Goal: Task Accomplishment & Management: Manage account settings

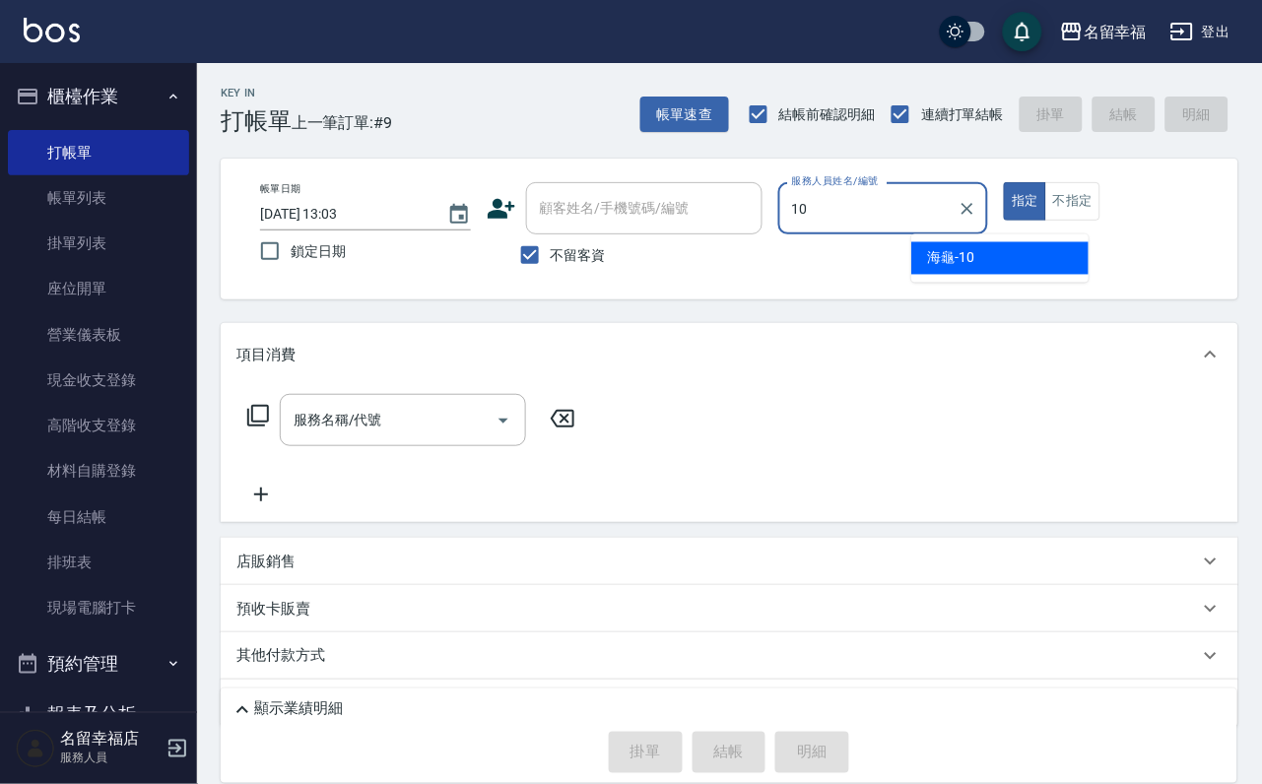
type input "海龜-10"
type button "true"
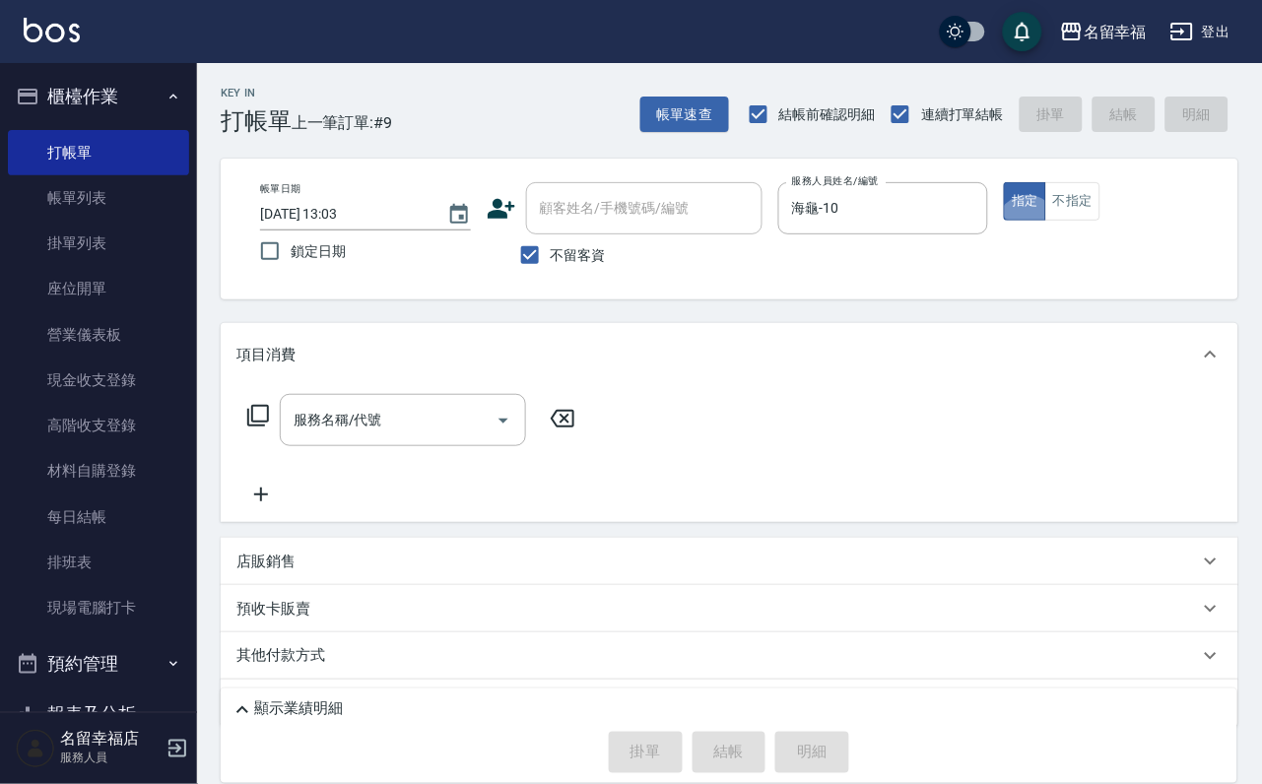
click at [1229, 209] on div "帳單日期 [DATE] 13:03 鎖定日期 顧客姓名/手機號碼/編號 顧客姓名/手機號碼/編號 不留客資 服務人員姓名/編號 海龜-10 服務人員姓名/編號…" at bounding box center [730, 229] width 1018 height 141
click at [1100, 221] on button "不指定" at bounding box center [1072, 201] width 55 height 38
click at [267, 427] on icon at bounding box center [258, 416] width 22 height 22
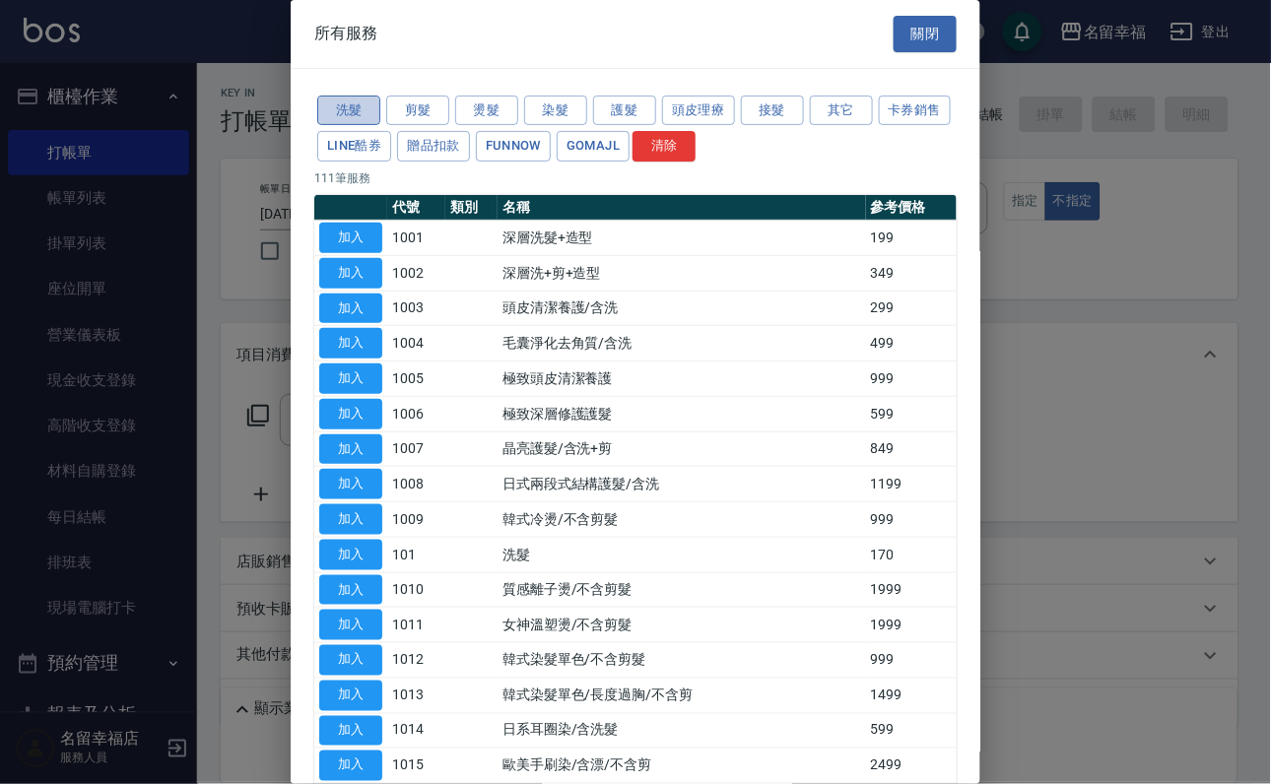
click at [320, 122] on button "洗髮" at bounding box center [348, 111] width 63 height 31
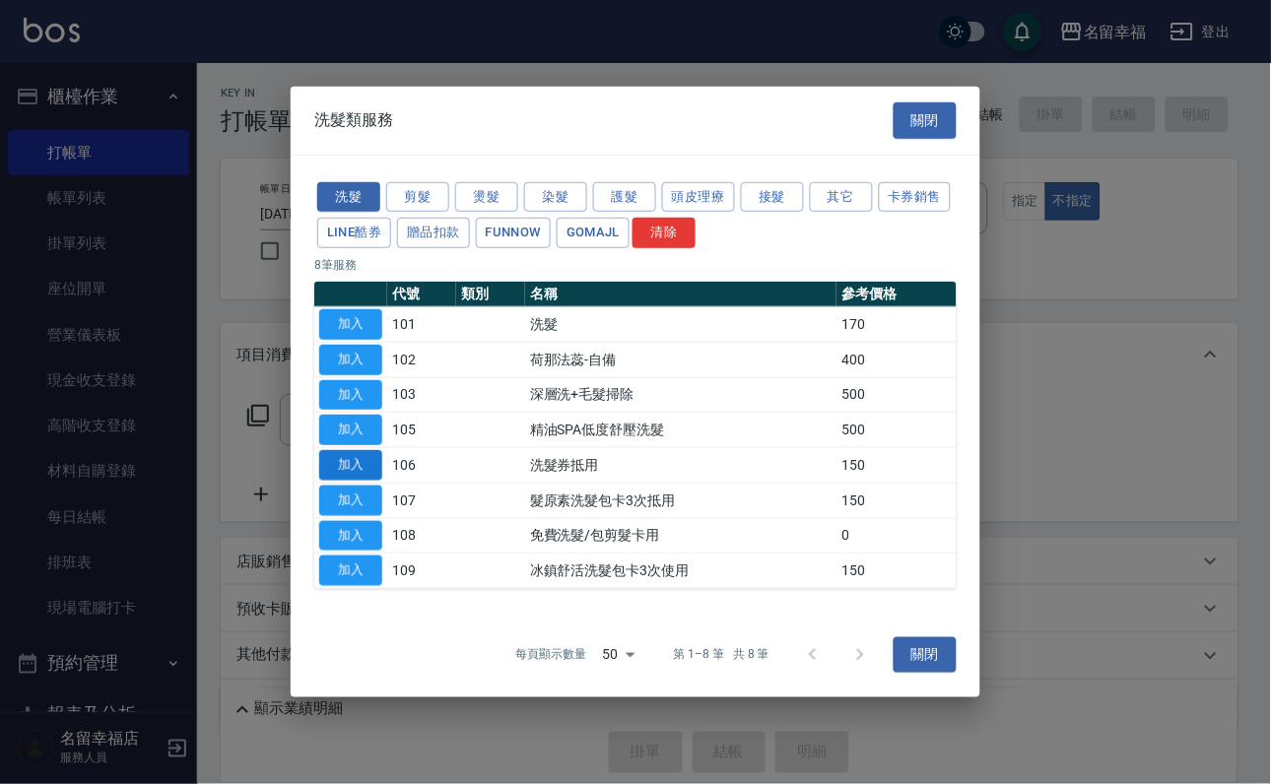
click at [343, 481] on button "加入" at bounding box center [350, 465] width 63 height 31
type input "洗髮券抵用(106)"
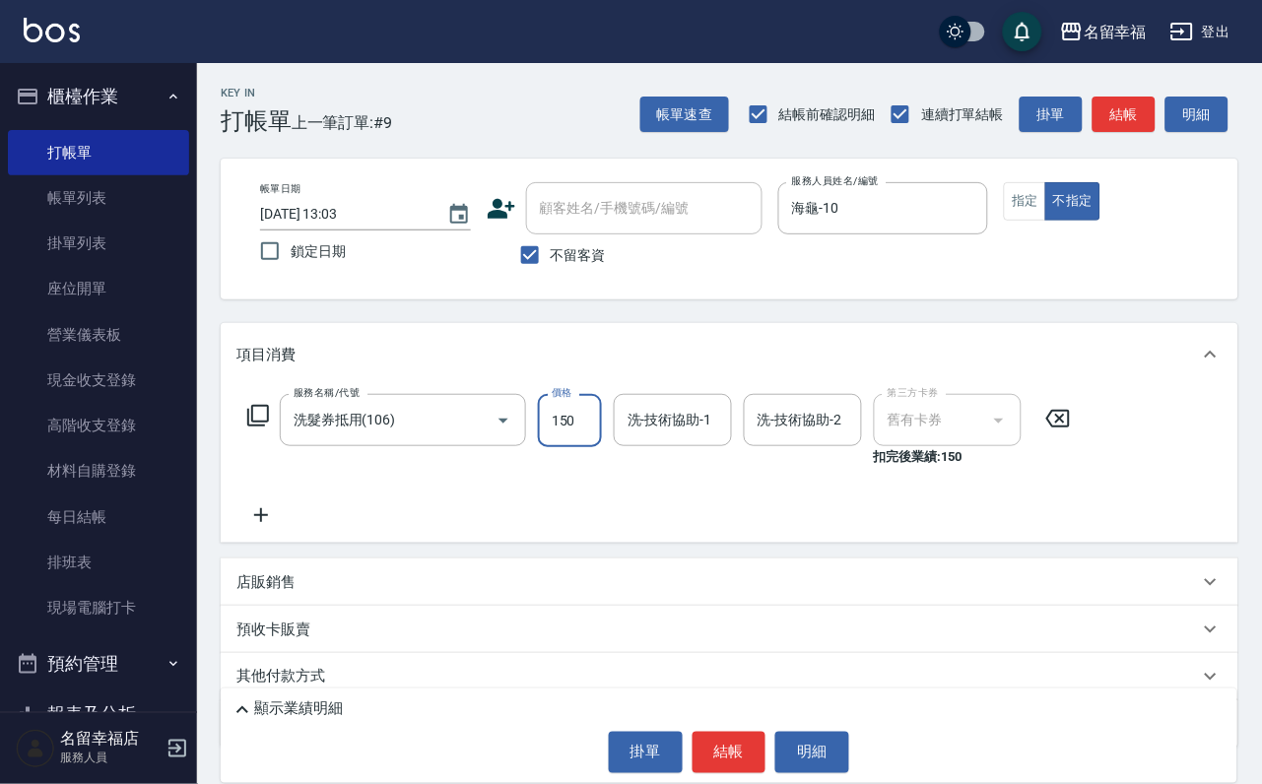
click at [583, 447] on input "150" at bounding box center [570, 420] width 64 height 53
type input "230"
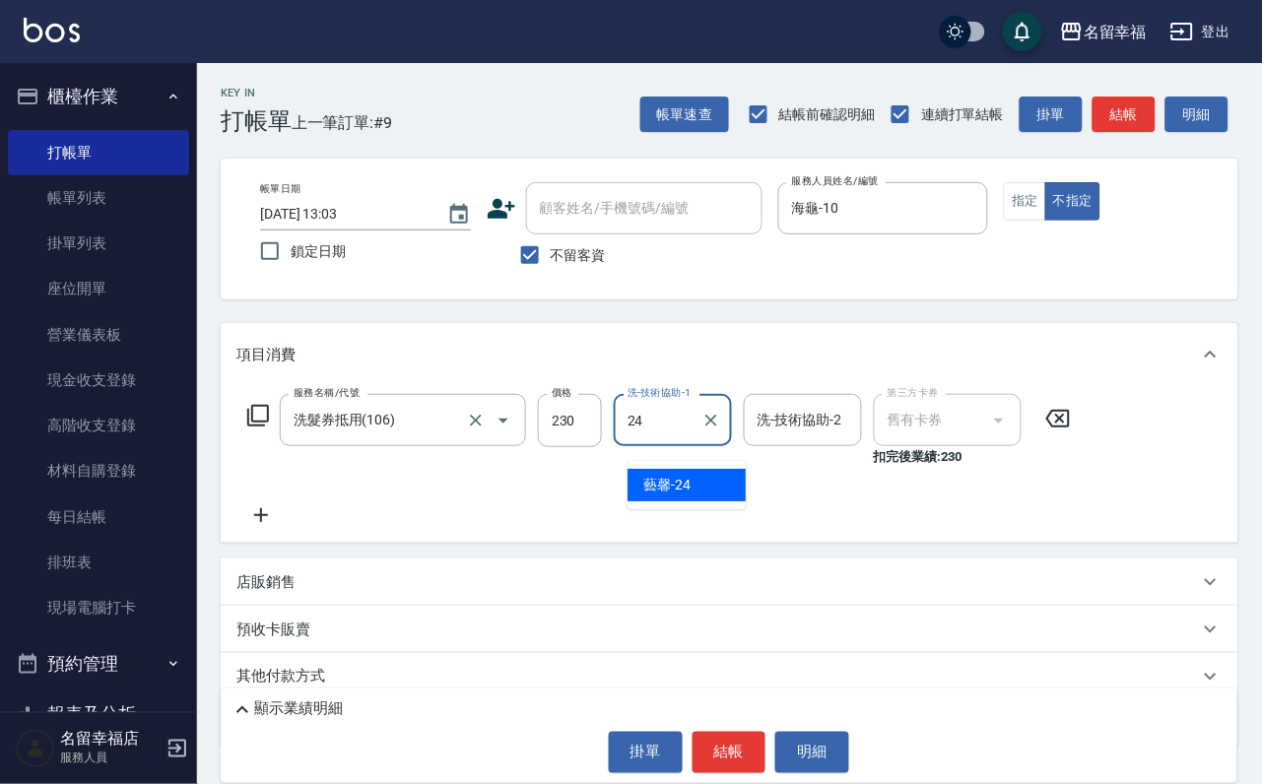
type input "藝馨-24"
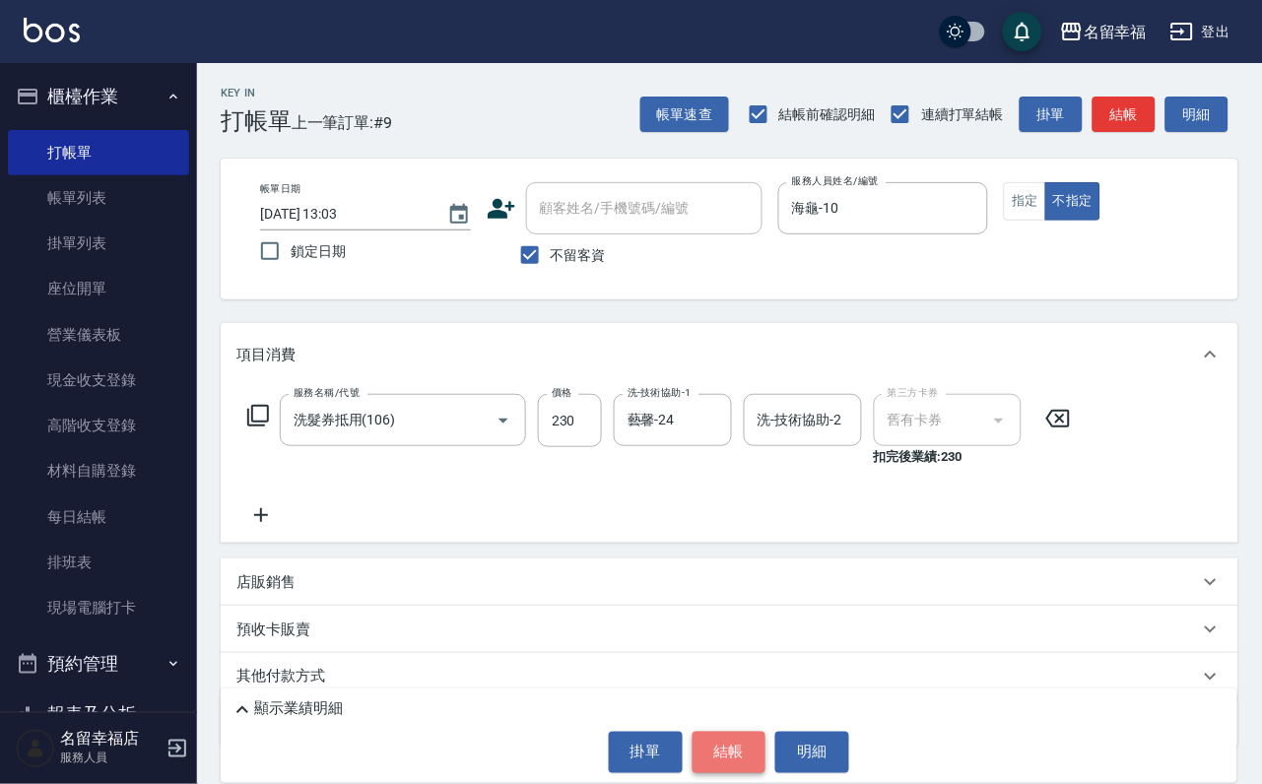
click at [733, 737] on button "結帳" at bounding box center [730, 752] width 74 height 41
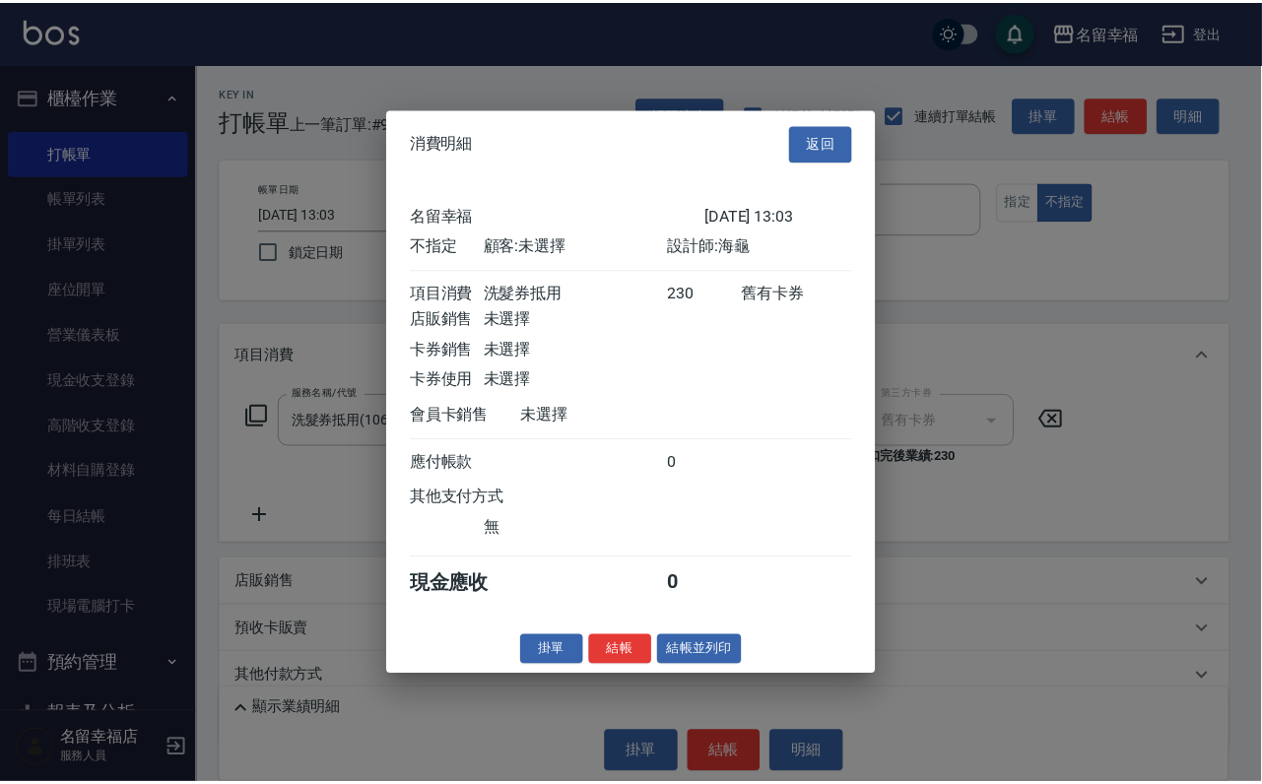
scroll to position [280, 0]
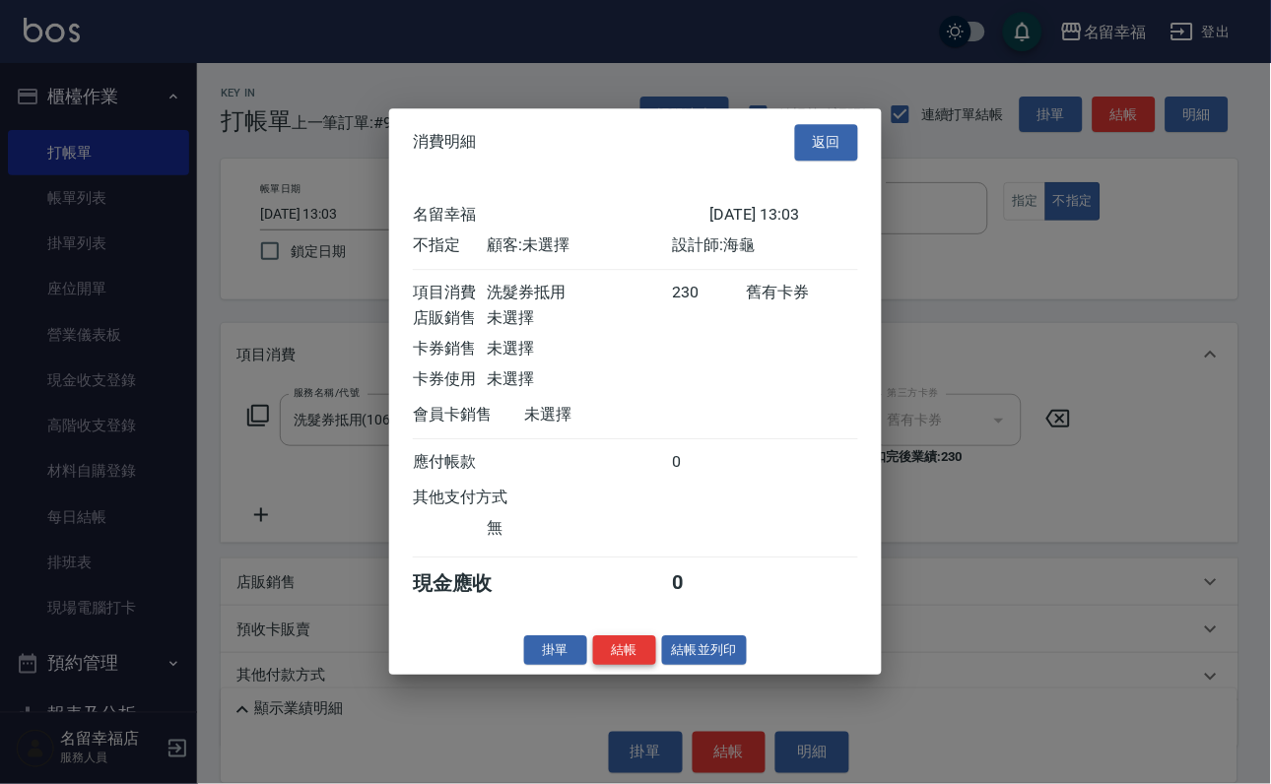
click at [593, 666] on button "結帳" at bounding box center [624, 650] width 63 height 31
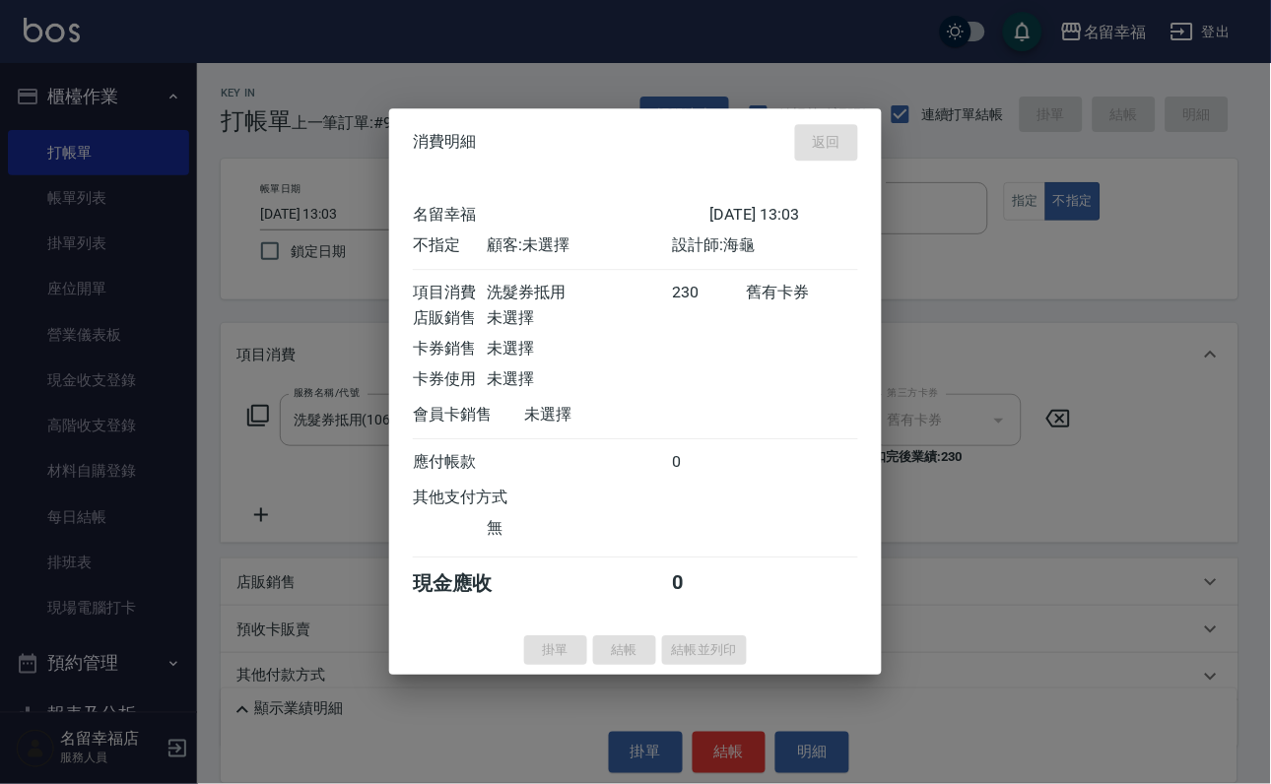
type input "[DATE] 13:04"
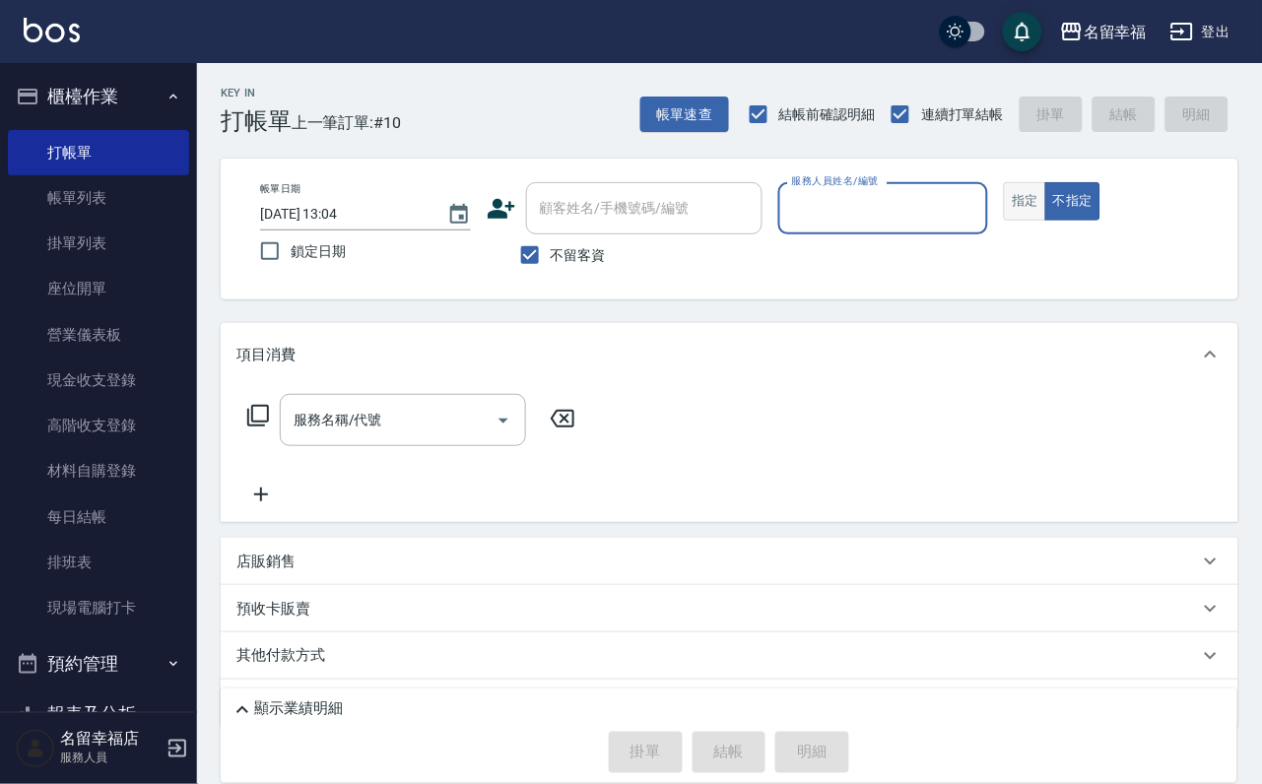
click at [1046, 221] on button "指定" at bounding box center [1025, 201] width 42 height 38
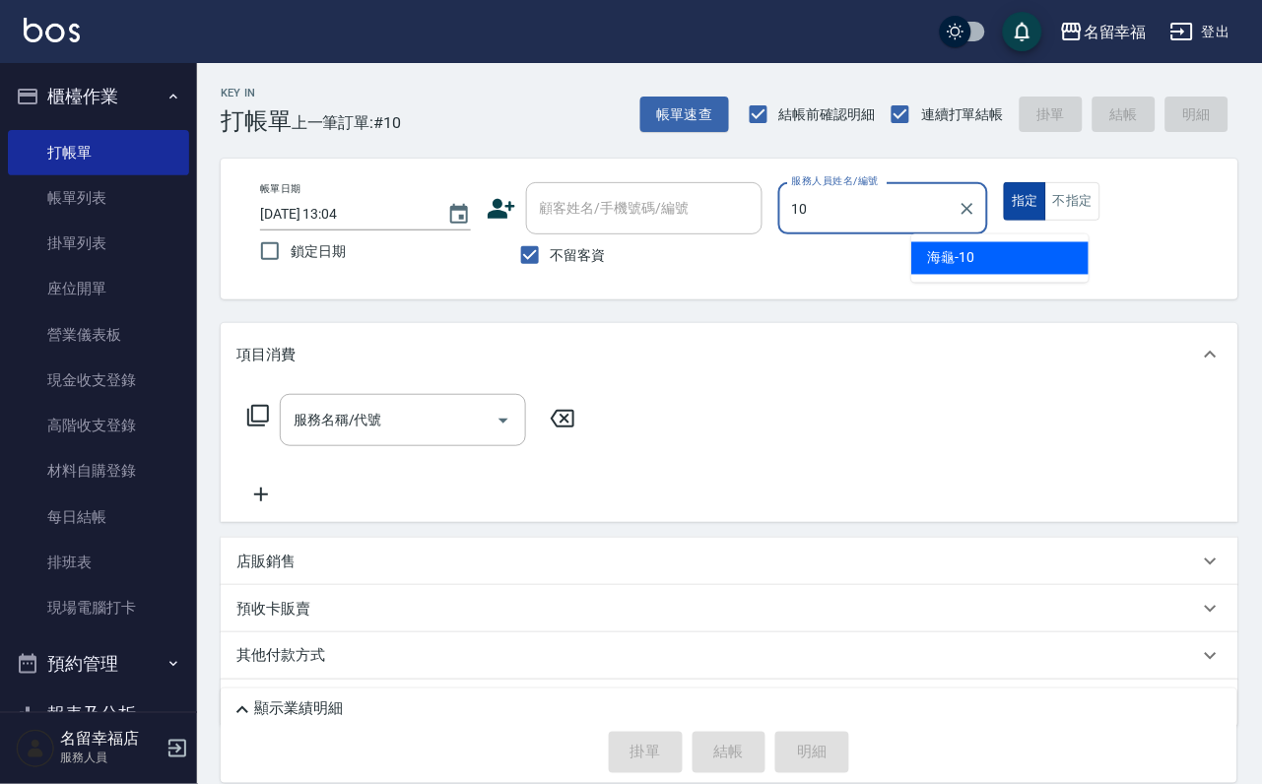
type input "海龜-10"
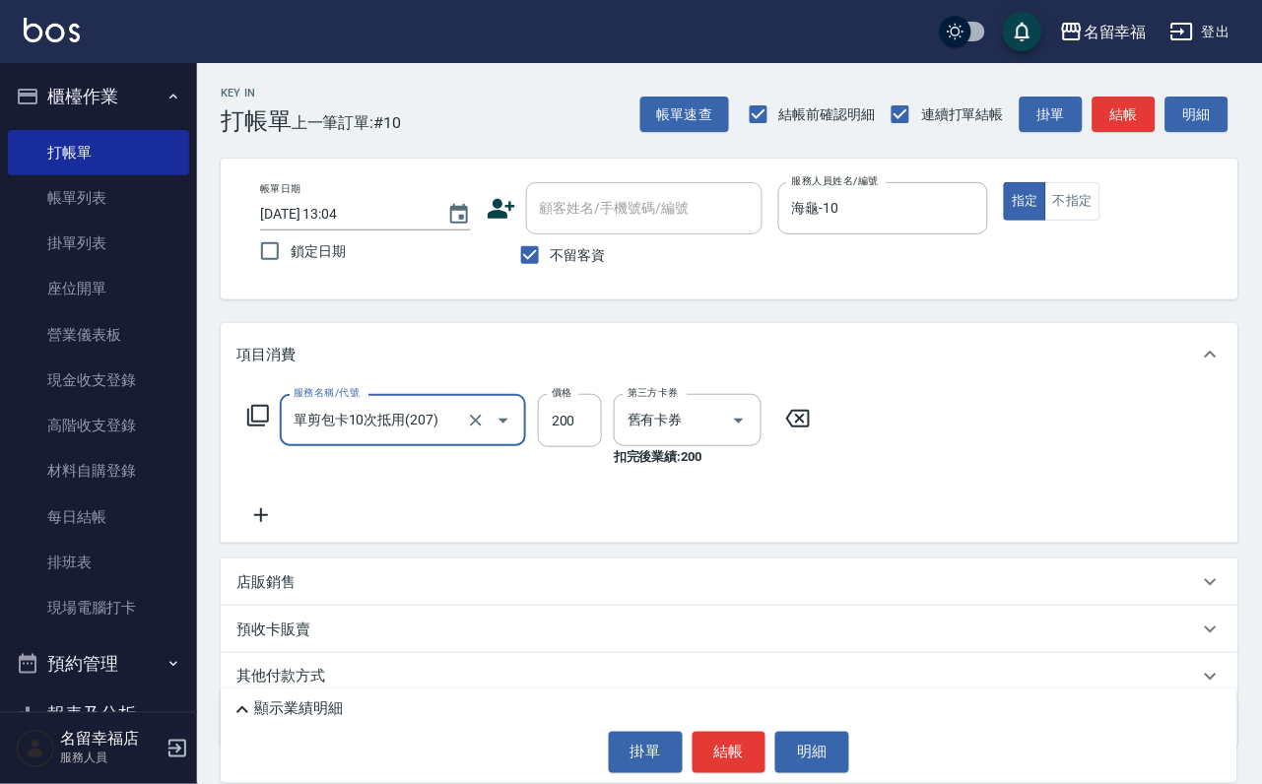
type input "單剪包卡10次抵用(207)"
click at [805, 431] on icon at bounding box center [797, 419] width 49 height 24
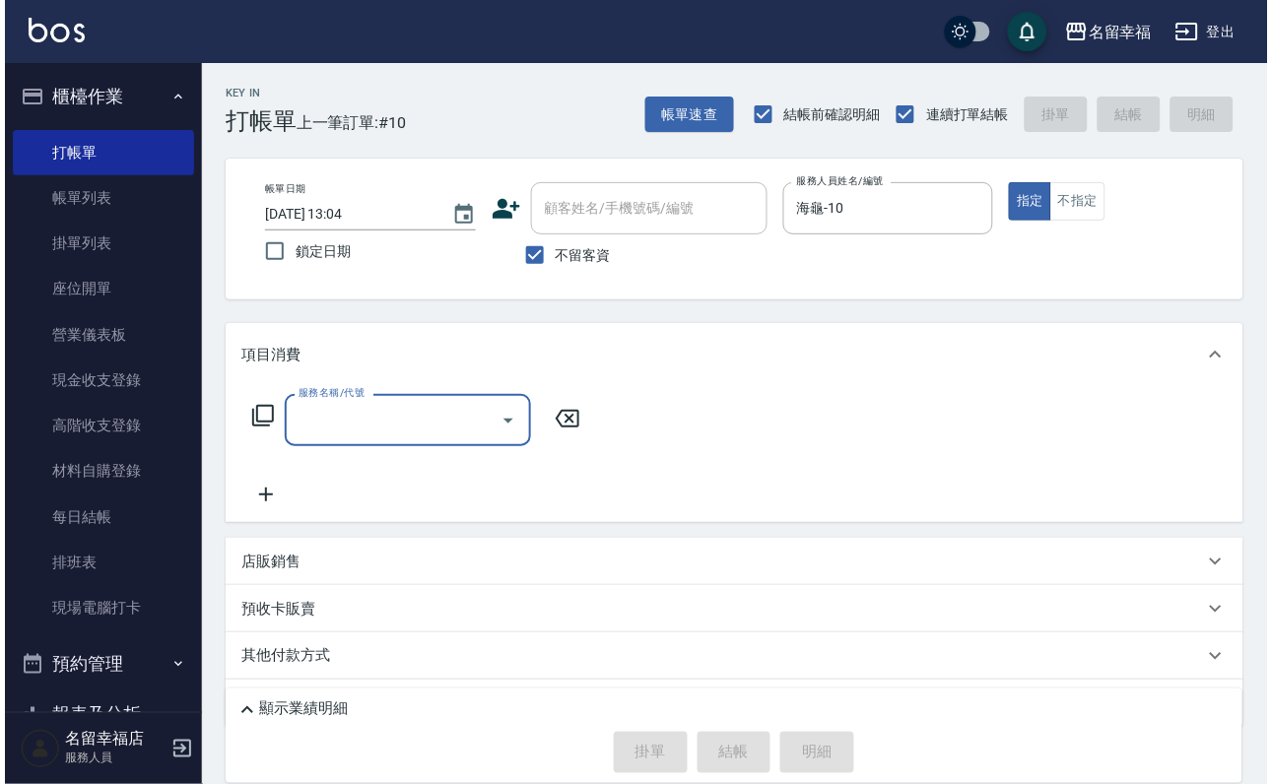
scroll to position [0, 0]
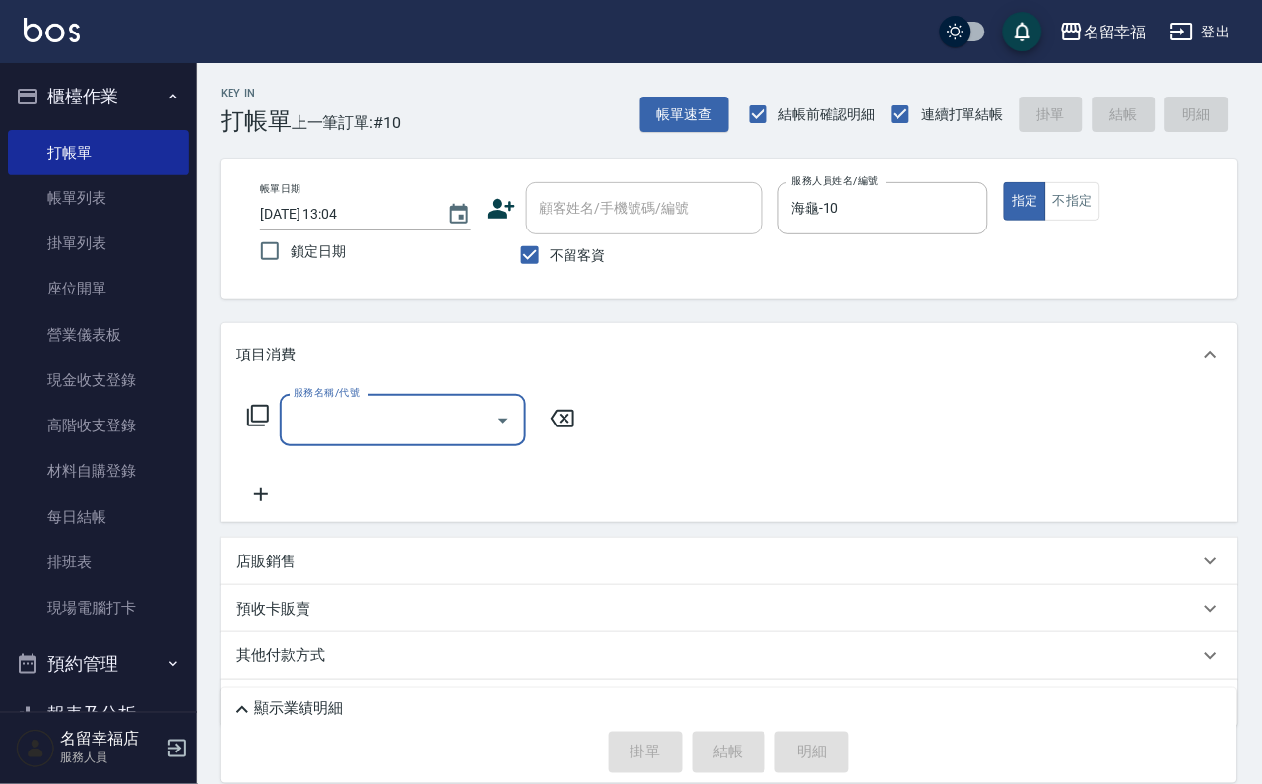
drag, startPoint x: 422, startPoint y: 441, endPoint x: 424, endPoint y: 454, distance: 13.0
click at [428, 437] on input "服務名稱/代號" at bounding box center [388, 420] width 199 height 34
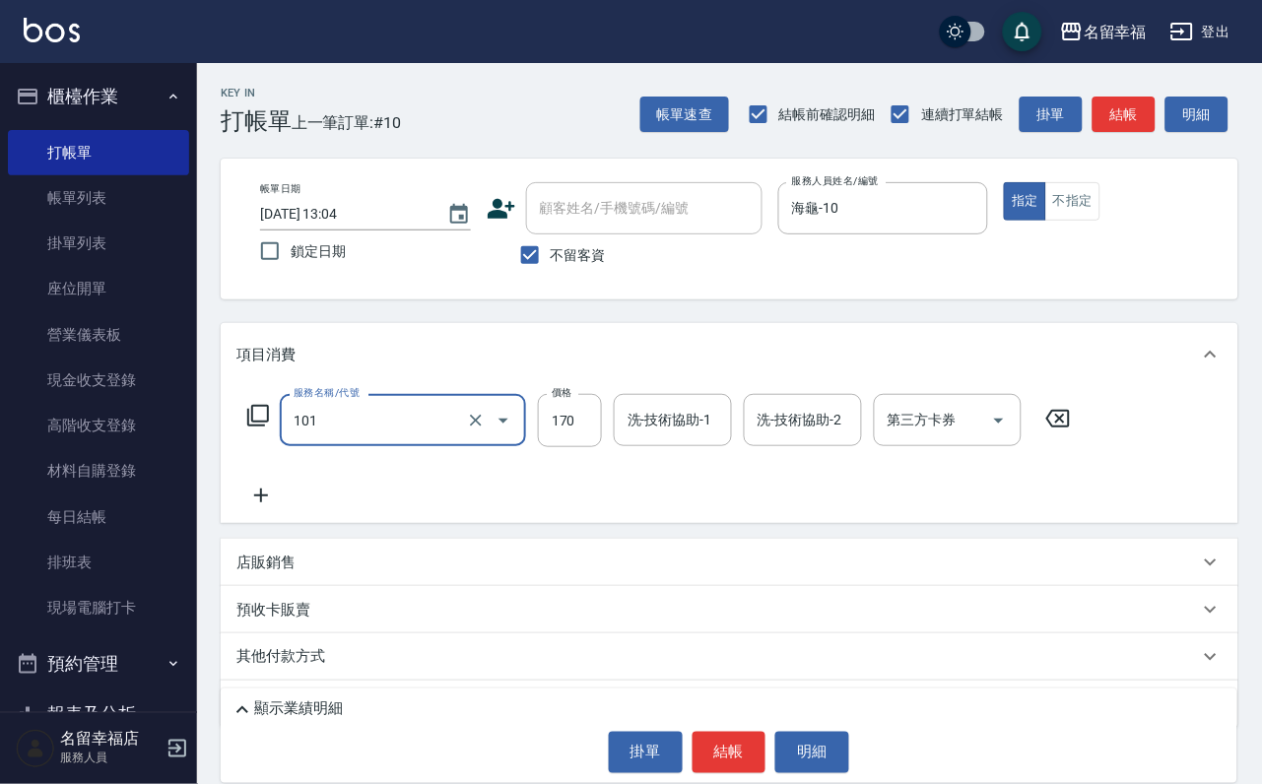
type input "洗髮(101)"
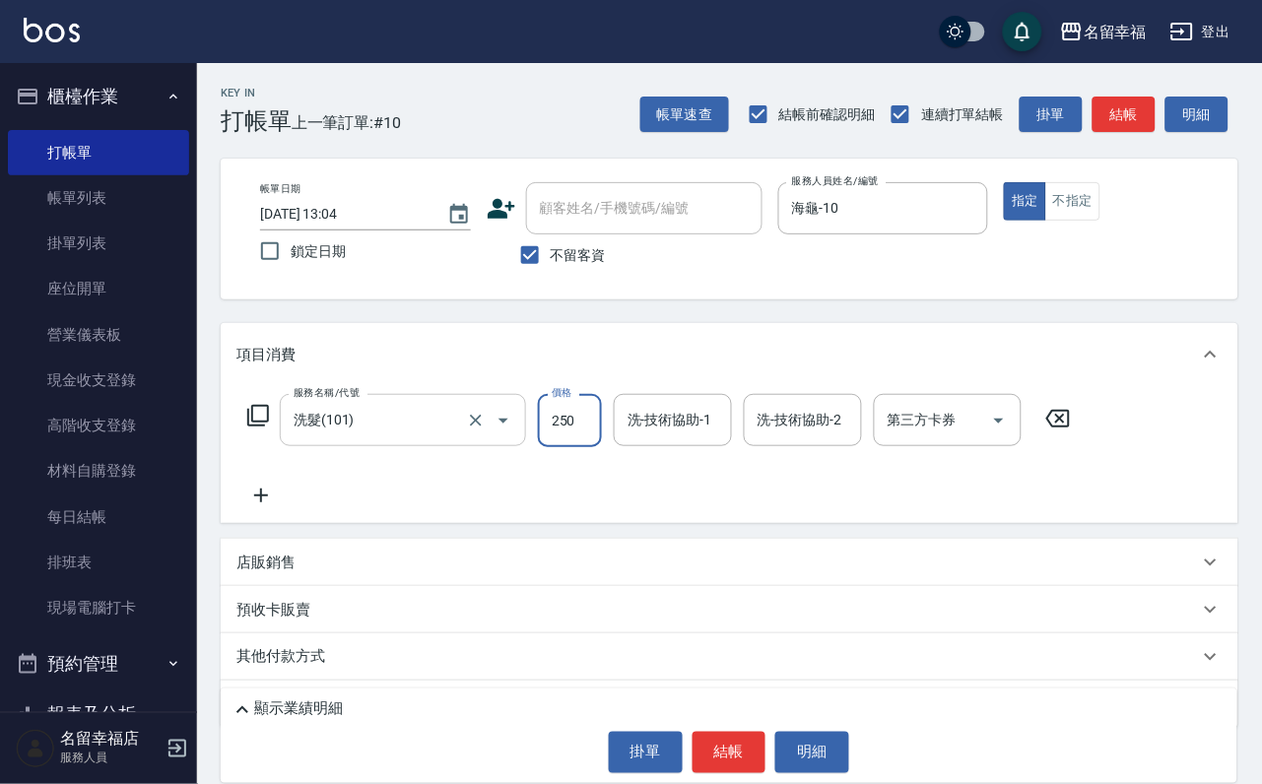
type input "250"
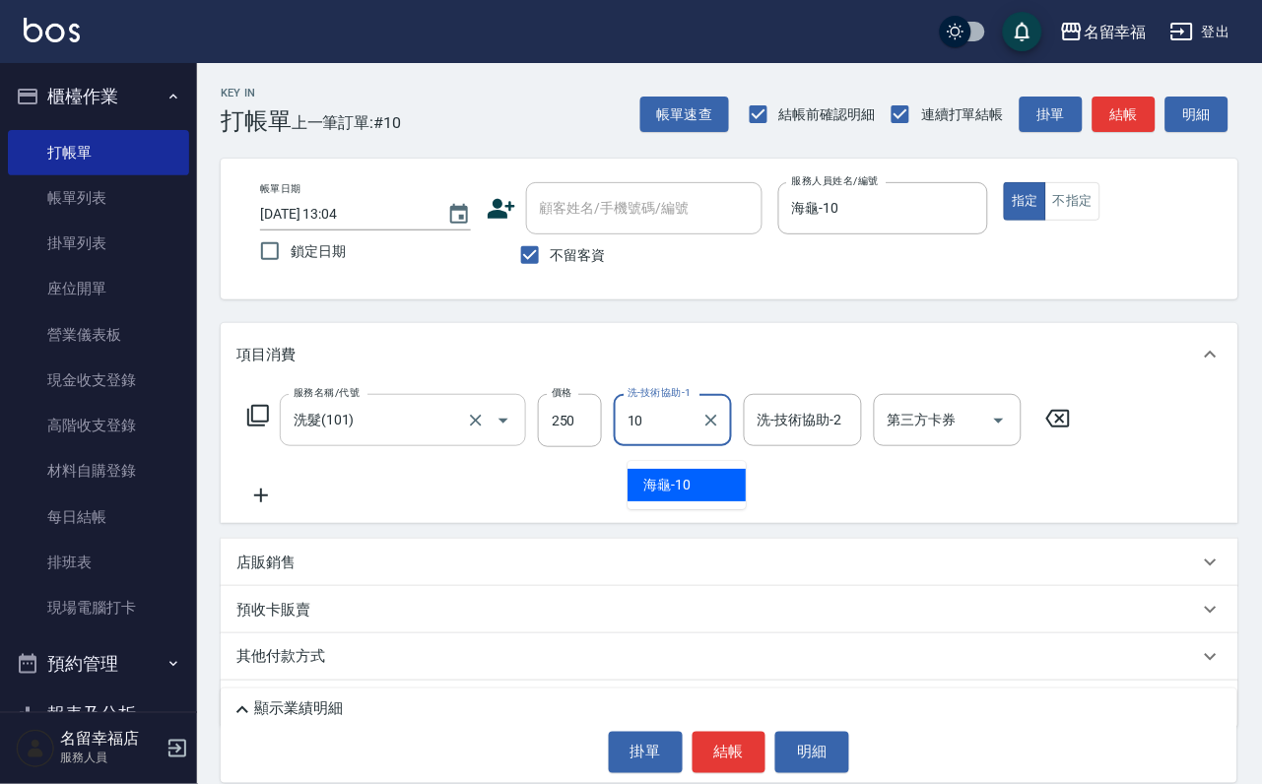
type input "海龜-10"
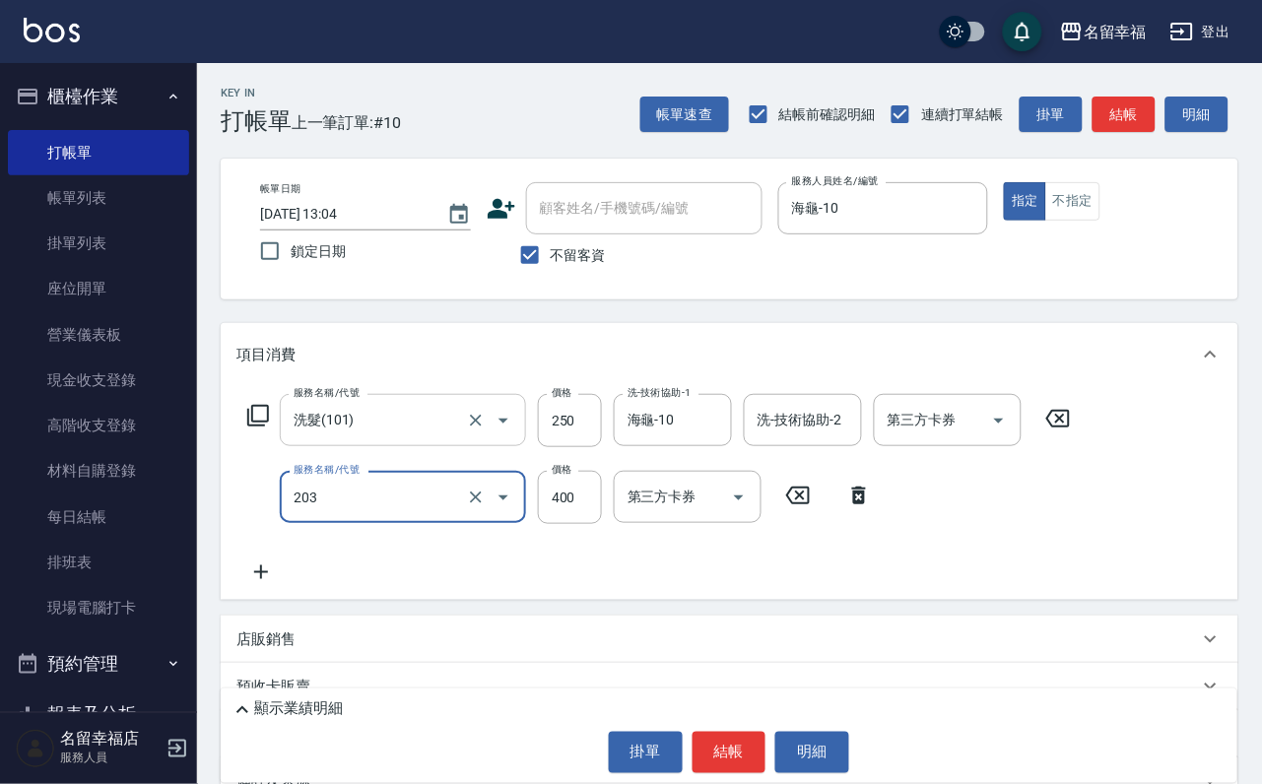
type input "指定單剪(203)"
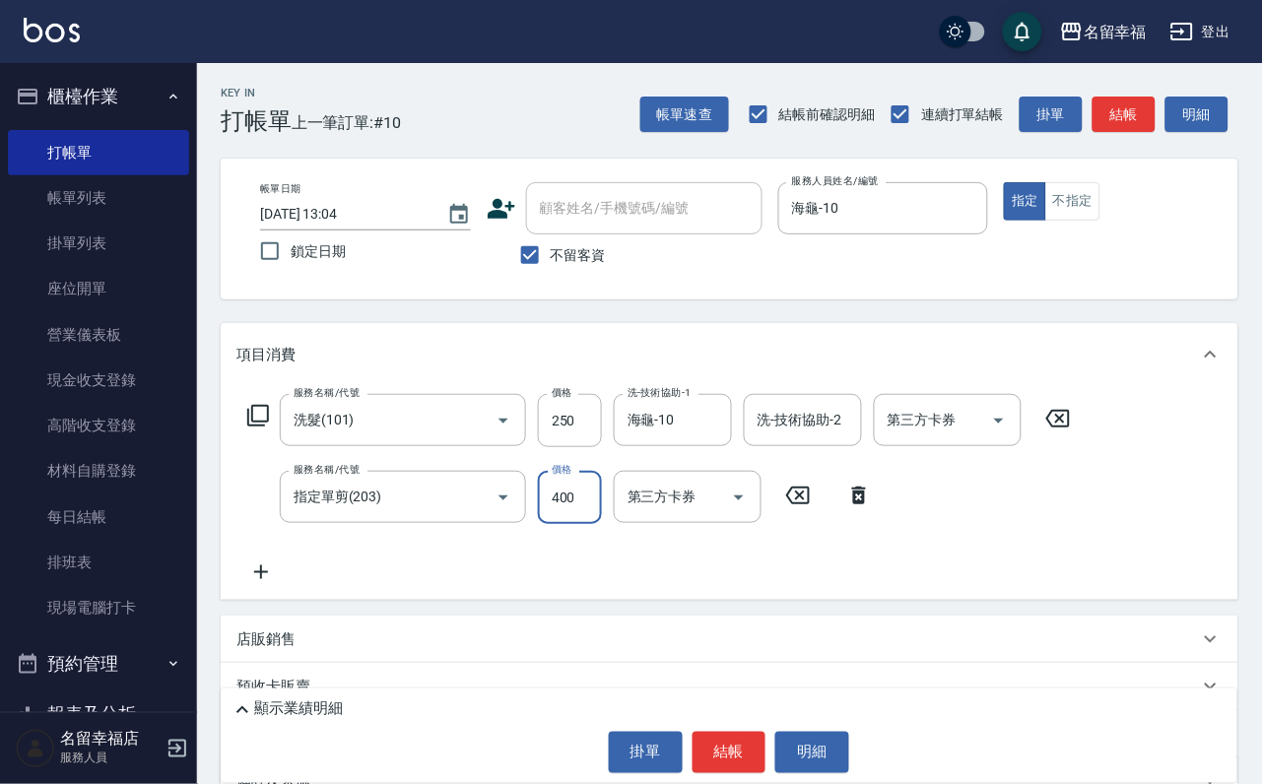
click at [866, 504] on icon at bounding box center [859, 496] width 14 height 18
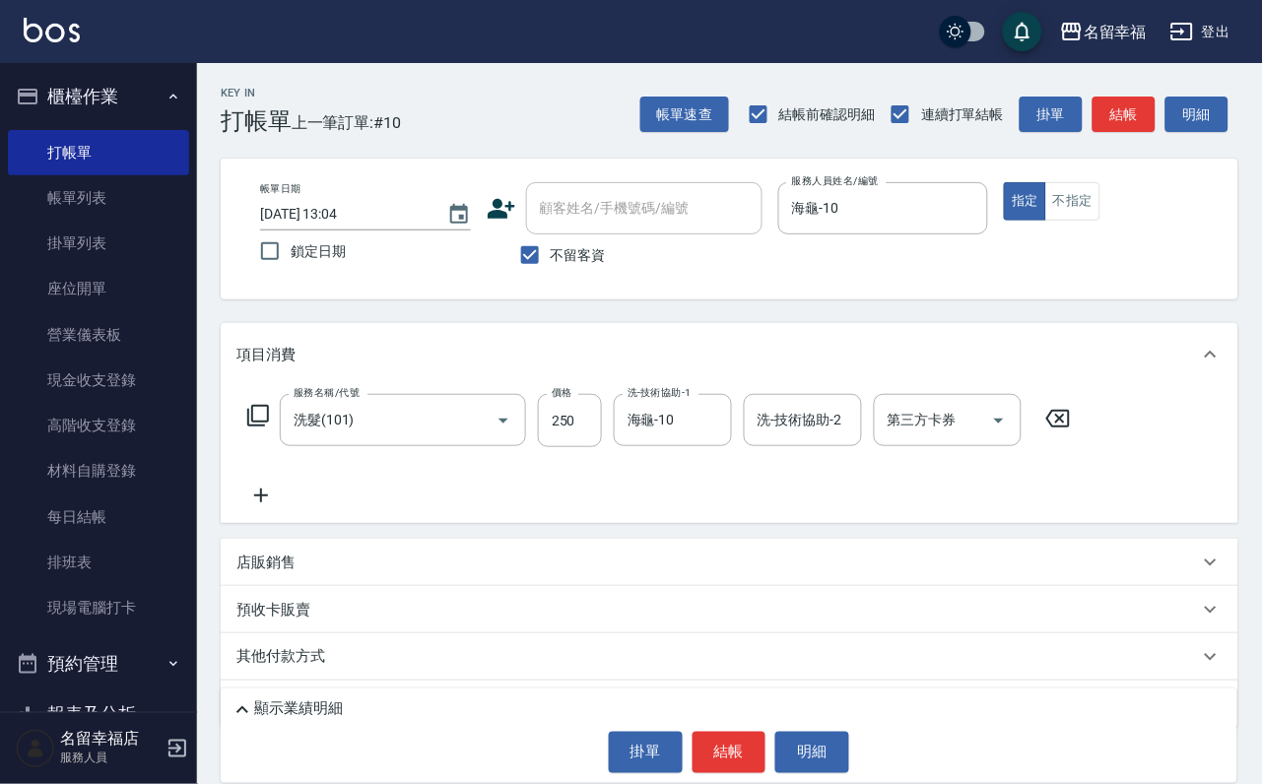
click at [271, 505] on icon at bounding box center [260, 496] width 49 height 24
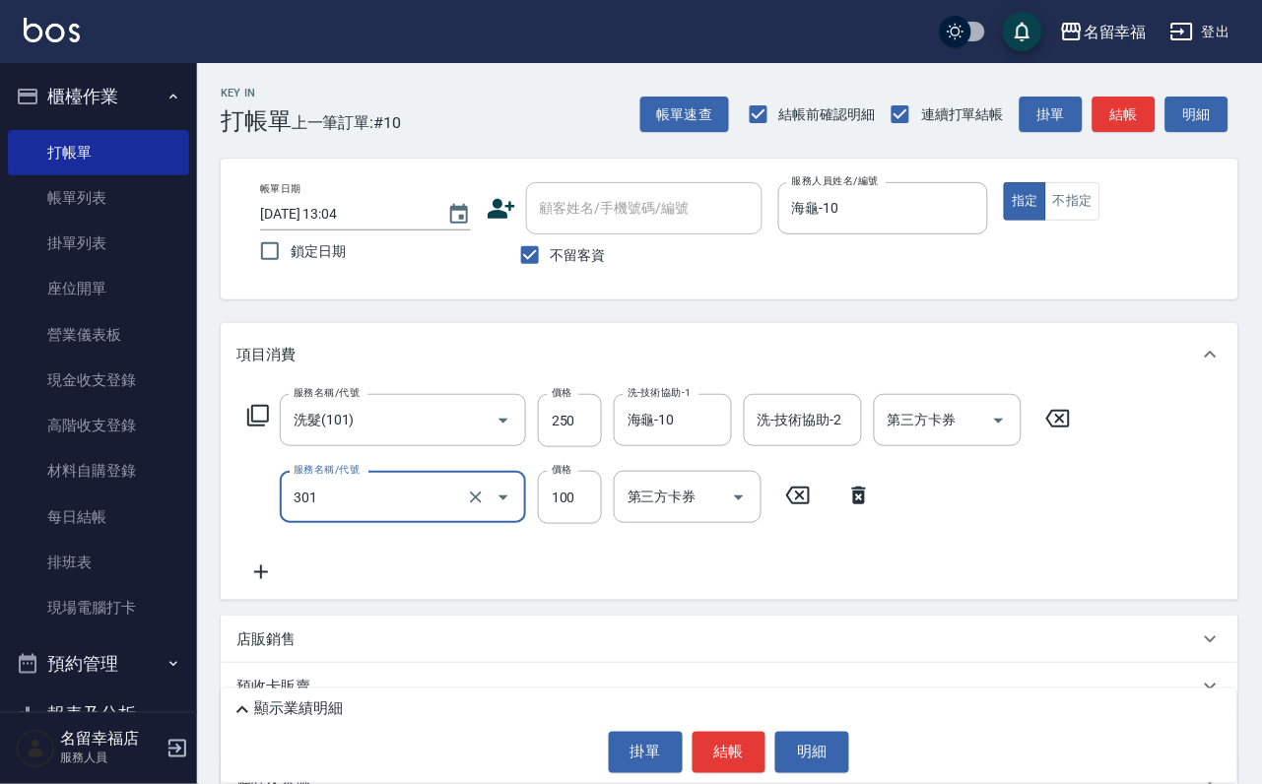
type input "補燙(301)"
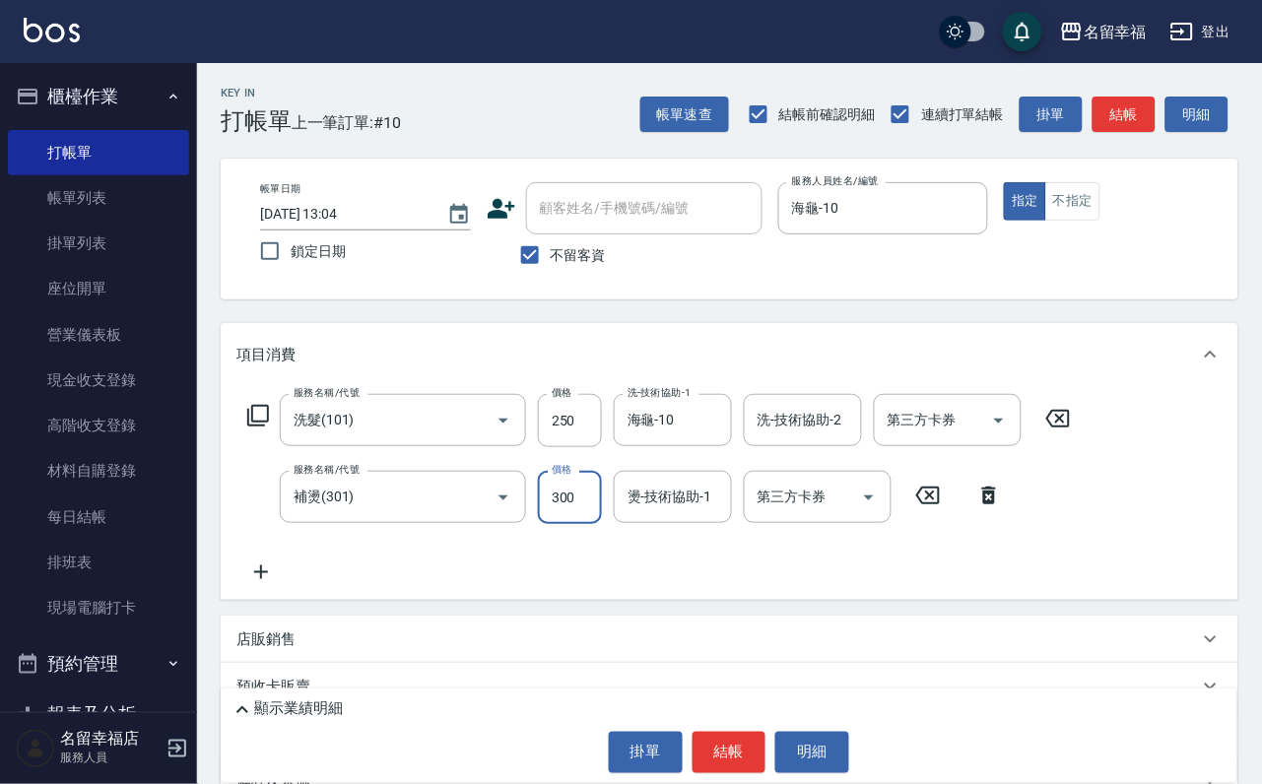
type input "300"
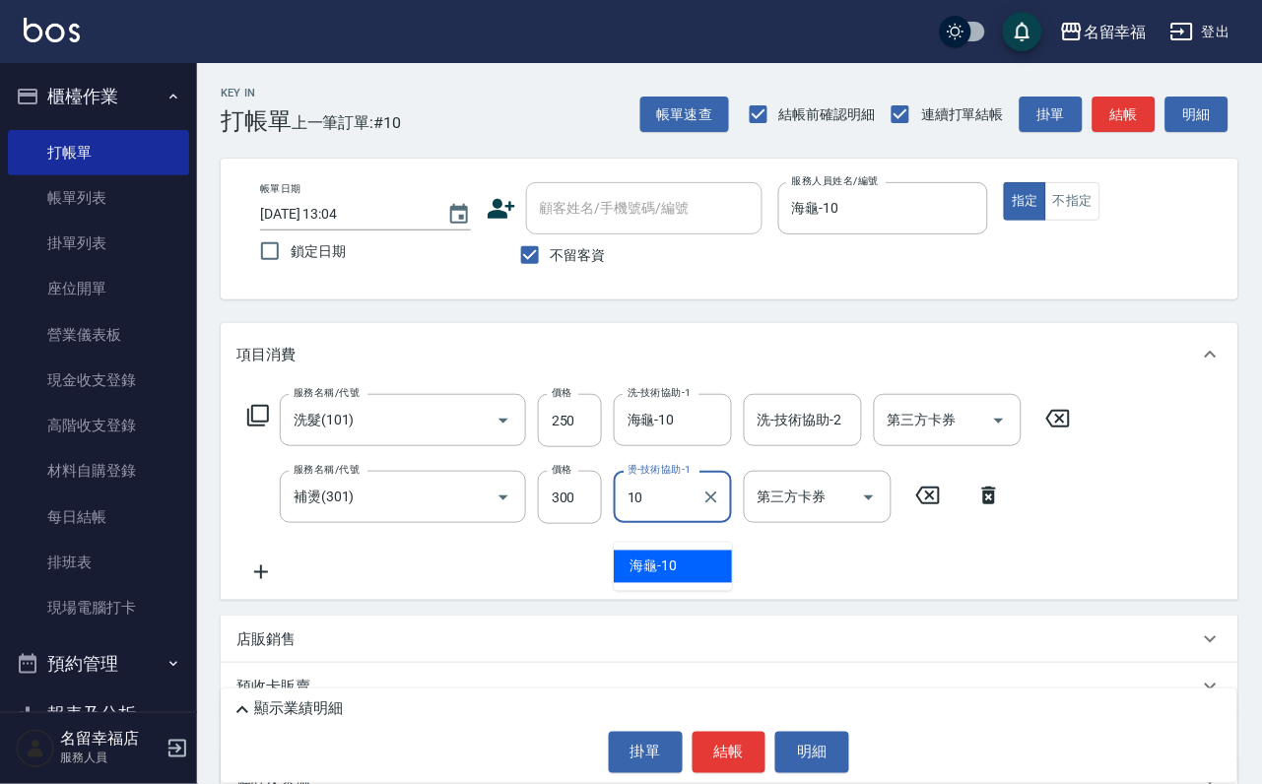
type input "海龜-10"
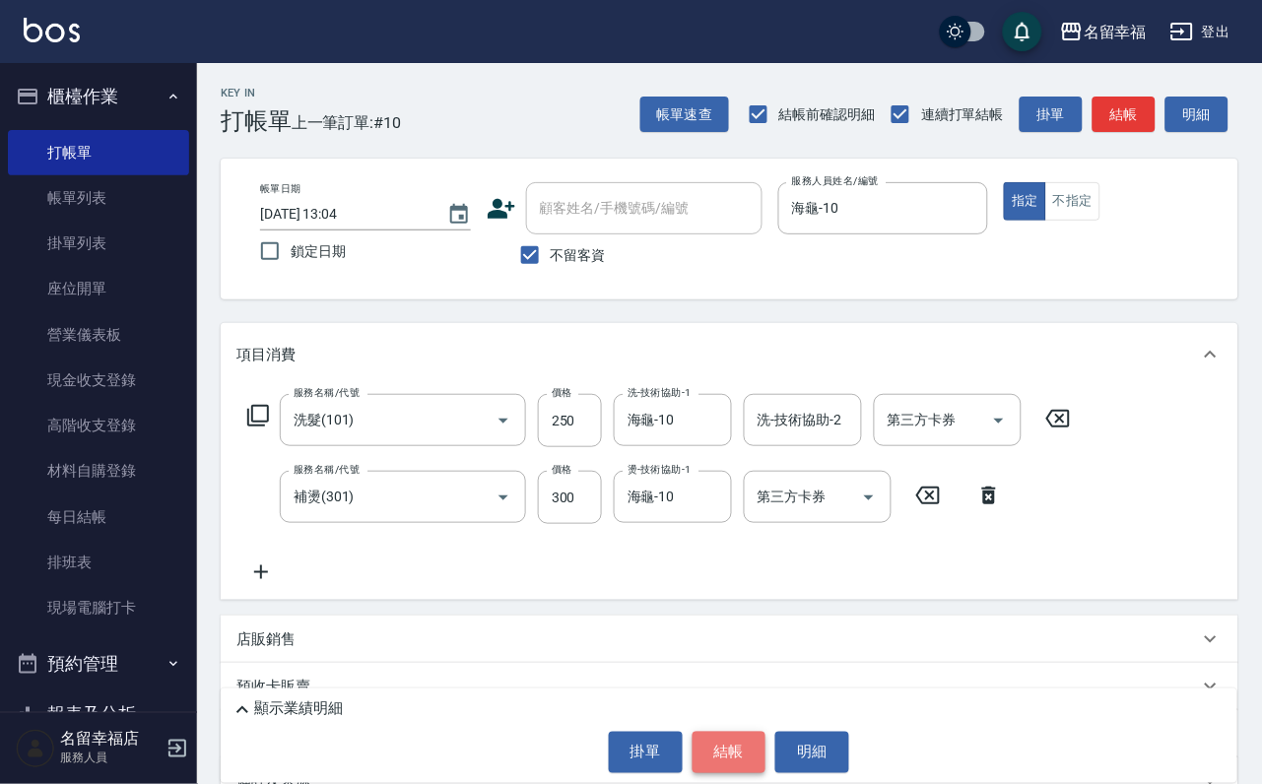
click at [722, 752] on button "結帳" at bounding box center [730, 752] width 74 height 41
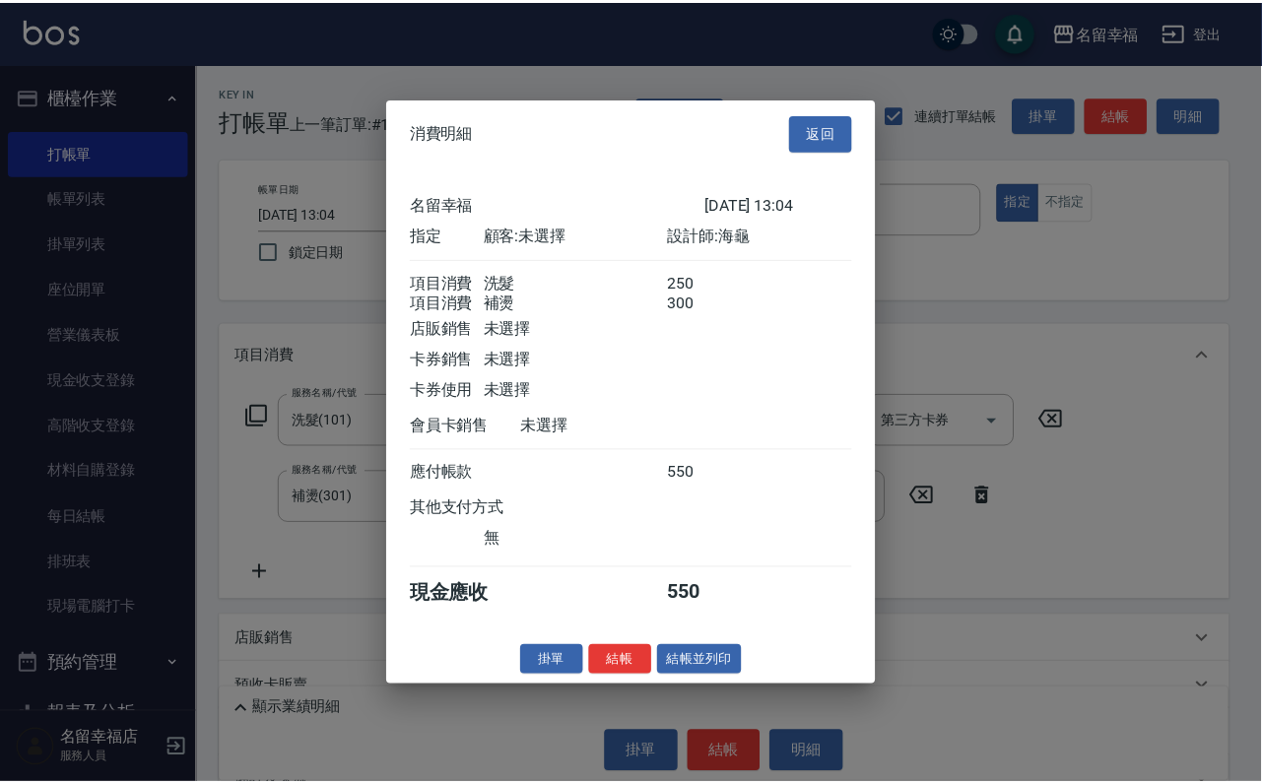
scroll to position [296, 0]
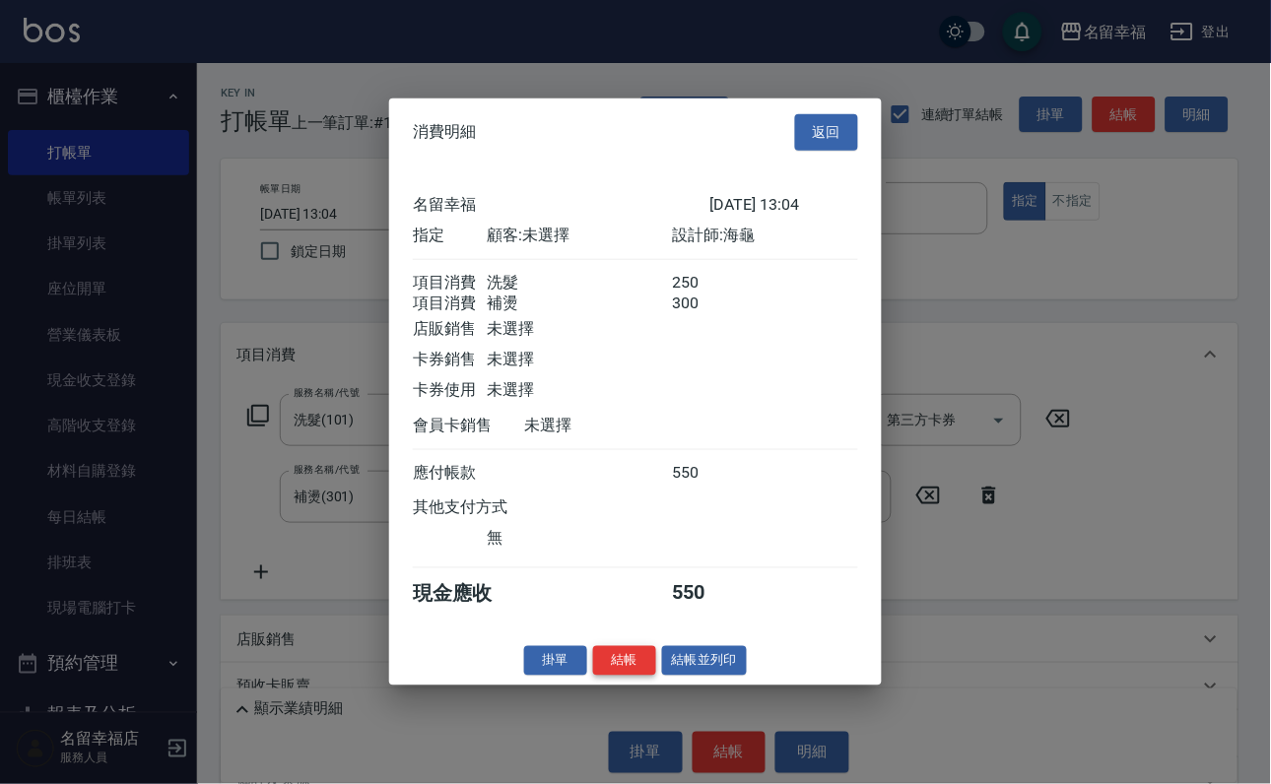
click at [605, 676] on button "結帳" at bounding box center [624, 660] width 63 height 31
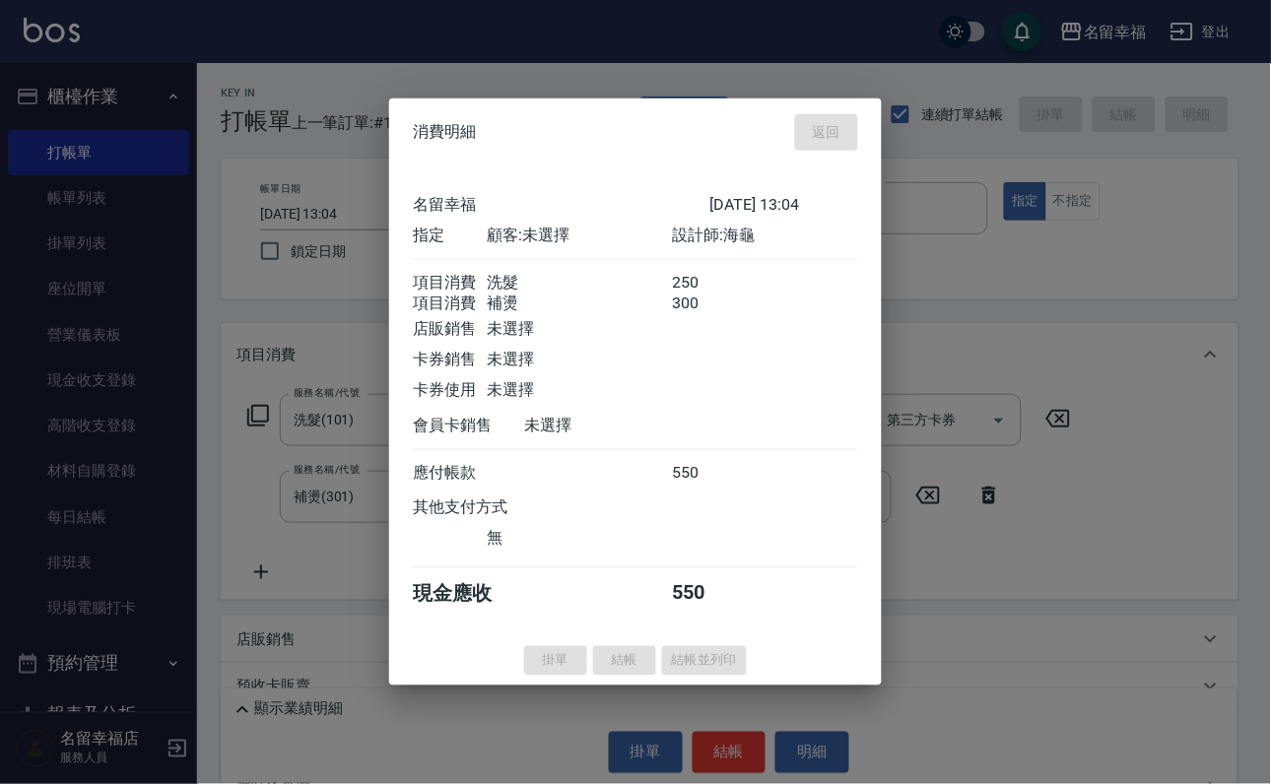
type input "[DATE] 13:34"
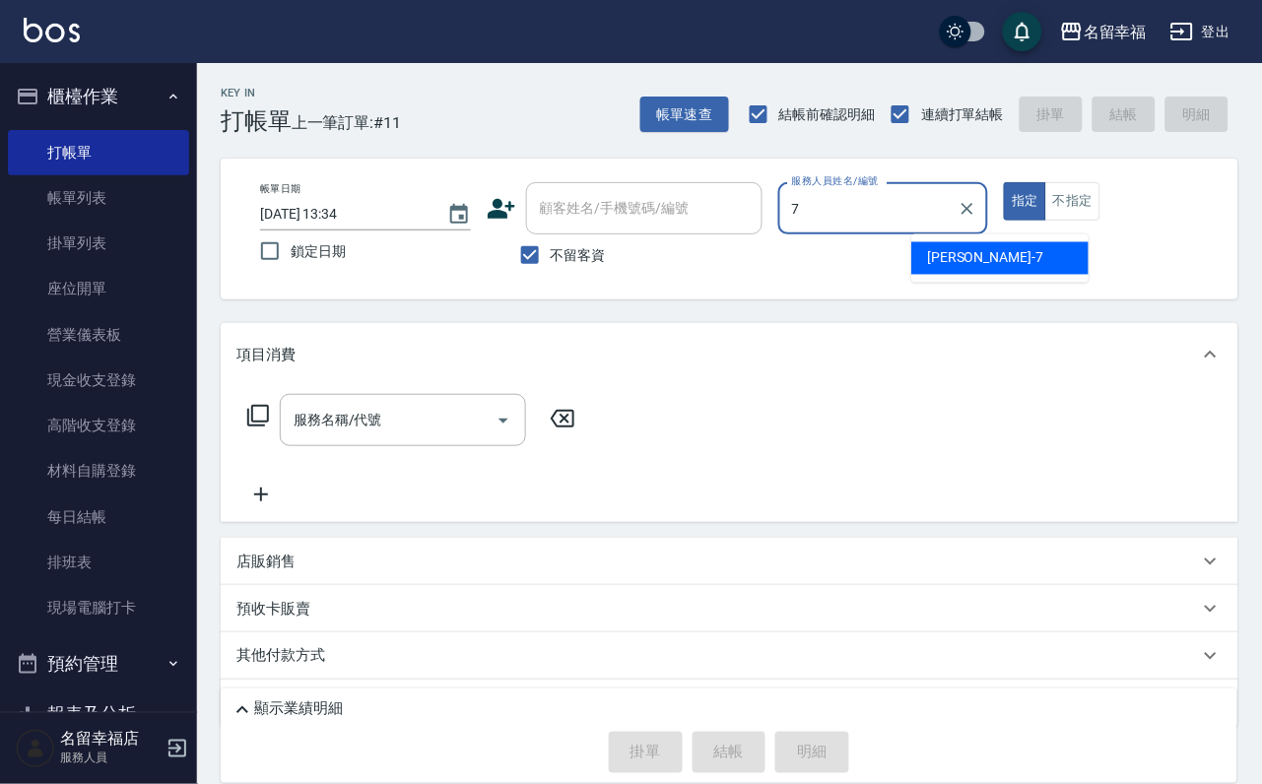
type input "瑜瑜-7"
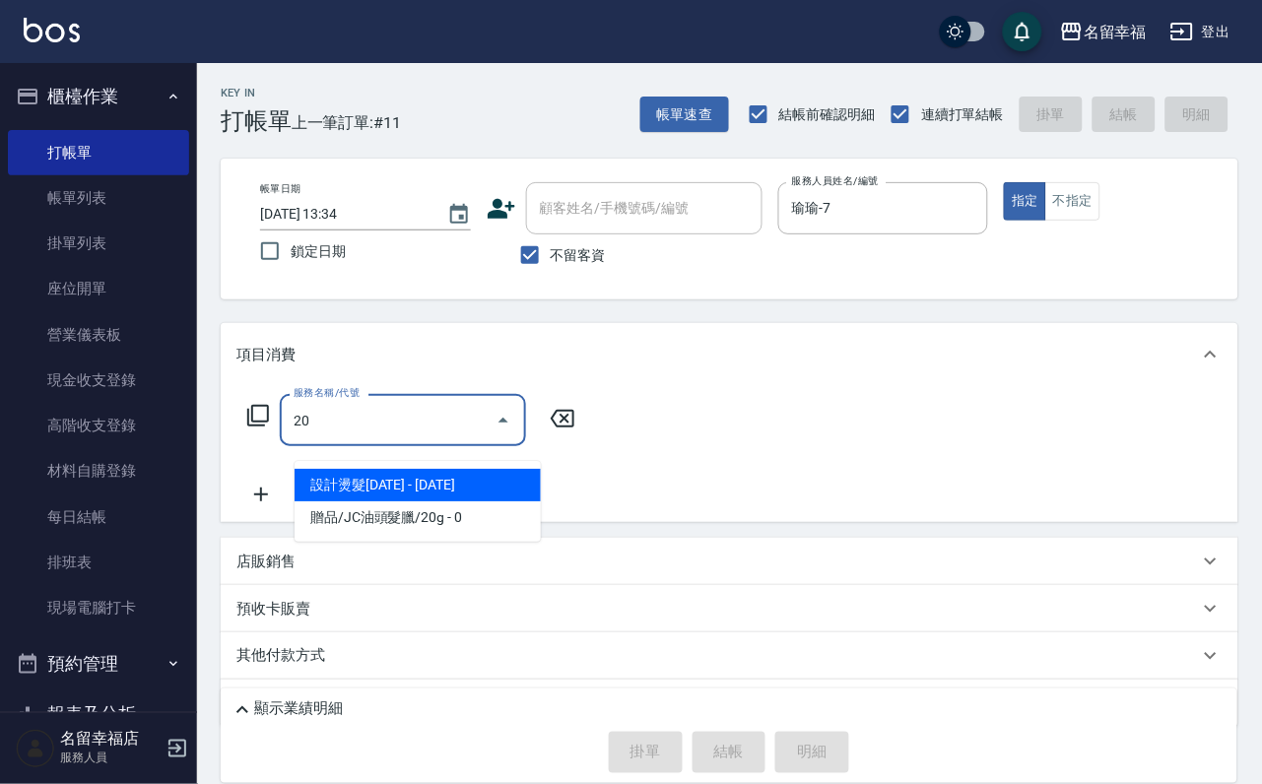
type input "203"
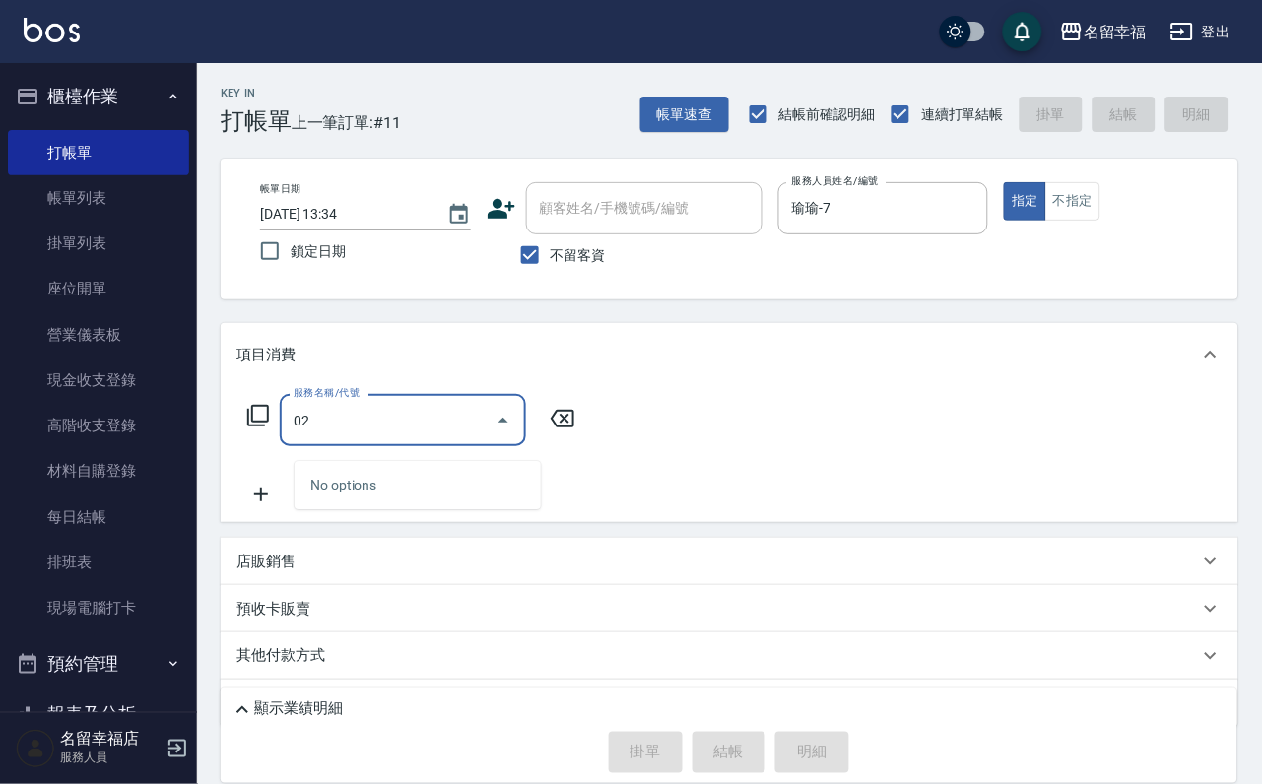
type input "0"
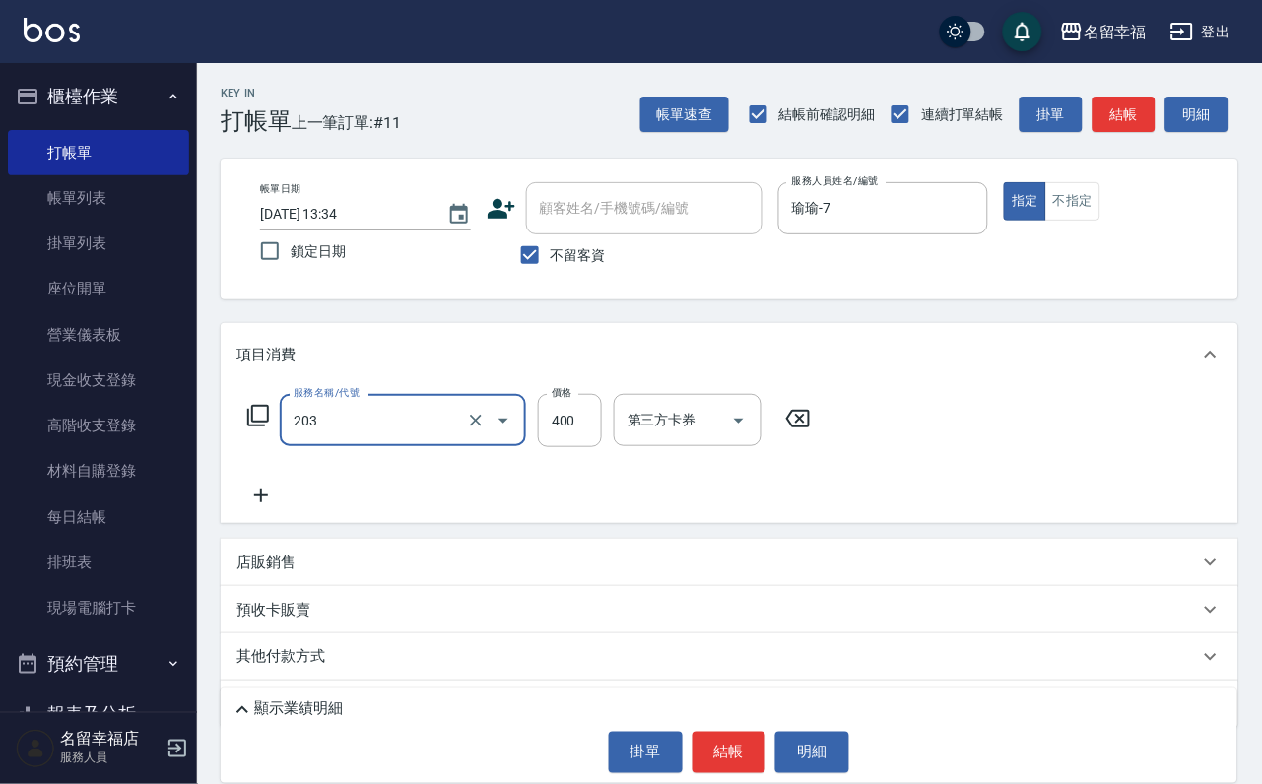
type input "指定單剪(203)"
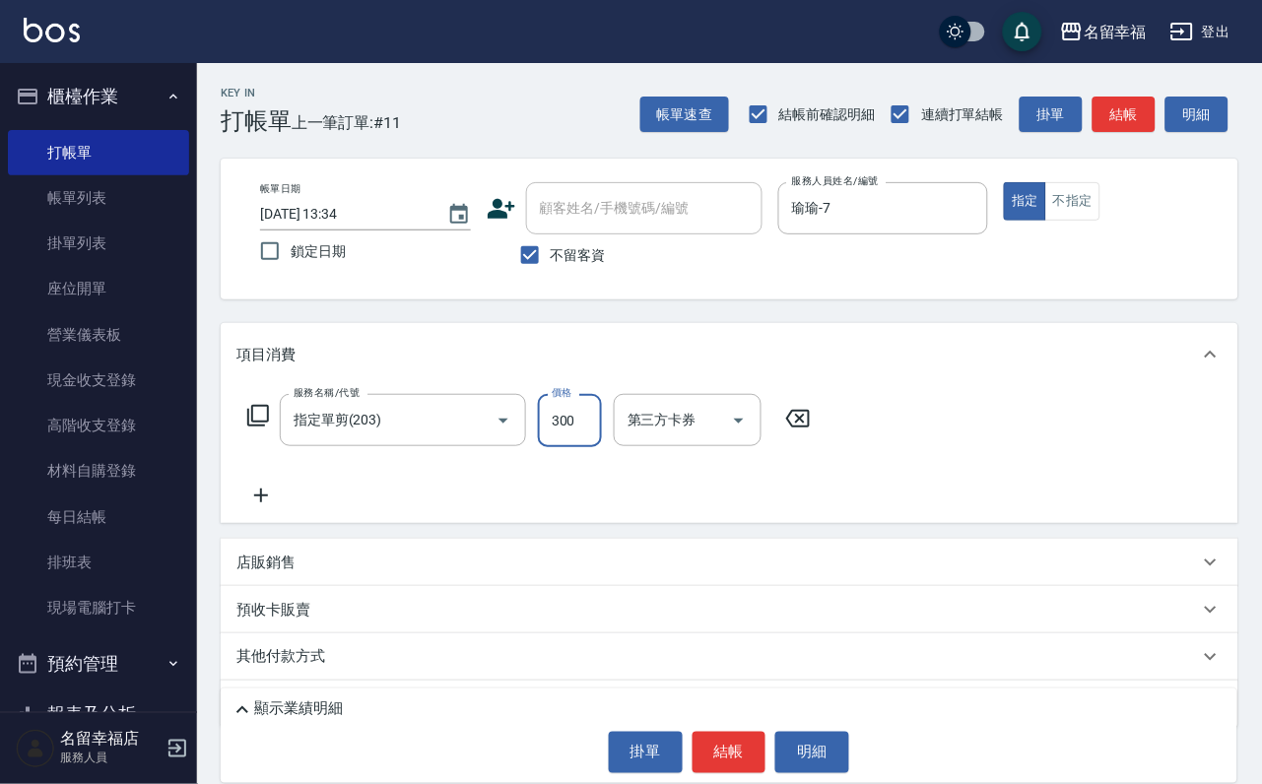
type input "300"
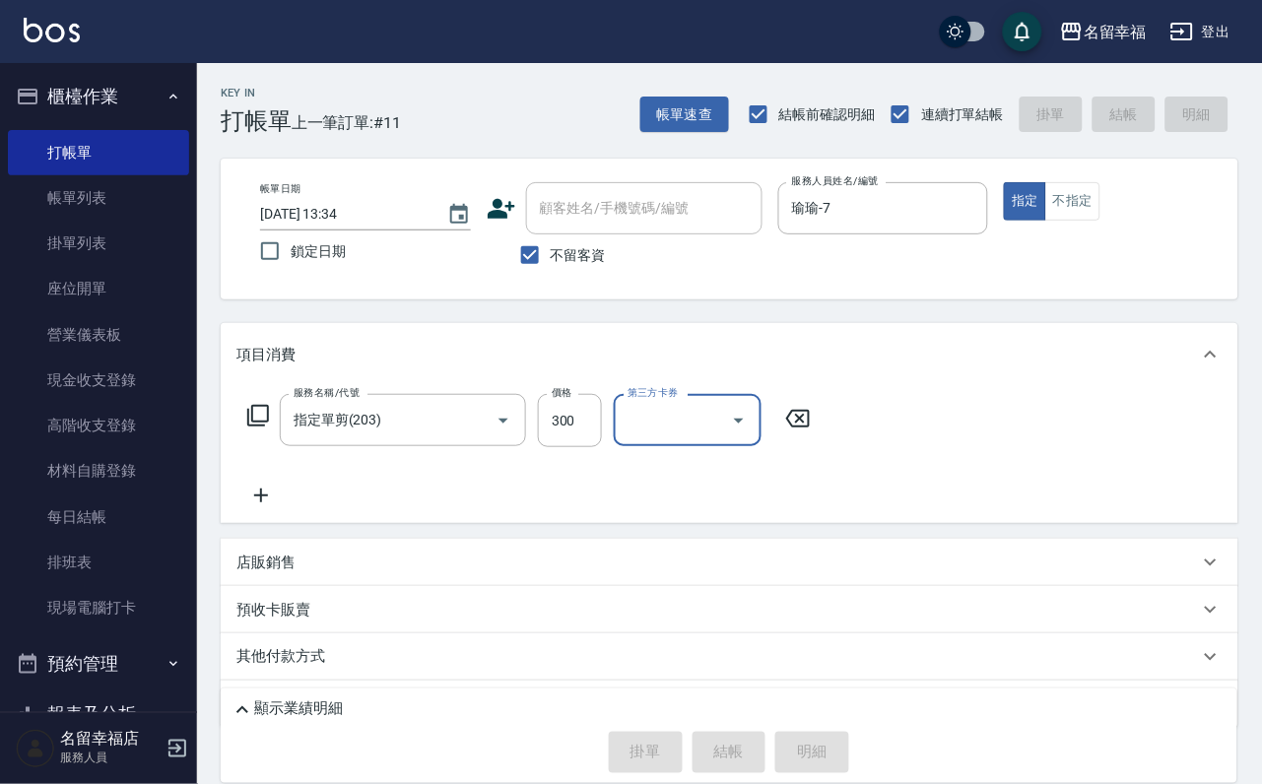
type input "[DATE] 14:00"
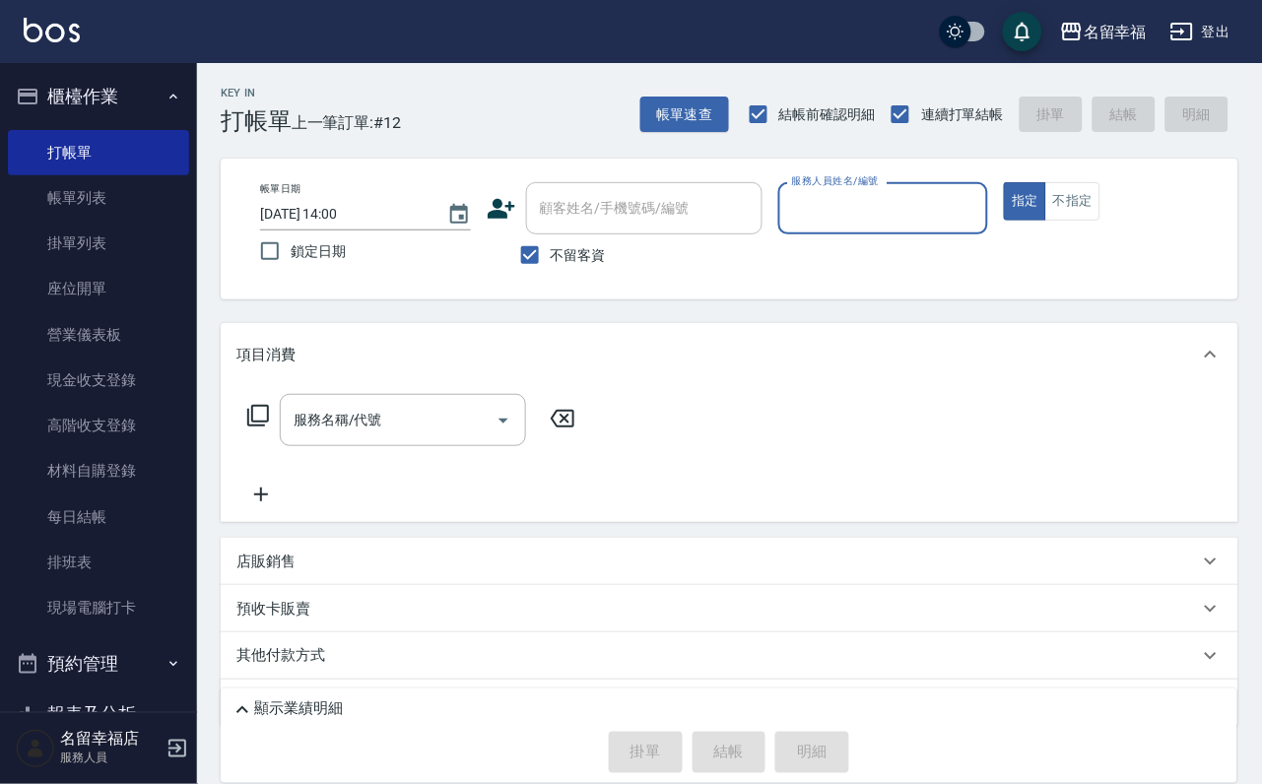
drag, startPoint x: 72, startPoint y: 194, endPoint x: 756, endPoint y: 455, distance: 731.8
click at [73, 194] on link "帳單列表" at bounding box center [98, 197] width 181 height 45
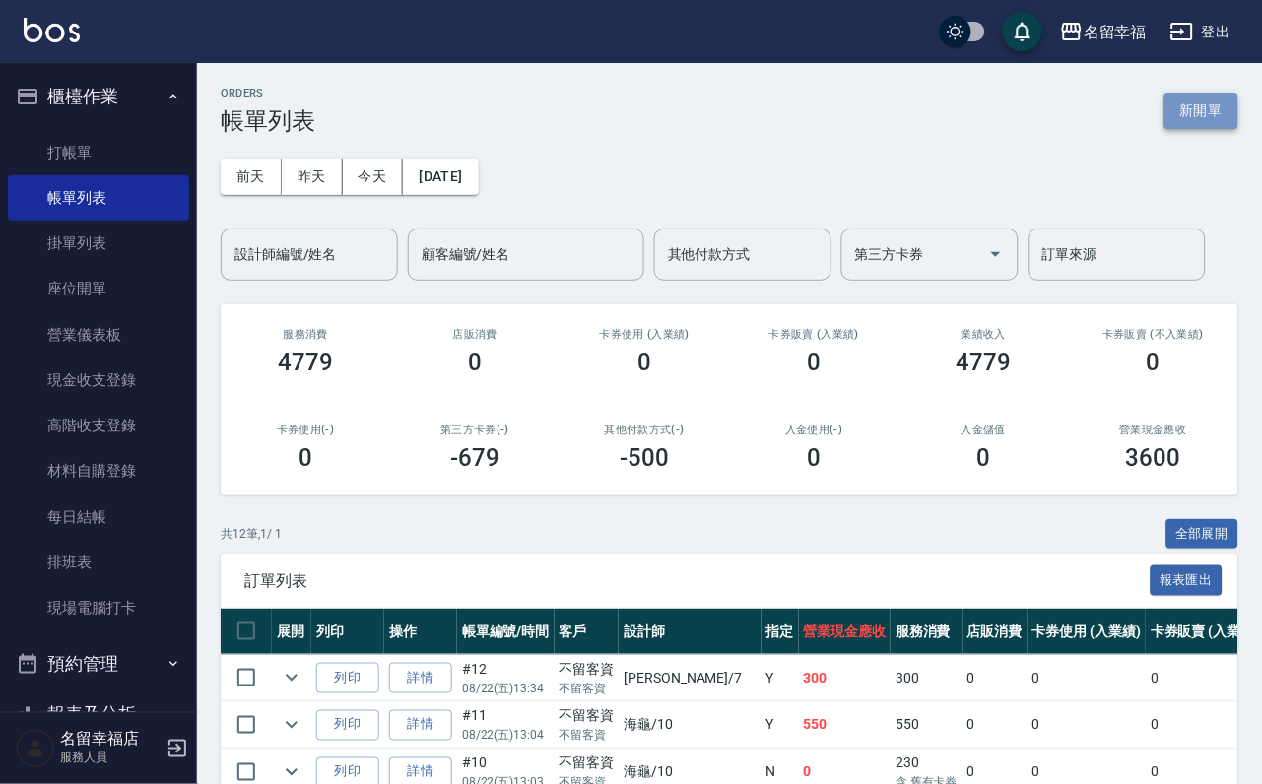
click at [1229, 93] on button "新開單" at bounding box center [1201, 111] width 74 height 36
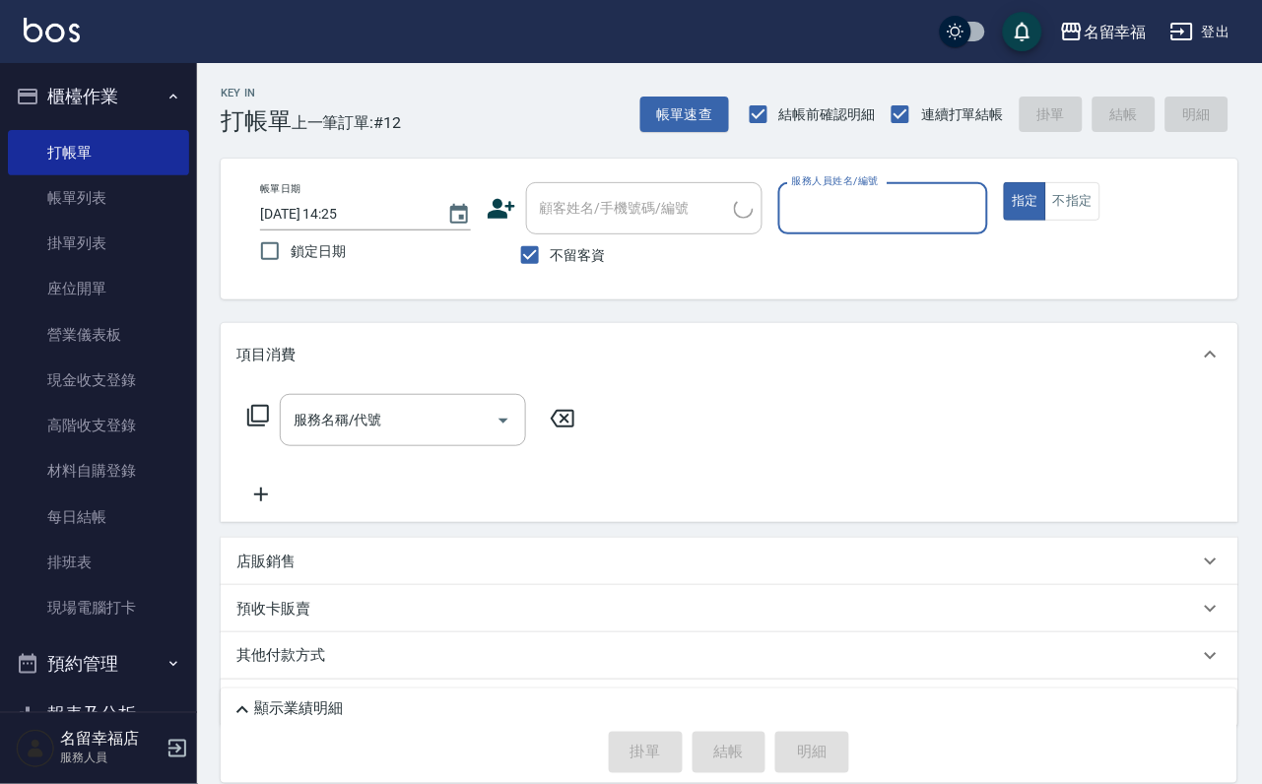
click at [980, 220] on input "服務人員姓名/編號" at bounding box center [883, 208] width 193 height 34
type input "語[PERSON_NAME]-6"
type button "true"
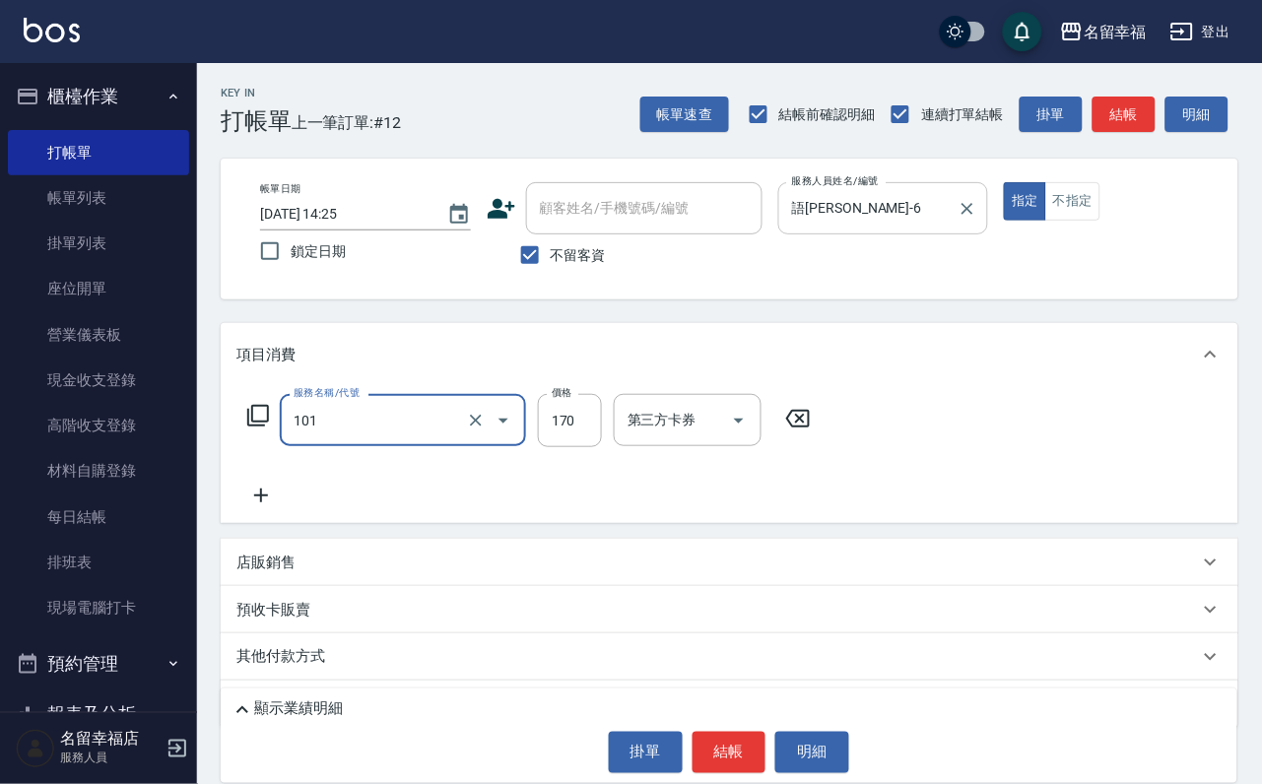
type input "洗髮(101)"
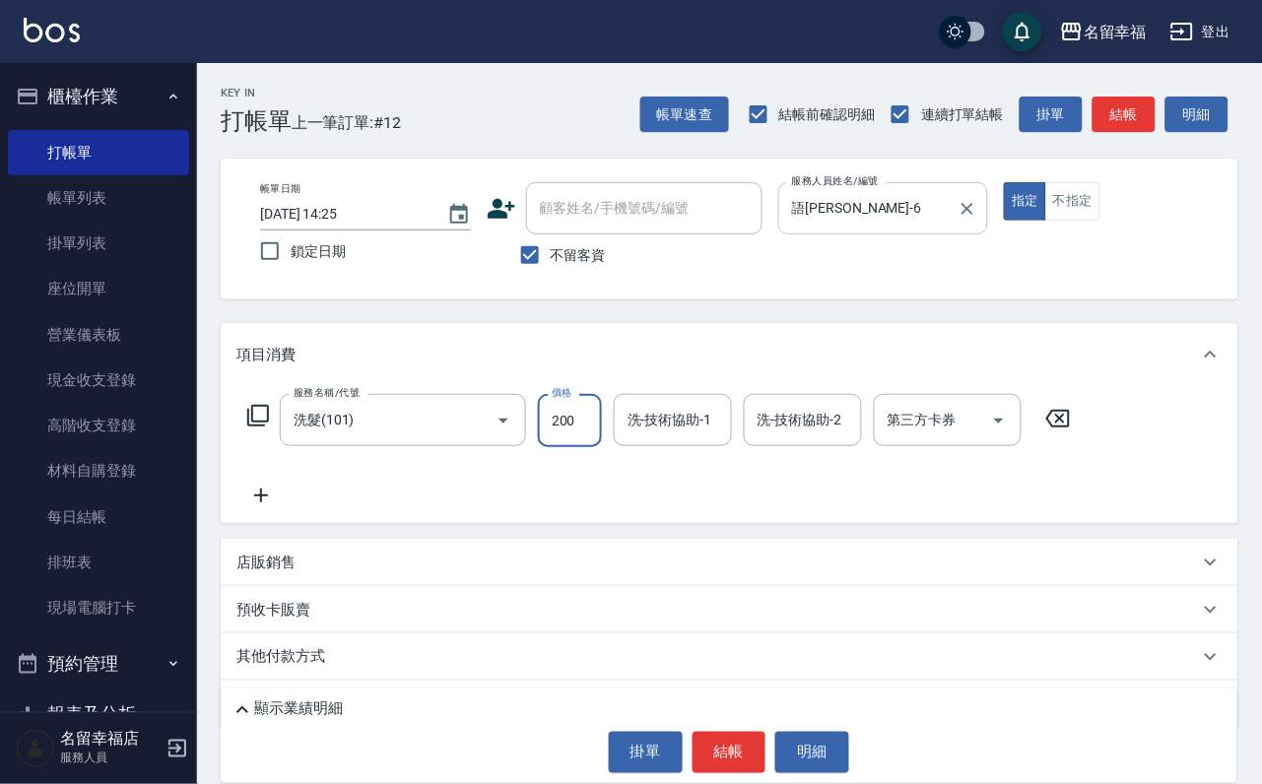
type input "200"
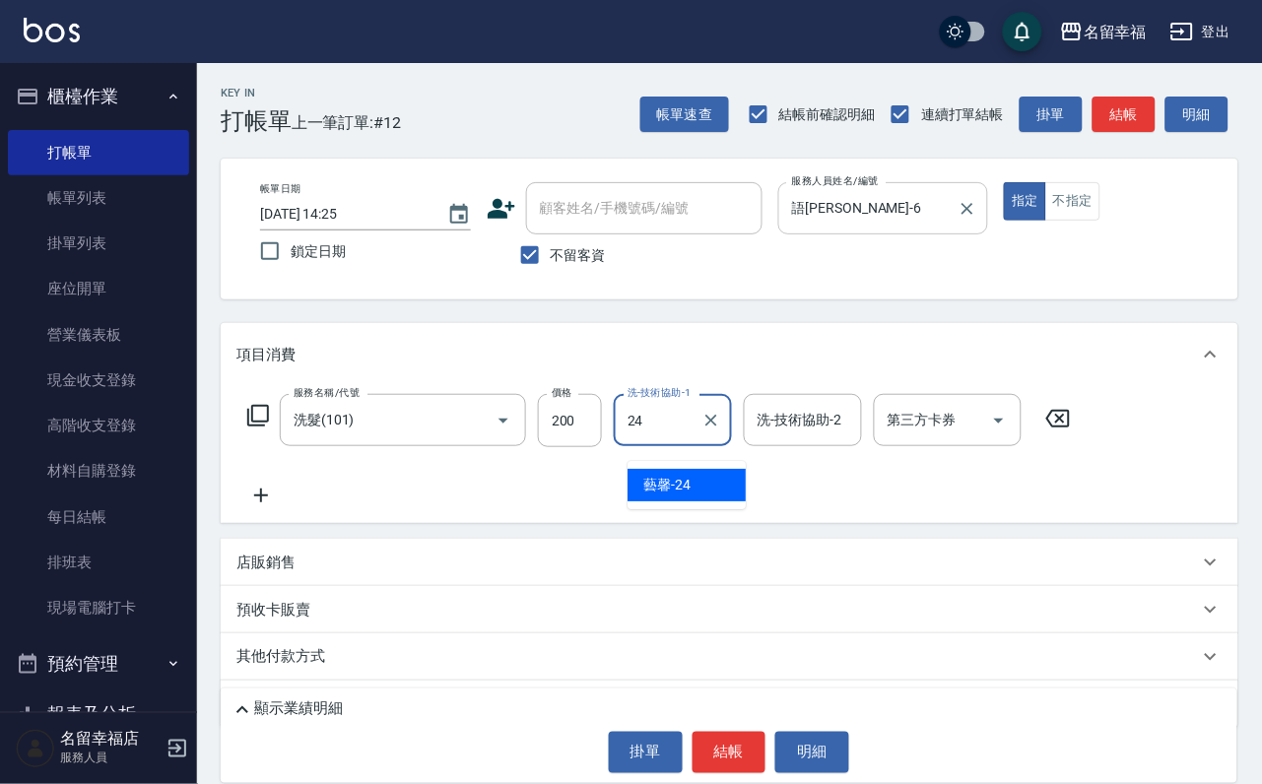
type input "藝馨-24"
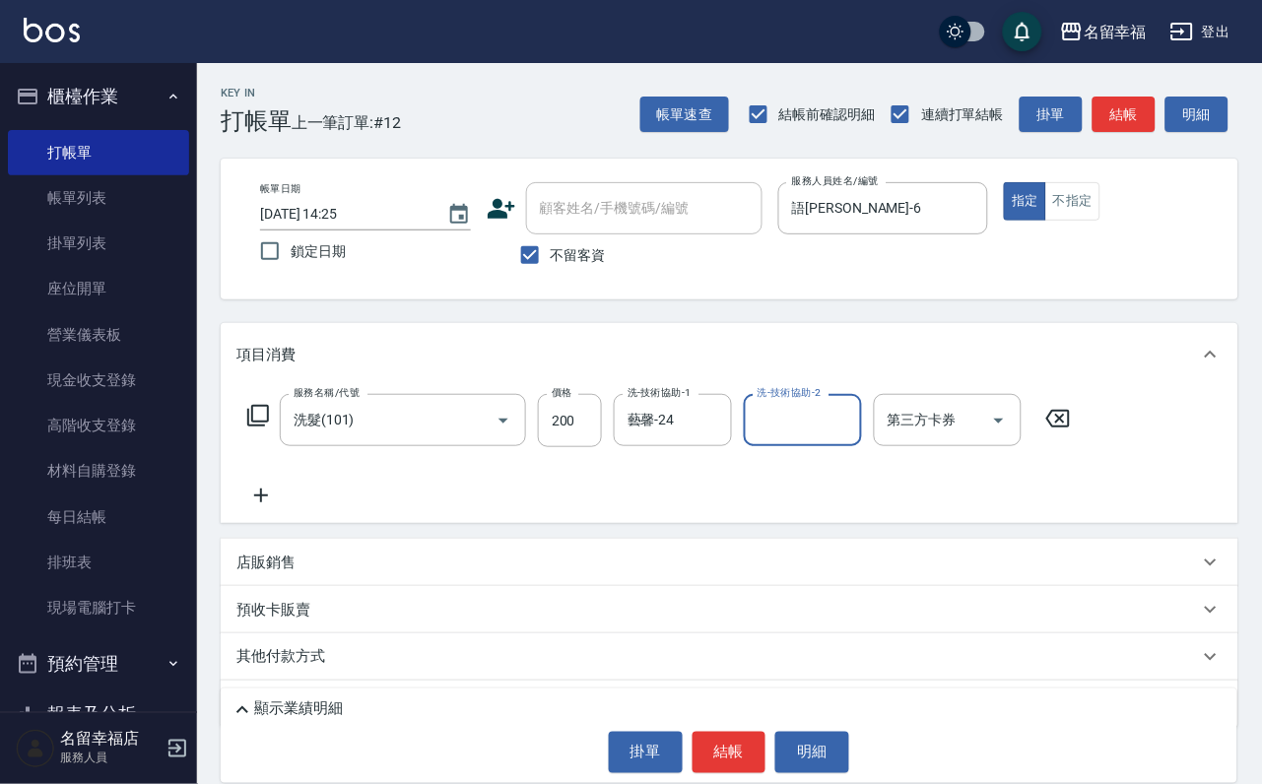
click at [270, 428] on icon at bounding box center [258, 416] width 24 height 24
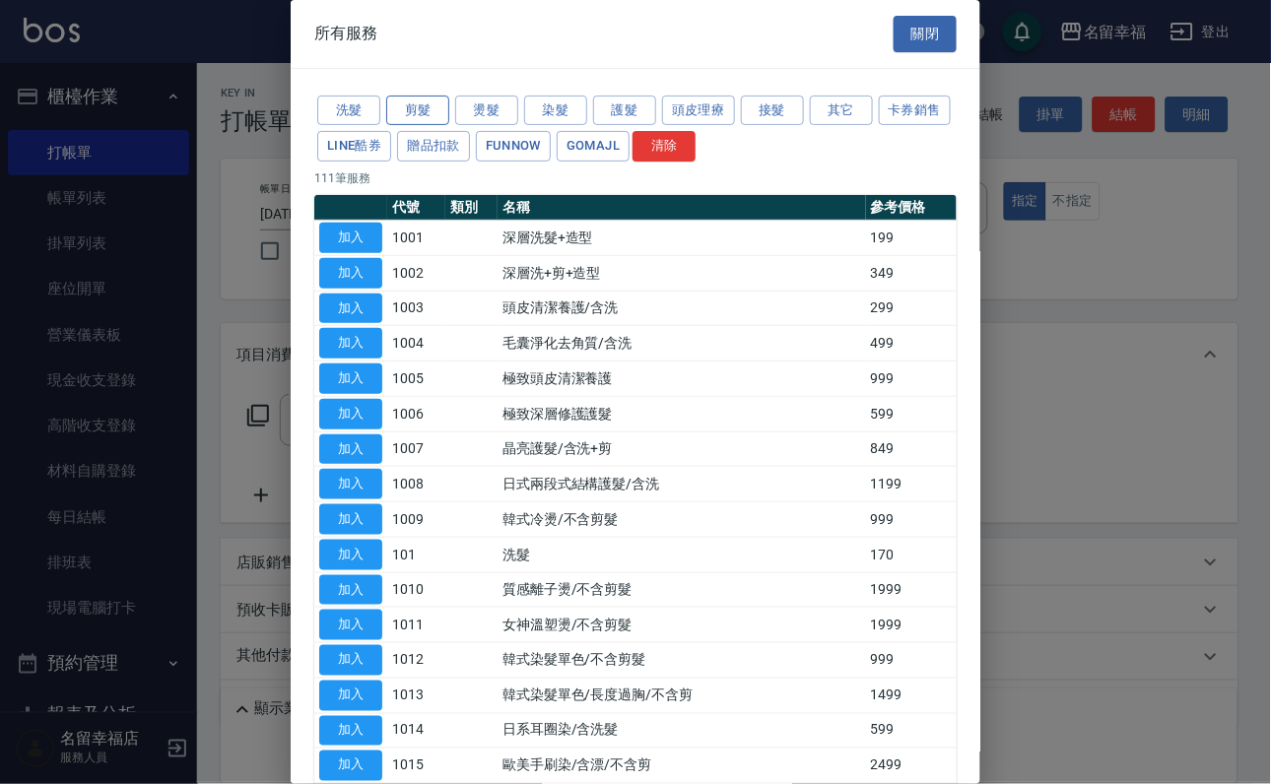
click at [410, 121] on button "剪髮" at bounding box center [417, 111] width 63 height 31
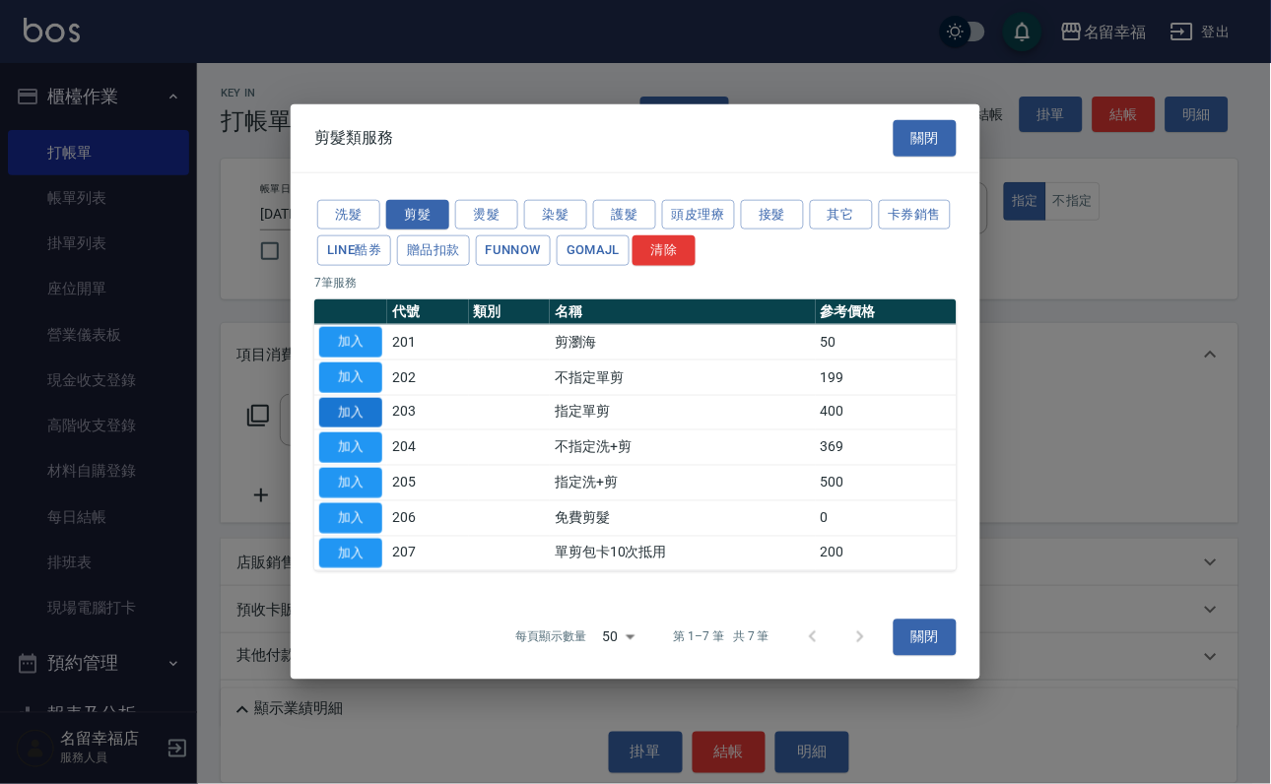
click at [347, 417] on button "加入" at bounding box center [350, 412] width 63 height 31
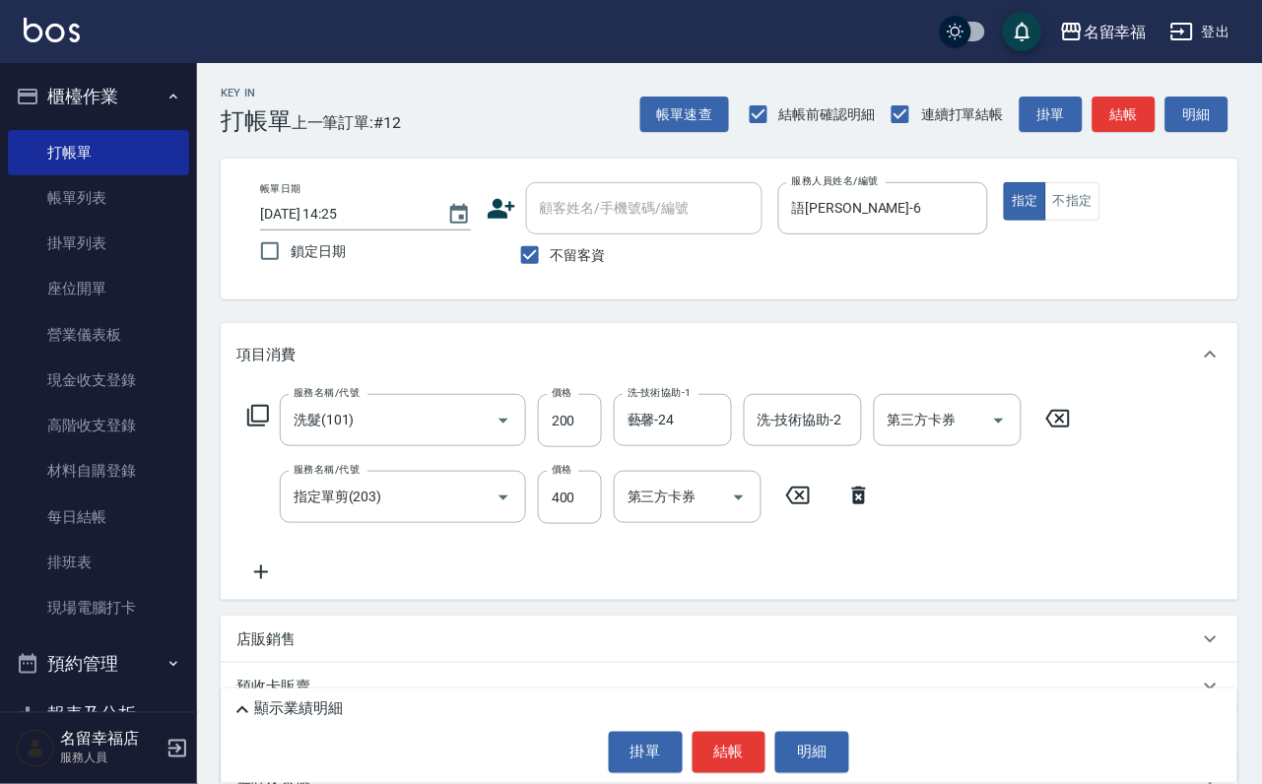
drag, startPoint x: 571, startPoint y: 536, endPoint x: 494, endPoint y: 575, distance: 87.2
click at [571, 524] on input "400" at bounding box center [570, 497] width 64 height 53
type input "300"
click at [731, 732] on button "結帳" at bounding box center [730, 752] width 74 height 41
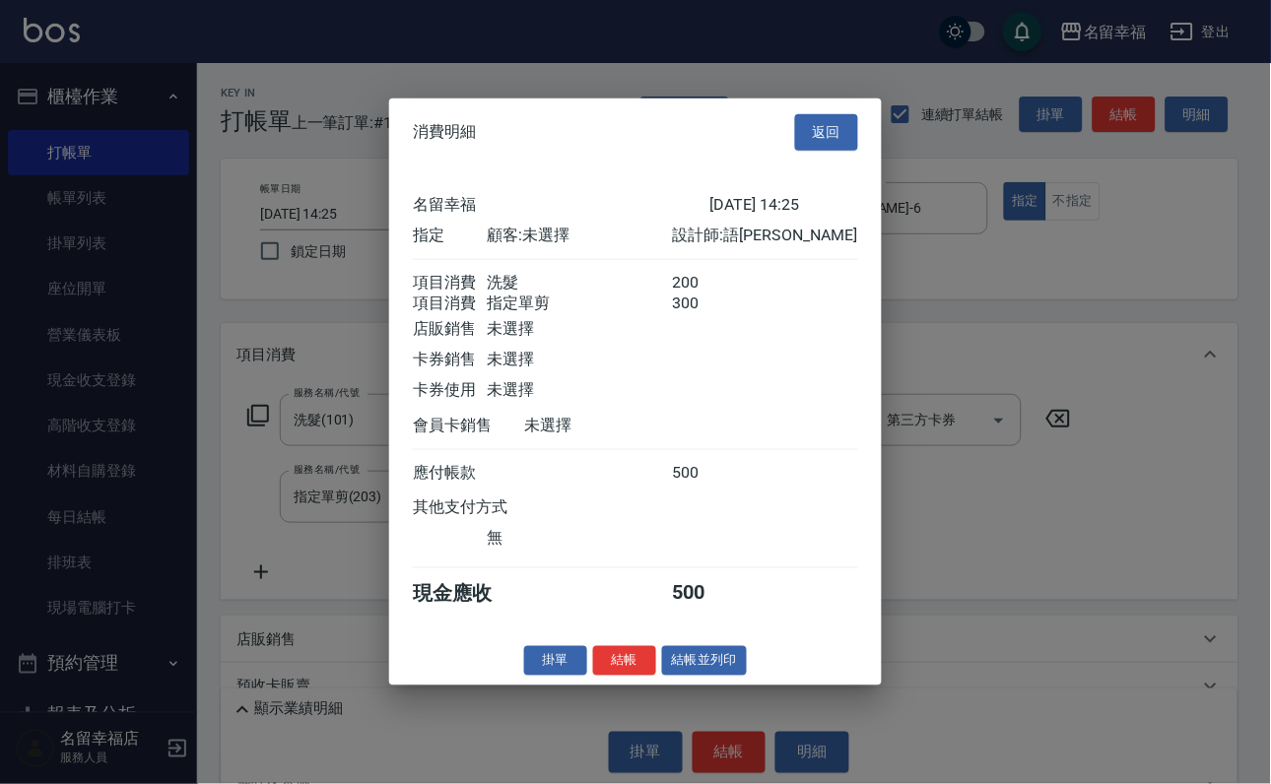
scroll to position [317, 0]
click at [594, 676] on button "結帳" at bounding box center [624, 660] width 63 height 31
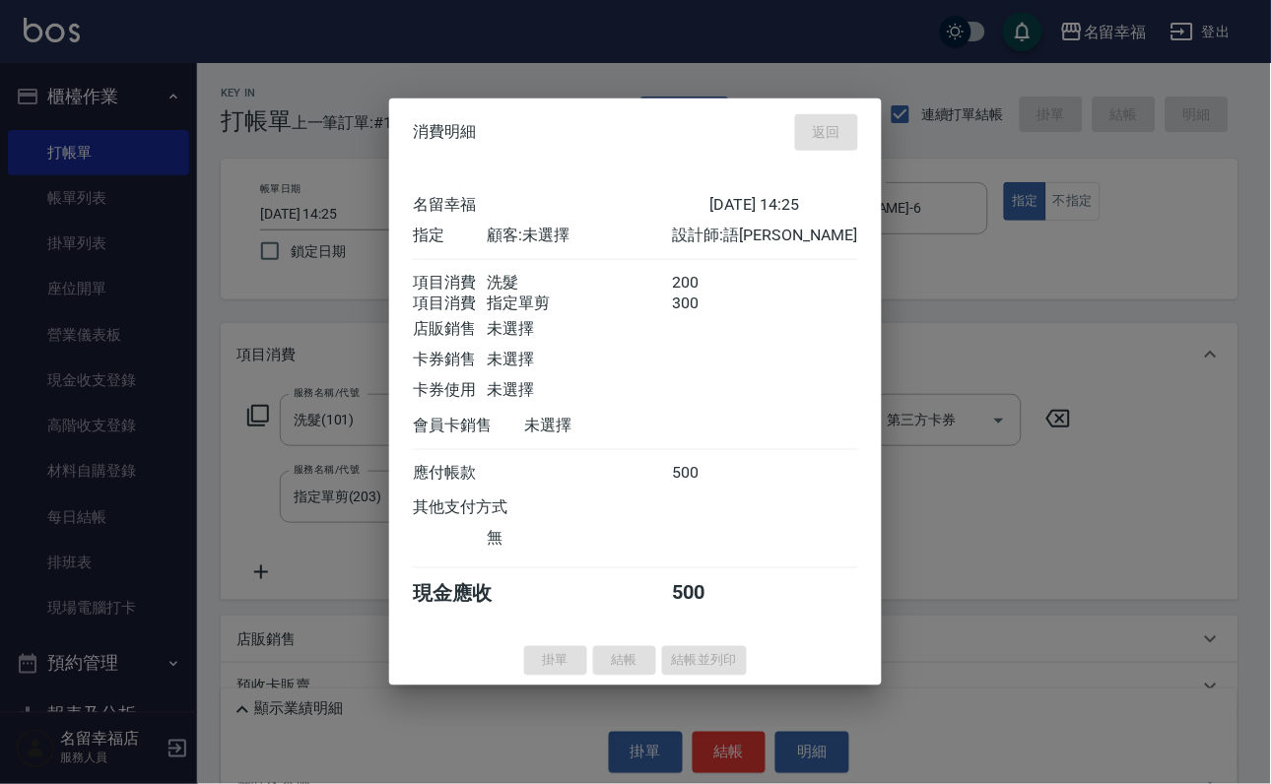
type input "[DATE] 14:26"
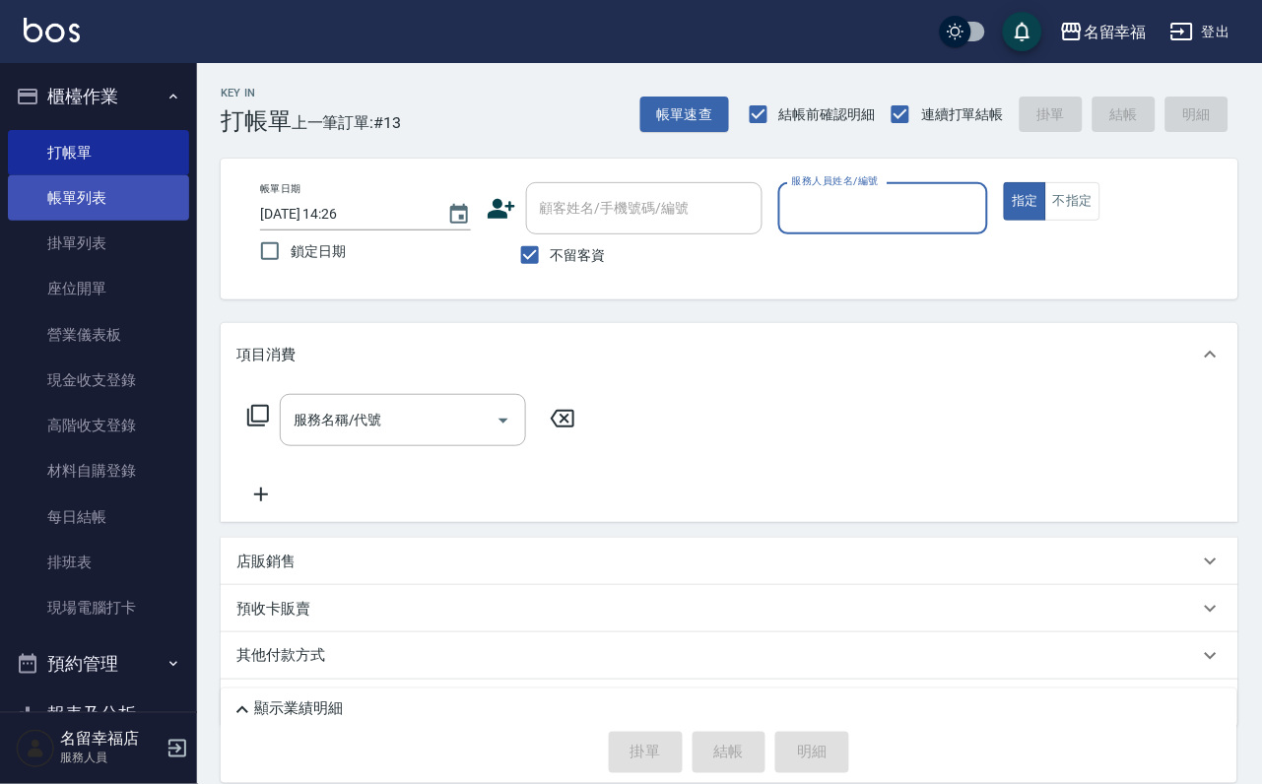
click at [96, 201] on link "帳單列表" at bounding box center [98, 197] width 181 height 45
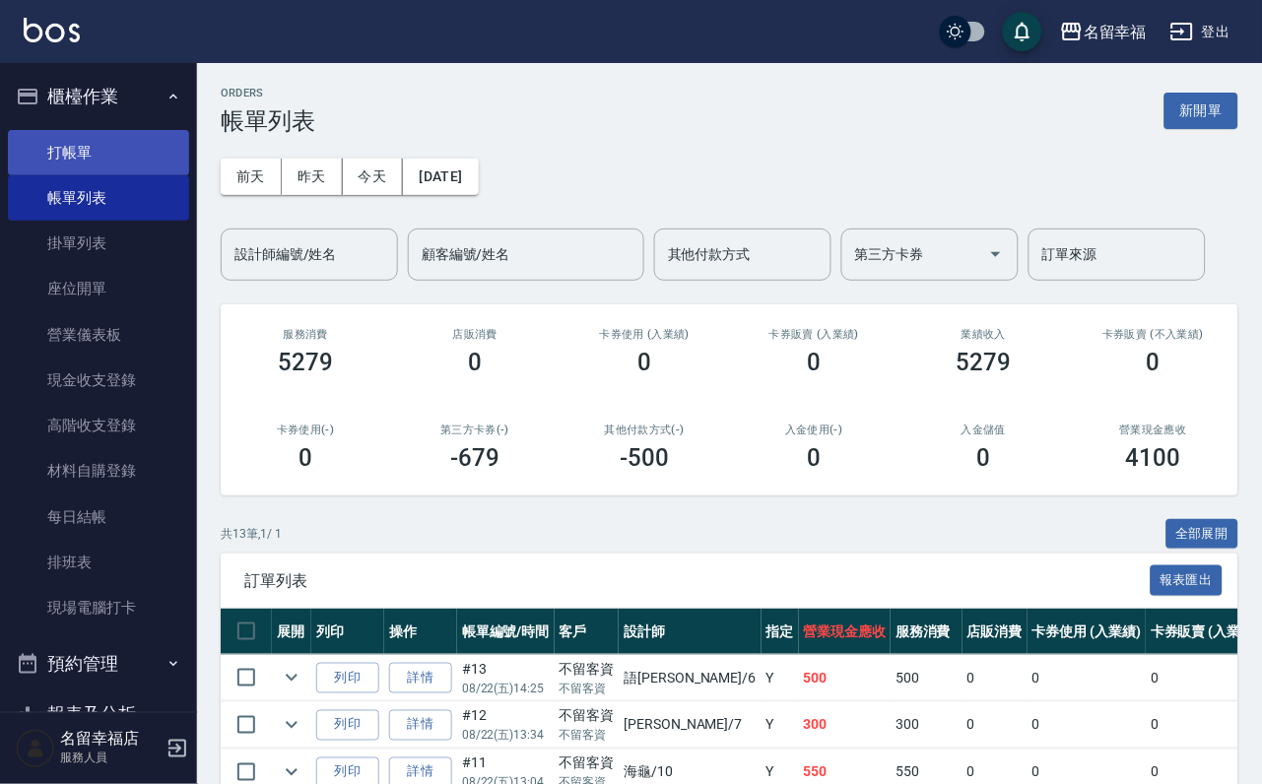
click at [110, 166] on link "打帳單" at bounding box center [98, 152] width 181 height 45
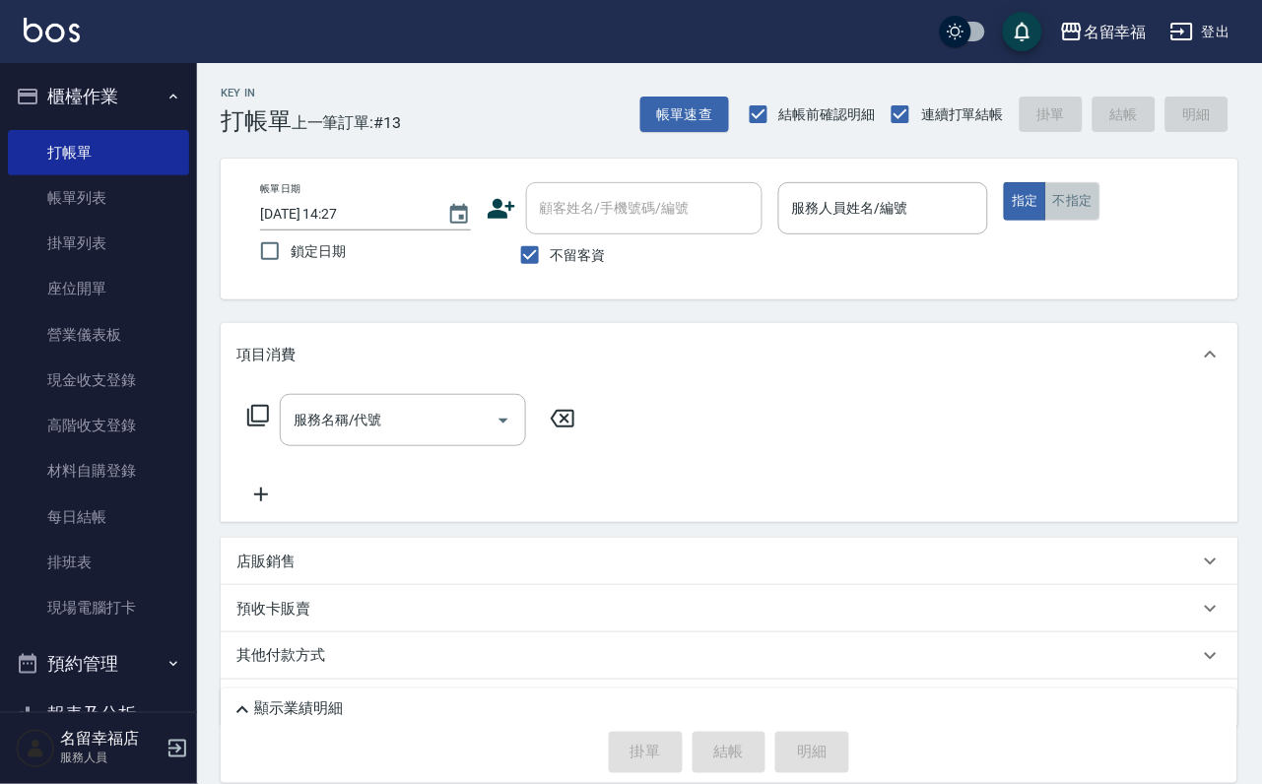
click at [1100, 208] on button "不指定" at bounding box center [1072, 201] width 55 height 38
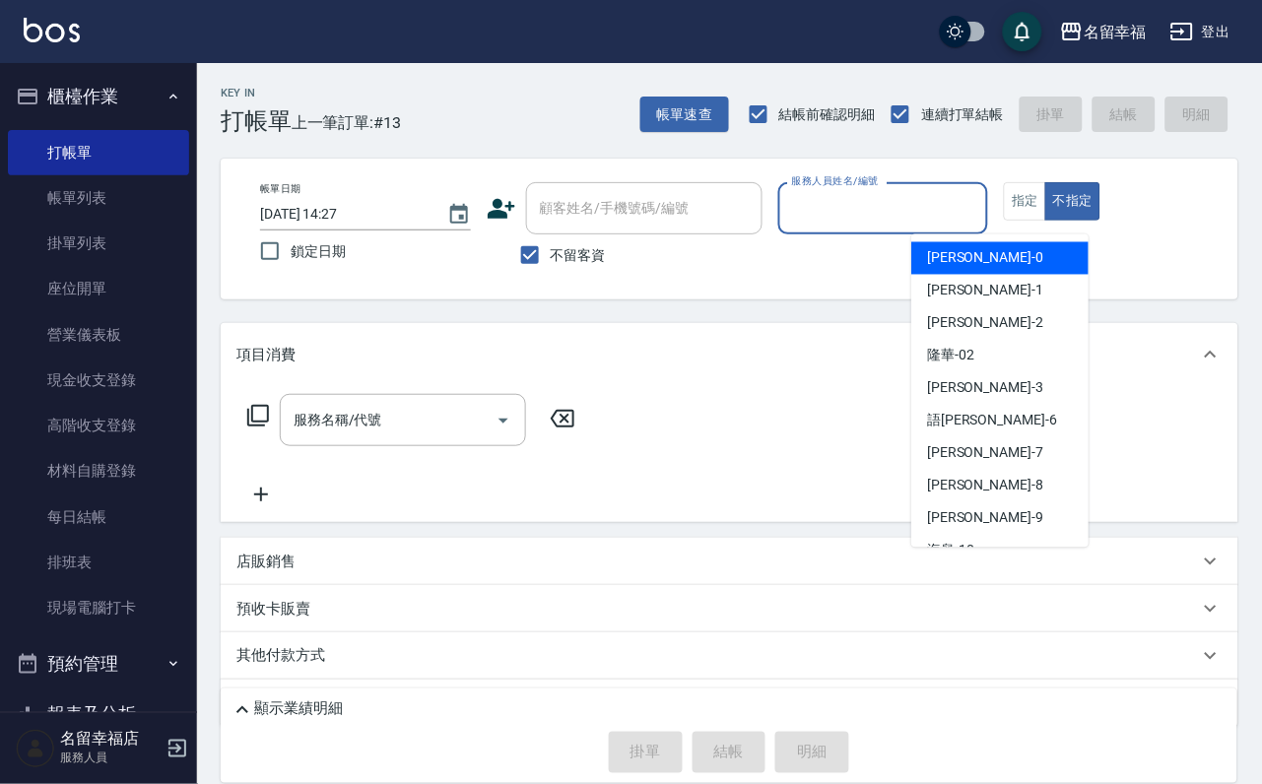
click at [966, 212] on input "服務人員姓名/編號" at bounding box center [883, 208] width 193 height 34
click at [1046, 219] on button "指定" at bounding box center [1025, 201] width 42 height 38
click at [980, 208] on input "服務人員姓名/編號" at bounding box center [883, 208] width 193 height 34
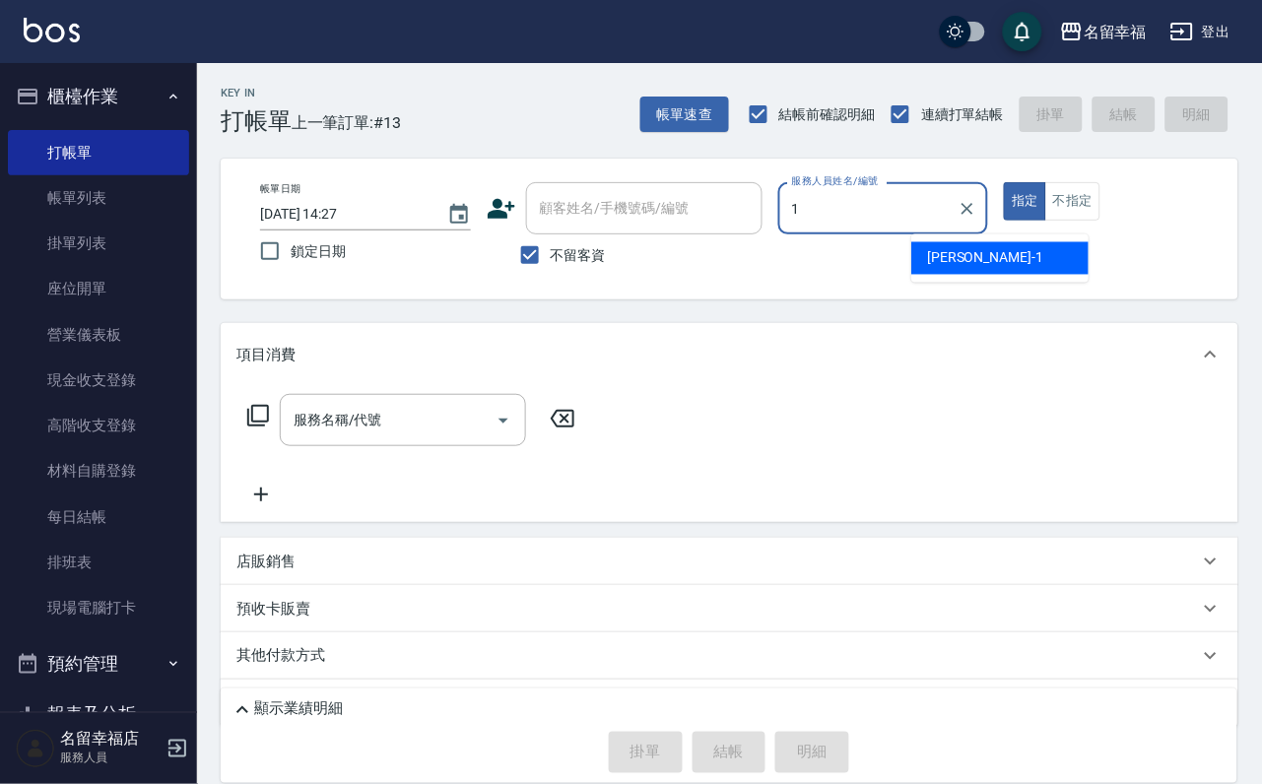
type input "[PERSON_NAME]-1"
type button "true"
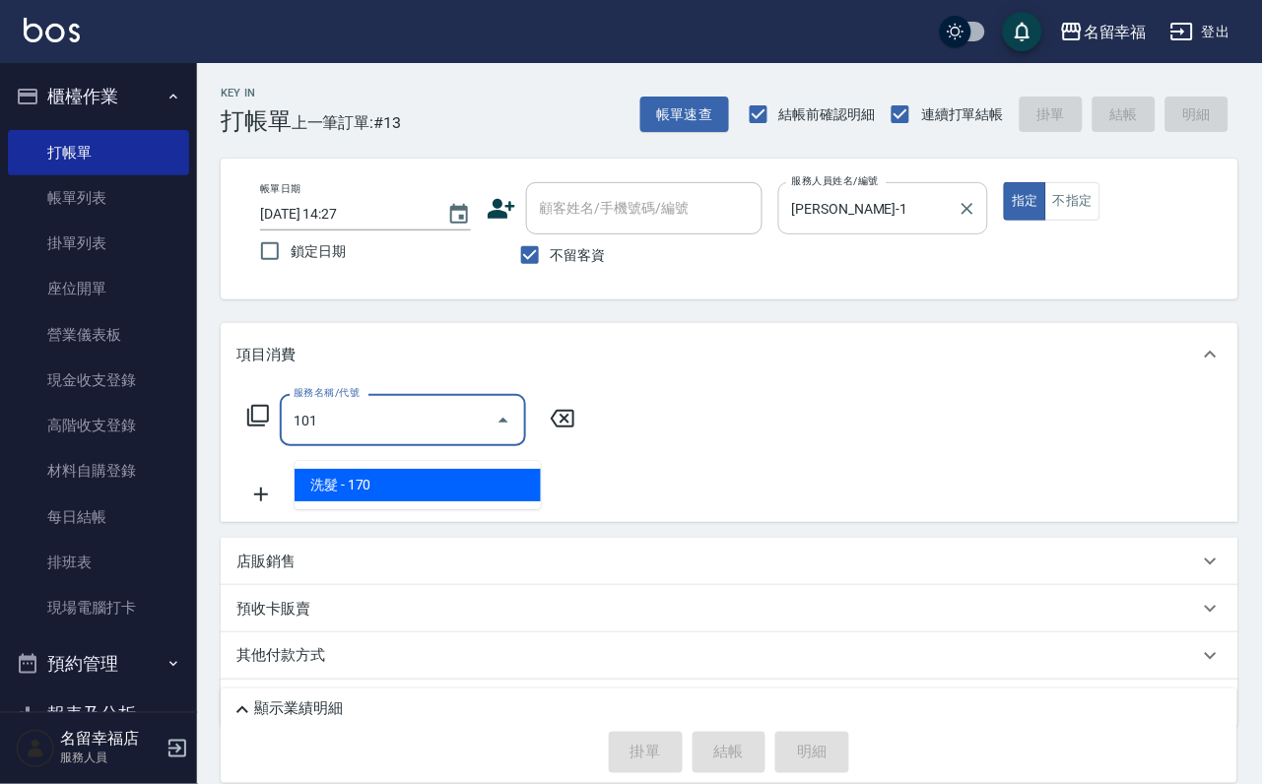
type input "洗髮(101)"
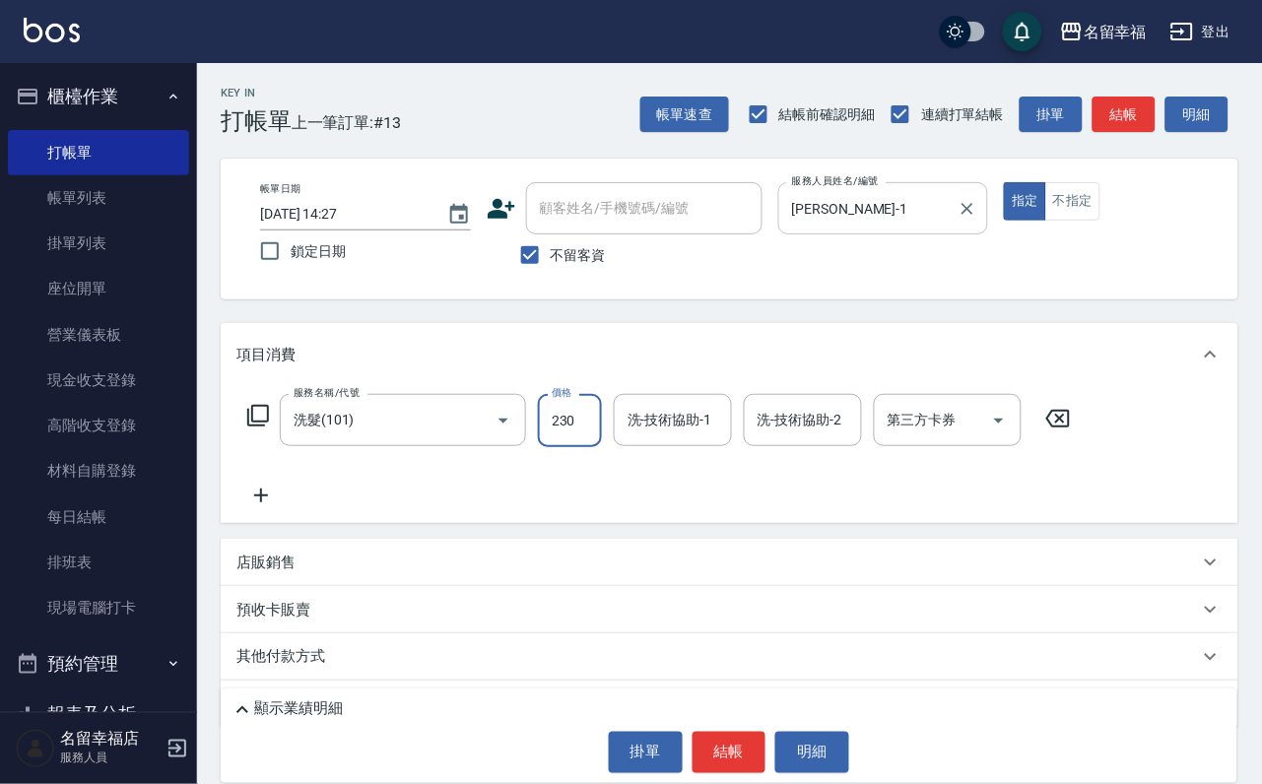
type input "230"
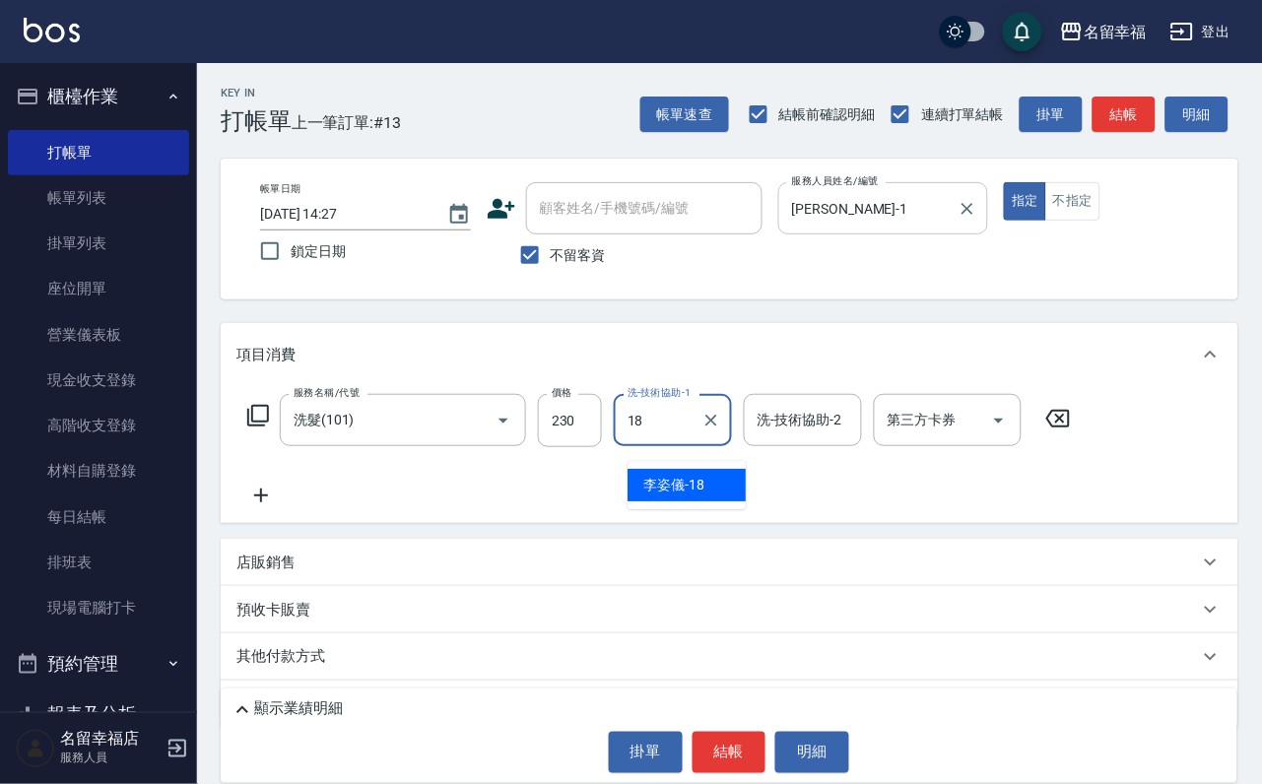
type input "[PERSON_NAME]-18"
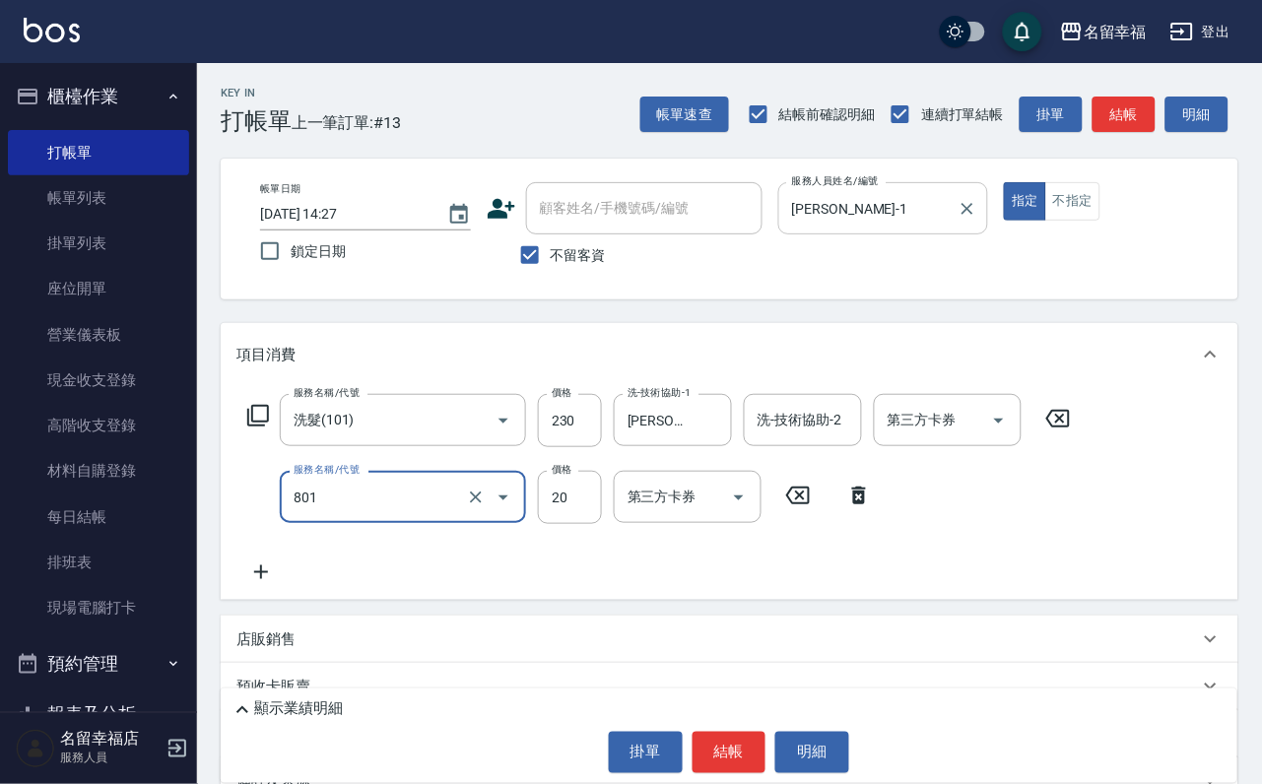
type input "潤絲(801)"
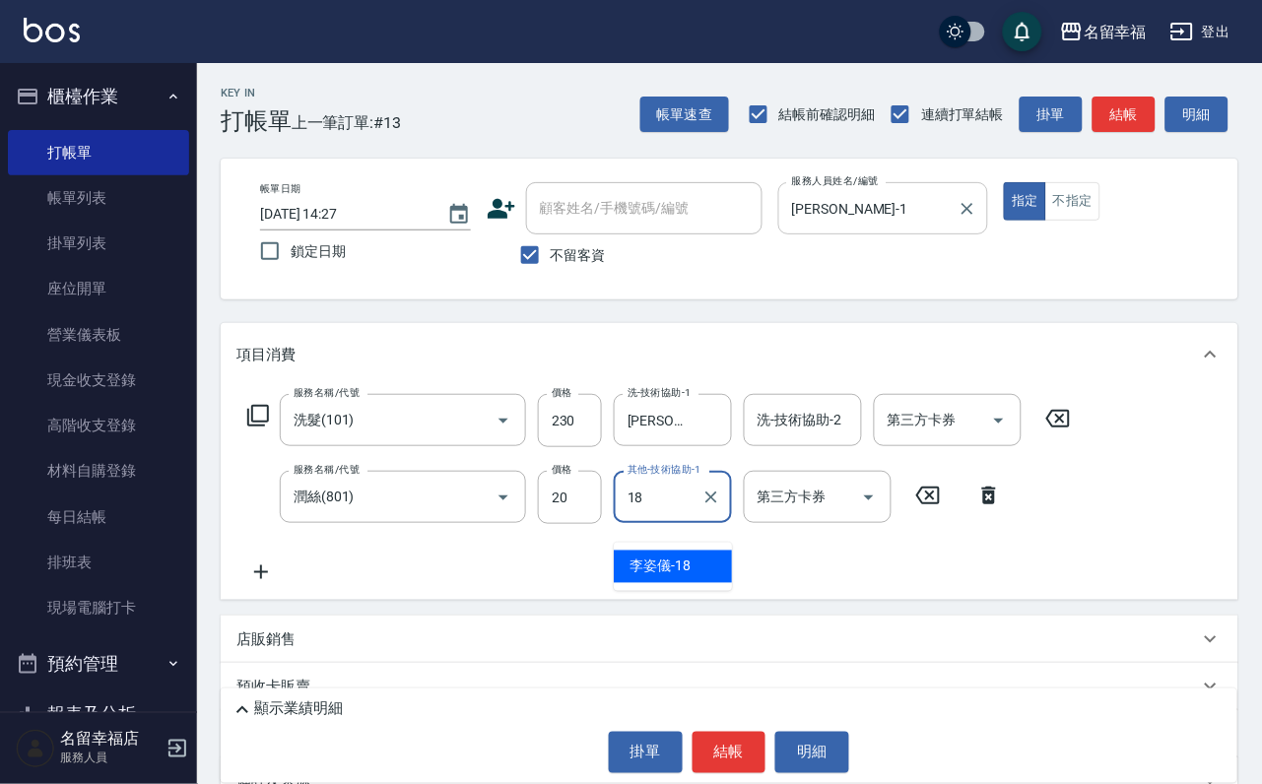
type input "[PERSON_NAME]-18"
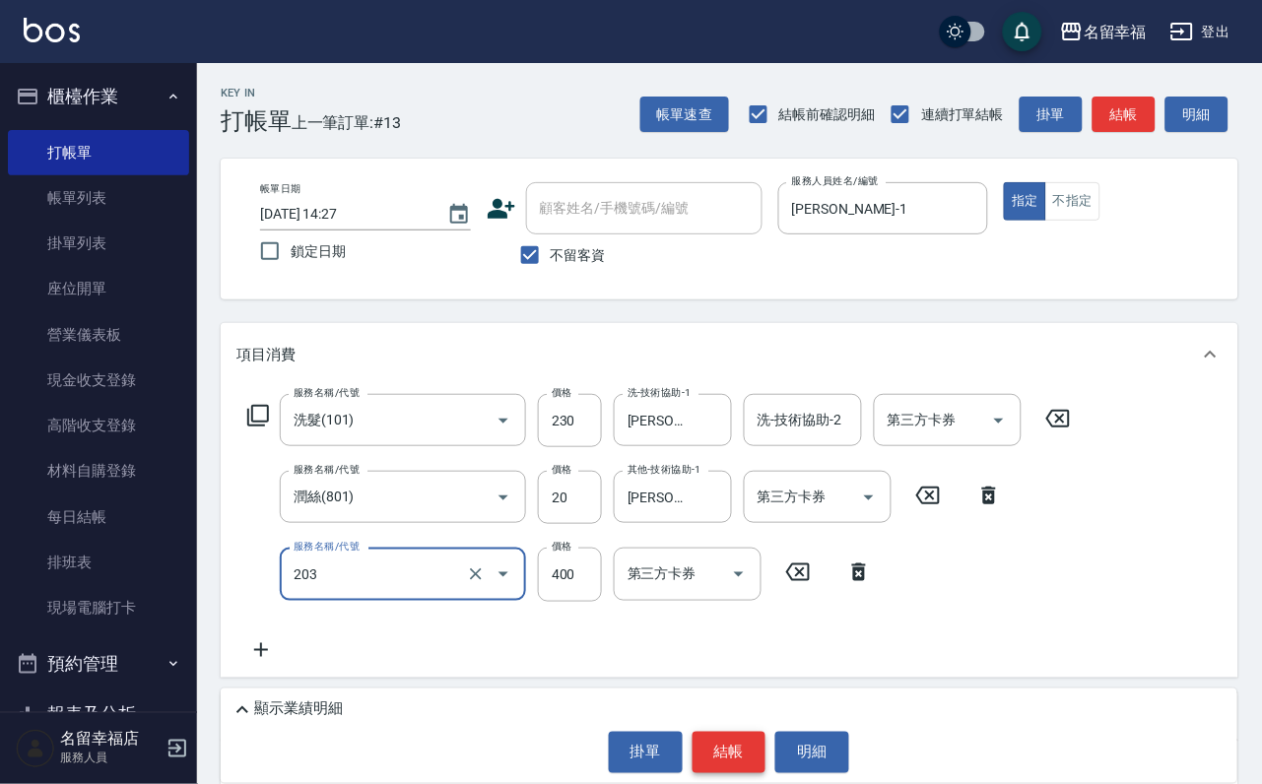
type input "指定單剪(203)"
click at [721, 741] on button "結帳" at bounding box center [730, 752] width 74 height 41
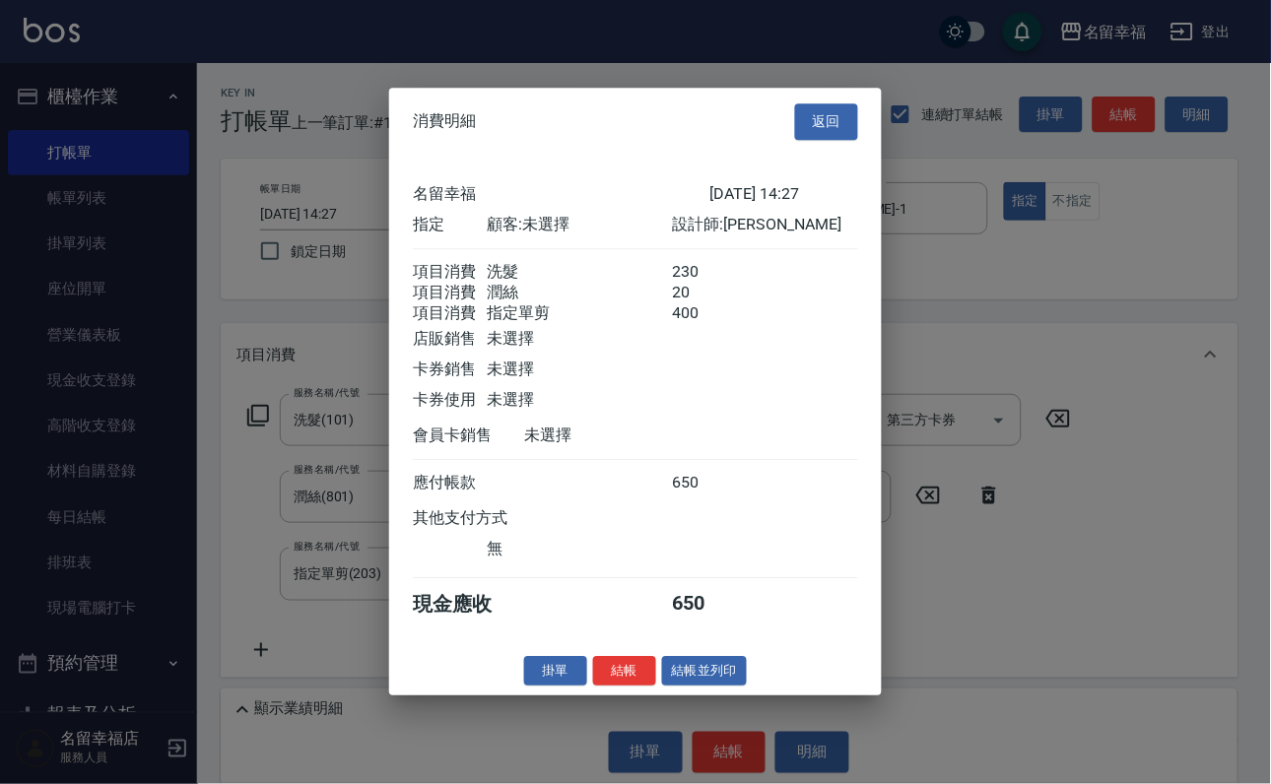
scroll to position [390, 0]
click at [712, 687] on button "結帳並列印" at bounding box center [705, 671] width 86 height 31
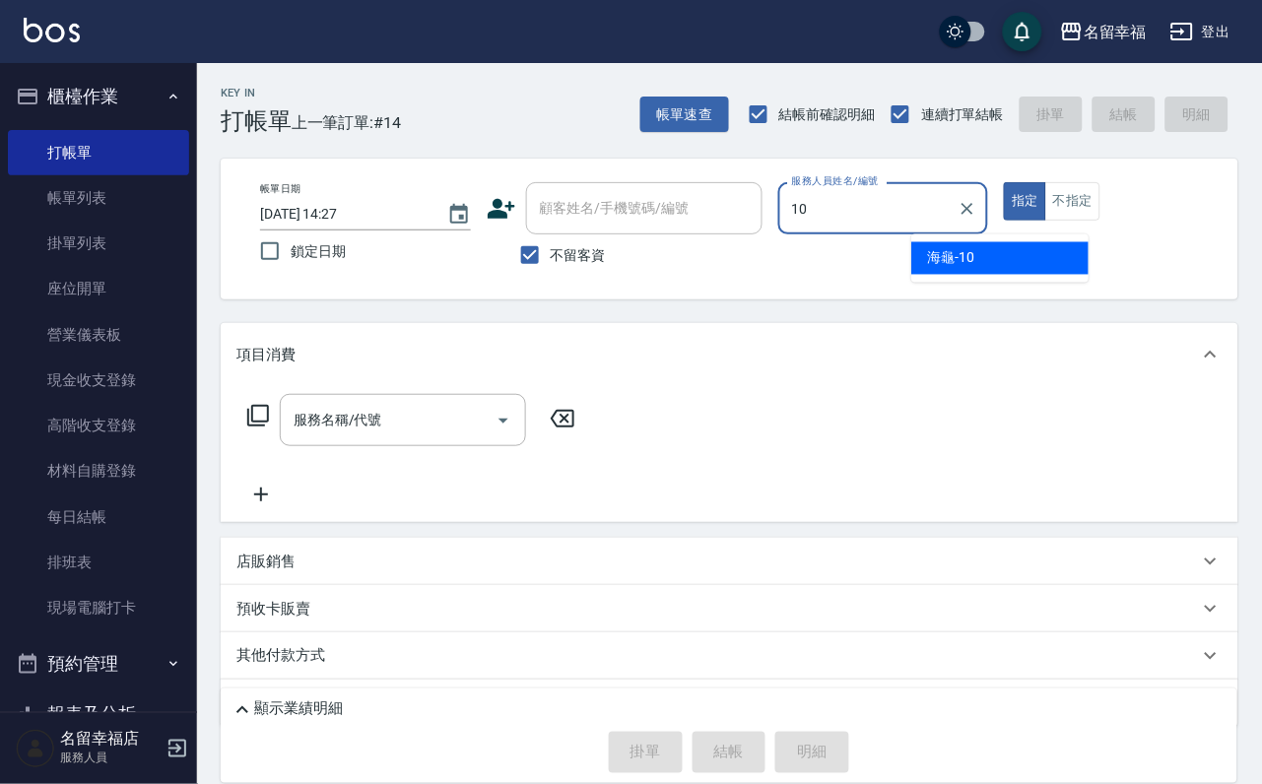
type input "海龜-10"
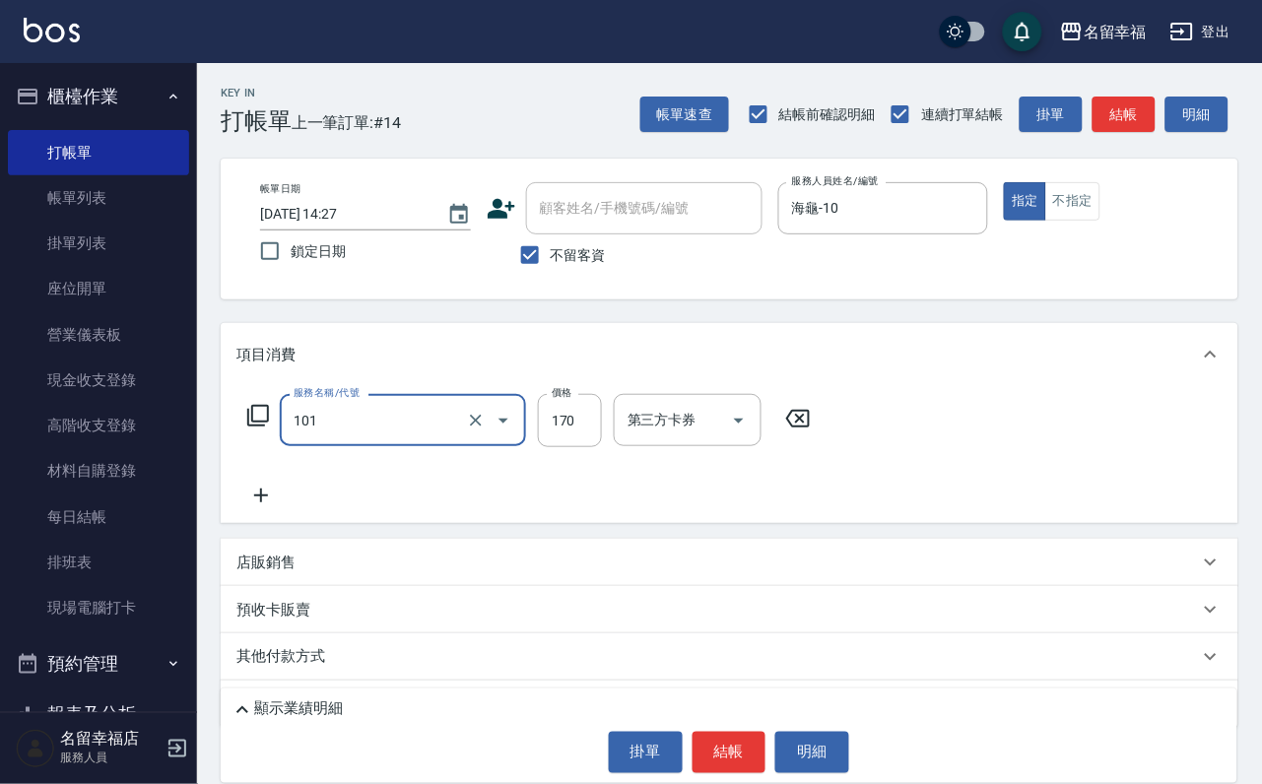
type input "洗髮(101)"
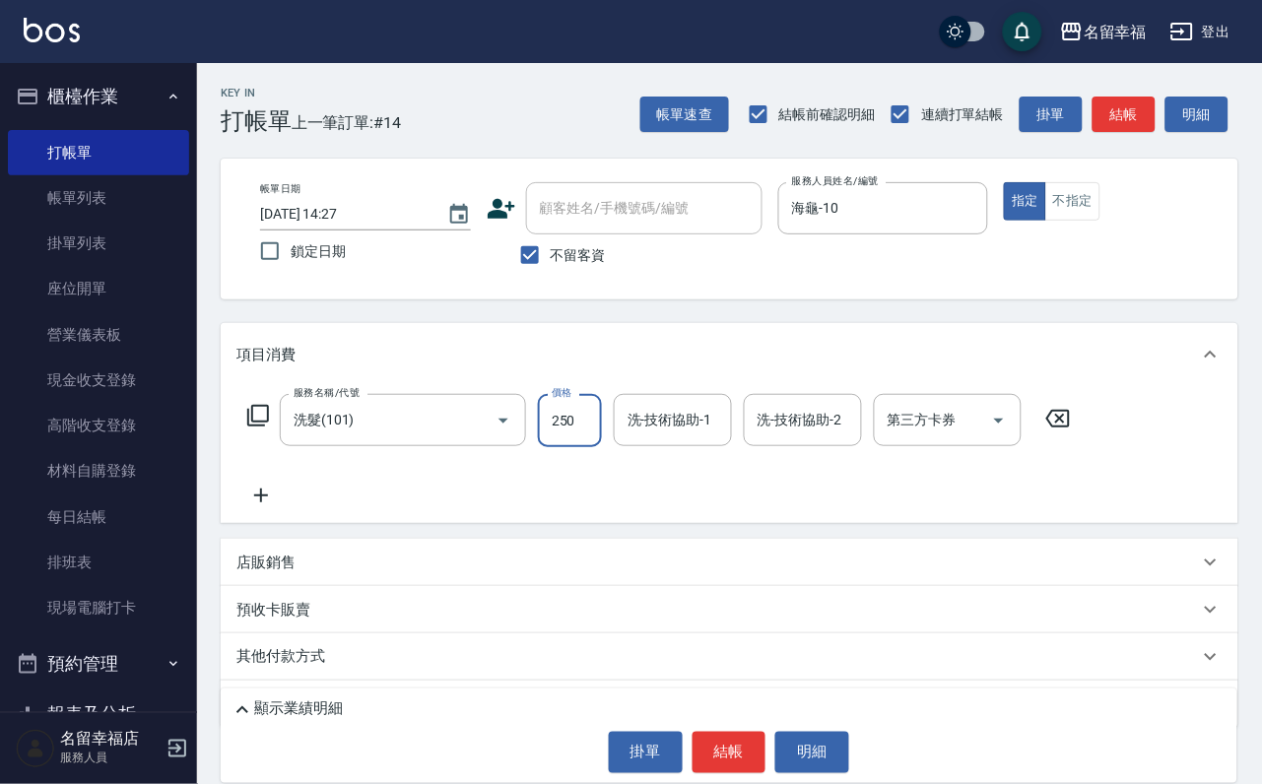
type input "250"
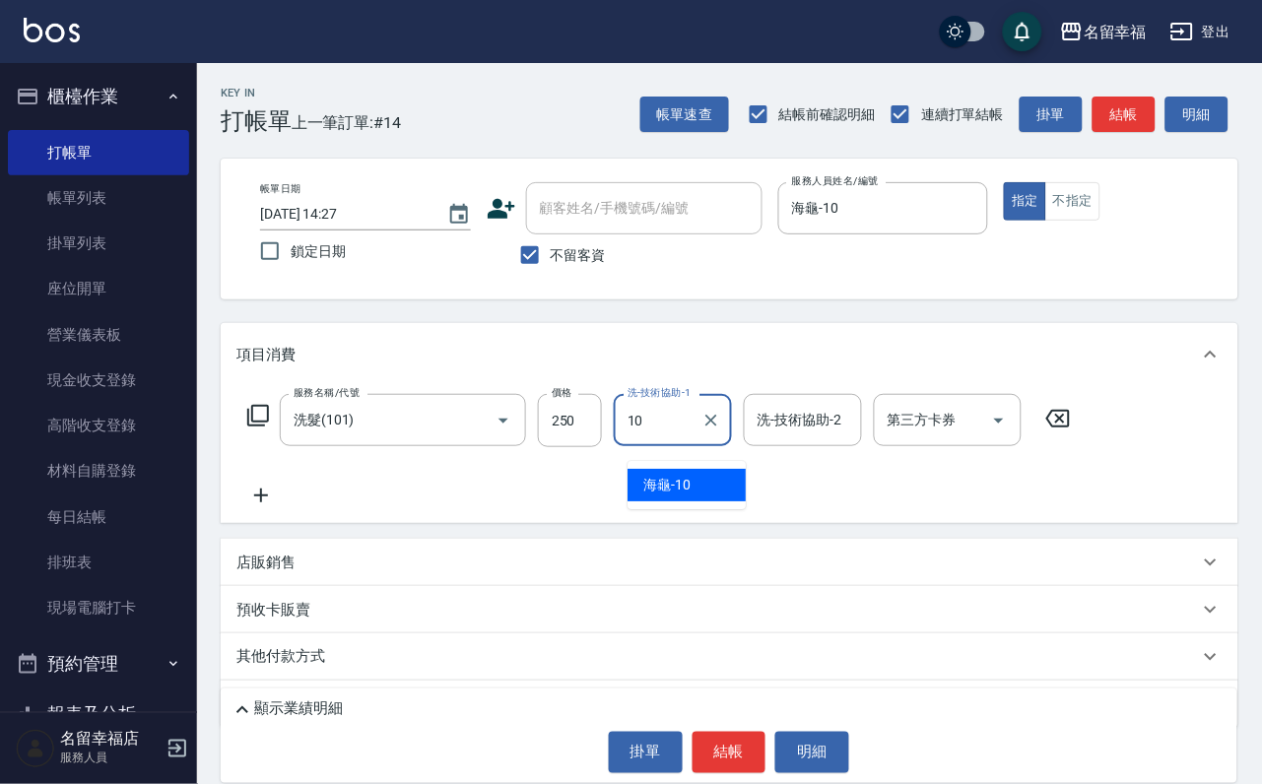
type input "海龜-10"
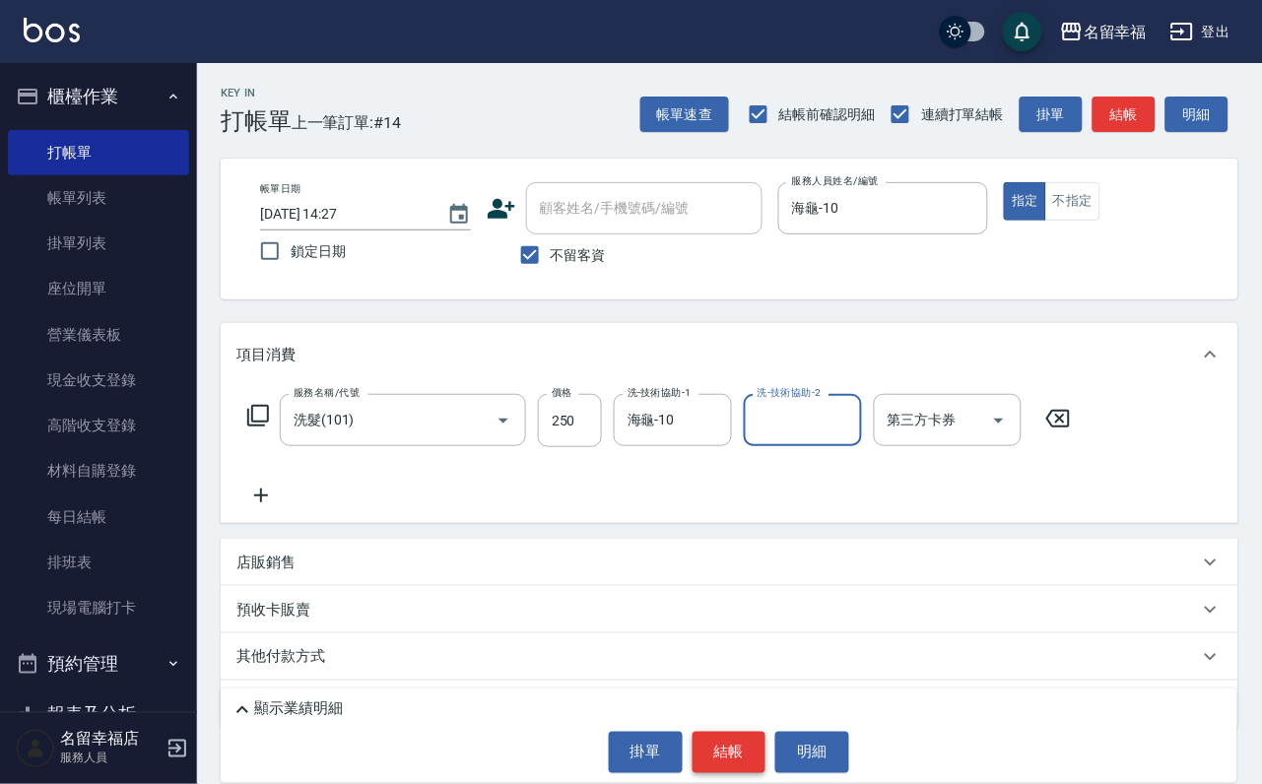
click at [724, 745] on button "結帳" at bounding box center [730, 752] width 74 height 41
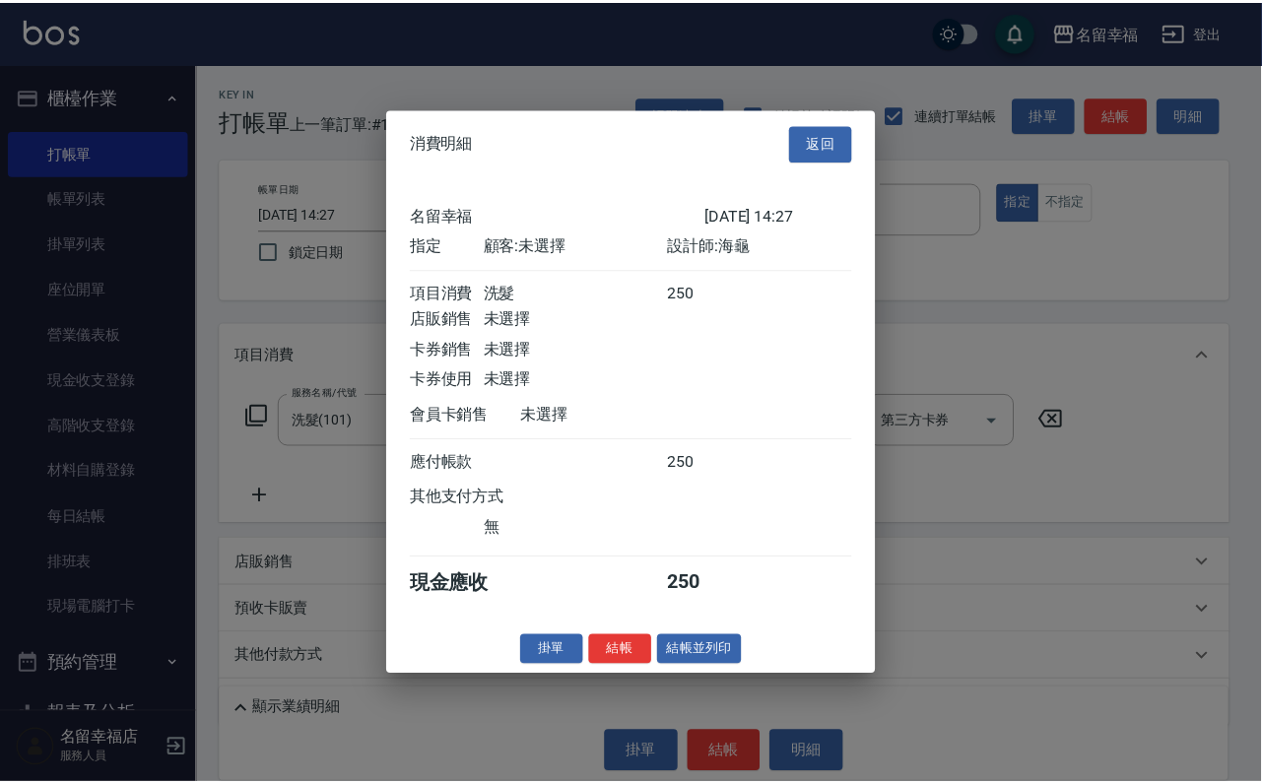
scroll to position [243, 0]
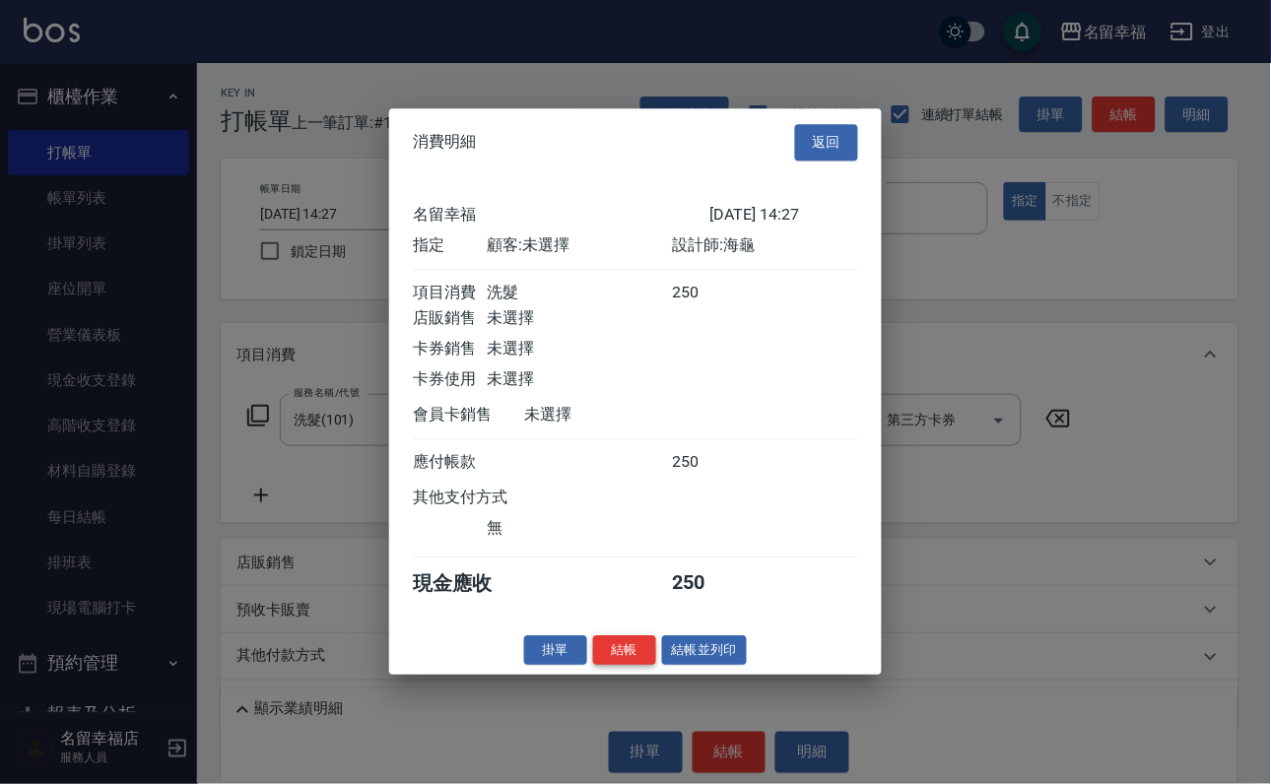
click at [593, 666] on button "結帳" at bounding box center [624, 650] width 63 height 31
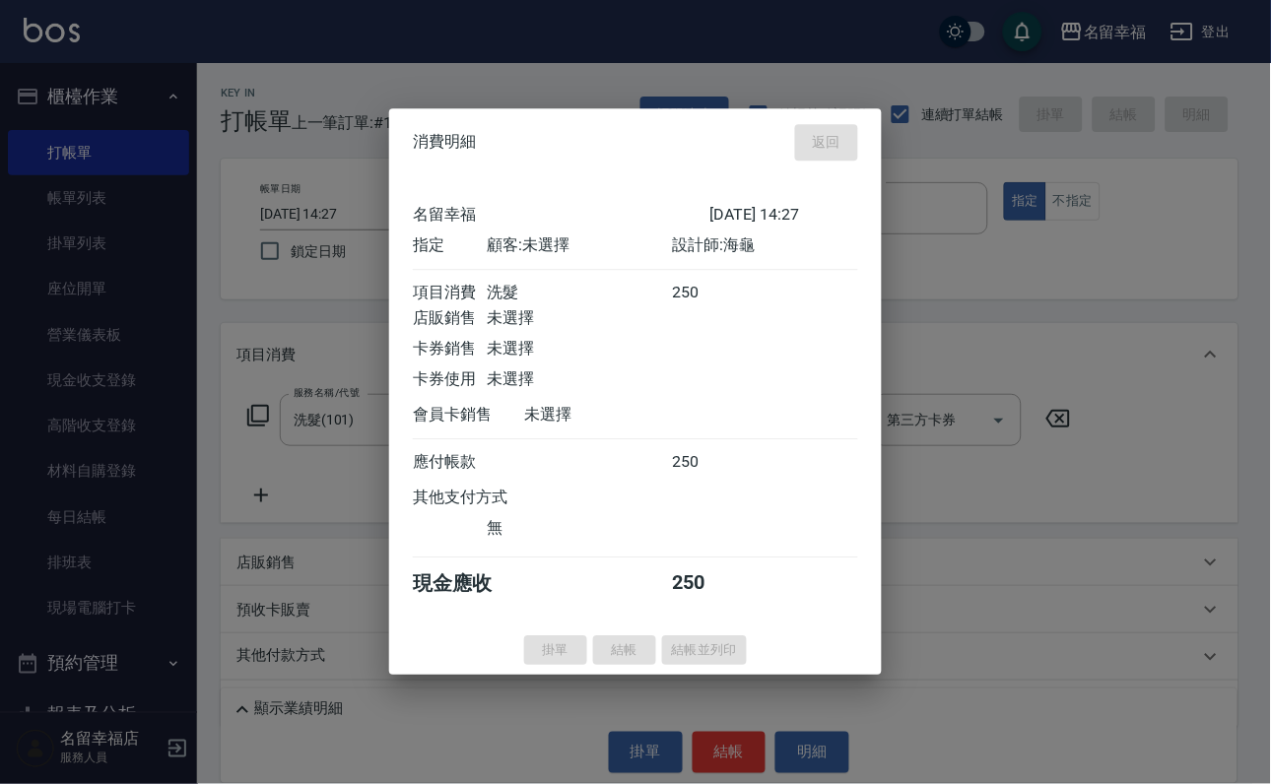
type input "[DATE] 14:29"
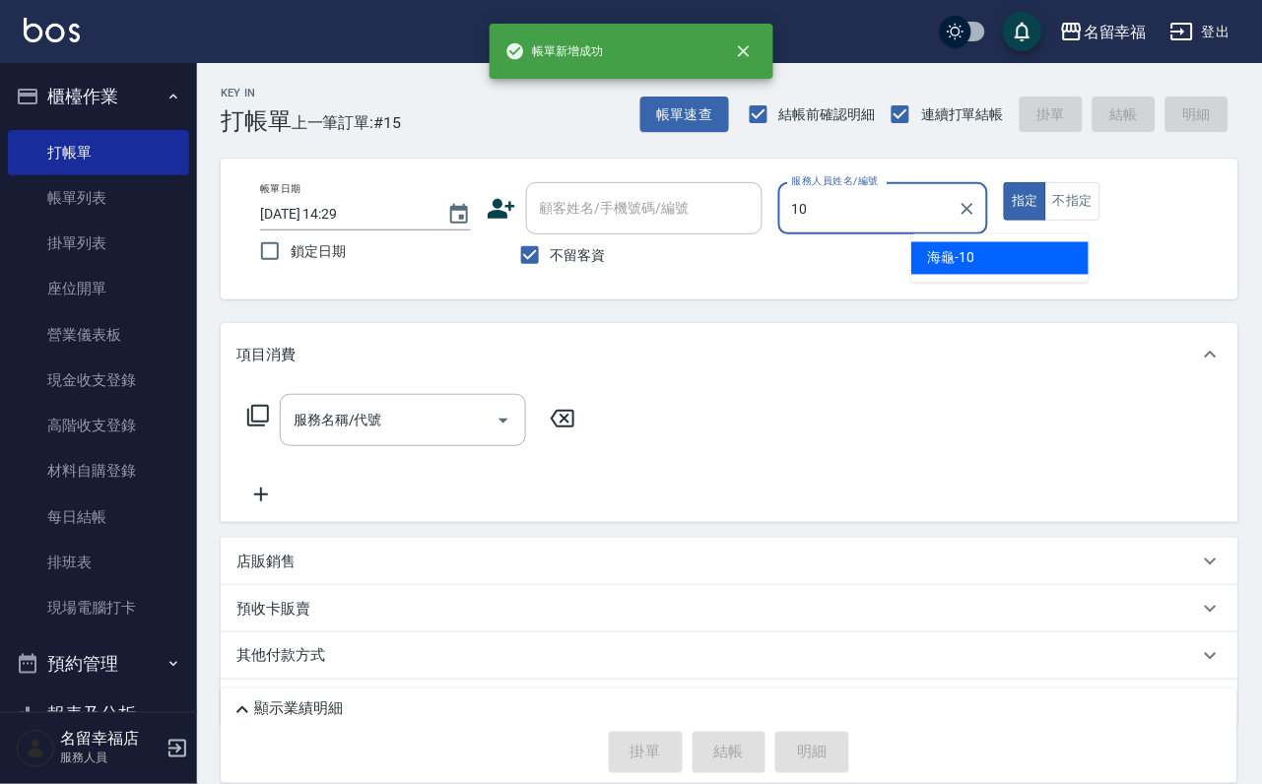
type input "海龜-10"
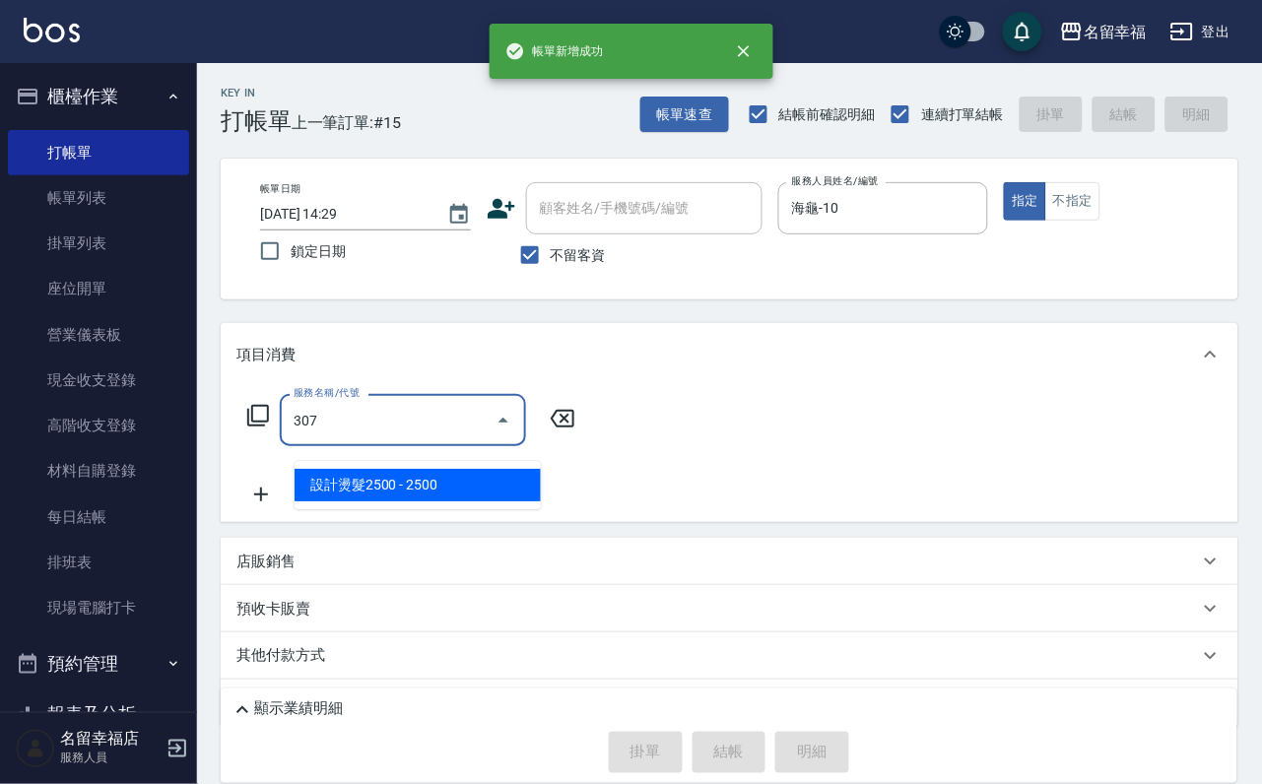
type input "設計燙髮2500(307)"
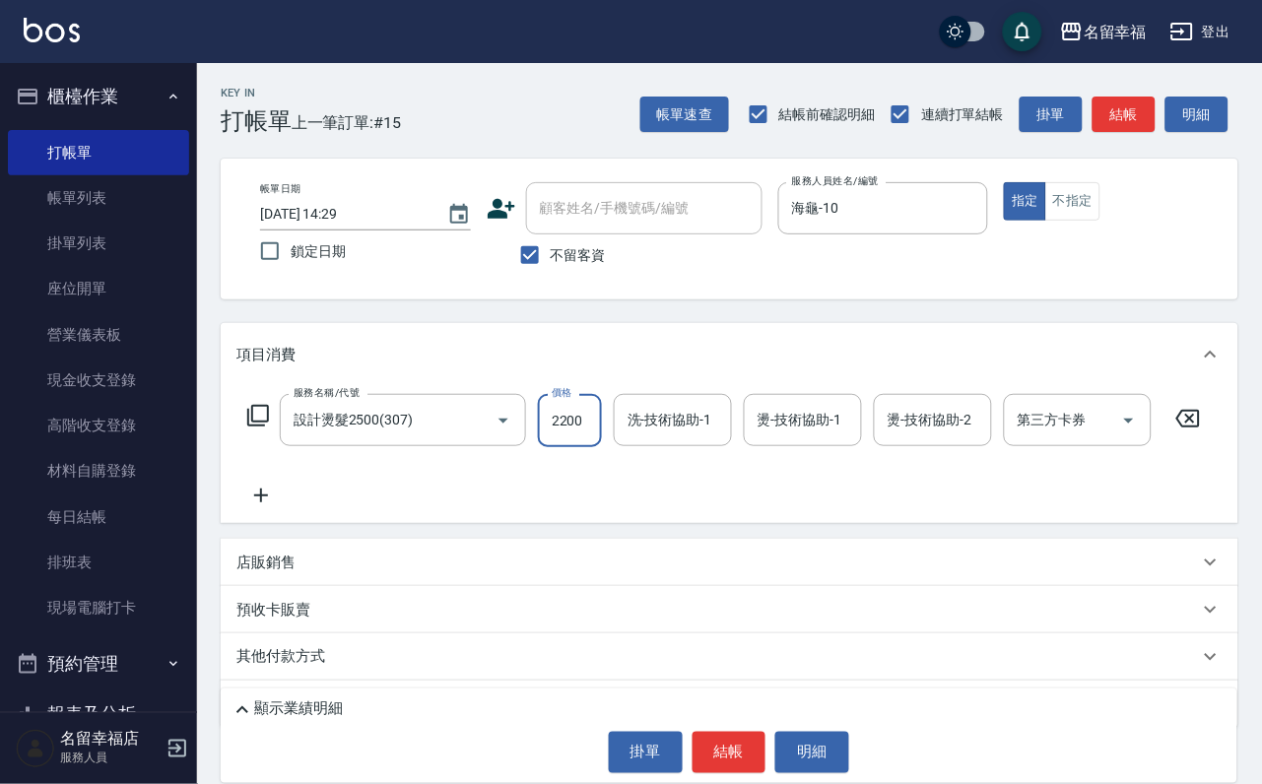
scroll to position [0, 1]
type input "2200"
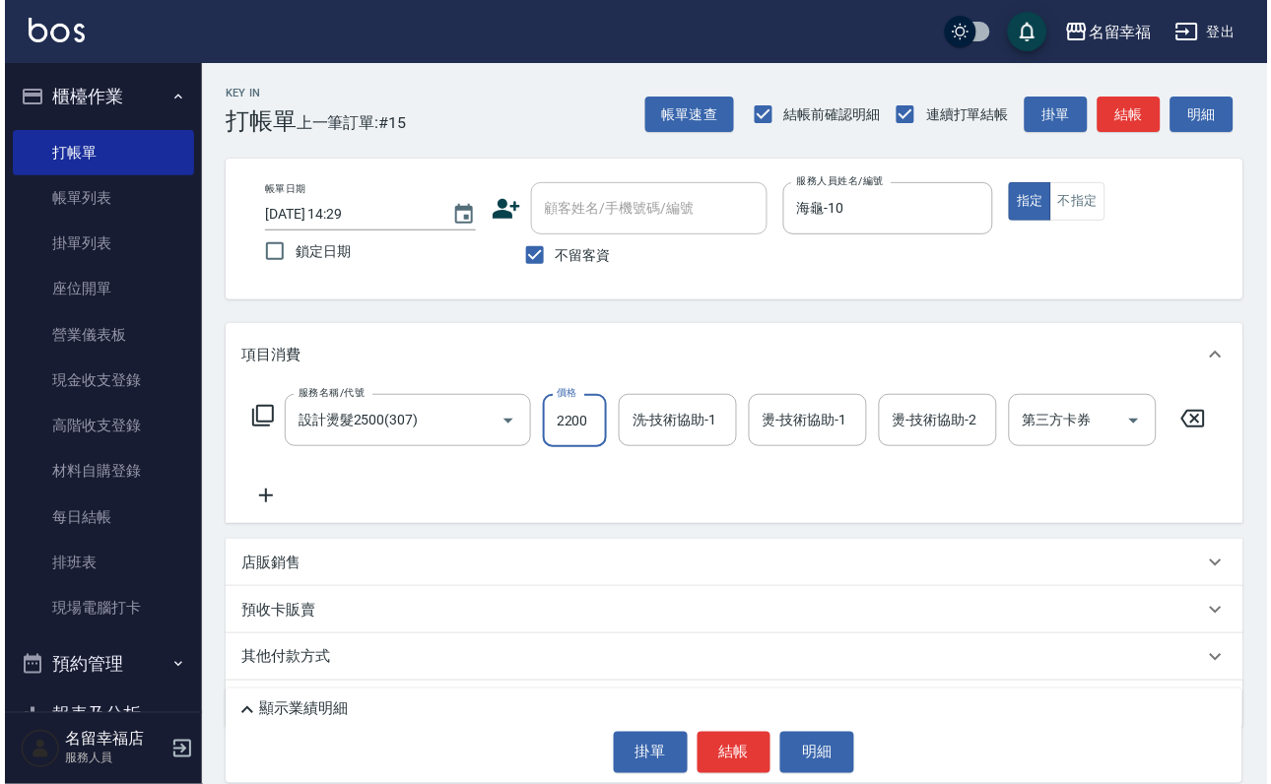
scroll to position [0, 0]
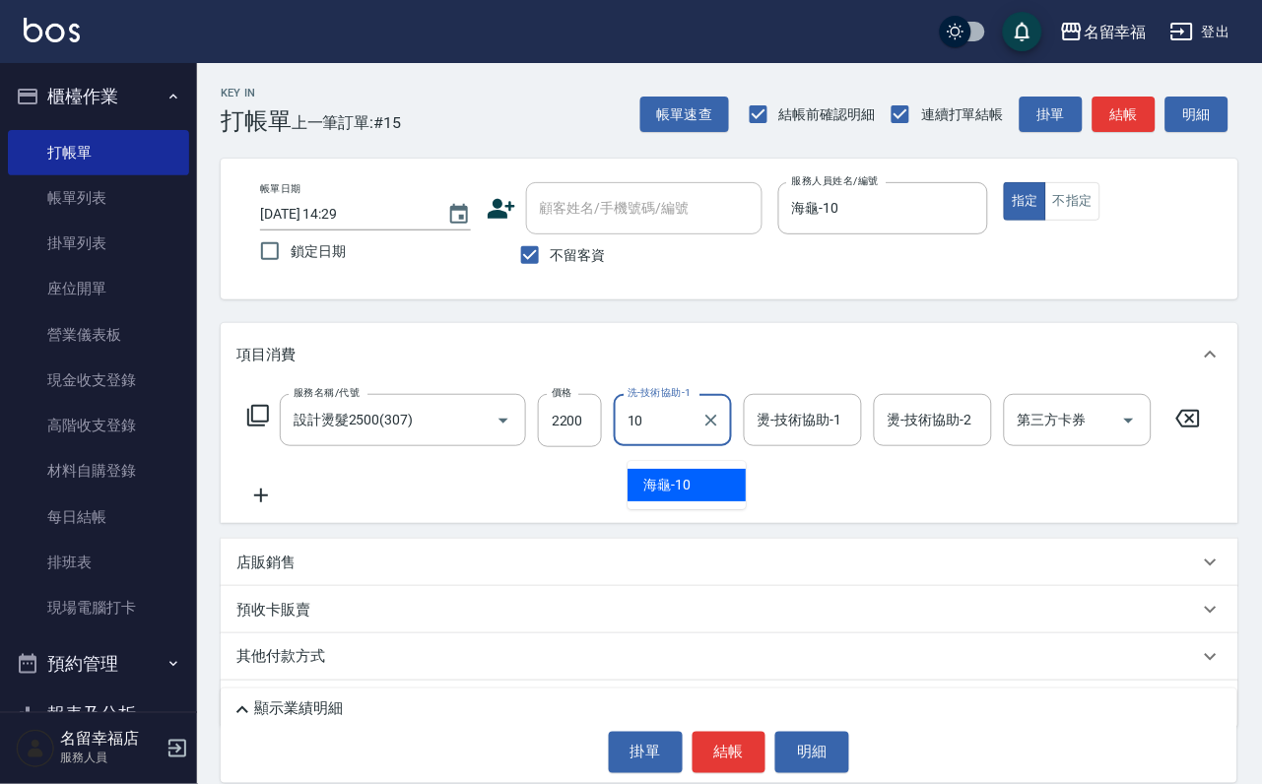
type input "海龜-10"
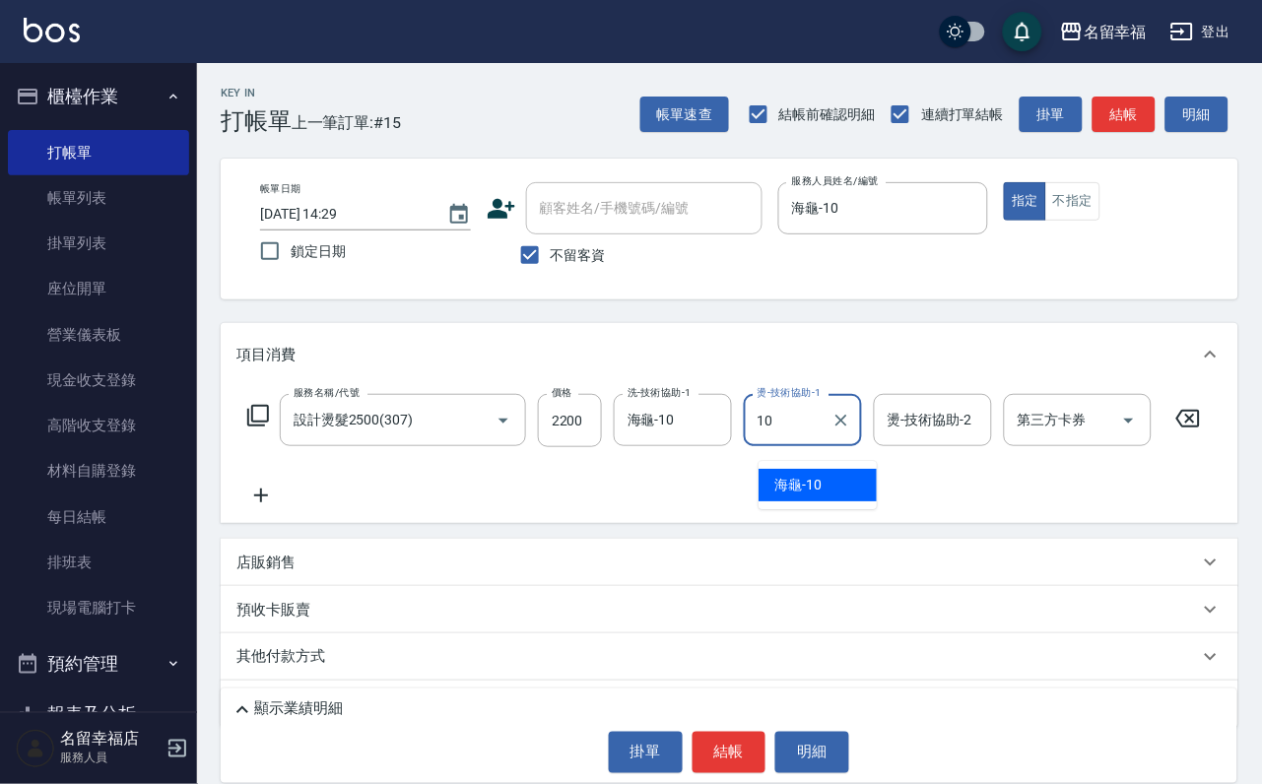
type input "海龜-10"
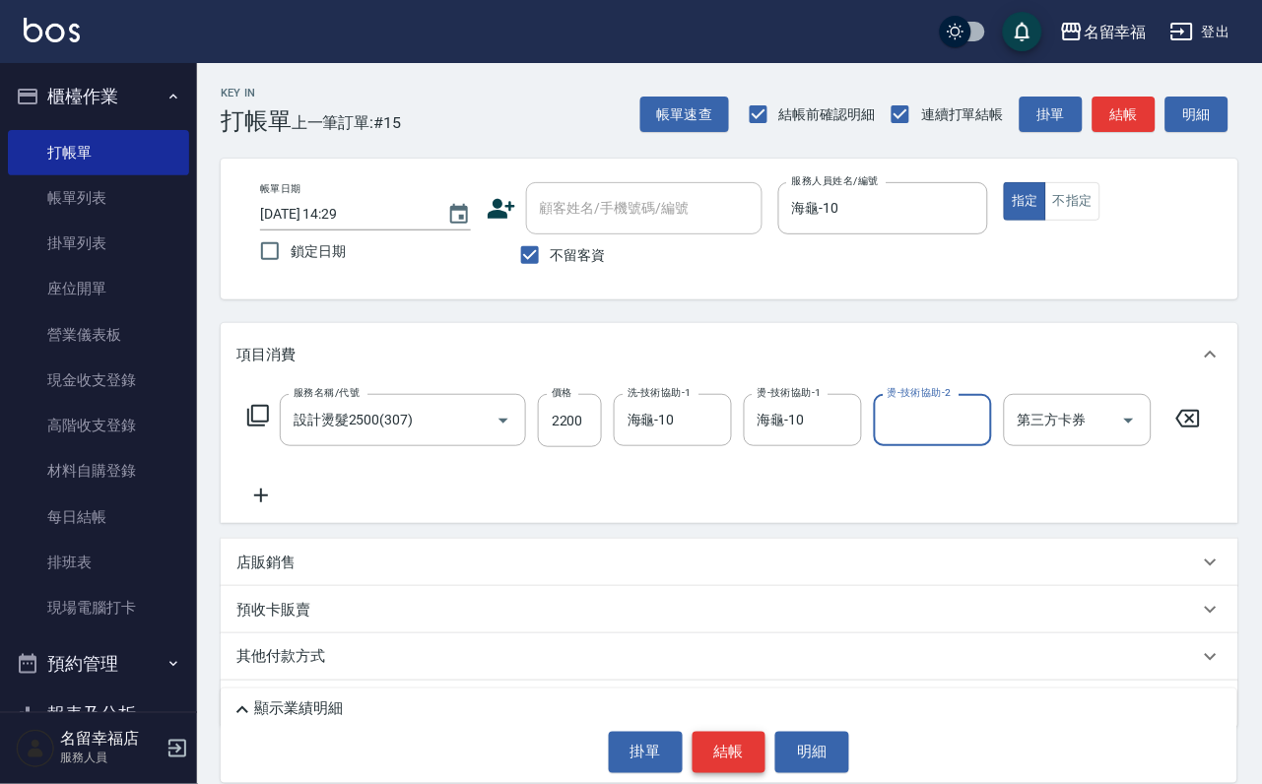
click at [721, 758] on button "結帳" at bounding box center [730, 752] width 74 height 41
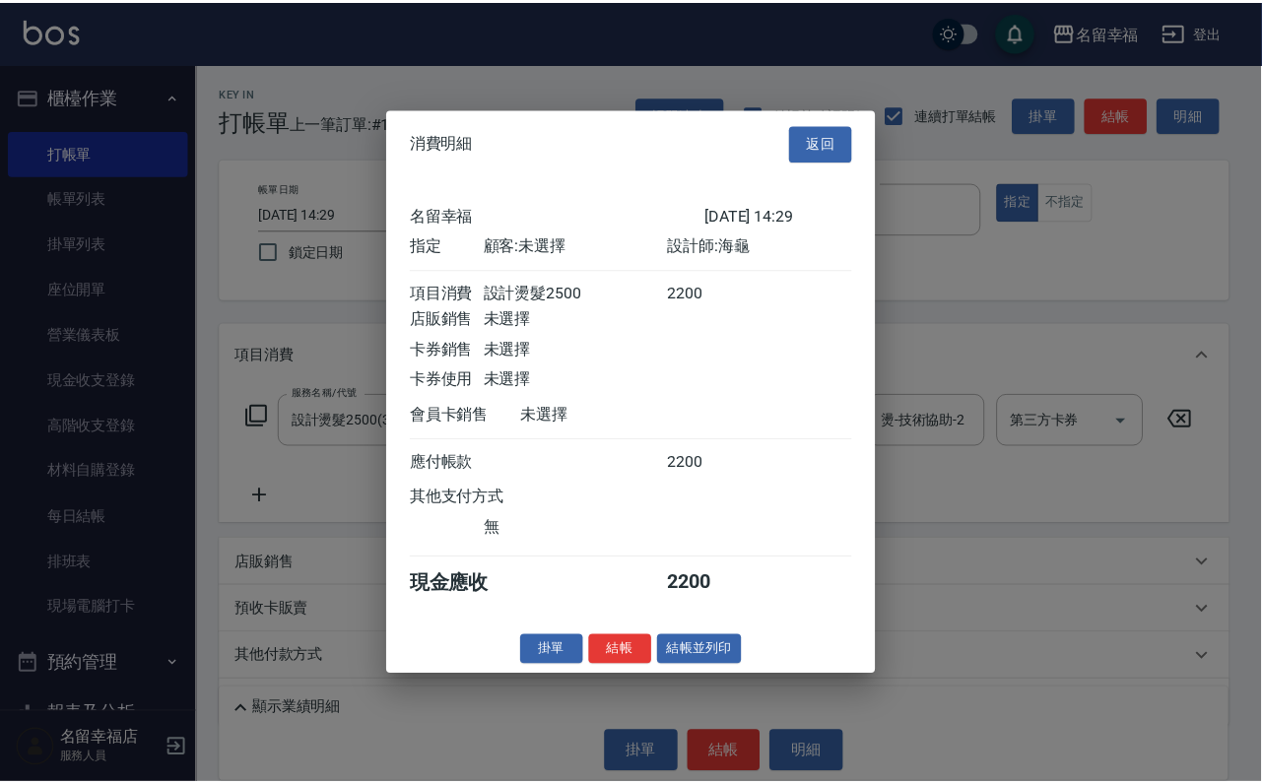
scroll to position [243, 0]
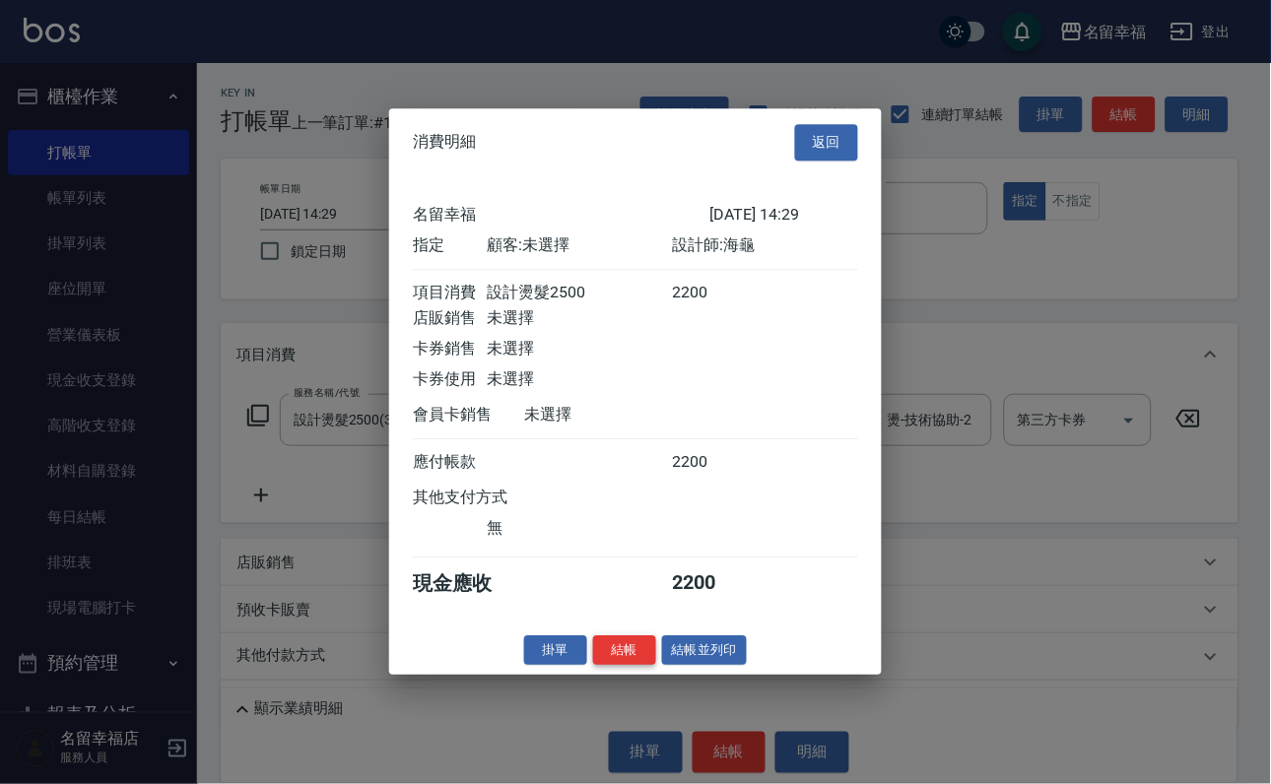
click at [613, 666] on button "結帳" at bounding box center [624, 650] width 63 height 31
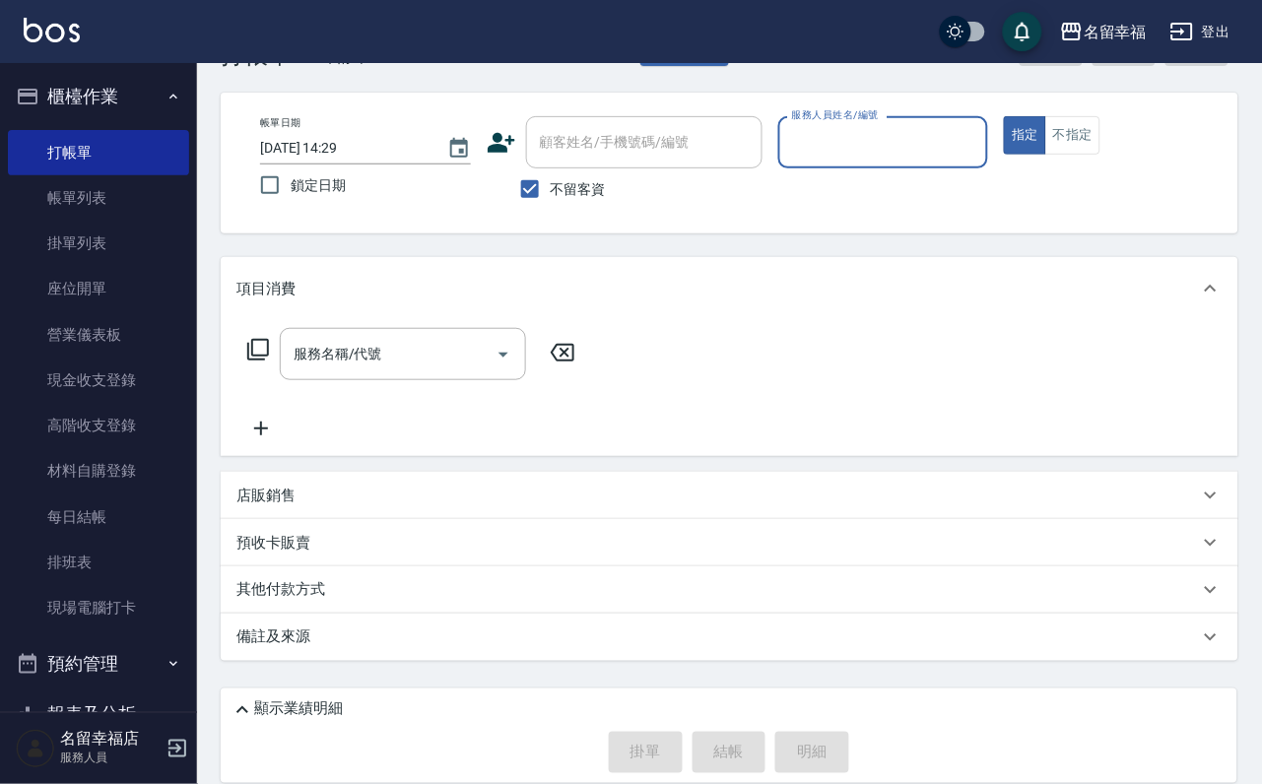
scroll to position [117, 0]
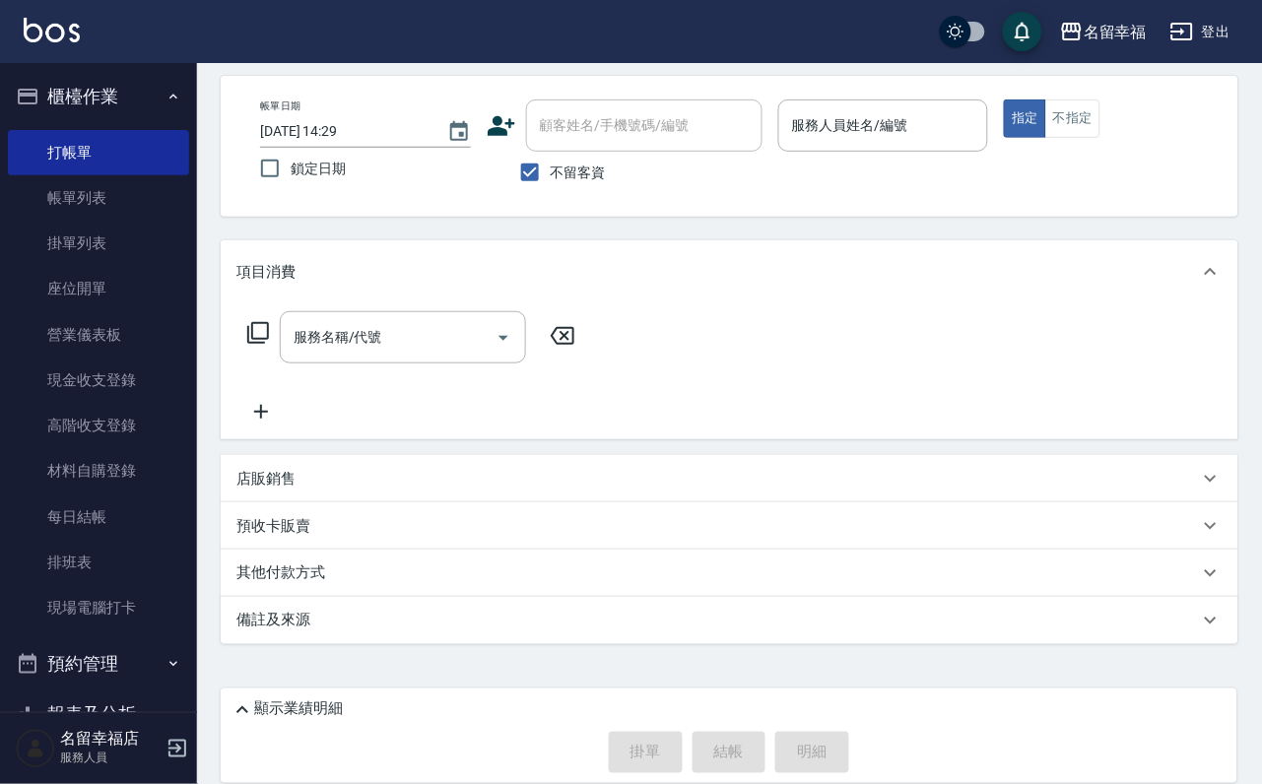
click at [431, 493] on div "店販銷售" at bounding box center [730, 478] width 1018 height 47
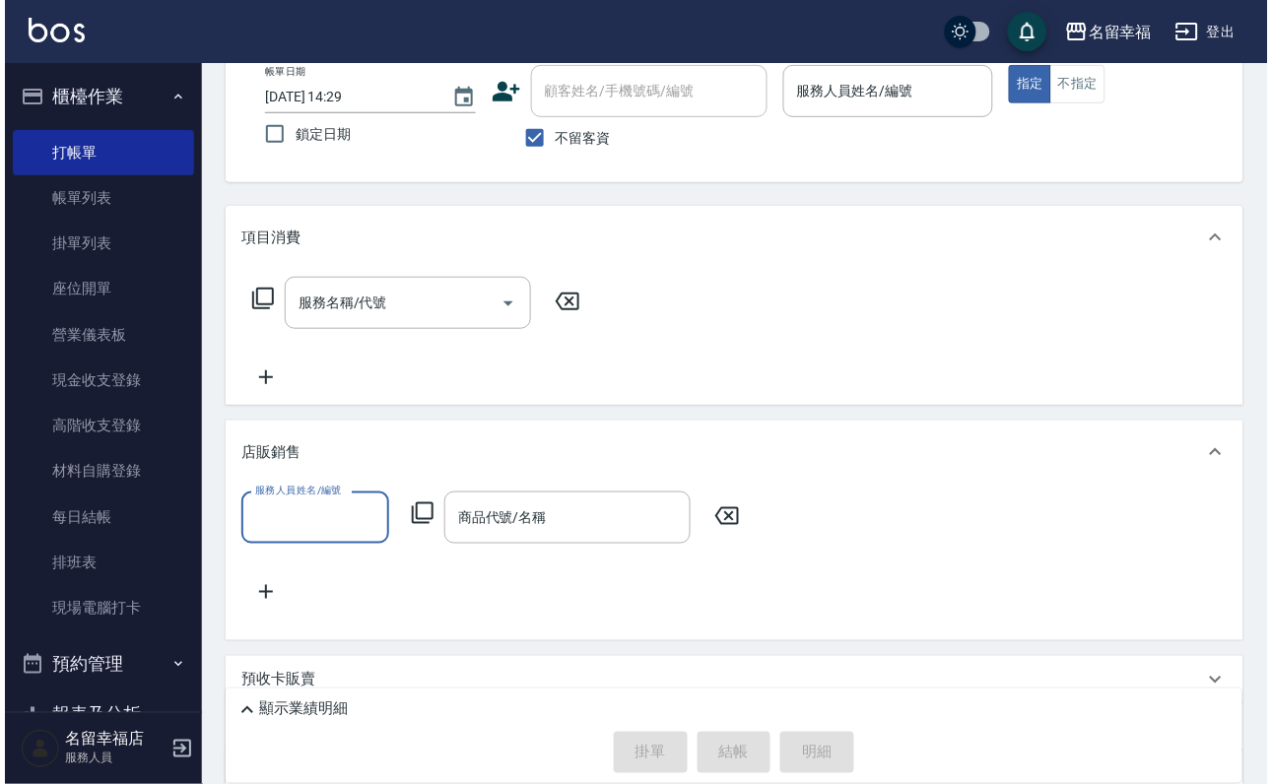
scroll to position [0, 0]
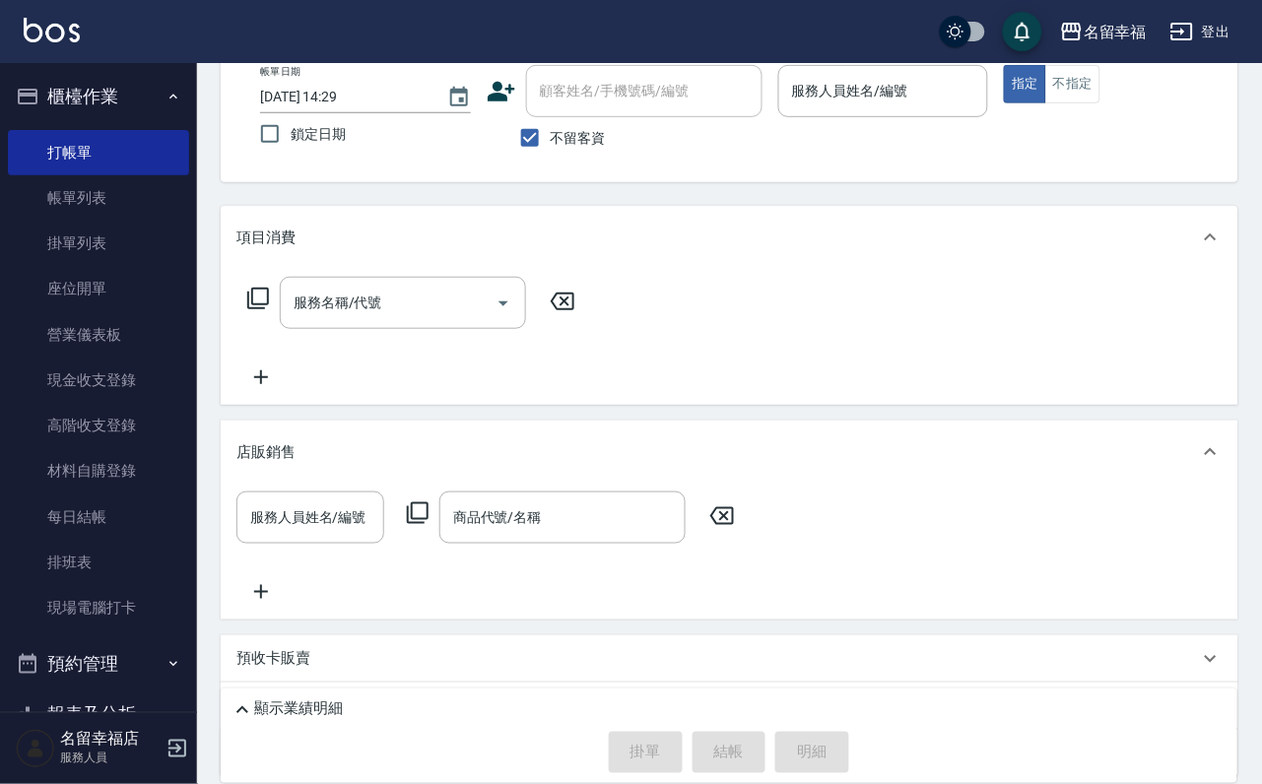
click at [428, 524] on icon at bounding box center [418, 513] width 22 height 22
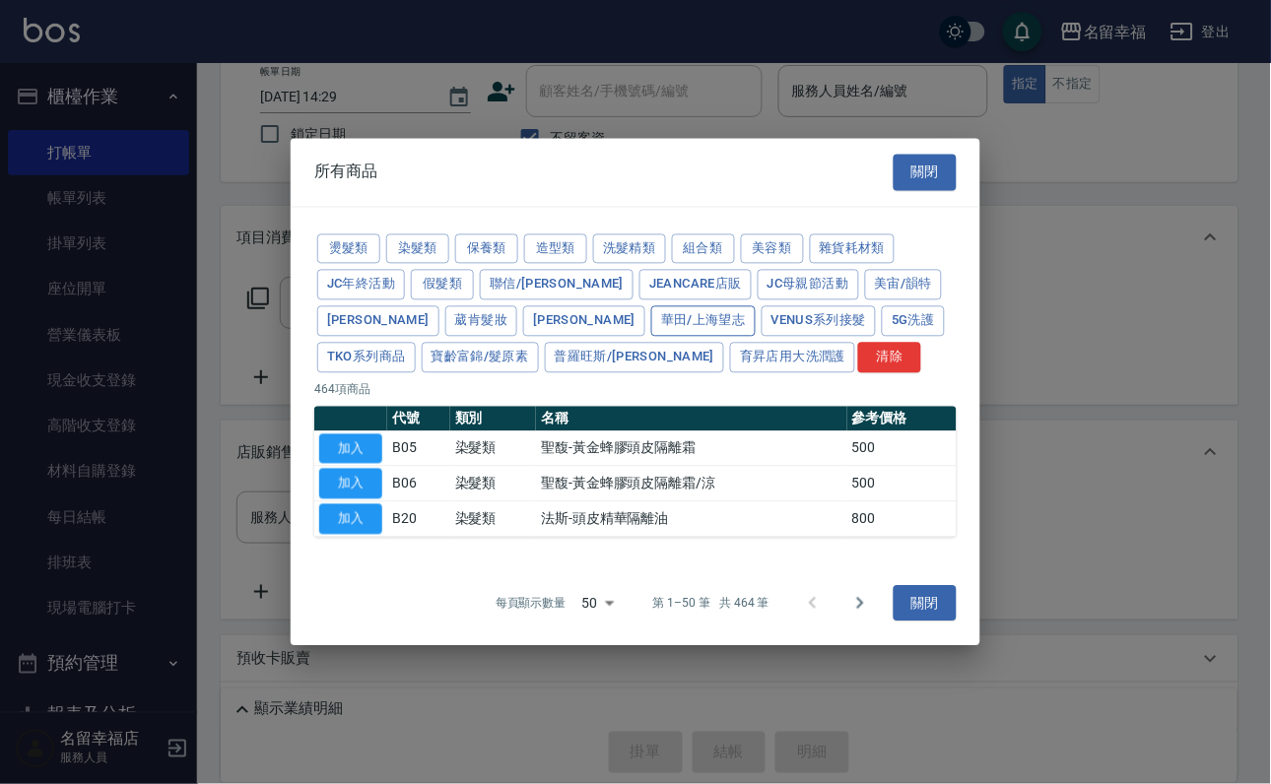
click at [651, 306] on button "華田/上海望志" at bounding box center [703, 321] width 104 height 31
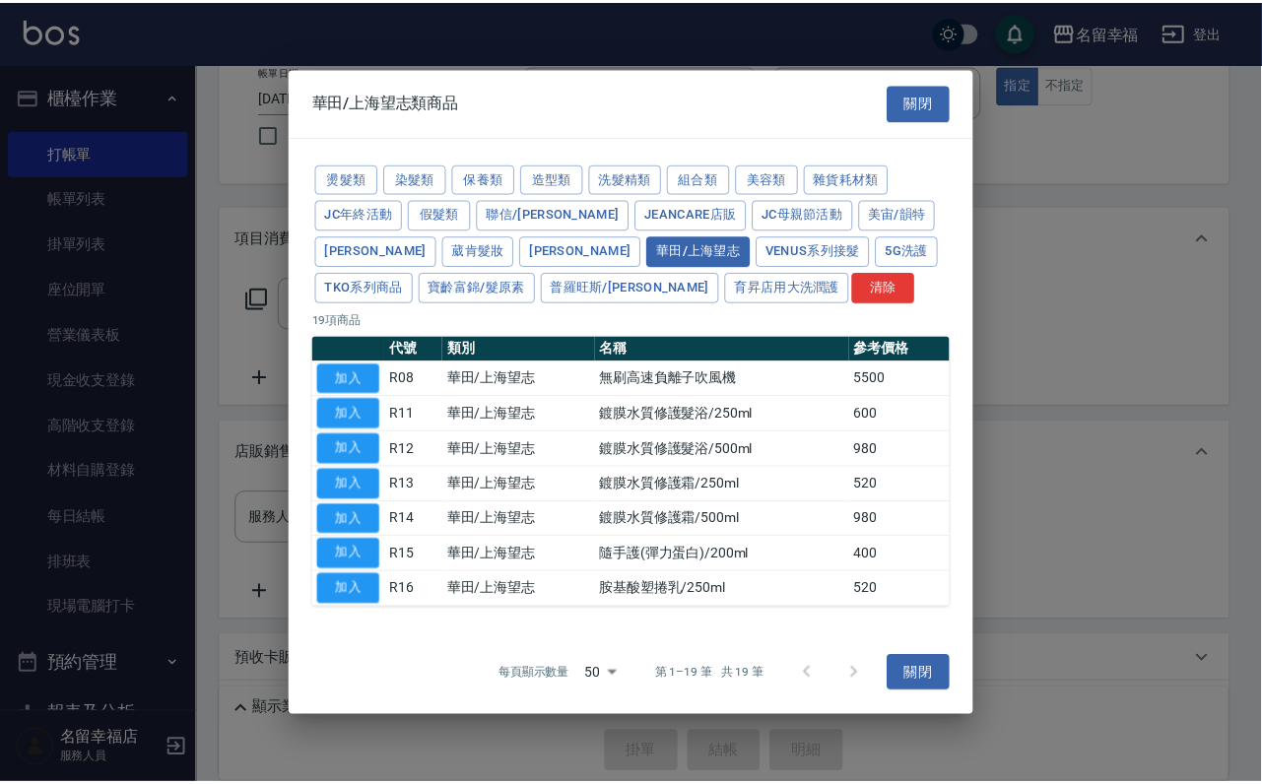
scroll to position [134, 0]
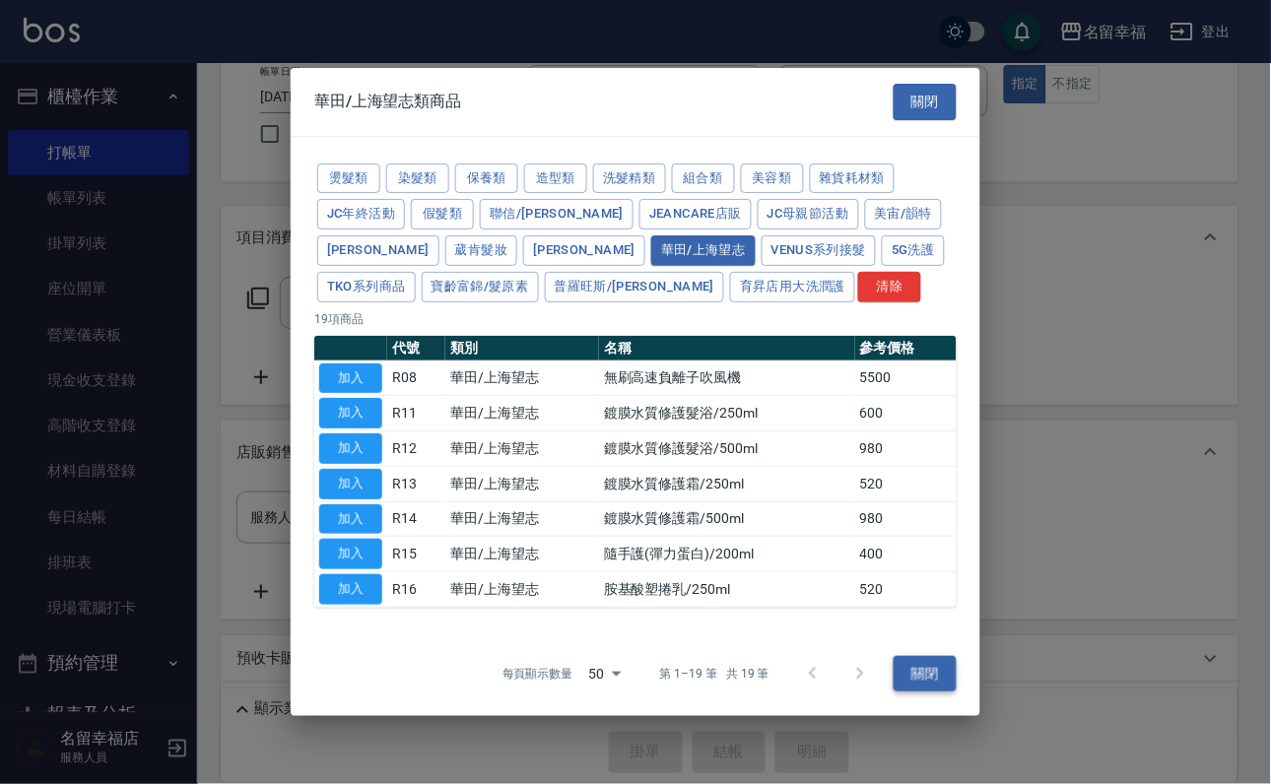
click at [931, 693] on button "關閉" at bounding box center [925, 674] width 63 height 36
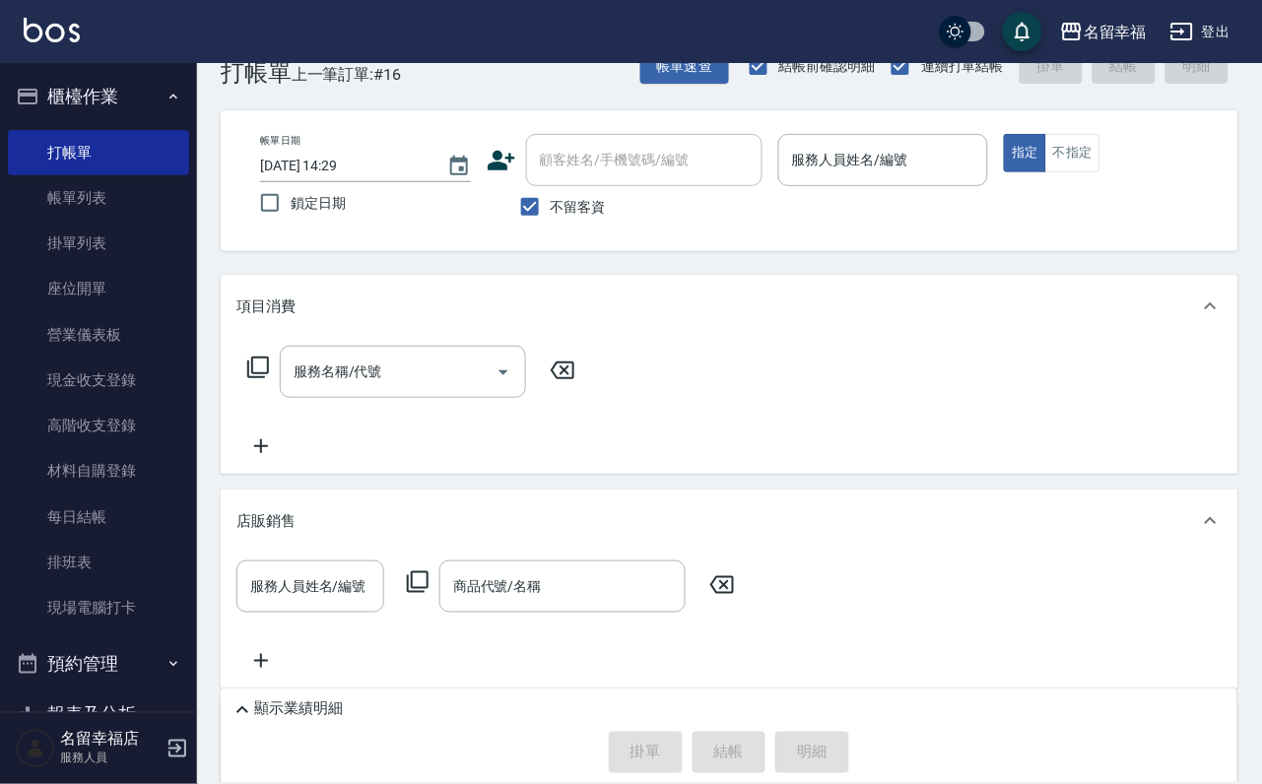
scroll to position [0, 0]
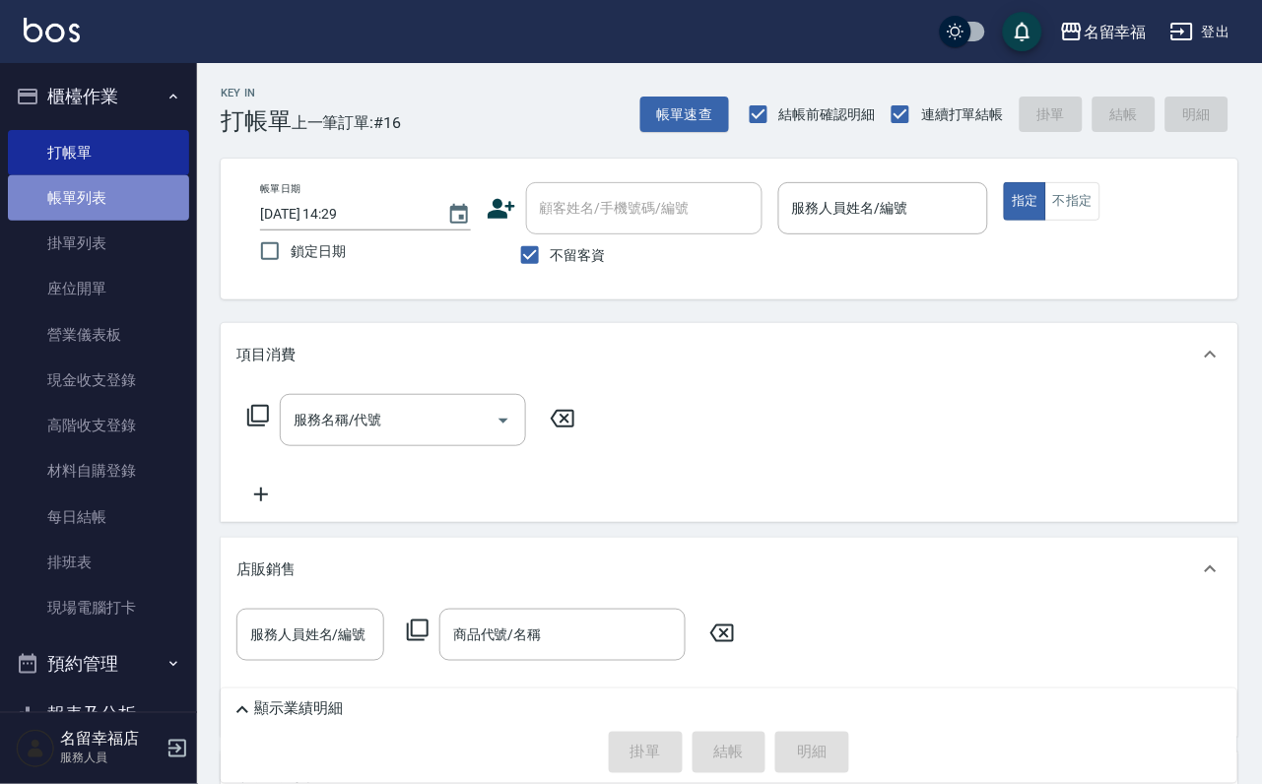
click at [103, 208] on link "帳單列表" at bounding box center [98, 197] width 181 height 45
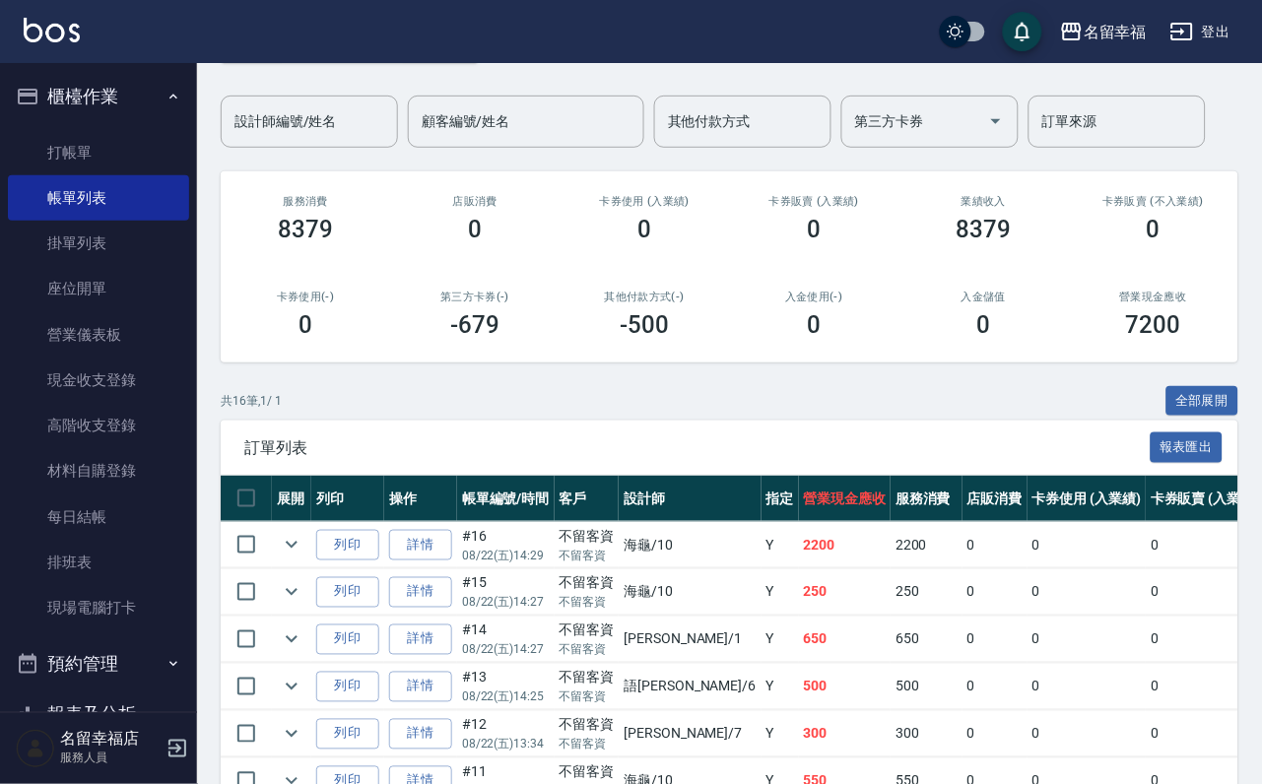
scroll to position [443, 0]
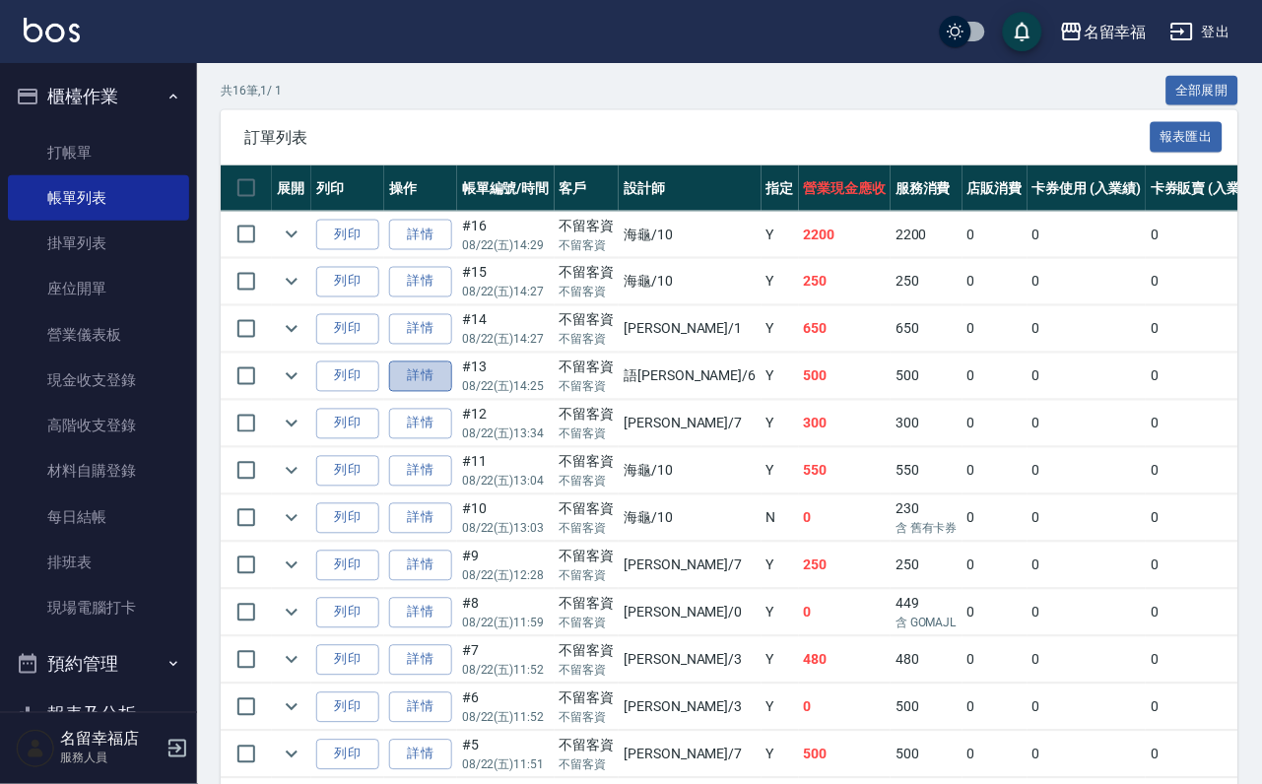
click at [452, 392] on link "詳情" at bounding box center [420, 377] width 63 height 31
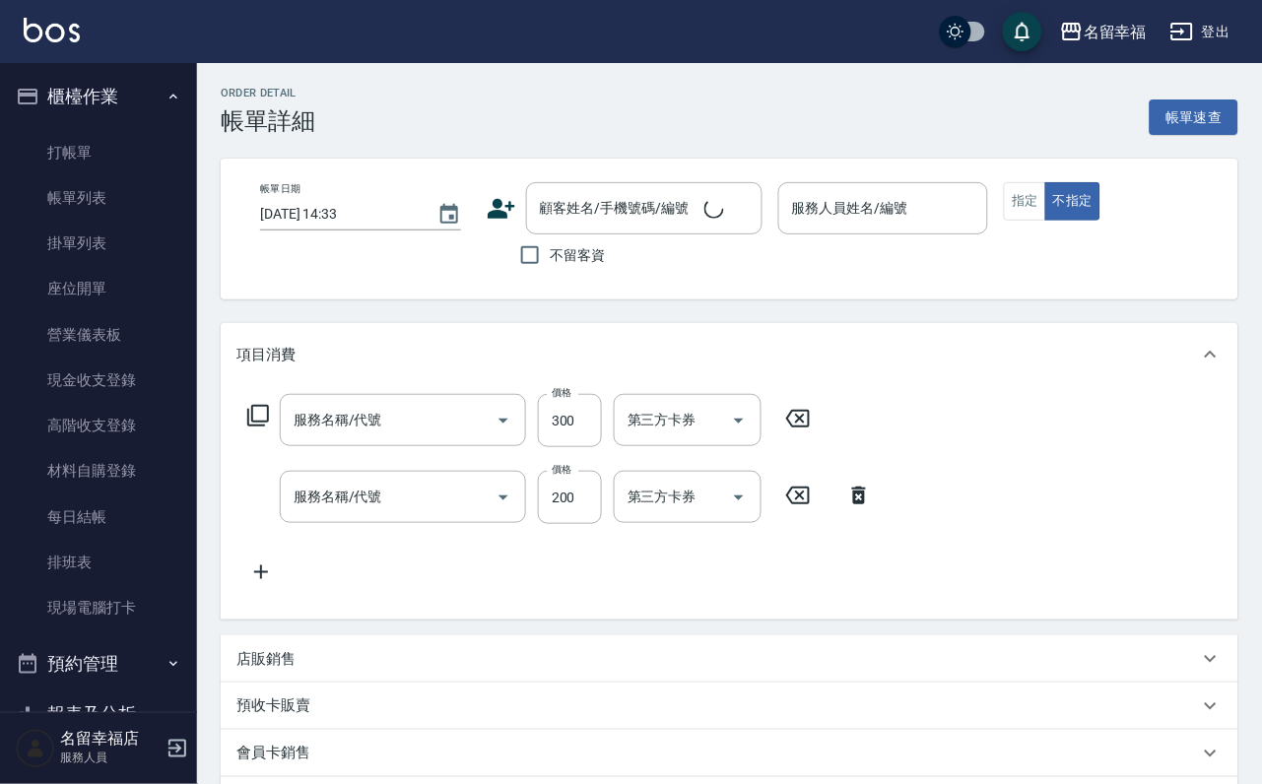
type input "[DATE] 14:25"
checkbox input "true"
type input "語[PERSON_NAME]-6"
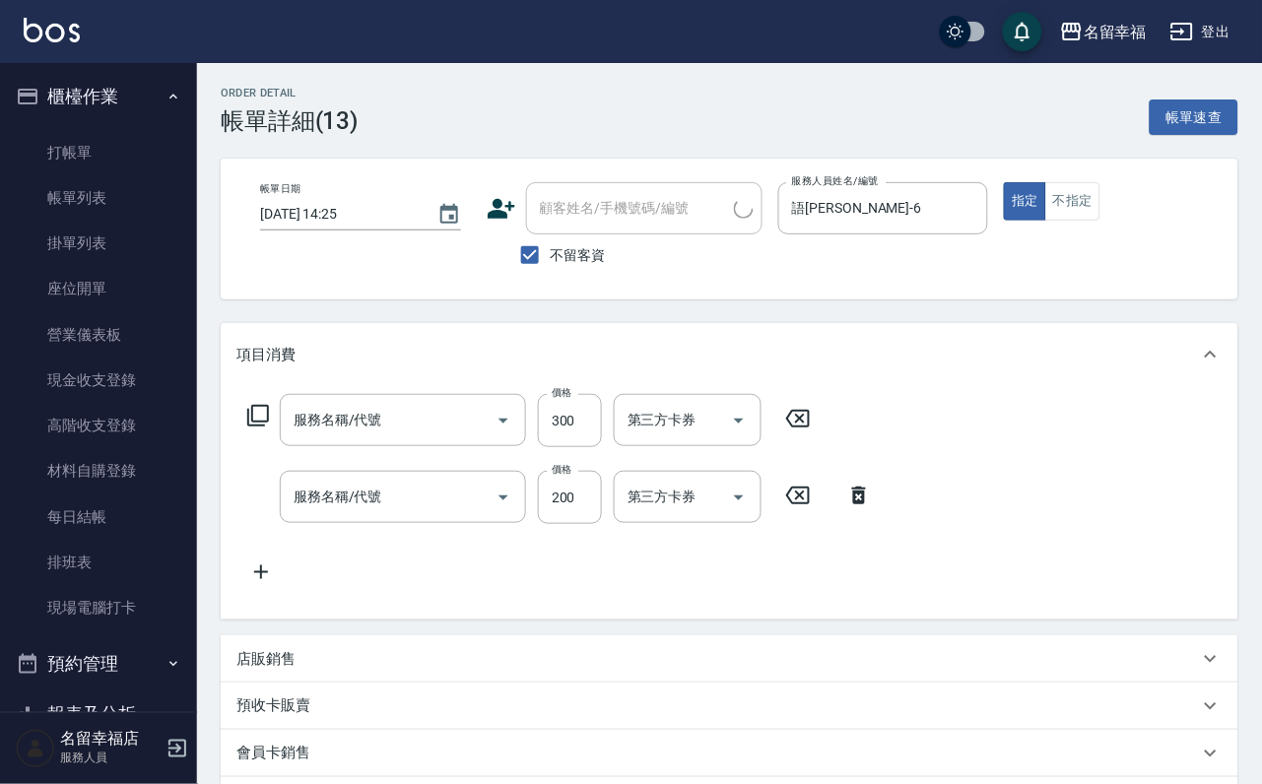
type input "指定單剪(203)"
type input "洗髮(101)"
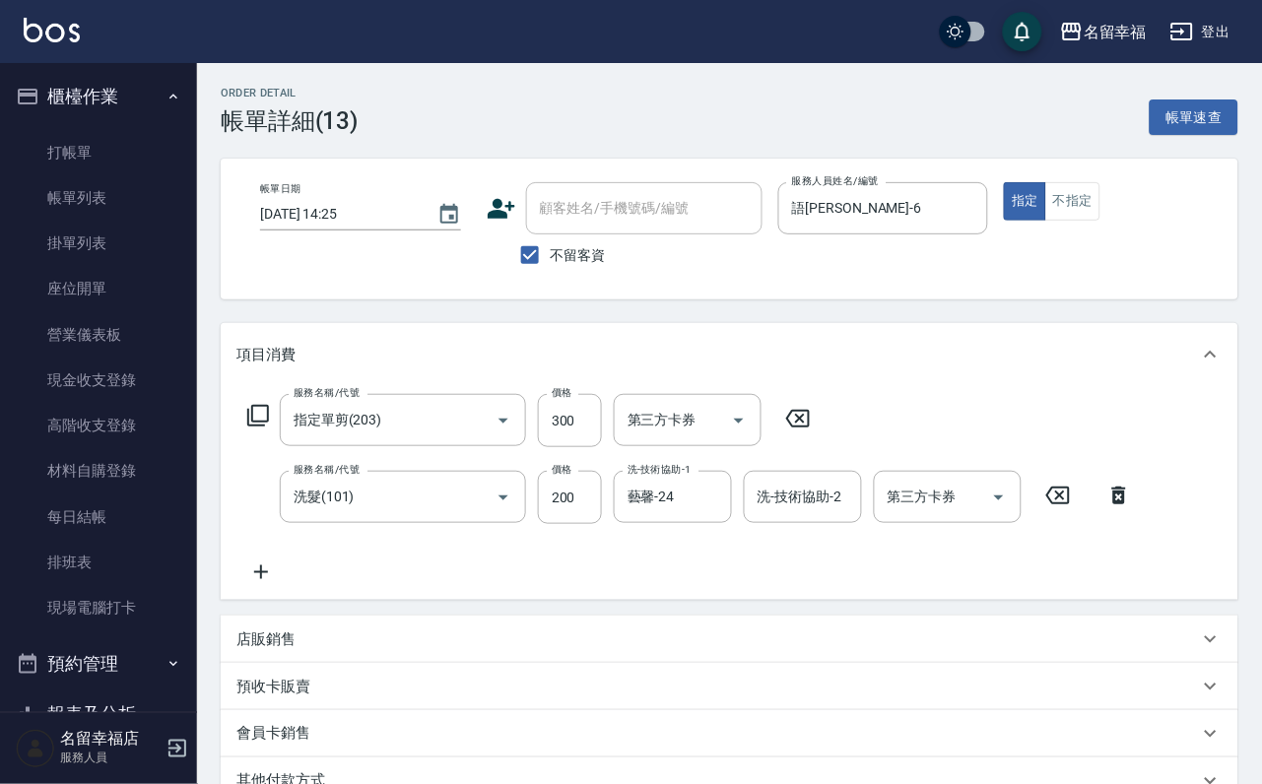
scroll to position [148, 0]
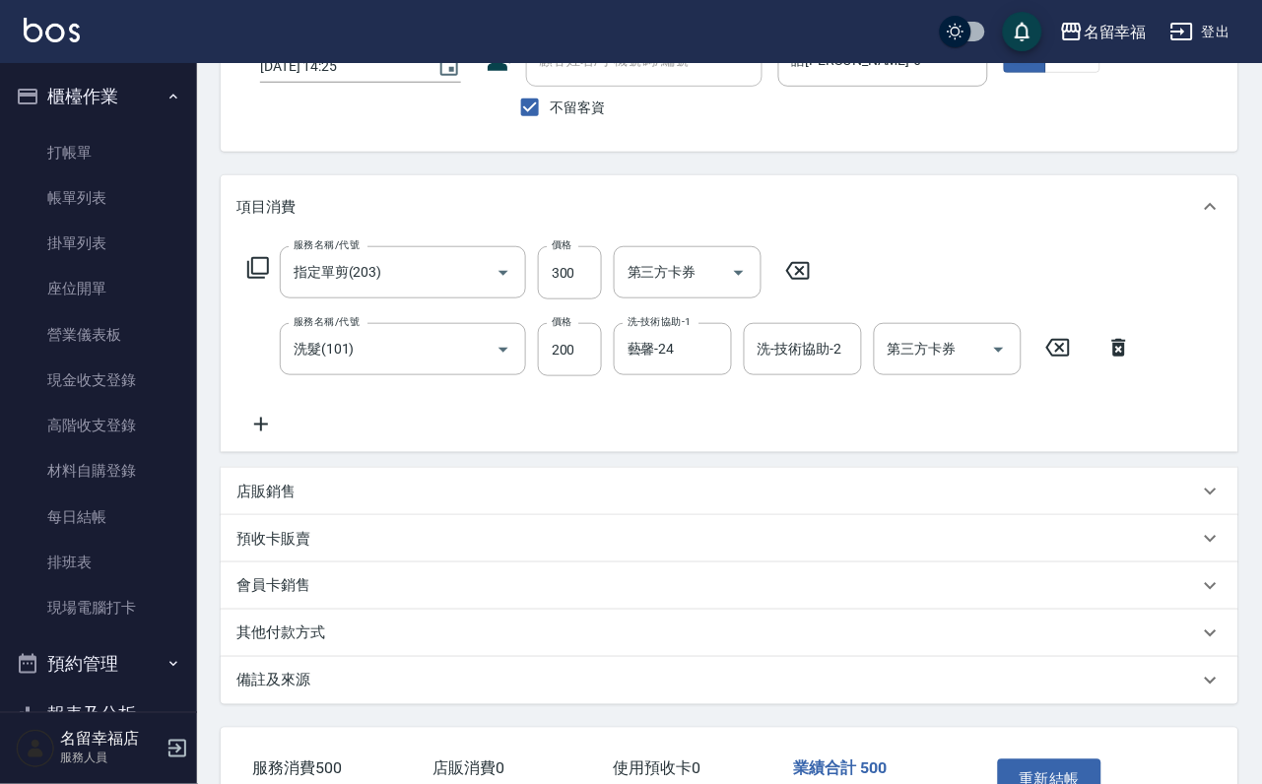
click at [307, 502] on div "店販銷售" at bounding box center [717, 492] width 962 height 21
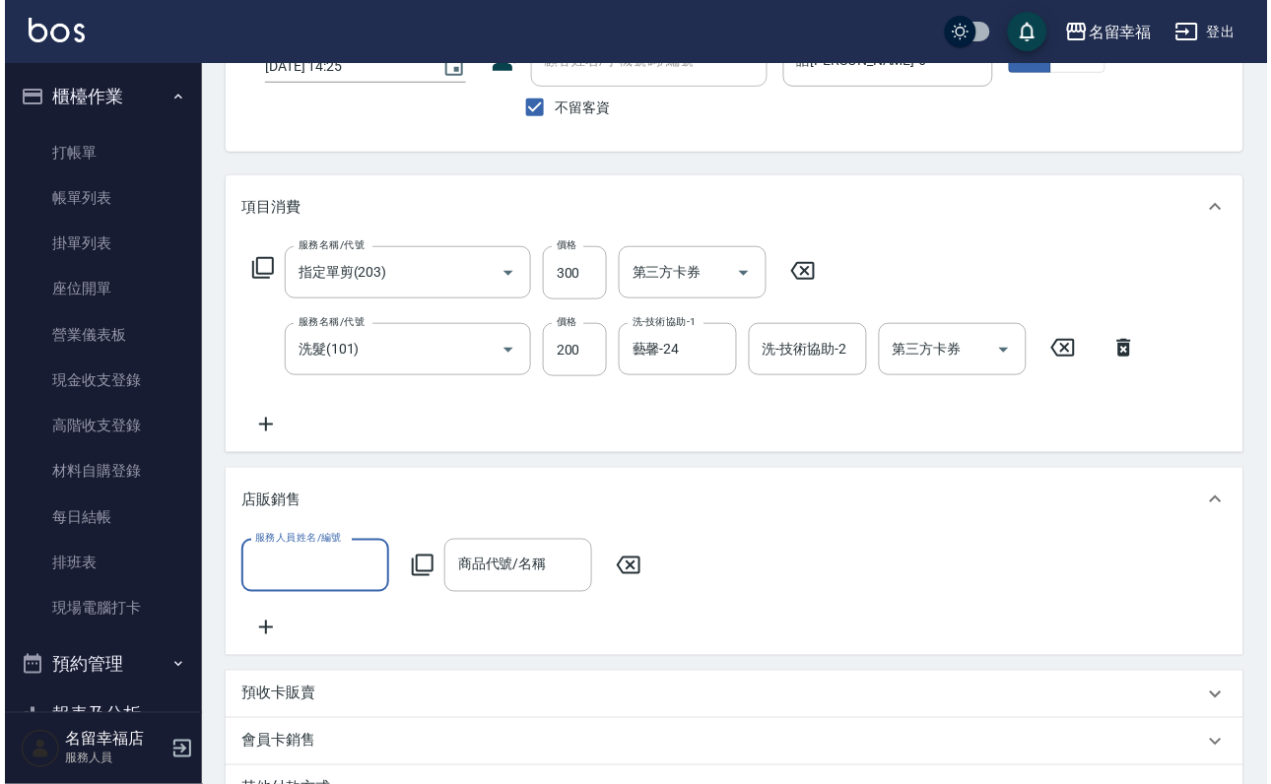
scroll to position [0, 0]
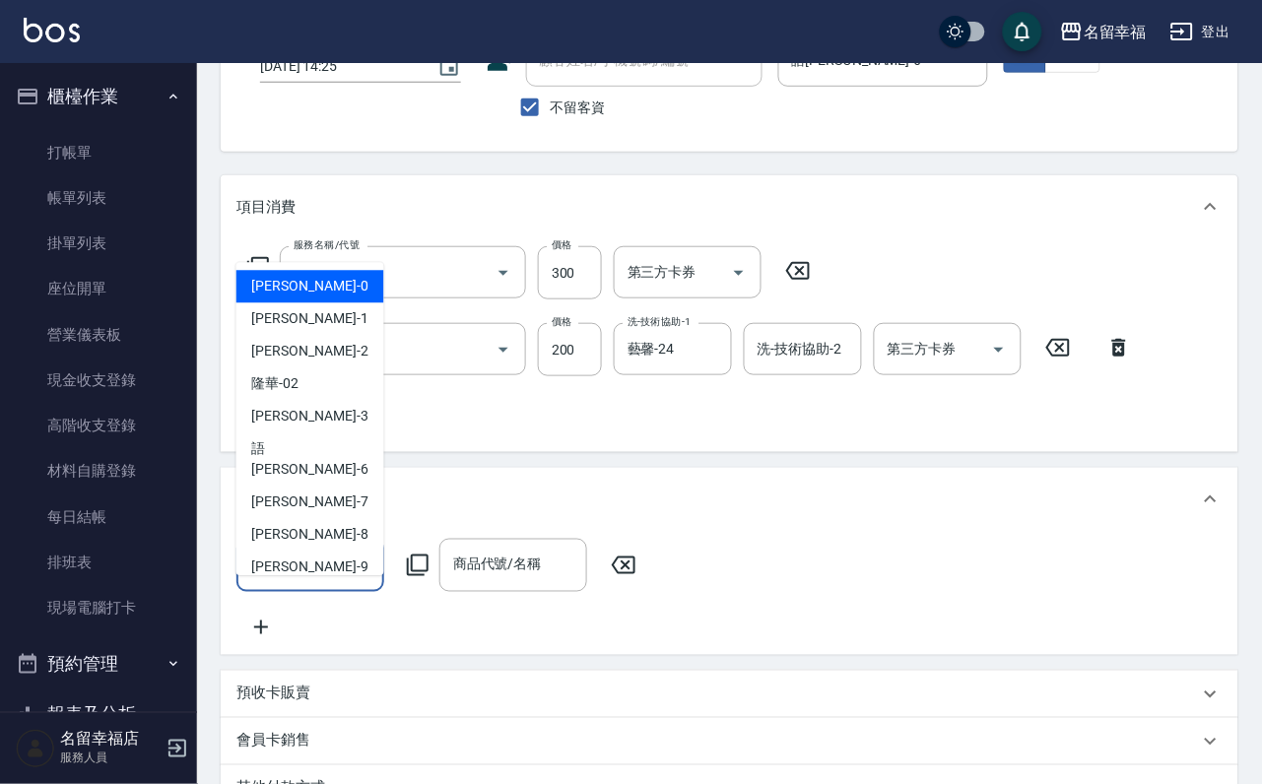
click at [335, 582] on input "服務人員姓名/編號" at bounding box center [310, 565] width 130 height 34
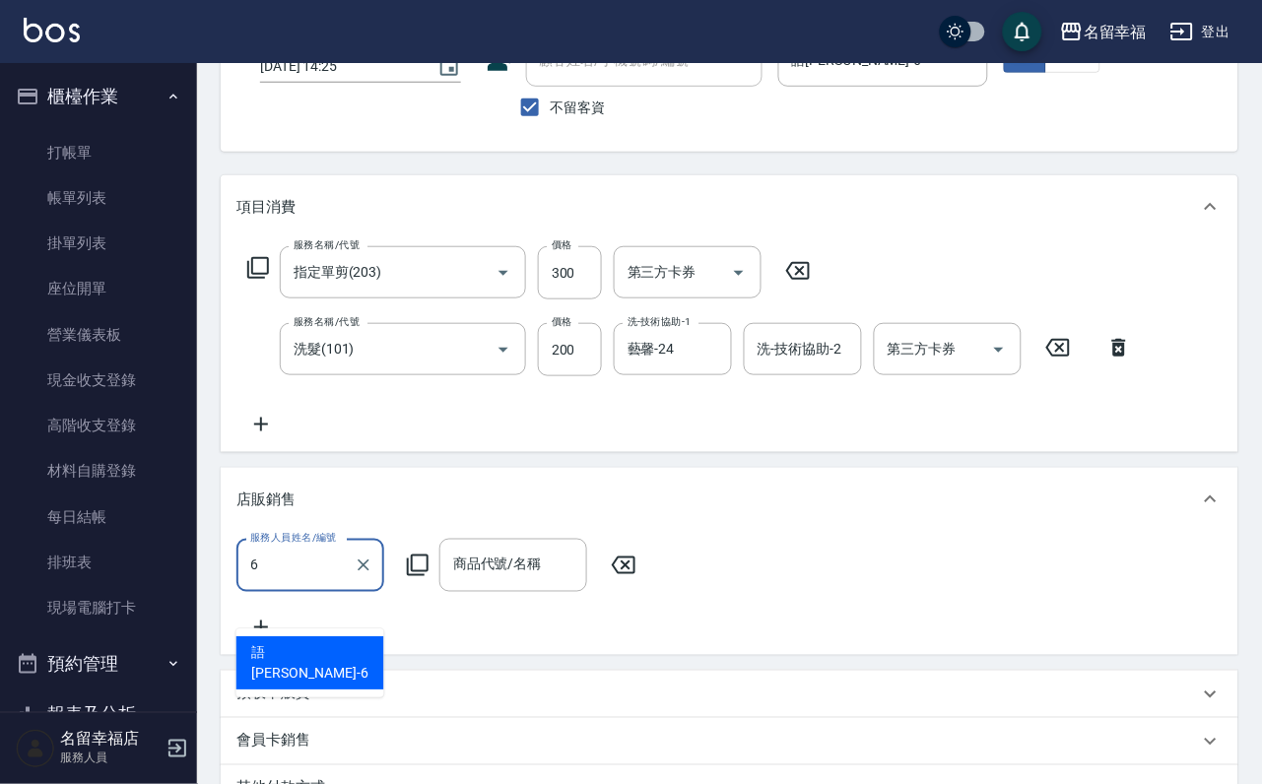
type input "語[PERSON_NAME]-6"
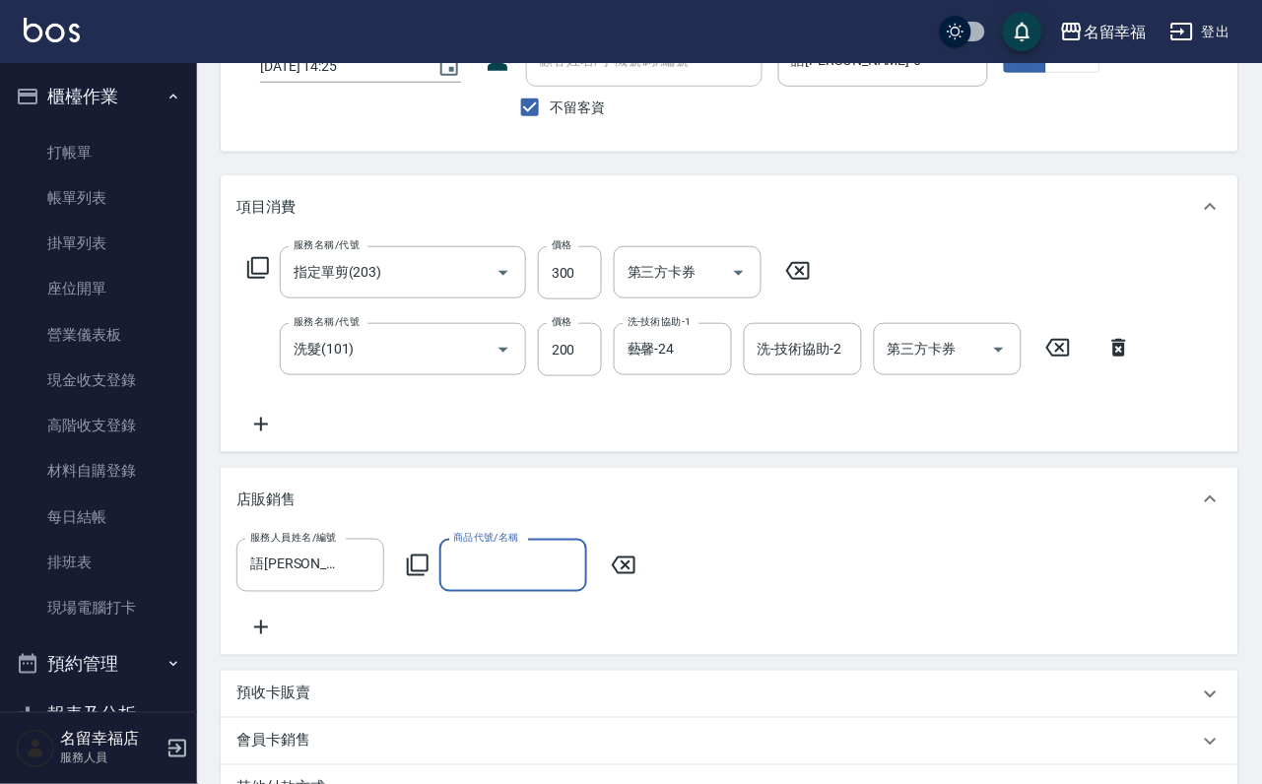
click at [418, 577] on icon at bounding box center [418, 566] width 24 height 24
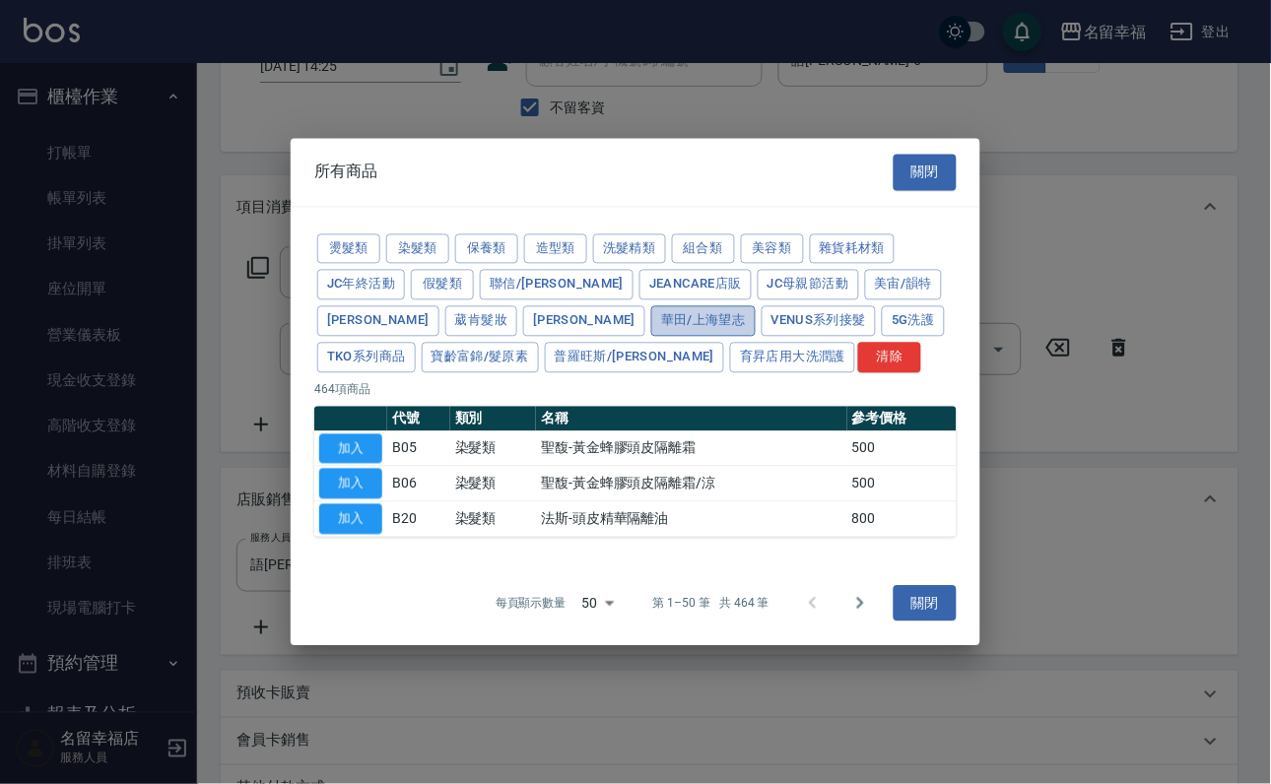
click at [651, 311] on button "華田/上海望志" at bounding box center [703, 321] width 104 height 31
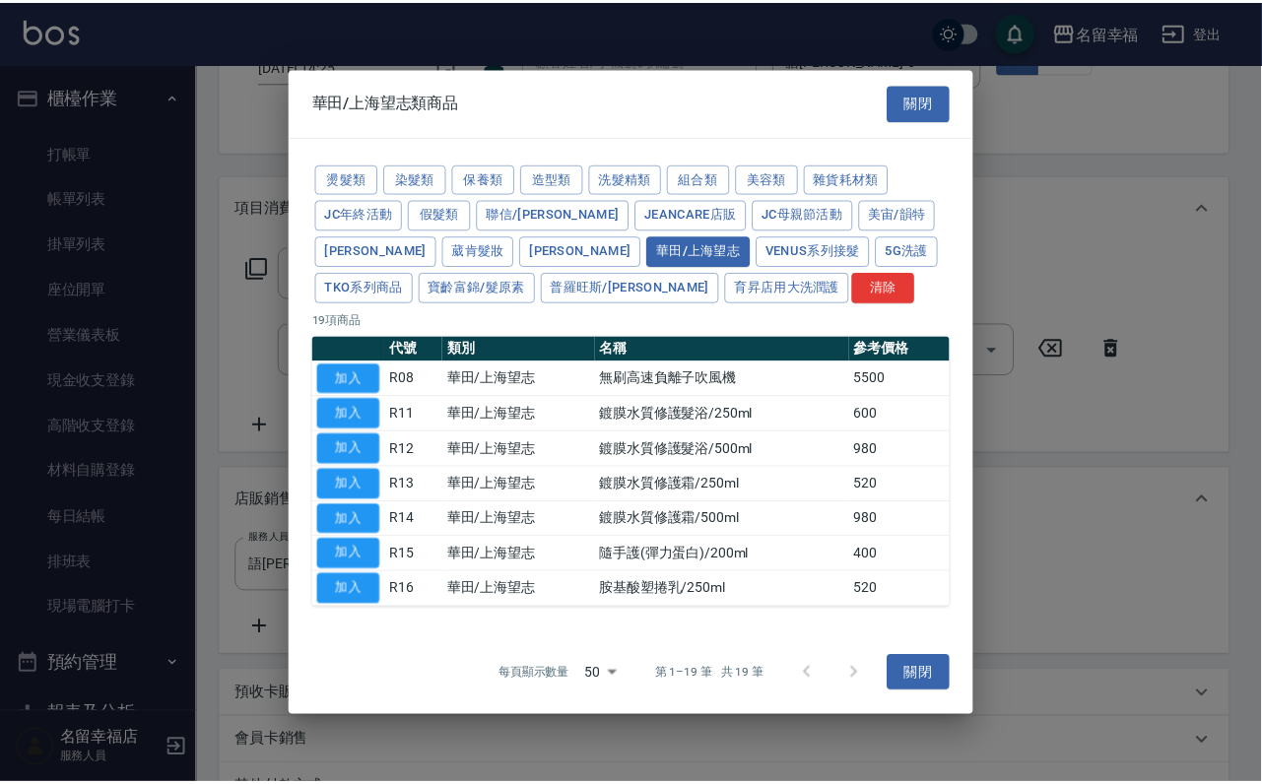
scroll to position [134, 0]
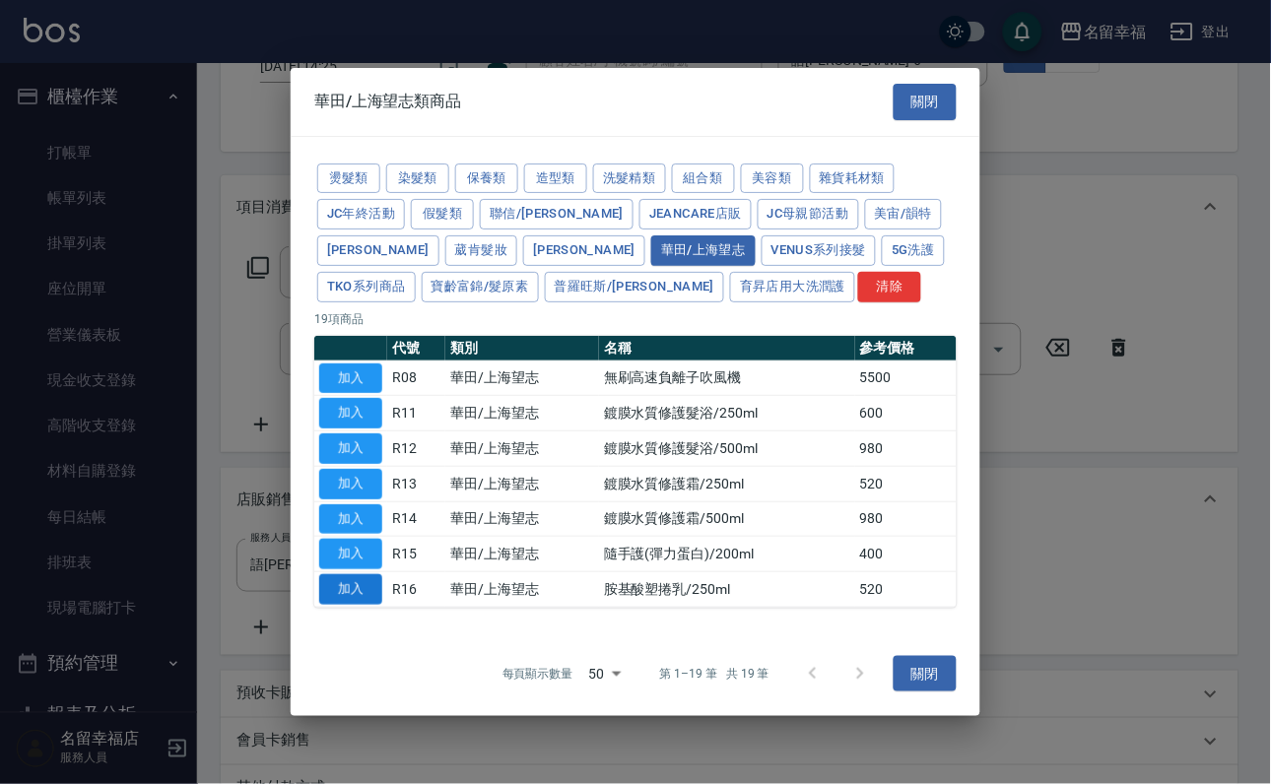
click at [364, 605] on button "加入" at bounding box center [350, 589] width 63 height 31
type input "胺基酸塑捲乳/250ml"
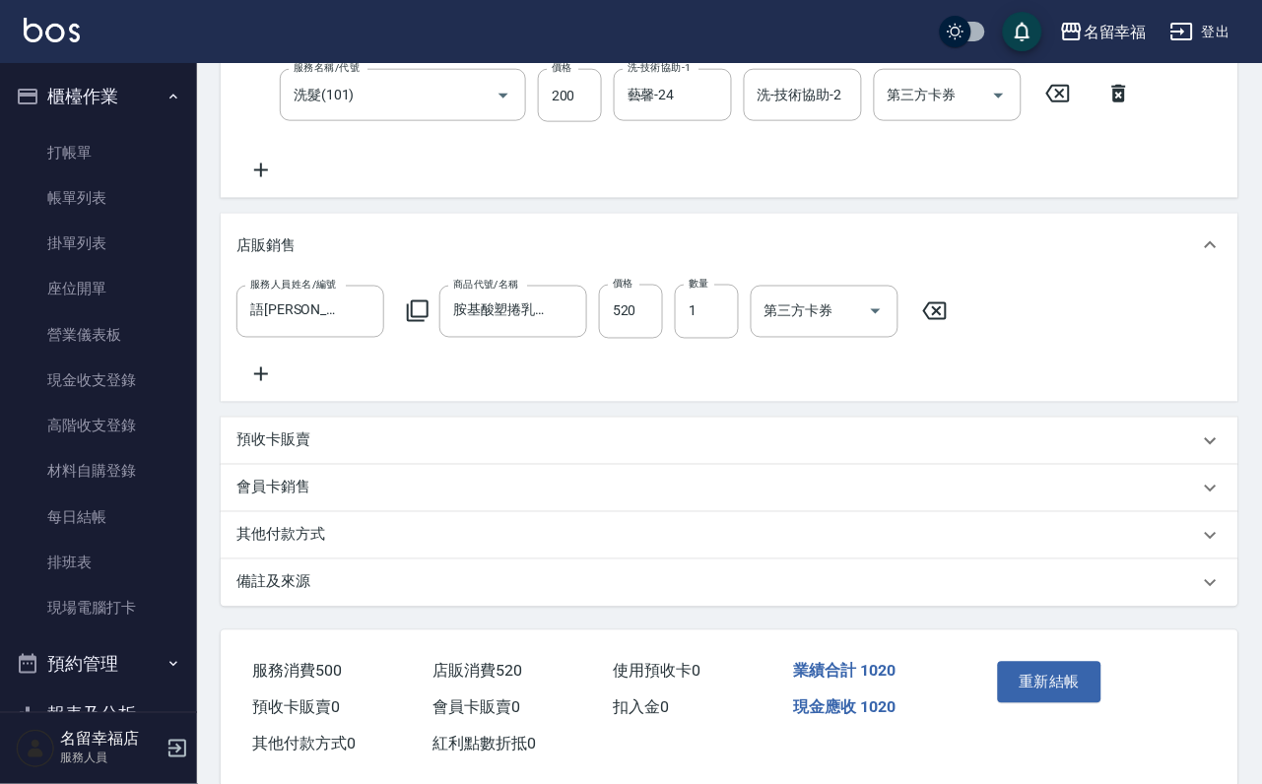
scroll to position [443, 0]
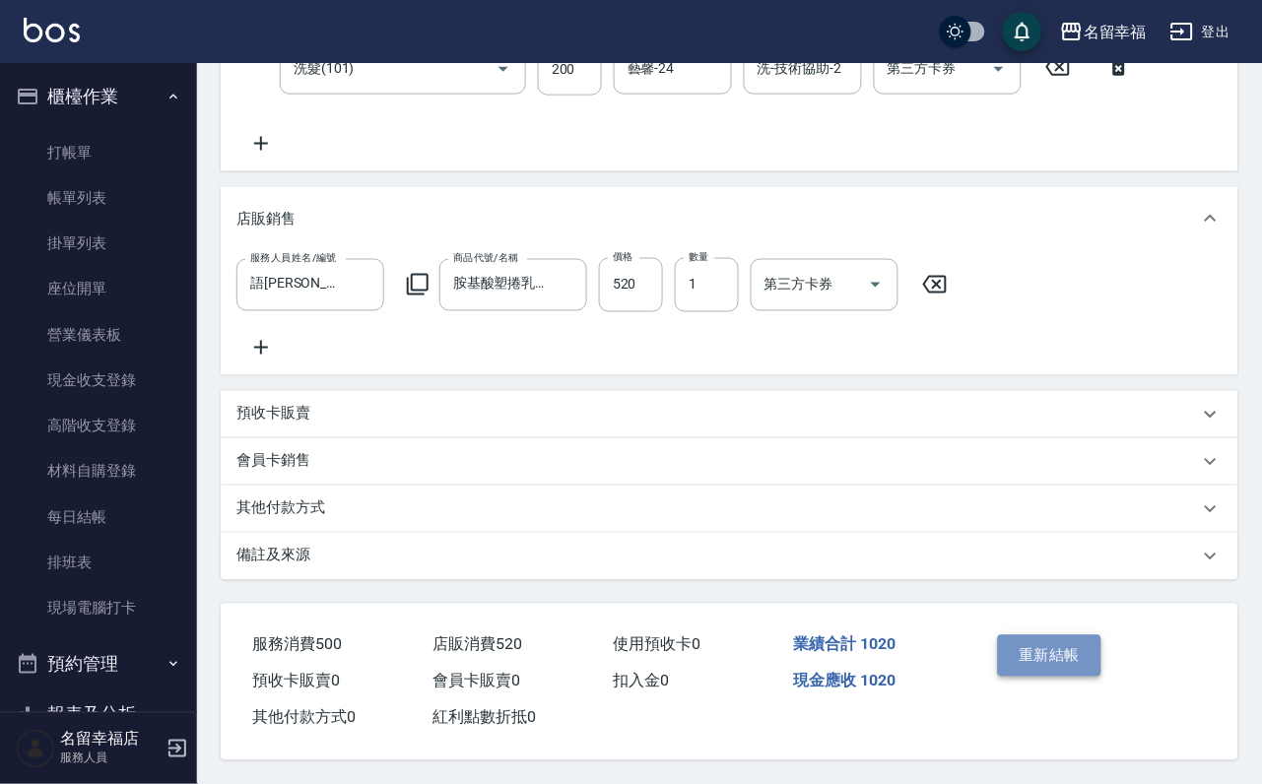
click at [1051, 677] on button "重新結帳" at bounding box center [1050, 655] width 104 height 41
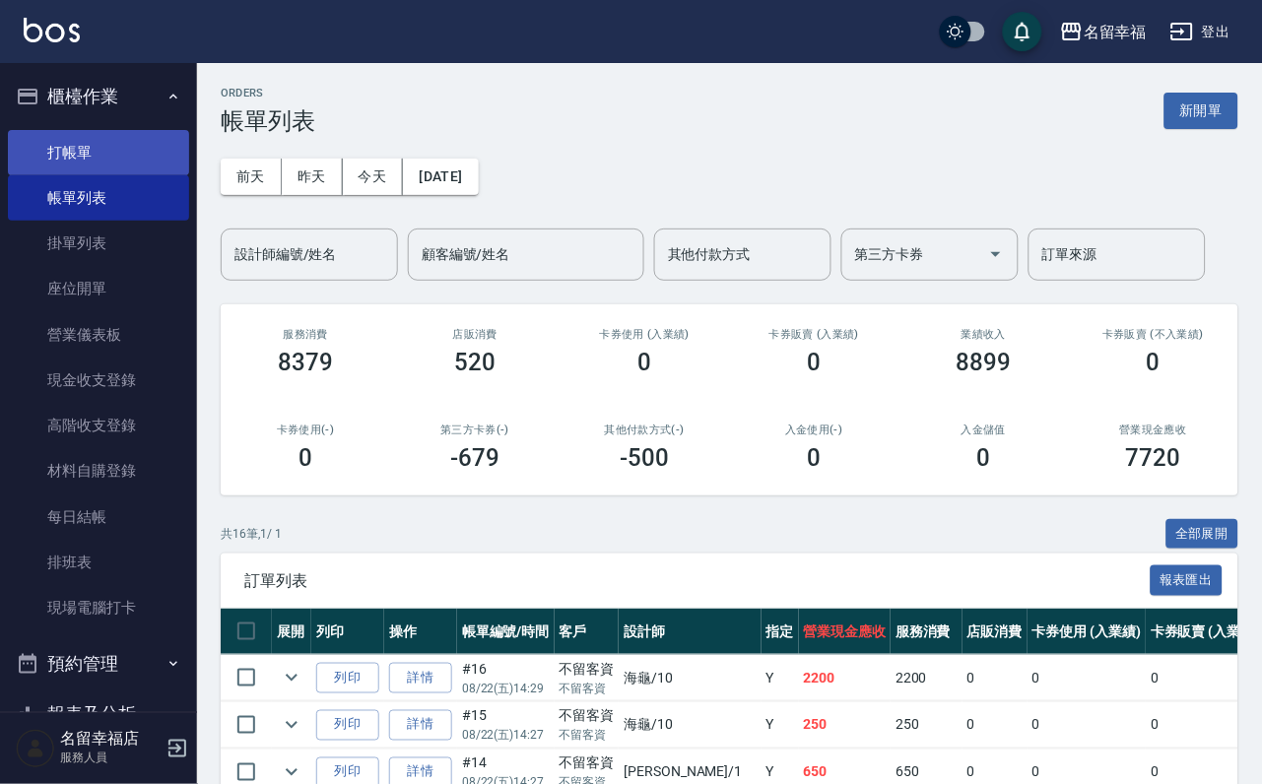
click at [127, 159] on link "打帳單" at bounding box center [98, 152] width 181 height 45
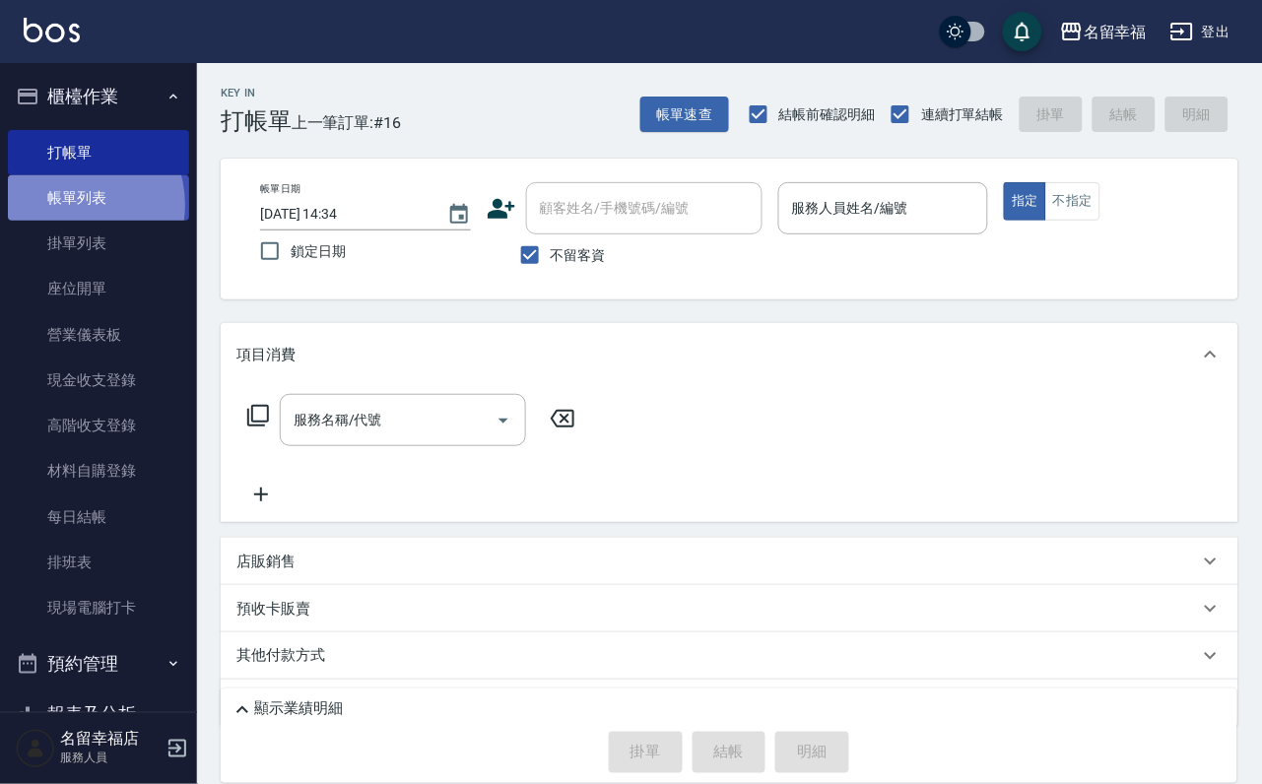
click at [69, 216] on link "帳單列表" at bounding box center [98, 197] width 181 height 45
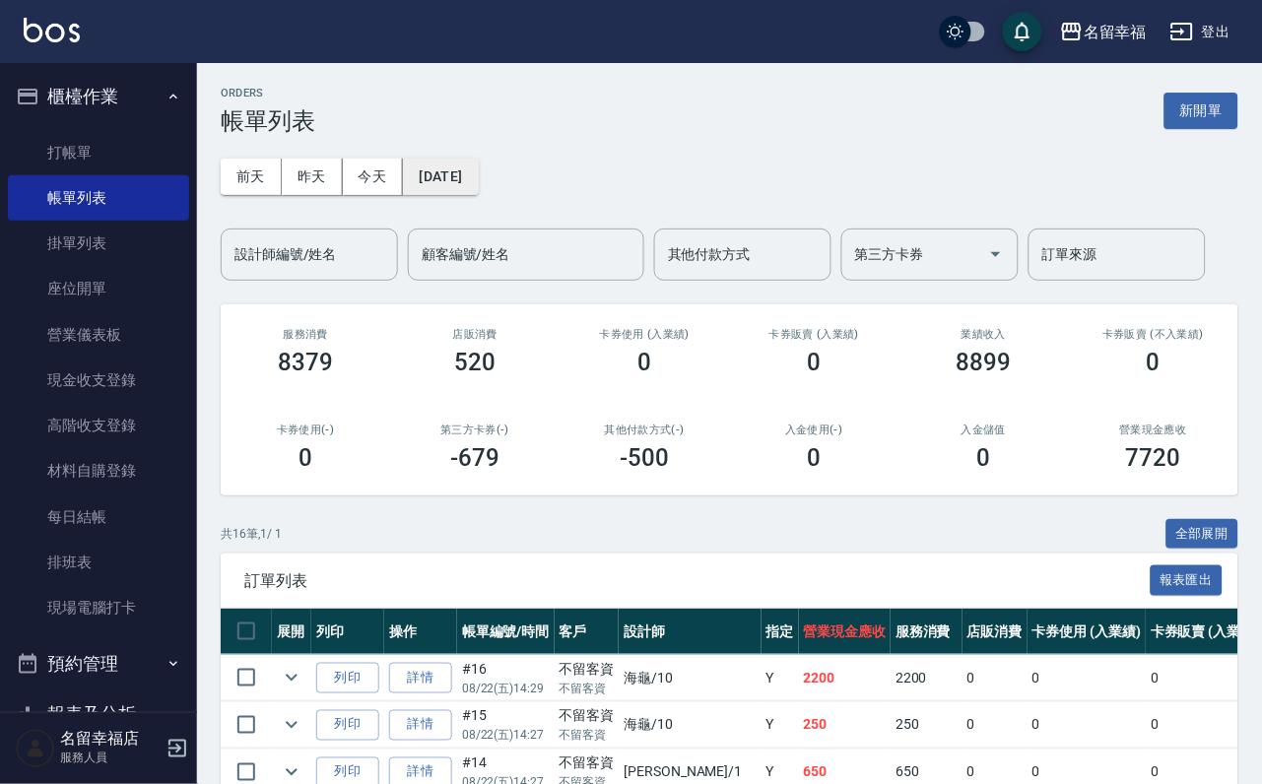
click at [466, 179] on button "[DATE]" at bounding box center [440, 177] width 75 height 36
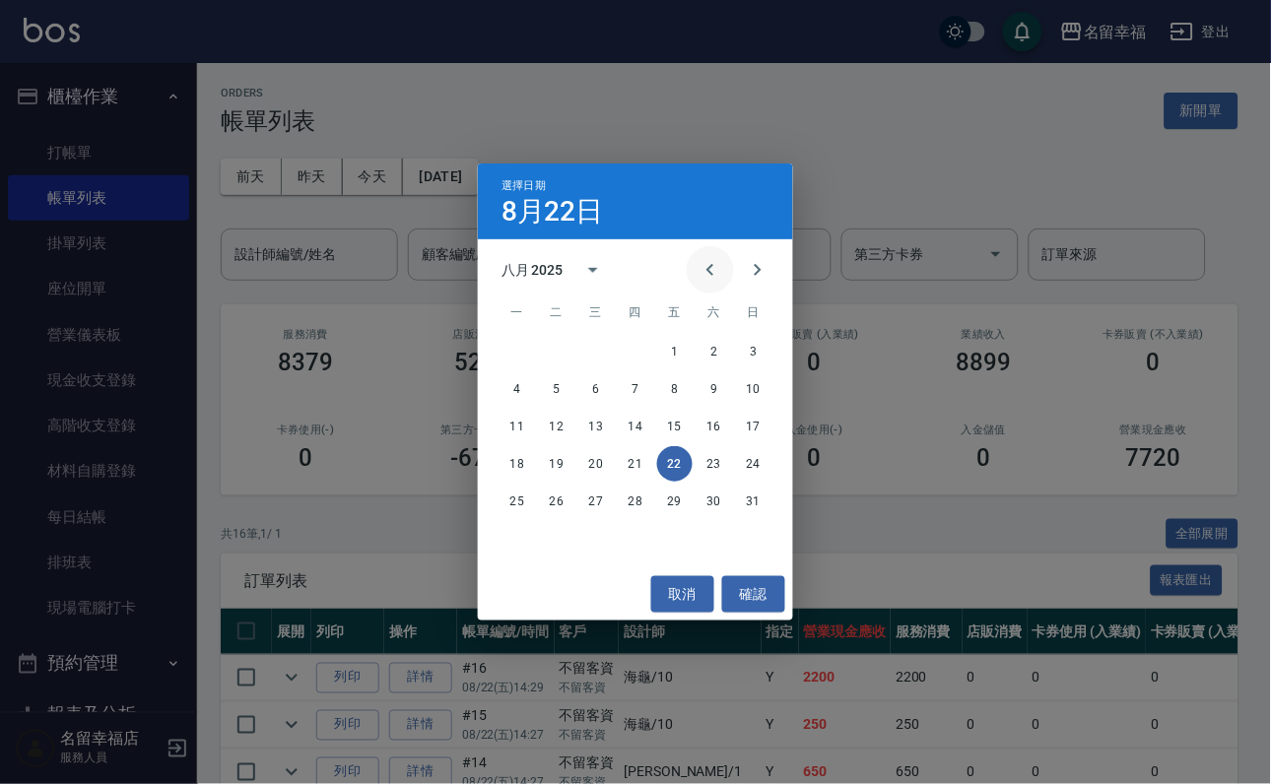
click at [698, 258] on icon "Previous month" at bounding box center [710, 270] width 24 height 24
click at [763, 339] on button "1" at bounding box center [753, 351] width 35 height 35
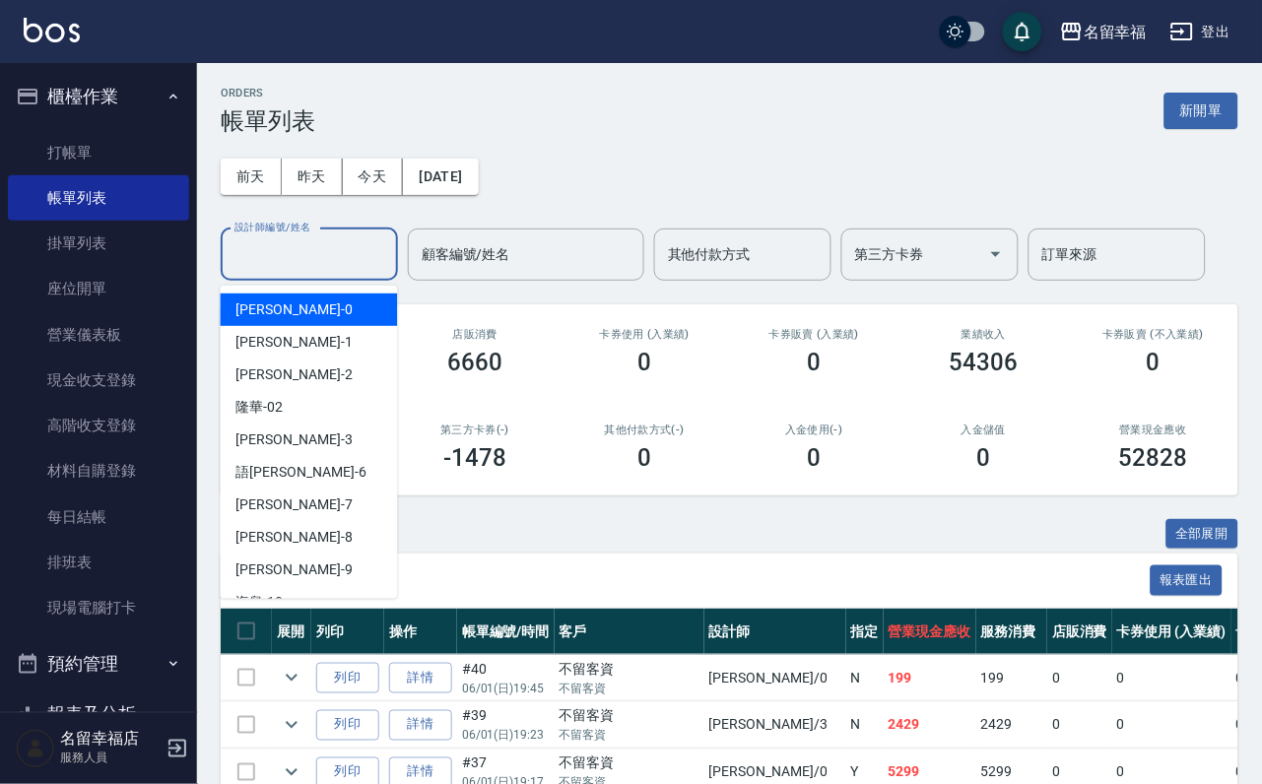
click at [325, 266] on input "設計師編號/姓名" at bounding box center [310, 254] width 160 height 34
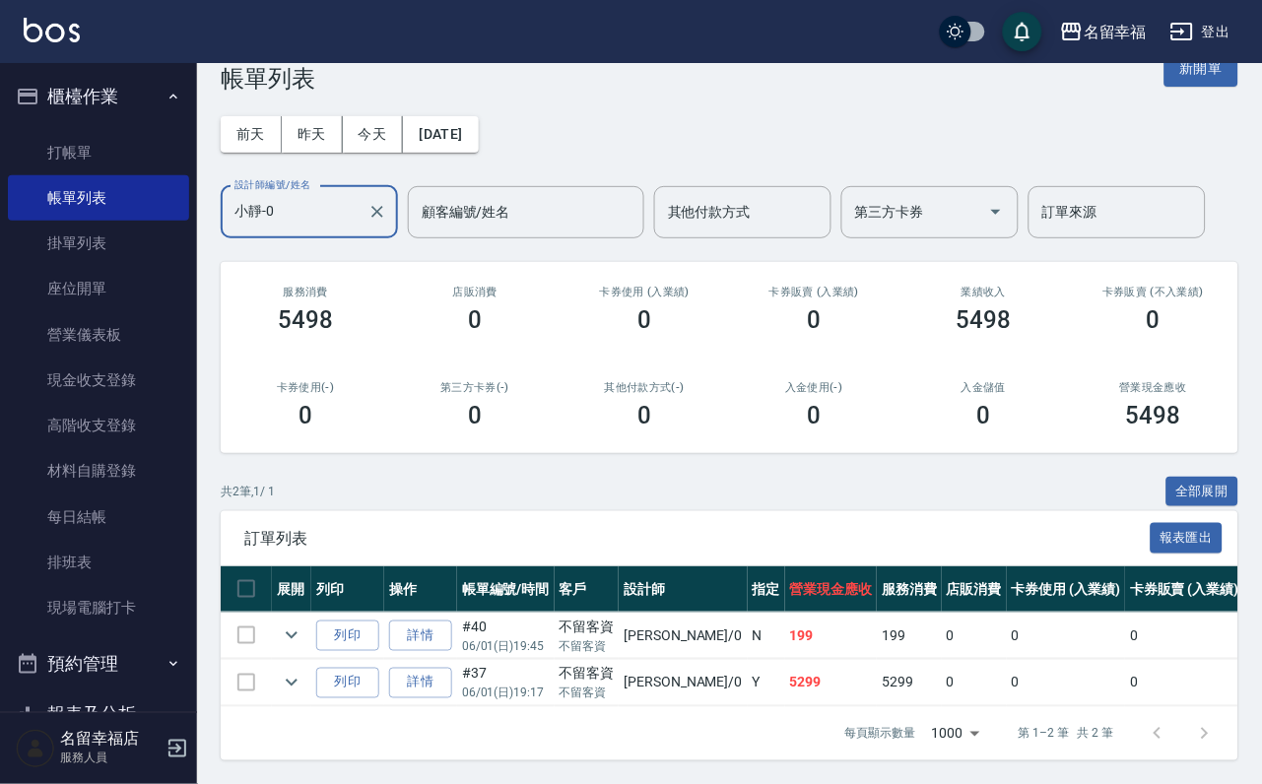
scroll to position [166, 0]
type input "小靜-0"
click at [303, 671] on icon "expand row" at bounding box center [292, 683] width 24 height 24
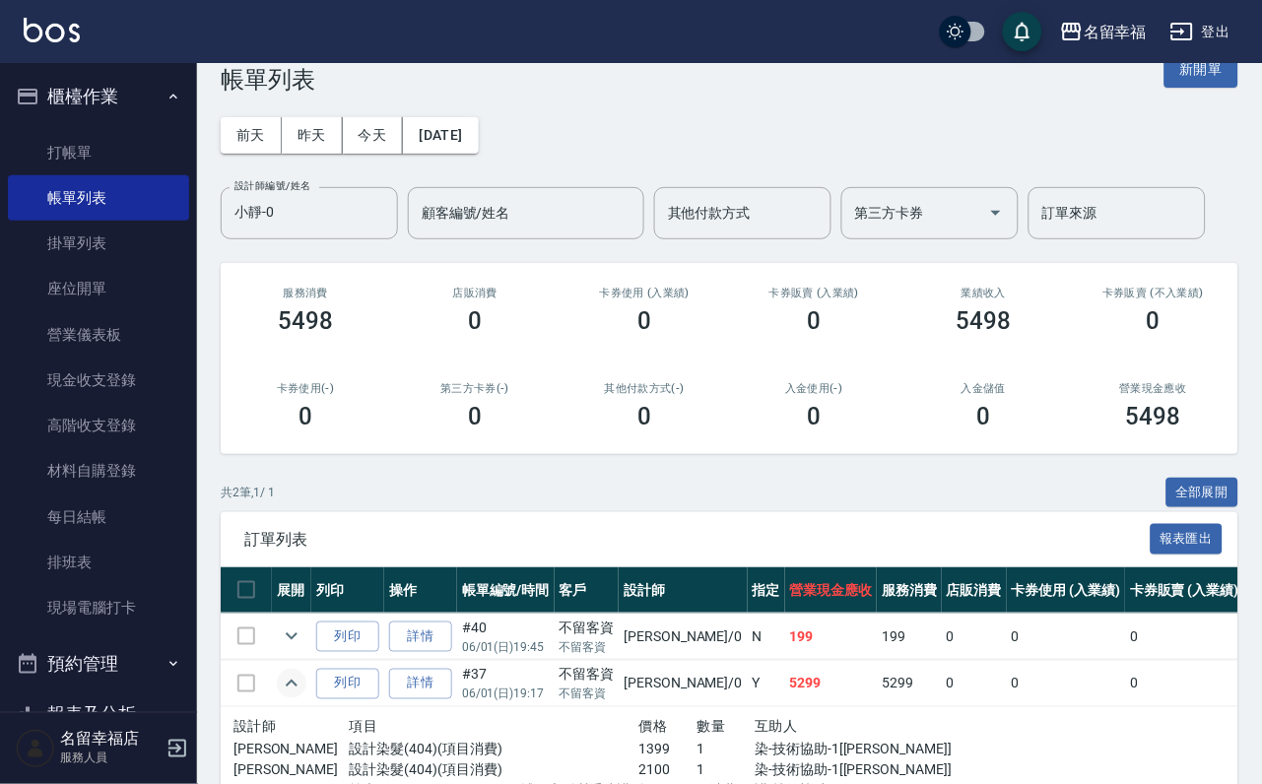
scroll to position [0, 0]
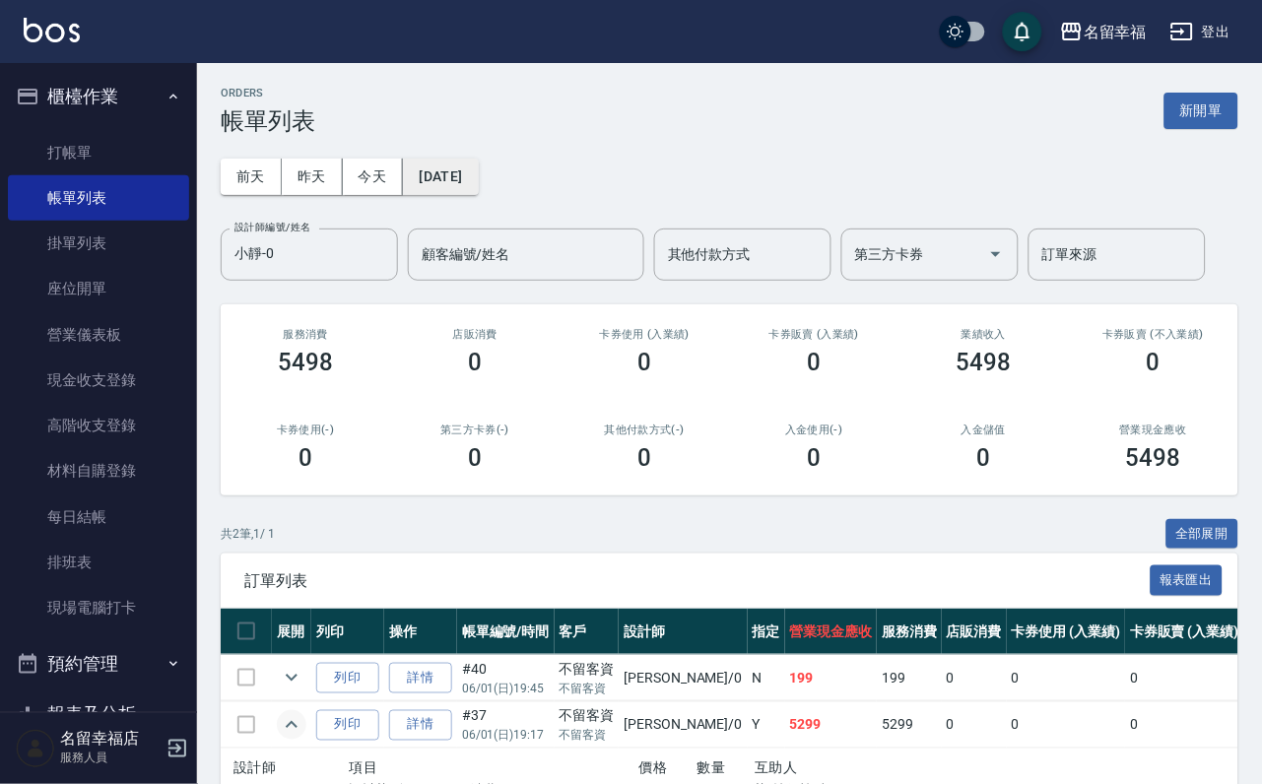
click at [478, 183] on button "[DATE]" at bounding box center [440, 177] width 75 height 36
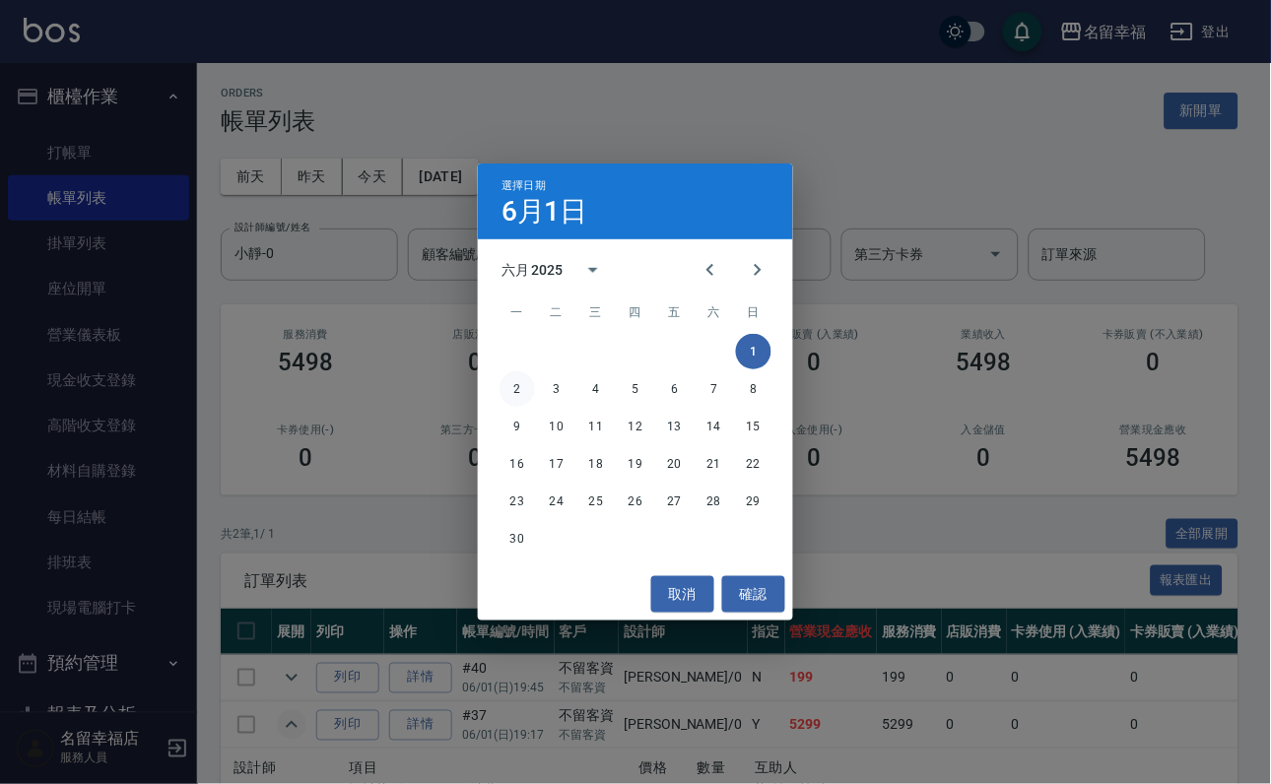
click at [513, 388] on button "2" at bounding box center [516, 388] width 35 height 35
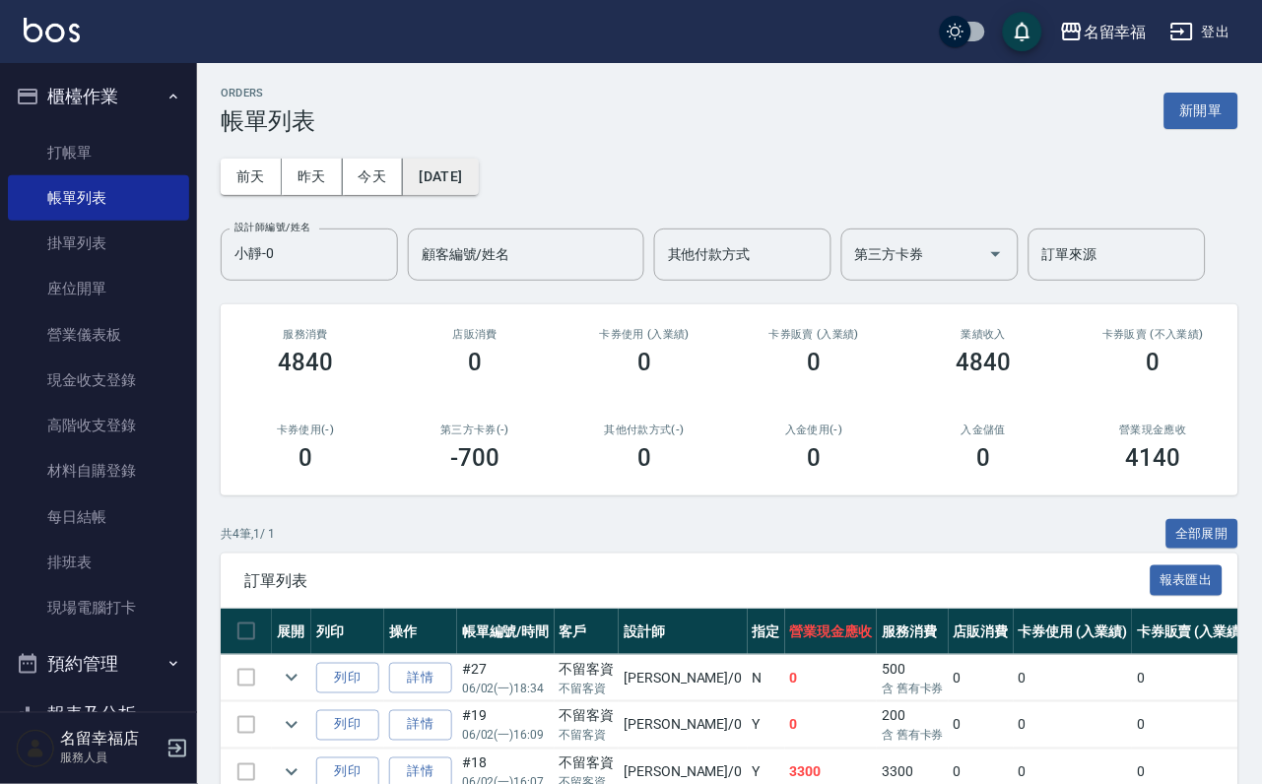
click at [478, 180] on button "[DATE]" at bounding box center [440, 177] width 75 height 36
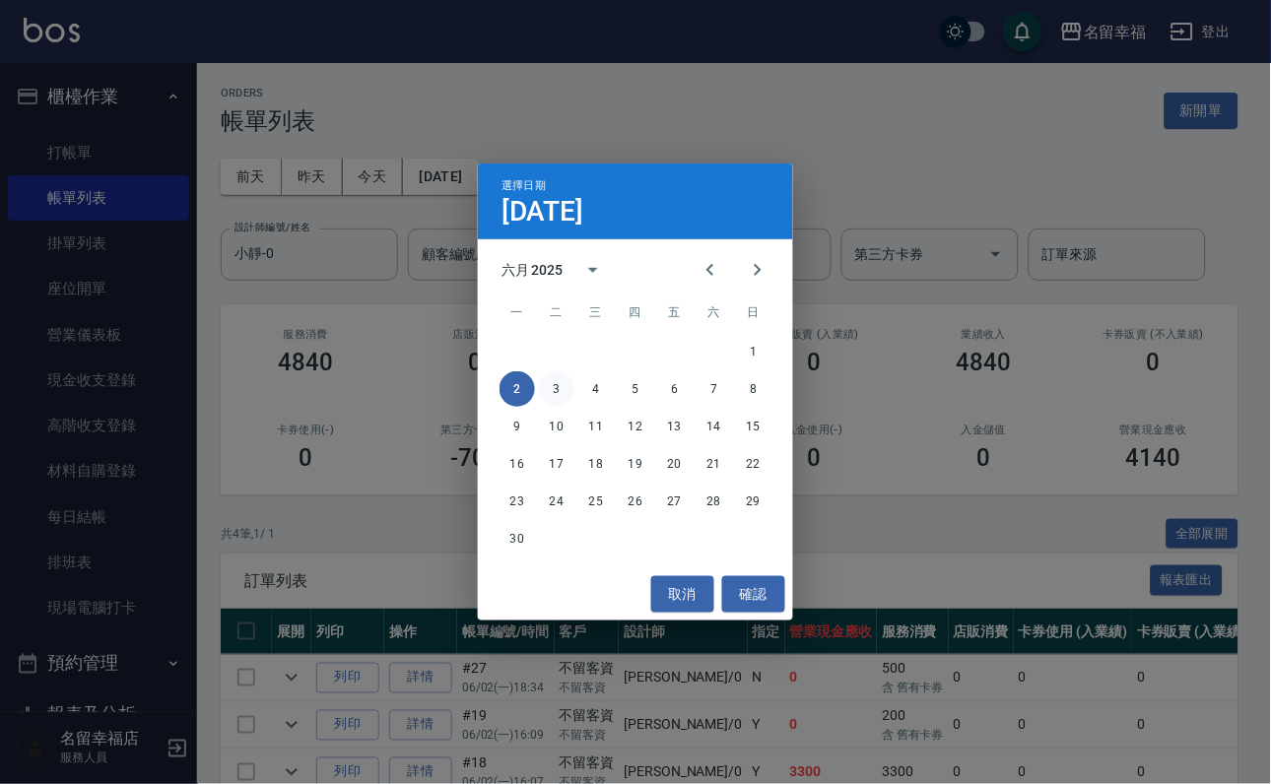
click at [560, 385] on button "3" at bounding box center [556, 388] width 35 height 35
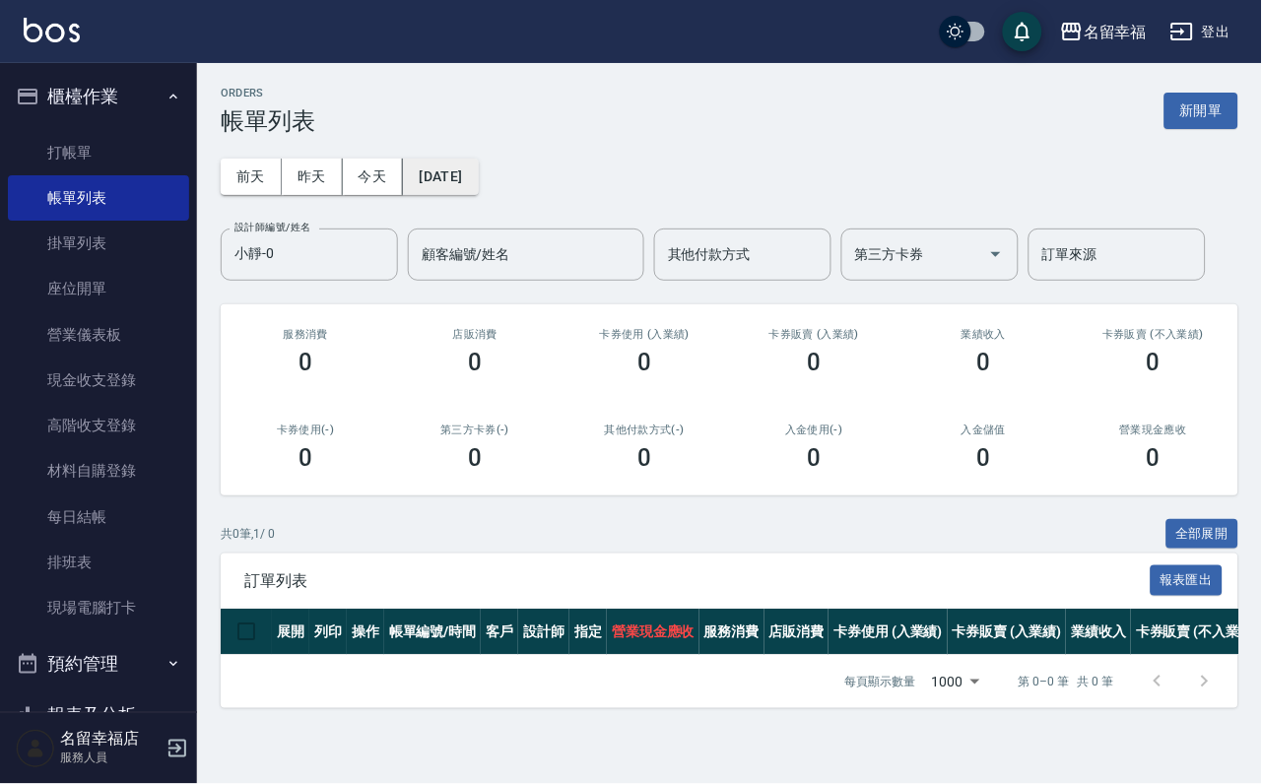
click at [478, 167] on button "[DATE]" at bounding box center [440, 177] width 75 height 36
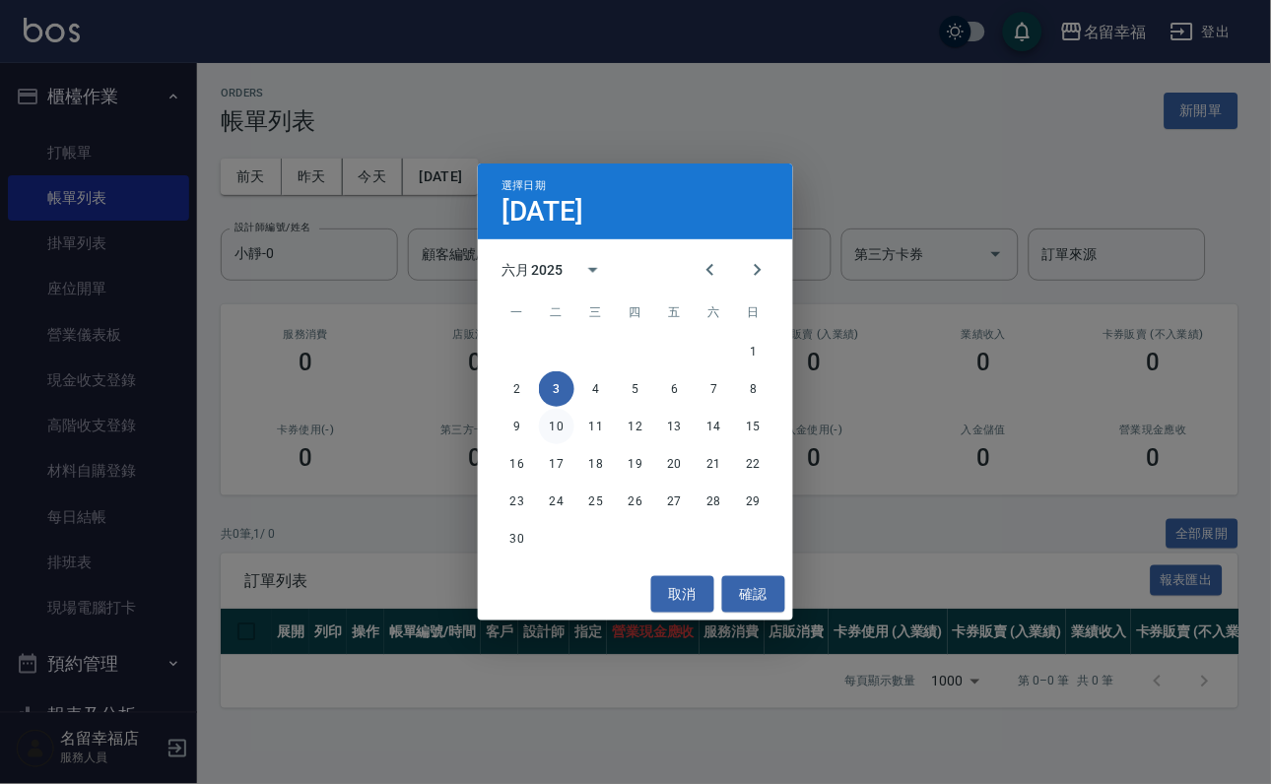
click at [551, 437] on button "10" at bounding box center [556, 426] width 35 height 35
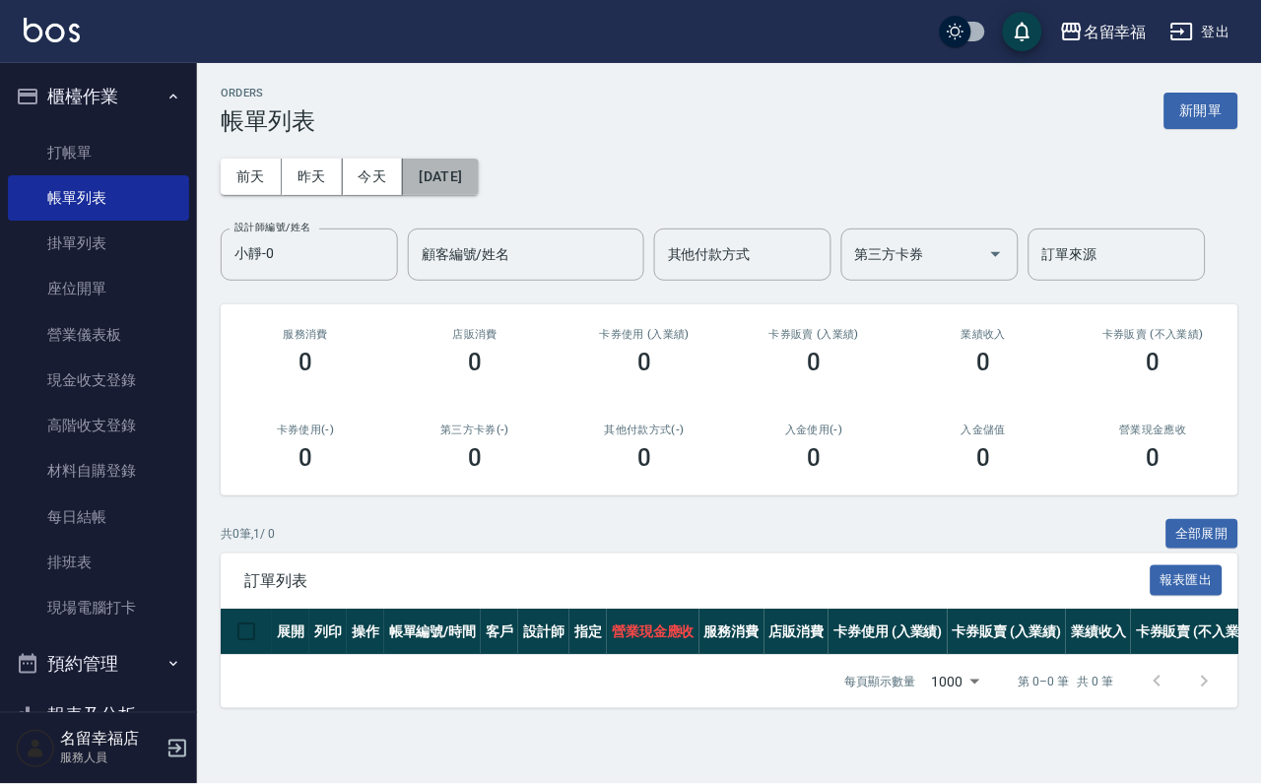
click at [478, 186] on button "[DATE]" at bounding box center [440, 177] width 75 height 36
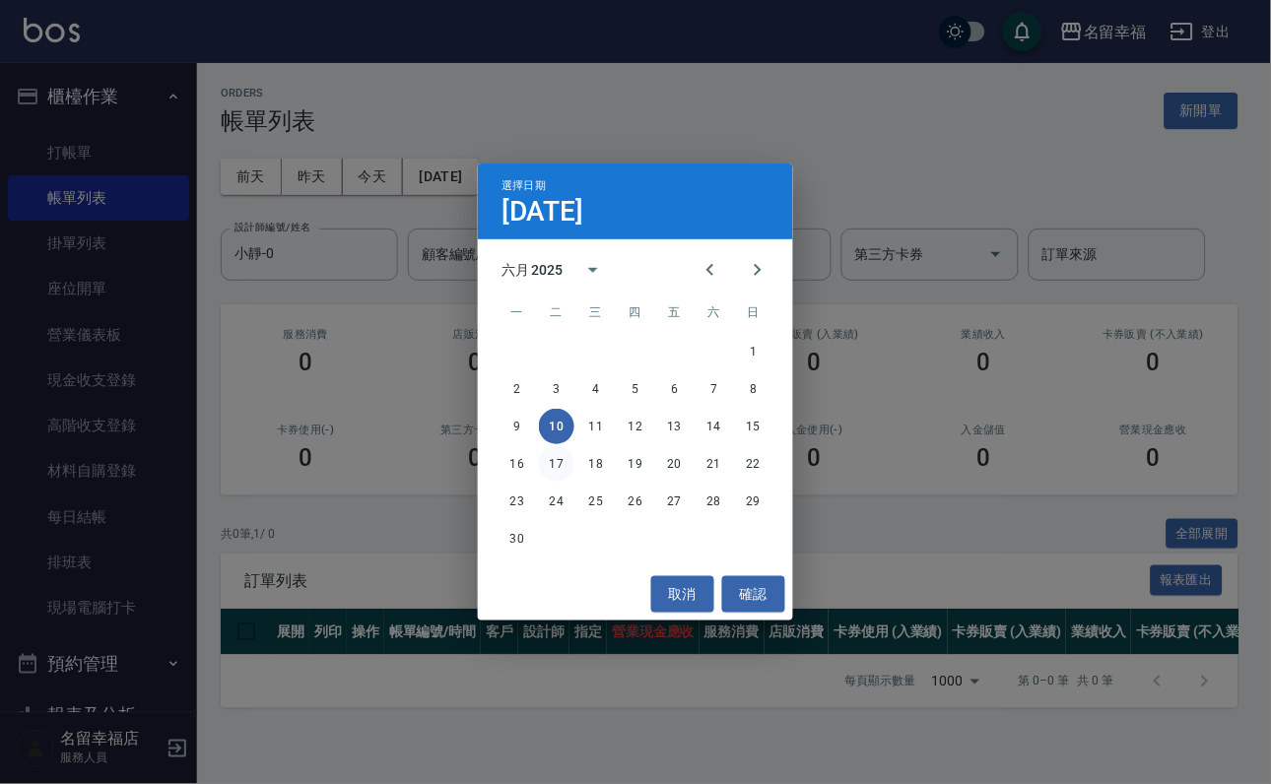
click at [556, 453] on button "17" at bounding box center [556, 463] width 35 height 35
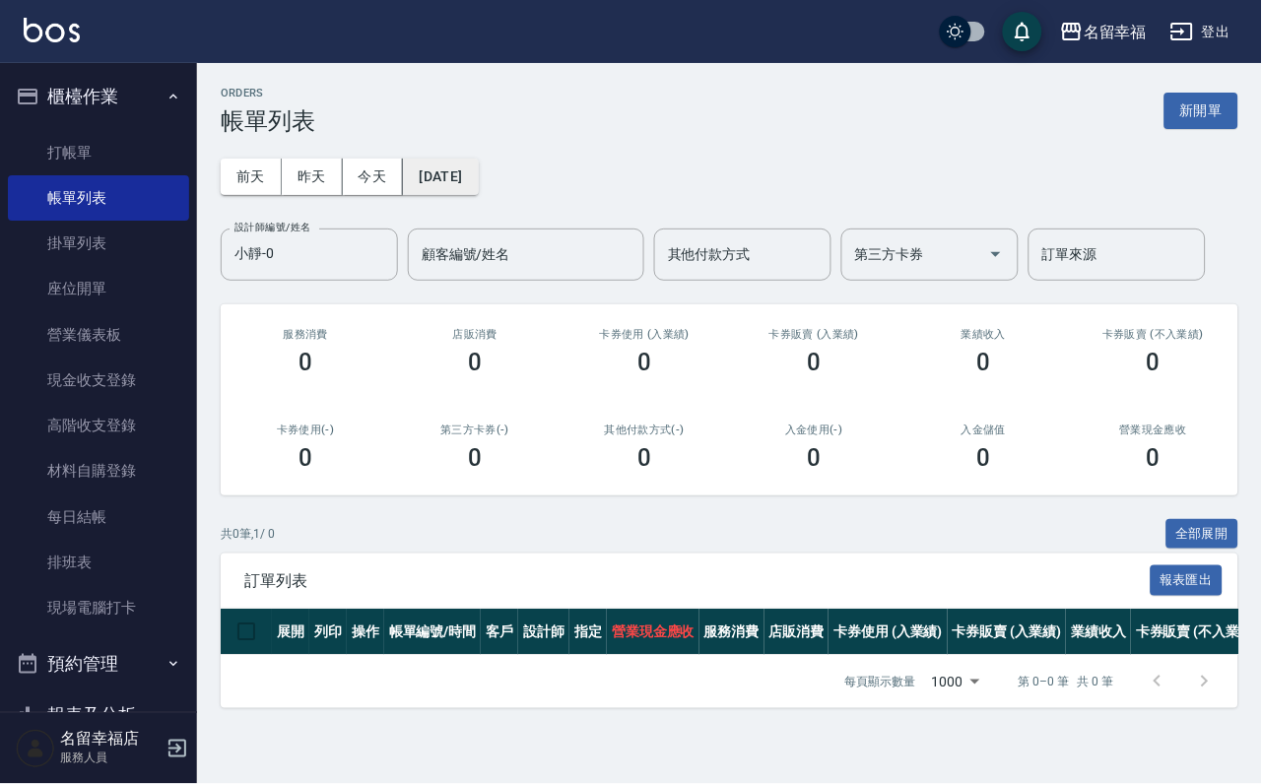
click at [478, 190] on button "[DATE]" at bounding box center [440, 177] width 75 height 36
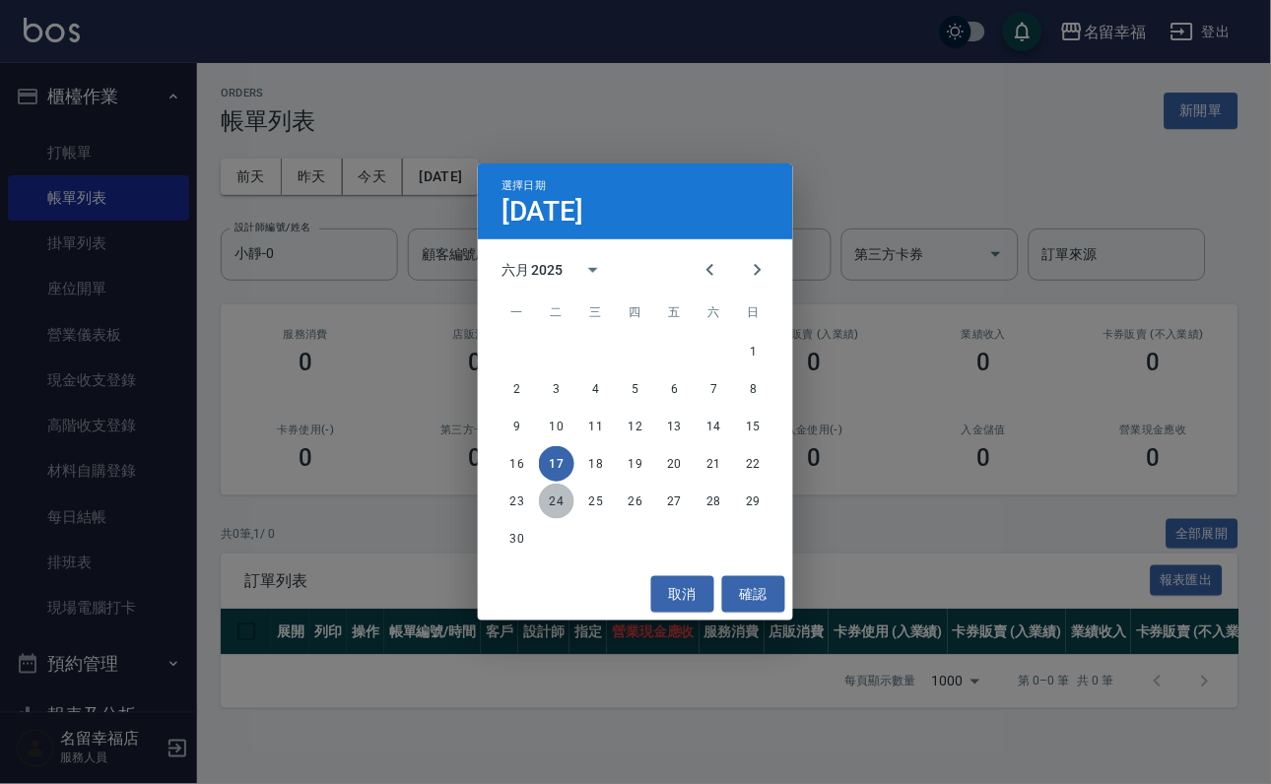
click at [553, 489] on button "24" at bounding box center [556, 501] width 35 height 35
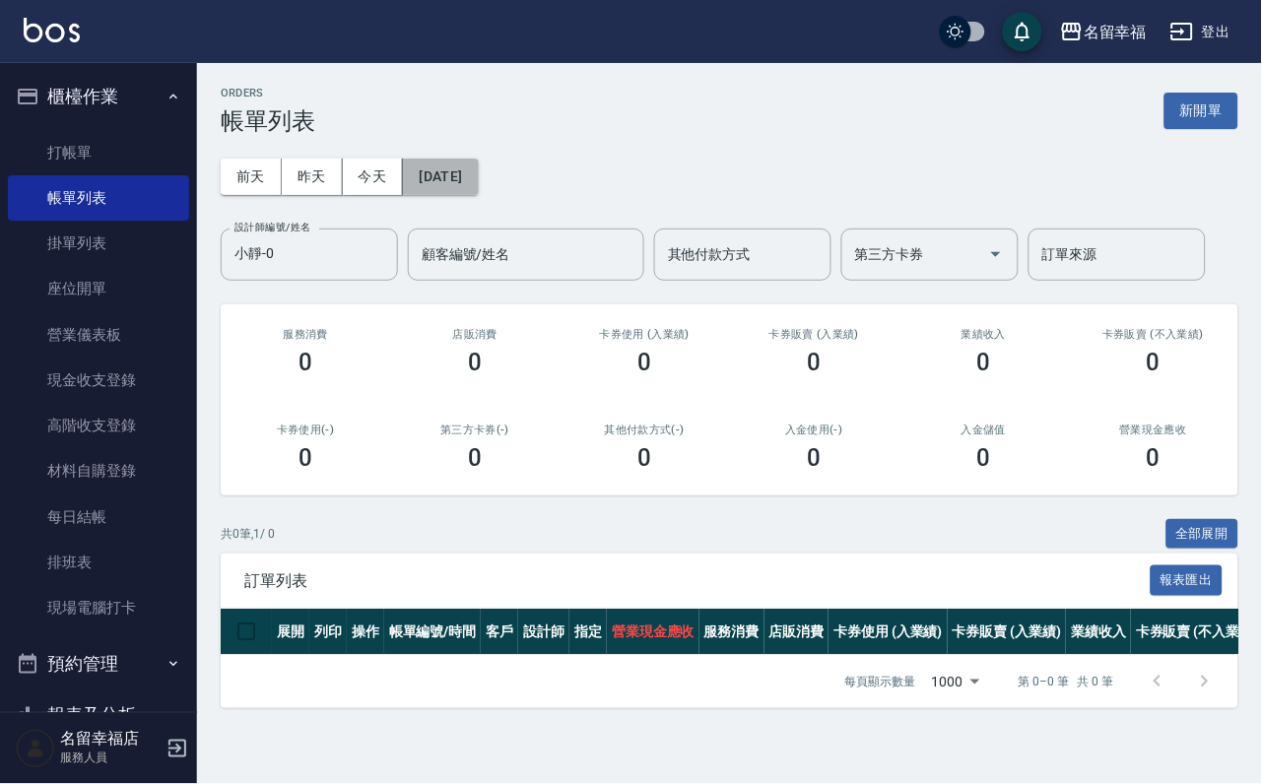
click at [478, 171] on button "[DATE]" at bounding box center [440, 177] width 75 height 36
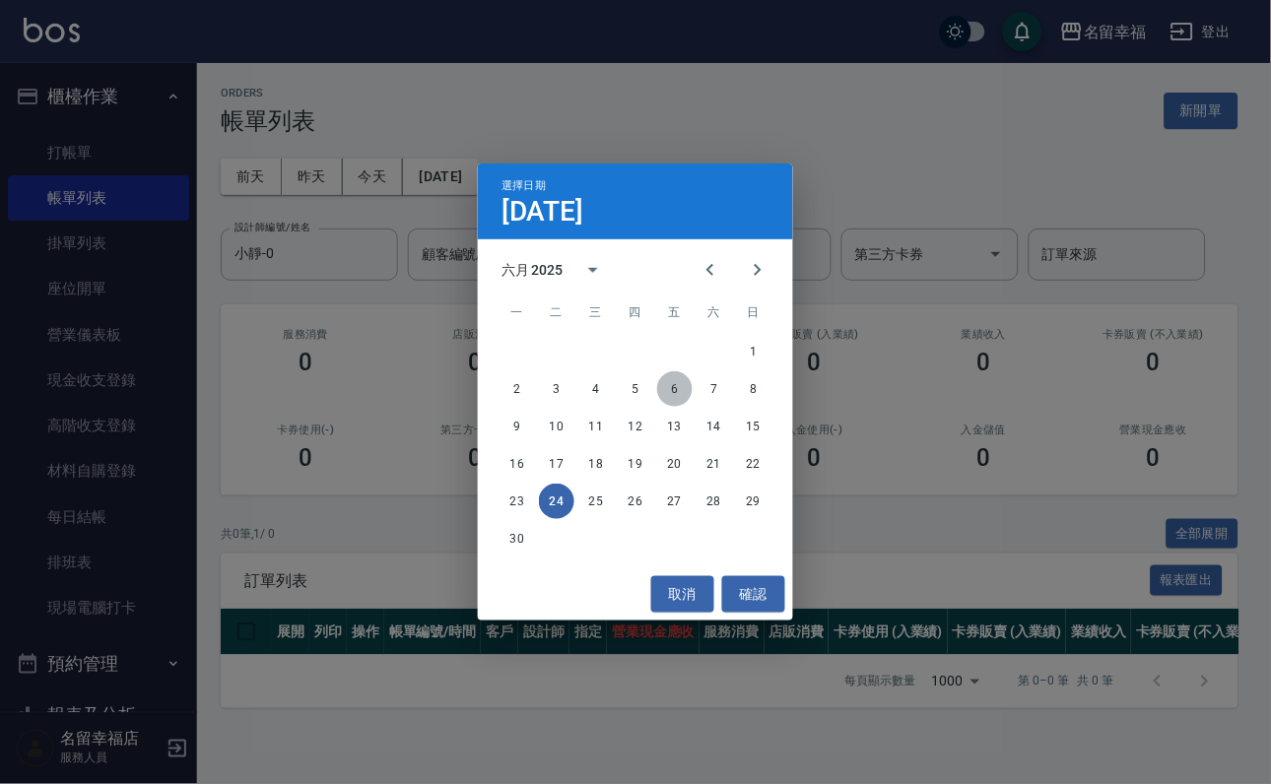
click at [678, 391] on button "6" at bounding box center [674, 388] width 35 height 35
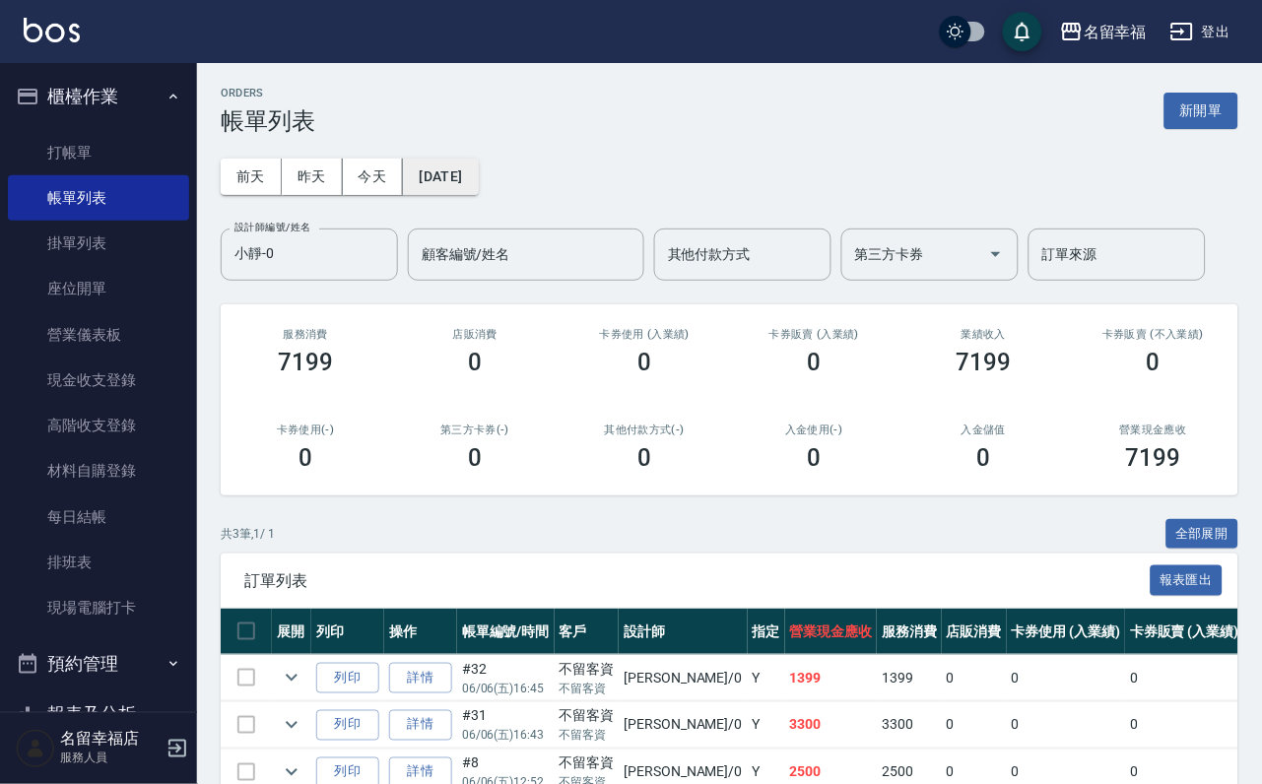
click at [478, 164] on button "[DATE]" at bounding box center [440, 177] width 75 height 36
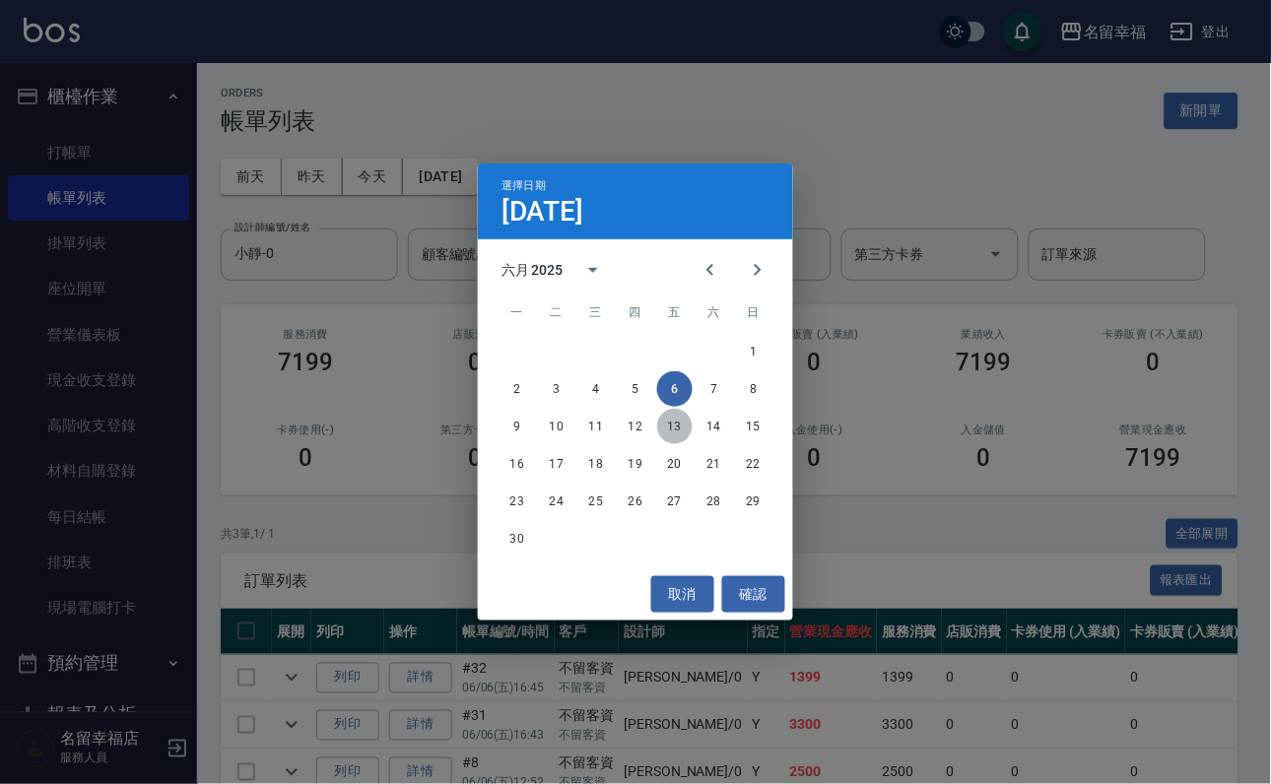
click at [678, 431] on button "13" at bounding box center [674, 426] width 35 height 35
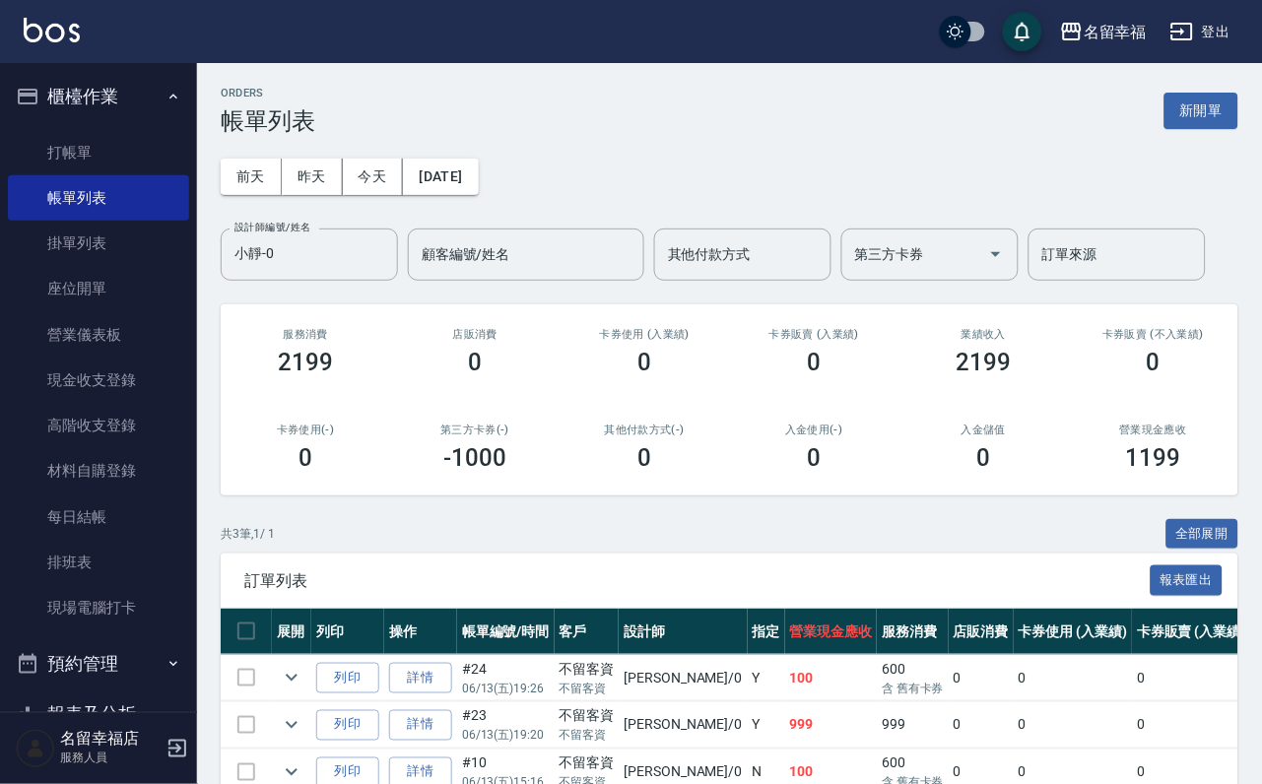
click at [522, 202] on div "[DATE] [DATE] [DATE] [DATE] 設計師編號/姓名 [PERSON_NAME]-0 設計師編號/姓名 顧客編號/姓名 顧客編號/姓名 其…" at bounding box center [730, 208] width 1018 height 146
click at [478, 181] on button "[DATE]" at bounding box center [440, 177] width 75 height 36
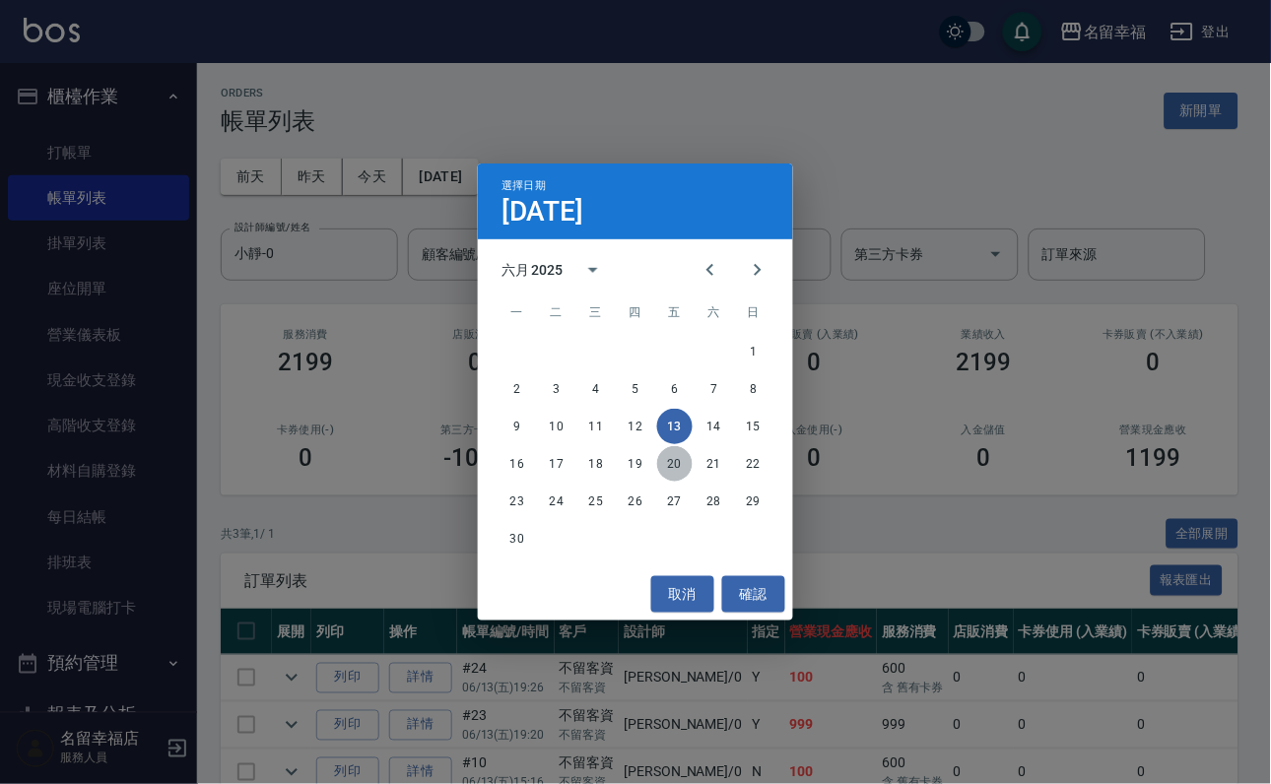
click at [683, 453] on button "20" at bounding box center [674, 463] width 35 height 35
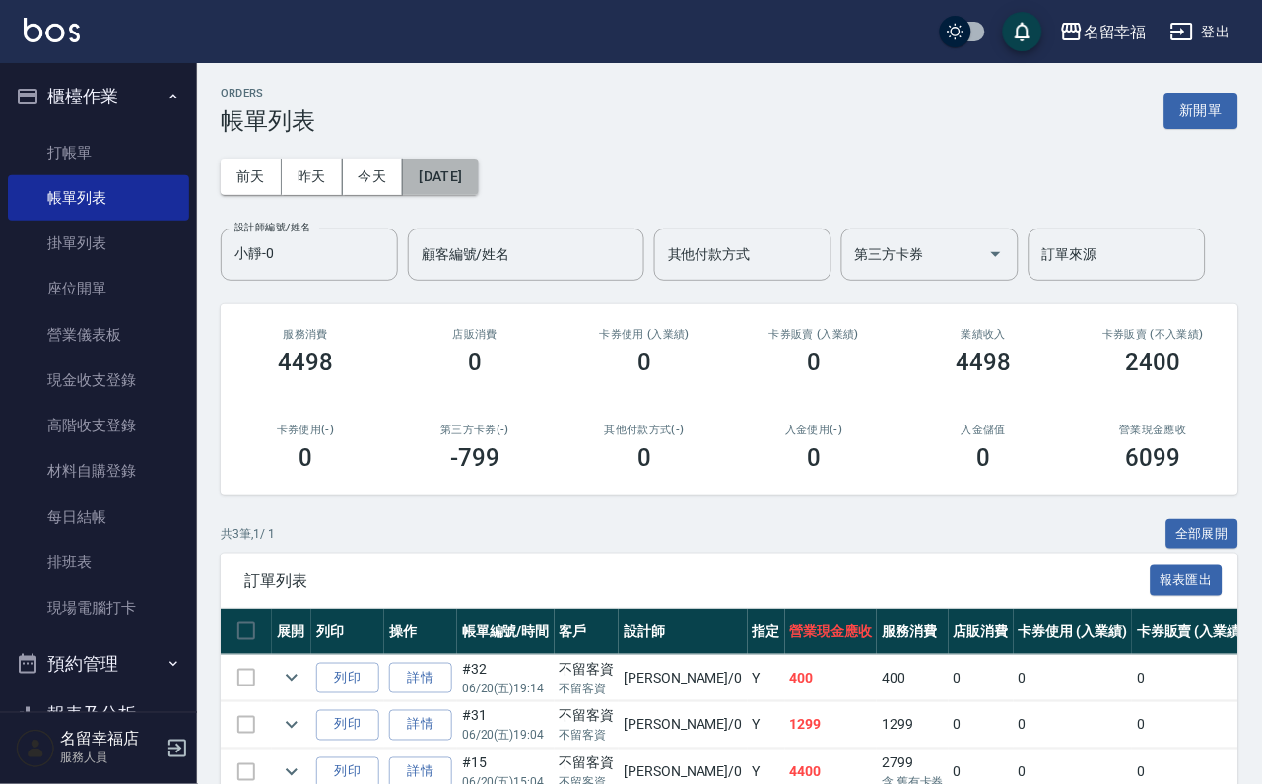
click at [478, 174] on button "[DATE]" at bounding box center [440, 177] width 75 height 36
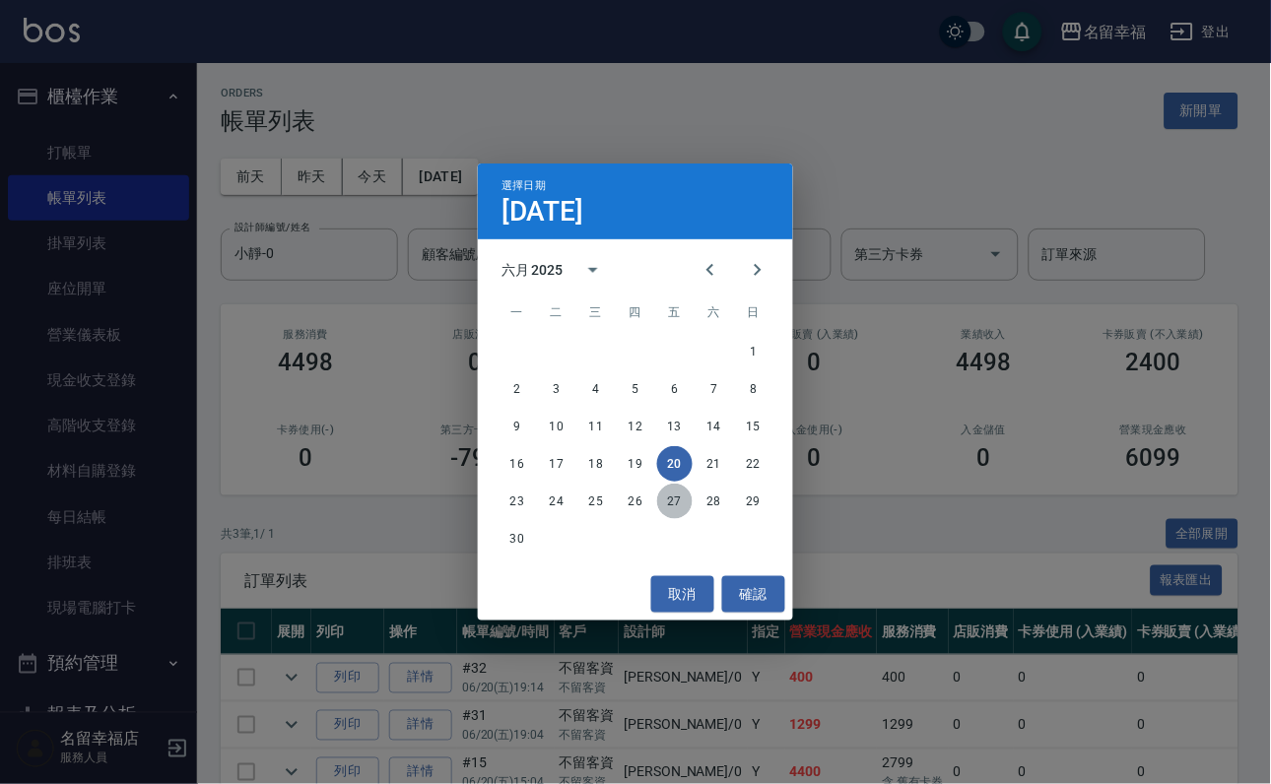
click at [684, 492] on button "27" at bounding box center [674, 501] width 35 height 35
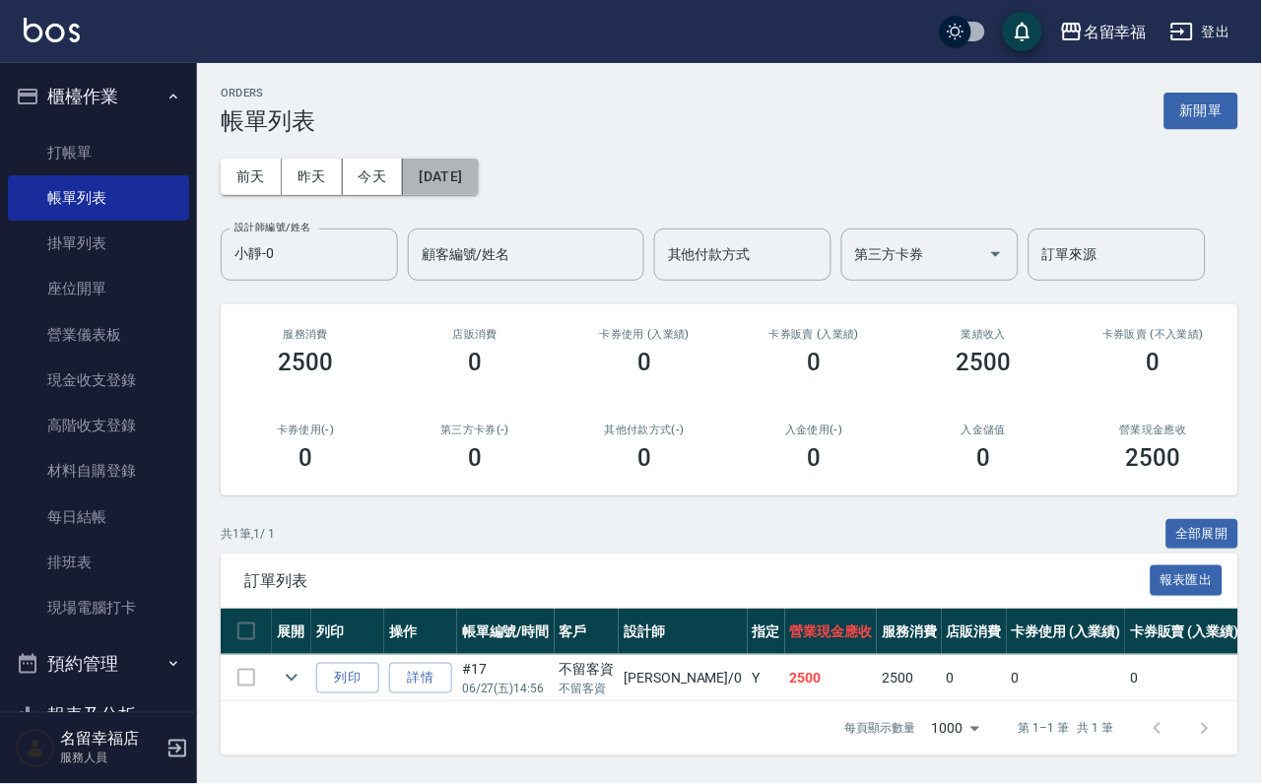
click at [478, 174] on button "[DATE]" at bounding box center [440, 177] width 75 height 36
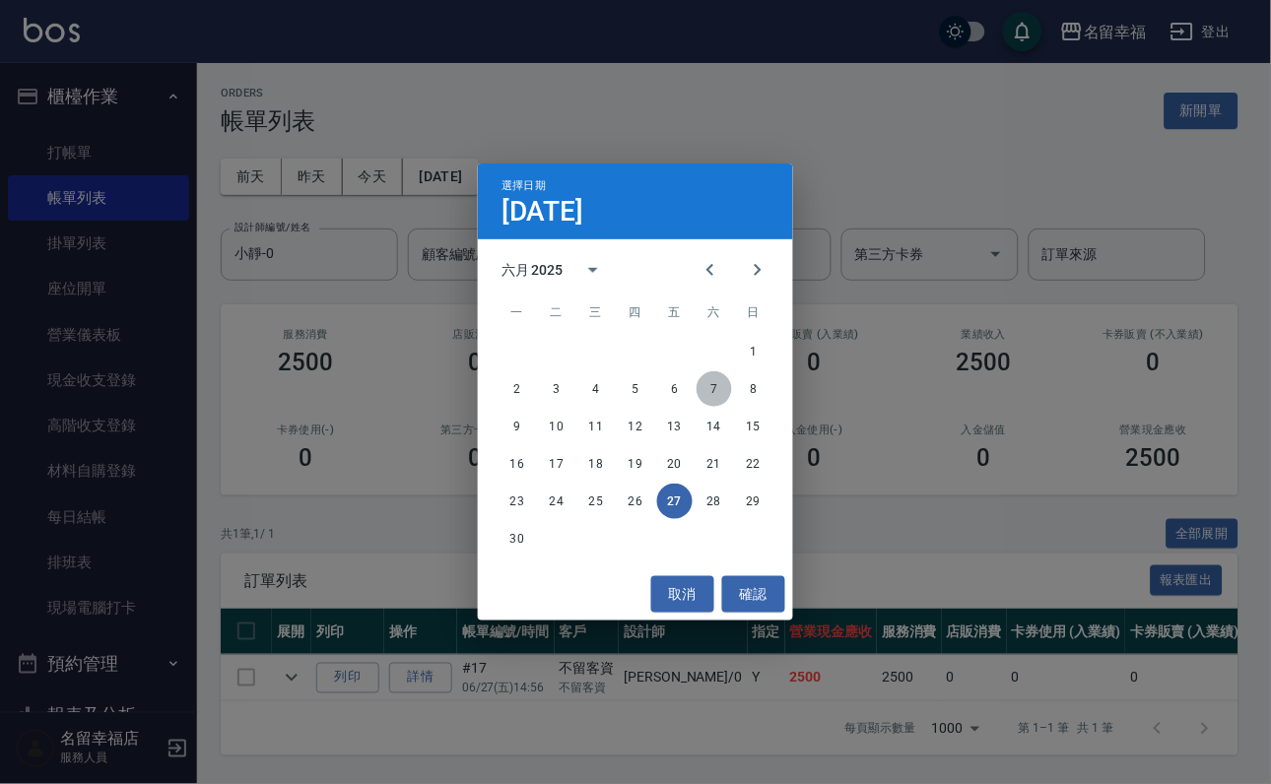
click at [721, 376] on button "7" at bounding box center [713, 388] width 35 height 35
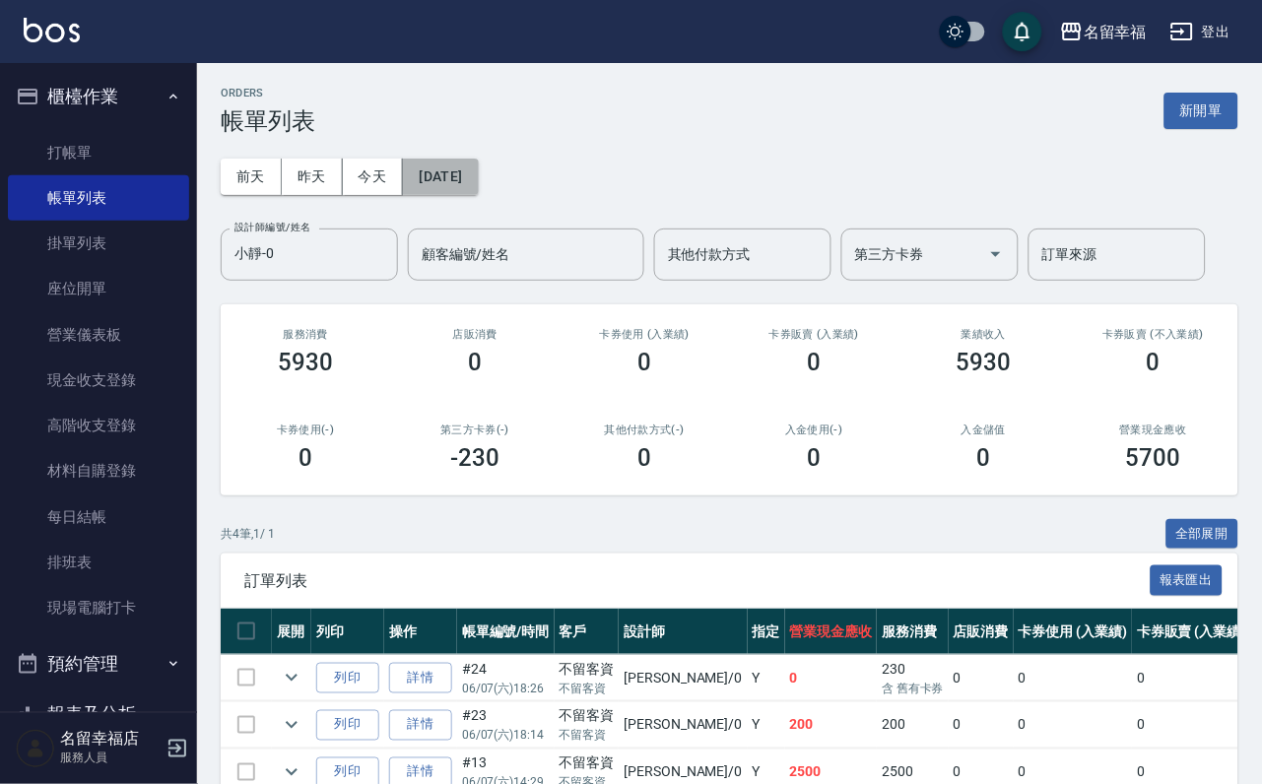
click at [478, 167] on button "[DATE]" at bounding box center [440, 177] width 75 height 36
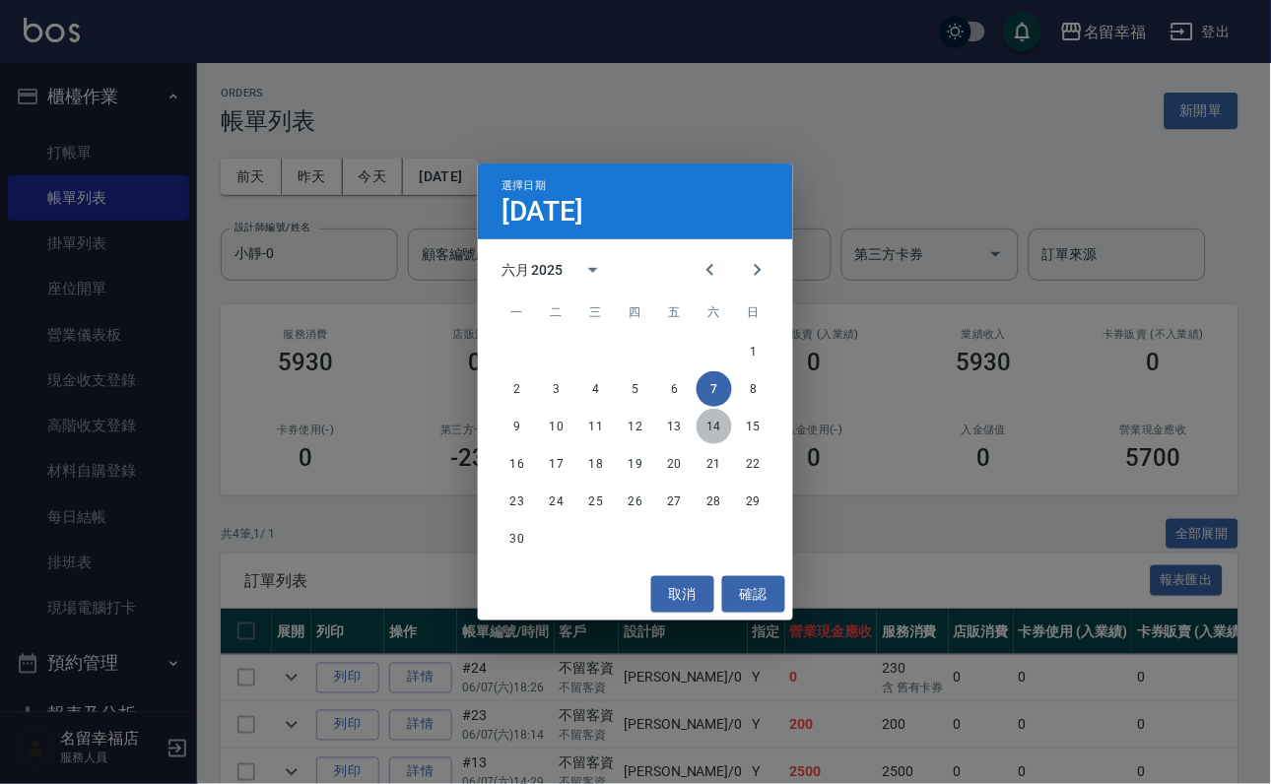
click at [710, 415] on button "14" at bounding box center [713, 426] width 35 height 35
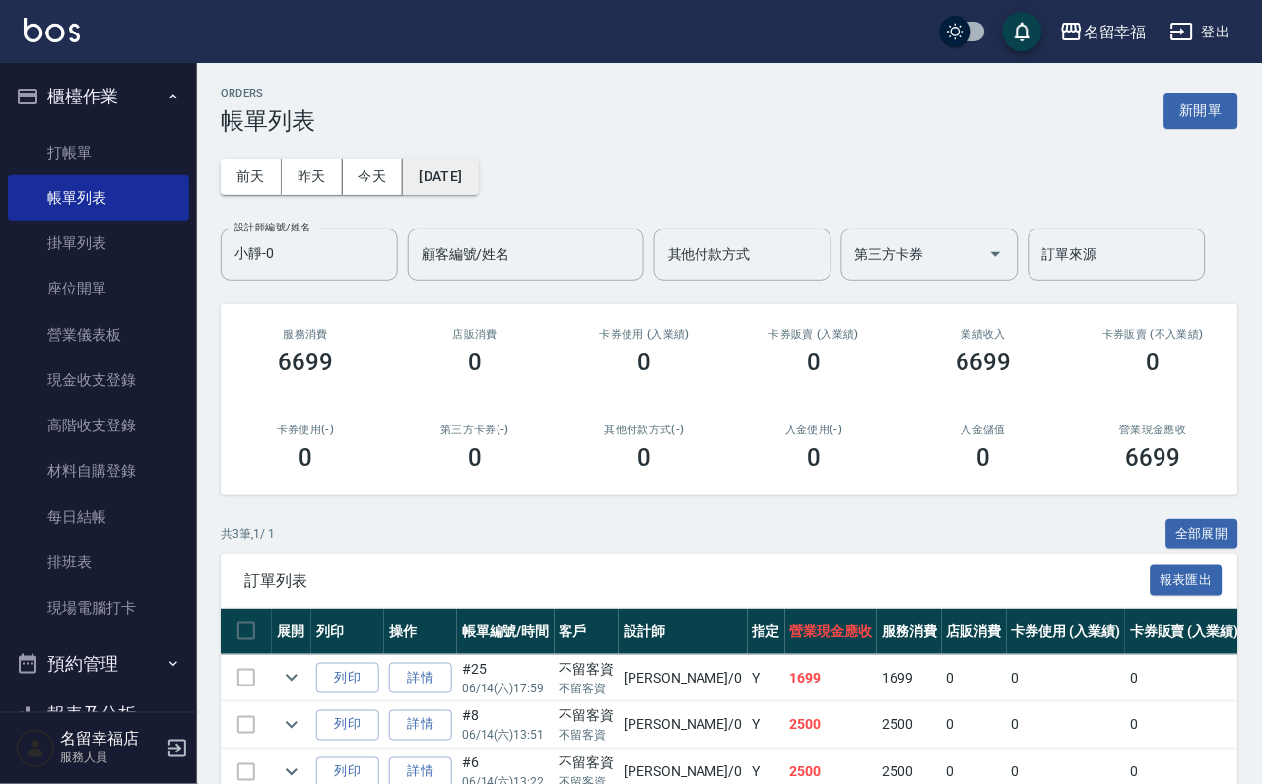
click at [478, 165] on button "[DATE]" at bounding box center [440, 177] width 75 height 36
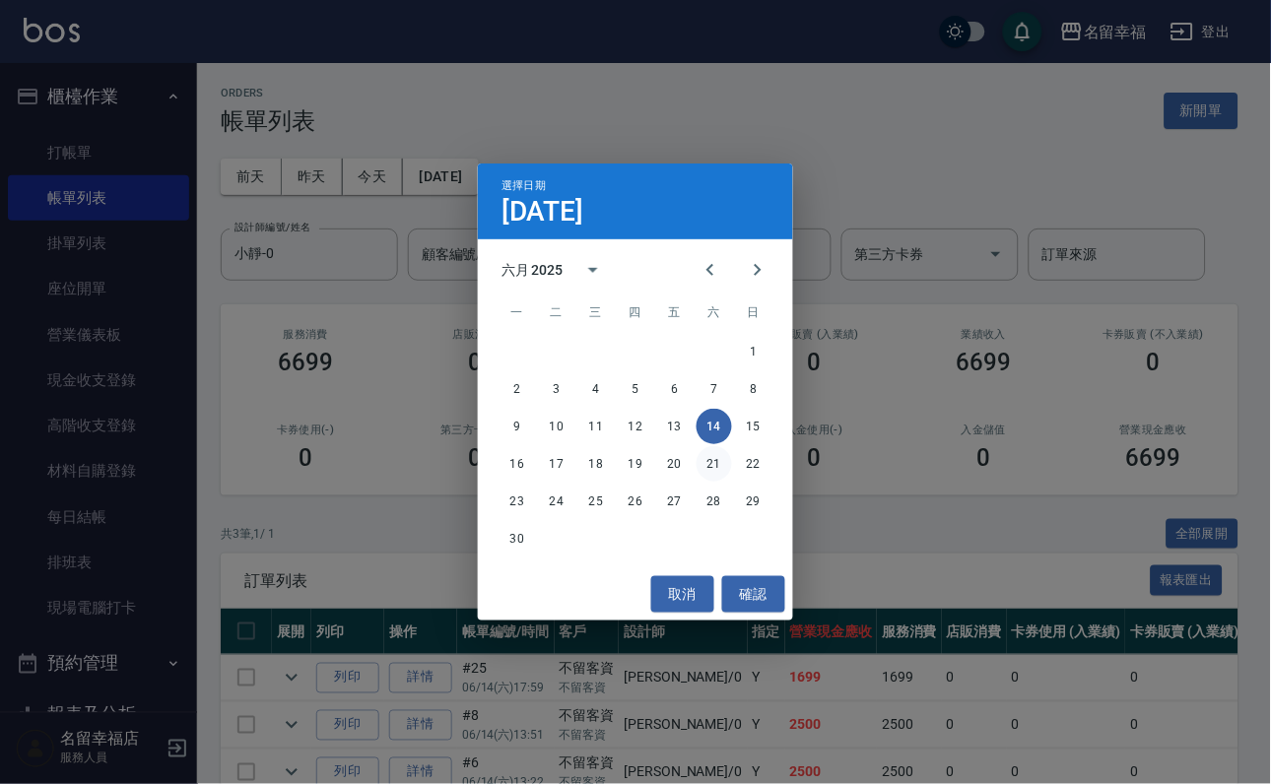
click at [708, 458] on button "21" at bounding box center [713, 463] width 35 height 35
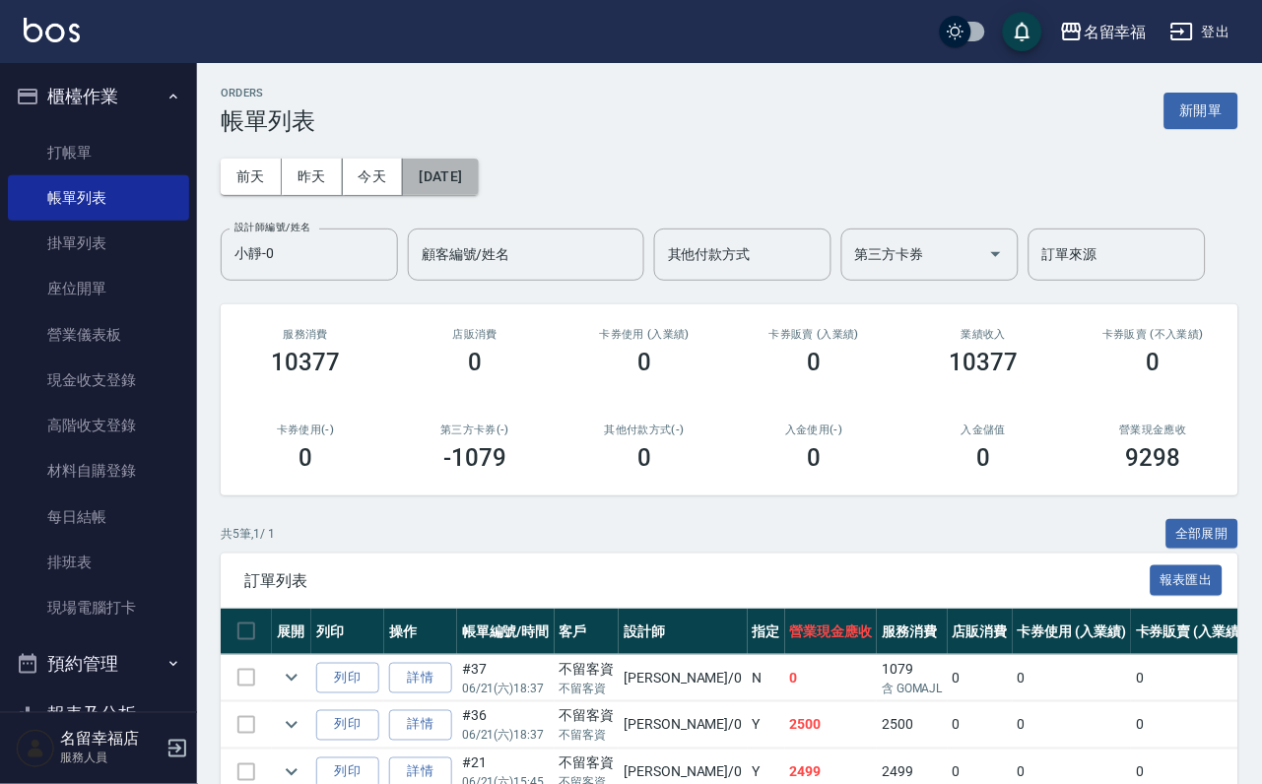
click at [478, 195] on button "[DATE]" at bounding box center [440, 177] width 75 height 36
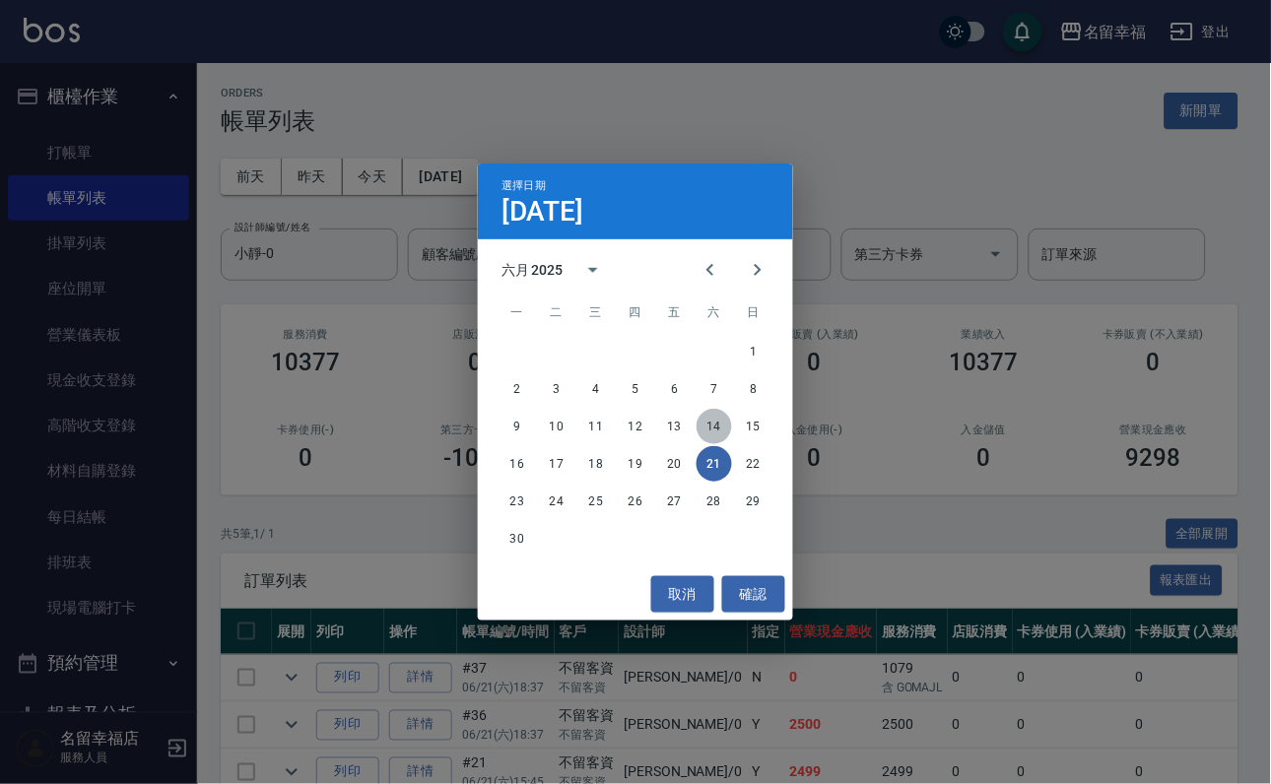
click at [718, 415] on button "14" at bounding box center [713, 426] width 35 height 35
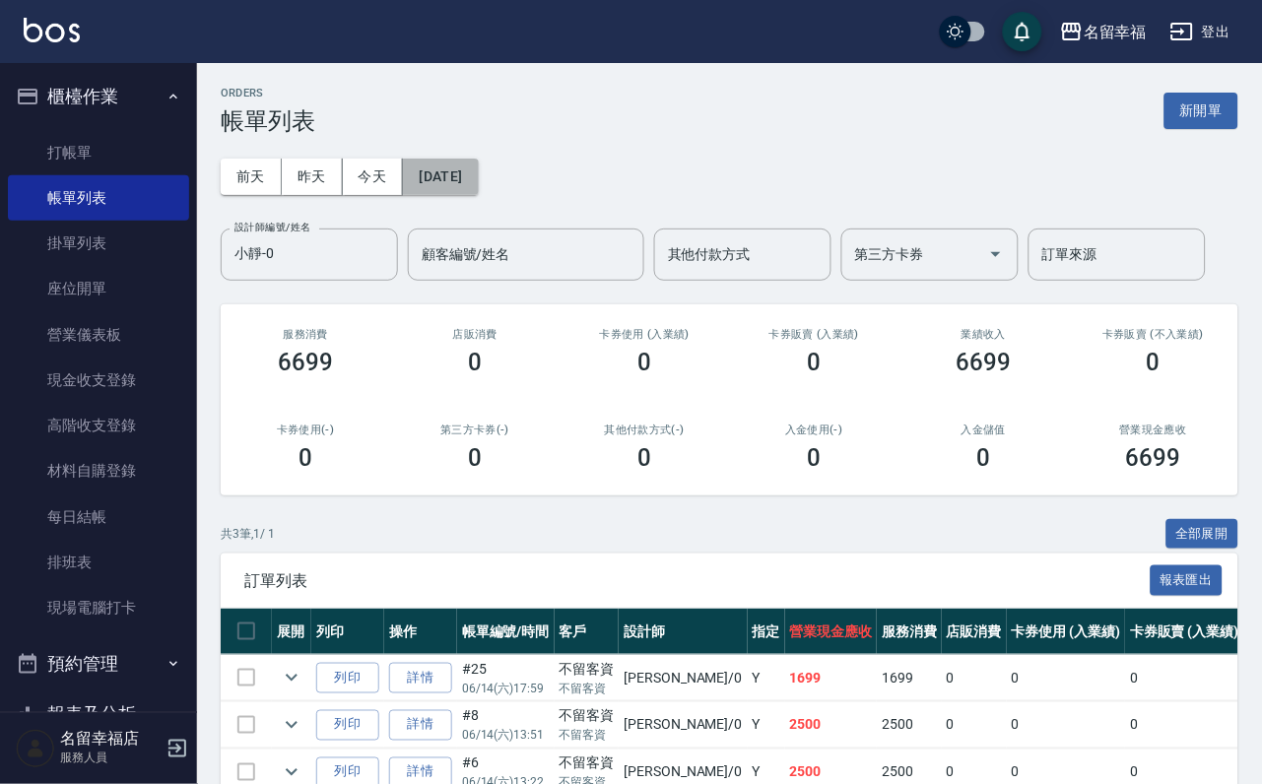
click at [478, 188] on button "[DATE]" at bounding box center [440, 177] width 75 height 36
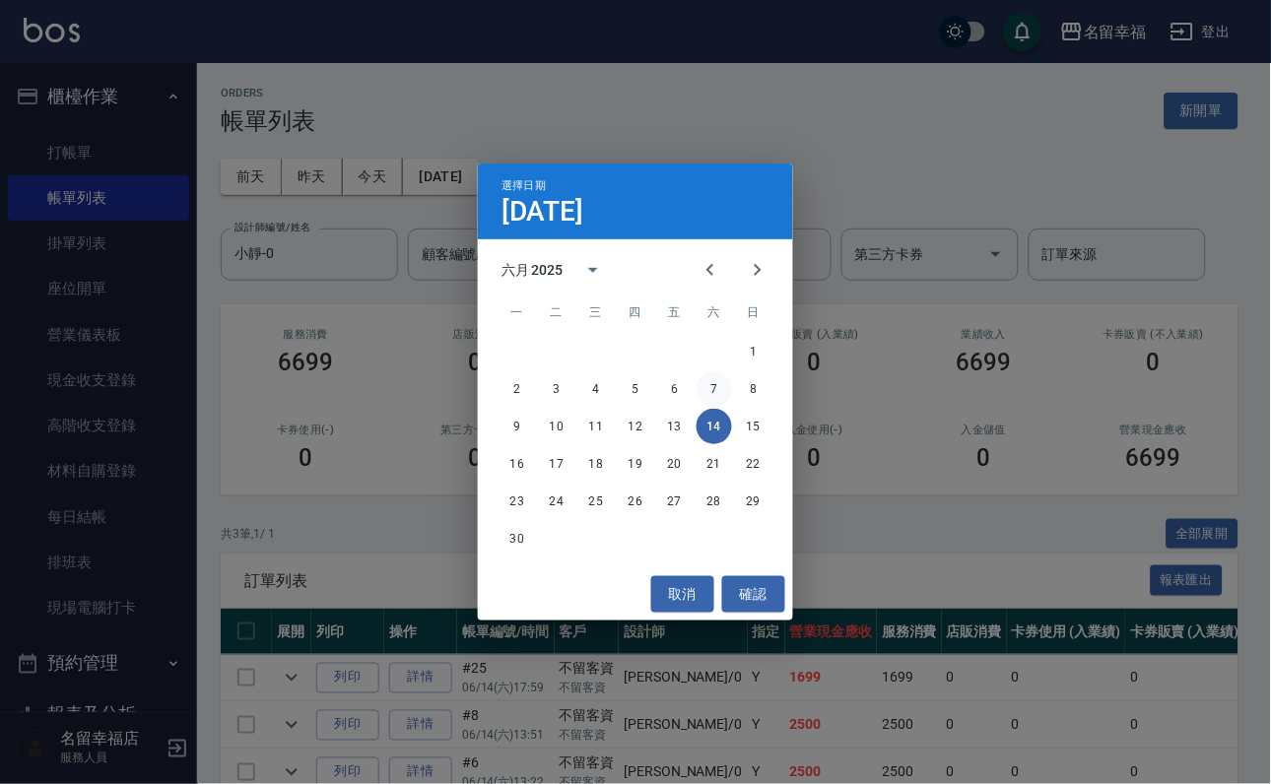
click at [725, 381] on button "7" at bounding box center [713, 388] width 35 height 35
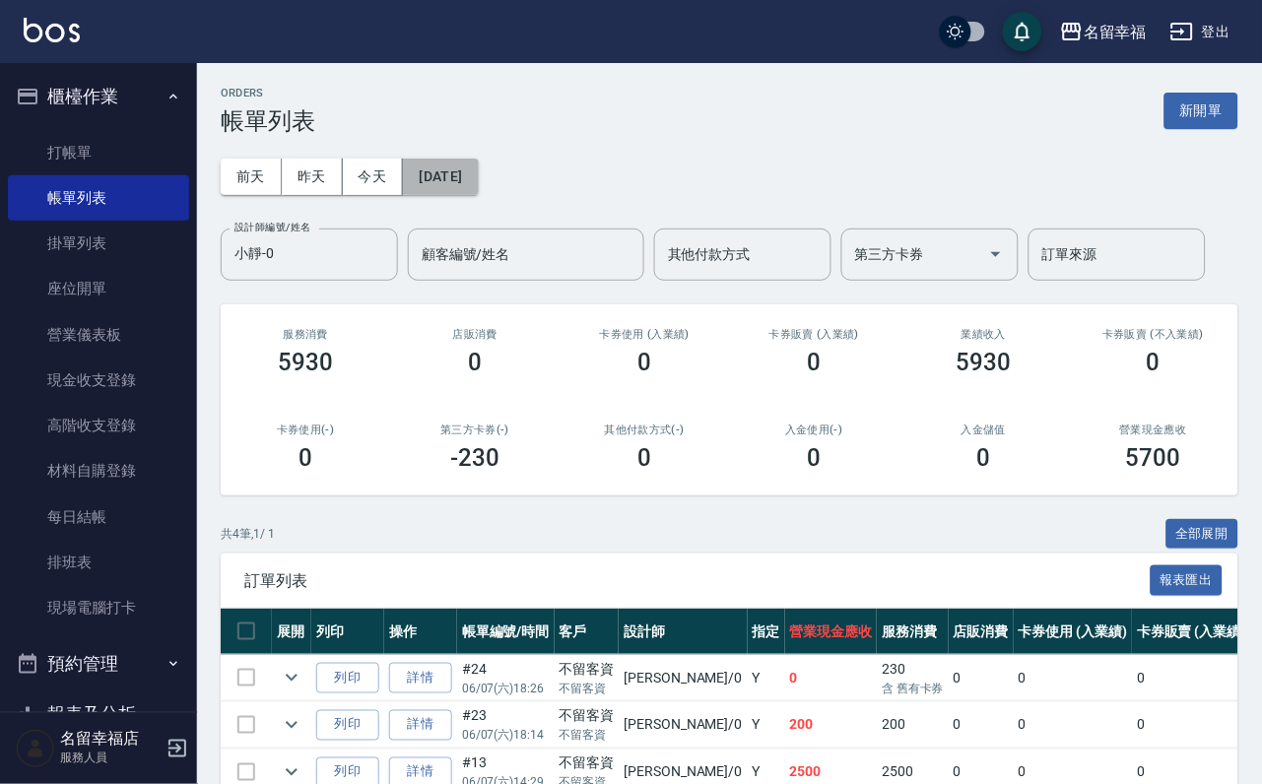
click at [478, 192] on button "[DATE]" at bounding box center [440, 177] width 75 height 36
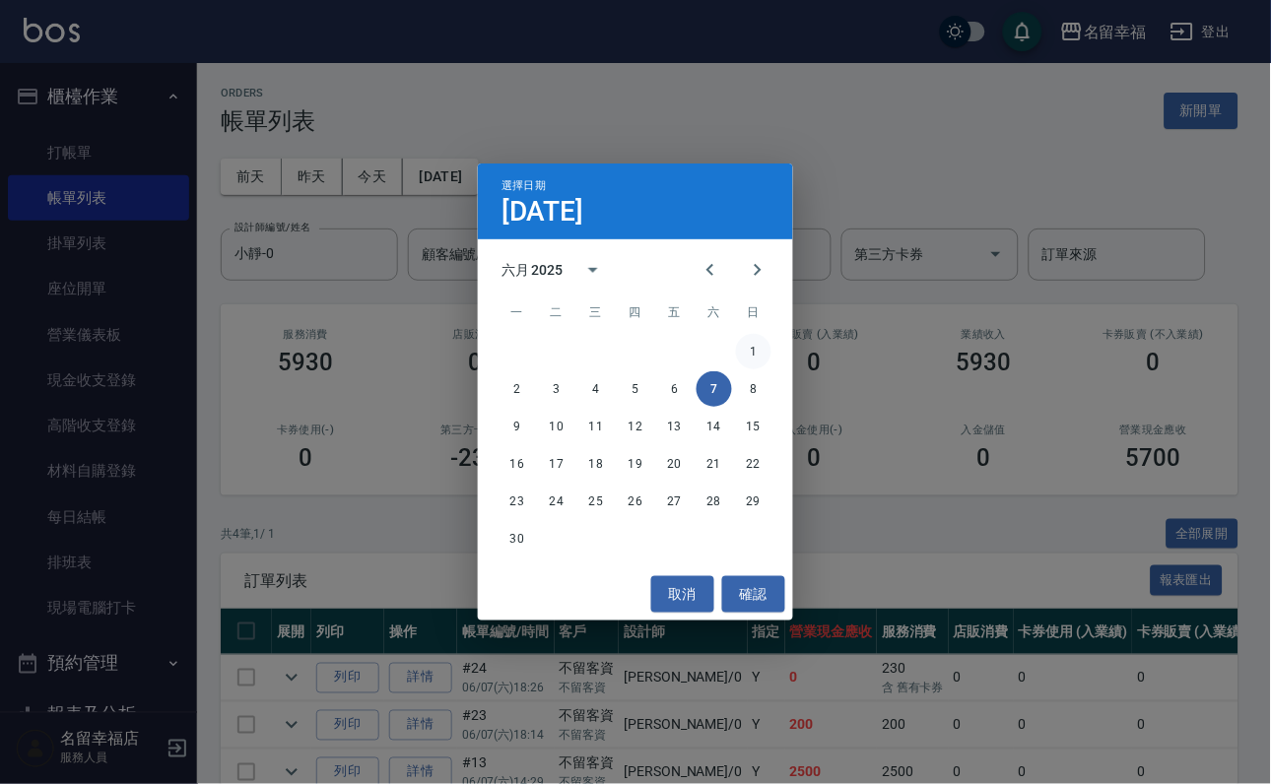
click at [758, 351] on button "1" at bounding box center [753, 351] width 35 height 35
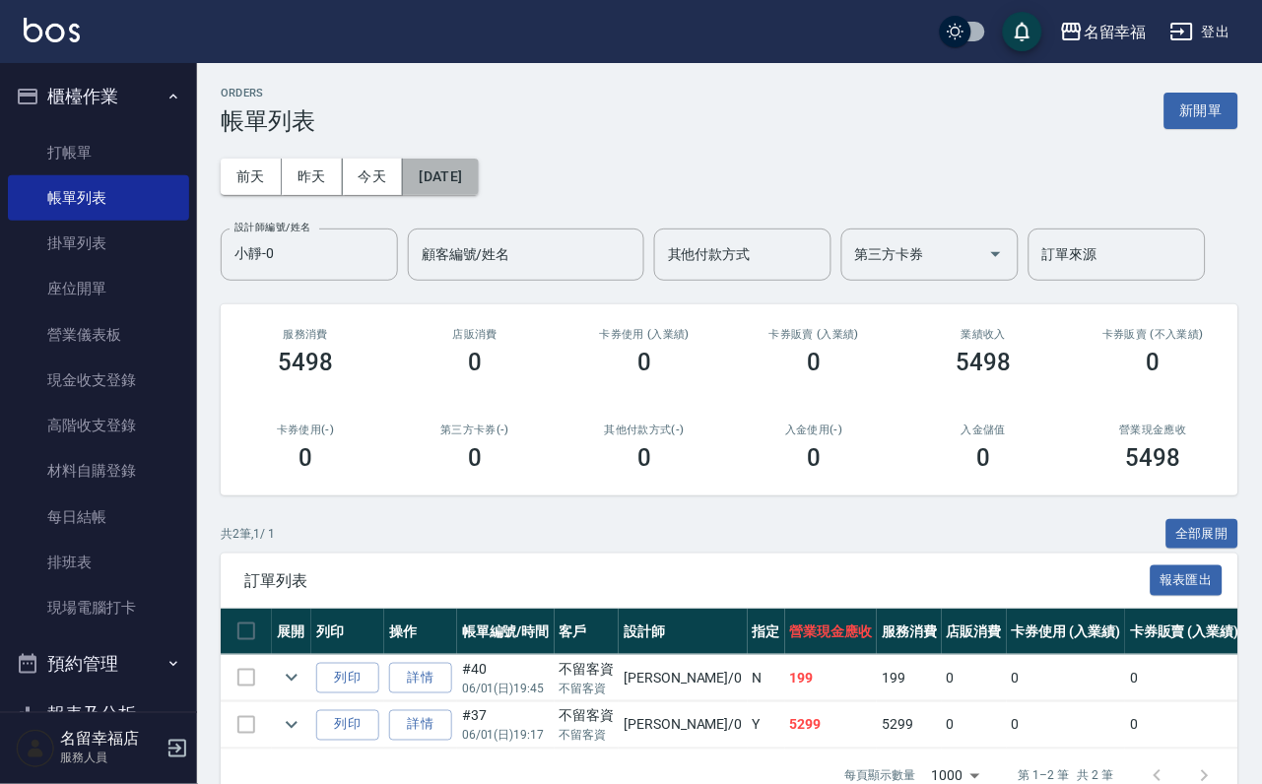
click at [478, 192] on button "[DATE]" at bounding box center [440, 177] width 75 height 36
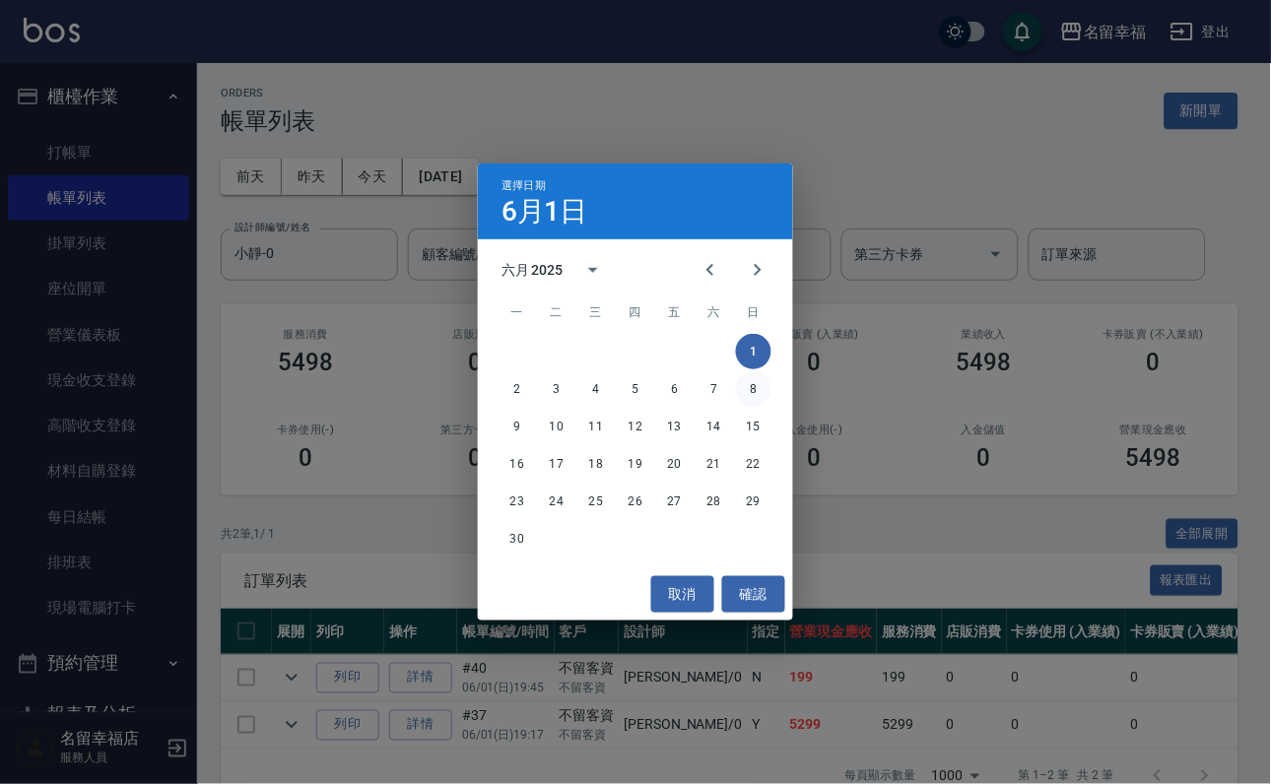
click at [756, 385] on button "8" at bounding box center [753, 388] width 35 height 35
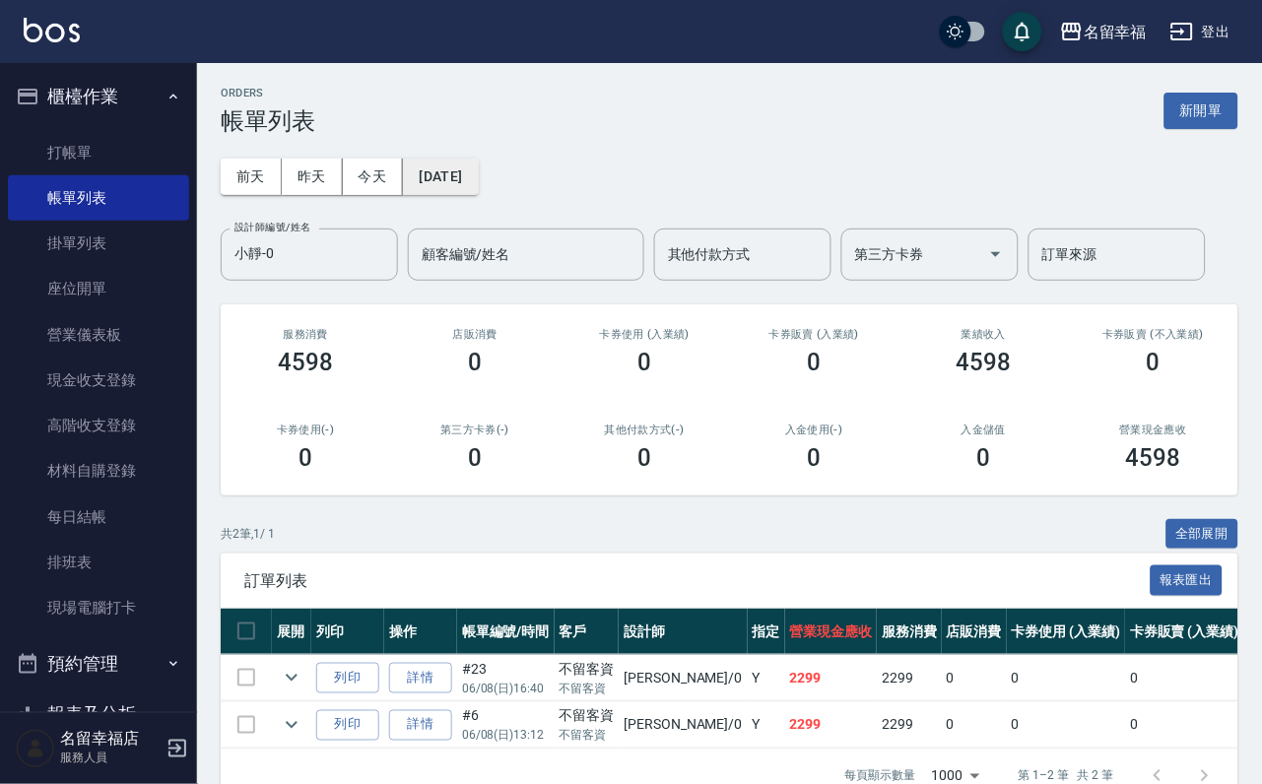
click at [478, 182] on button "[DATE]" at bounding box center [440, 177] width 75 height 36
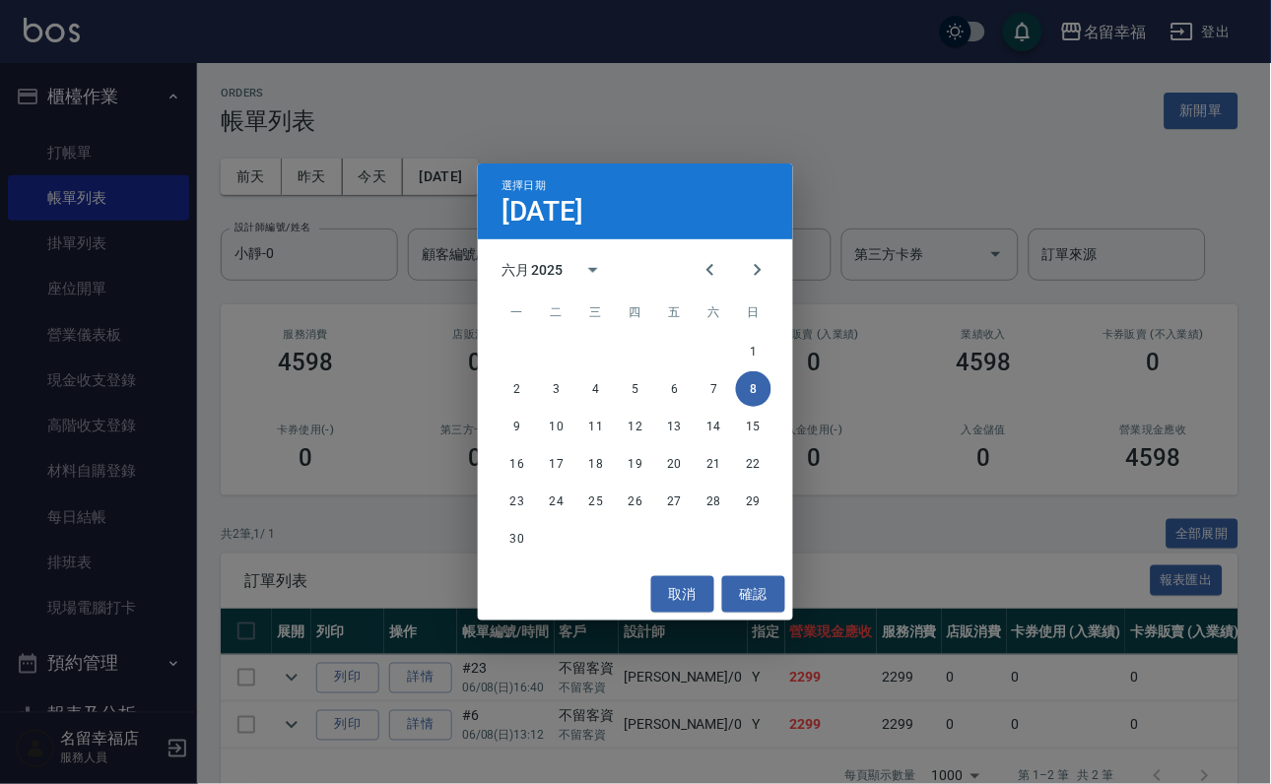
click at [765, 409] on div "9 10 11 12 13 14 15" at bounding box center [635, 426] width 315 height 35
click at [764, 414] on button "15" at bounding box center [753, 426] width 35 height 35
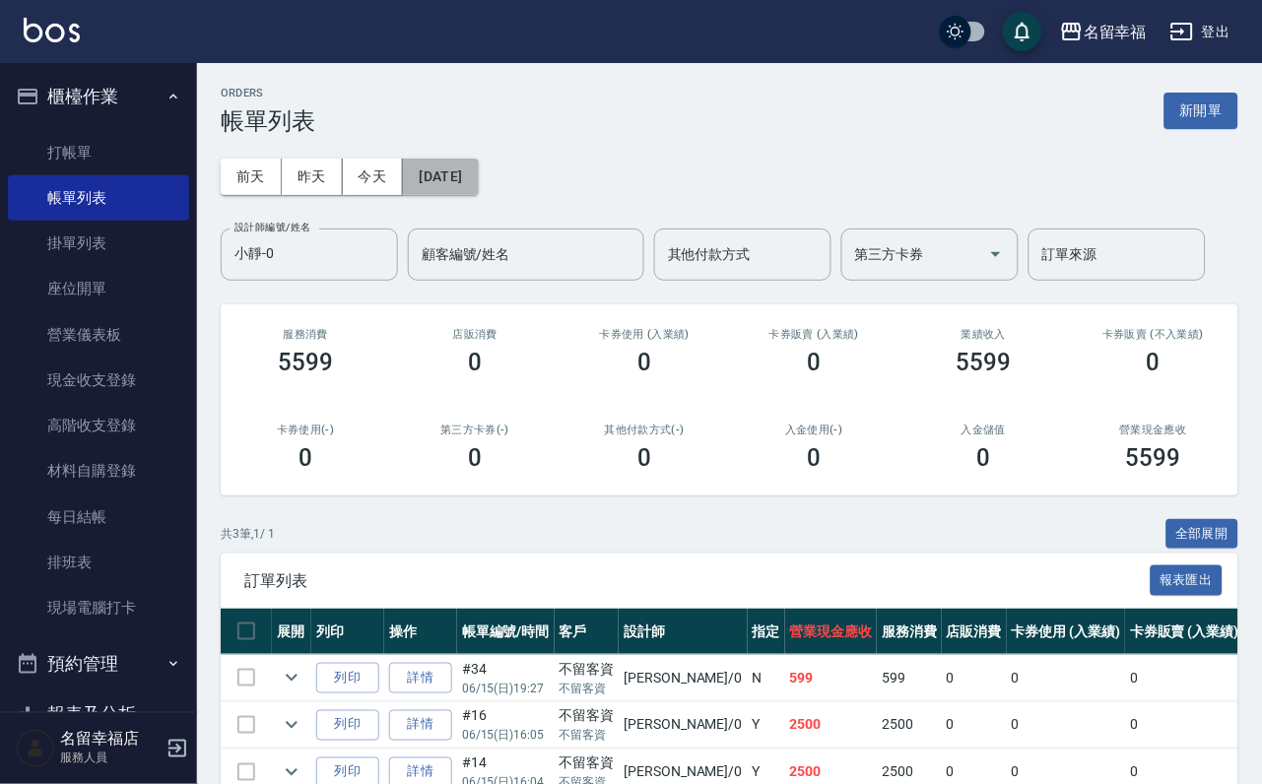
click at [478, 188] on button "[DATE]" at bounding box center [440, 177] width 75 height 36
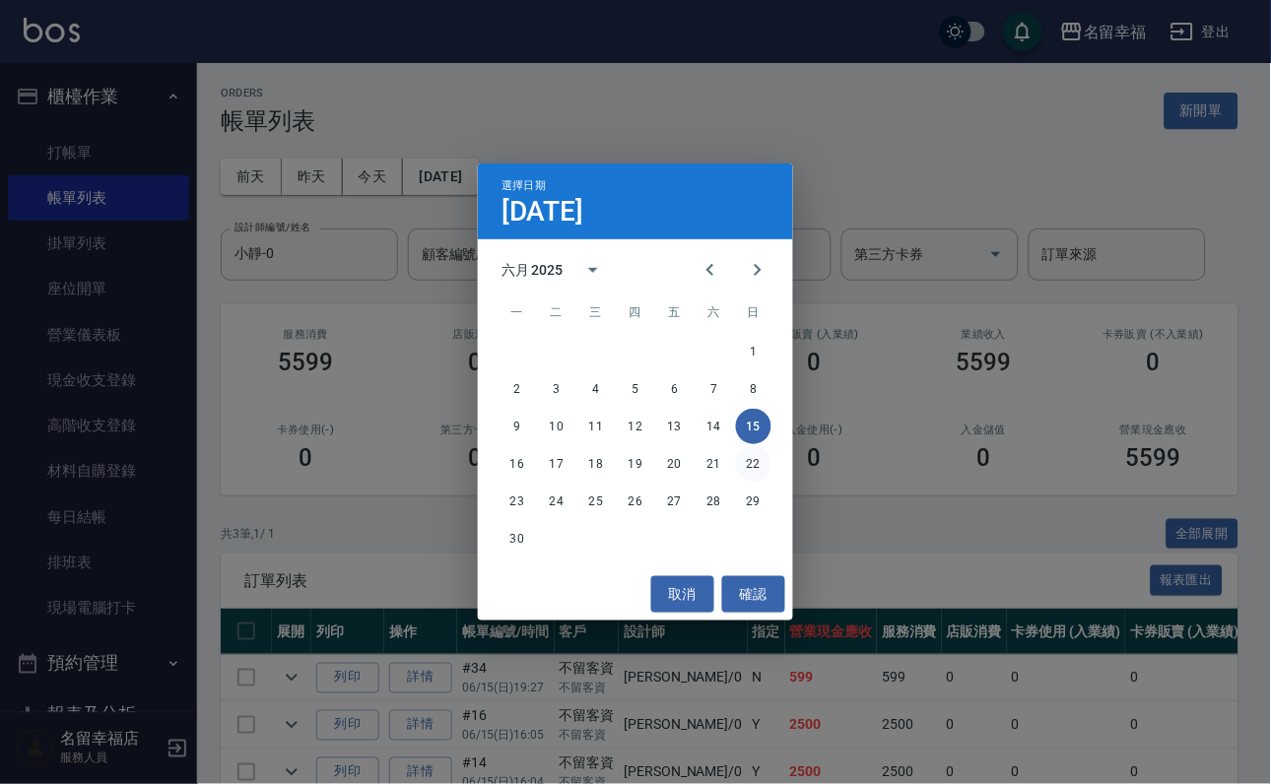
click at [767, 451] on button "22" at bounding box center [753, 463] width 35 height 35
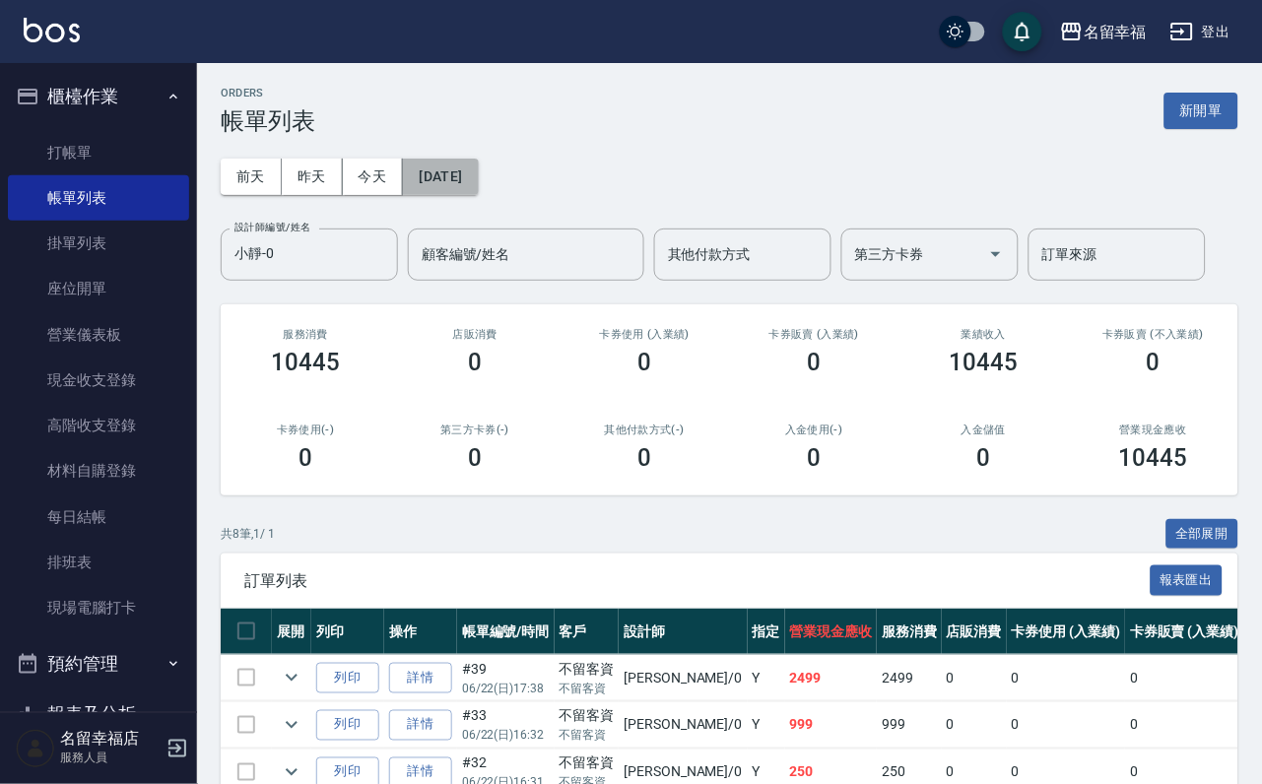
click at [469, 173] on button "[DATE]" at bounding box center [440, 177] width 75 height 36
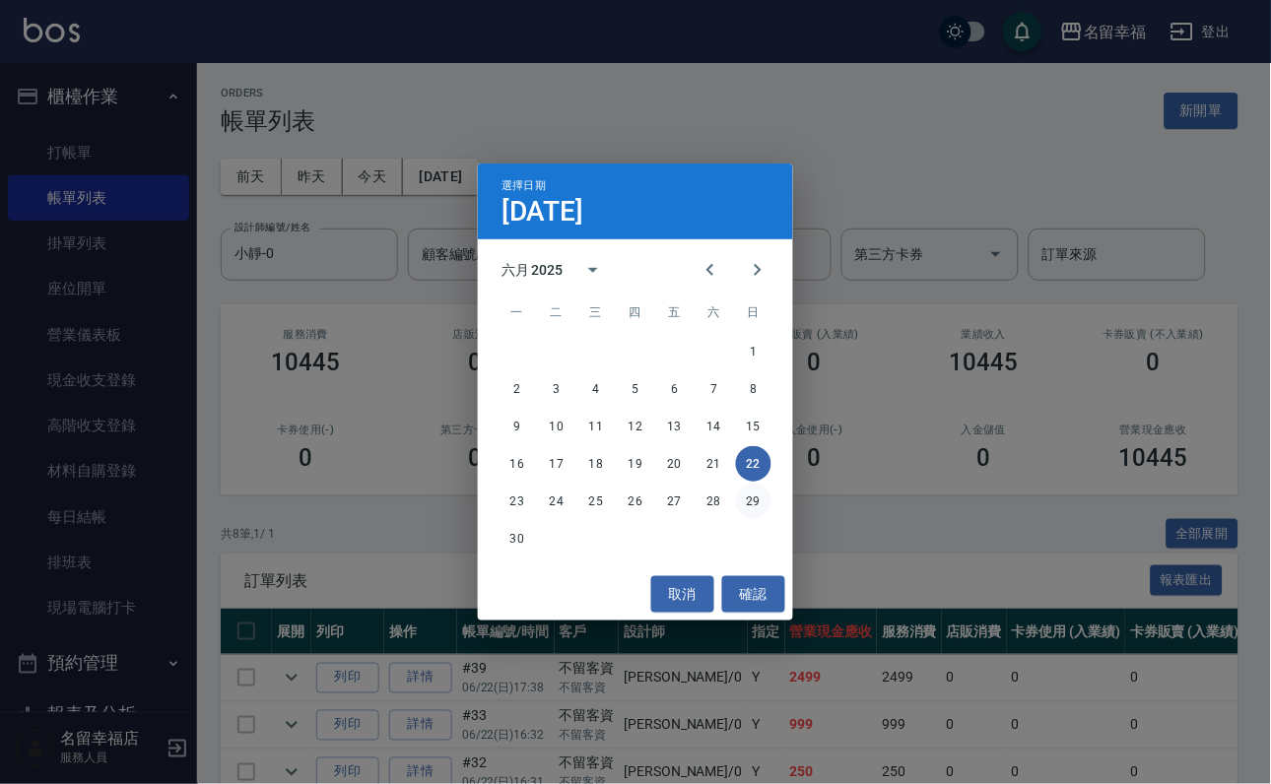
click at [761, 496] on button "29" at bounding box center [753, 501] width 35 height 35
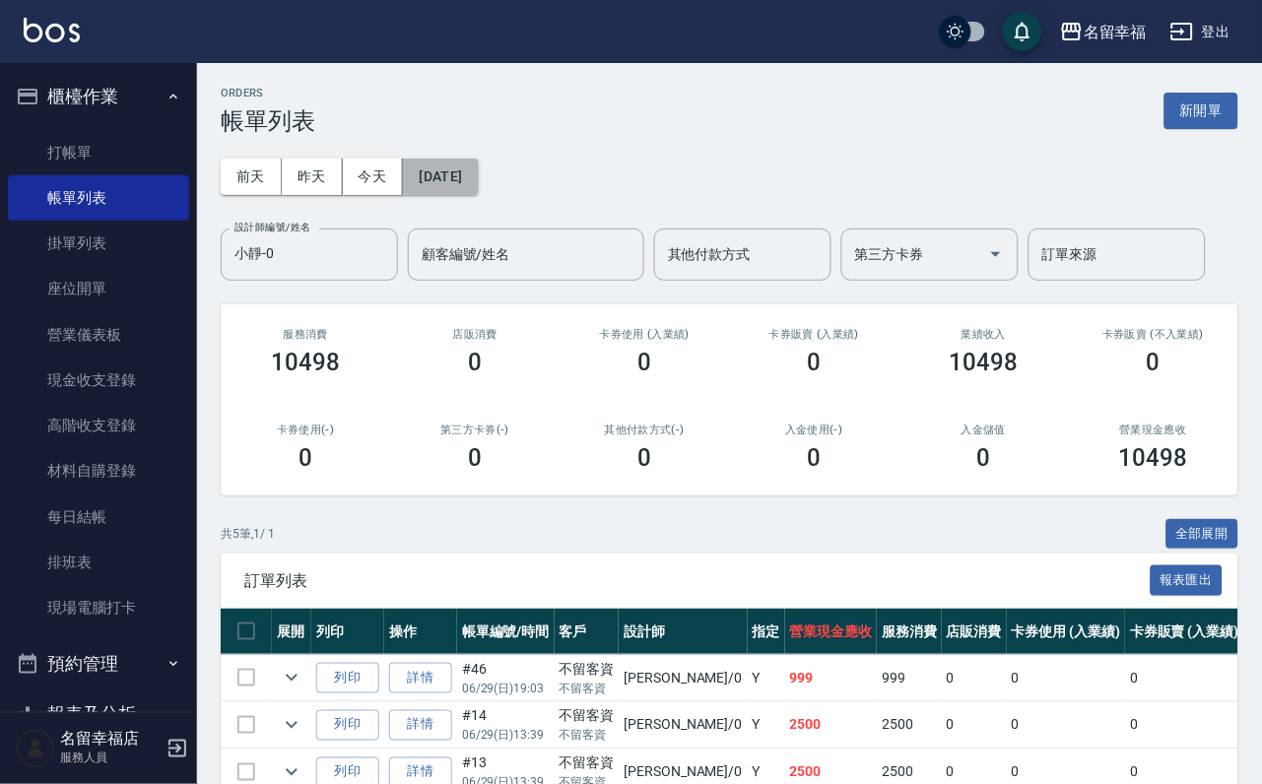
click at [478, 184] on button "[DATE]" at bounding box center [440, 177] width 75 height 36
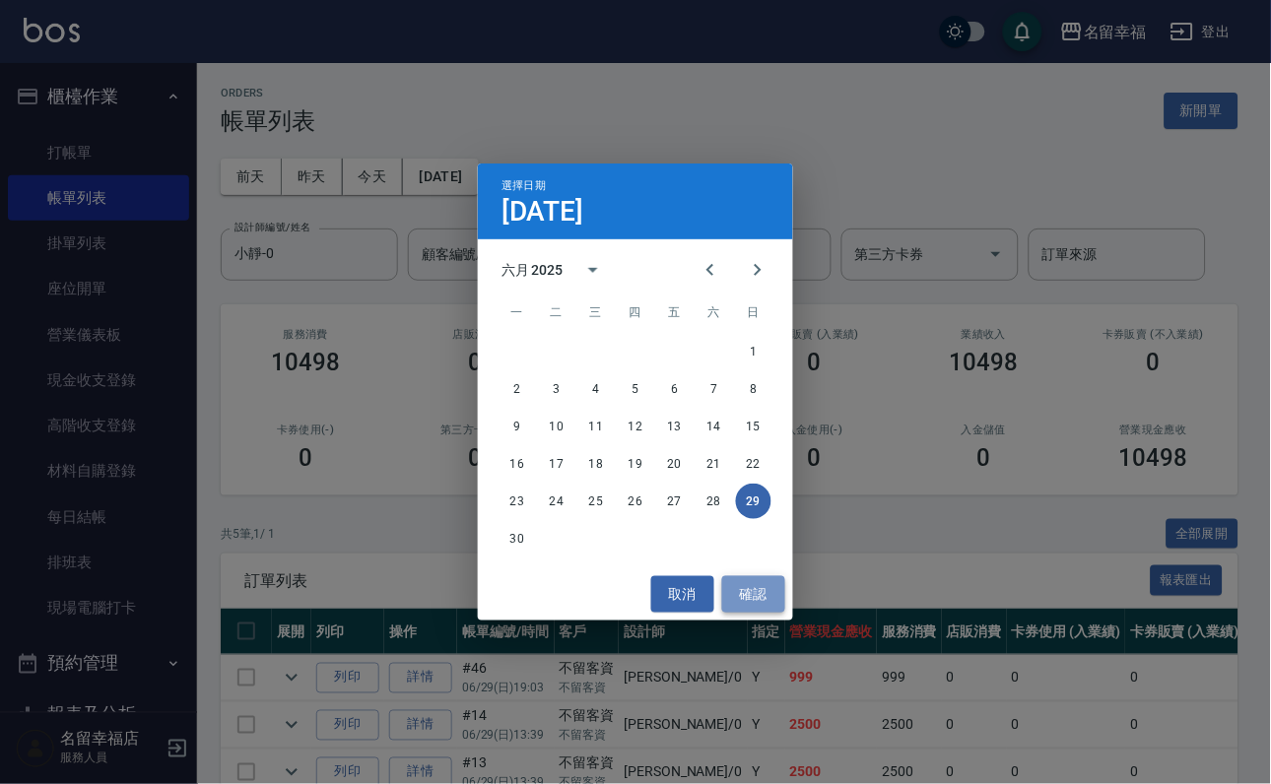
click at [731, 595] on button "確認" at bounding box center [753, 594] width 63 height 36
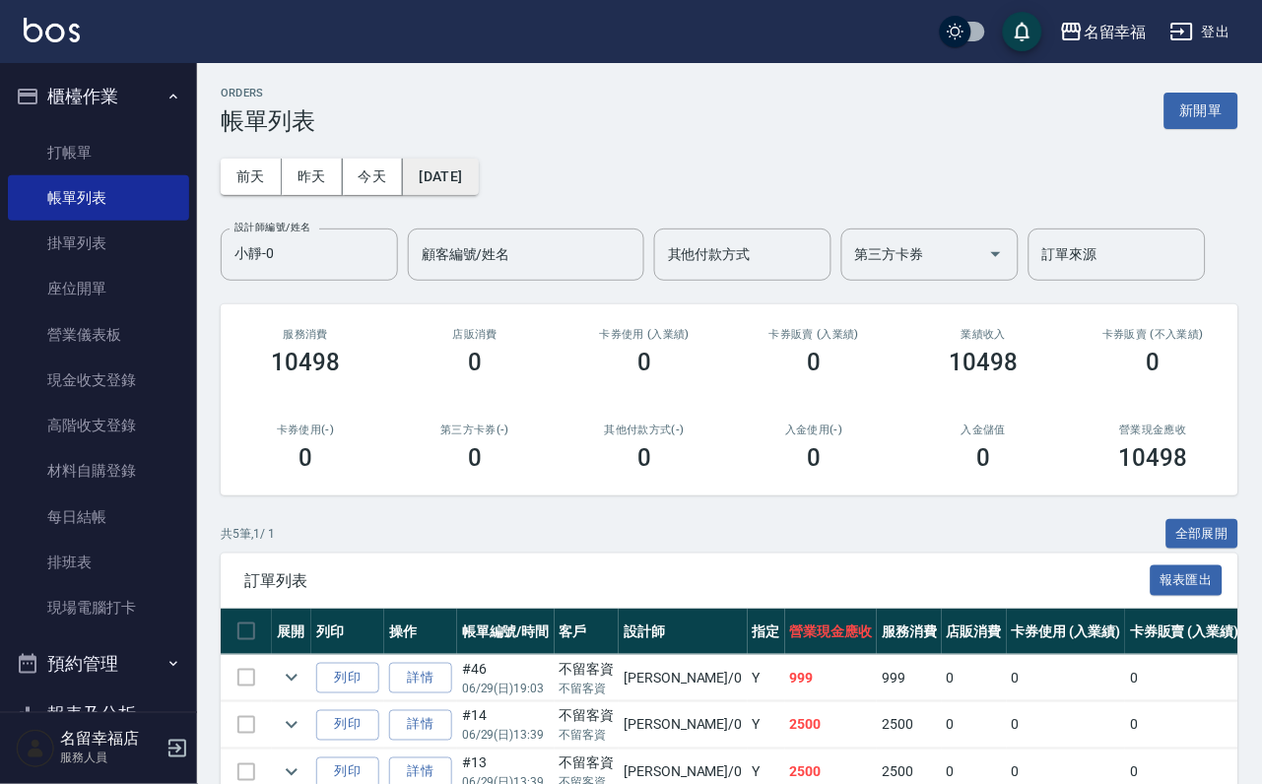
click at [478, 167] on button "[DATE]" at bounding box center [440, 177] width 75 height 36
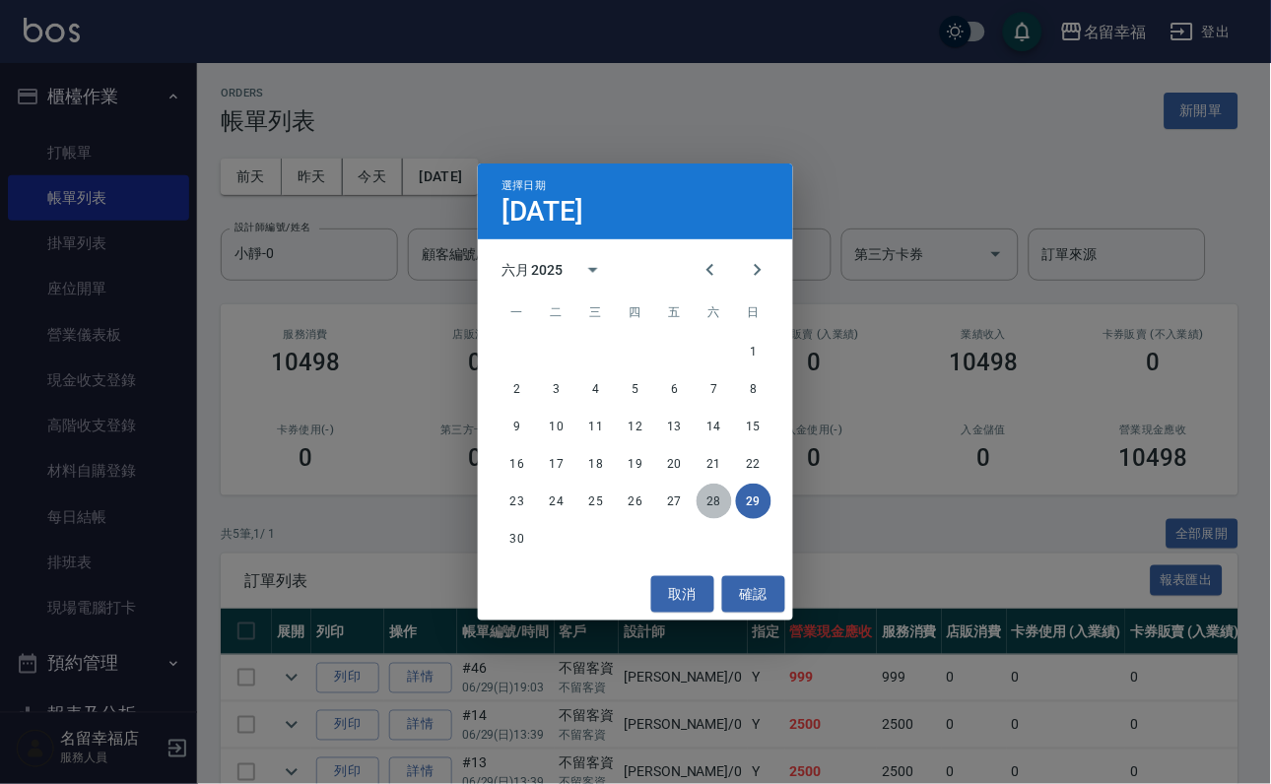
click at [716, 500] on button "28" at bounding box center [713, 501] width 35 height 35
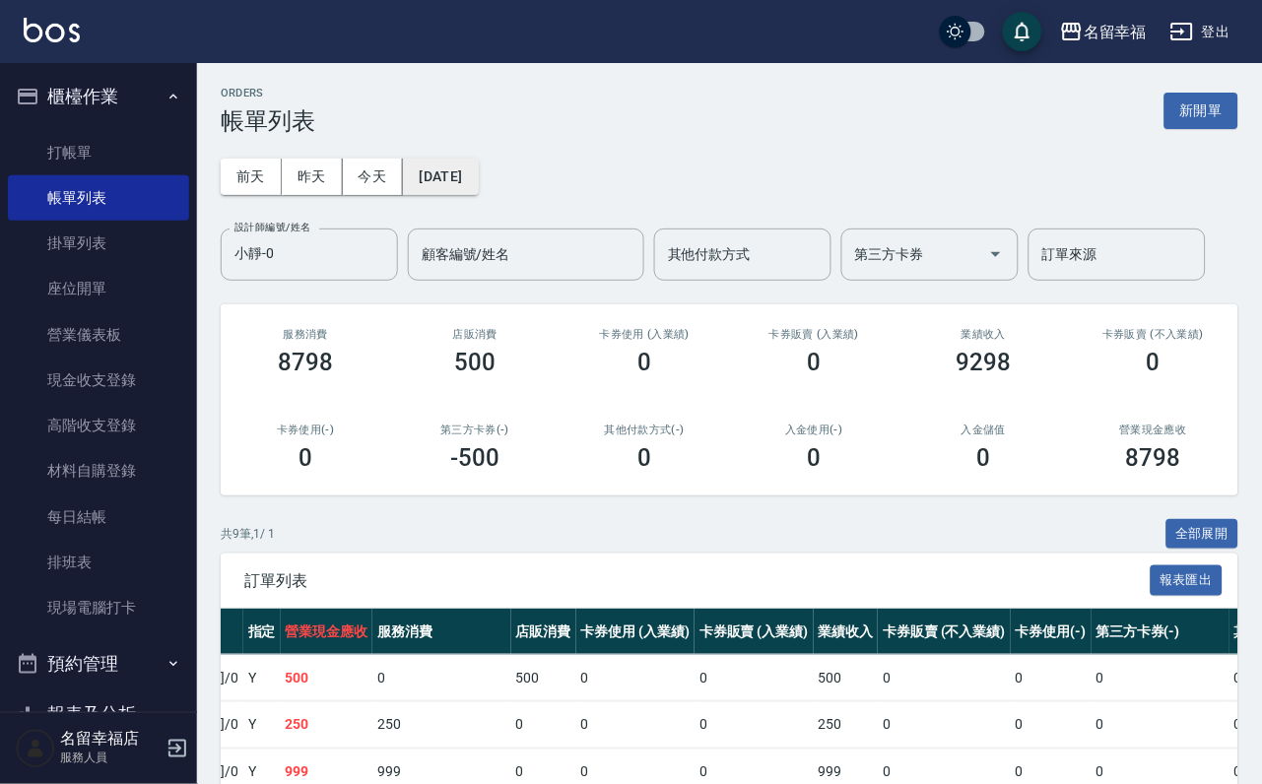
click at [478, 168] on button "[DATE]" at bounding box center [440, 177] width 75 height 36
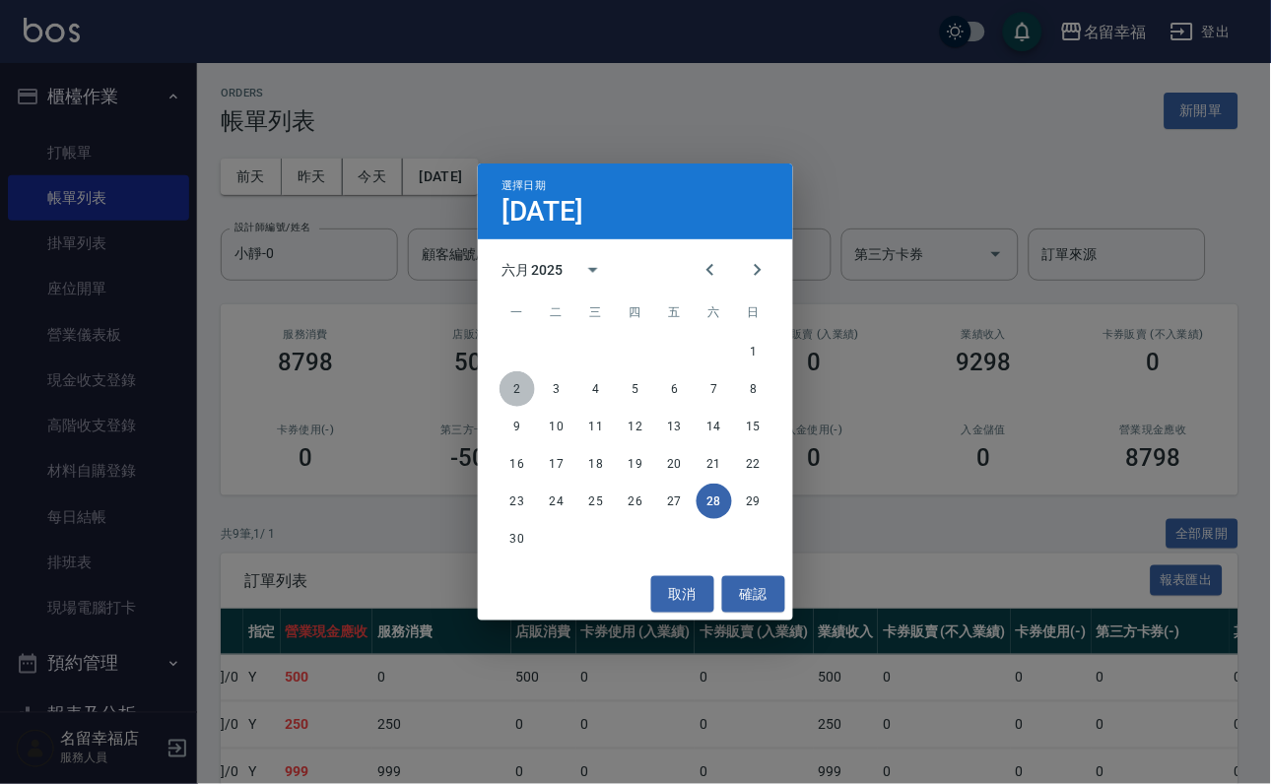
click at [513, 385] on button "2" at bounding box center [516, 388] width 35 height 35
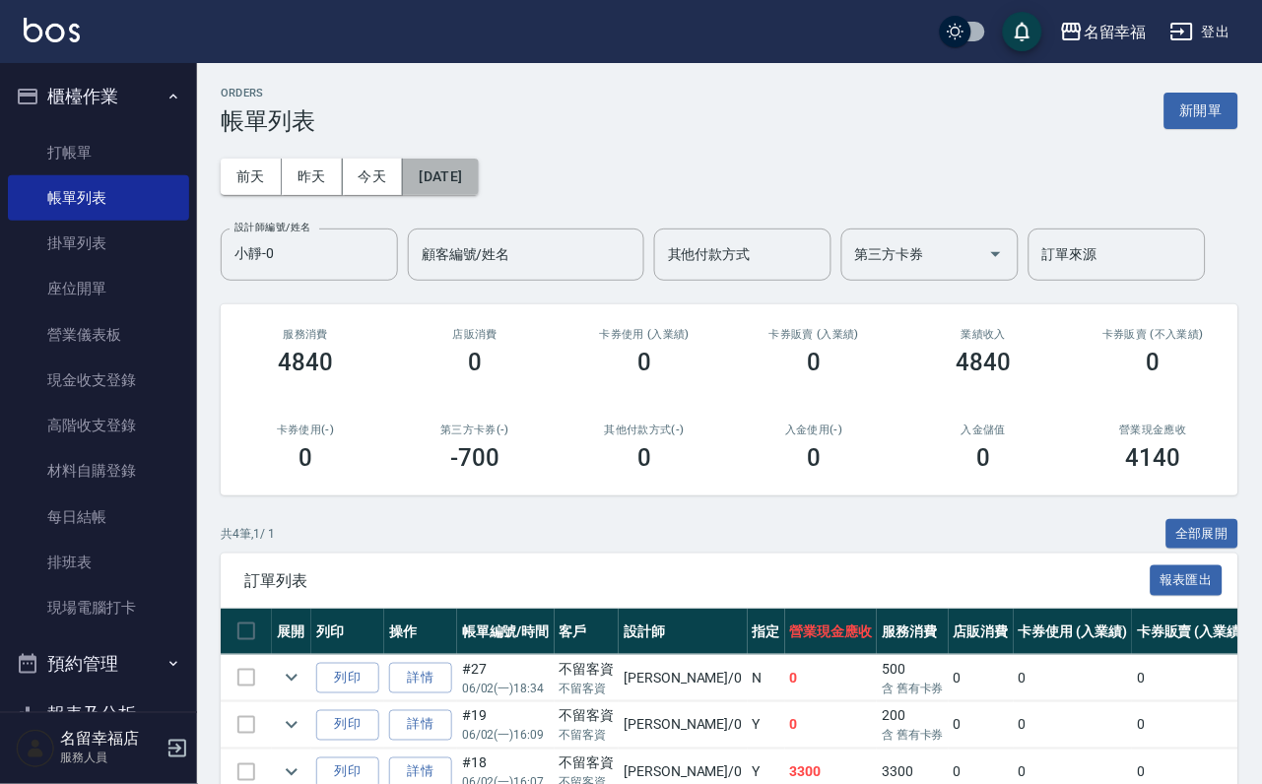
click at [478, 166] on button "[DATE]" at bounding box center [440, 177] width 75 height 36
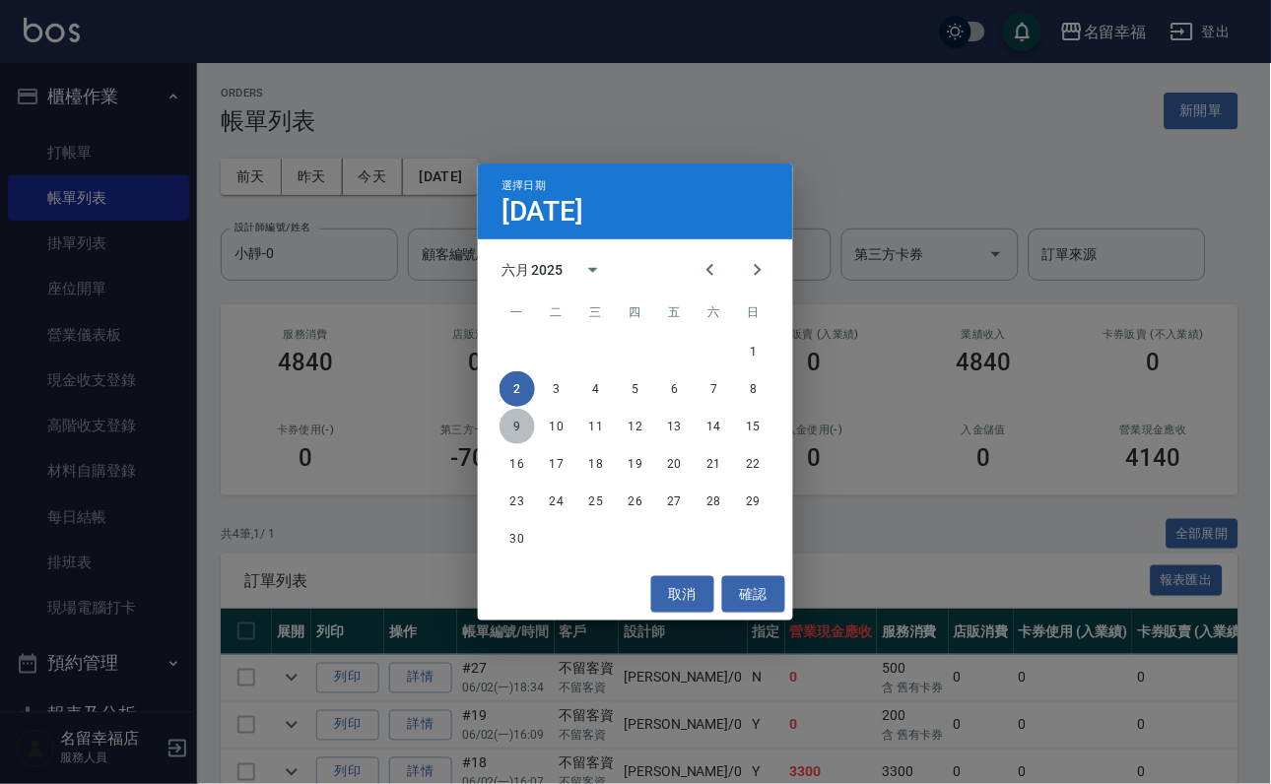
click at [508, 434] on button "9" at bounding box center [516, 426] width 35 height 35
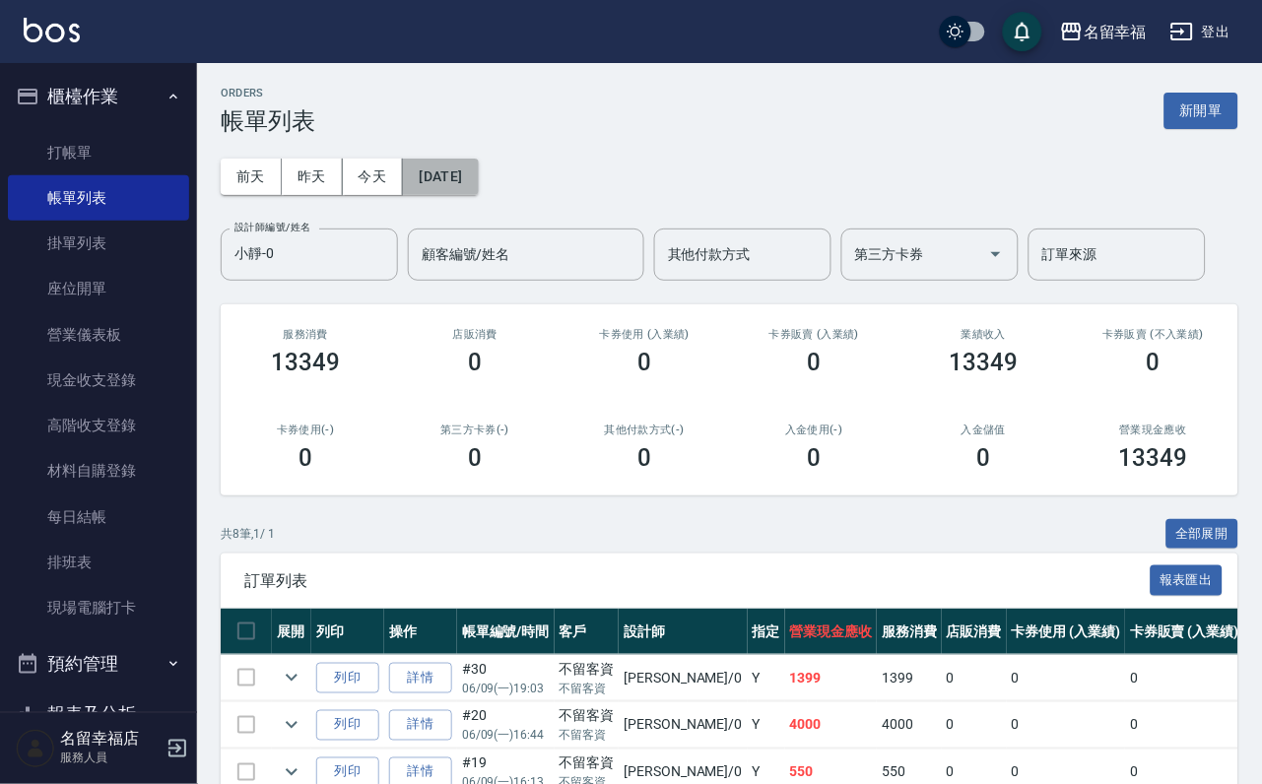
click at [478, 189] on button "[DATE]" at bounding box center [440, 177] width 75 height 36
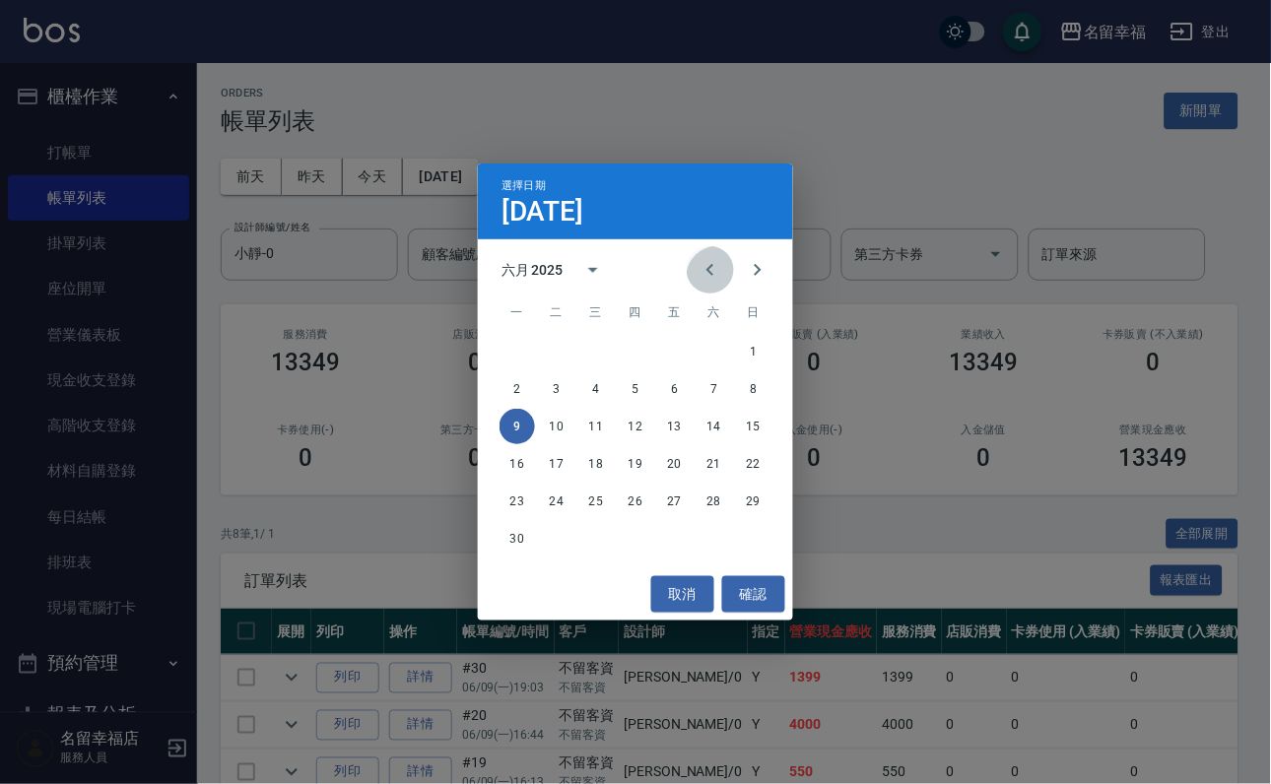
click at [698, 263] on icon "Previous month" at bounding box center [710, 270] width 24 height 24
click at [750, 259] on icon "Next month" at bounding box center [758, 270] width 24 height 24
click at [750, 258] on icon "Next month" at bounding box center [758, 270] width 24 height 24
click at [678, 344] on button "4" at bounding box center [674, 351] width 35 height 35
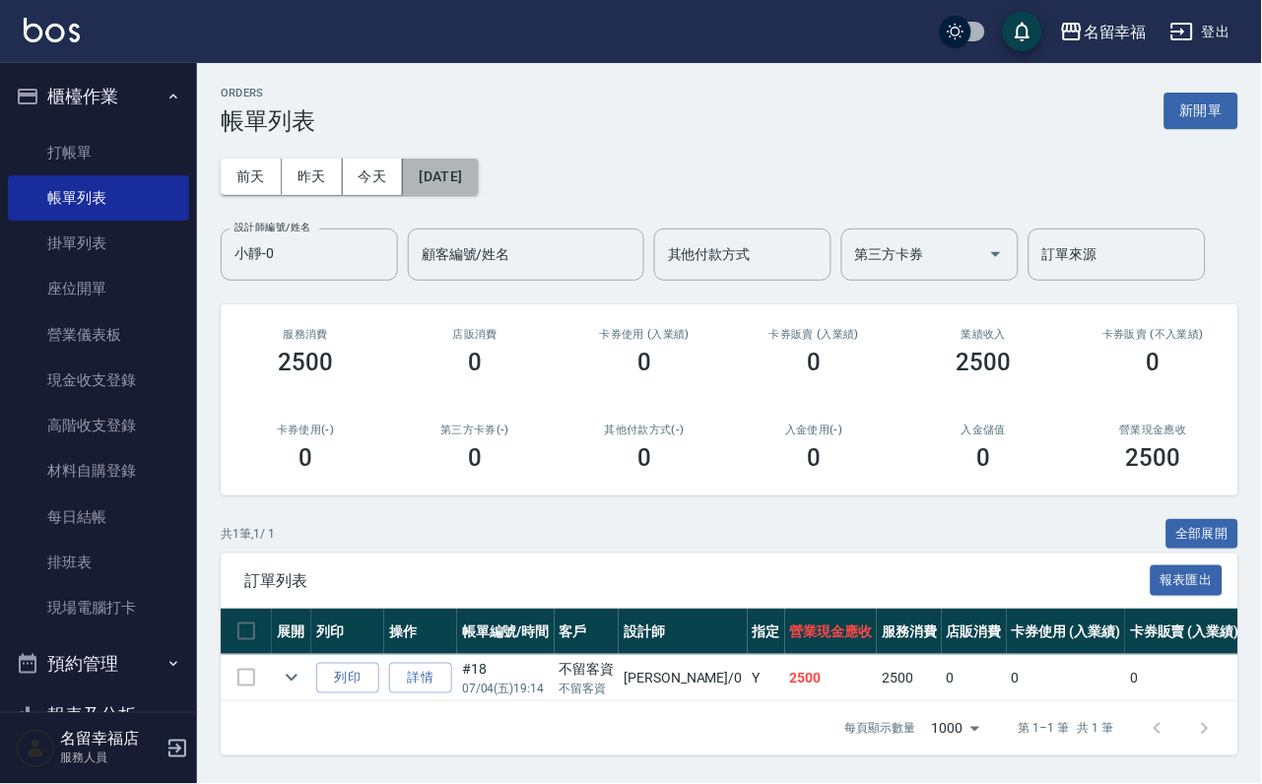
click at [478, 176] on button "[DATE]" at bounding box center [440, 177] width 75 height 36
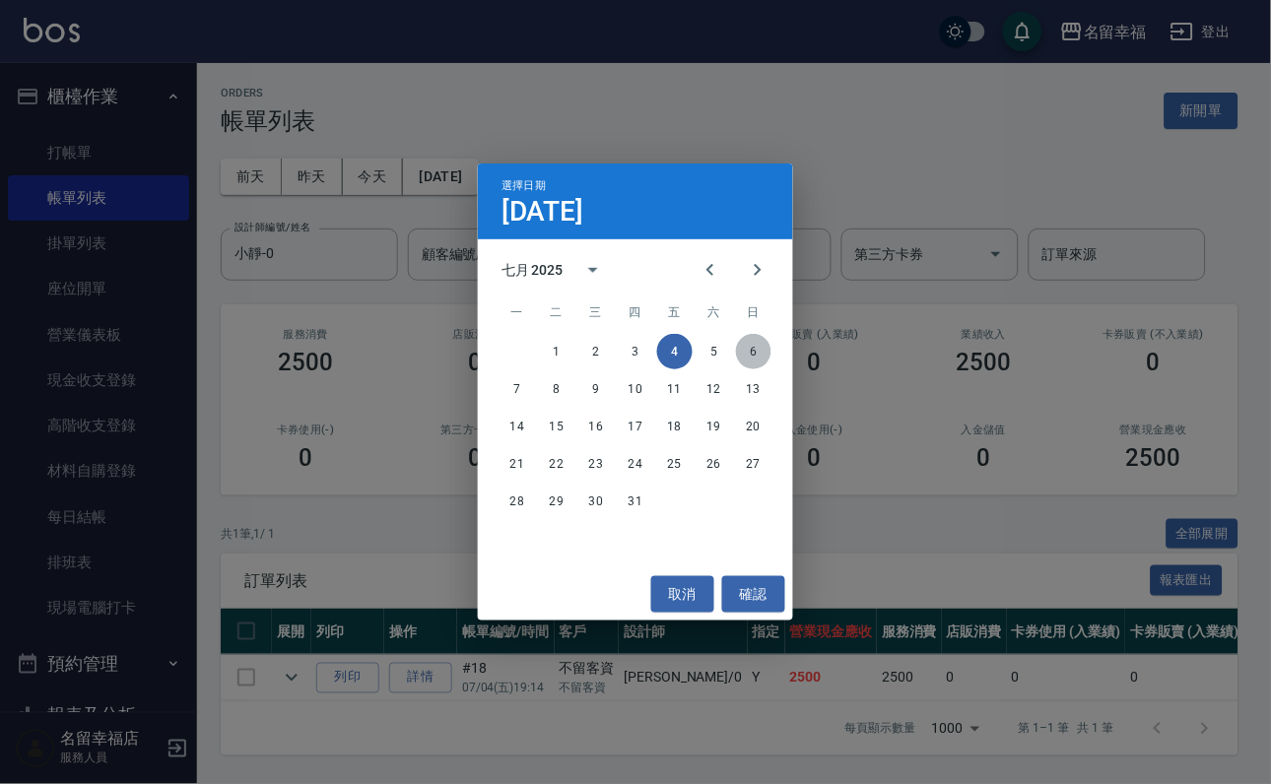
click at [751, 343] on button "6" at bounding box center [753, 351] width 35 height 35
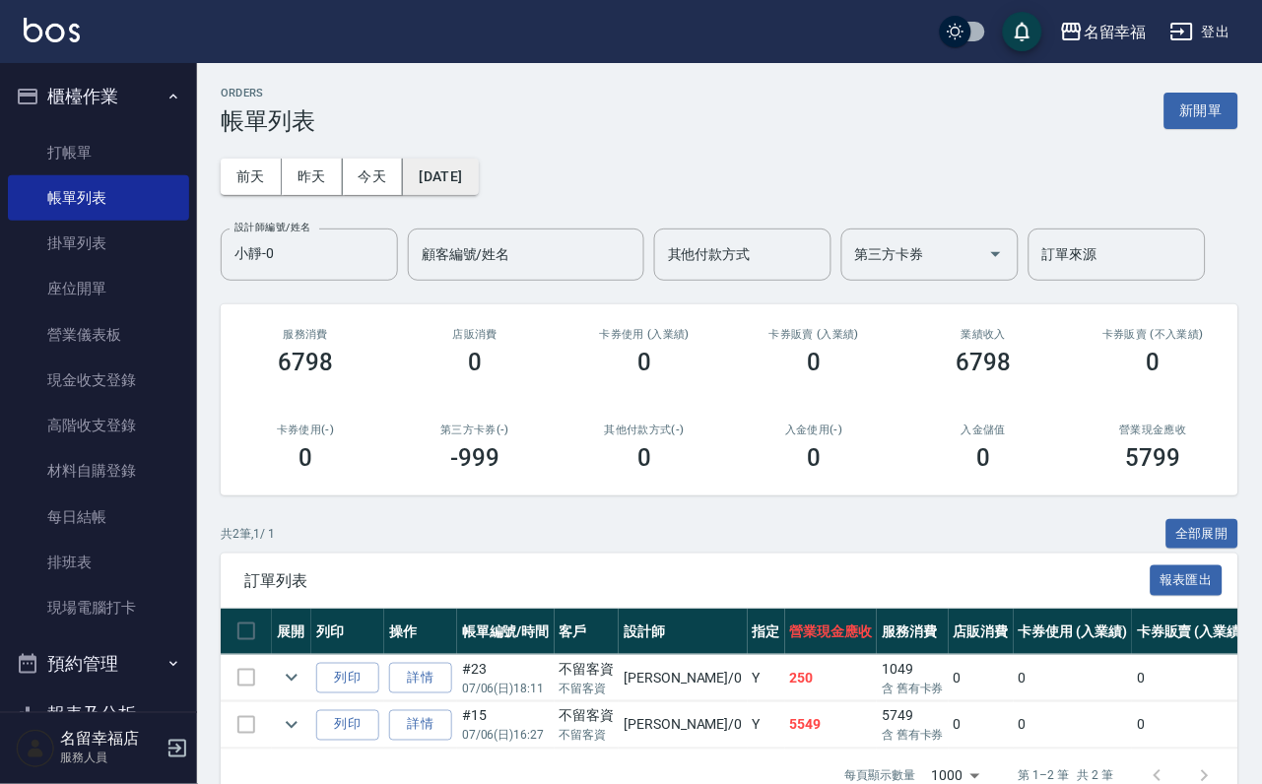
click at [478, 169] on button "[DATE]" at bounding box center [440, 177] width 75 height 36
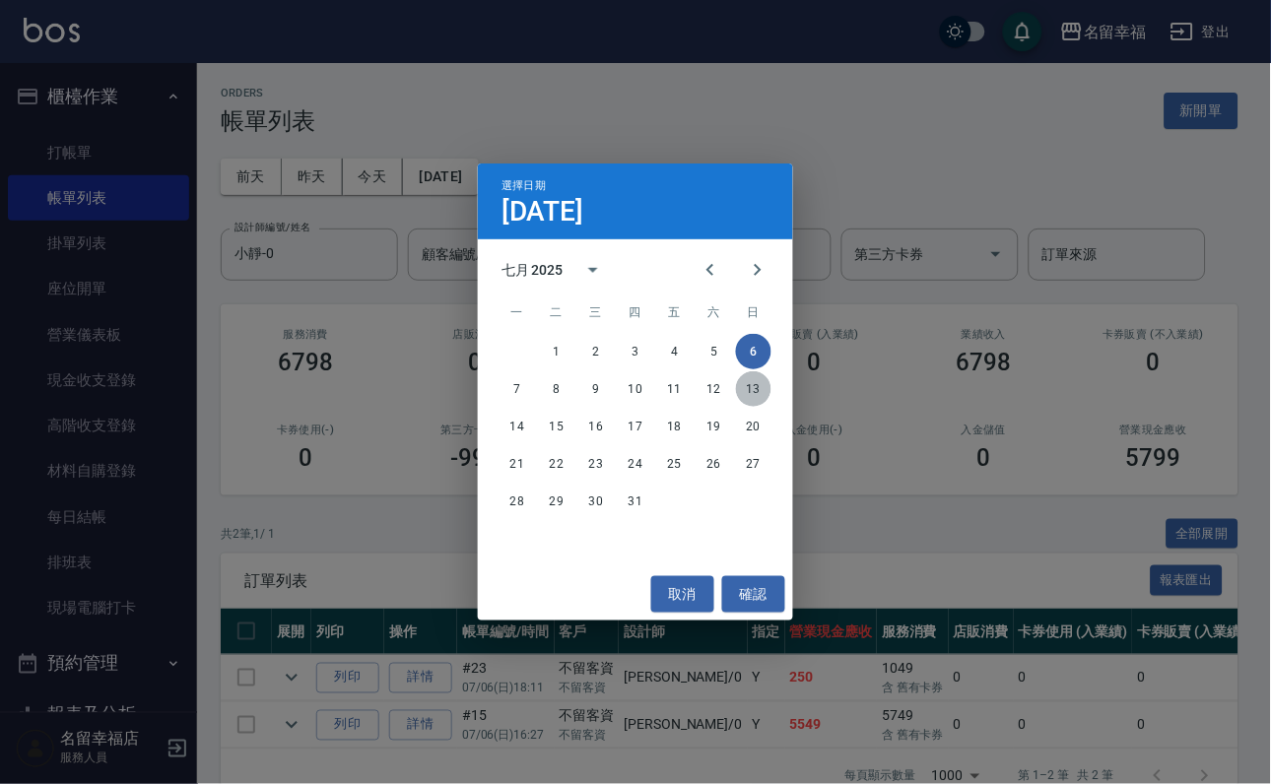
click at [744, 372] on button "13" at bounding box center [753, 388] width 35 height 35
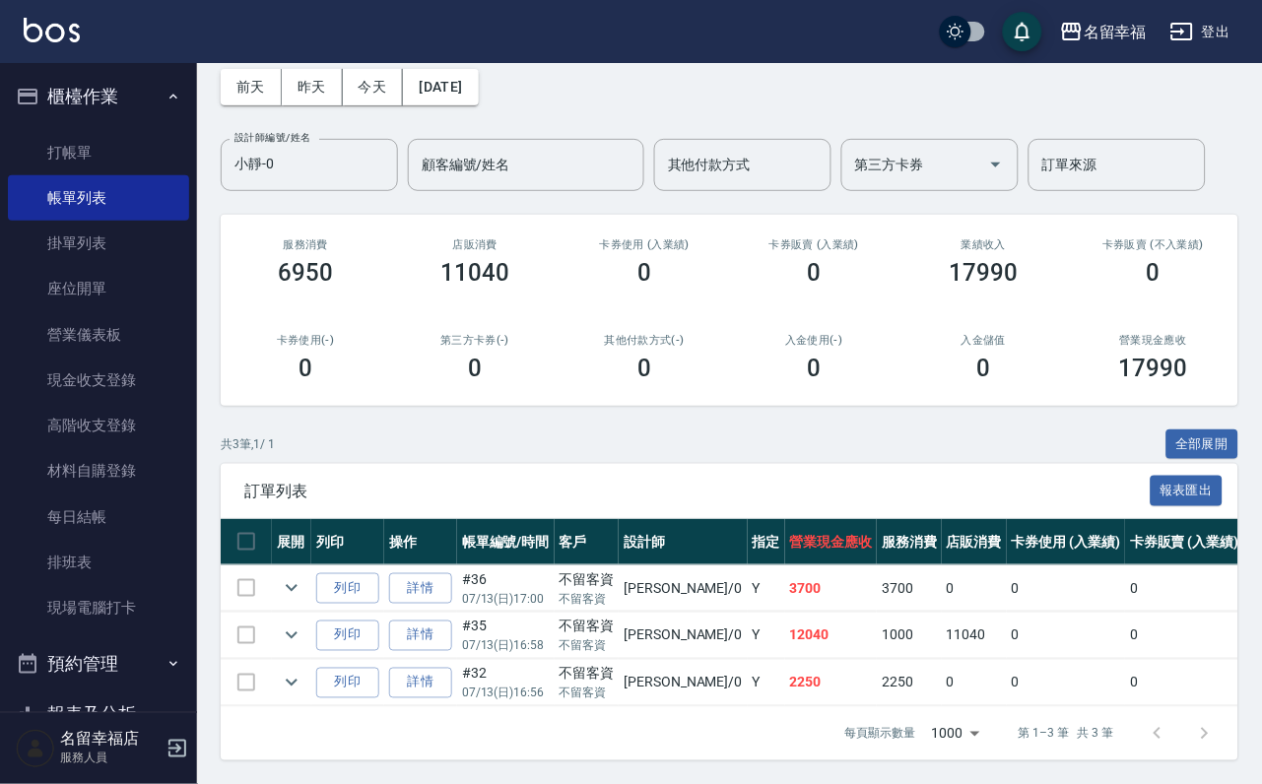
scroll to position [228, 0]
click at [303, 624] on icon "expand row" at bounding box center [292, 636] width 24 height 24
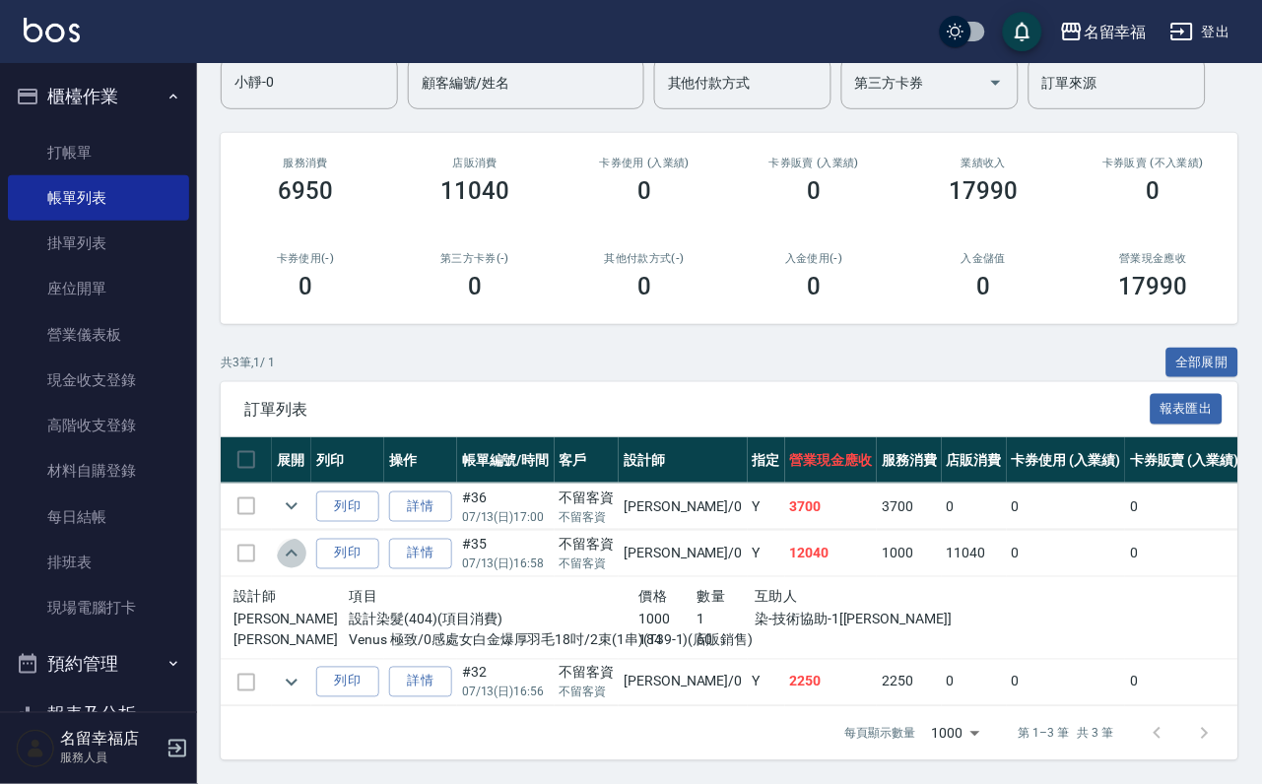
click at [303, 565] on icon "expand row" at bounding box center [292, 554] width 24 height 24
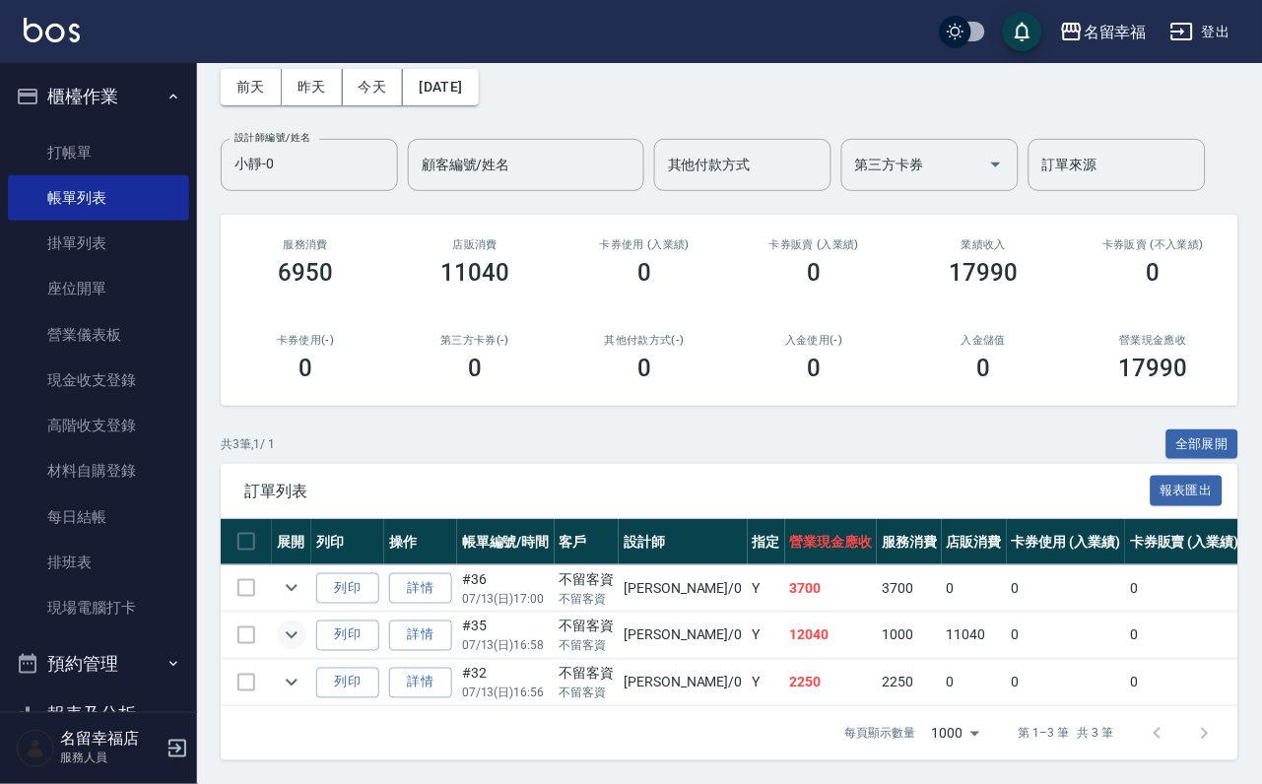
scroll to position [0, 0]
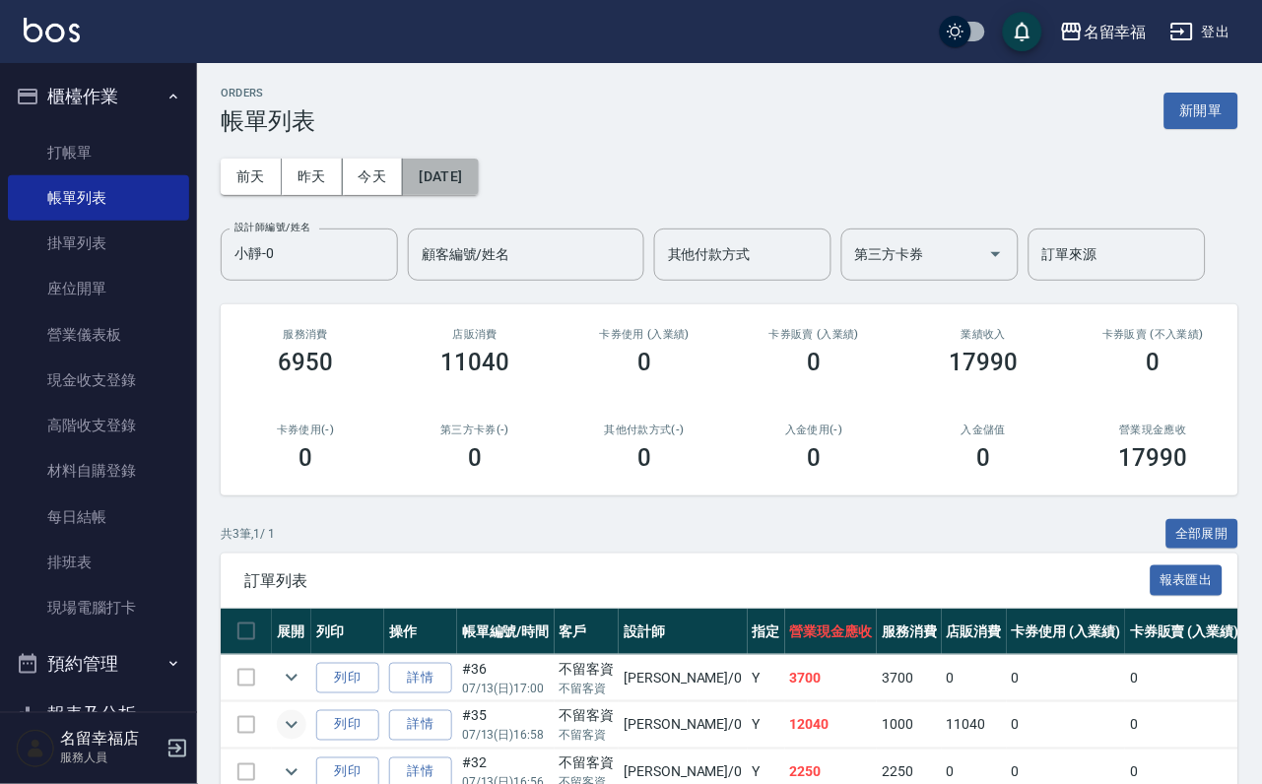
click at [478, 170] on button "[DATE]" at bounding box center [440, 177] width 75 height 36
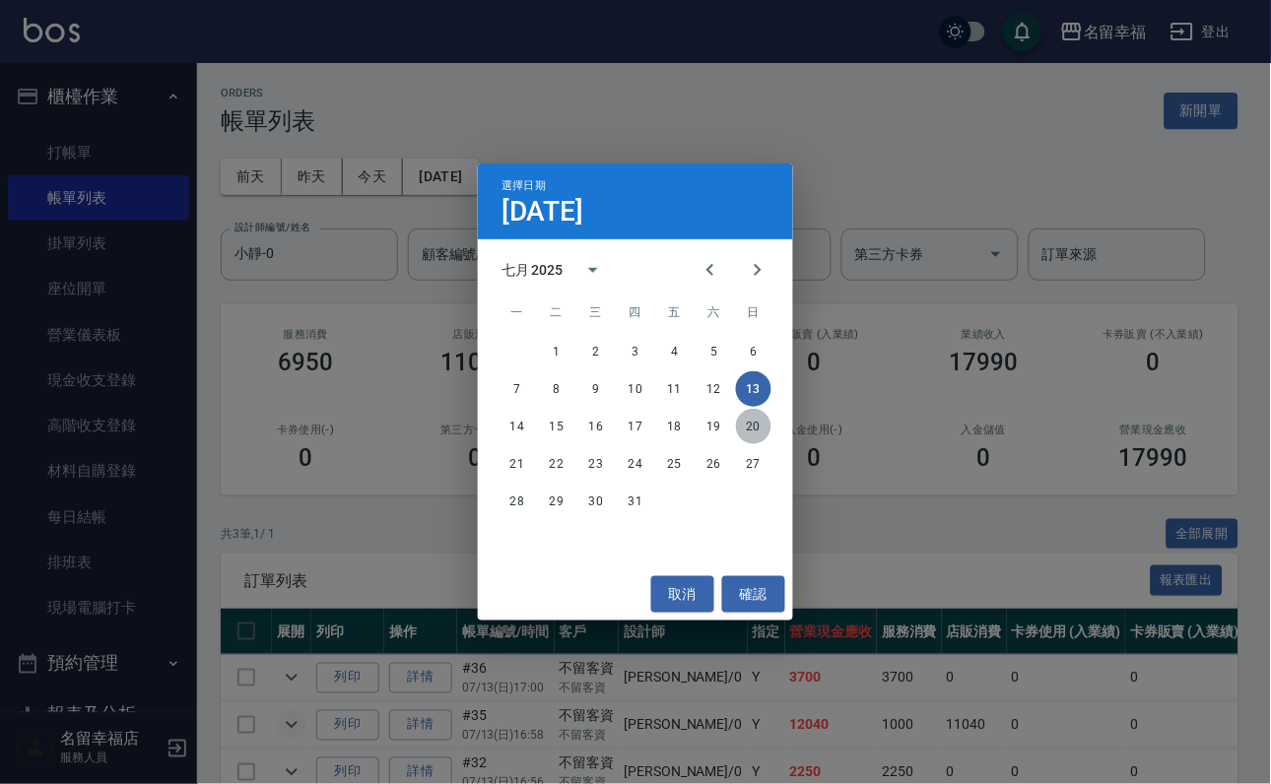
click at [763, 418] on button "20" at bounding box center [753, 426] width 35 height 35
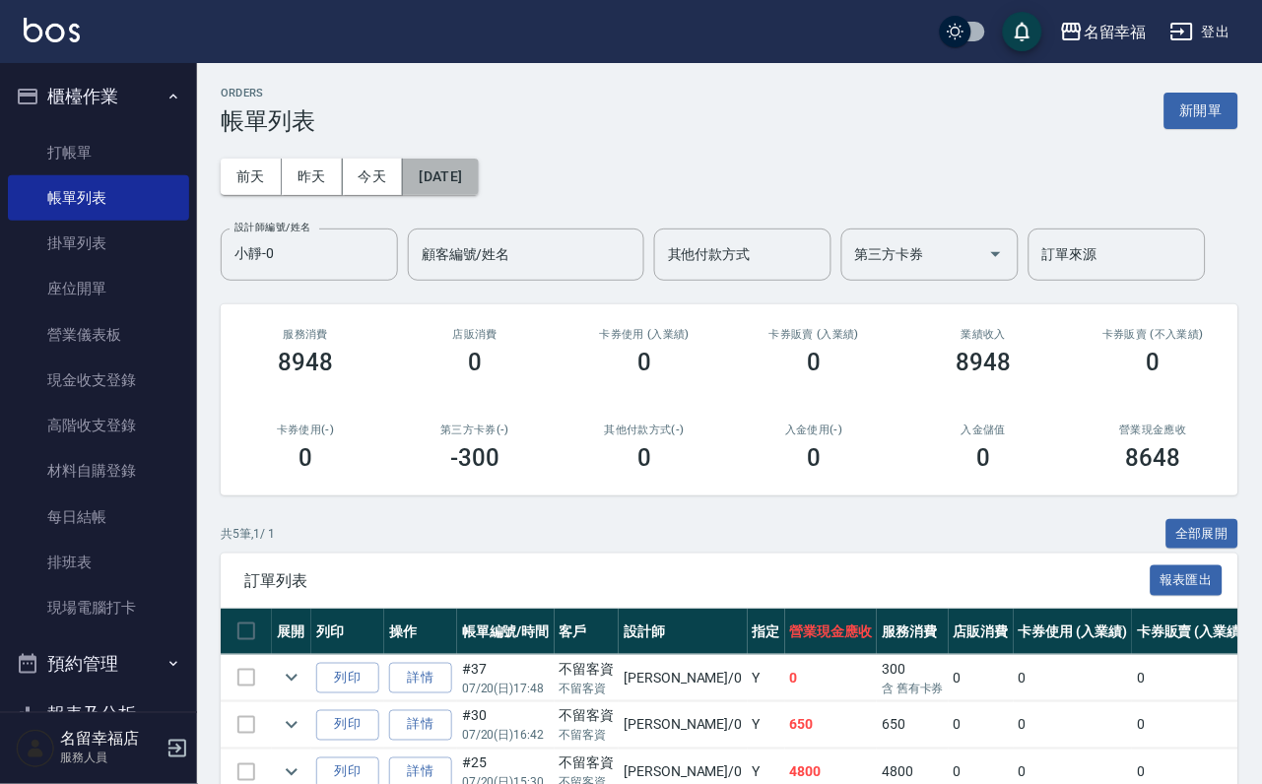
click at [478, 172] on button "[DATE]" at bounding box center [440, 177] width 75 height 36
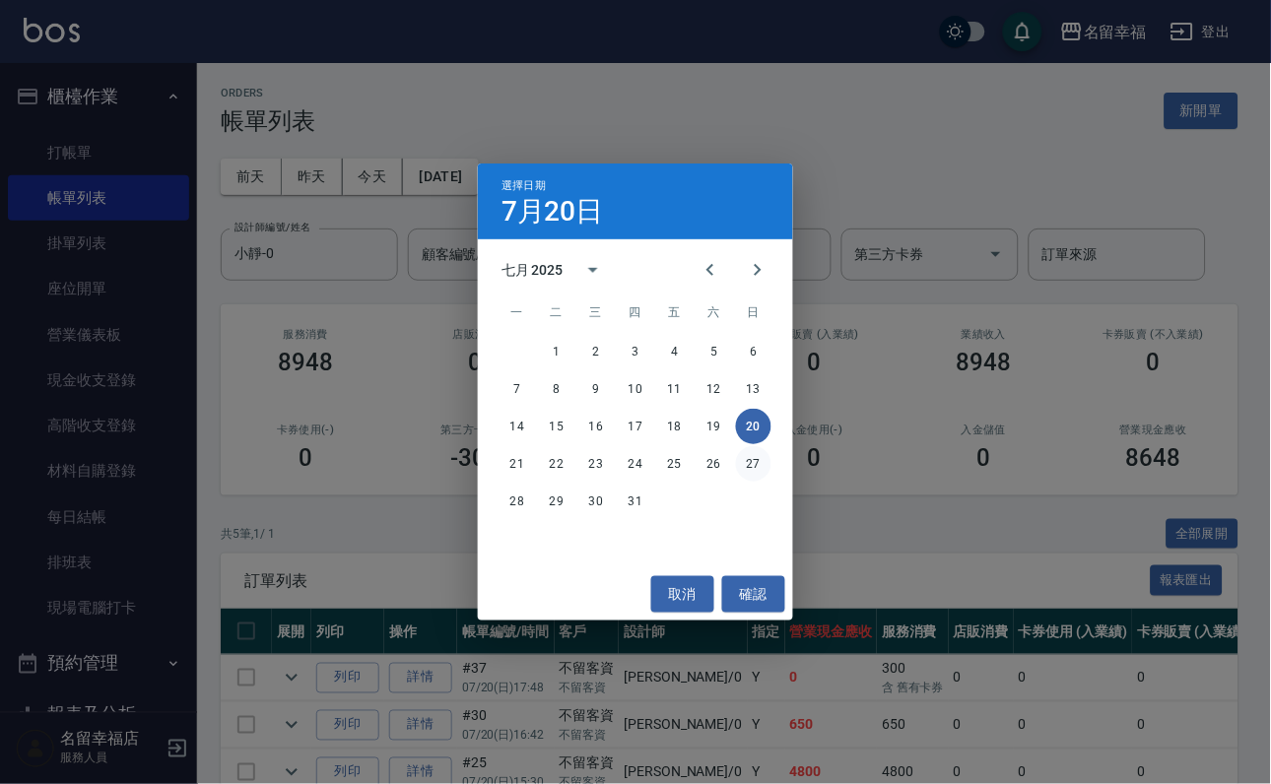
click at [754, 462] on button "27" at bounding box center [753, 463] width 35 height 35
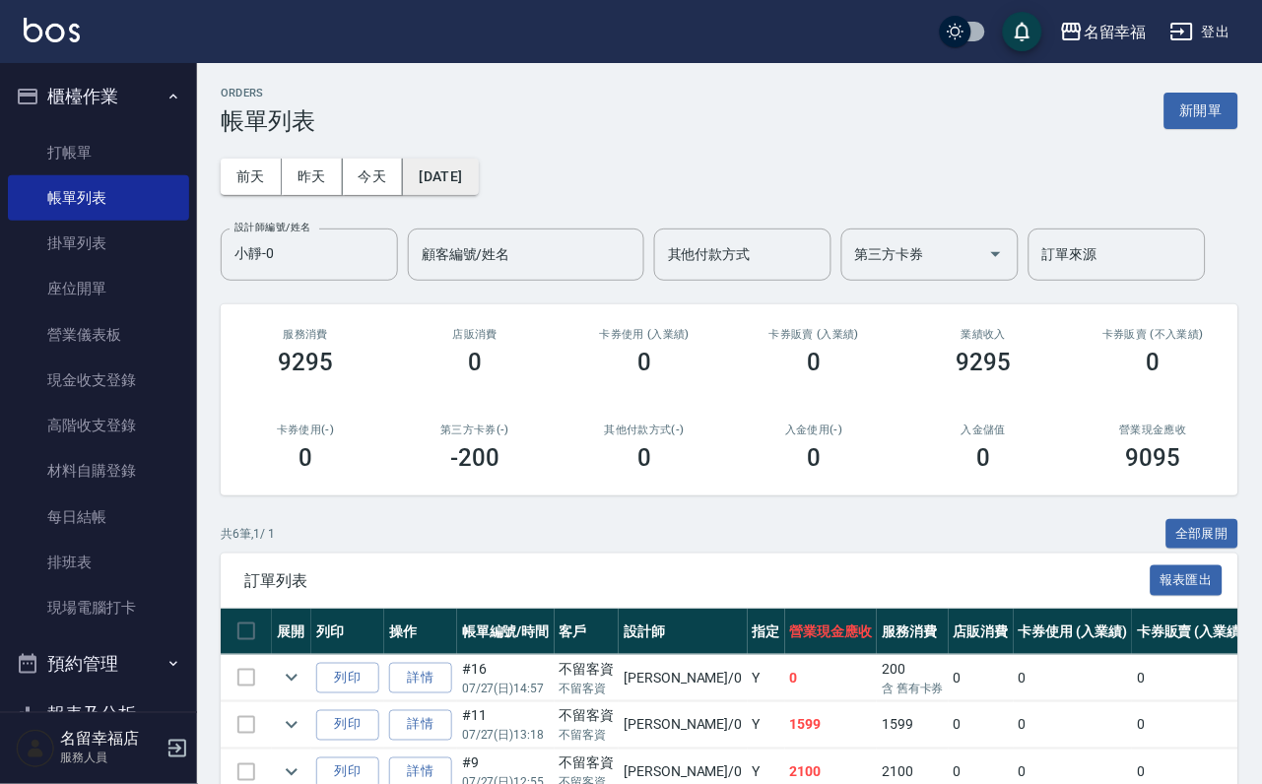
click at [478, 183] on button "[DATE]" at bounding box center [440, 177] width 75 height 36
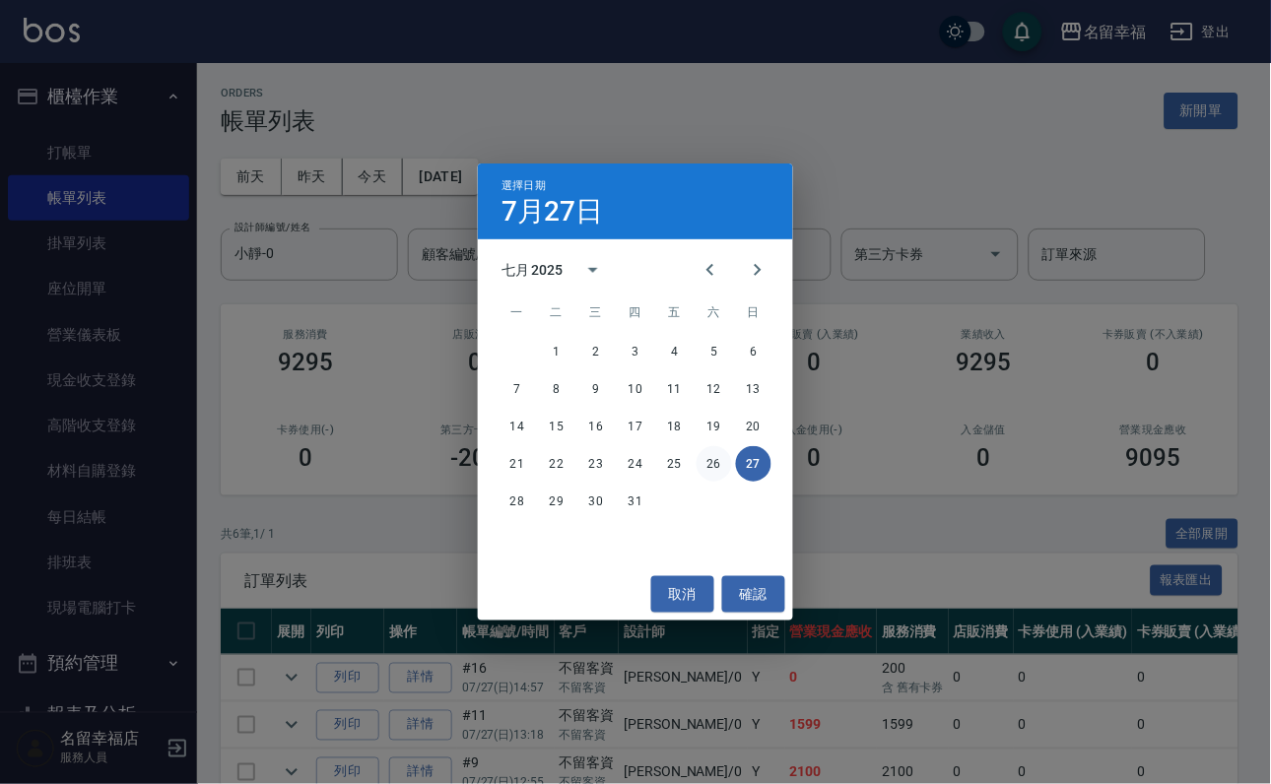
click at [725, 466] on button "26" at bounding box center [713, 463] width 35 height 35
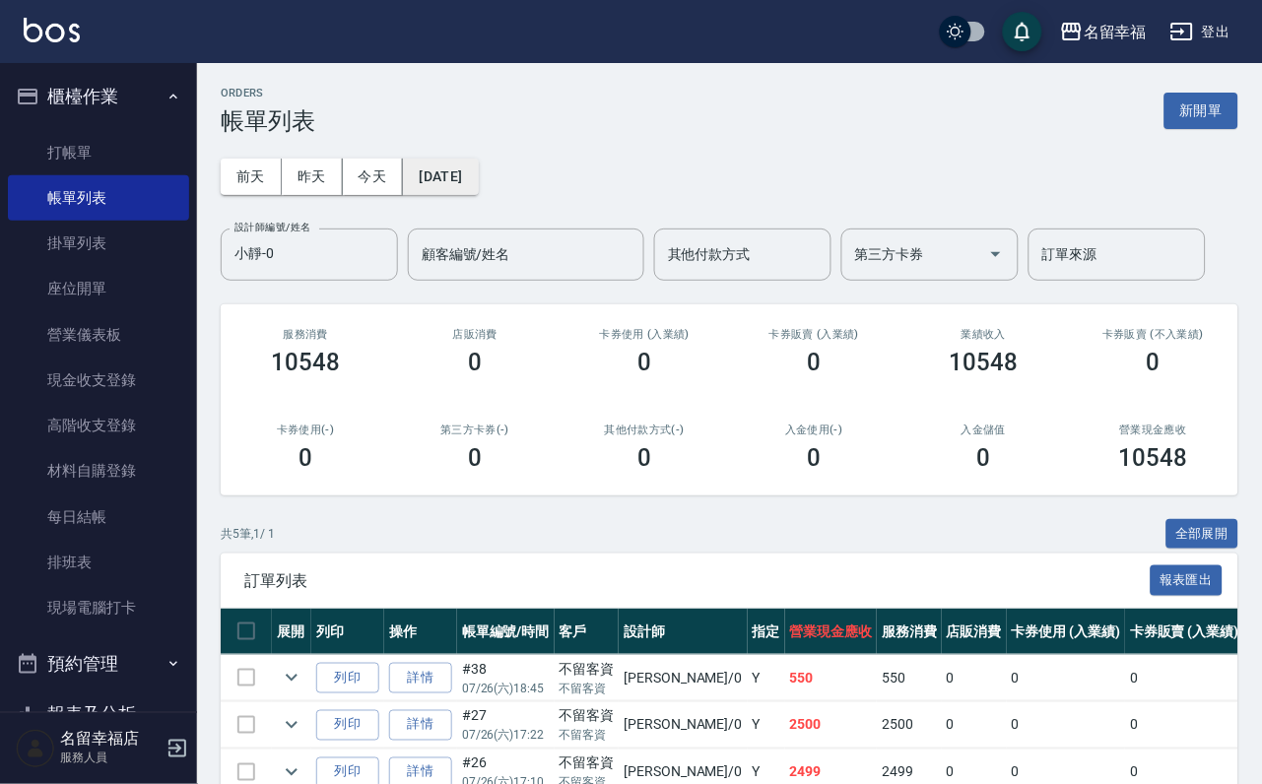
click at [478, 172] on button "[DATE]" at bounding box center [440, 177] width 75 height 36
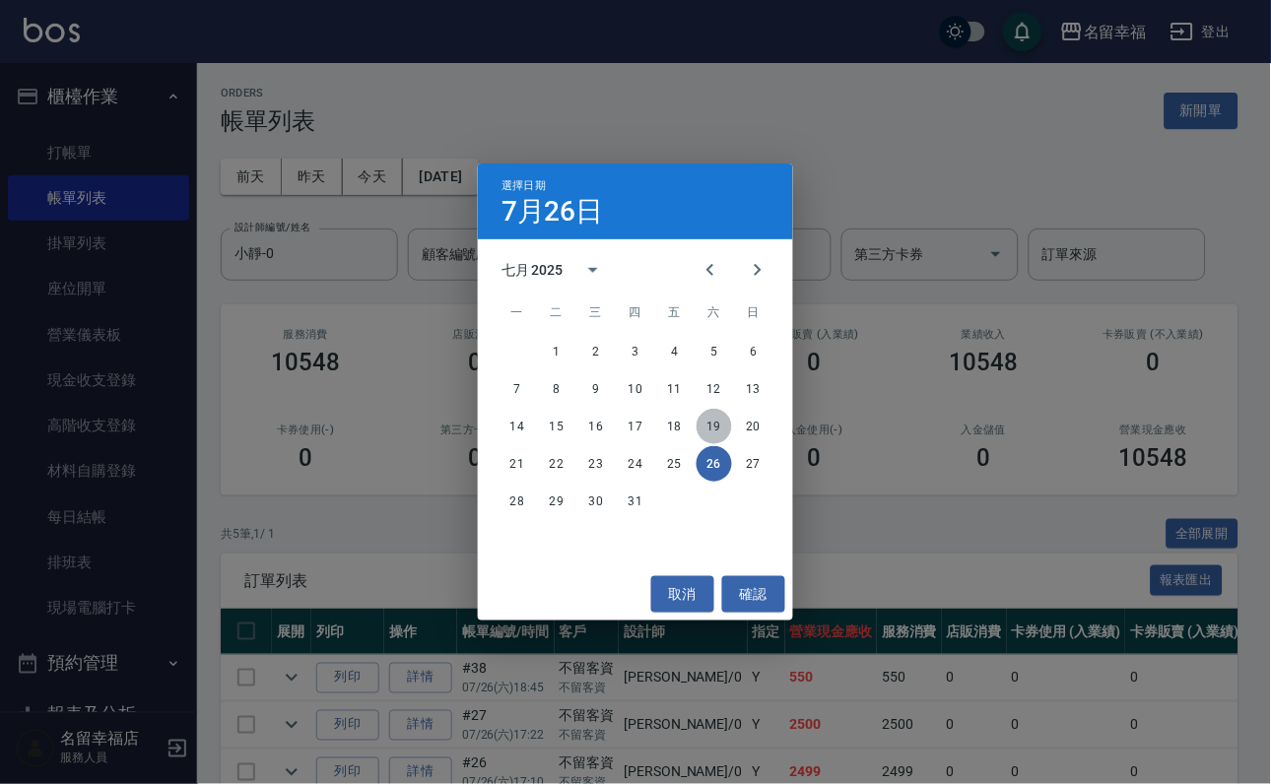
click at [707, 416] on button "19" at bounding box center [713, 426] width 35 height 35
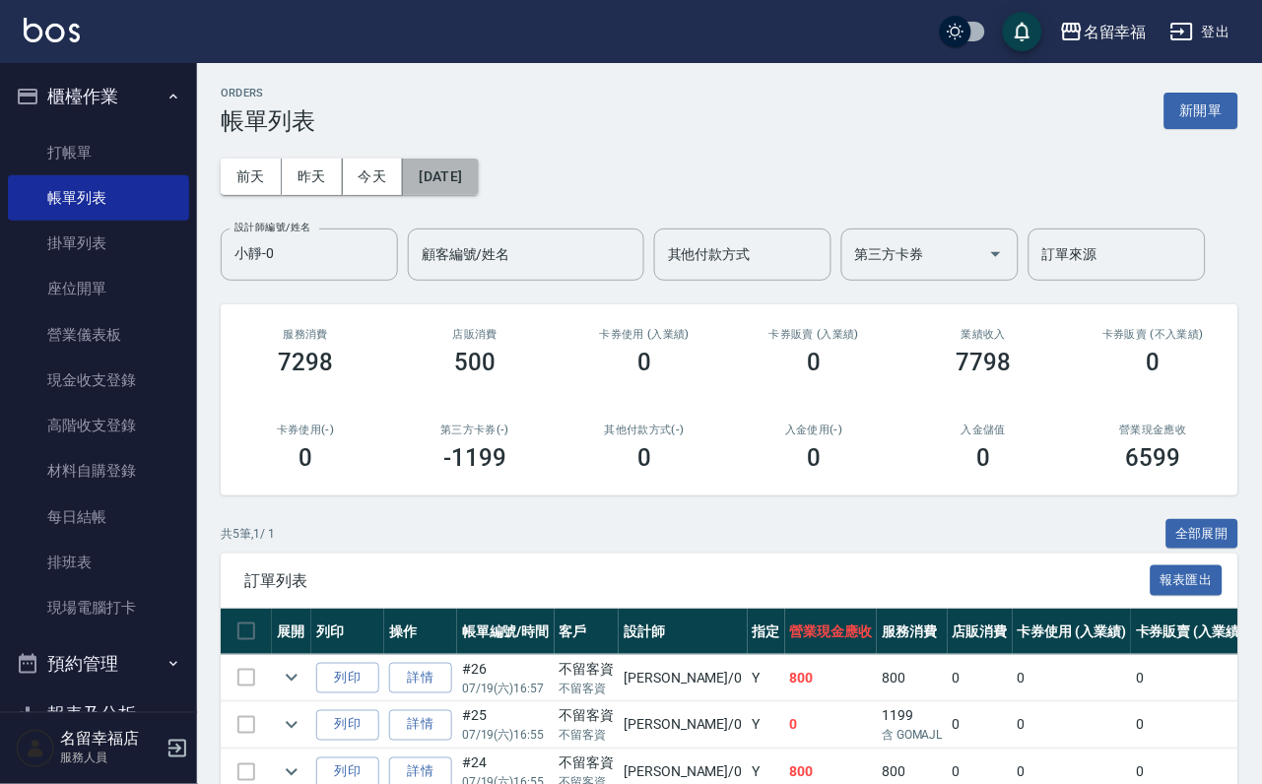
click at [478, 169] on button "[DATE]" at bounding box center [440, 177] width 75 height 36
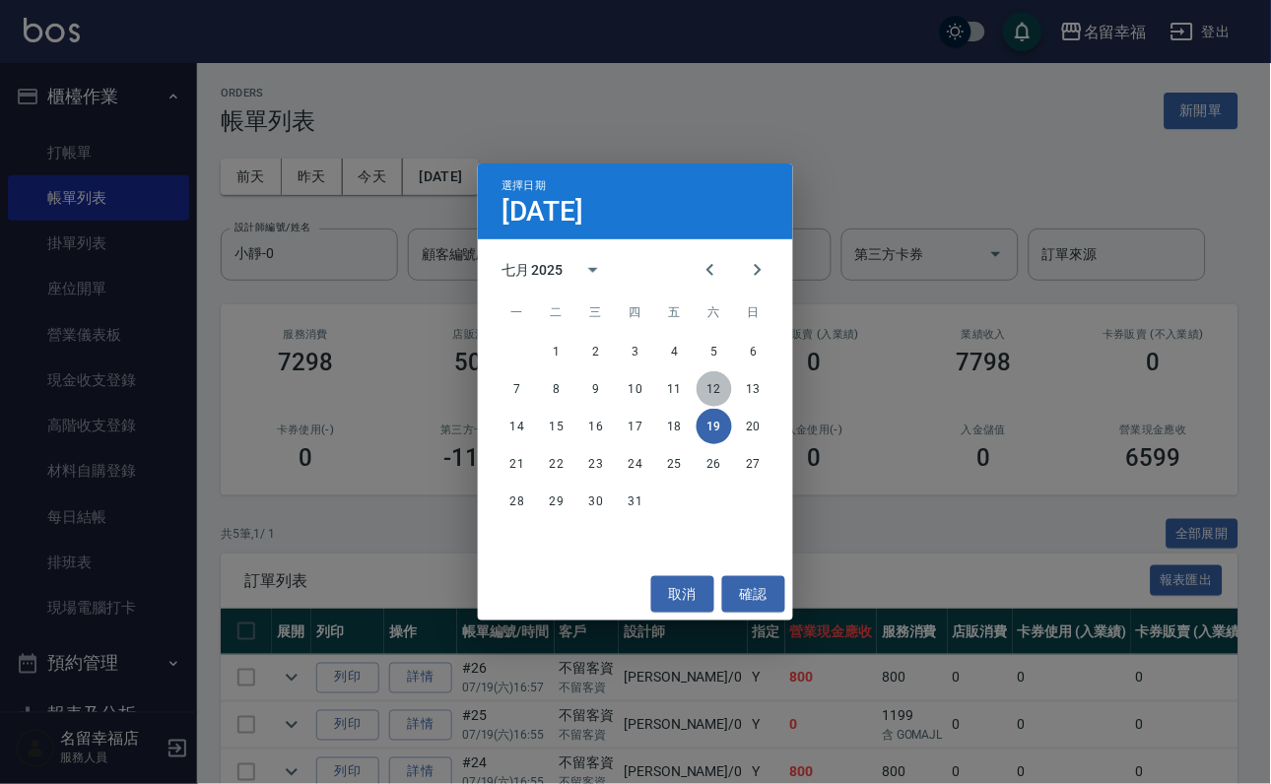
click at [708, 390] on button "12" at bounding box center [713, 388] width 35 height 35
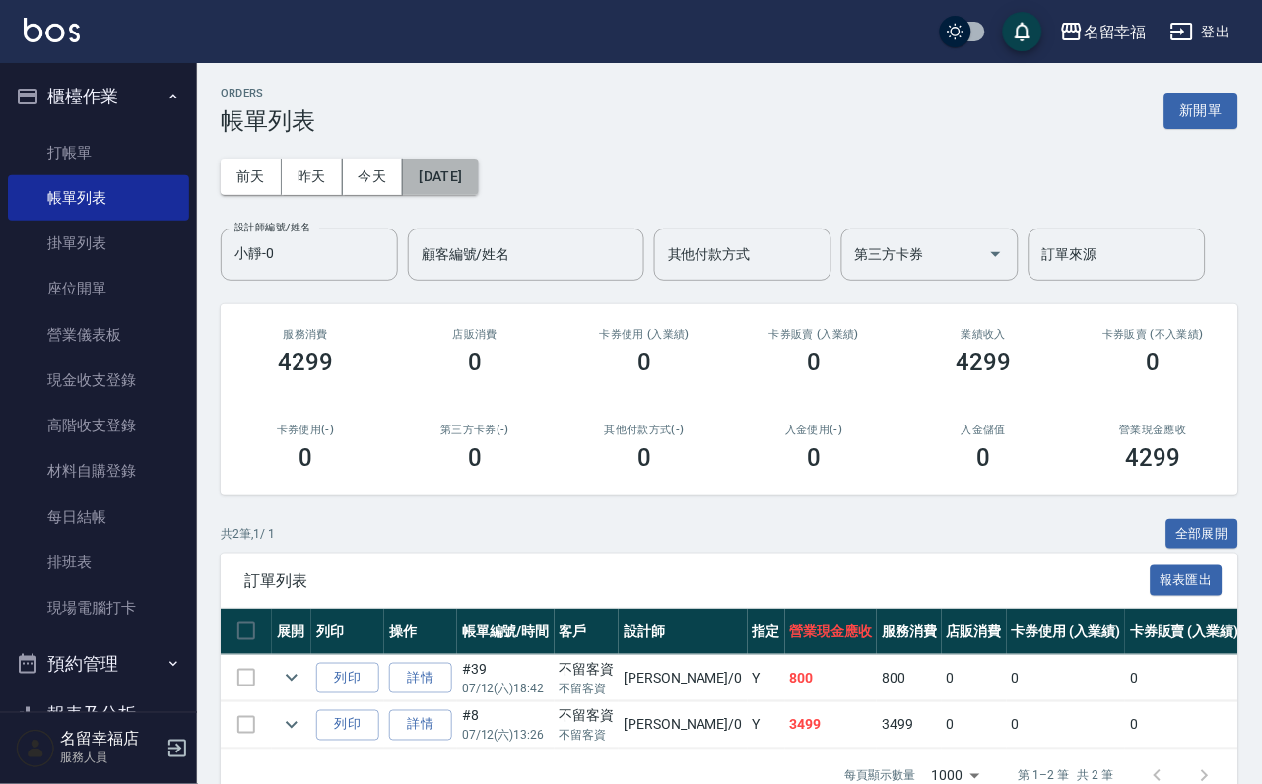
click at [478, 173] on button "[DATE]" at bounding box center [440, 177] width 75 height 36
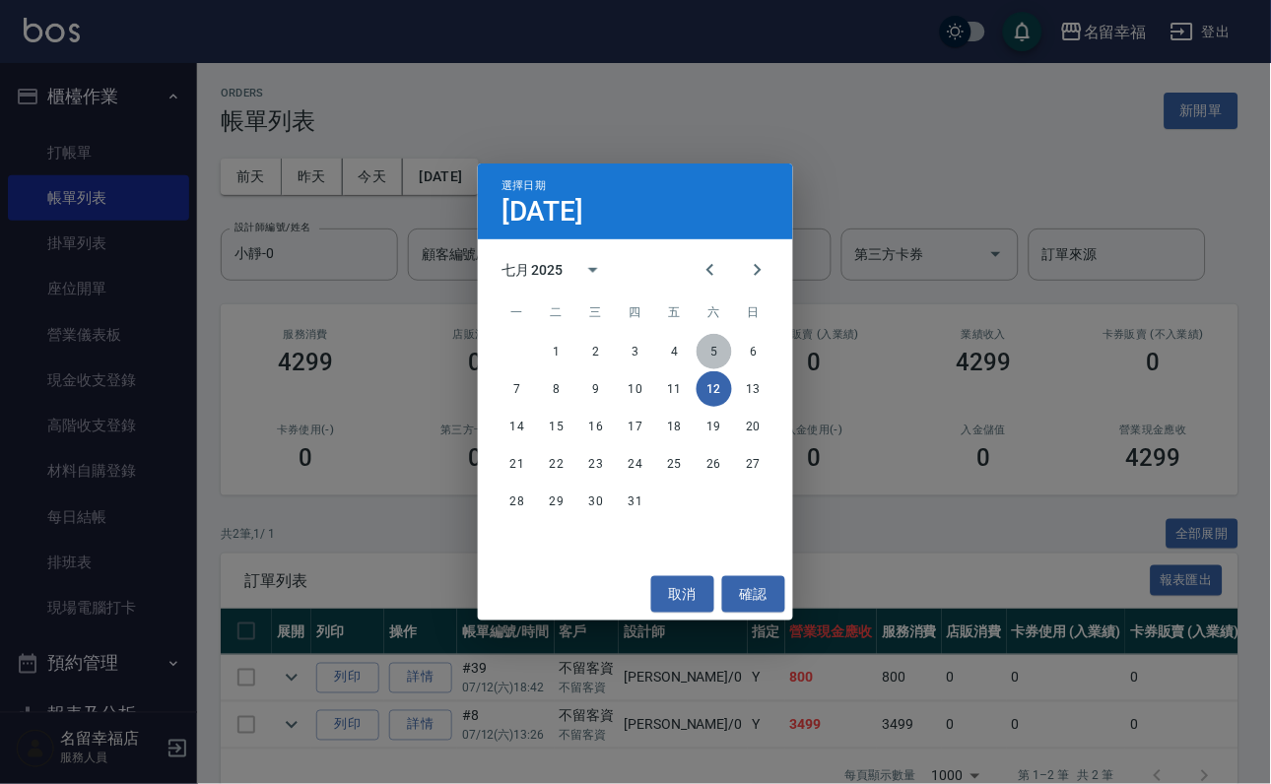
click at [718, 335] on button "5" at bounding box center [713, 351] width 35 height 35
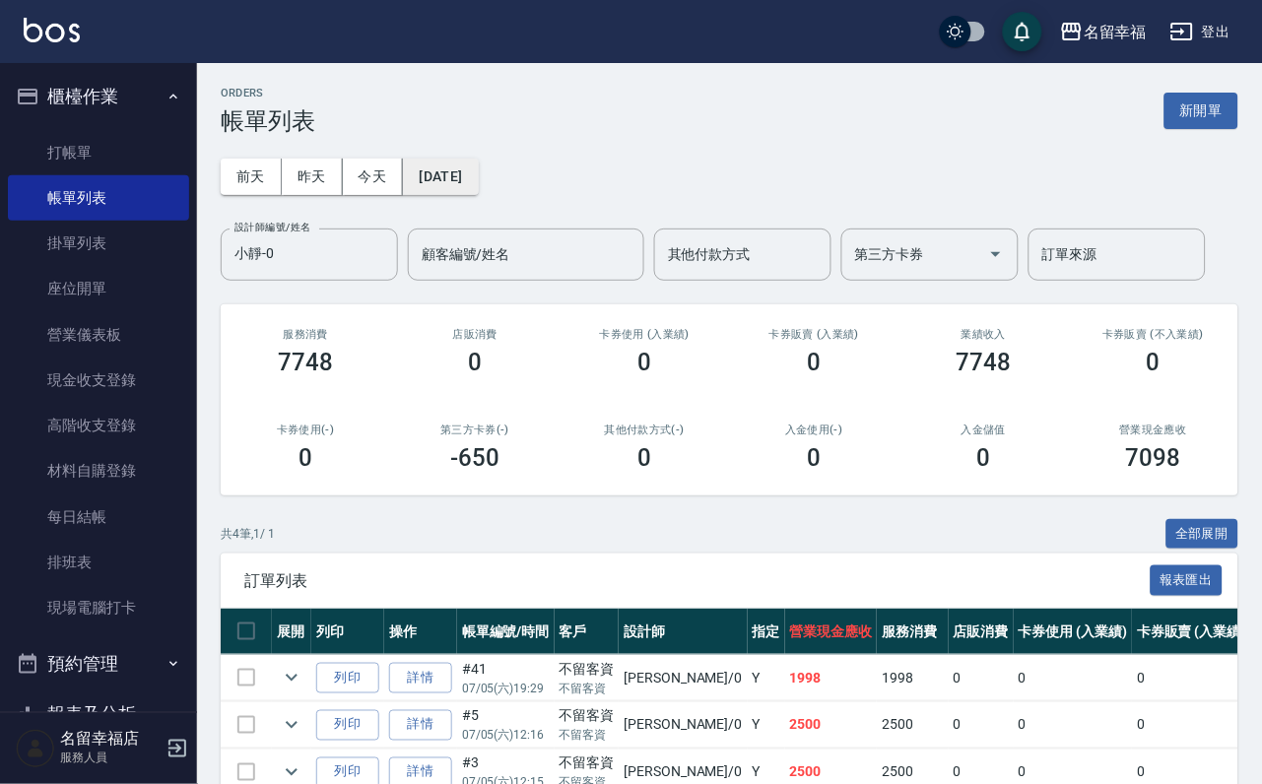
click at [478, 183] on button "[DATE]" at bounding box center [440, 177] width 75 height 36
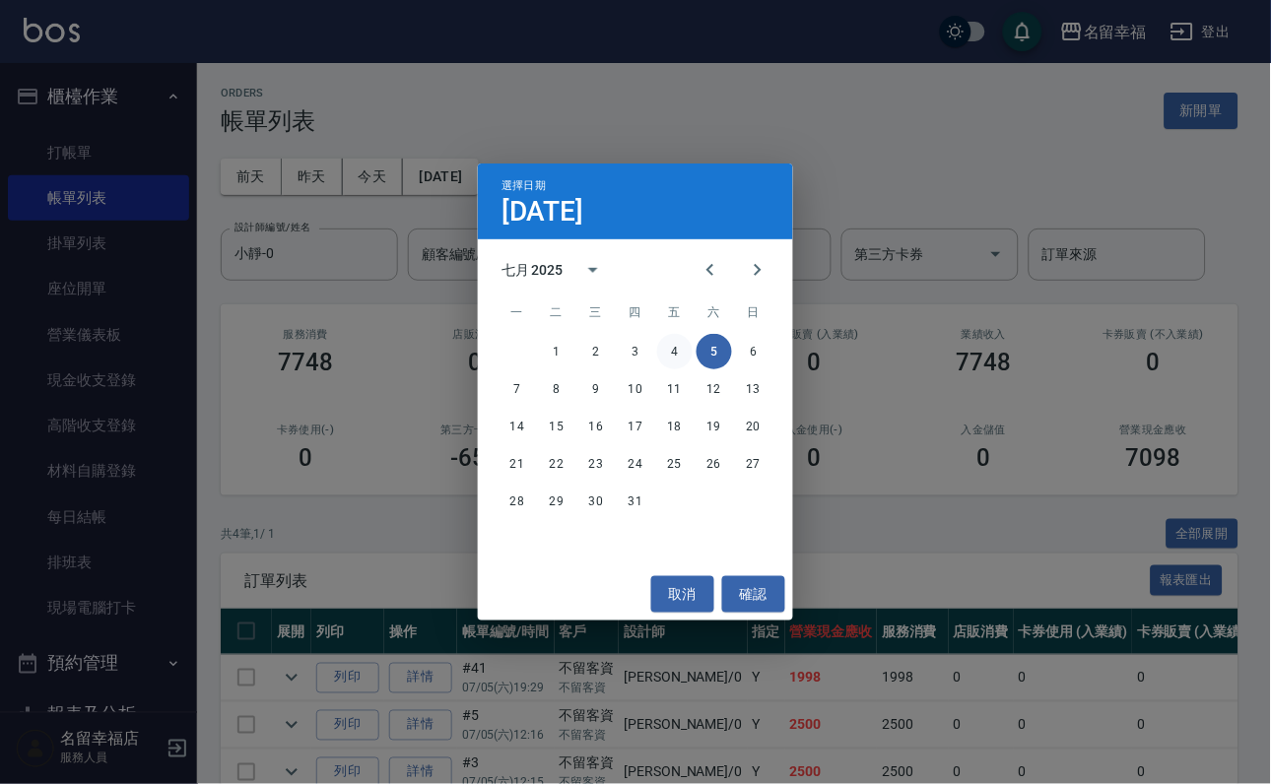
click at [675, 348] on button "4" at bounding box center [674, 351] width 35 height 35
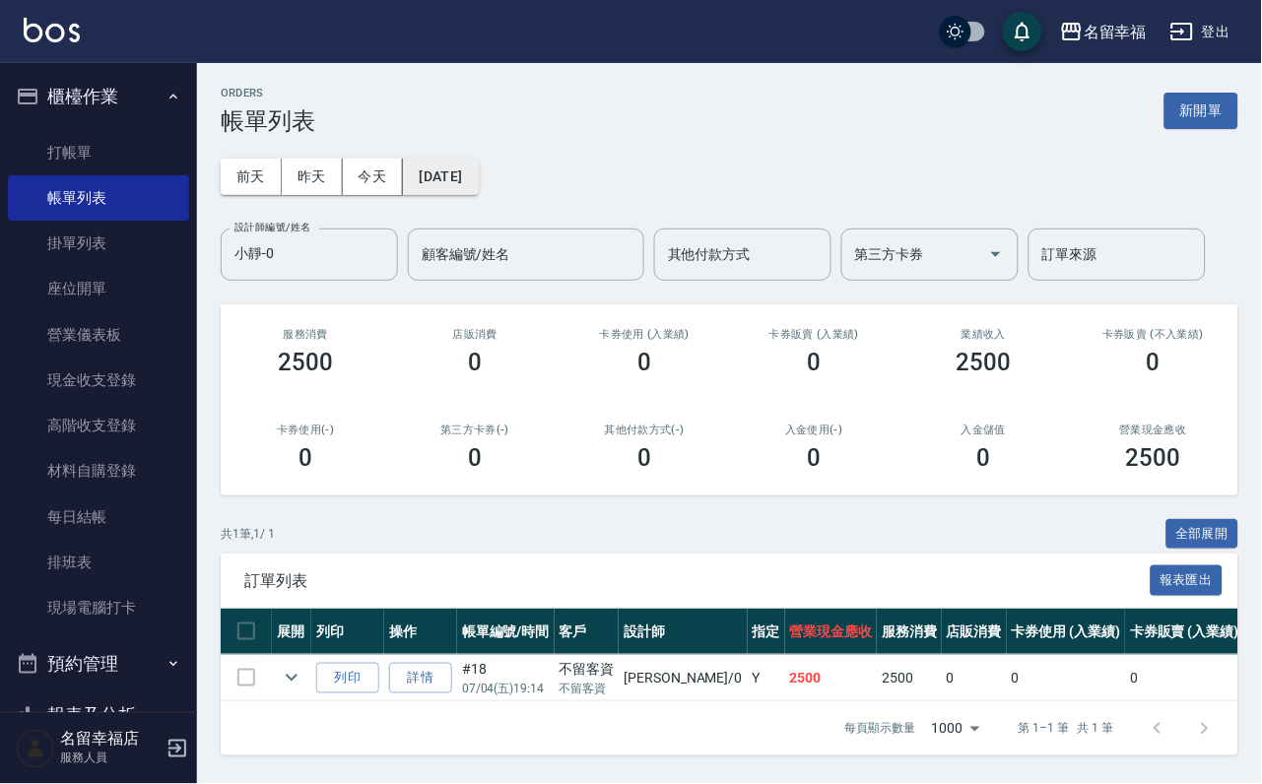
click at [478, 167] on button "[DATE]" at bounding box center [440, 177] width 75 height 36
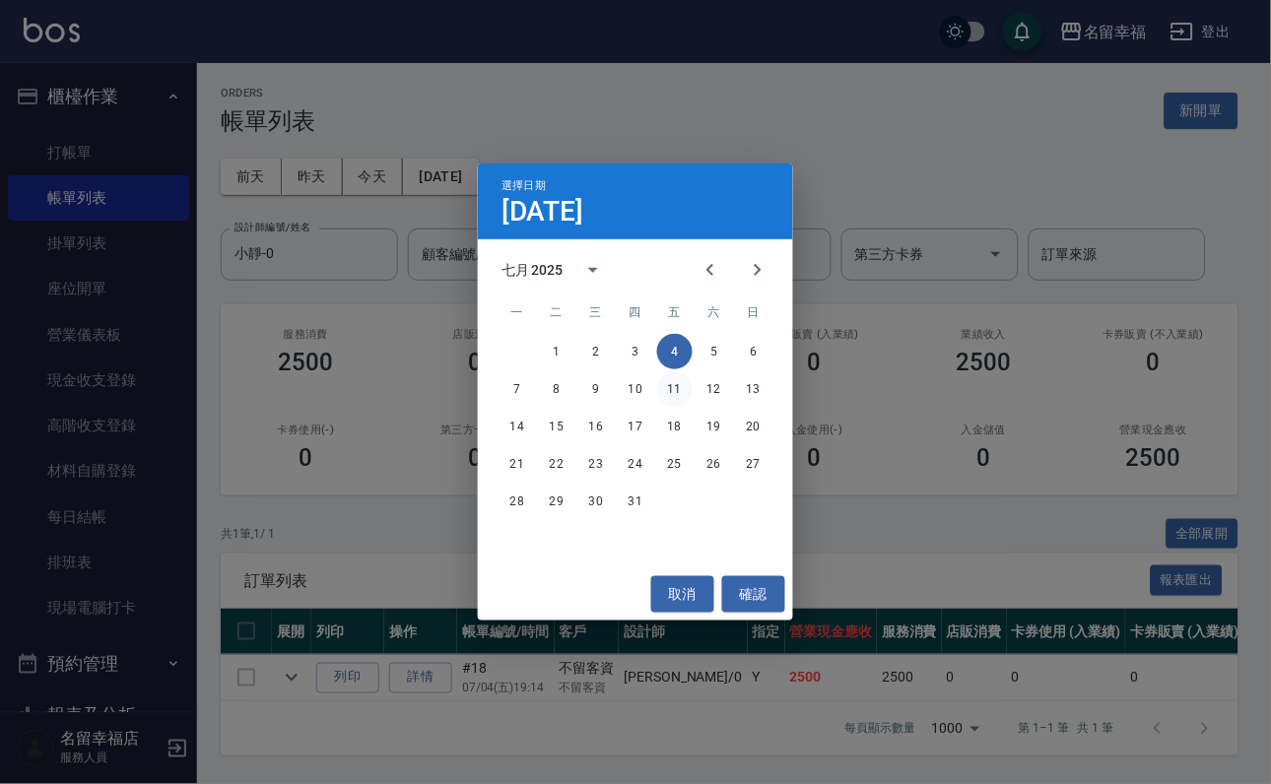
click at [687, 381] on button "11" at bounding box center [674, 388] width 35 height 35
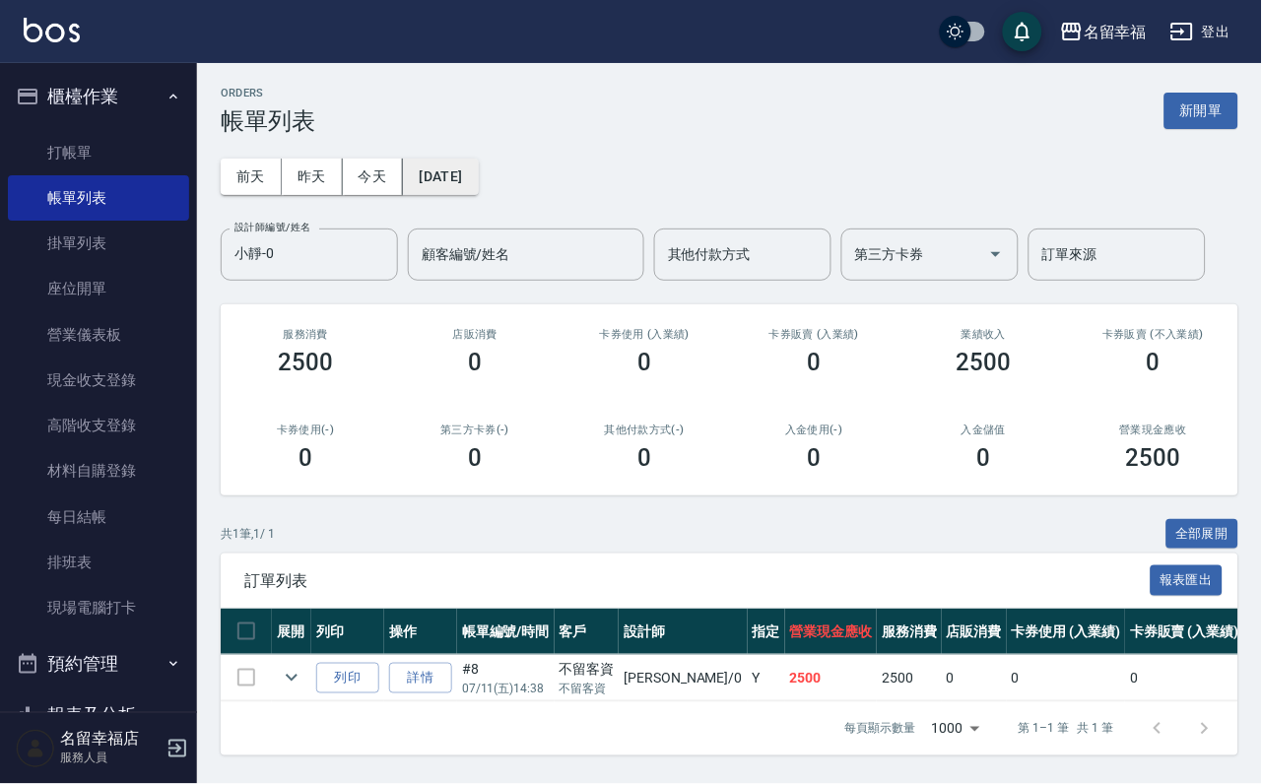
click at [478, 176] on button "[DATE]" at bounding box center [440, 177] width 75 height 36
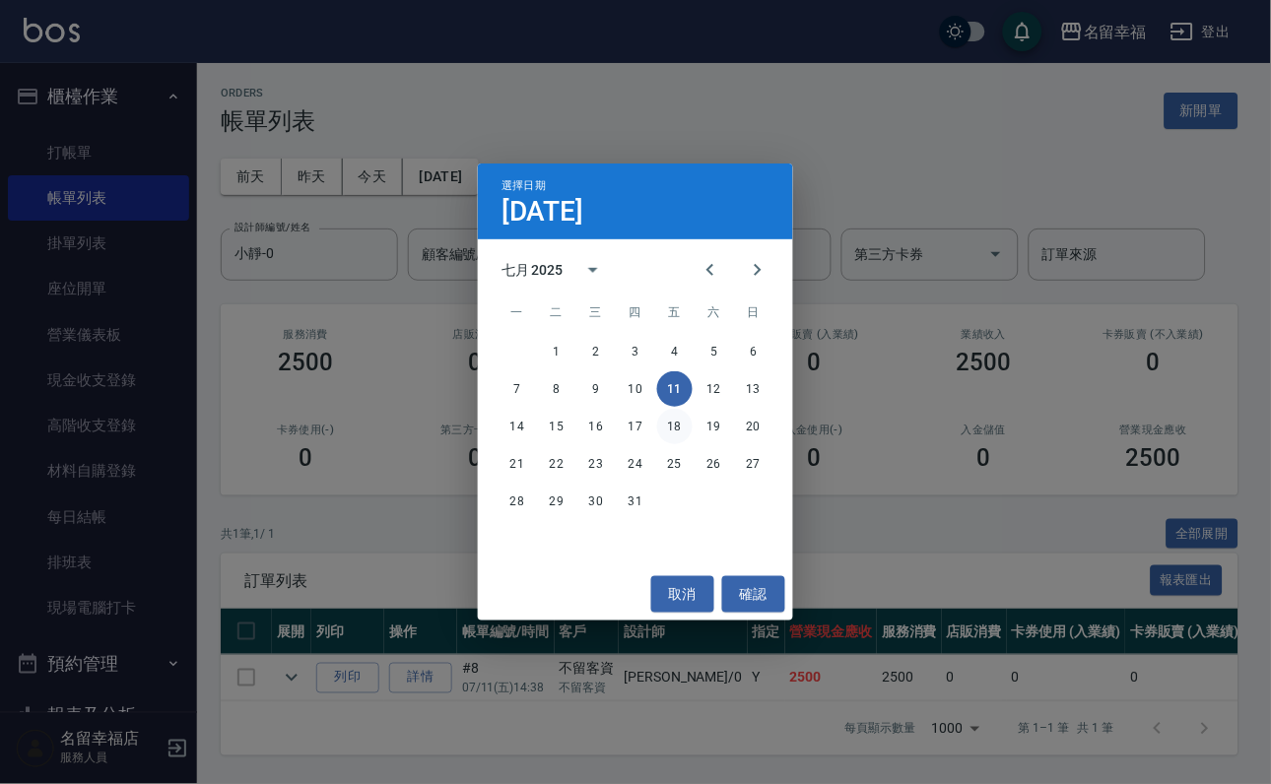
click at [669, 418] on button "18" at bounding box center [674, 426] width 35 height 35
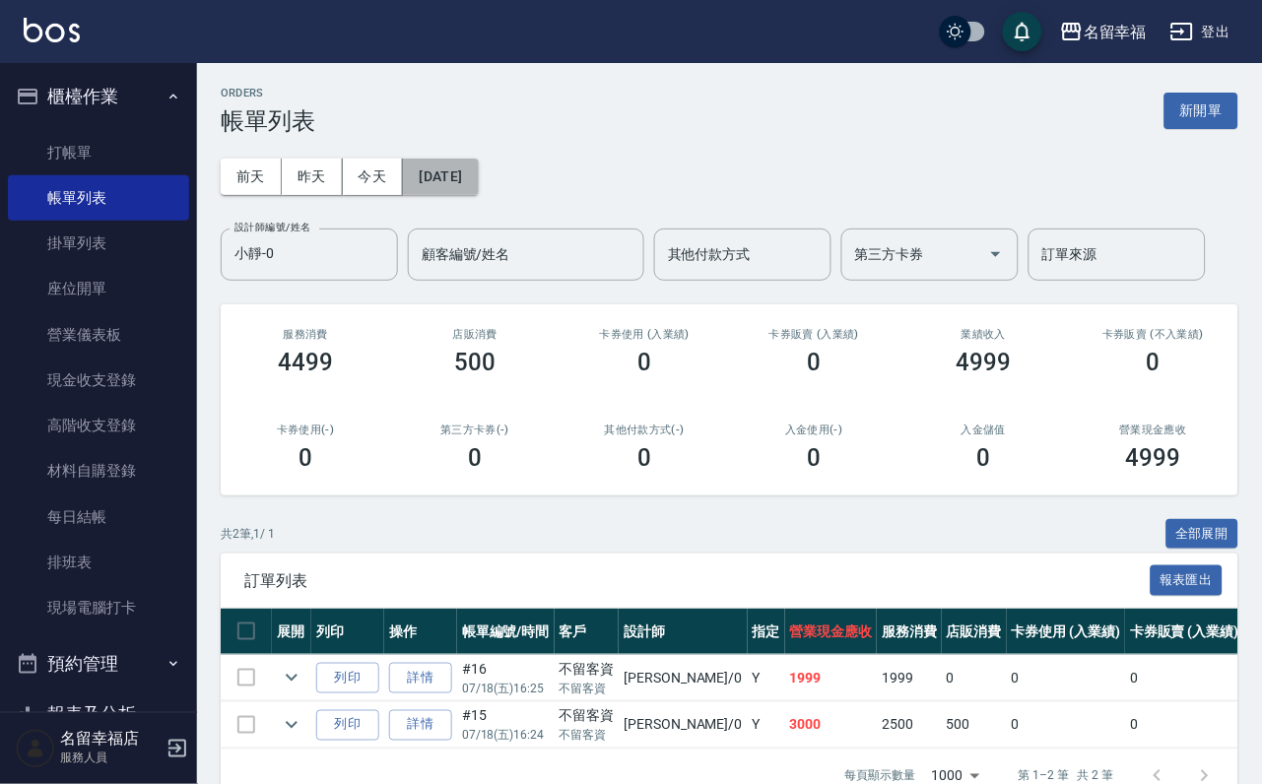
click at [478, 180] on button "[DATE]" at bounding box center [440, 177] width 75 height 36
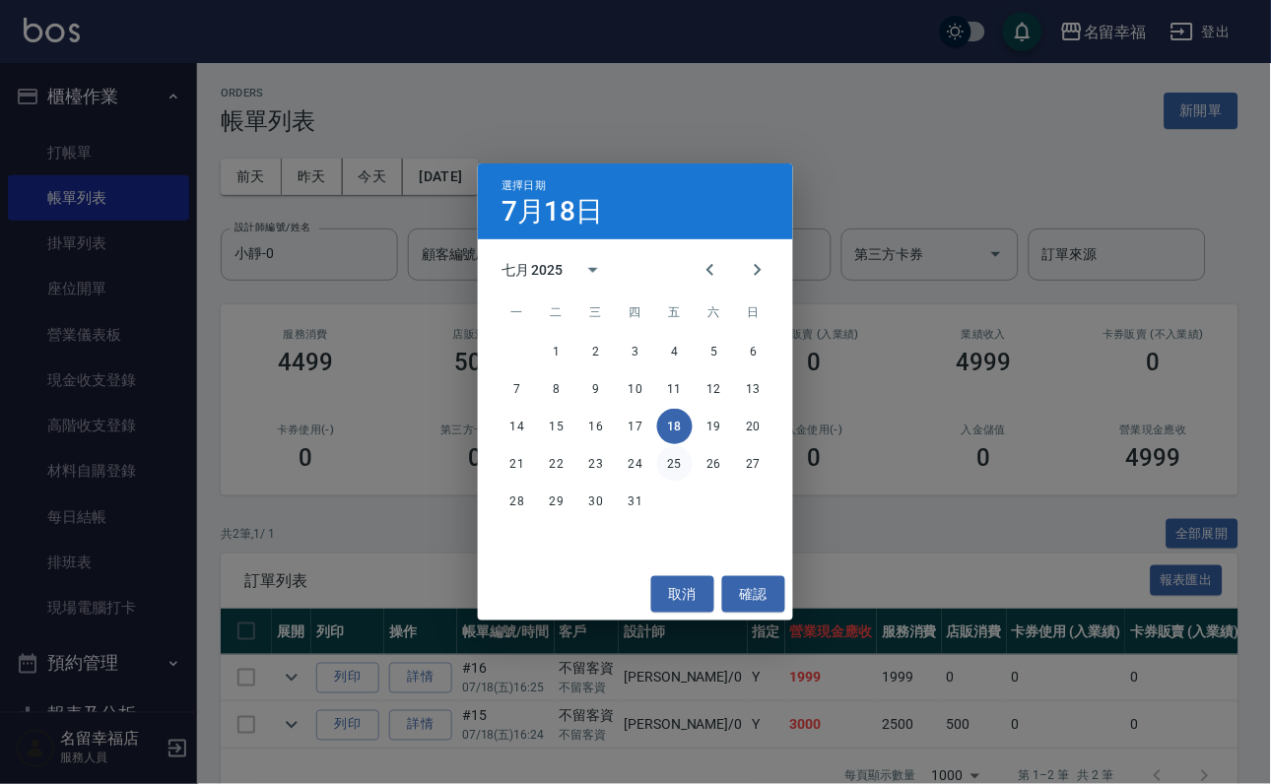
click at [672, 470] on button "25" at bounding box center [674, 463] width 35 height 35
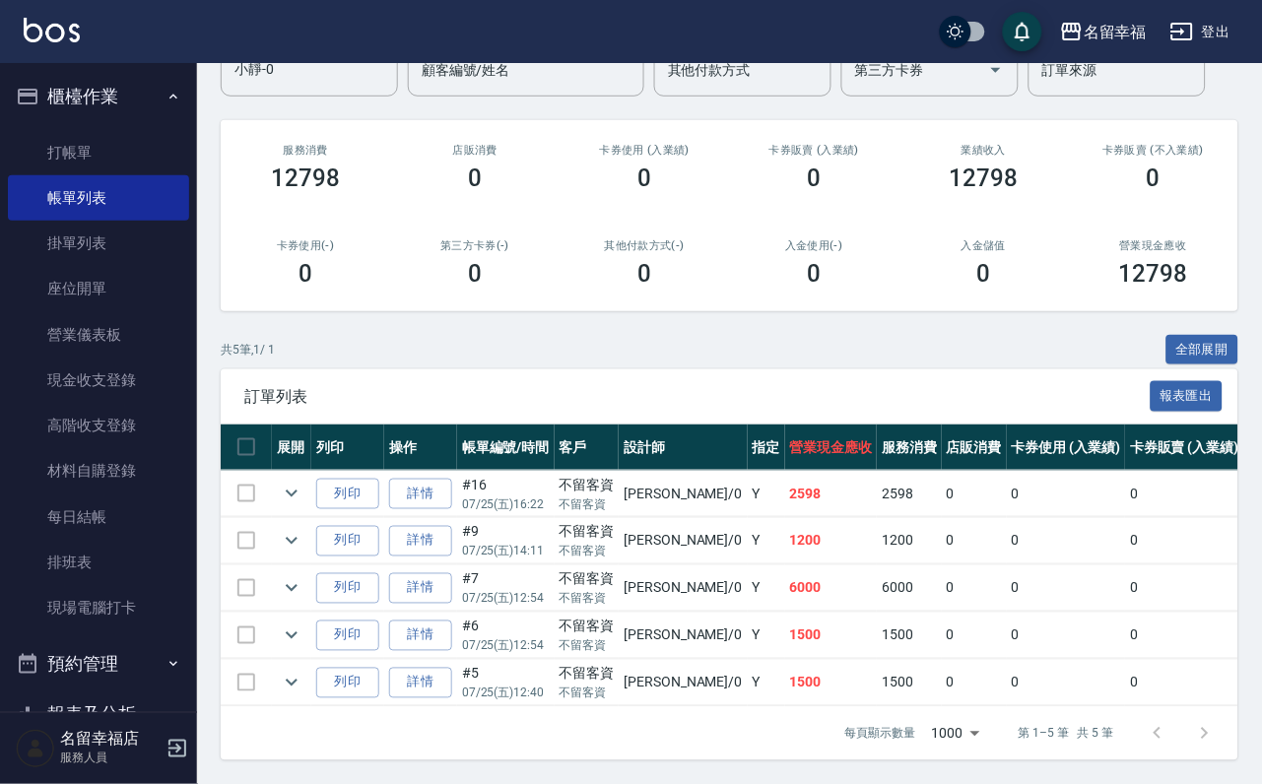
scroll to position [352, 0]
click at [303, 576] on icon "expand row" at bounding box center [292, 588] width 24 height 24
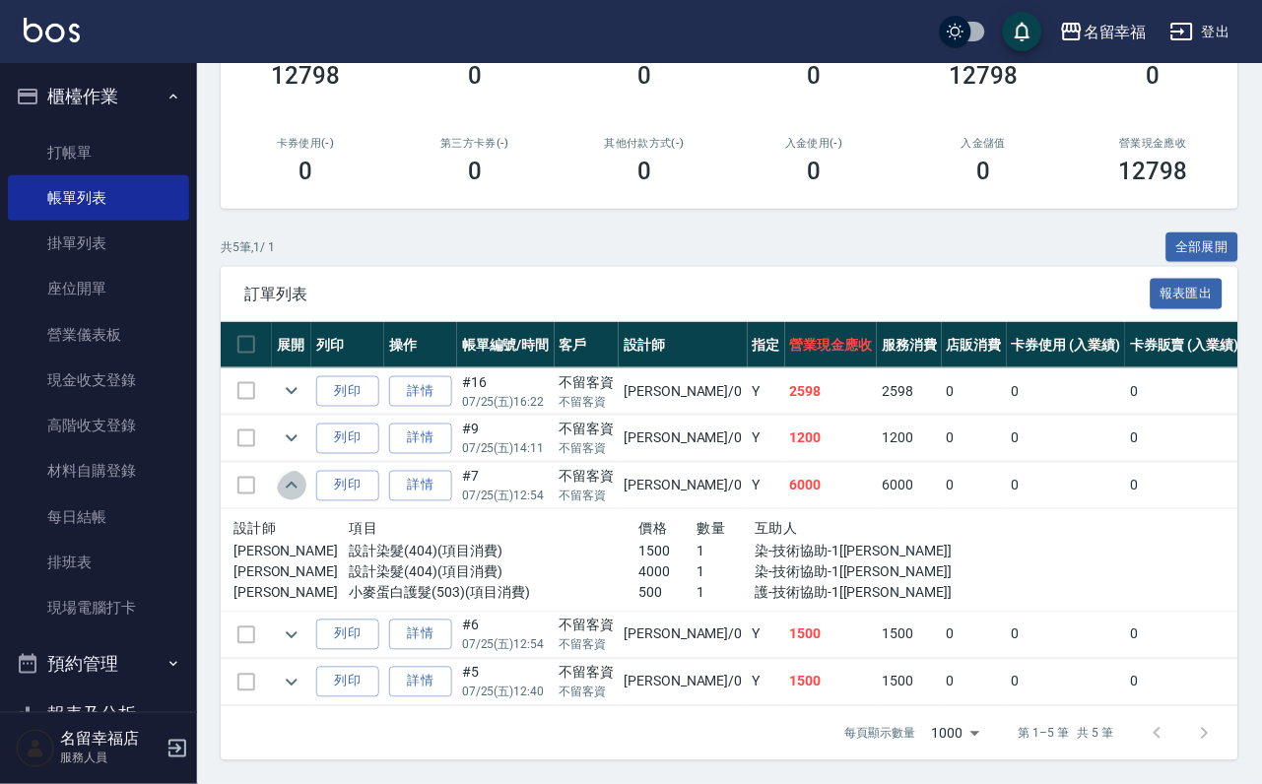
click at [303, 497] on icon "expand row" at bounding box center [292, 486] width 24 height 24
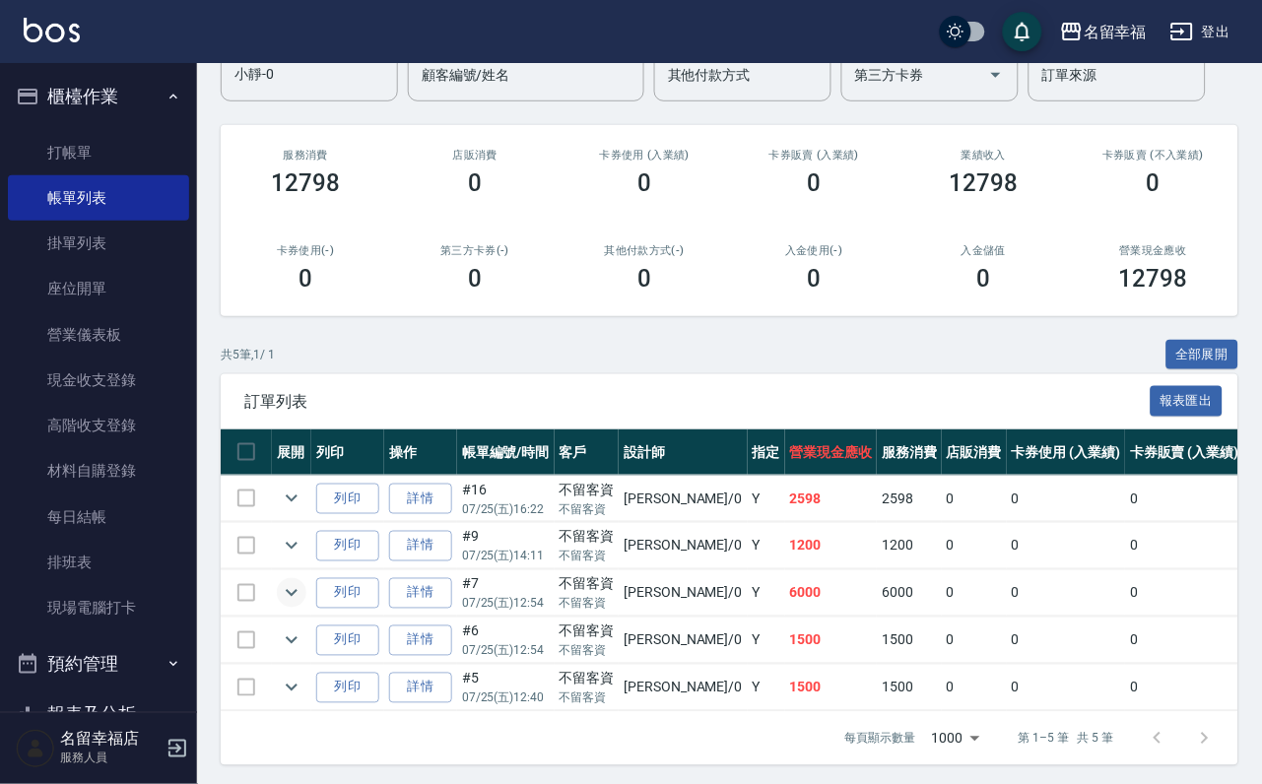
scroll to position [0, 0]
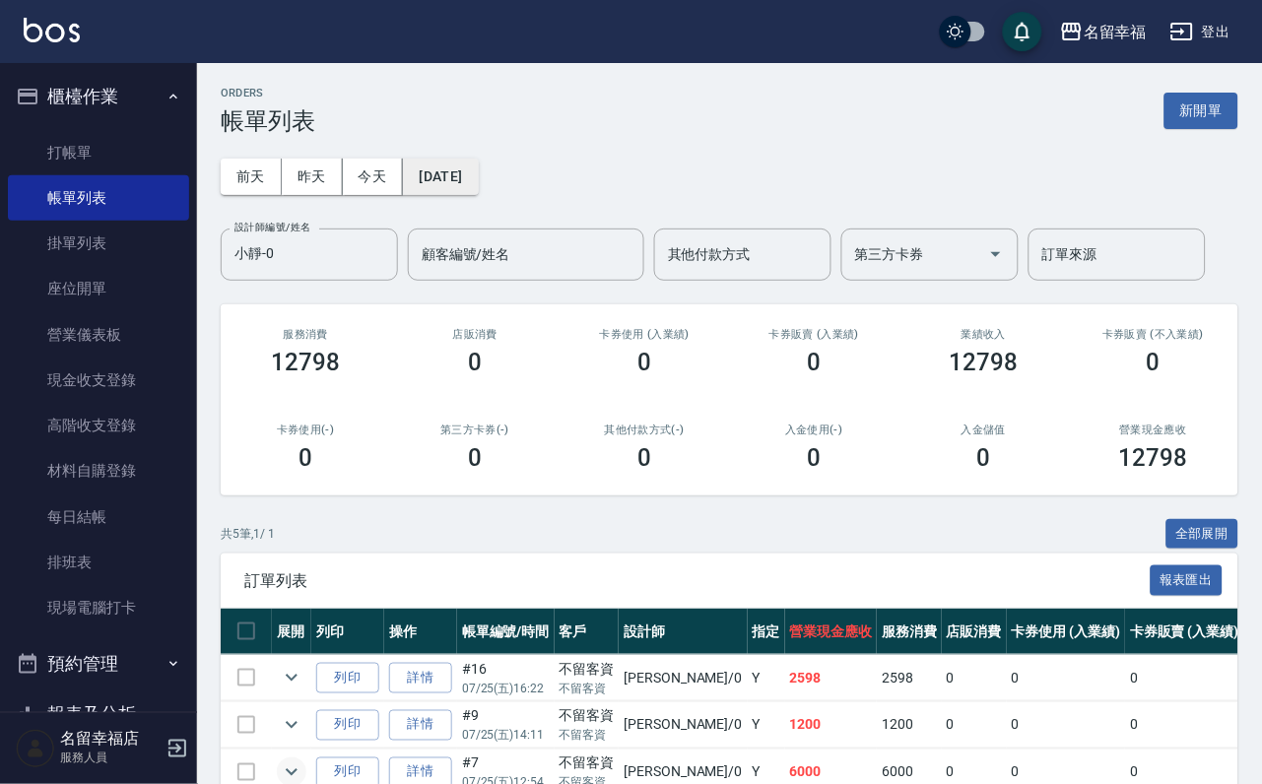
click at [466, 173] on button "[DATE]" at bounding box center [440, 177] width 75 height 36
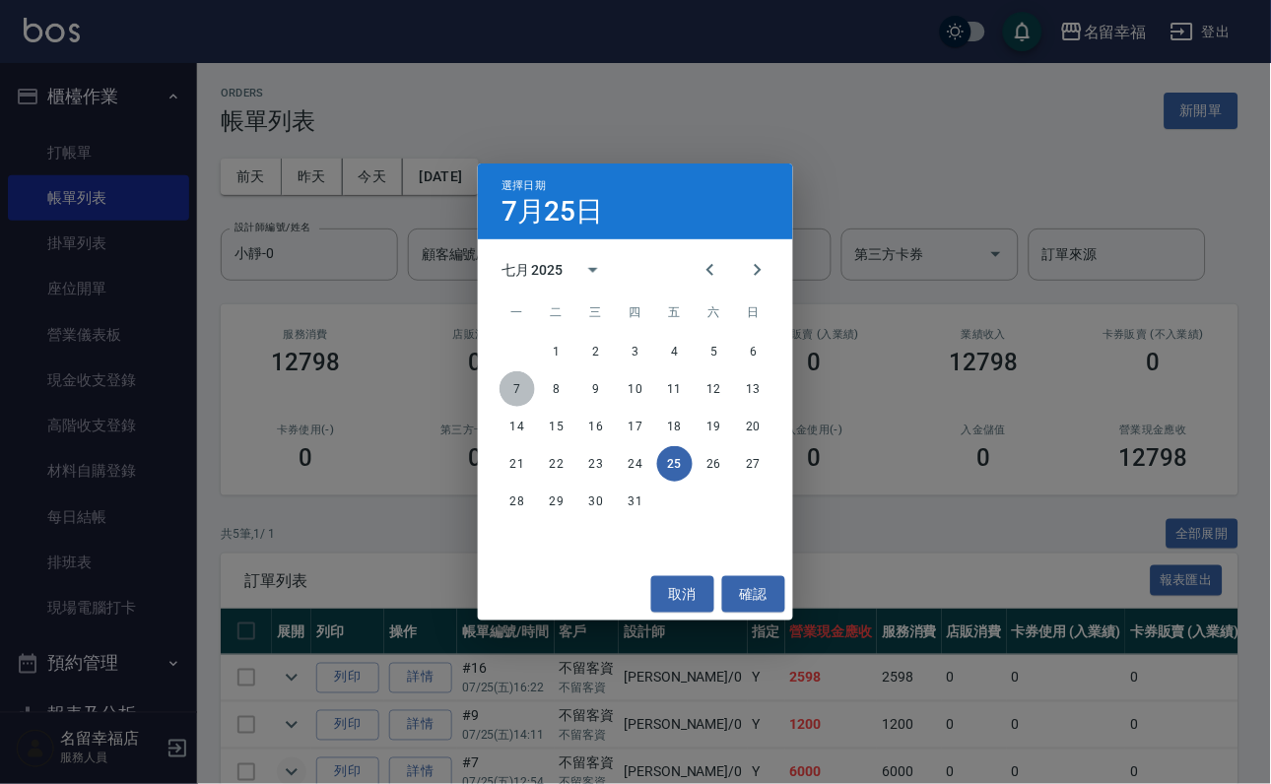
click at [511, 388] on button "7" at bounding box center [516, 388] width 35 height 35
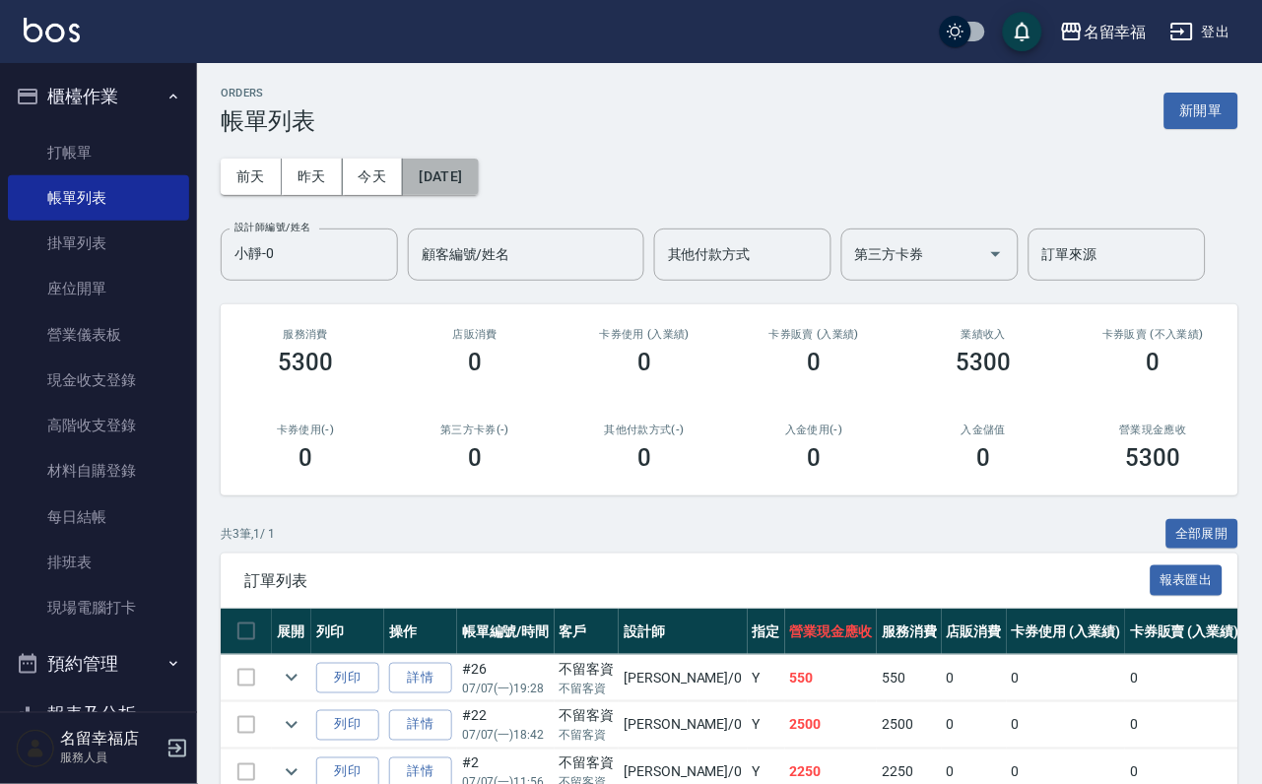
click at [478, 177] on button "[DATE]" at bounding box center [440, 177] width 75 height 36
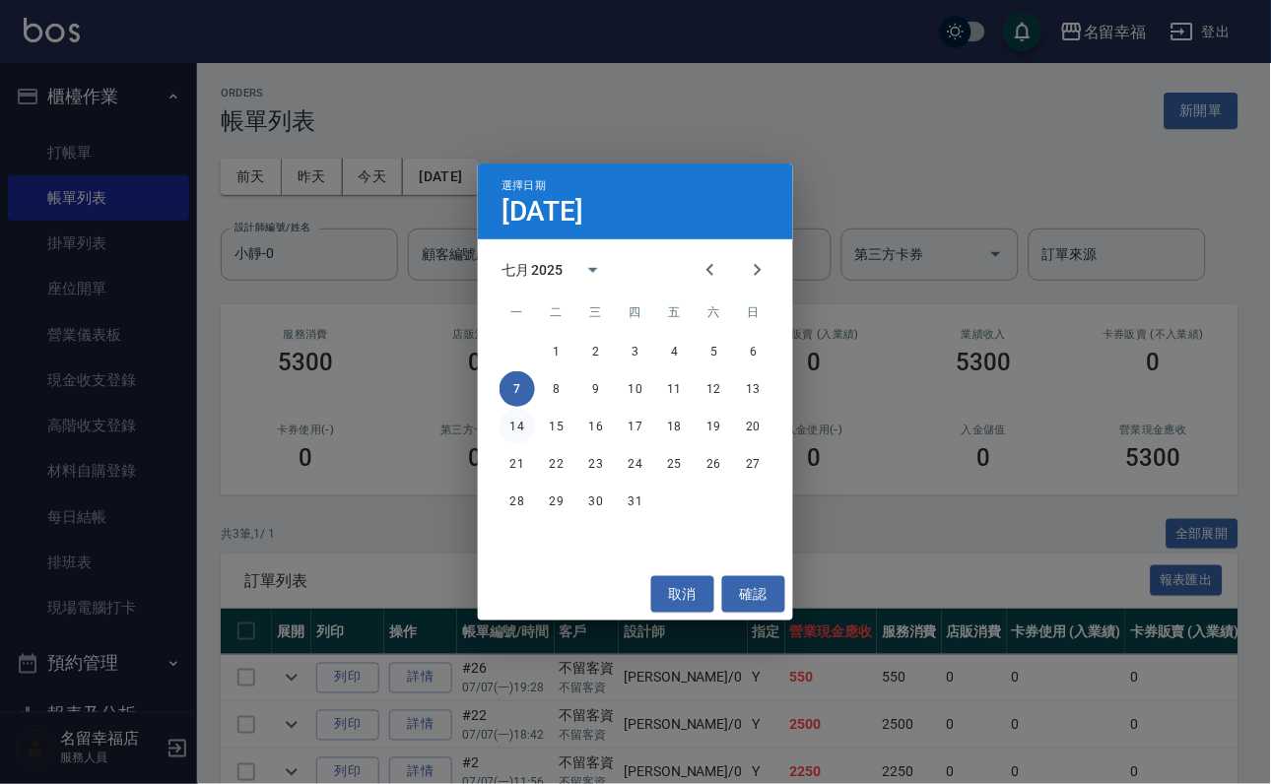
click at [521, 417] on button "14" at bounding box center [516, 426] width 35 height 35
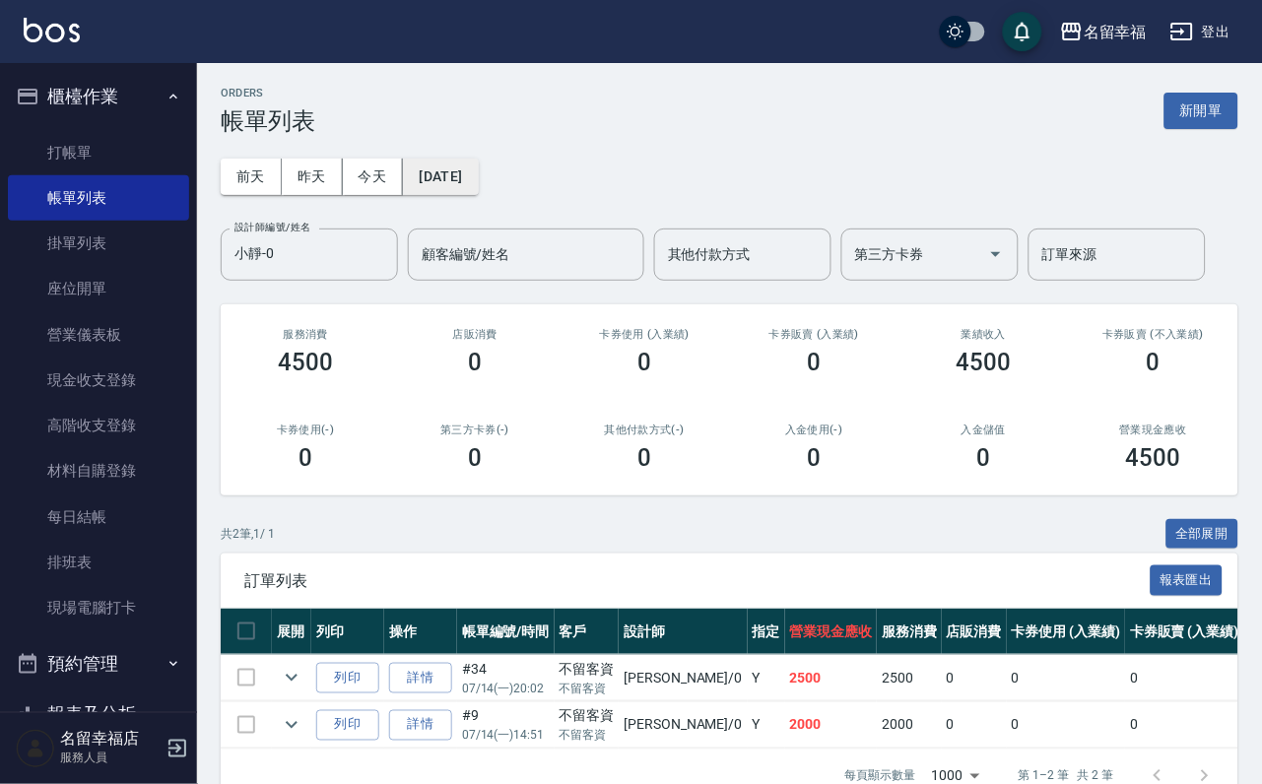
click at [475, 182] on button "[DATE]" at bounding box center [440, 177] width 75 height 36
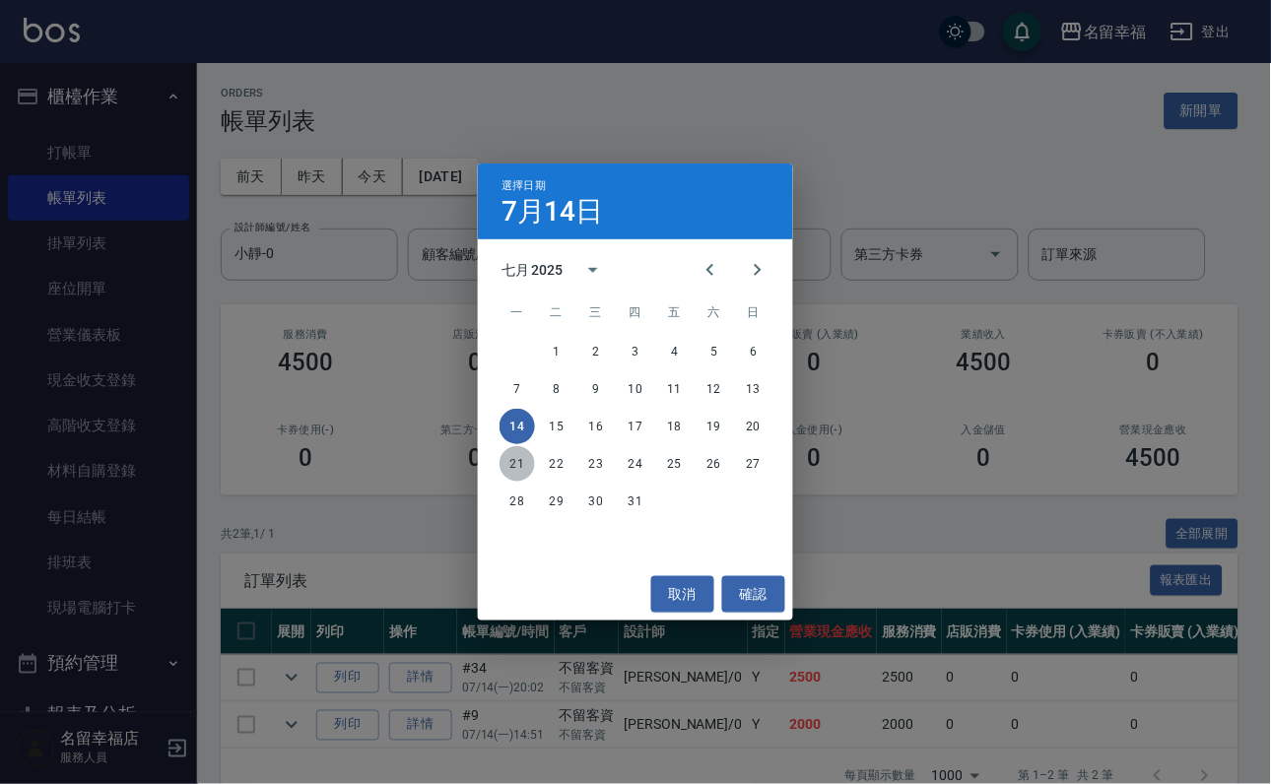
click at [517, 460] on button "21" at bounding box center [516, 463] width 35 height 35
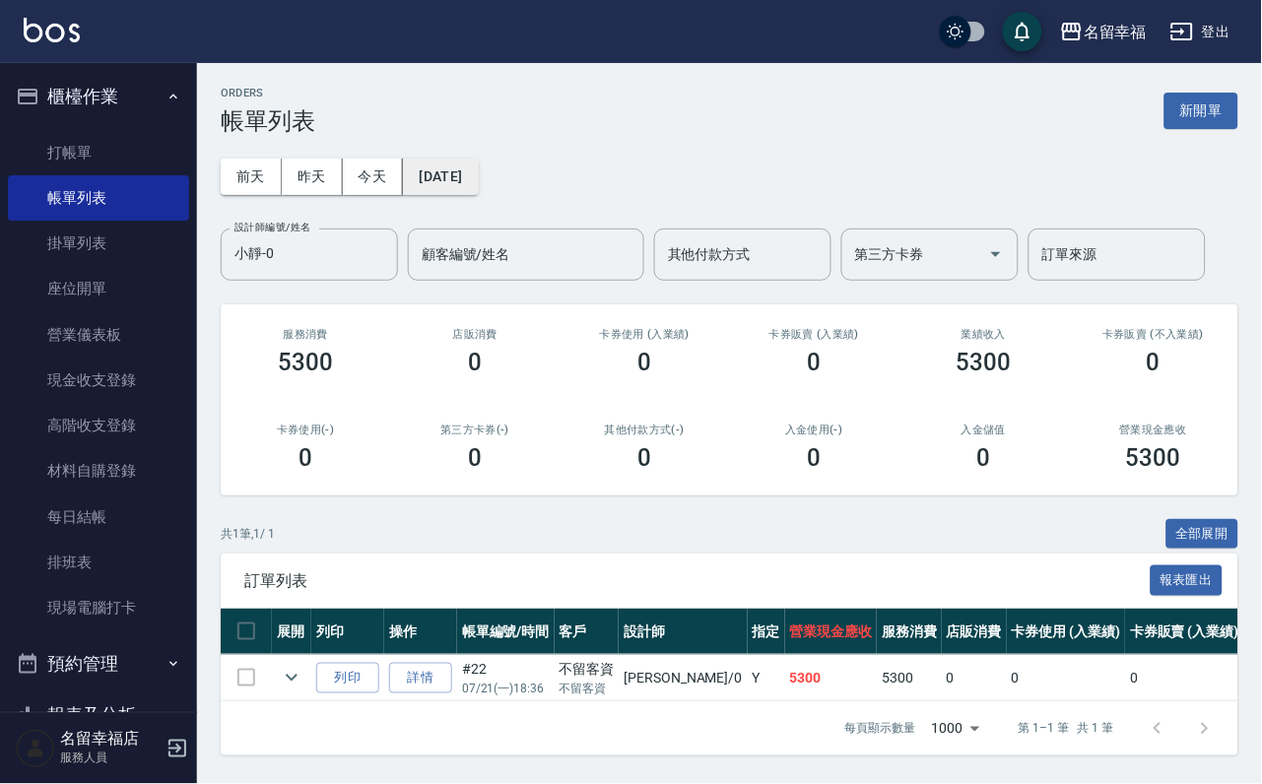
click at [468, 183] on button "[DATE]" at bounding box center [440, 177] width 75 height 36
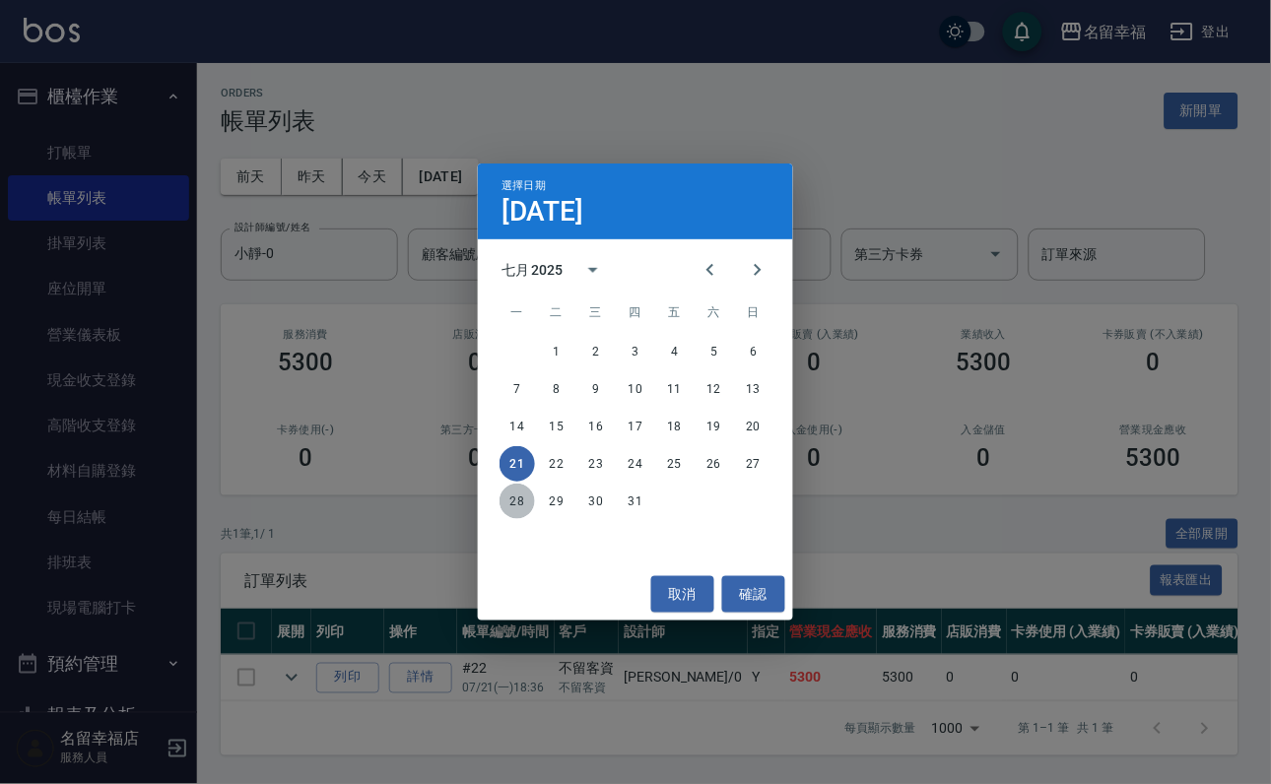
click at [522, 496] on button "28" at bounding box center [516, 501] width 35 height 35
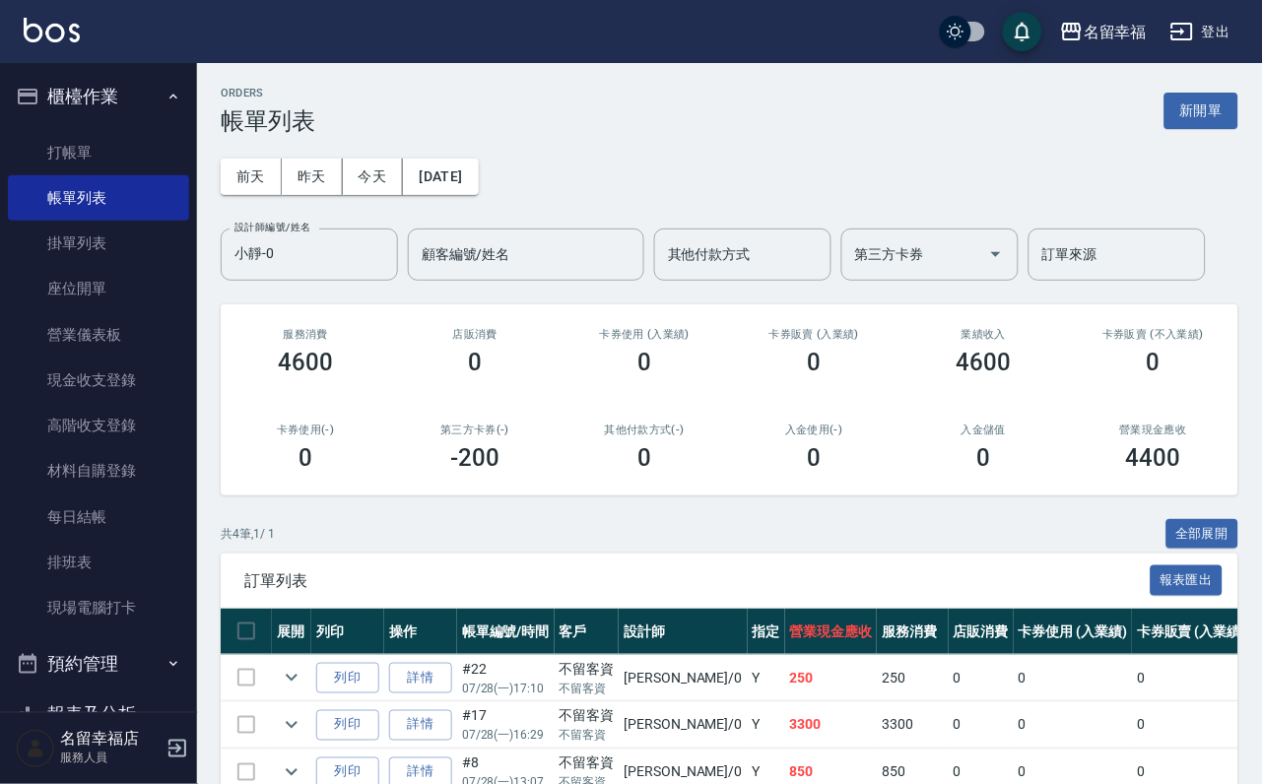
click at [494, 210] on div "[DATE] [DATE] [DATE] [DATE] 設計師編號/姓名 [PERSON_NAME]-0 設計師編號/姓名 顧客編號/姓名 顧客編號/姓名 其…" at bounding box center [730, 208] width 1018 height 146
click at [478, 189] on button "[DATE]" at bounding box center [440, 177] width 75 height 36
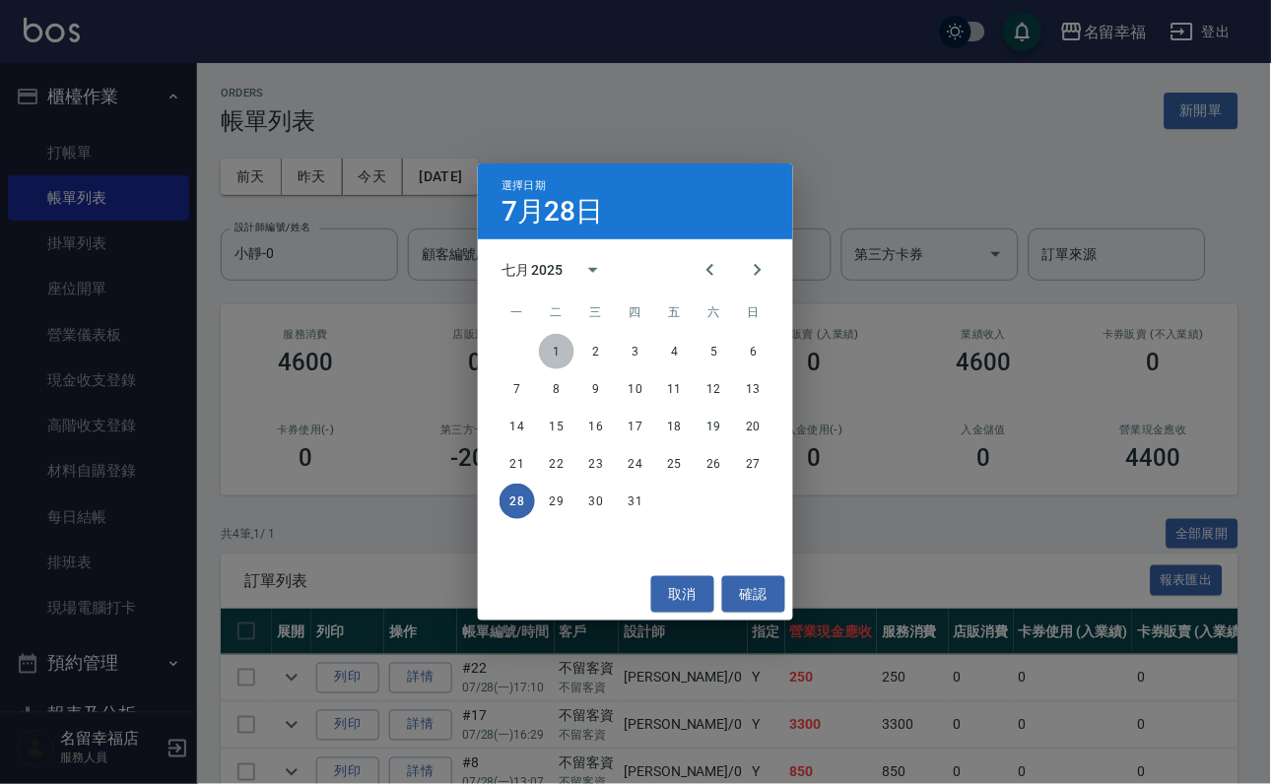
click at [557, 342] on button "1" at bounding box center [556, 351] width 35 height 35
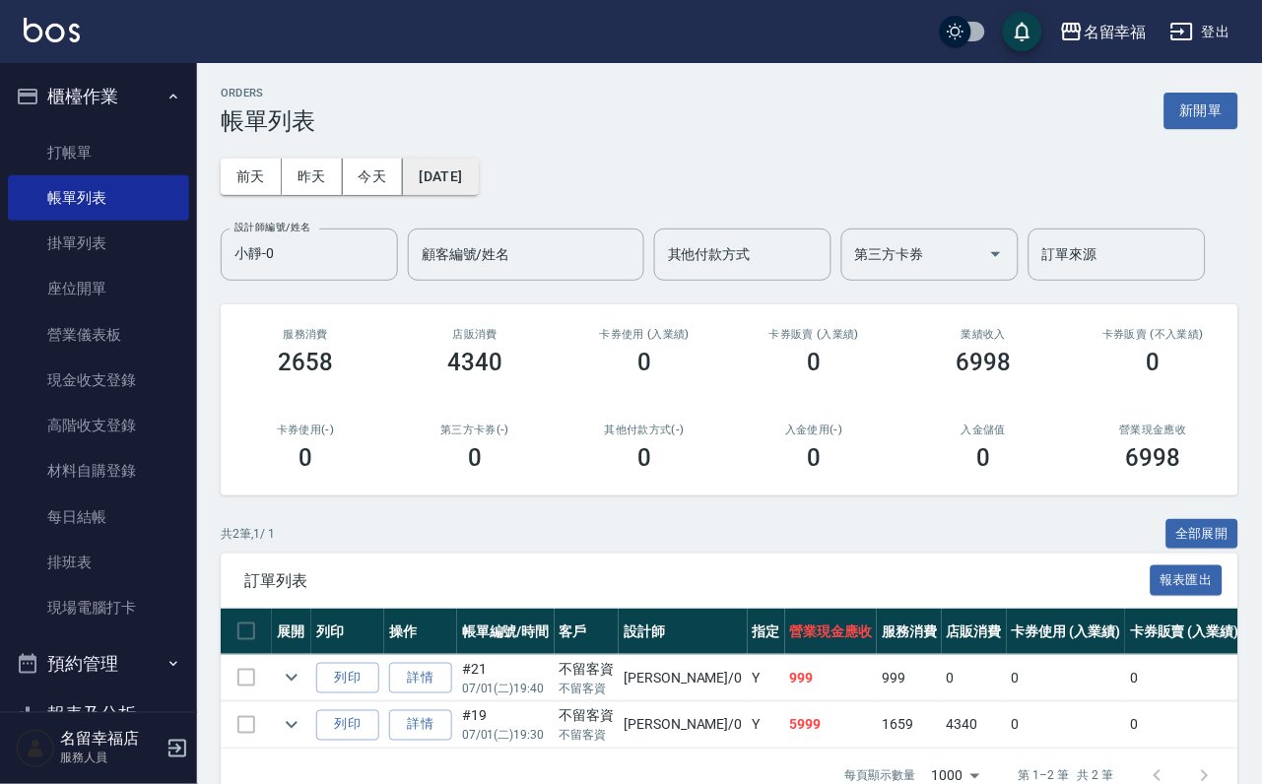
click at [478, 185] on button "[DATE]" at bounding box center [440, 177] width 75 height 36
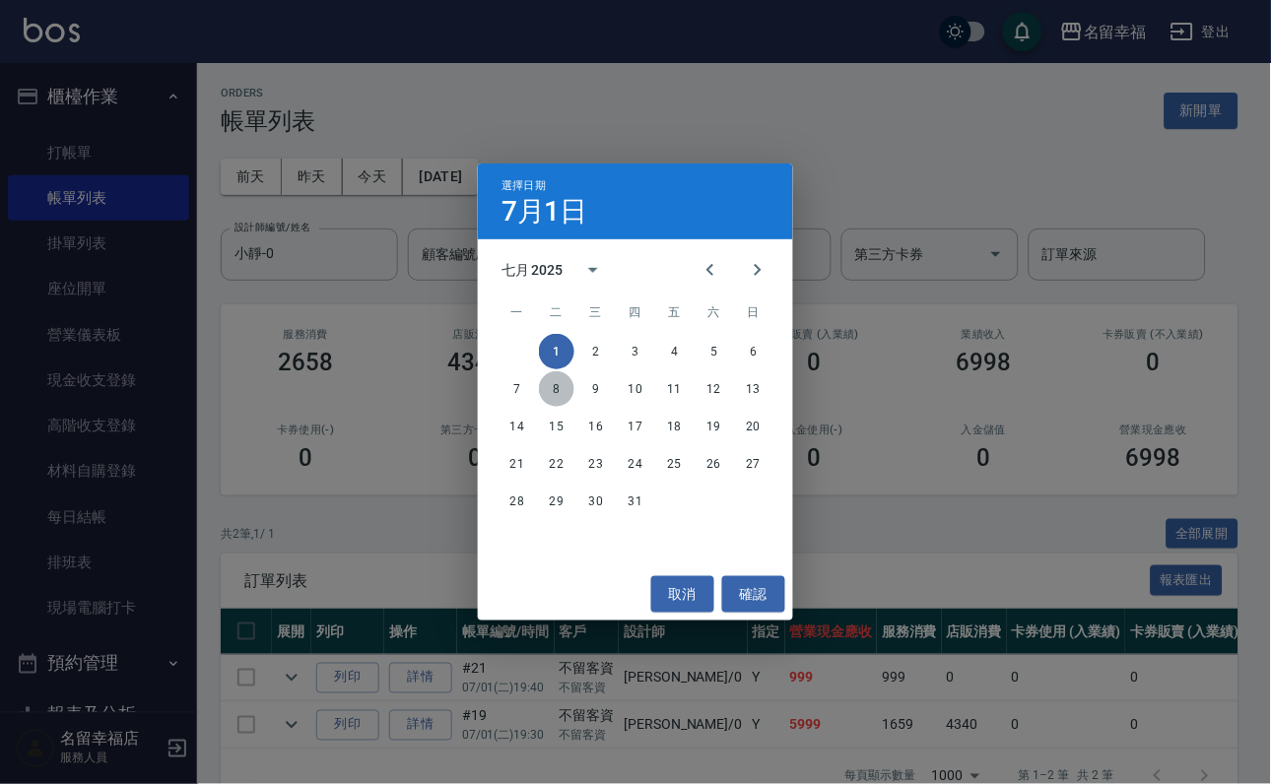
click at [555, 385] on button "8" at bounding box center [556, 388] width 35 height 35
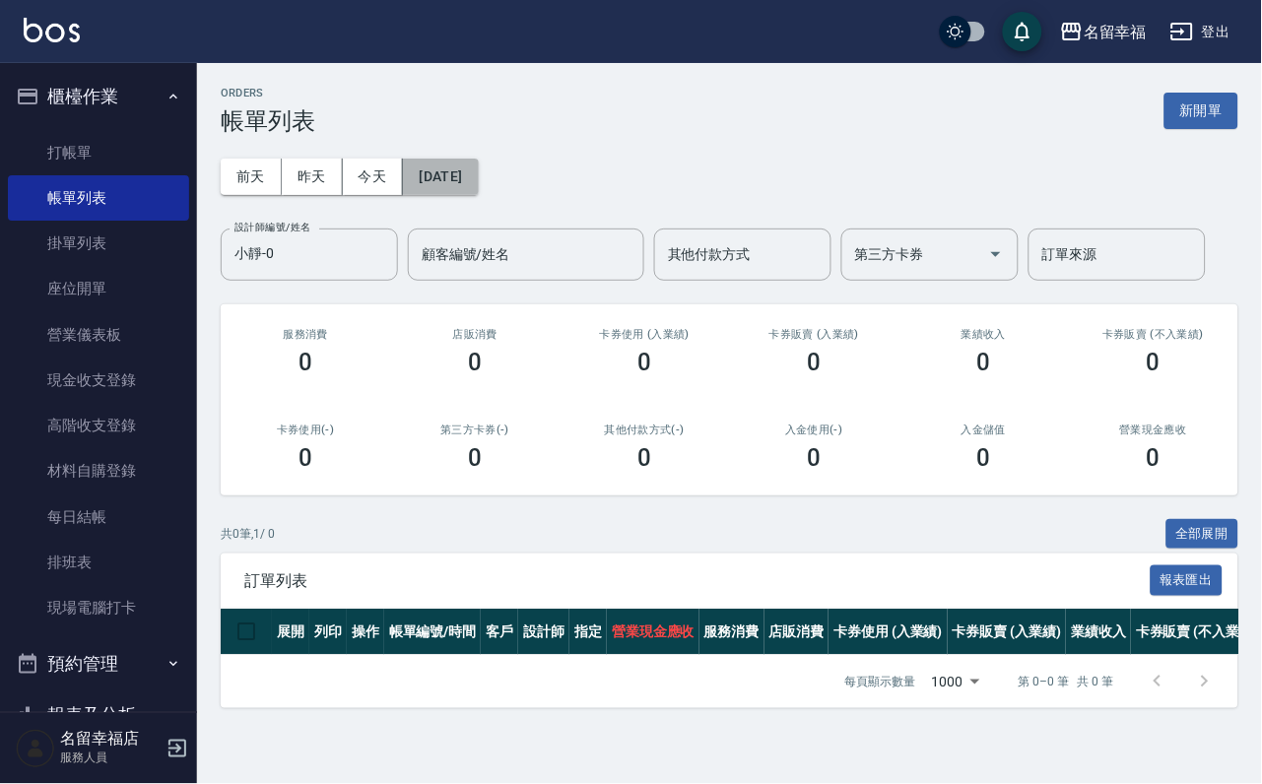
click at [465, 184] on button "[DATE]" at bounding box center [440, 177] width 75 height 36
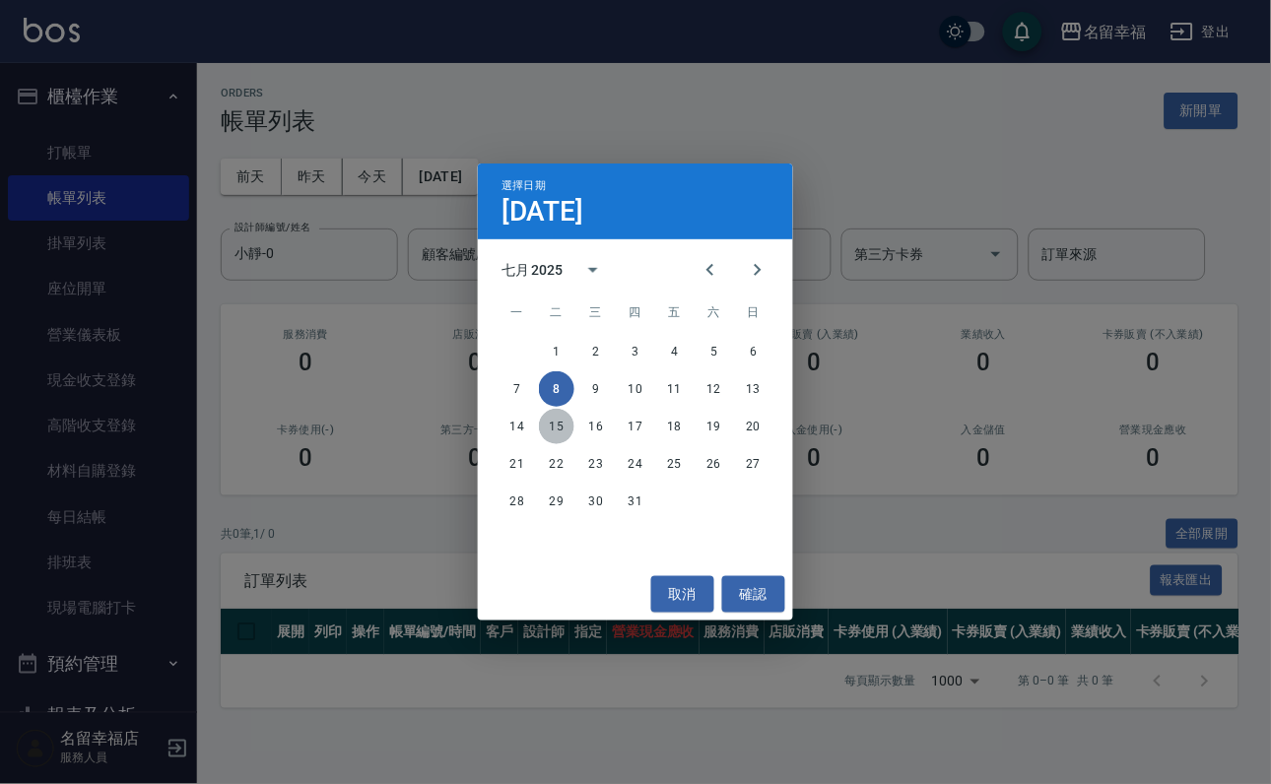
click at [552, 422] on button "15" at bounding box center [556, 426] width 35 height 35
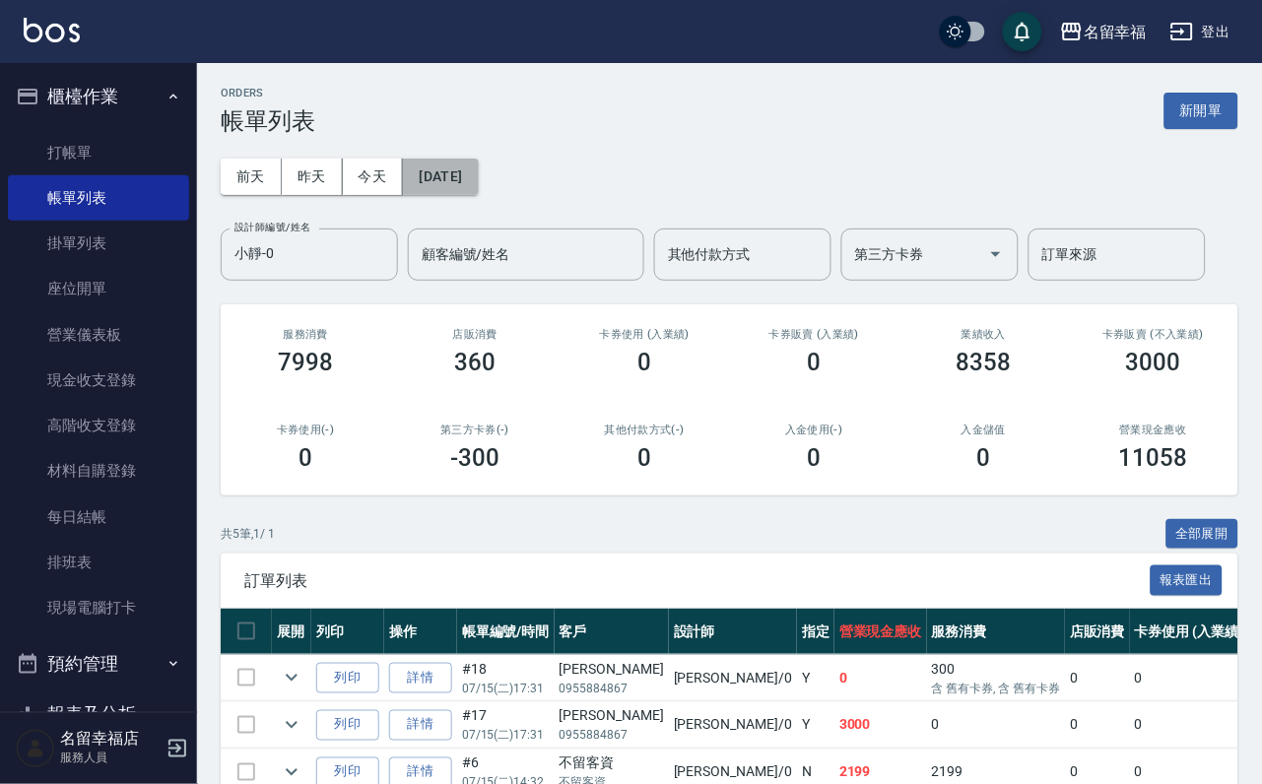
click at [478, 171] on button "[DATE]" at bounding box center [440, 177] width 75 height 36
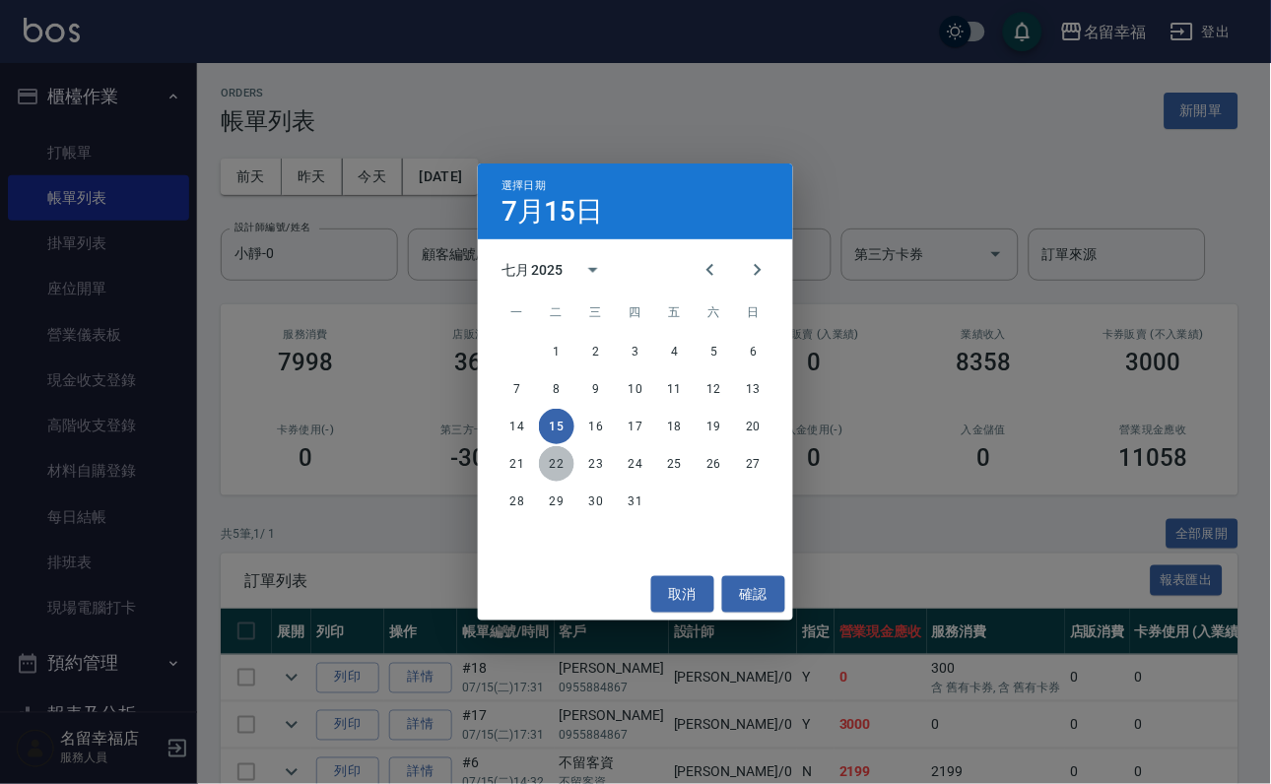
click at [554, 458] on button "22" at bounding box center [556, 463] width 35 height 35
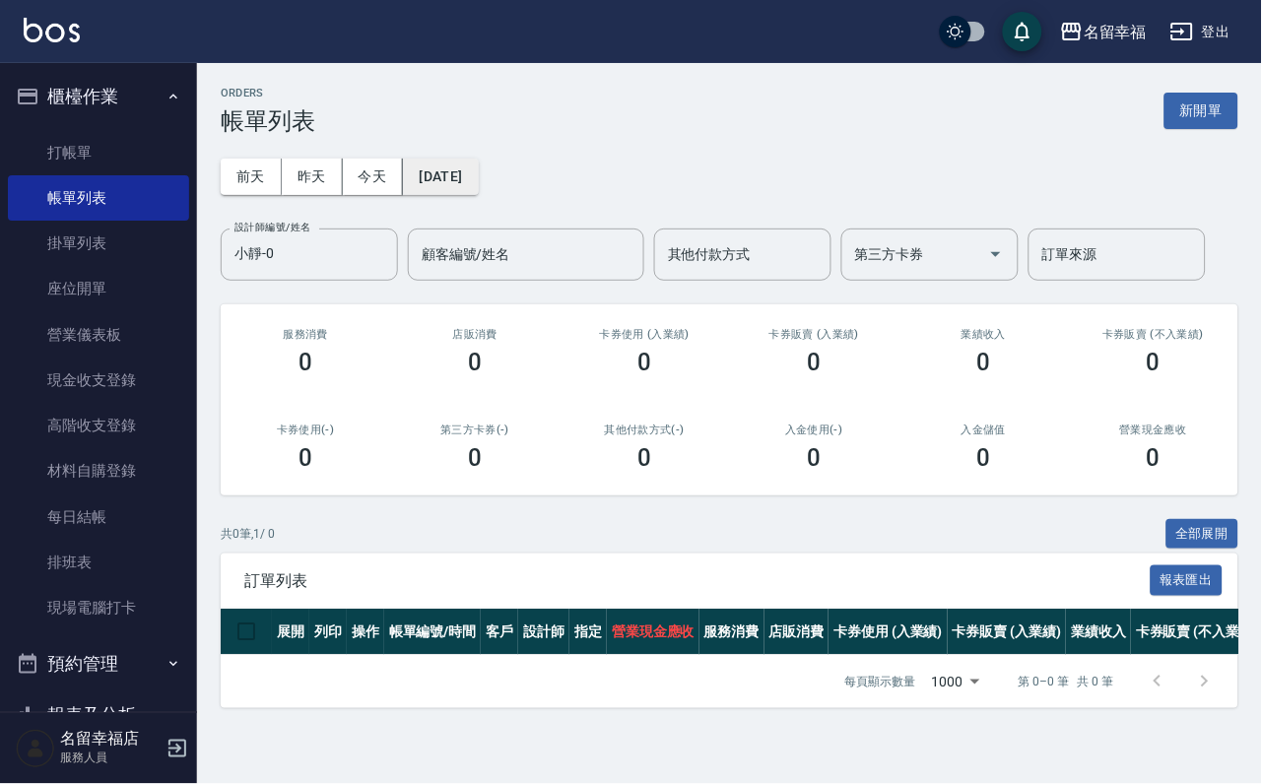
click at [478, 159] on button "[DATE]" at bounding box center [440, 177] width 75 height 36
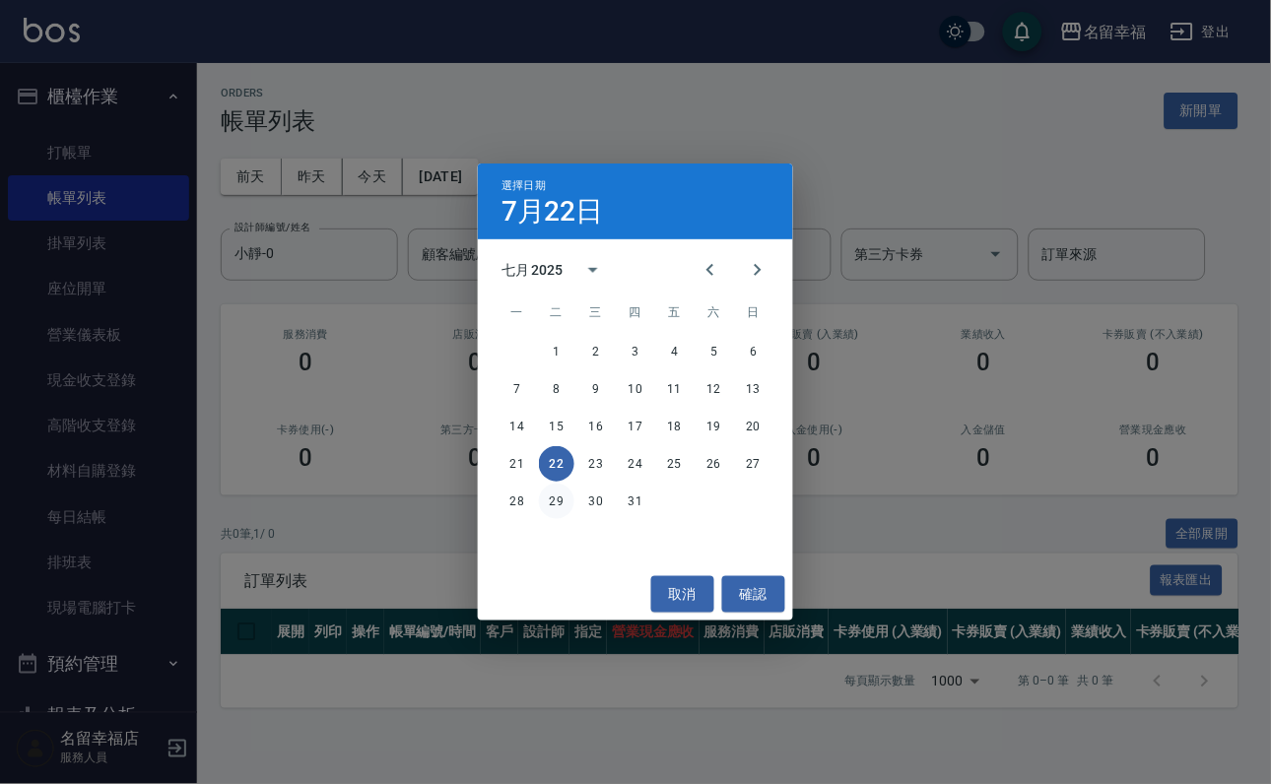
click at [553, 501] on button "29" at bounding box center [556, 501] width 35 height 35
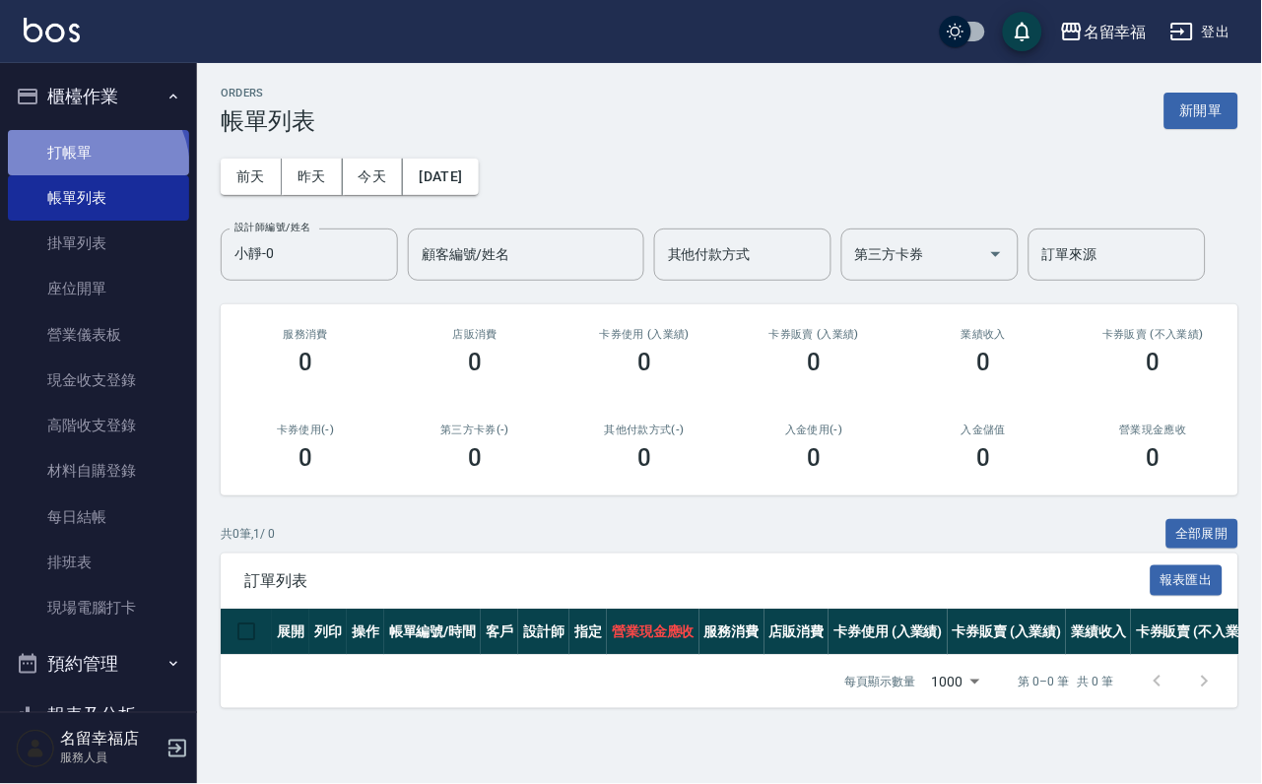
click at [85, 175] on link "打帳單" at bounding box center [98, 152] width 181 height 45
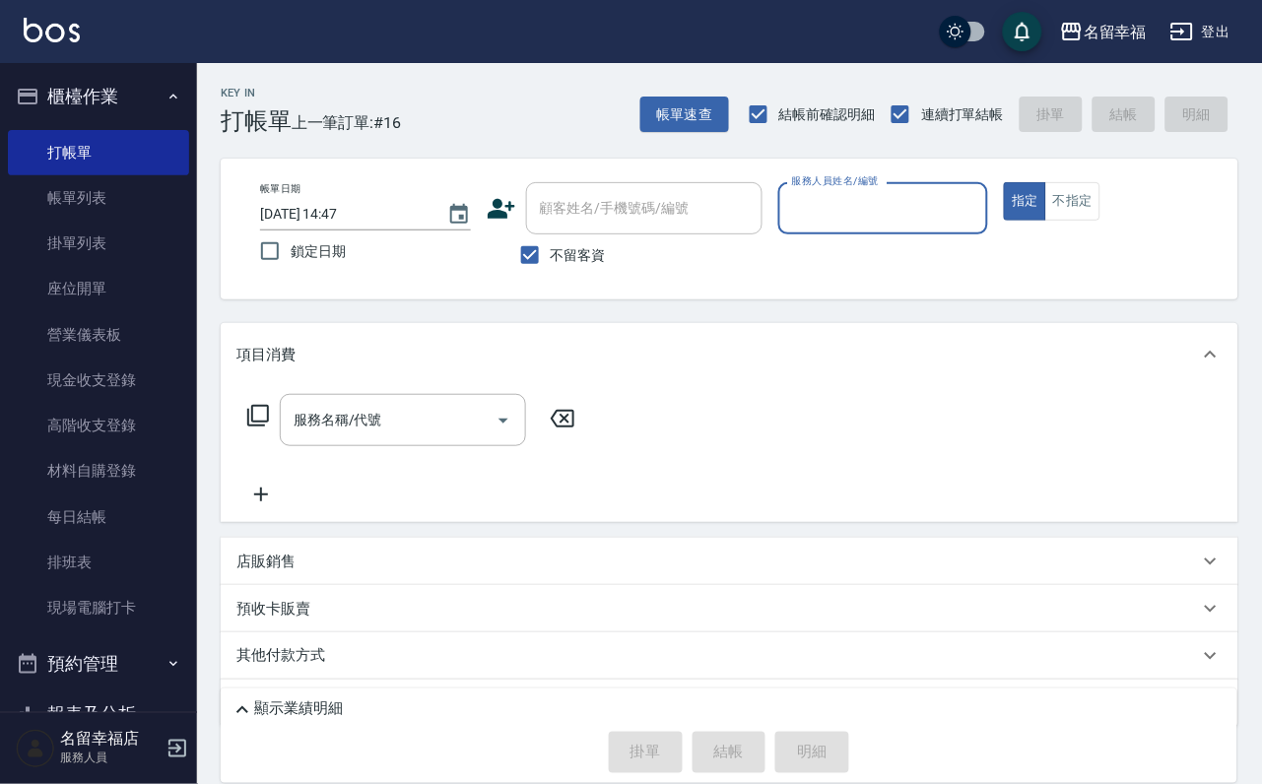
click at [959, 232] on div "服務人員姓名/編號" at bounding box center [883, 208] width 211 height 52
type input "[PERSON_NAME]-3"
type button "true"
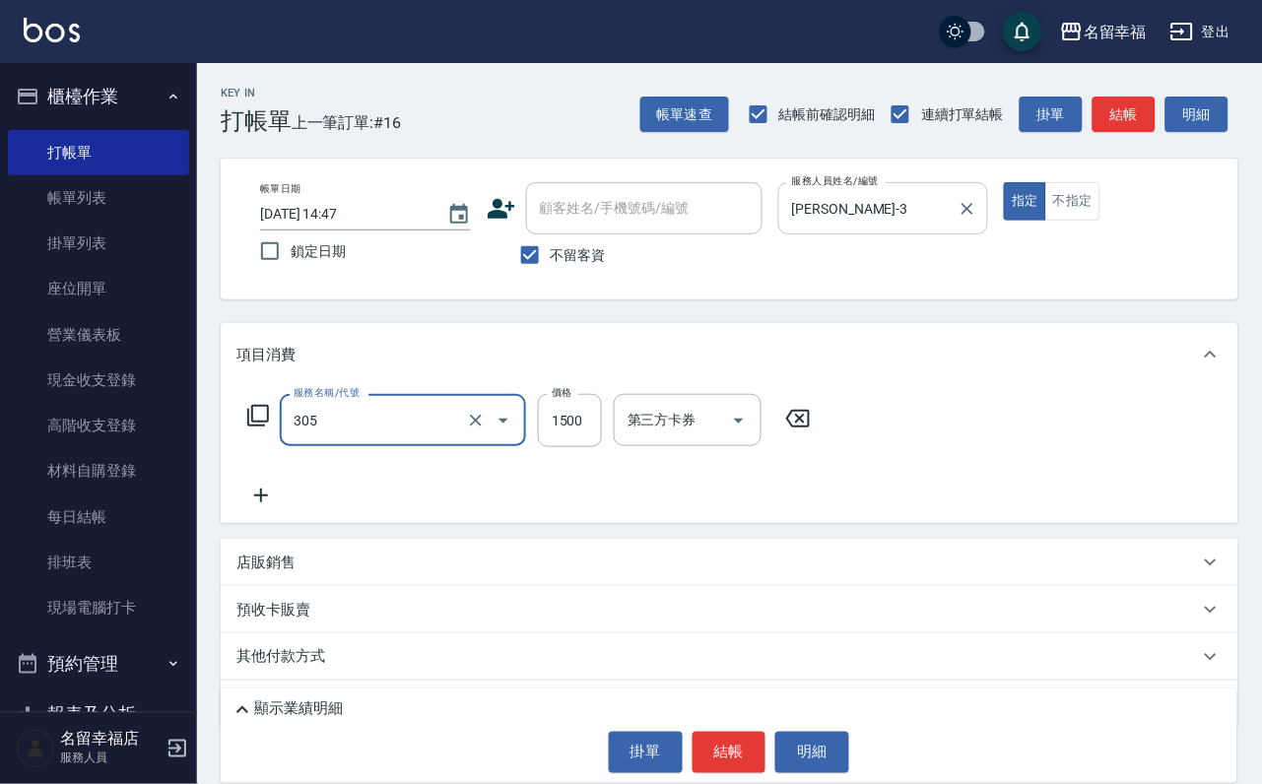
type input "設計燙髮1500(305)"
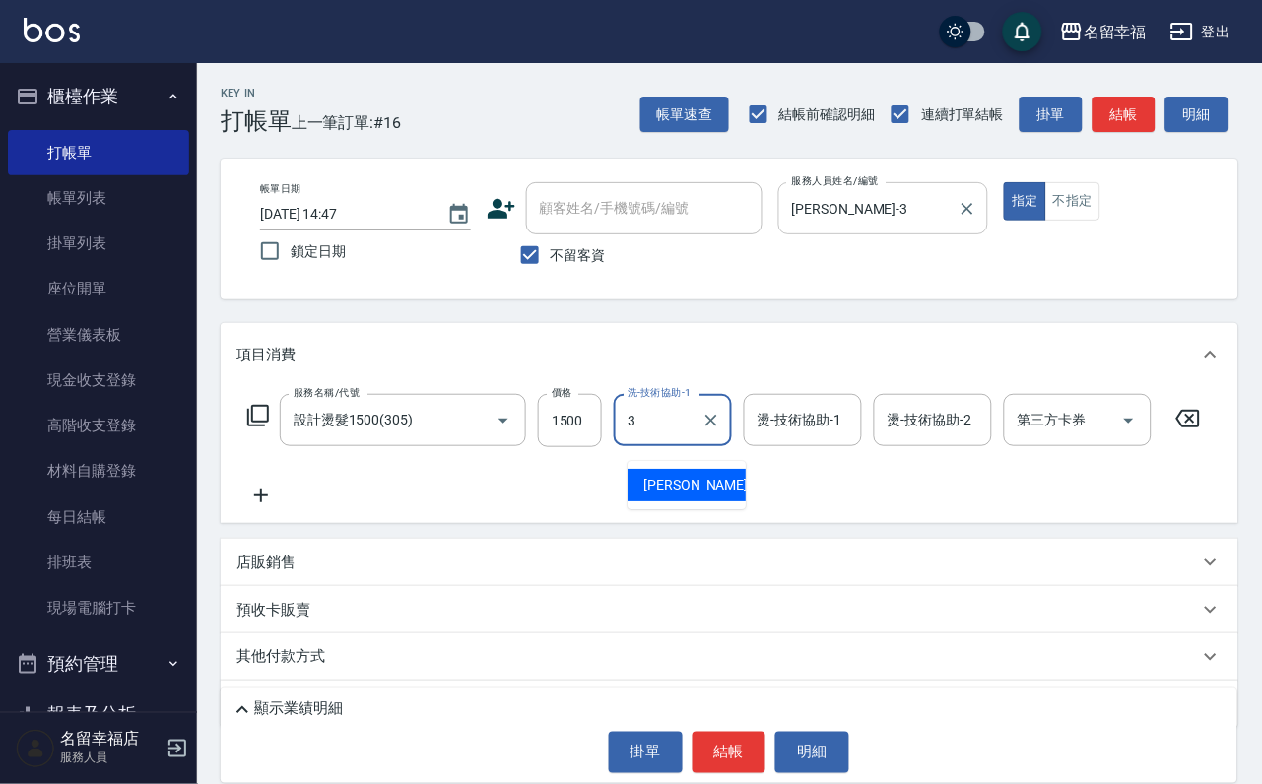
type input "[PERSON_NAME]-3"
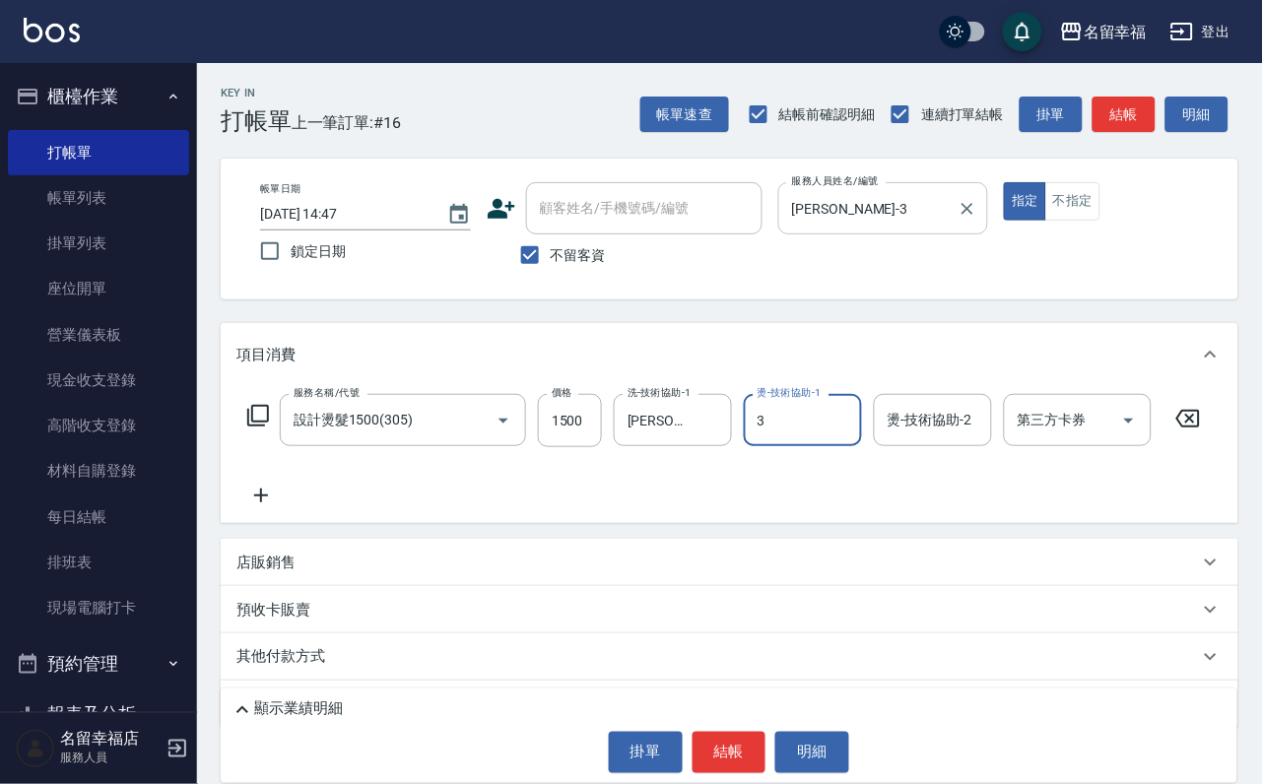
type input "[PERSON_NAME]-3"
type input "1199"
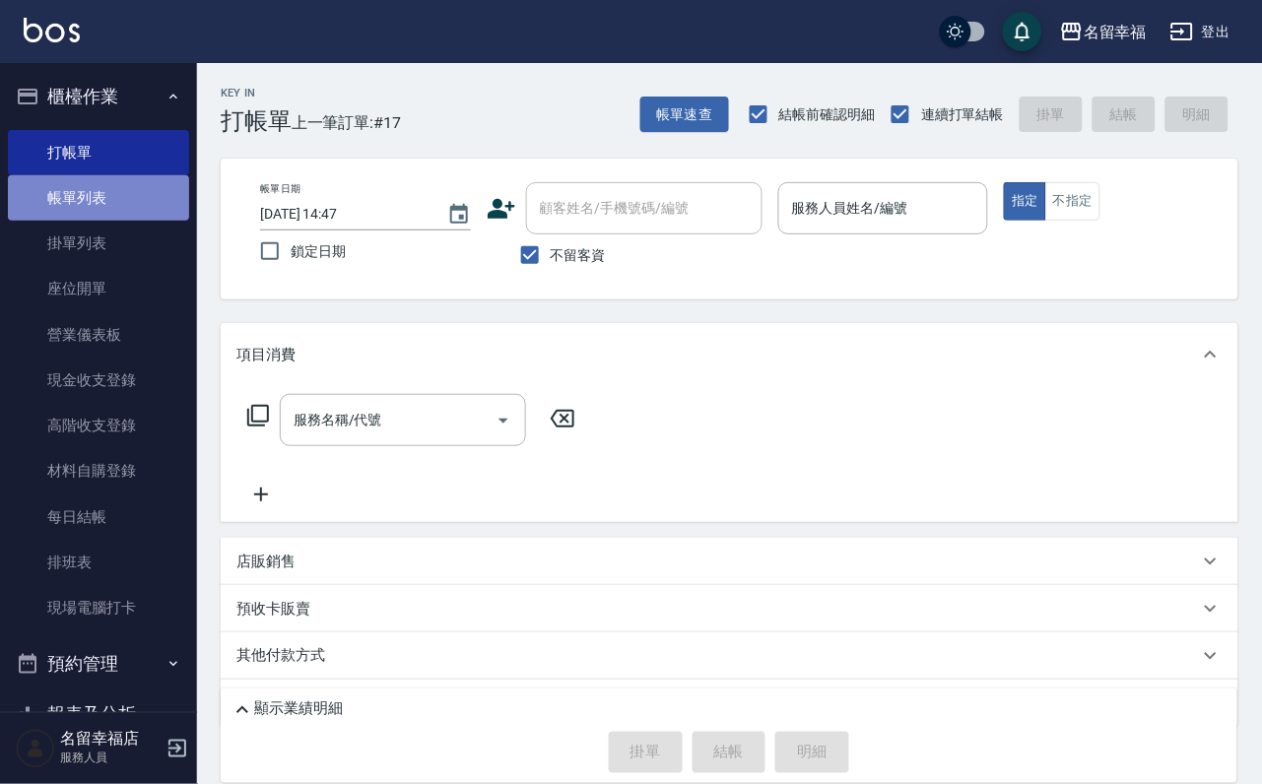
click at [131, 209] on link "帳單列表" at bounding box center [98, 197] width 181 height 45
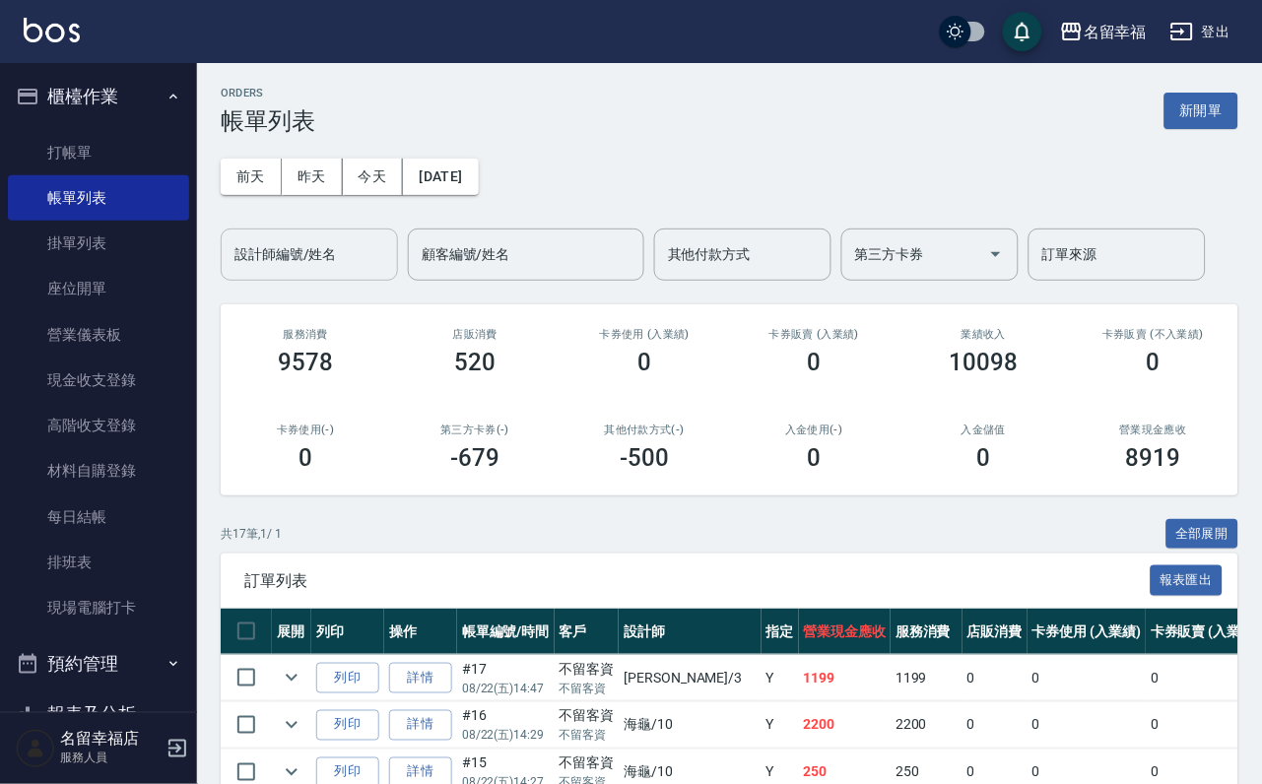
click at [347, 248] on input "設計師編號/姓名" at bounding box center [310, 254] width 160 height 34
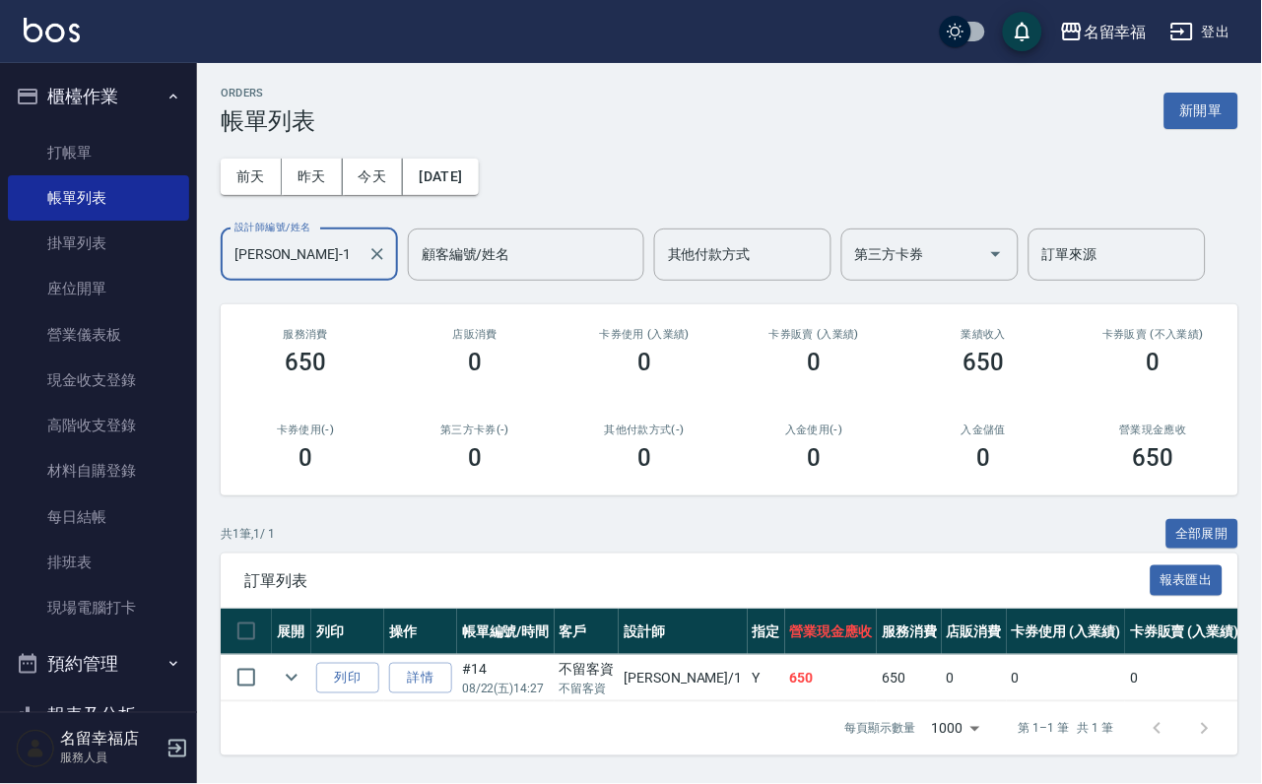
scroll to position [103, 0]
type input "[PERSON_NAME]-1"
click at [452, 663] on link "詳情" at bounding box center [420, 678] width 63 height 31
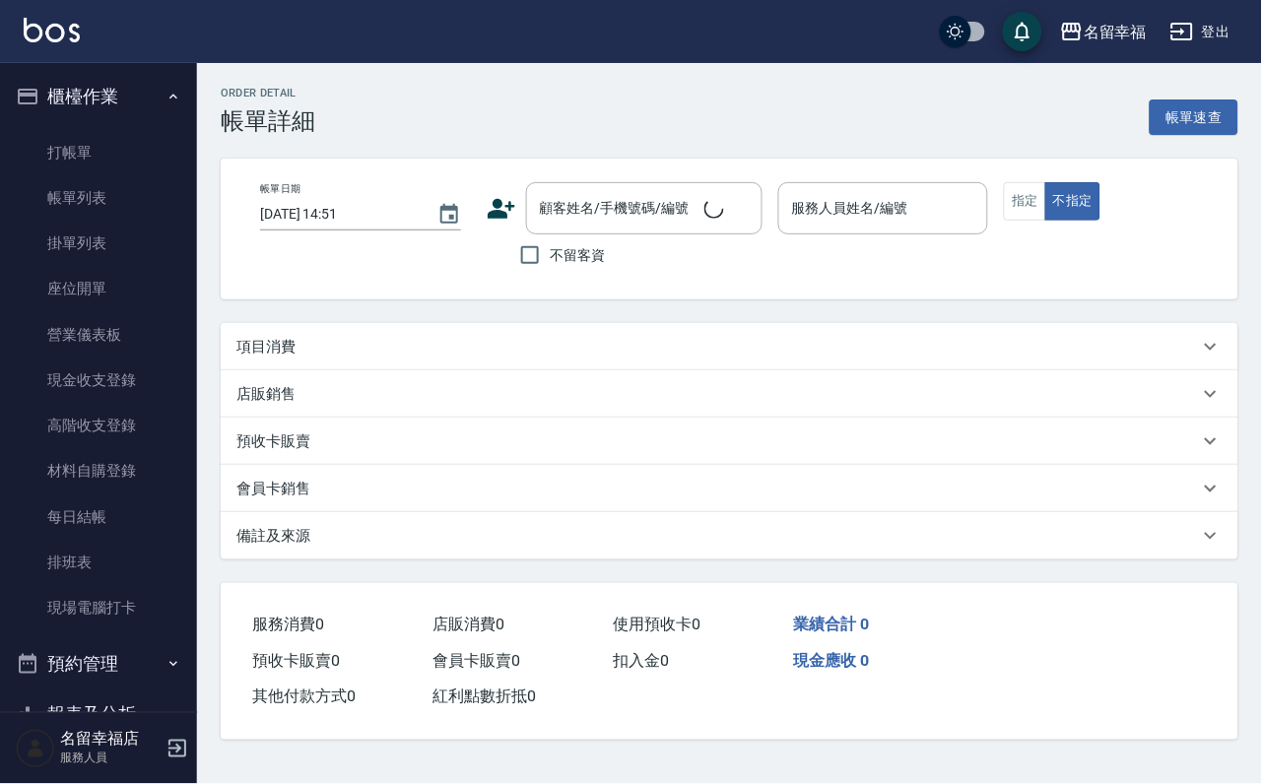
type input "[DATE] 14:27"
checkbox input "true"
type input "[PERSON_NAME]-1"
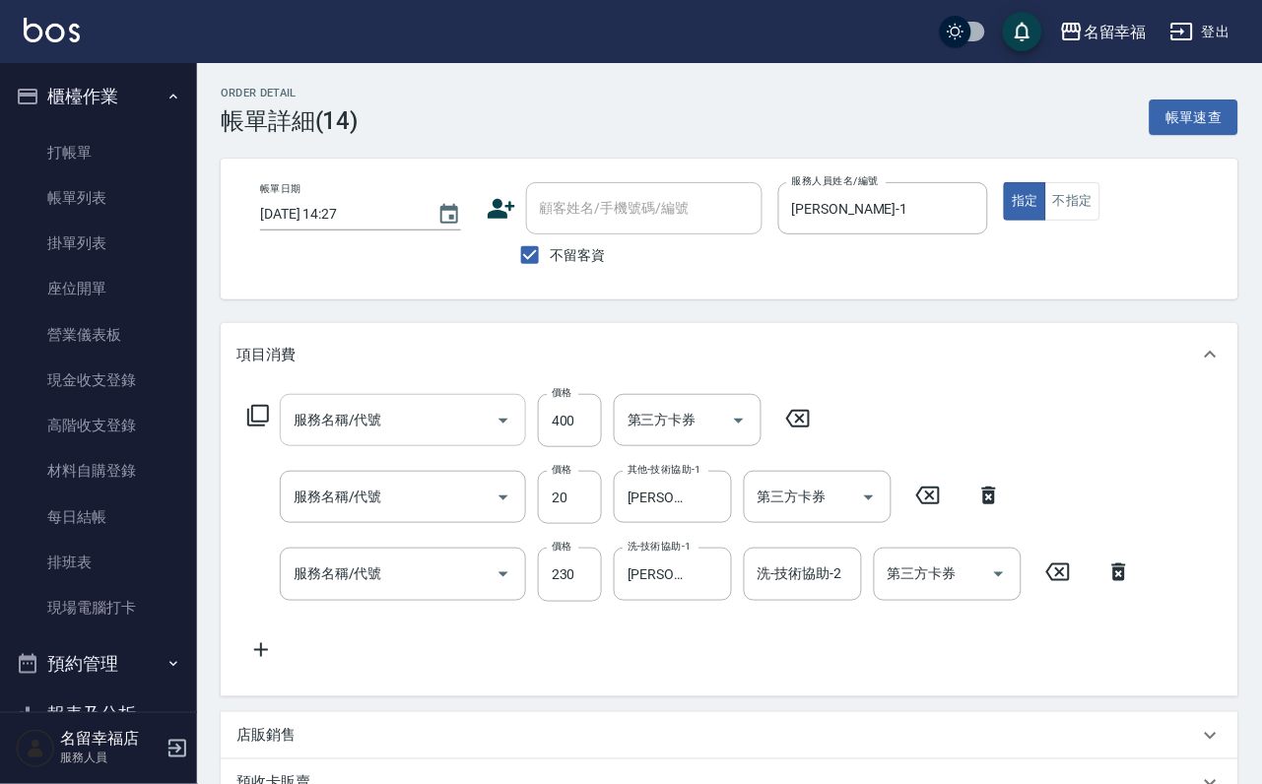
type input "指定單剪(203)"
type input "潤絲(801)"
type input "洗髮(101)"
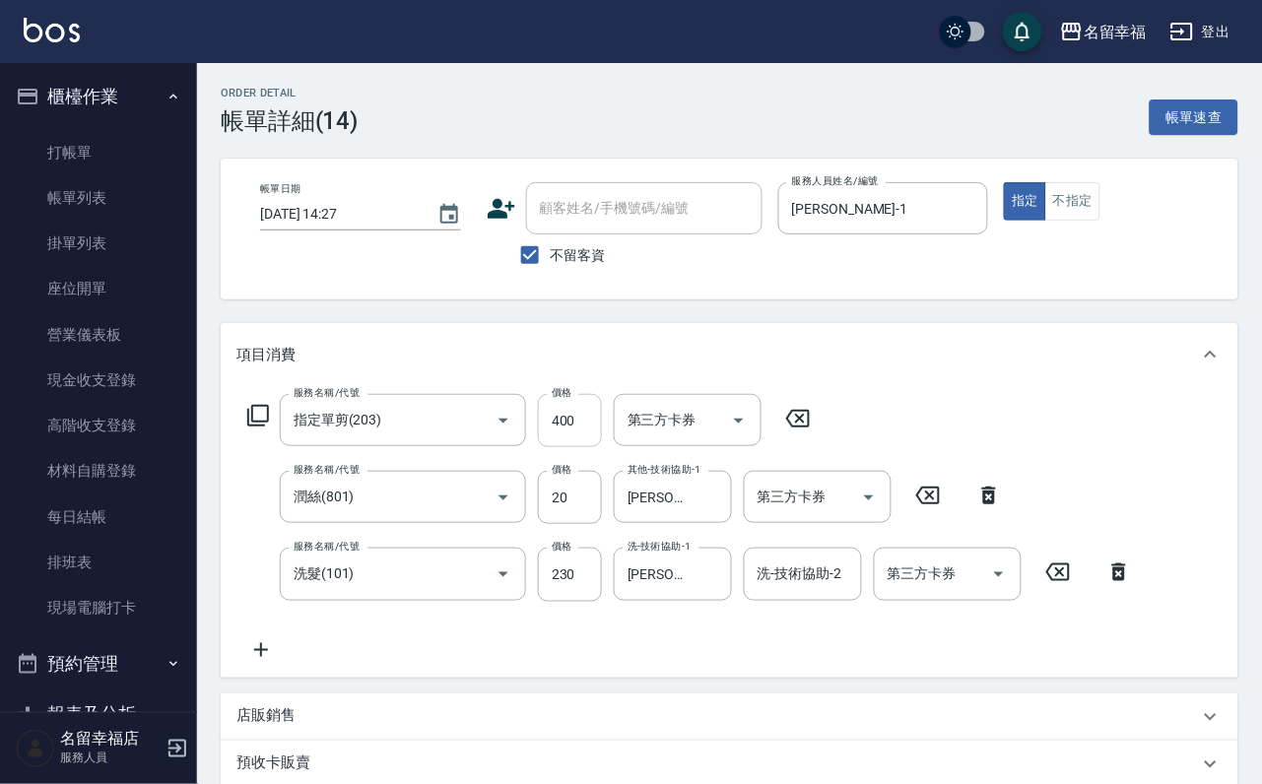
click at [597, 436] on input "400" at bounding box center [570, 420] width 64 height 53
type input "199"
click at [487, 641] on div "服務名稱/代號 指定單剪(203) 服務名稱/代號 價格 199 價格 第三方卡券 第三方卡券 服務名稱/代號 潤絲(801) 服務名稱/代號 價格 20 價…" at bounding box center [689, 527] width 907 height 267
click at [582, 591] on input "230" at bounding box center [570, 574] width 64 height 53
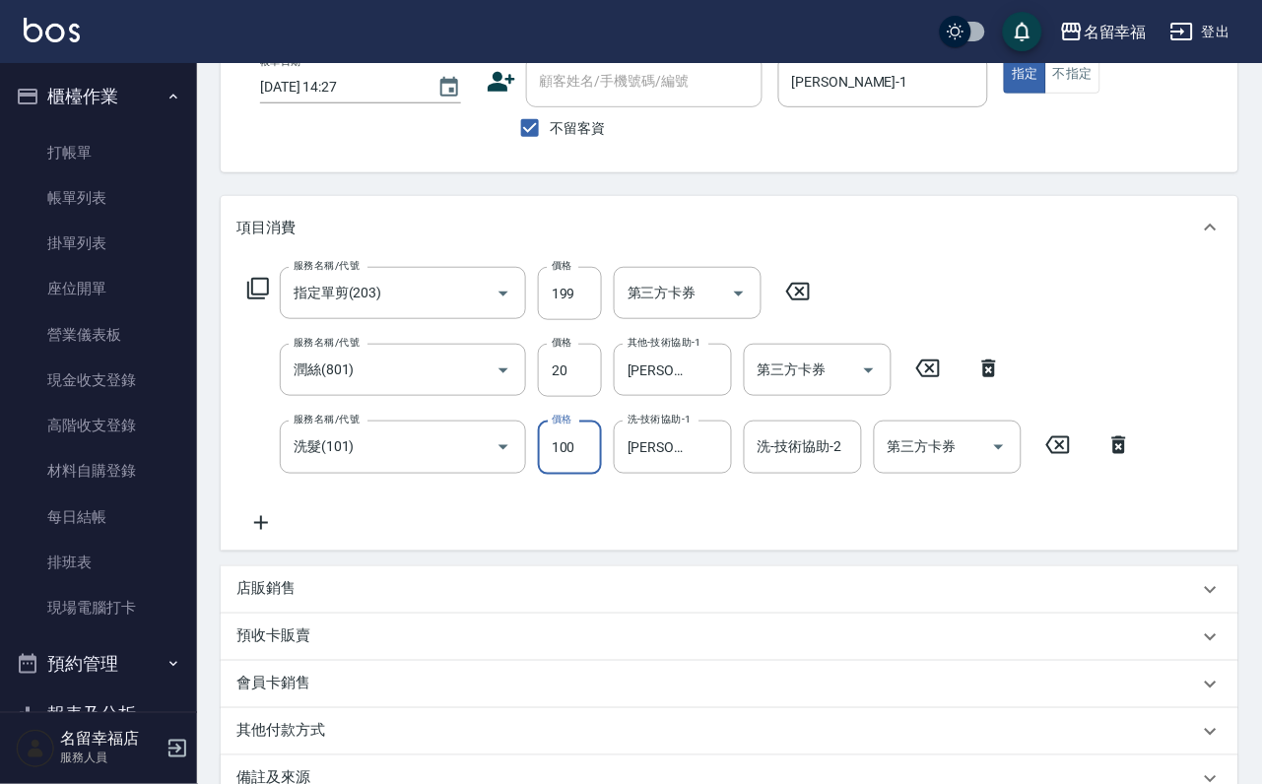
scroll to position [431, 0]
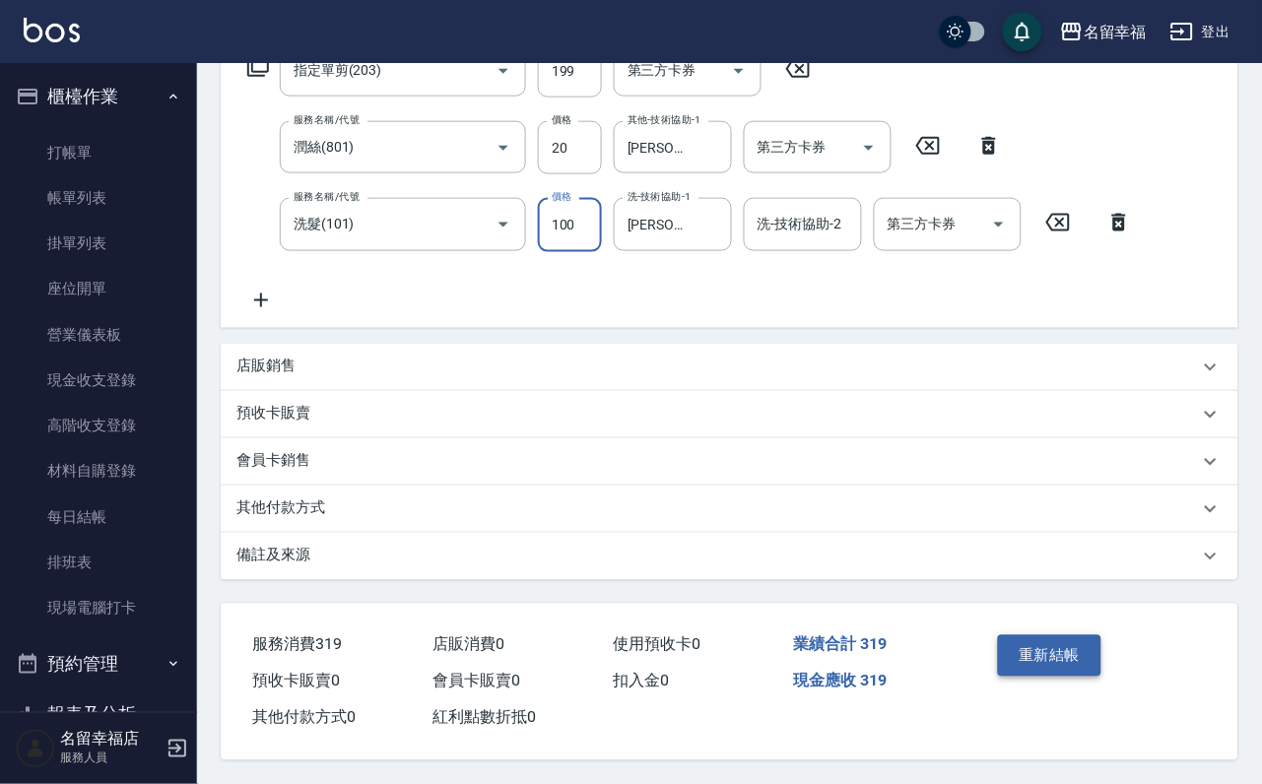
type input "100"
click at [1059, 635] on button "重新結帳" at bounding box center [1050, 655] width 104 height 41
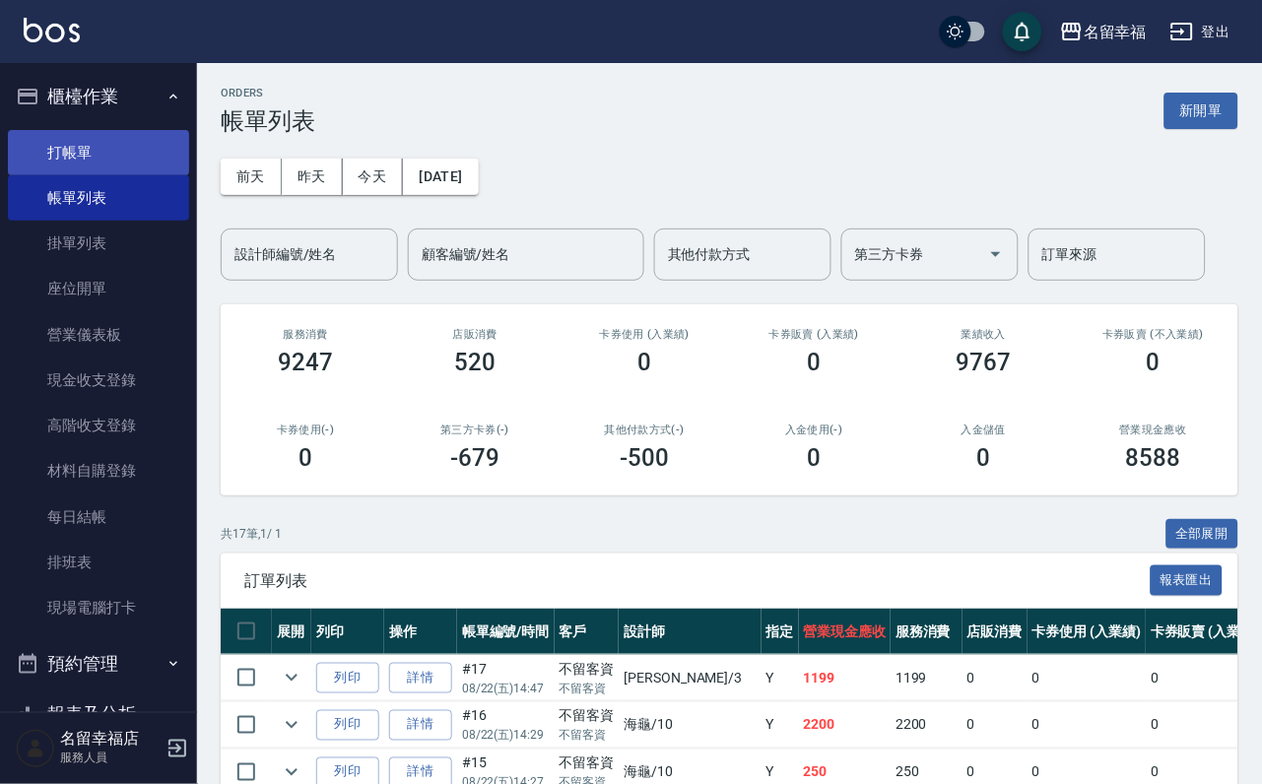
click at [134, 148] on link "打帳單" at bounding box center [98, 152] width 181 height 45
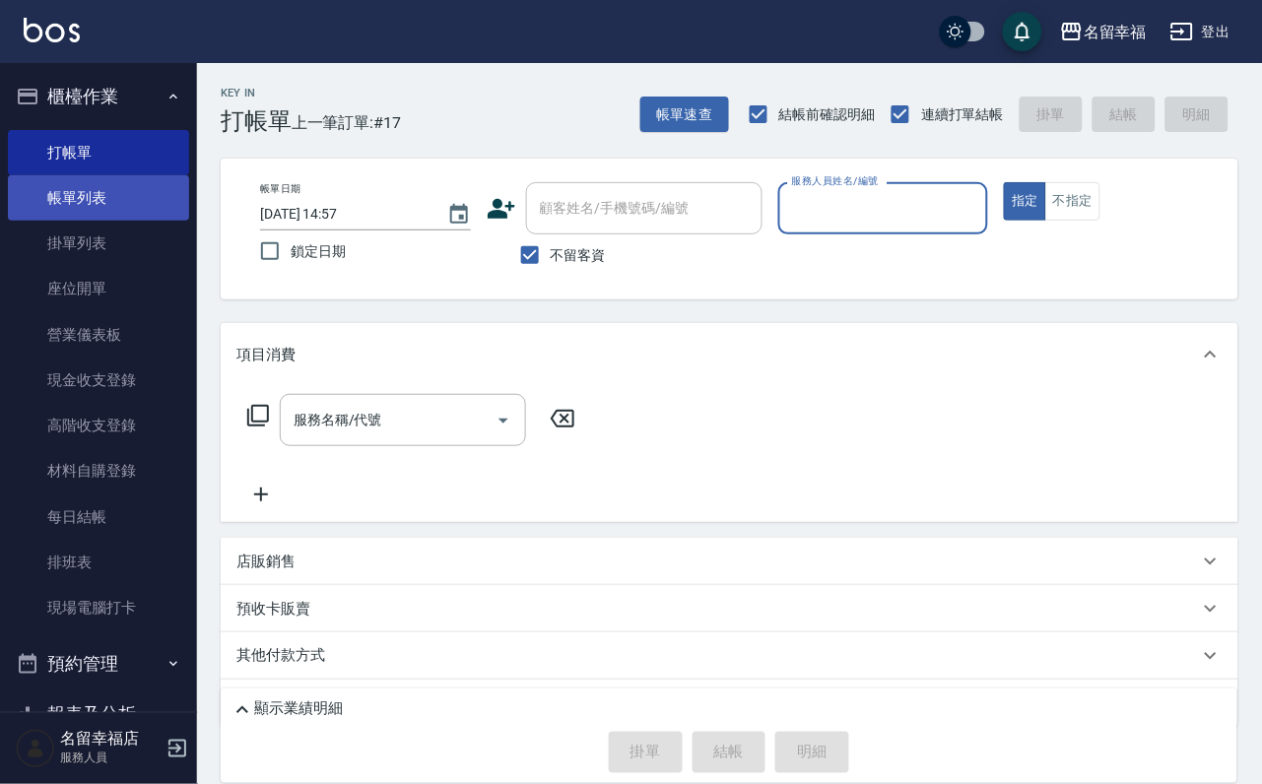
click at [153, 219] on link "帳單列表" at bounding box center [98, 197] width 181 height 45
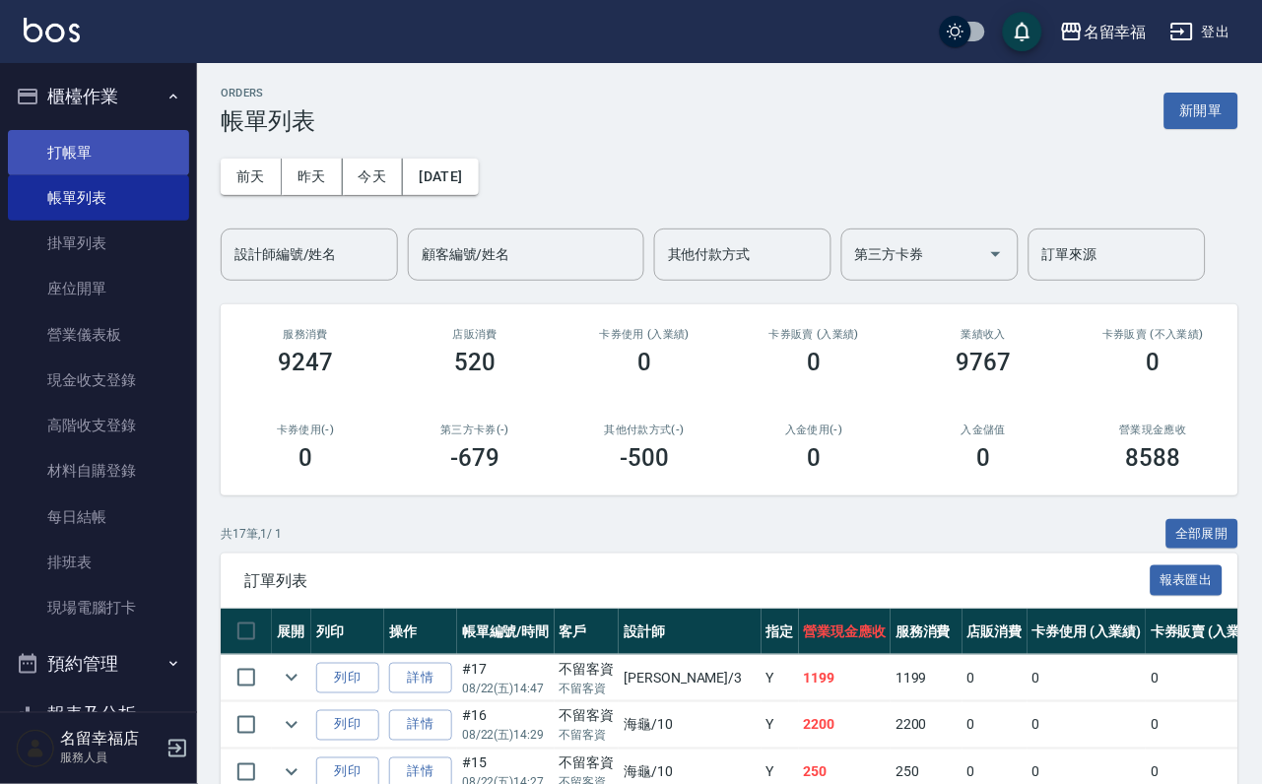
click at [141, 170] on link "打帳單" at bounding box center [98, 152] width 181 height 45
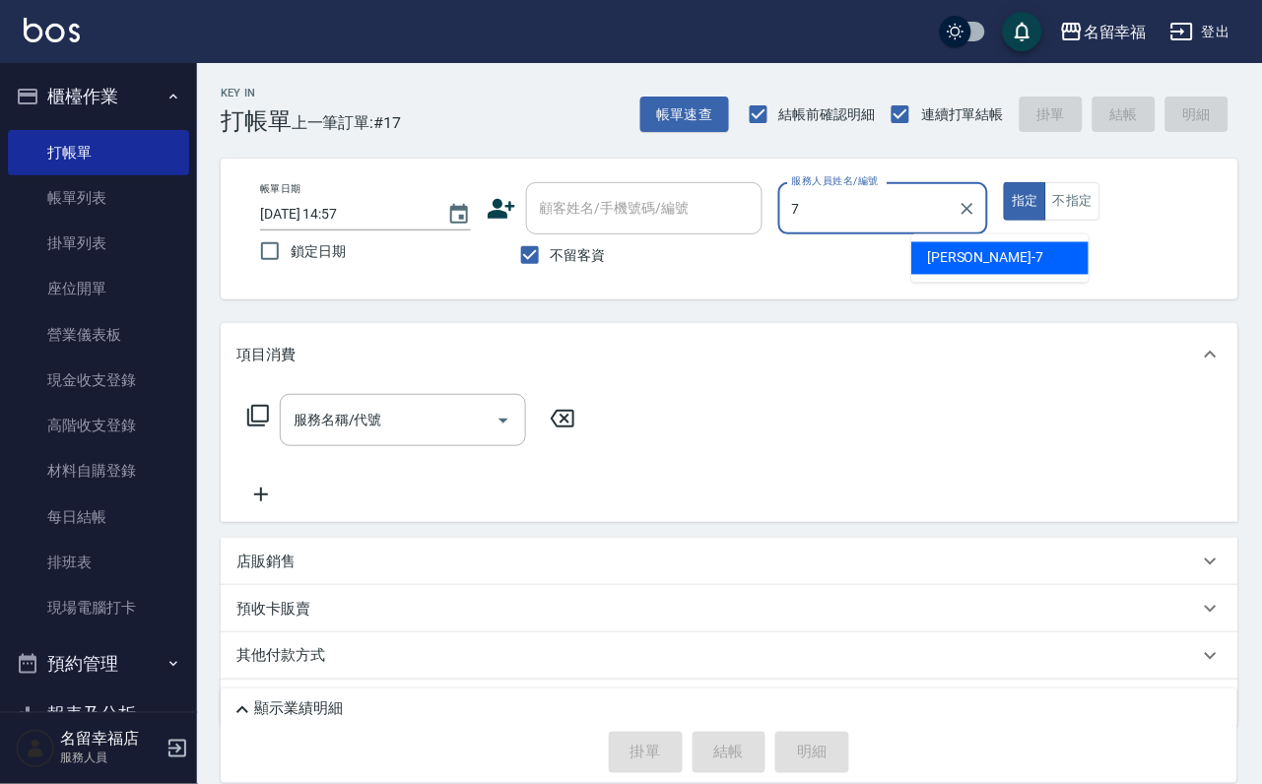
type input "瑜瑜-7"
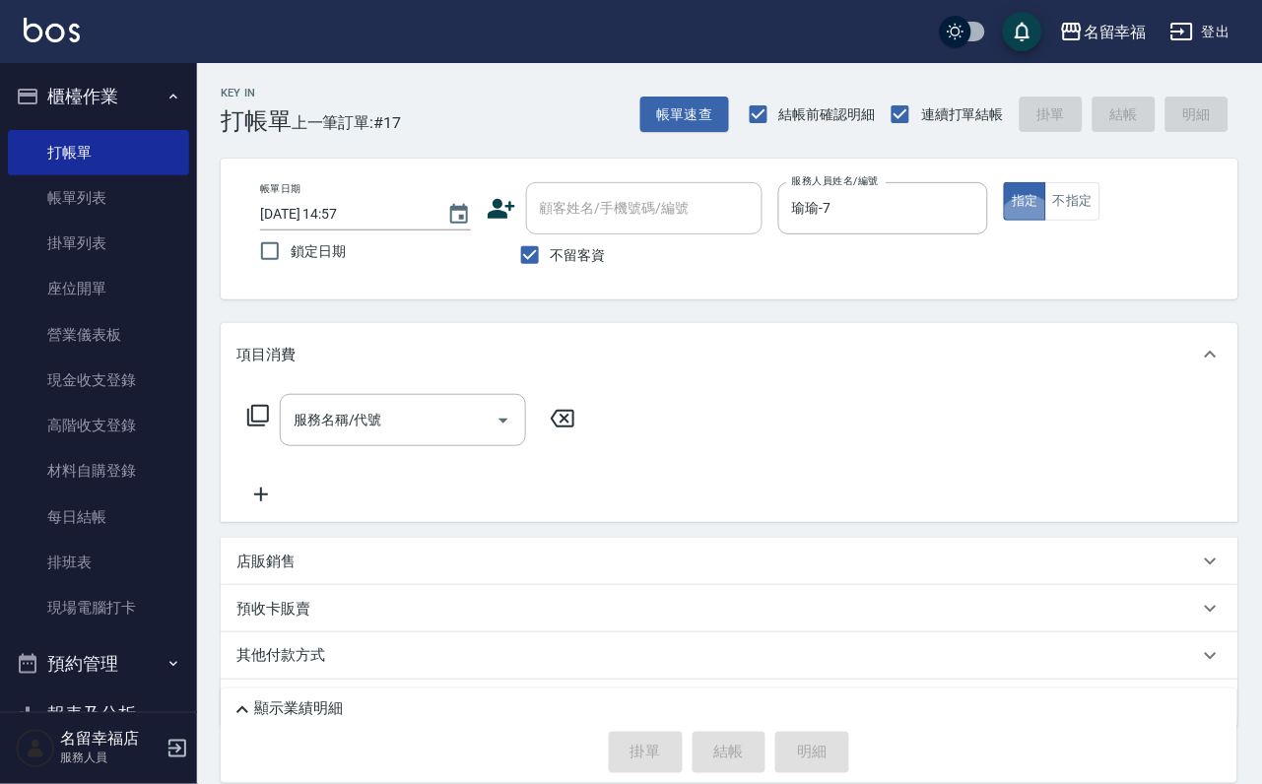
type button "true"
click at [382, 435] on input "服務名稱/代號" at bounding box center [388, 420] width 199 height 34
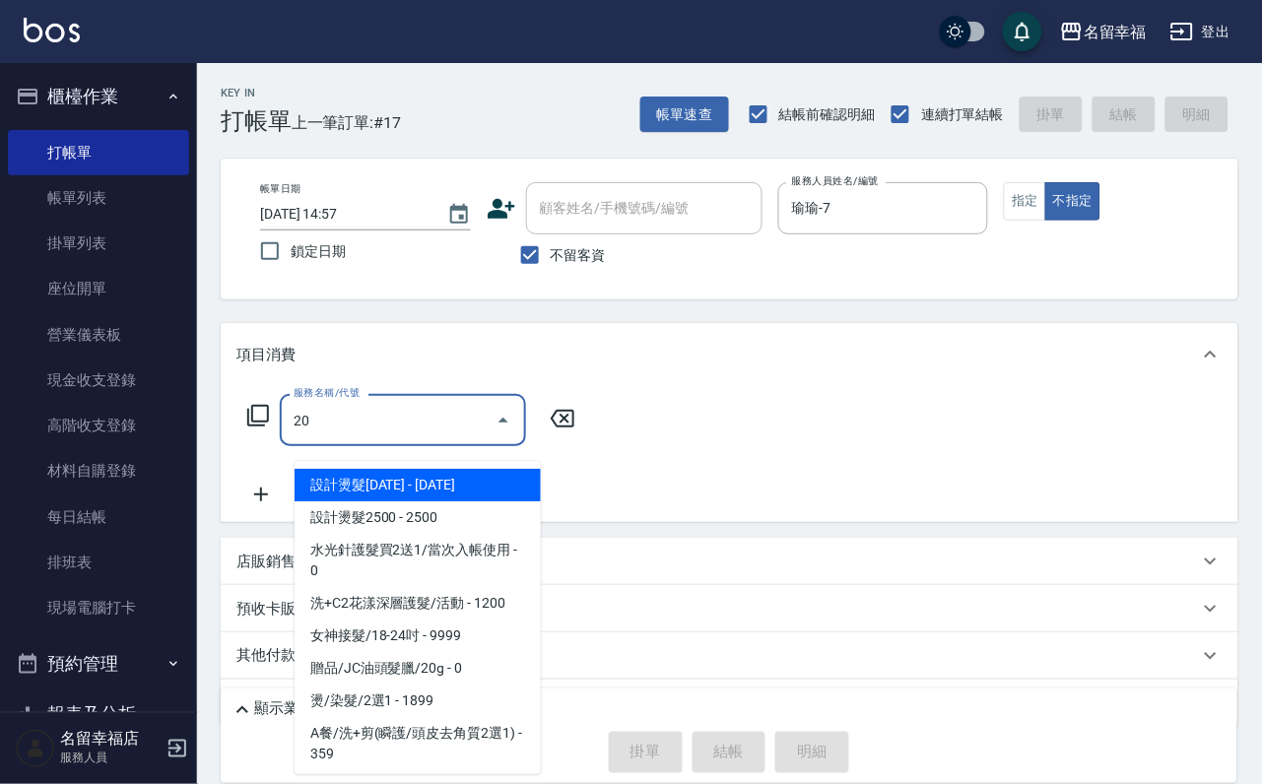
type input "203"
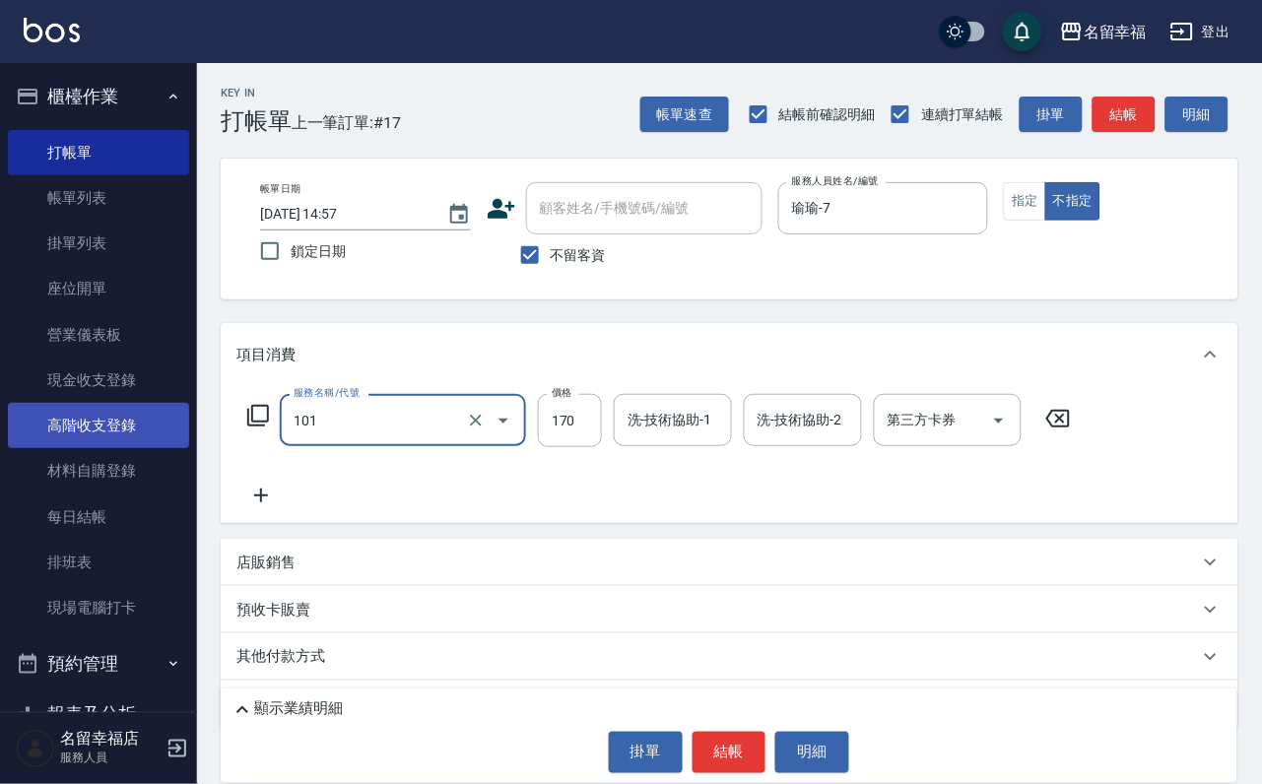
type input "洗髮(101)"
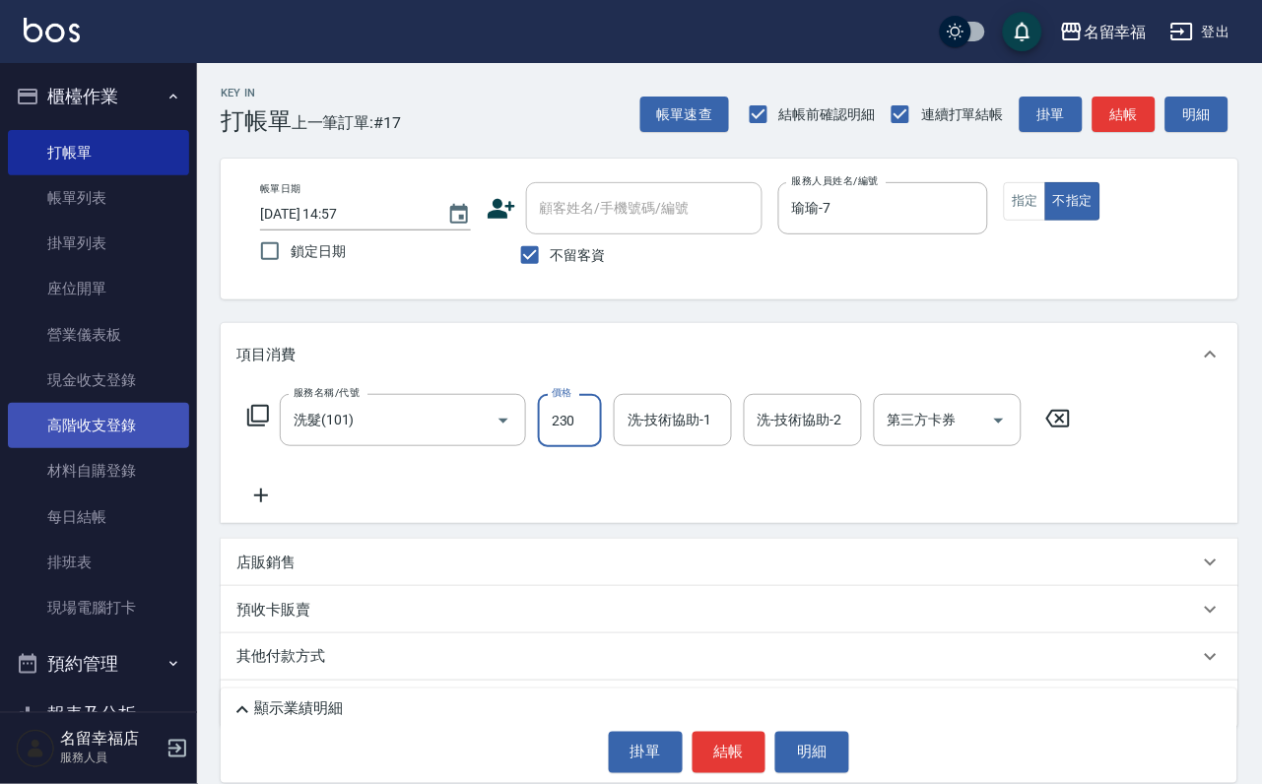
type input "230"
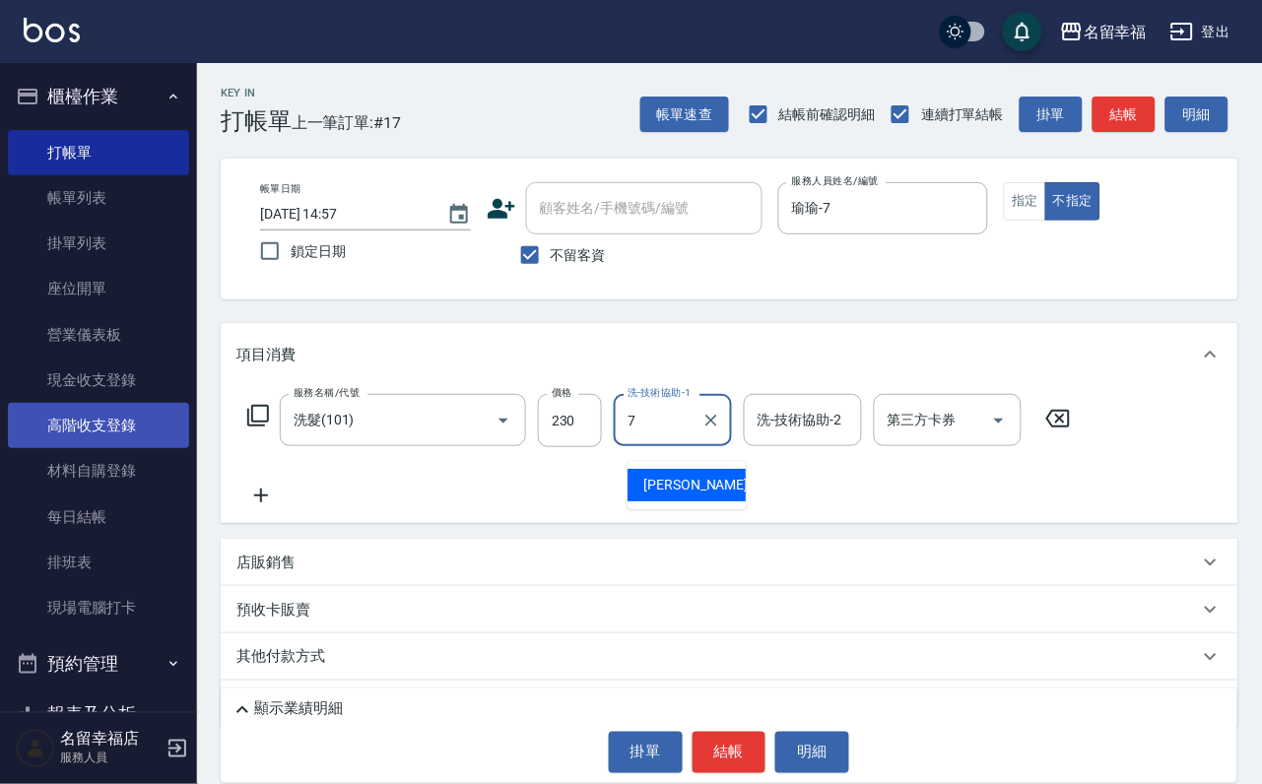
type input "瑜瑜-7"
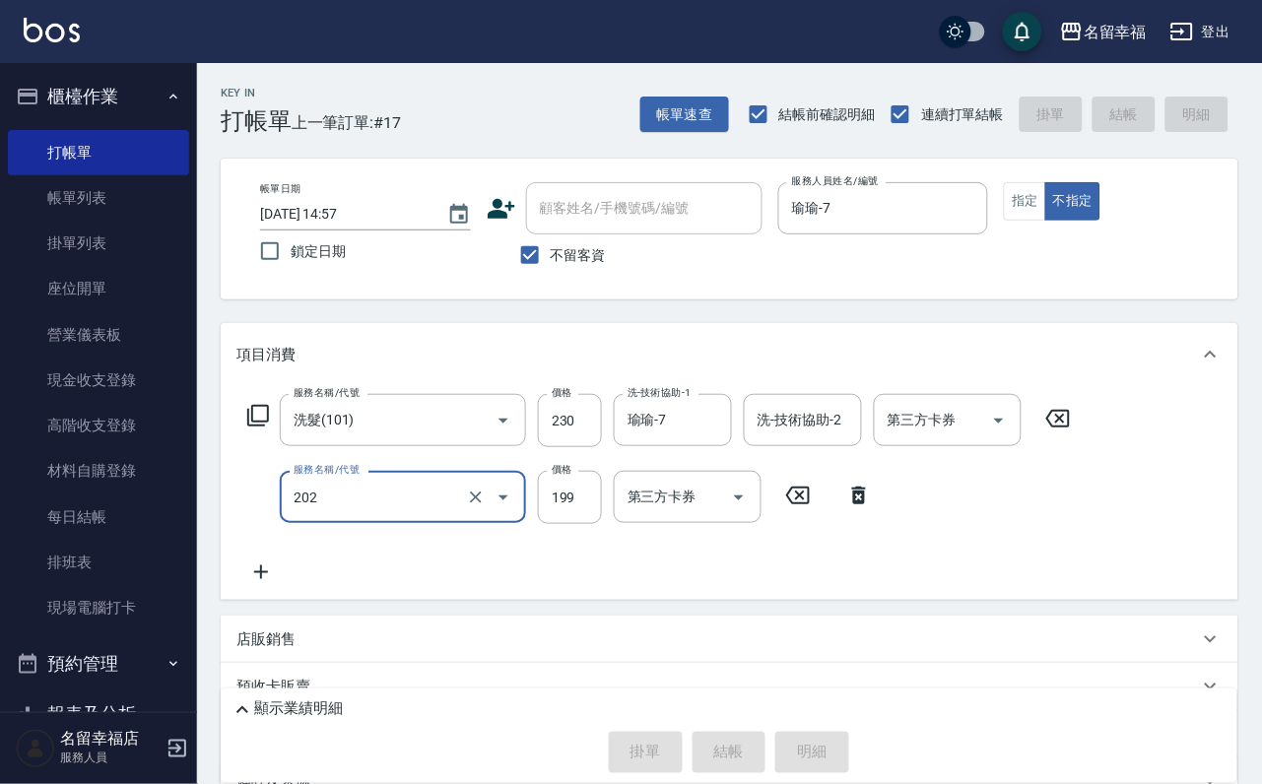
type input "202"
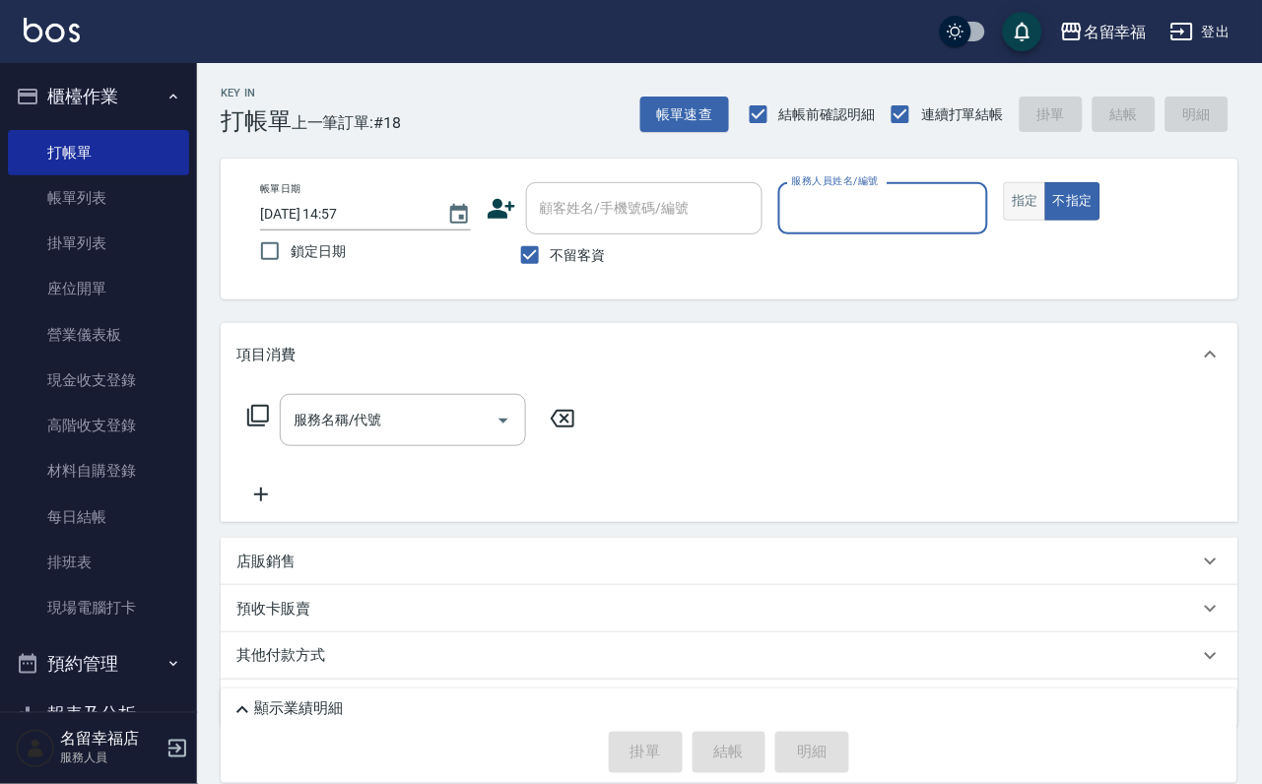
click at [1046, 221] on button "指定" at bounding box center [1025, 201] width 42 height 38
click at [1004, 182] on button "指定" at bounding box center [1025, 201] width 42 height 38
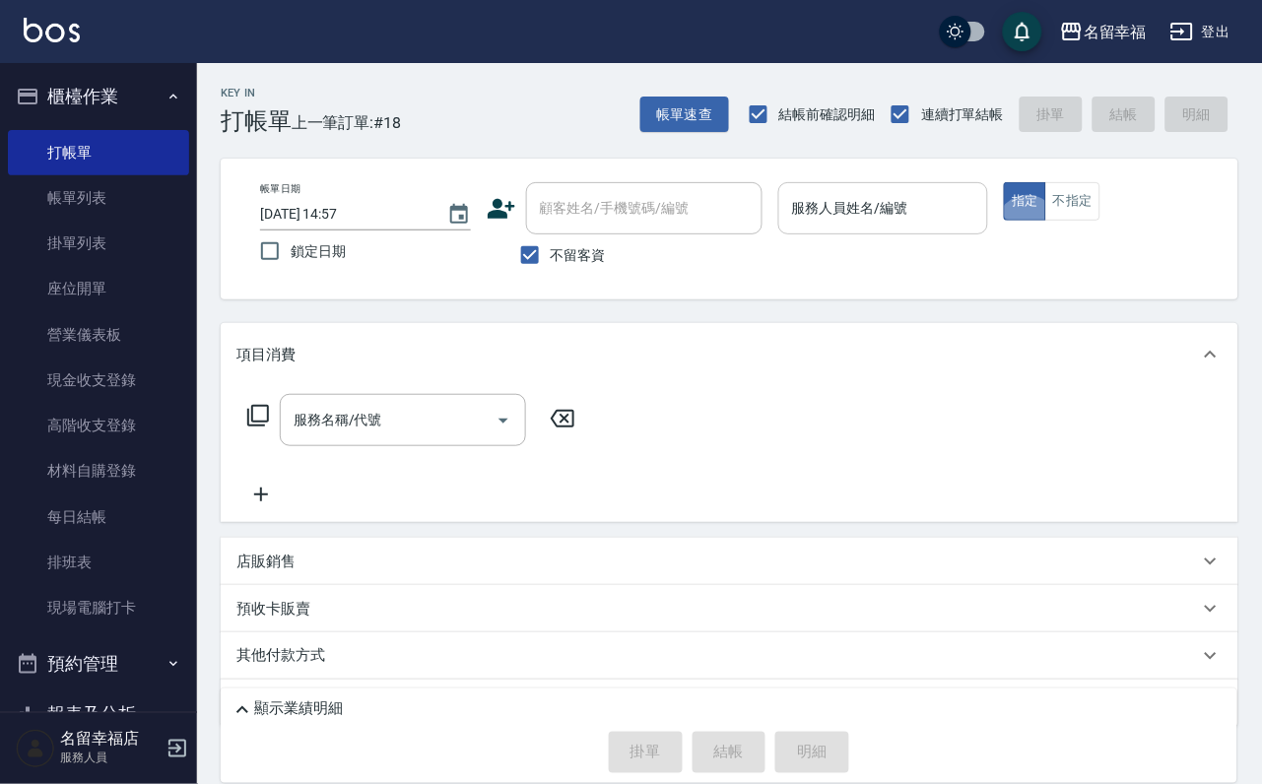
click at [980, 215] on input "服務人員姓名/編號" at bounding box center [883, 208] width 193 height 34
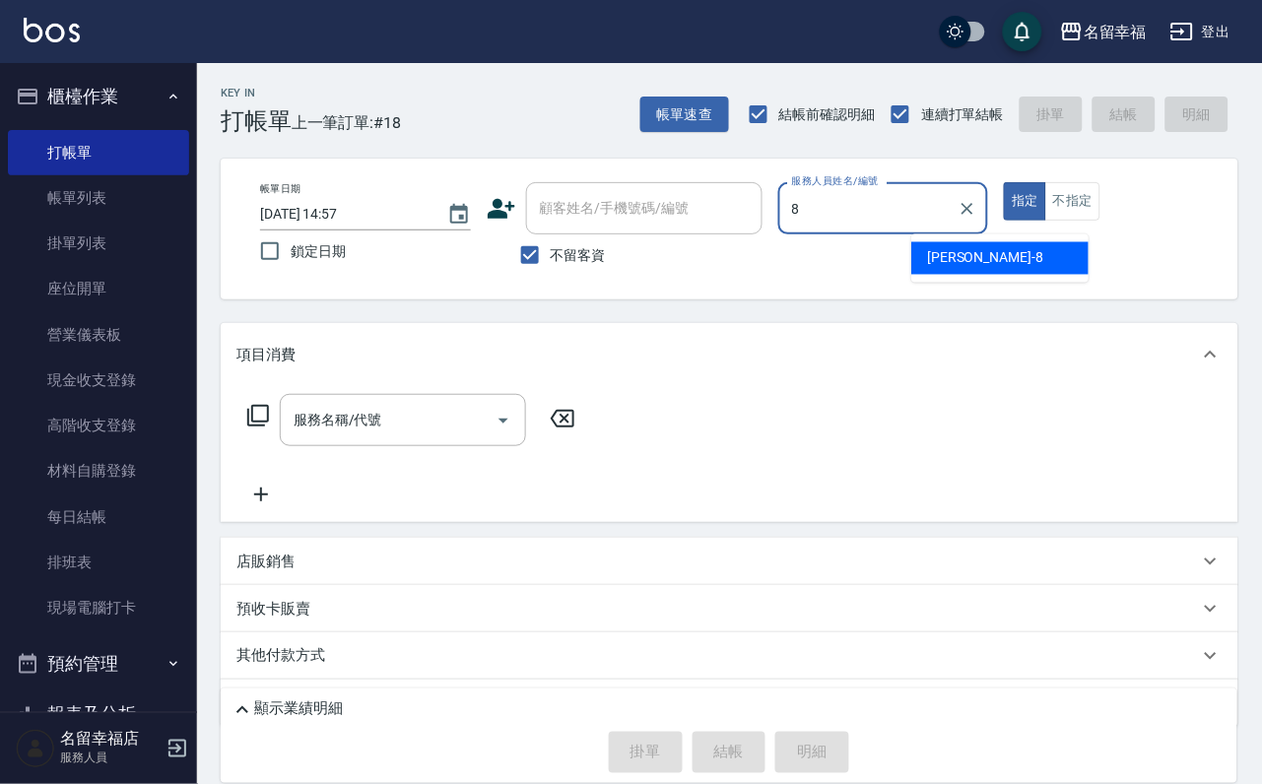
type input "[PERSON_NAME]-8"
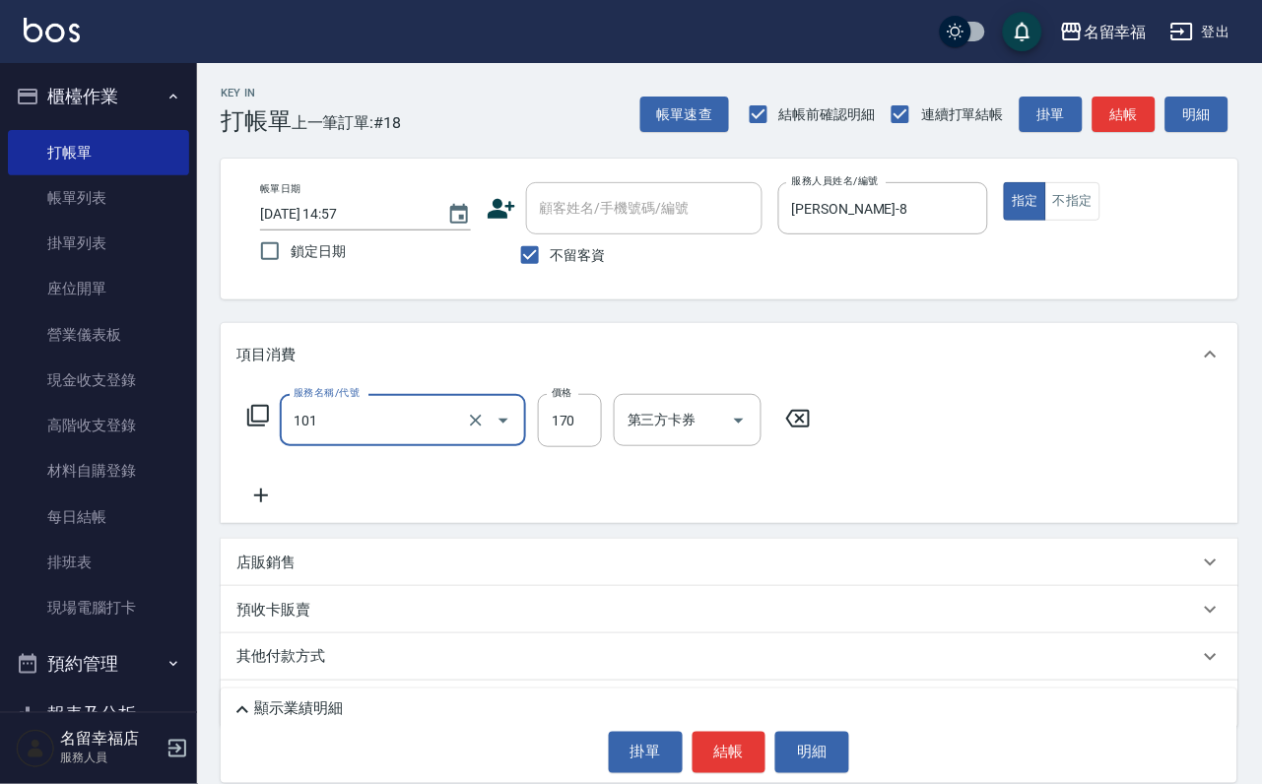
type input "洗髮(101)"
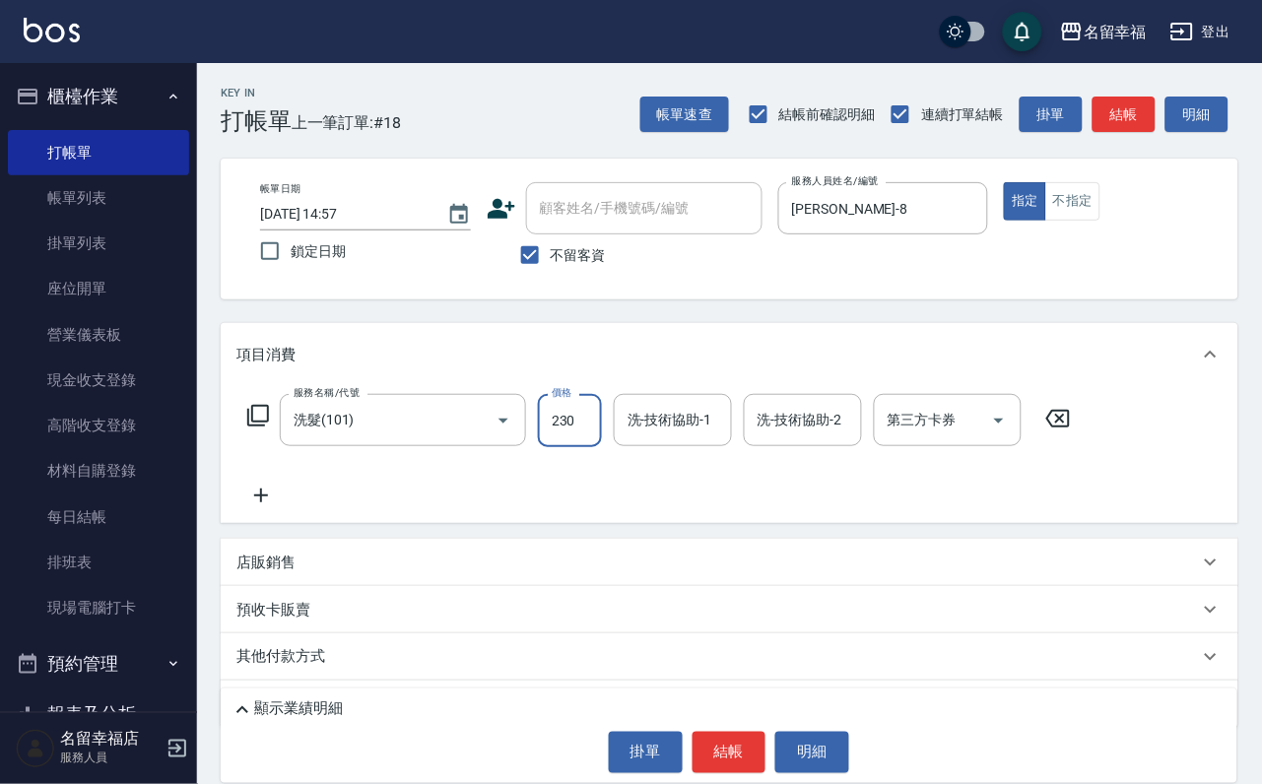
type input "230"
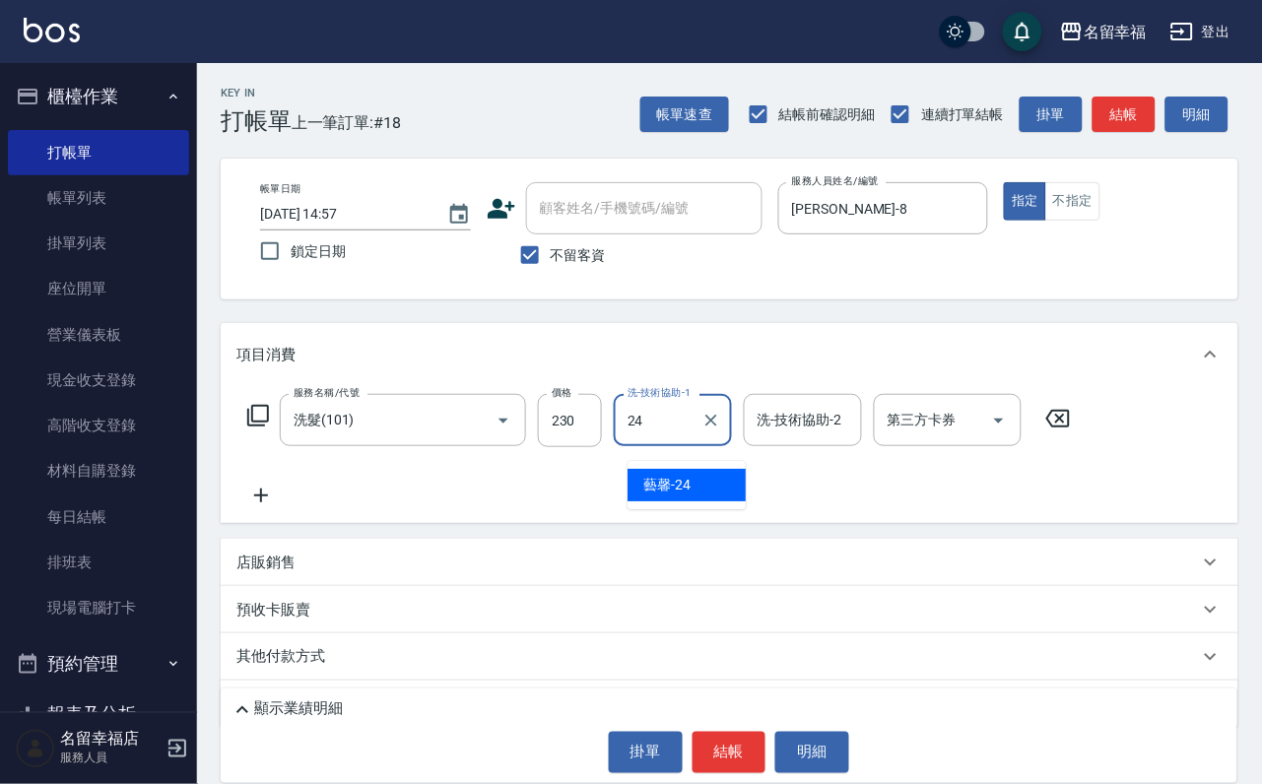
type input "藝馨-24"
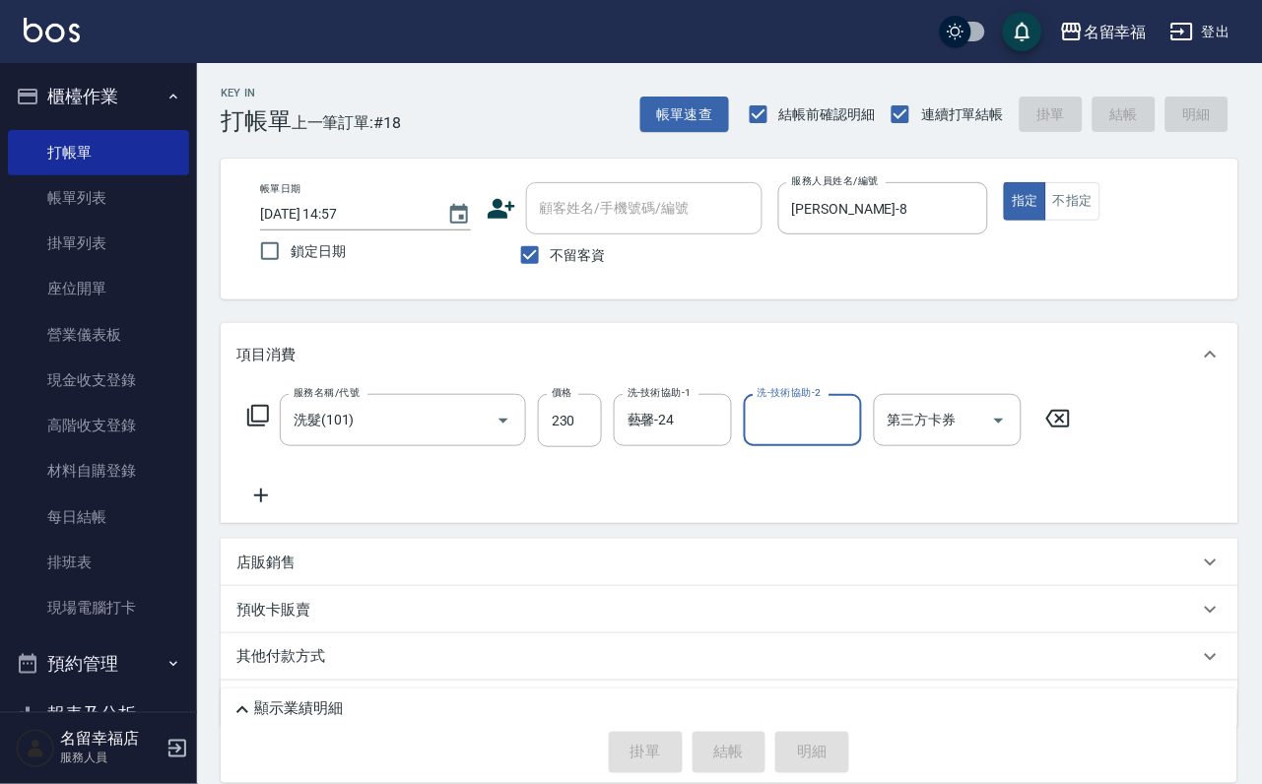
type input "[DATE] 15:14"
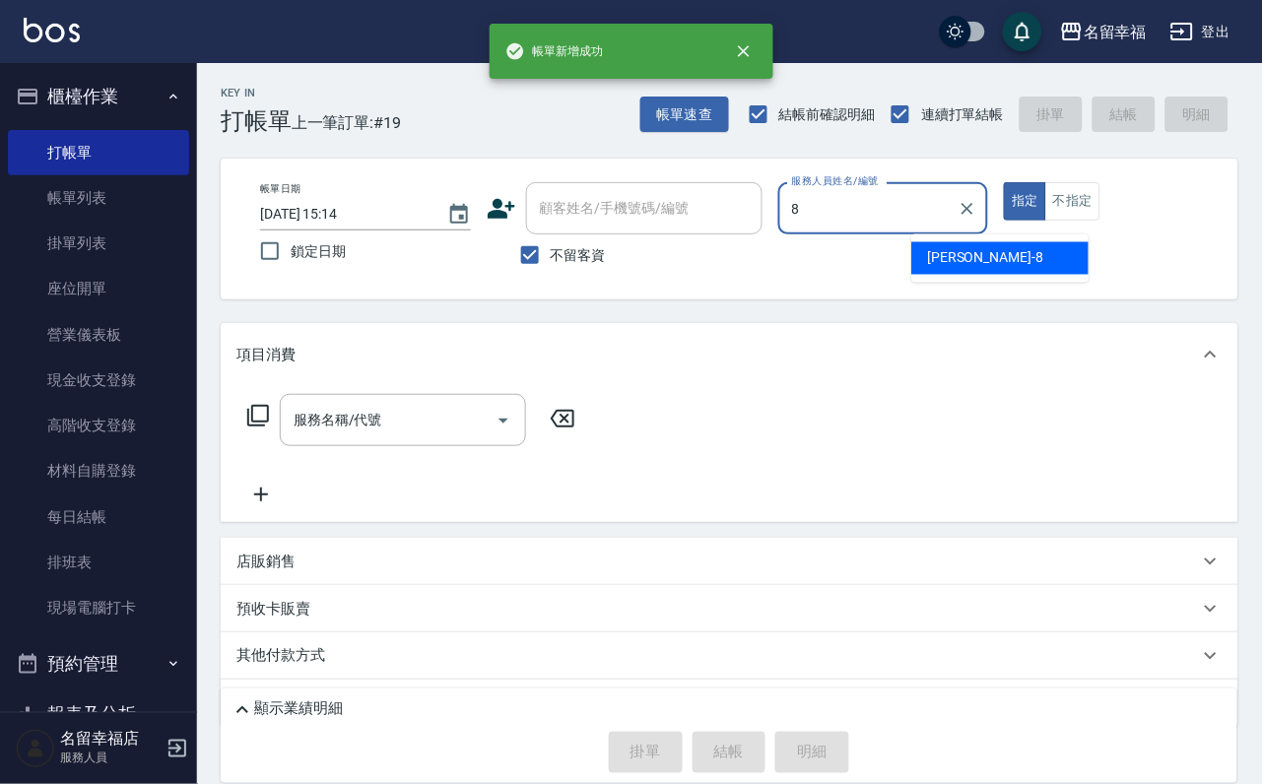
type input "[PERSON_NAME]-8"
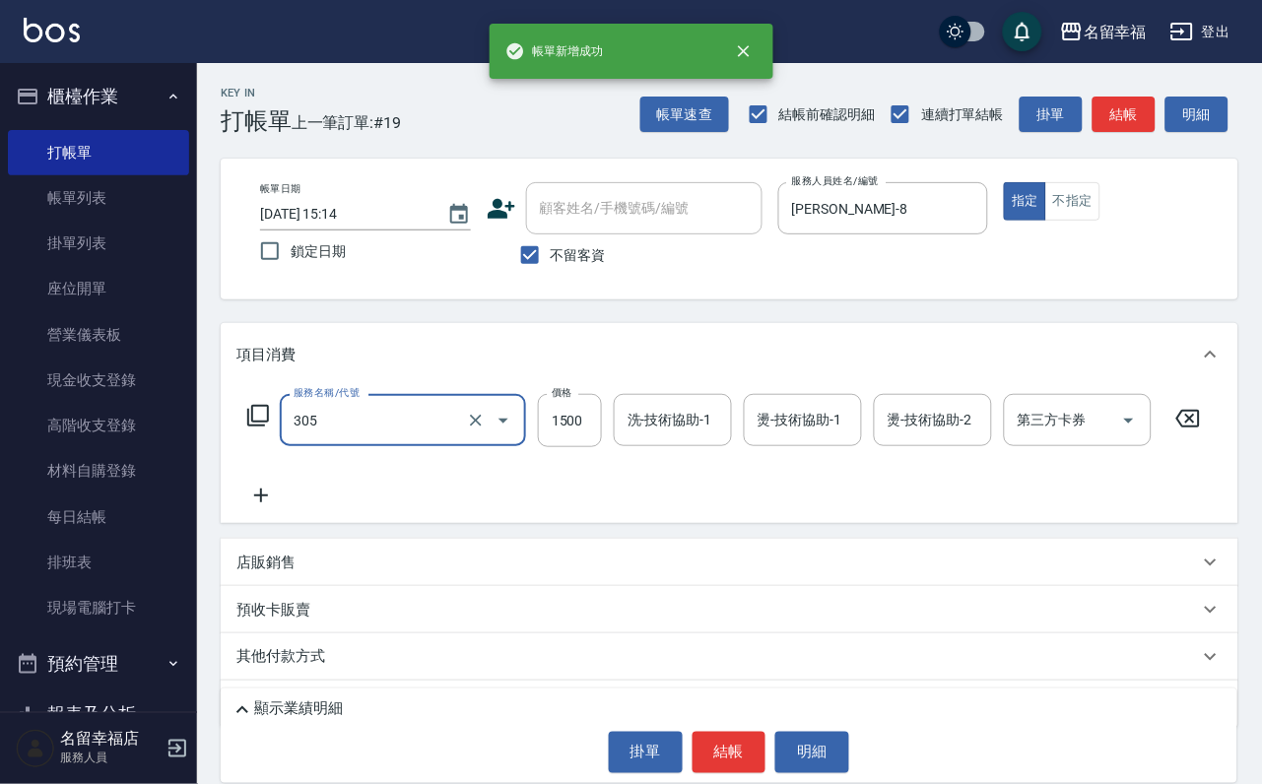
type input "設計燙髮1500(305)"
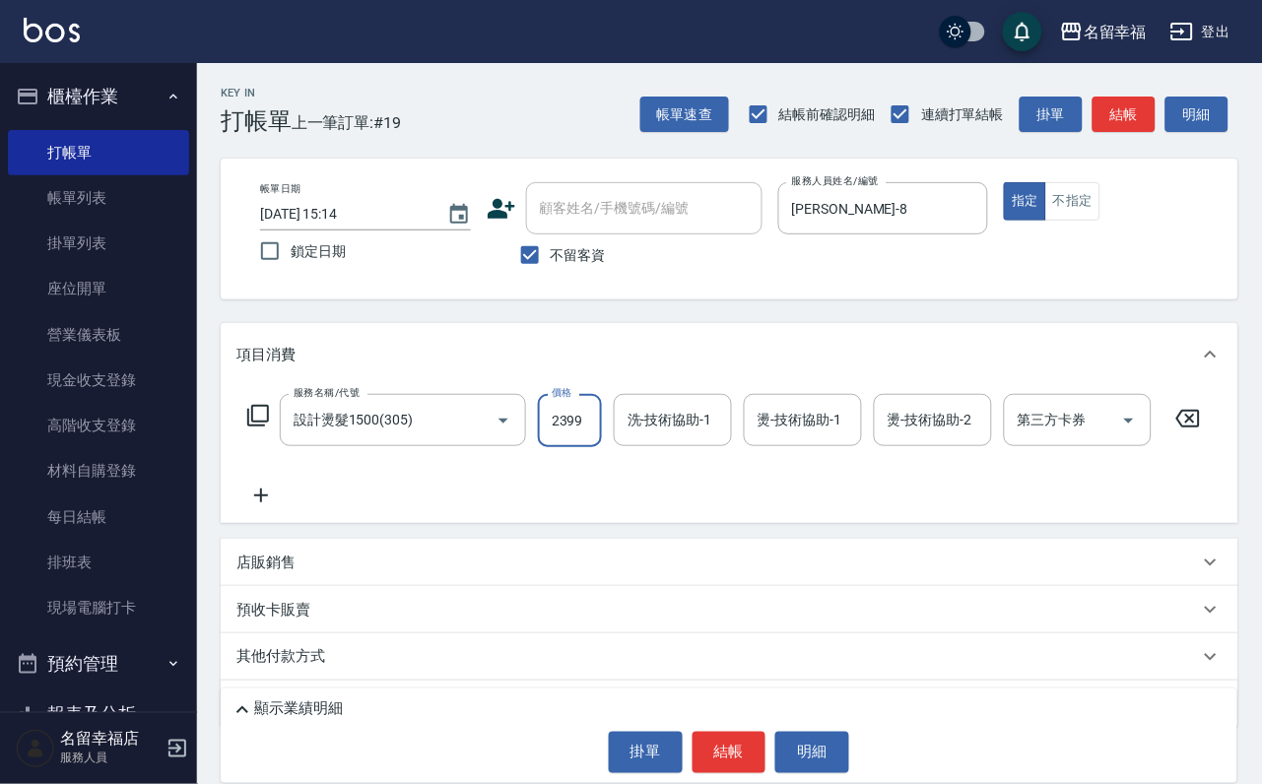
scroll to position [0, 1]
type input "2399"
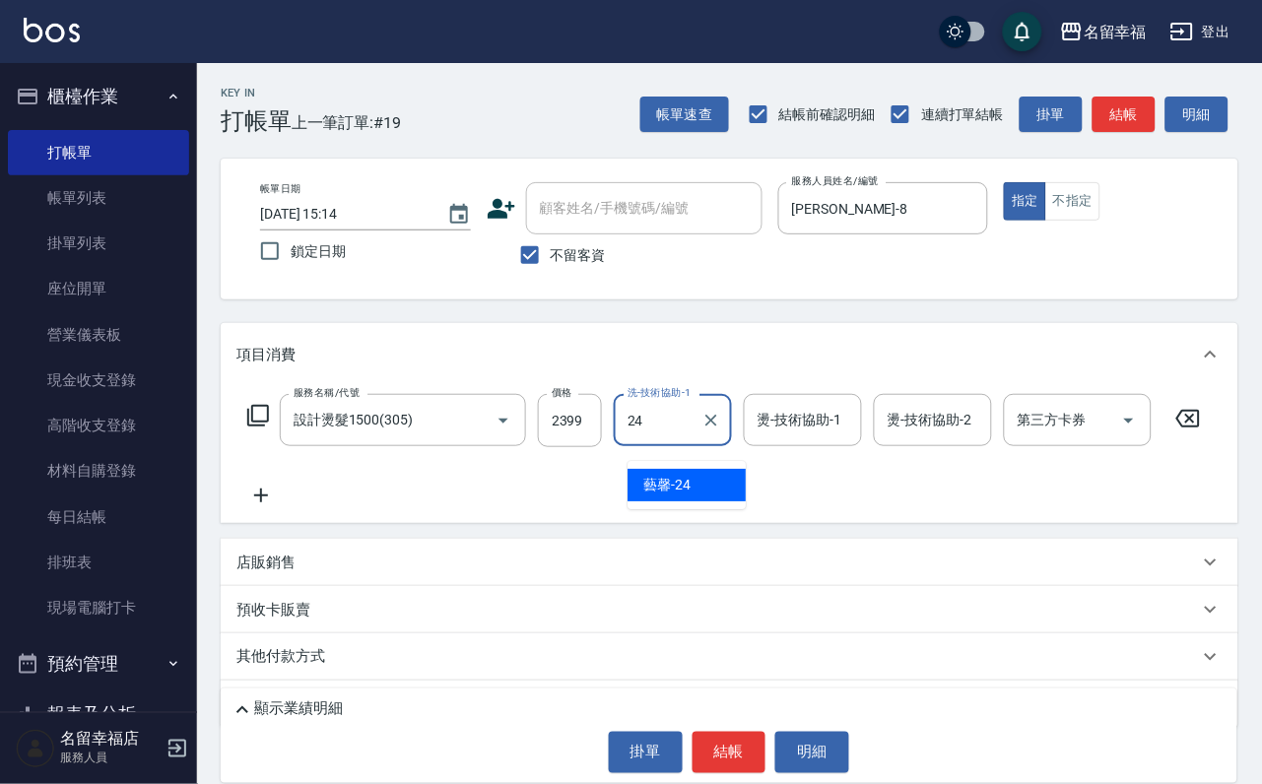
type input "藝馨-24"
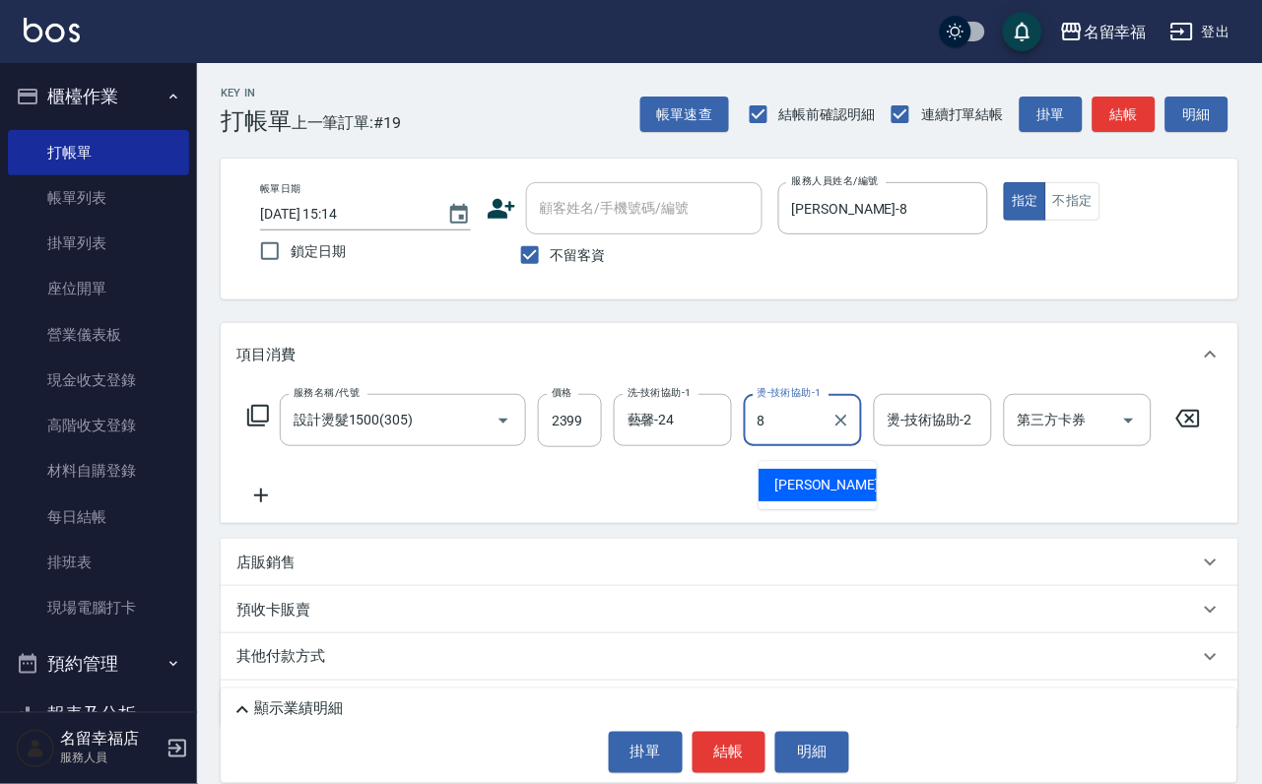
type input "[PERSON_NAME]-8"
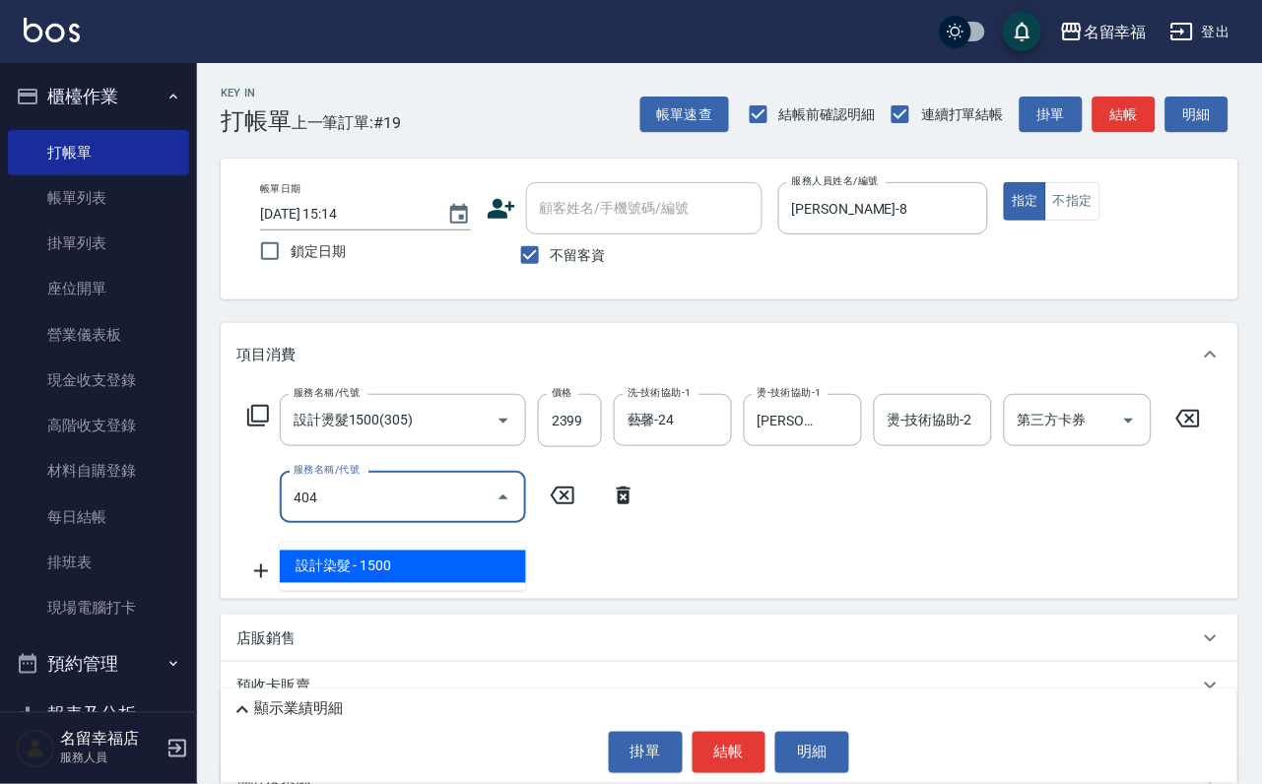
type input "設計染髮(404)"
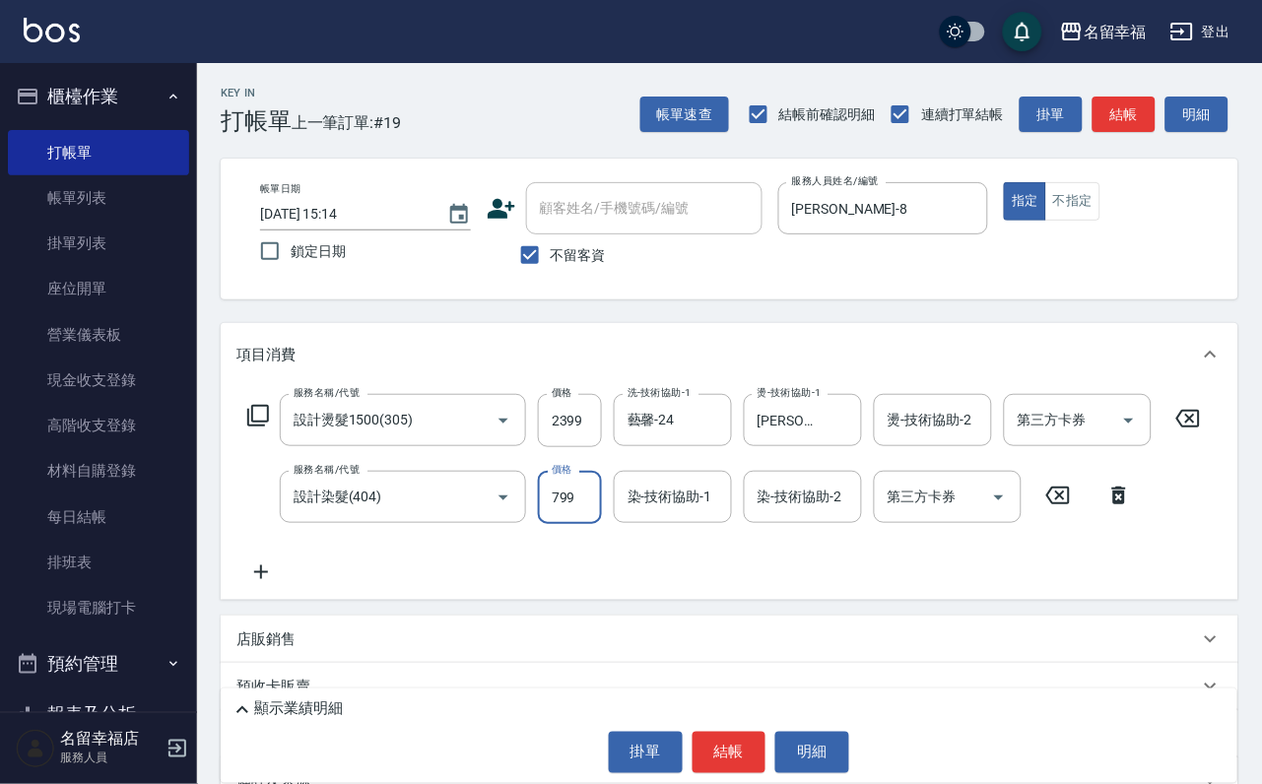
type input "799"
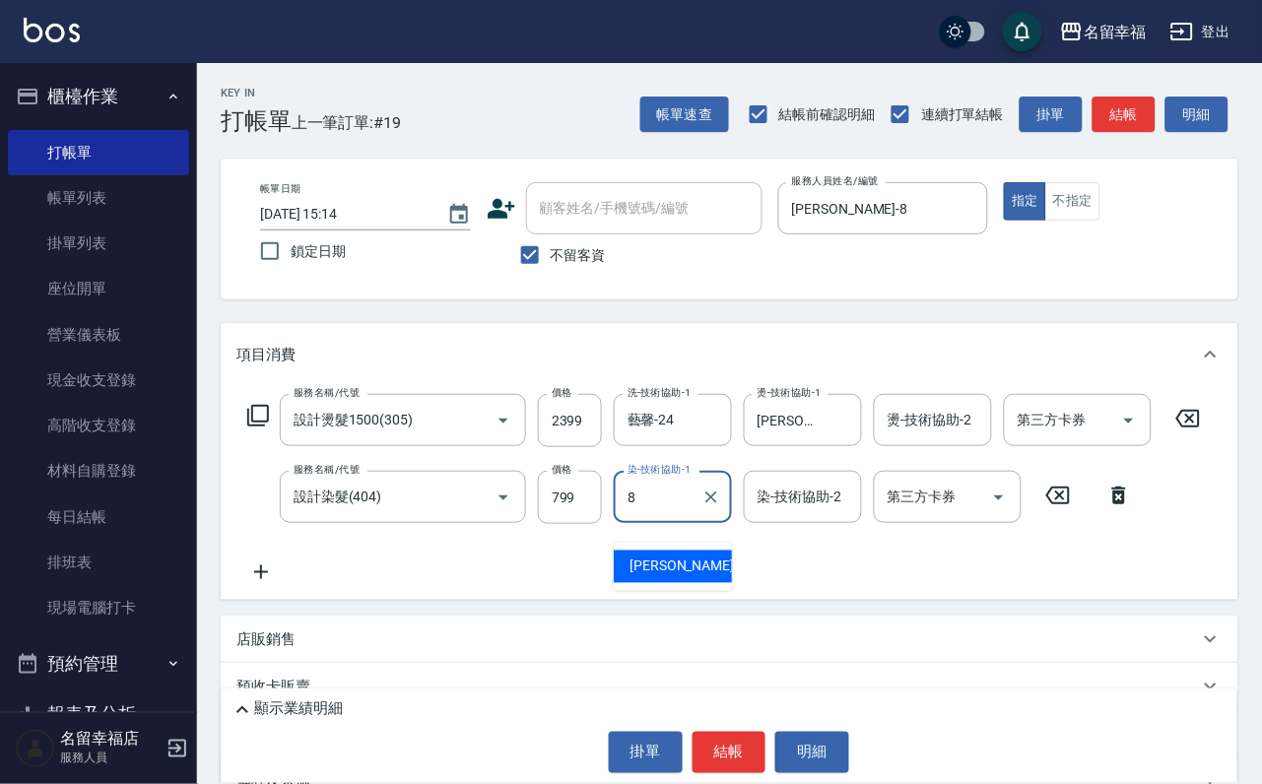
type input "[PERSON_NAME]-8"
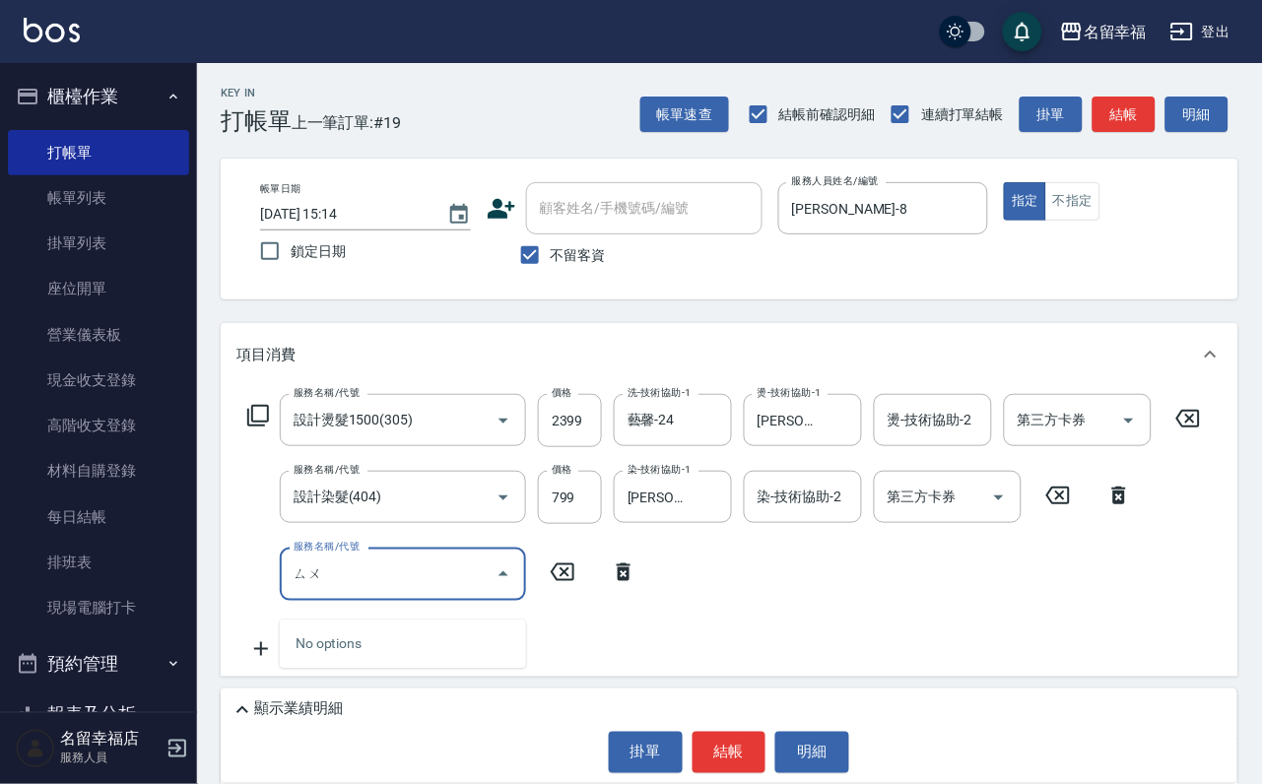
type input "ㄙ"
type input "小麥蛋白護髮(503)"
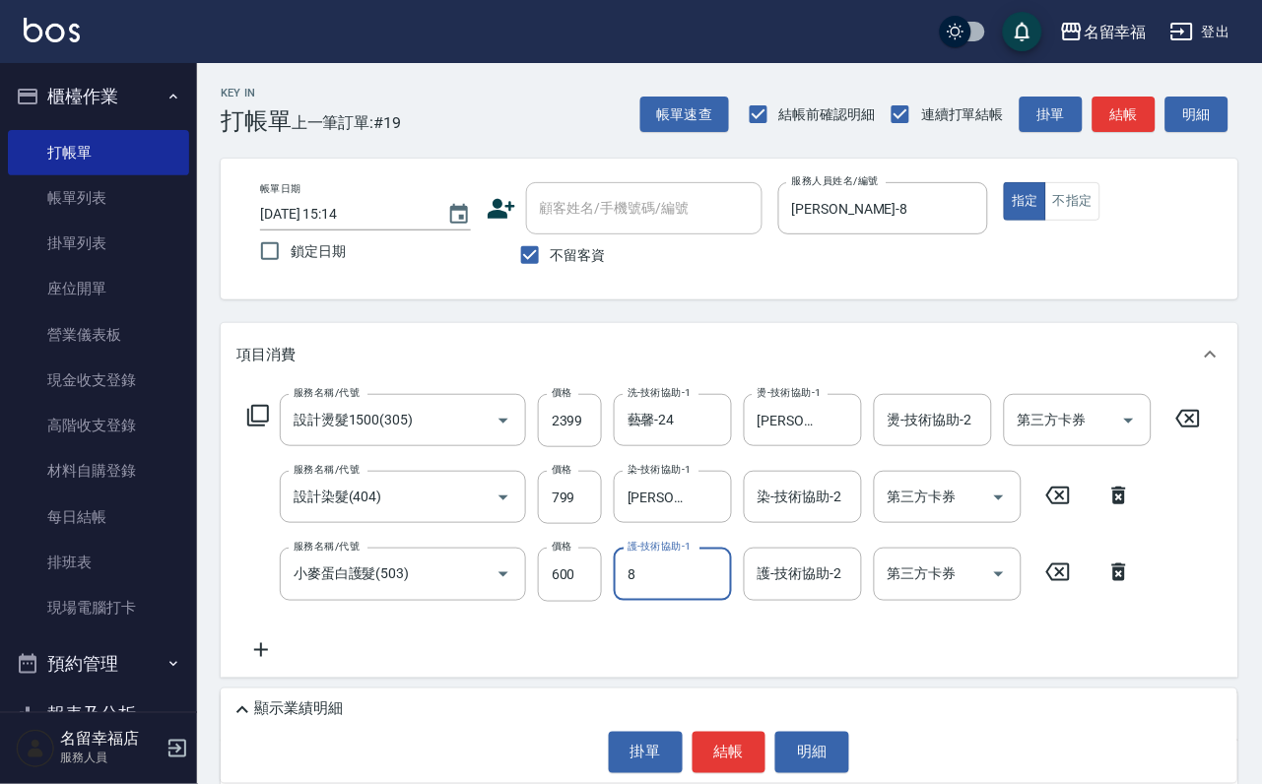
type input "[PERSON_NAME]-8"
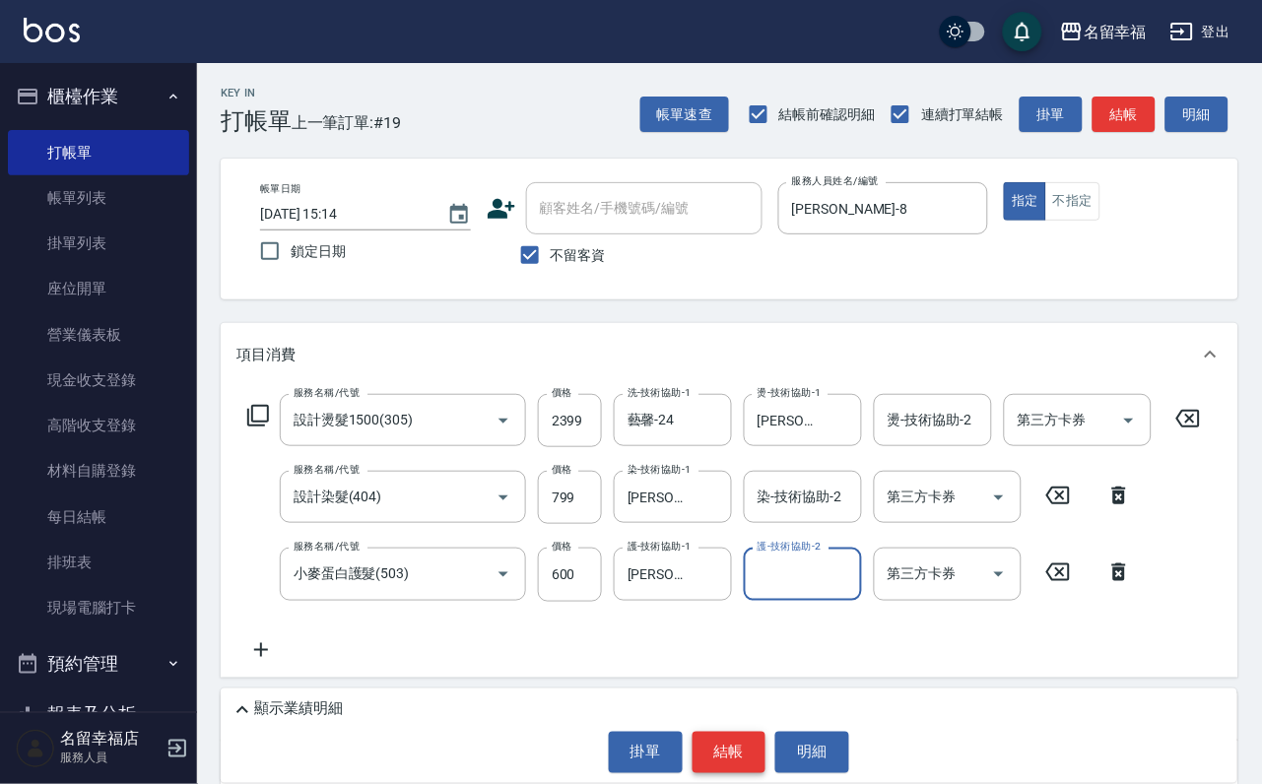
click at [746, 738] on button "結帳" at bounding box center [730, 752] width 74 height 41
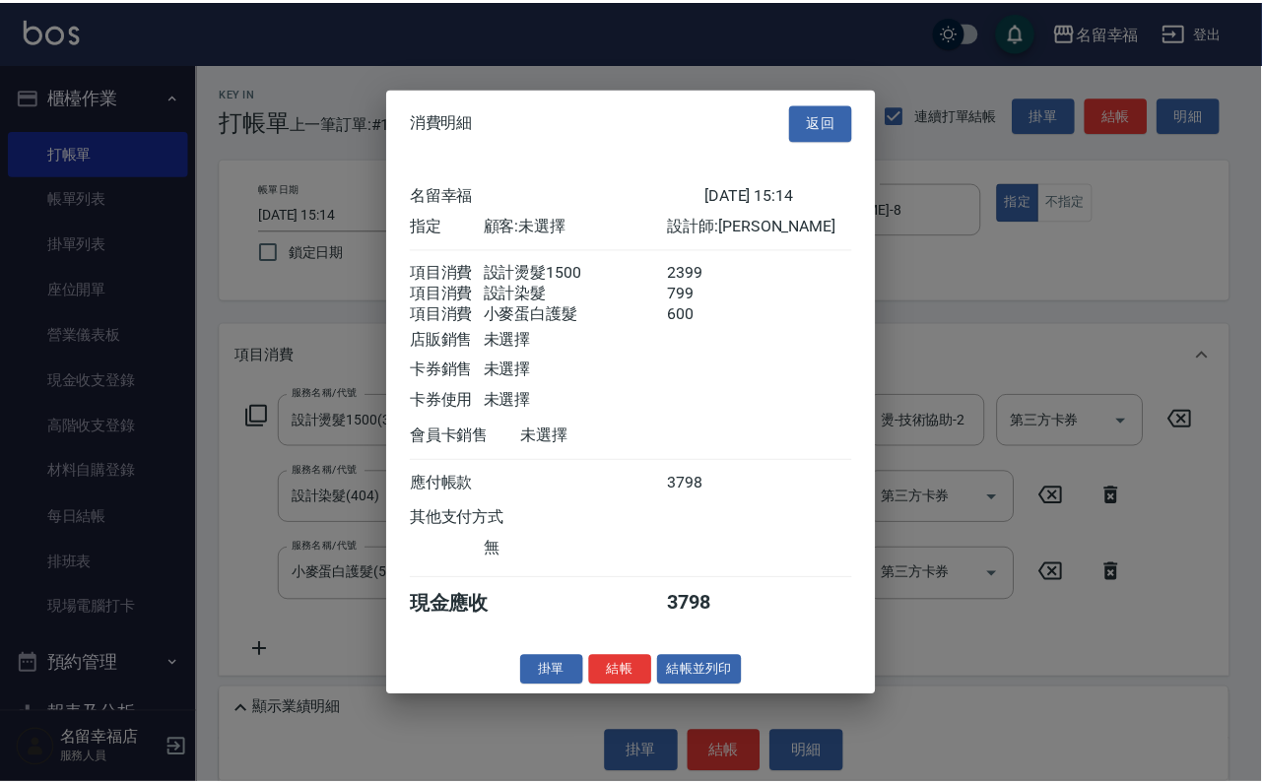
scroll to position [390, 0]
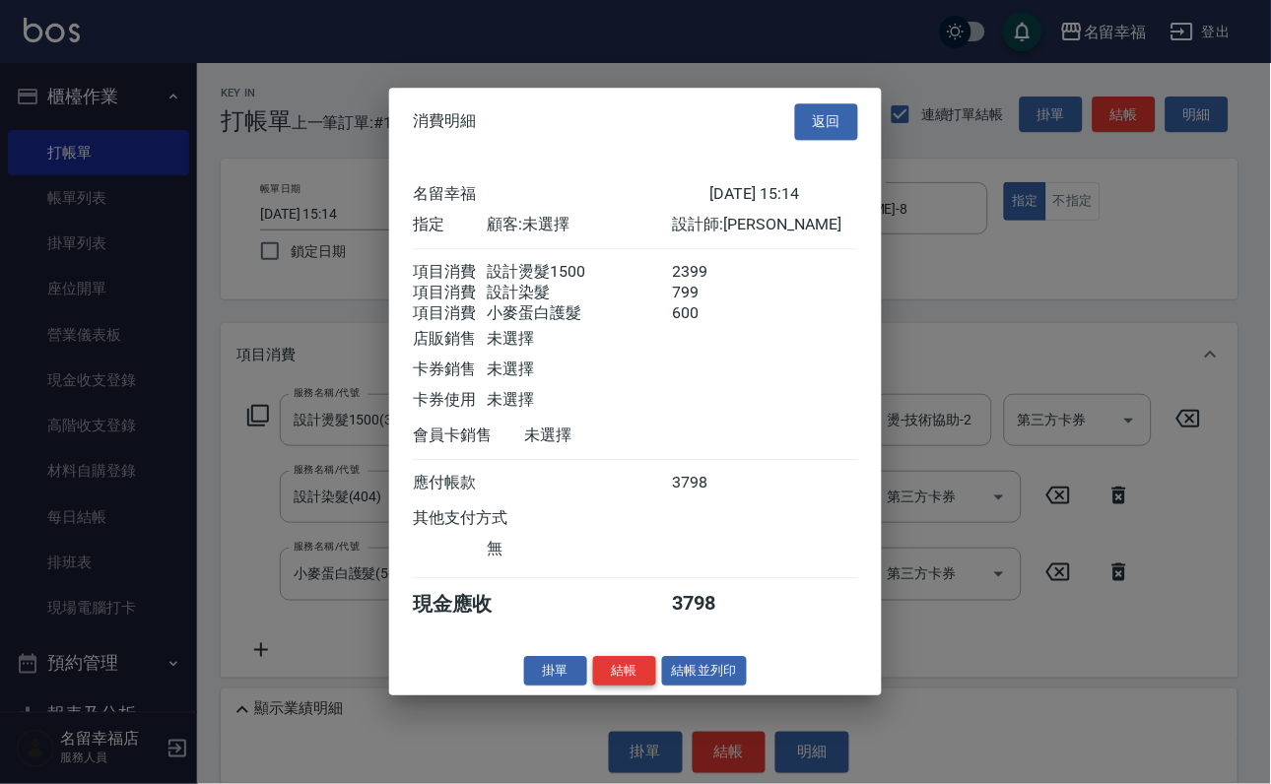
click at [606, 687] on button "結帳" at bounding box center [624, 671] width 63 height 31
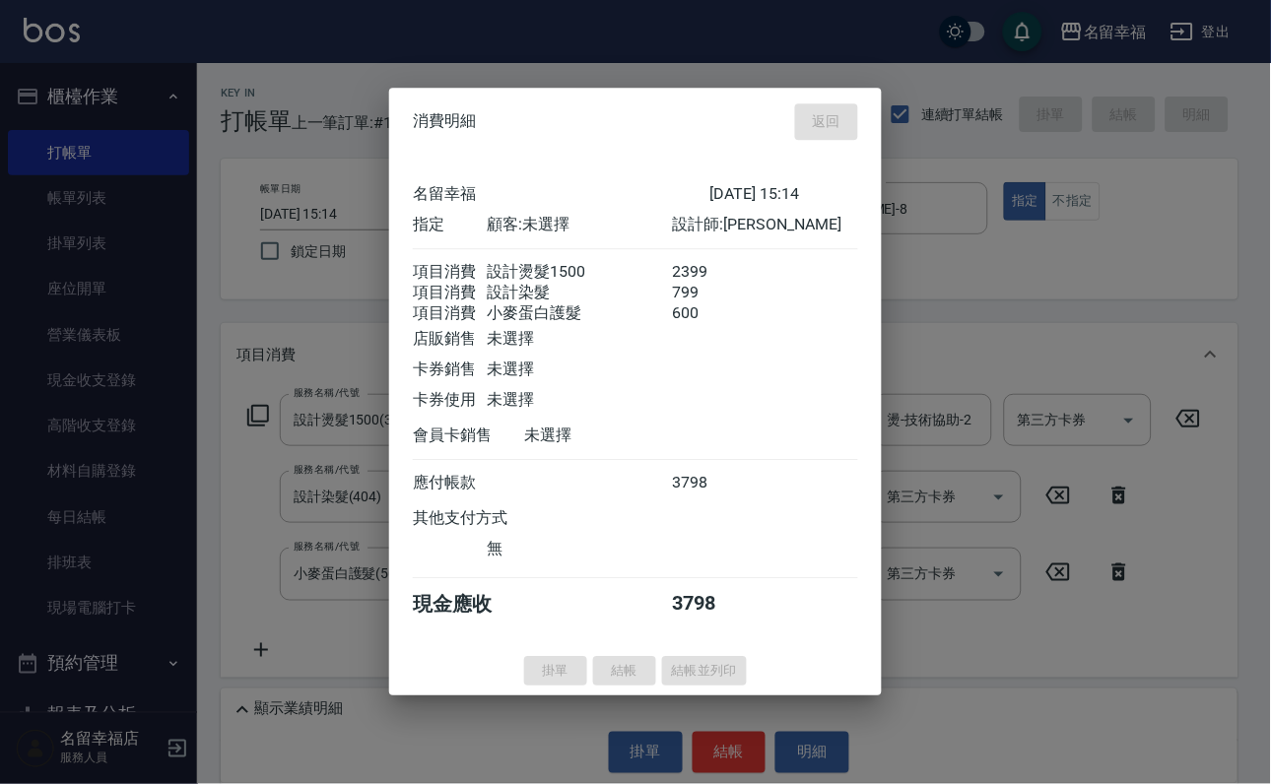
type input "[DATE] 15:15"
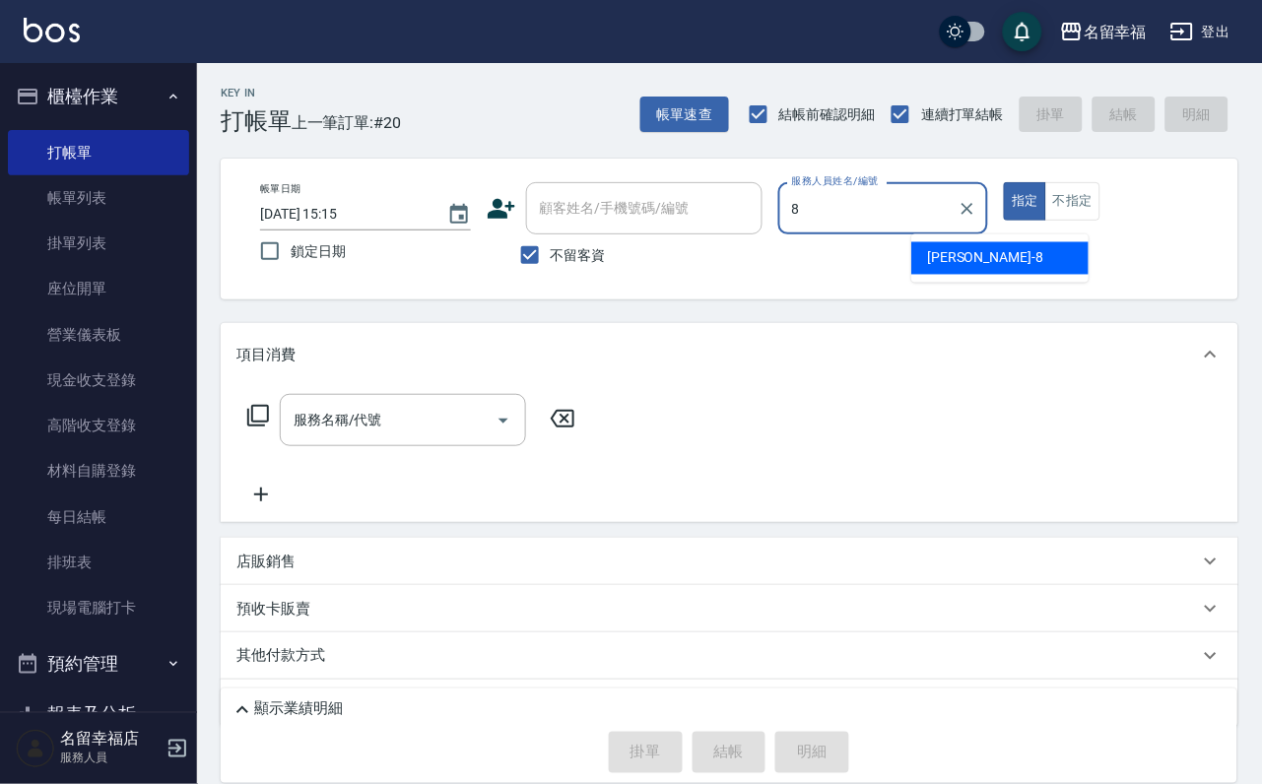
type input "[PERSON_NAME]-8"
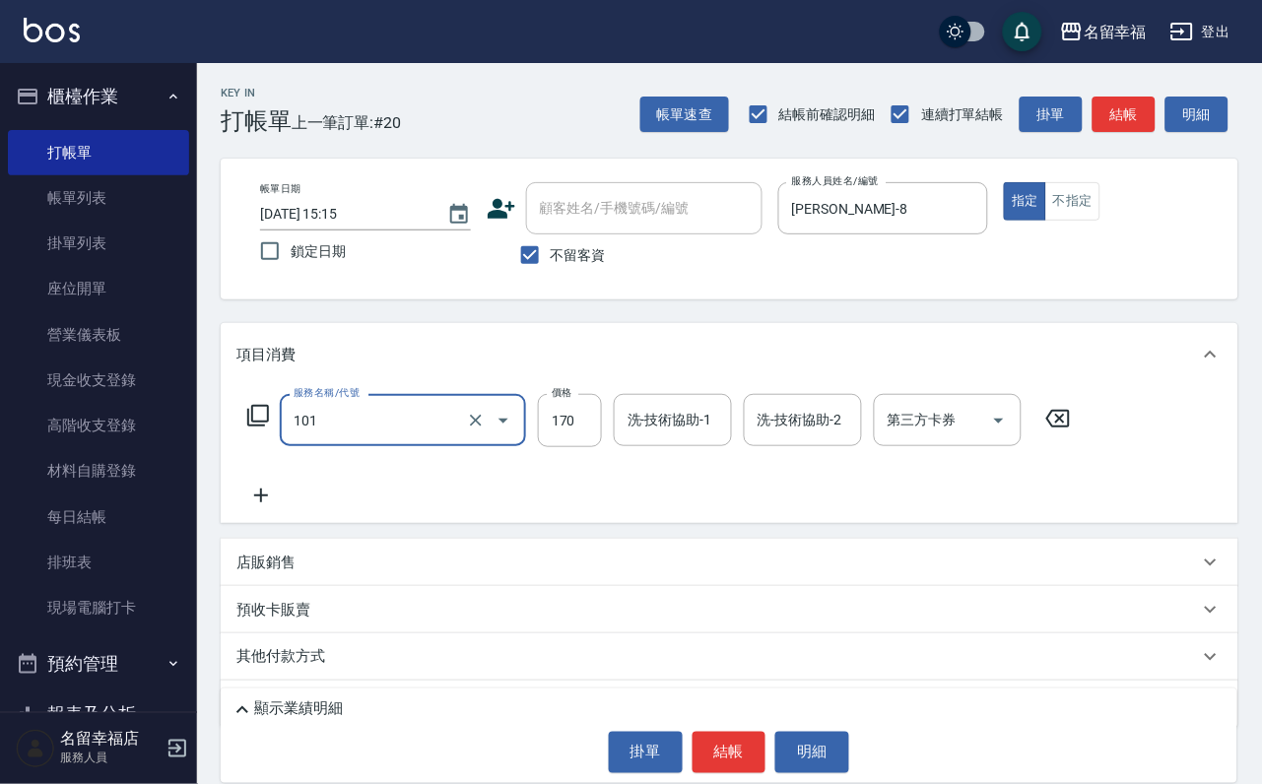
type input "洗髮(101)"
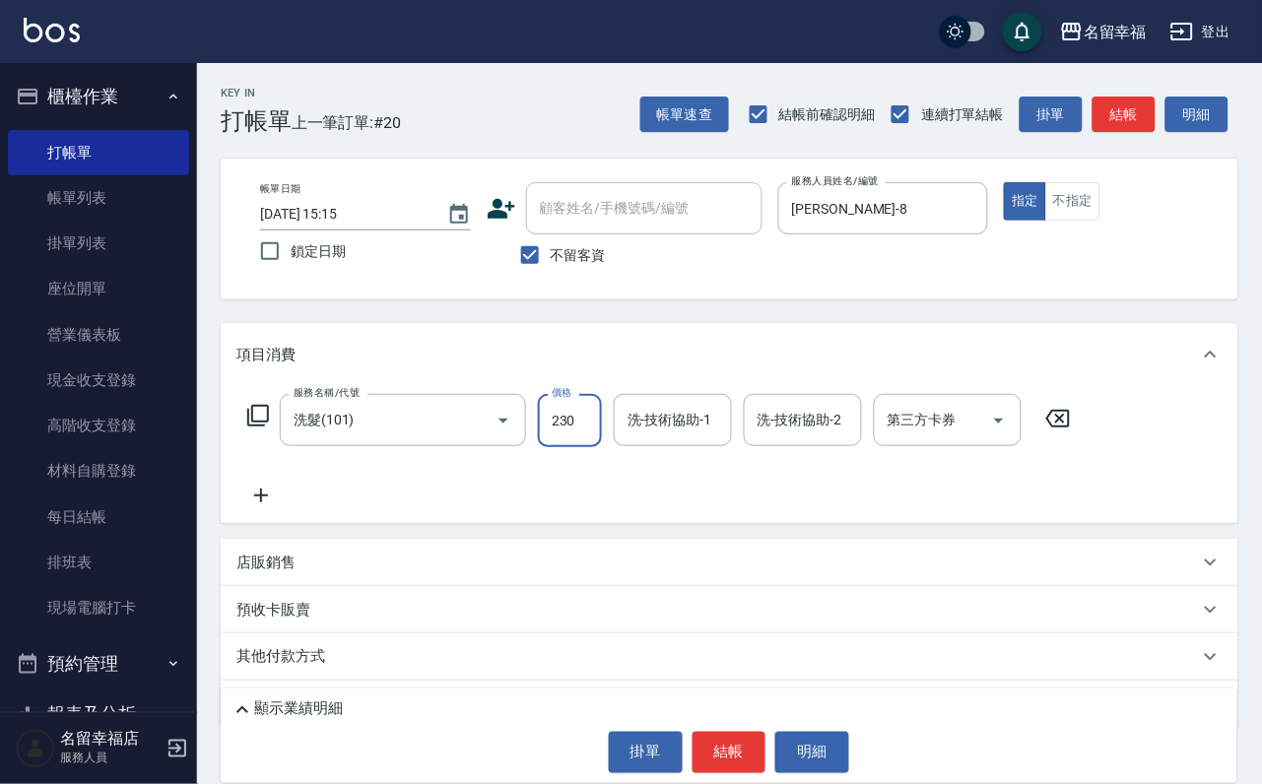
type input "230"
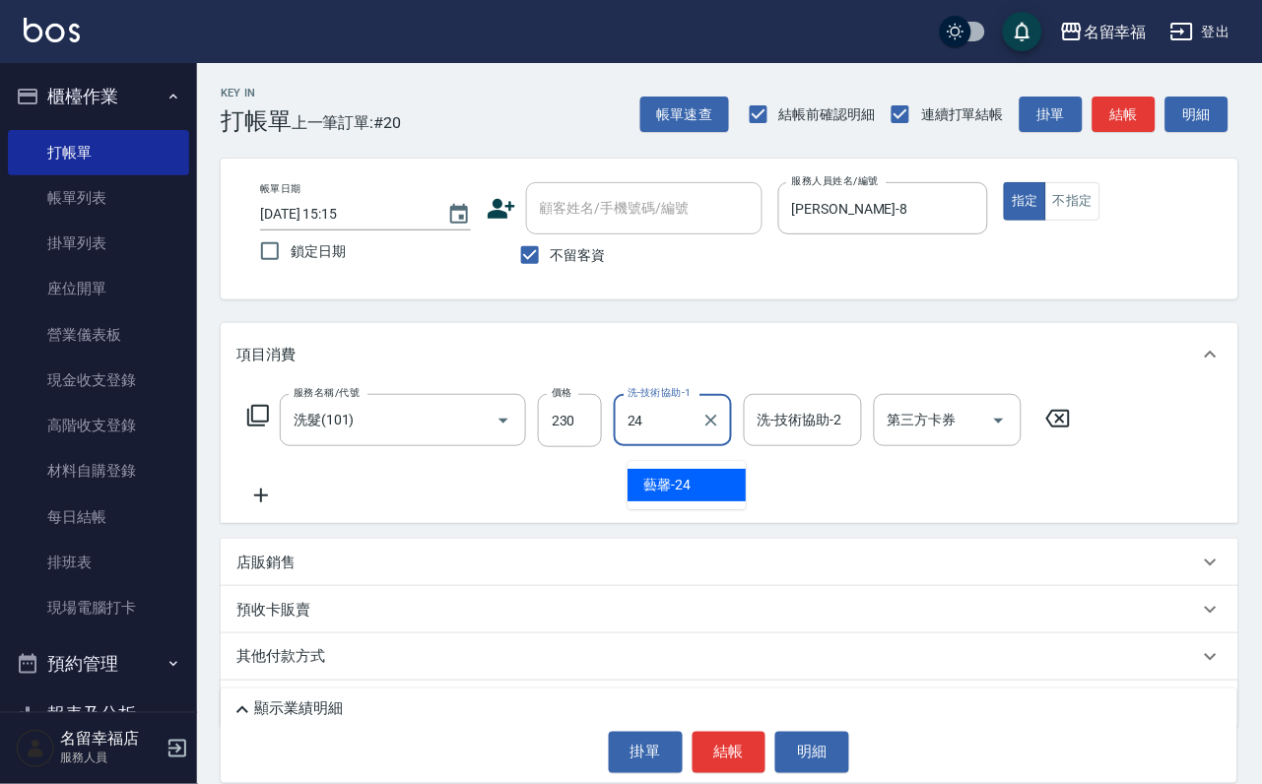
type input "藝馨-24"
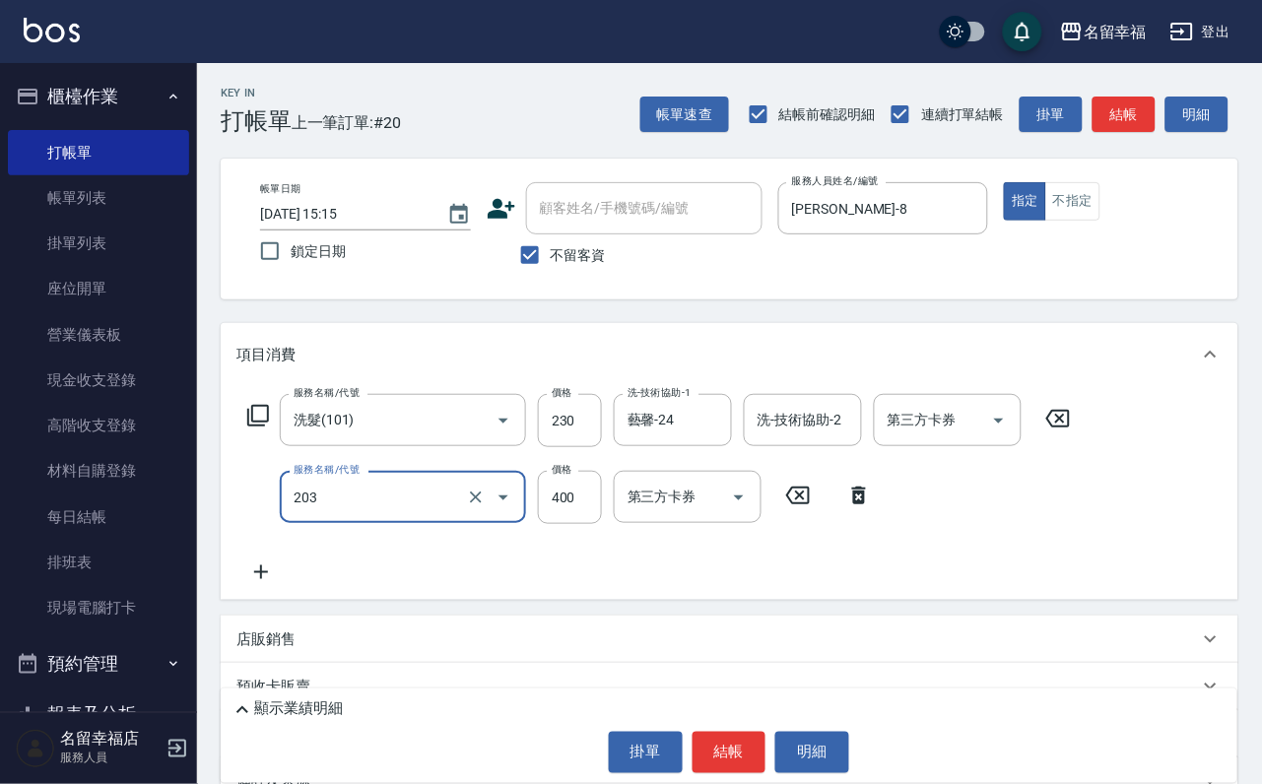
type input "指定單剪(203)"
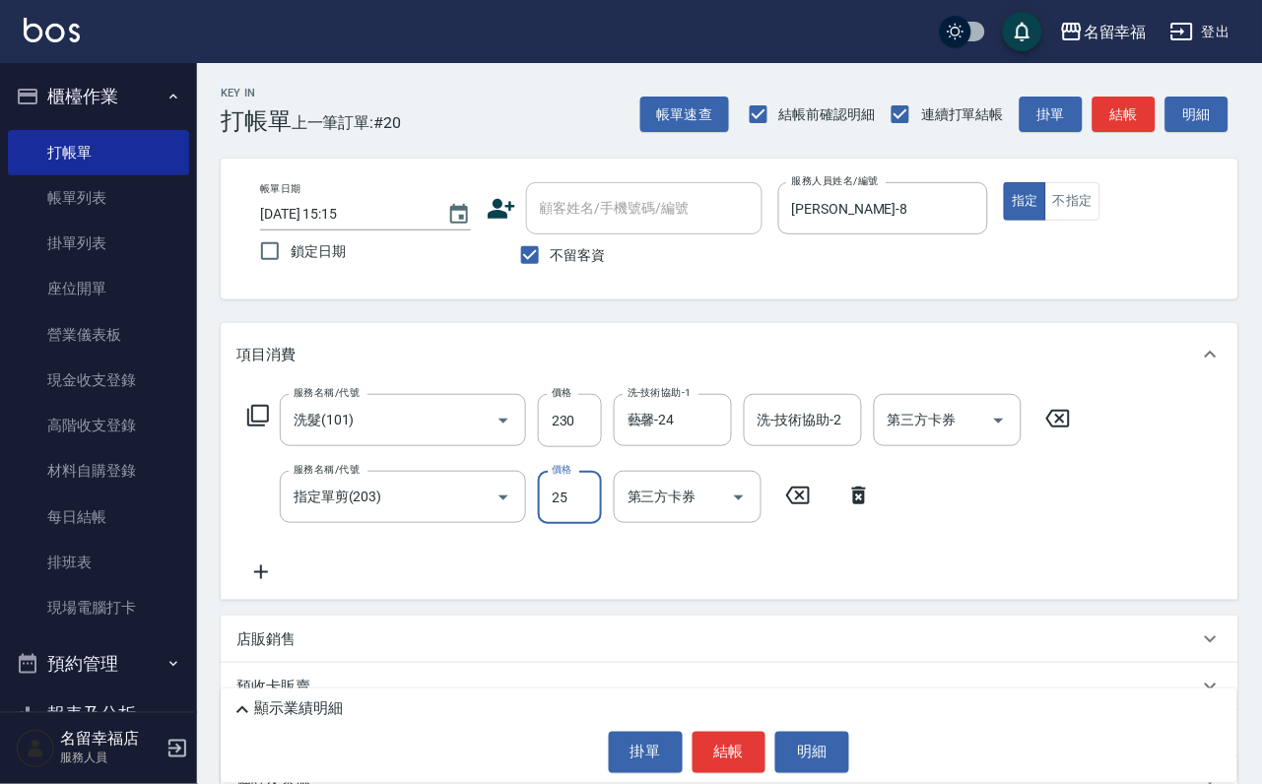
type input "250"
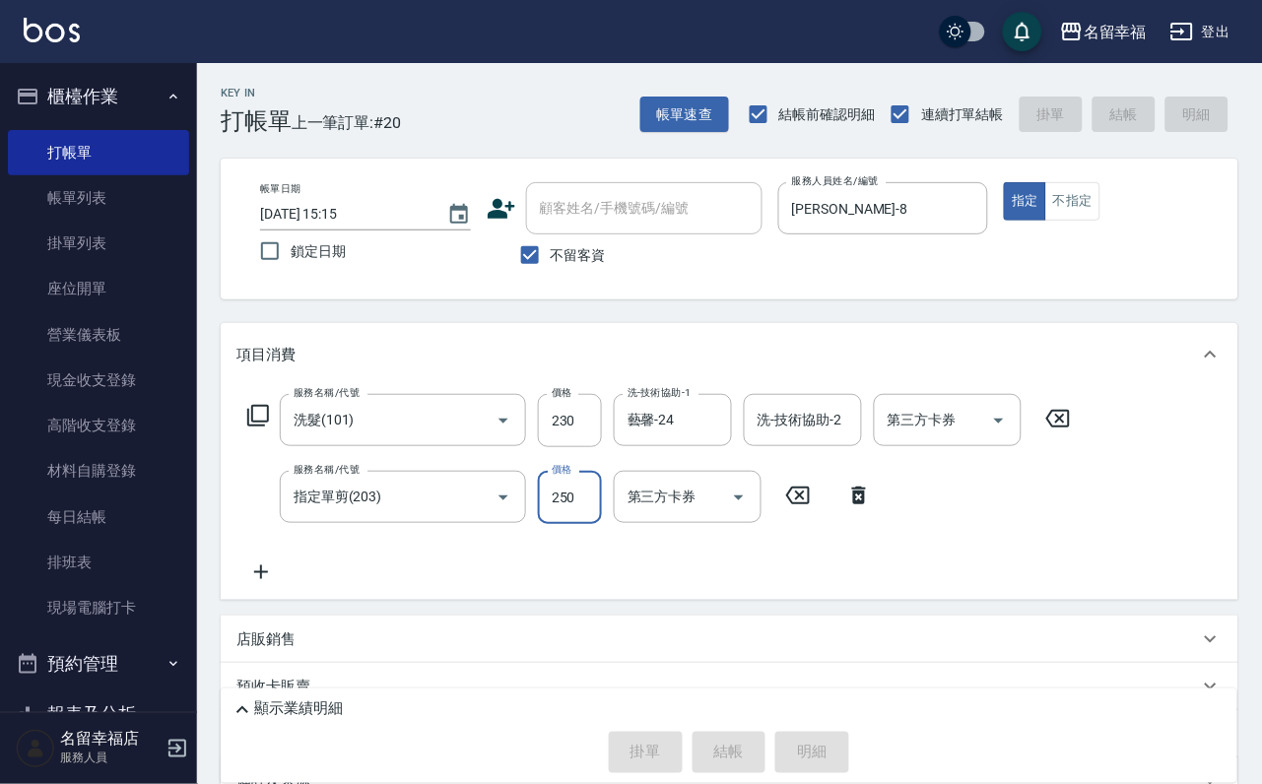
type input "[DATE] 15:17"
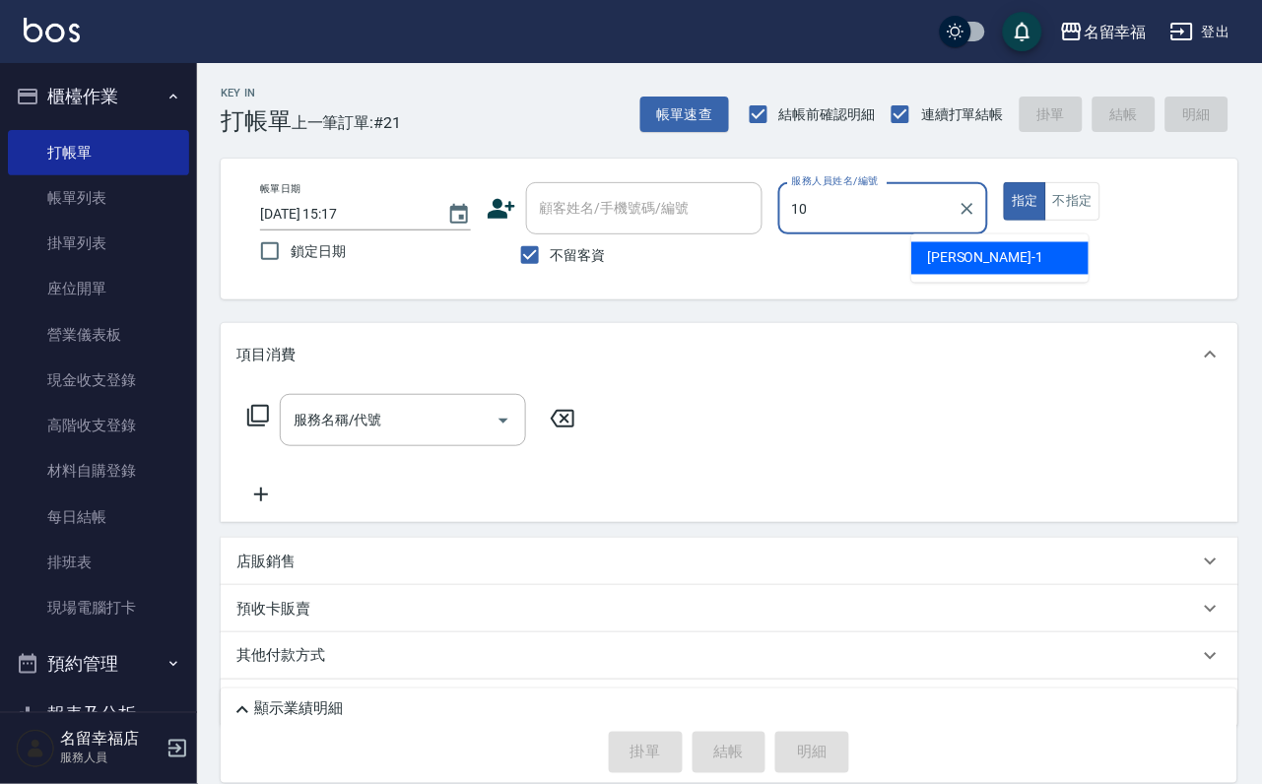
type input "海龜-10"
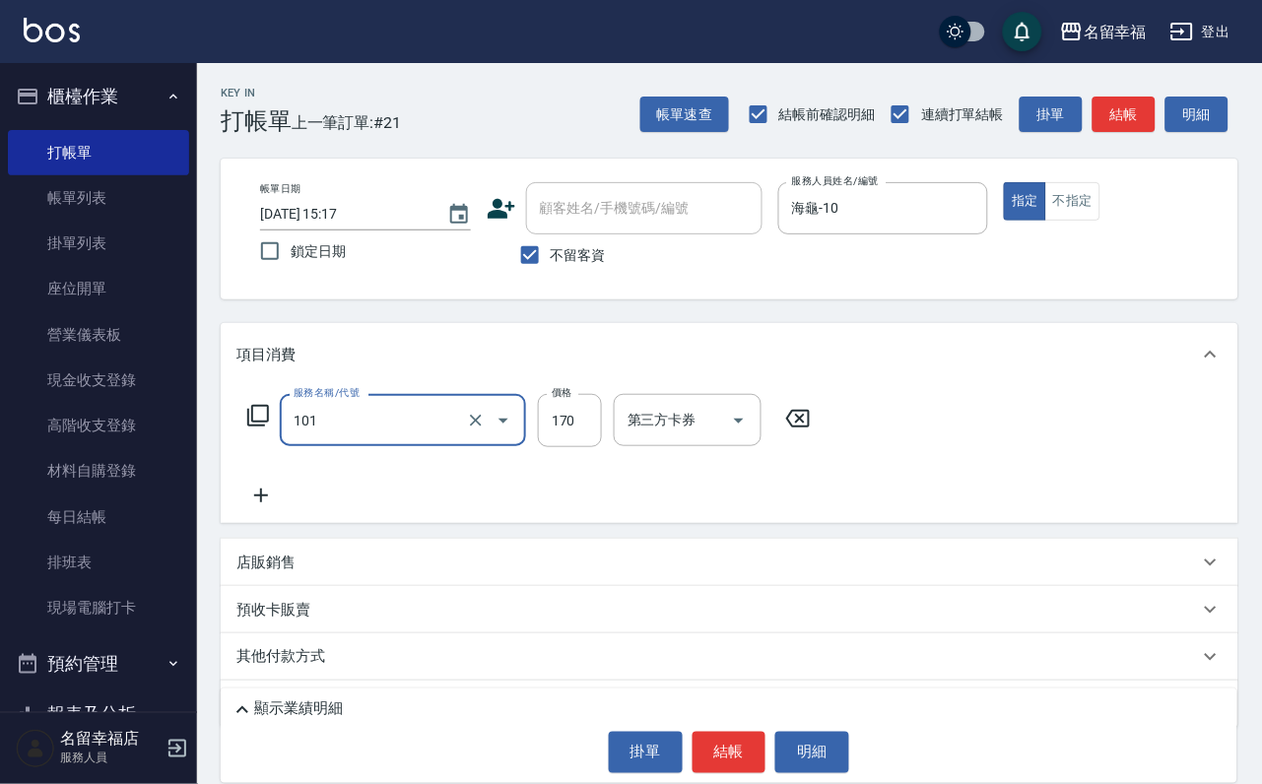
type input "洗髮(101)"
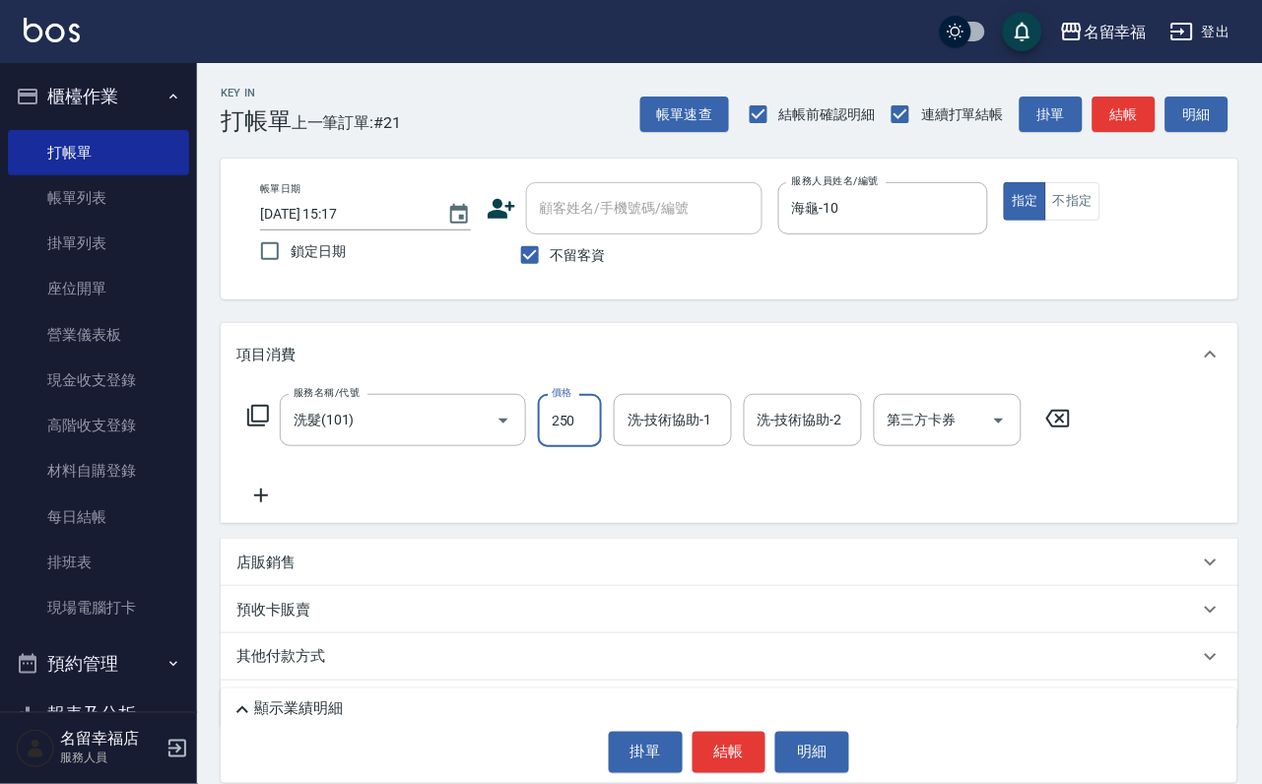
type input "250"
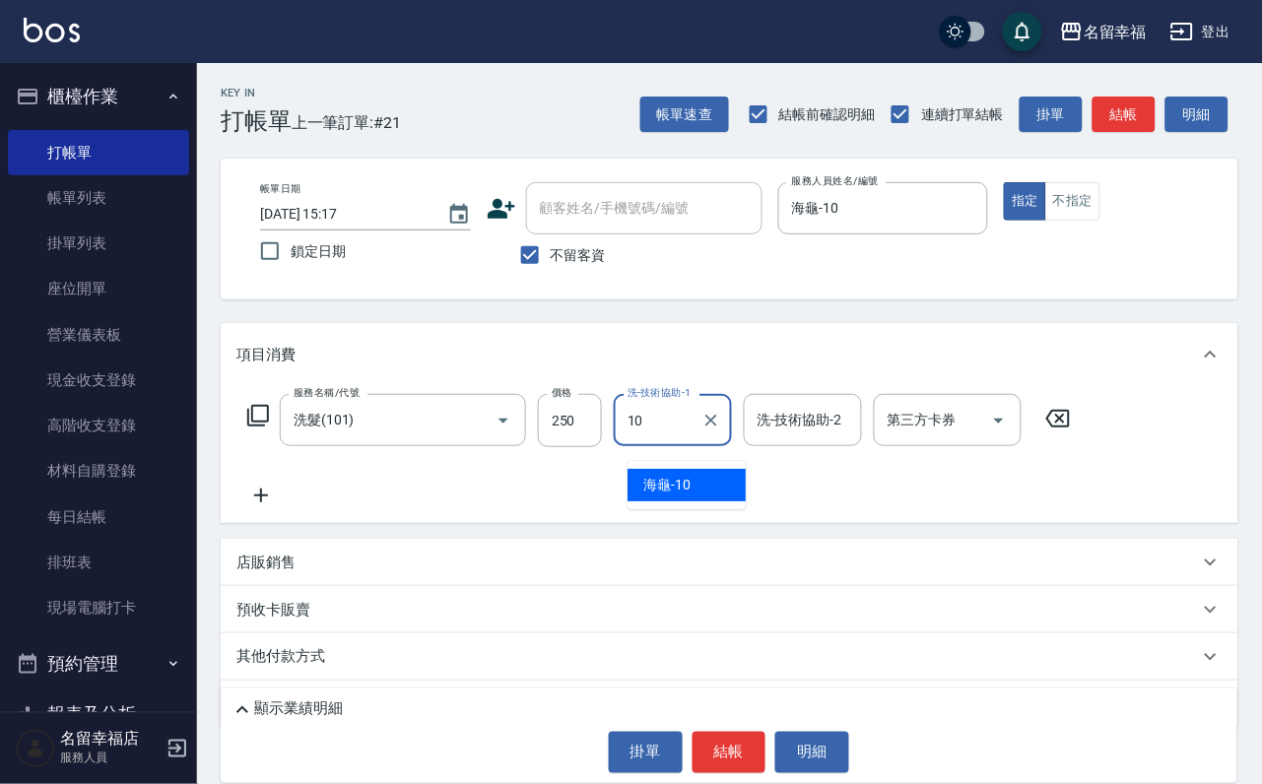
type input "海龜-10"
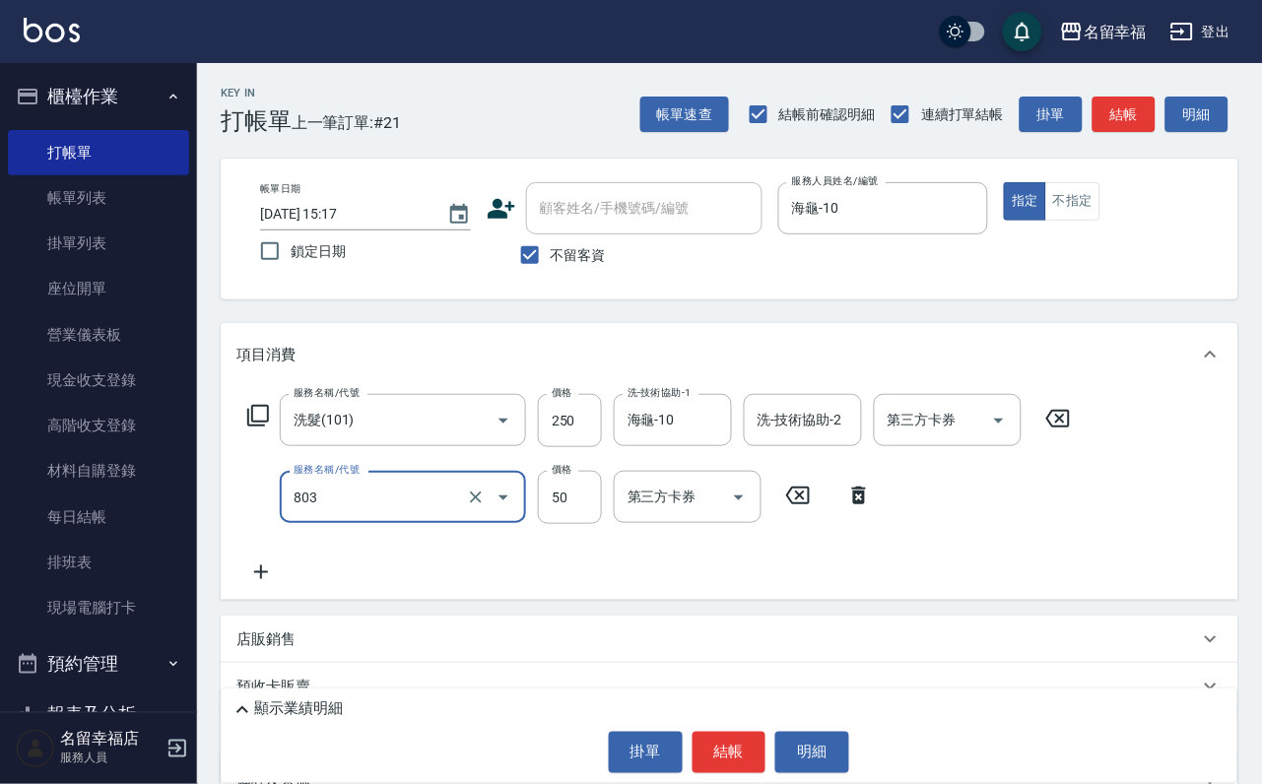
type input "吹捲/夾直/電棒/玉米鬚/青捲(803)"
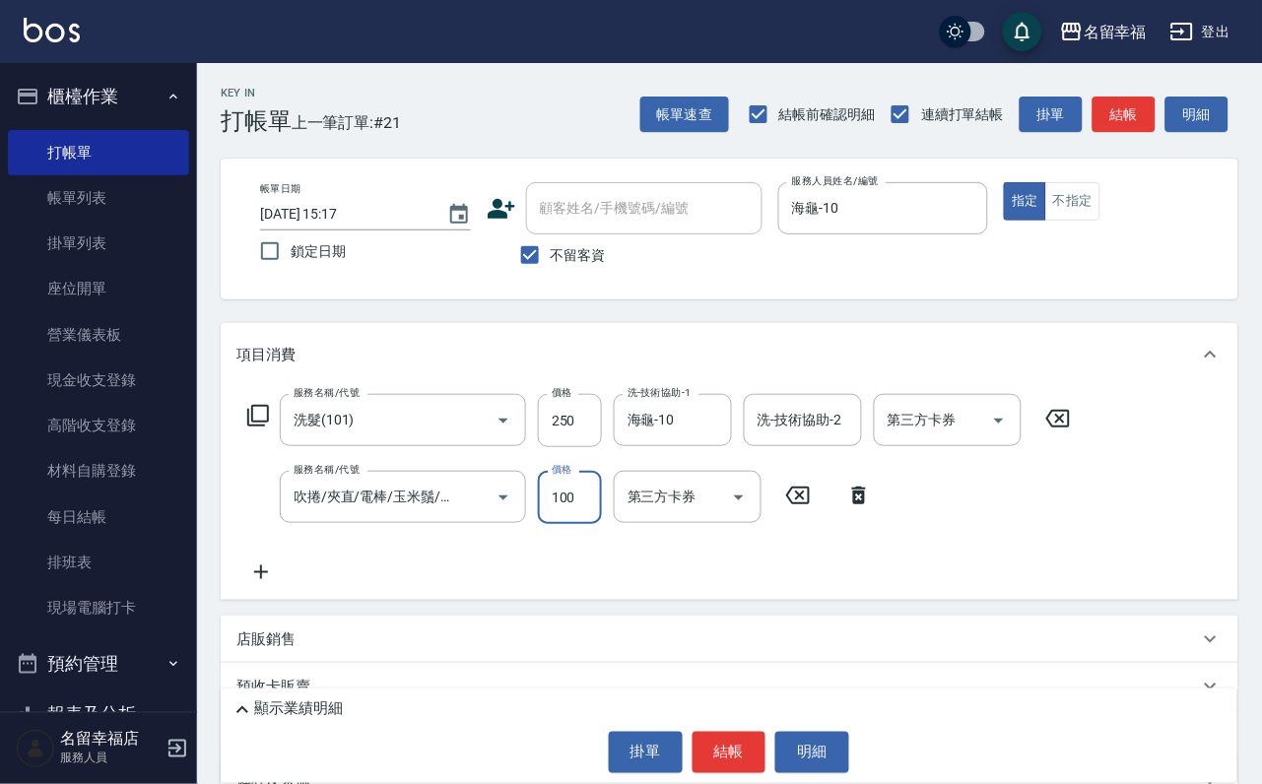
type input "100"
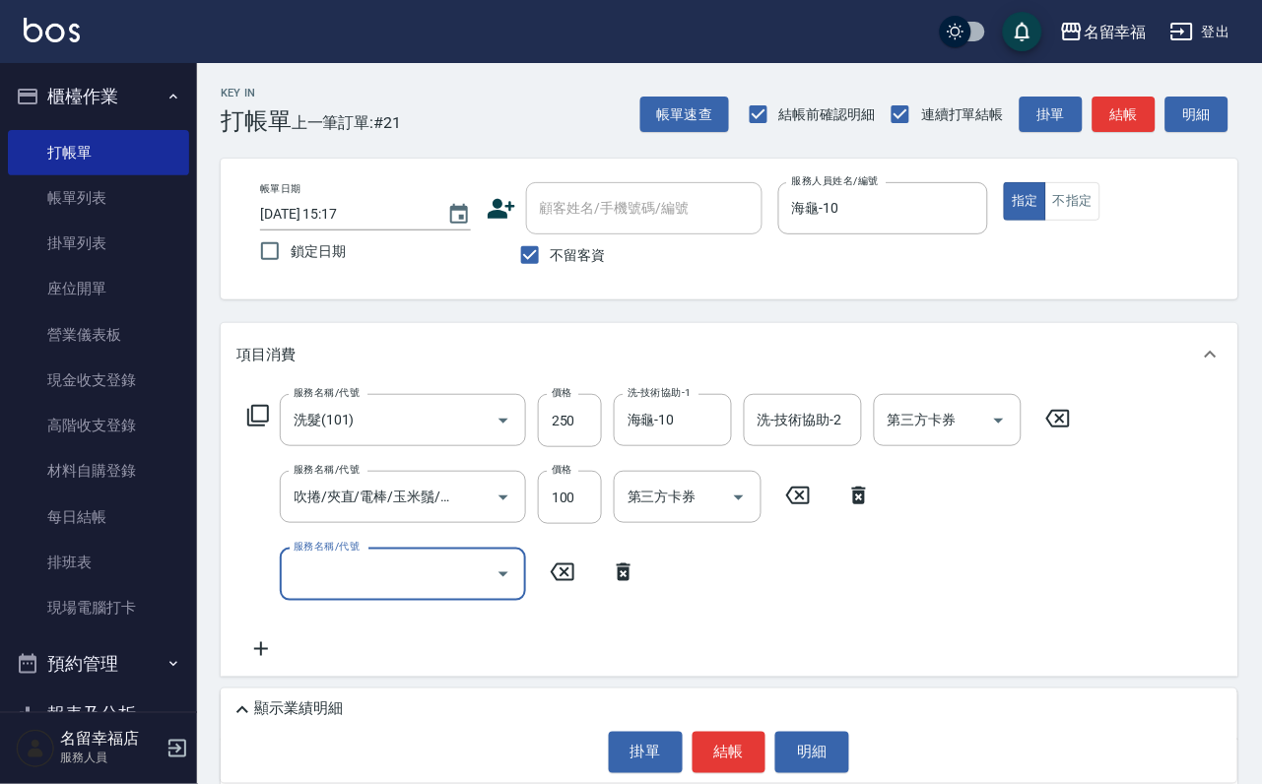
scroll to position [0, 0]
type input "設計染髮(404)"
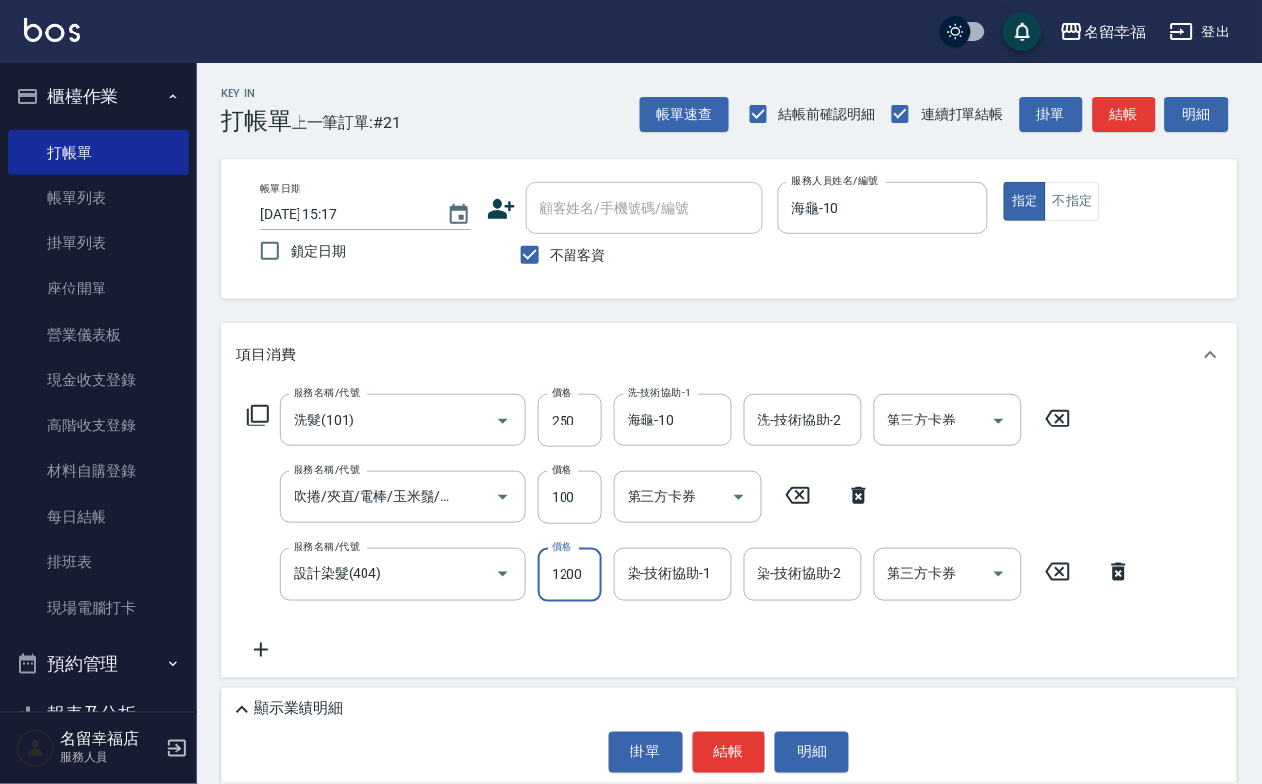
scroll to position [0, 1]
type input "1200"
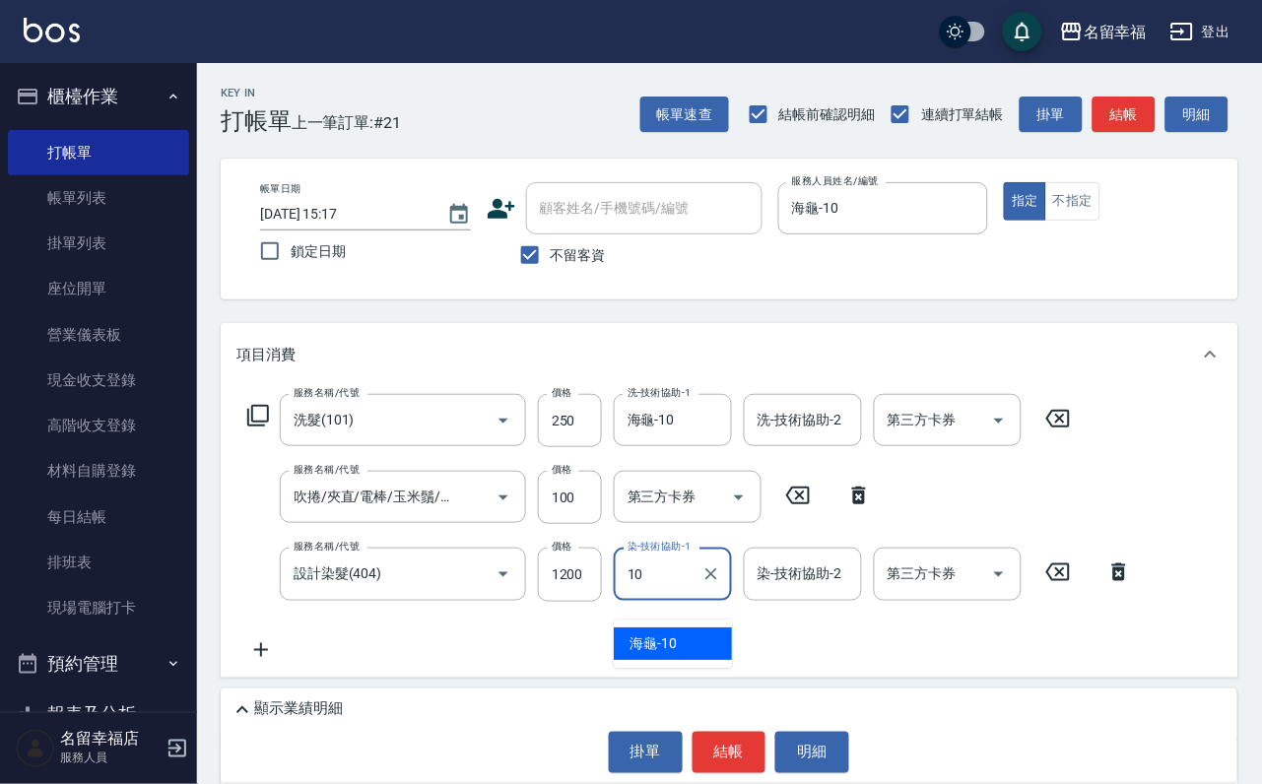
type input "海龜-10"
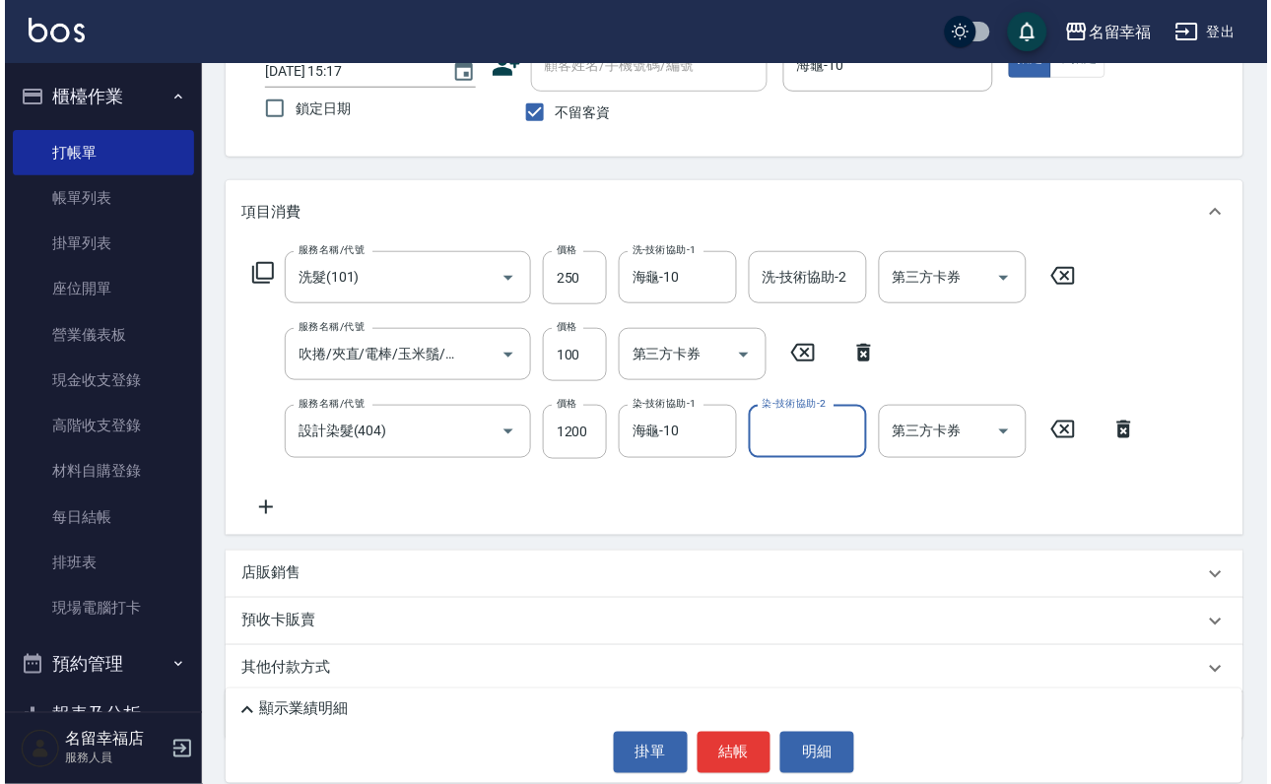
scroll to position [271, 0]
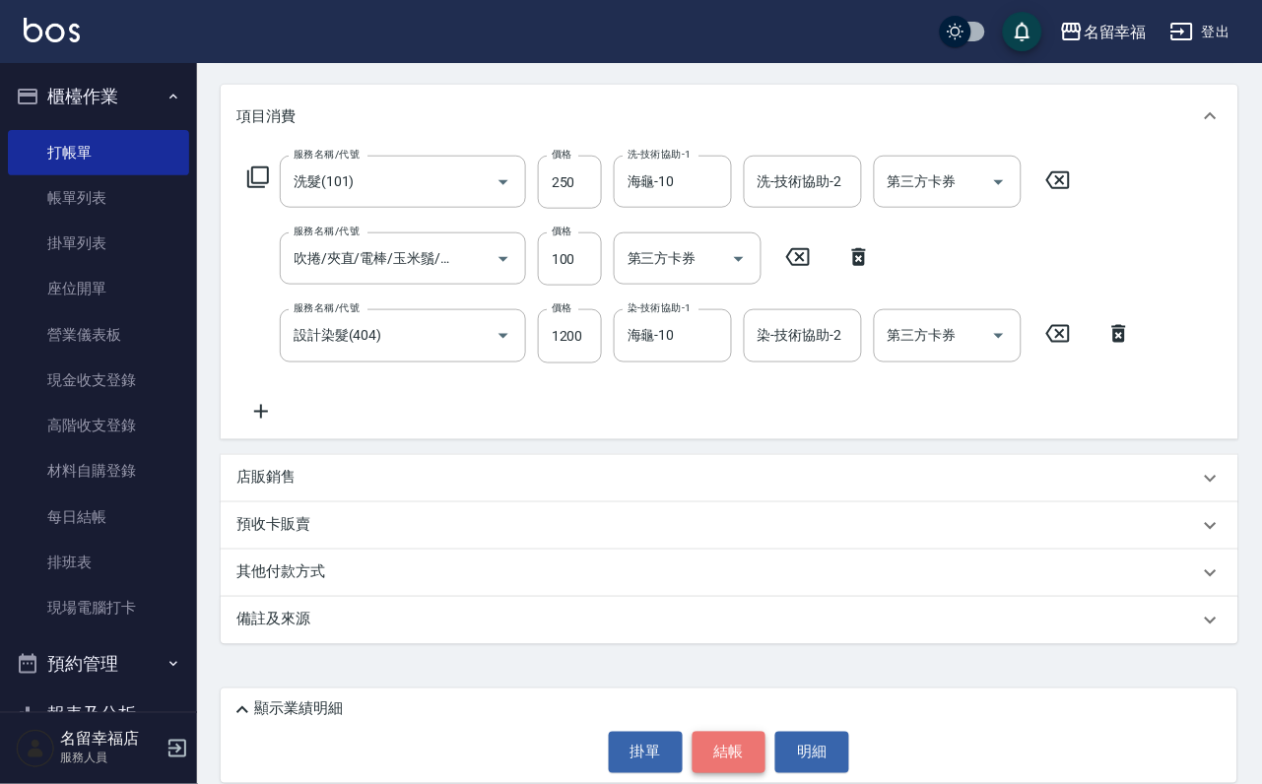
click at [731, 735] on button "結帳" at bounding box center [730, 752] width 74 height 41
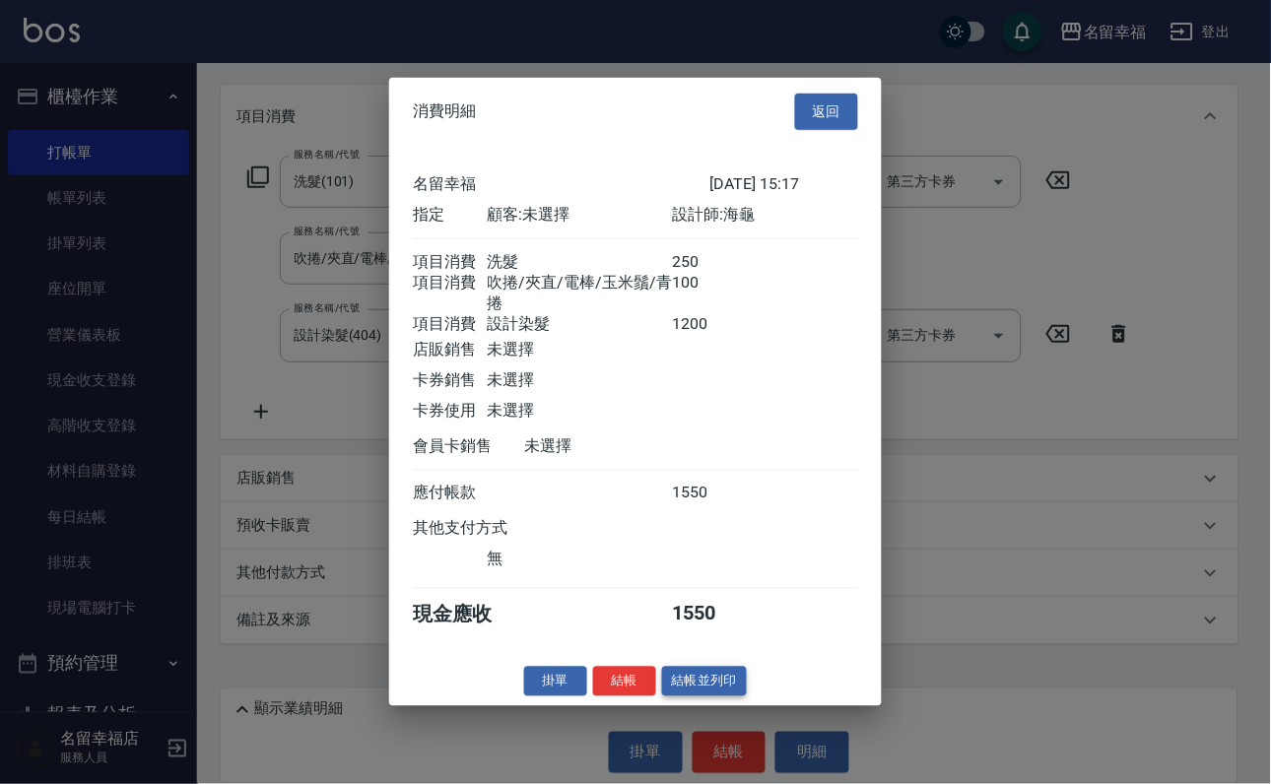
scroll to position [390, 0]
click at [630, 696] on div "掛單 結帳 結帳並列印" at bounding box center [635, 681] width 493 height 31
click at [621, 696] on button "結帳" at bounding box center [624, 681] width 63 height 31
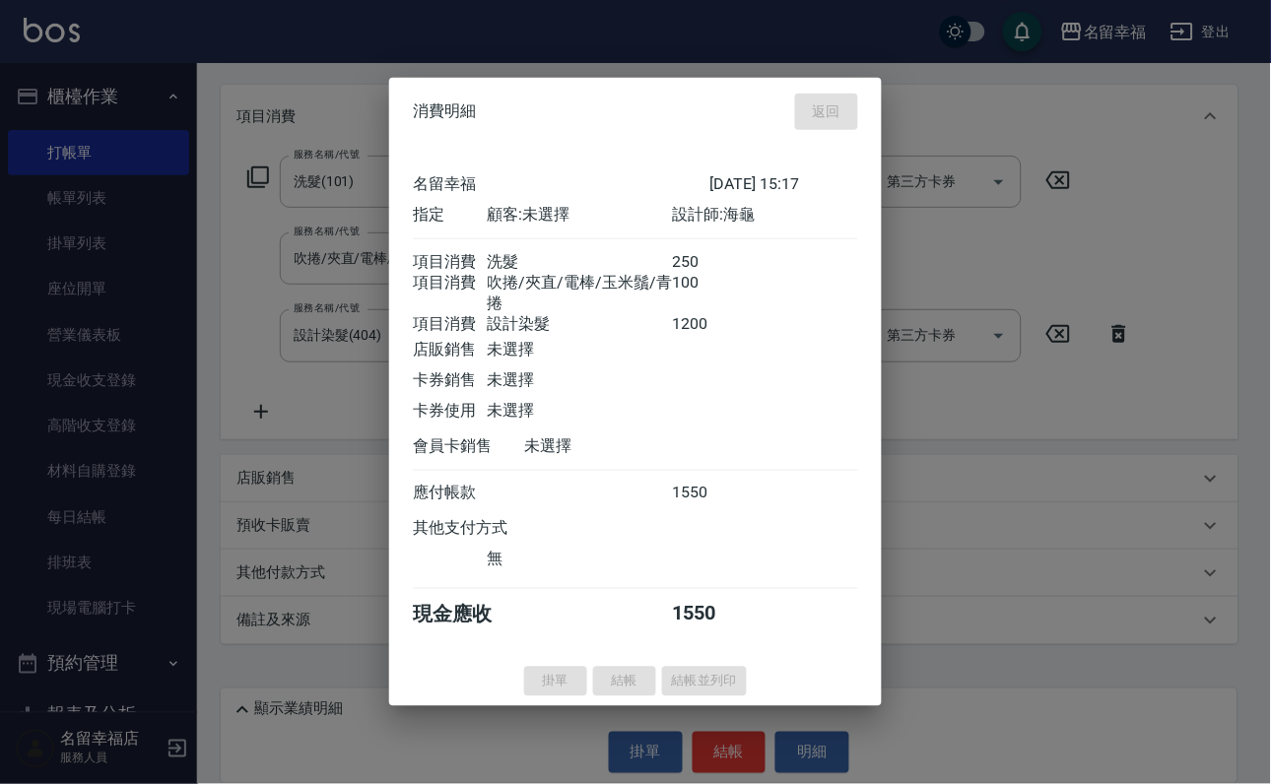
type input "[DATE] 15:23"
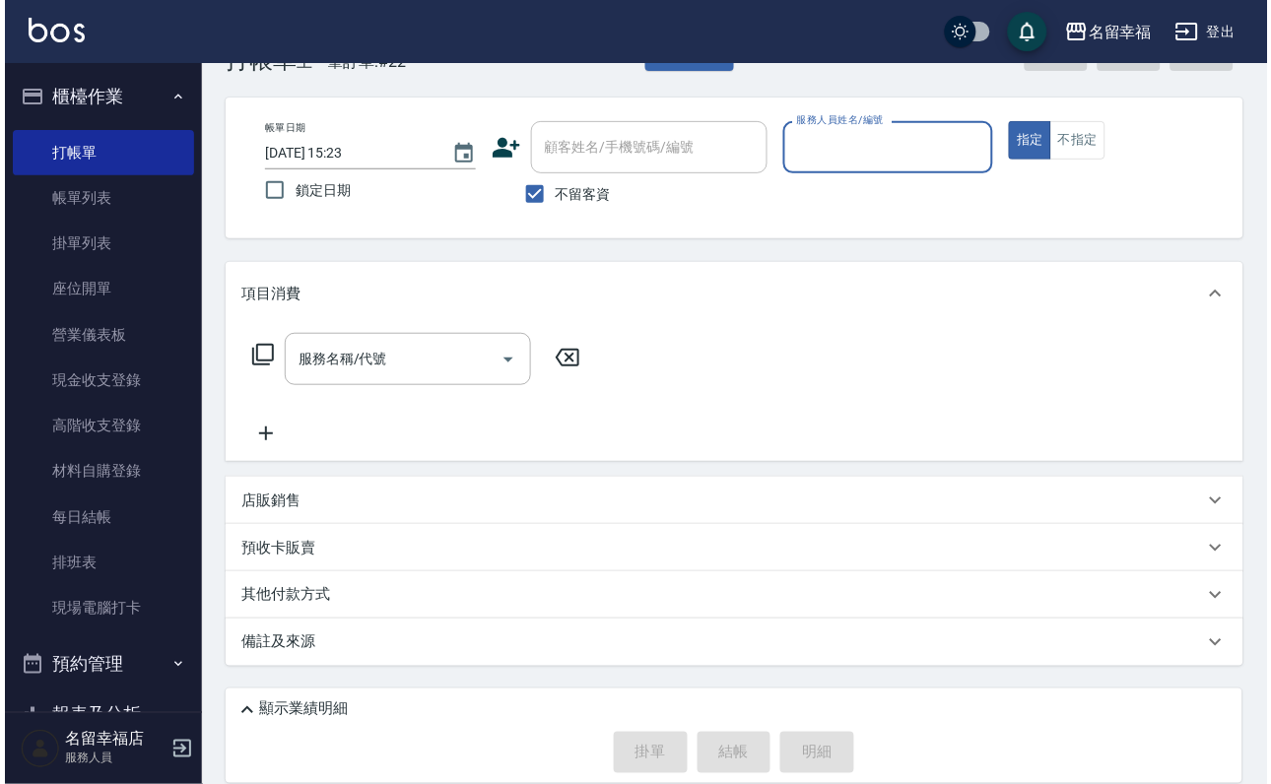
scroll to position [0, 0]
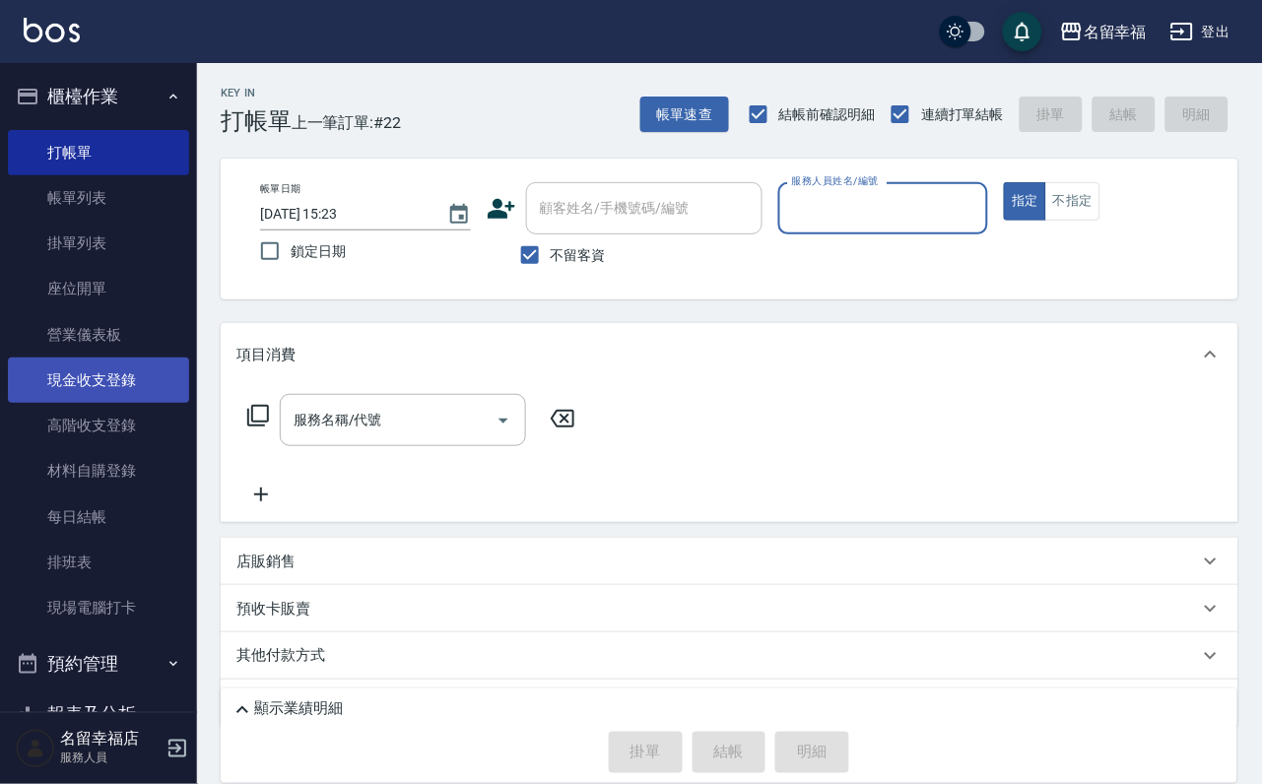
click at [59, 403] on link "現金收支登錄" at bounding box center [98, 380] width 181 height 45
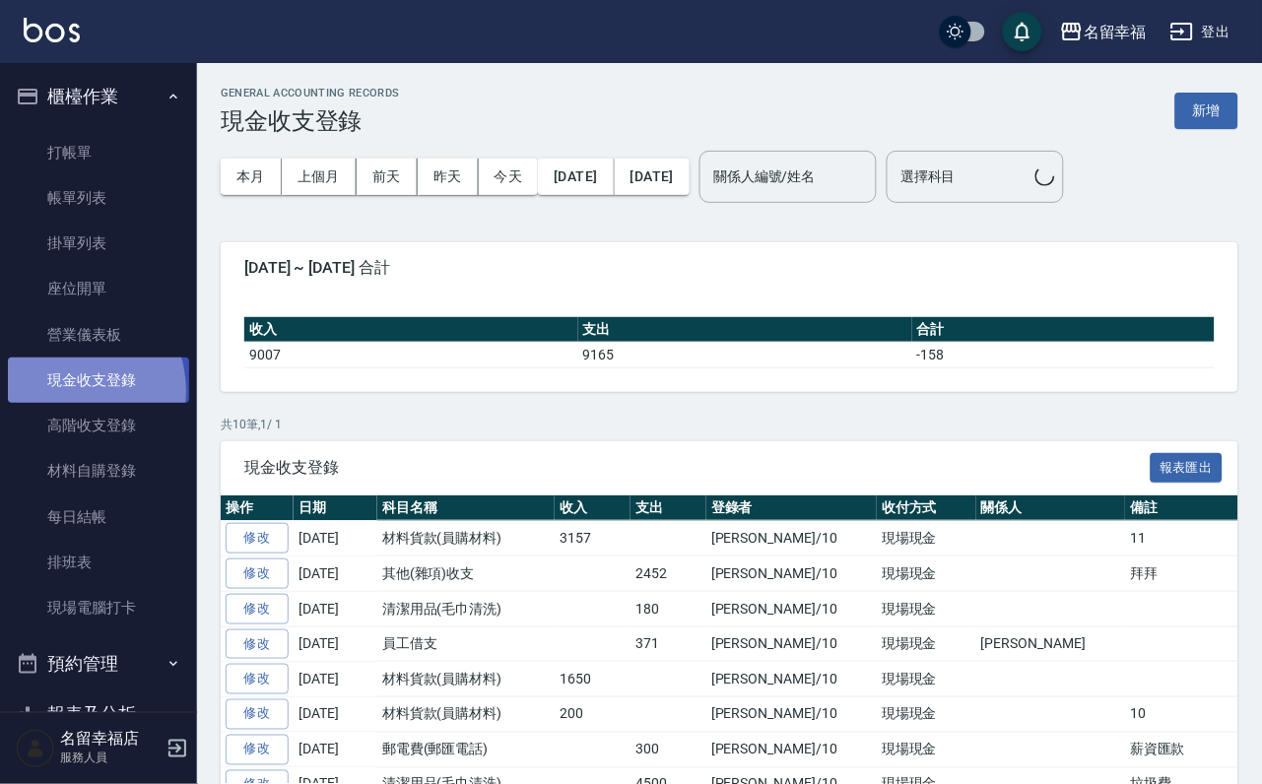
click at [65, 403] on link "現金收支登錄" at bounding box center [98, 380] width 181 height 45
click at [1200, 112] on button "新增" at bounding box center [1206, 111] width 63 height 36
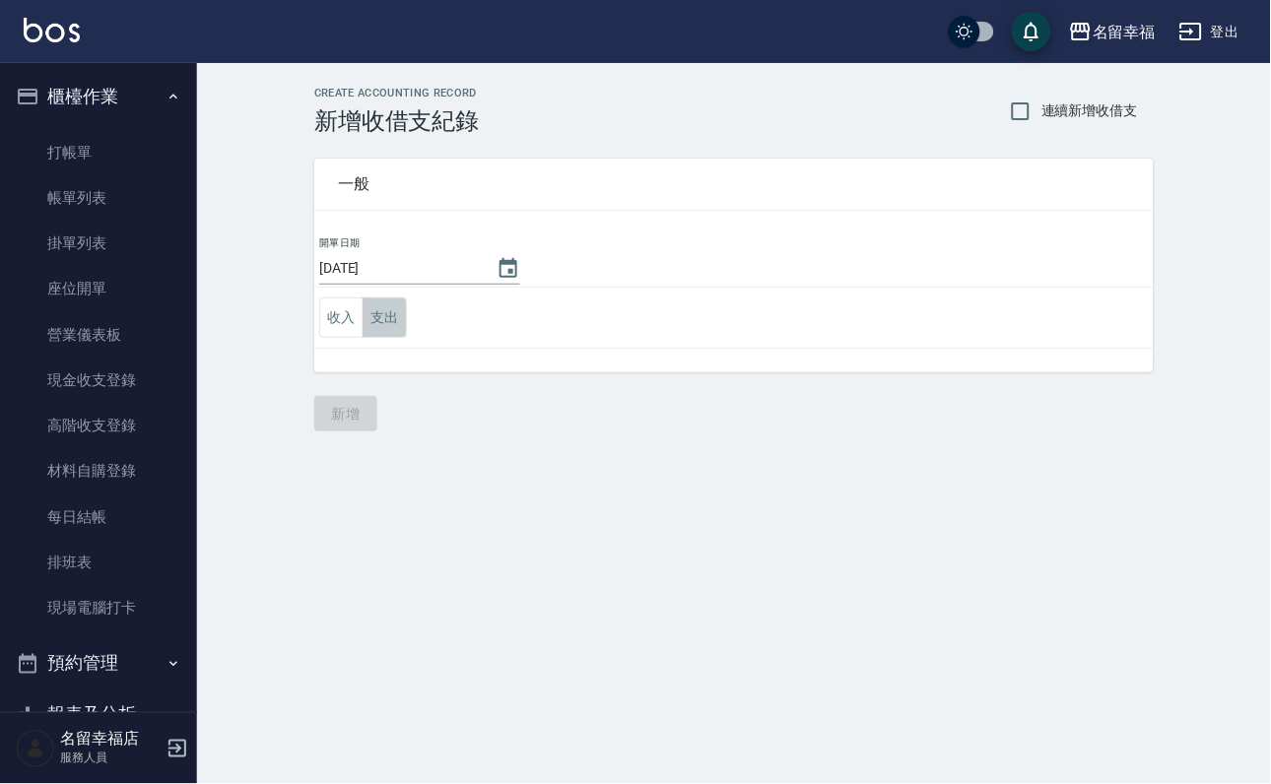
click at [400, 330] on button "支出" at bounding box center [385, 318] width 44 height 40
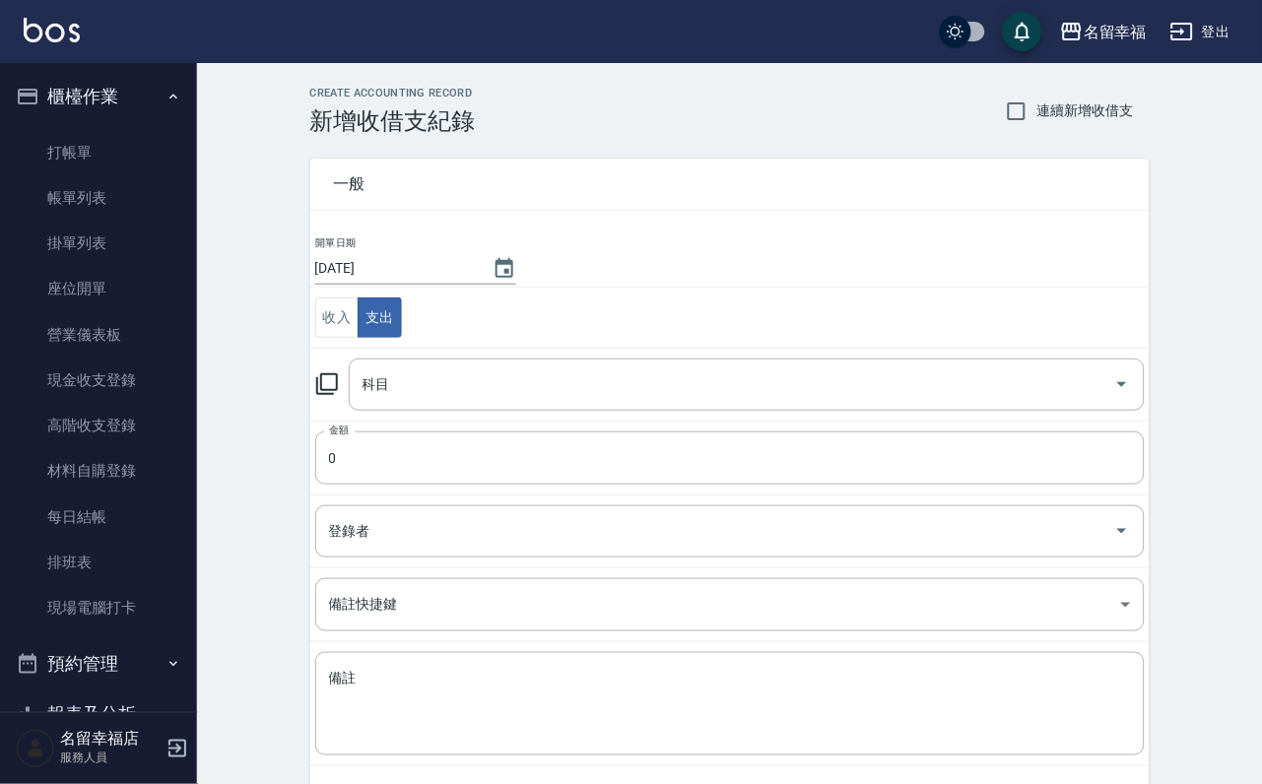
click at [339, 396] on icon at bounding box center [327, 384] width 24 height 24
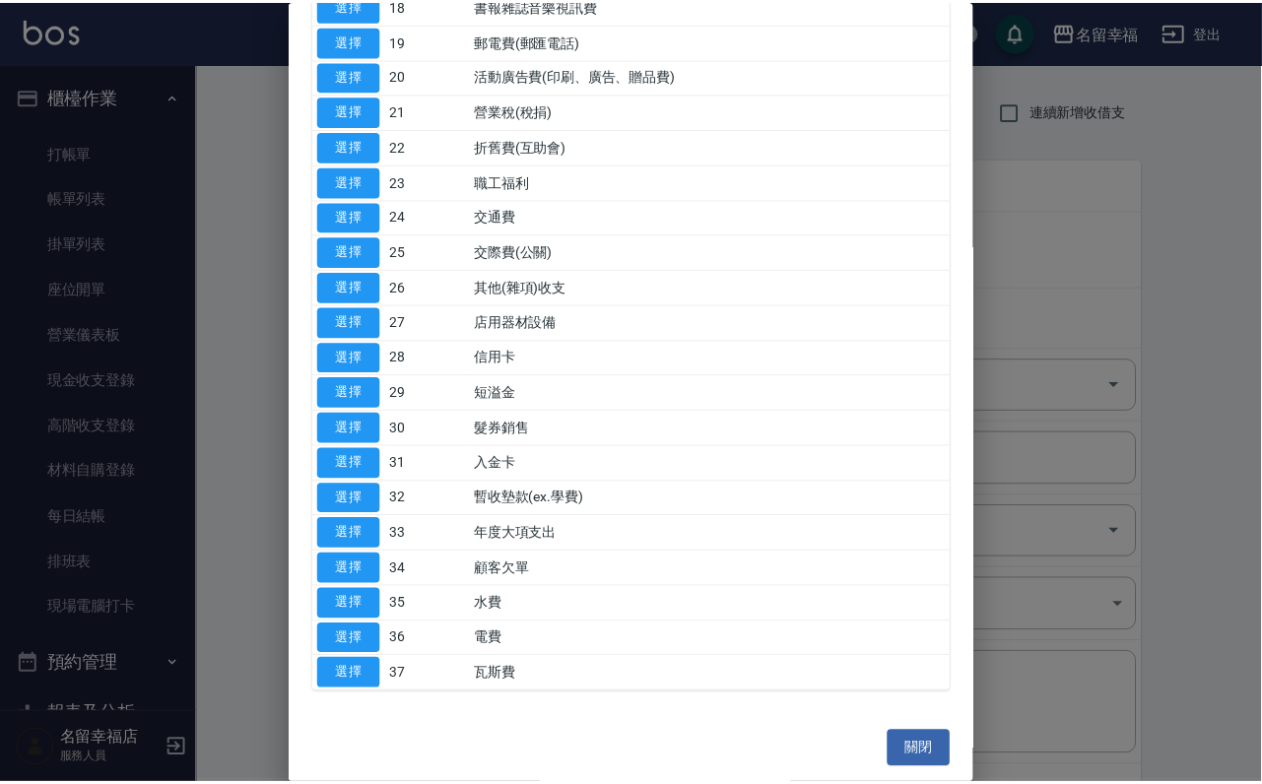
scroll to position [1304, 0]
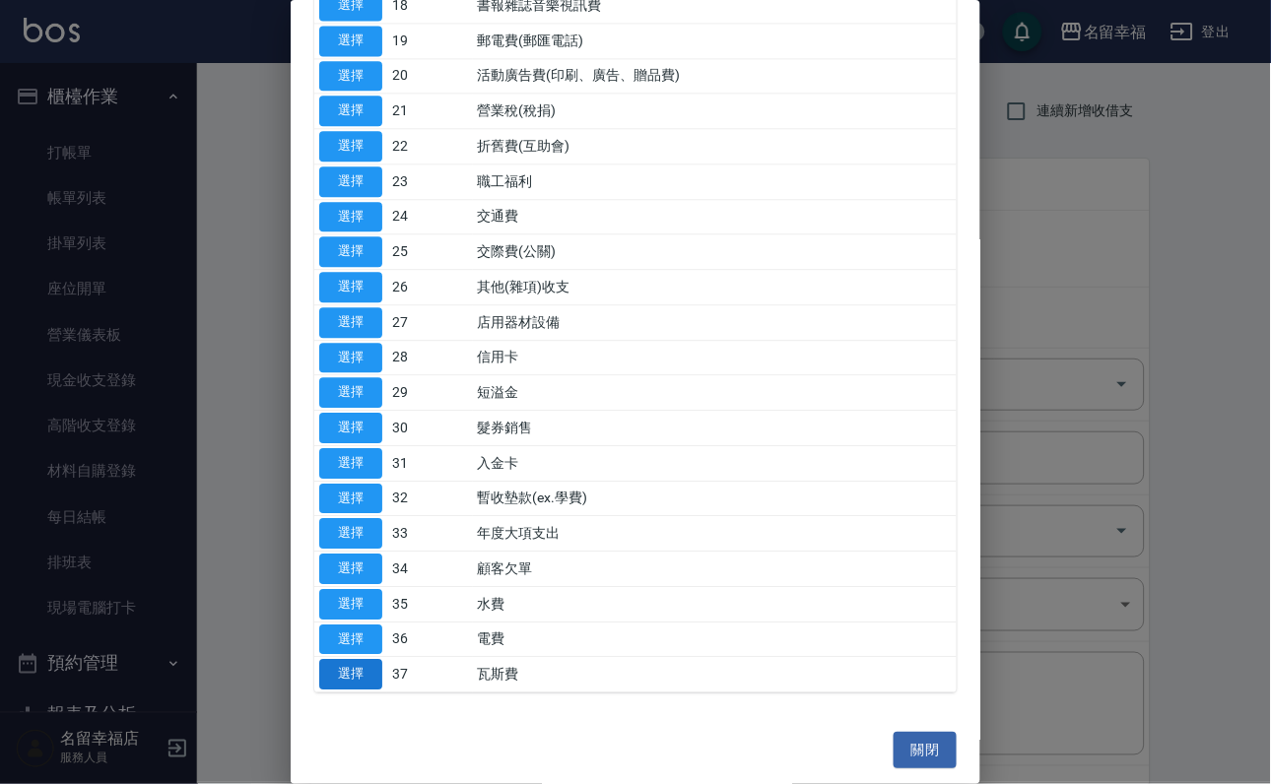
click at [365, 662] on button "選擇" at bounding box center [350, 674] width 63 height 31
type input "37 瓦斯費"
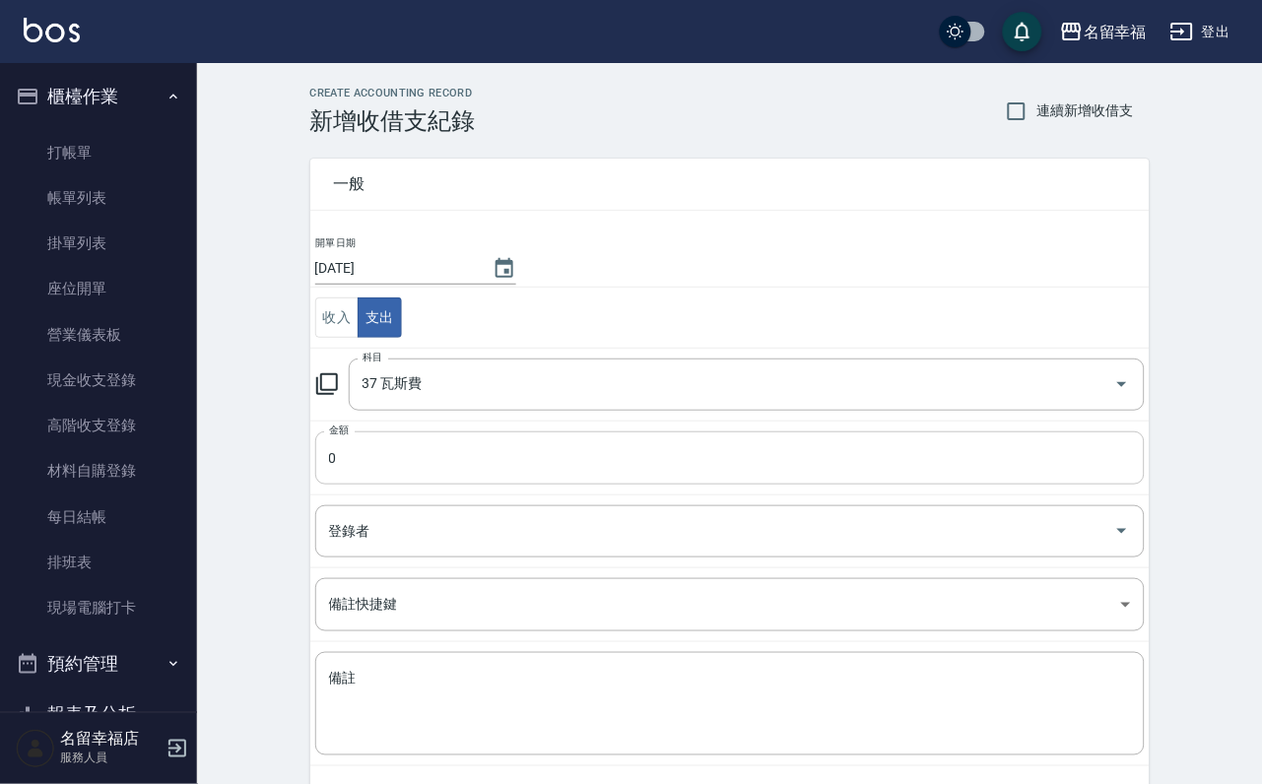
click at [417, 450] on input "0" at bounding box center [729, 457] width 829 height 53
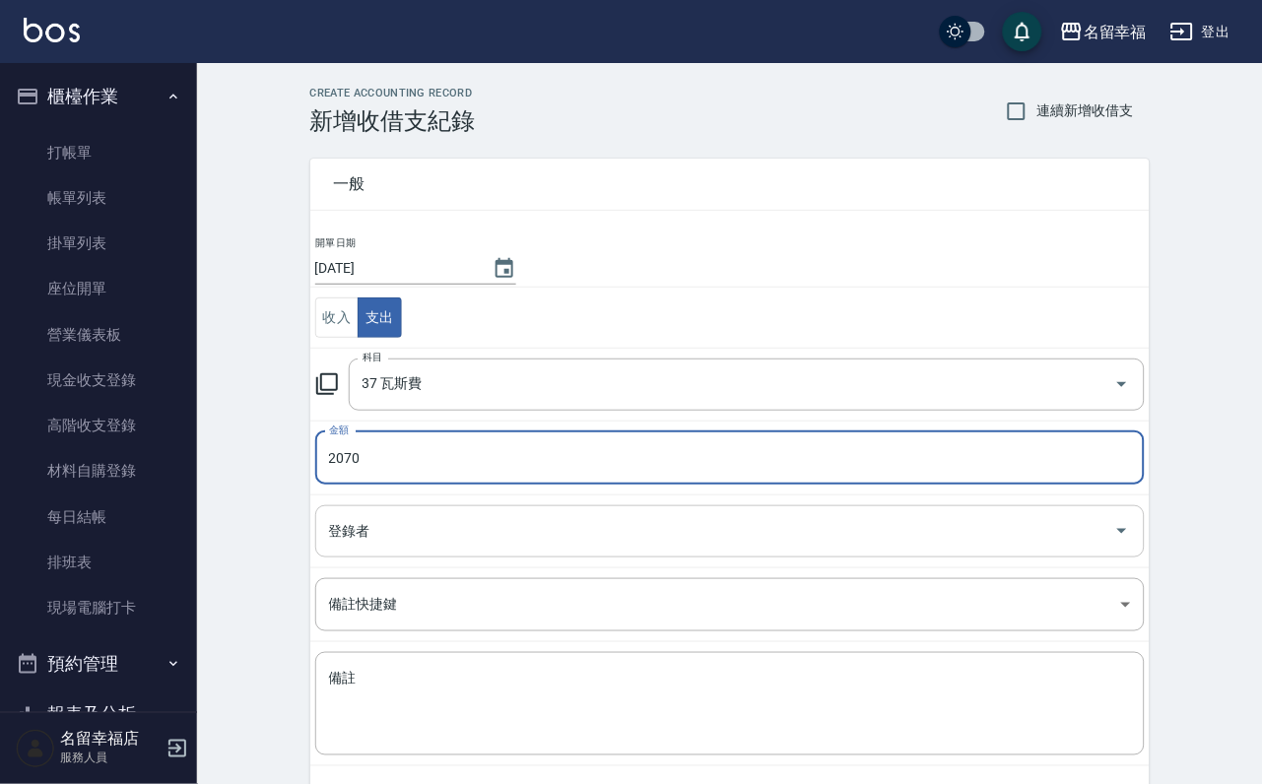
type input "2070"
click at [388, 549] on input "登錄者" at bounding box center [715, 531] width 782 height 34
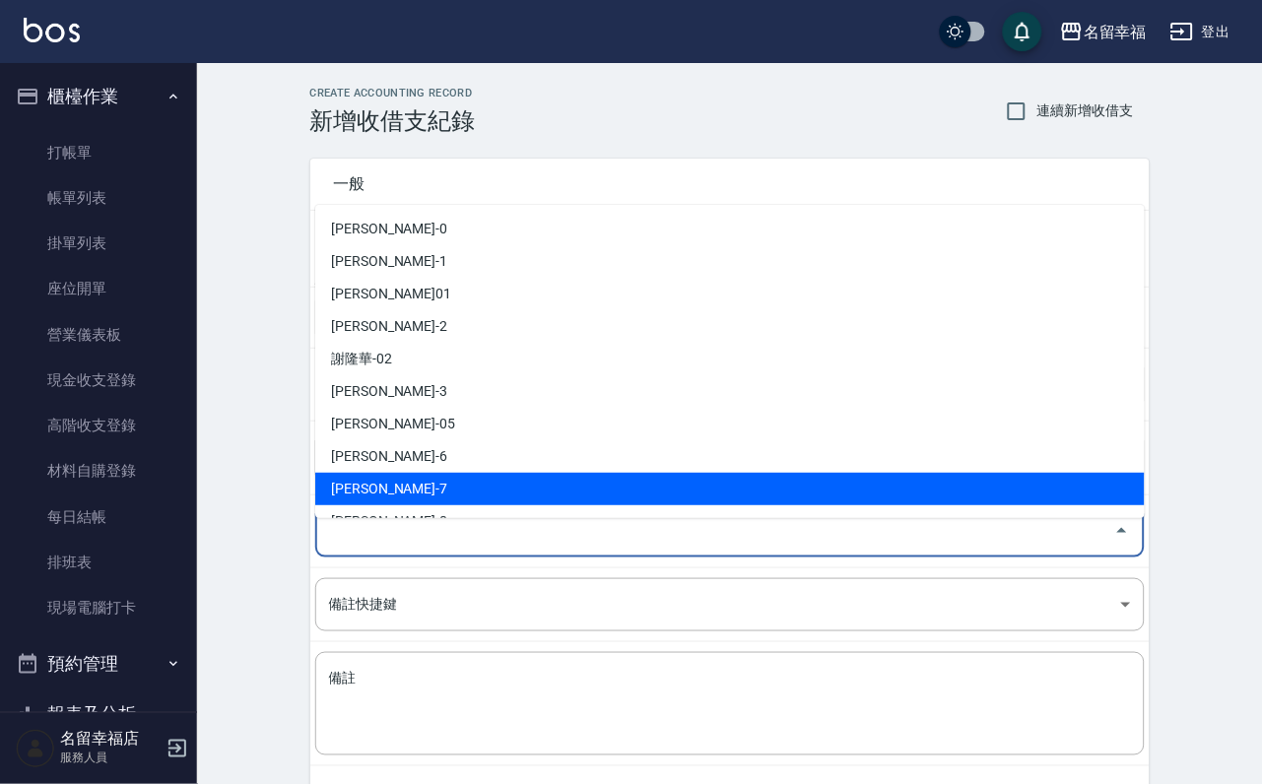
scroll to position [148, 0]
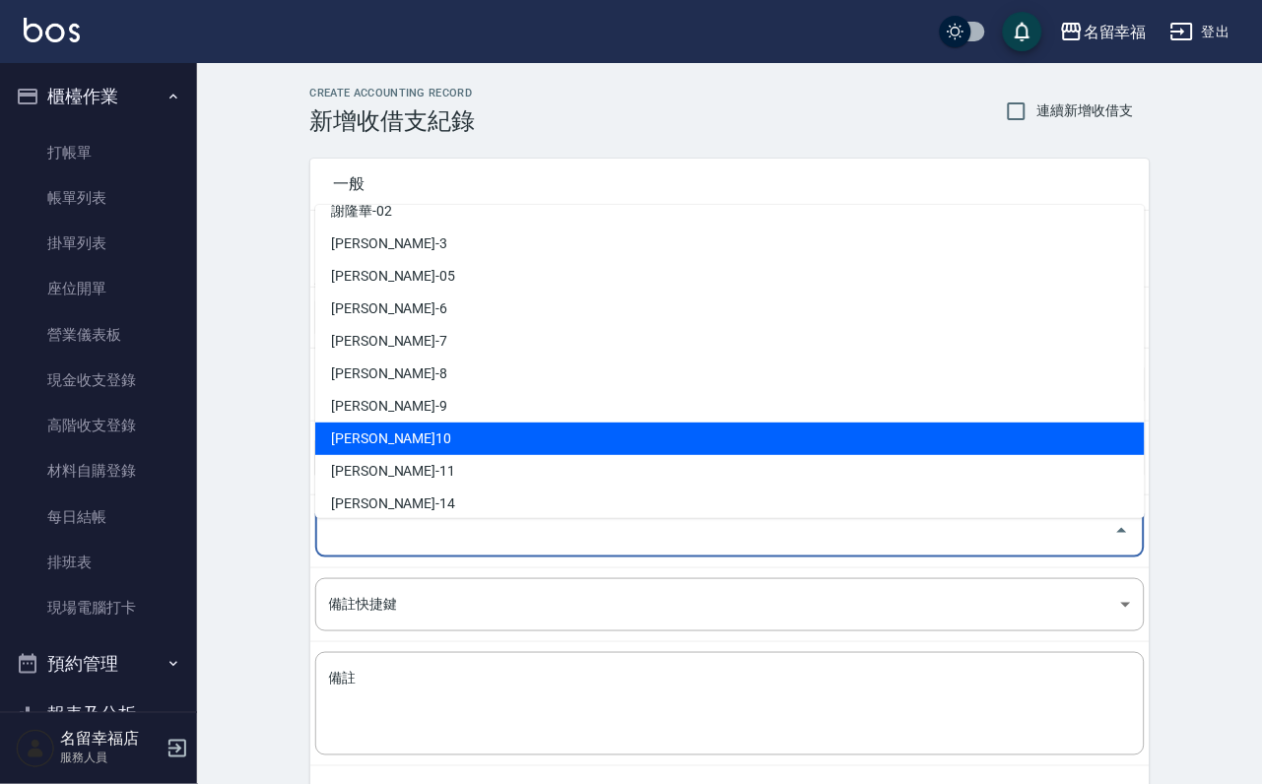
click at [393, 440] on li "[PERSON_NAME]10" at bounding box center [729, 439] width 829 height 33
type input "[PERSON_NAME]10"
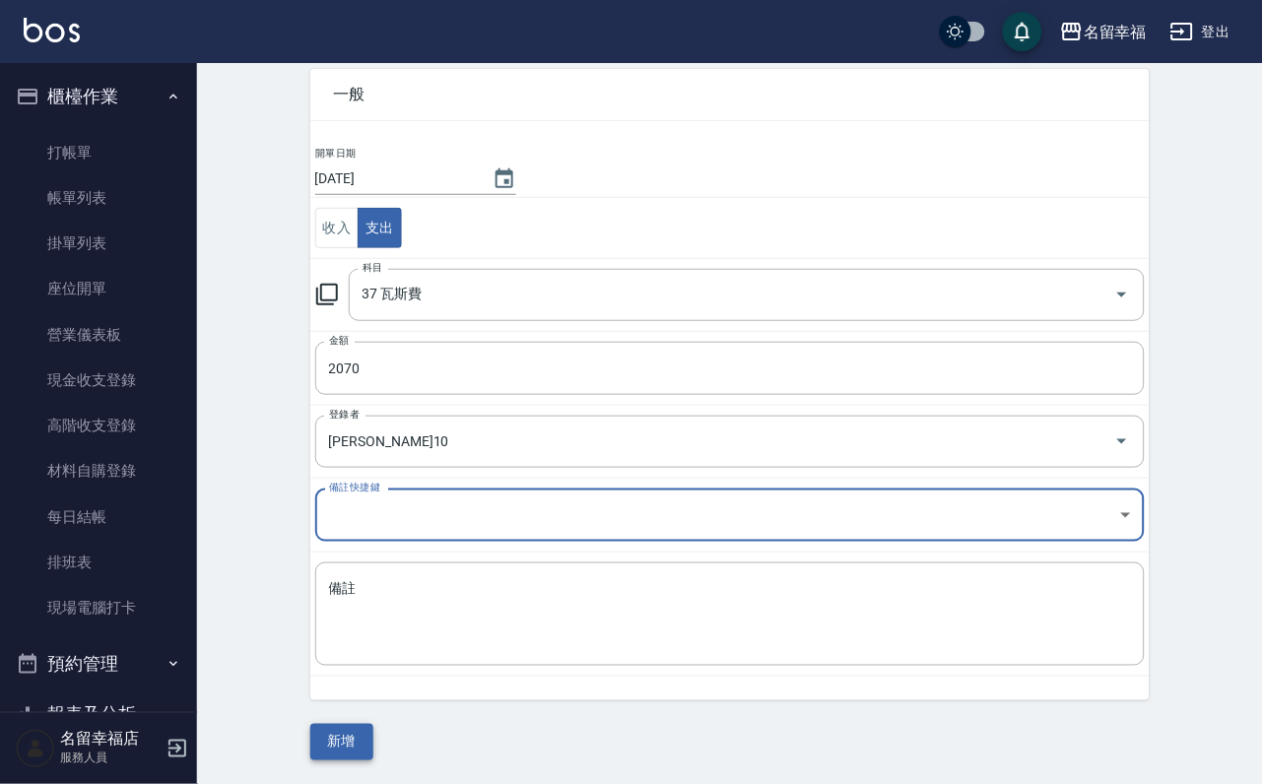
scroll to position [106, 0]
click at [365, 735] on button "新增" at bounding box center [341, 742] width 63 height 36
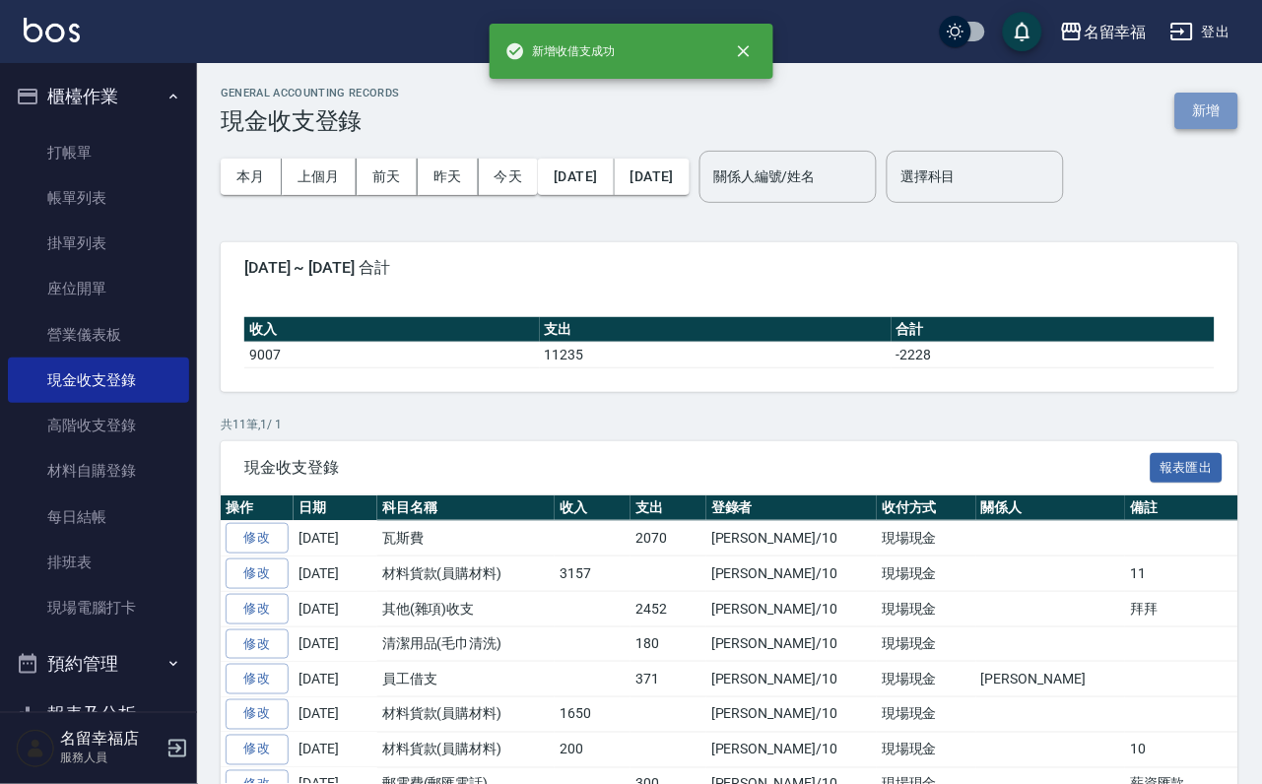
click at [1214, 108] on button "新增" at bounding box center [1206, 111] width 63 height 36
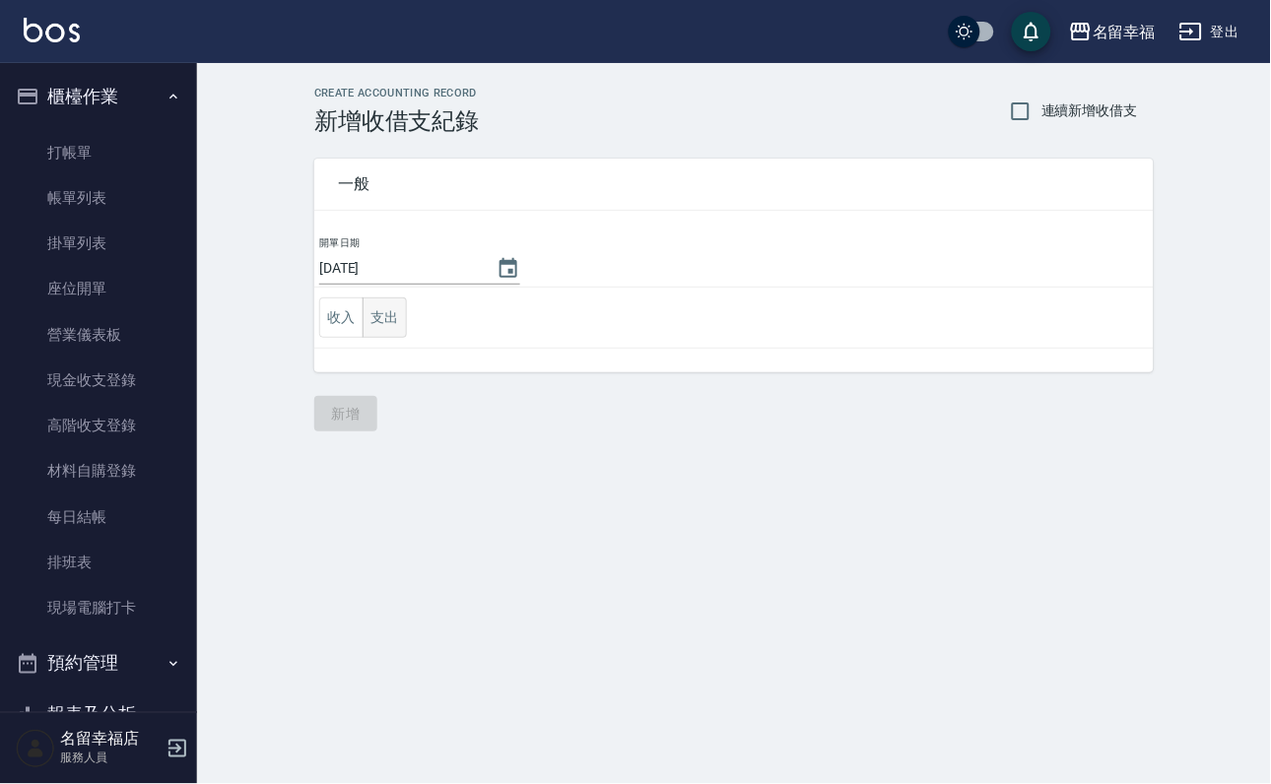
click at [407, 329] on button "支出" at bounding box center [385, 318] width 44 height 40
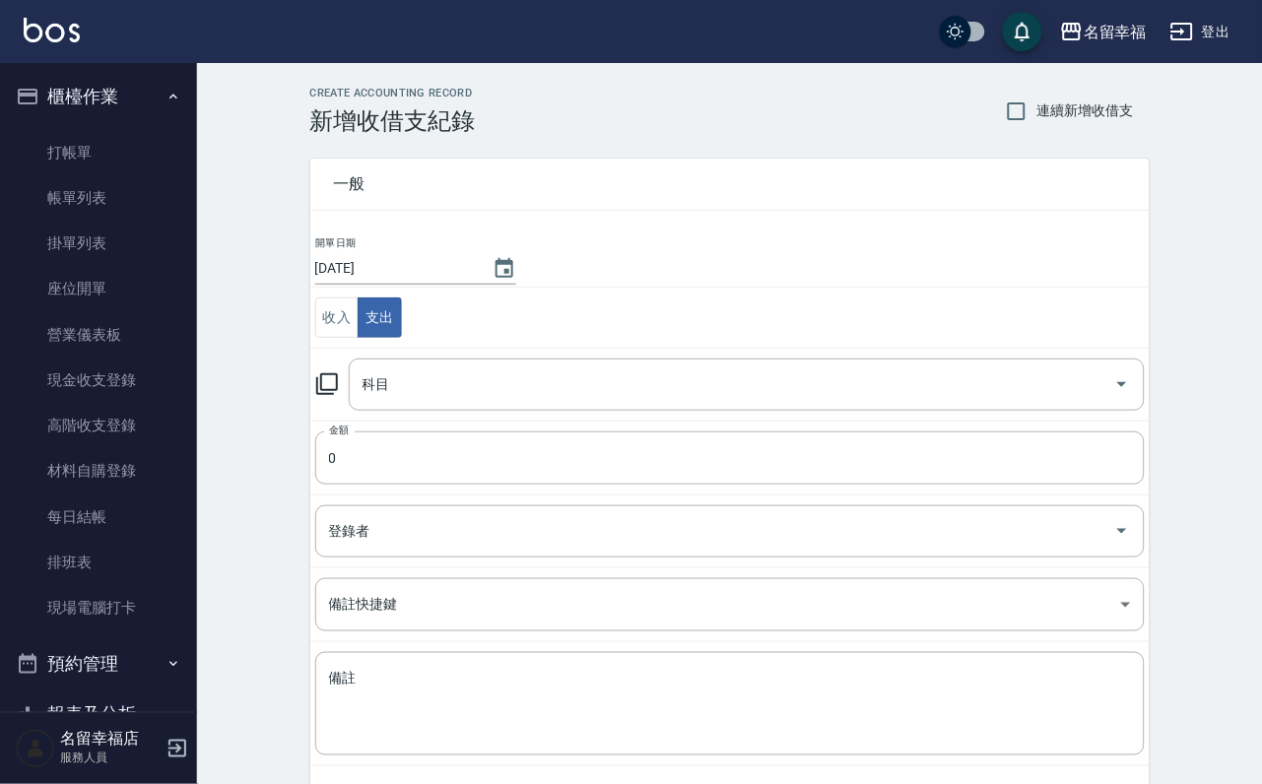
click at [337, 388] on icon at bounding box center [327, 384] width 24 height 24
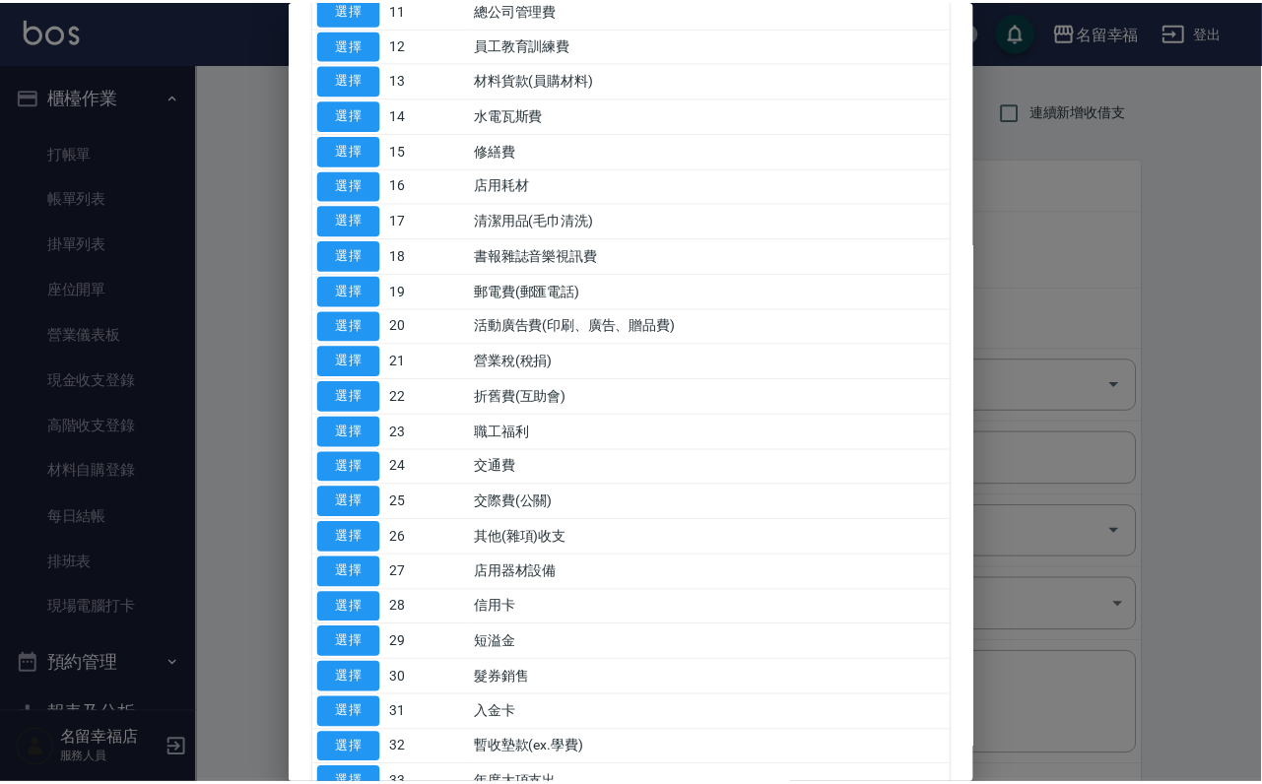
scroll to position [591, 0]
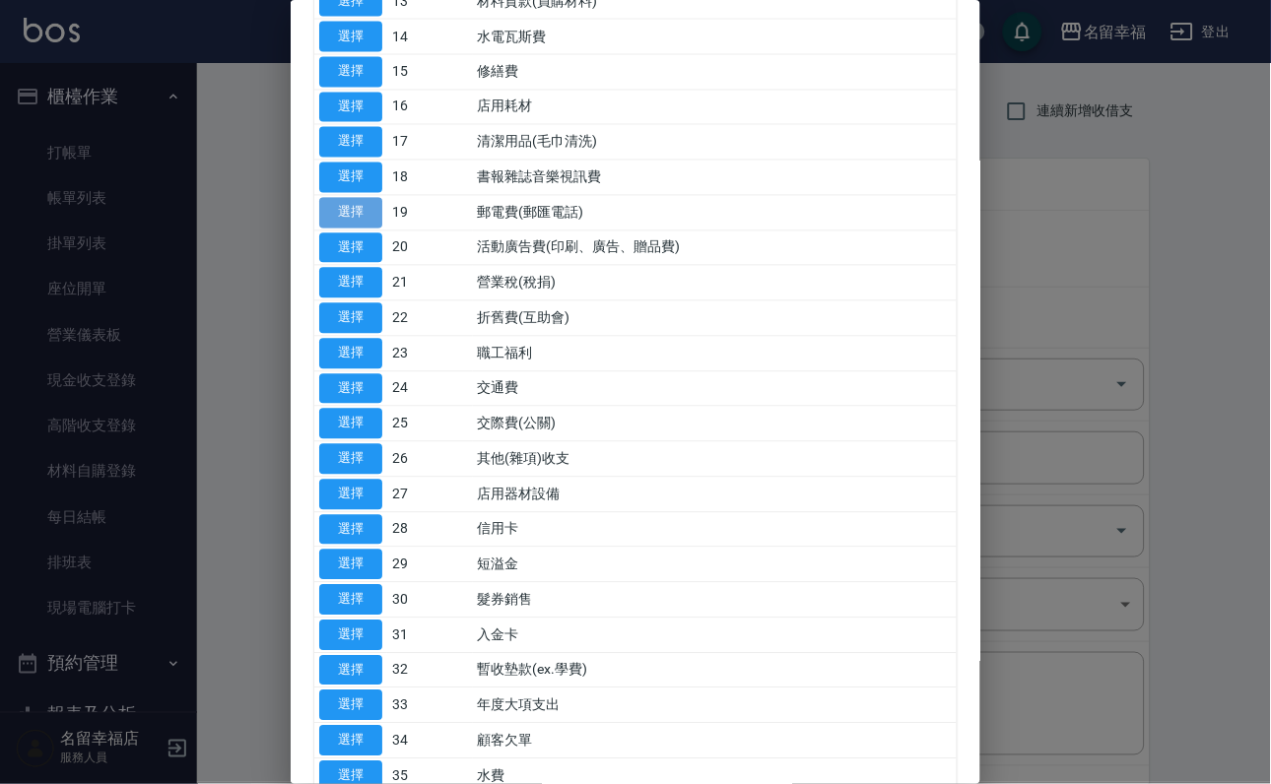
click at [375, 229] on button "選擇" at bounding box center [350, 213] width 63 height 31
type input "19 郵電費(郵匯電話)"
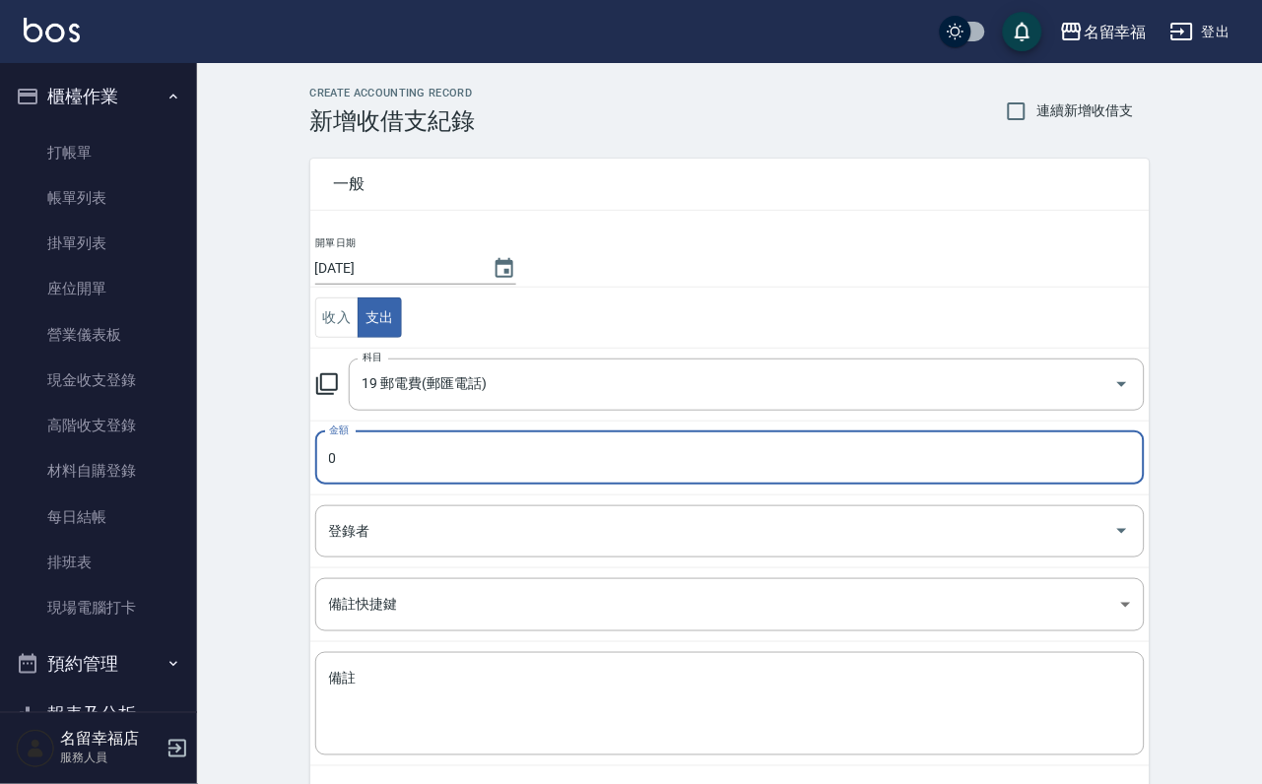
click at [406, 481] on input "0" at bounding box center [729, 457] width 829 height 53
type input "1159"
click at [377, 549] on input "登錄者" at bounding box center [715, 531] width 782 height 34
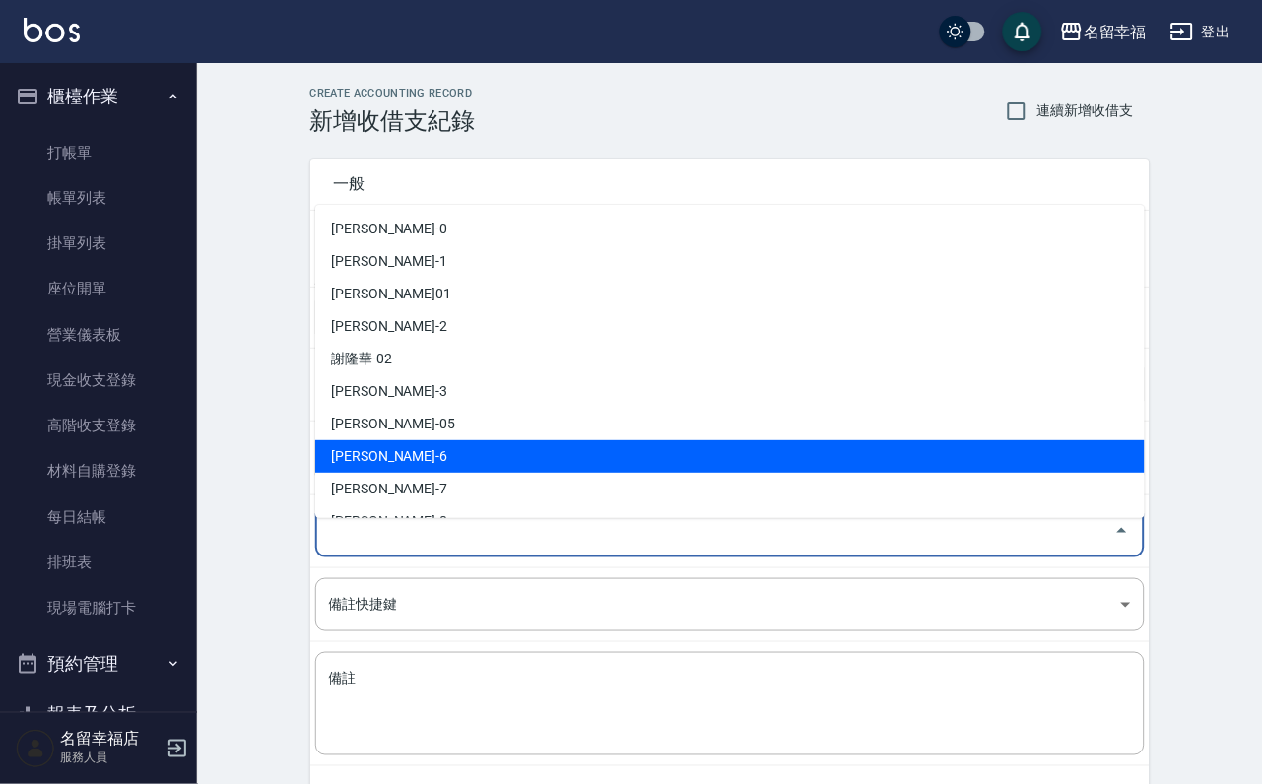
scroll to position [148, 0]
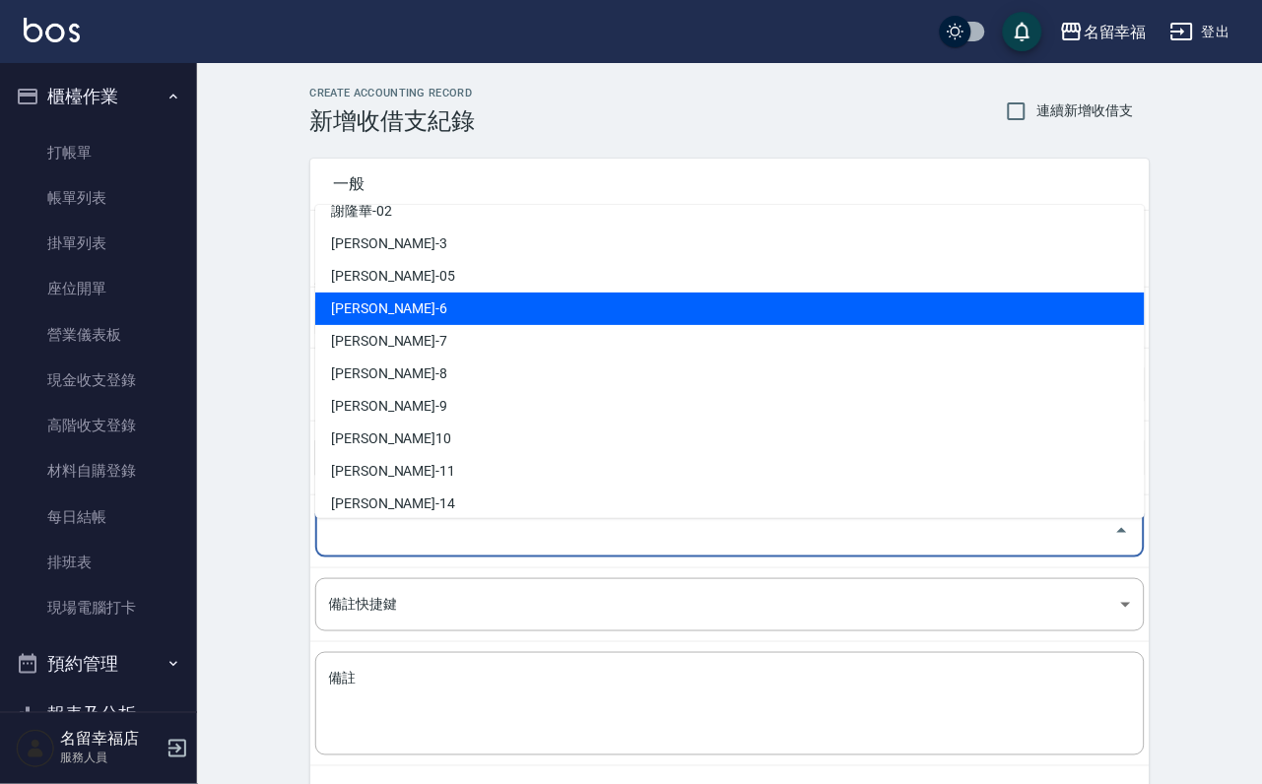
click at [422, 443] on li "[PERSON_NAME]10" at bounding box center [729, 439] width 829 height 33
type input "[PERSON_NAME]10"
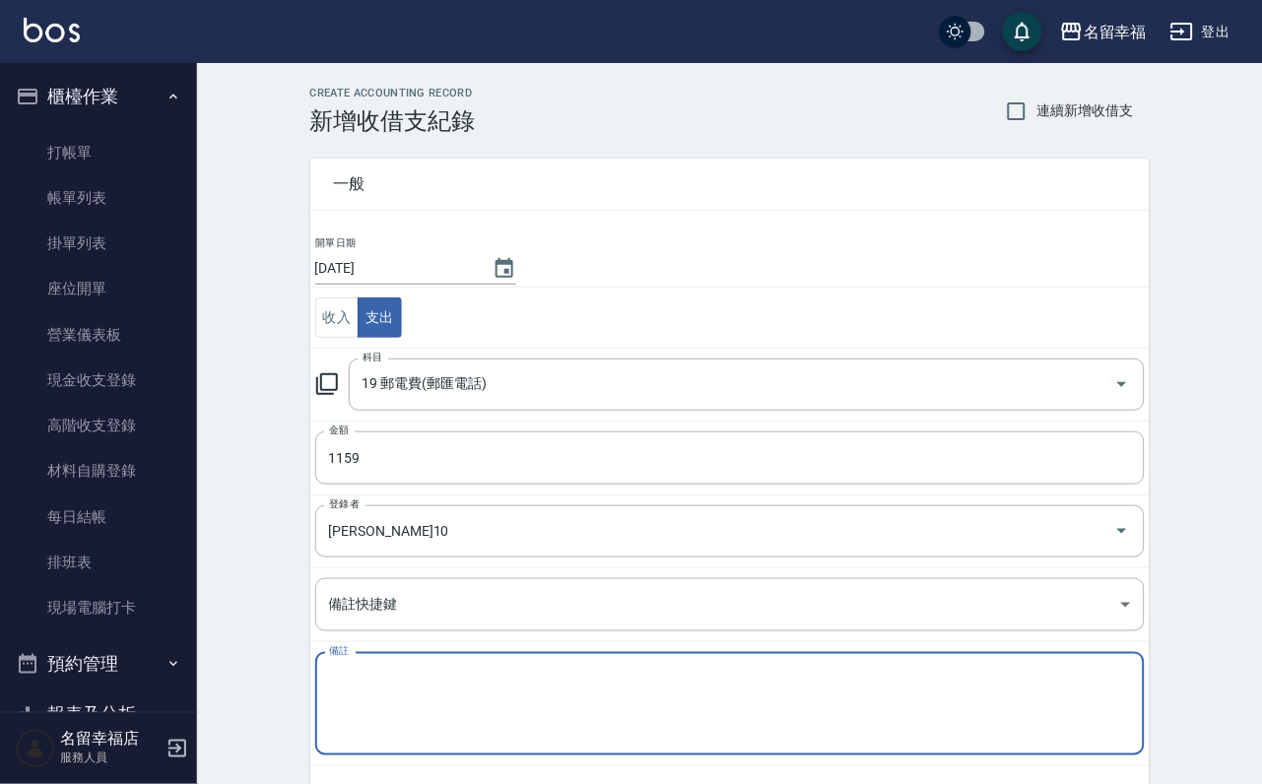
click at [395, 715] on textarea "備註" at bounding box center [730, 704] width 802 height 71
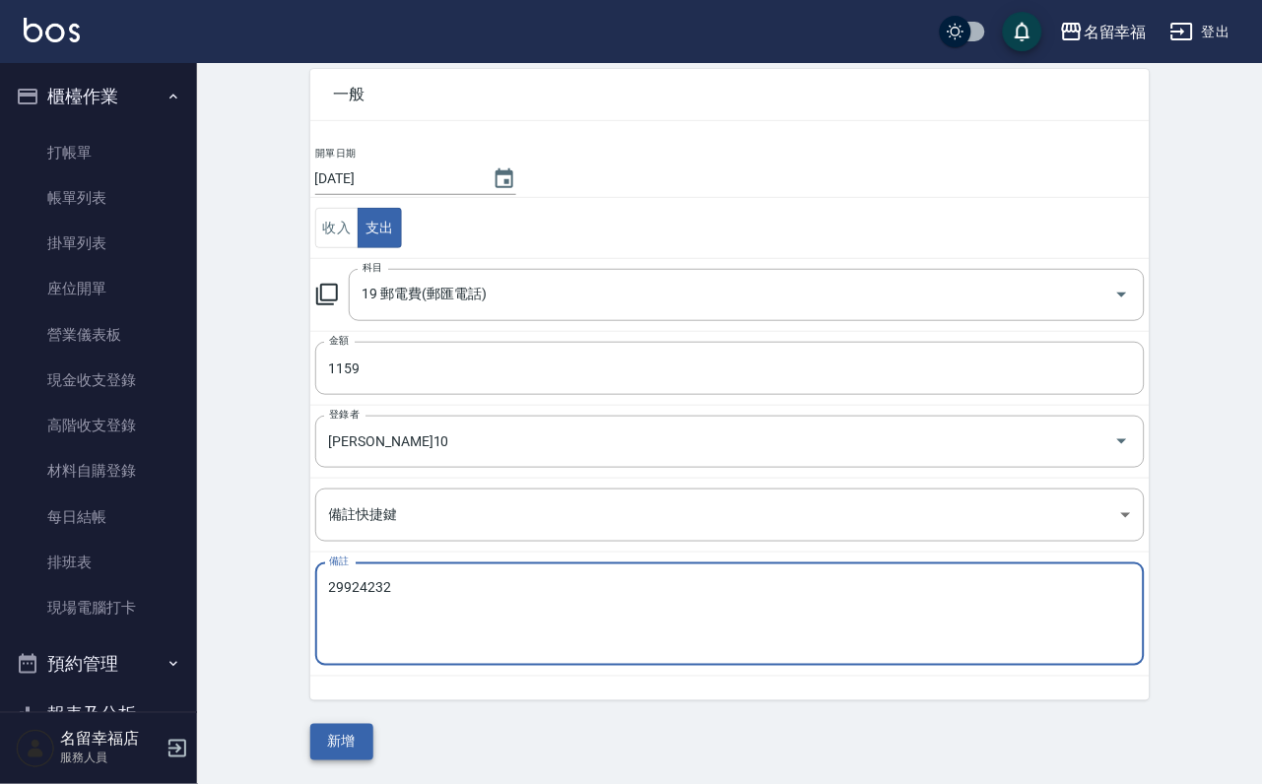
type textarea "29924232"
click at [349, 749] on button "新增" at bounding box center [341, 742] width 63 height 36
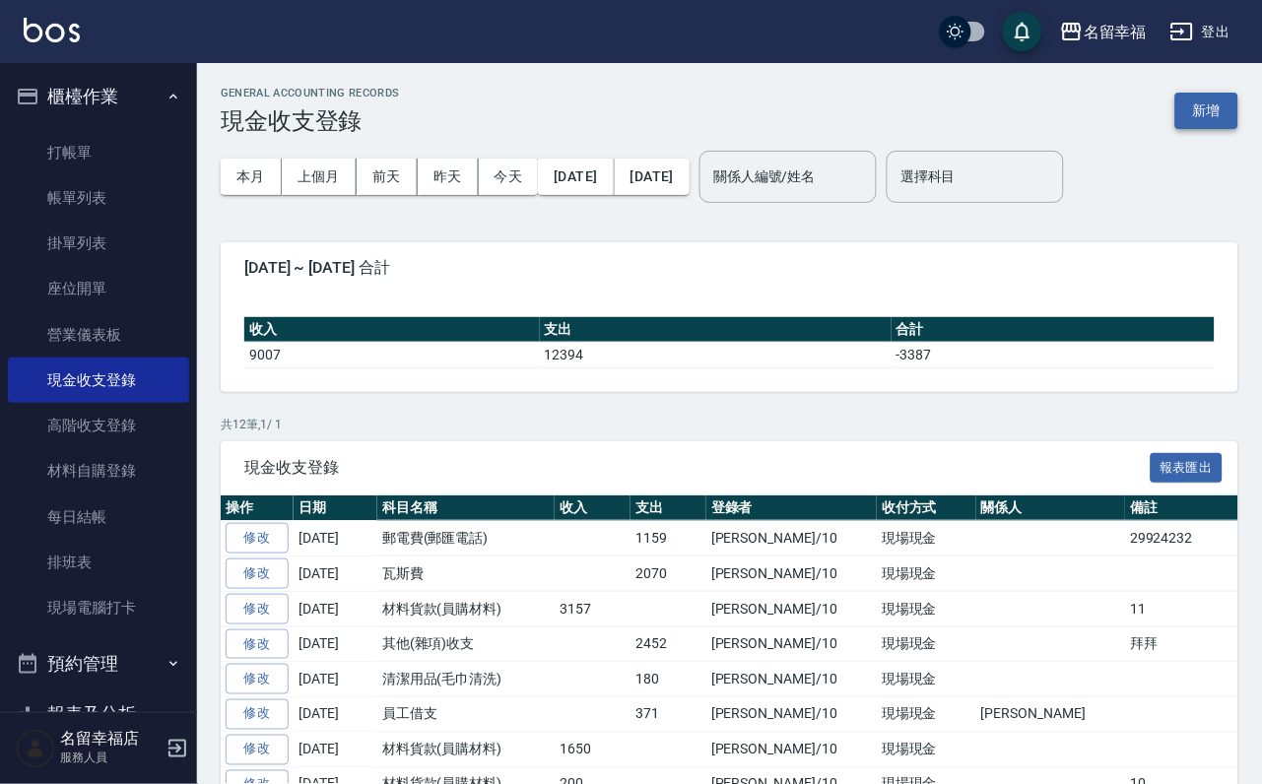
click at [1211, 104] on button "新增" at bounding box center [1206, 111] width 63 height 36
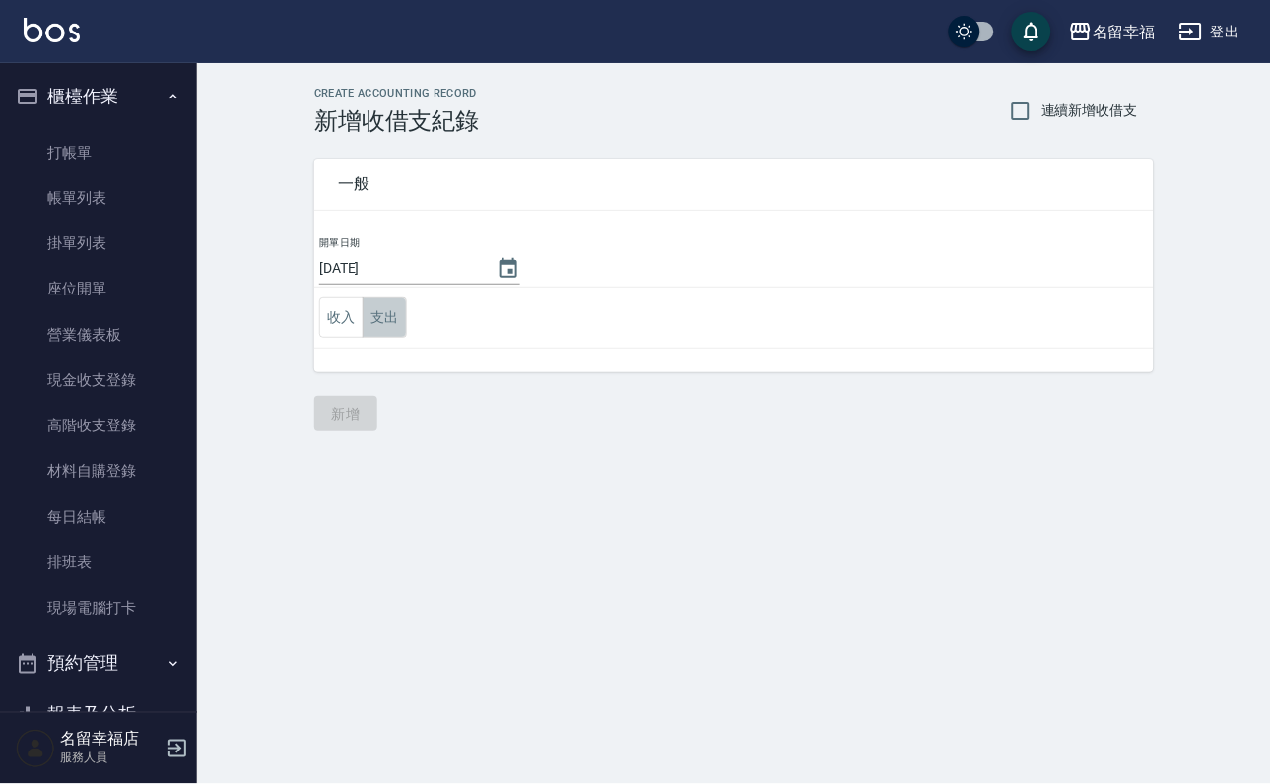
click at [404, 326] on button "支出" at bounding box center [385, 318] width 44 height 40
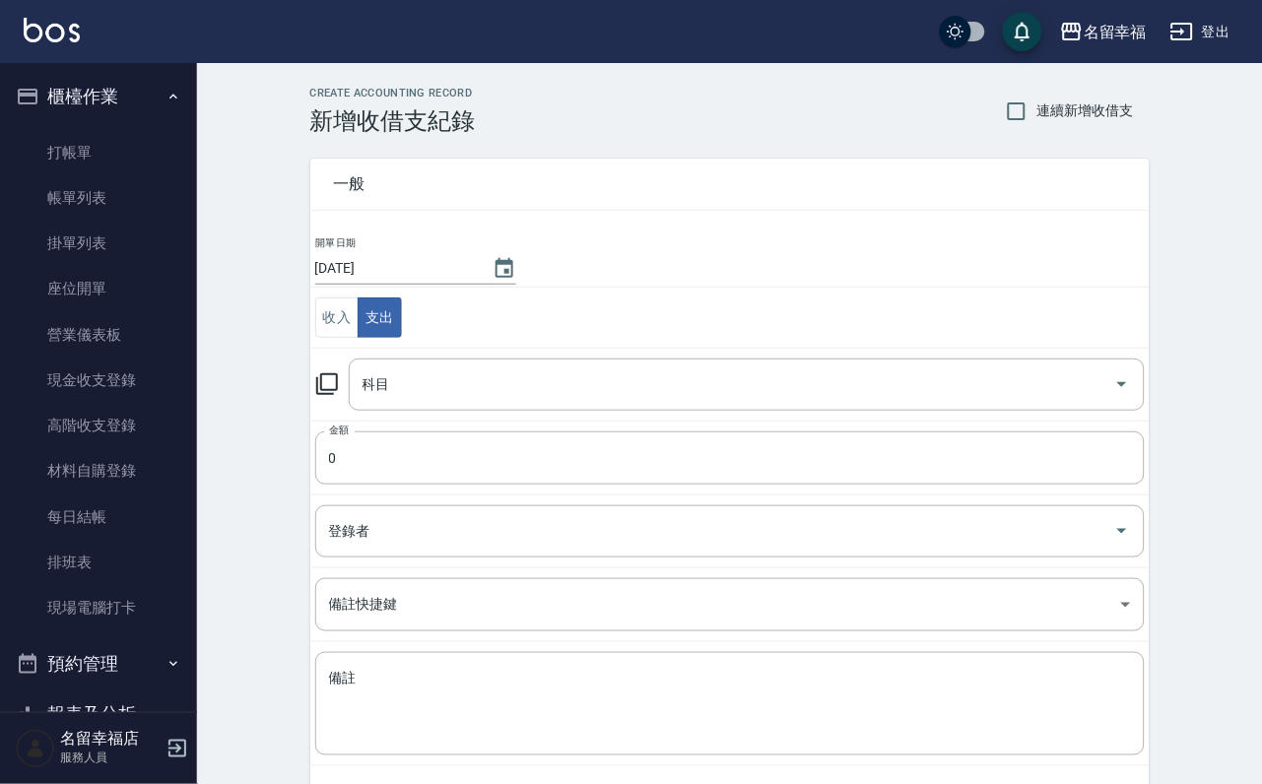
click at [338, 386] on icon at bounding box center [327, 384] width 22 height 22
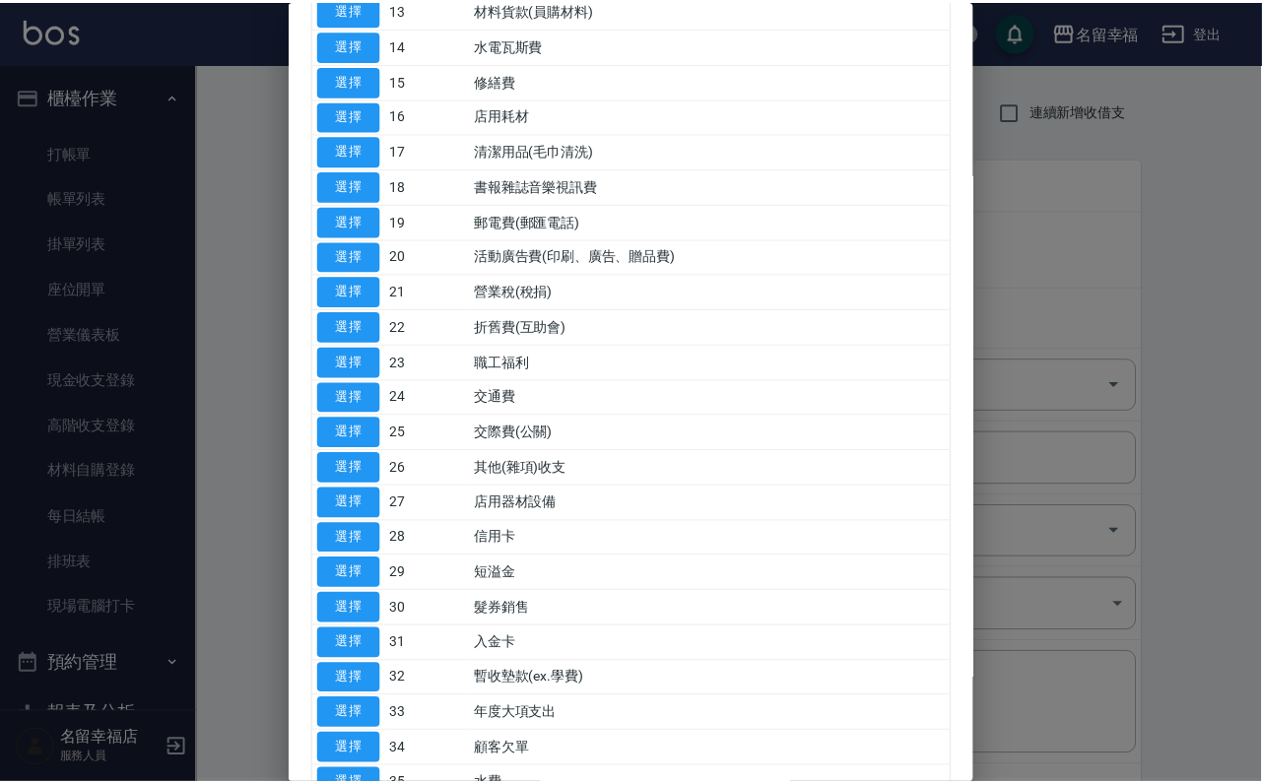
scroll to position [591, 0]
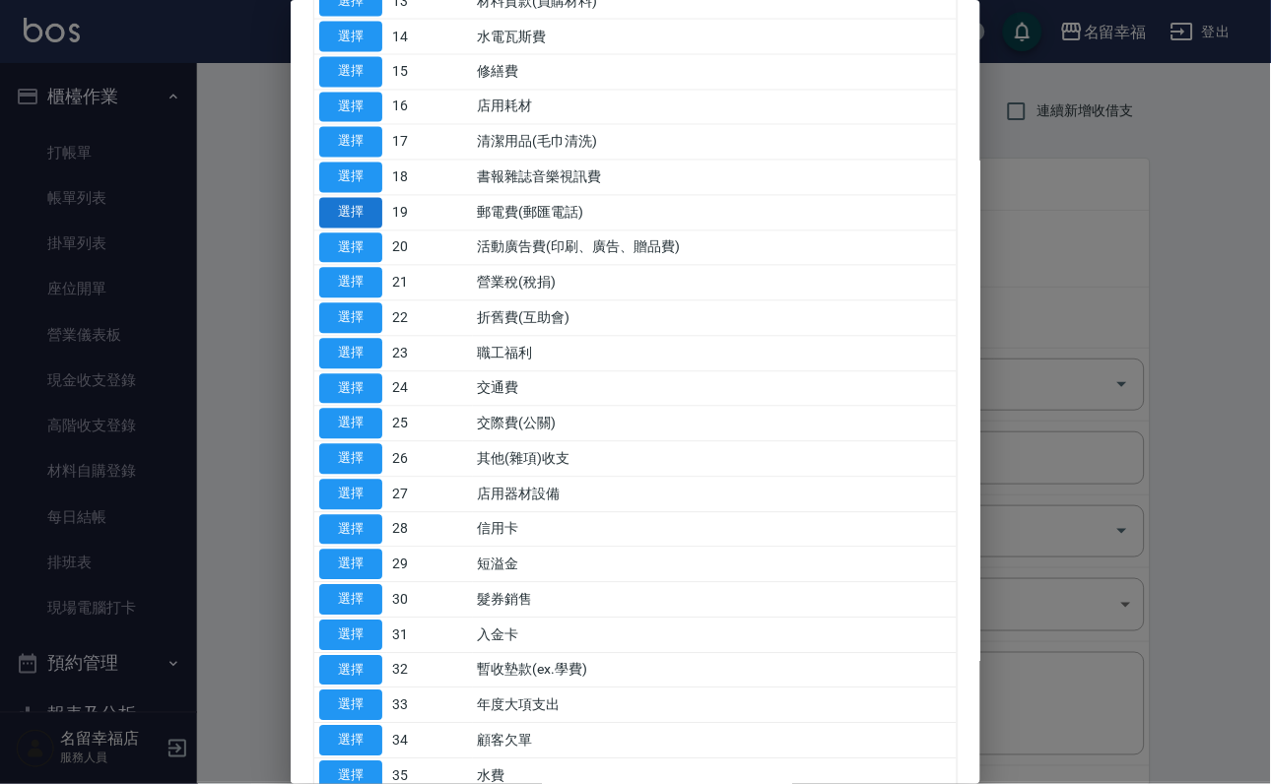
click at [353, 229] on button "選擇" at bounding box center [350, 213] width 63 height 31
type input "19 郵電費(郵匯電話)"
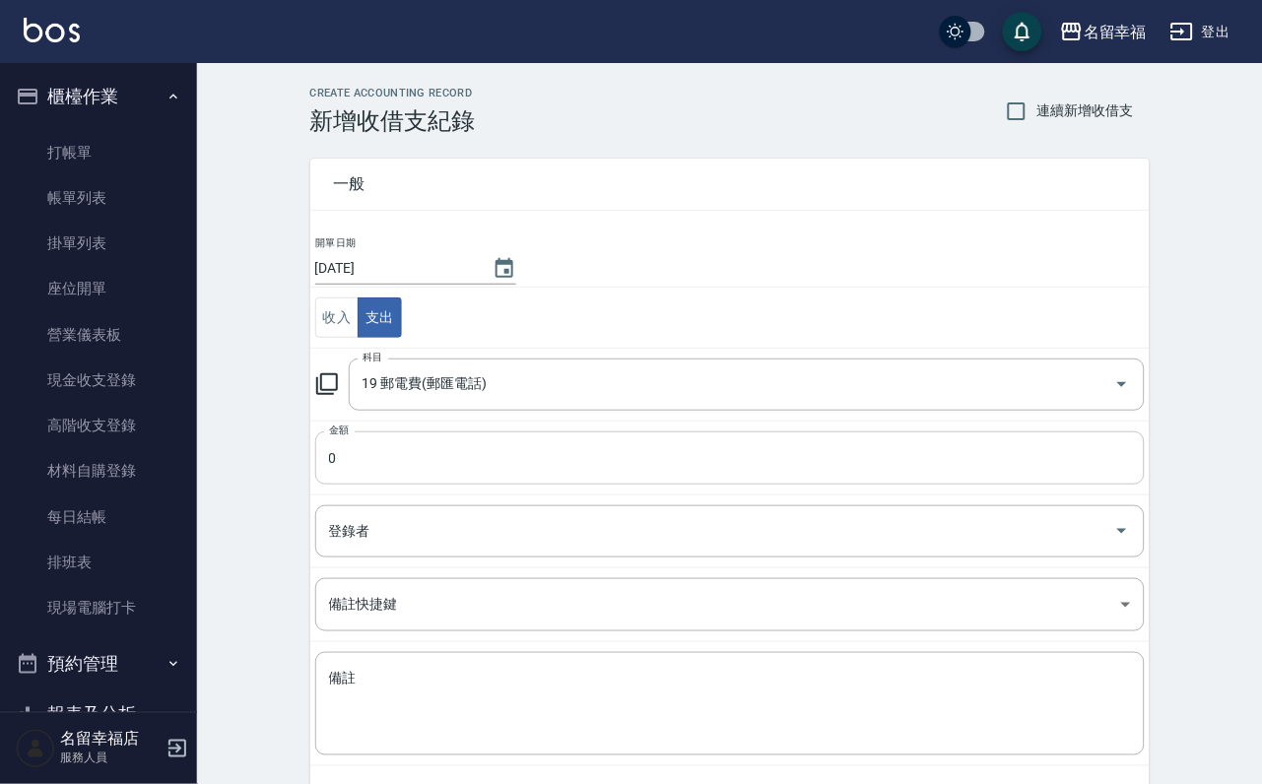
click at [358, 466] on input "0" at bounding box center [729, 457] width 829 height 53
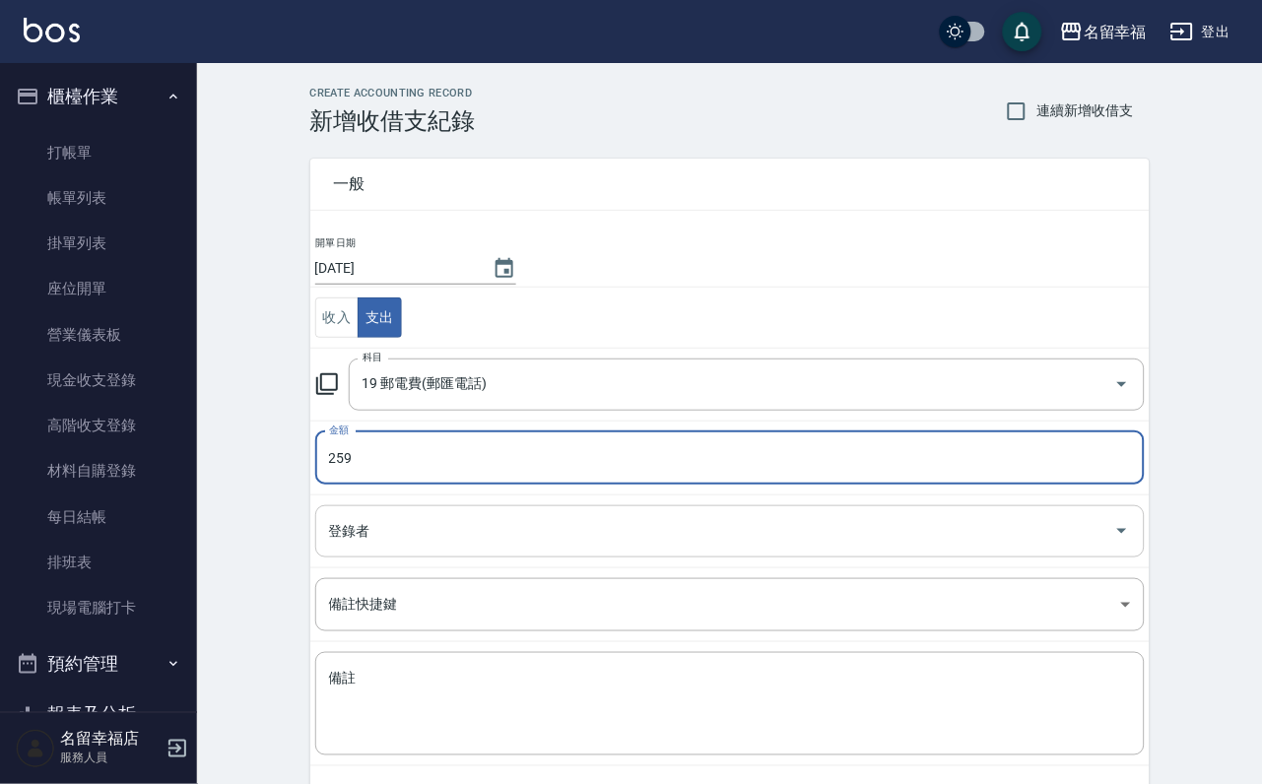
type input "259"
click at [355, 546] on input "登錄者" at bounding box center [715, 531] width 782 height 34
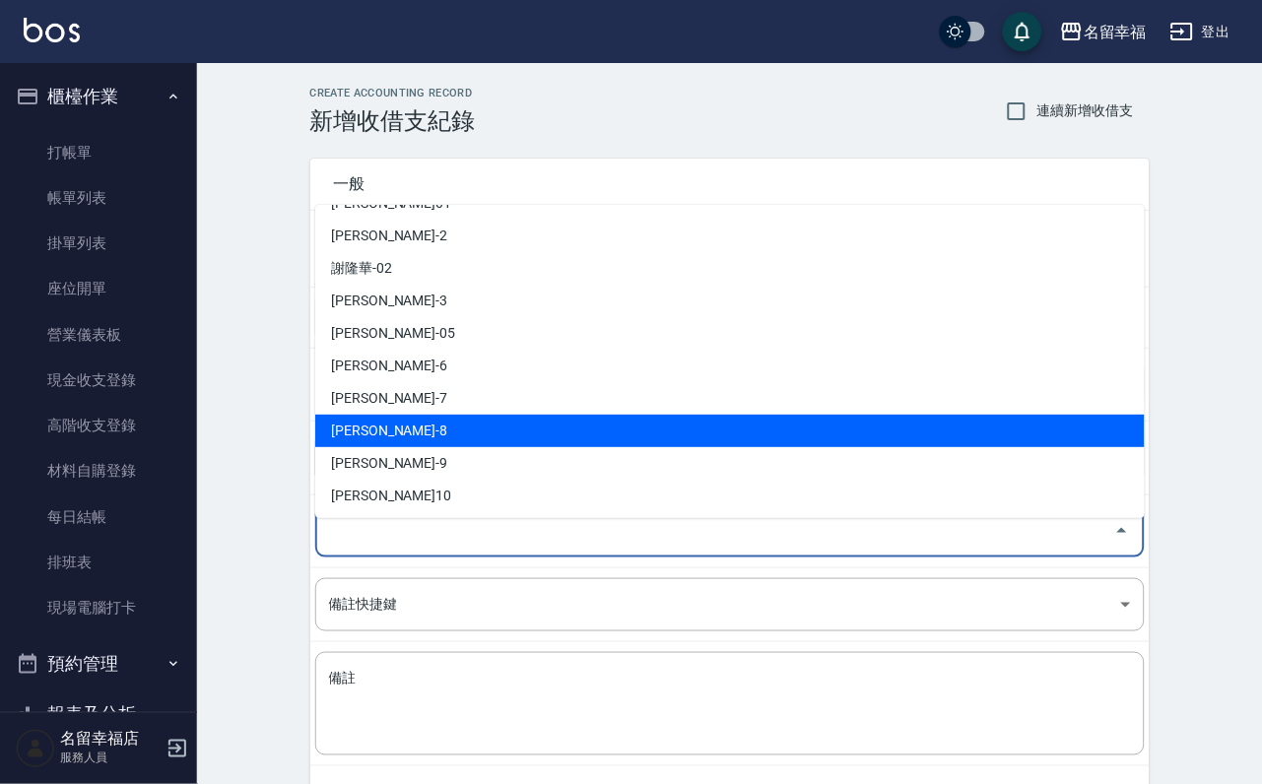
scroll to position [148, 0]
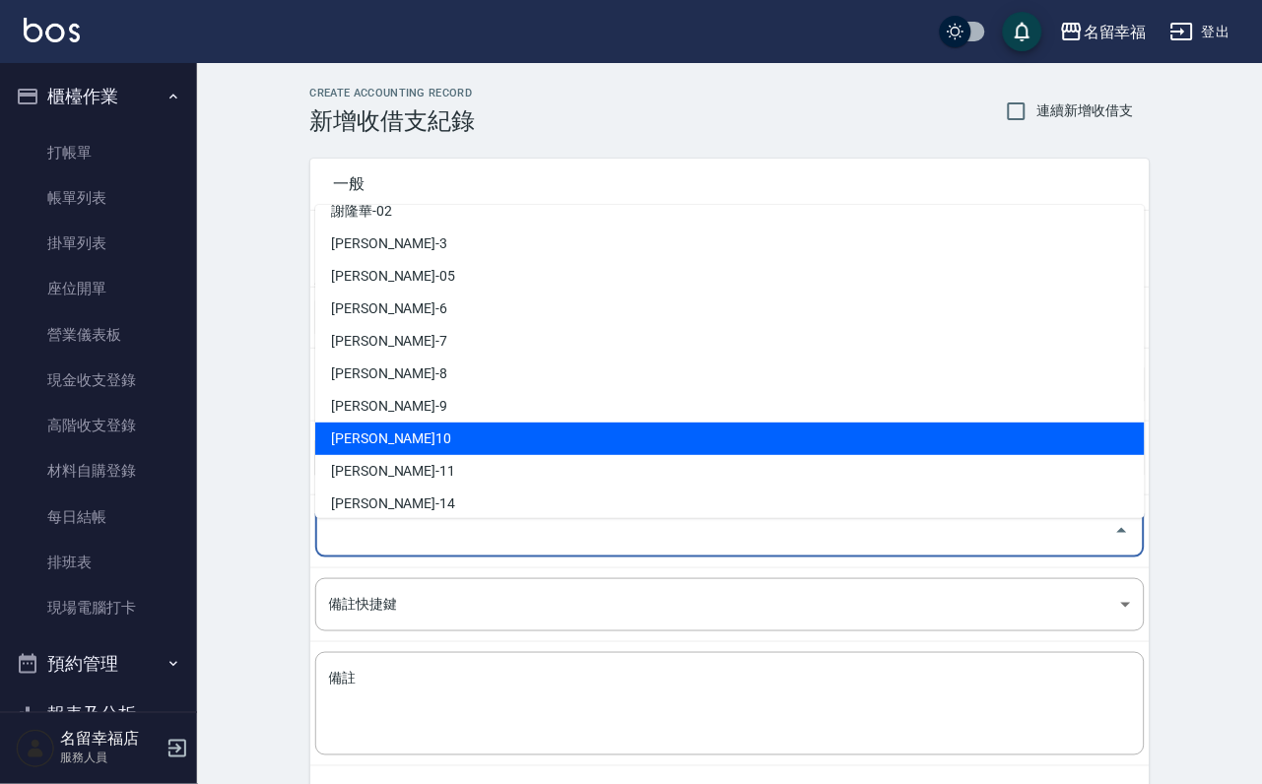
click at [382, 440] on li "[PERSON_NAME]10" at bounding box center [729, 439] width 829 height 33
type input "[PERSON_NAME]10"
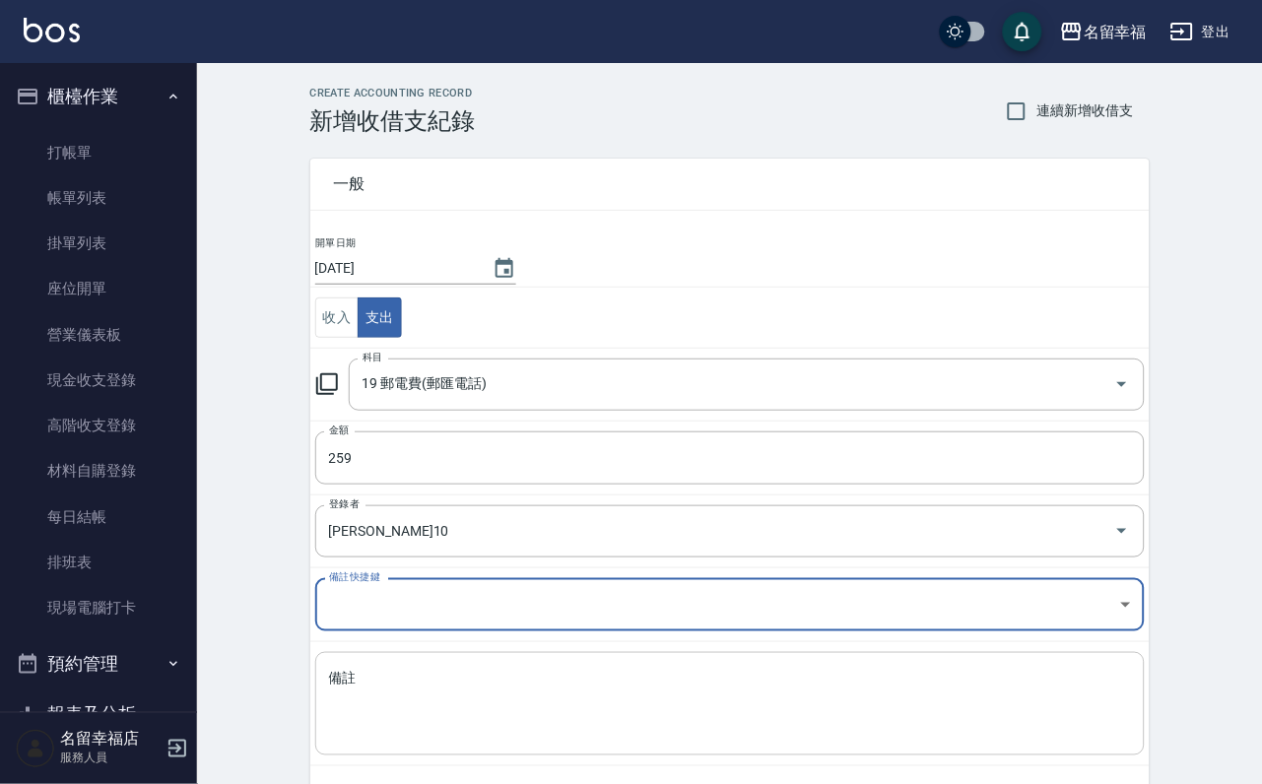
click at [415, 712] on textarea "備註" at bounding box center [730, 704] width 802 height 71
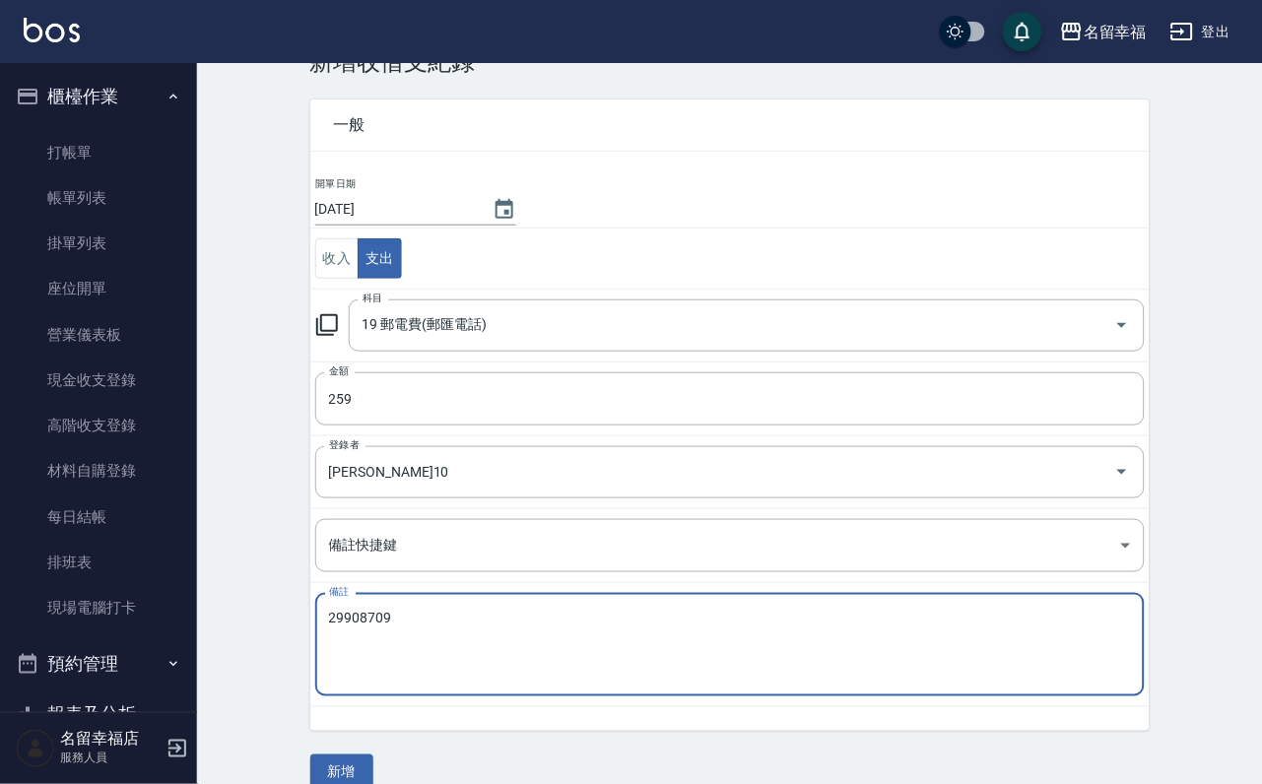
scroll to position [106, 0]
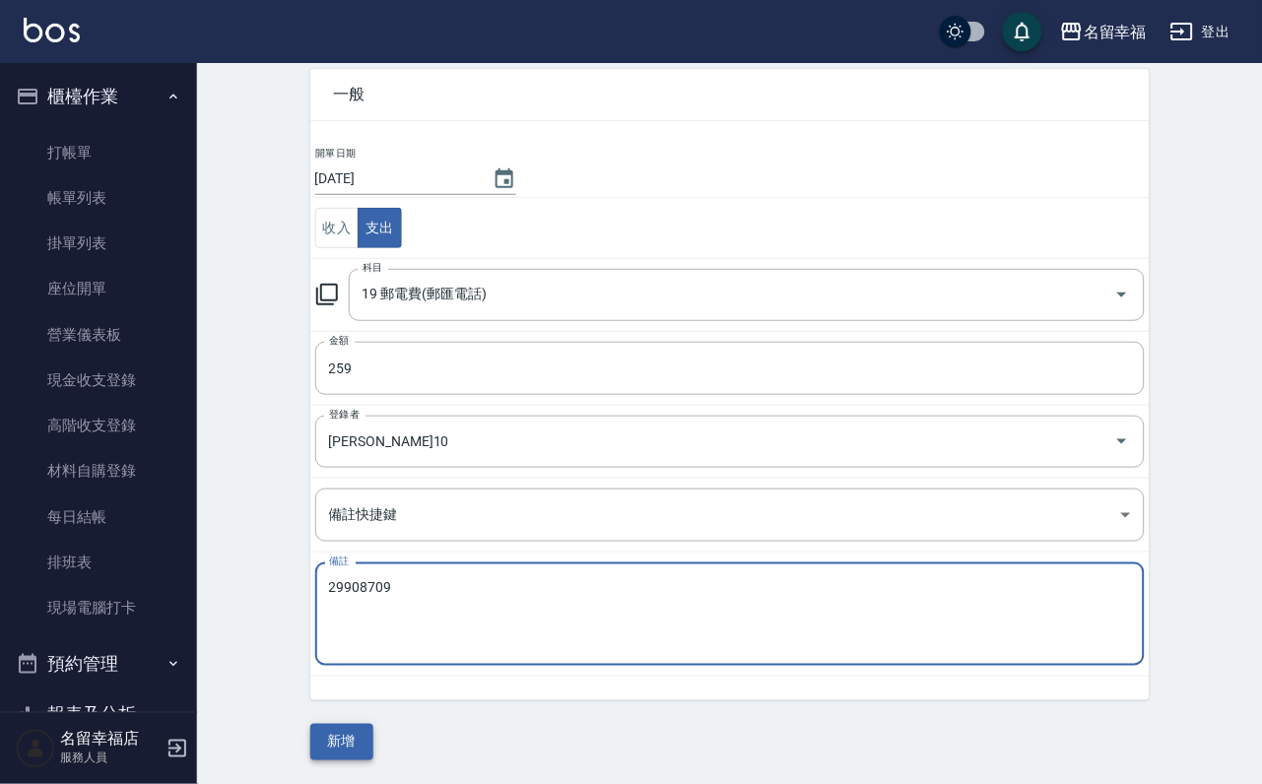
type textarea "29908709"
click at [366, 736] on button "新增" at bounding box center [341, 742] width 63 height 36
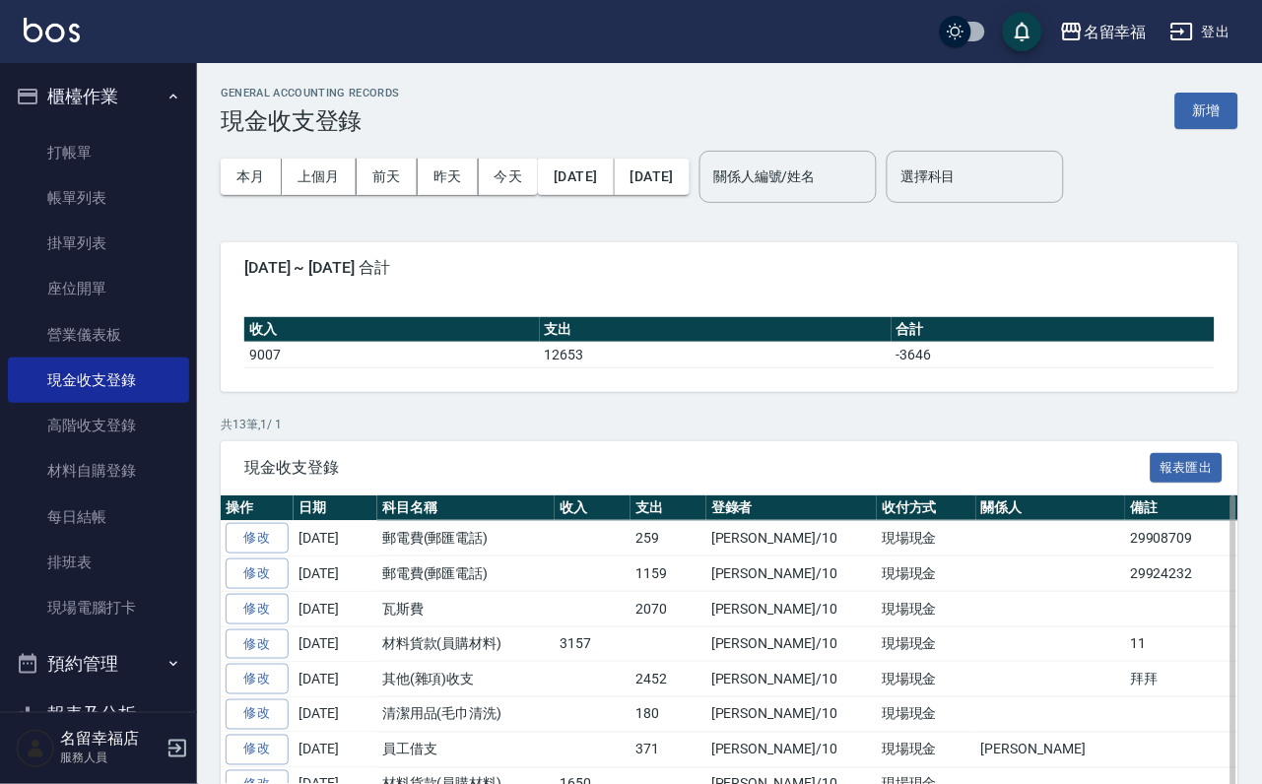
scroll to position [148, 0]
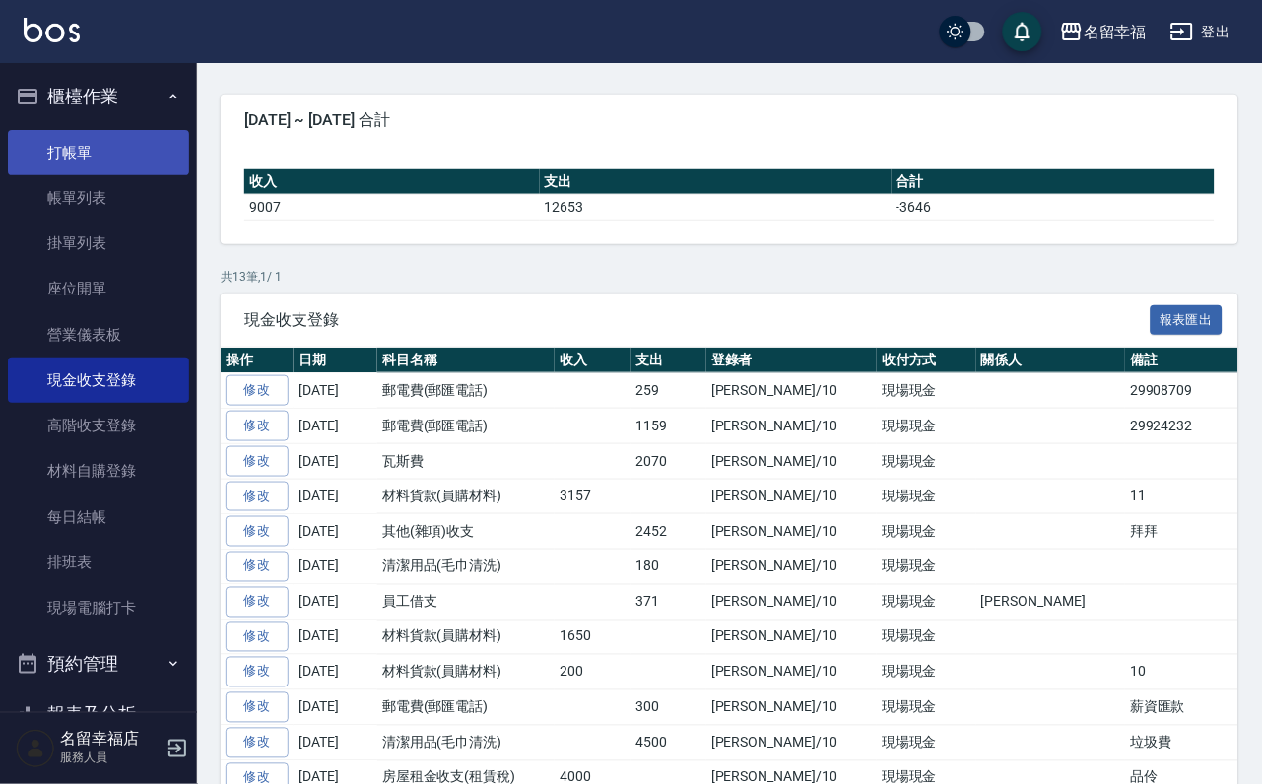
click at [106, 161] on link "打帳單" at bounding box center [98, 152] width 181 height 45
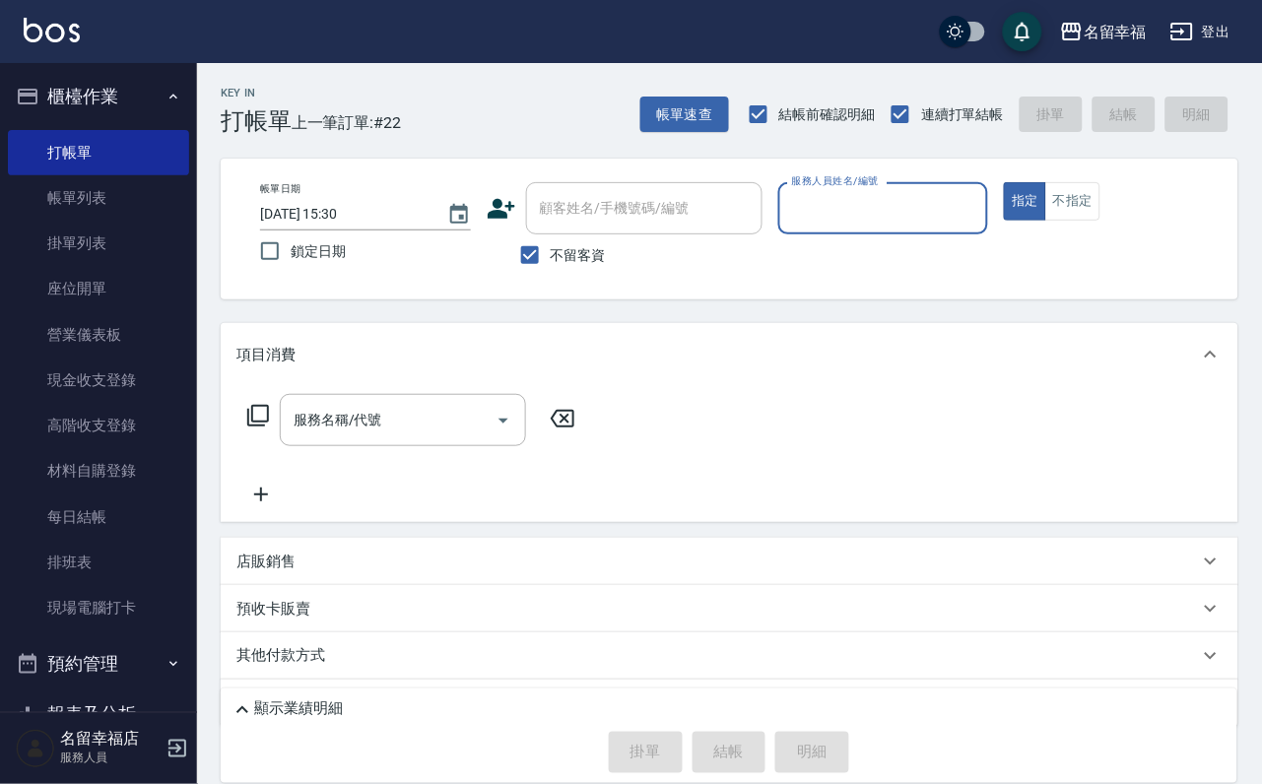
click at [980, 201] on input "服務人員姓名/編號" at bounding box center [883, 208] width 193 height 34
type input "語[PERSON_NAME]-6"
type button "true"
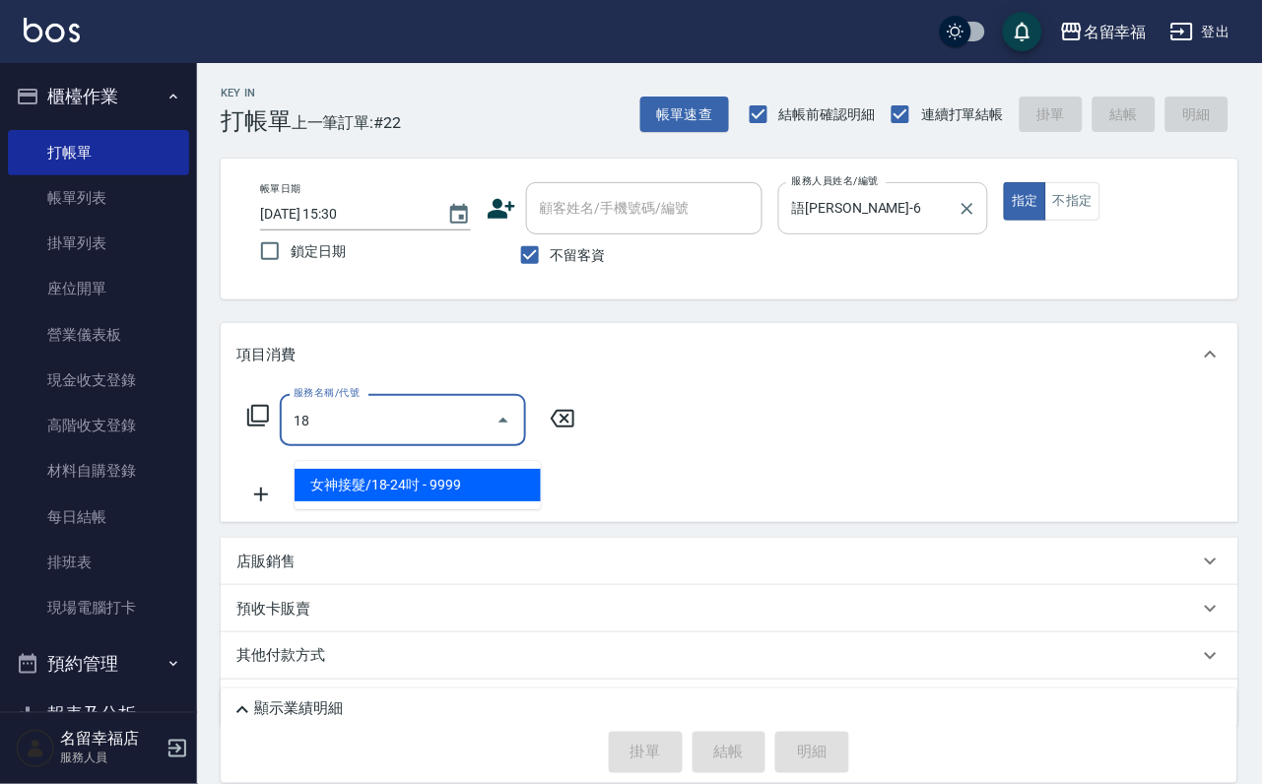
type input "1"
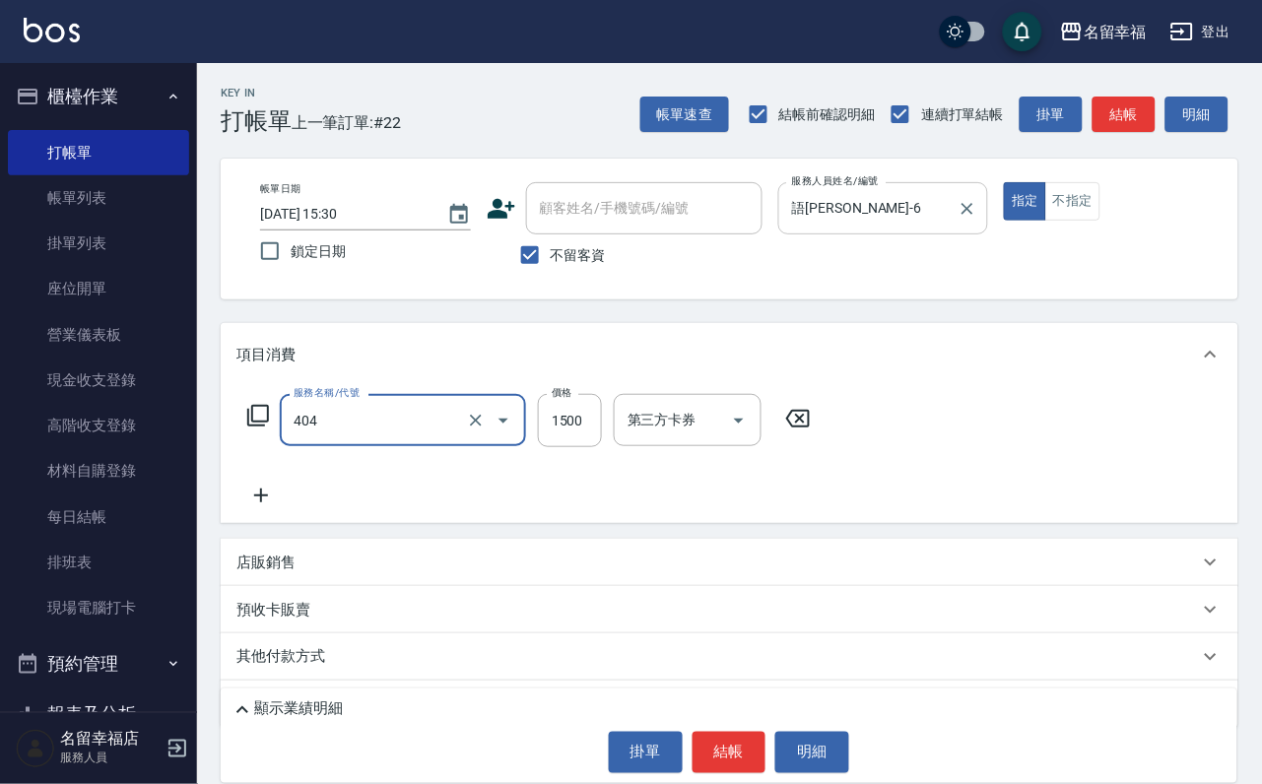
type input "設計染髮(404)"
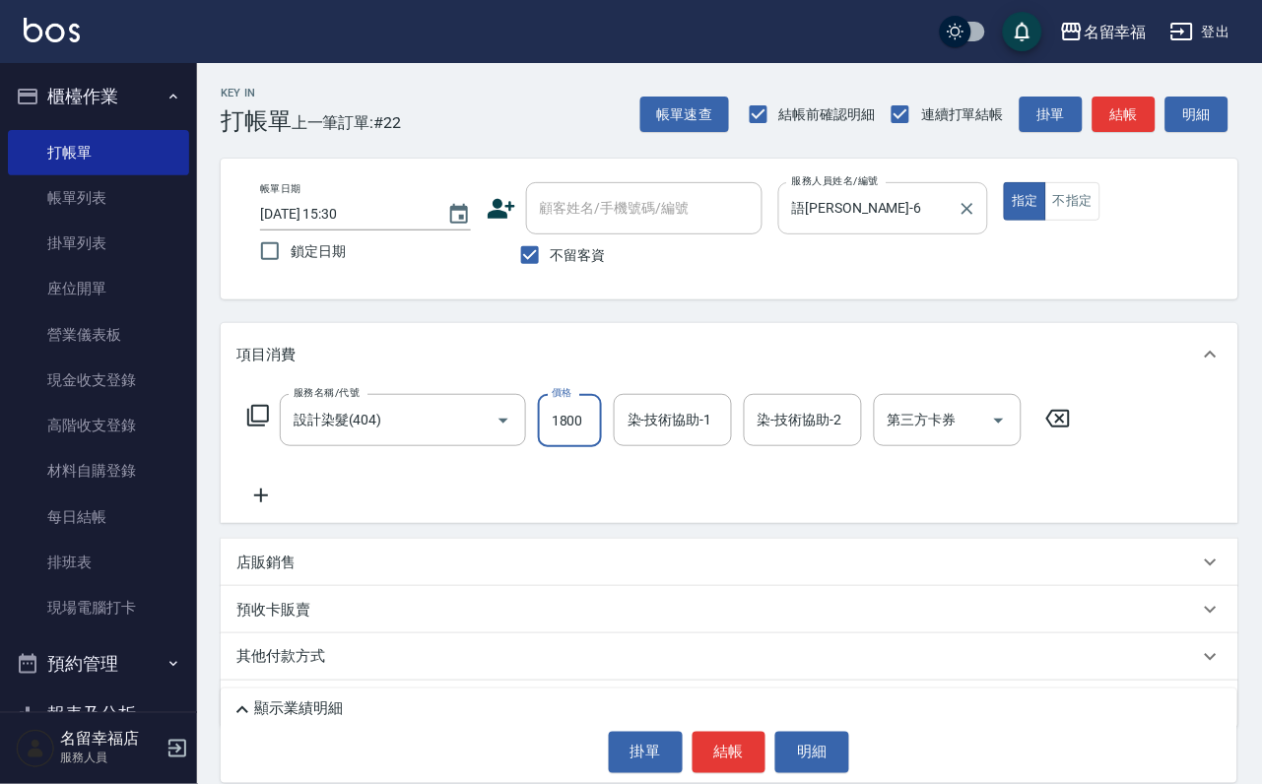
scroll to position [0, 1]
type input "1800"
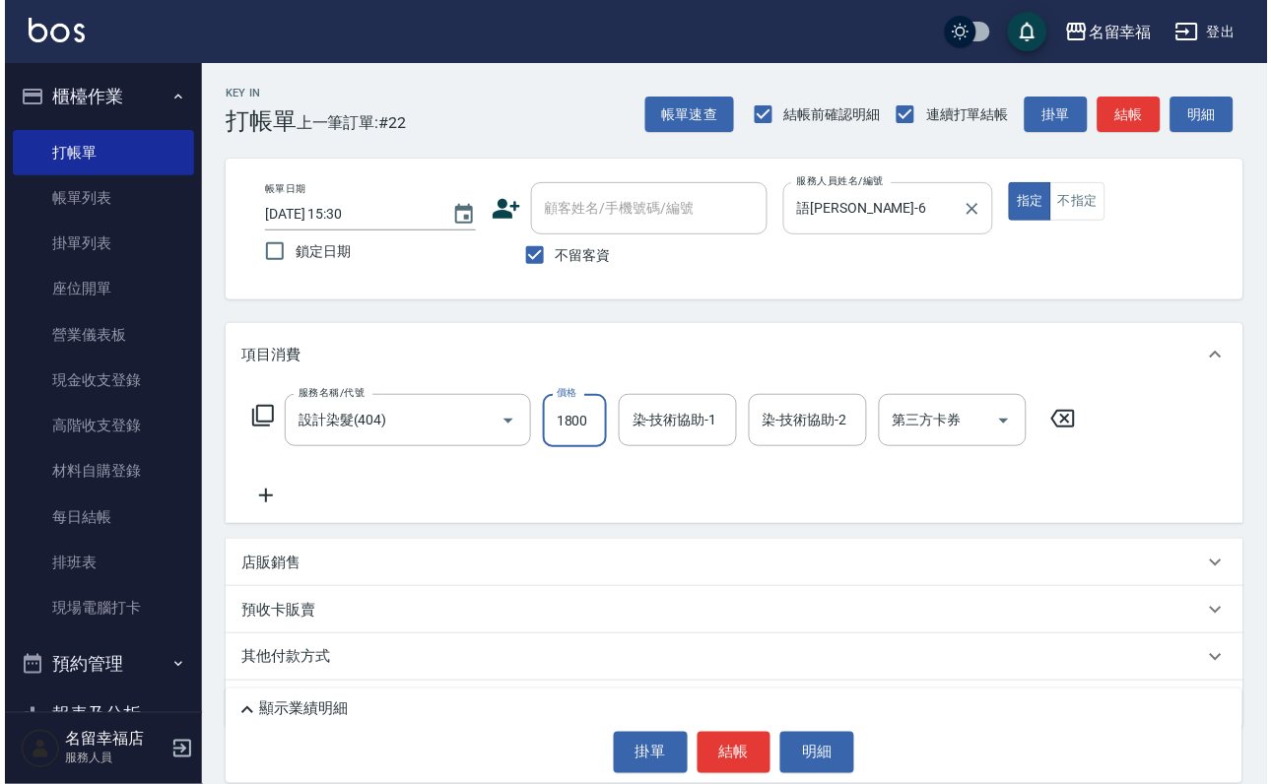
scroll to position [0, 0]
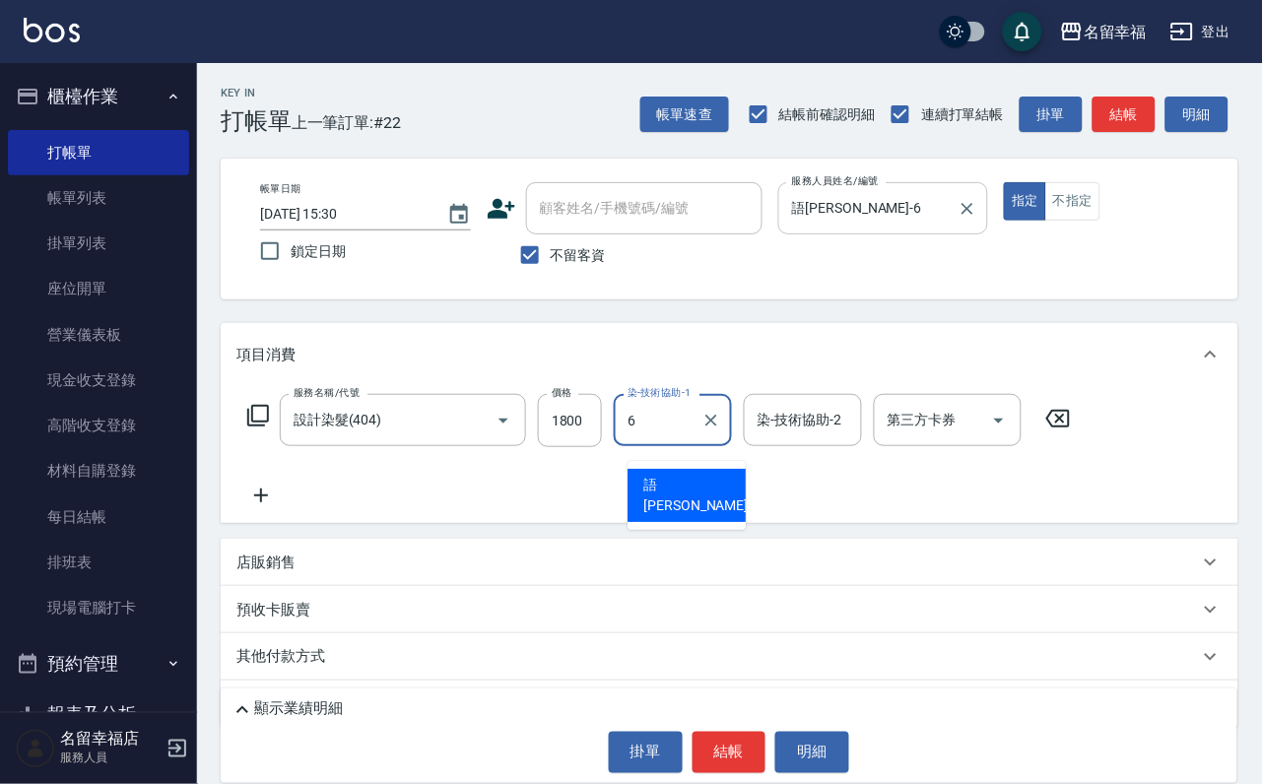
type input "語[PERSON_NAME]-6"
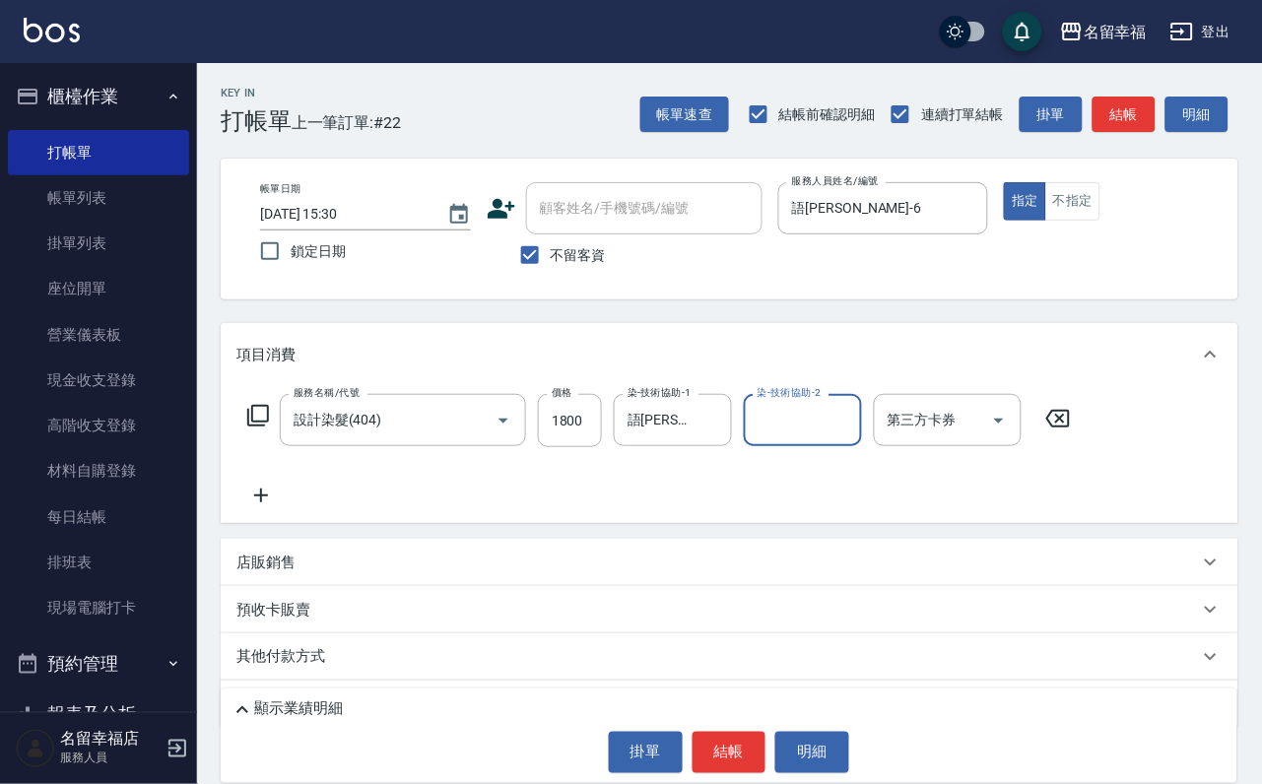
click at [263, 428] on icon at bounding box center [258, 416] width 24 height 24
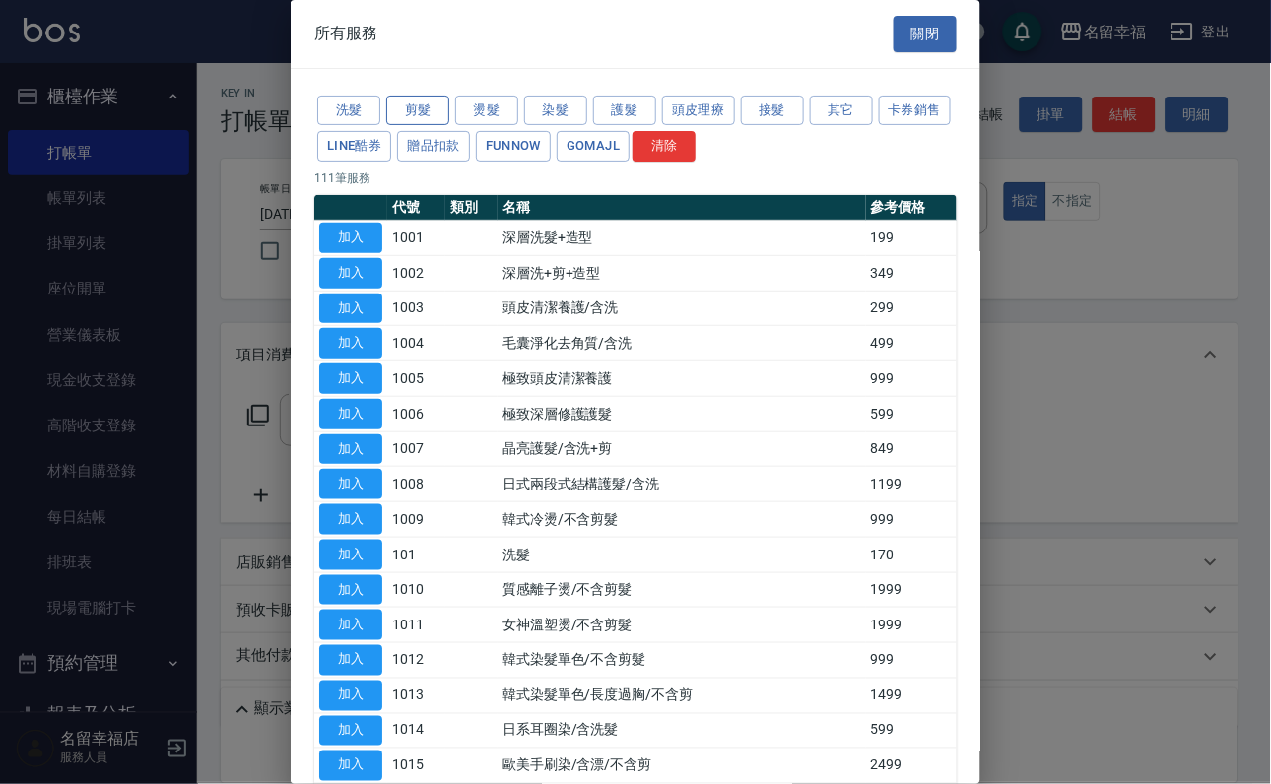
click at [432, 116] on button "剪髮" at bounding box center [417, 111] width 63 height 31
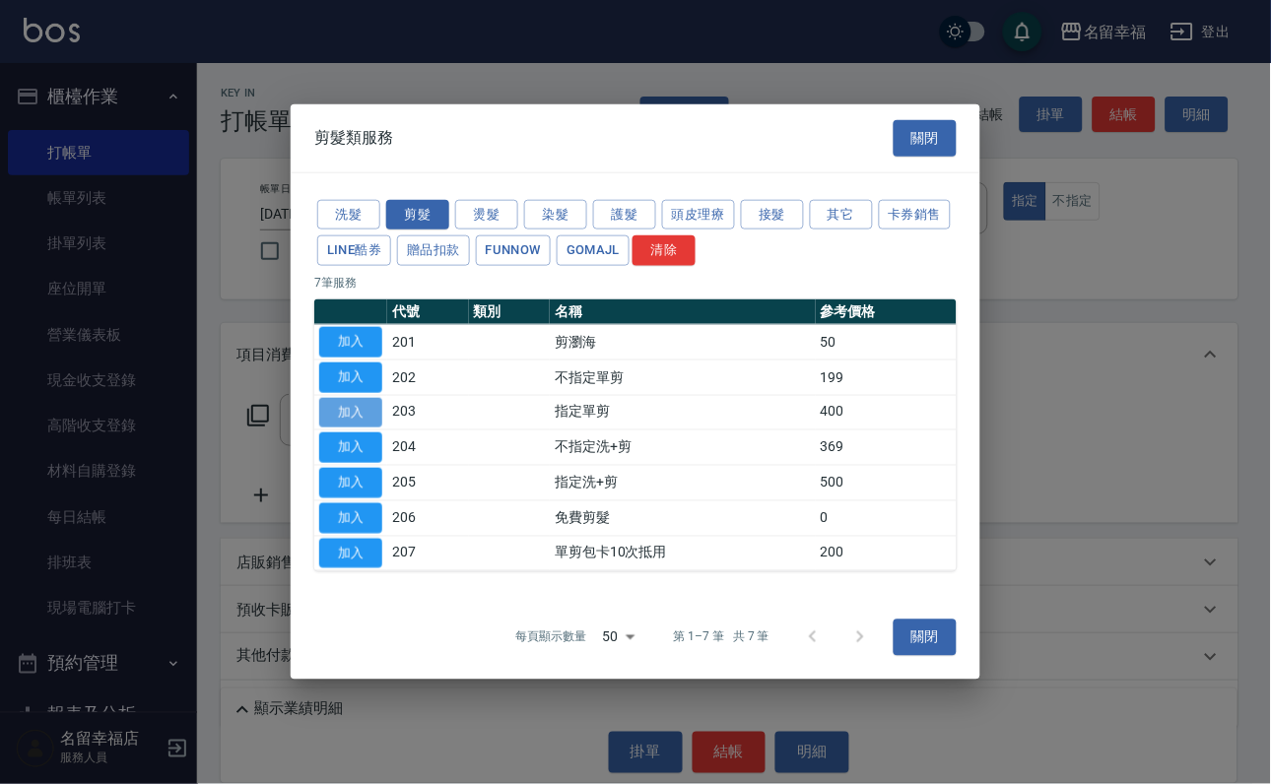
click at [361, 418] on button "加入" at bounding box center [350, 412] width 63 height 31
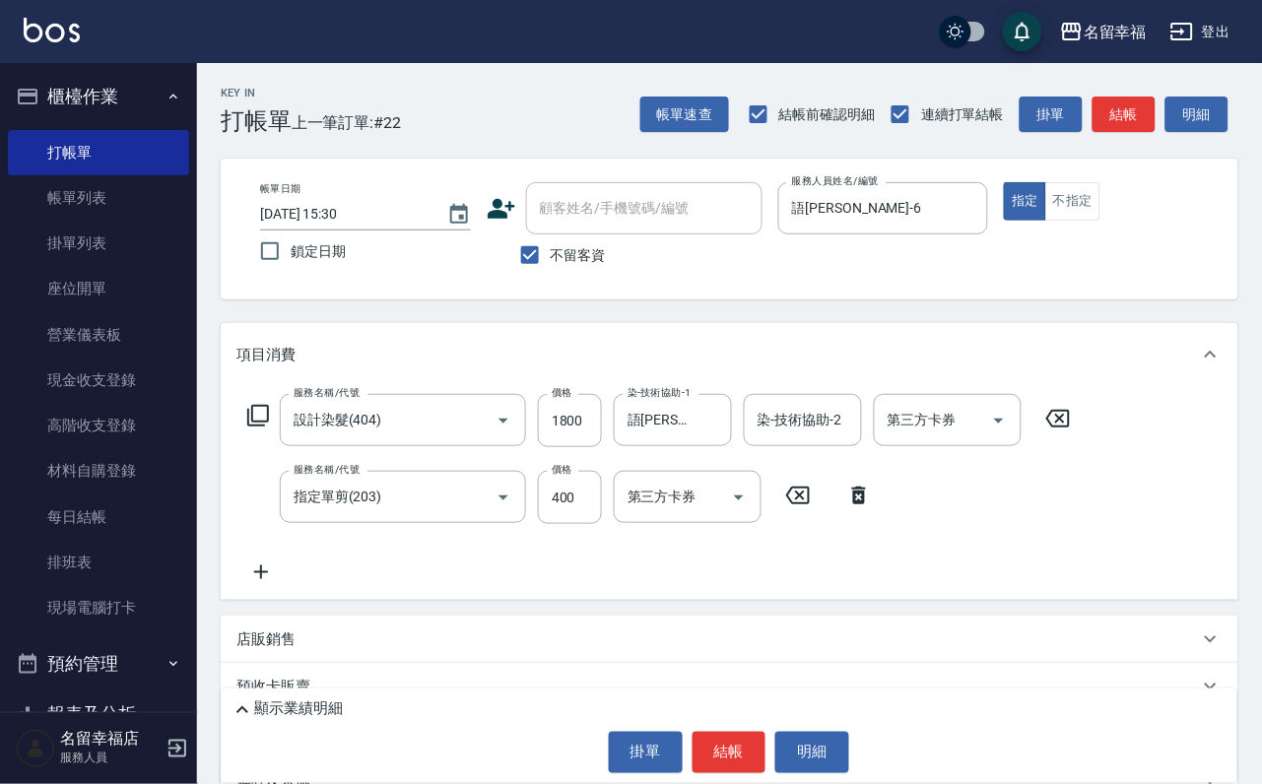
click at [267, 428] on icon at bounding box center [258, 416] width 24 height 24
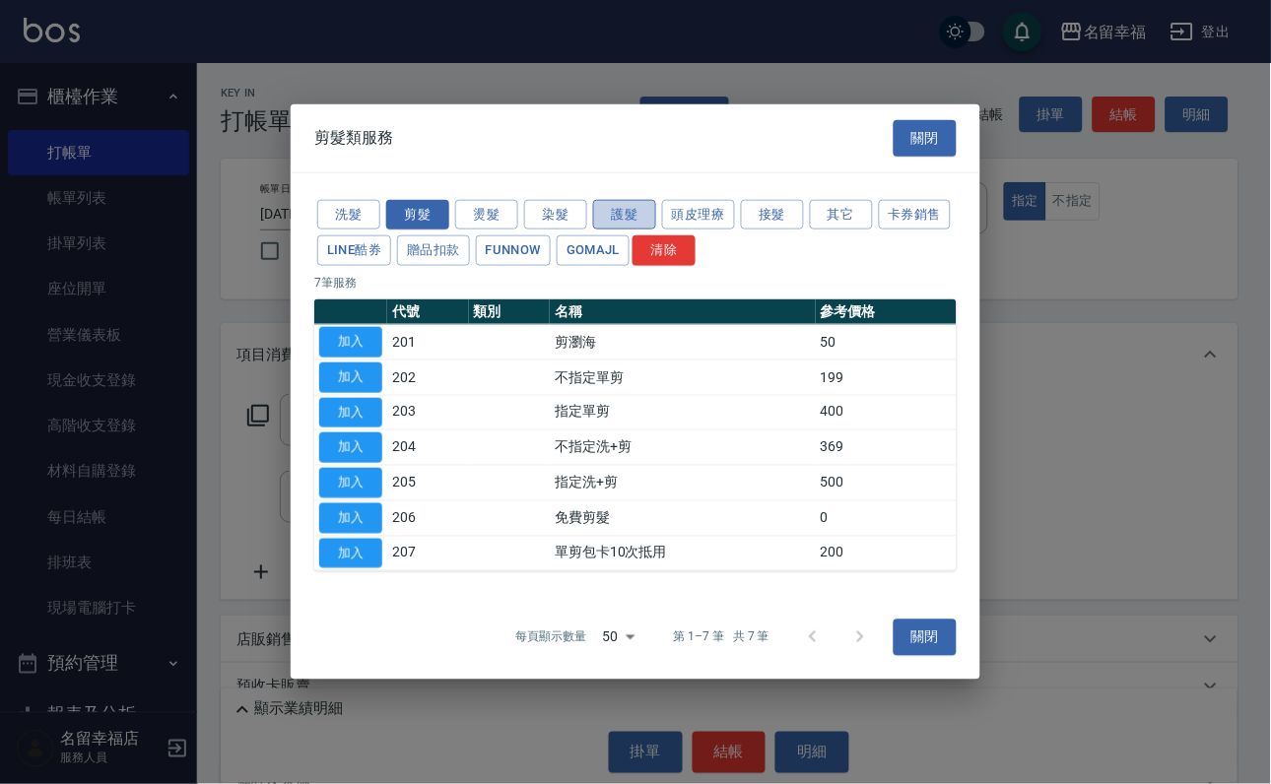
click at [634, 199] on button "護髮" at bounding box center [624, 214] width 63 height 31
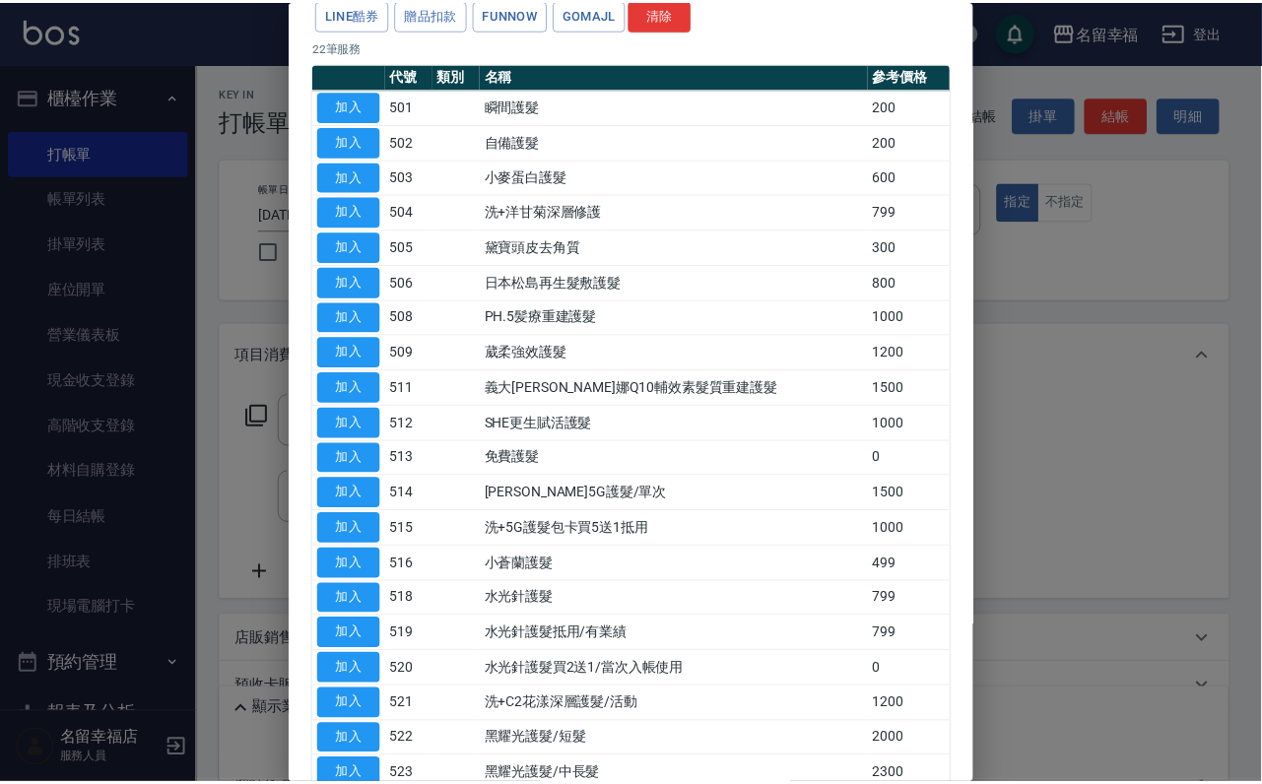
scroll to position [296, 0]
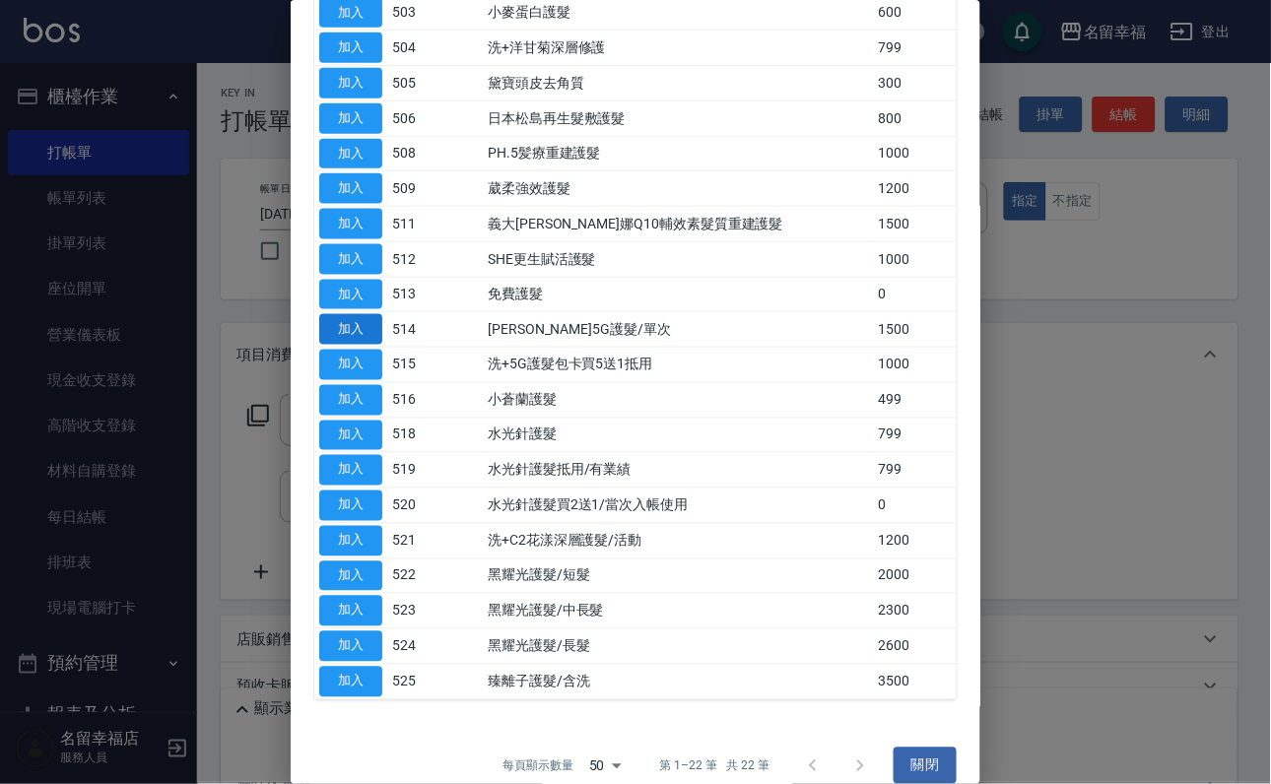
click at [350, 345] on button "加入" at bounding box center [350, 329] width 63 height 31
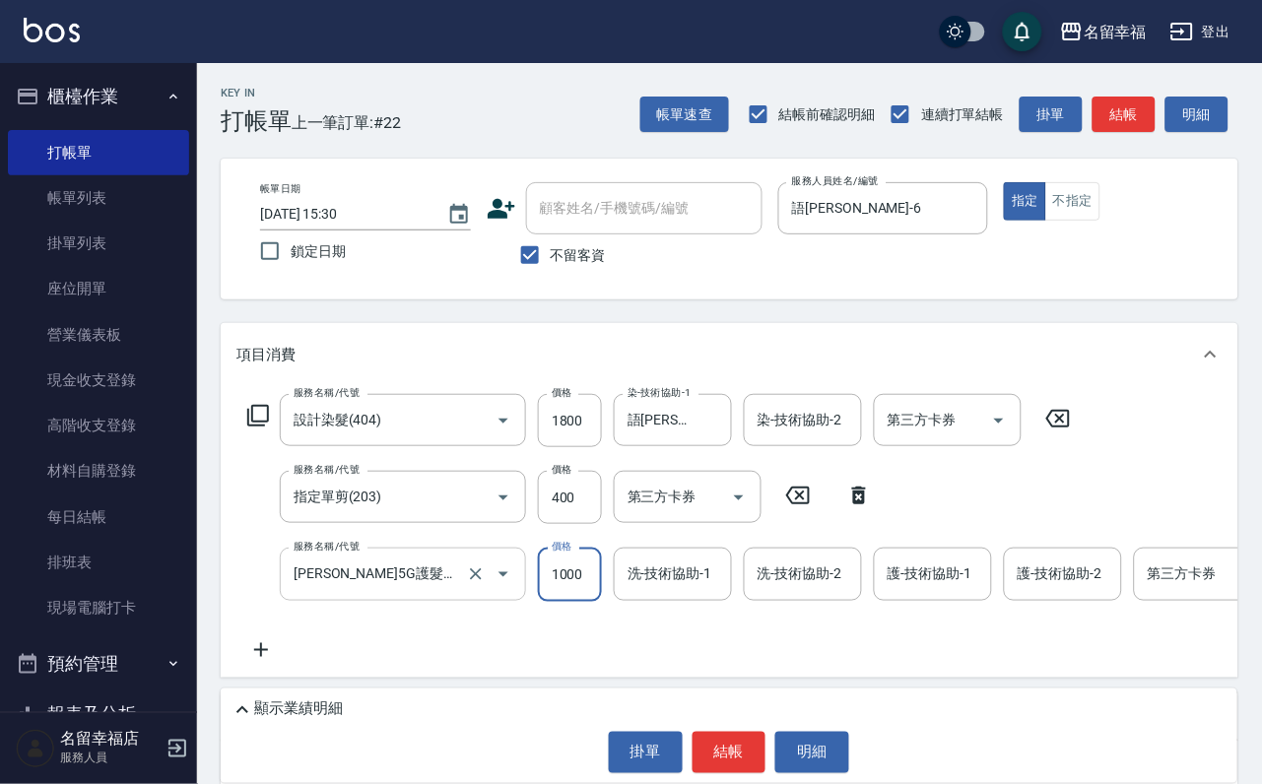
scroll to position [0, 1]
type input "1000"
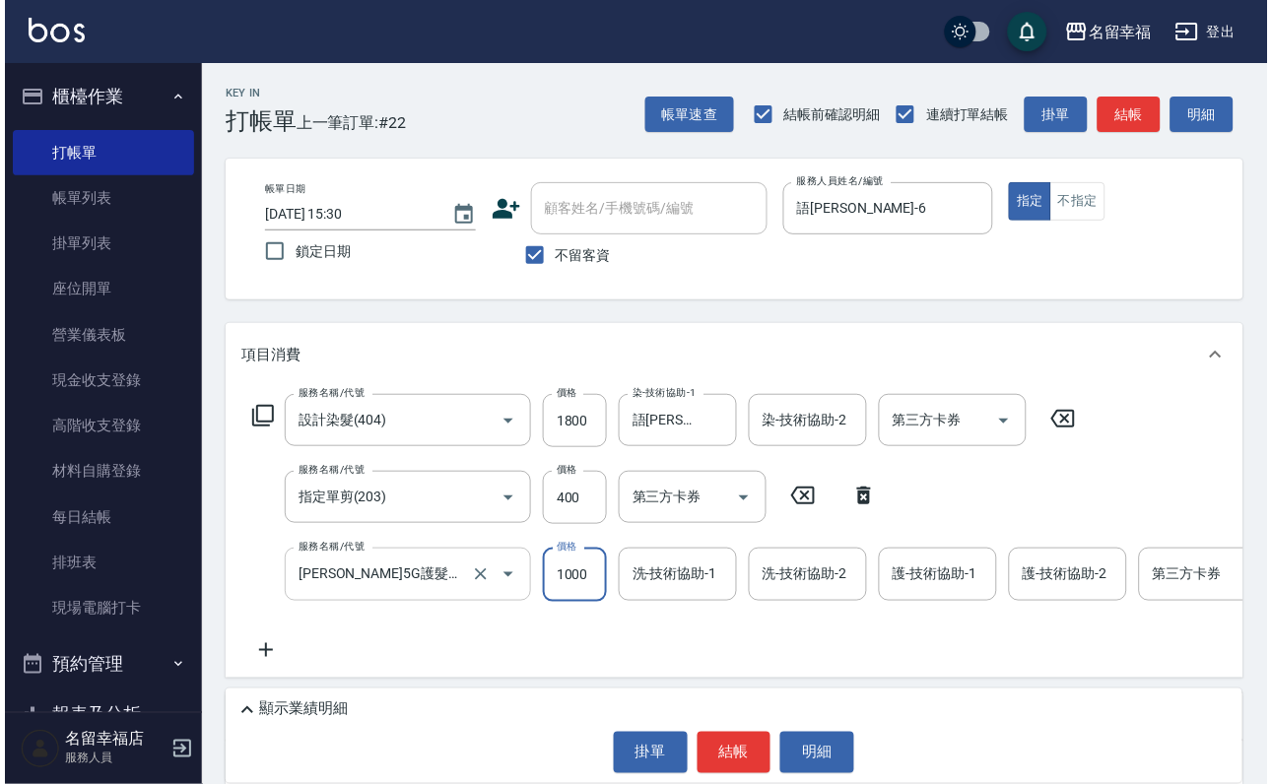
scroll to position [0, 0]
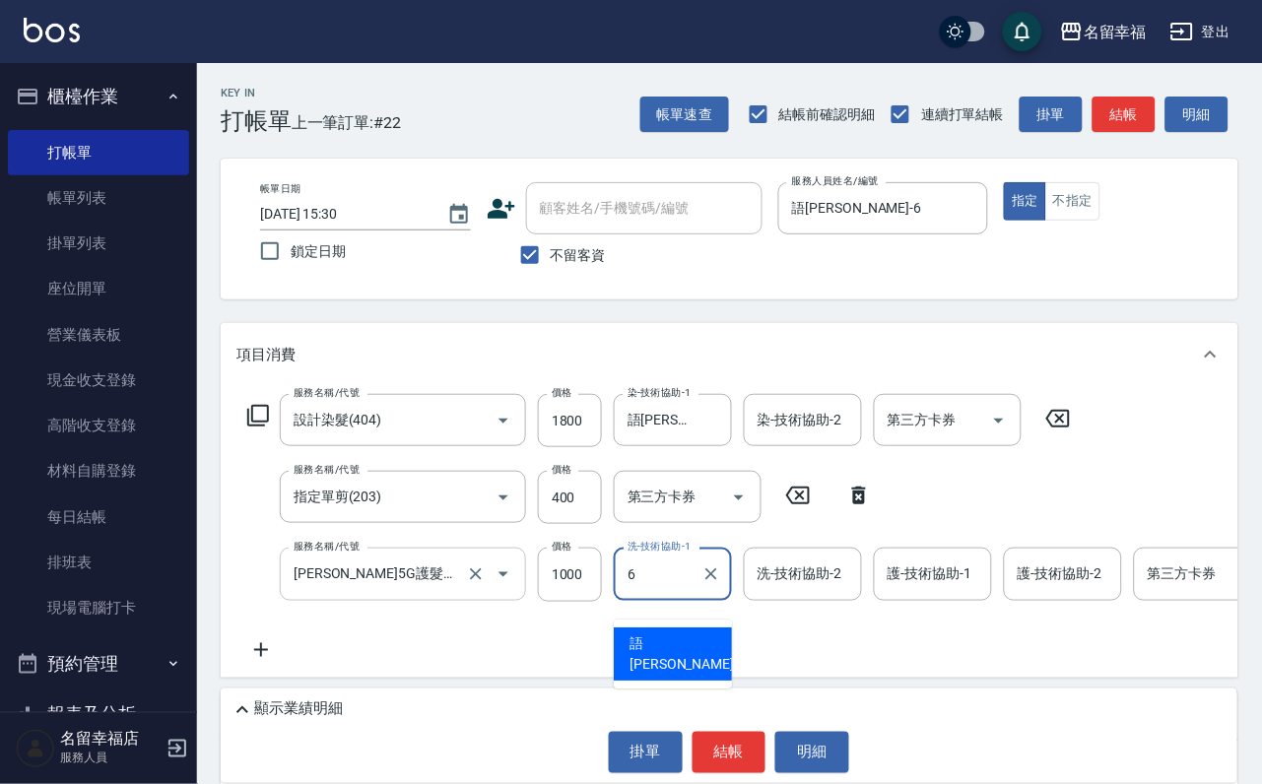
type input "語[PERSON_NAME]-6"
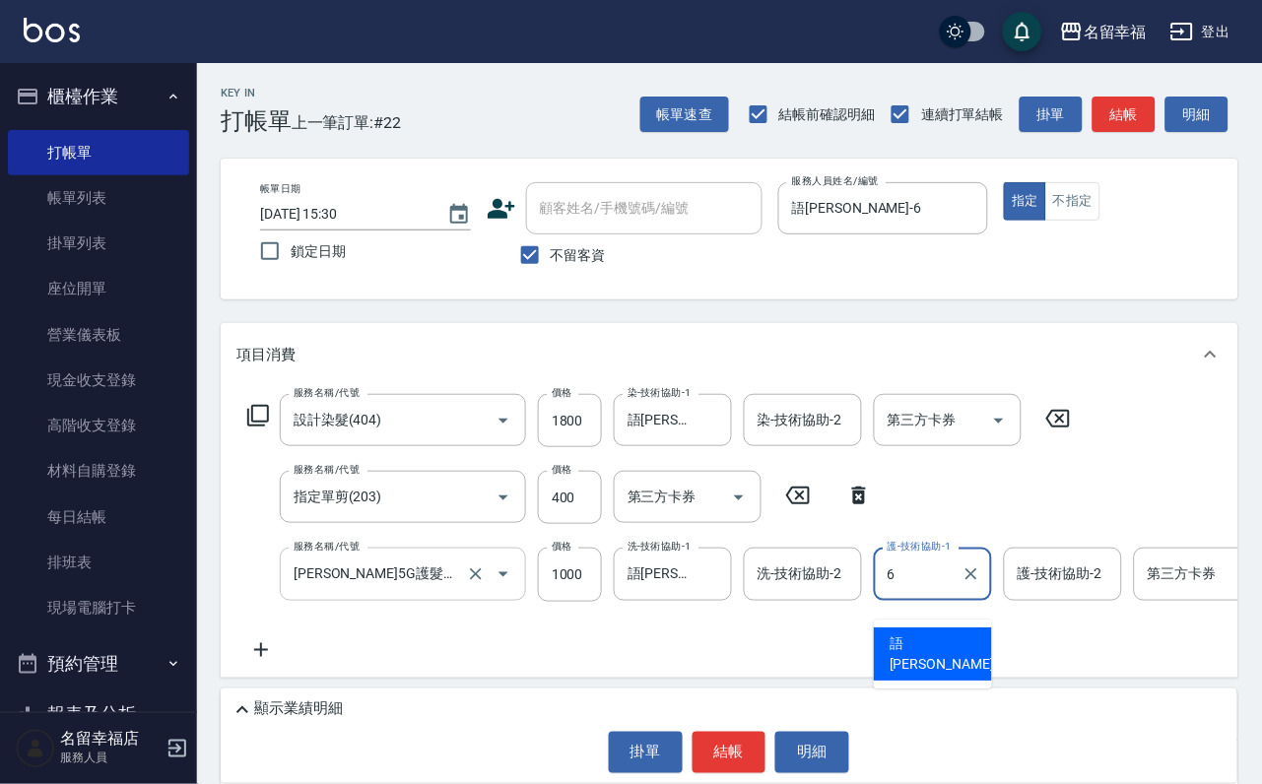
type input "語[PERSON_NAME]-6"
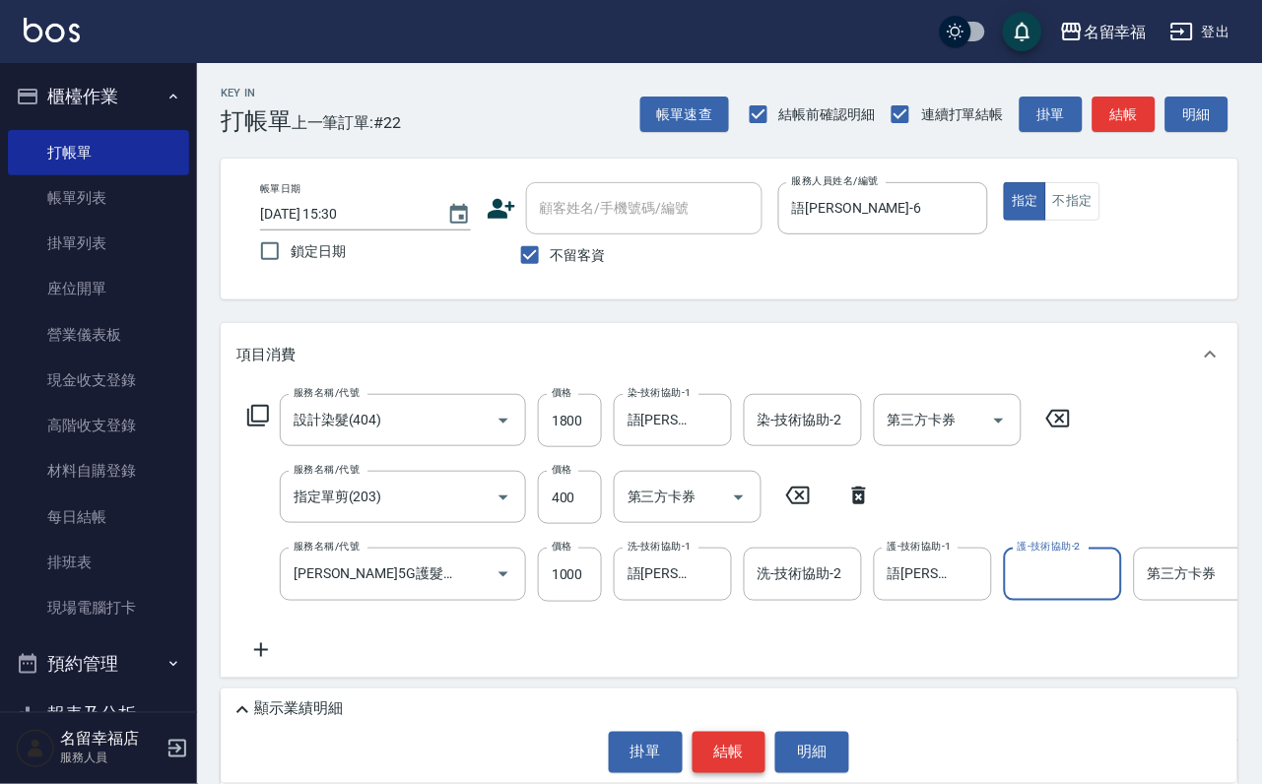
click at [729, 757] on button "結帳" at bounding box center [730, 752] width 74 height 41
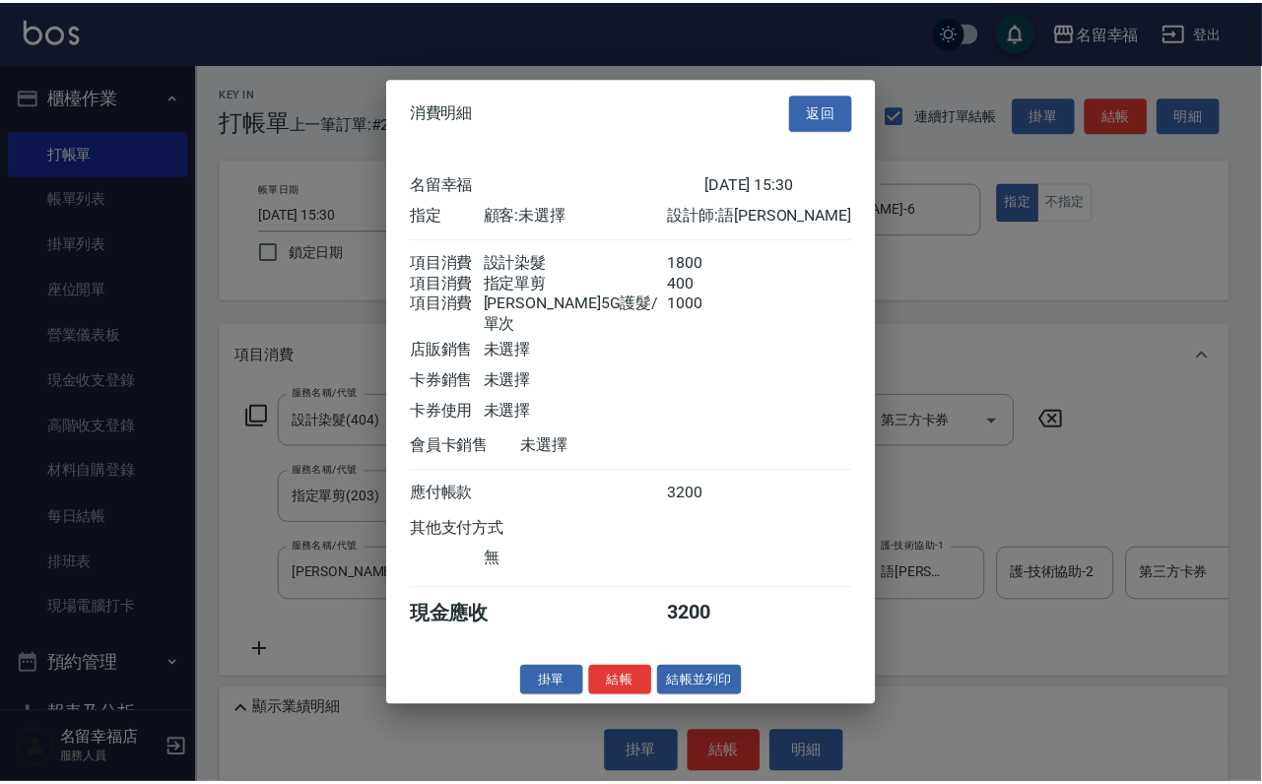
scroll to position [390, 0]
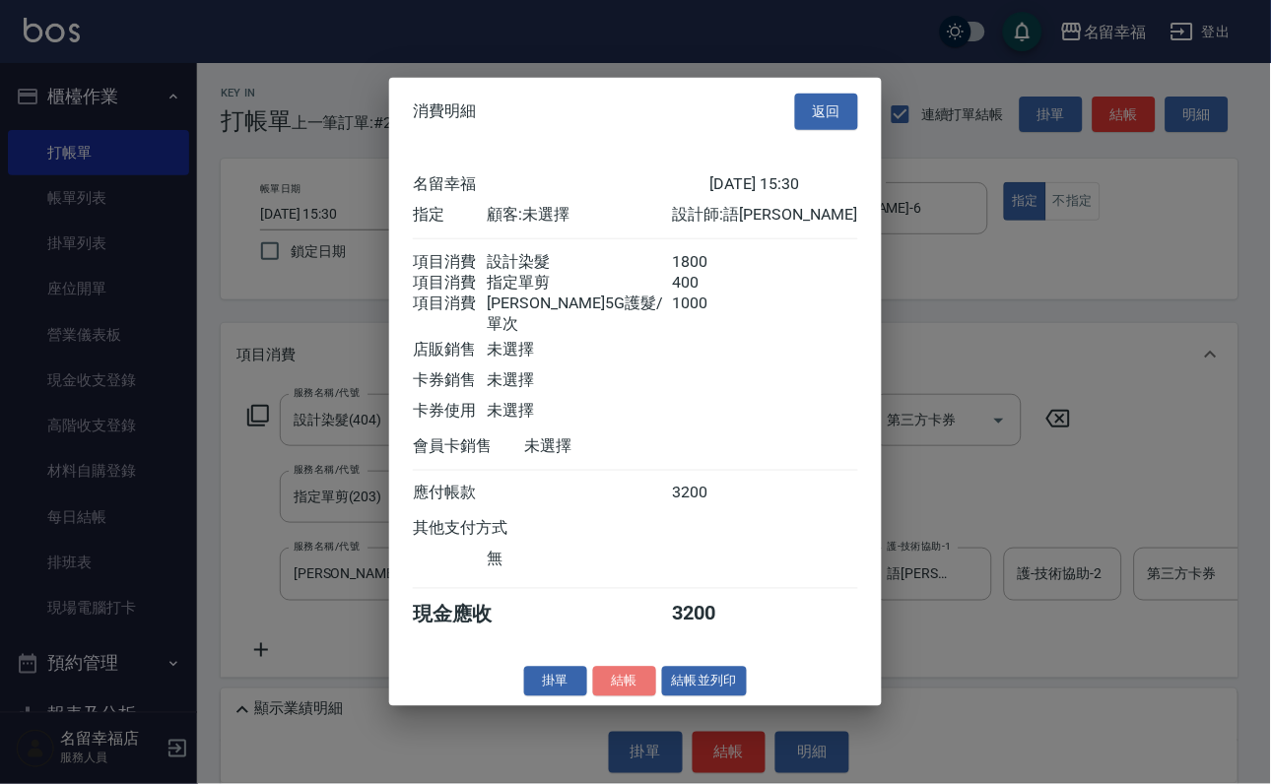
click at [593, 696] on button "結帳" at bounding box center [624, 681] width 63 height 31
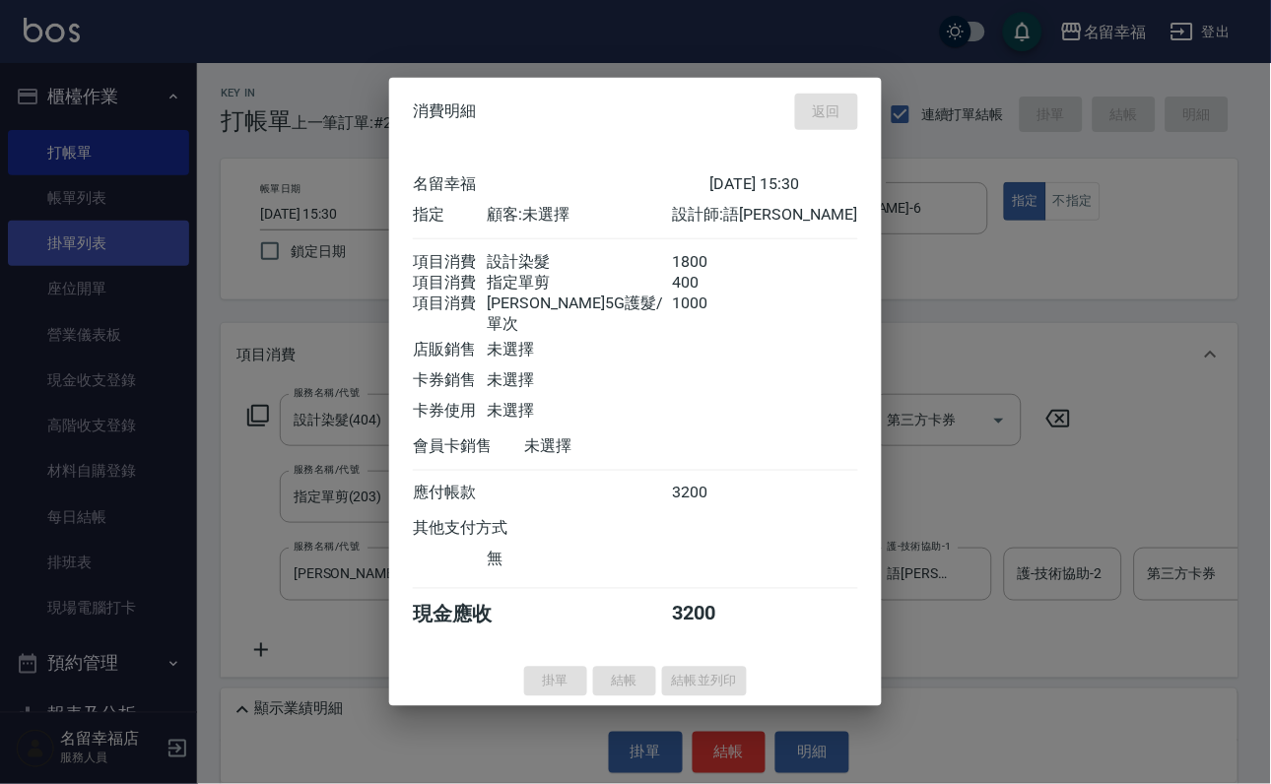
type input "[DATE] 15:48"
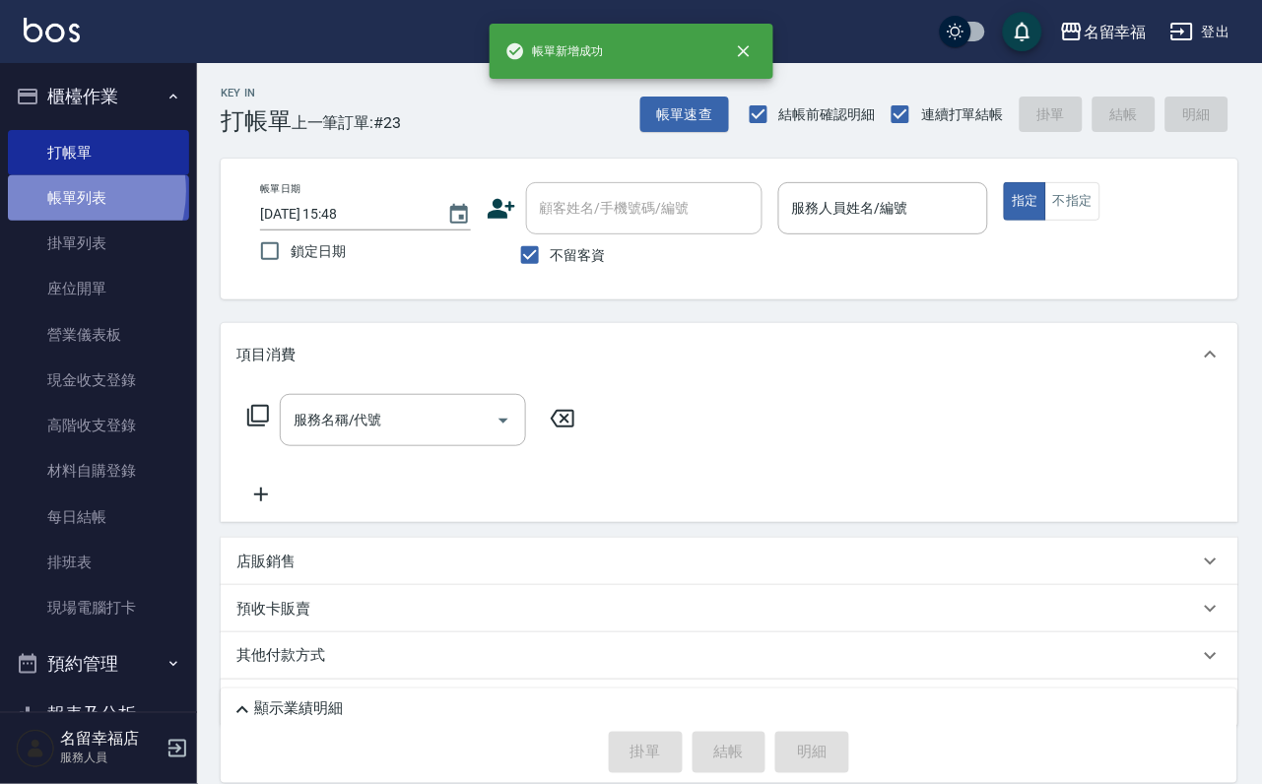
click at [61, 202] on link "帳單列表" at bounding box center [98, 197] width 181 height 45
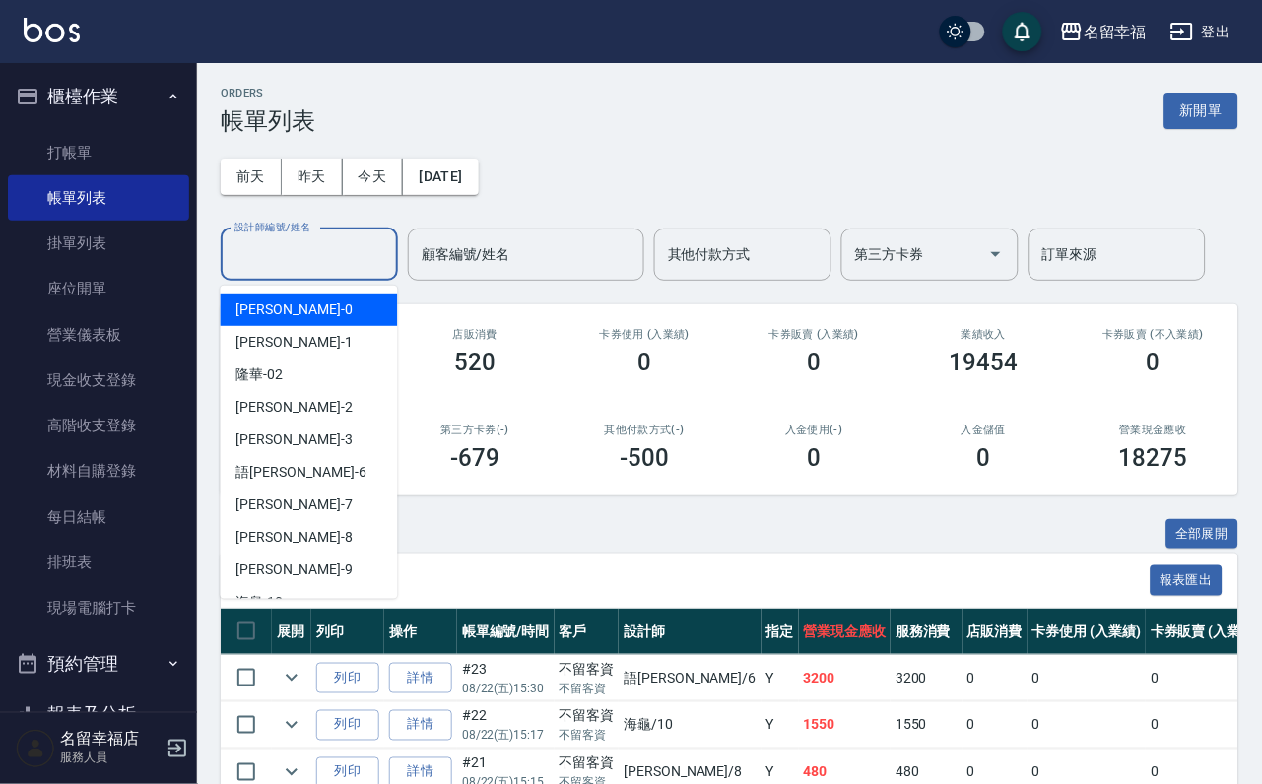
click at [258, 261] on input "設計師編號/姓名" at bounding box center [310, 254] width 160 height 34
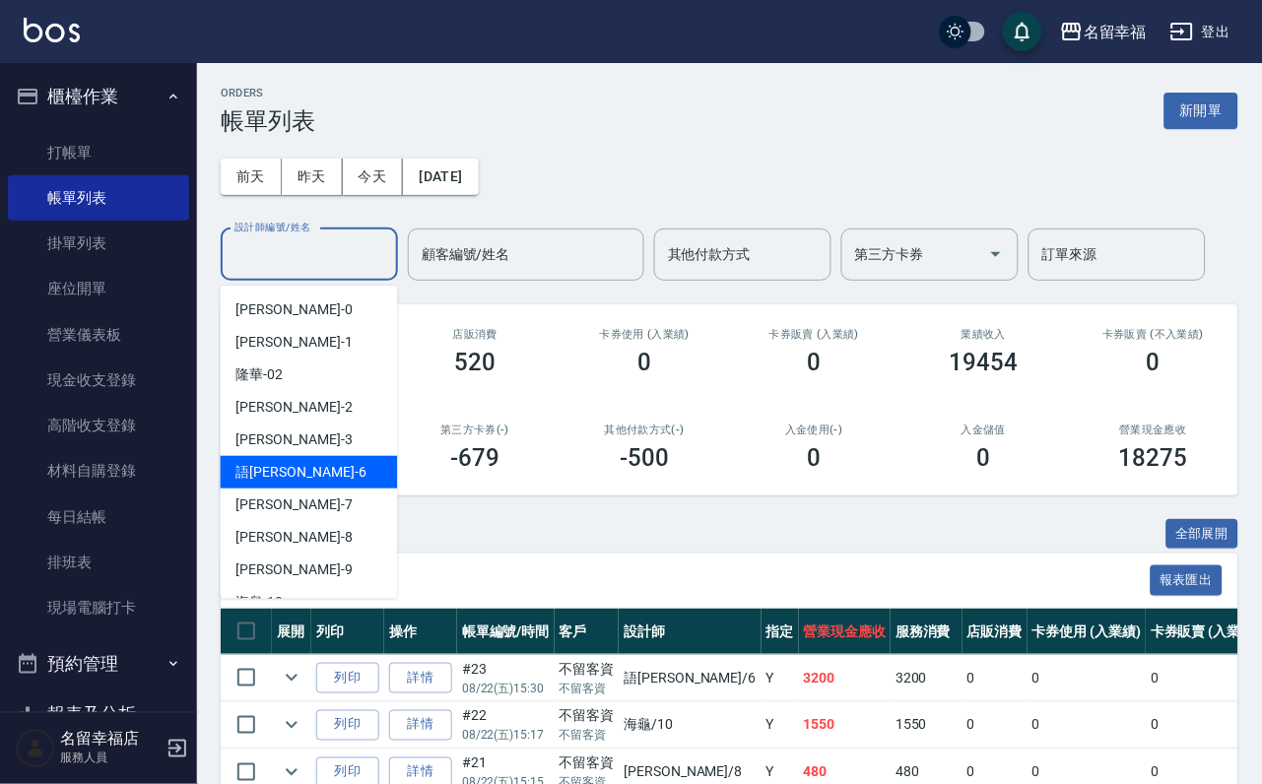
click at [323, 472] on div "語瑄 -6" at bounding box center [309, 472] width 177 height 33
click at [298, 251] on input "語[PERSON_NAME]-6" at bounding box center [295, 254] width 130 height 34
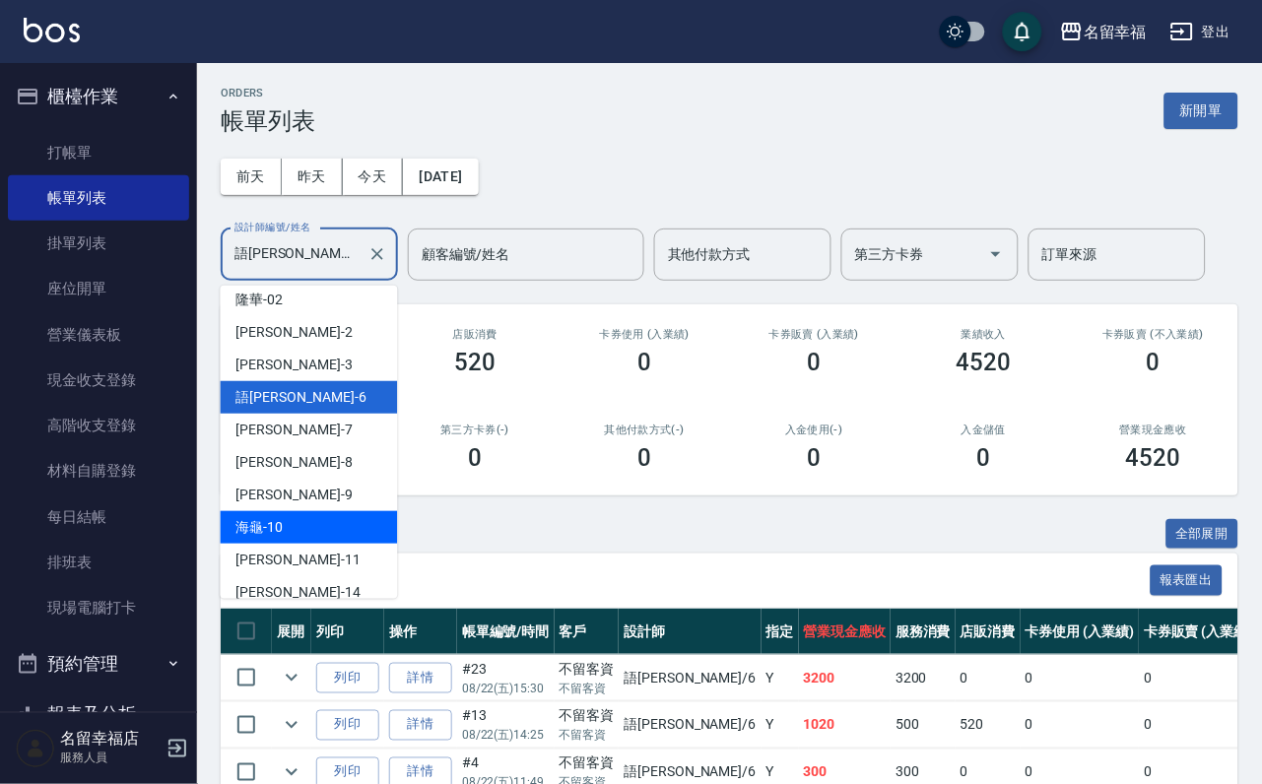
scroll to position [148, 0]
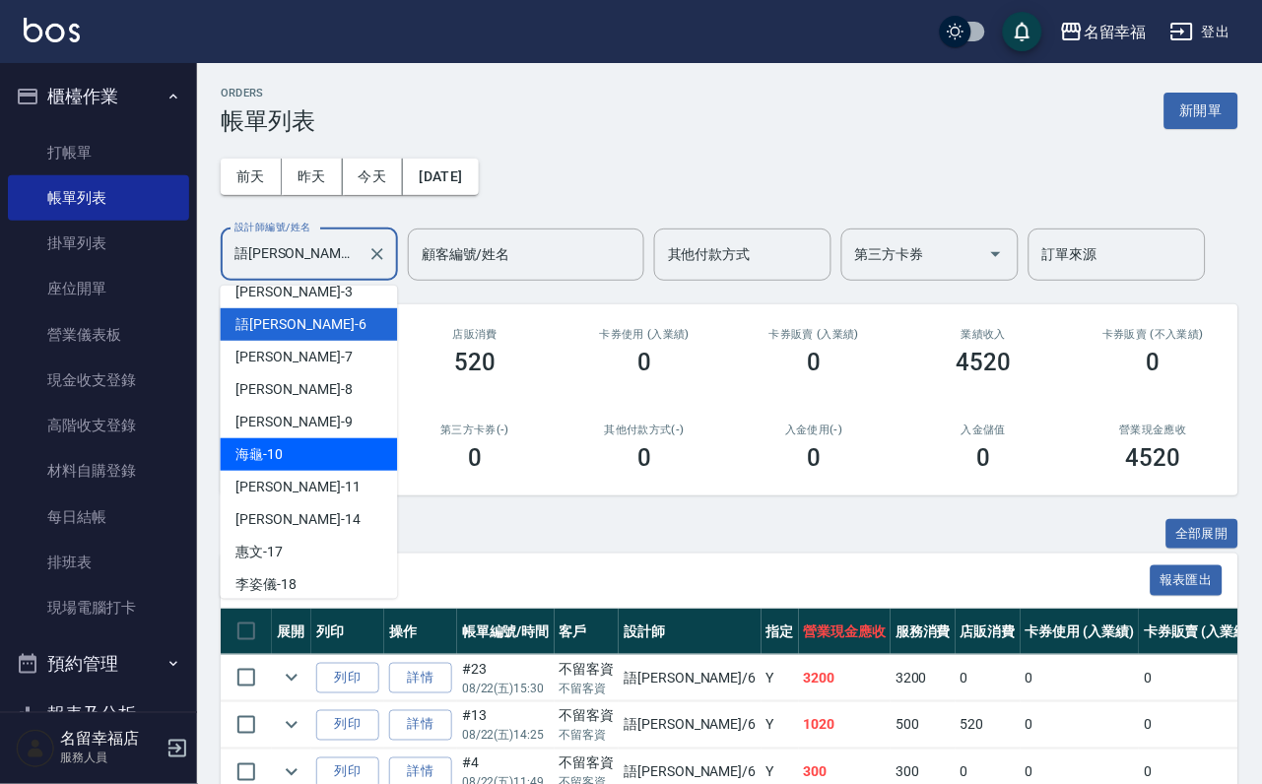
click at [284, 462] on span "海龜 -10" at bounding box center [259, 454] width 47 height 21
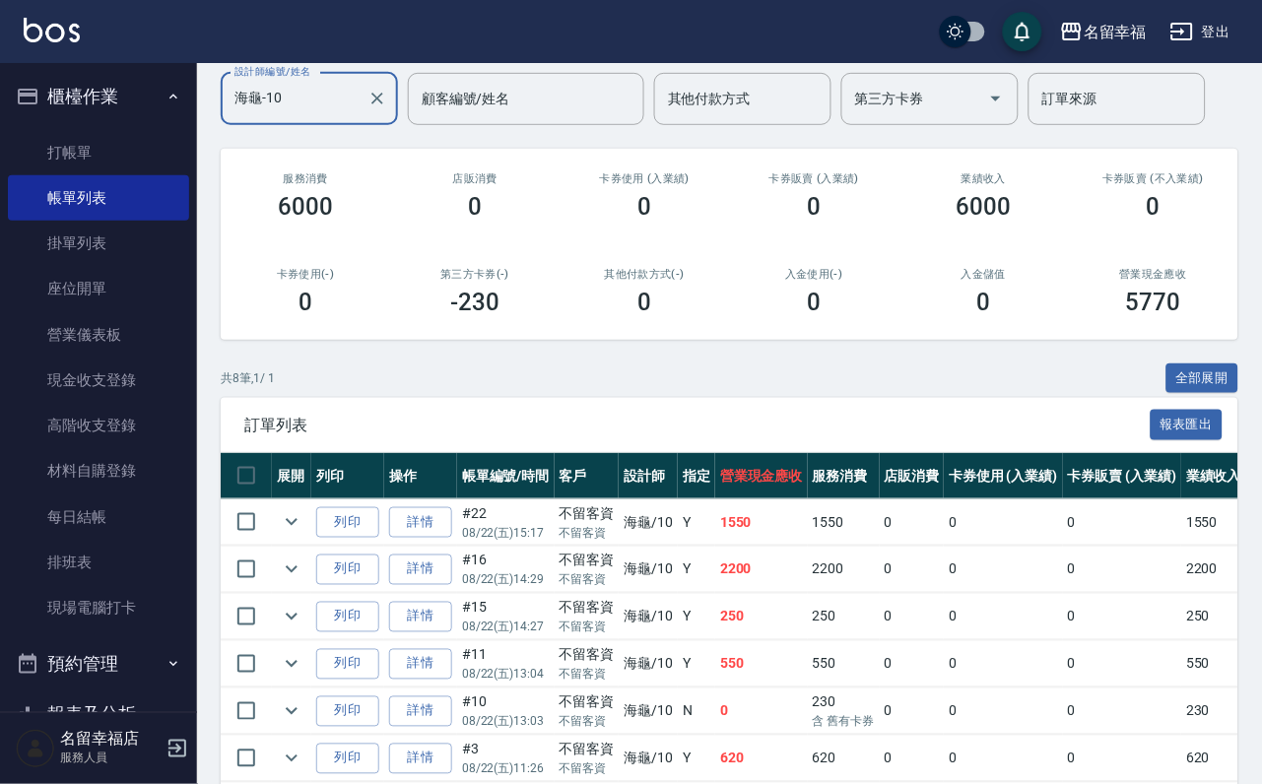
scroll to position [0, 0]
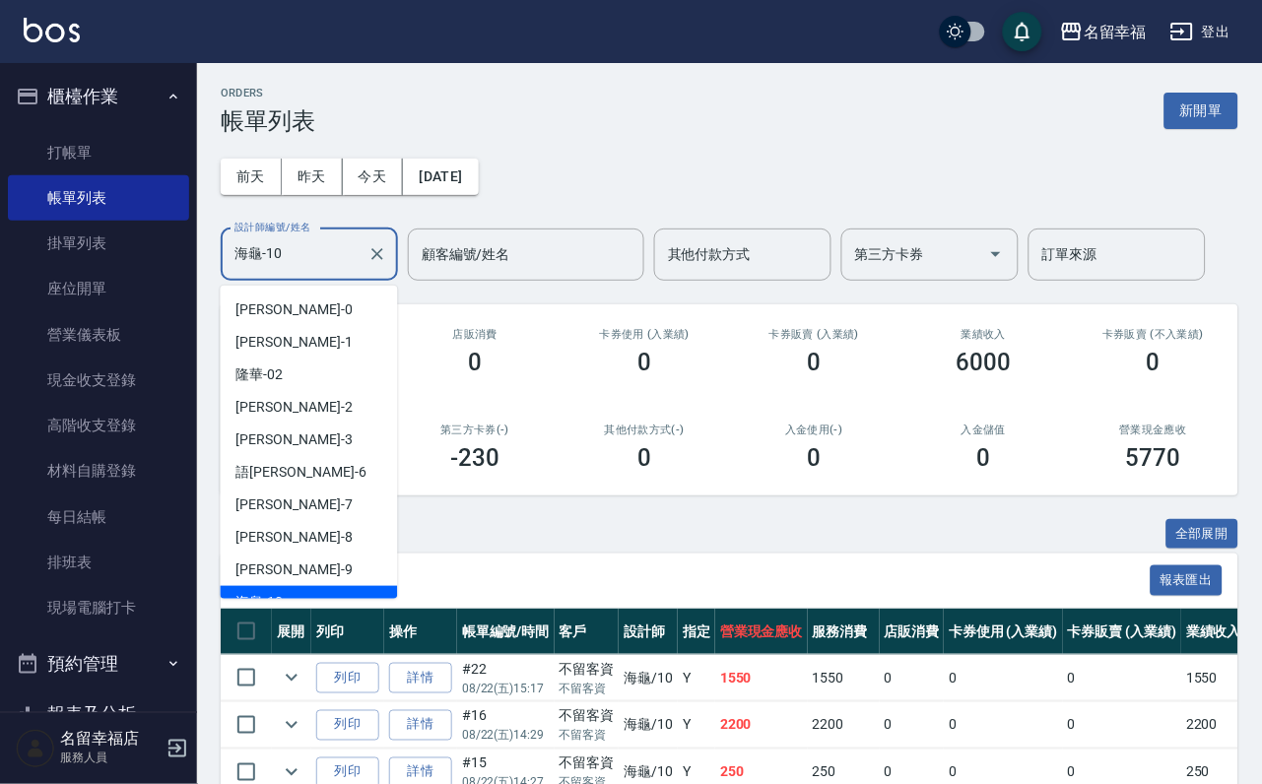
click at [311, 266] on input "海龜-10" at bounding box center [295, 254] width 130 height 34
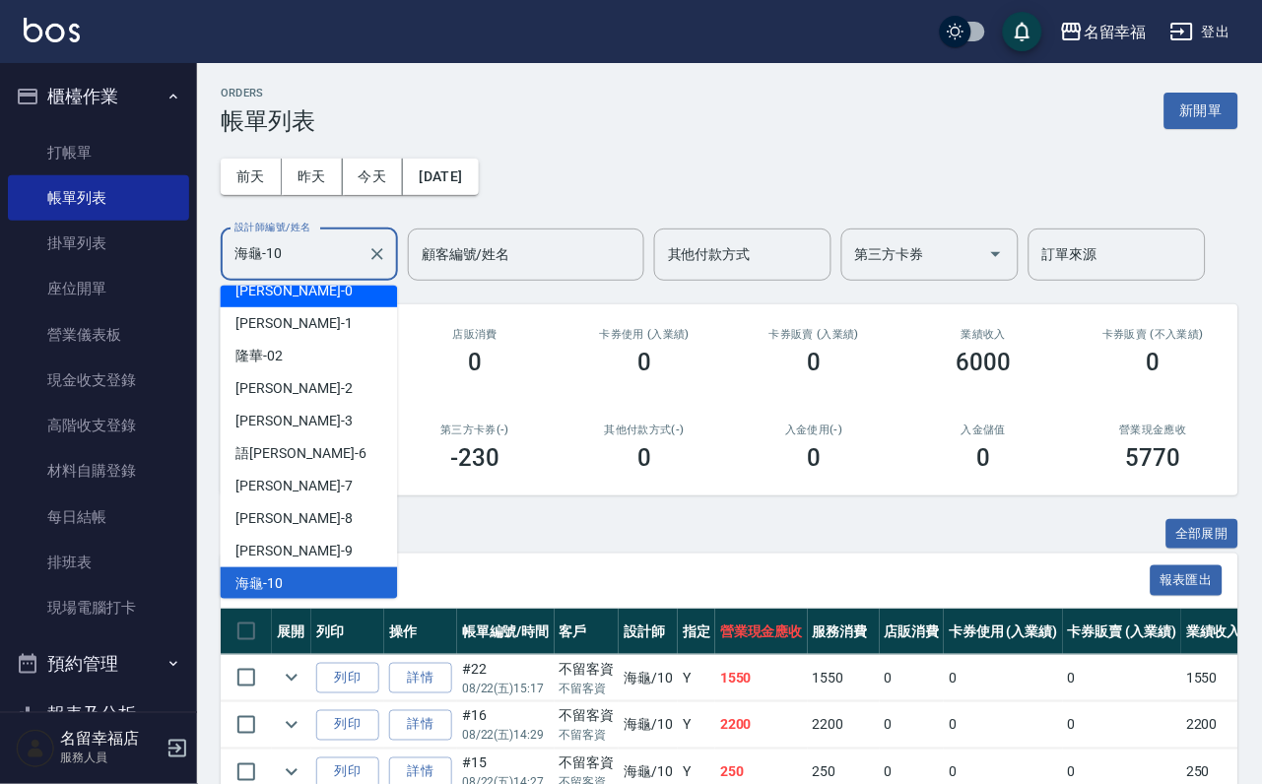
click at [304, 290] on div "小靜 -0" at bounding box center [309, 291] width 177 height 33
type input "小靜-0"
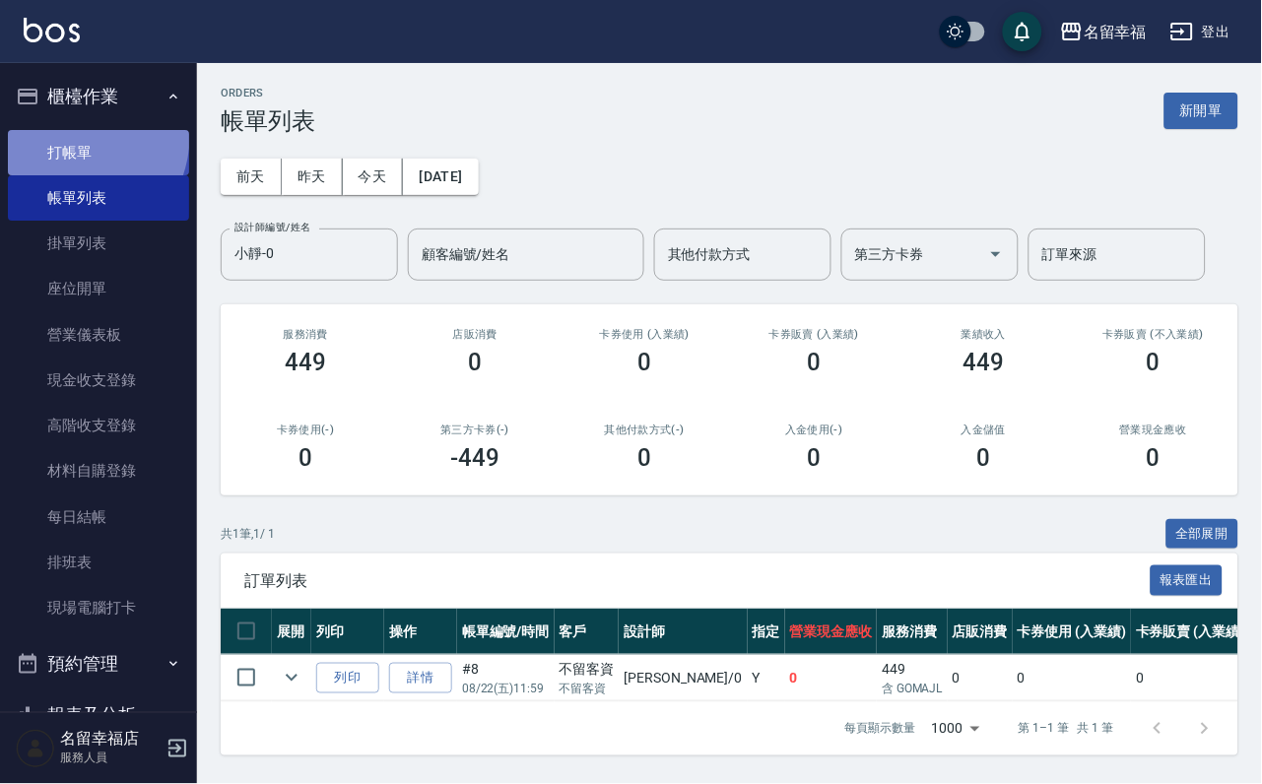
click at [52, 139] on link "打帳單" at bounding box center [98, 152] width 181 height 45
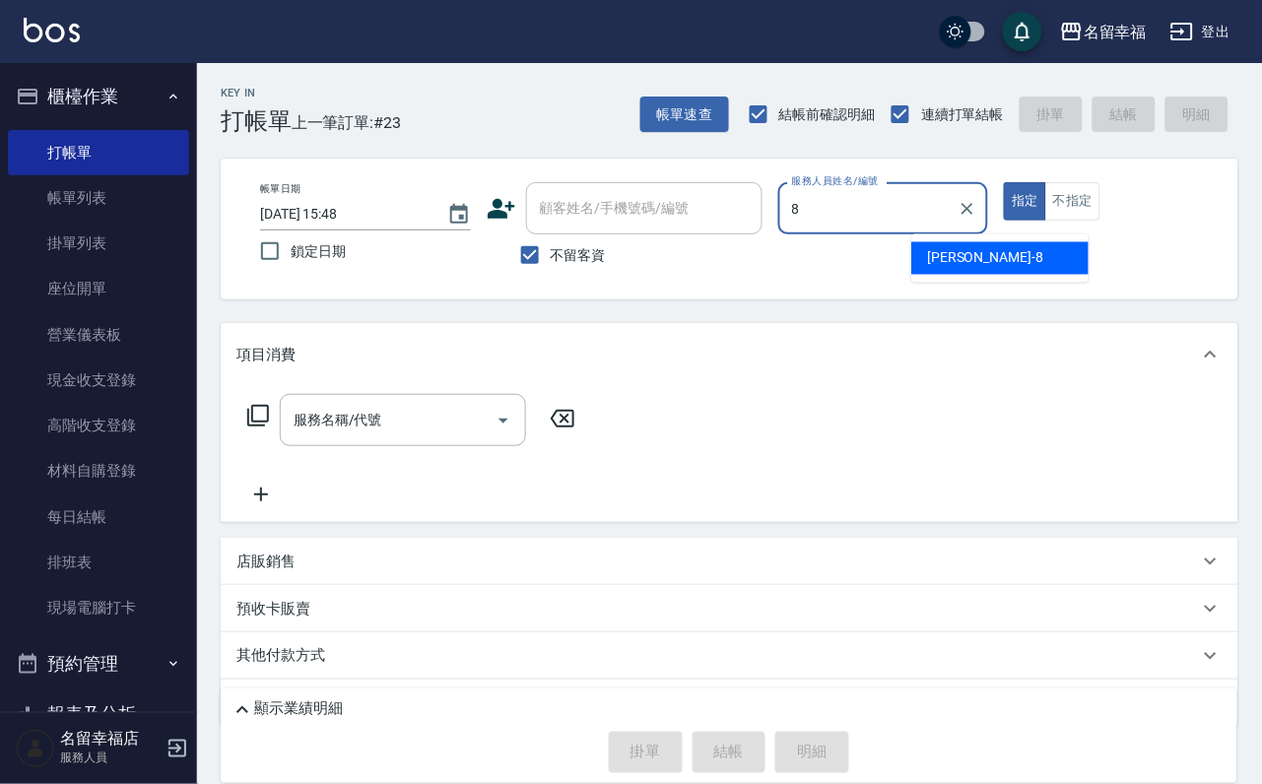
type input "[PERSON_NAME]-8"
type button "true"
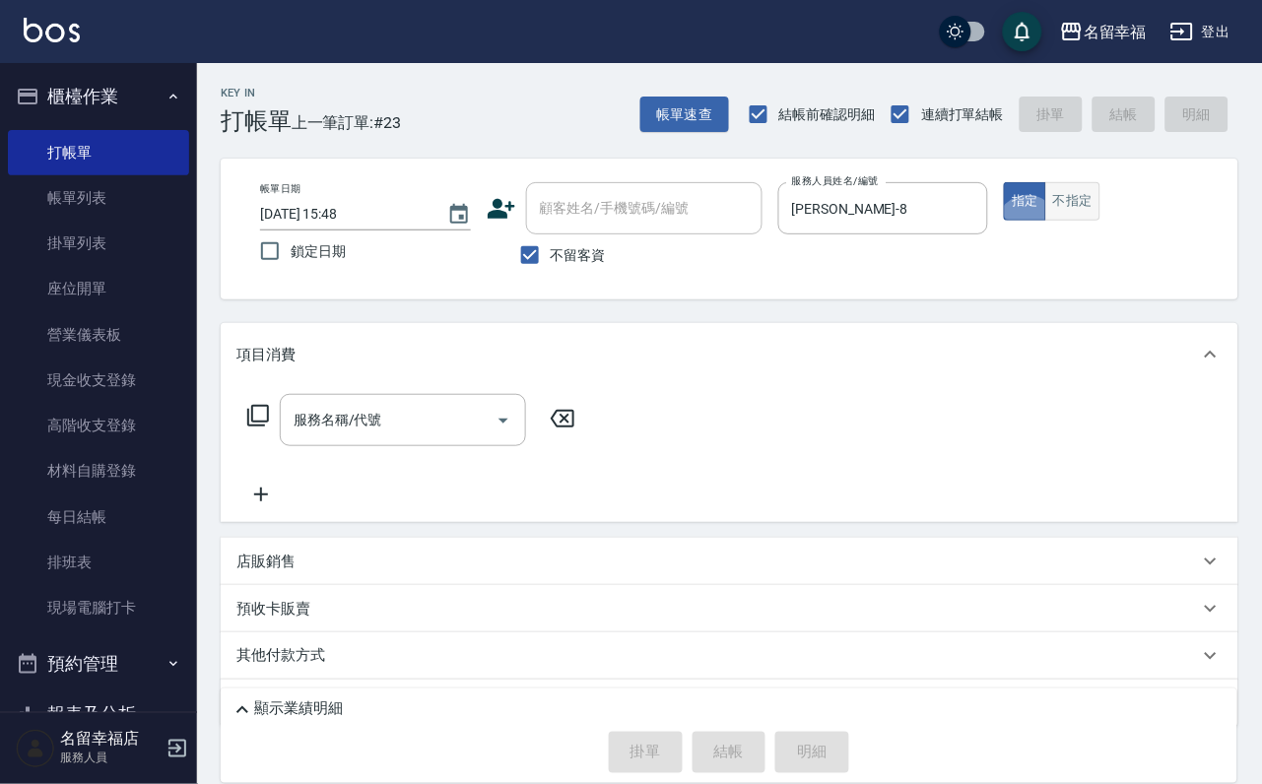
click at [1100, 221] on button "不指定" at bounding box center [1072, 201] width 55 height 38
click at [353, 437] on input "服務名稱/代號" at bounding box center [388, 420] width 199 height 34
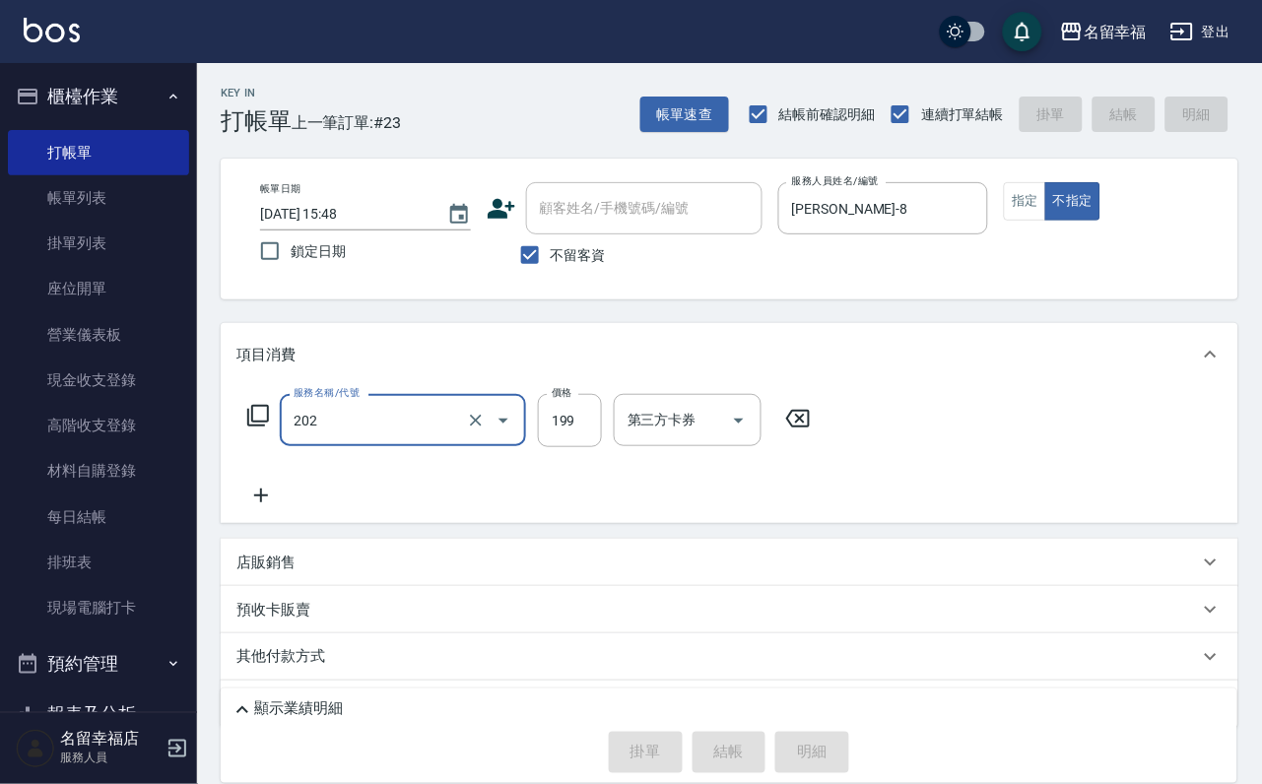
type input "202"
type input "[DATE] 15:51"
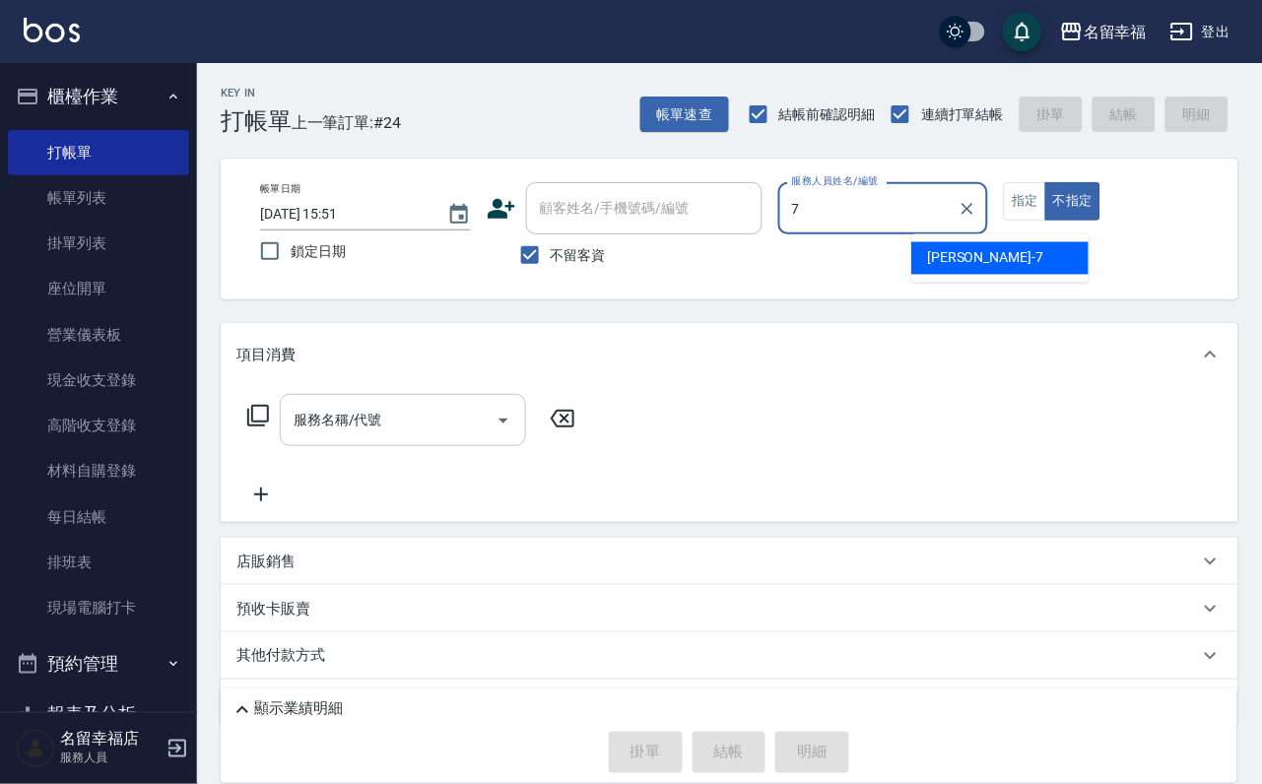
type input "瑜瑜-7"
type button "false"
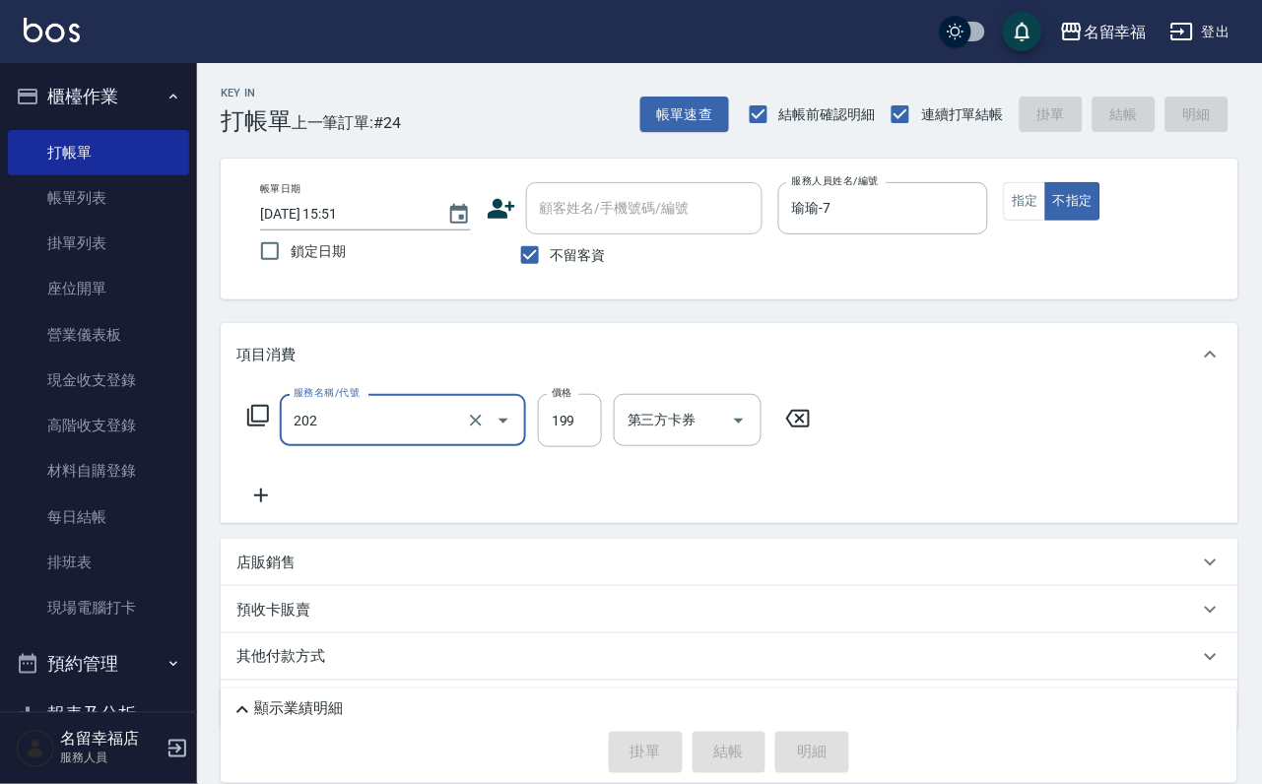
type input "202"
type input "[DATE] 15:59"
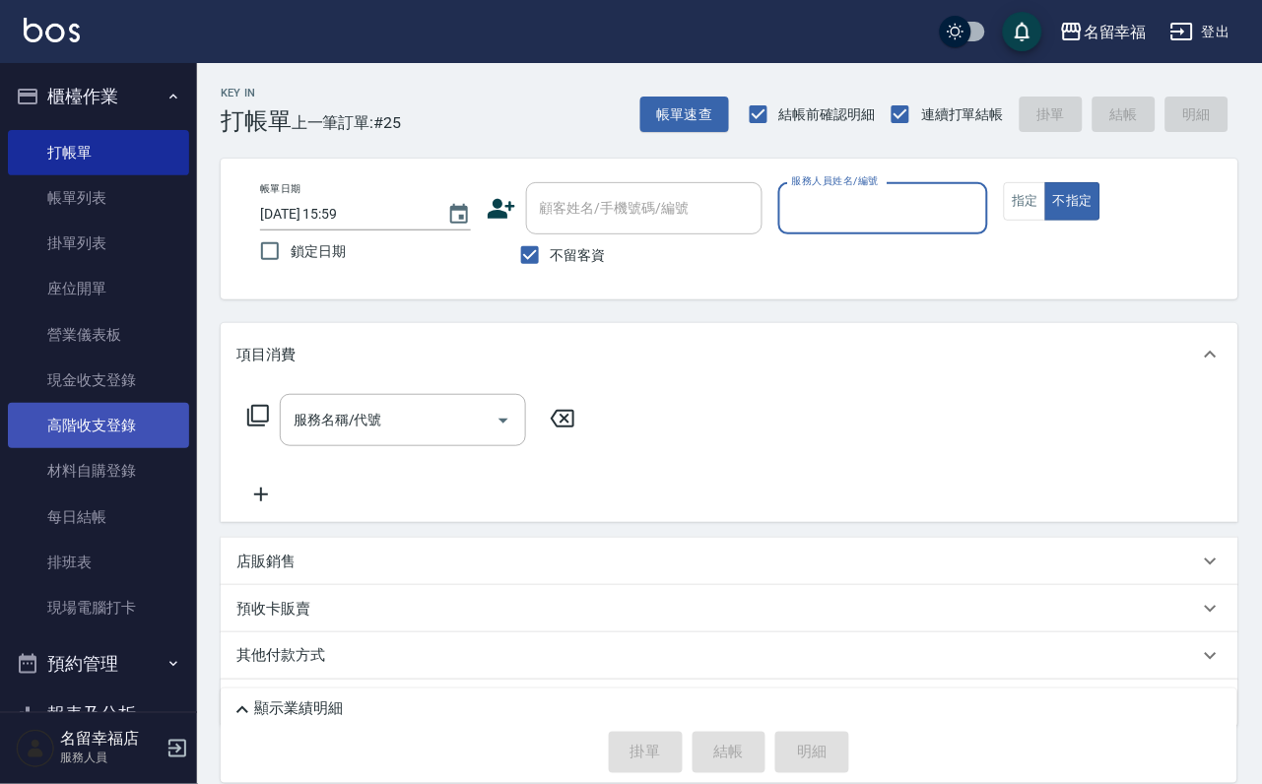
scroll to position [226, 0]
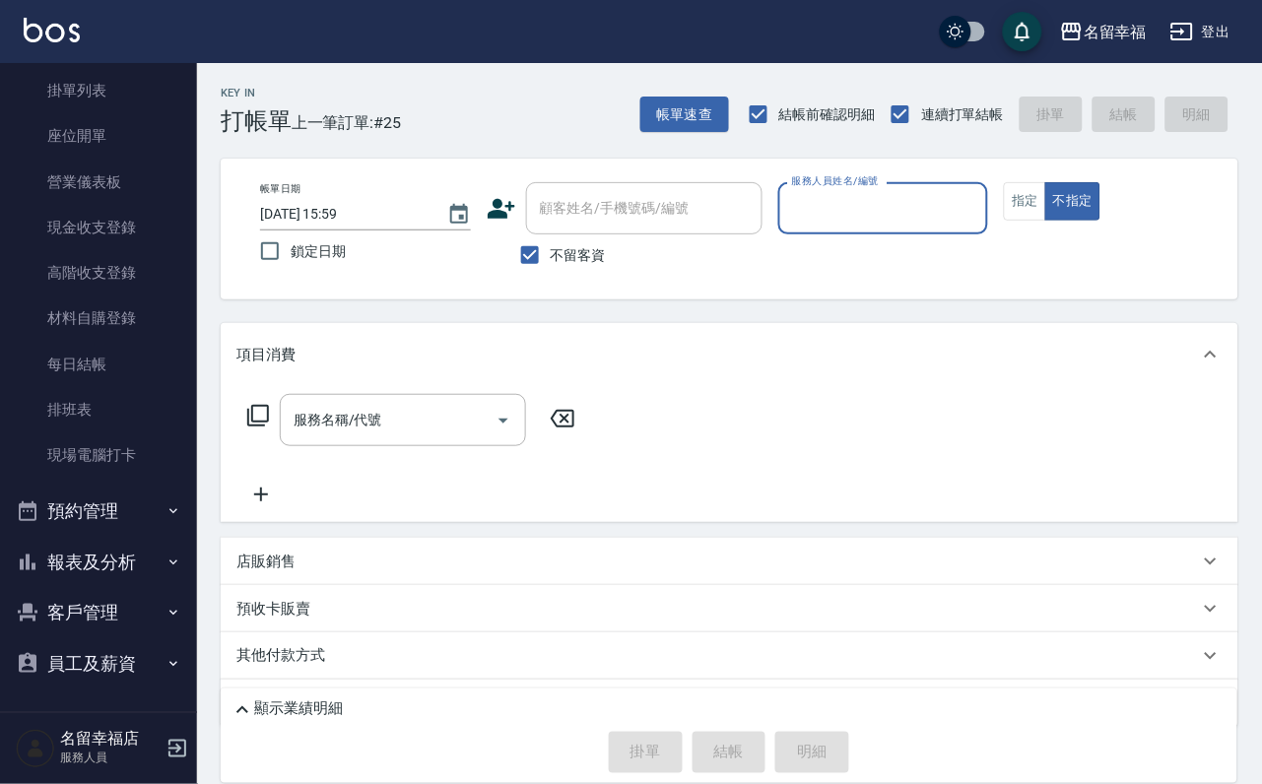
click at [109, 553] on button "報表及分析" at bounding box center [98, 562] width 181 height 51
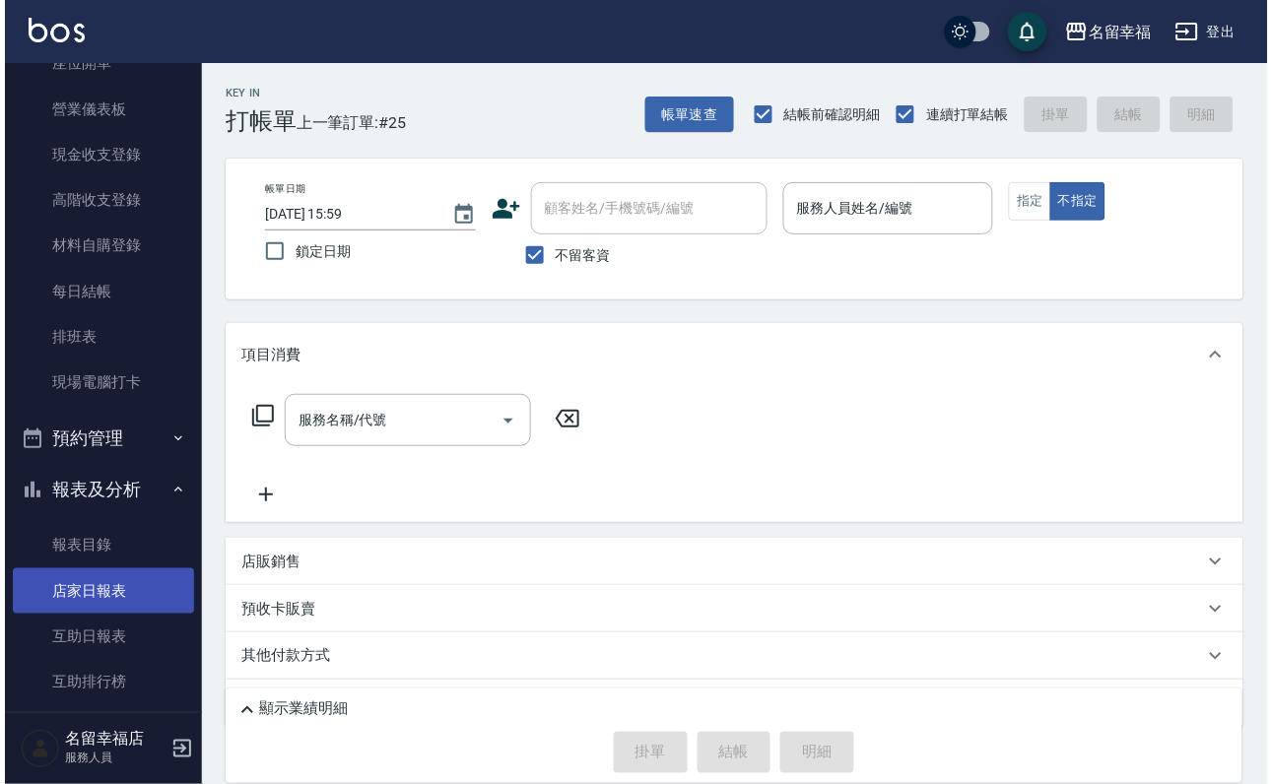
scroll to position [817, 0]
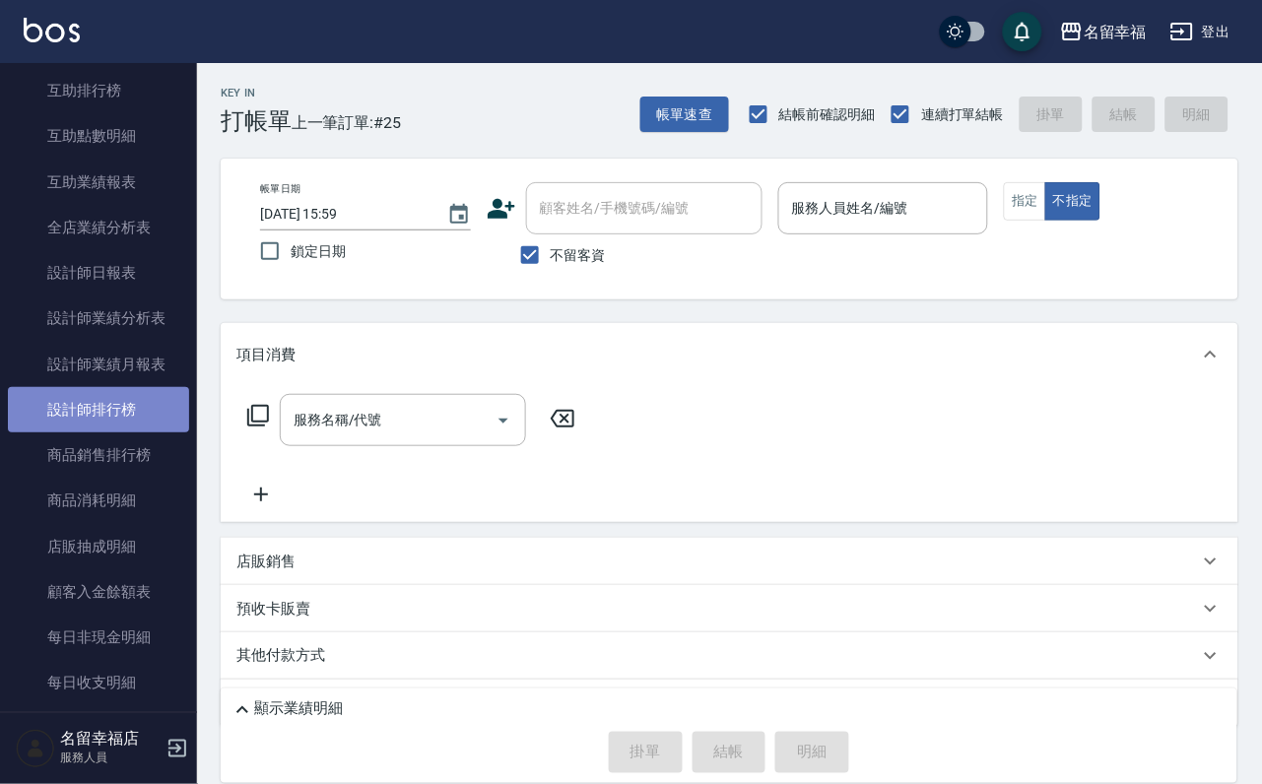
click at [162, 432] on link "設計師排行榜" at bounding box center [98, 409] width 181 height 45
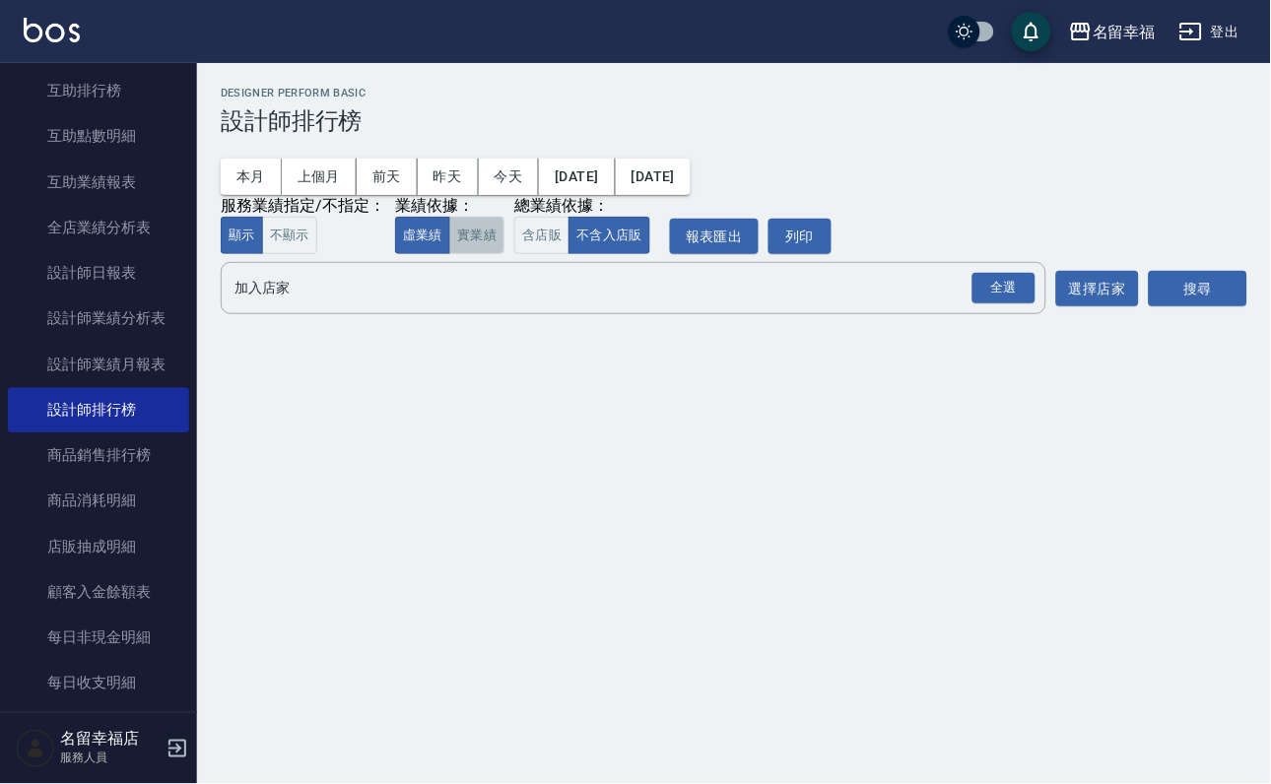
click at [504, 255] on button "實業績" at bounding box center [476, 236] width 55 height 38
click at [987, 303] on div "全選" at bounding box center [1003, 288] width 63 height 31
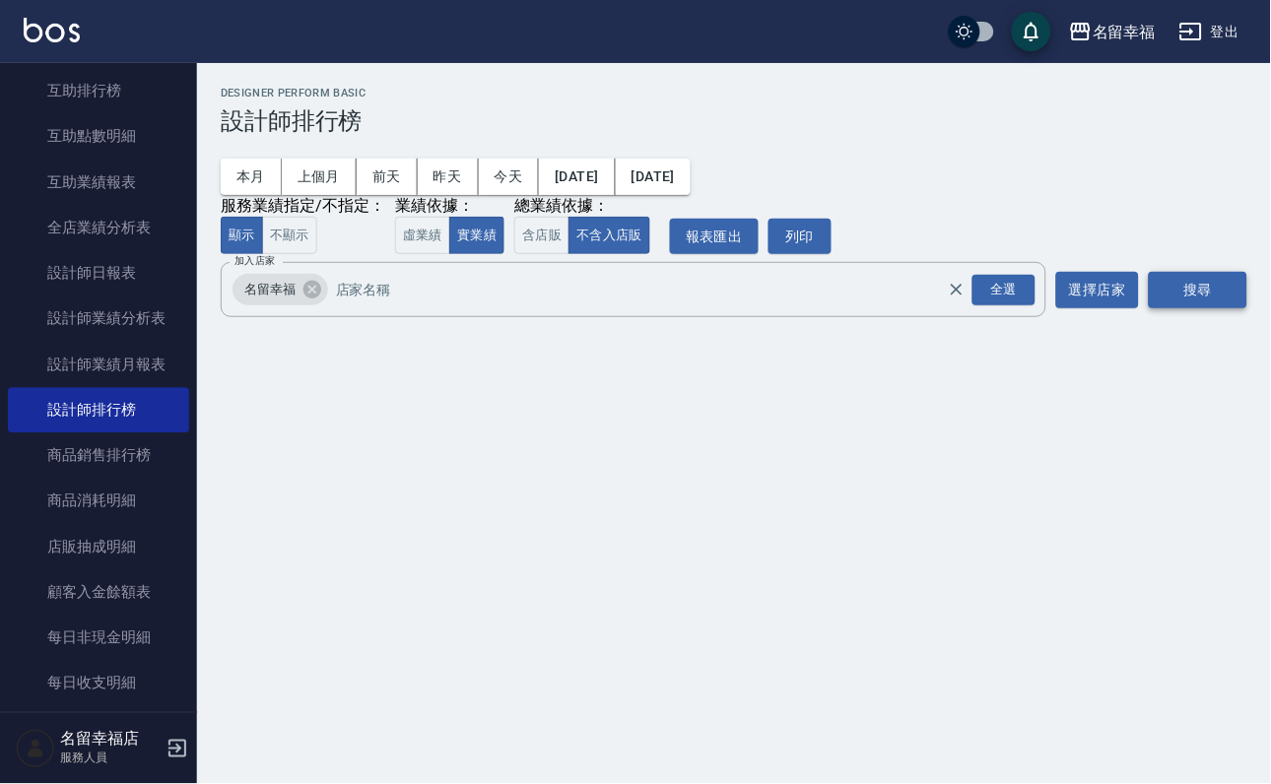
click at [1239, 308] on button "搜尋" at bounding box center [1198, 290] width 99 height 36
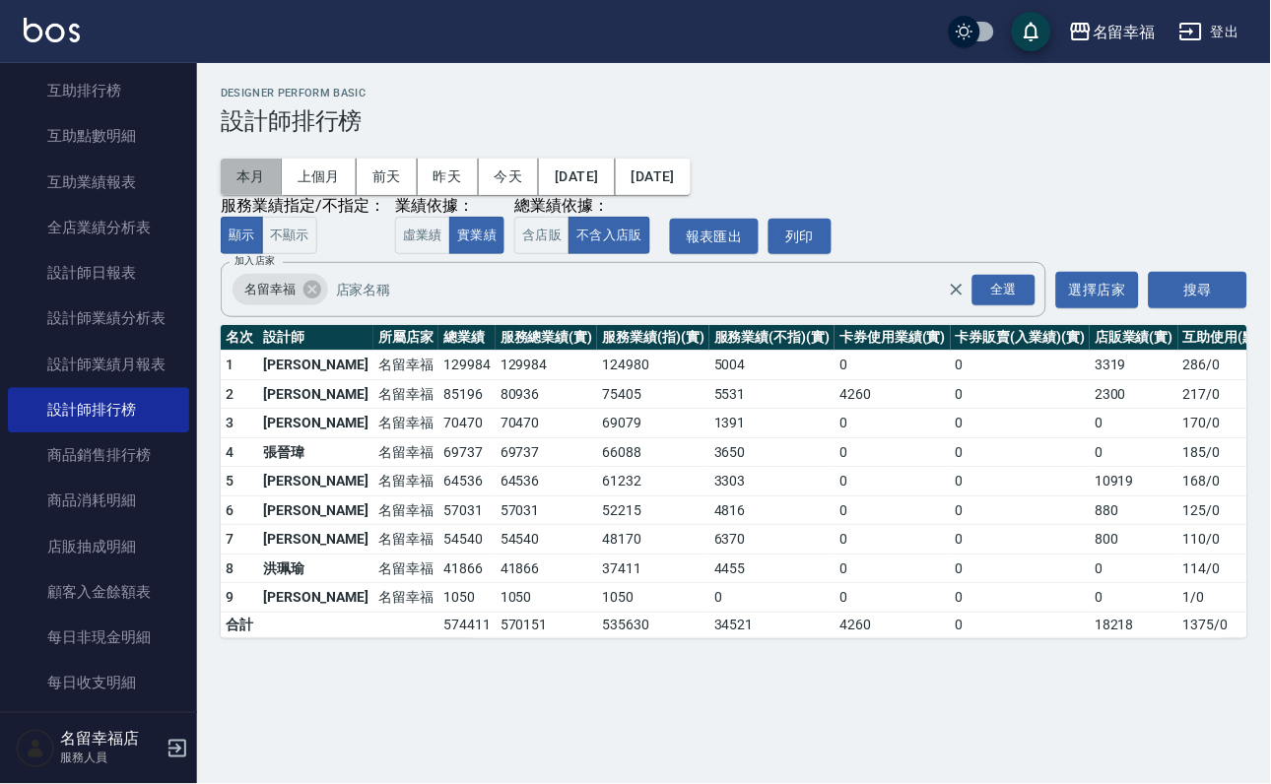
click at [278, 178] on button "本月" at bounding box center [251, 177] width 61 height 36
click at [347, 177] on button "上個月" at bounding box center [319, 177] width 75 height 36
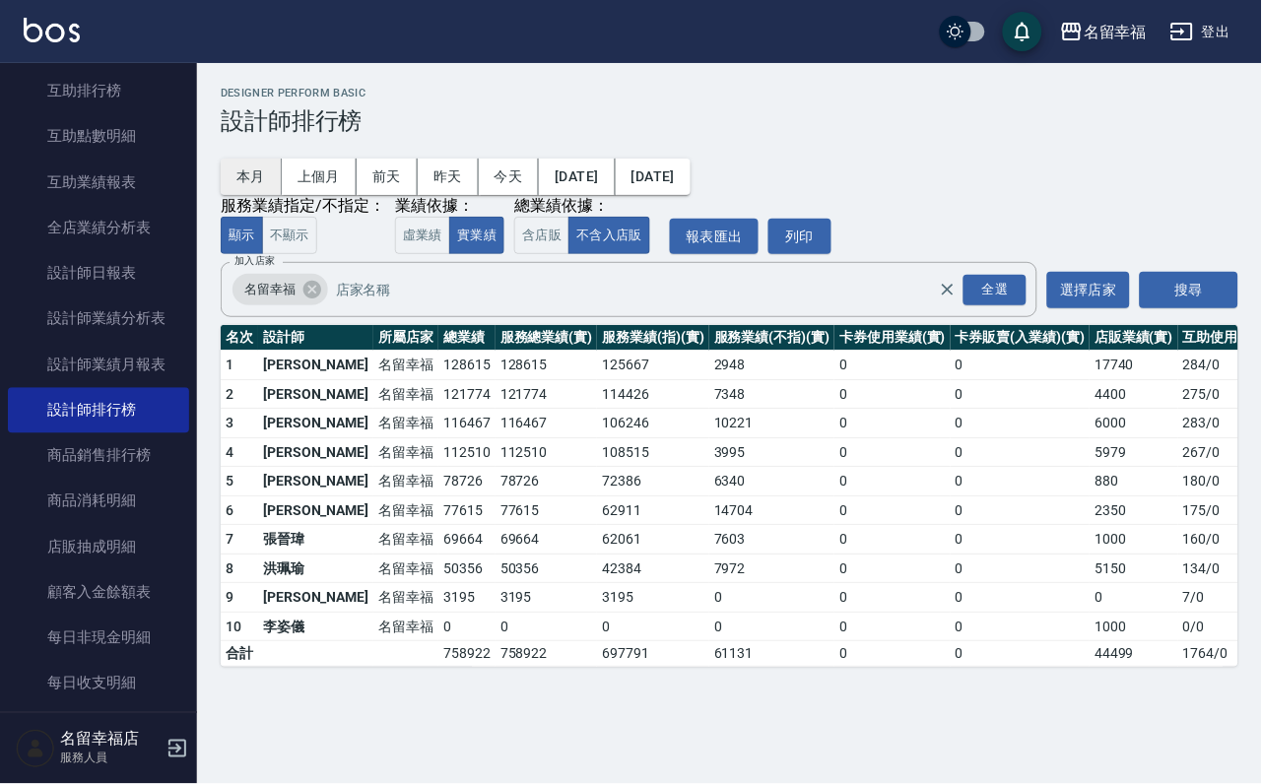
click at [268, 195] on button "本月" at bounding box center [251, 177] width 61 height 36
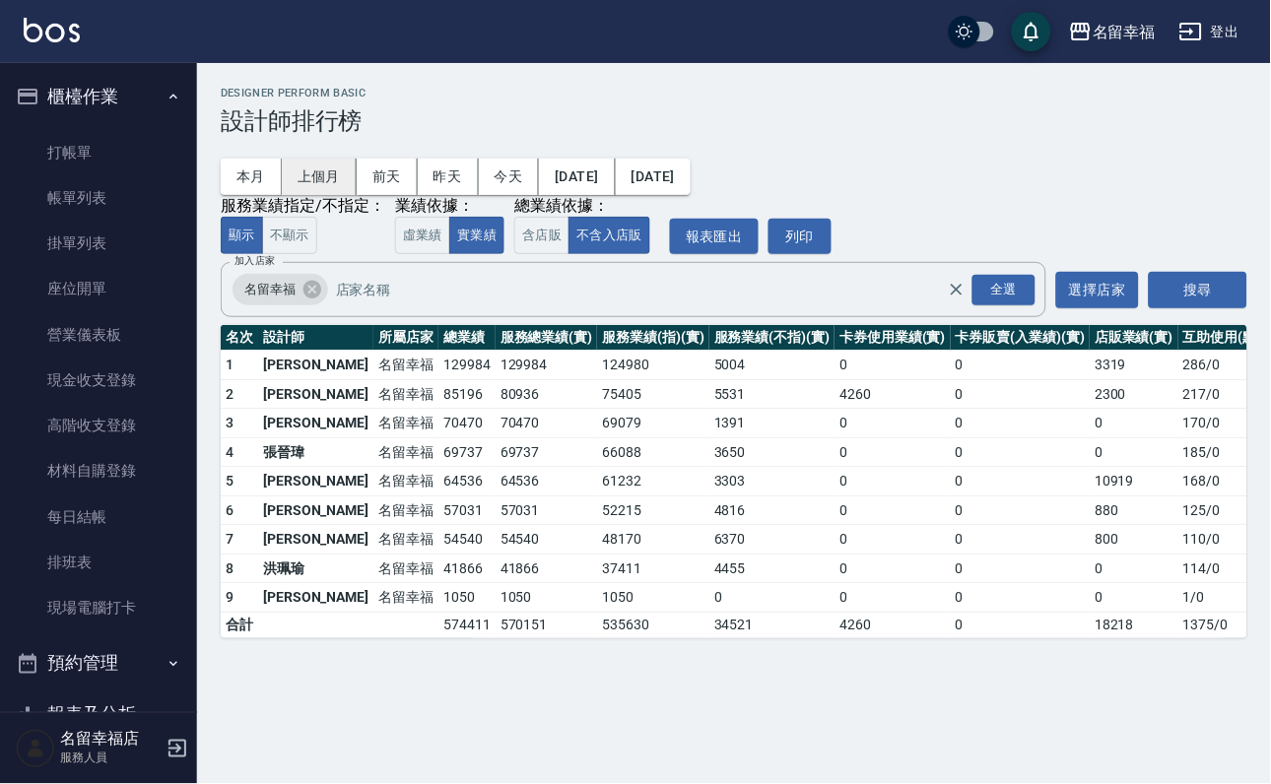
click at [337, 184] on button "上個月" at bounding box center [319, 177] width 75 height 36
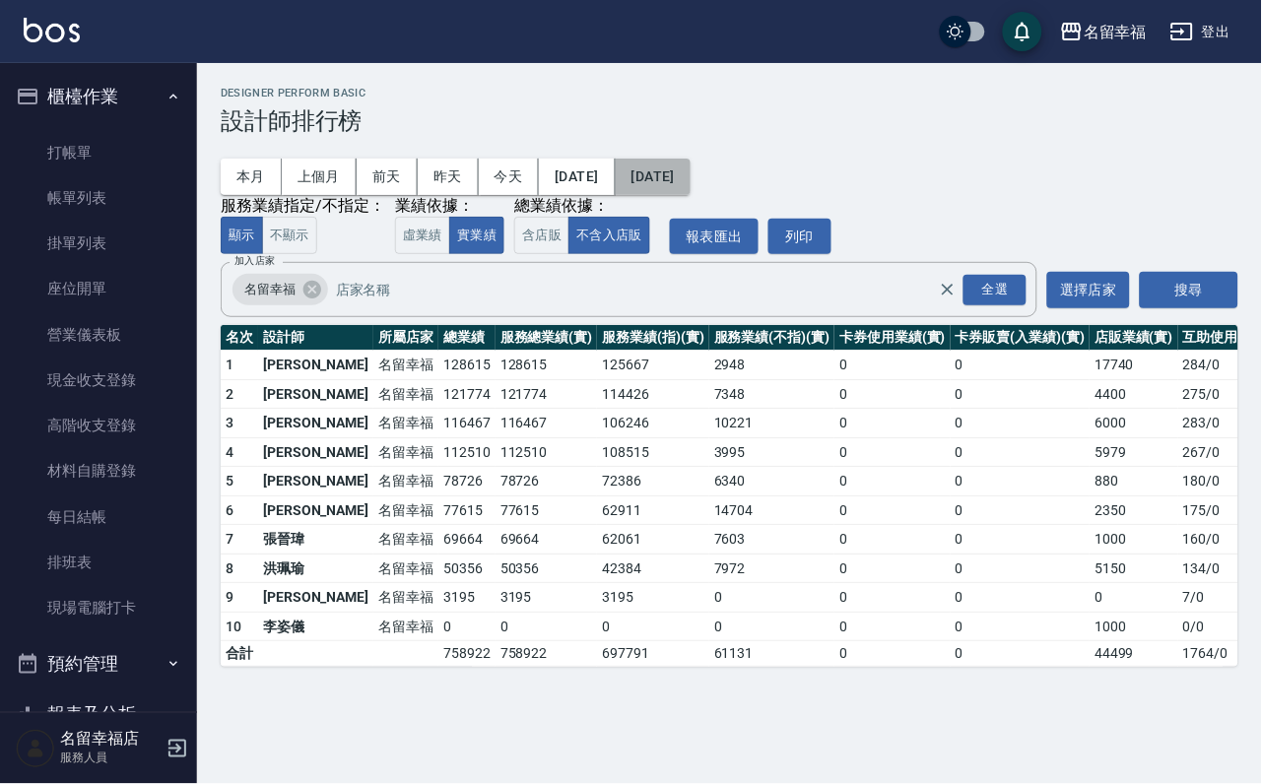
click at [691, 174] on button "[DATE]" at bounding box center [653, 177] width 75 height 36
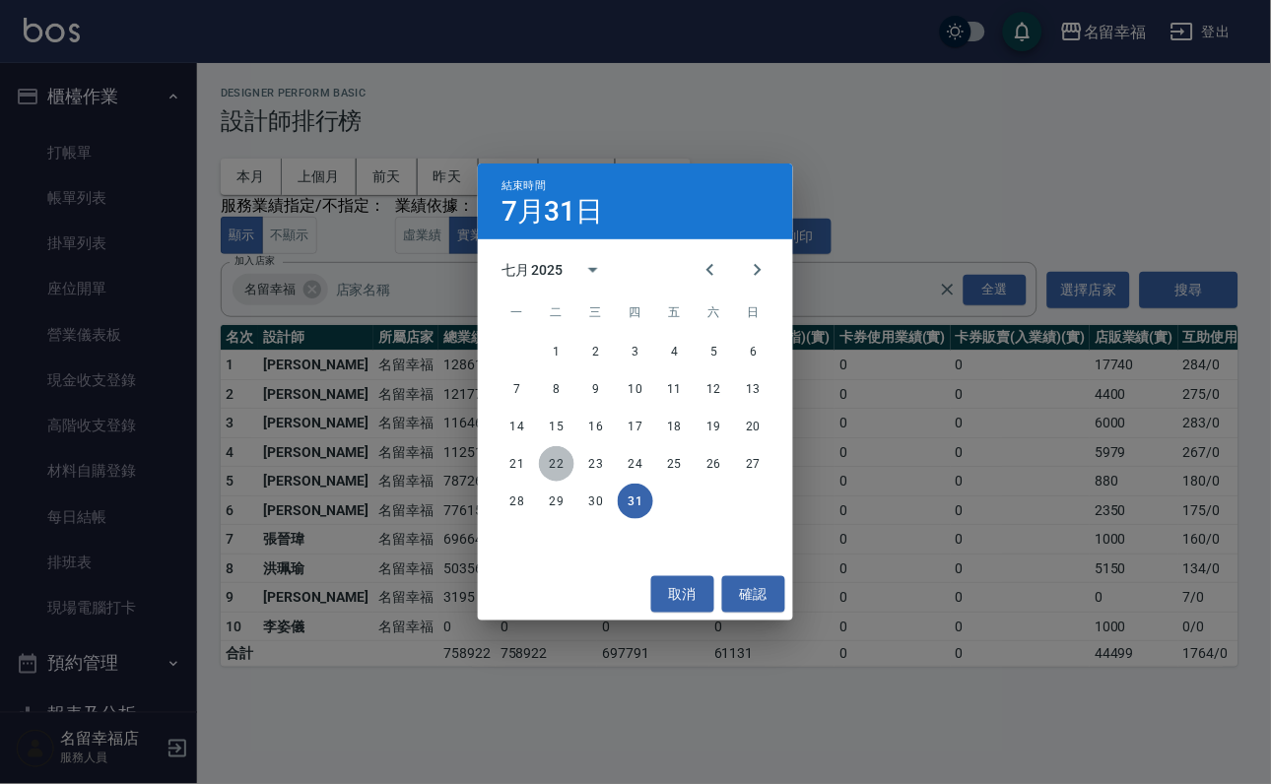
click at [552, 463] on button "22" at bounding box center [556, 463] width 35 height 35
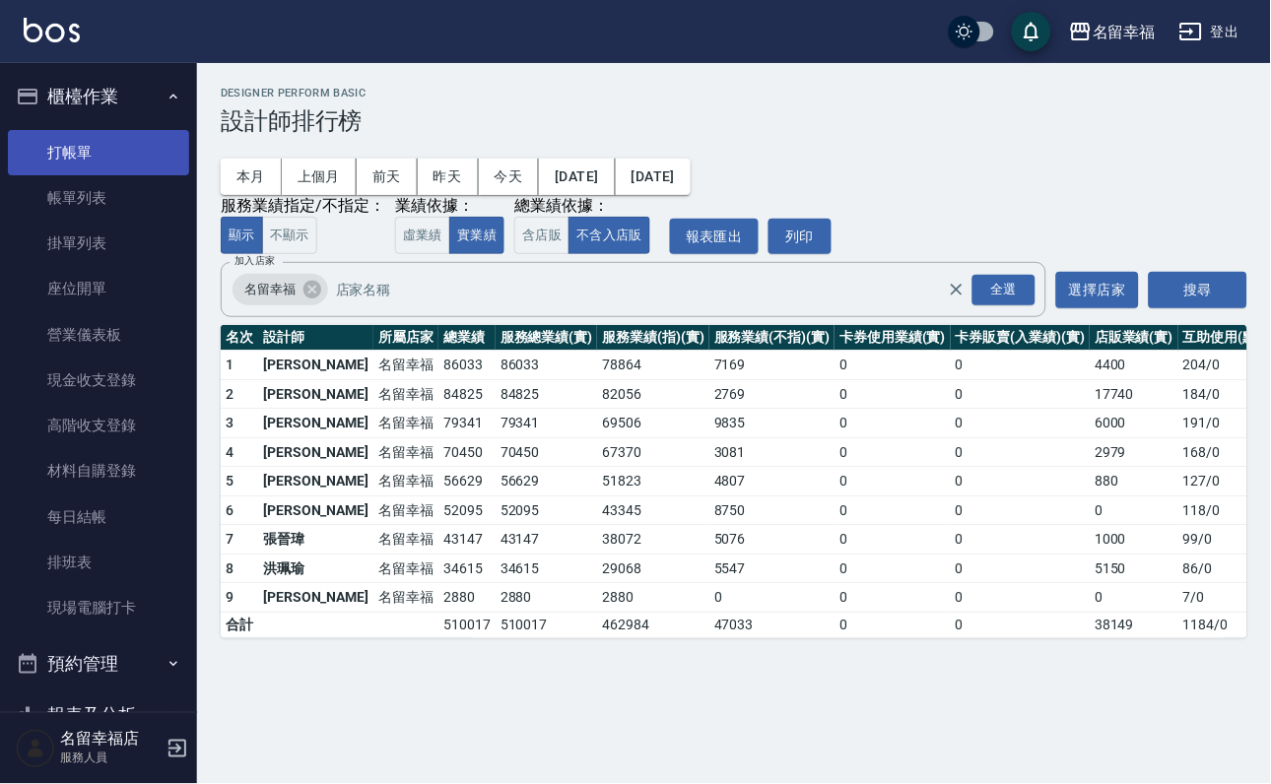
click at [167, 175] on link "打帳單" at bounding box center [98, 152] width 181 height 45
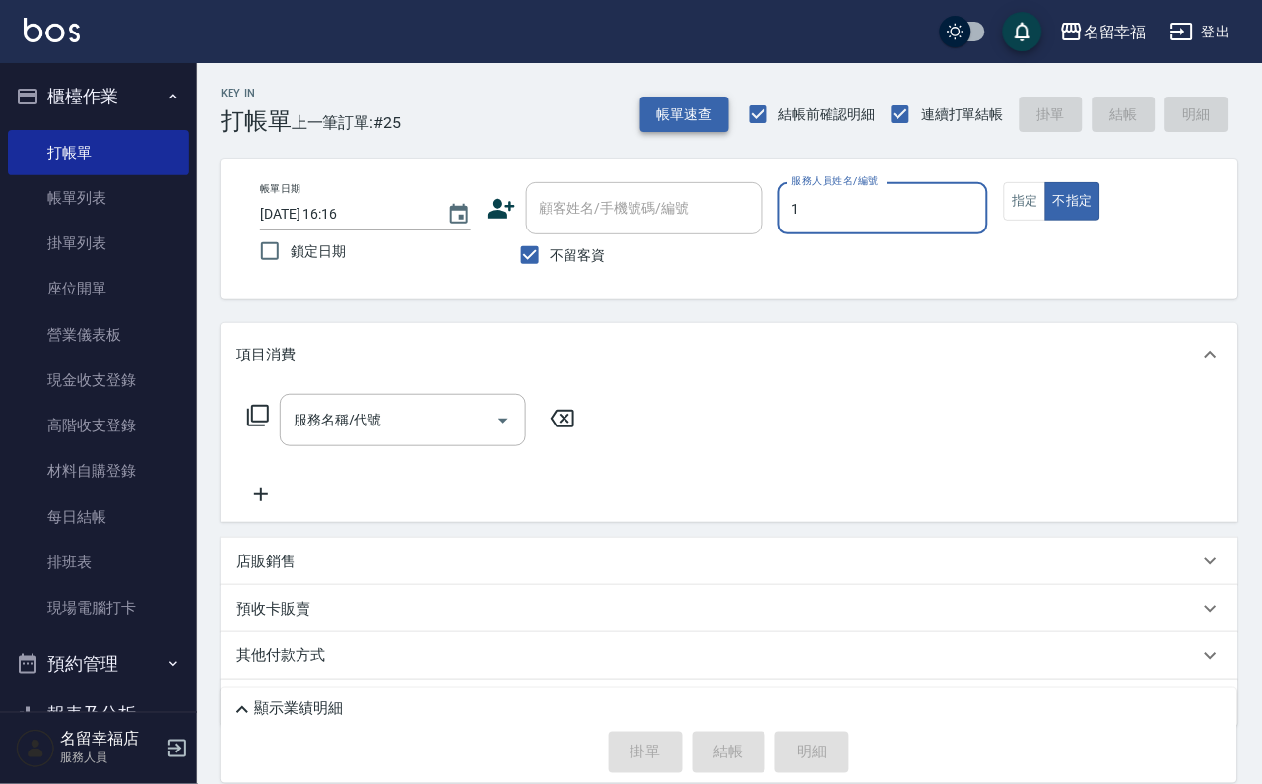
type input "1"
type button "false"
type input "[PERSON_NAME]-1"
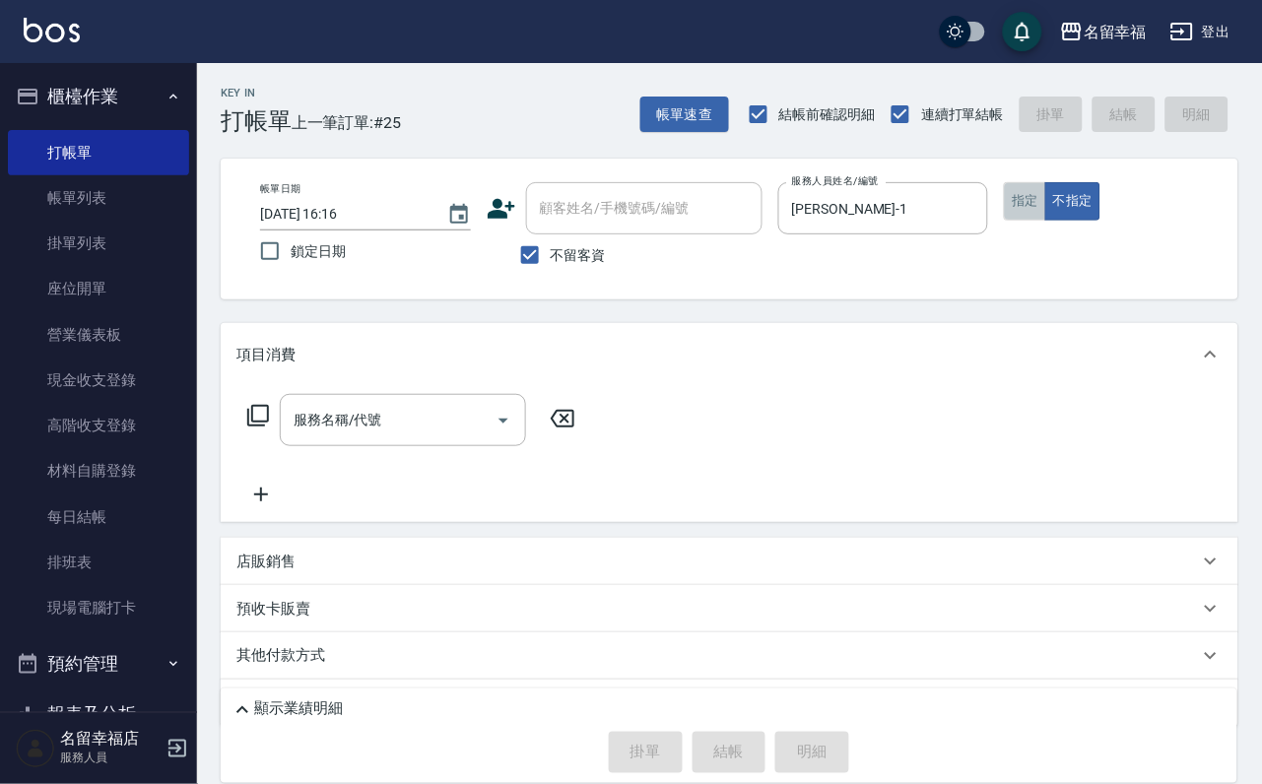
click at [1046, 221] on button "指定" at bounding box center [1025, 201] width 42 height 38
click at [388, 409] on div "服務名稱/代號" at bounding box center [403, 420] width 246 height 52
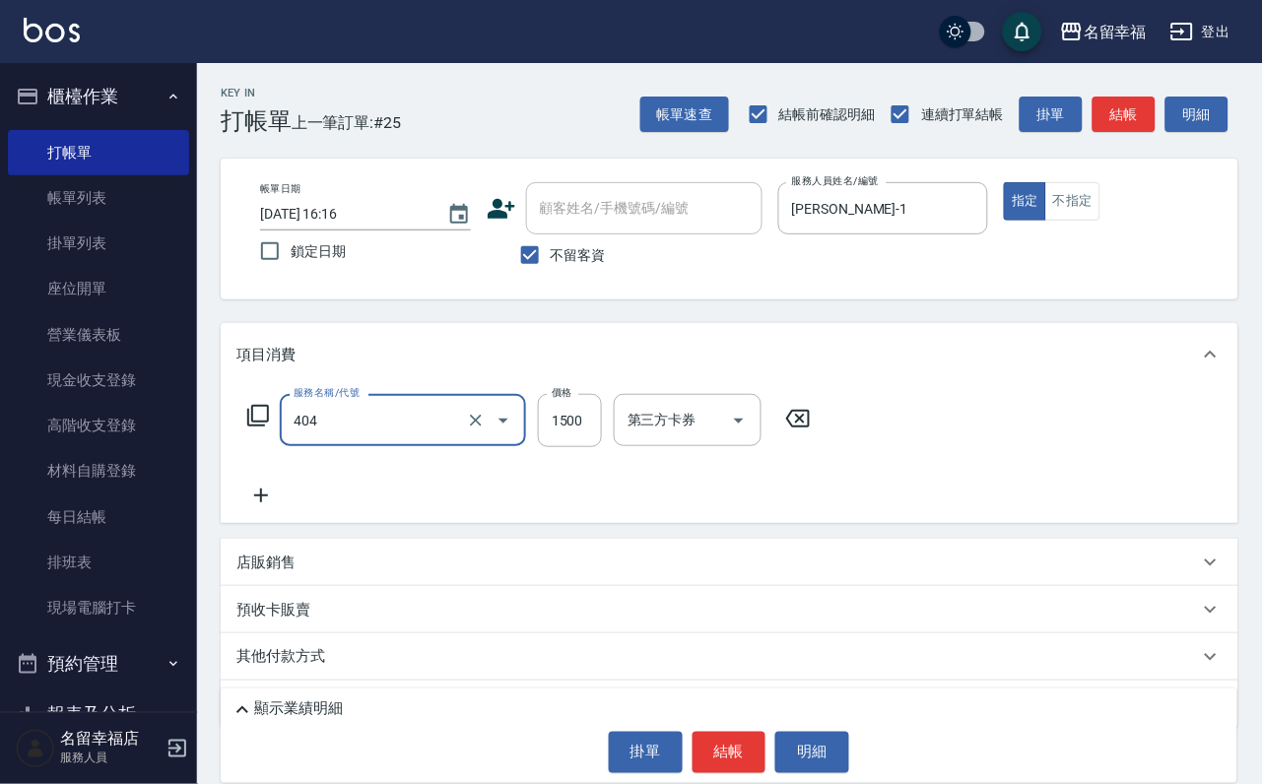
type input "設計染髮(404)"
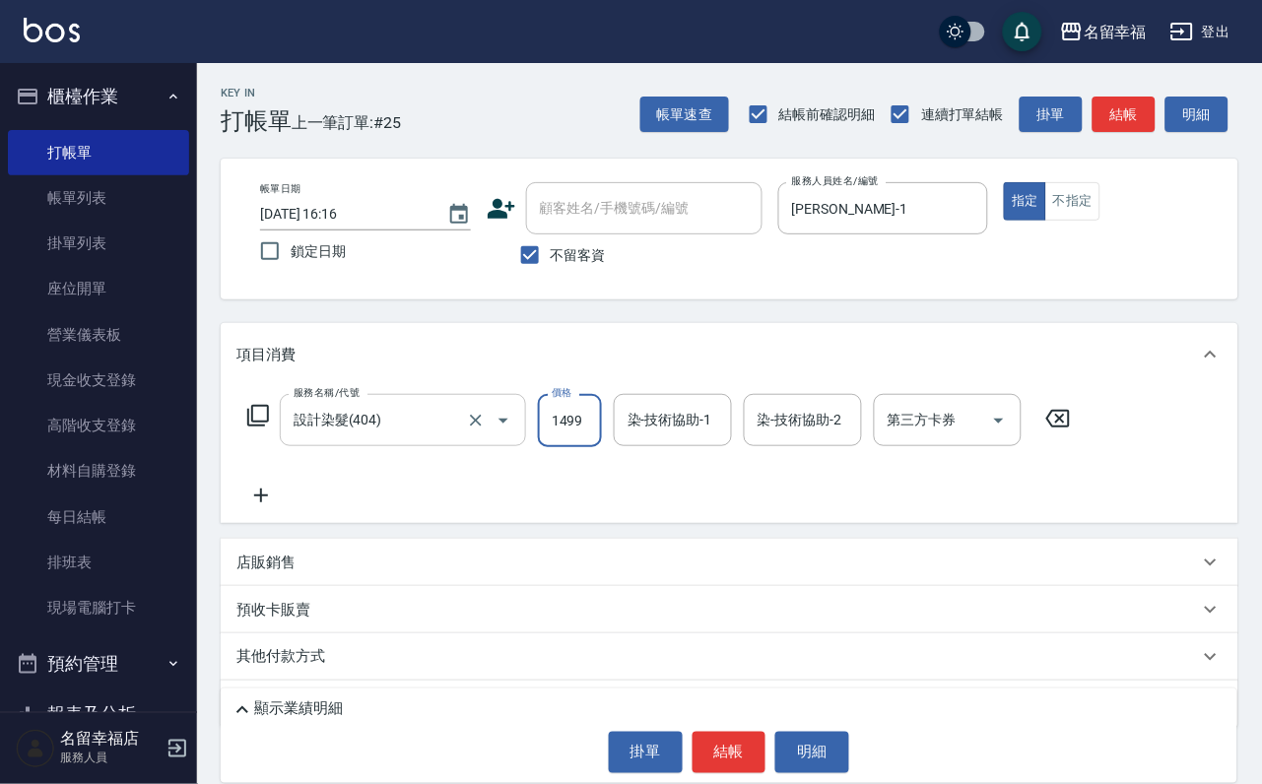
scroll to position [0, 1]
type input "1499"
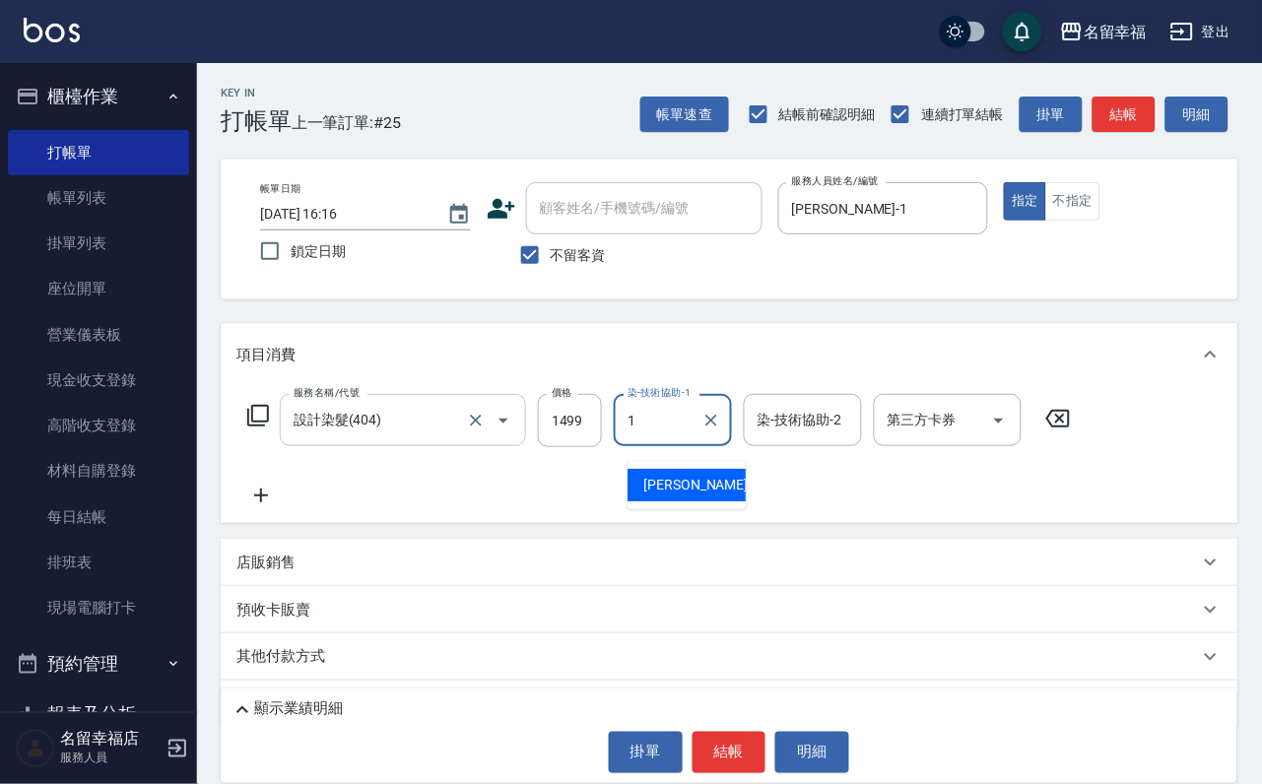
type input "[PERSON_NAME]-1"
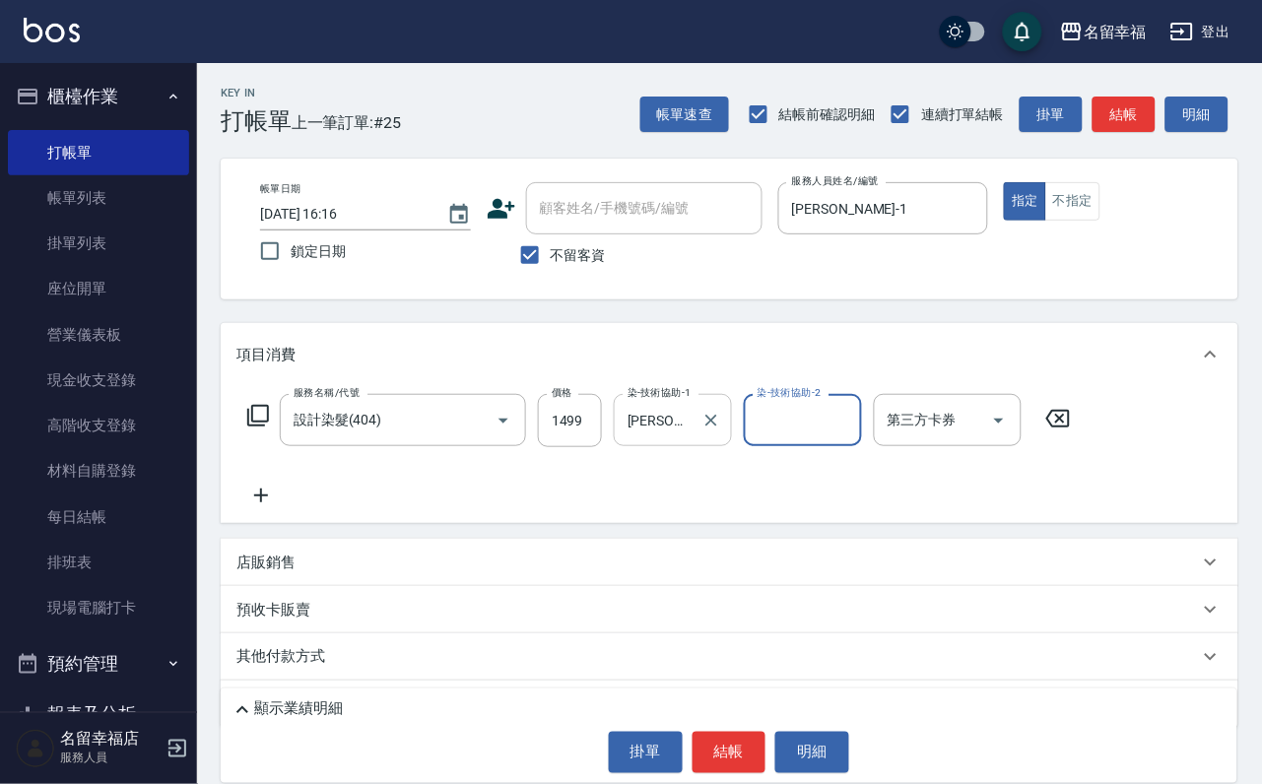
click at [721, 431] on icon "Clear" at bounding box center [711, 421] width 20 height 20
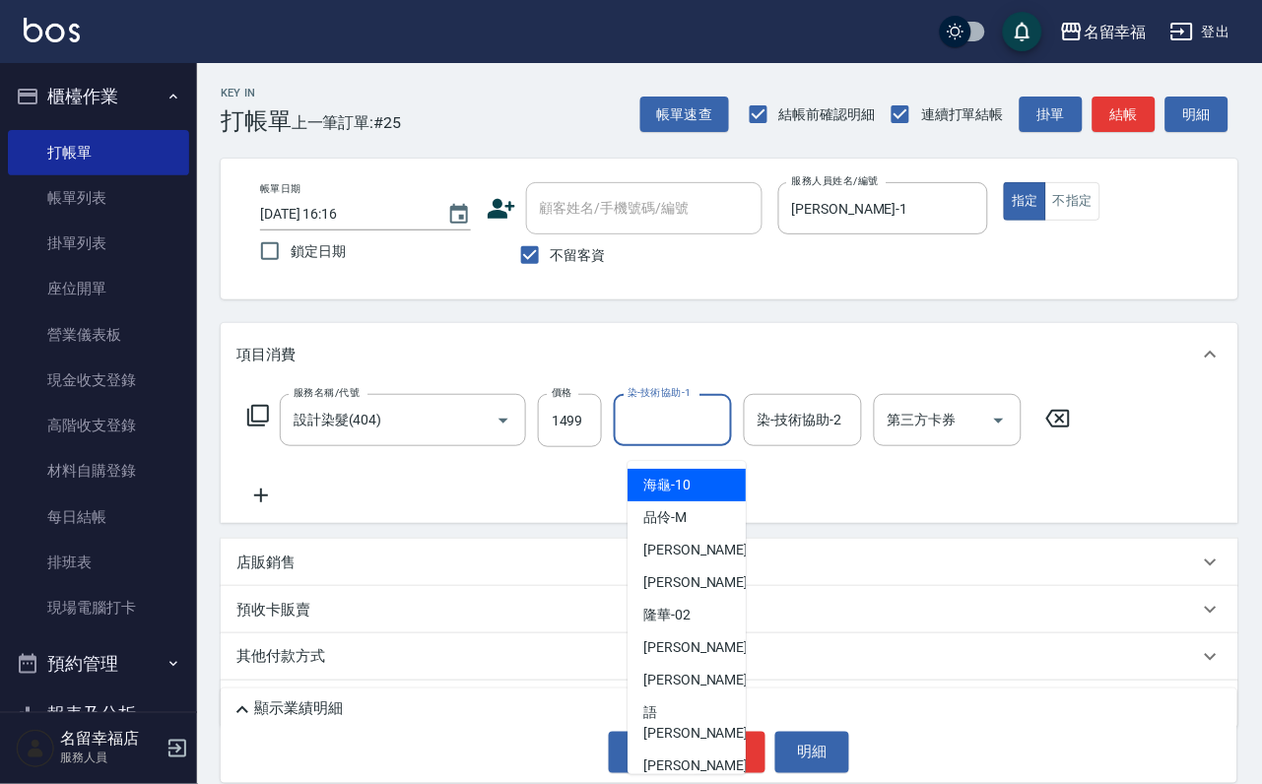
click at [654, 436] on input "染-技術協助-1" at bounding box center [673, 420] width 100 height 34
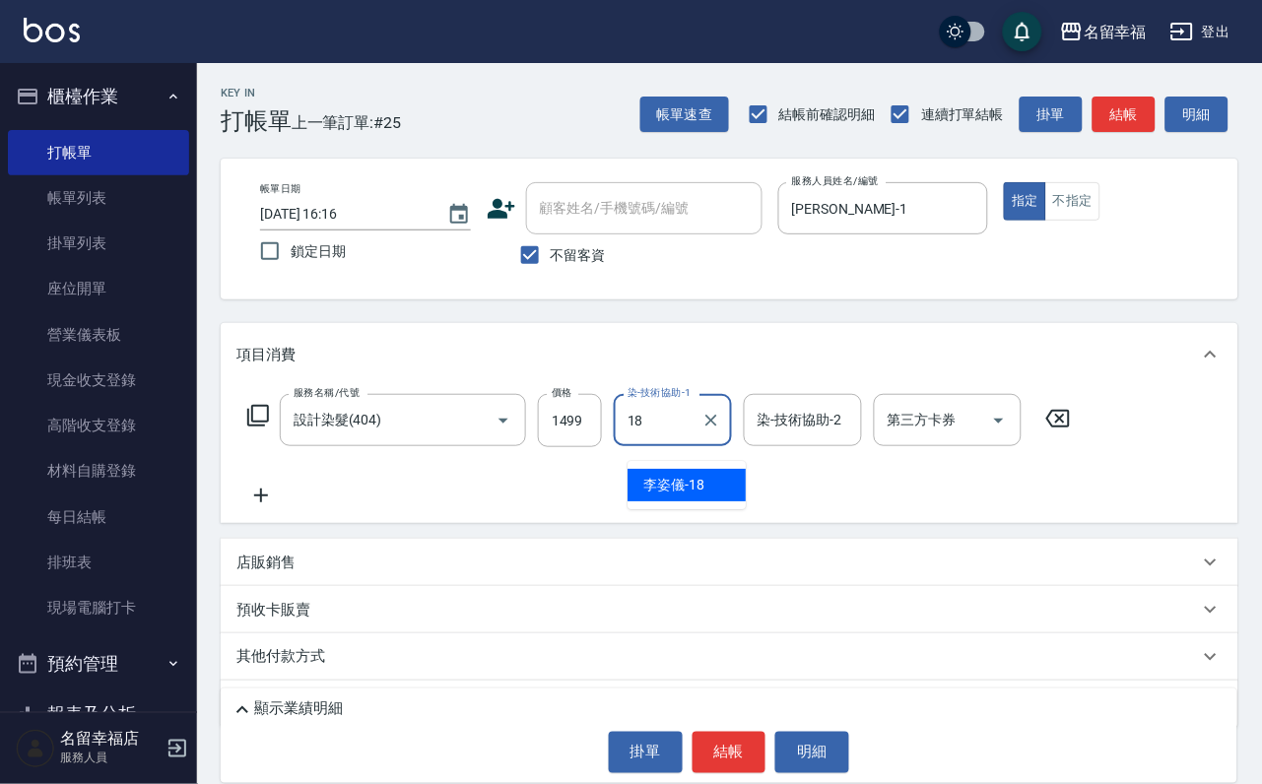
type input "[PERSON_NAME]-18"
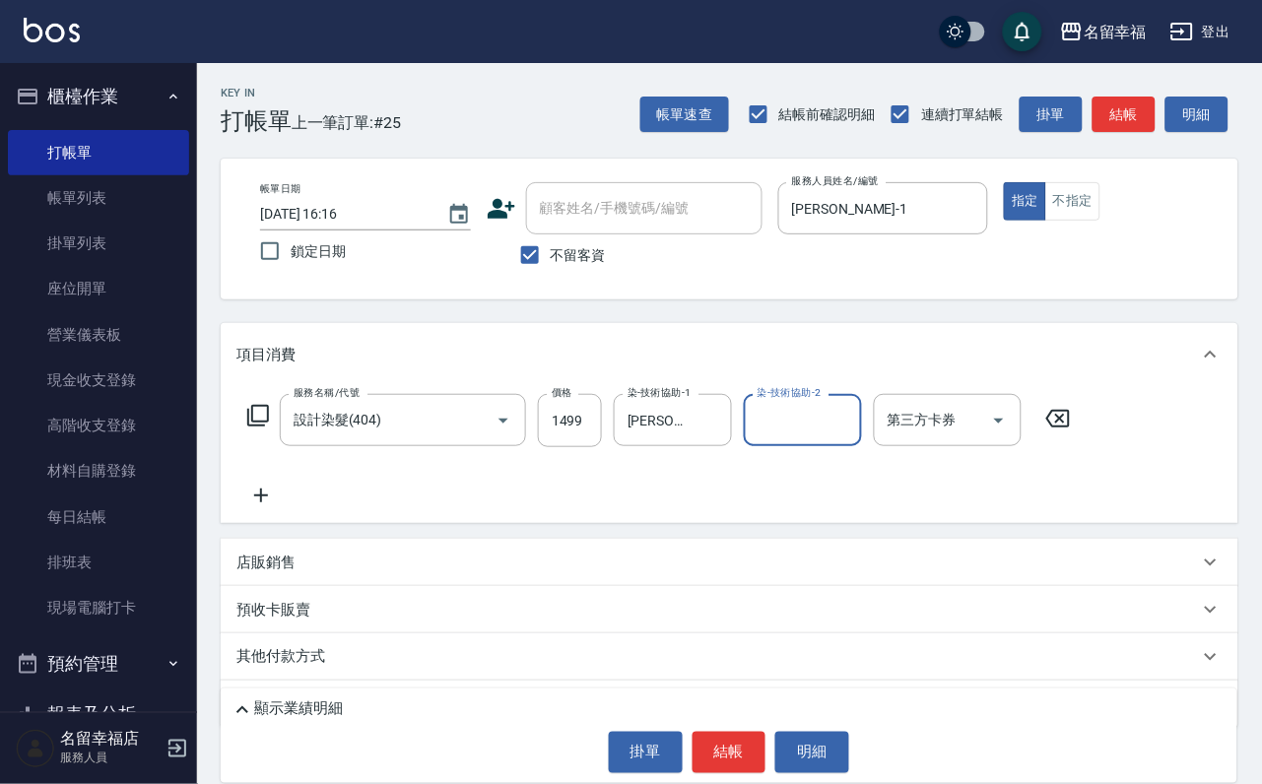
click at [237, 507] on icon at bounding box center [260, 496] width 49 height 24
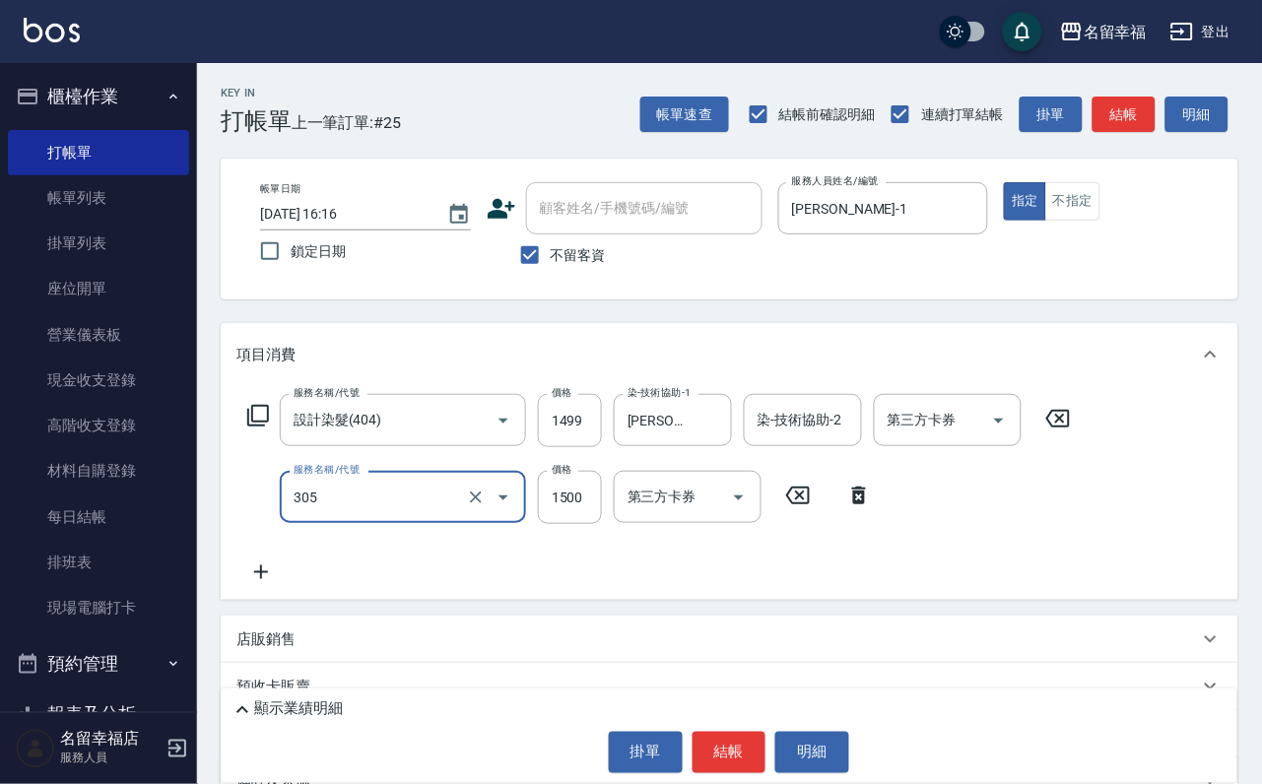
type input "設計燙髮1500(305)"
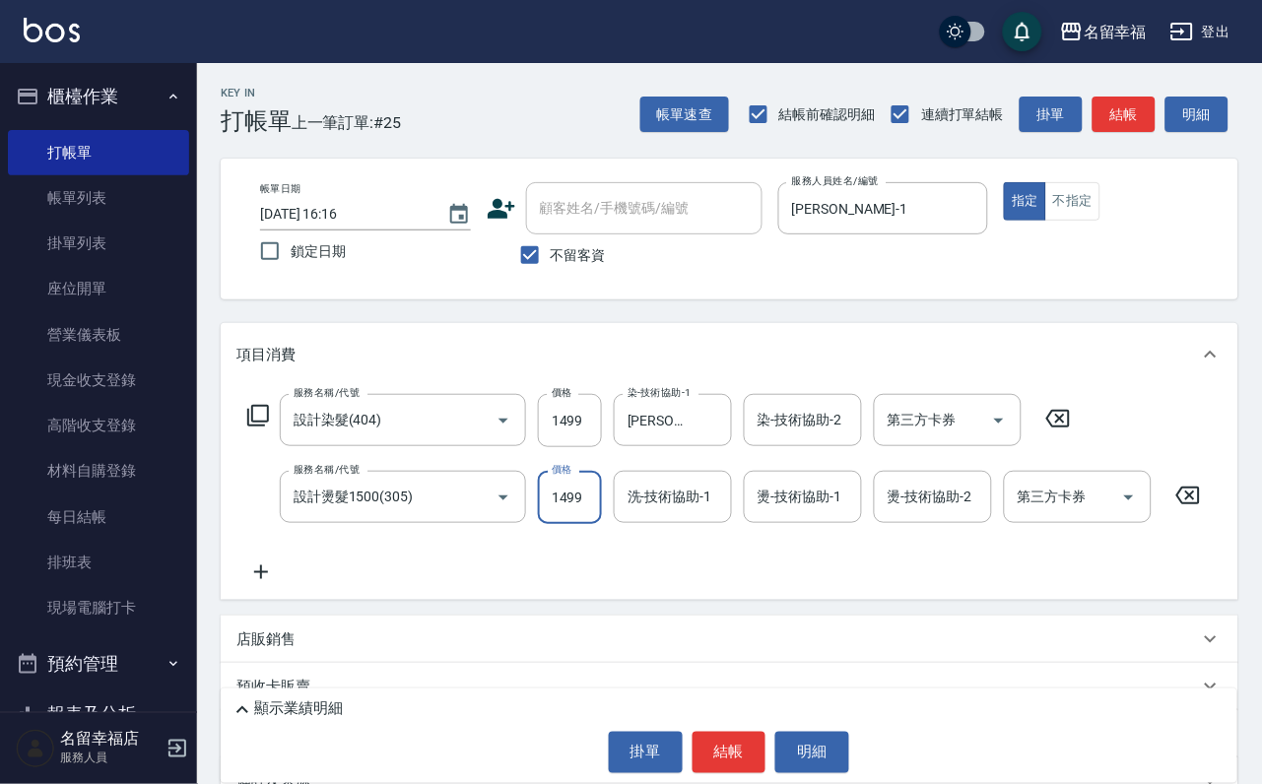
scroll to position [0, 1]
type input "1499"
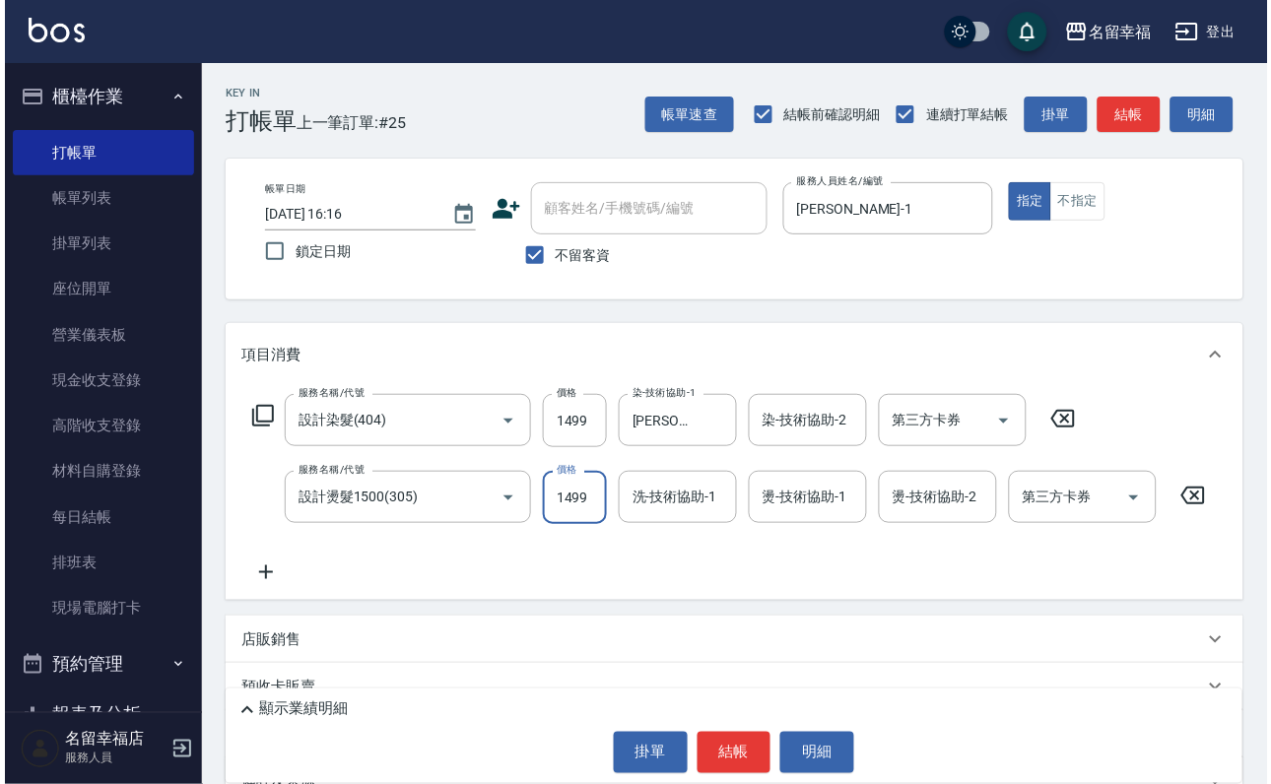
scroll to position [0, 0]
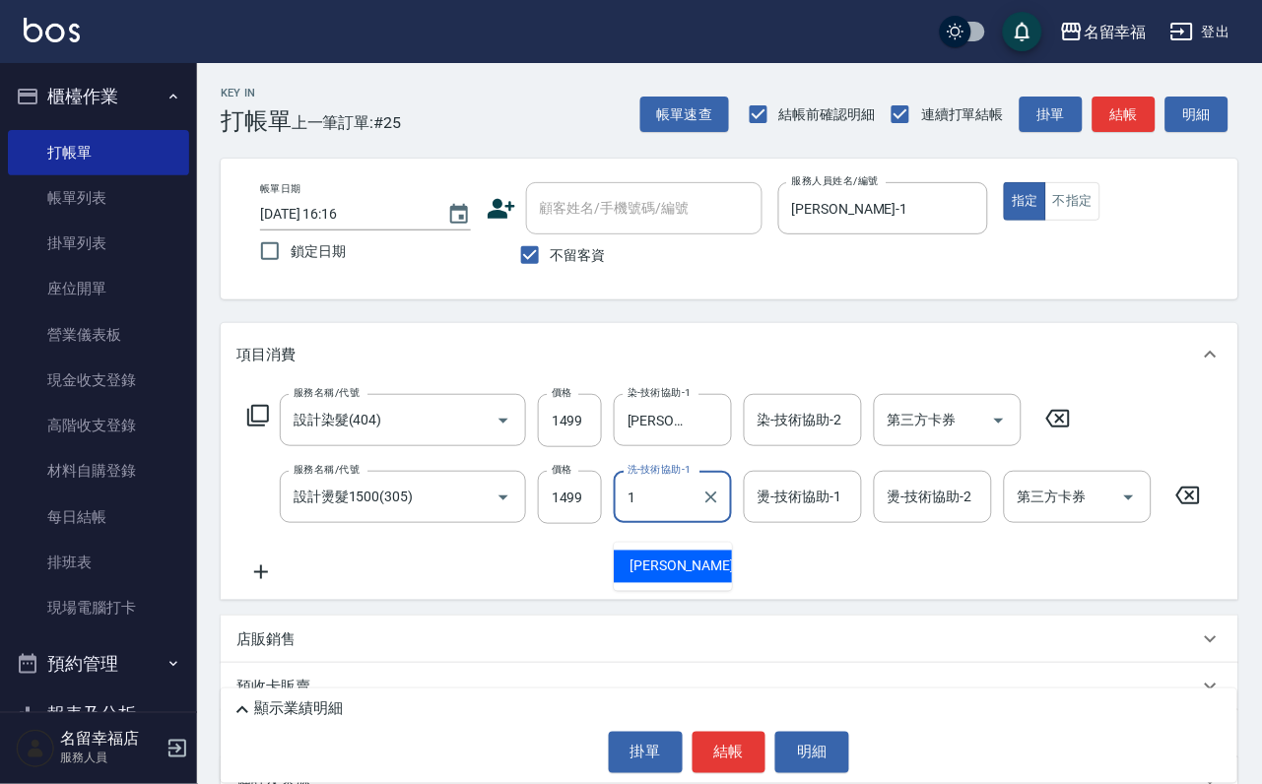
type input "[PERSON_NAME]-1"
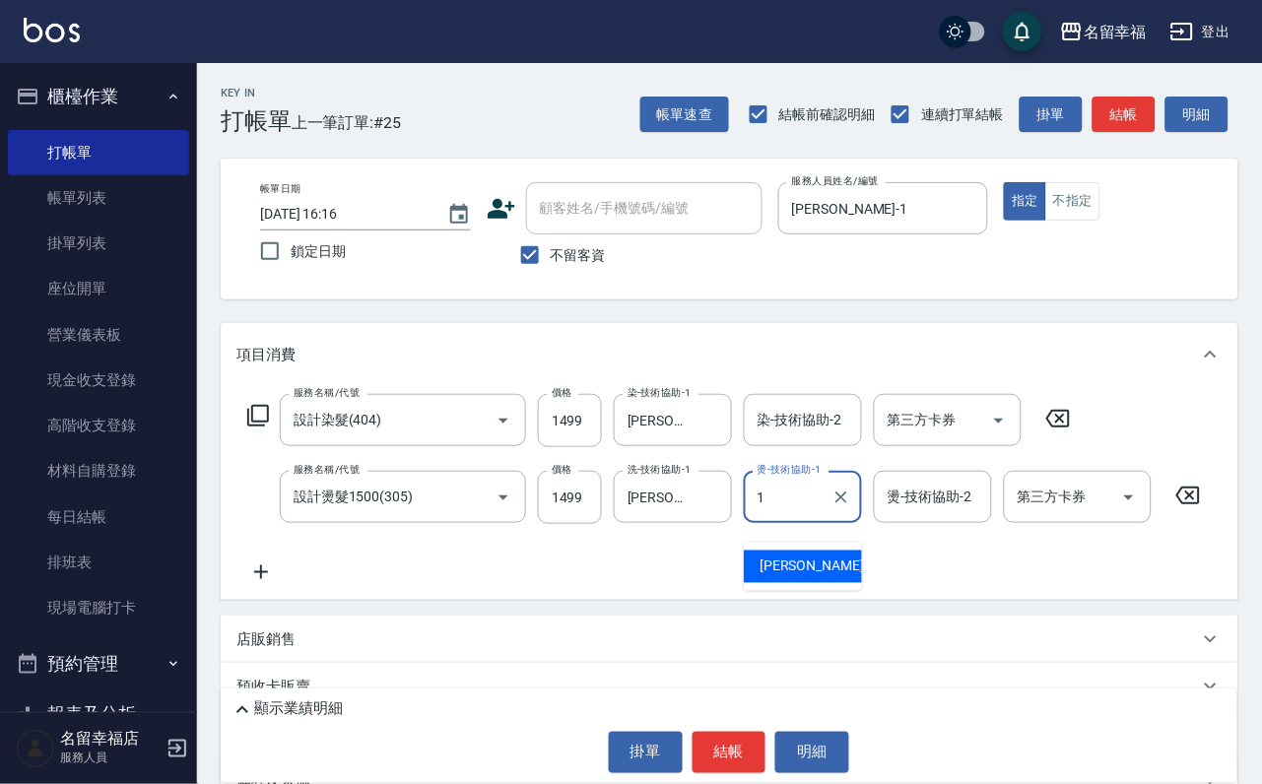
type input "[PERSON_NAME]-1"
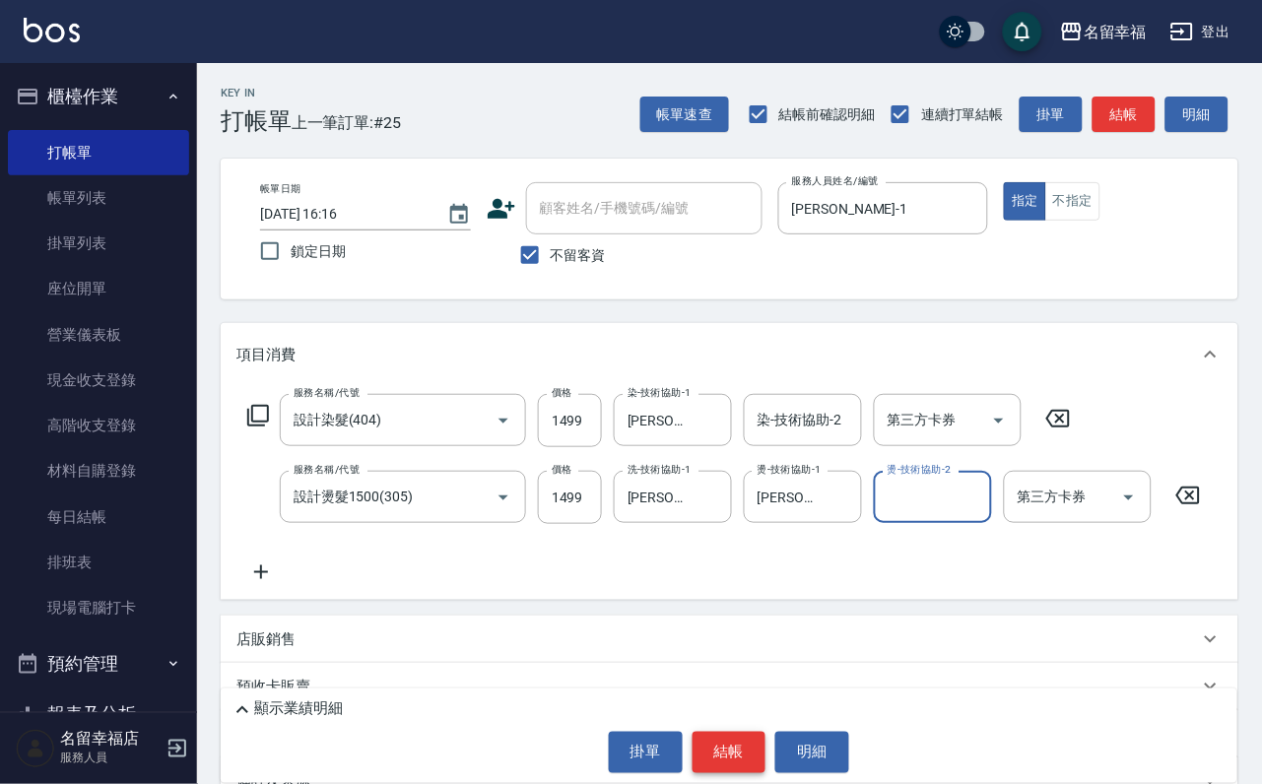
click at [726, 750] on button "結帳" at bounding box center [730, 752] width 74 height 41
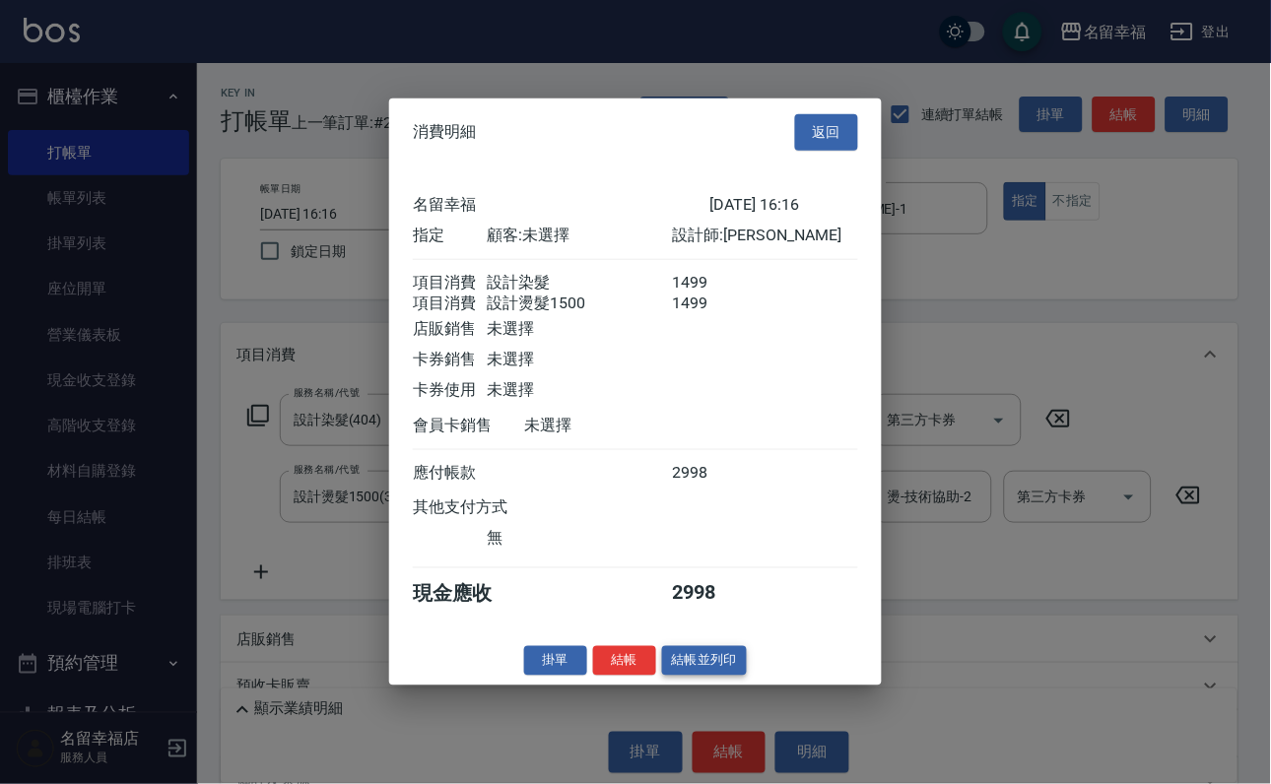
scroll to position [317, 0]
click at [597, 676] on button "結帳" at bounding box center [624, 660] width 63 height 31
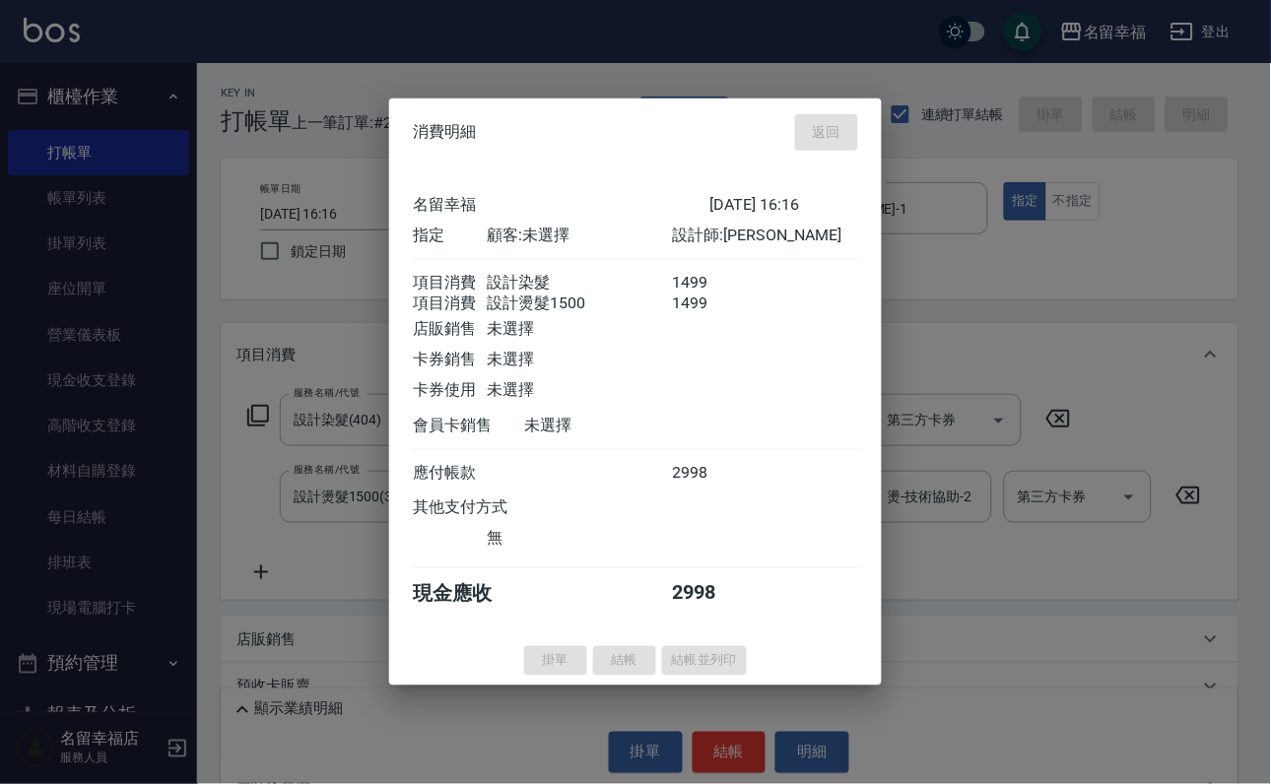
type input "[DATE] 16:33"
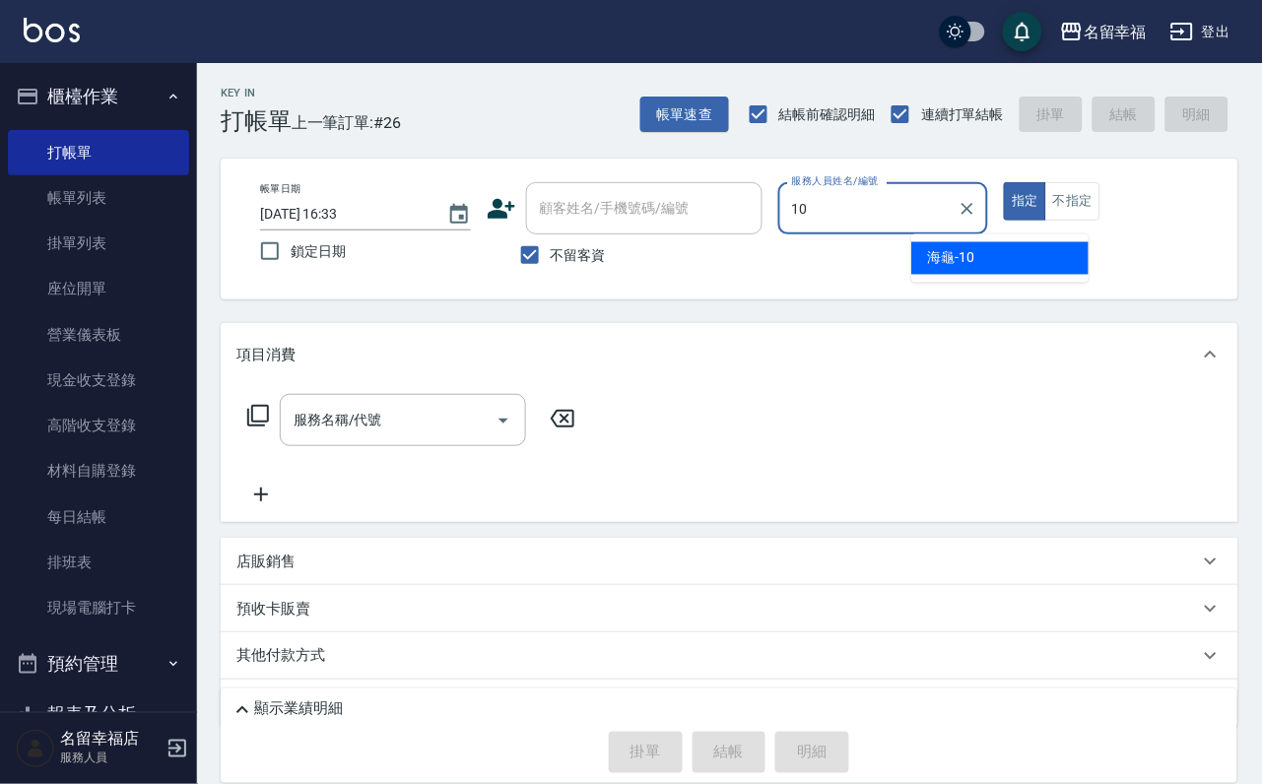
type input "海龜-10"
type button "true"
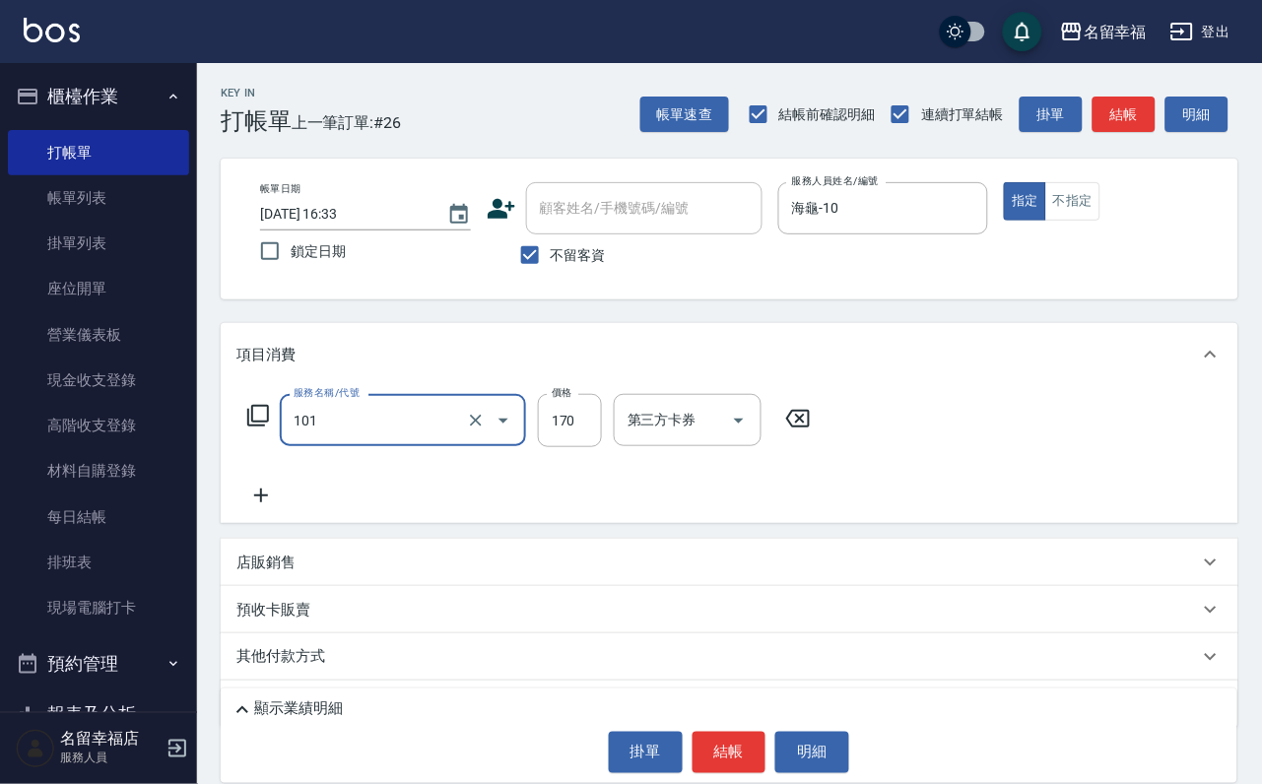
type input "洗髮(101)"
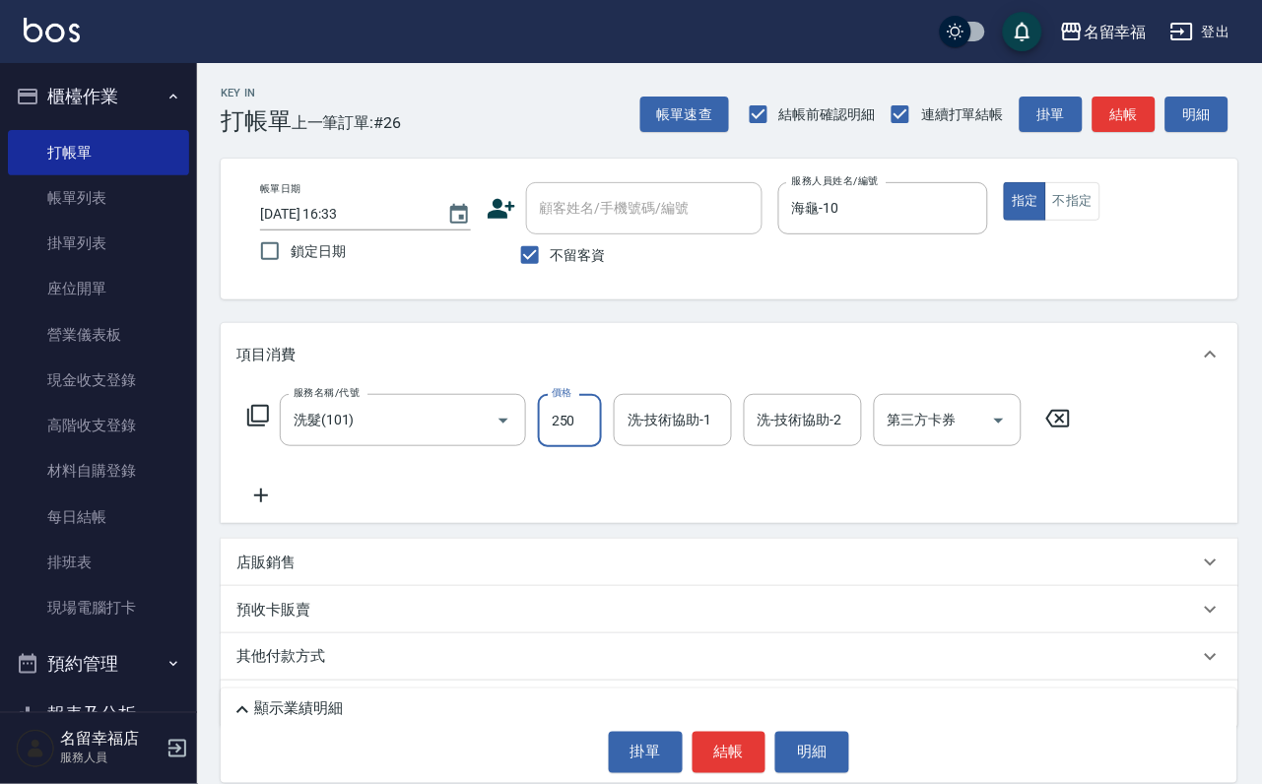
type input "250"
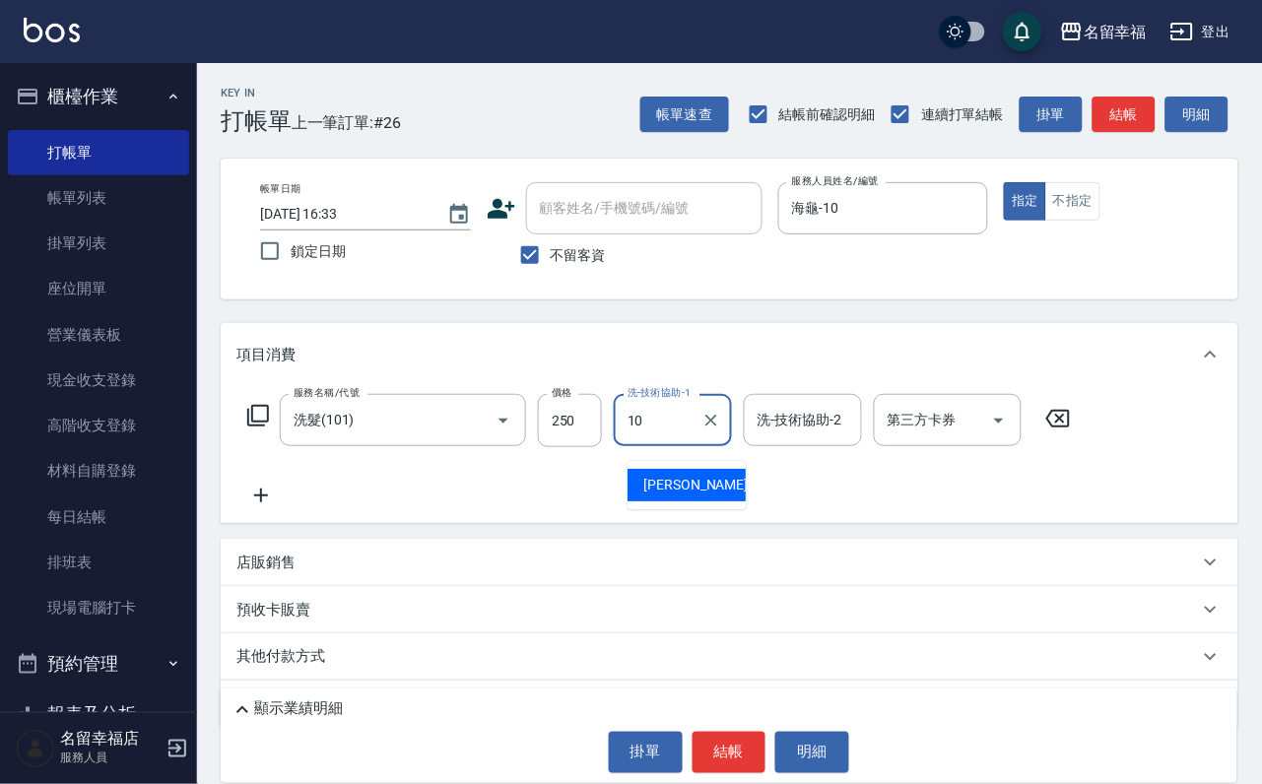
type input "海龜-10"
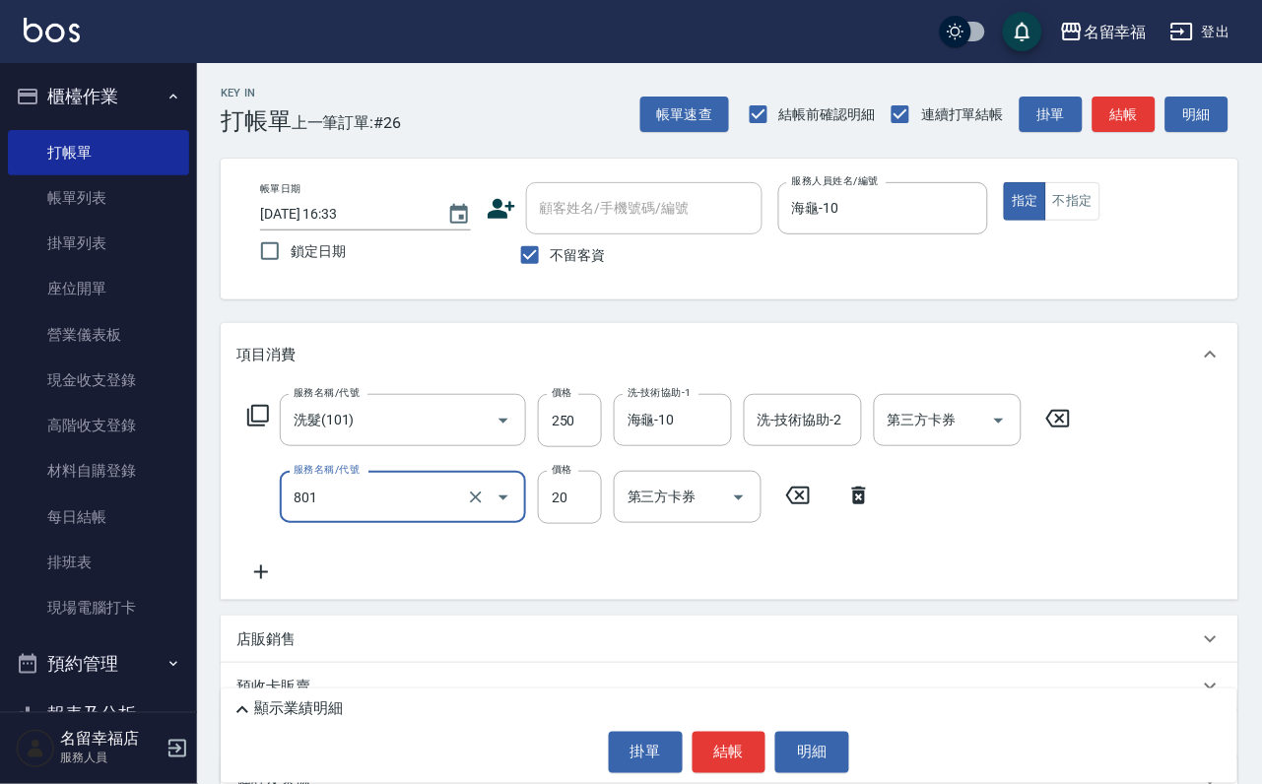
type input "潤絲(801)"
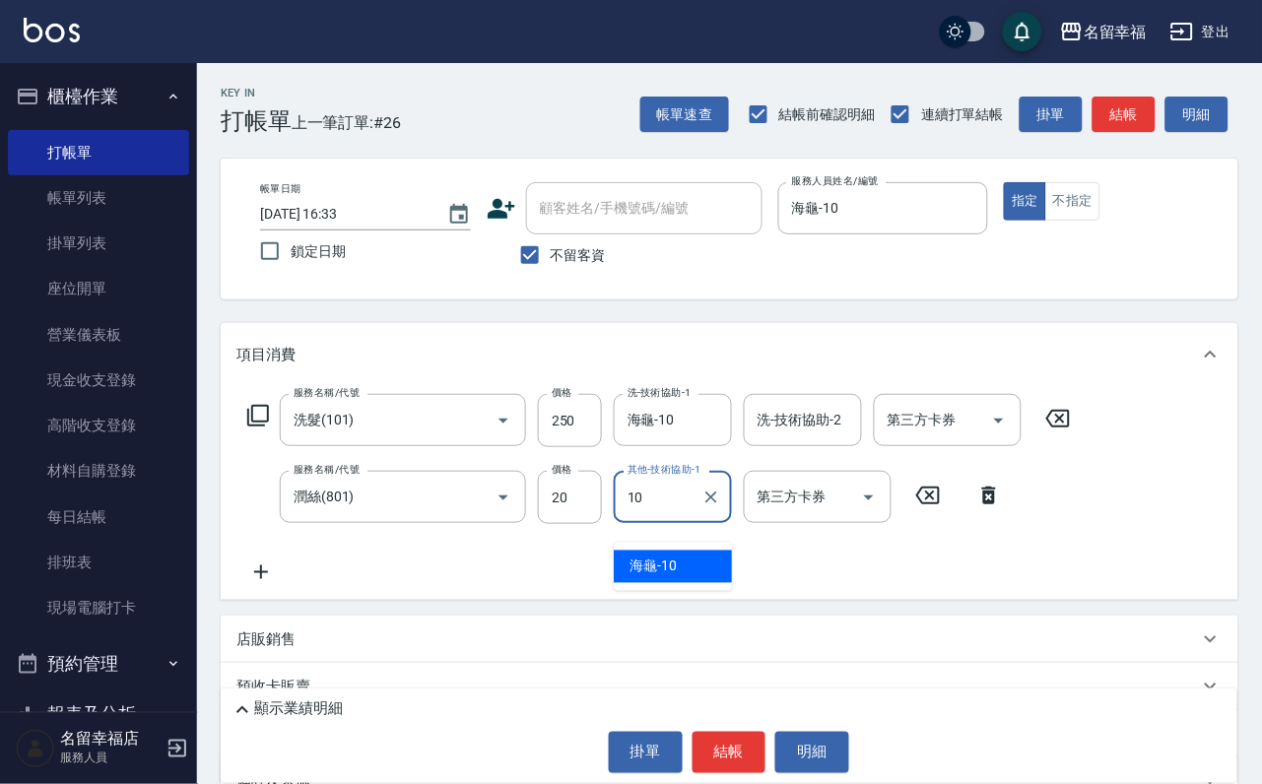
type input "海龜-10"
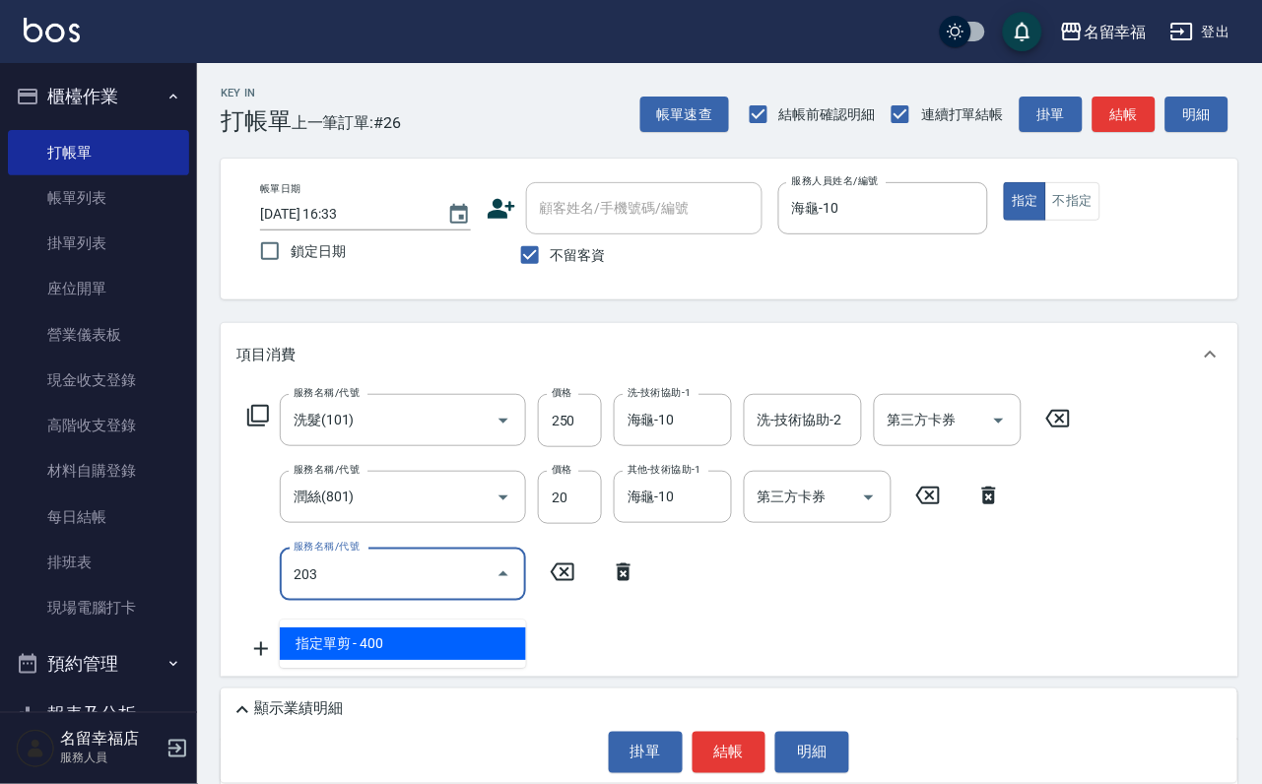
type input "指定單剪(203)"
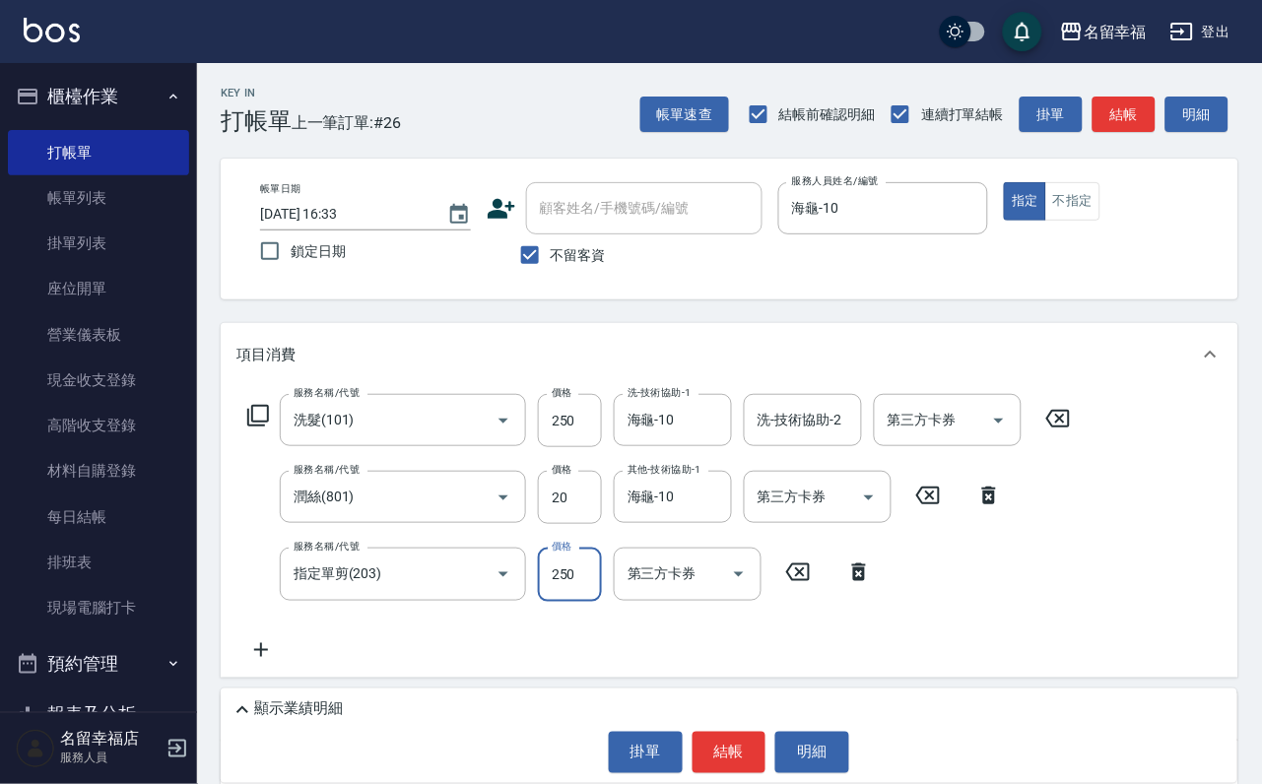
type input "250"
click at [734, 753] on button "結帳" at bounding box center [730, 752] width 74 height 41
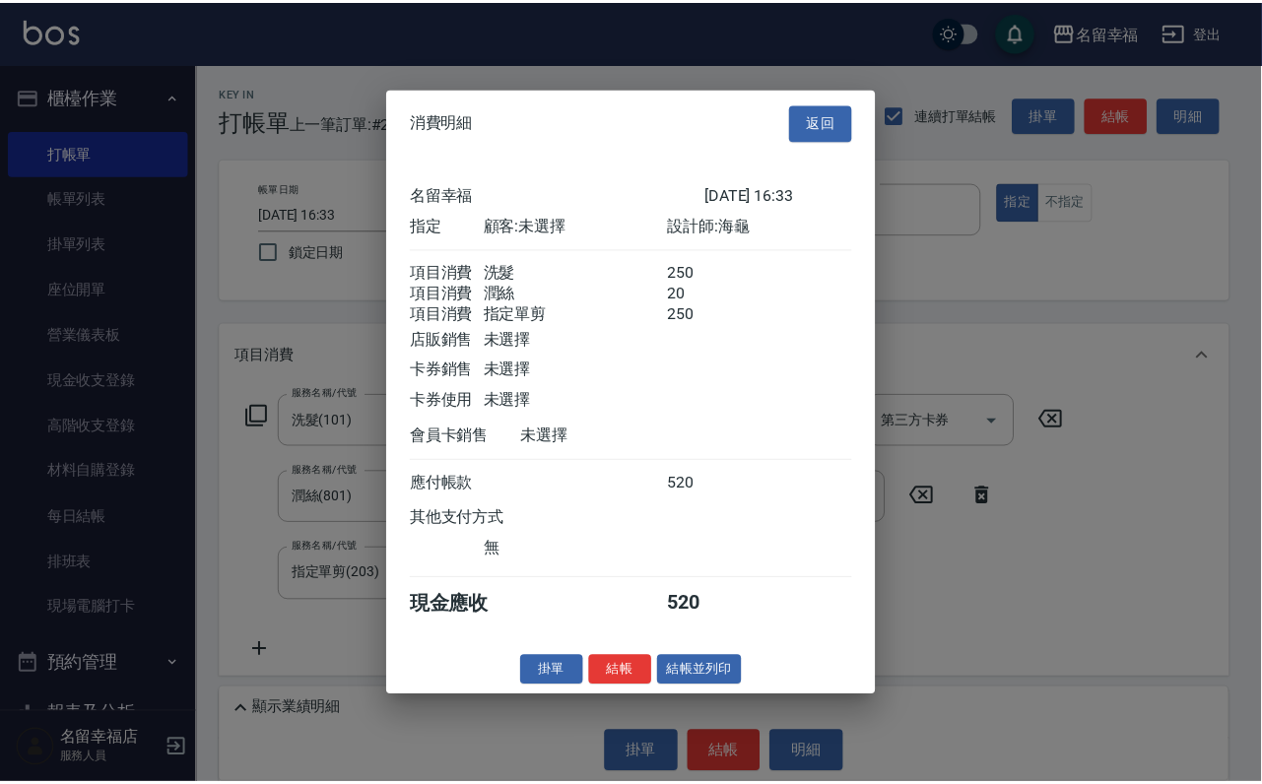
scroll to position [390, 0]
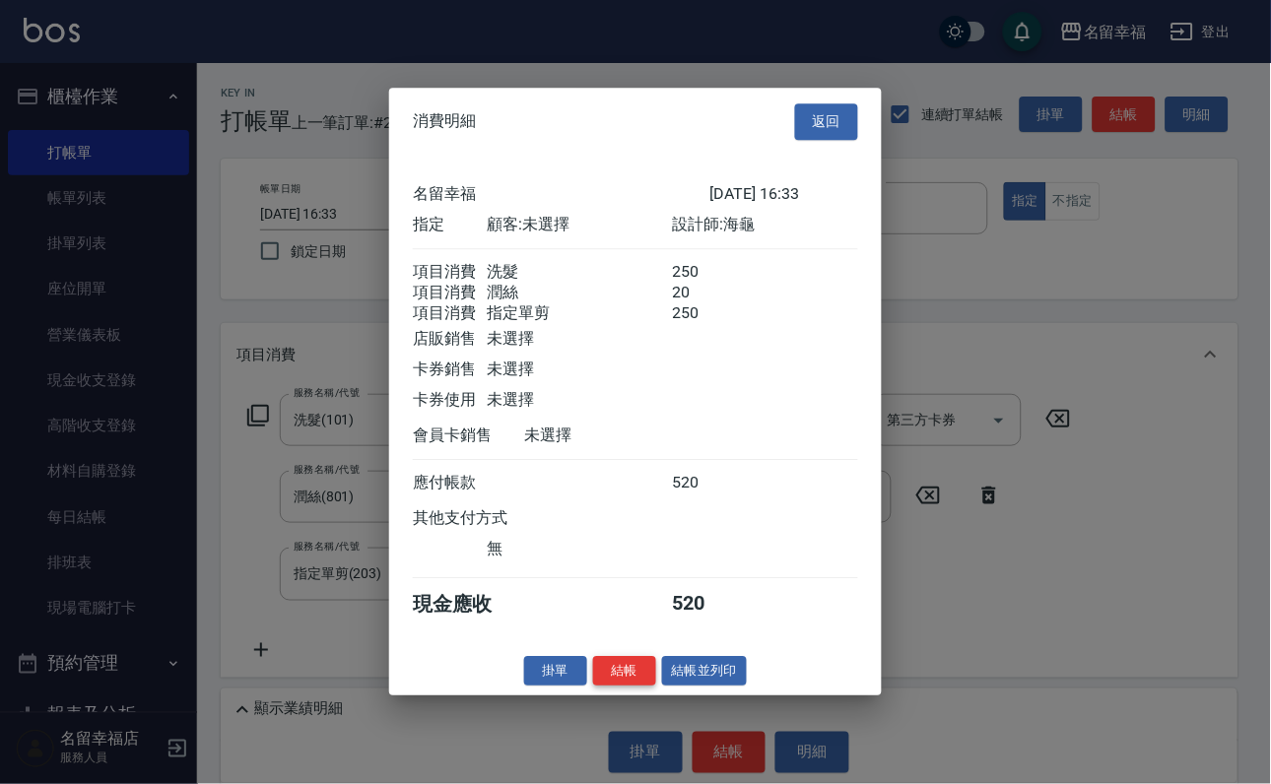
click at [612, 687] on button "結帳" at bounding box center [624, 671] width 63 height 31
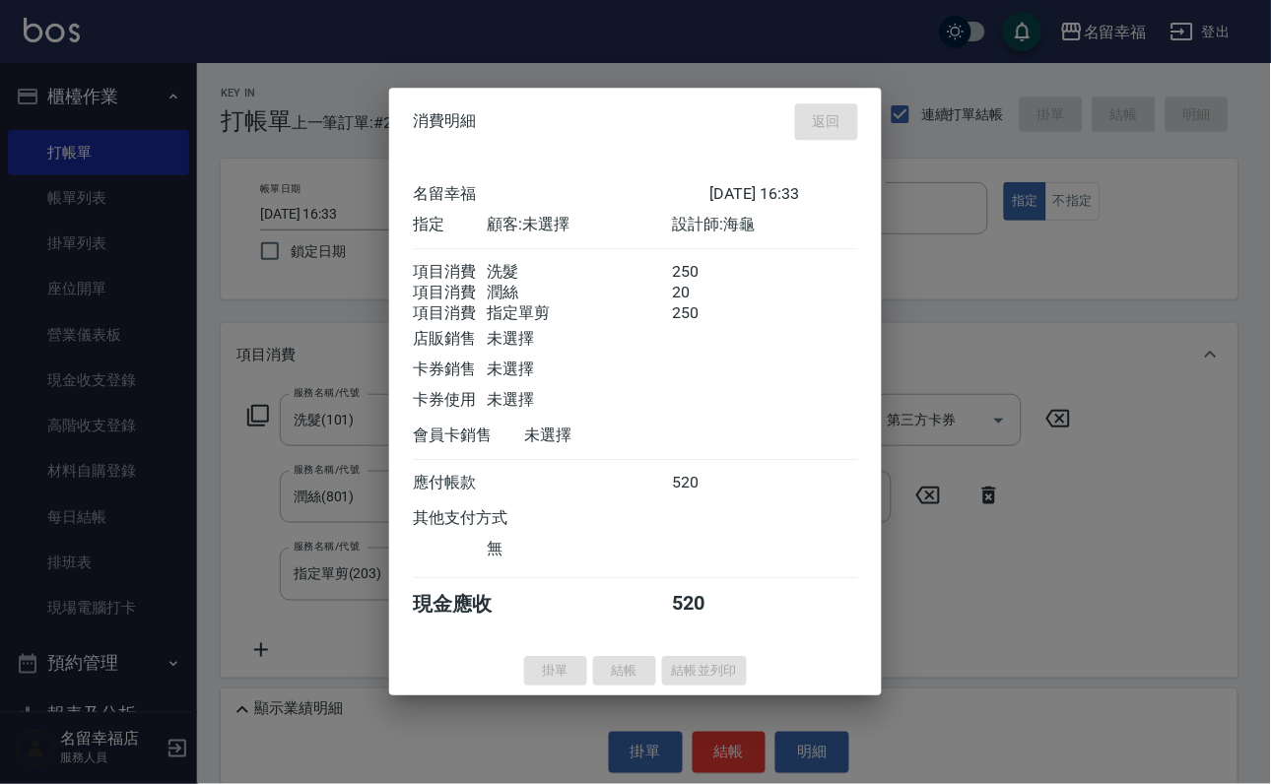
type input "[DATE] 16:57"
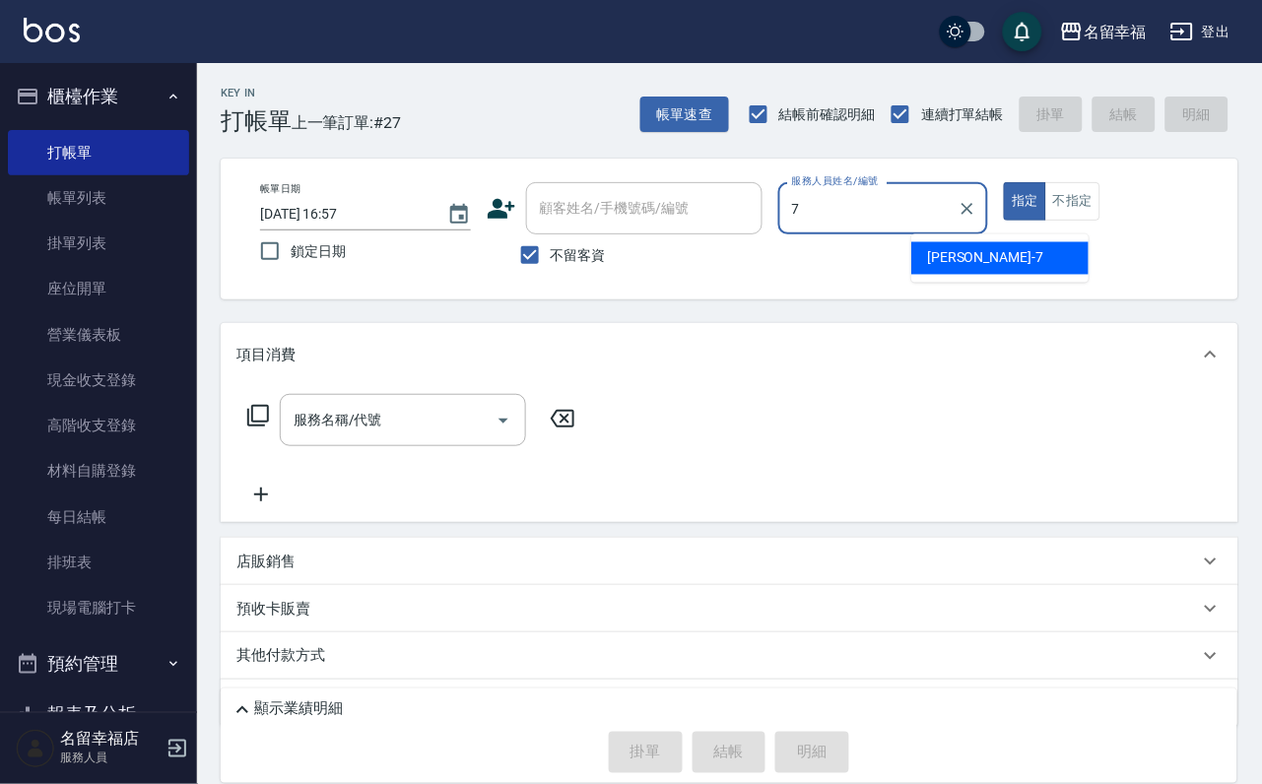
type input "瑜瑜-7"
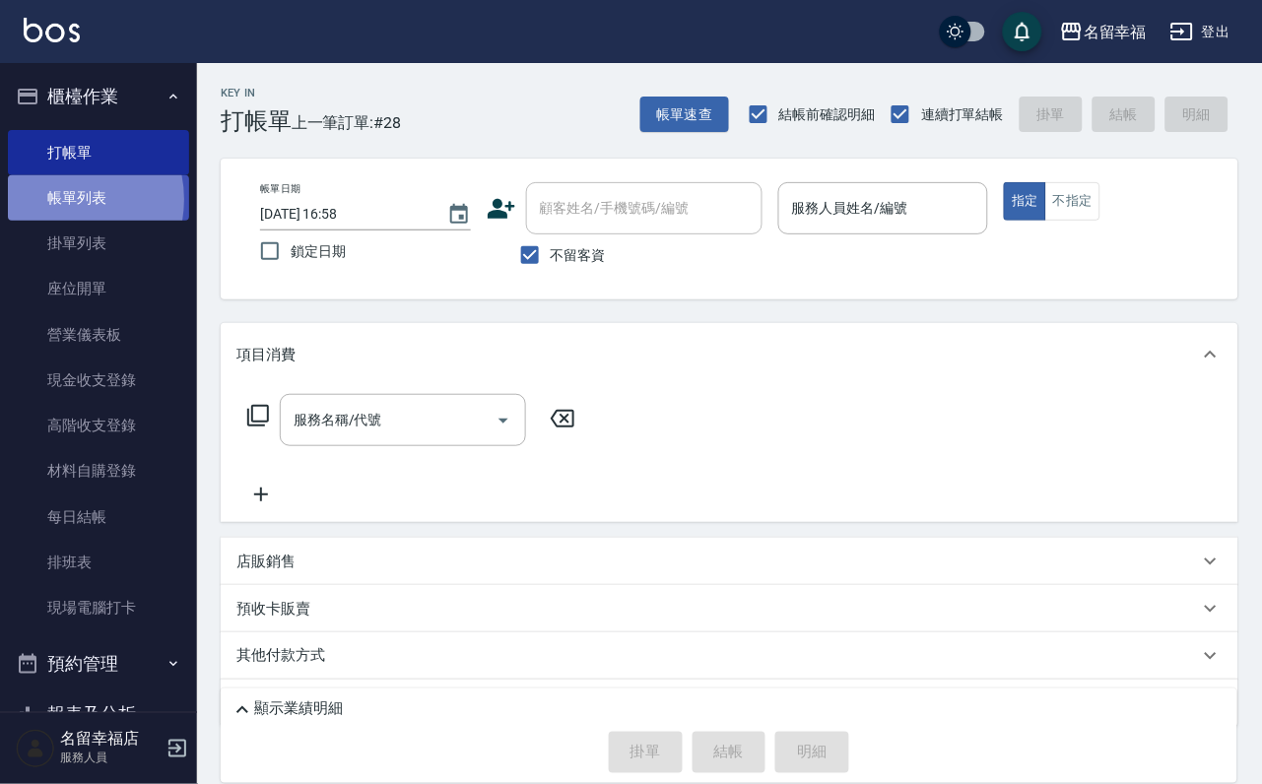
click at [55, 211] on link "帳單列表" at bounding box center [98, 197] width 181 height 45
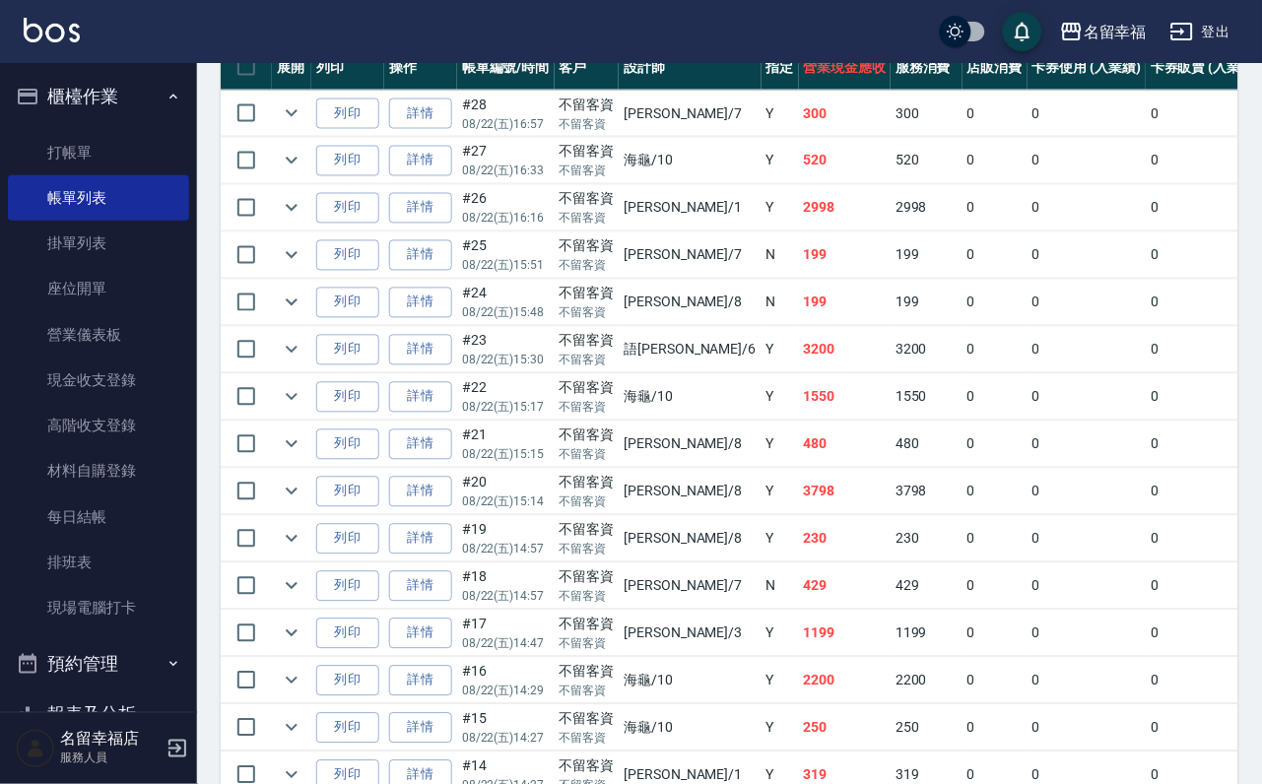
scroll to position [591, 0]
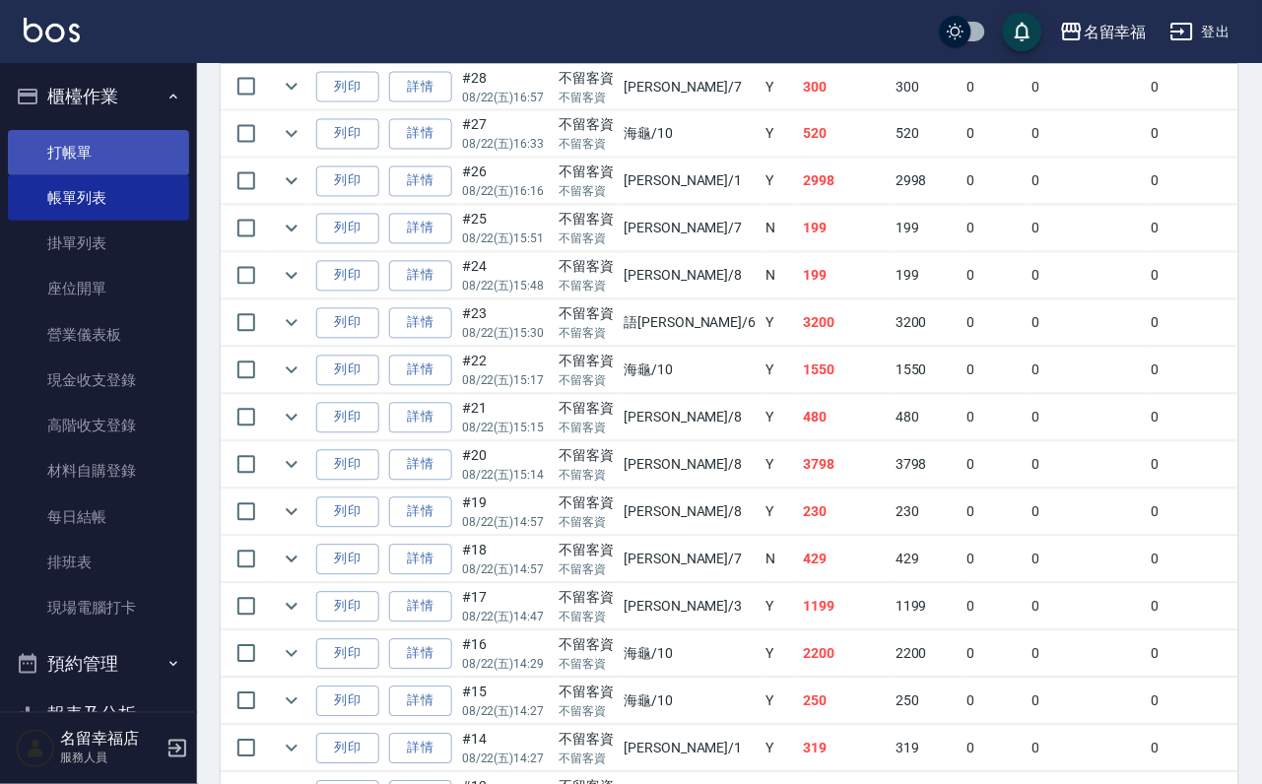
click at [83, 149] on link "打帳單" at bounding box center [98, 152] width 181 height 45
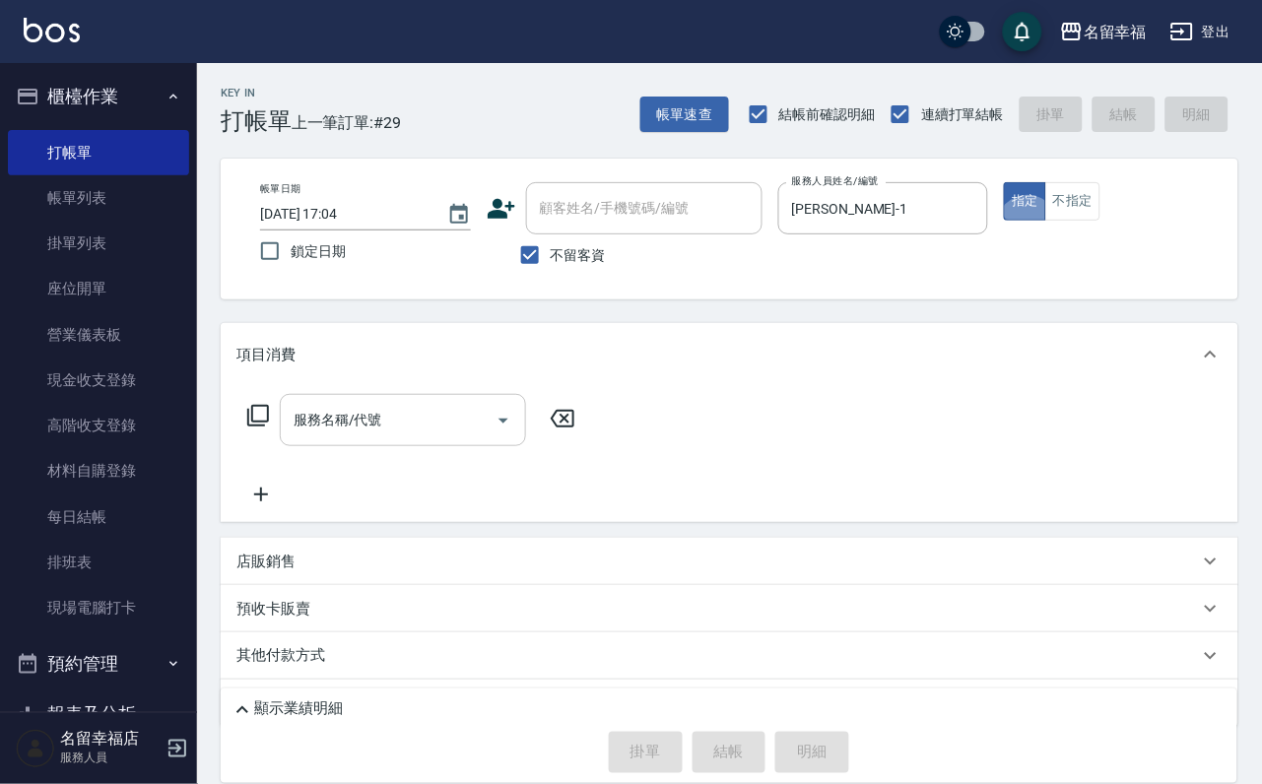
drag, startPoint x: 405, startPoint y: 432, endPoint x: 398, endPoint y: 425, distance: 10.5
click at [398, 425] on input "服務名稱/代號" at bounding box center [388, 420] width 199 height 34
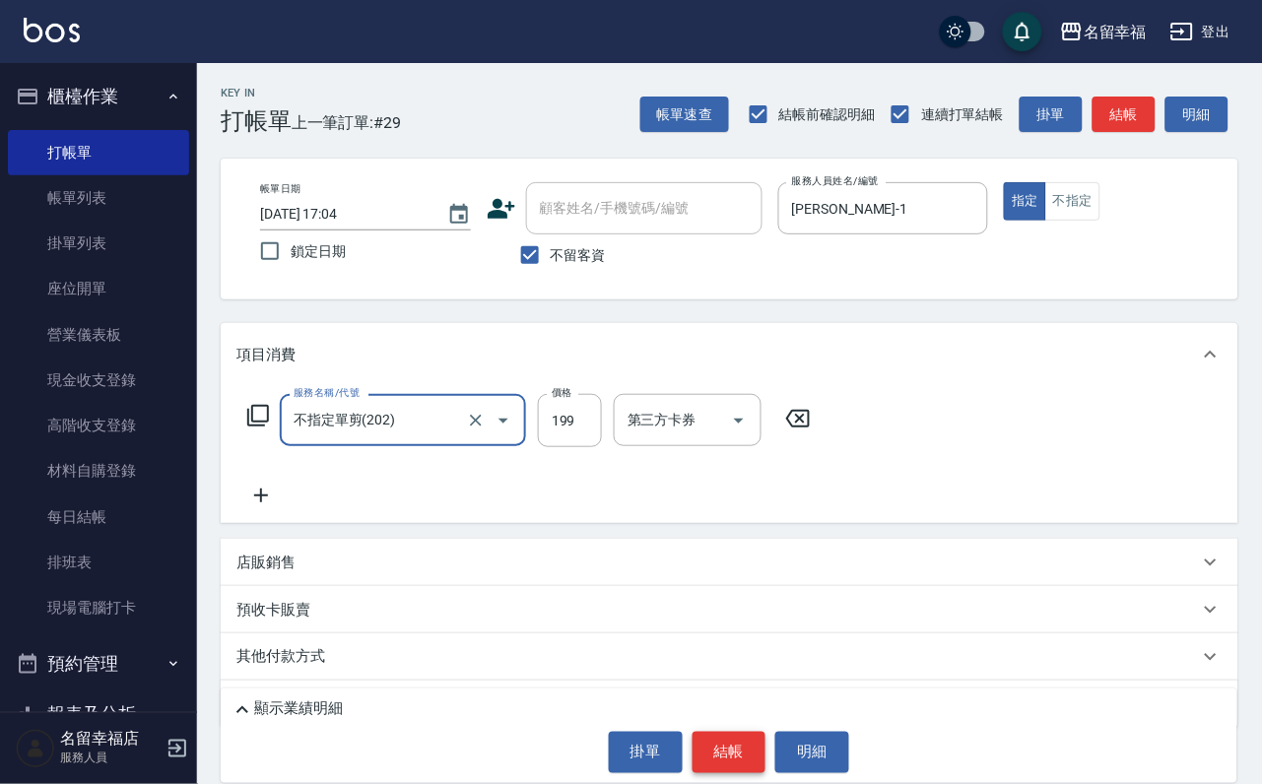
click at [714, 749] on button "結帳" at bounding box center [730, 752] width 74 height 41
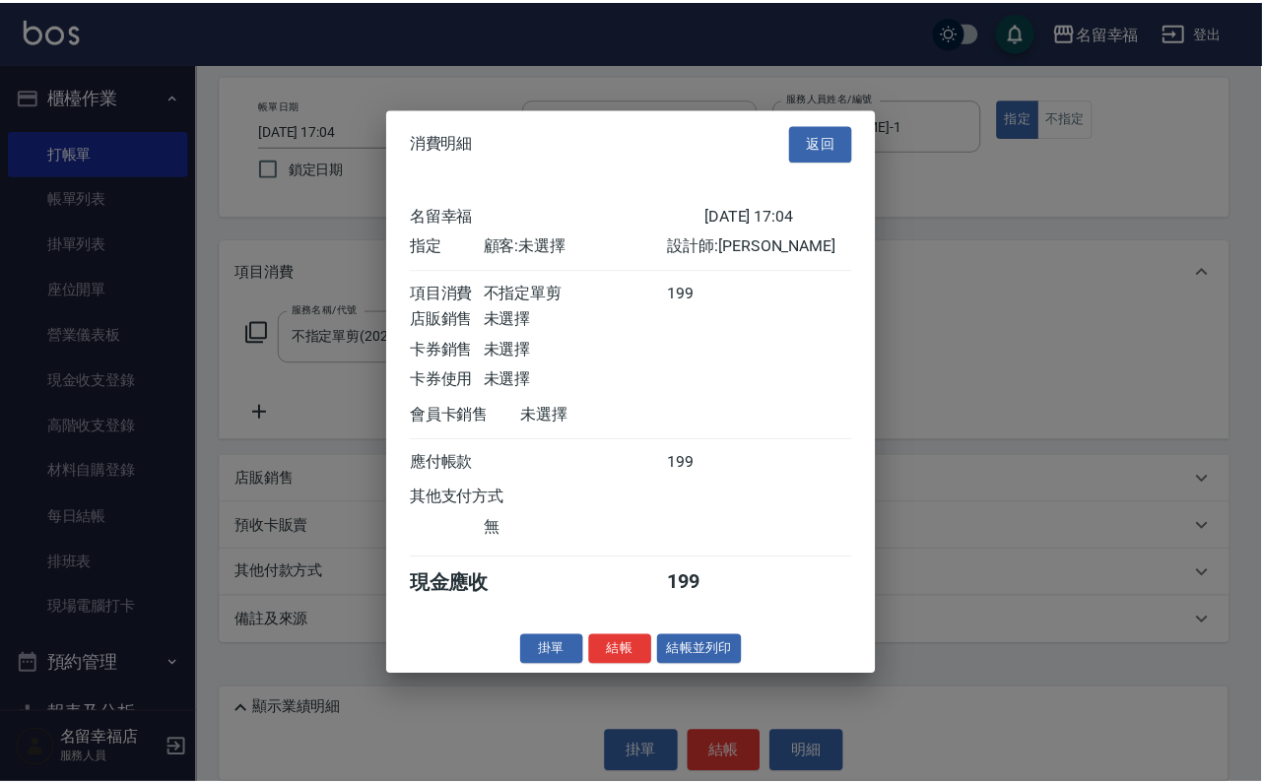
scroll to position [243, 0]
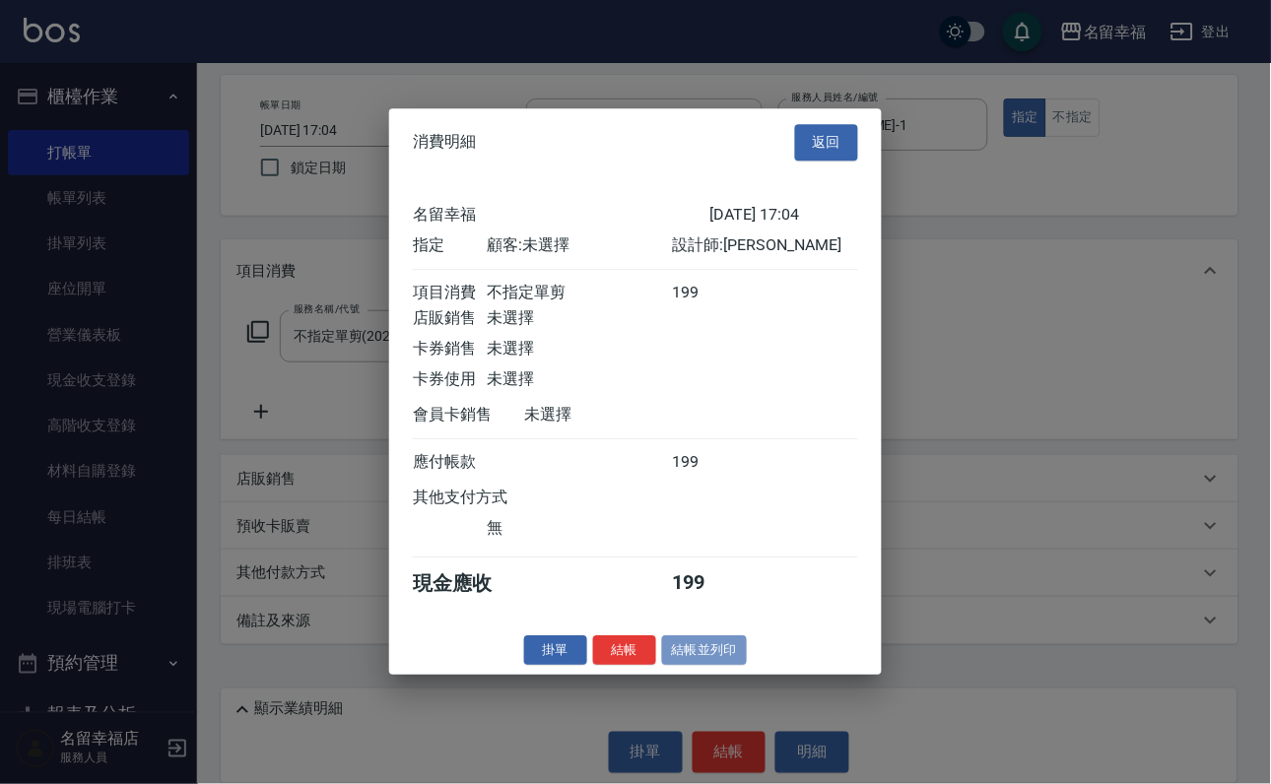
click at [662, 666] on button "結帳並列印" at bounding box center [705, 650] width 86 height 31
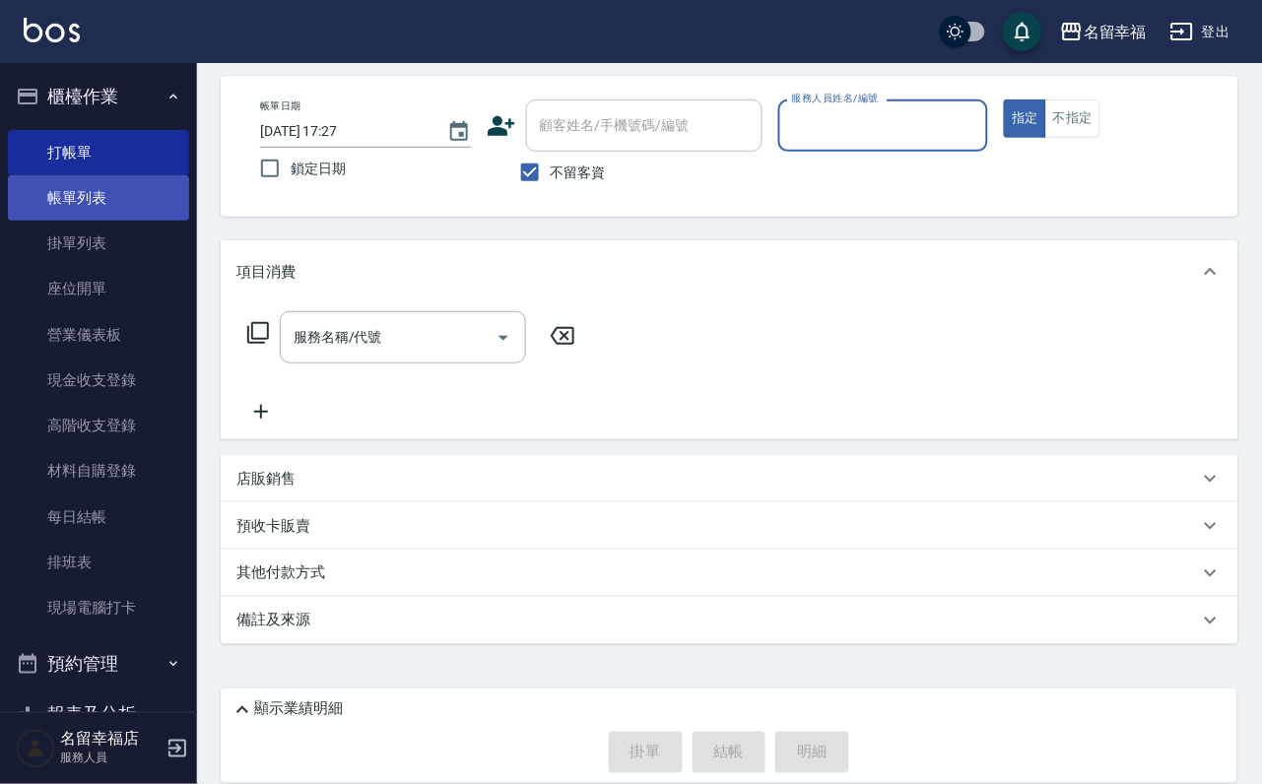
drag, startPoint x: 140, startPoint y: 226, endPoint x: 168, endPoint y: 203, distance: 36.5
click at [140, 221] on link "帳單列表" at bounding box center [98, 197] width 181 height 45
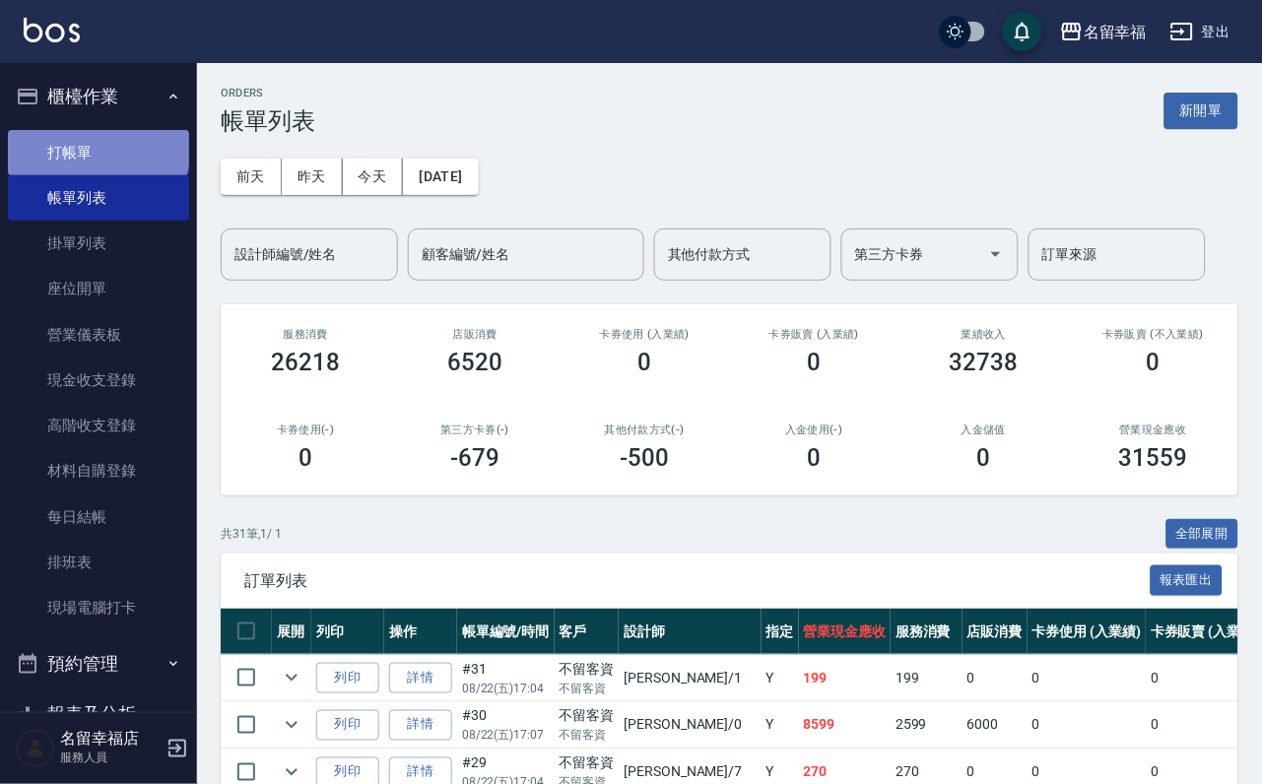
click at [96, 150] on link "打帳單" at bounding box center [98, 152] width 181 height 45
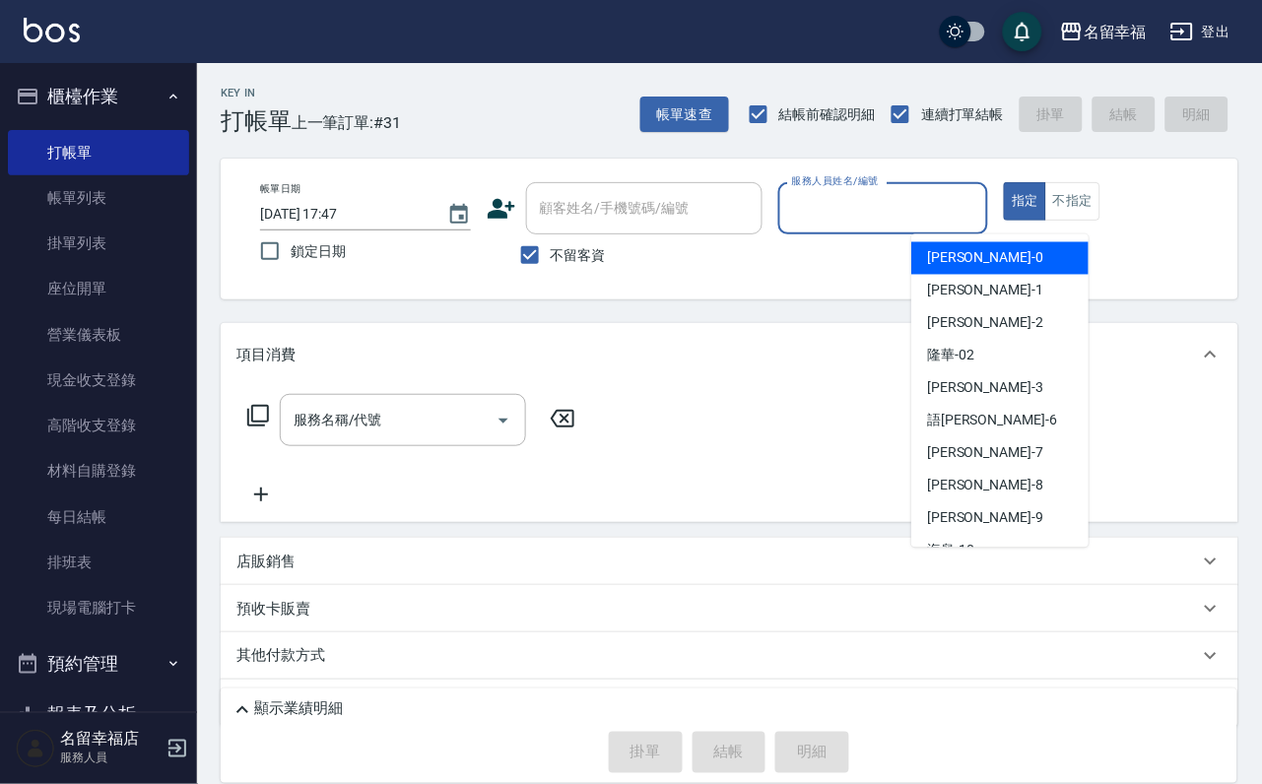
drag, startPoint x: 1039, startPoint y: 193, endPoint x: 1050, endPoint y: 190, distance: 11.2
click at [980, 191] on input "服務人員姓名/編號" at bounding box center [883, 208] width 193 height 34
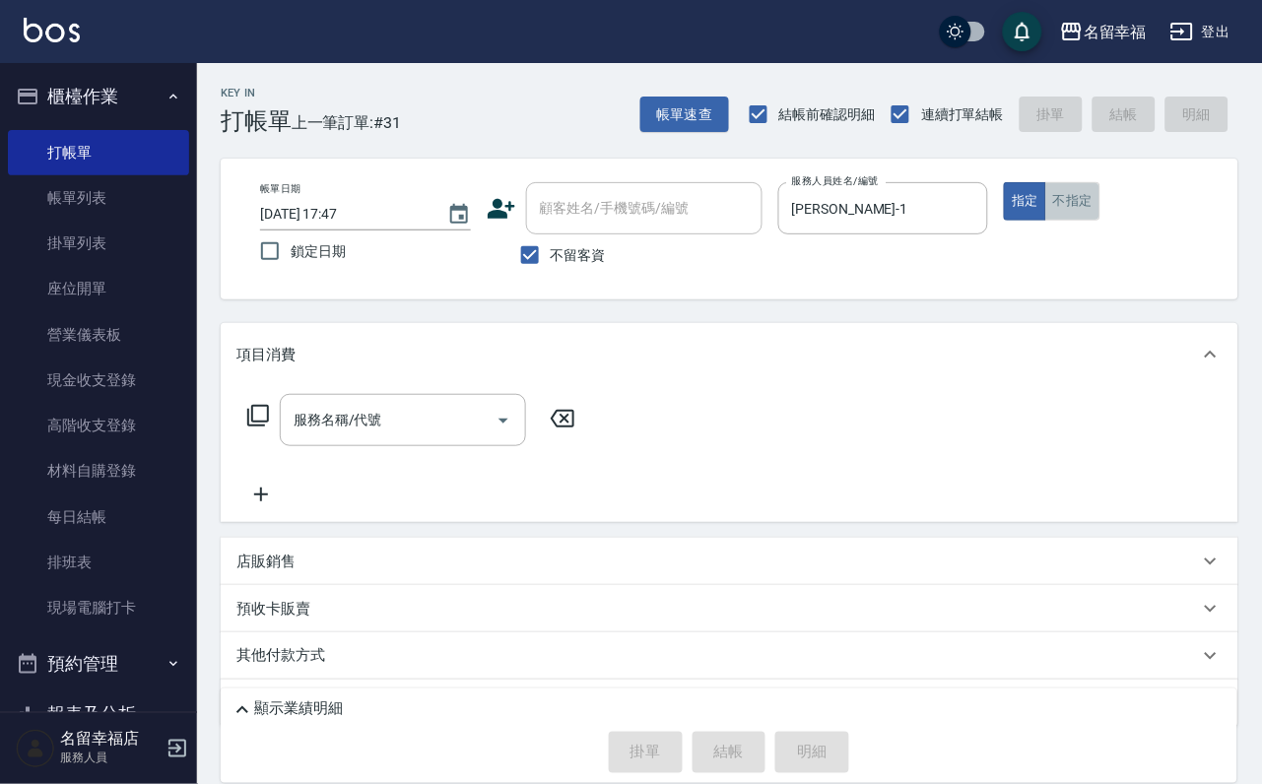
click at [1100, 221] on button "不指定" at bounding box center [1072, 201] width 55 height 38
click at [260, 428] on icon at bounding box center [258, 416] width 24 height 24
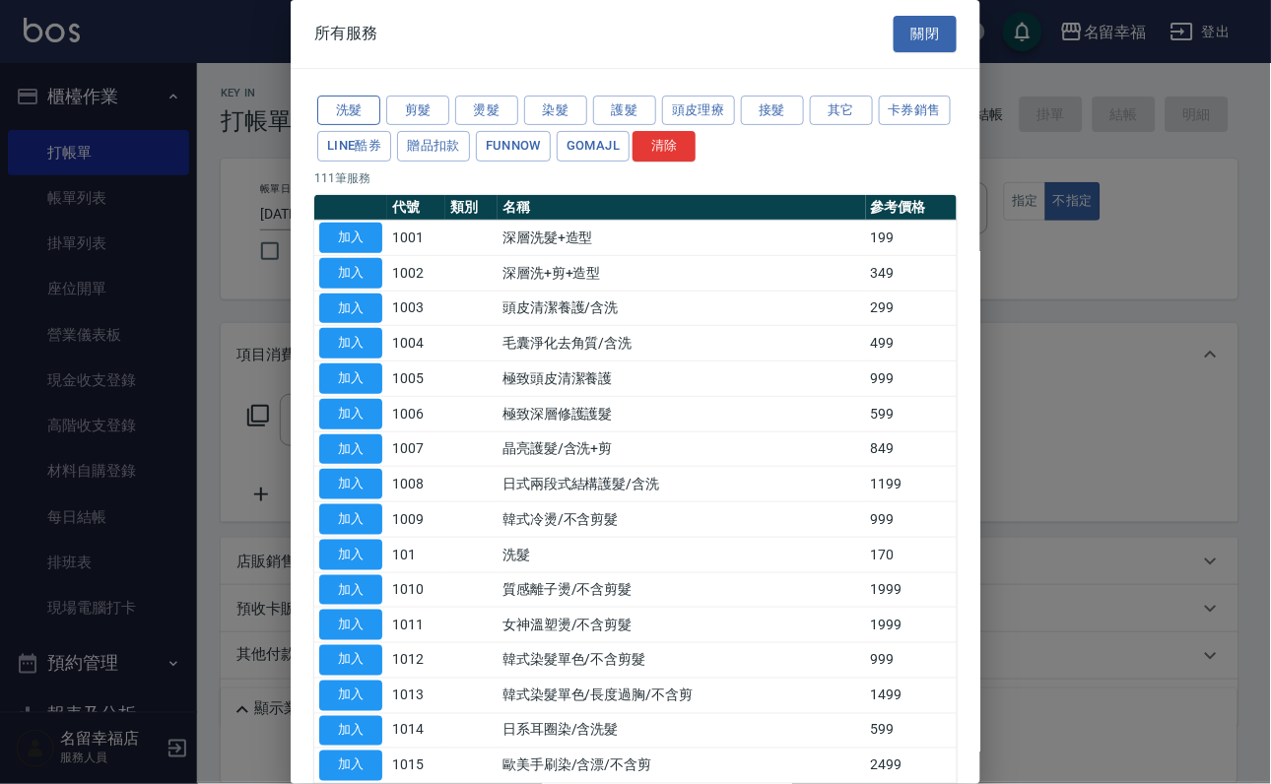
click at [344, 126] on button "洗髮" at bounding box center [348, 111] width 63 height 31
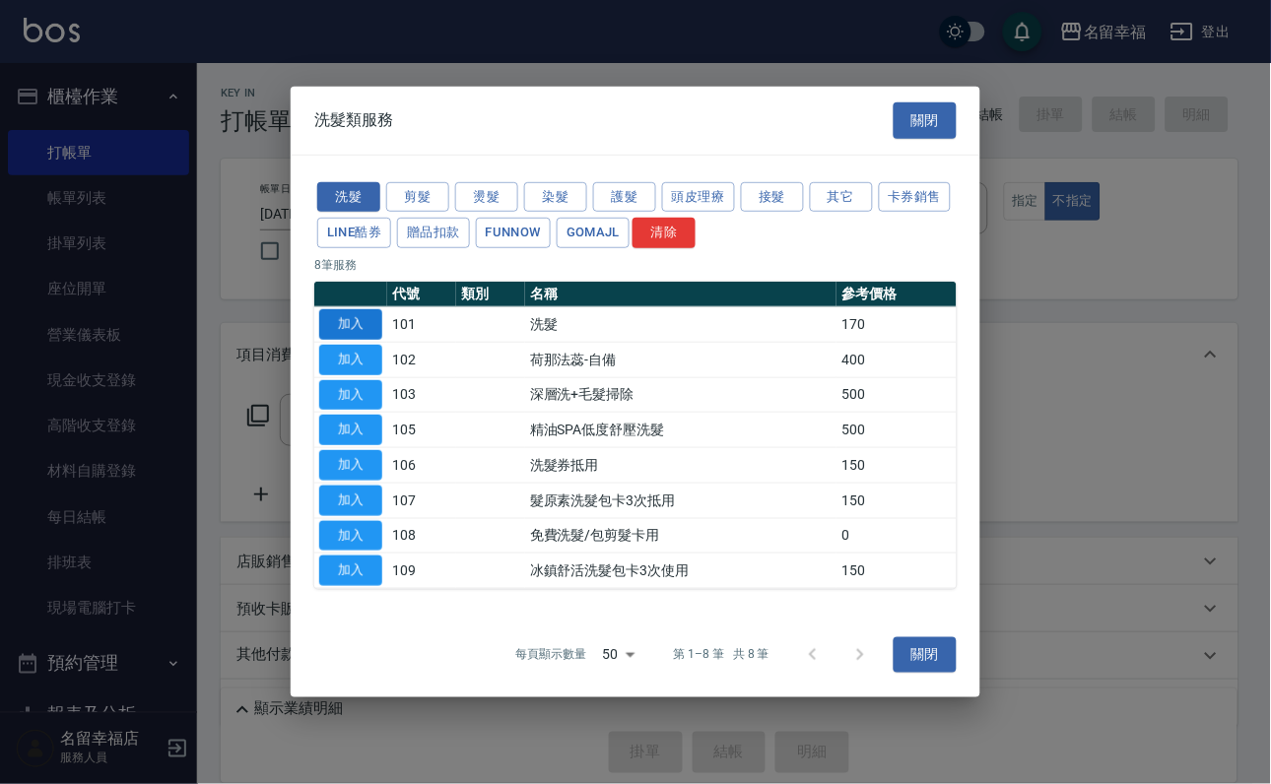
click at [348, 309] on button "加入" at bounding box center [350, 324] width 63 height 31
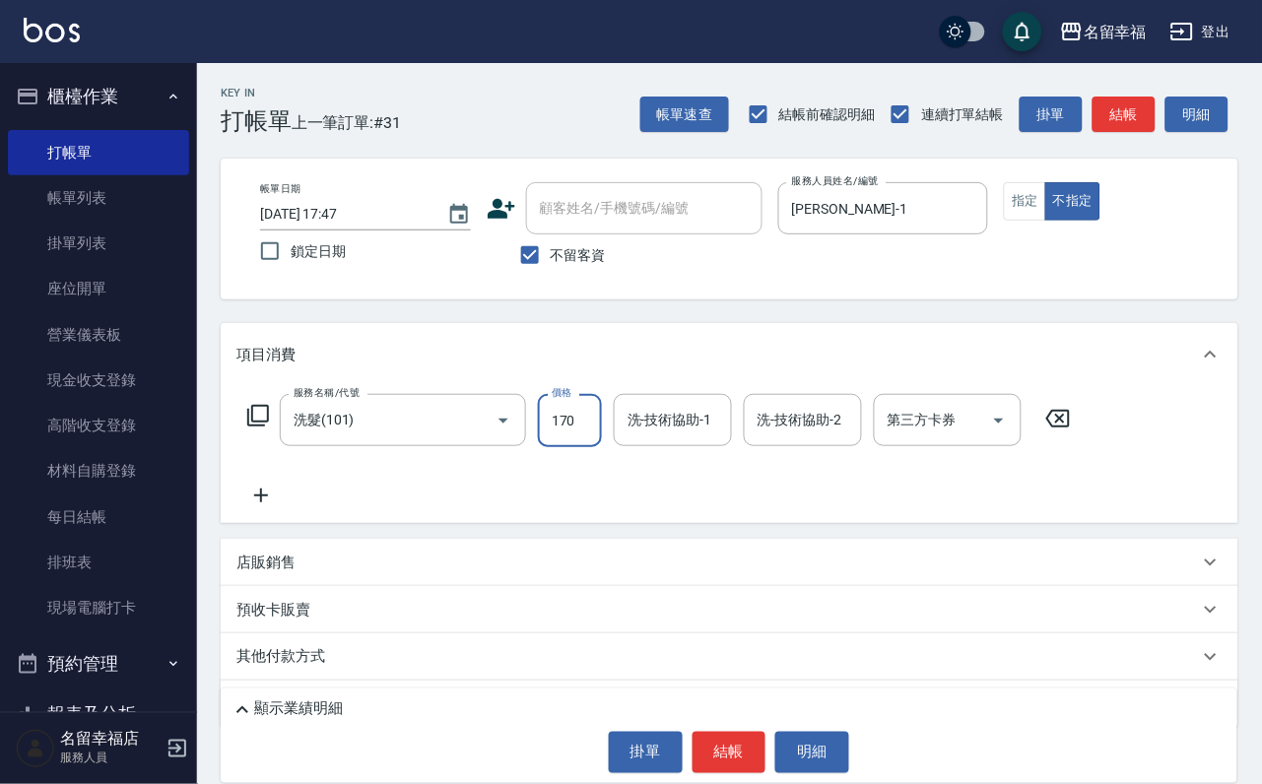
click at [574, 427] on input "170" at bounding box center [570, 420] width 64 height 53
drag, startPoint x: 262, startPoint y: 424, endPoint x: 262, endPoint y: 411, distance: 12.8
click at [262, 415] on div "服務名稱/代號 洗髮(101) 服務名稱/代號 價格 230 價格 洗-技術協助-1 藝馨-24 洗-技術協助-1 洗-技術協助-2 洗-技術協助-2 第三方…" at bounding box center [659, 420] width 846 height 53
click at [260, 428] on icon at bounding box center [258, 416] width 24 height 24
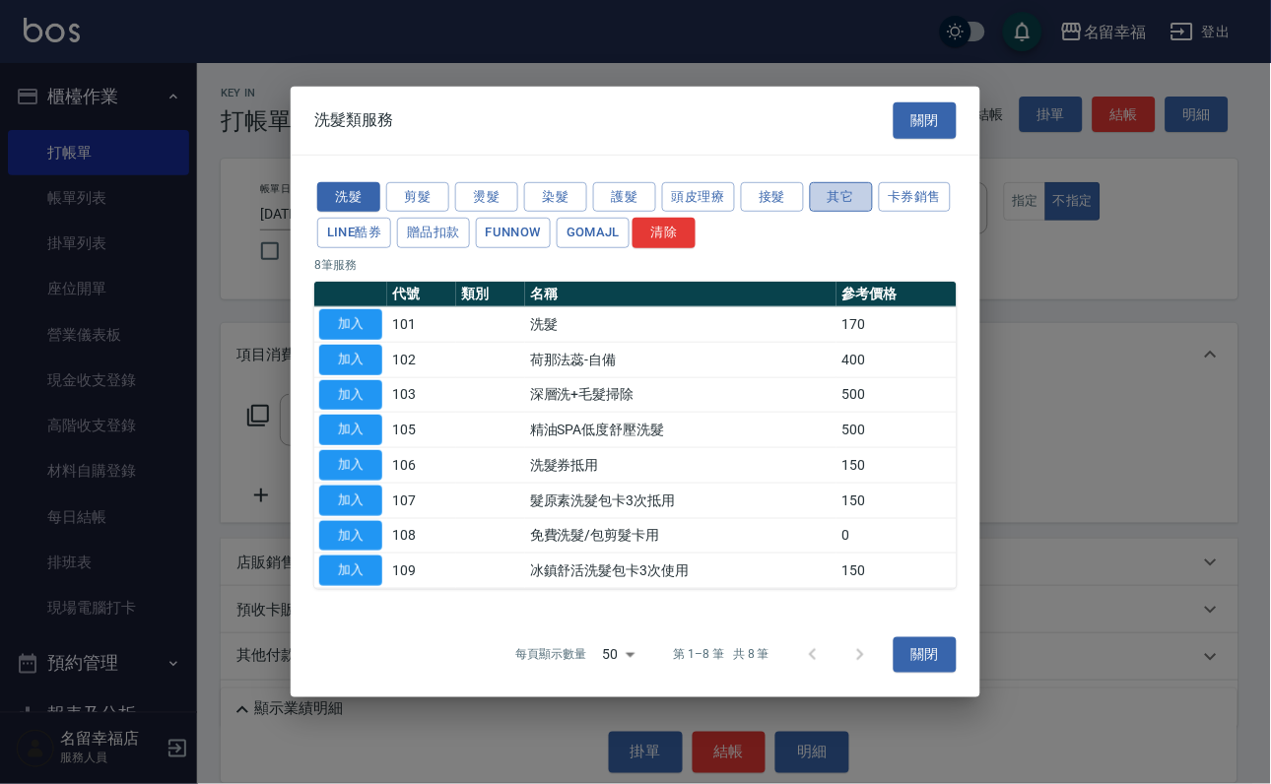
click at [873, 181] on button "其它" at bounding box center [841, 196] width 63 height 31
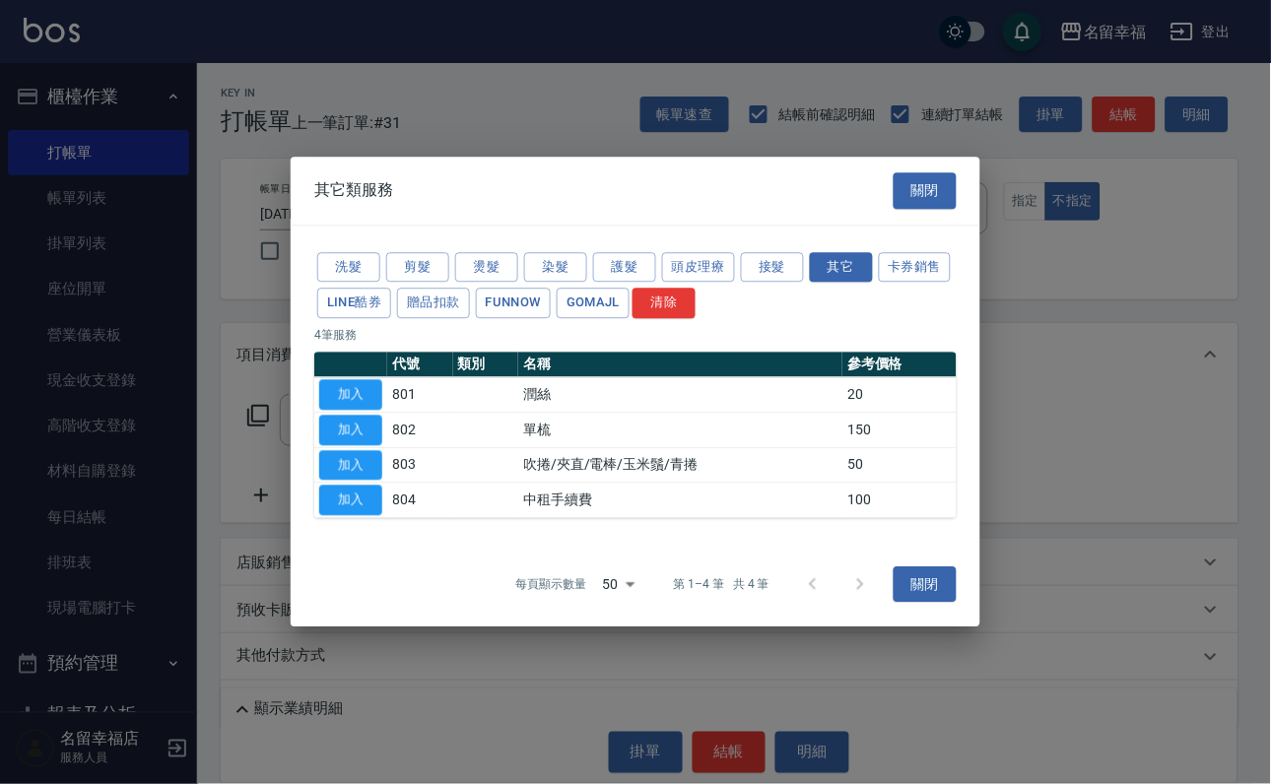
click at [350, 393] on button "加入" at bounding box center [350, 394] width 63 height 31
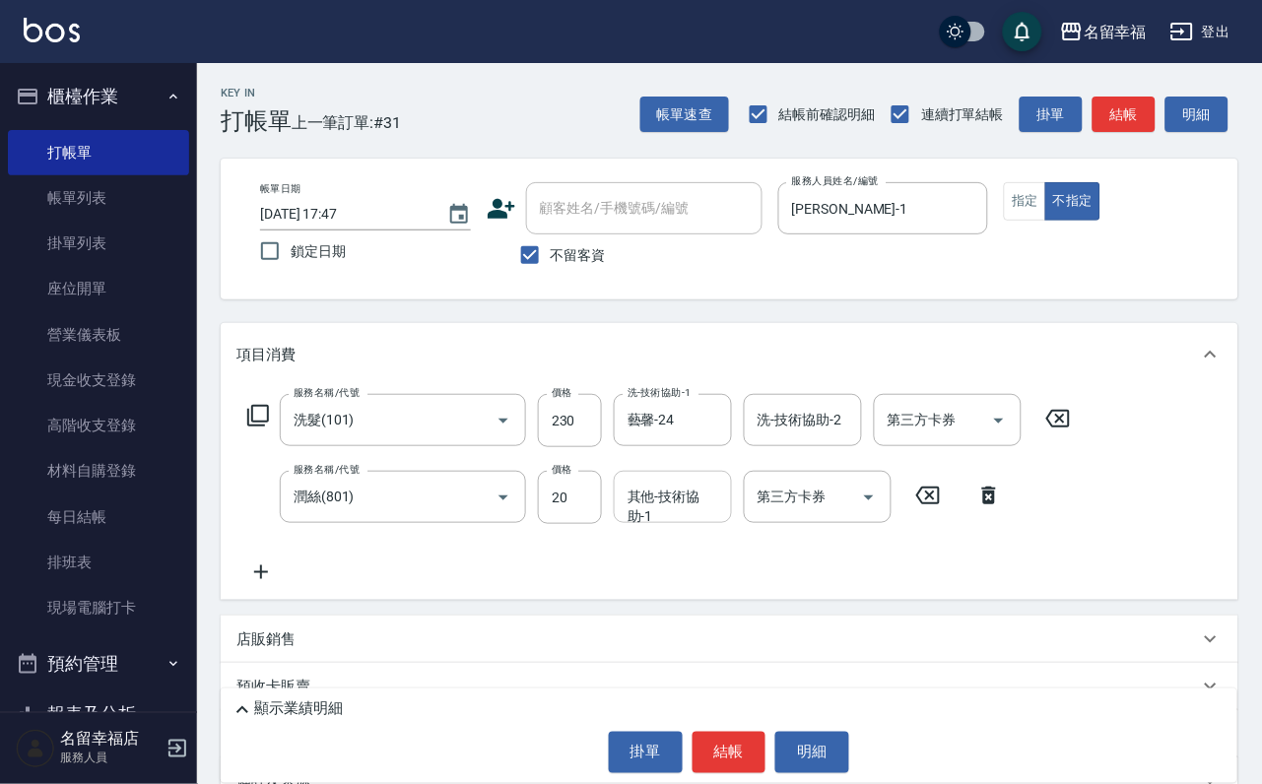
drag, startPoint x: 659, startPoint y: 525, endPoint x: 626, endPoint y: 542, distance: 37.4
click at [659, 523] on div "其他-技術協助-1 其他-技術協助-1" at bounding box center [673, 497] width 118 height 52
click at [723, 773] on button "結帳" at bounding box center [730, 752] width 74 height 41
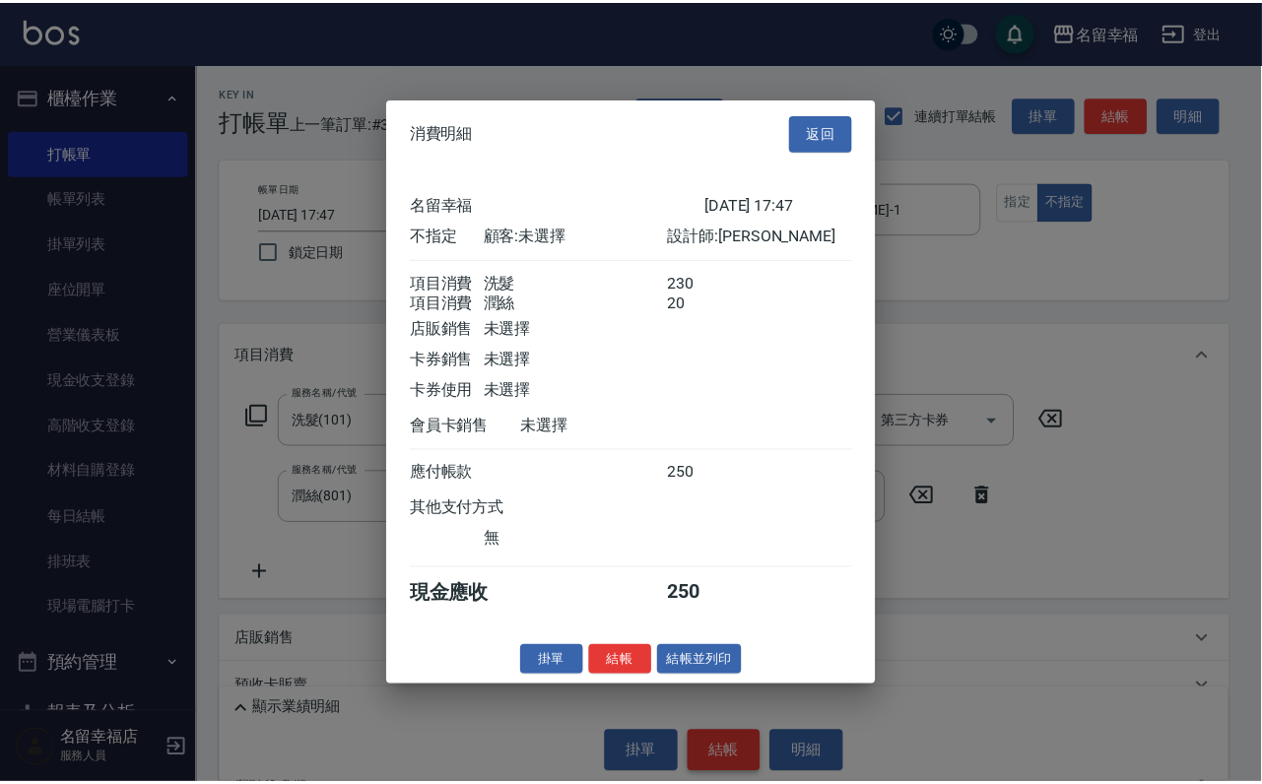
scroll to position [354, 0]
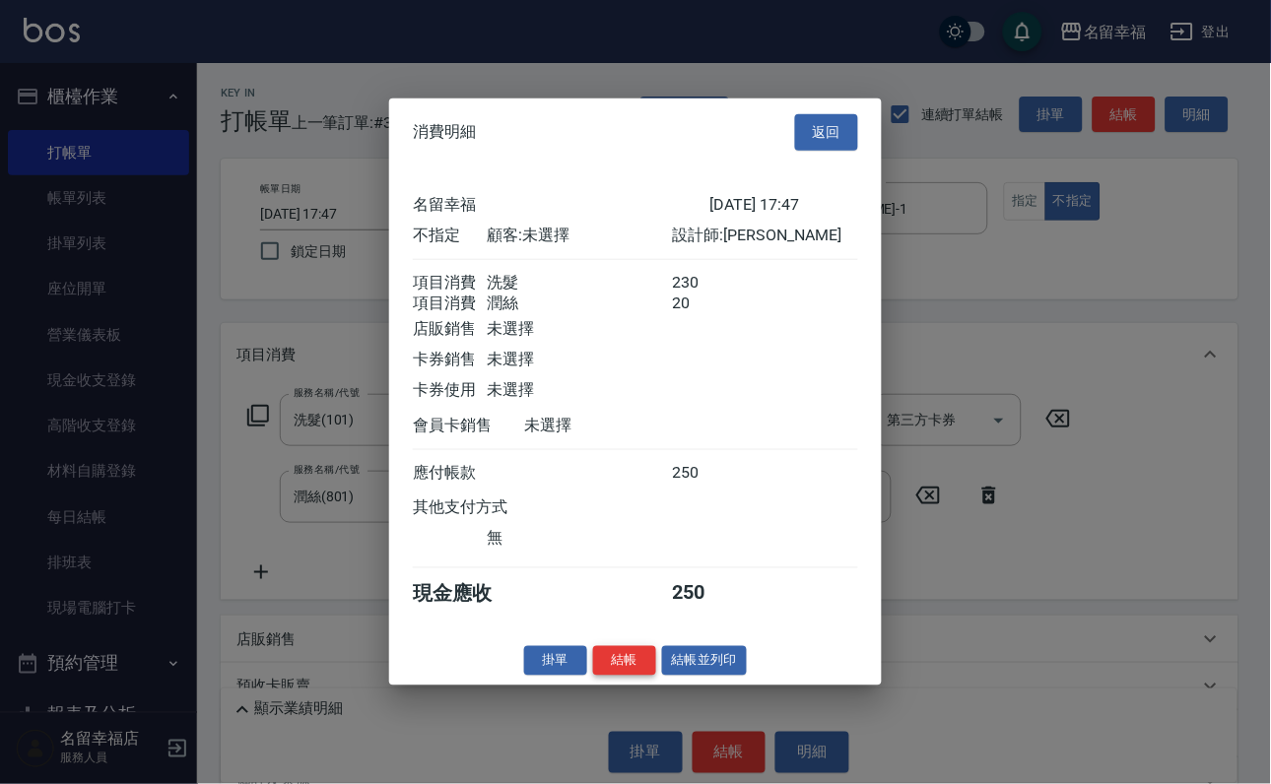
click at [593, 676] on button "結帳" at bounding box center [624, 660] width 63 height 31
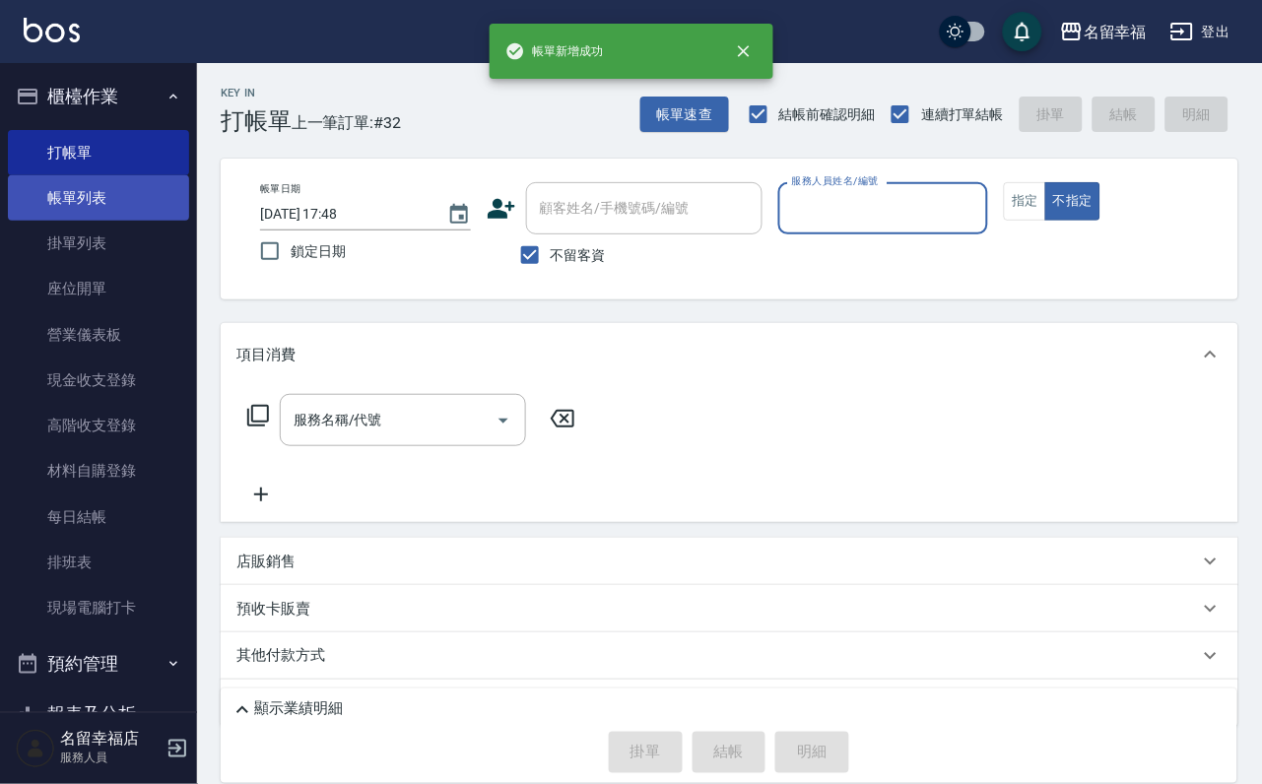
click at [109, 216] on link "帳單列表" at bounding box center [98, 197] width 181 height 45
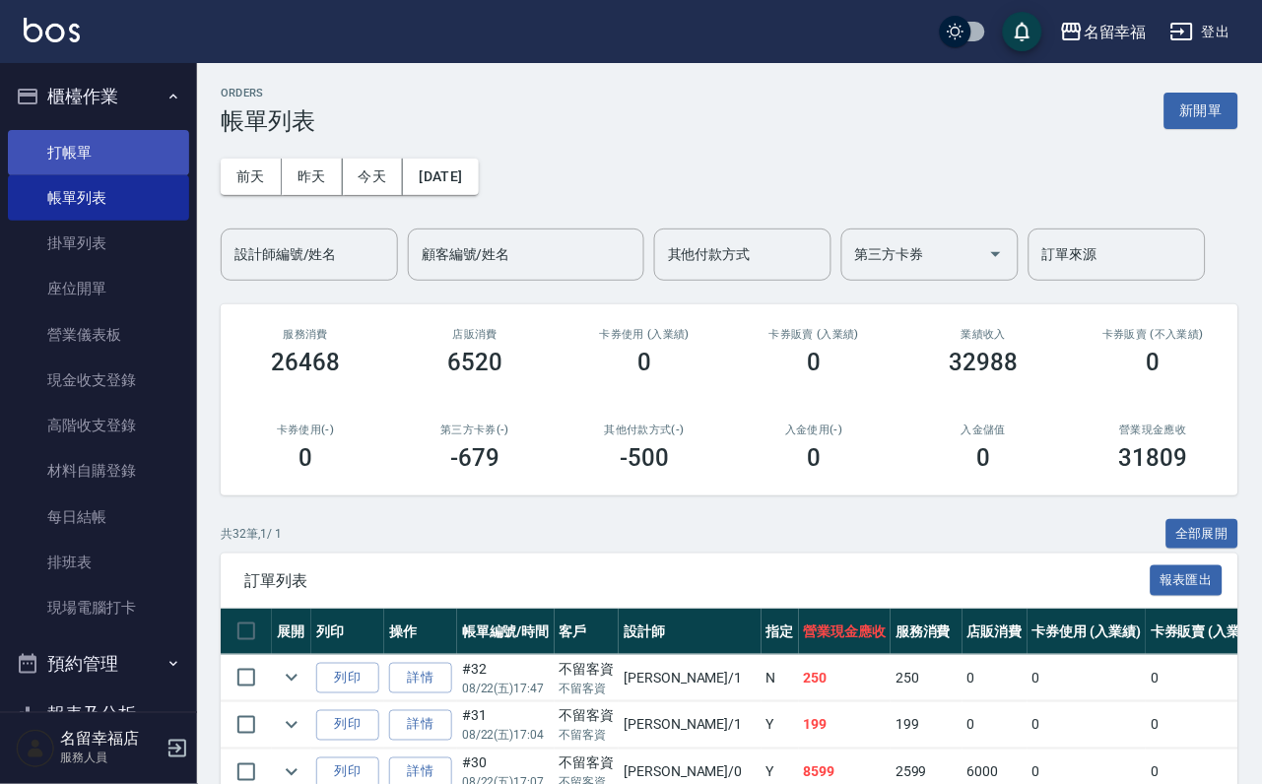
click at [147, 145] on link "打帳單" at bounding box center [98, 152] width 181 height 45
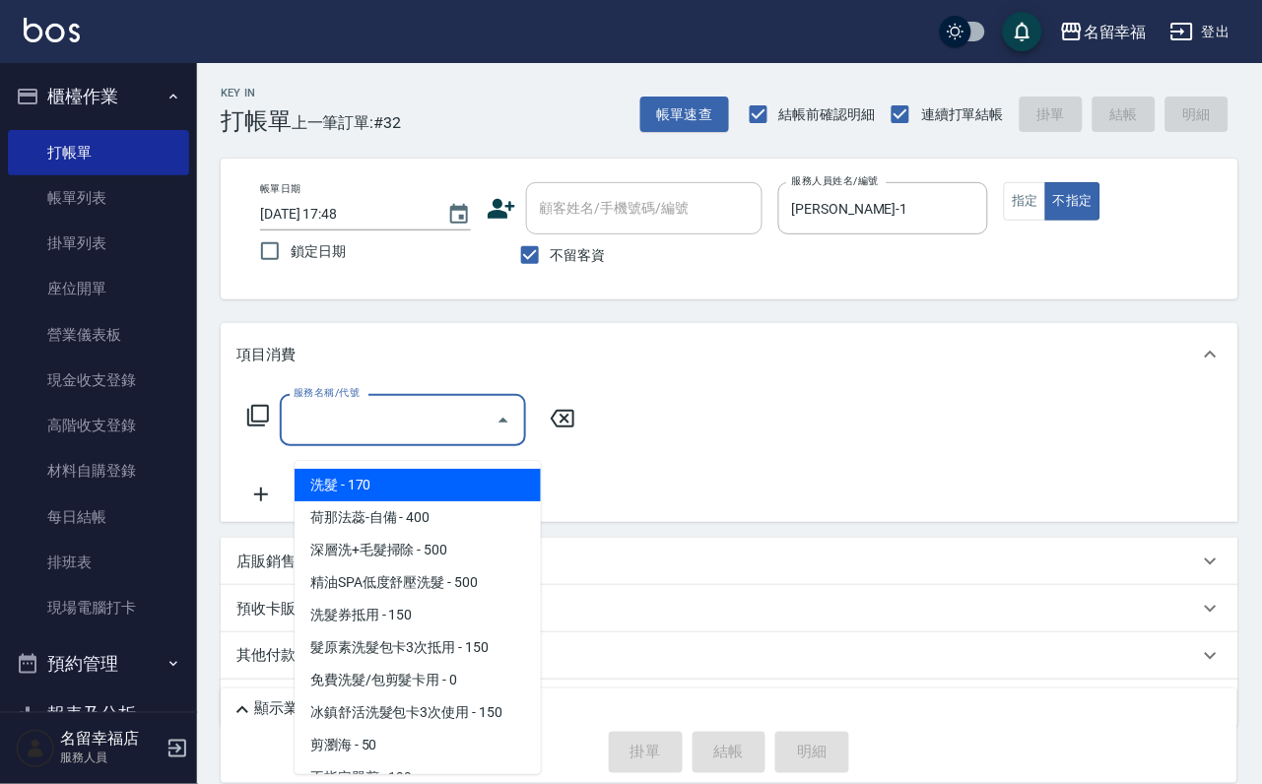
click at [340, 418] on div "服務名稱/代號 服務名稱/代號" at bounding box center [403, 420] width 246 height 52
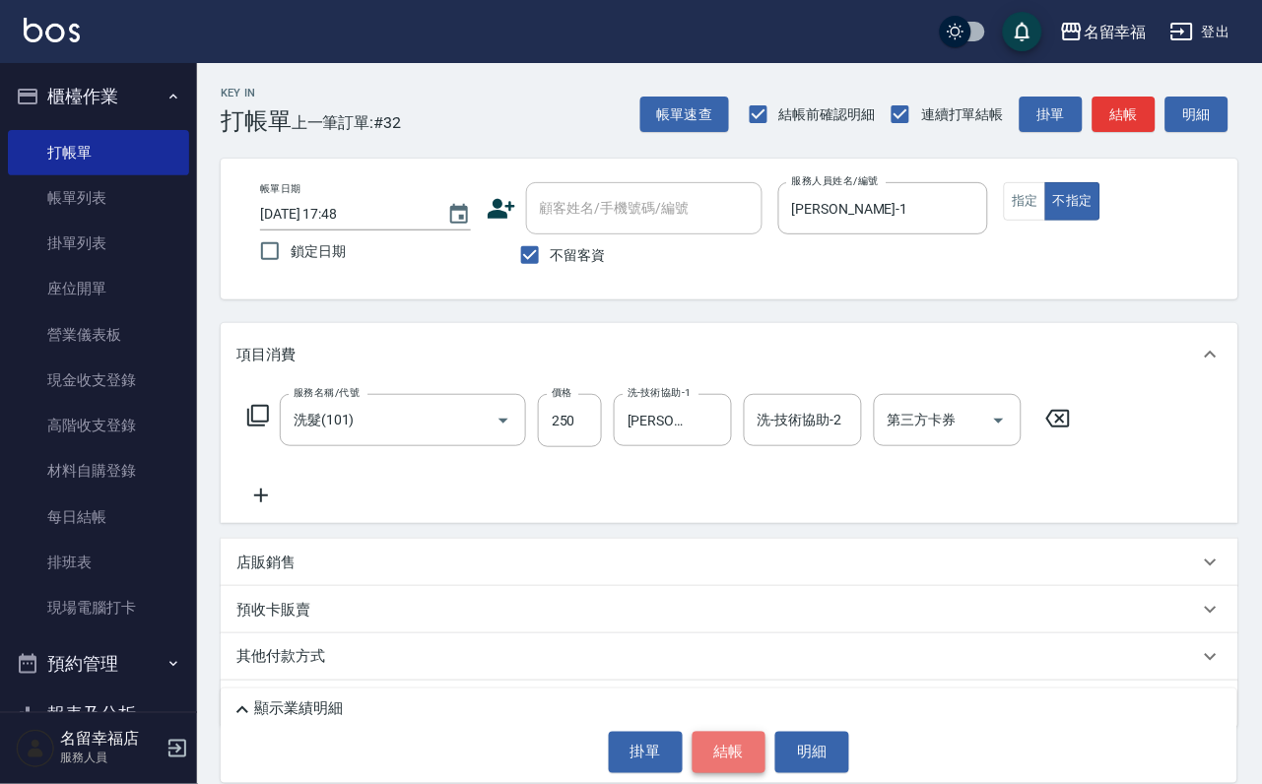
click at [736, 757] on button "結帳" at bounding box center [730, 752] width 74 height 41
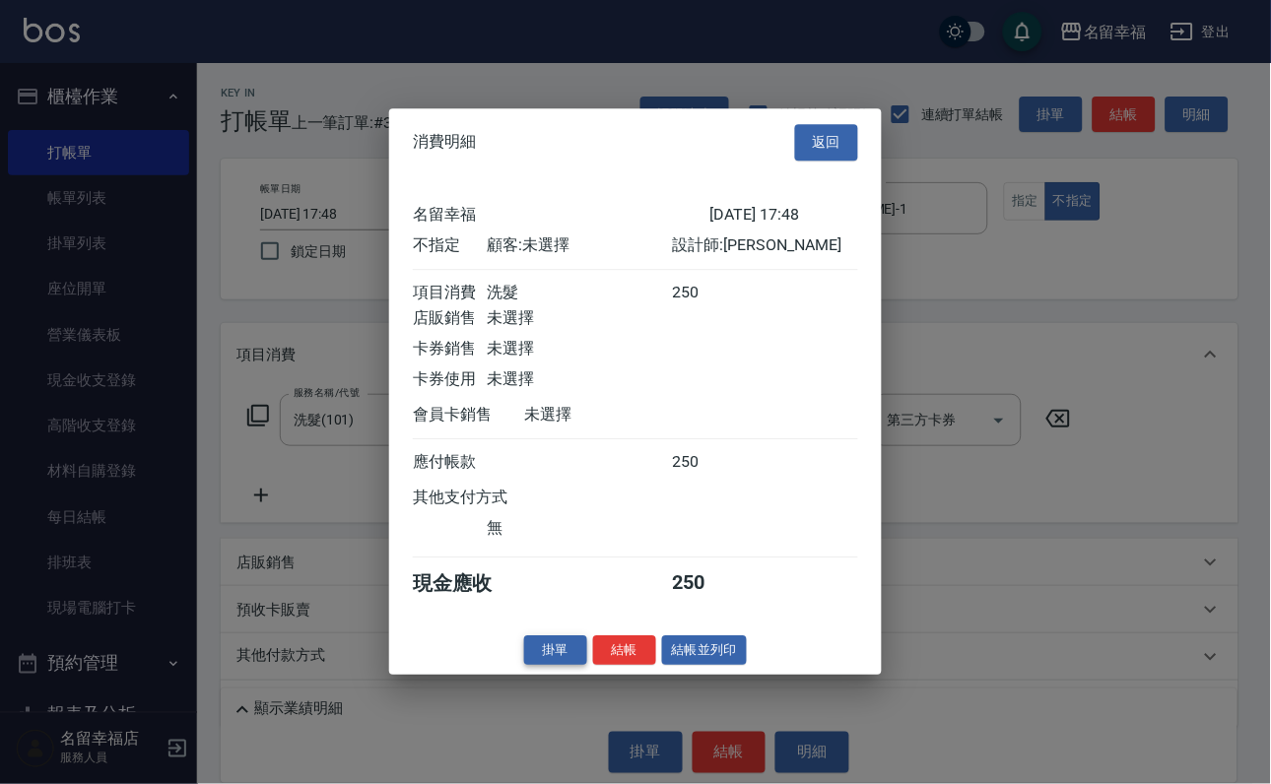
scroll to position [280, 0]
click at [595, 666] on button "結帳" at bounding box center [624, 650] width 63 height 31
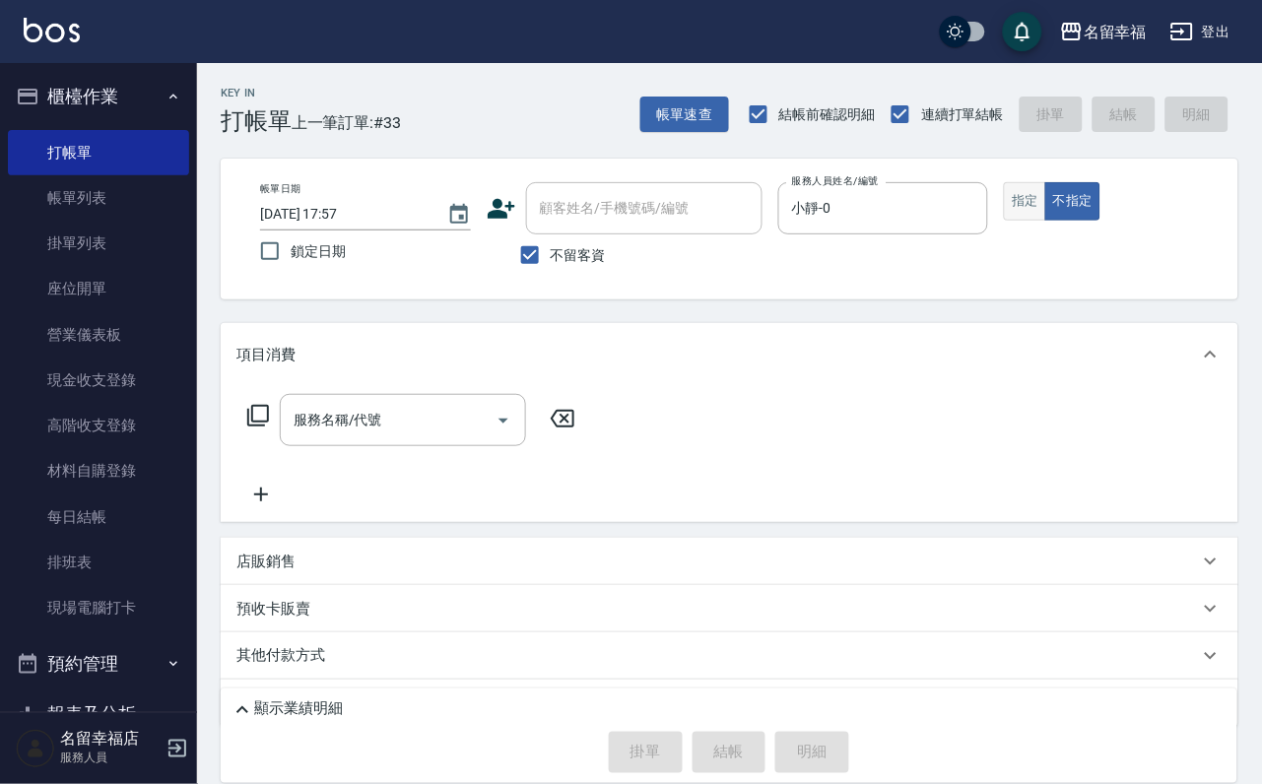
click at [1046, 199] on button "指定" at bounding box center [1025, 201] width 42 height 38
click at [258, 428] on icon at bounding box center [258, 416] width 24 height 24
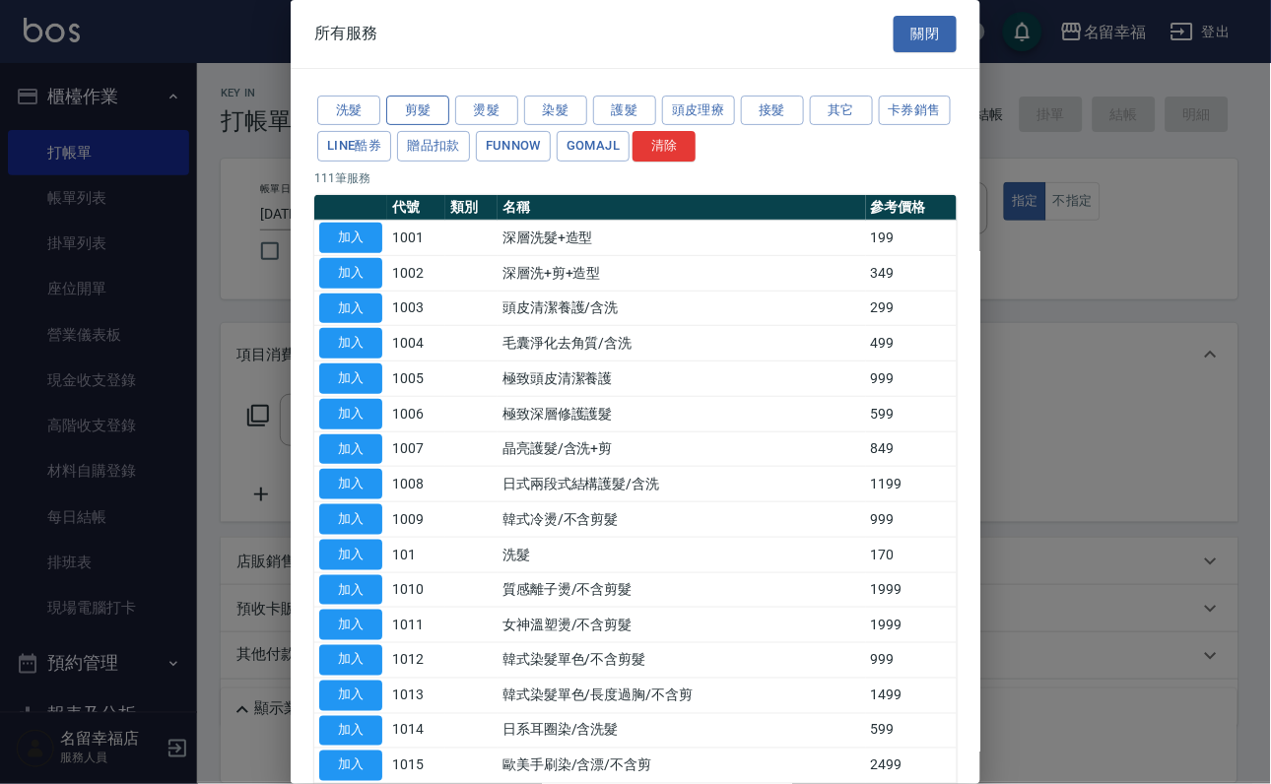
click at [431, 117] on button "剪髮" at bounding box center [417, 111] width 63 height 31
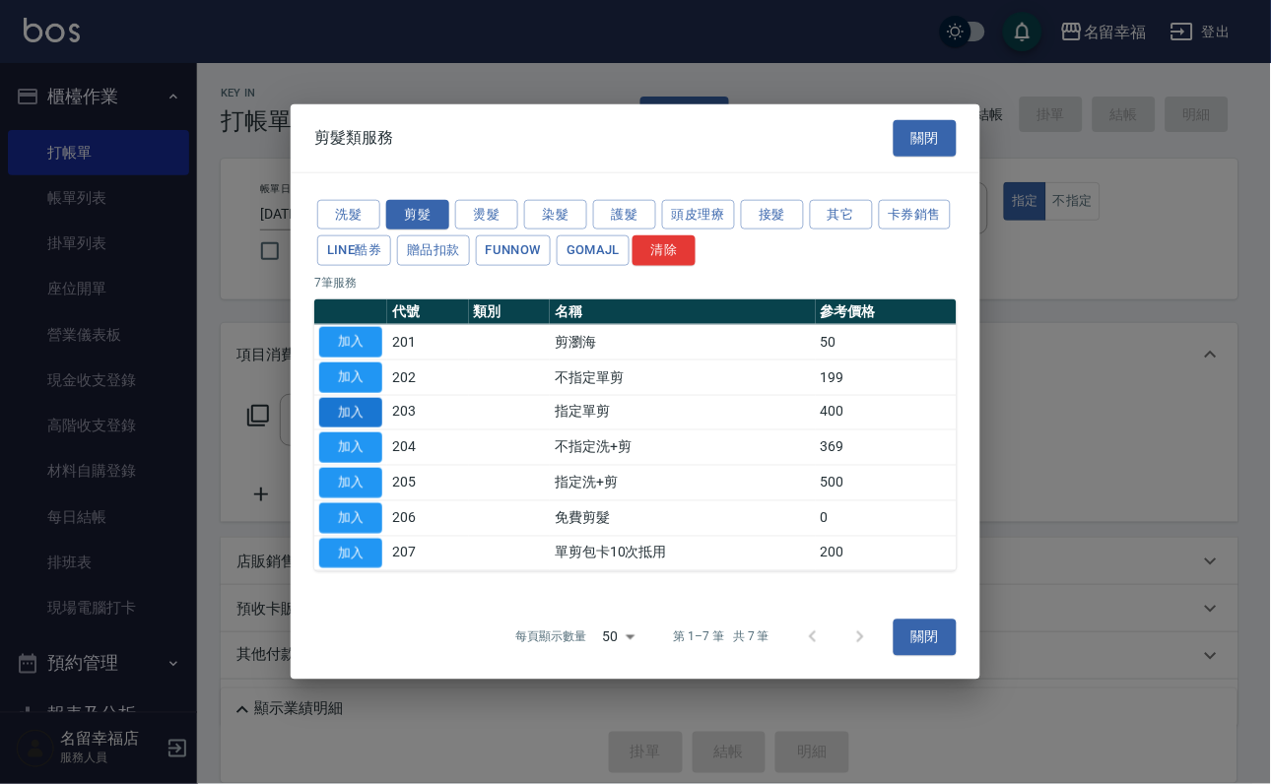
click at [359, 400] on button "加入" at bounding box center [350, 412] width 63 height 31
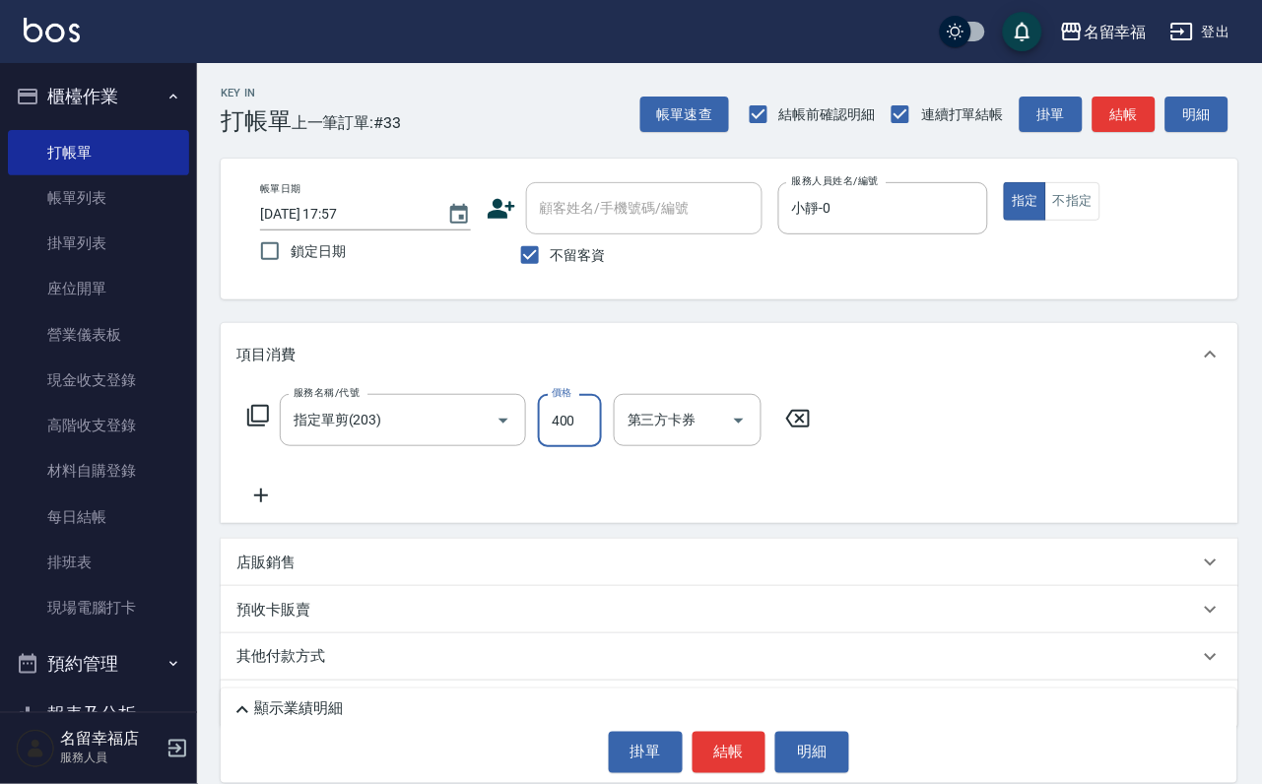
click at [594, 439] on input "400" at bounding box center [570, 420] width 64 height 53
click at [710, 760] on button "結帳" at bounding box center [730, 752] width 74 height 41
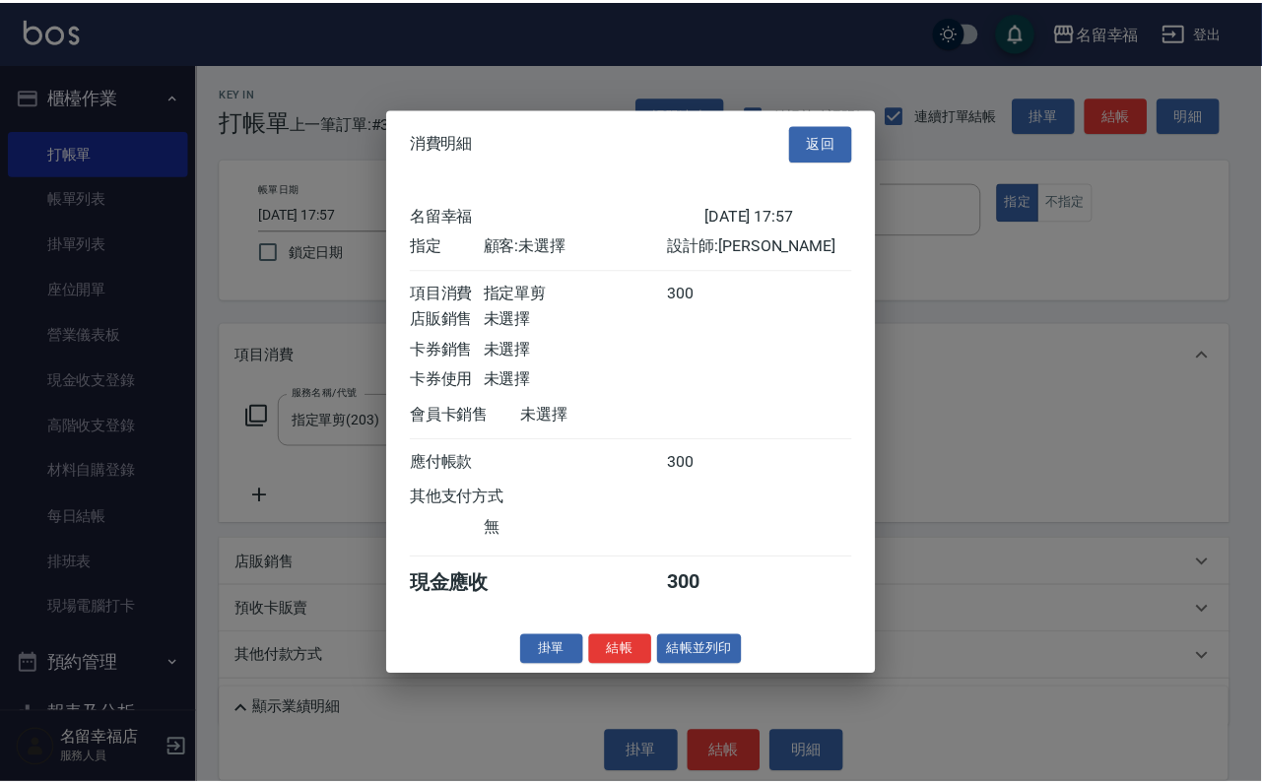
scroll to position [243, 0]
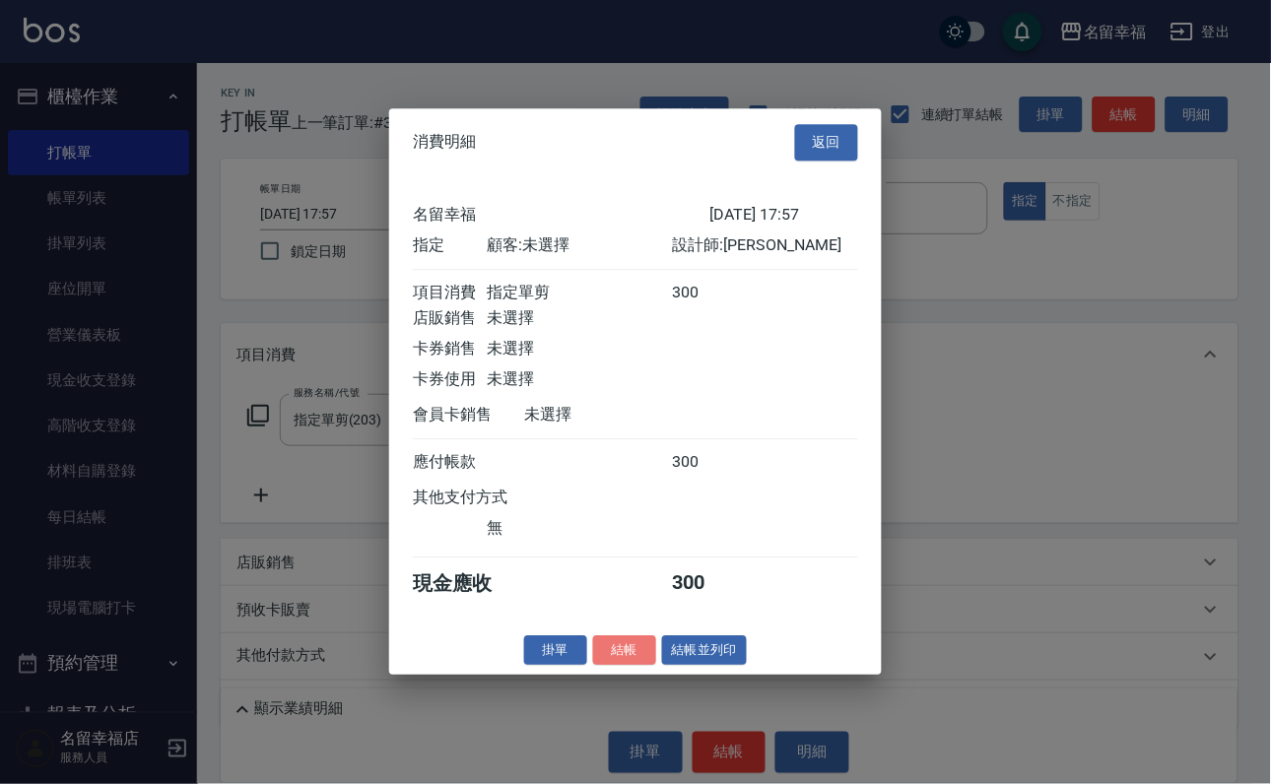
click at [596, 666] on button "結帳" at bounding box center [624, 650] width 63 height 31
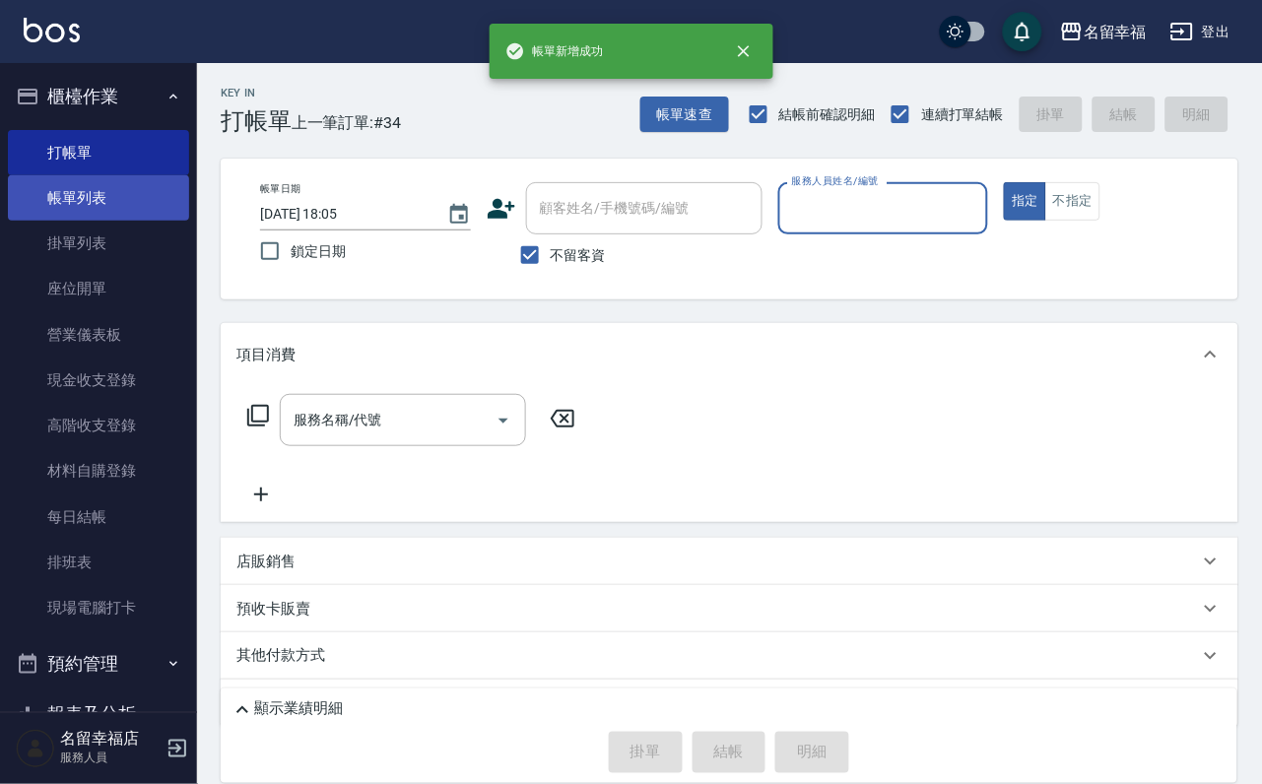
click at [89, 204] on link "帳單列表" at bounding box center [98, 197] width 181 height 45
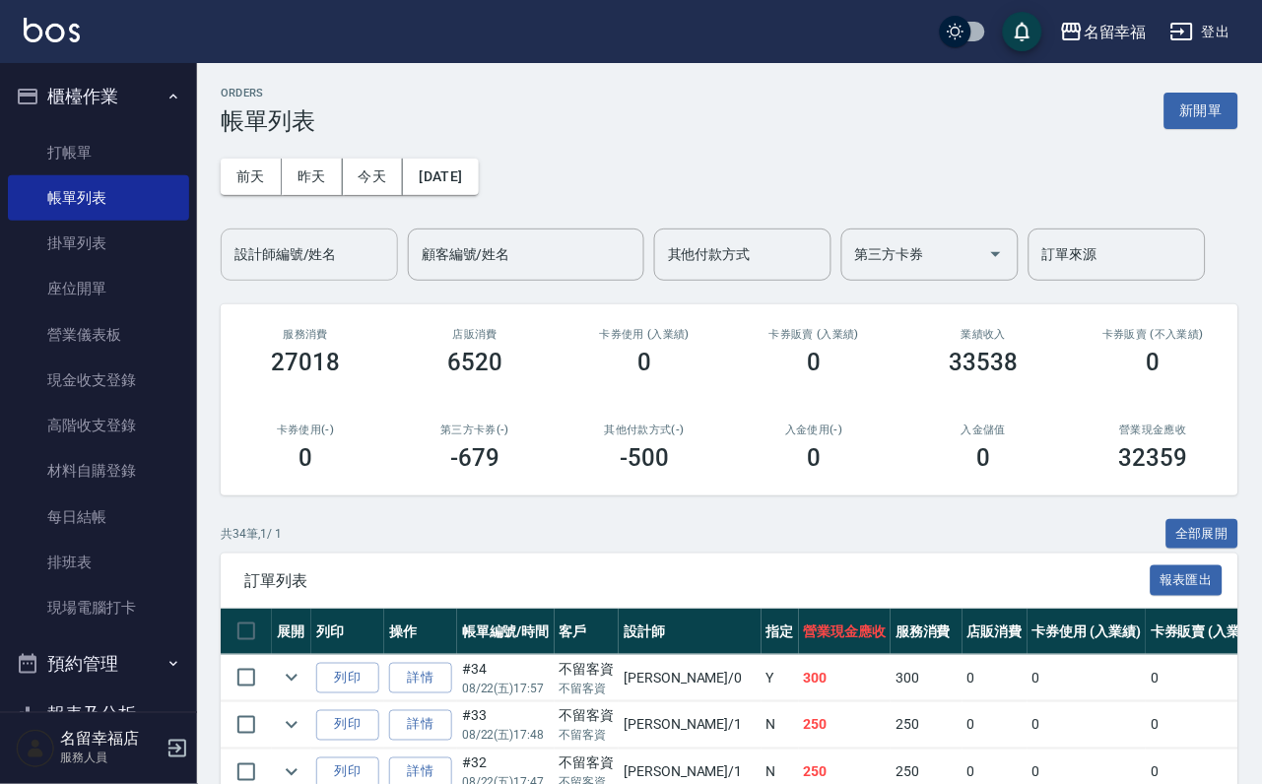
click at [282, 265] on input "設計師編號/姓名" at bounding box center [310, 254] width 160 height 34
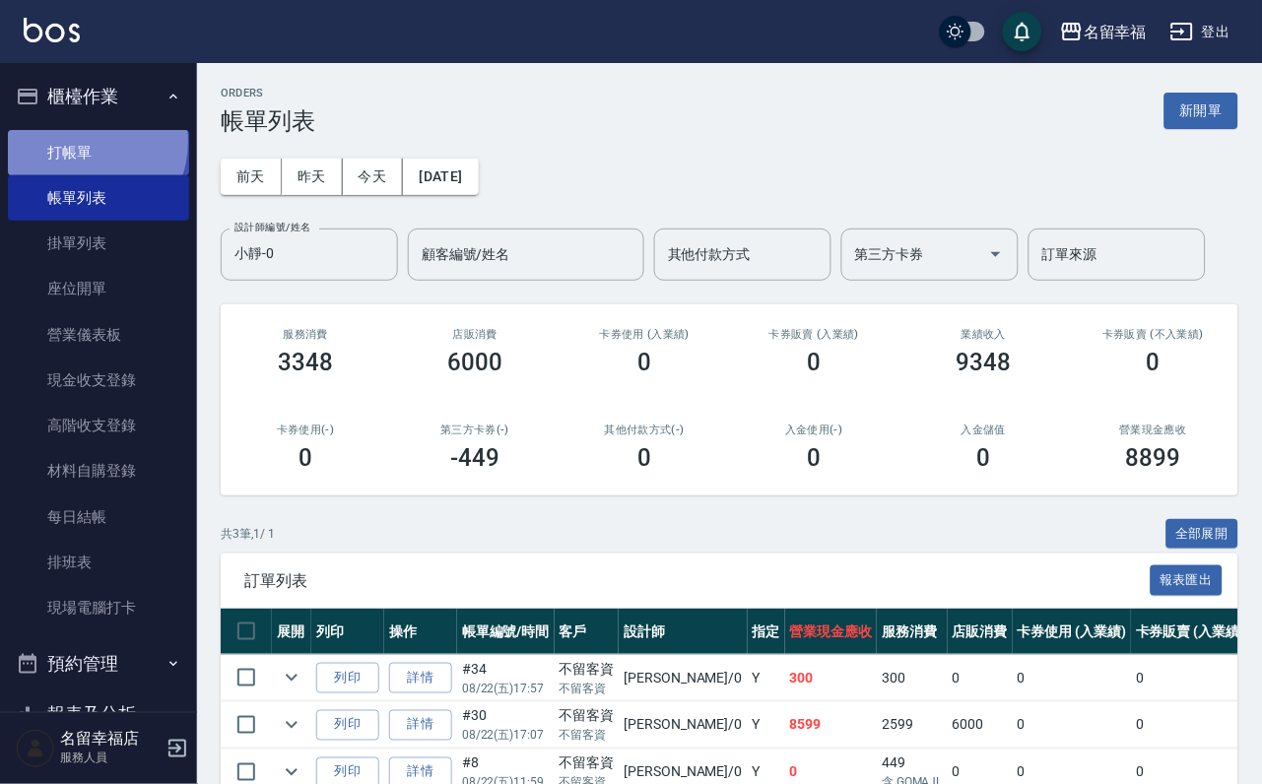
click at [81, 149] on link "打帳單" at bounding box center [98, 152] width 181 height 45
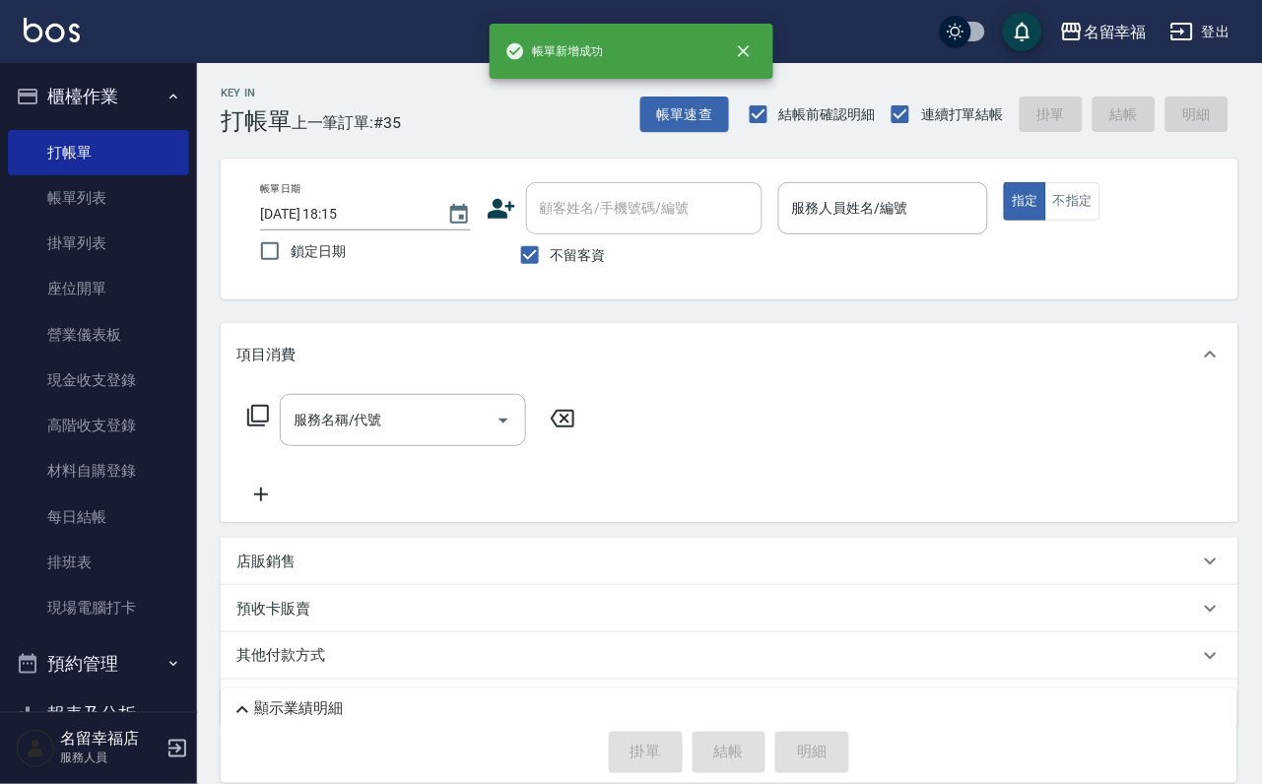
click at [989, 239] on p at bounding box center [883, 244] width 211 height 21
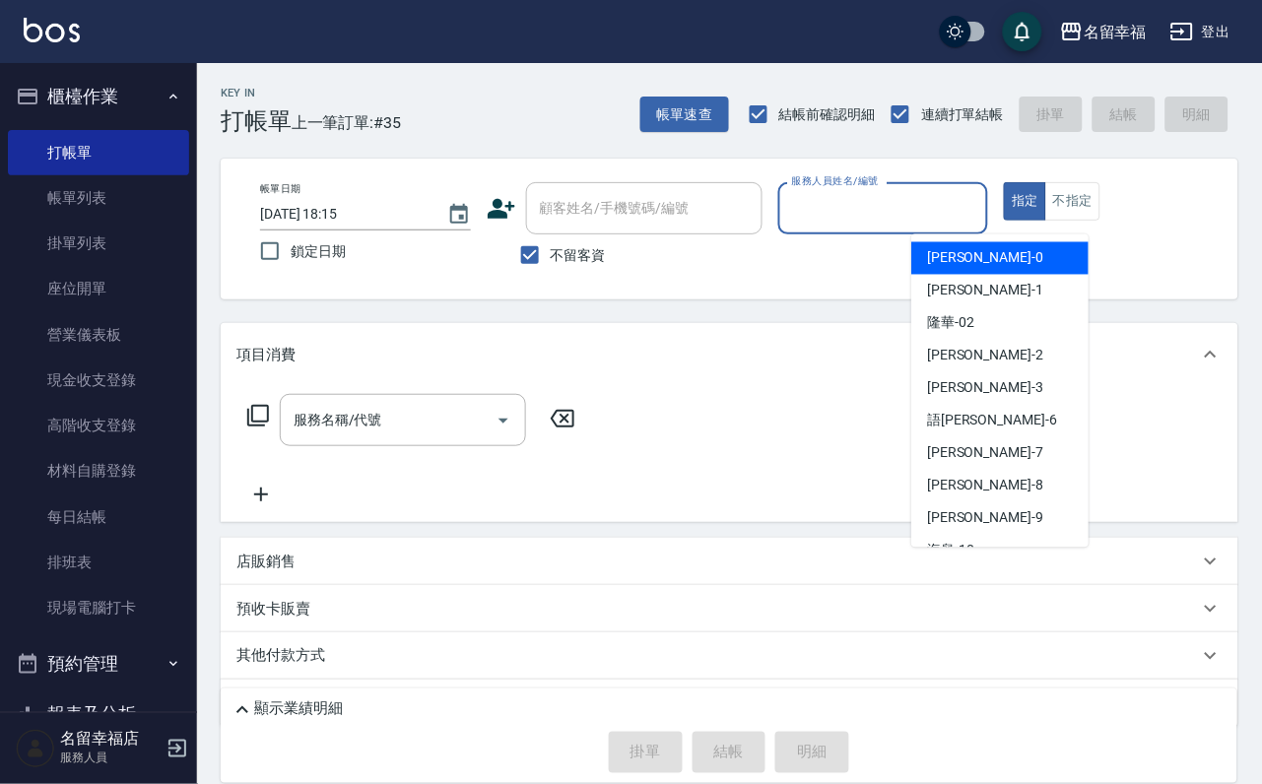
click at [980, 216] on input "服務人員姓名/編號" at bounding box center [883, 208] width 193 height 34
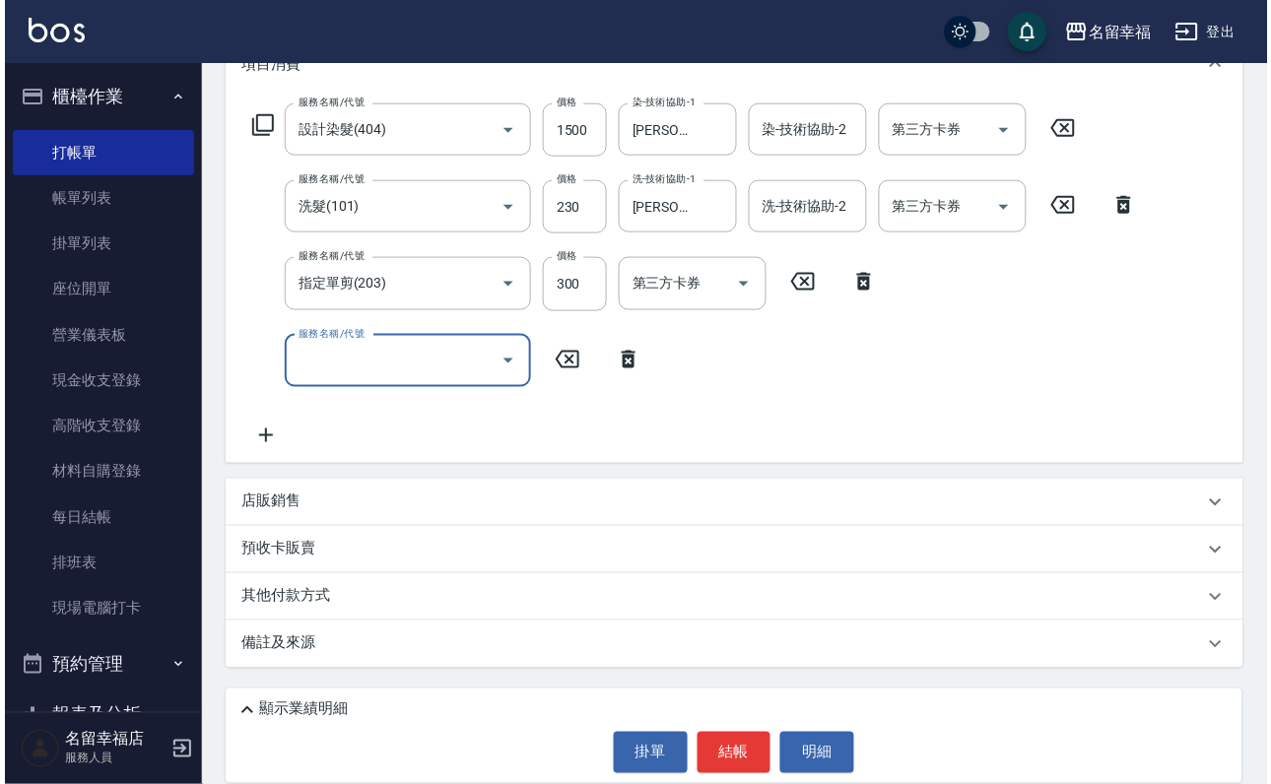
scroll to position [296, 0]
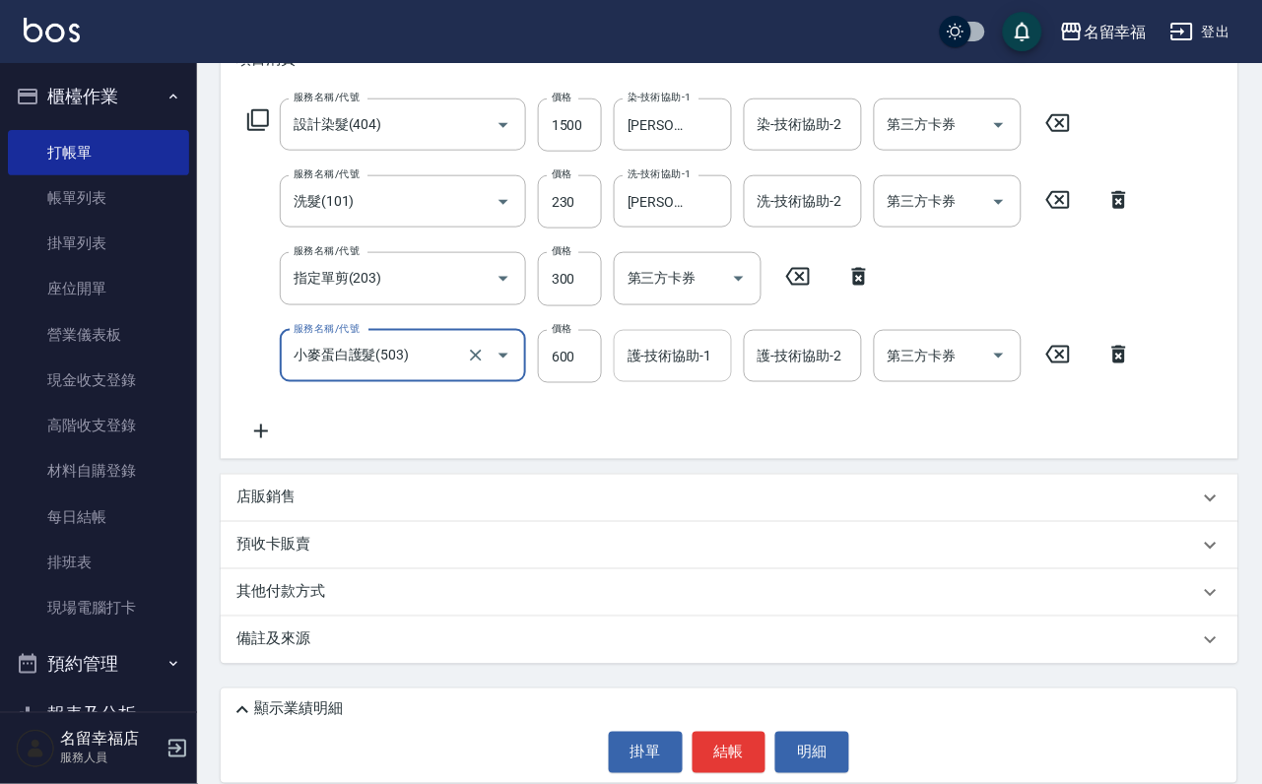
click at [660, 361] on div "護-技術協助-1 護-技術協助-1" at bounding box center [673, 356] width 118 height 52
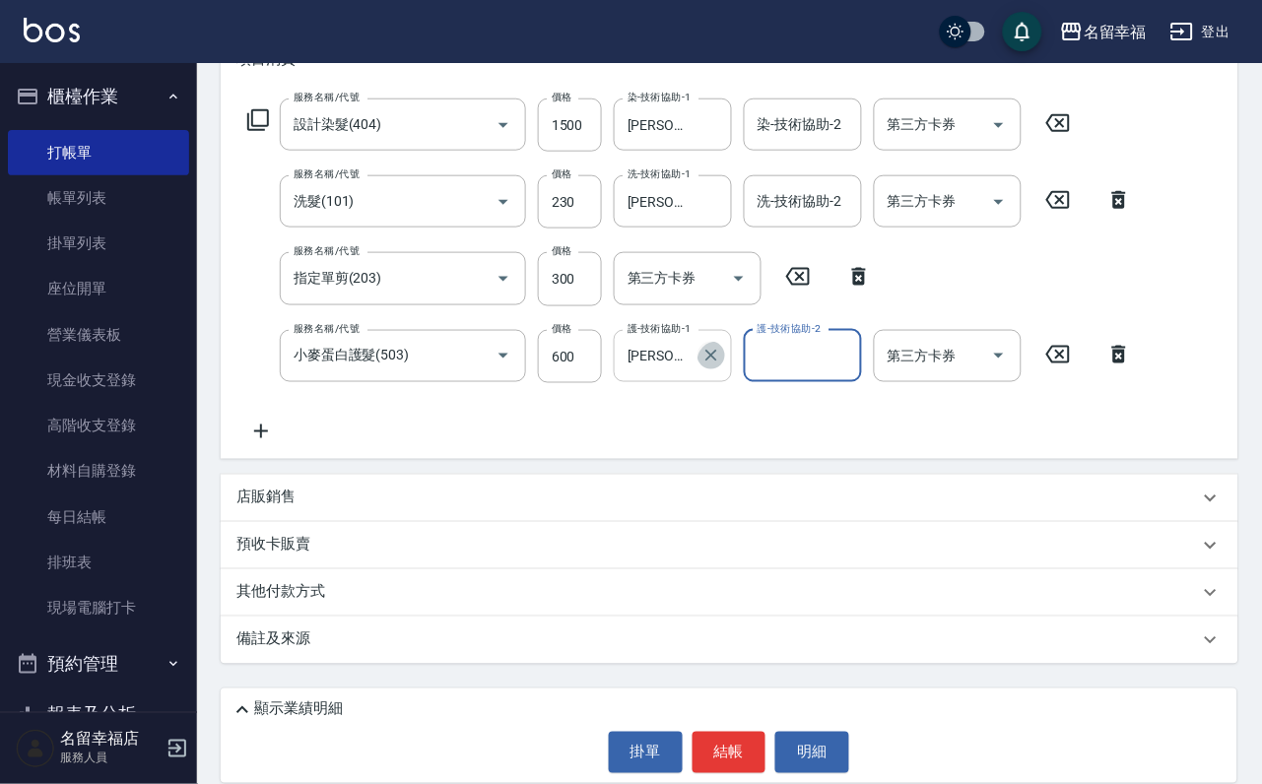
click at [706, 361] on icon "Clear" at bounding box center [711, 356] width 20 height 20
click at [746, 732] on button "結帳" at bounding box center [730, 752] width 74 height 41
click at [742, 732] on button "結帳" at bounding box center [730, 752] width 74 height 41
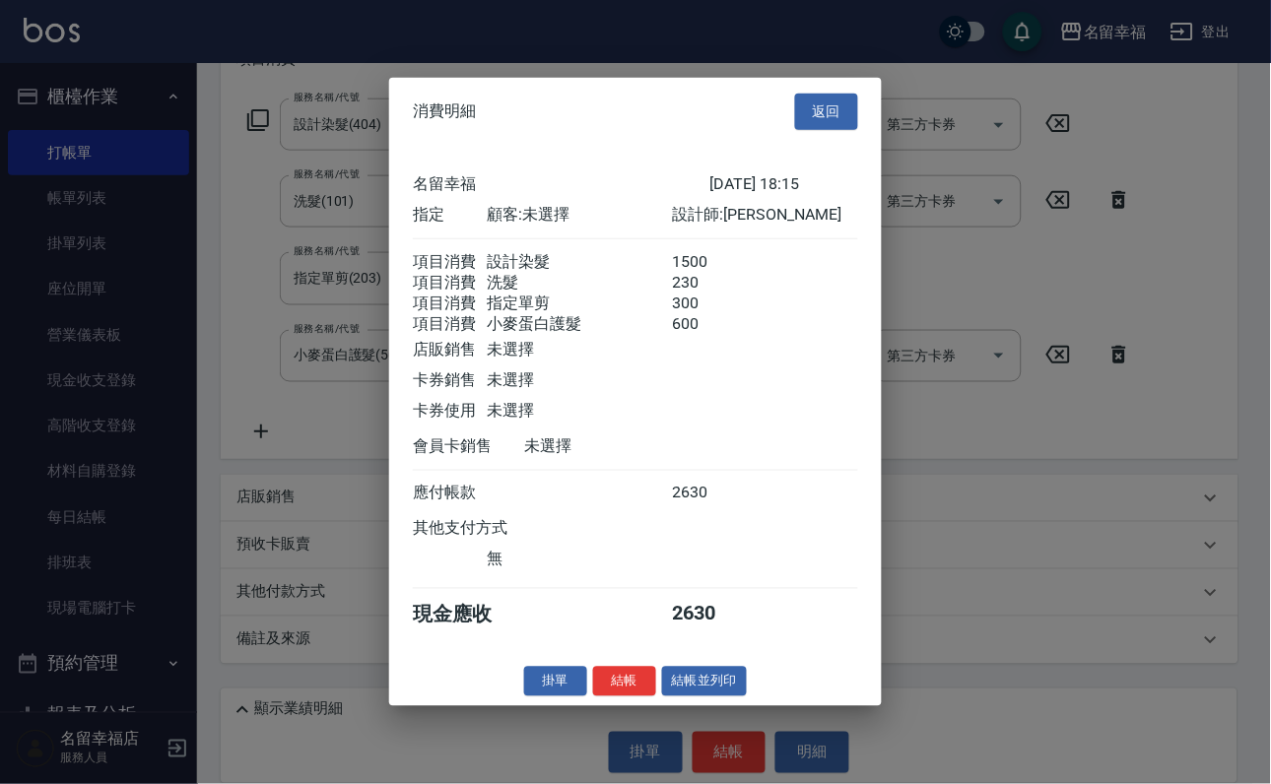
scroll to position [464, 0]
click at [609, 696] on button "結帳" at bounding box center [624, 681] width 63 height 31
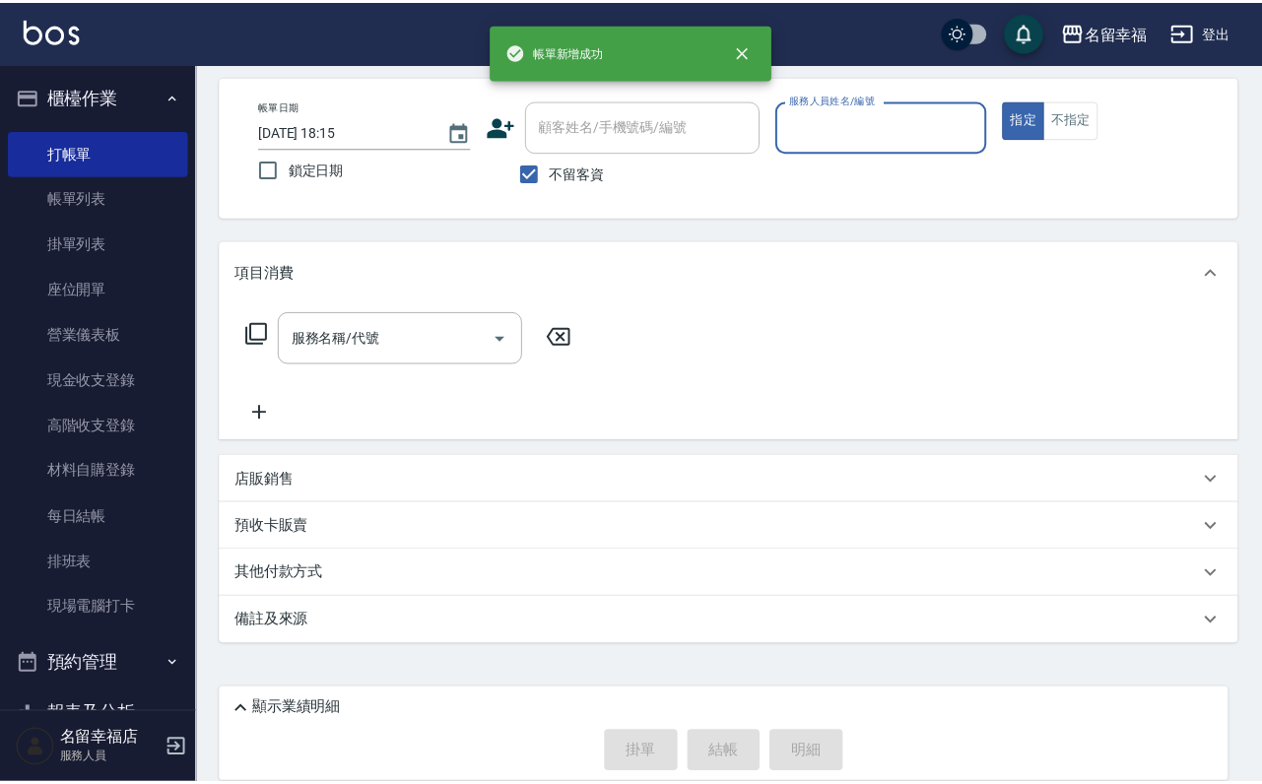
scroll to position [117, 0]
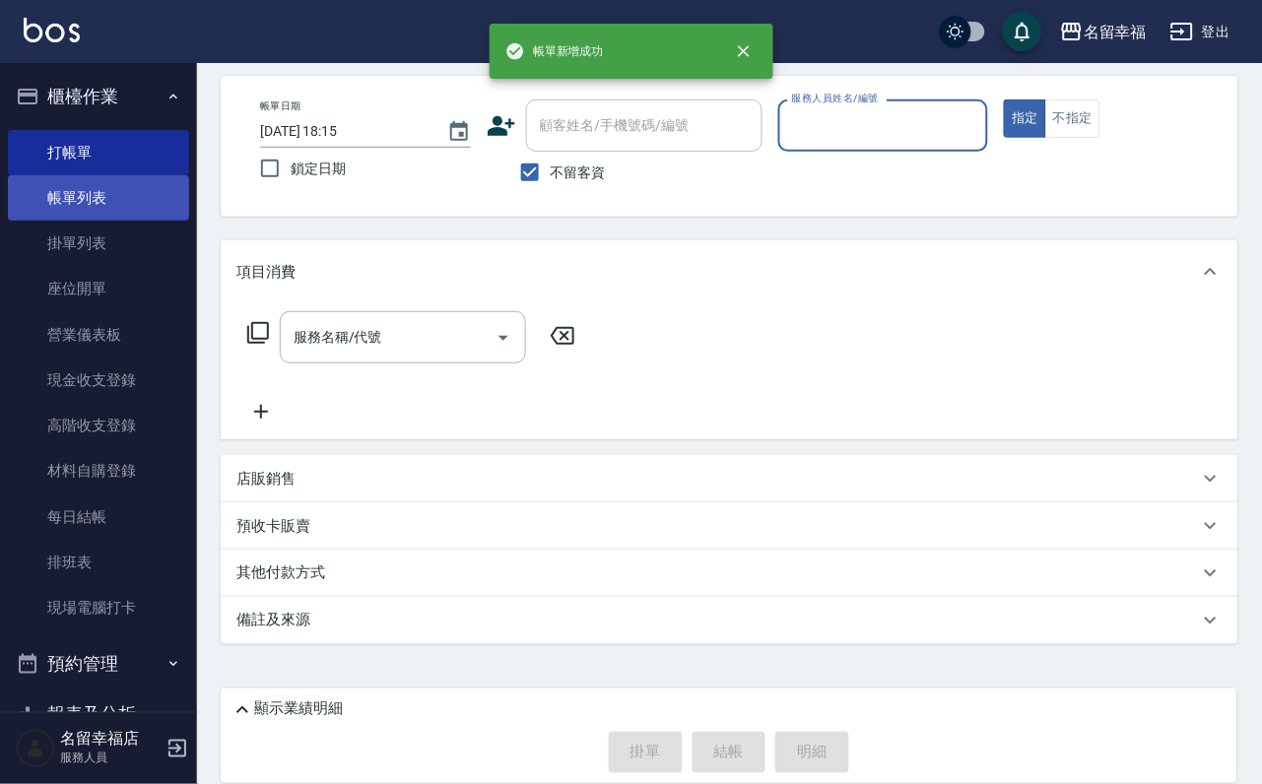
click at [32, 208] on link "帳單列表" at bounding box center [98, 197] width 181 height 45
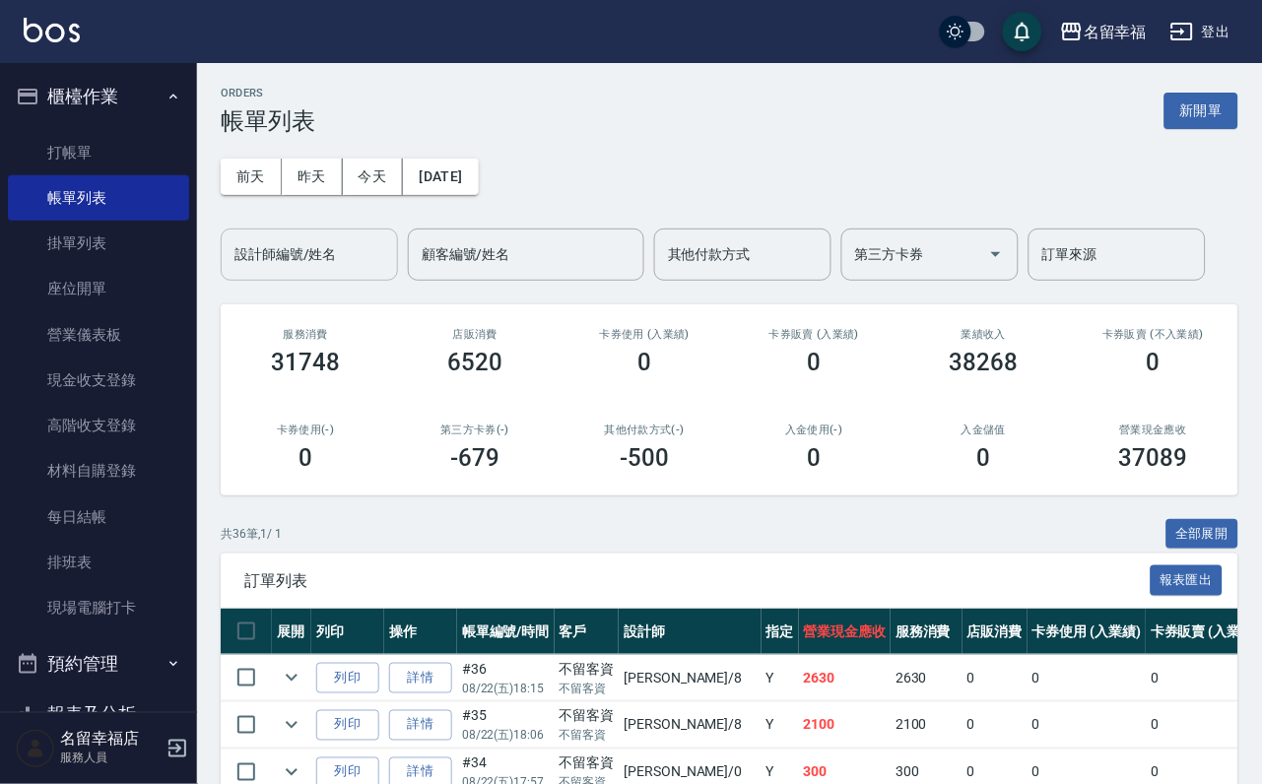
click at [283, 242] on div "設計師編號/姓名 設計師編號/姓名" at bounding box center [309, 255] width 177 height 52
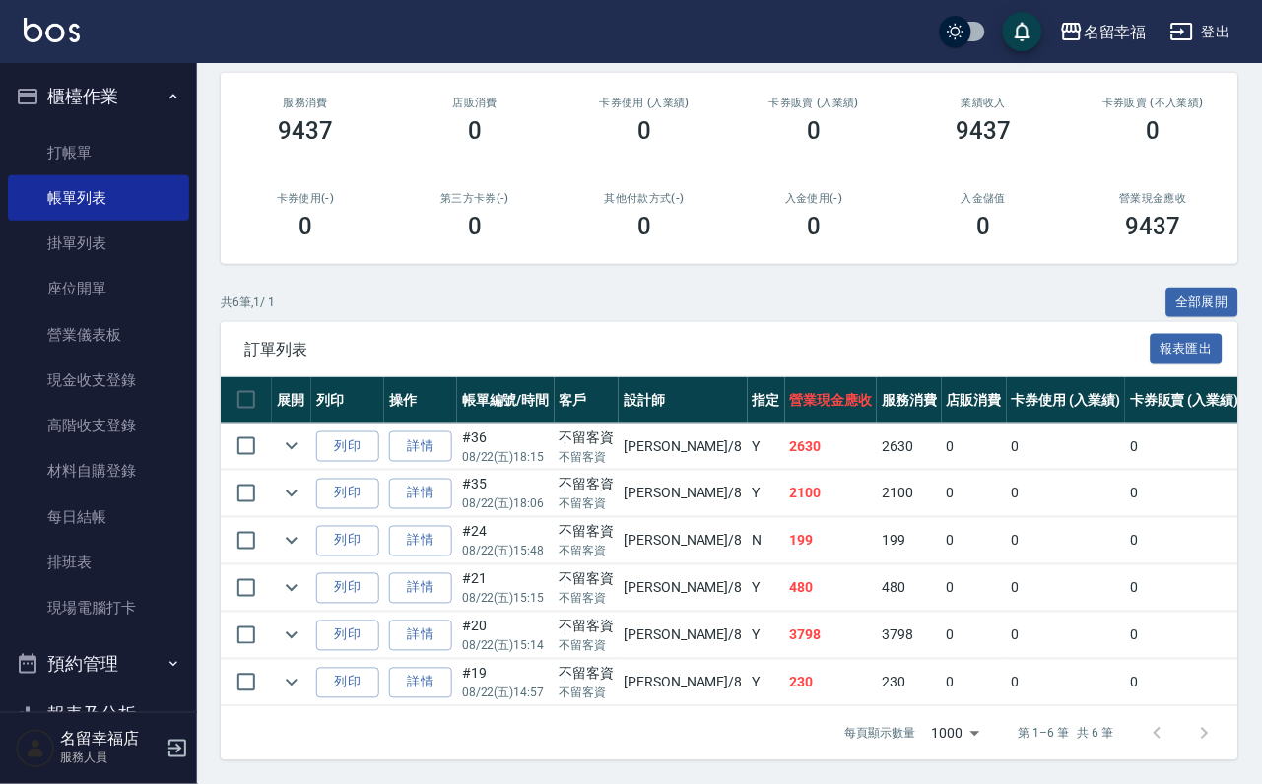
scroll to position [414, 0]
click at [84, 158] on link "打帳單" at bounding box center [98, 152] width 181 height 45
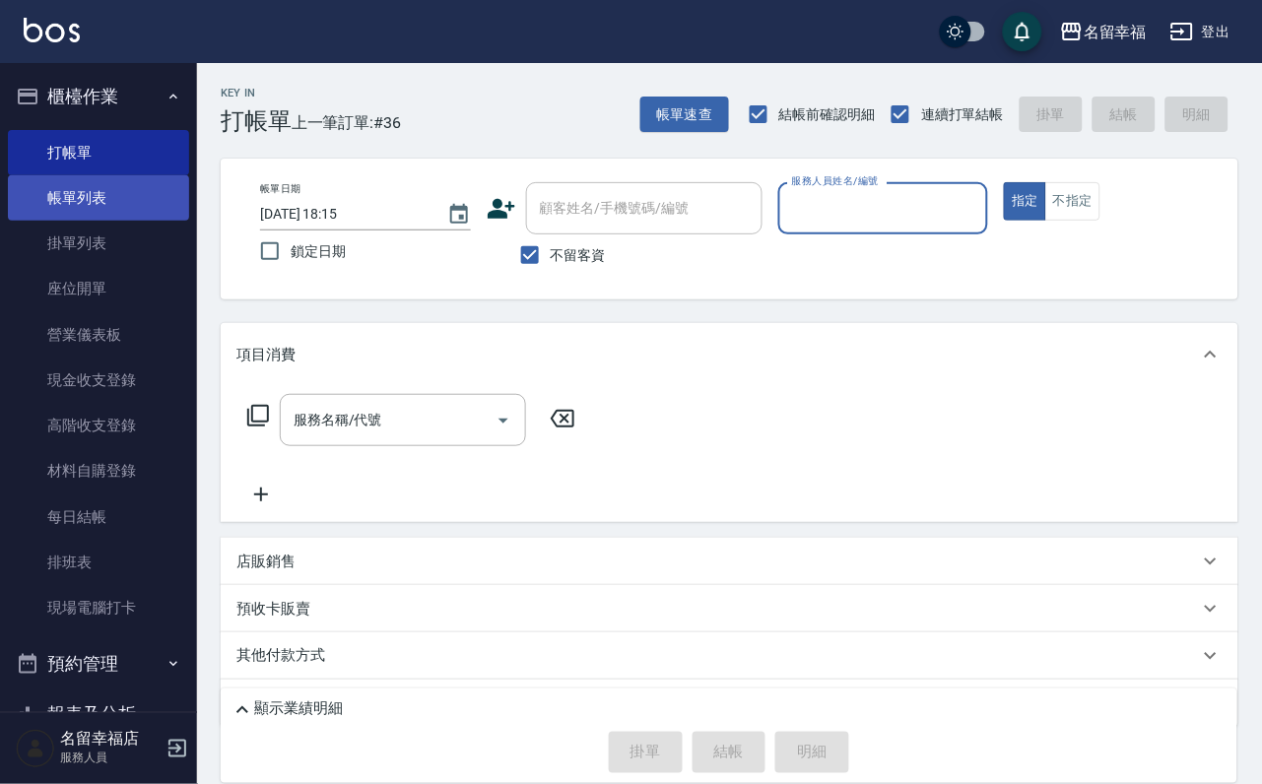
click at [127, 215] on link "帳單列表" at bounding box center [98, 197] width 181 height 45
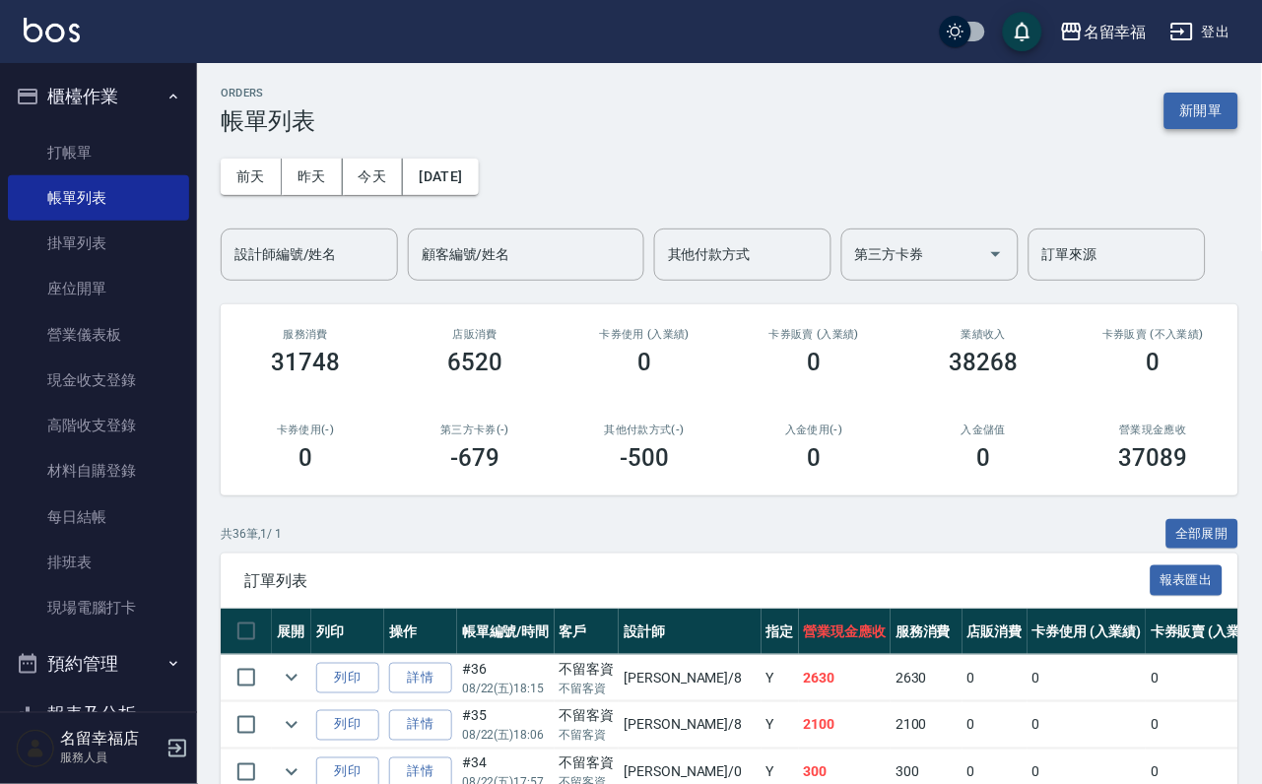
click at [1220, 94] on button "新開單" at bounding box center [1201, 111] width 74 height 36
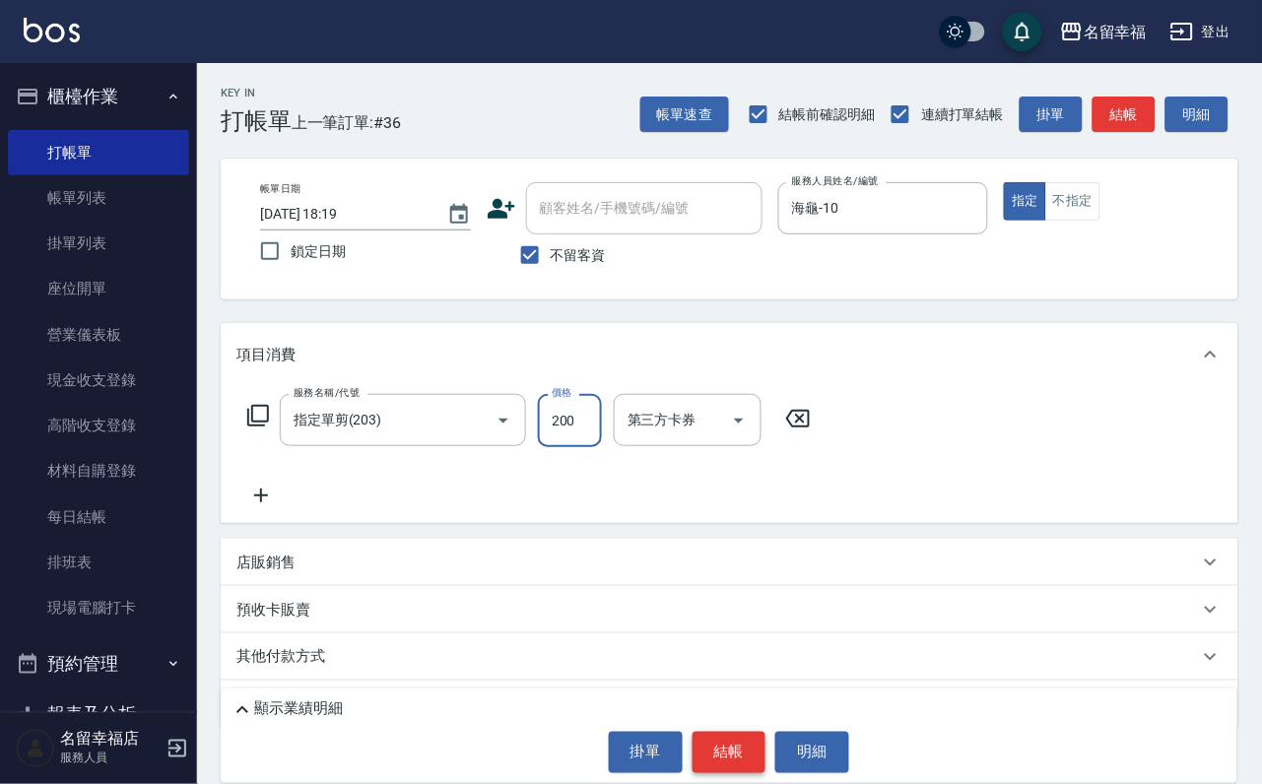
click at [729, 732] on button "結帳" at bounding box center [730, 752] width 74 height 41
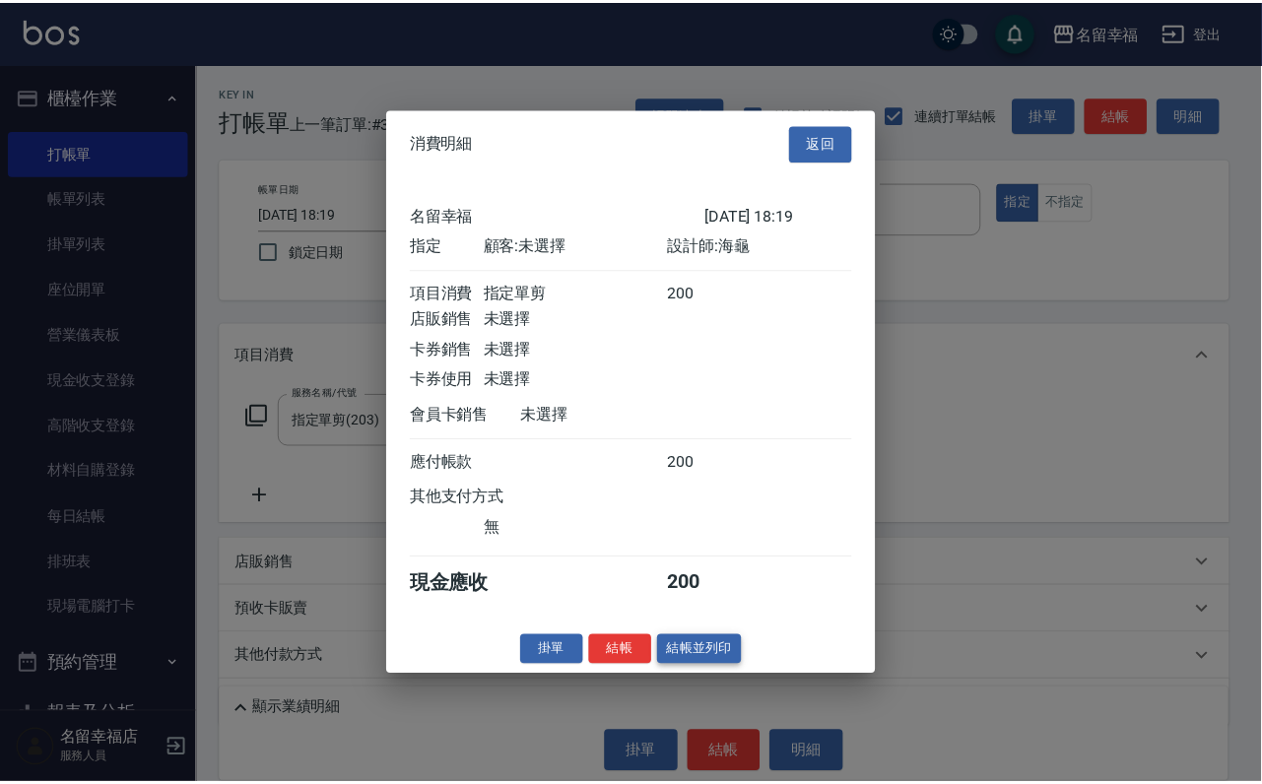
scroll to position [243, 0]
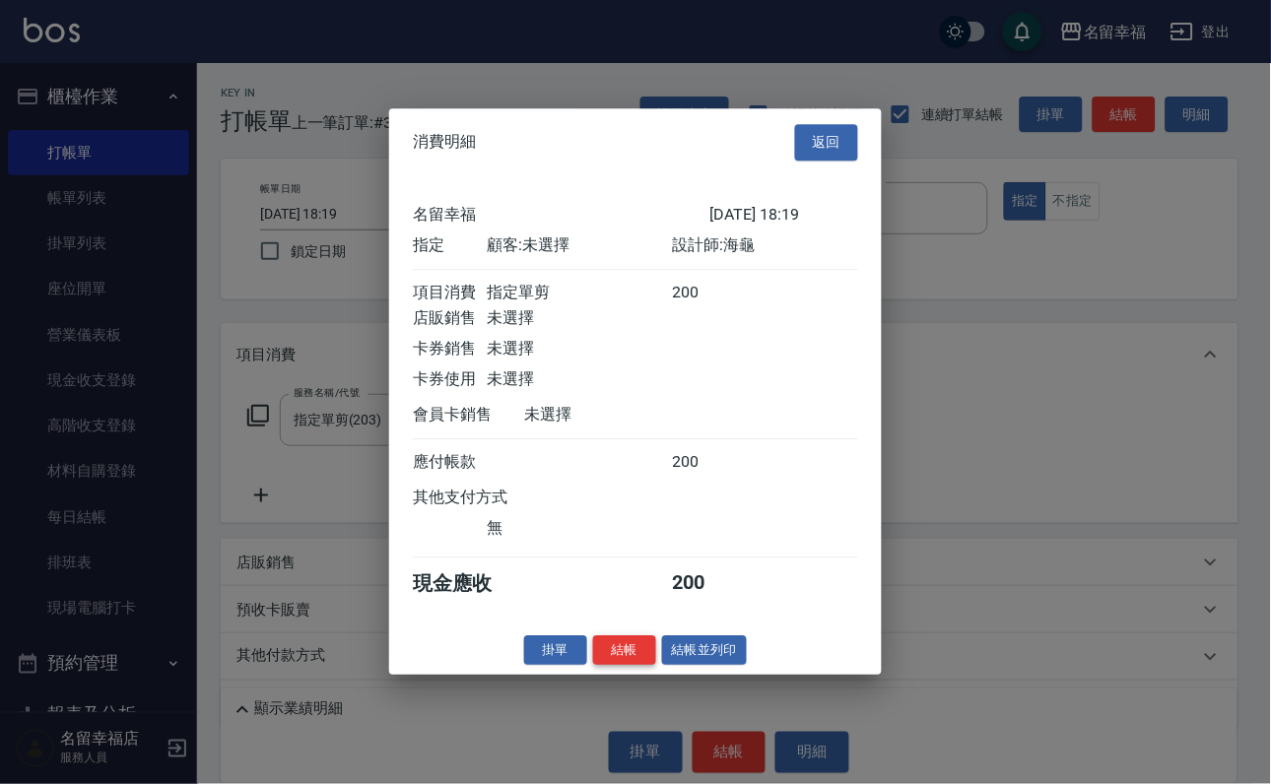
click at [622, 666] on button "結帳" at bounding box center [624, 650] width 63 height 31
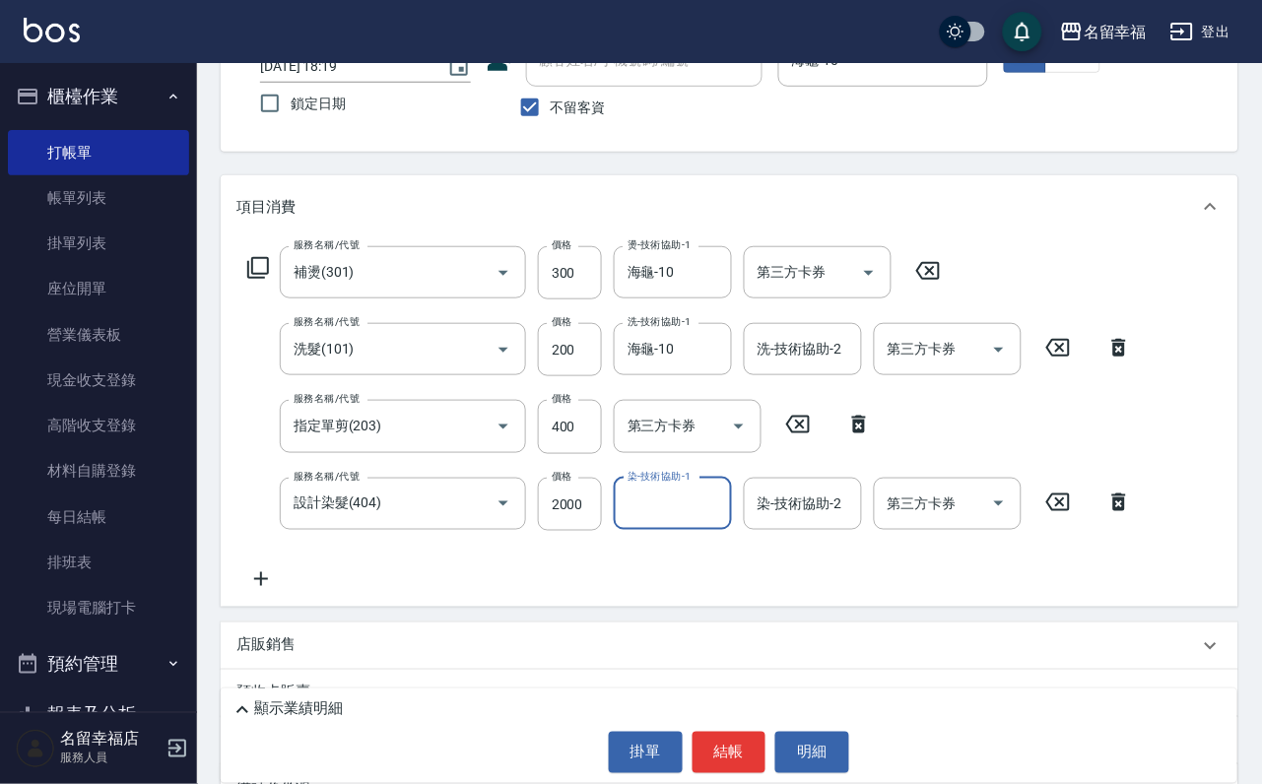
scroll to position [0, 0]
click at [557, 531] on input "2000" at bounding box center [570, 504] width 64 height 53
click at [563, 376] on input "200" at bounding box center [570, 349] width 64 height 53
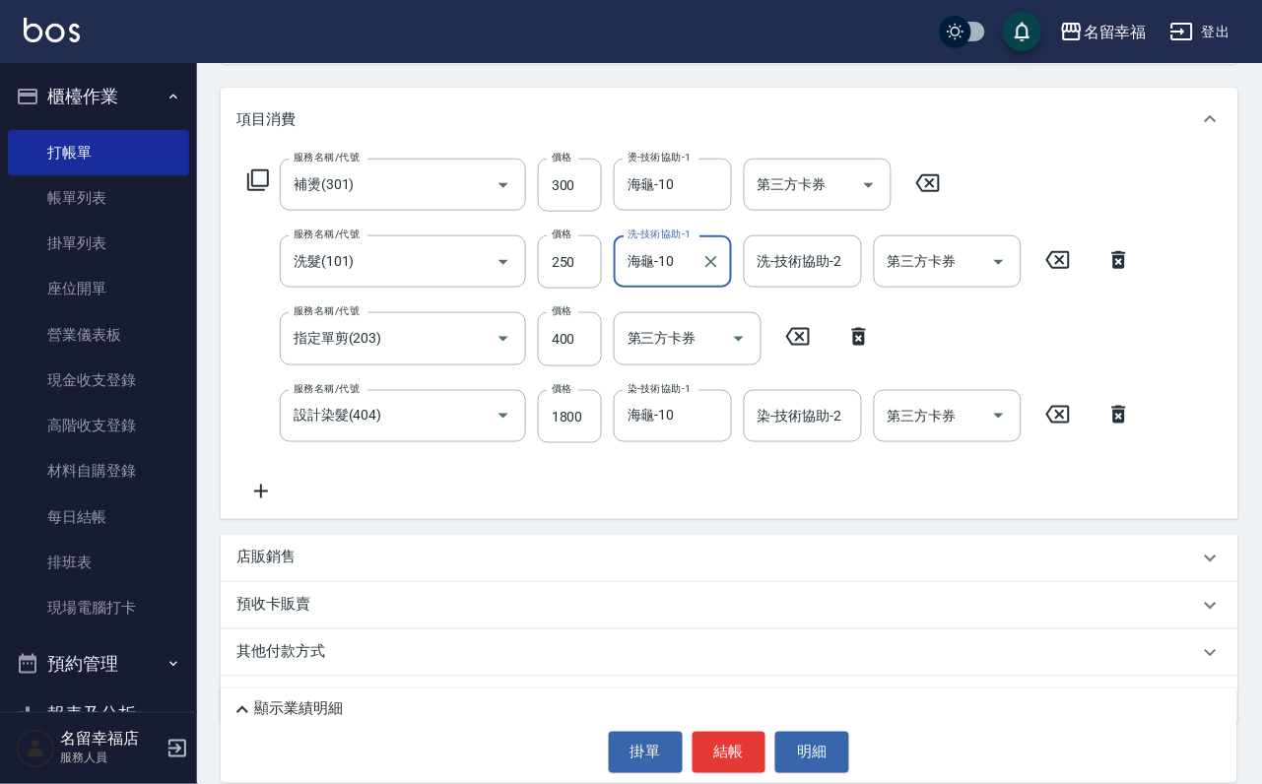
scroll to position [296, 0]
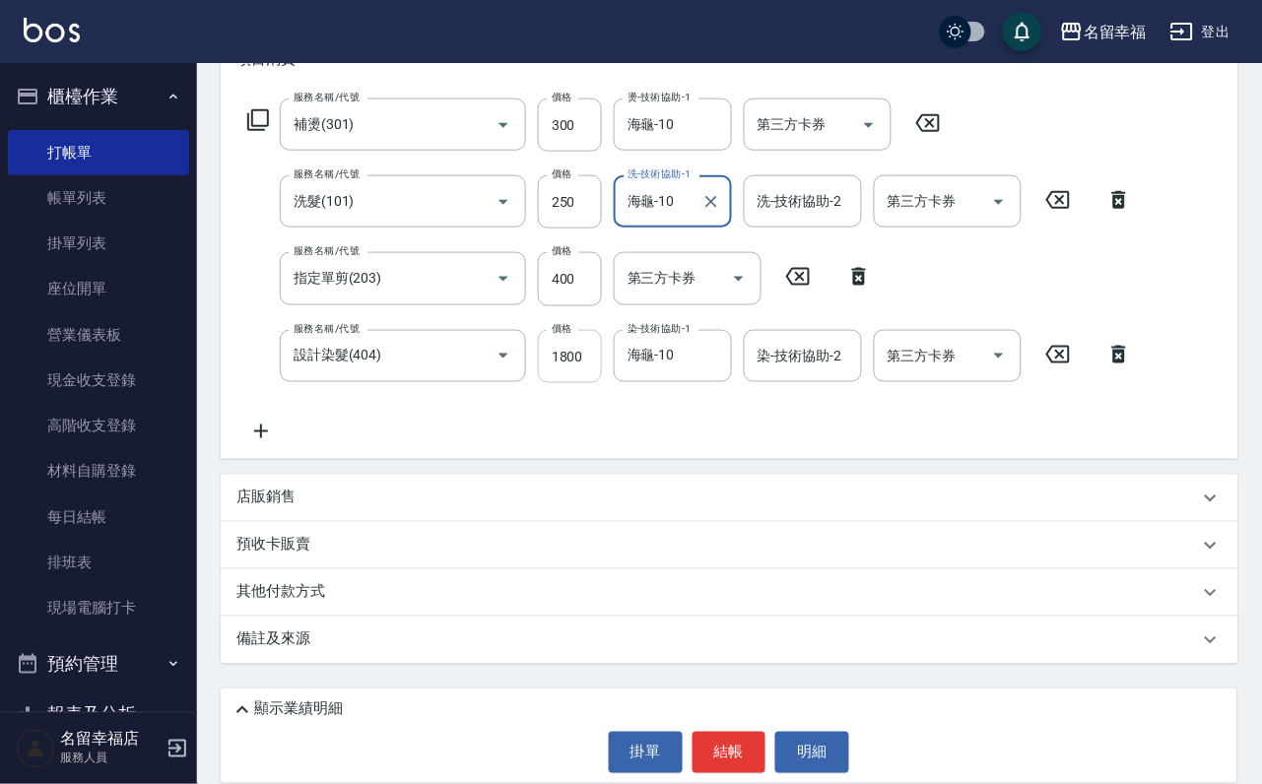
click at [577, 383] on input "1800" at bounding box center [570, 356] width 64 height 53
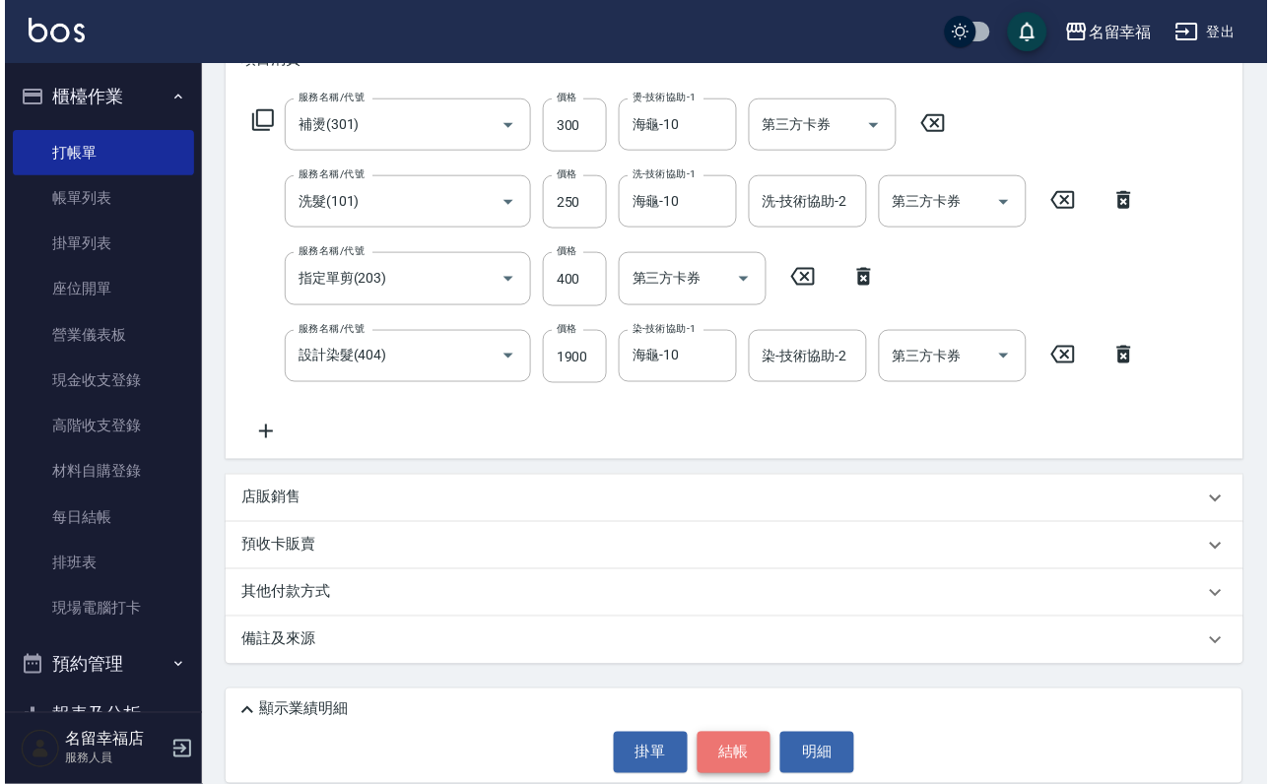
scroll to position [0, 0]
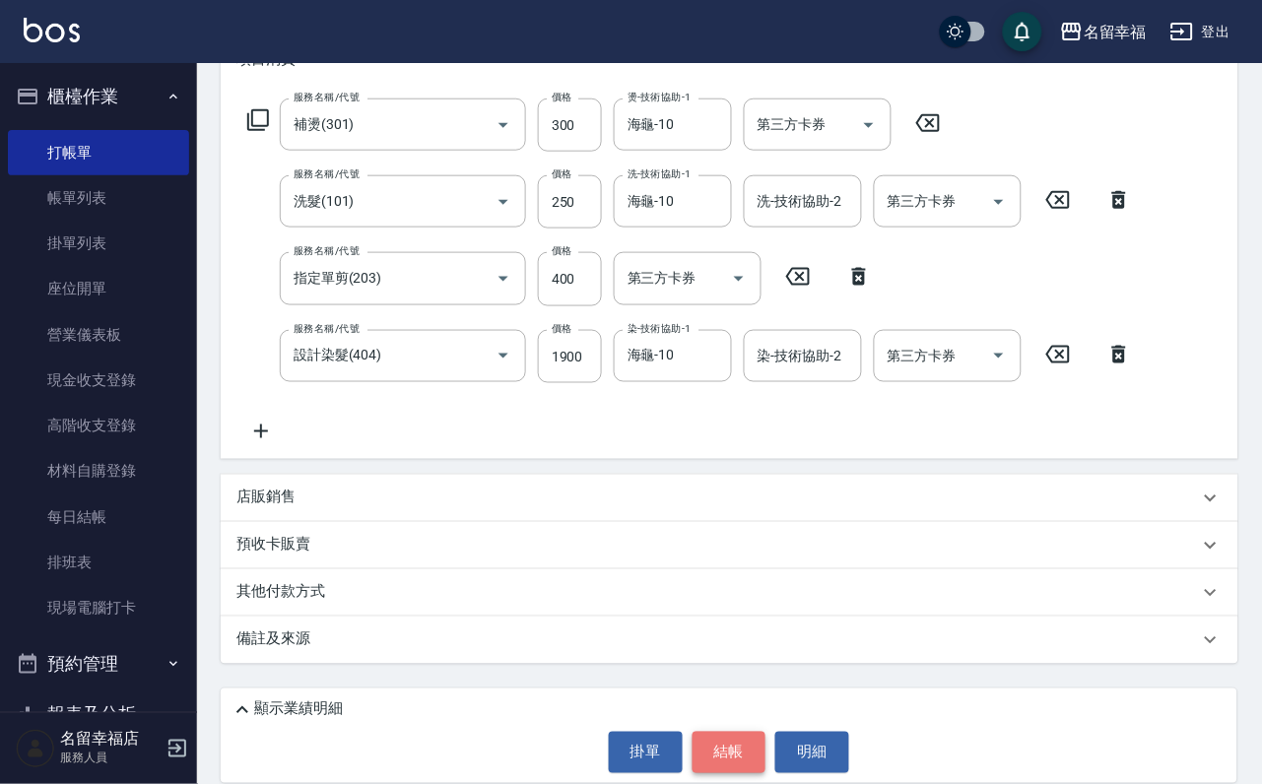
click at [729, 760] on button "結帳" at bounding box center [730, 752] width 74 height 41
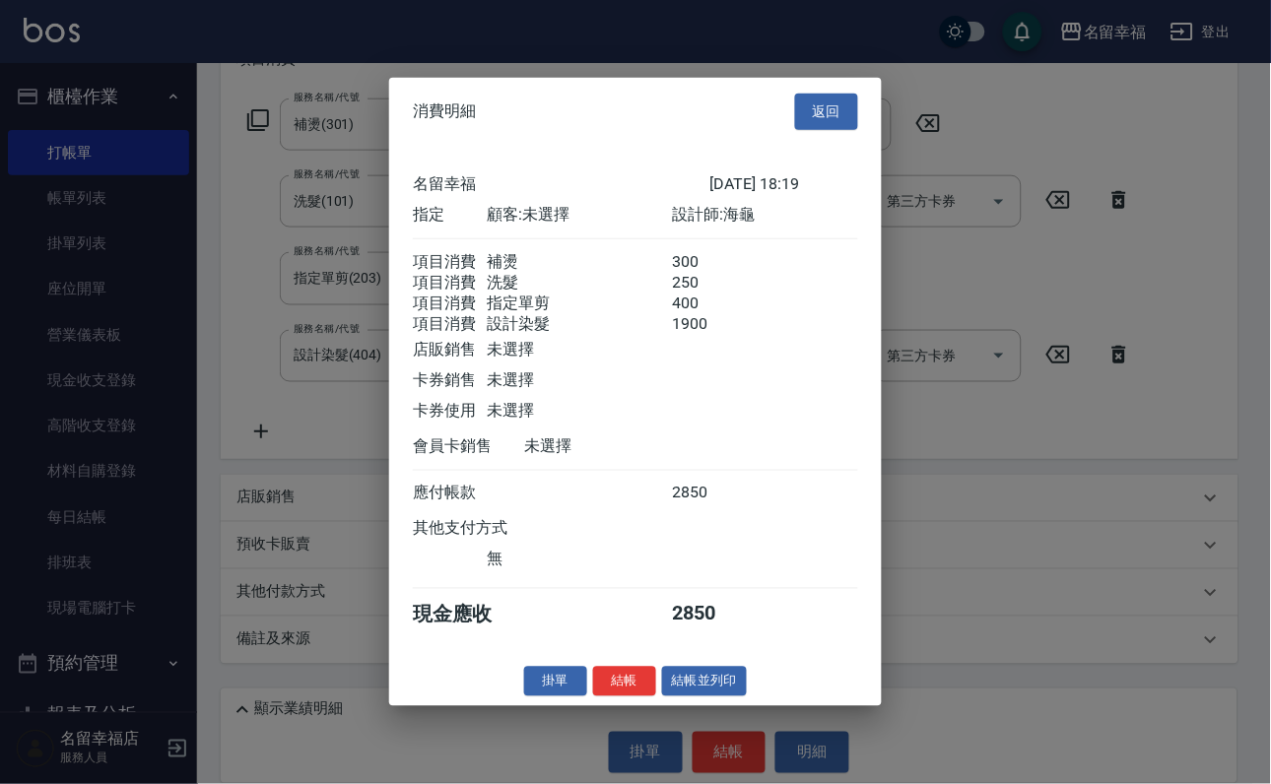
scroll to position [464, 0]
click at [593, 696] on button "結帳" at bounding box center [624, 681] width 63 height 31
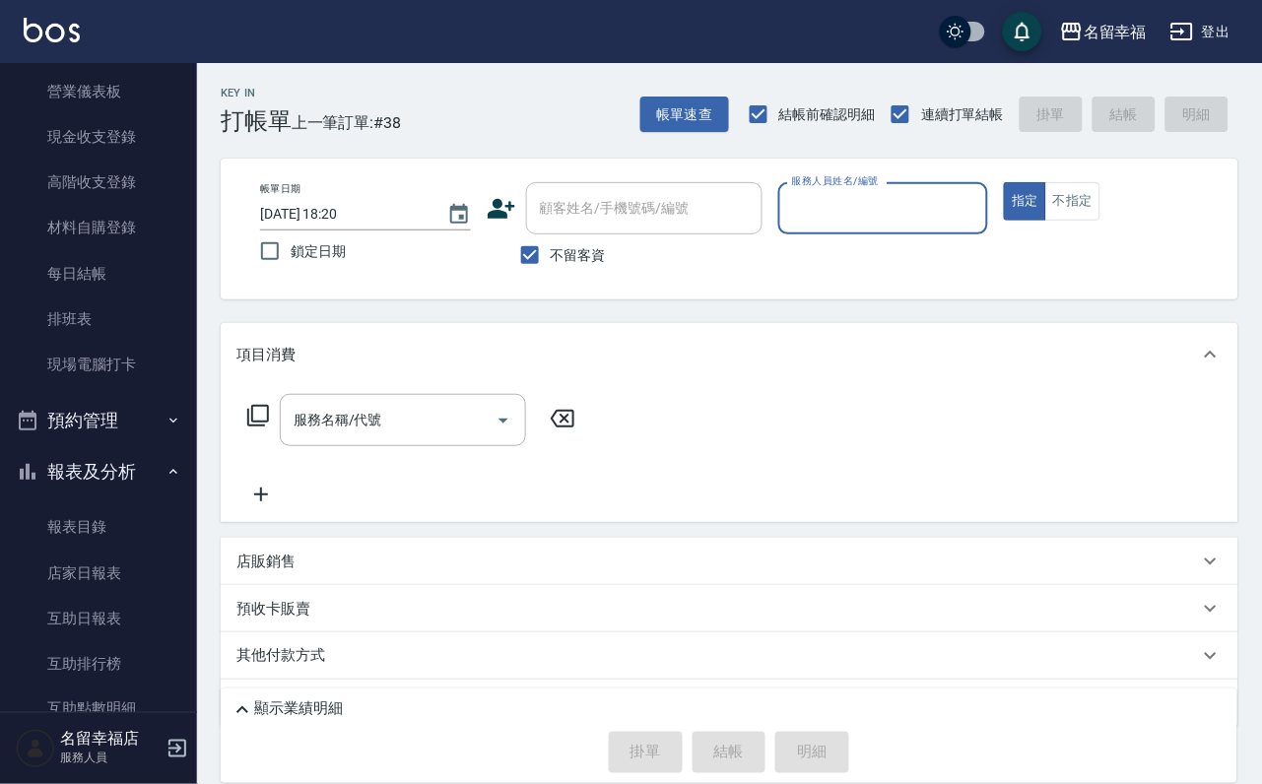
scroll to position [443, 0]
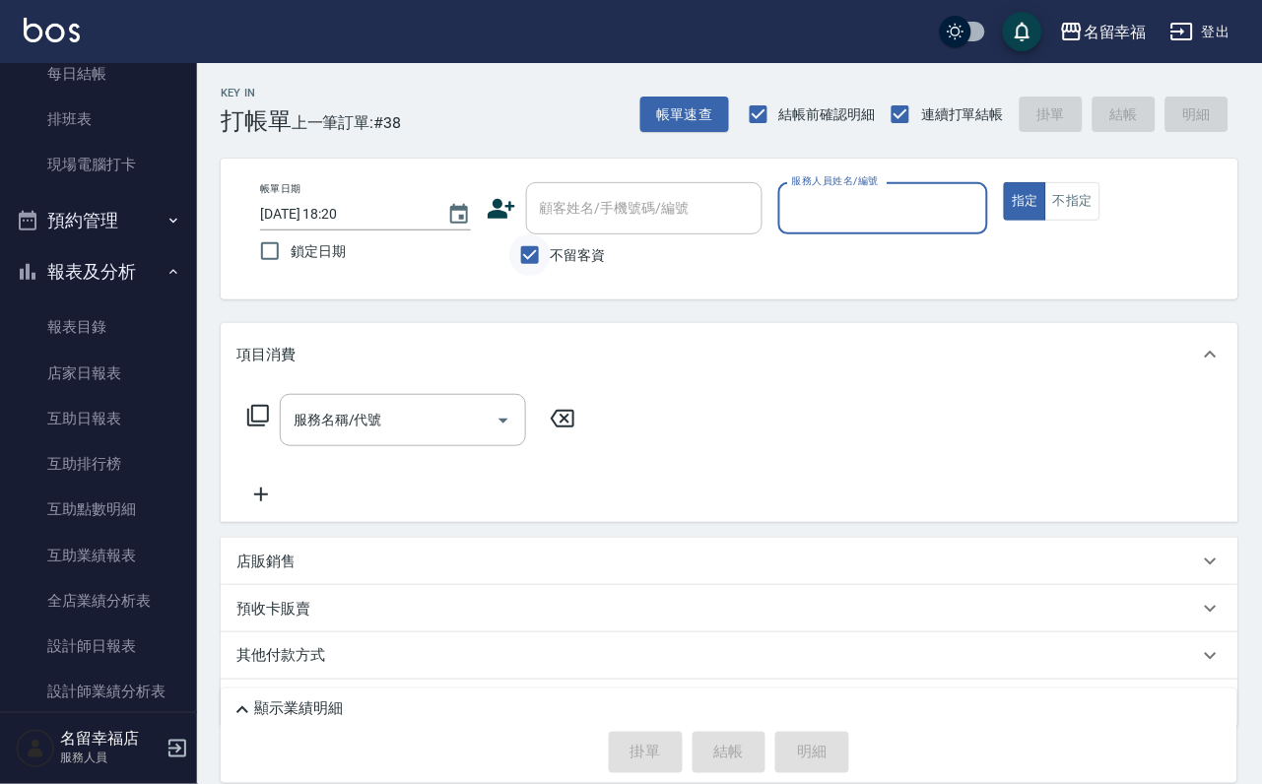
click at [530, 254] on input "不留客資" at bounding box center [529, 254] width 41 height 41
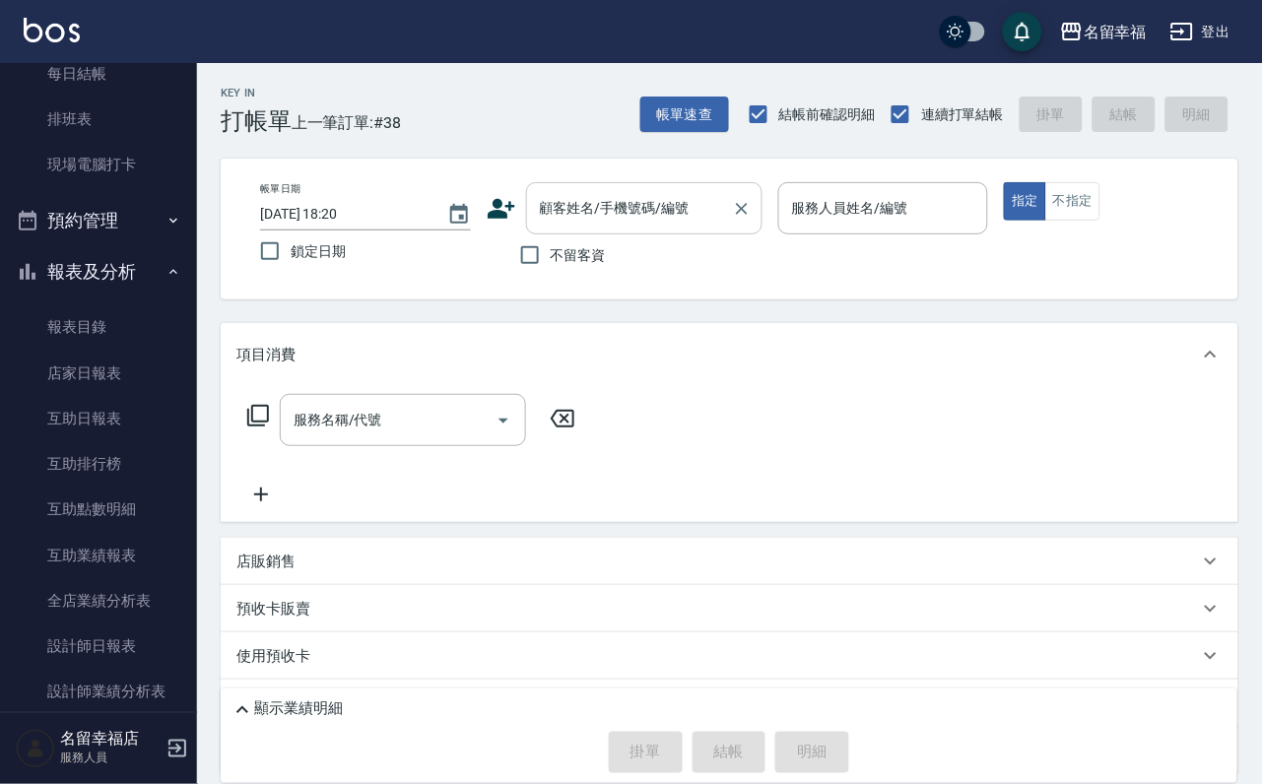
click at [568, 224] on input "顧客姓名/手機號碼/編號" at bounding box center [629, 208] width 189 height 34
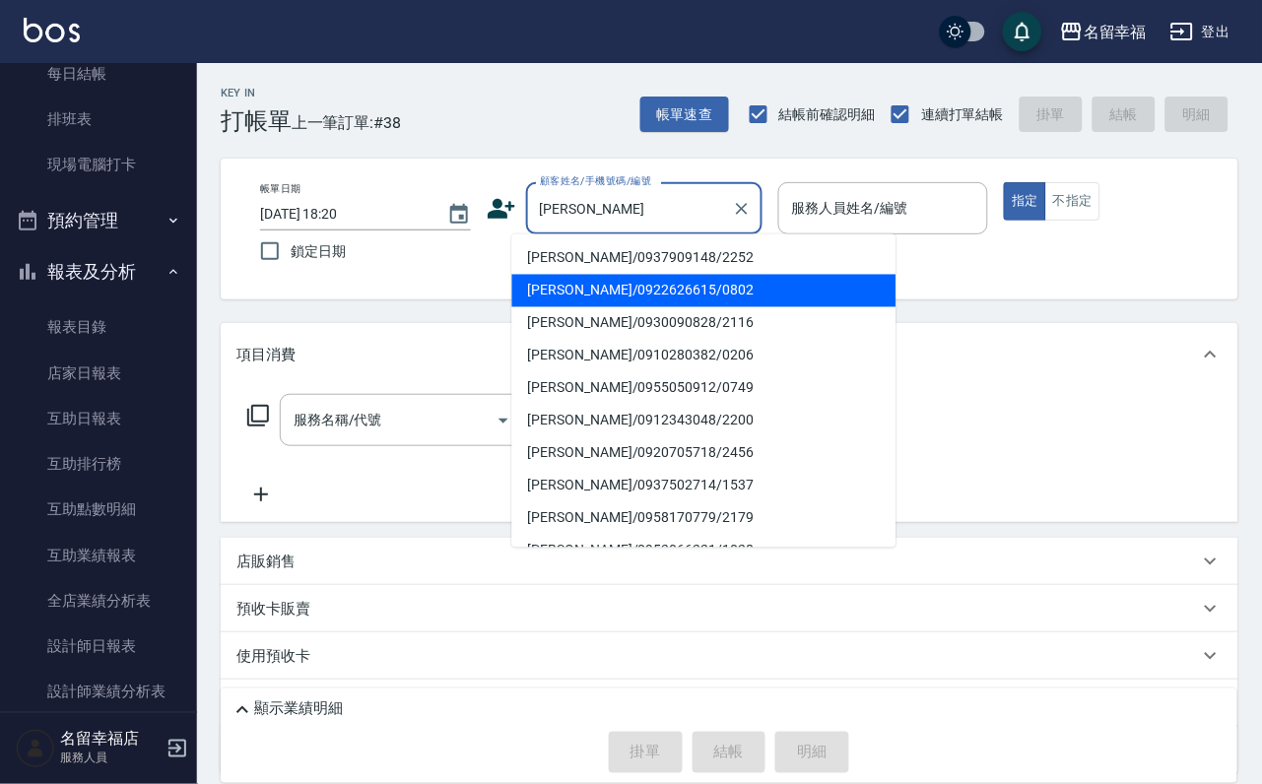
click at [574, 282] on li "[PERSON_NAME]/0922626615/0802" at bounding box center [704, 291] width 384 height 33
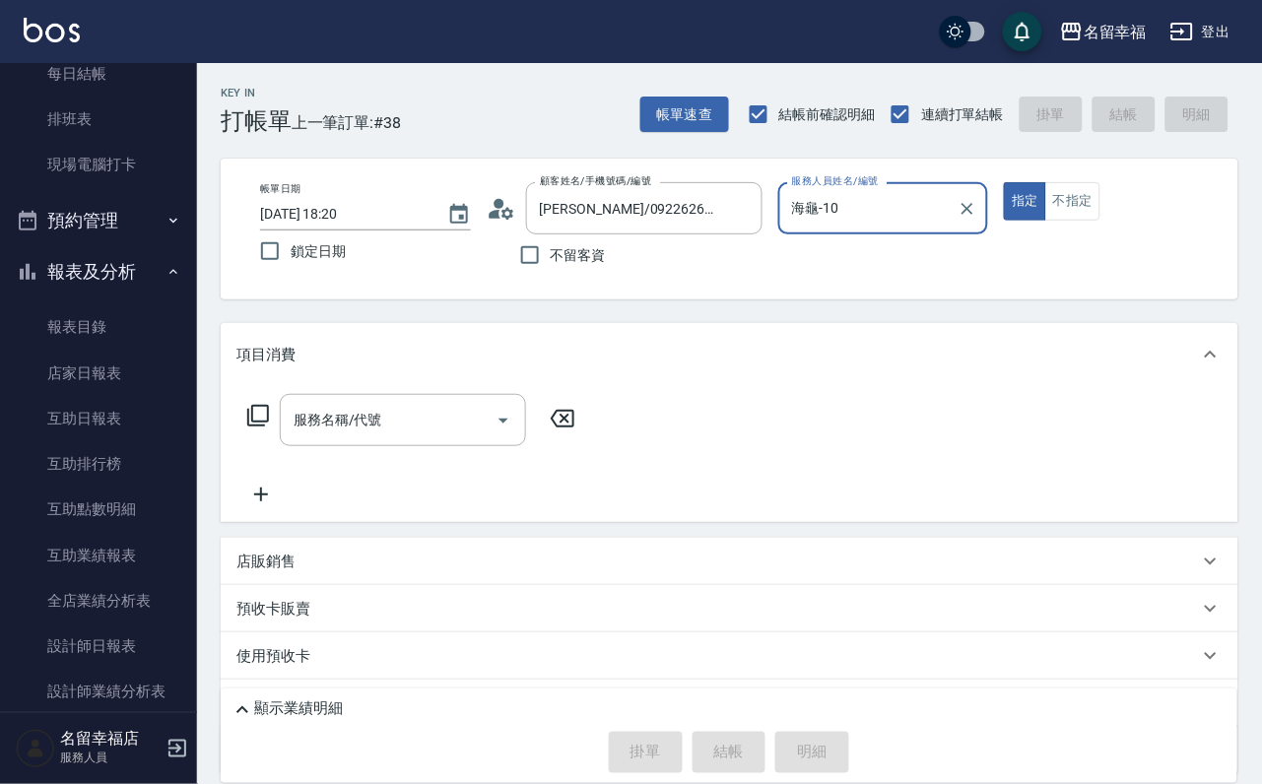
click at [1004, 182] on button "指定" at bounding box center [1025, 201] width 42 height 38
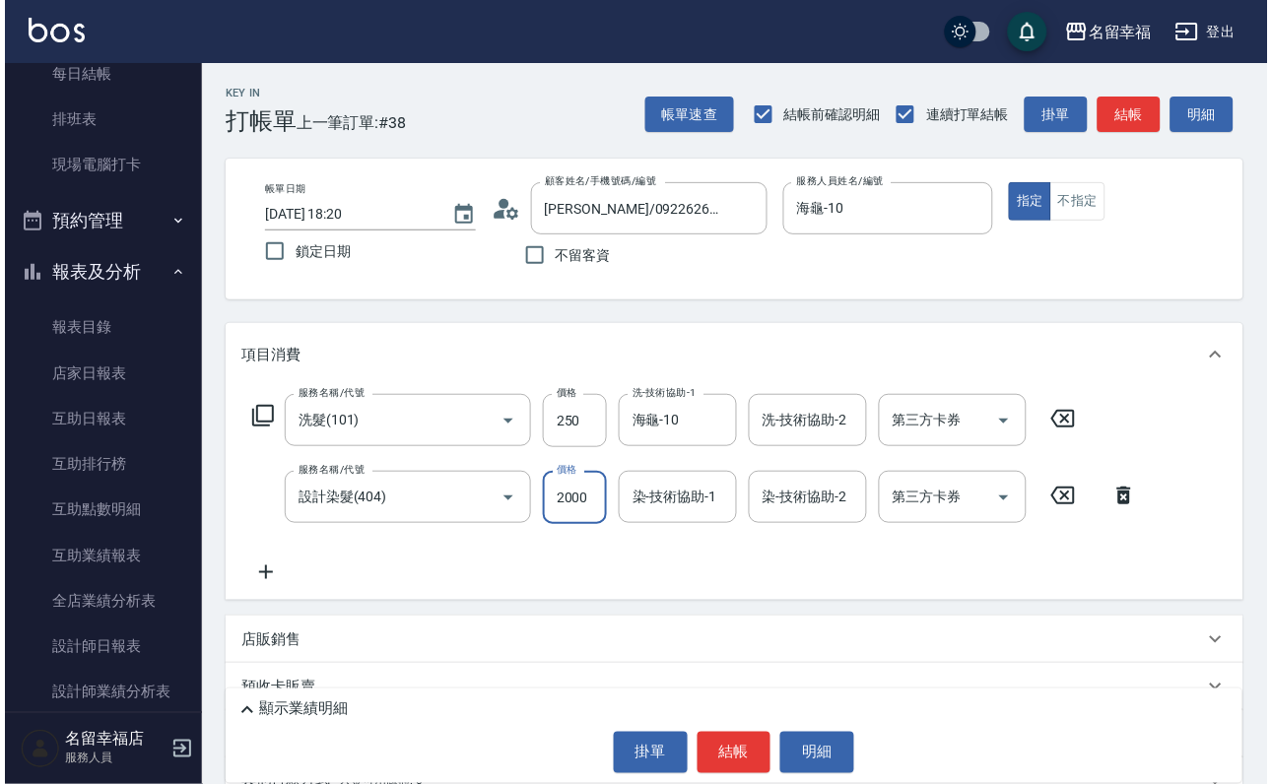
scroll to position [0, 0]
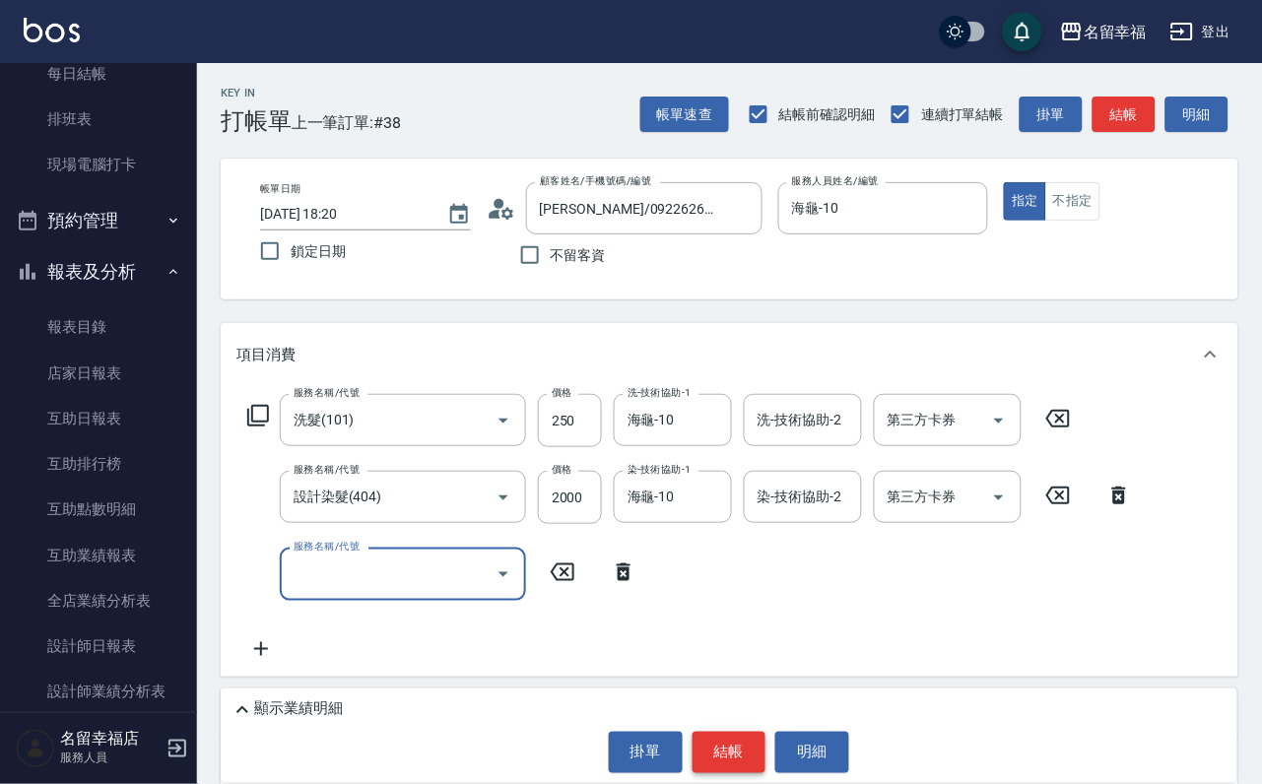
click at [736, 740] on button "結帳" at bounding box center [730, 752] width 74 height 41
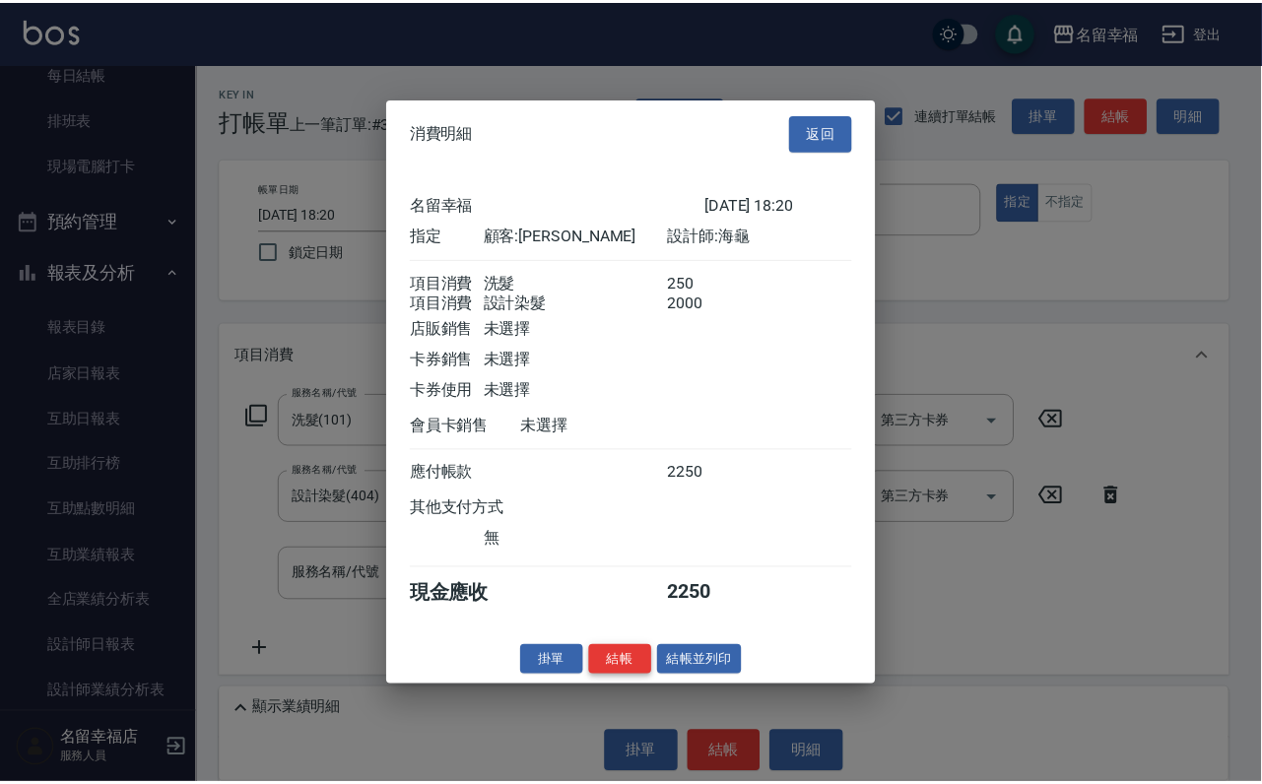
scroll to position [296, 0]
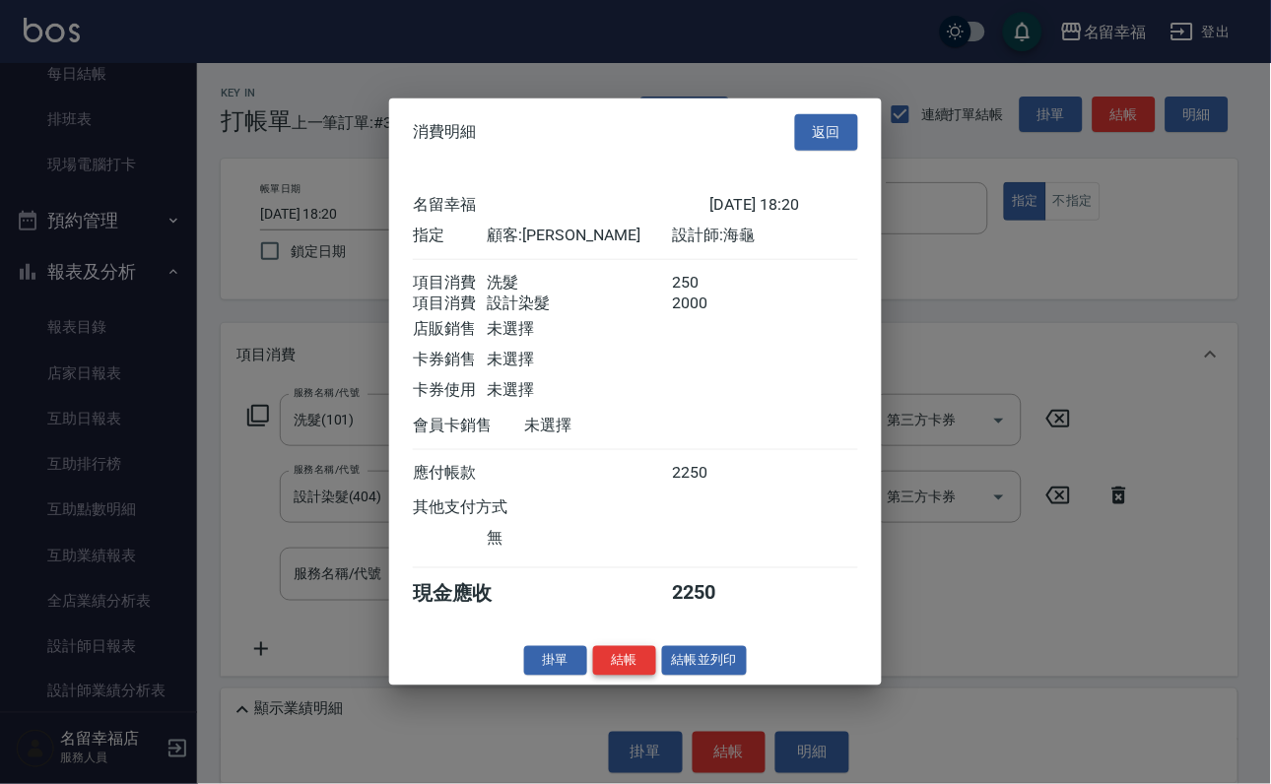
click at [616, 676] on button "結帳" at bounding box center [624, 660] width 63 height 31
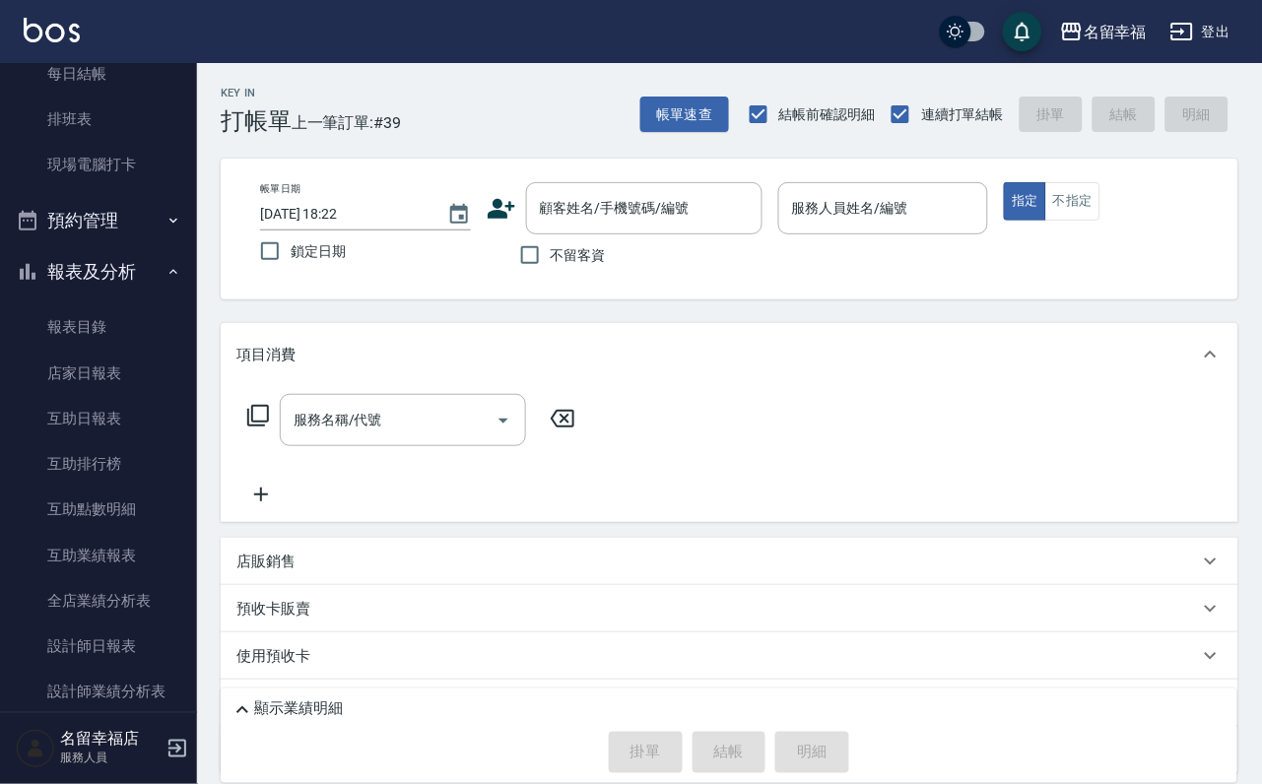
click at [561, 266] on span "不留客資" at bounding box center [578, 255] width 55 height 21
click at [551, 267] on input "不留客資" at bounding box center [529, 254] width 41 height 41
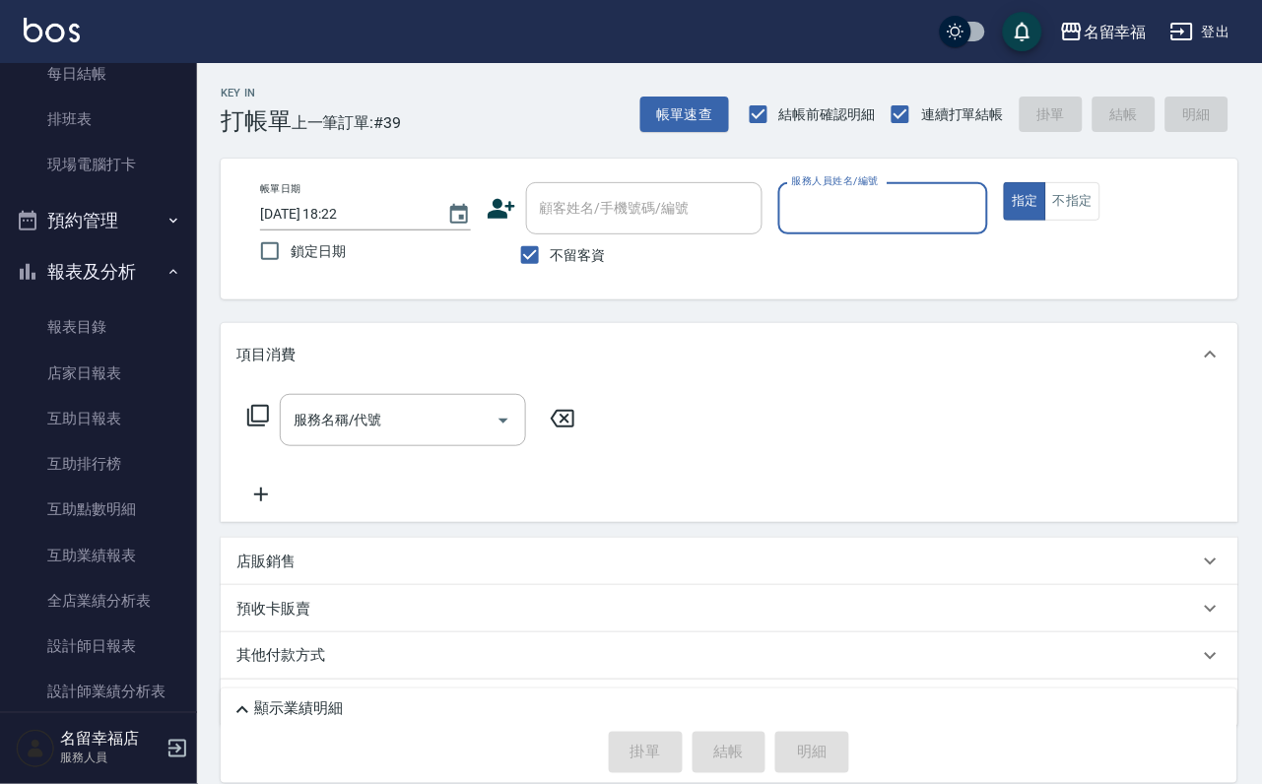
click at [989, 238] on p at bounding box center [883, 244] width 211 height 21
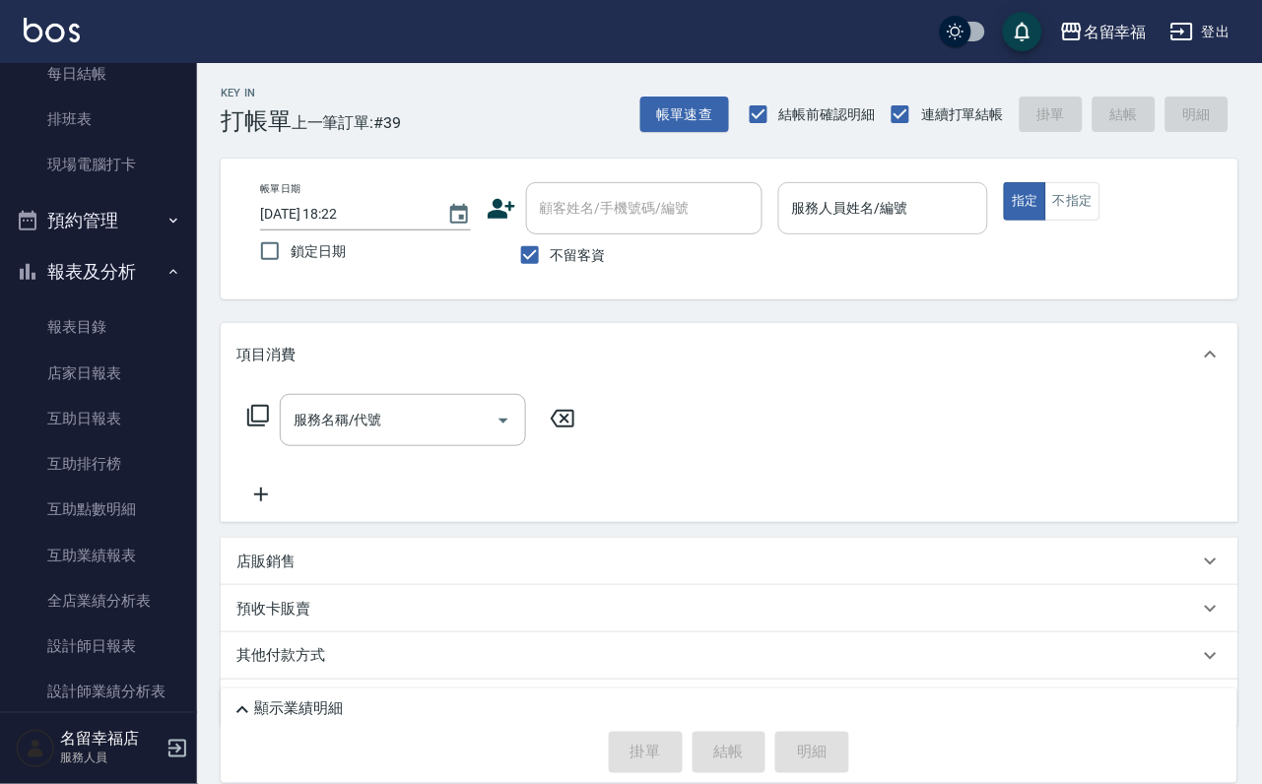
click at [977, 228] on div "服務人員姓名/編號" at bounding box center [883, 208] width 211 height 52
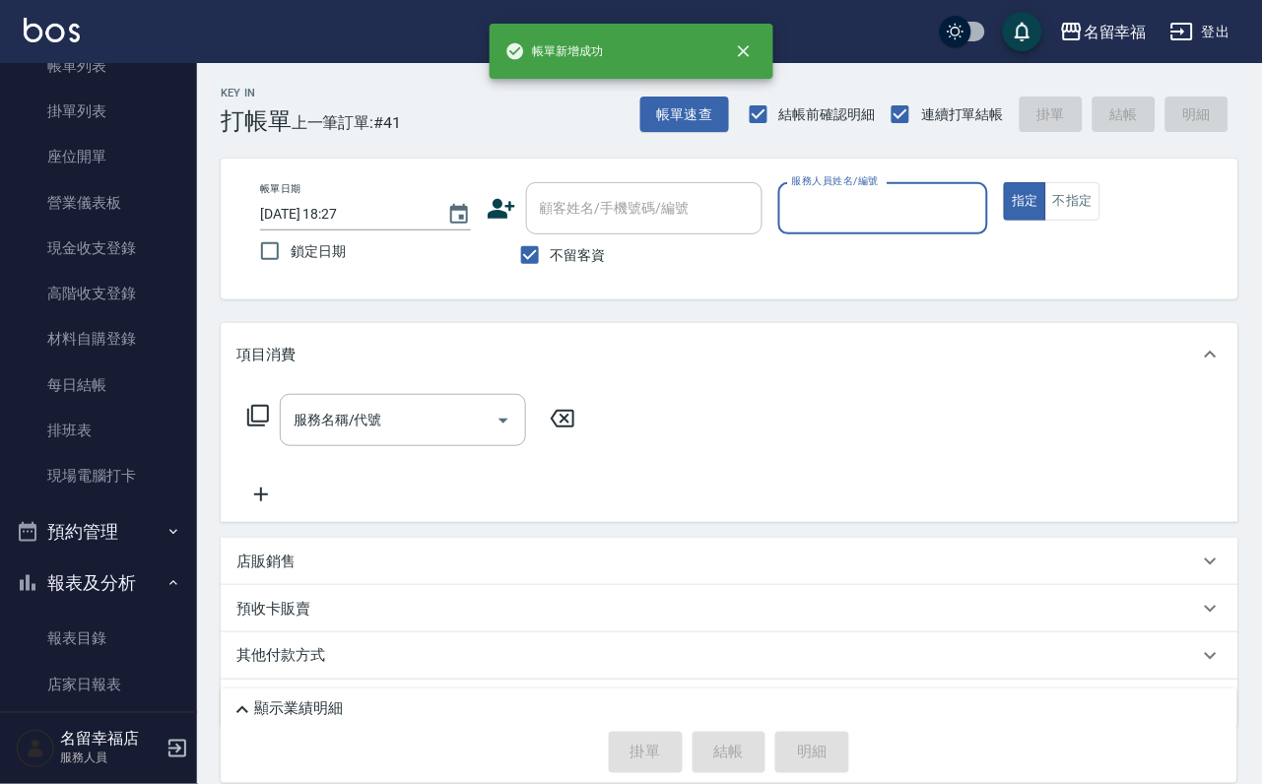
scroll to position [0, 0]
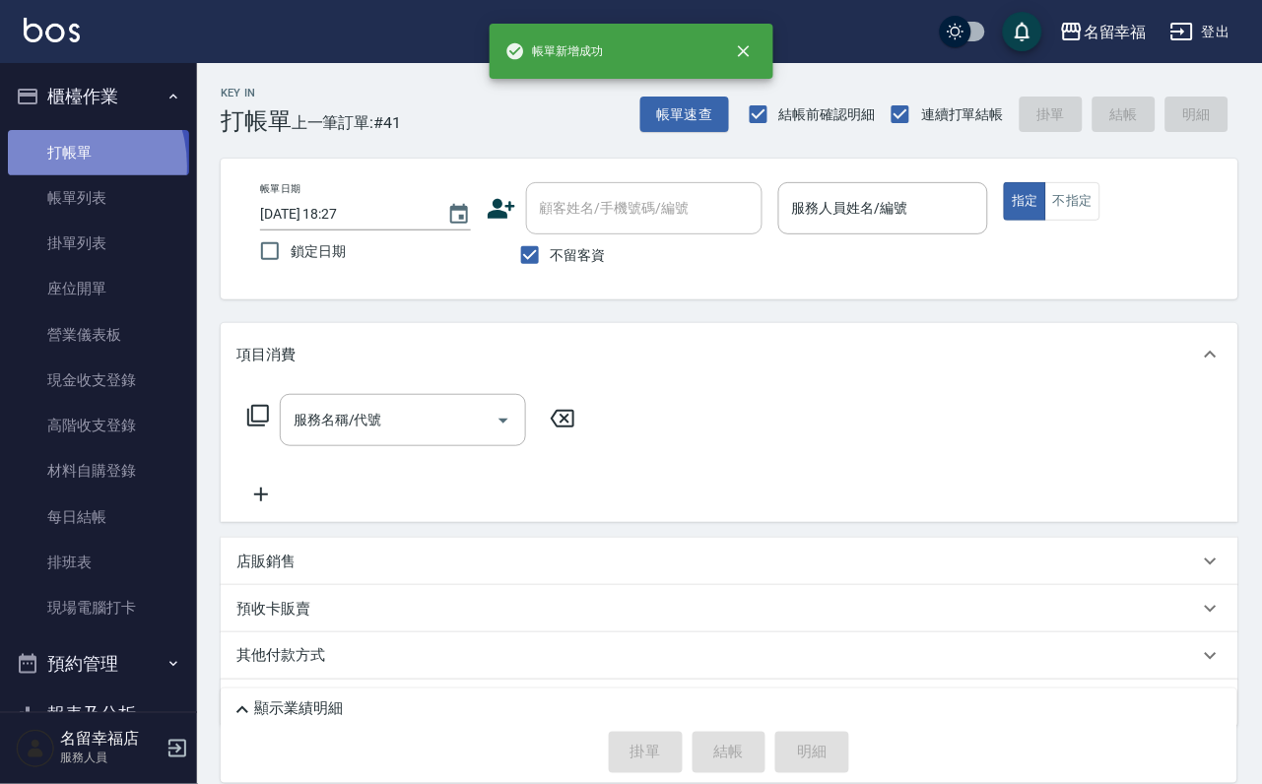
click at [55, 173] on link "打帳單" at bounding box center [98, 152] width 181 height 45
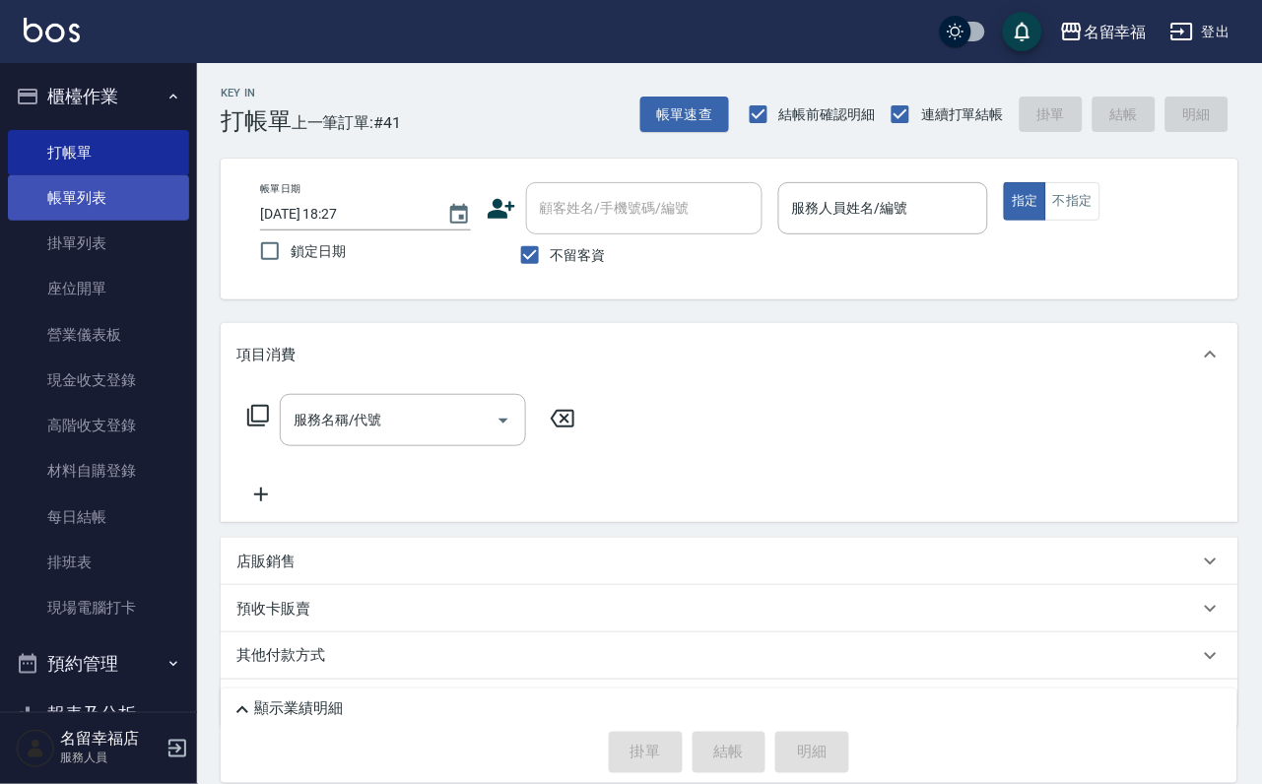
click at [149, 221] on link "帳單列表" at bounding box center [98, 197] width 181 height 45
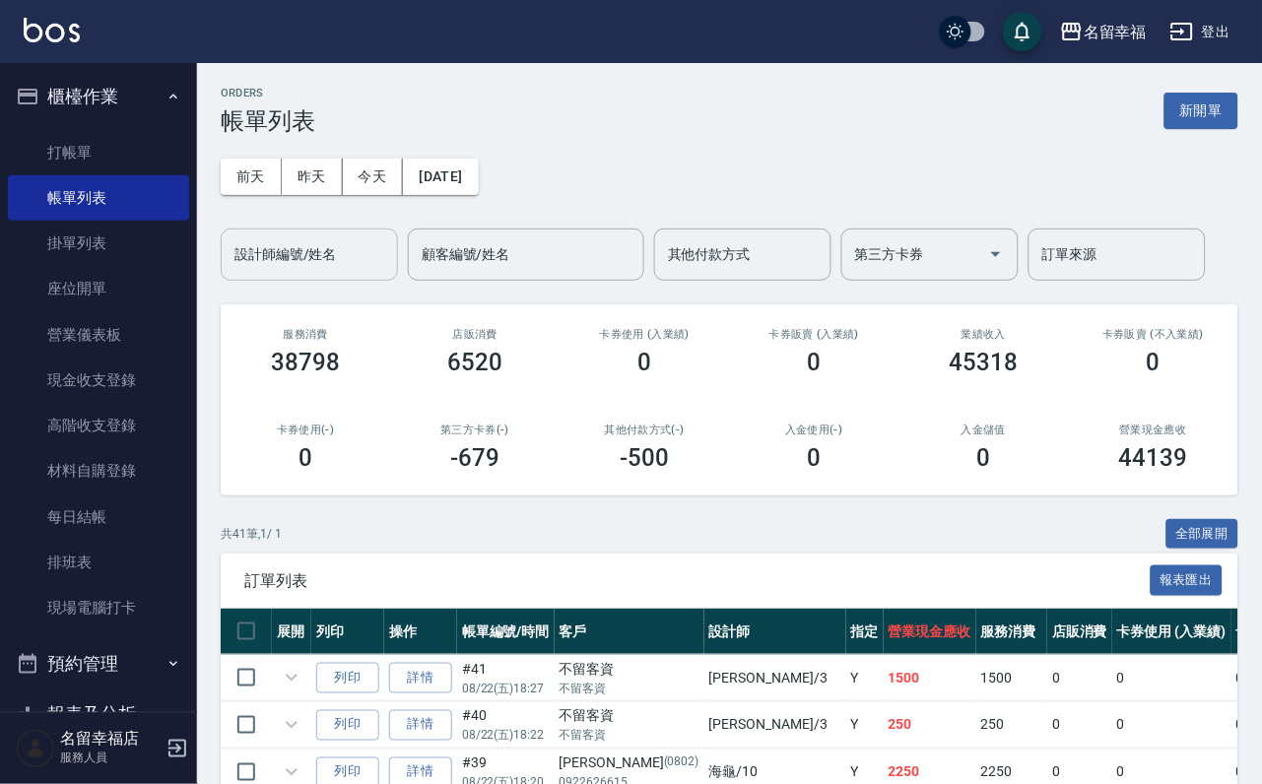
click at [318, 246] on input "設計師編號/姓名" at bounding box center [310, 254] width 160 height 34
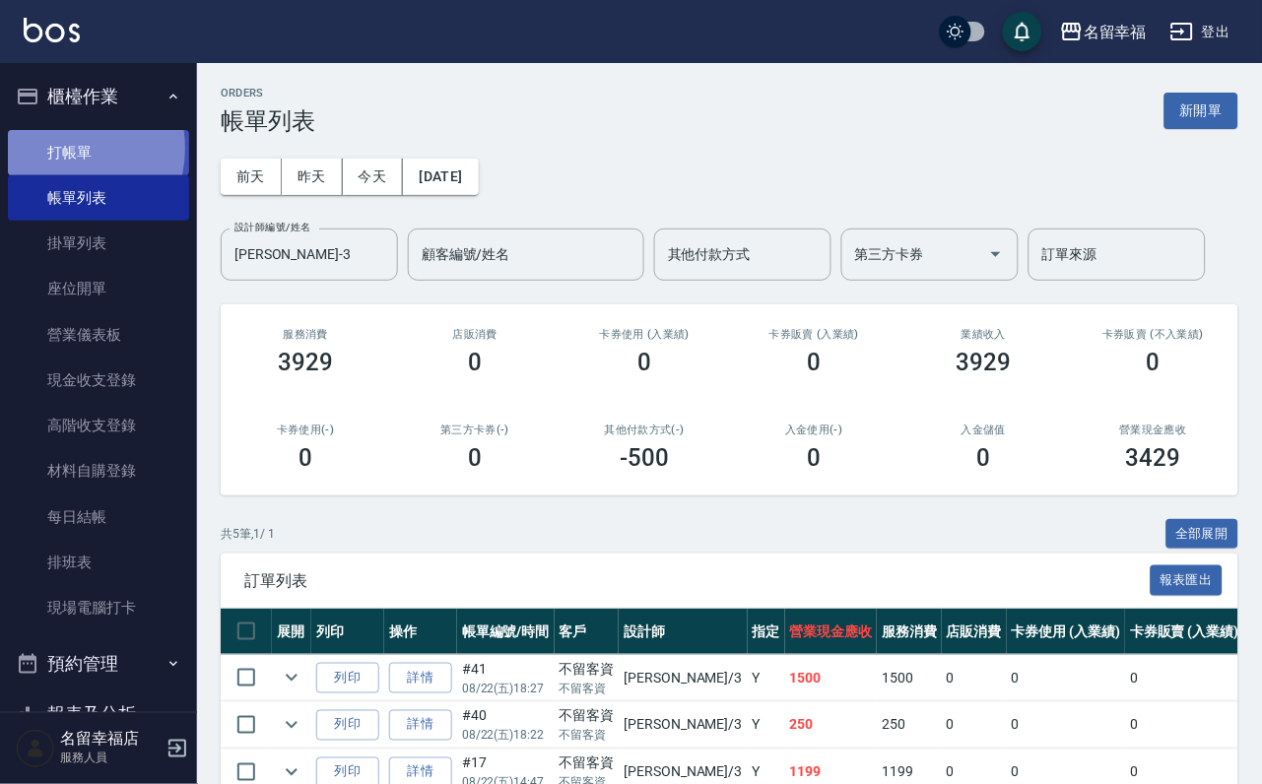
click at [60, 156] on link "打帳單" at bounding box center [98, 152] width 181 height 45
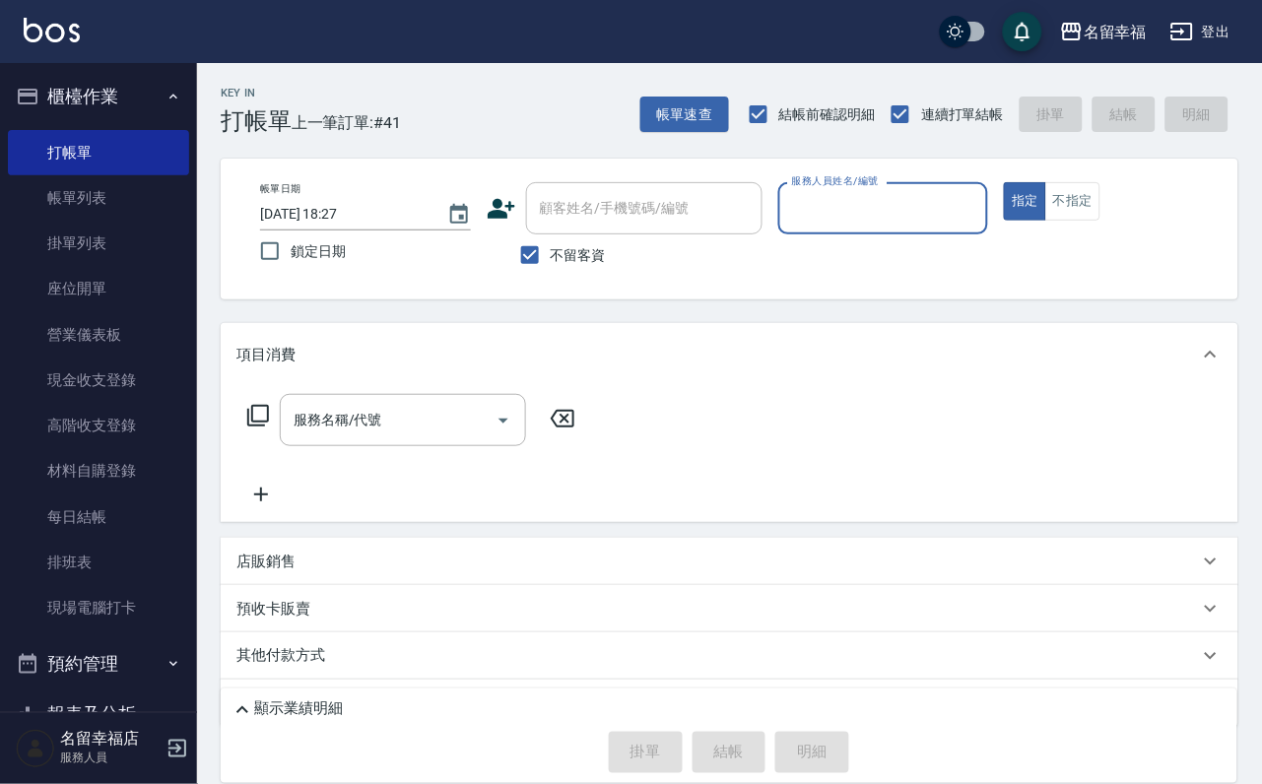
drag, startPoint x: 63, startPoint y: 196, endPoint x: 293, endPoint y: 298, distance: 251.0
click at [63, 196] on link "帳單列表" at bounding box center [98, 197] width 181 height 45
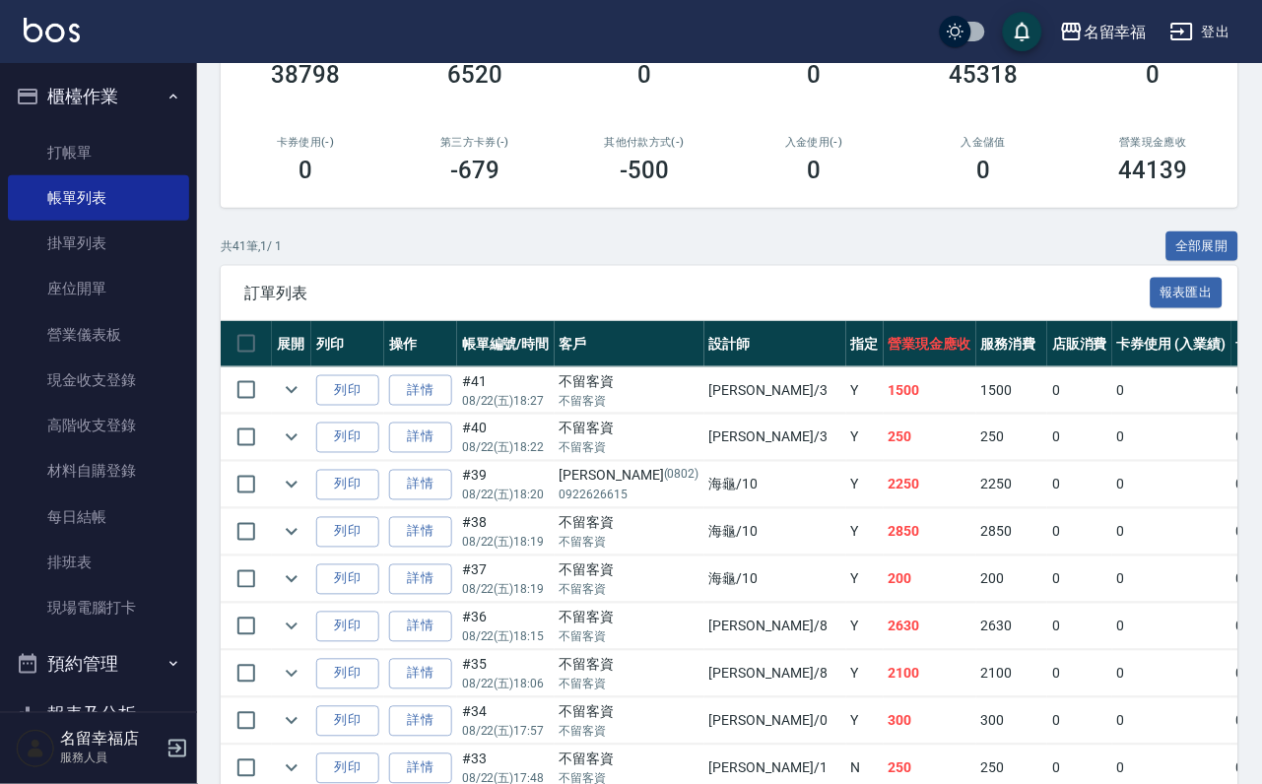
scroll to position [296, 0]
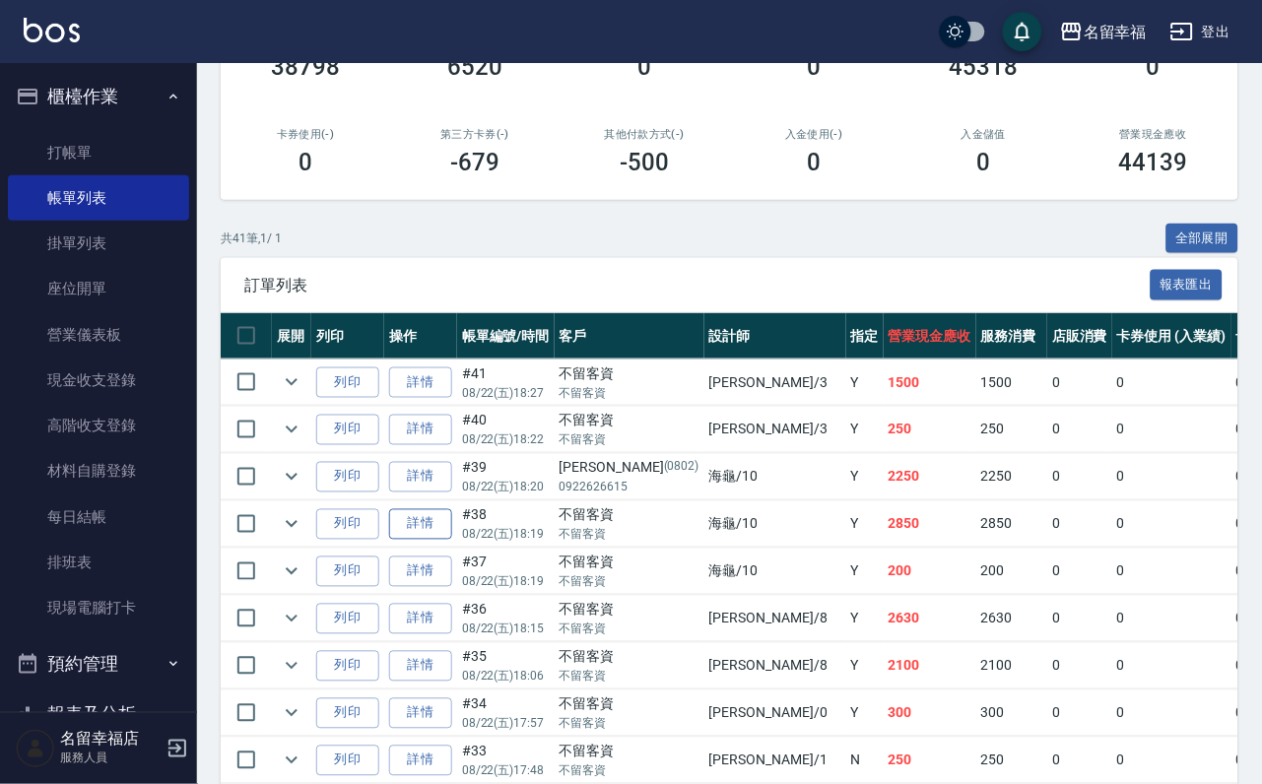
click at [451, 540] on link "詳情" at bounding box center [420, 524] width 63 height 31
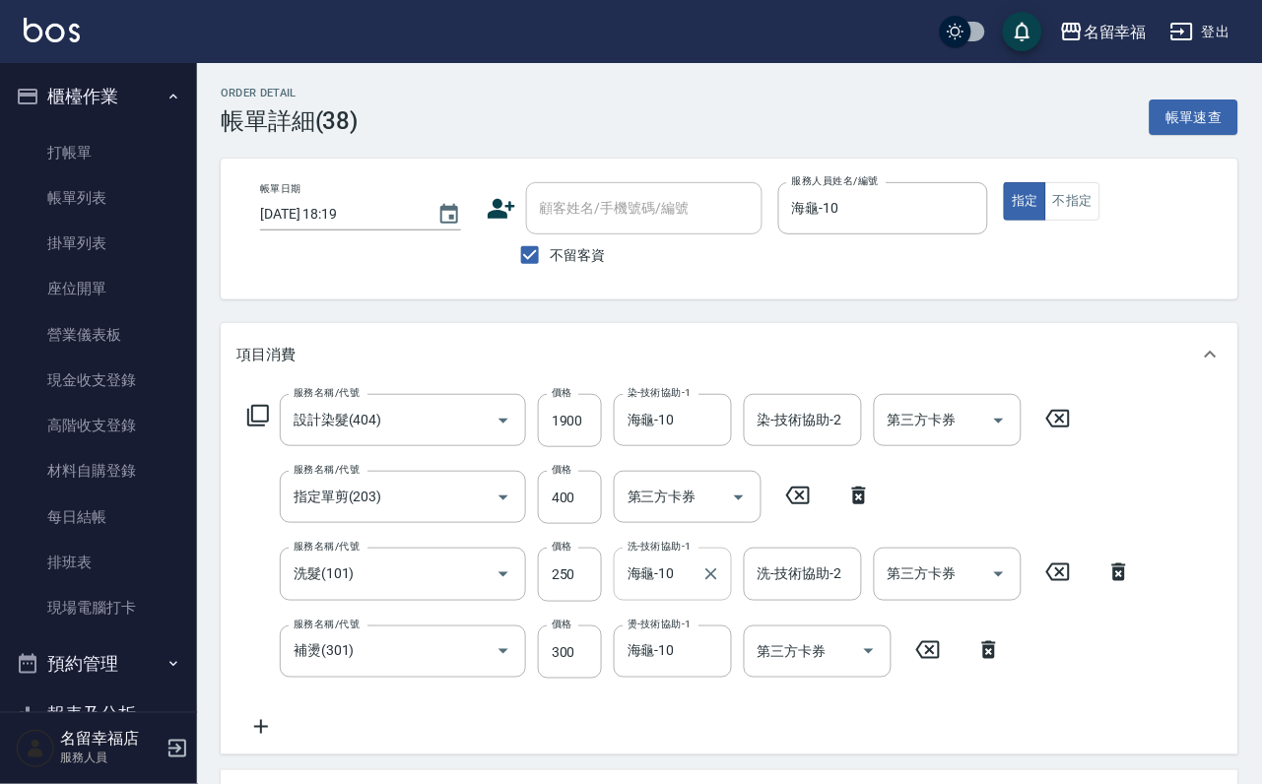
click at [714, 584] on icon "Clear" at bounding box center [711, 574] width 20 height 20
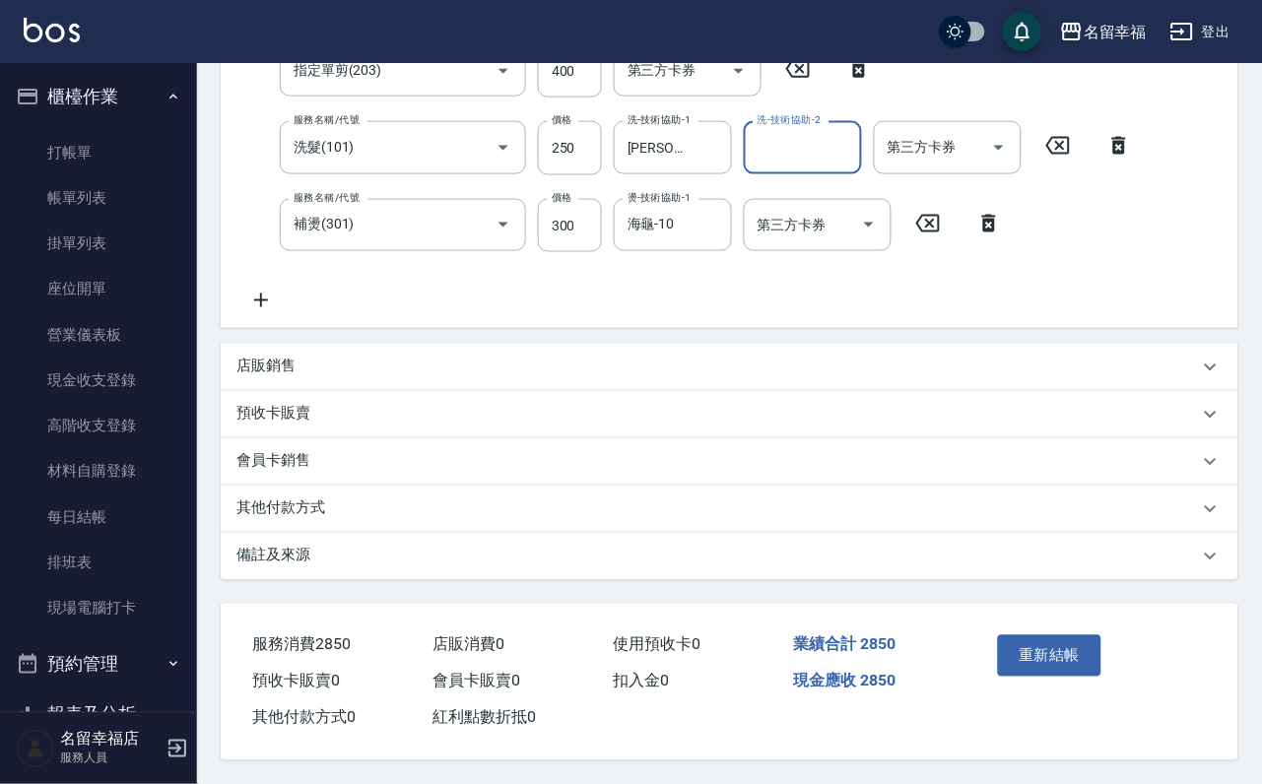
scroll to position [507, 0]
click at [1069, 636] on button "重新結帳" at bounding box center [1050, 655] width 104 height 41
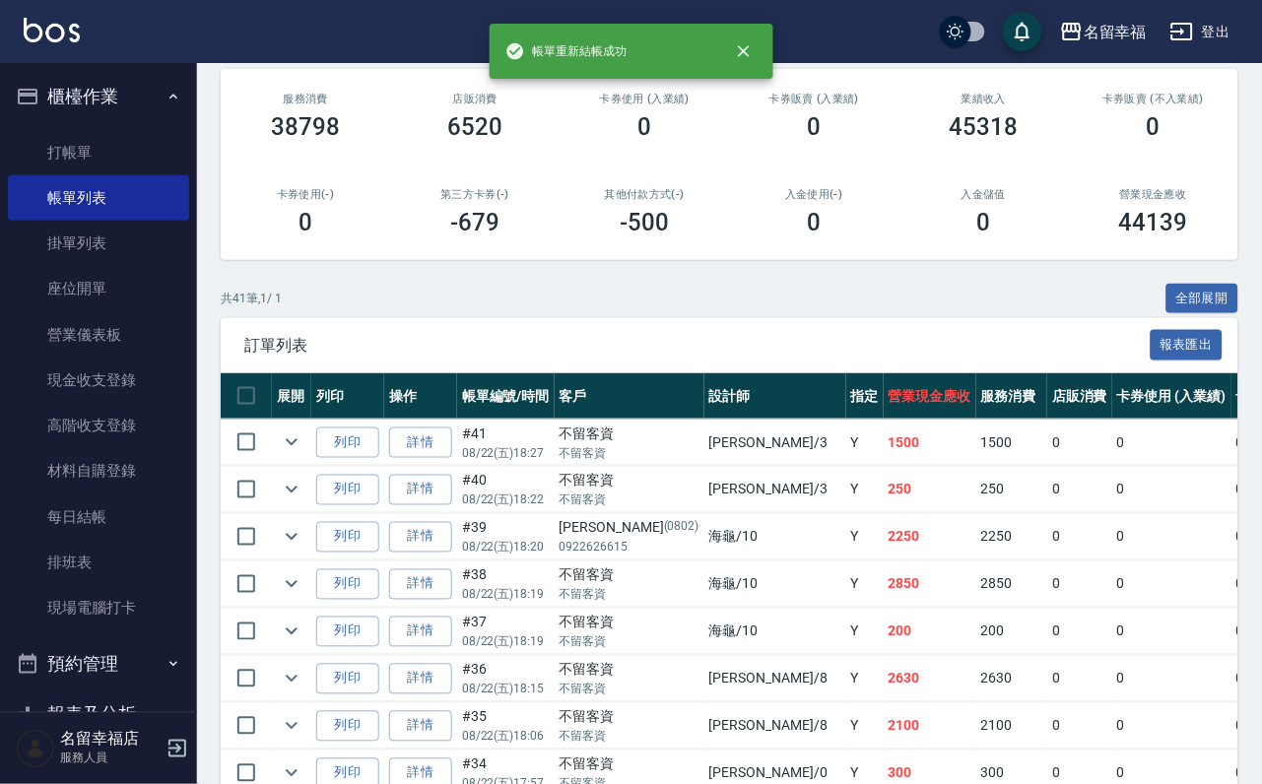
scroll to position [296, 0]
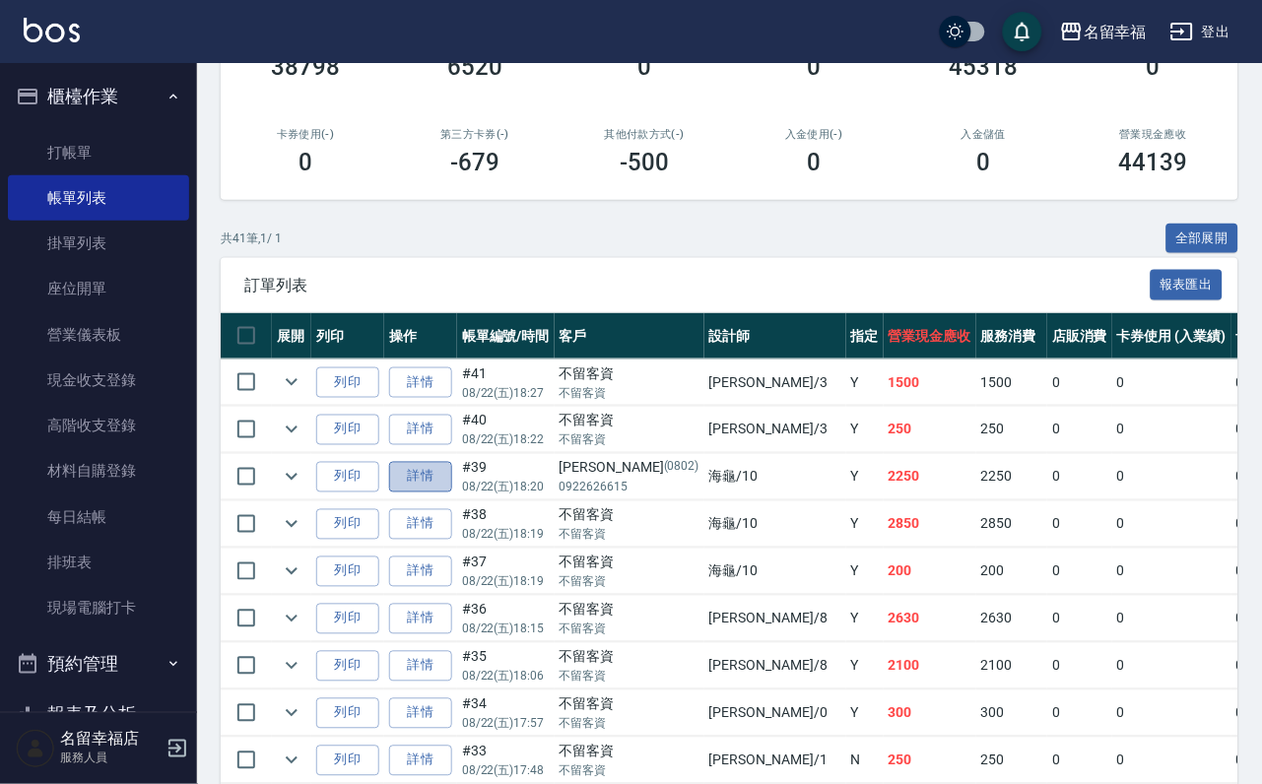
click at [442, 493] on link "詳情" at bounding box center [420, 477] width 63 height 31
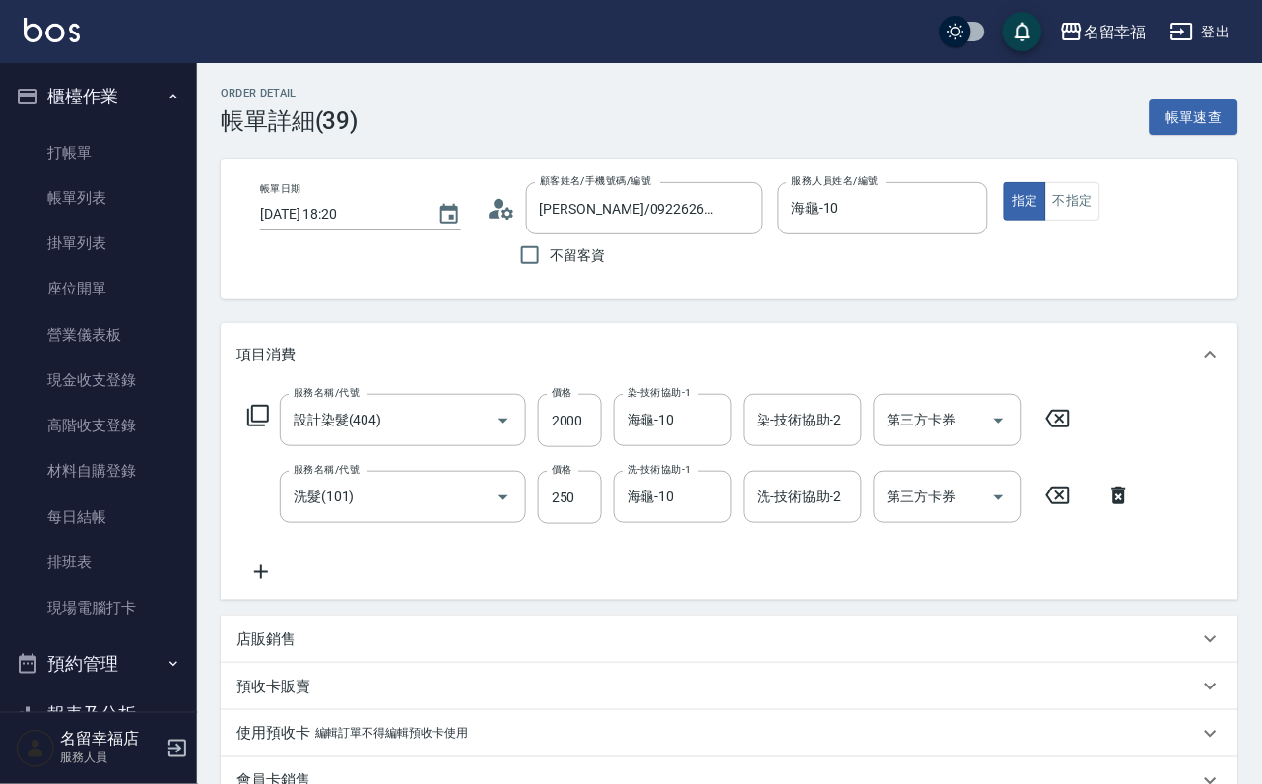
click at [266, 584] on icon at bounding box center [260, 573] width 49 height 24
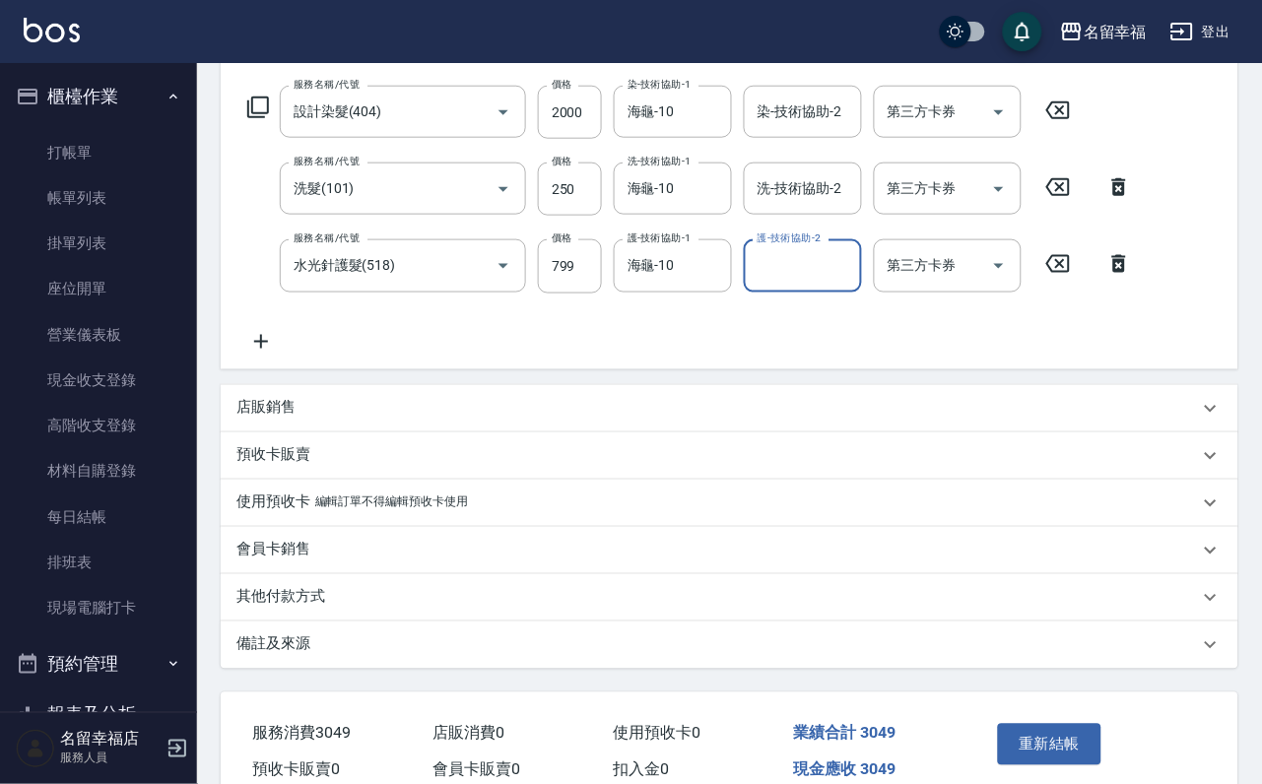
scroll to position [443, 0]
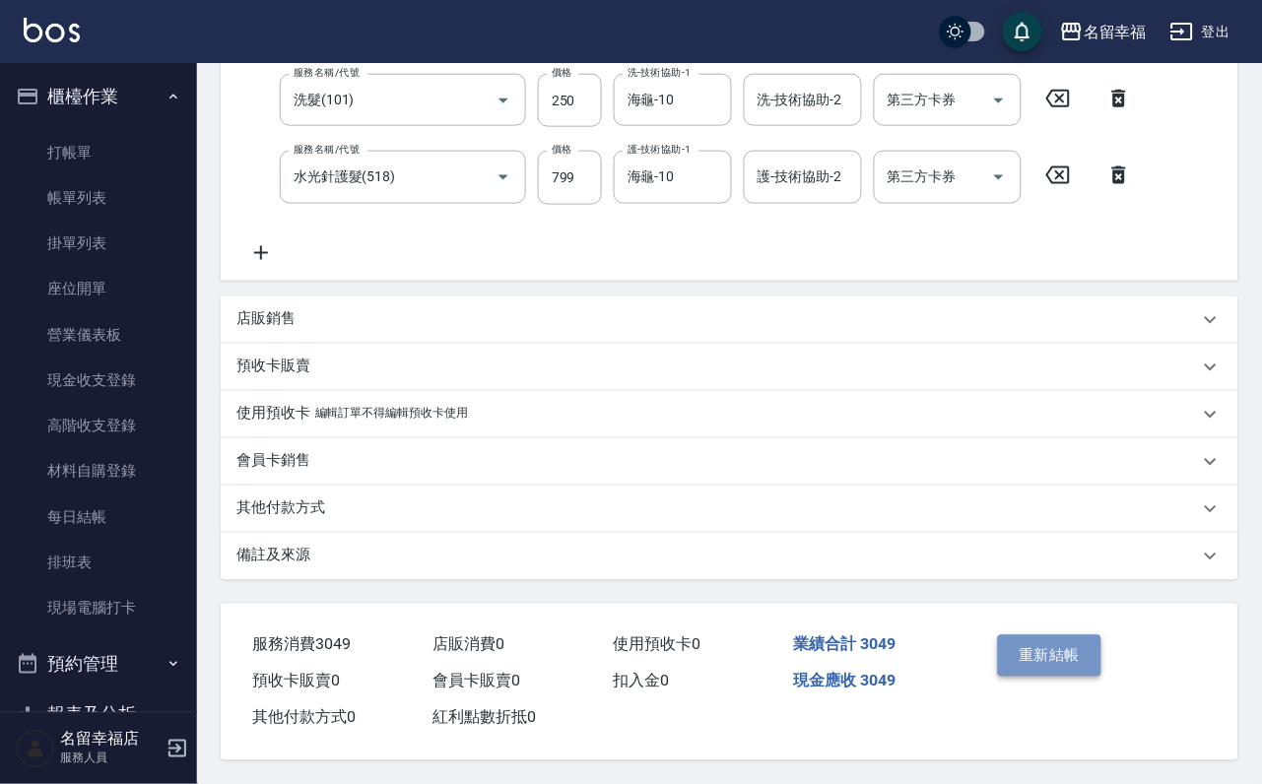
click at [1021, 642] on button "重新結帳" at bounding box center [1050, 655] width 104 height 41
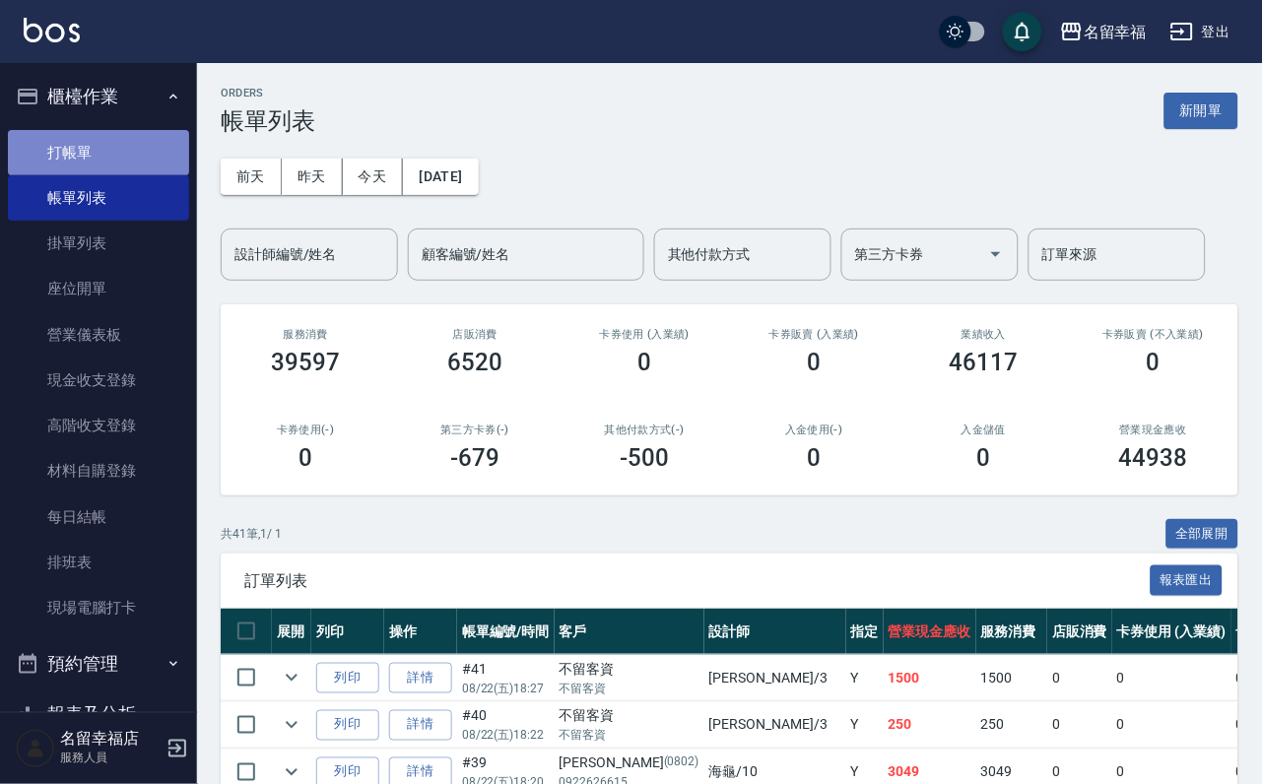
click at [146, 157] on link "打帳單" at bounding box center [98, 152] width 181 height 45
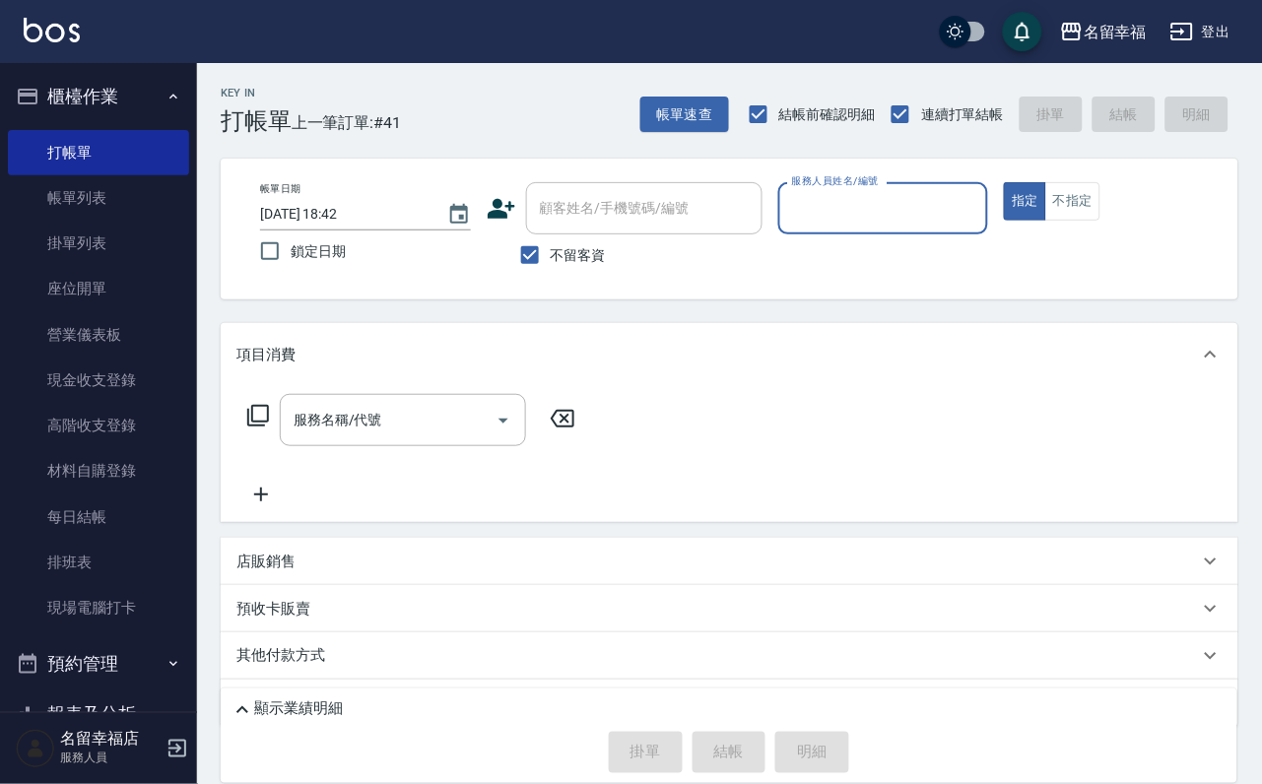
click at [989, 230] on div "服務人員姓名/編號" at bounding box center [883, 208] width 211 height 52
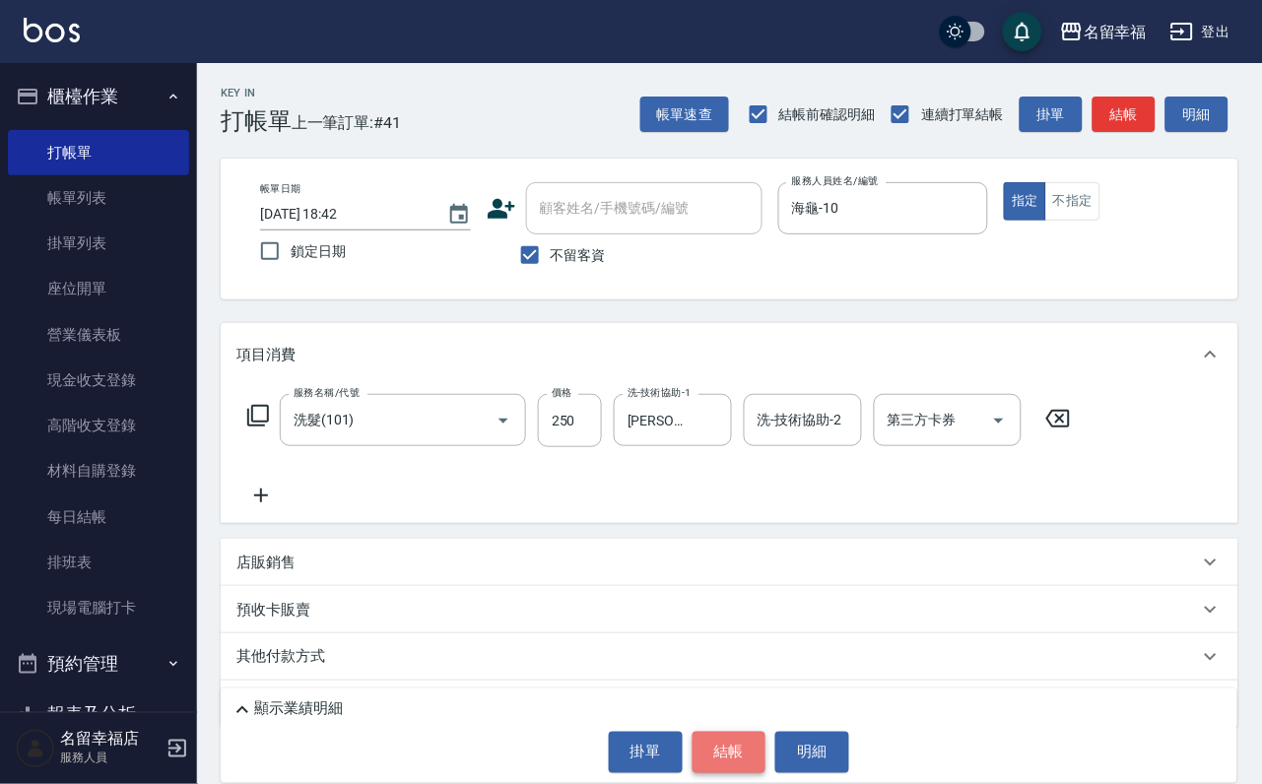
click at [721, 733] on button "結帳" at bounding box center [730, 752] width 74 height 41
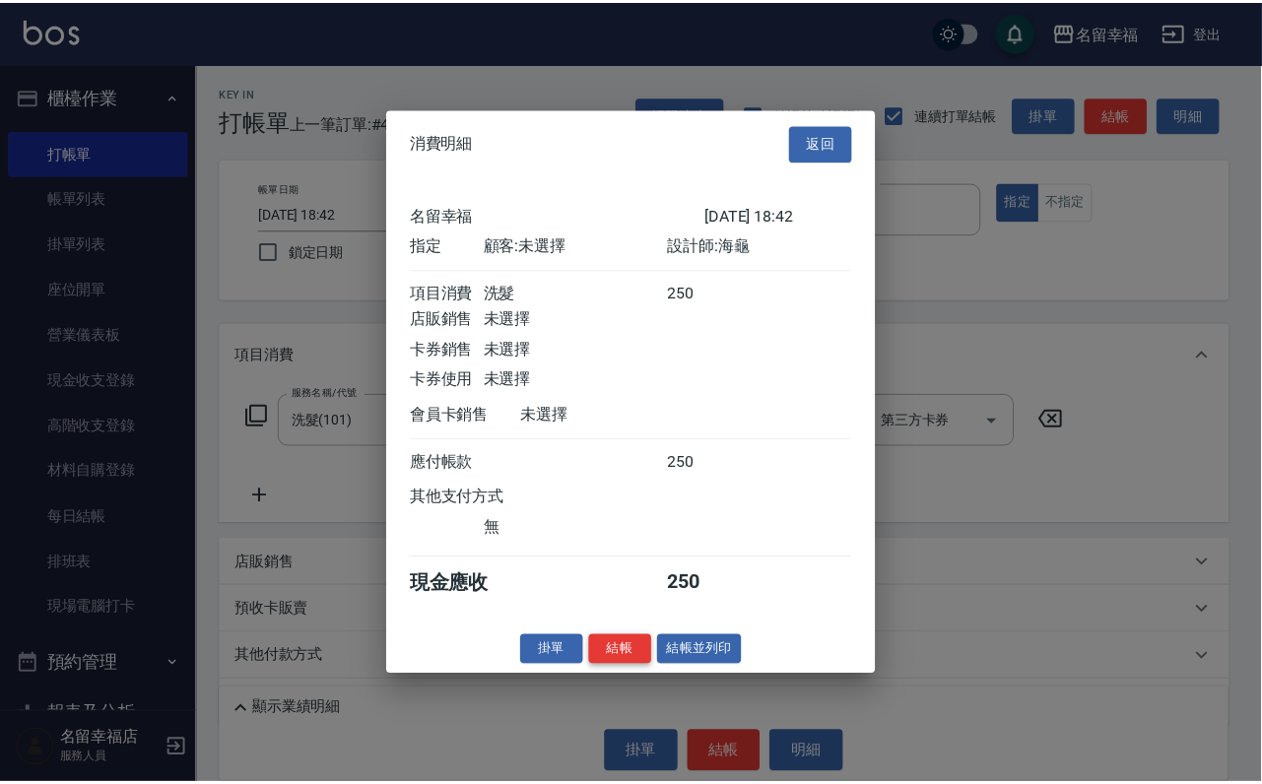
scroll to position [243, 0]
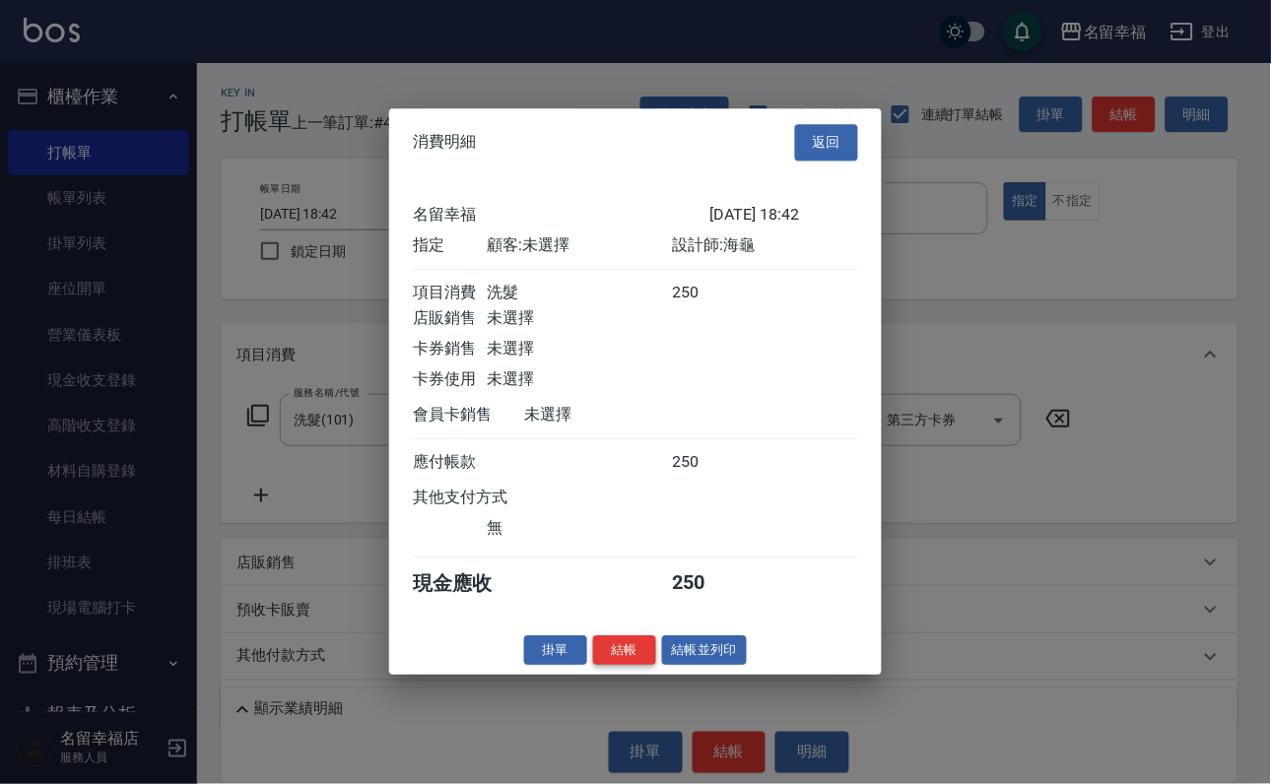
click at [593, 666] on button "結帳" at bounding box center [624, 650] width 63 height 31
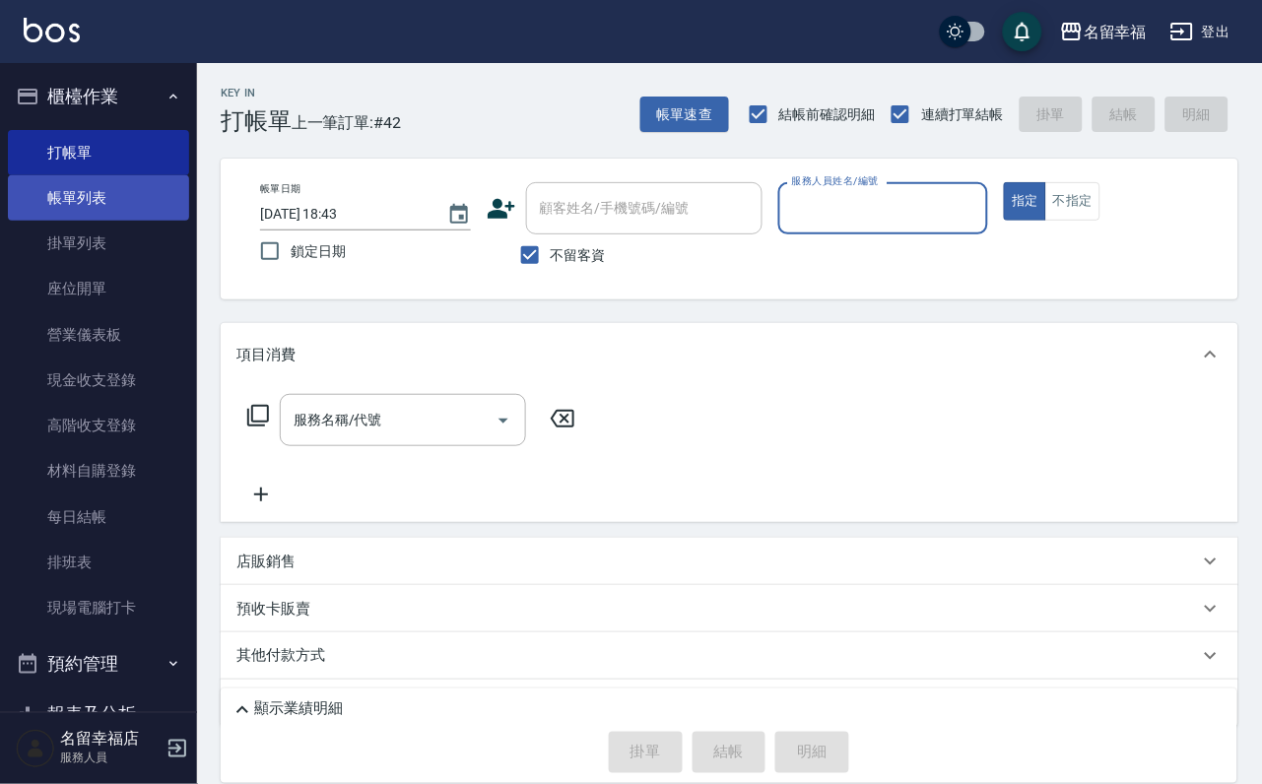
click at [157, 202] on link "帳單列表" at bounding box center [98, 197] width 181 height 45
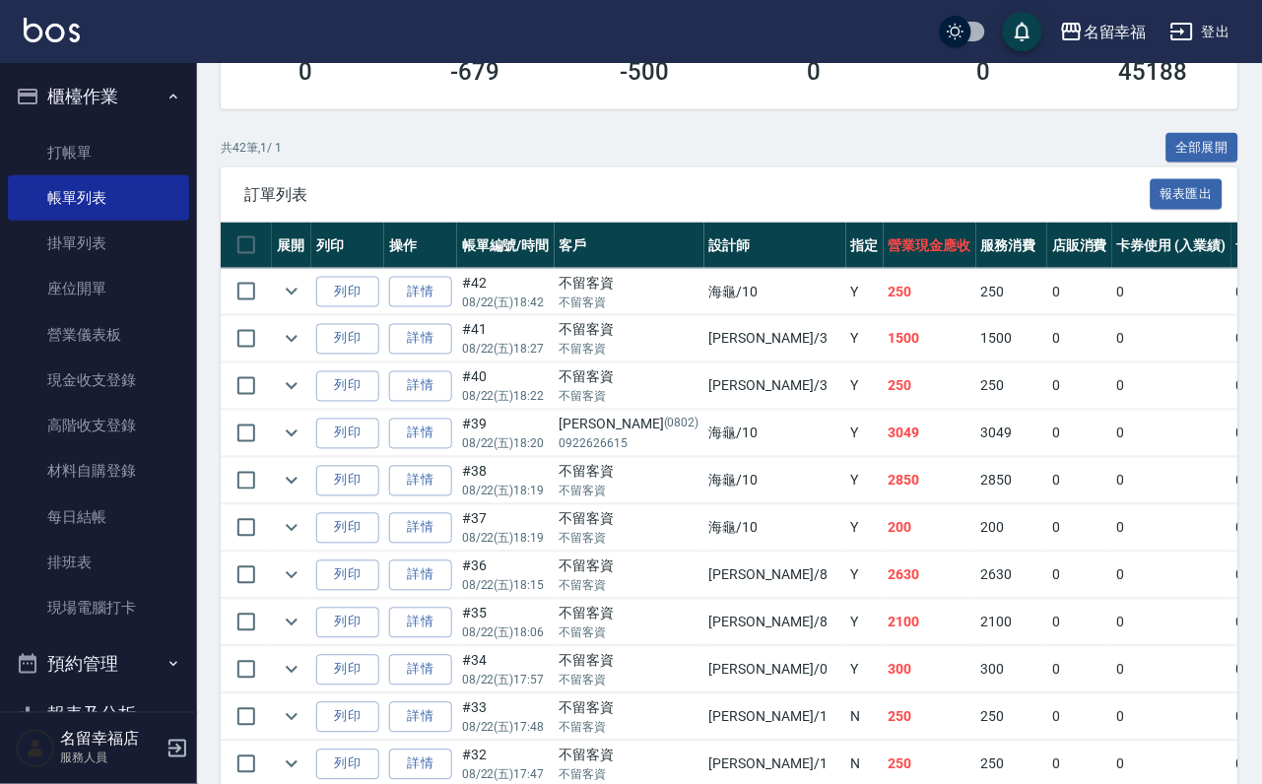
scroll to position [443, 0]
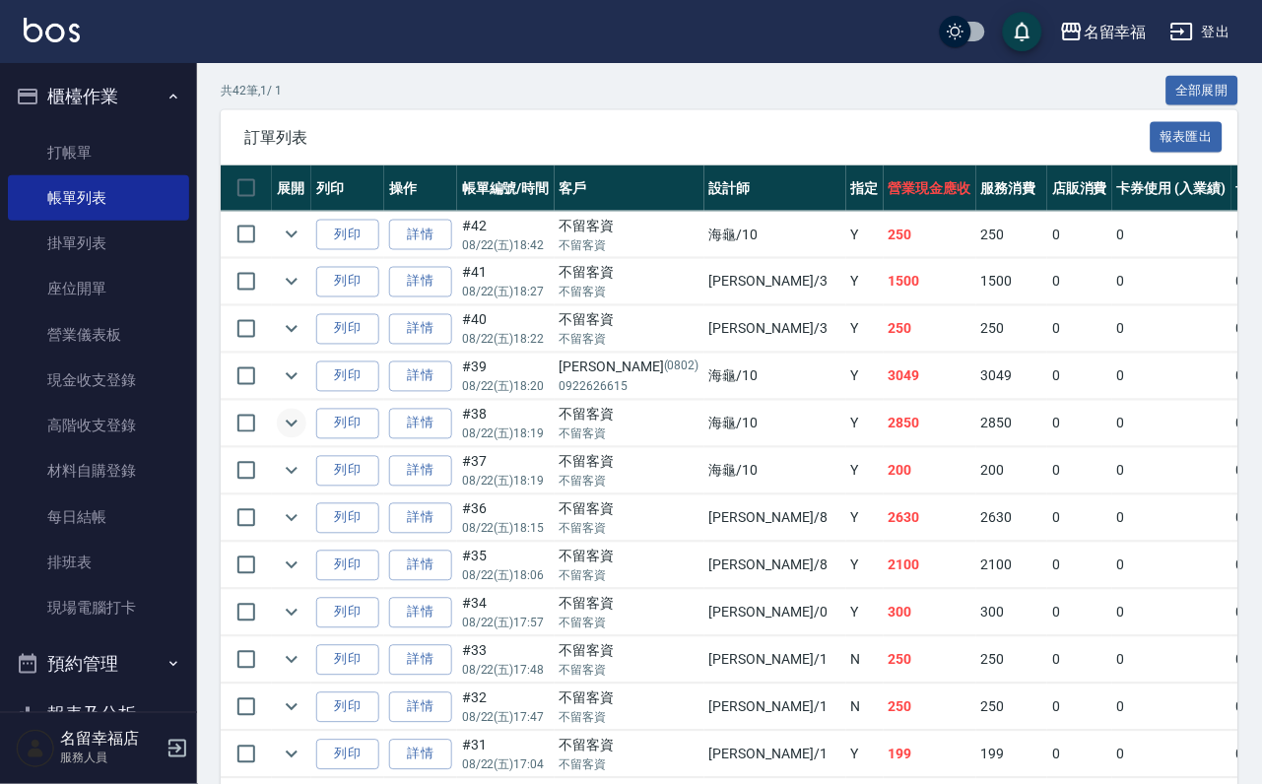
click at [303, 435] on icon "expand row" at bounding box center [292, 424] width 24 height 24
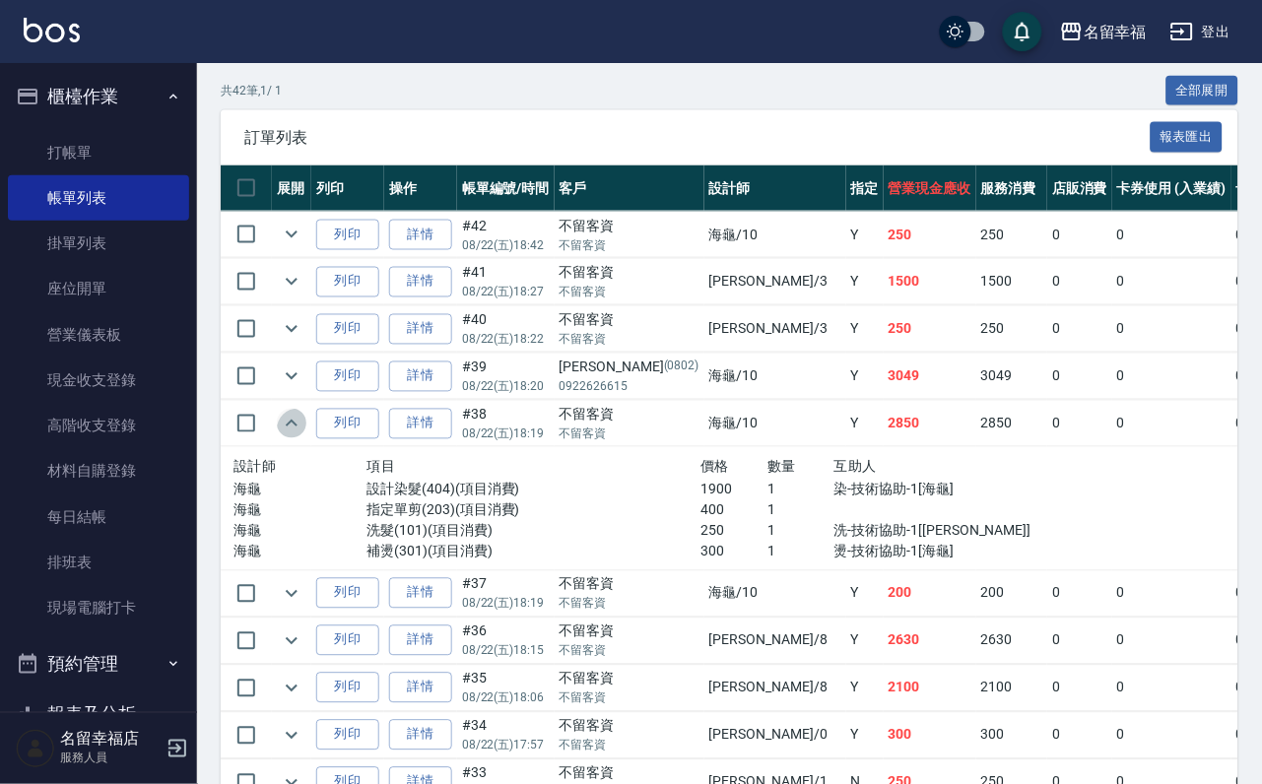
click at [302, 435] on icon "expand row" at bounding box center [292, 424] width 24 height 24
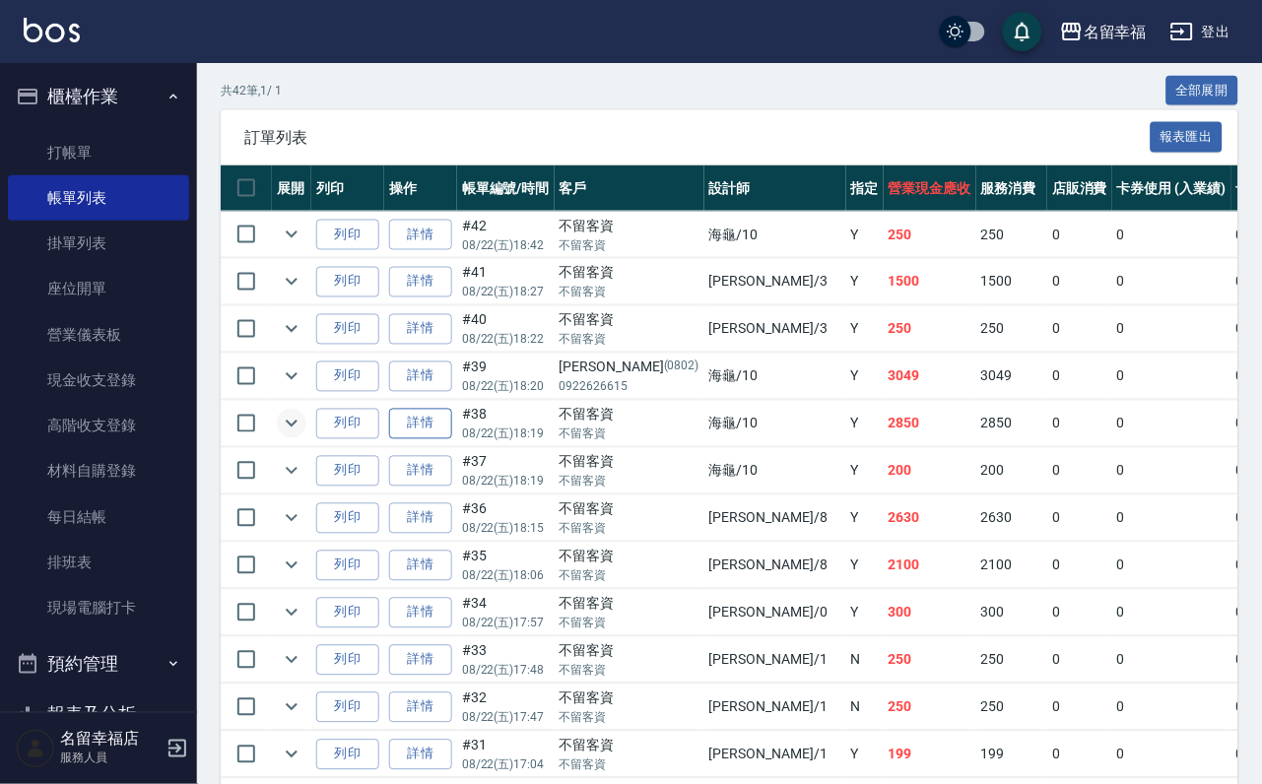
click at [452, 439] on link "詳情" at bounding box center [420, 424] width 63 height 31
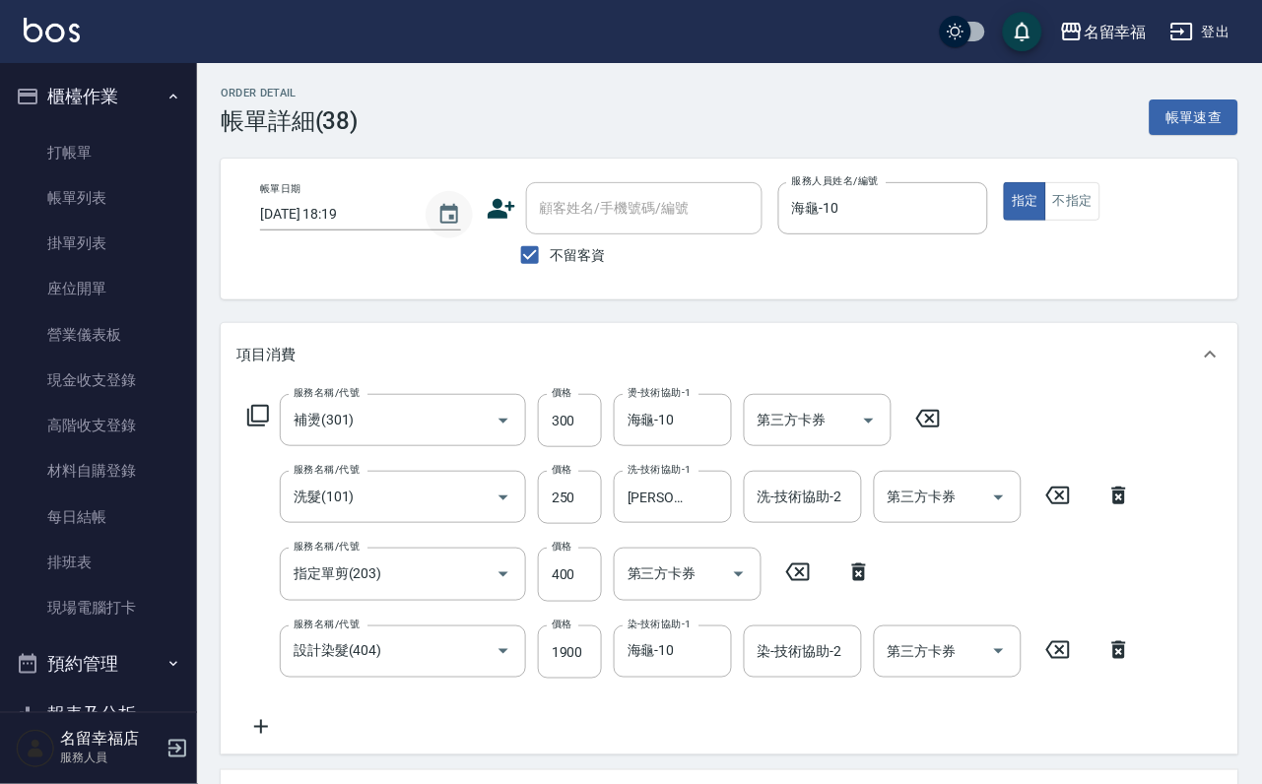
click at [437, 221] on icon "Choose date, selected date is 2025-08-22" at bounding box center [449, 215] width 24 height 24
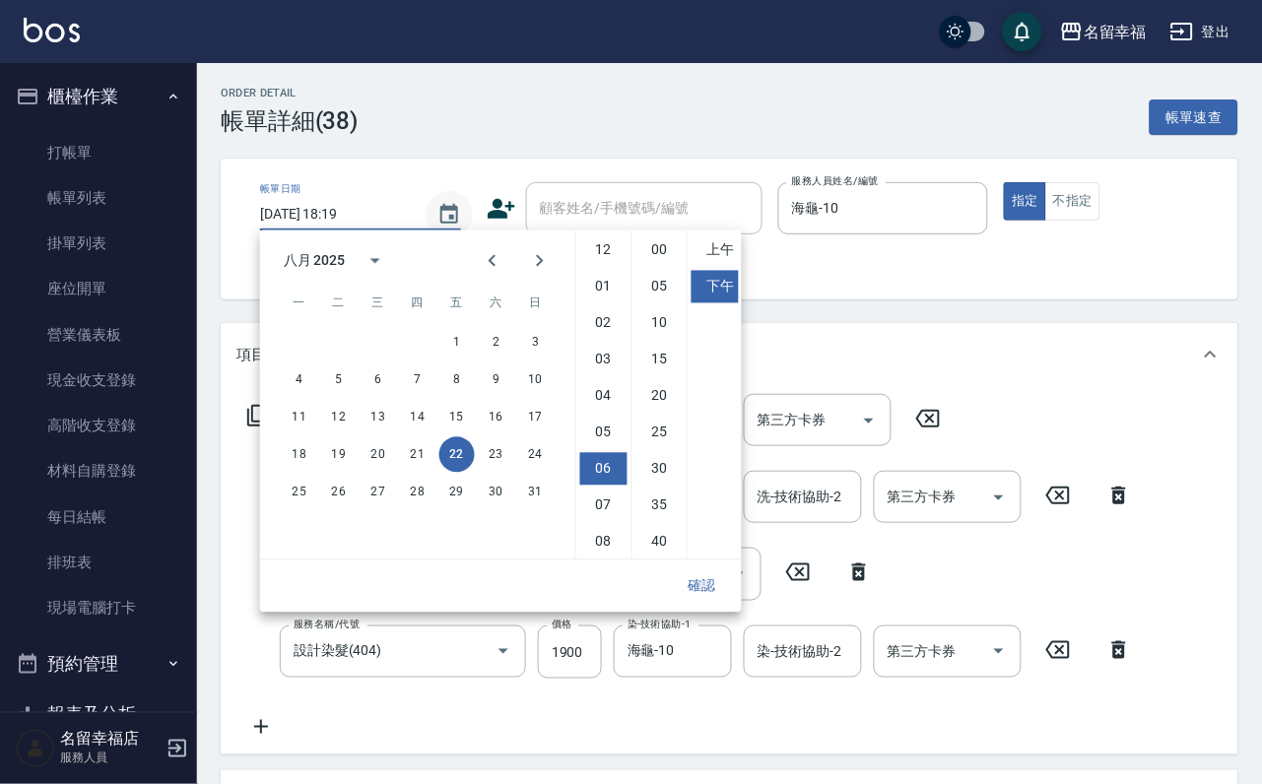
scroll to position [109, 0]
click at [646, 137] on div "Order detail 帳單詳細 (38) 帳單速查 帳單日期 [DATE] 18:19 顧客姓名/手機號碼/編號 顧客姓名/手機號碼/編號 不留客資 服務…" at bounding box center [729, 637] width 1065 height 1148
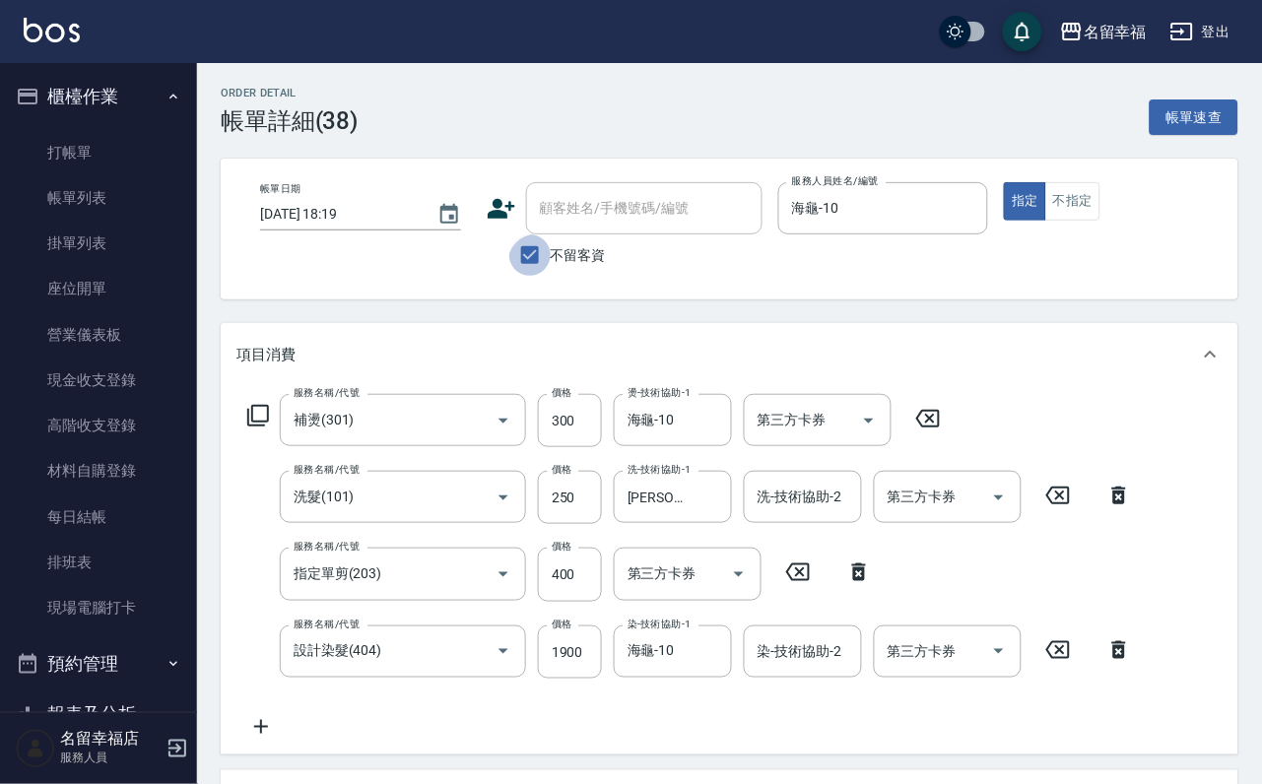
click at [509, 261] on input "不留客資" at bounding box center [529, 254] width 41 height 41
click at [491, 201] on icon at bounding box center [502, 209] width 30 height 30
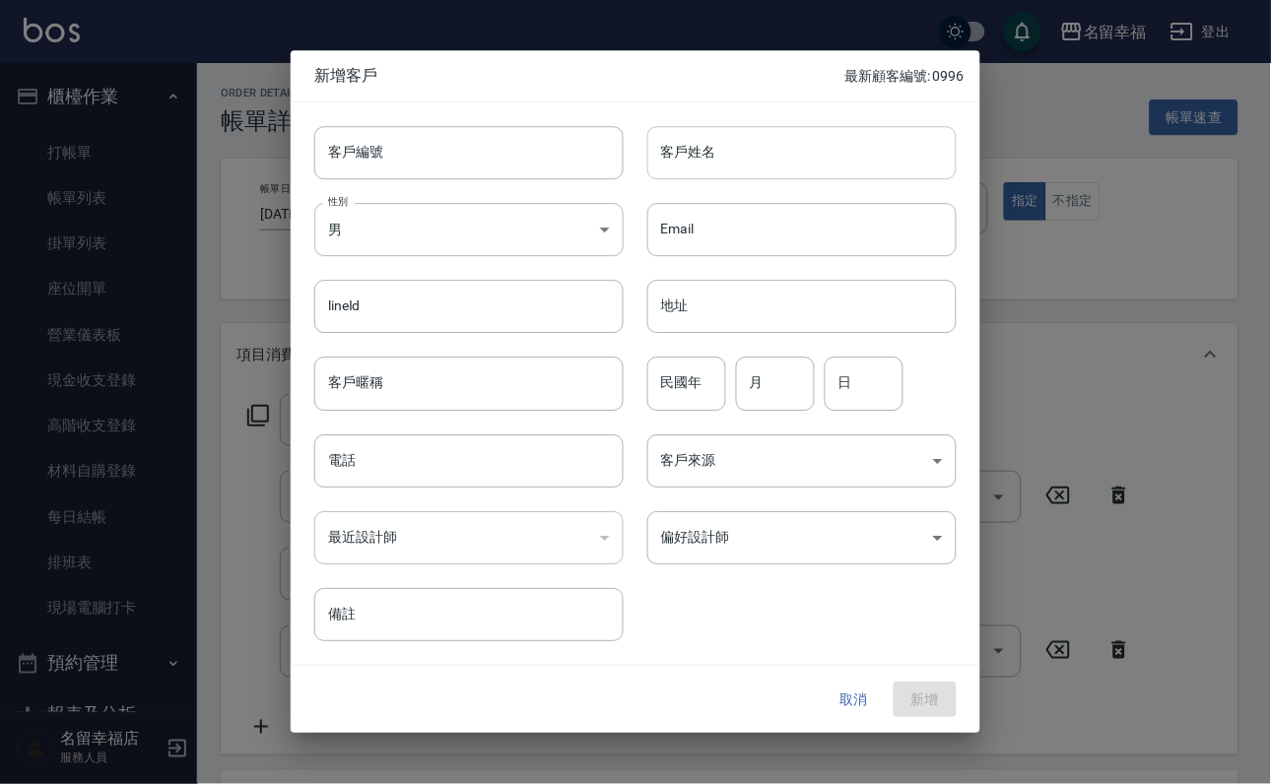
click at [699, 163] on input "客戶姓名" at bounding box center [801, 152] width 309 height 53
click at [700, 521] on body "名留幸福 登出 櫃檯作業 打帳單 帳單列表 掛單列表 座位開單 營業儀表板 現金收支登錄 高階收支登錄 材料自購登錄 每日結帳 排班表 現場電腦打卡 預約管理…" at bounding box center [635, 605] width 1271 height 1211
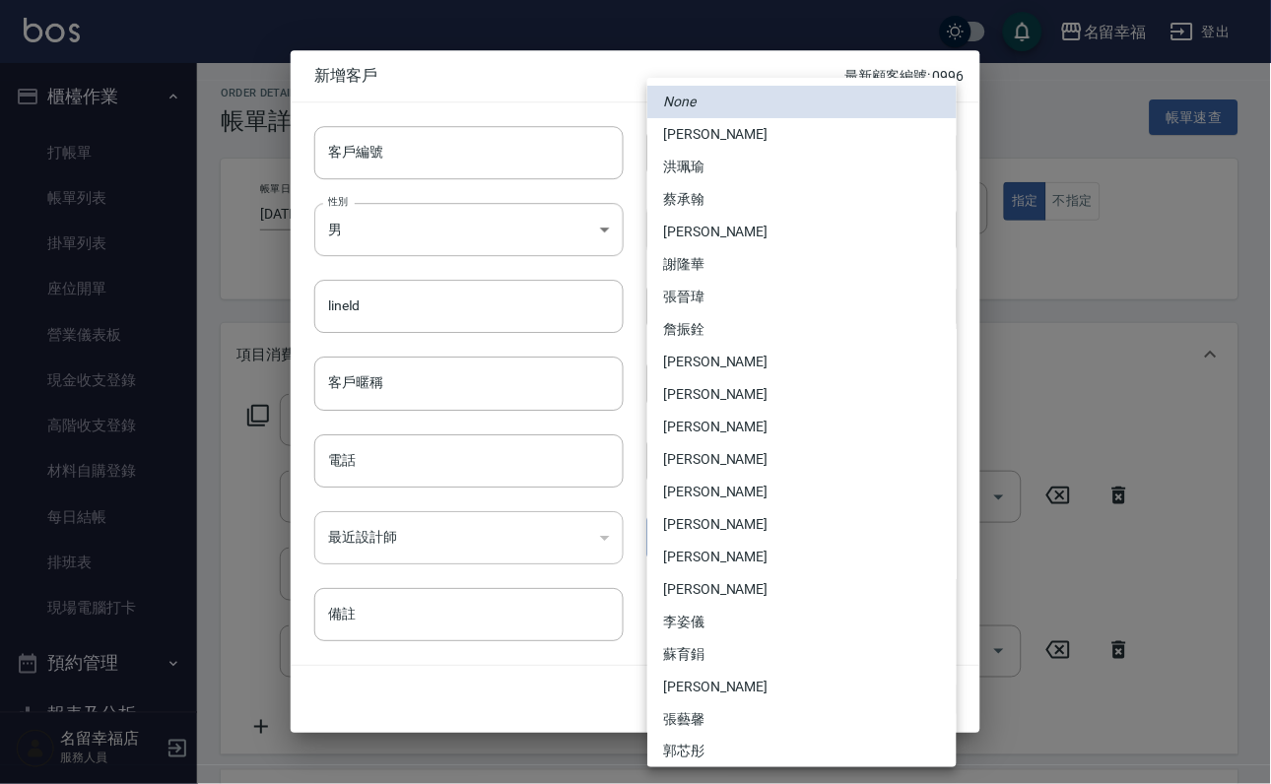
click at [708, 493] on li "[PERSON_NAME]" at bounding box center [801, 492] width 309 height 33
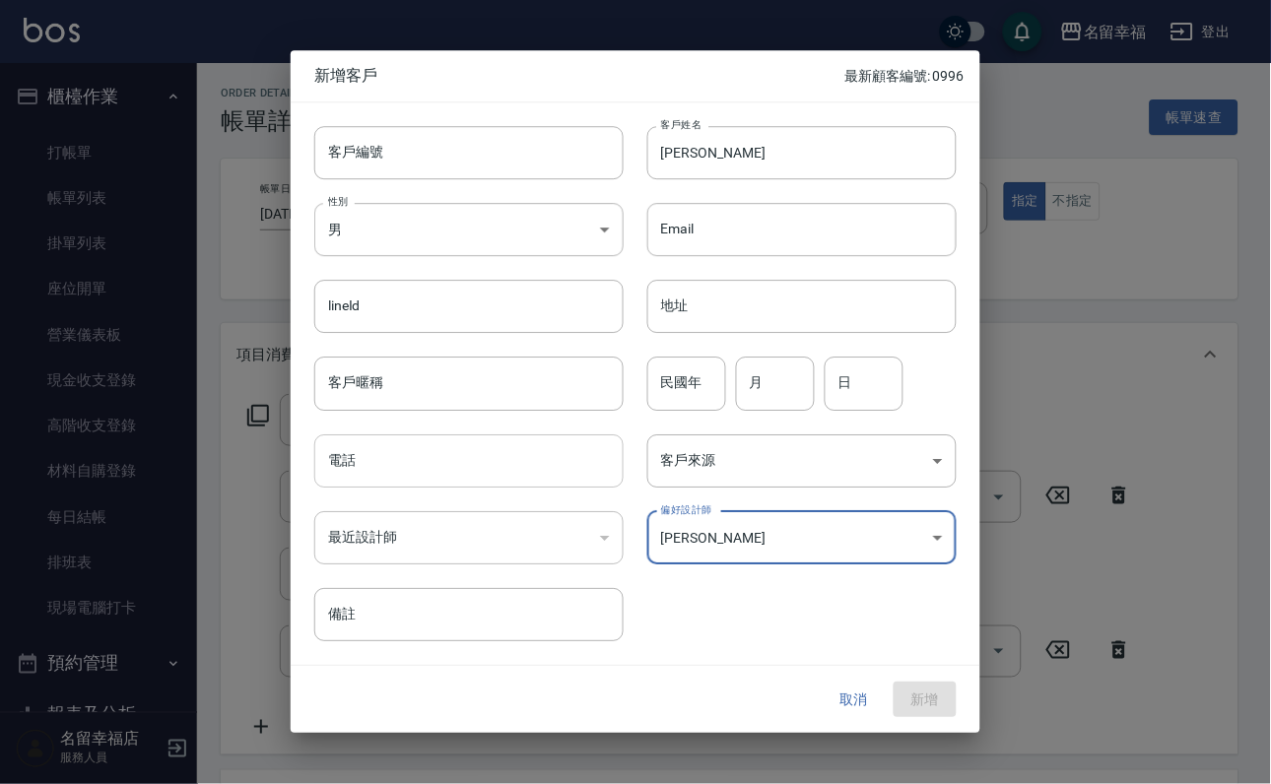
click at [470, 468] on input "電話" at bounding box center [468, 460] width 309 height 53
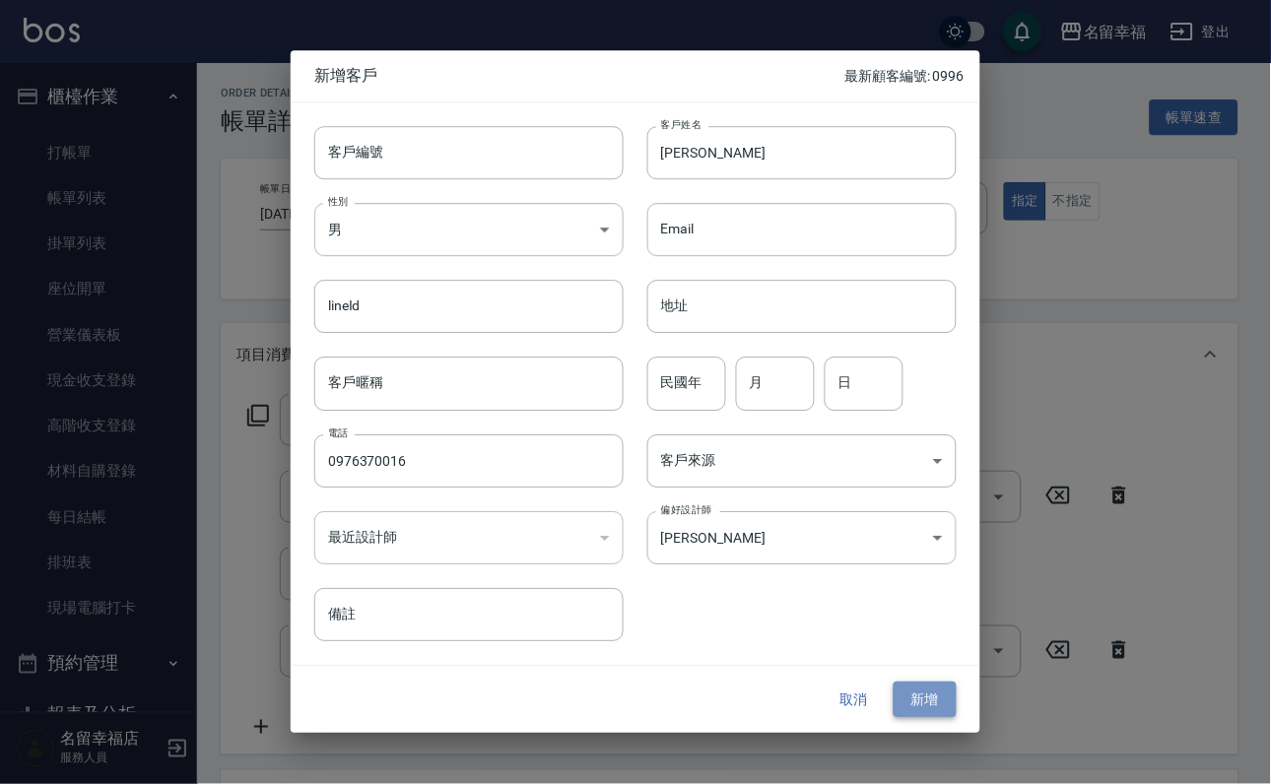
click at [925, 696] on button "新增" at bounding box center [925, 700] width 63 height 36
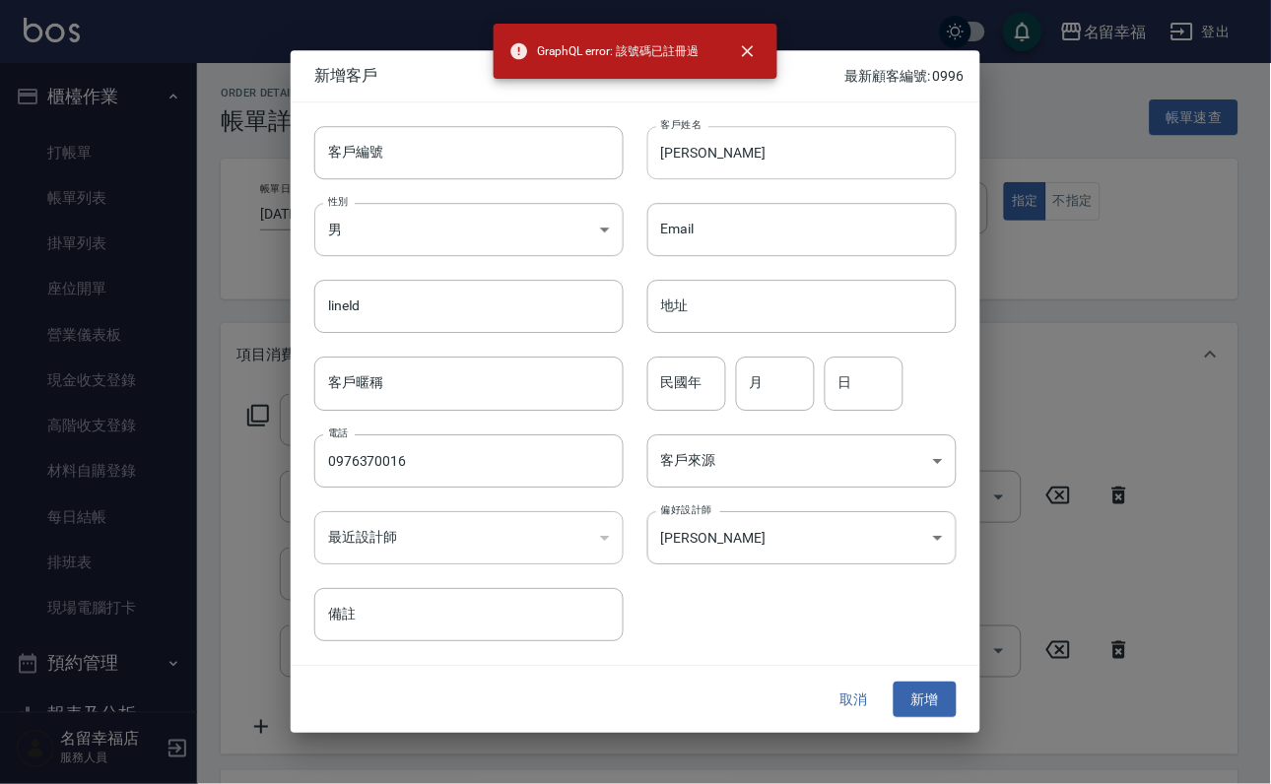
click at [853, 167] on input "[PERSON_NAME]" at bounding box center [801, 152] width 309 height 53
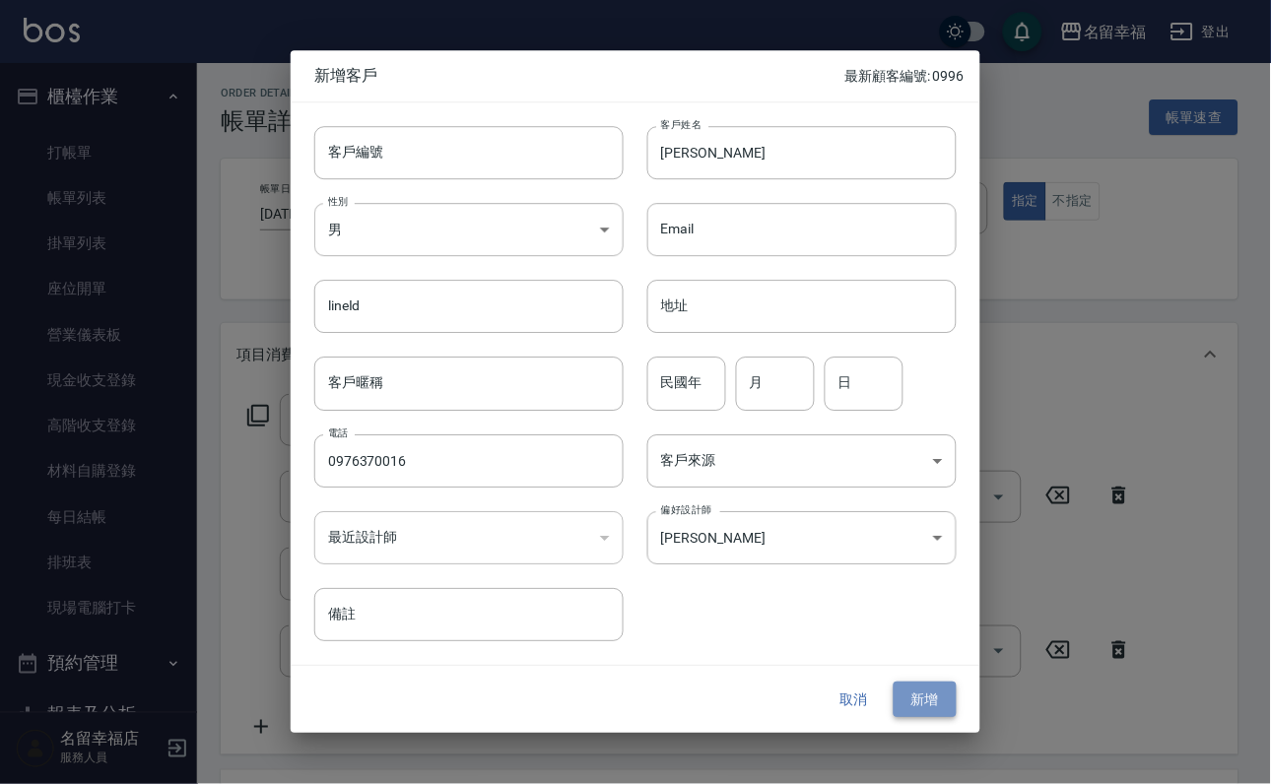
click at [946, 694] on button "新增" at bounding box center [925, 700] width 63 height 36
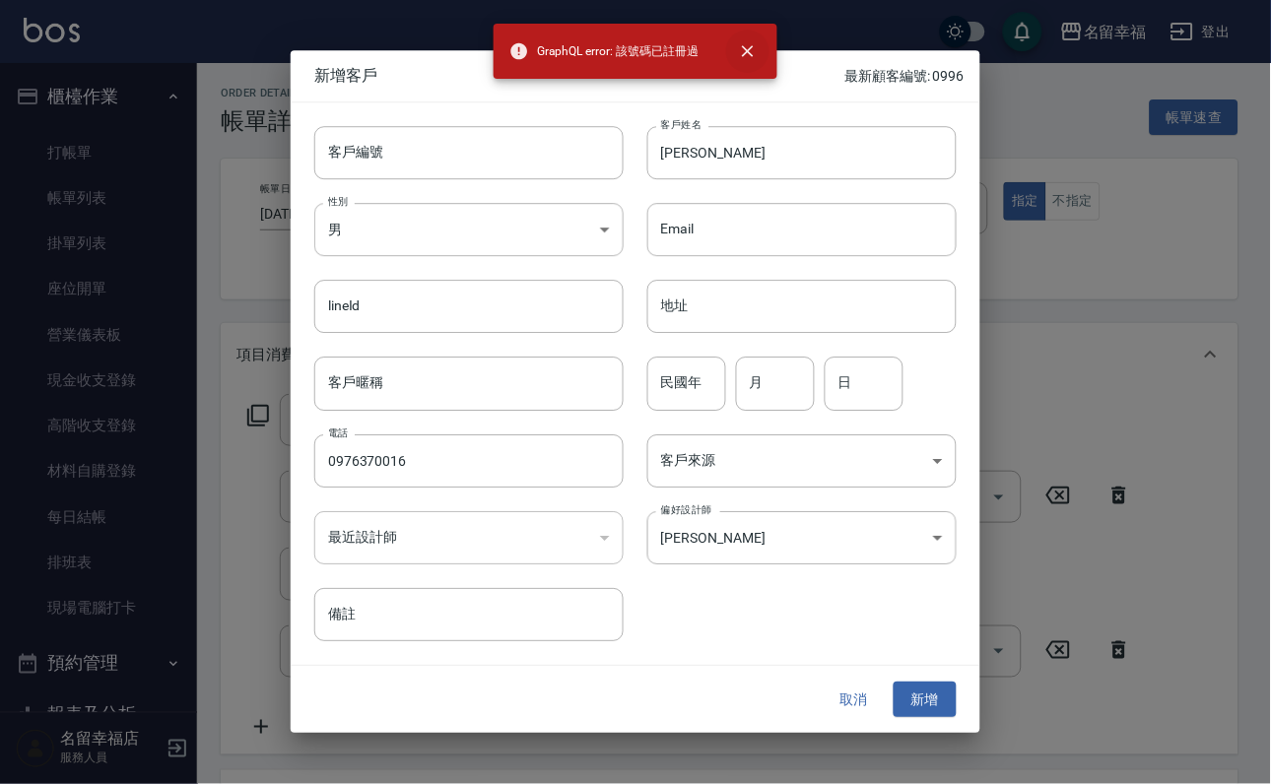
click at [758, 51] on icon "close" at bounding box center [748, 51] width 20 height 20
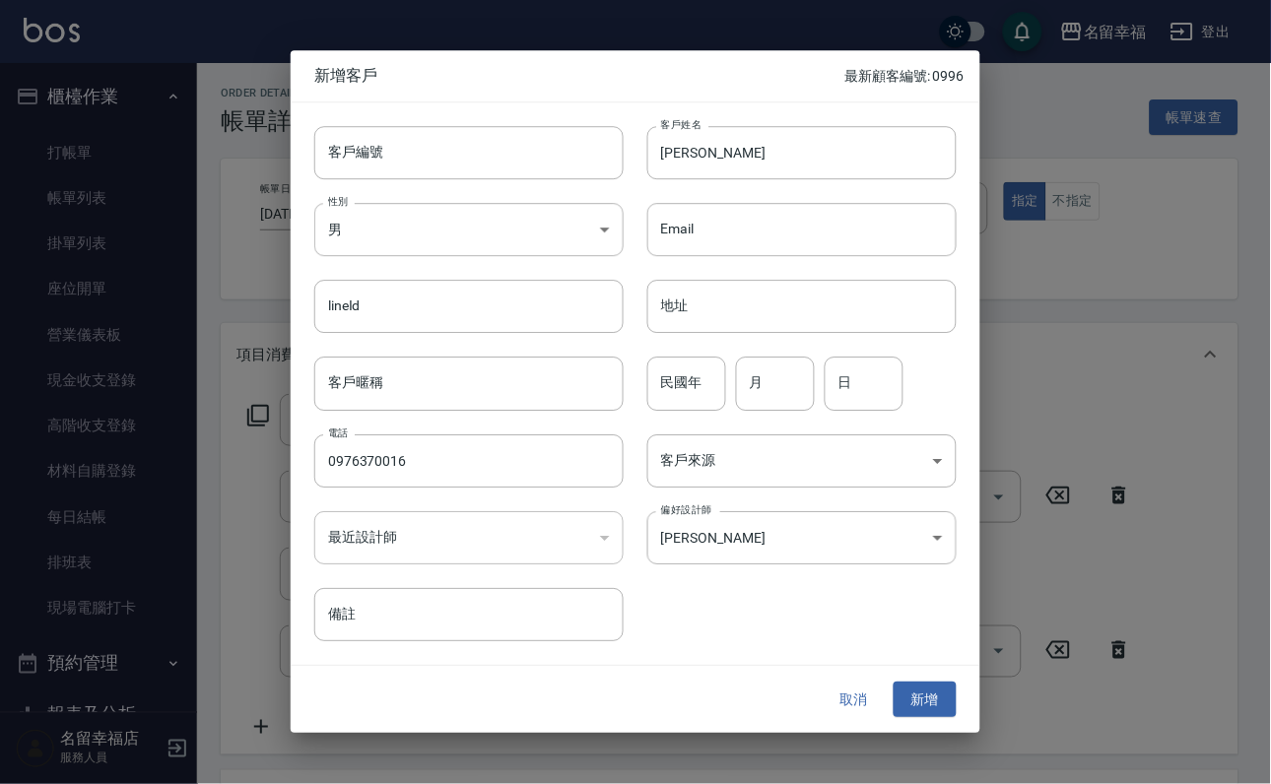
click at [852, 696] on button "取消" at bounding box center [854, 700] width 63 height 36
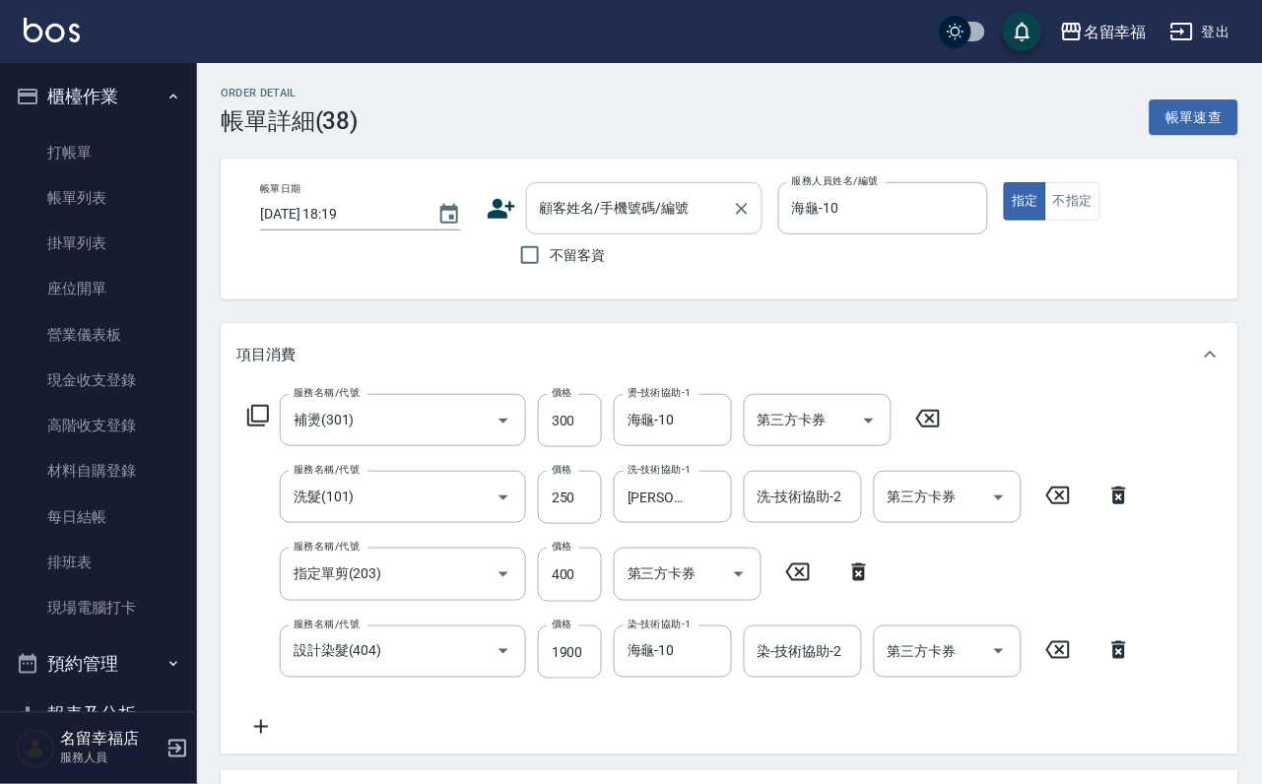
click at [669, 215] on input "顧客姓名/手機號碼/編號" at bounding box center [629, 208] width 189 height 34
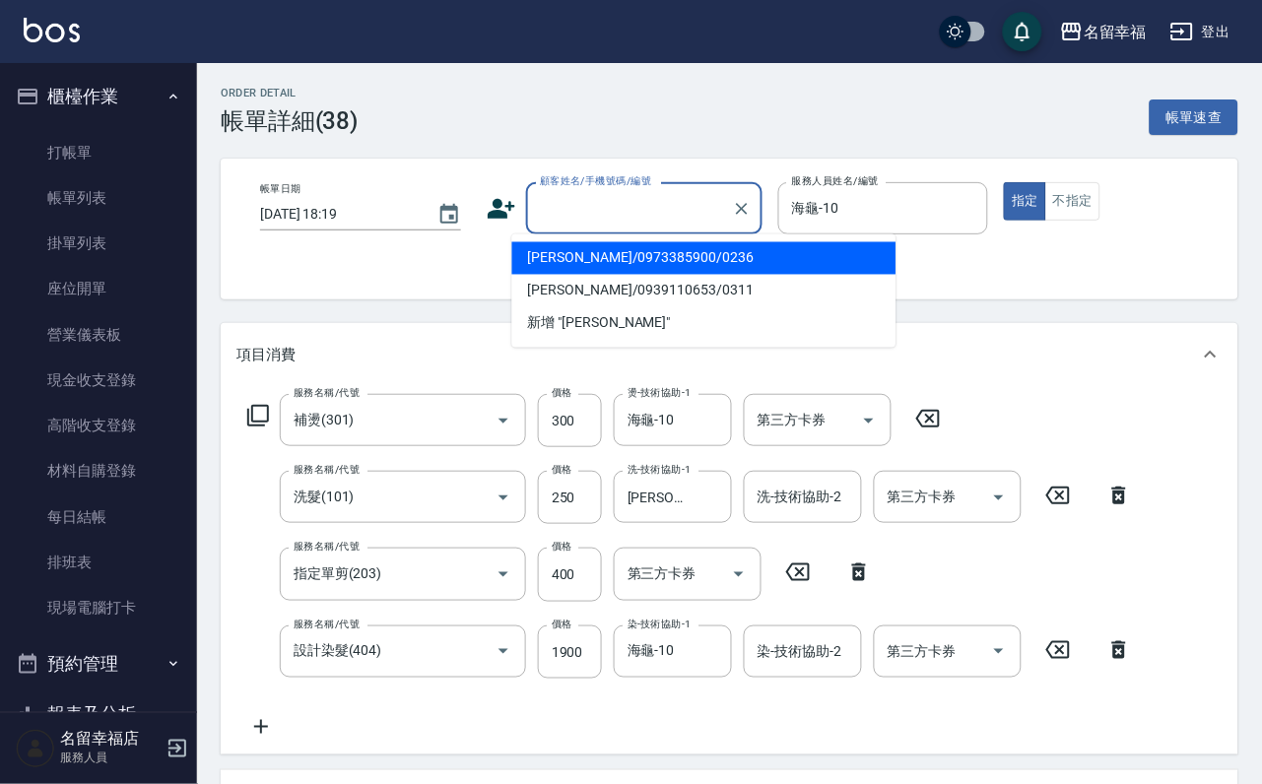
click at [491, 211] on icon at bounding box center [502, 209] width 30 height 30
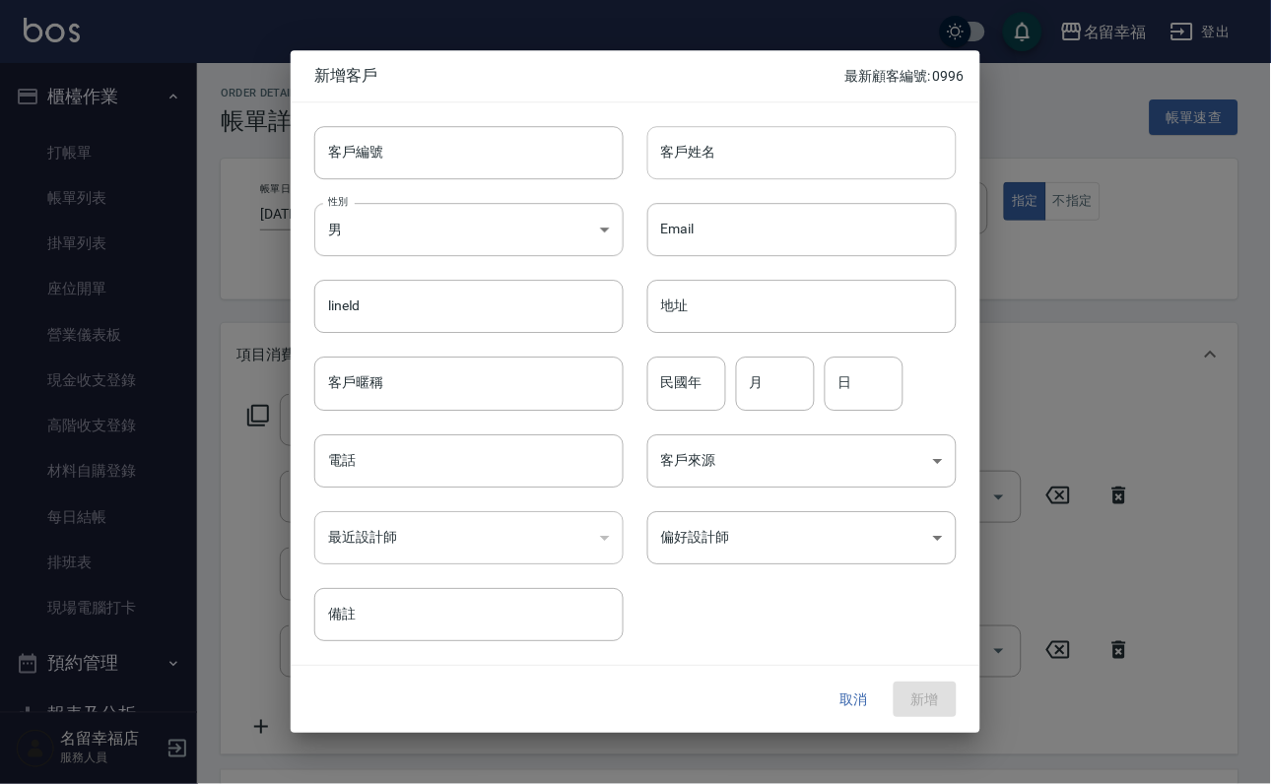
click at [710, 153] on input "客戶姓名" at bounding box center [801, 152] width 309 height 53
click at [457, 466] on input "電話" at bounding box center [468, 460] width 309 height 53
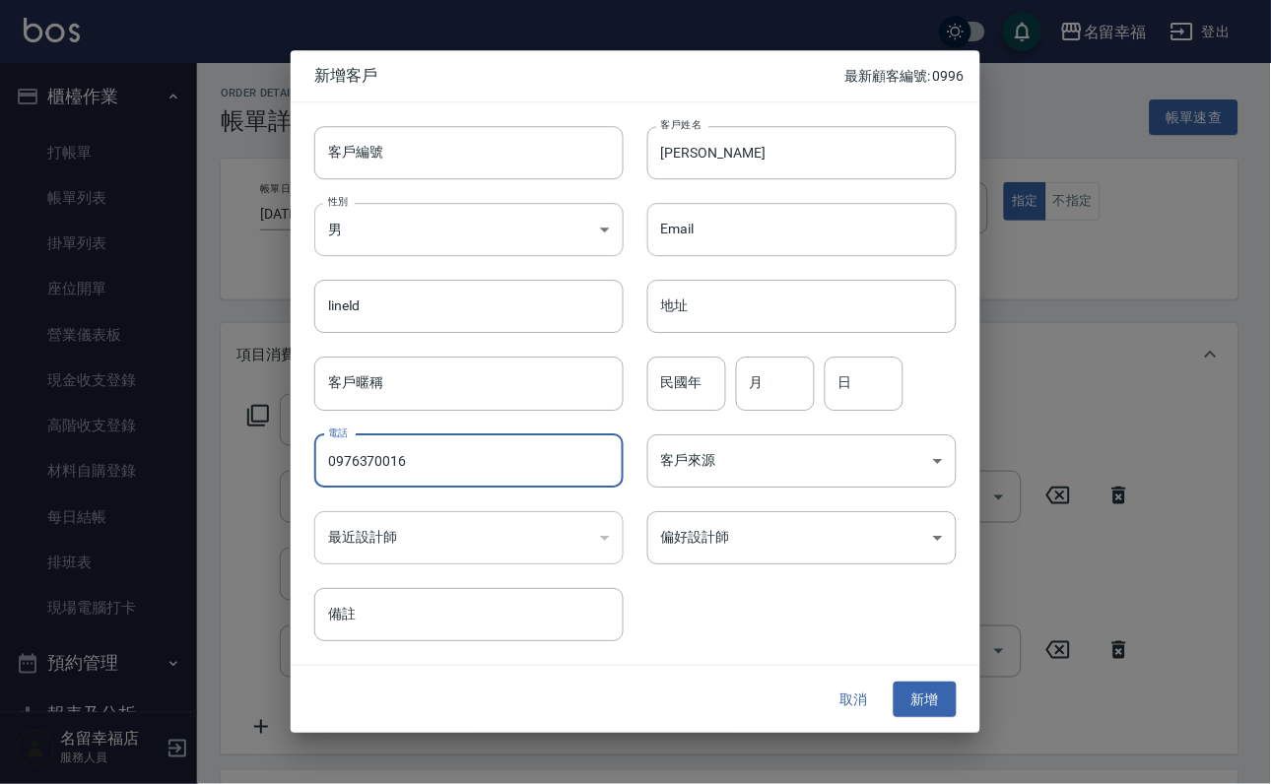
click at [852, 696] on button "取消" at bounding box center [854, 700] width 63 height 36
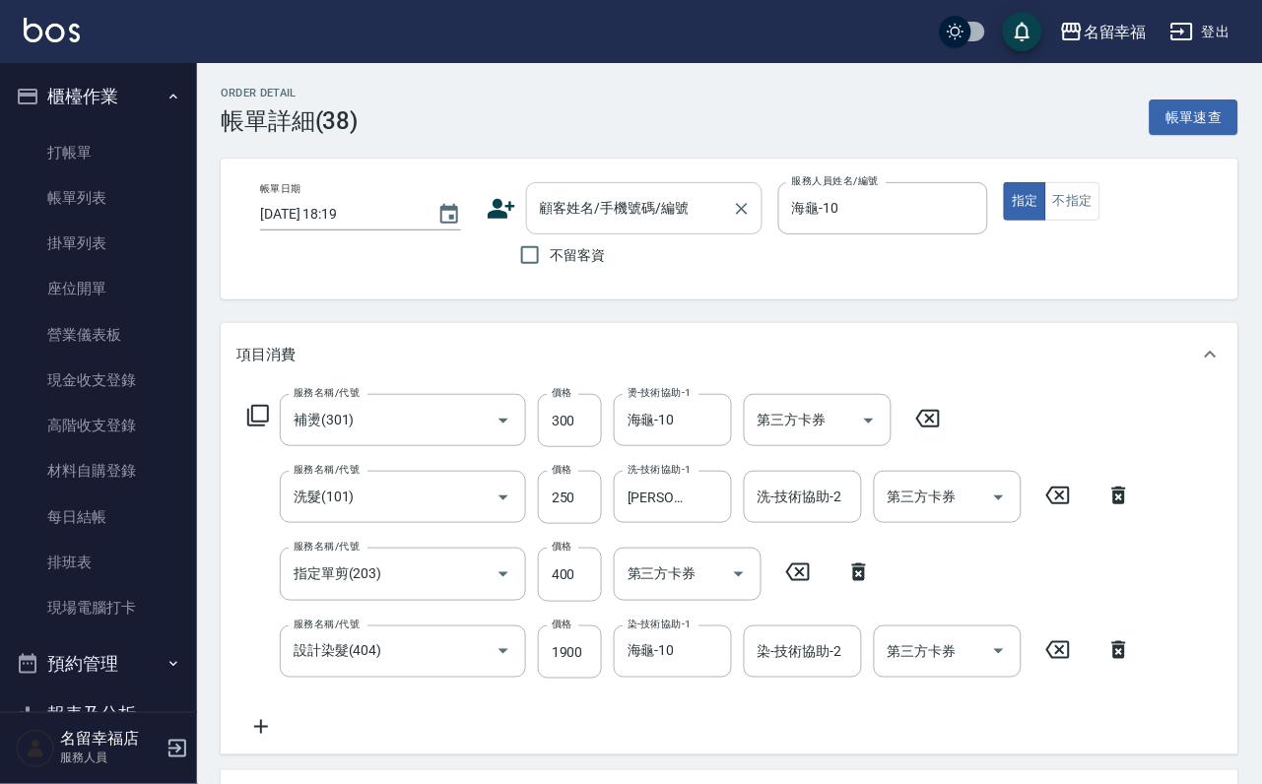
click at [724, 216] on input "顧客姓名/手機號碼/編號" at bounding box center [629, 208] width 189 height 34
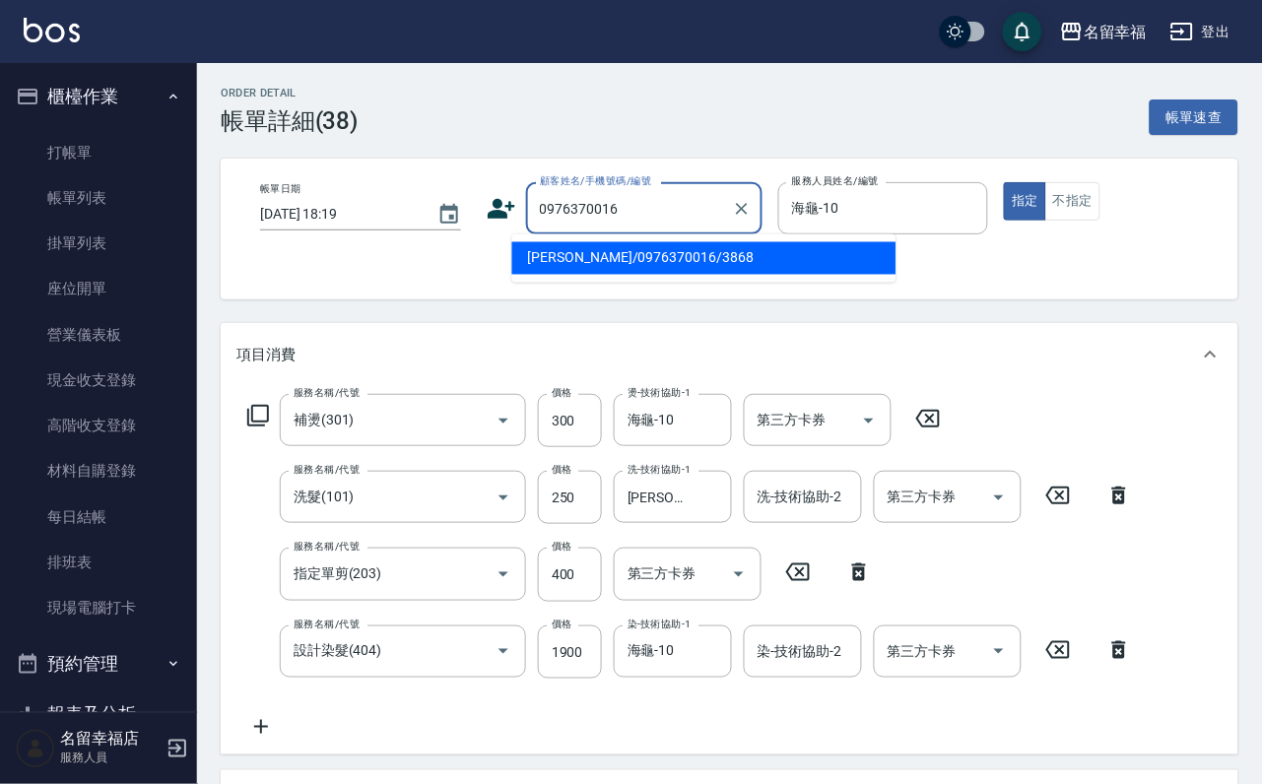
click at [670, 247] on li "[PERSON_NAME]/0976370016/3868" at bounding box center [704, 258] width 384 height 33
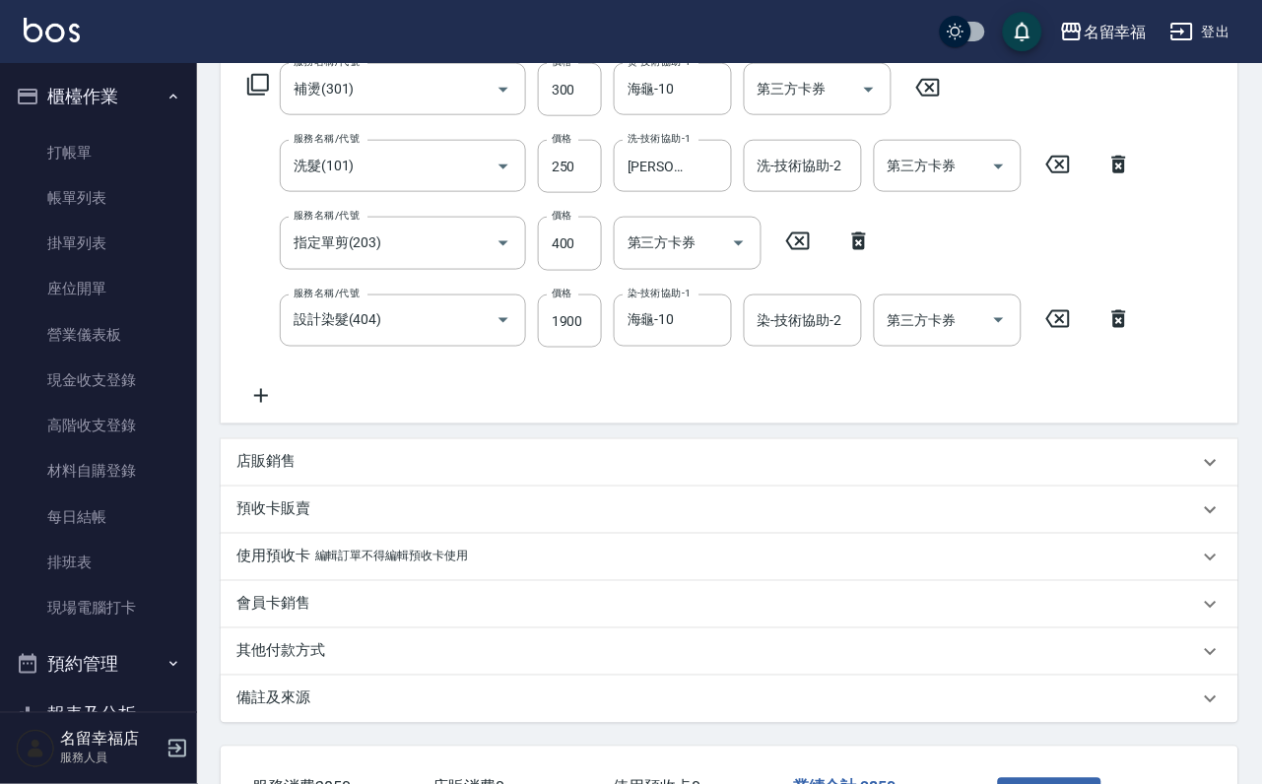
scroll to position [554, 0]
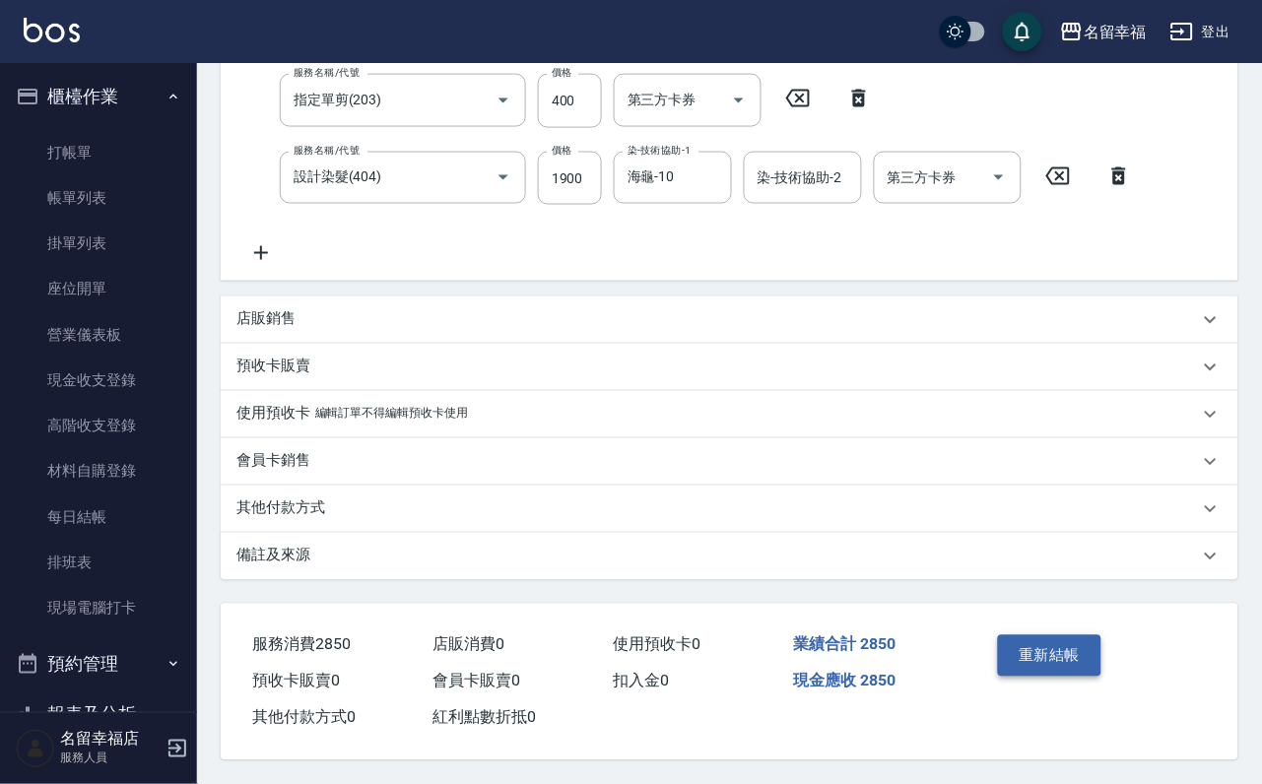
click at [1034, 635] on button "重新結帳" at bounding box center [1050, 655] width 104 height 41
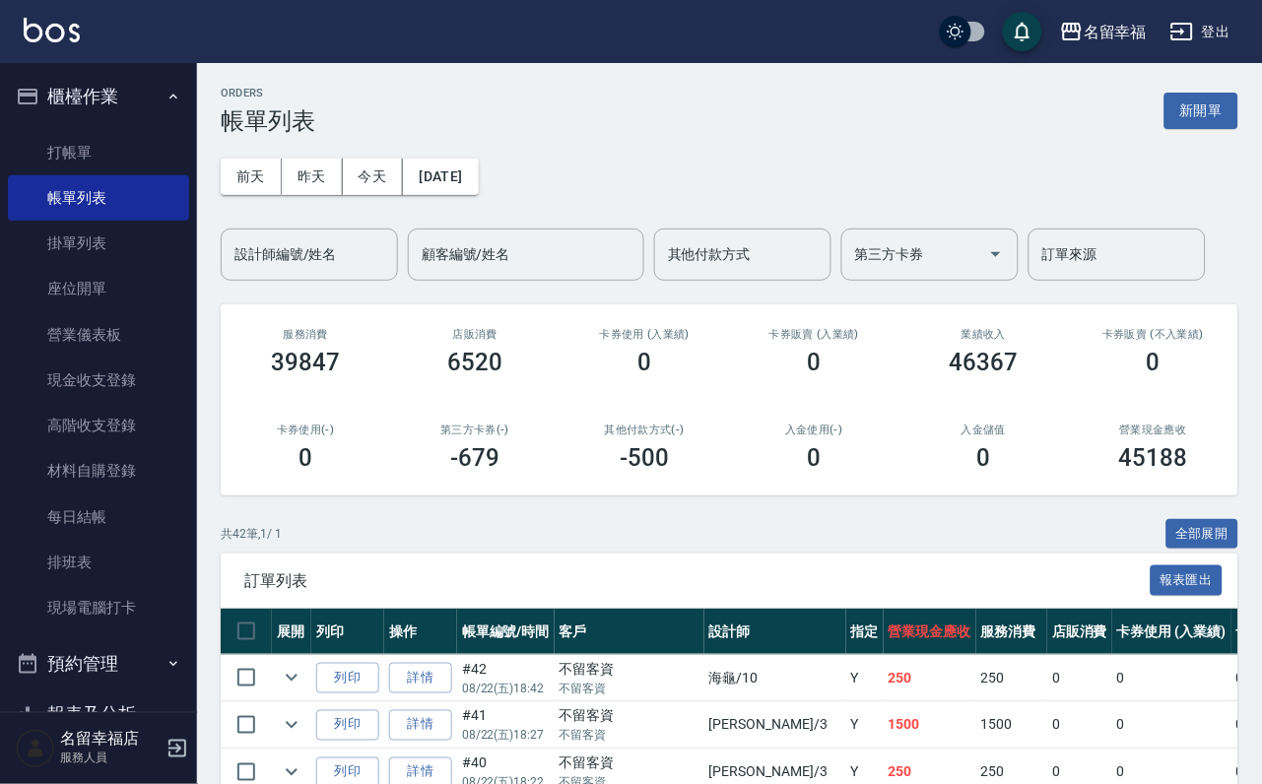
click at [320, 260] on input "設計師編號/姓名" at bounding box center [310, 254] width 160 height 34
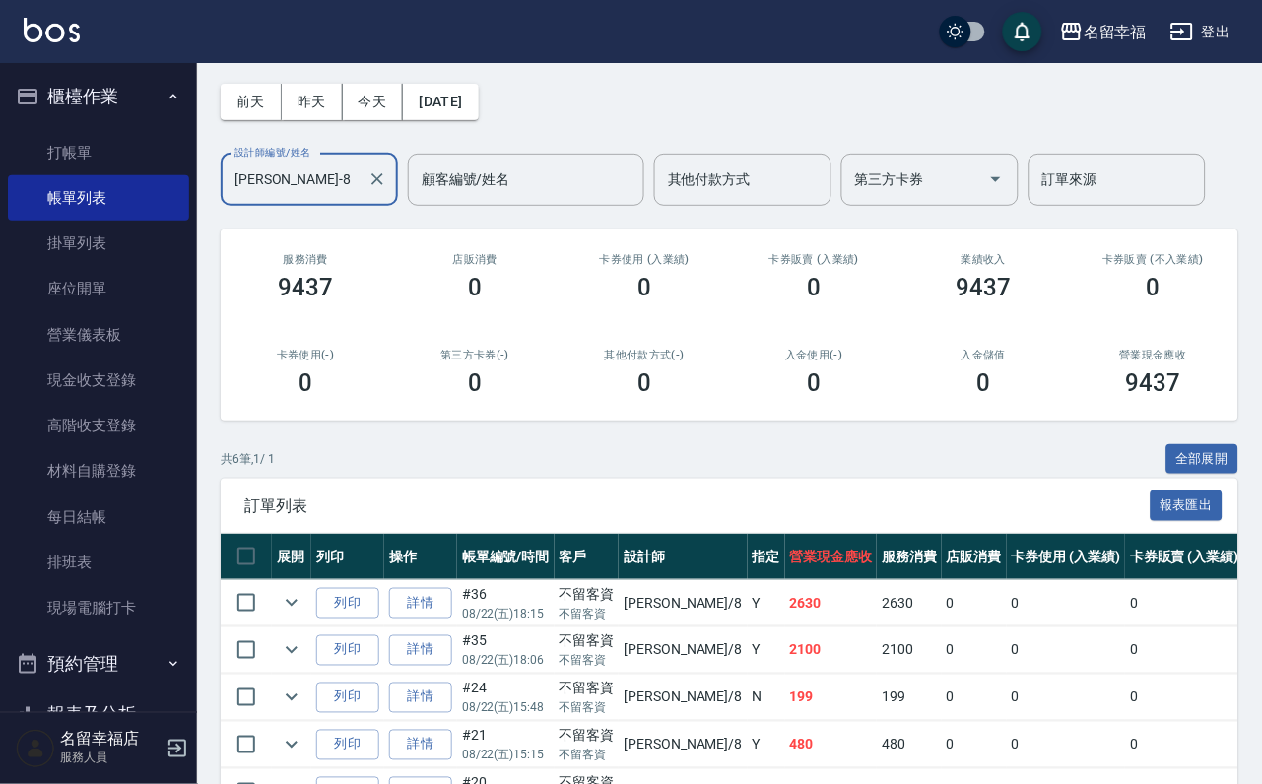
scroll to position [414, 0]
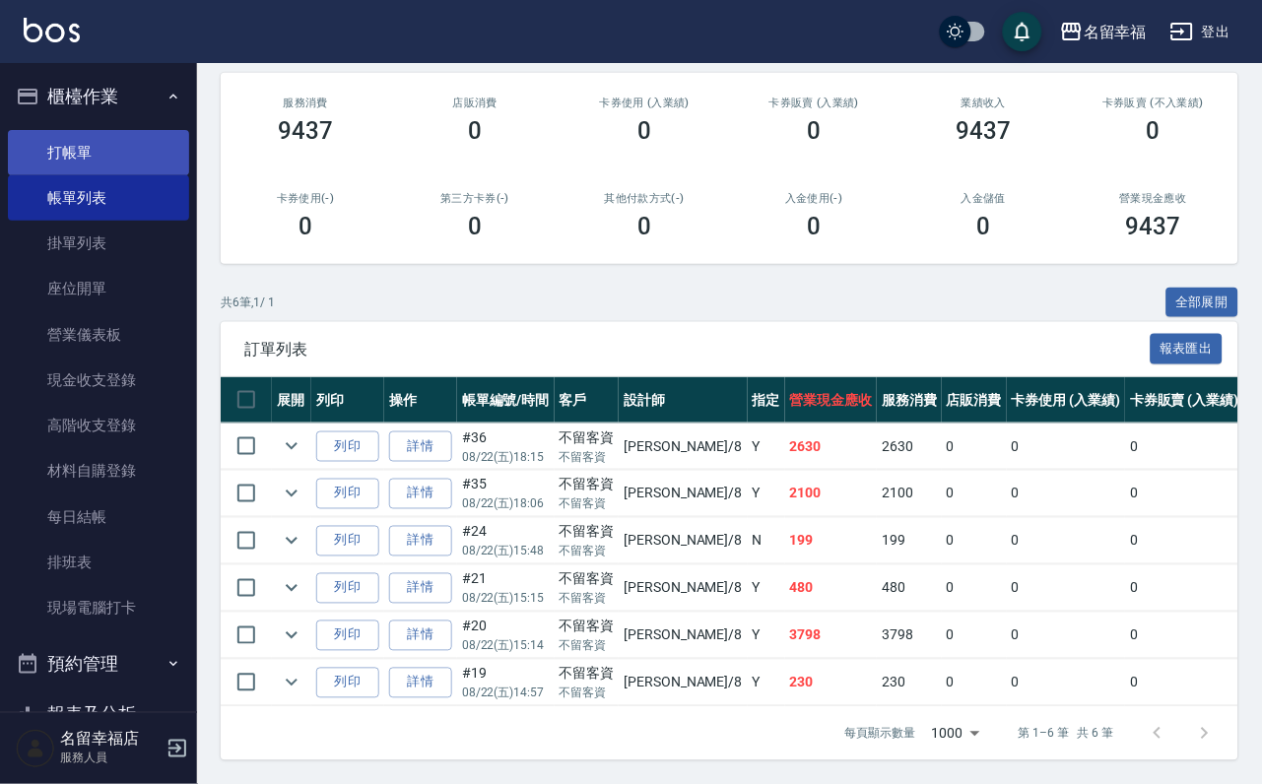
click at [37, 151] on link "打帳單" at bounding box center [98, 152] width 181 height 45
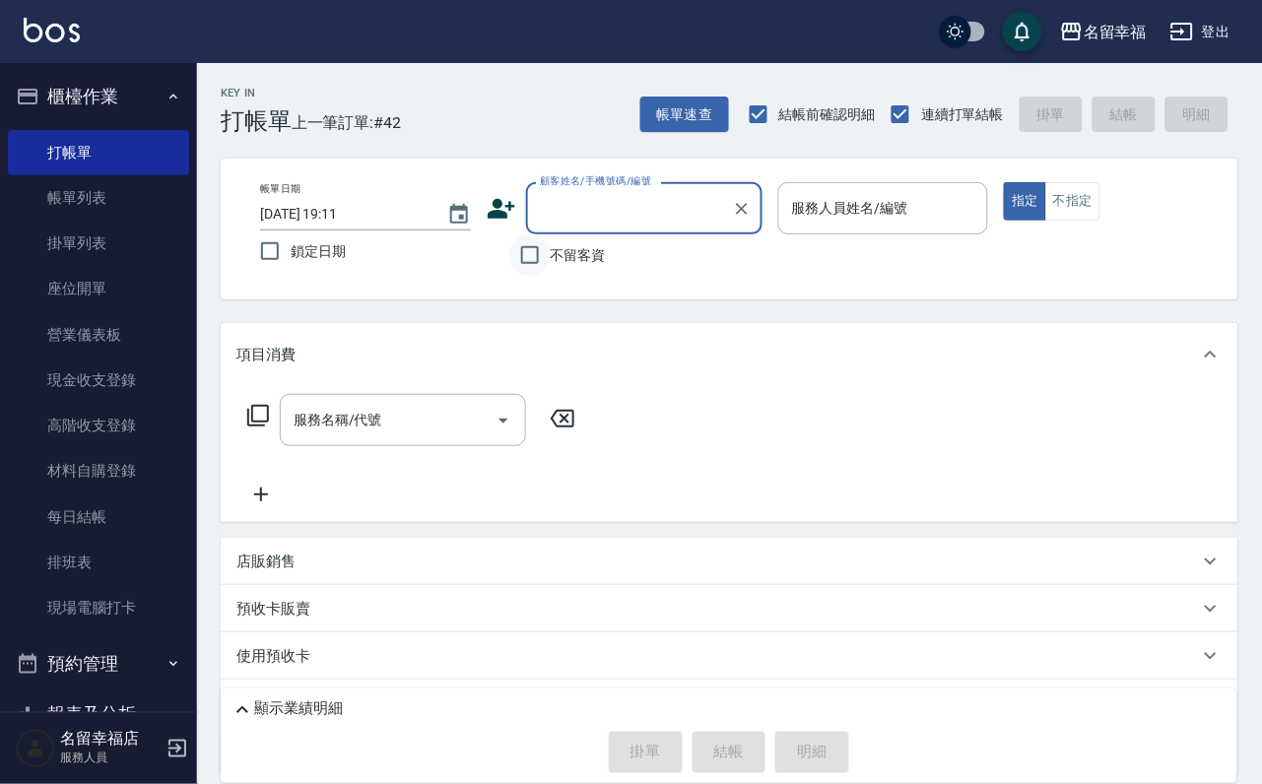
click at [540, 276] on input "不留客資" at bounding box center [529, 254] width 41 height 41
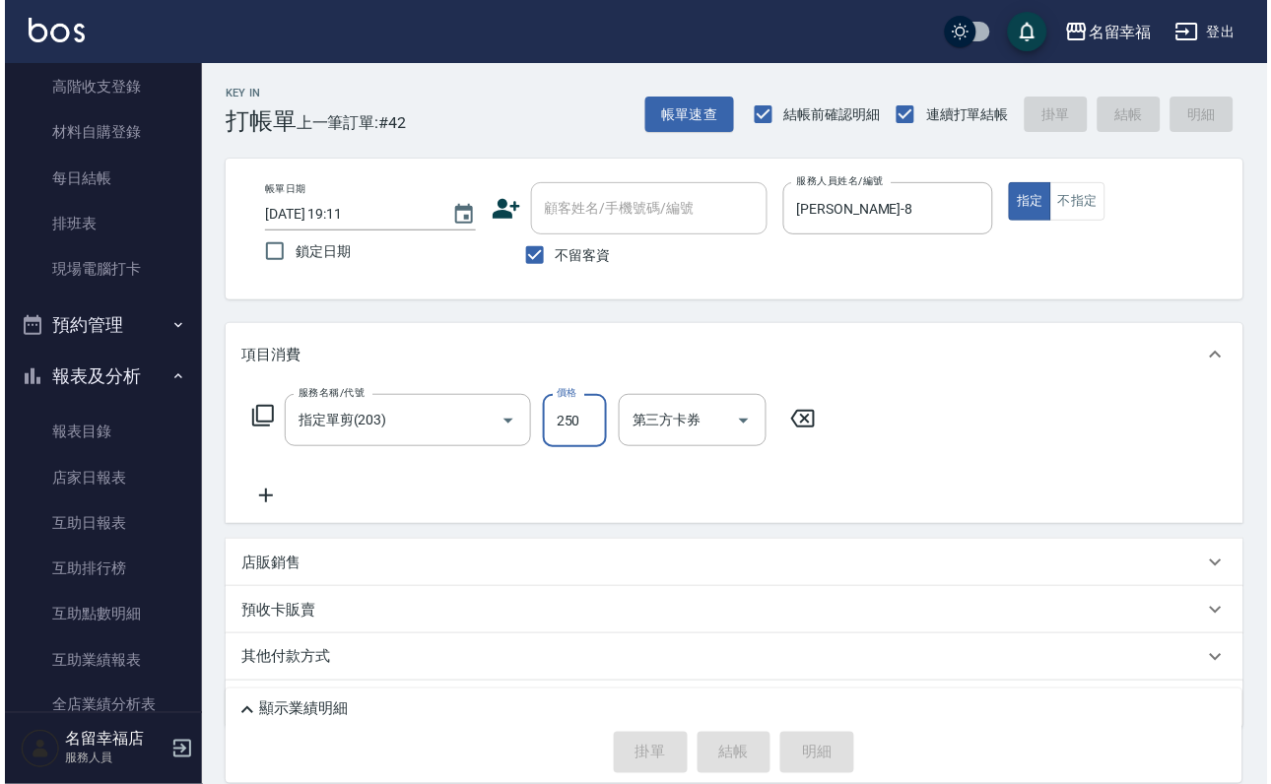
scroll to position [1034, 0]
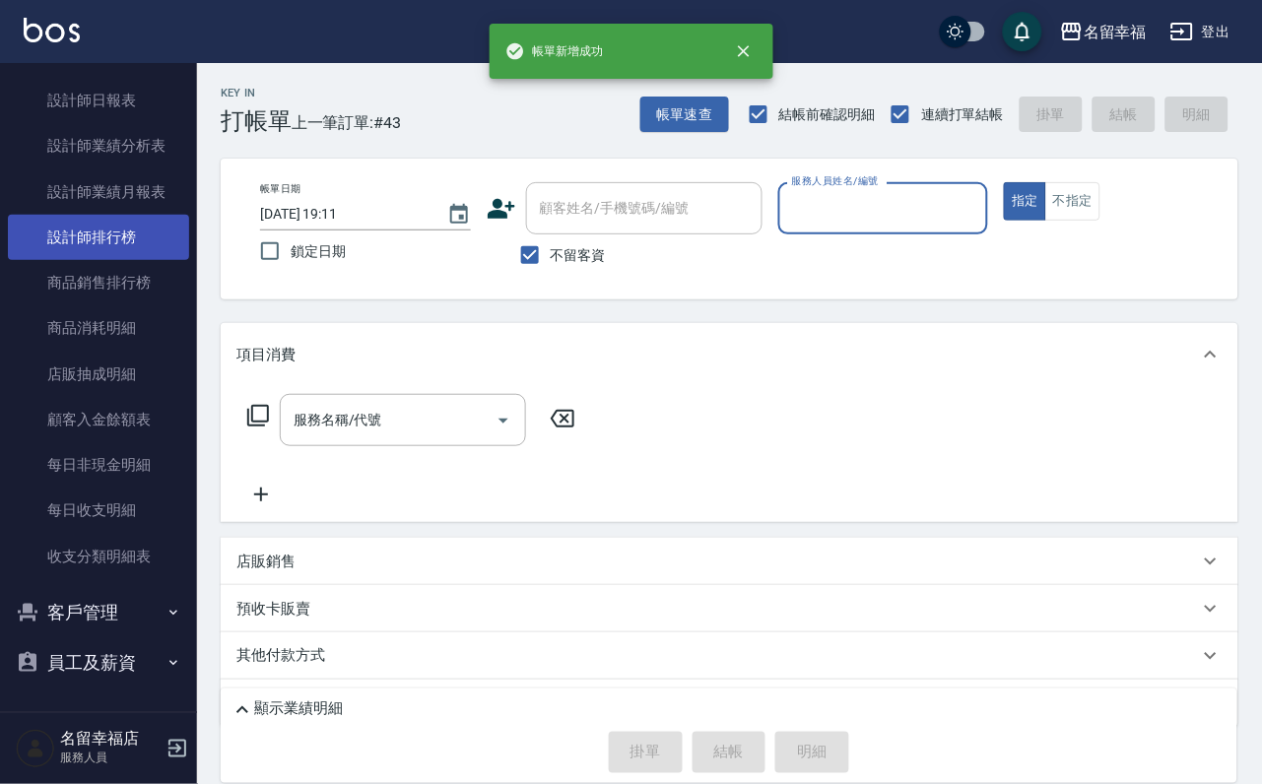
click at [160, 260] on link "設計師排行榜" at bounding box center [98, 237] width 181 height 45
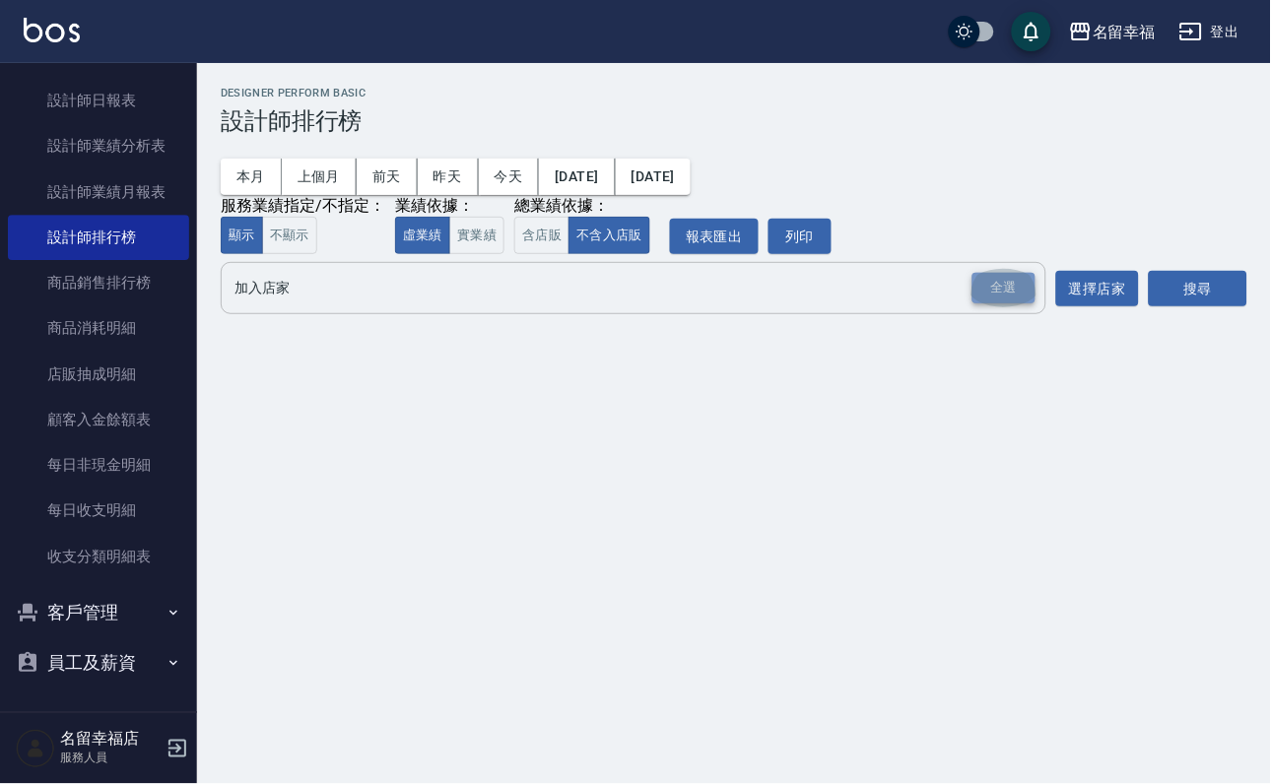
drag, startPoint x: 1009, startPoint y: 328, endPoint x: 1121, endPoint y: 319, distance: 112.7
click at [1009, 303] on div "全選" at bounding box center [1003, 288] width 63 height 31
click at [1182, 317] on div "搜尋" at bounding box center [1198, 289] width 99 height 55
click at [1177, 308] on button "搜尋" at bounding box center [1198, 290] width 99 height 36
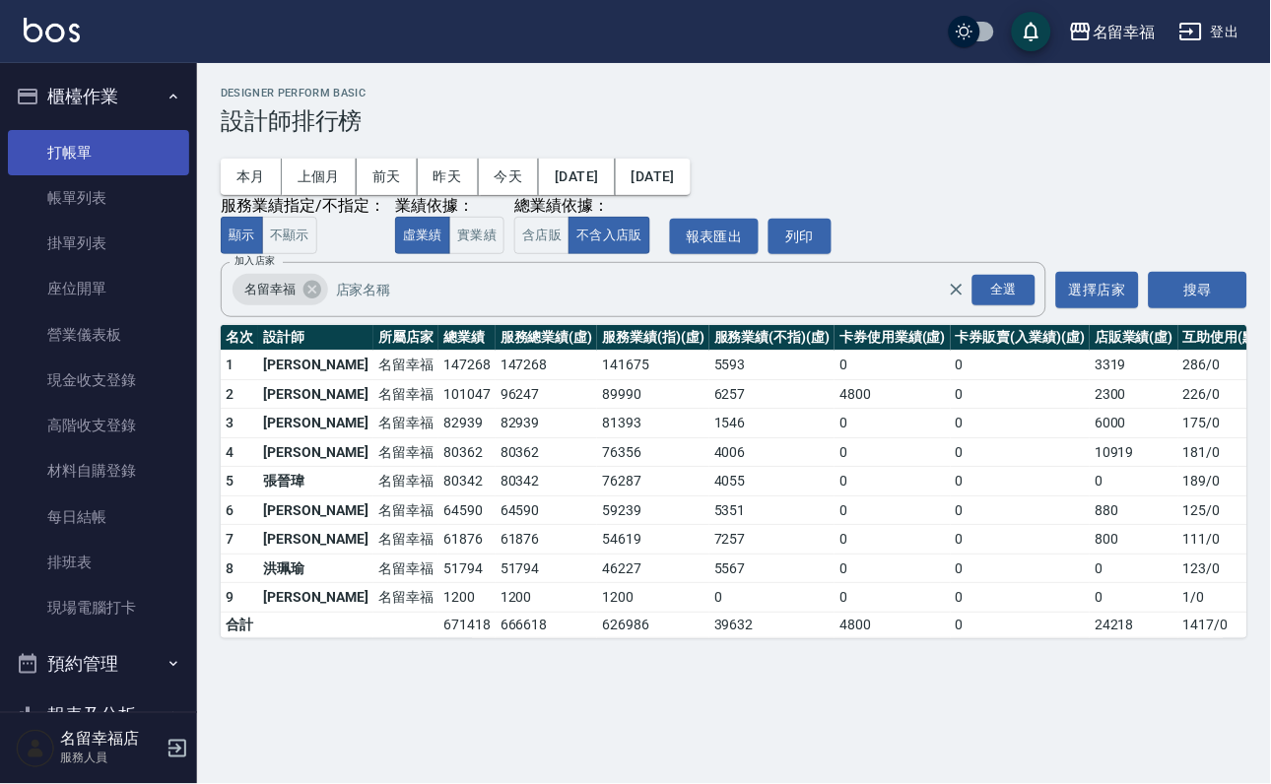
click at [97, 172] on link "打帳單" at bounding box center [98, 152] width 181 height 45
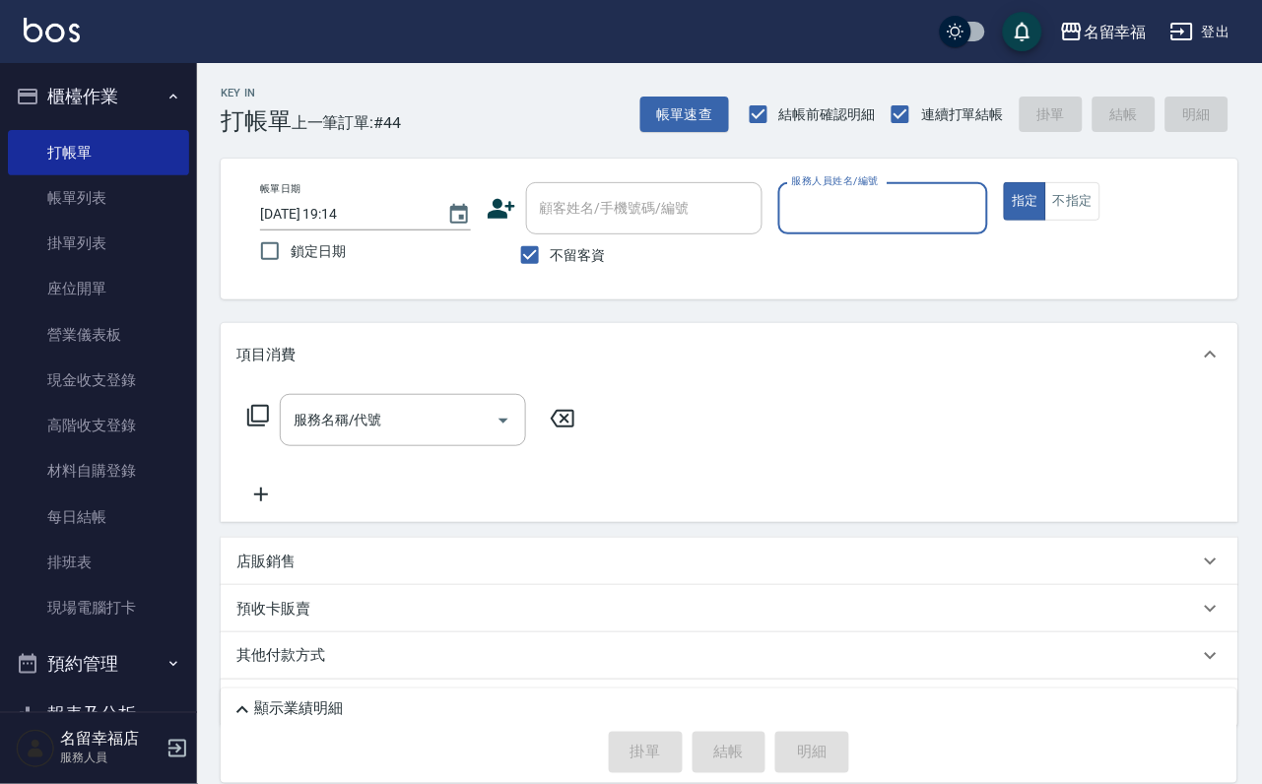
click at [922, 191] on input "服務人員姓名/編號" at bounding box center [883, 208] width 193 height 34
click at [269, 421] on icon at bounding box center [258, 416] width 22 height 22
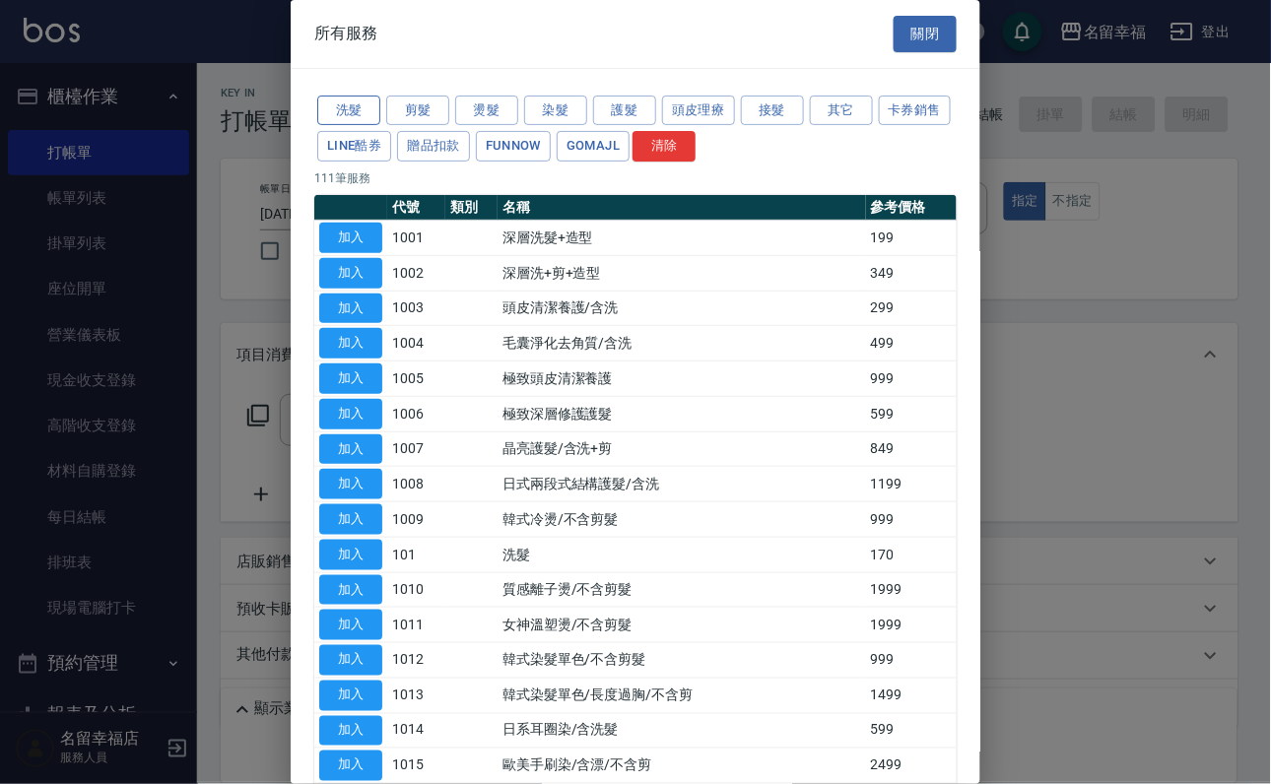
click at [362, 105] on button "洗髮" at bounding box center [348, 111] width 63 height 31
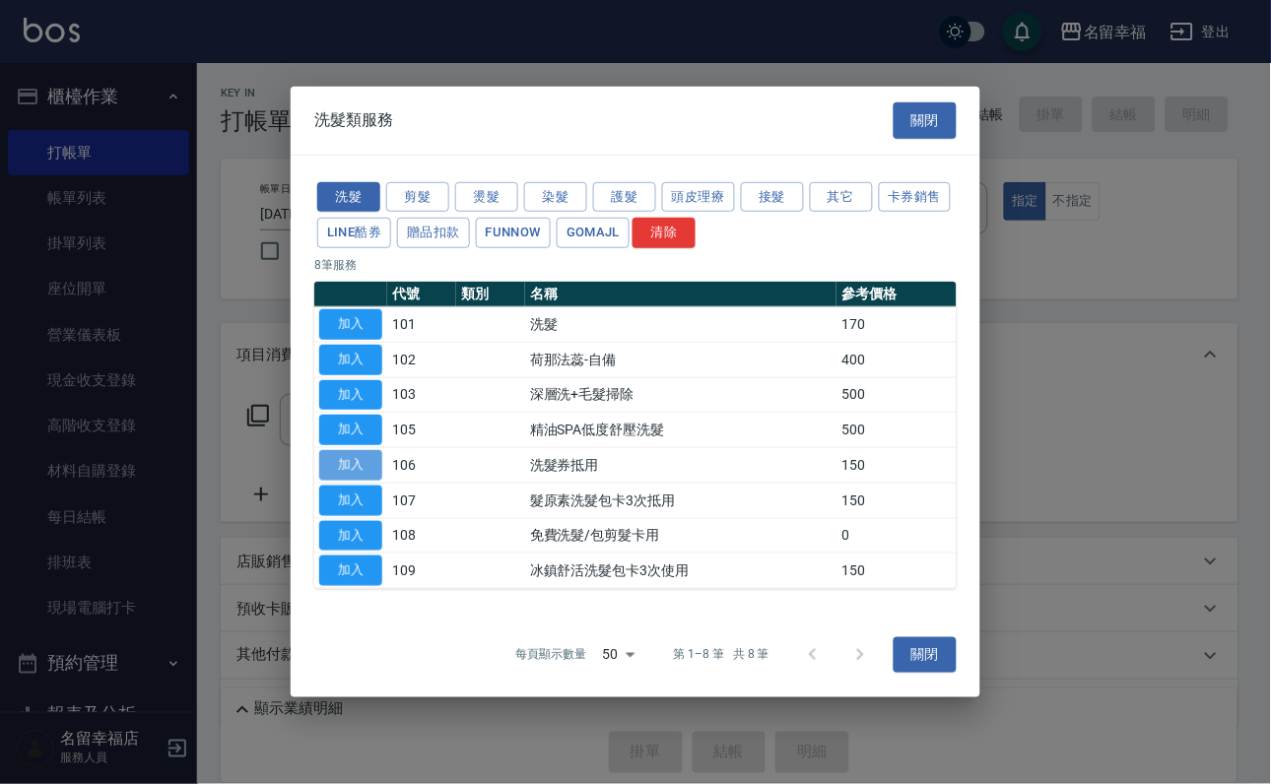
click at [339, 481] on button "加入" at bounding box center [350, 465] width 63 height 31
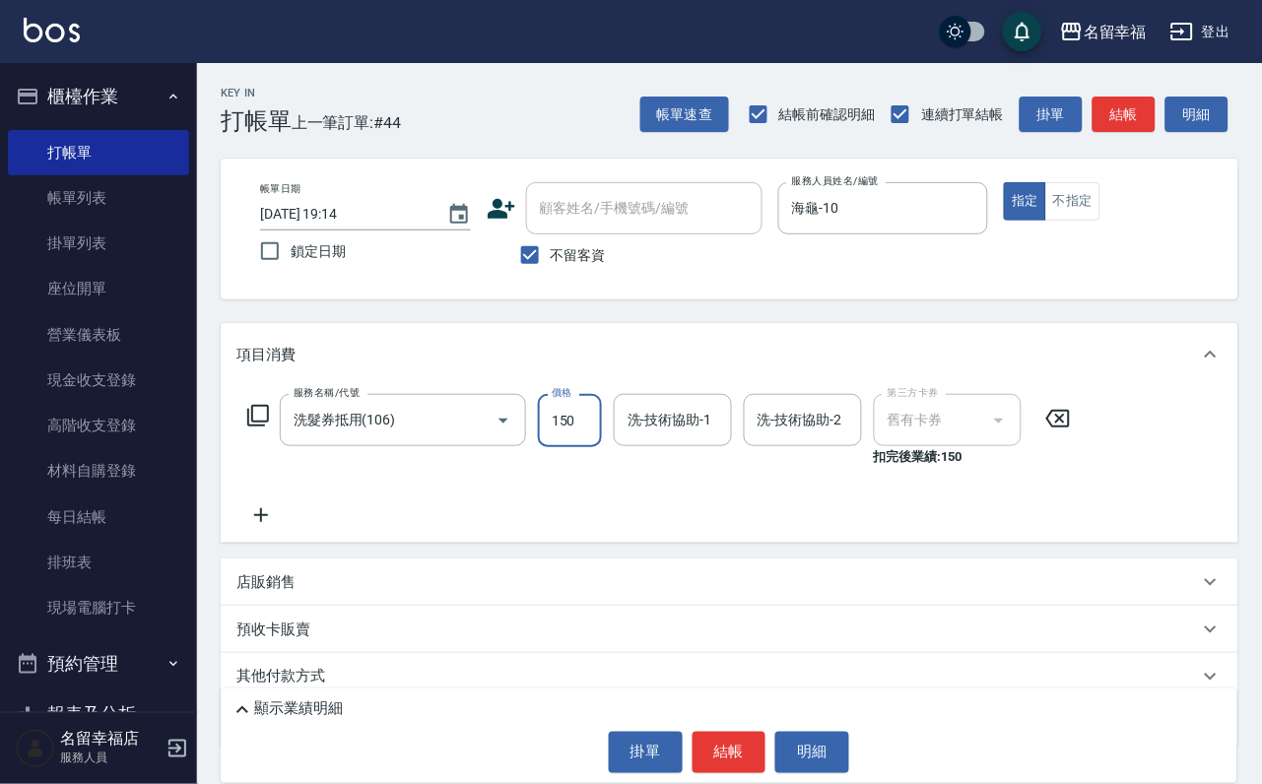
drag, startPoint x: 573, startPoint y: 445, endPoint x: 562, endPoint y: 447, distance: 12.0
click at [572, 445] on input "150" at bounding box center [570, 420] width 64 height 53
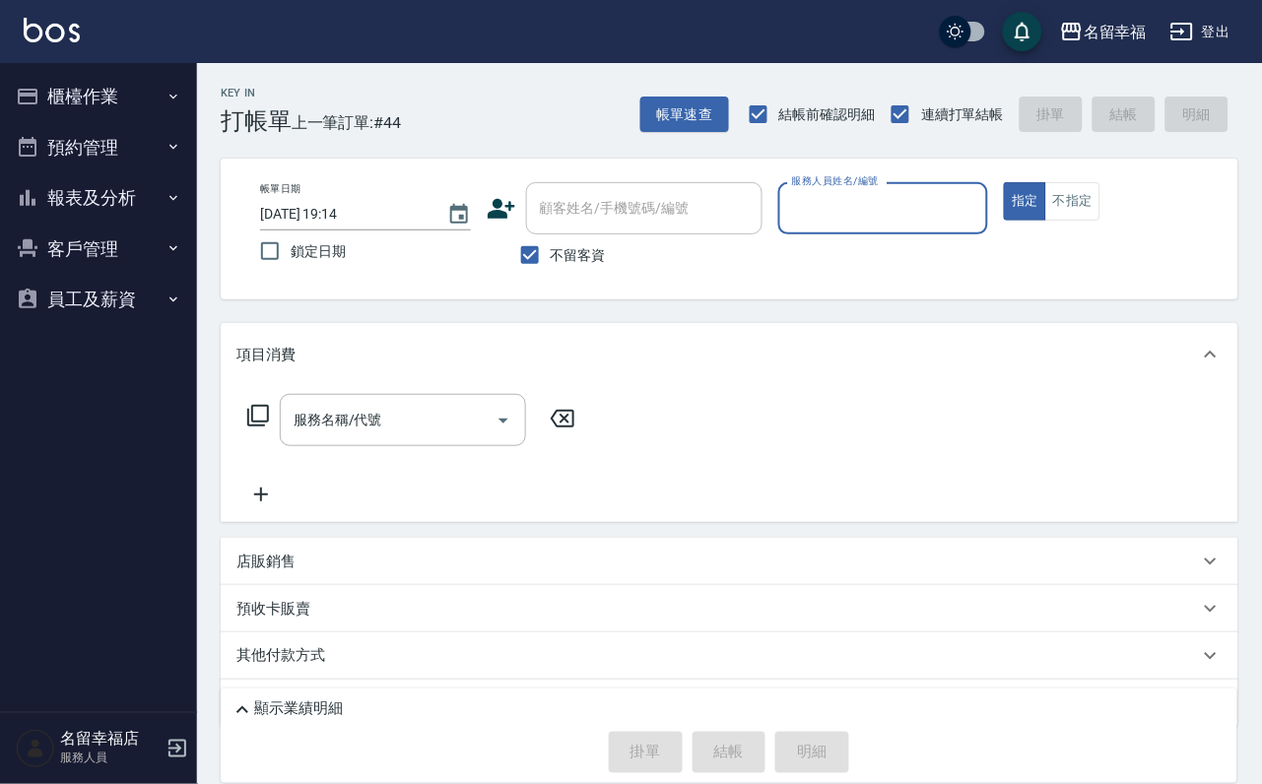
click at [133, 157] on button "預約管理" at bounding box center [98, 147] width 181 height 51
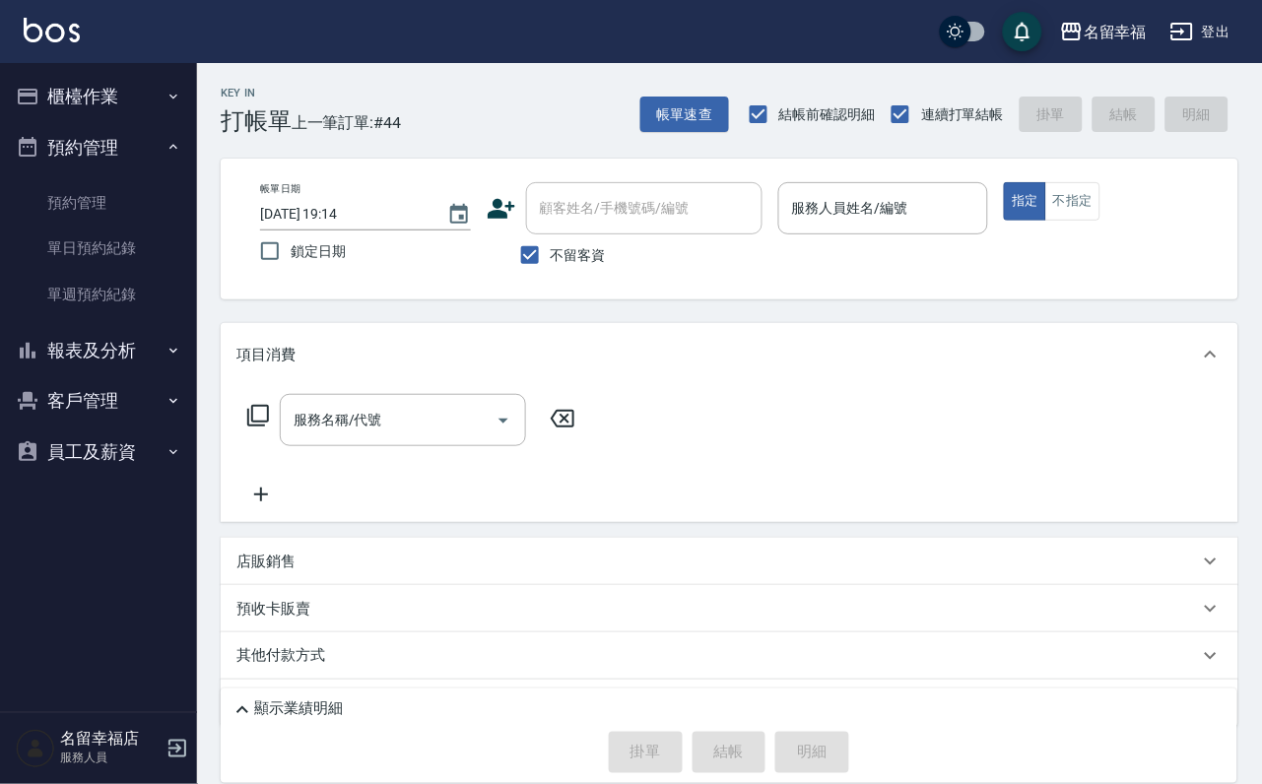
click at [136, 99] on button "櫃檯作業" at bounding box center [98, 96] width 181 height 51
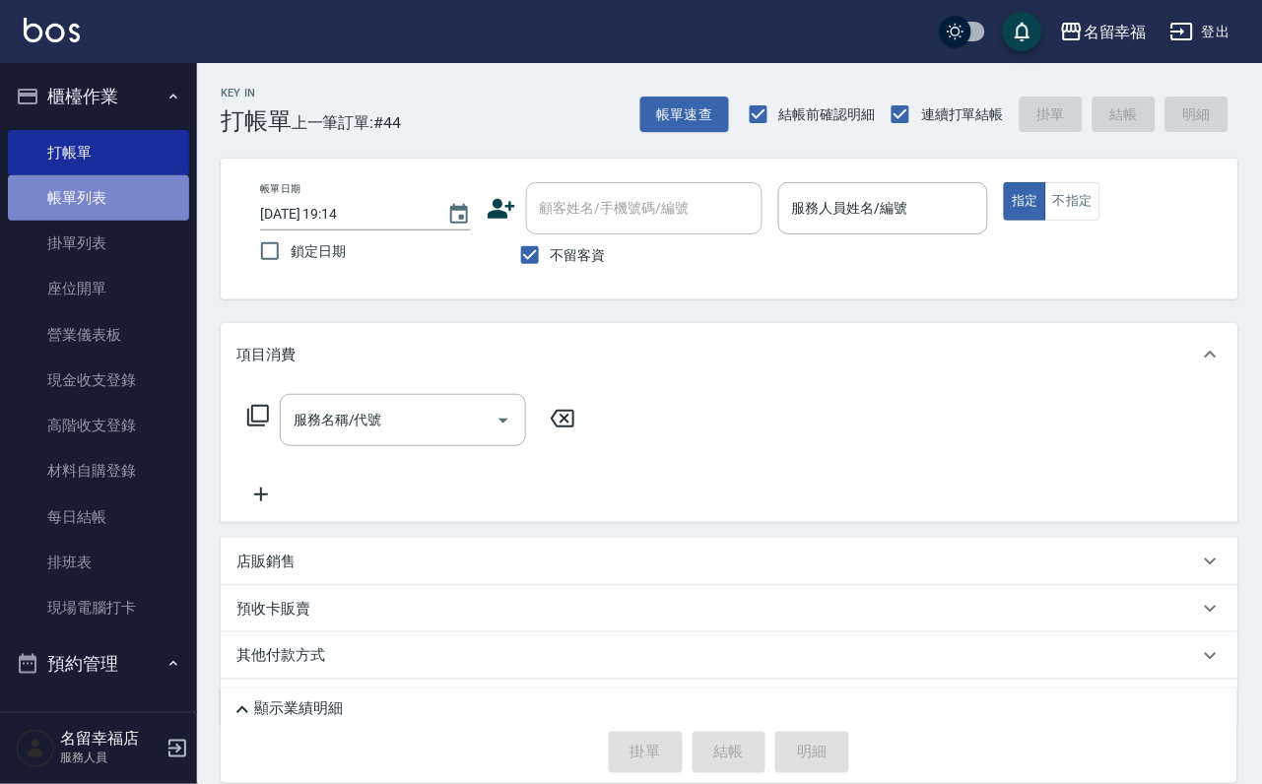
click at [159, 217] on link "帳單列表" at bounding box center [98, 197] width 181 height 45
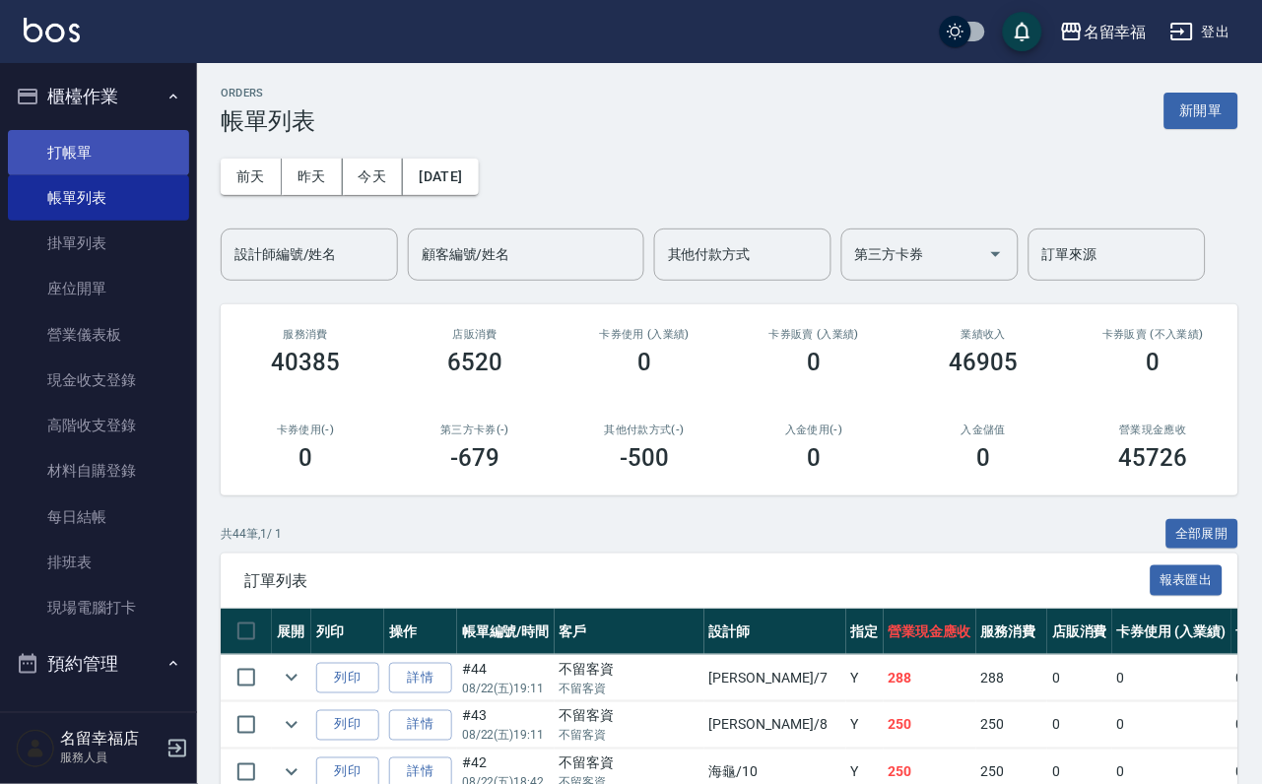
click at [128, 137] on link "打帳單" at bounding box center [98, 152] width 181 height 45
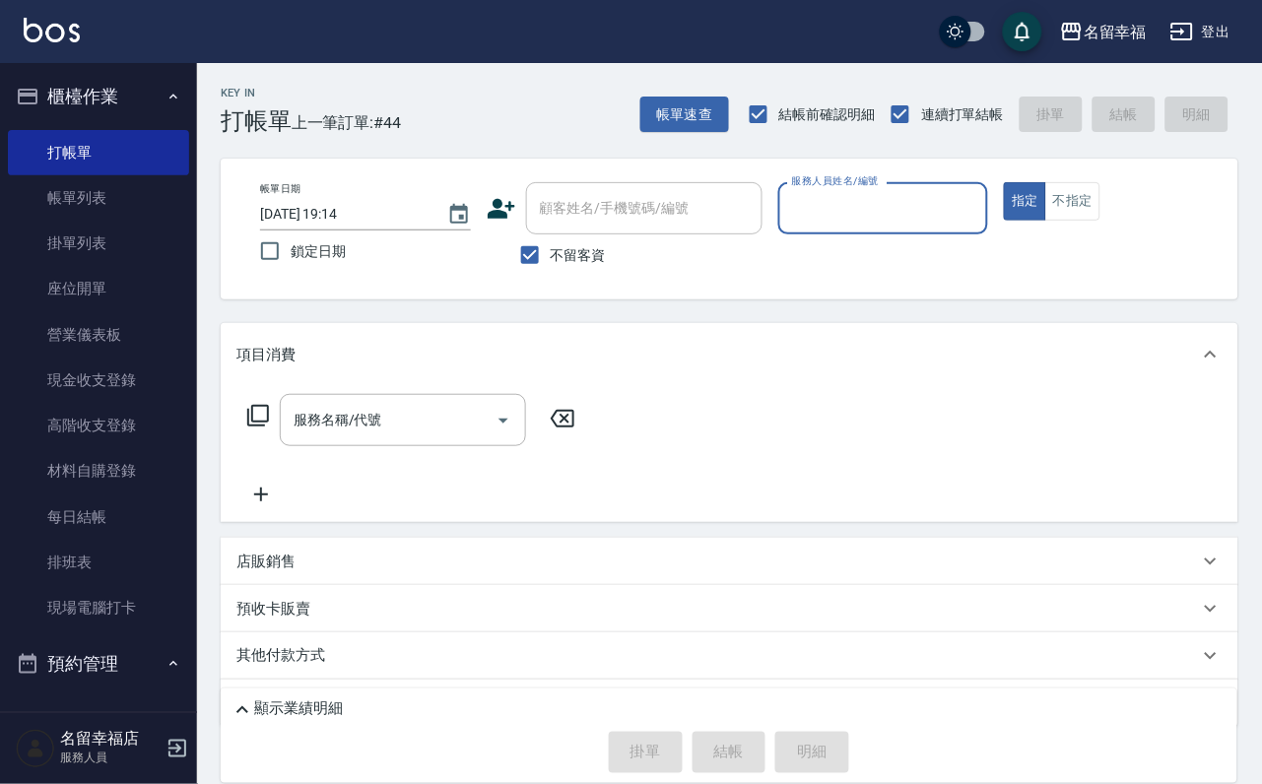
click at [980, 211] on input "服務人員姓名/編號" at bounding box center [883, 208] width 193 height 34
type input "海龜-10"
type button "true"
click at [252, 428] on icon at bounding box center [258, 416] width 24 height 24
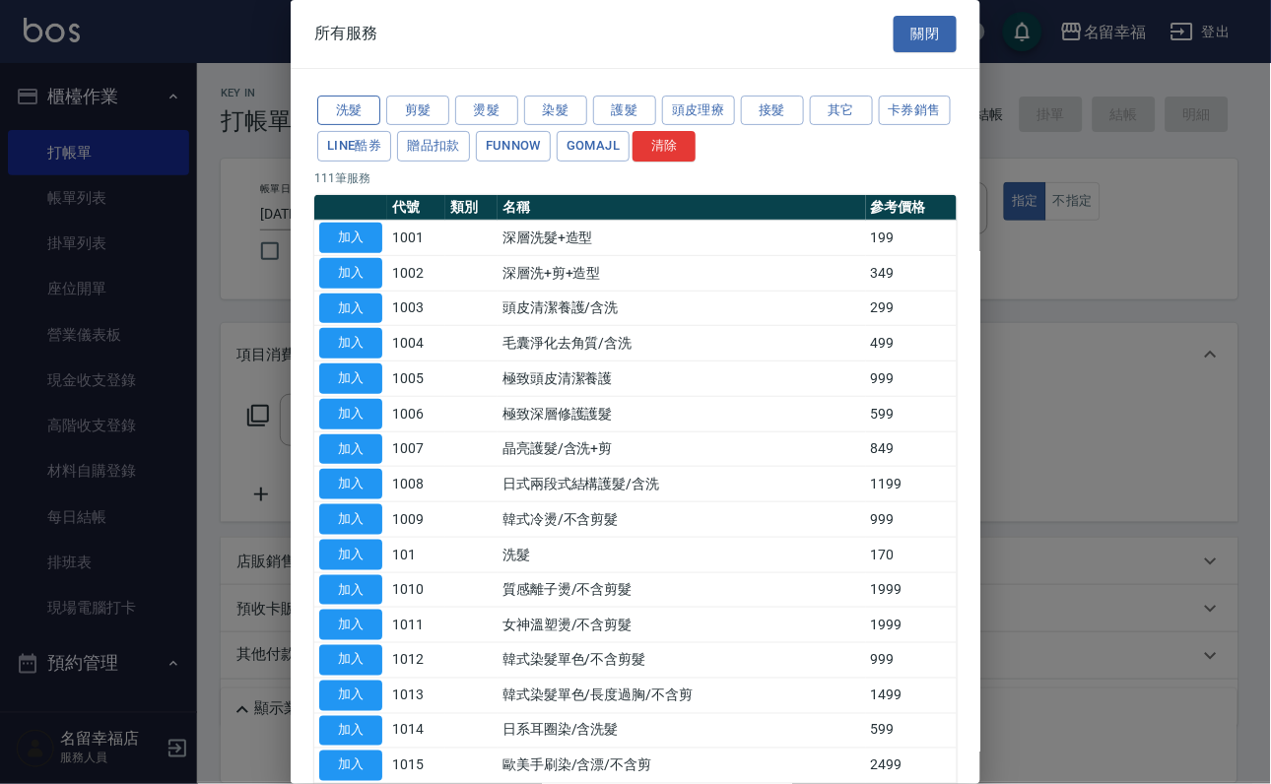
click at [361, 126] on button "洗髮" at bounding box center [348, 111] width 63 height 31
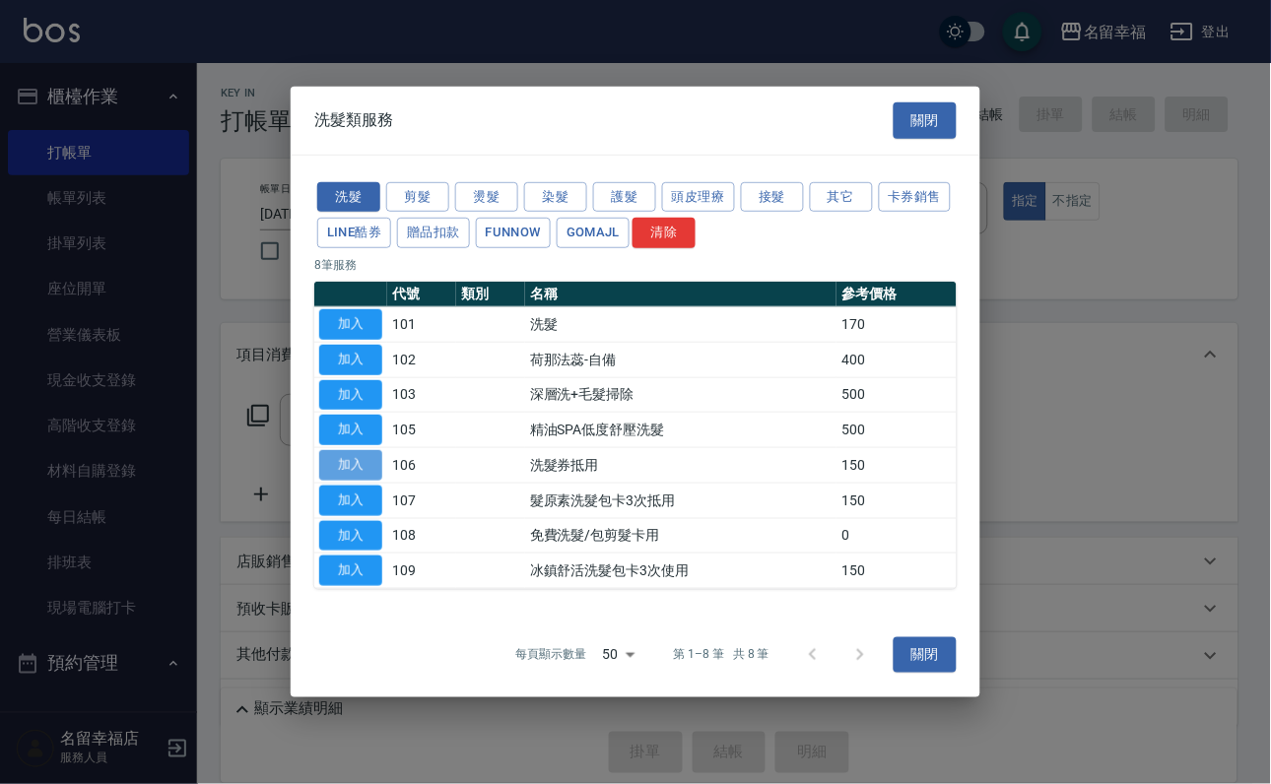
click at [359, 478] on button "加入" at bounding box center [350, 465] width 63 height 31
type input "洗髮券抵用(106)"
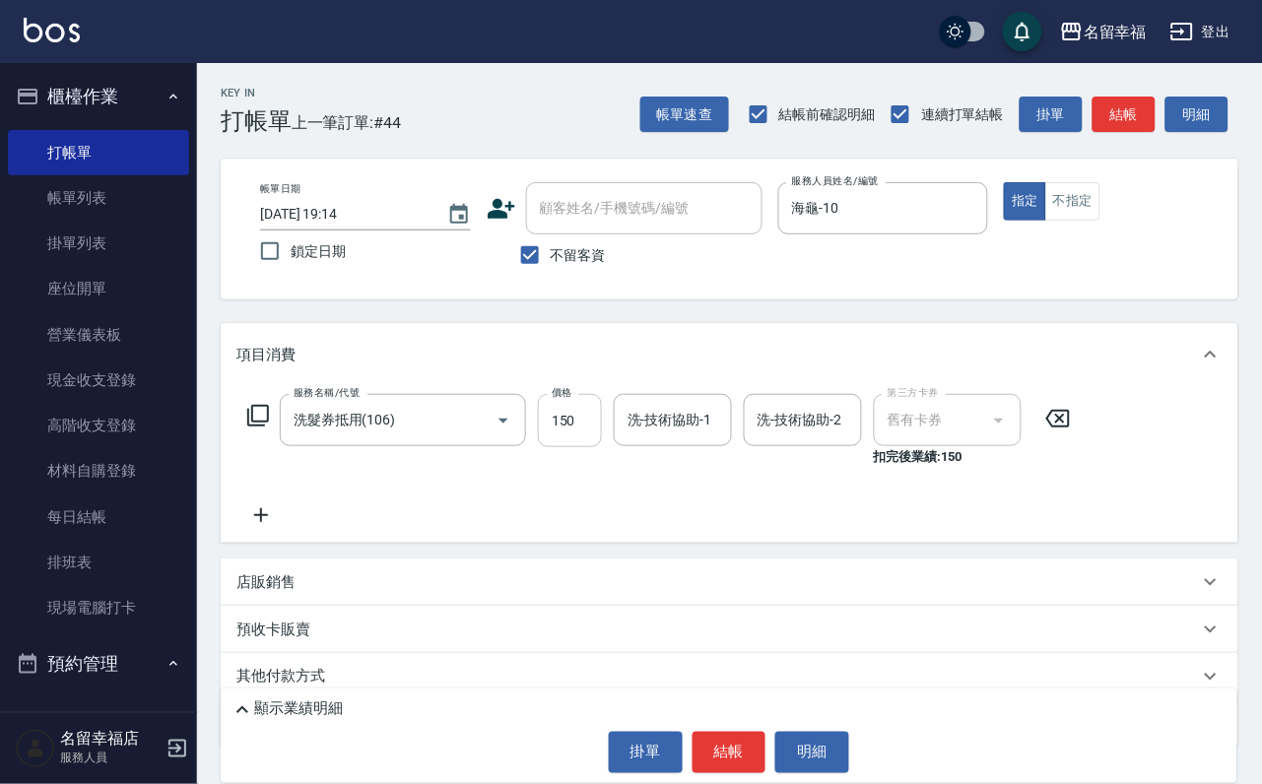
click at [576, 447] on input "150" at bounding box center [570, 420] width 64 height 53
type input "260"
type input "藝馨-24"
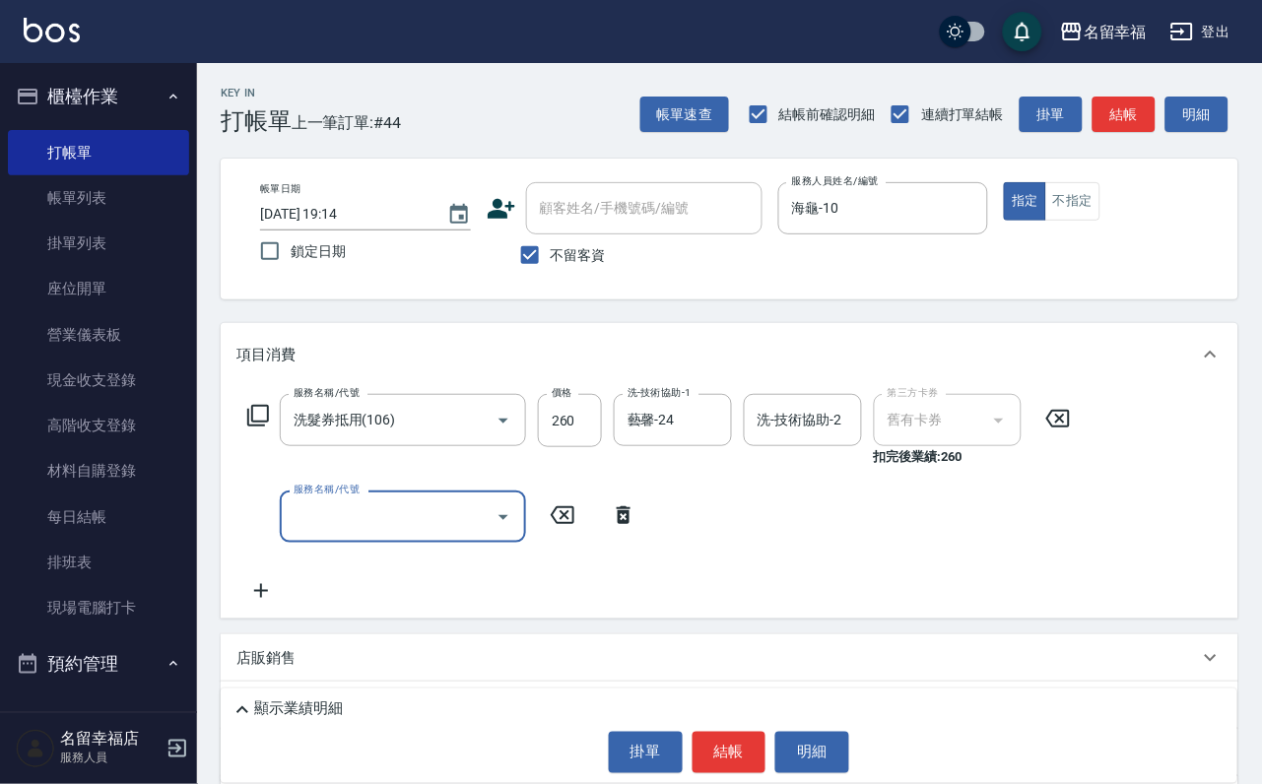
click at [630, 524] on icon at bounding box center [624, 515] width 14 height 18
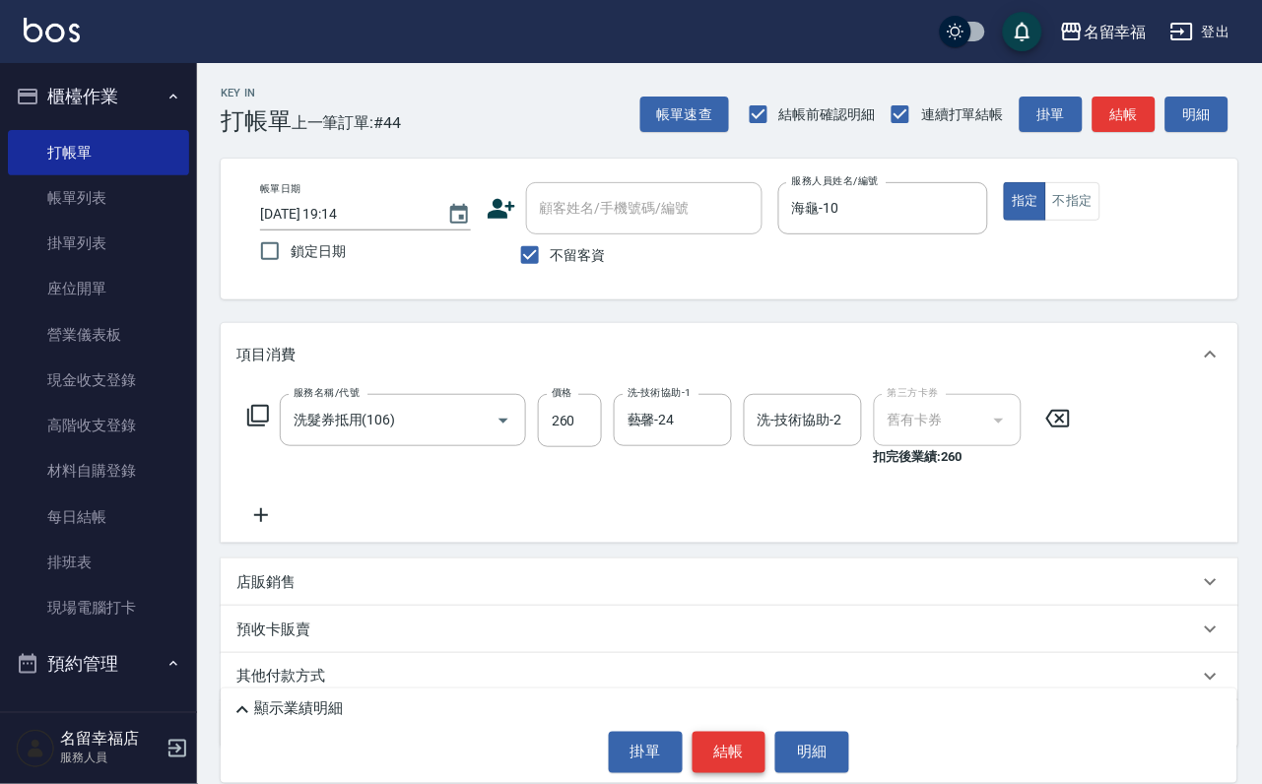
click at [707, 758] on button "結帳" at bounding box center [730, 752] width 74 height 41
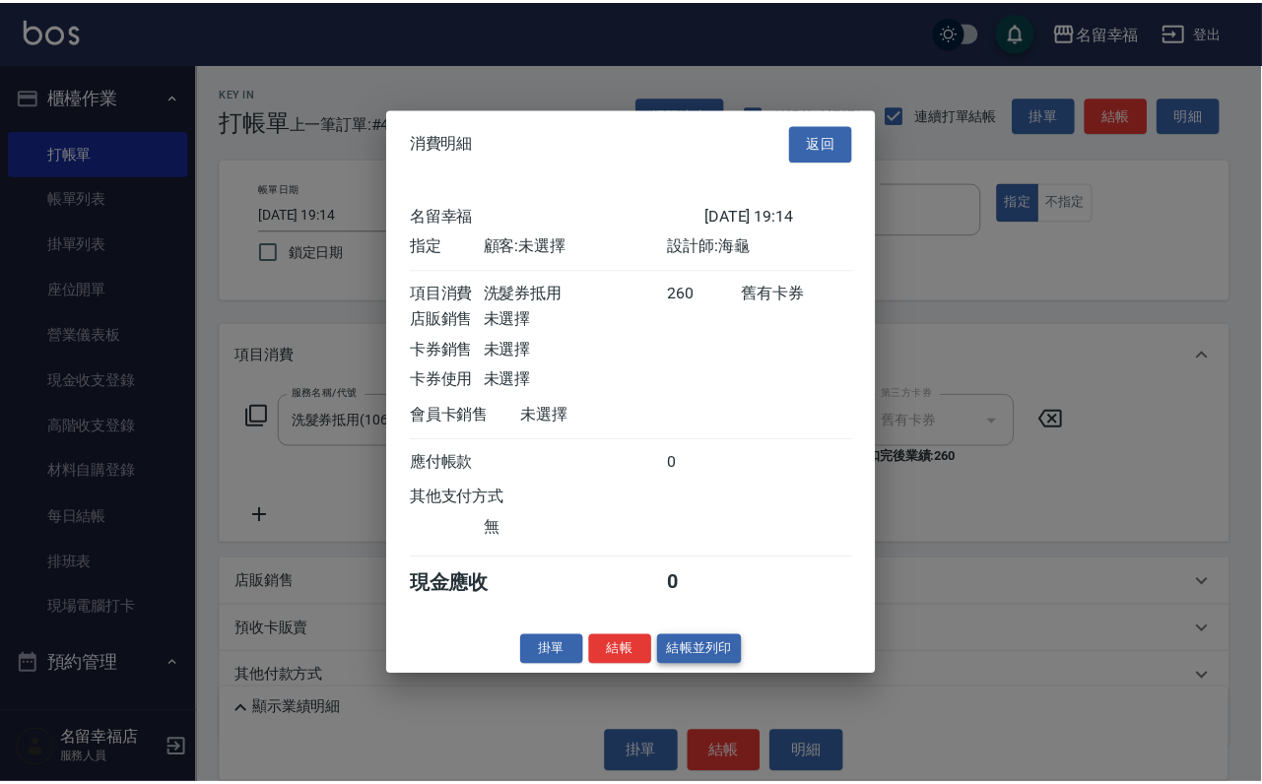
scroll to position [243, 0]
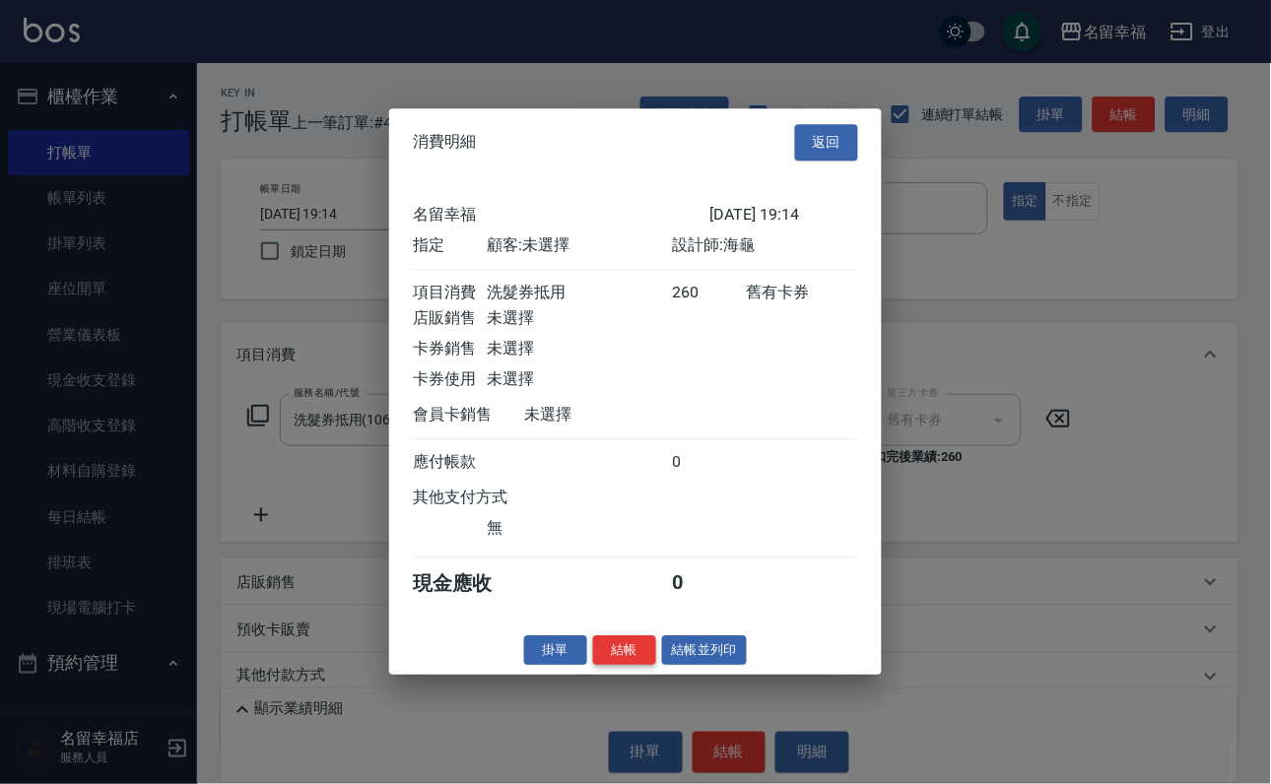
click at [624, 666] on button "結帳" at bounding box center [624, 650] width 63 height 31
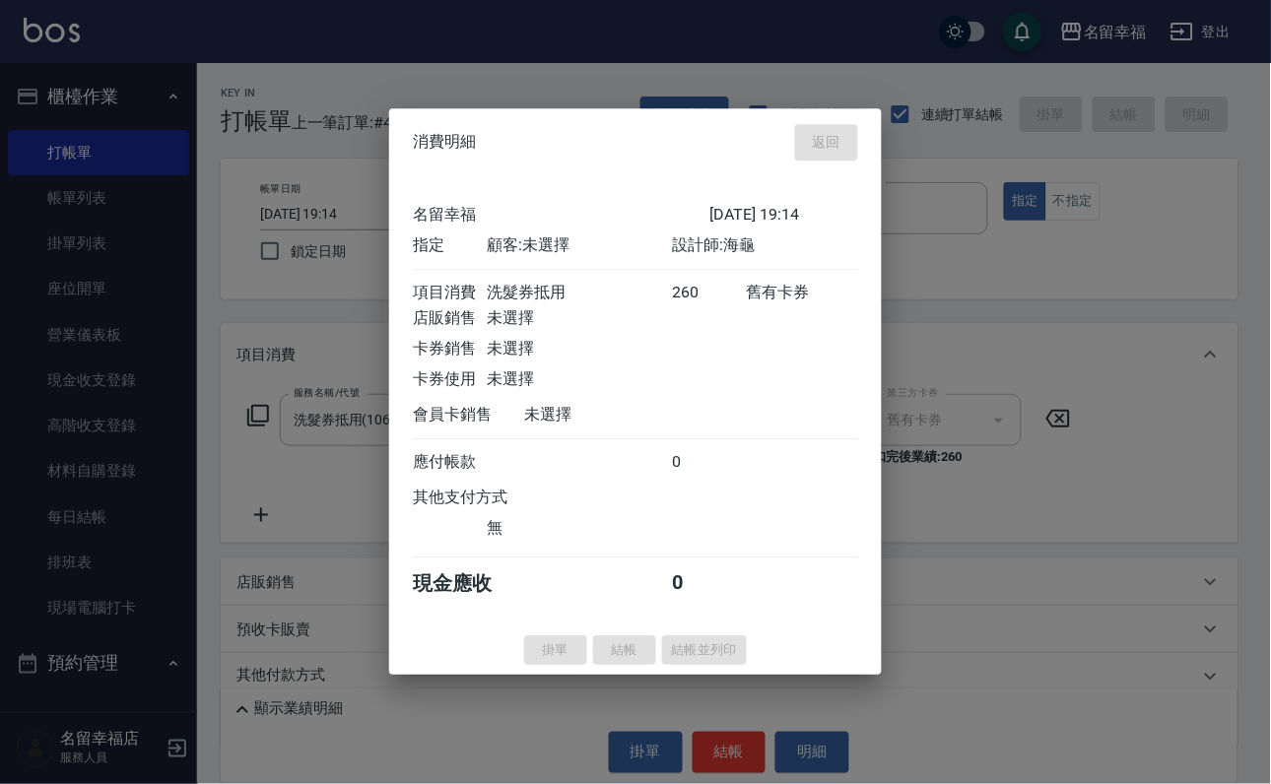
type input "2025/08/22 19:15"
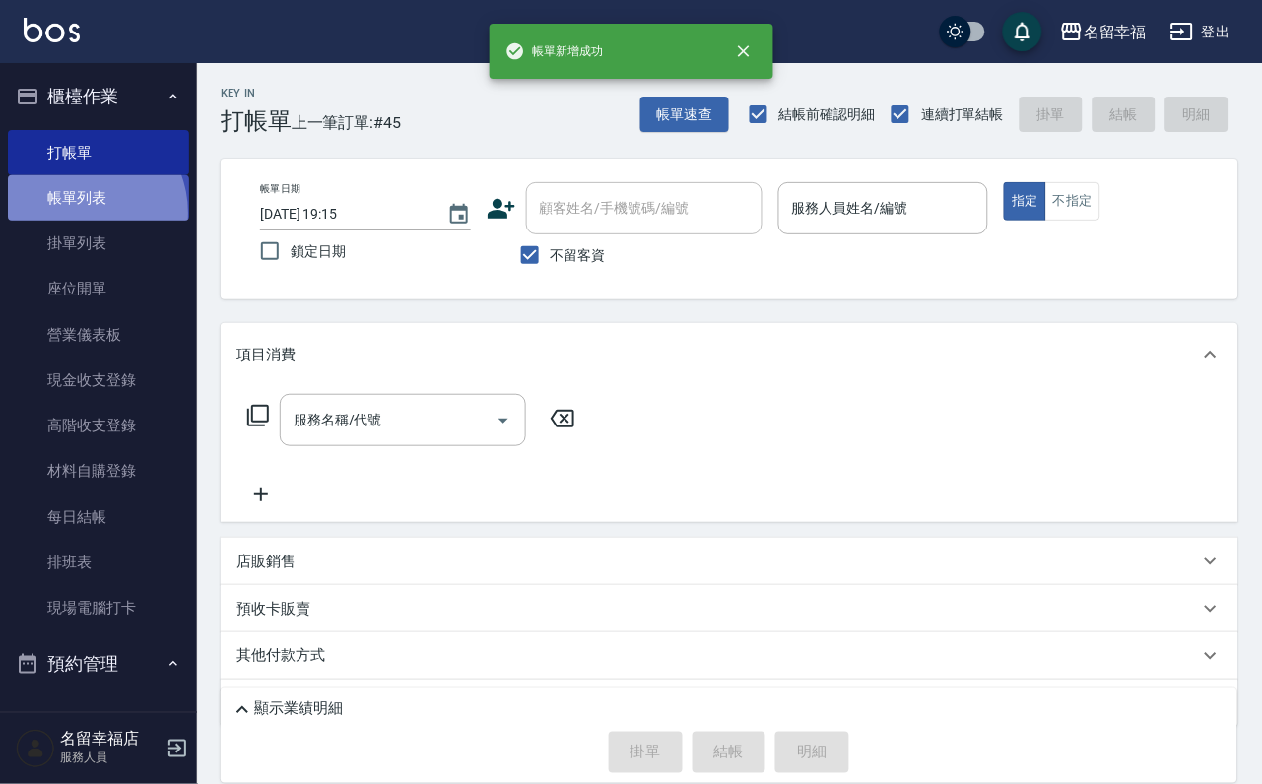
click at [78, 221] on link "帳單列表" at bounding box center [98, 197] width 181 height 45
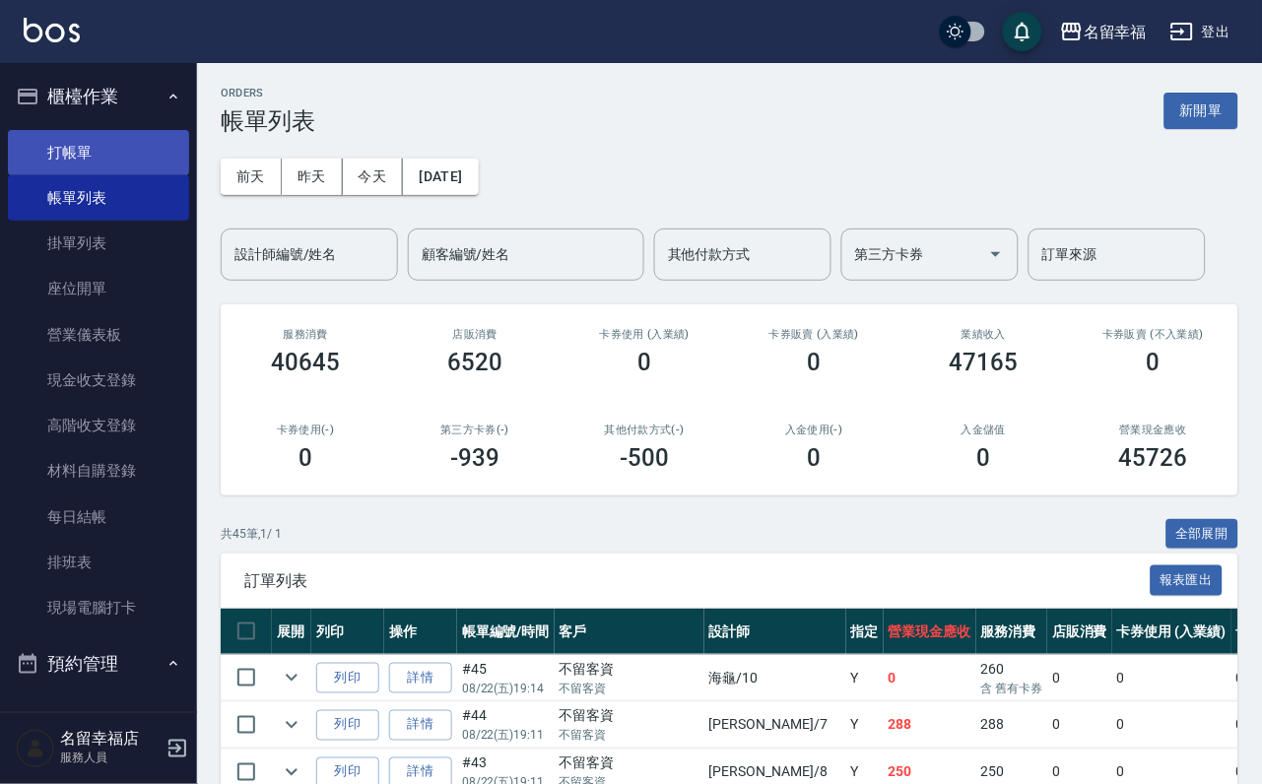
click at [99, 156] on link "打帳單" at bounding box center [98, 152] width 181 height 45
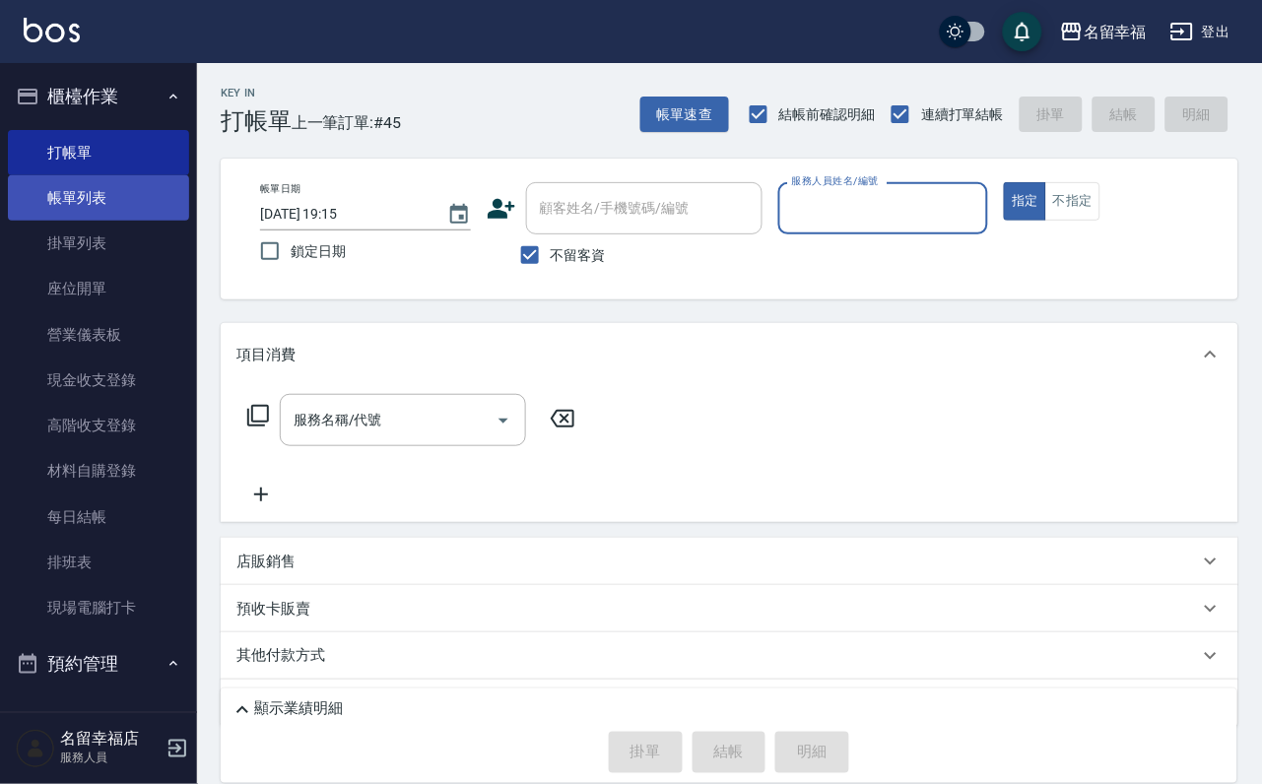
click at [91, 187] on link "帳單列表" at bounding box center [98, 197] width 181 height 45
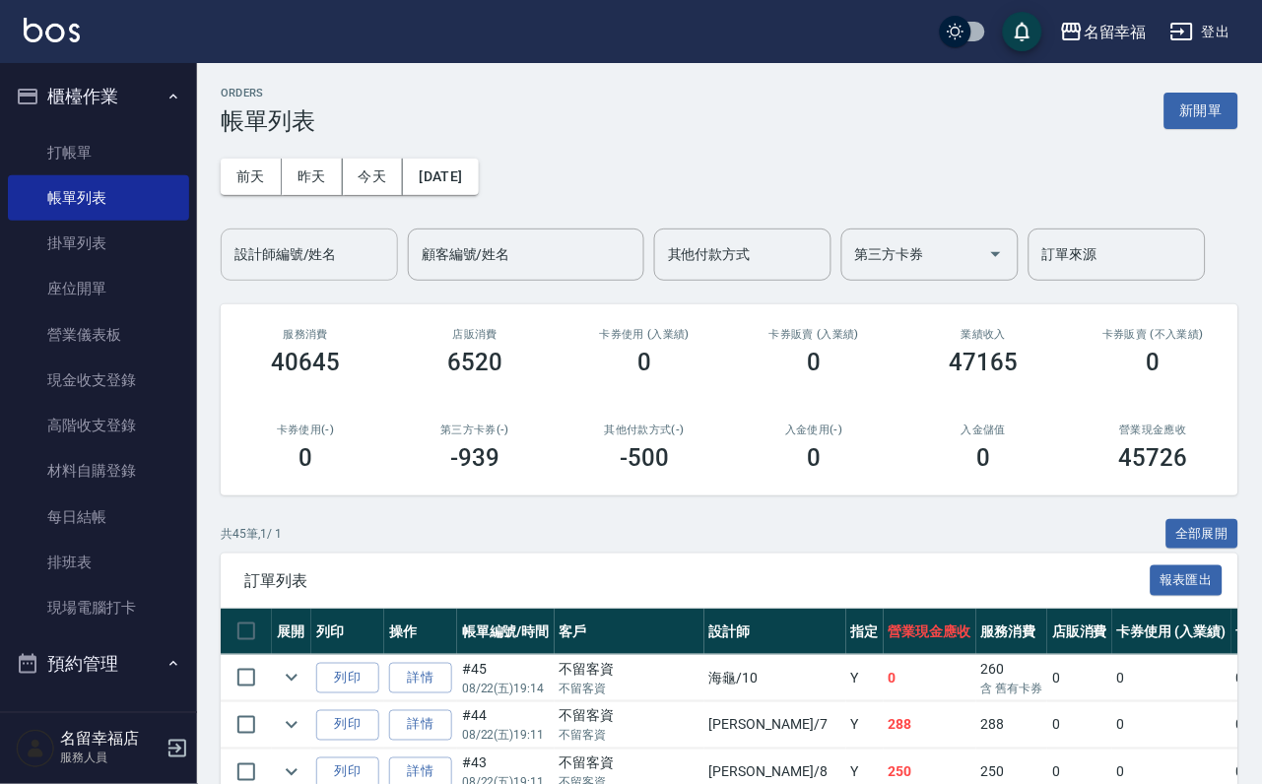
click at [314, 263] on input "設計師編號/姓名" at bounding box center [310, 254] width 160 height 34
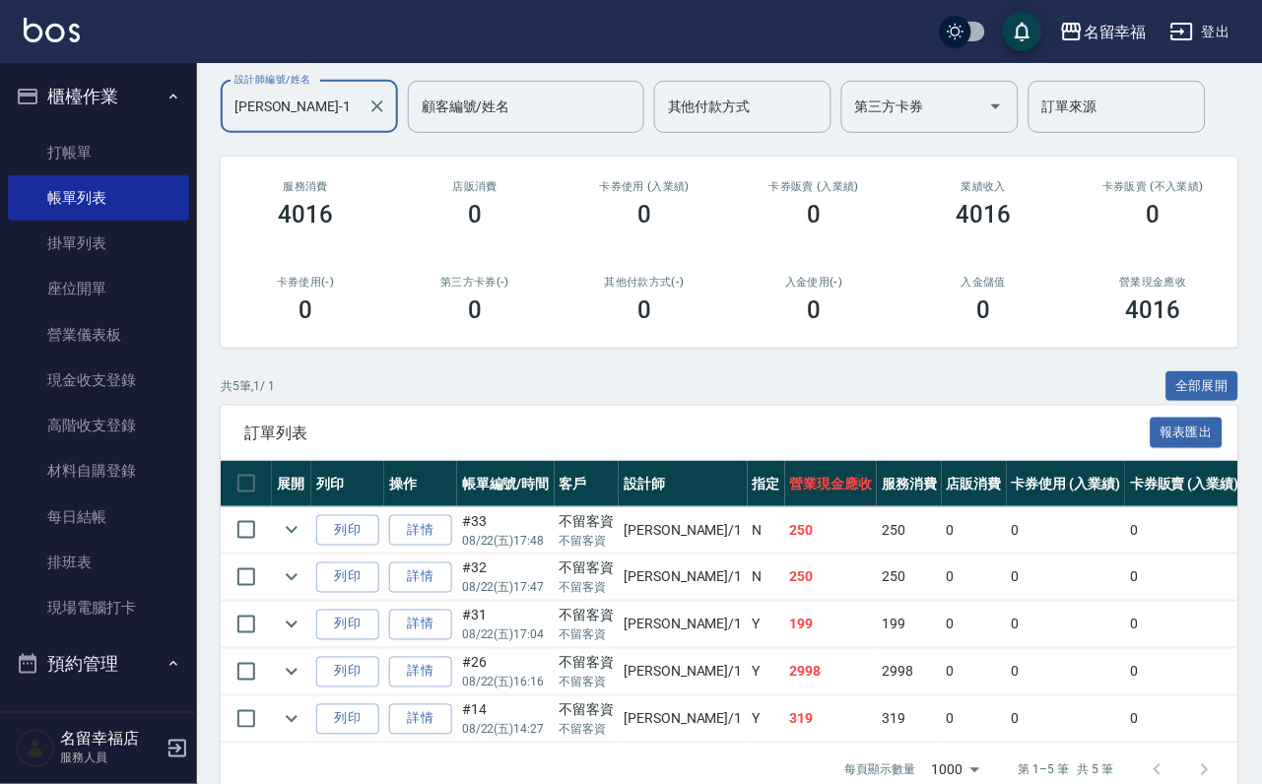
scroll to position [296, 0]
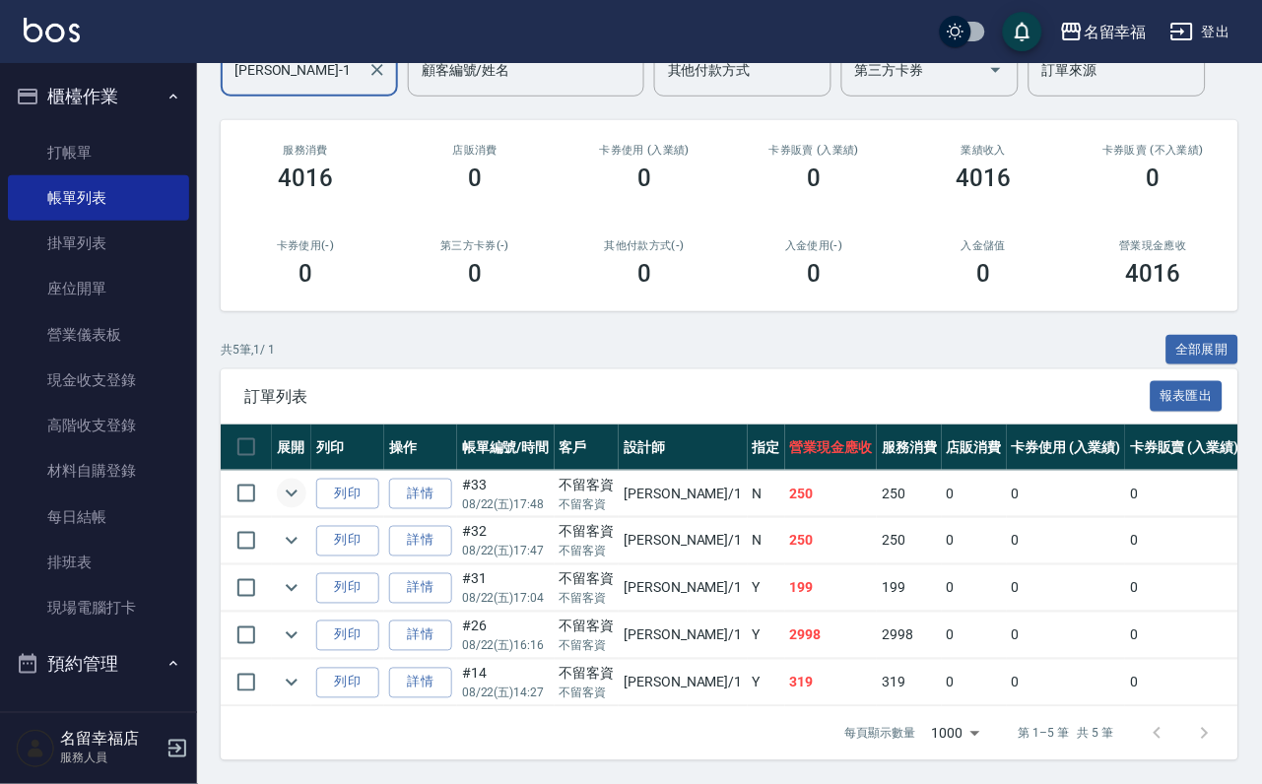
type input "[PERSON_NAME]-1"
click at [303, 482] on icon "expand row" at bounding box center [292, 494] width 24 height 24
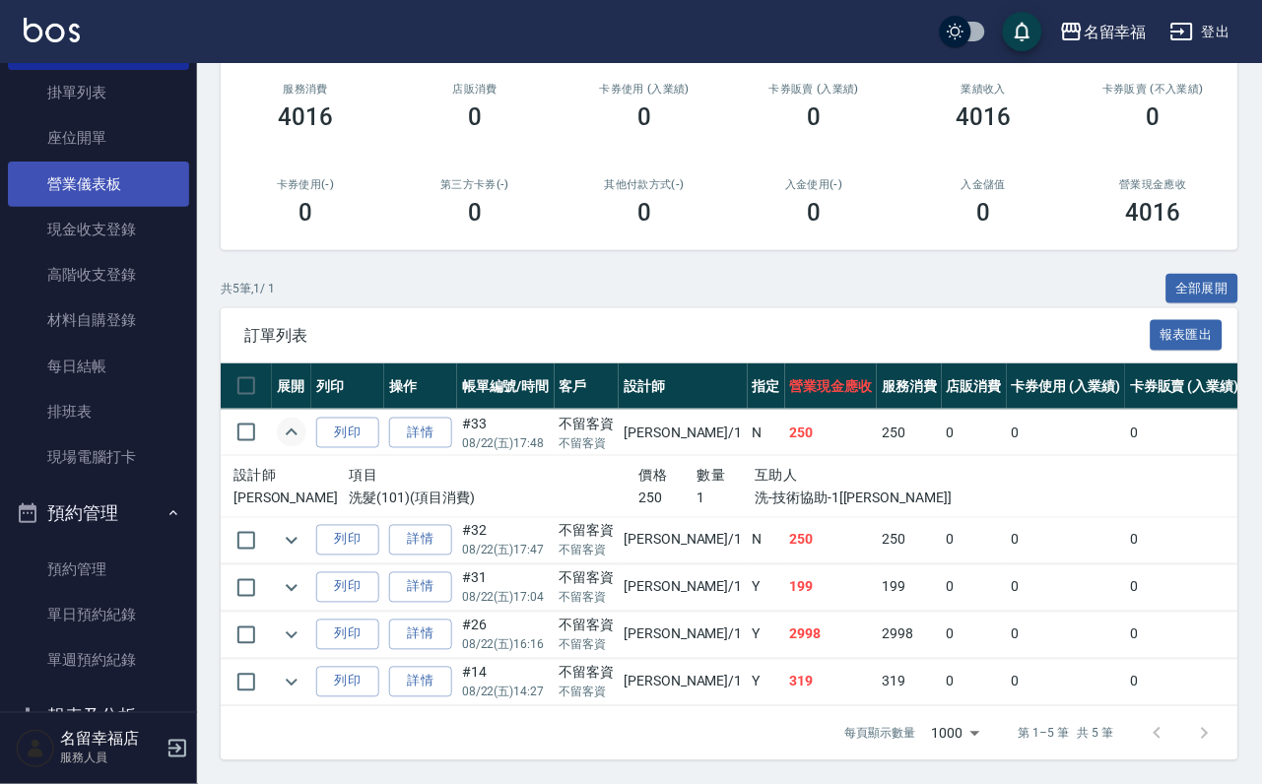
scroll to position [0, 0]
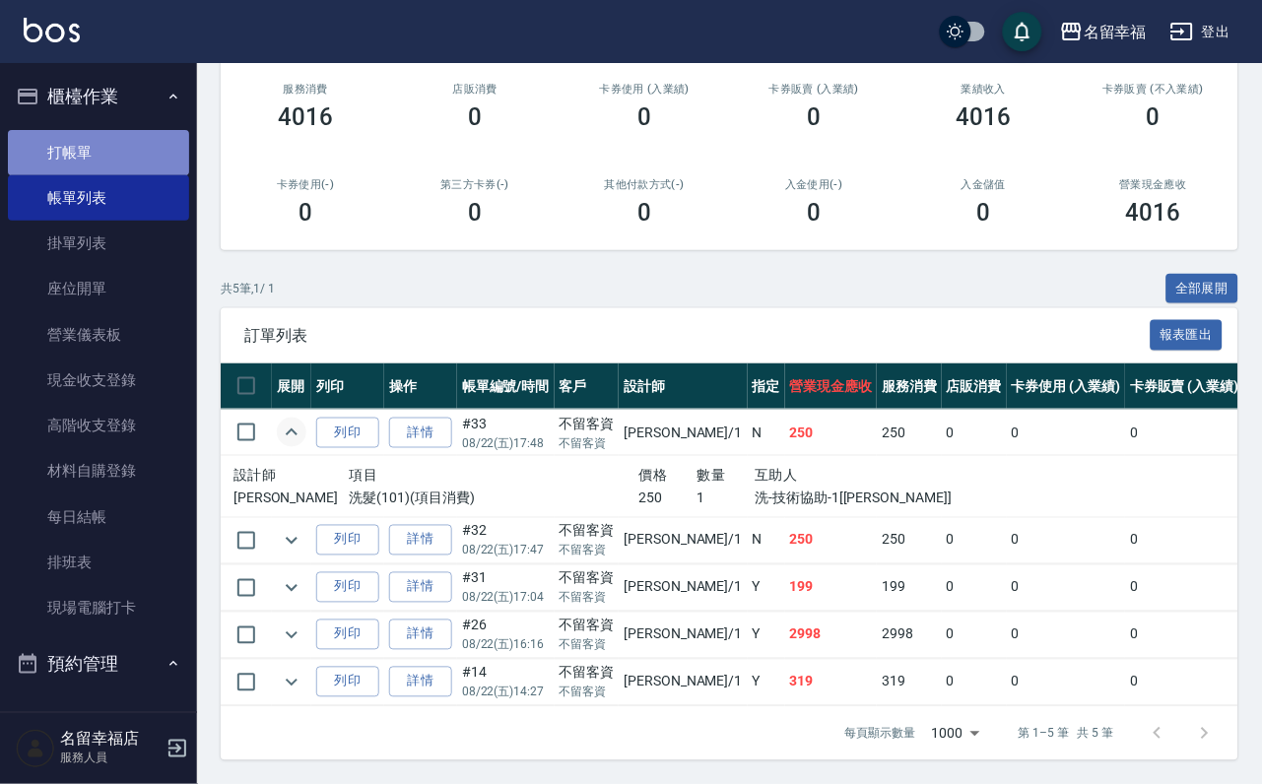
click at [136, 154] on link "打帳單" at bounding box center [98, 152] width 181 height 45
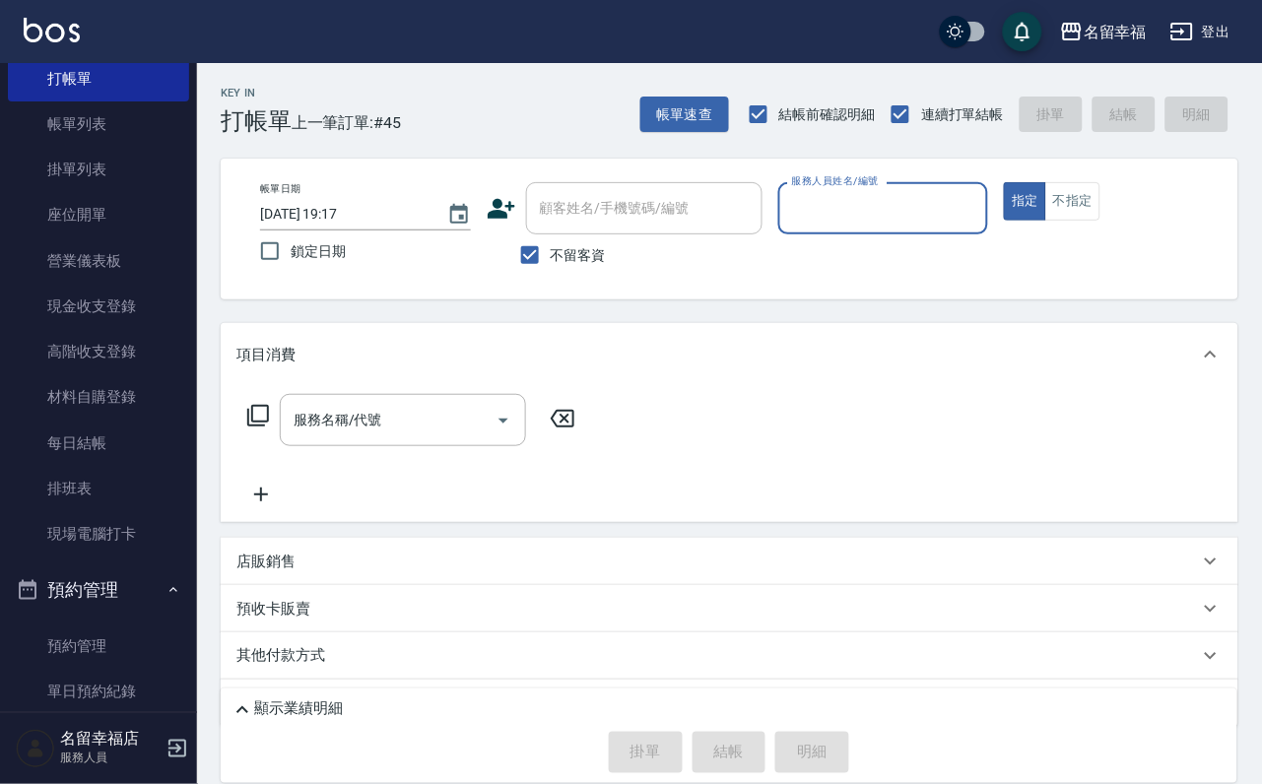
scroll to position [388, 0]
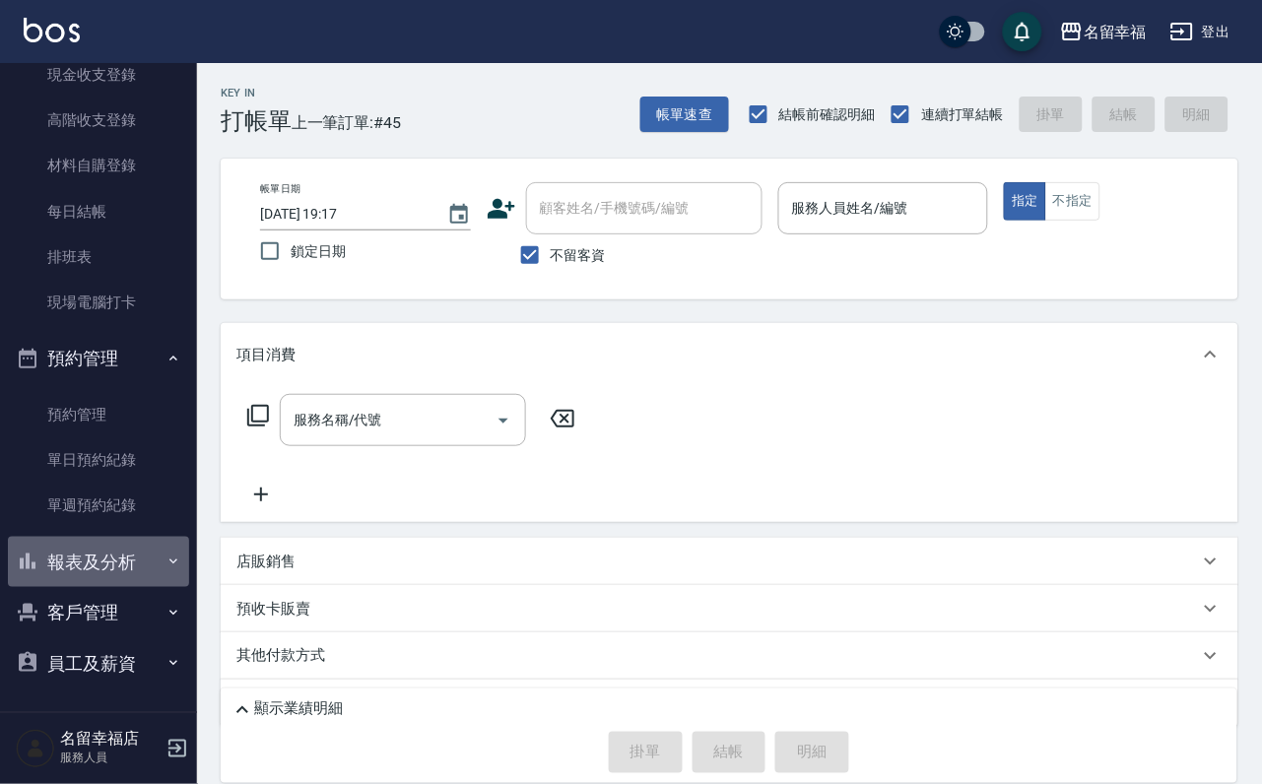
click at [110, 537] on button "報表及分析" at bounding box center [98, 562] width 181 height 51
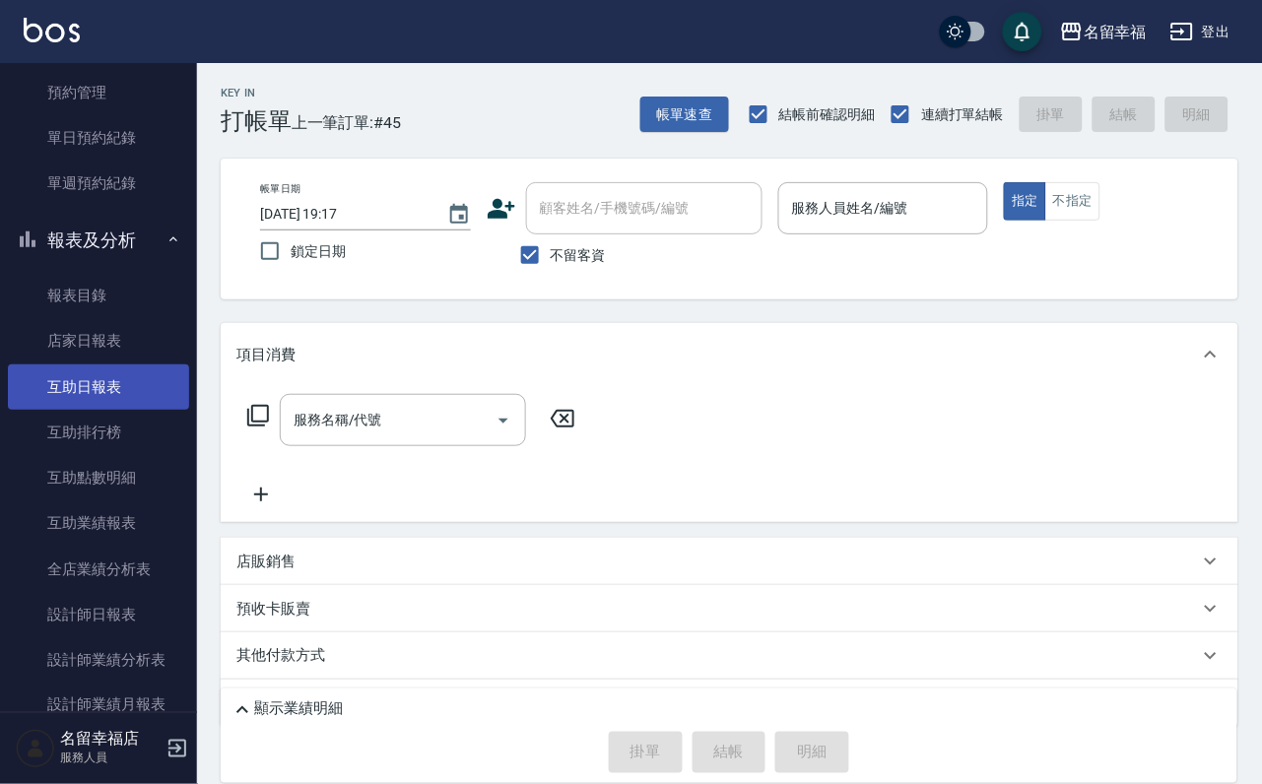
scroll to position [684, 0]
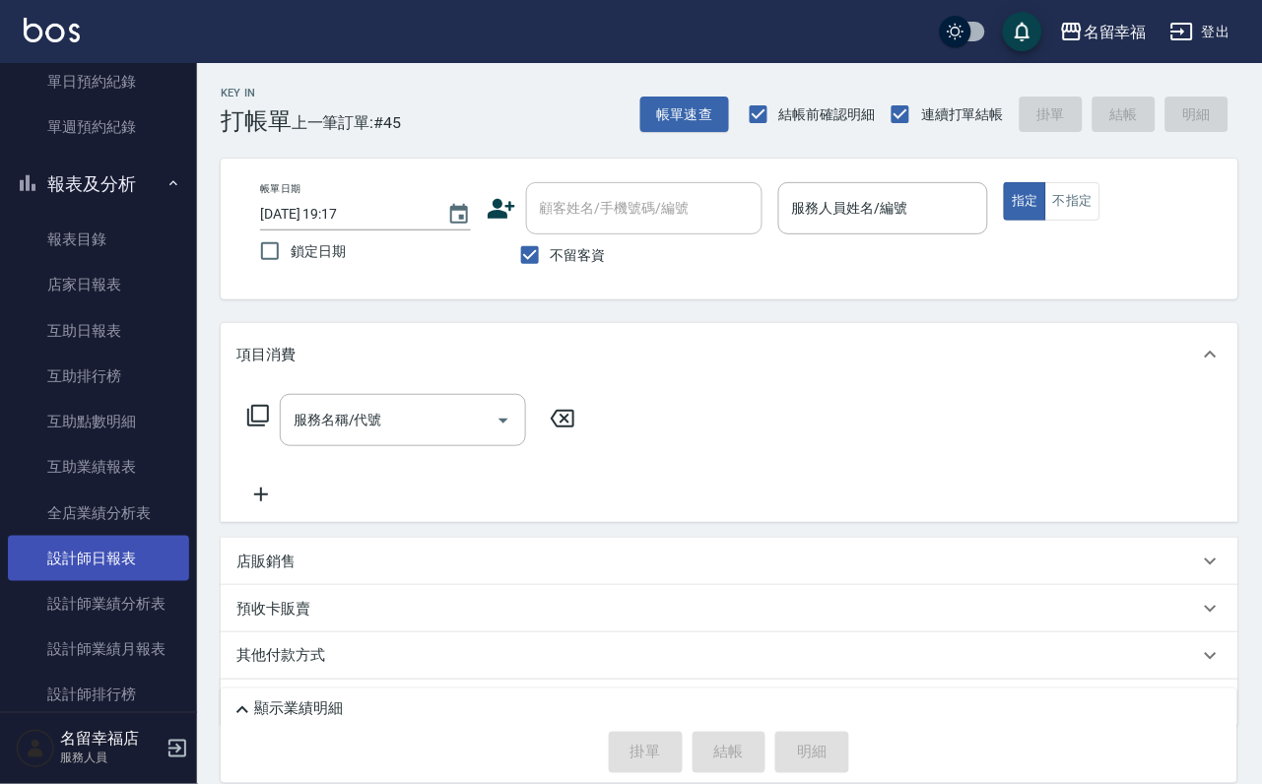
click at [136, 581] on link "設計師日報表" at bounding box center [98, 558] width 181 height 45
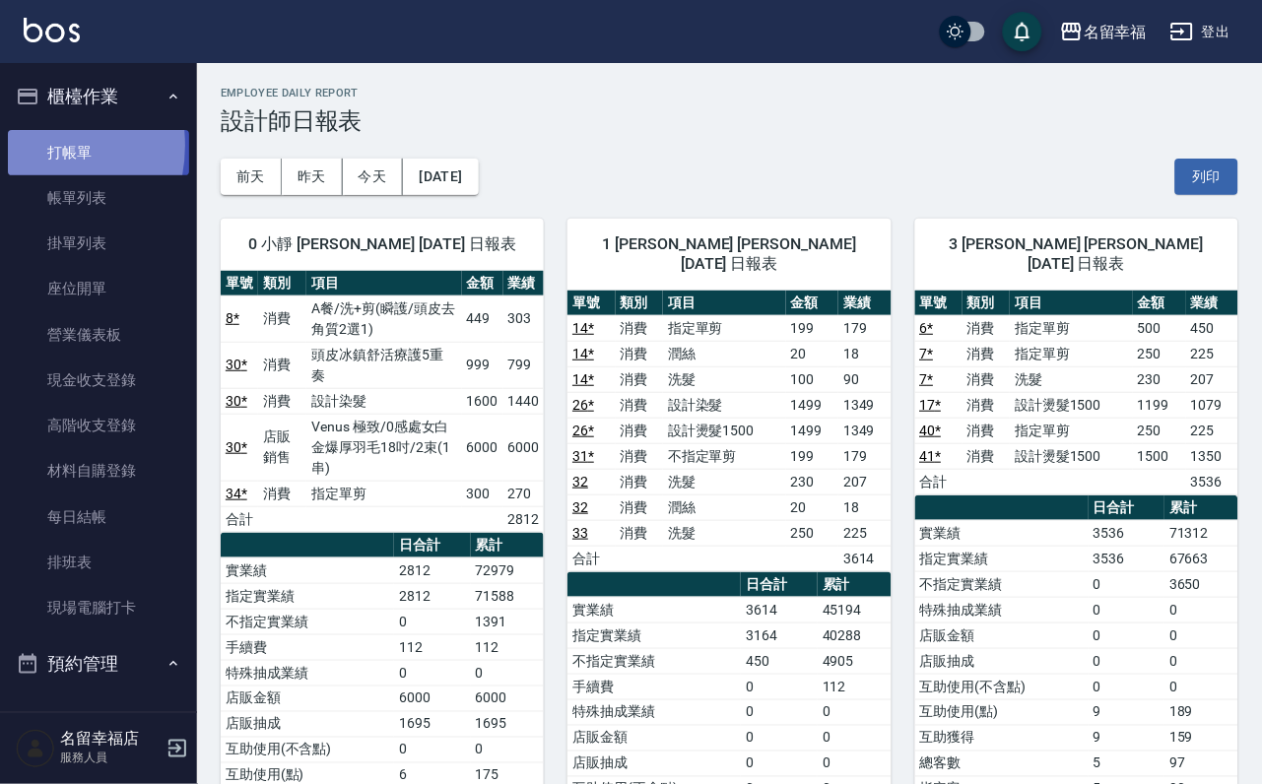
click at [19, 153] on link "打帳單" at bounding box center [98, 152] width 181 height 45
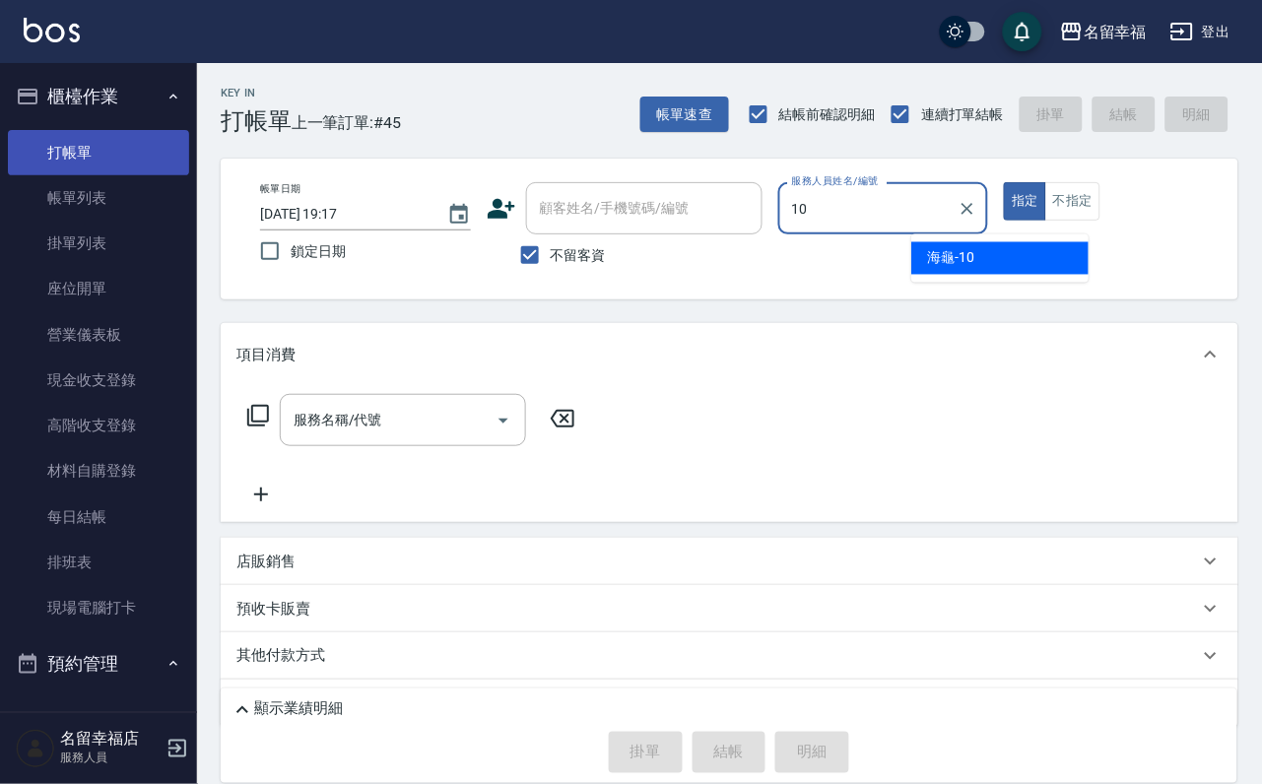
type input "海龜-10"
type button "true"
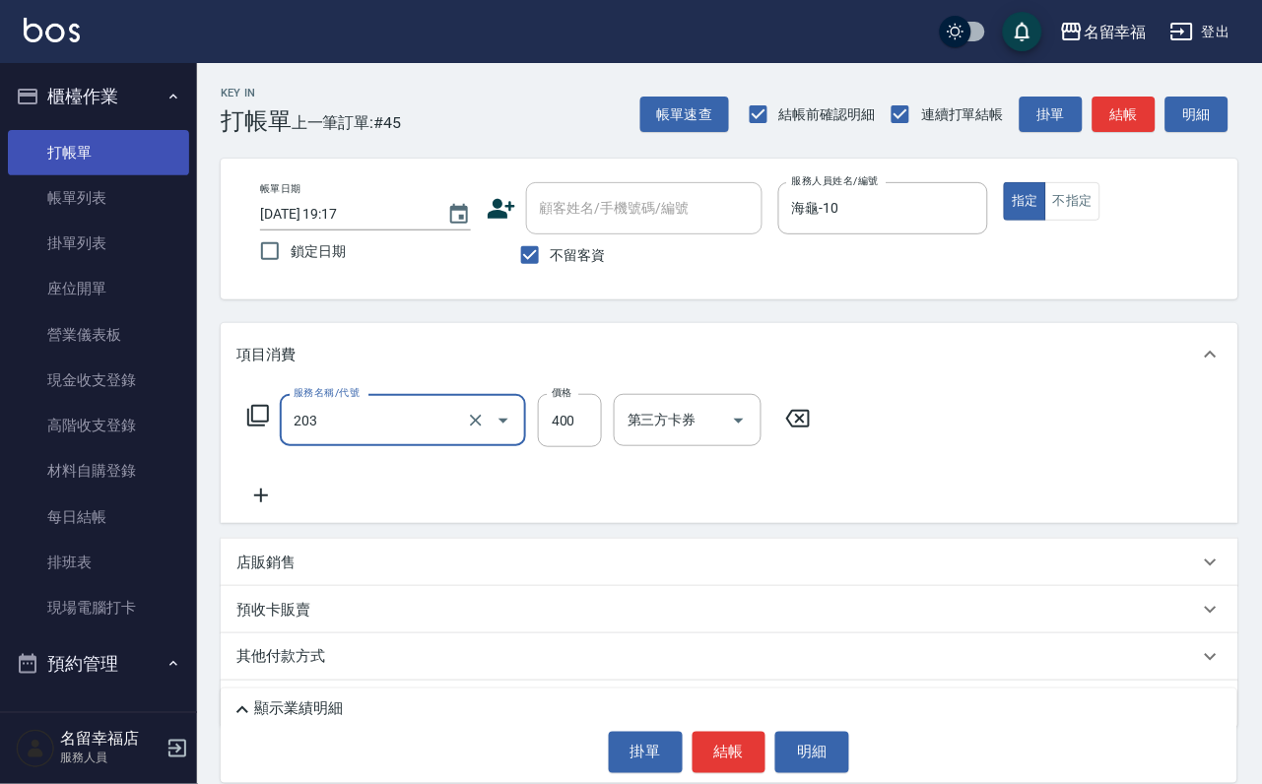
type input "指定單剪(203)"
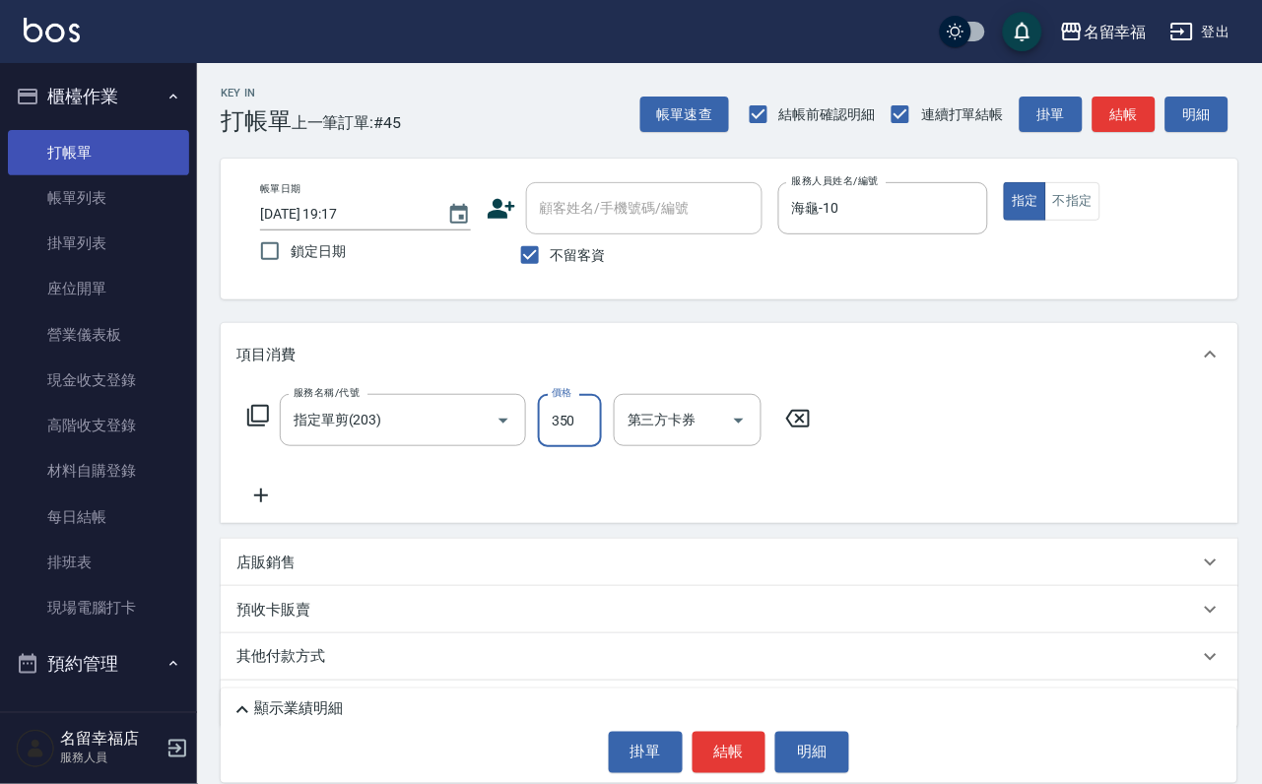
type input "350"
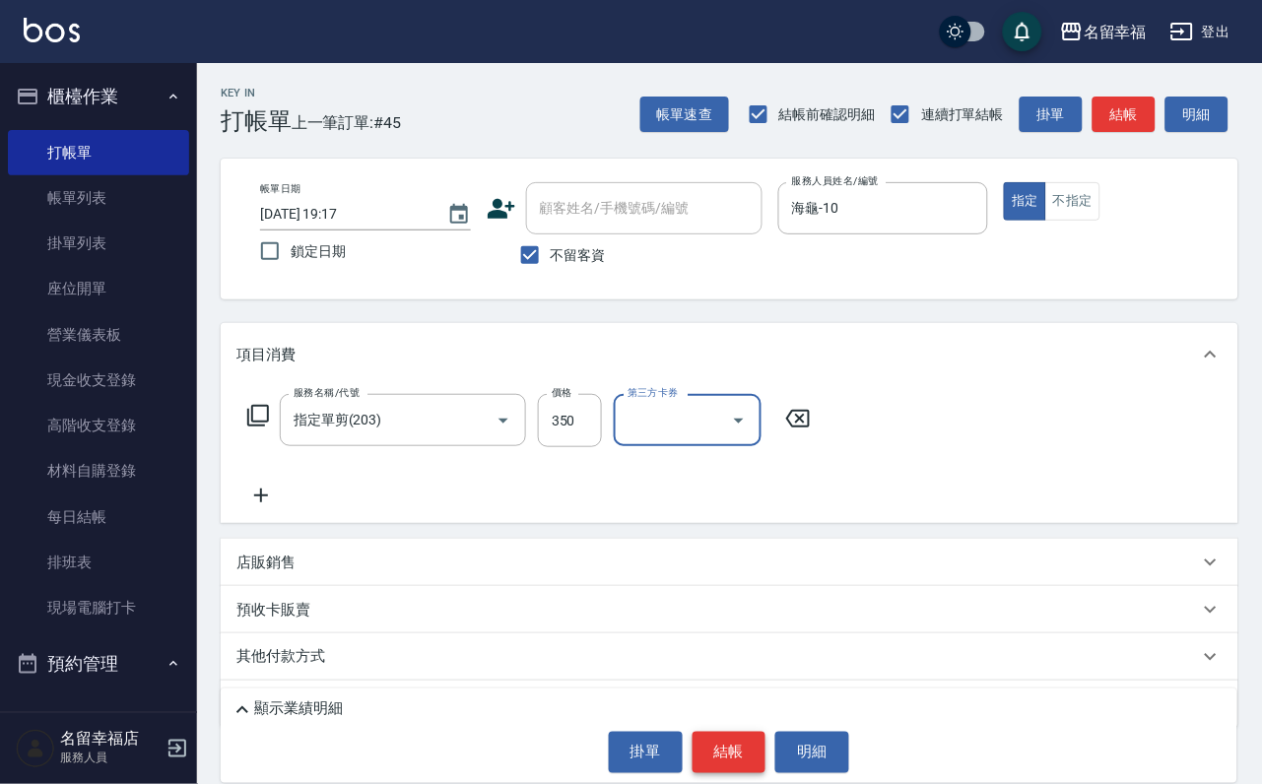
click at [729, 745] on button "結帳" at bounding box center [730, 752] width 74 height 41
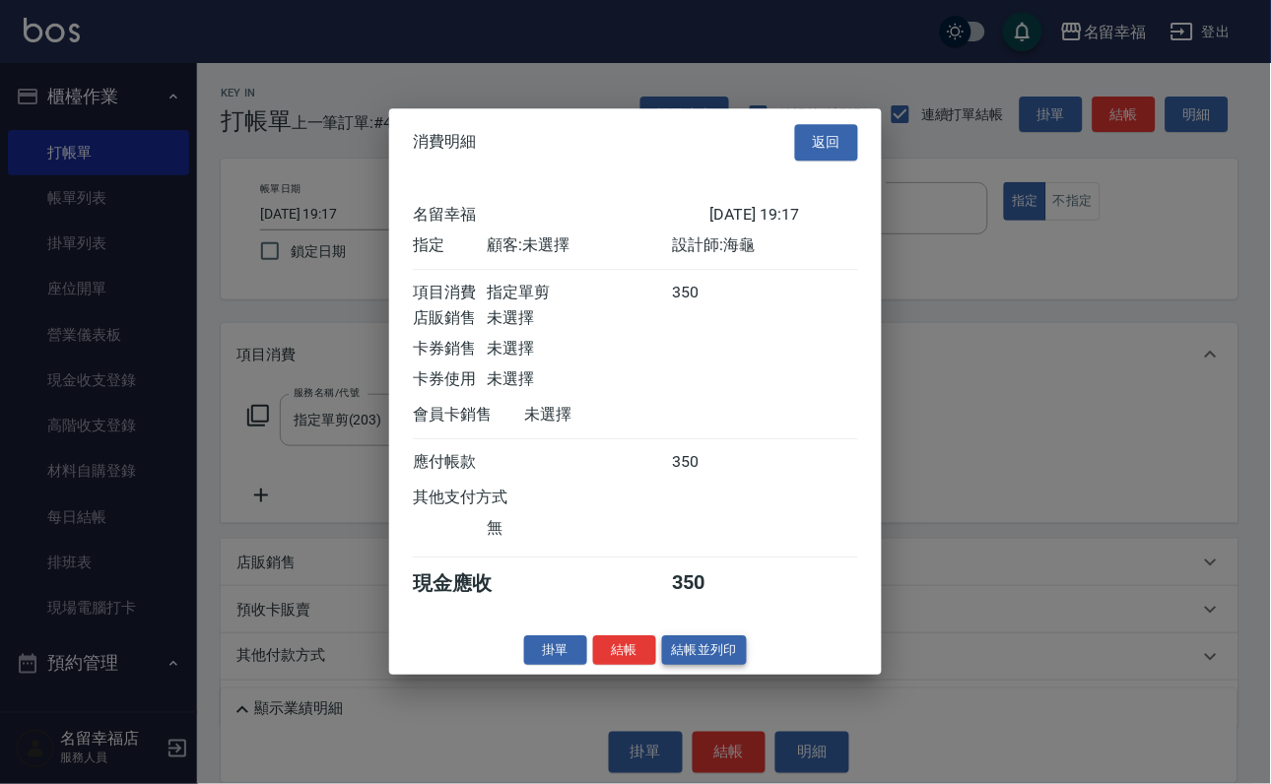
scroll to position [243, 0]
click at [627, 666] on button "結帳" at bounding box center [624, 650] width 63 height 31
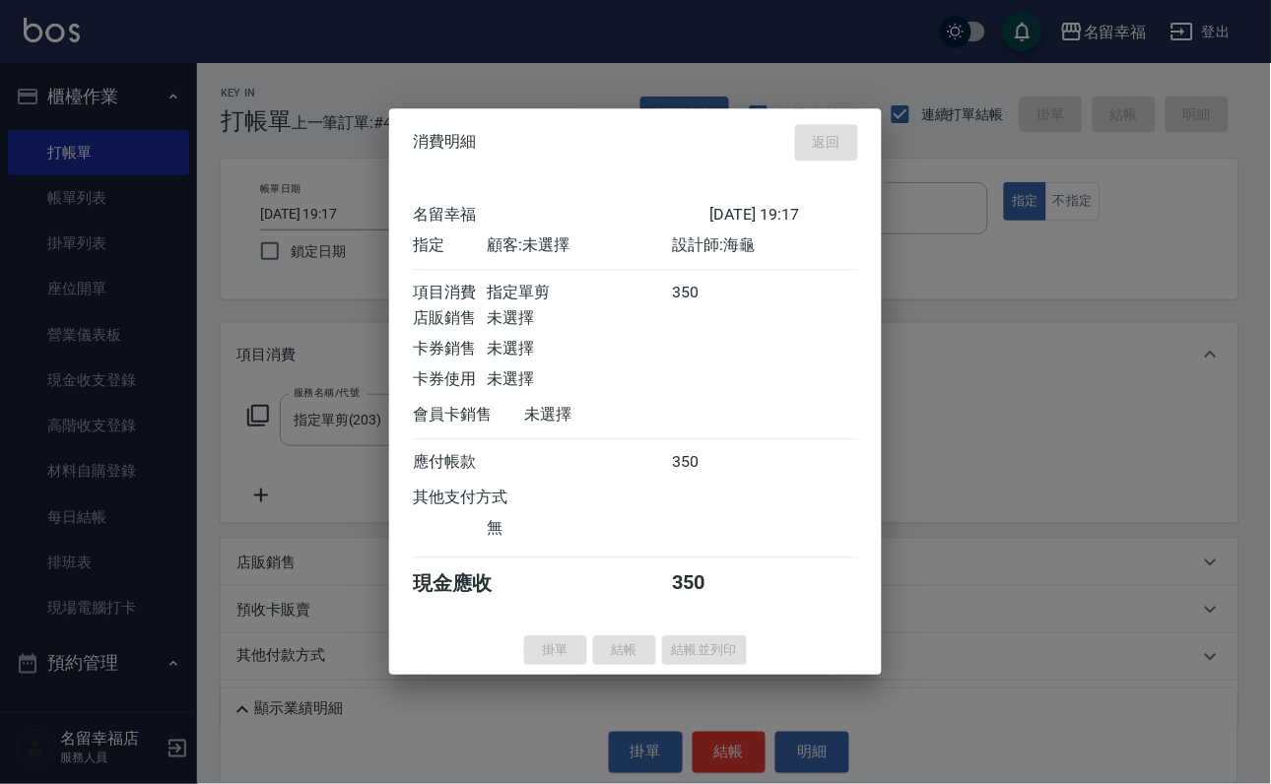
type input "2025/08/22 19:24"
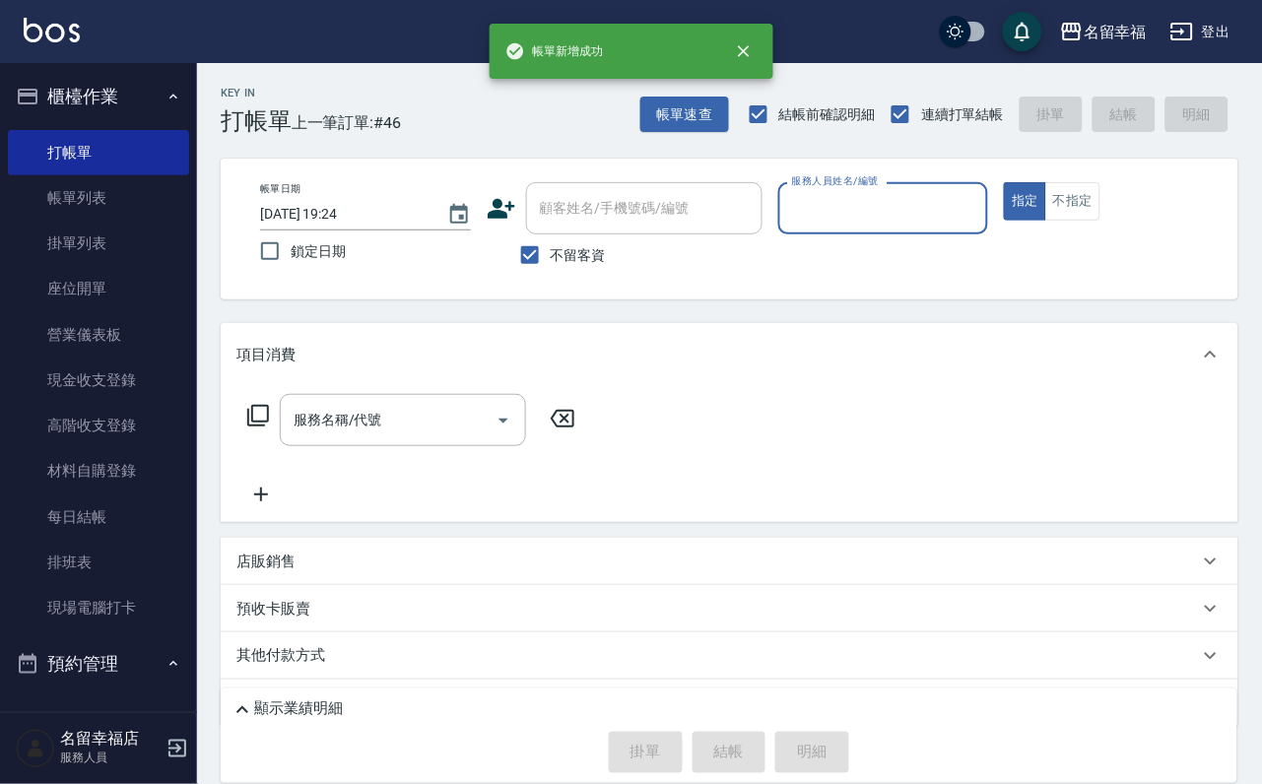
click at [989, 226] on div "服務人員姓名/編號" at bounding box center [883, 208] width 211 height 52
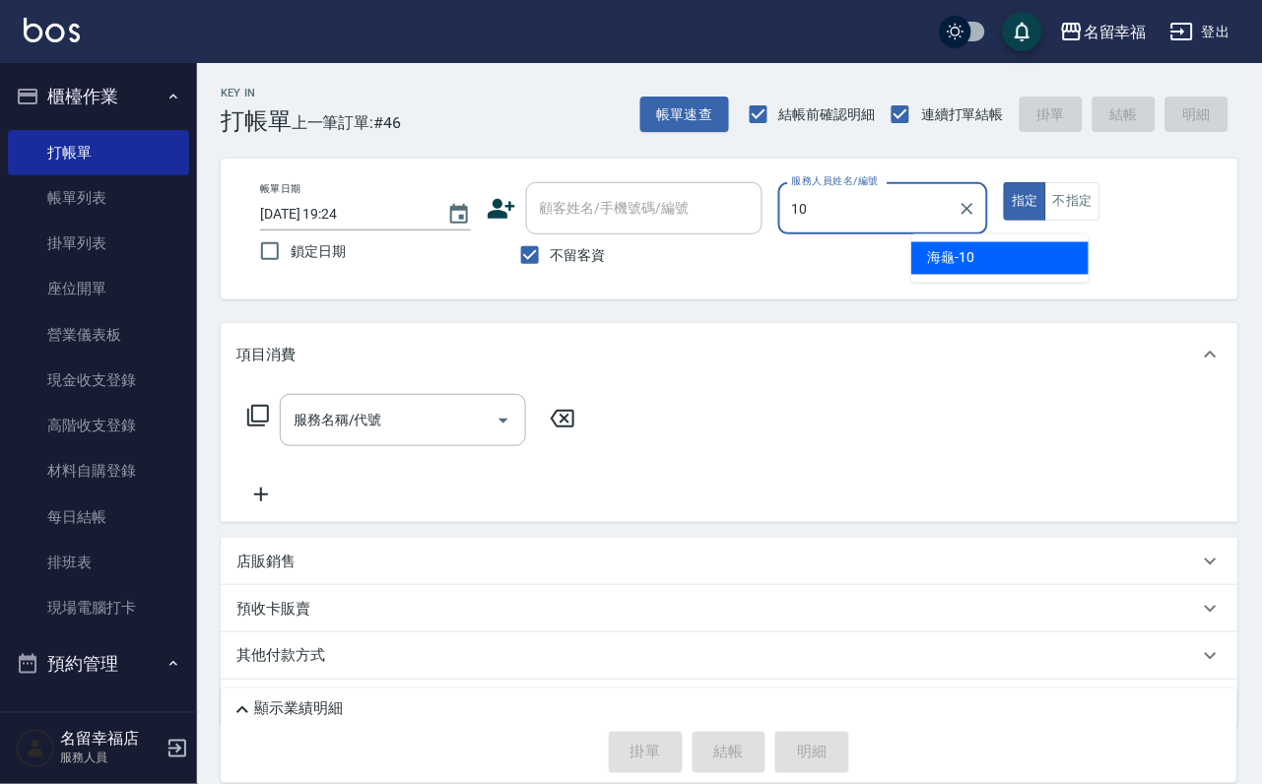
type input "海龜-10"
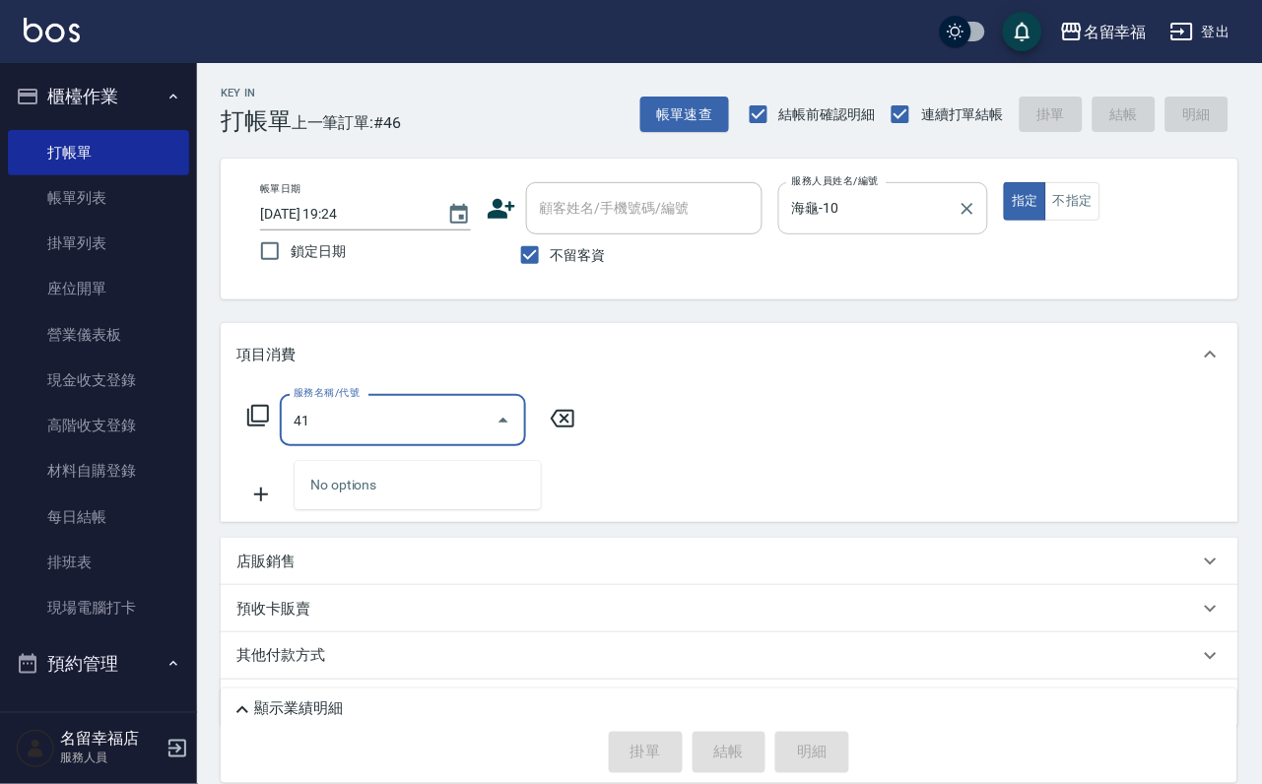
type input "4"
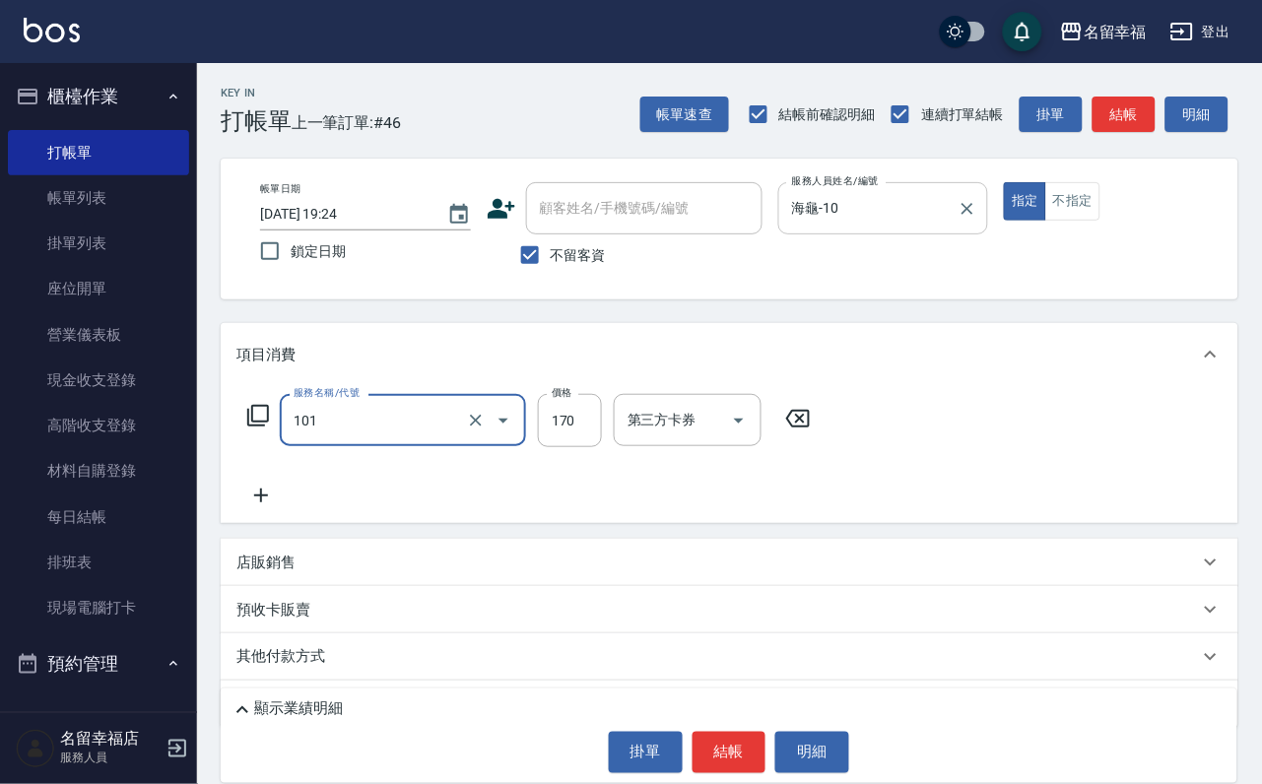
type input "洗髮(101)"
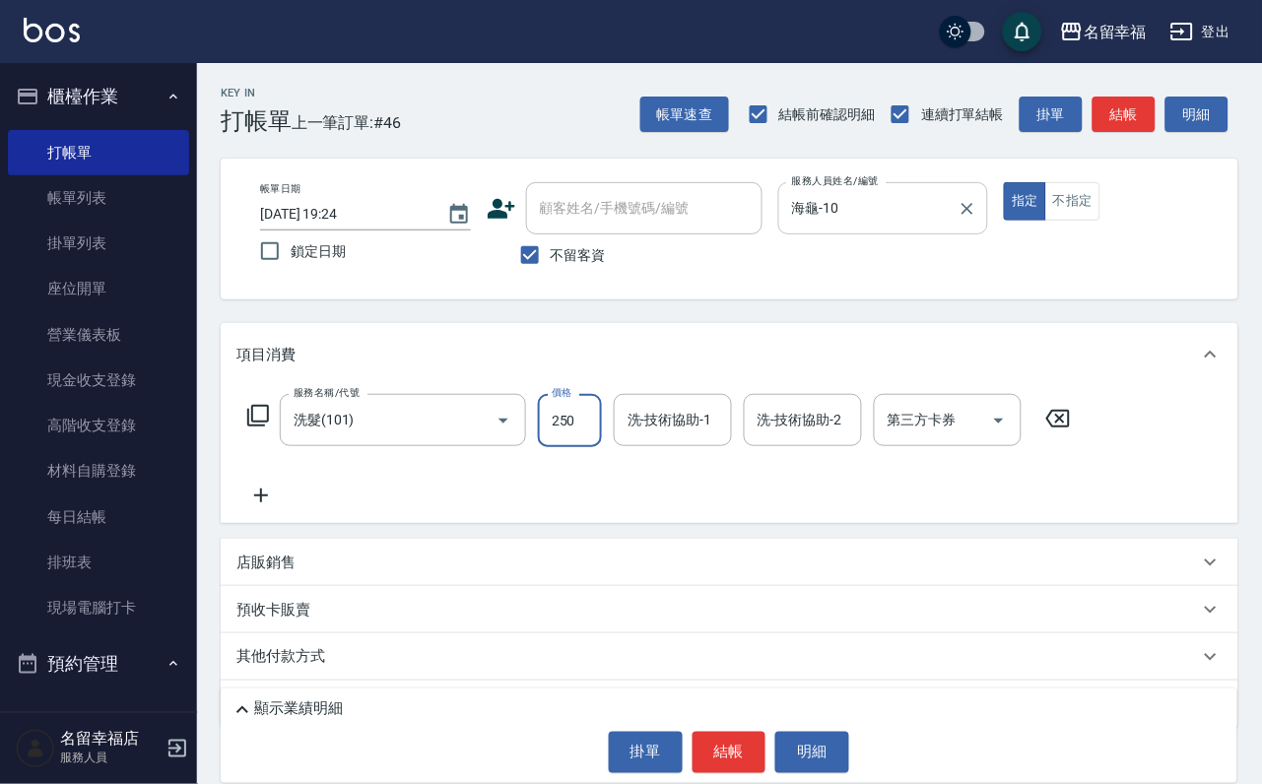
type input "250"
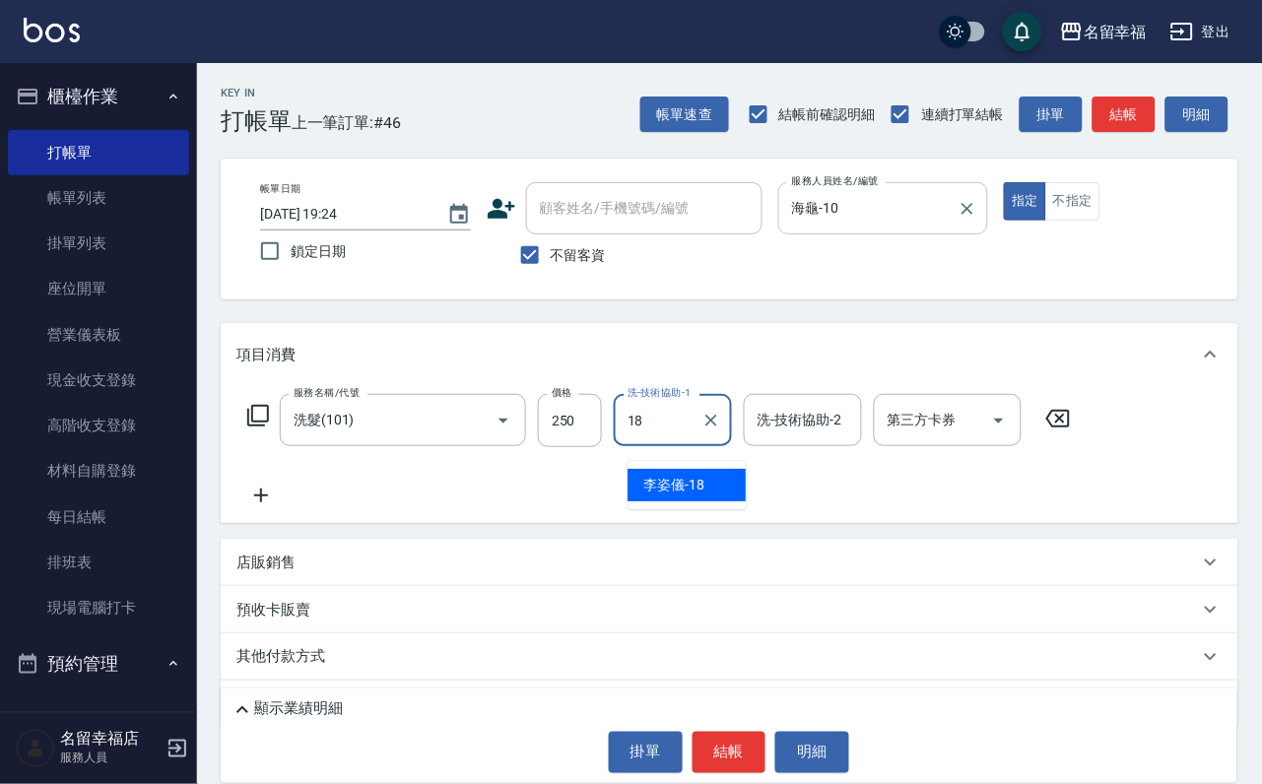
type input "[PERSON_NAME]-18"
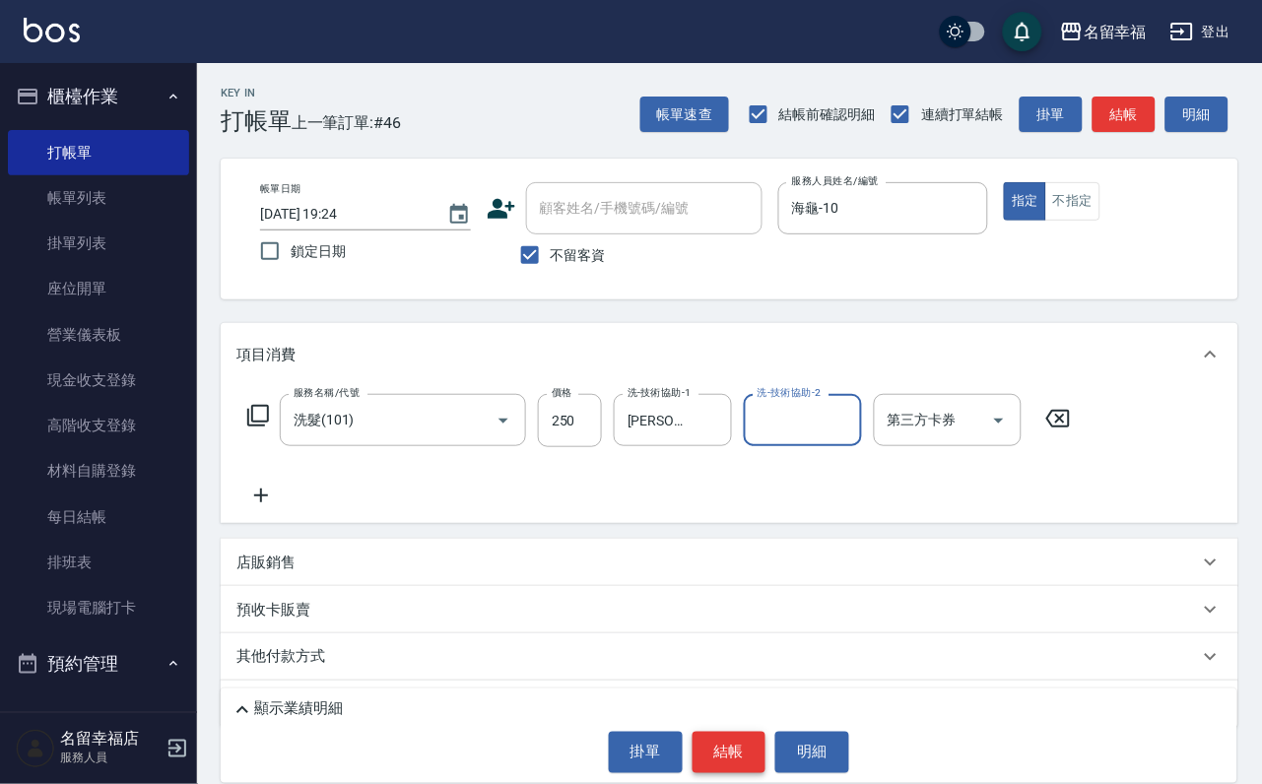
click at [711, 732] on button "結帳" at bounding box center [730, 752] width 74 height 41
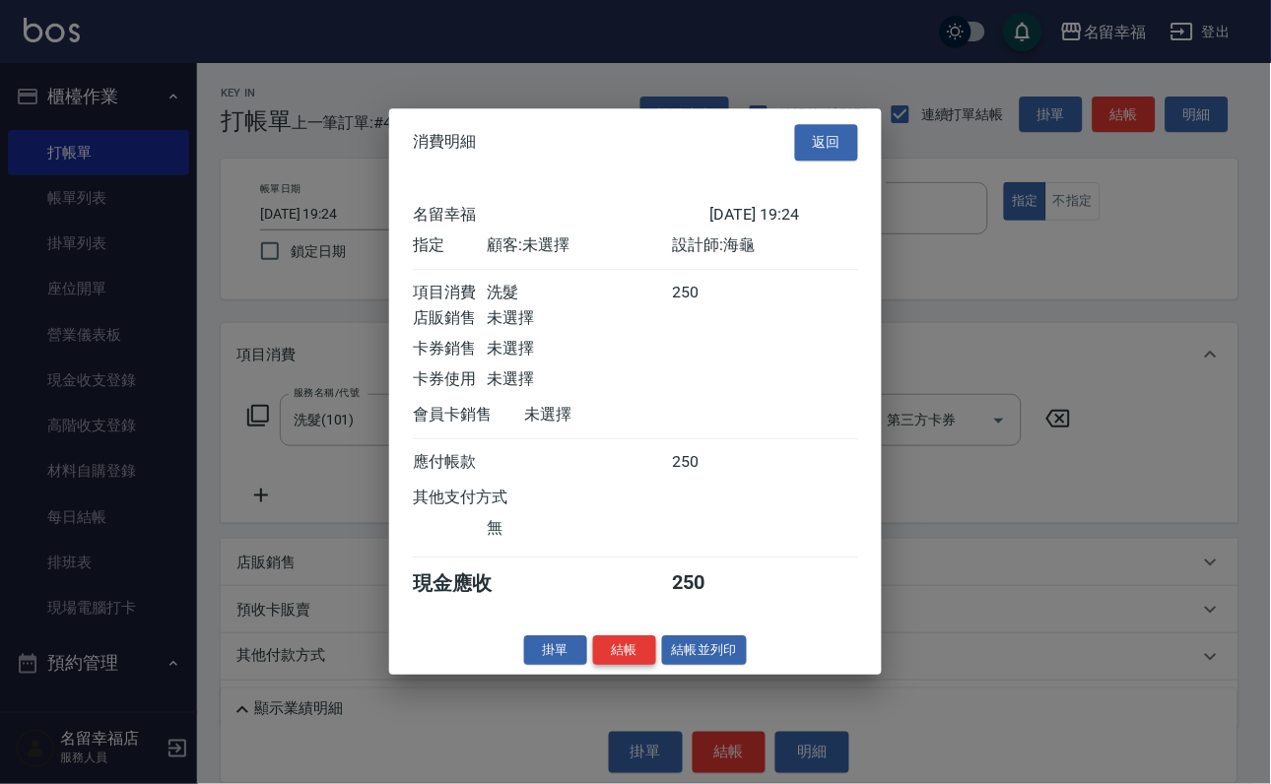
click at [617, 666] on button "結帳" at bounding box center [624, 650] width 63 height 31
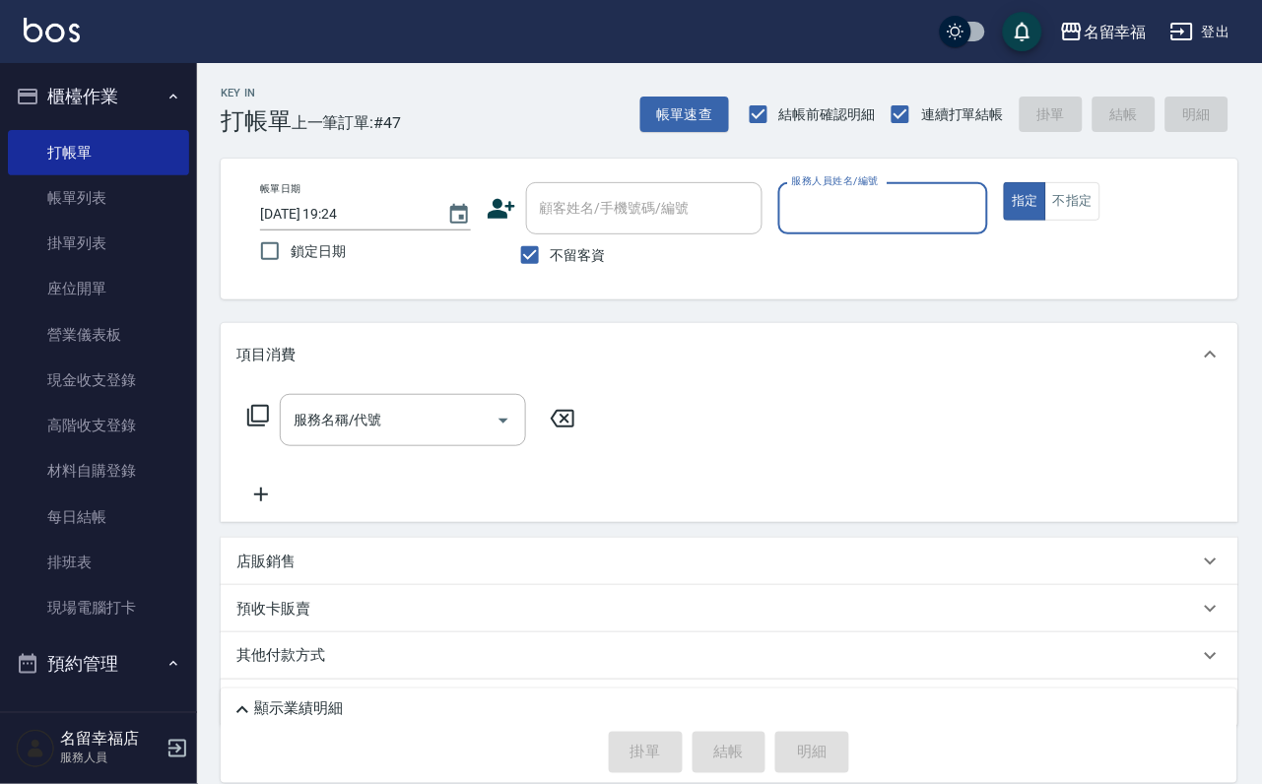
drag, startPoint x: 108, startPoint y: 195, endPoint x: 436, endPoint y: 373, distance: 373.4
click at [108, 195] on link "帳單列表" at bounding box center [98, 197] width 181 height 45
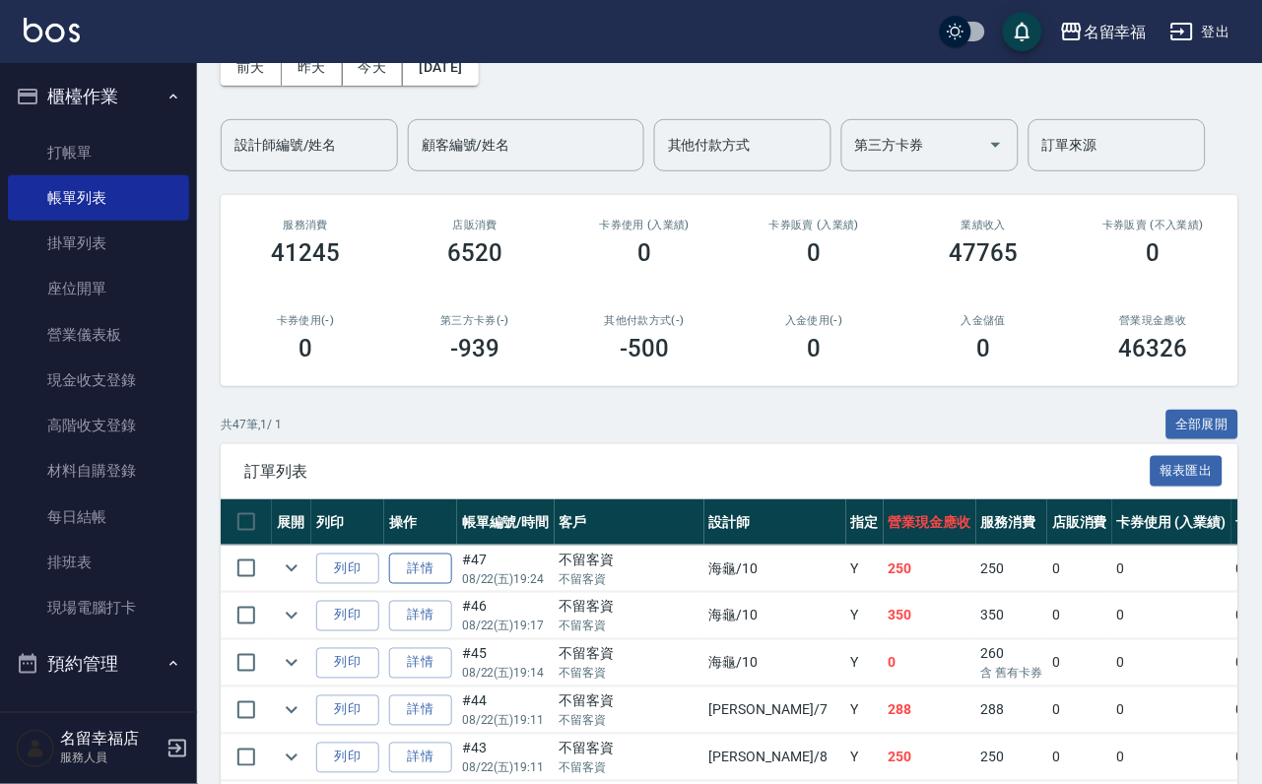
scroll to position [296, 0]
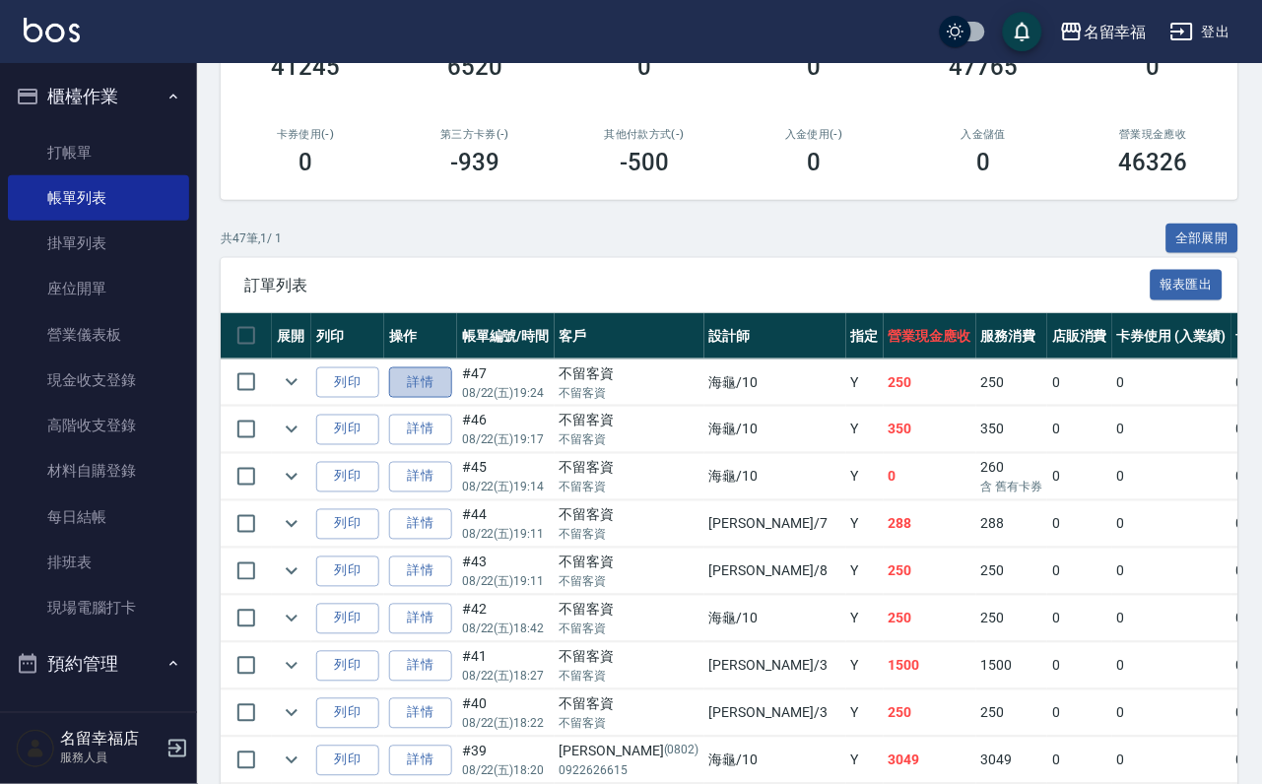
click at [452, 398] on link "詳情" at bounding box center [420, 382] width 63 height 31
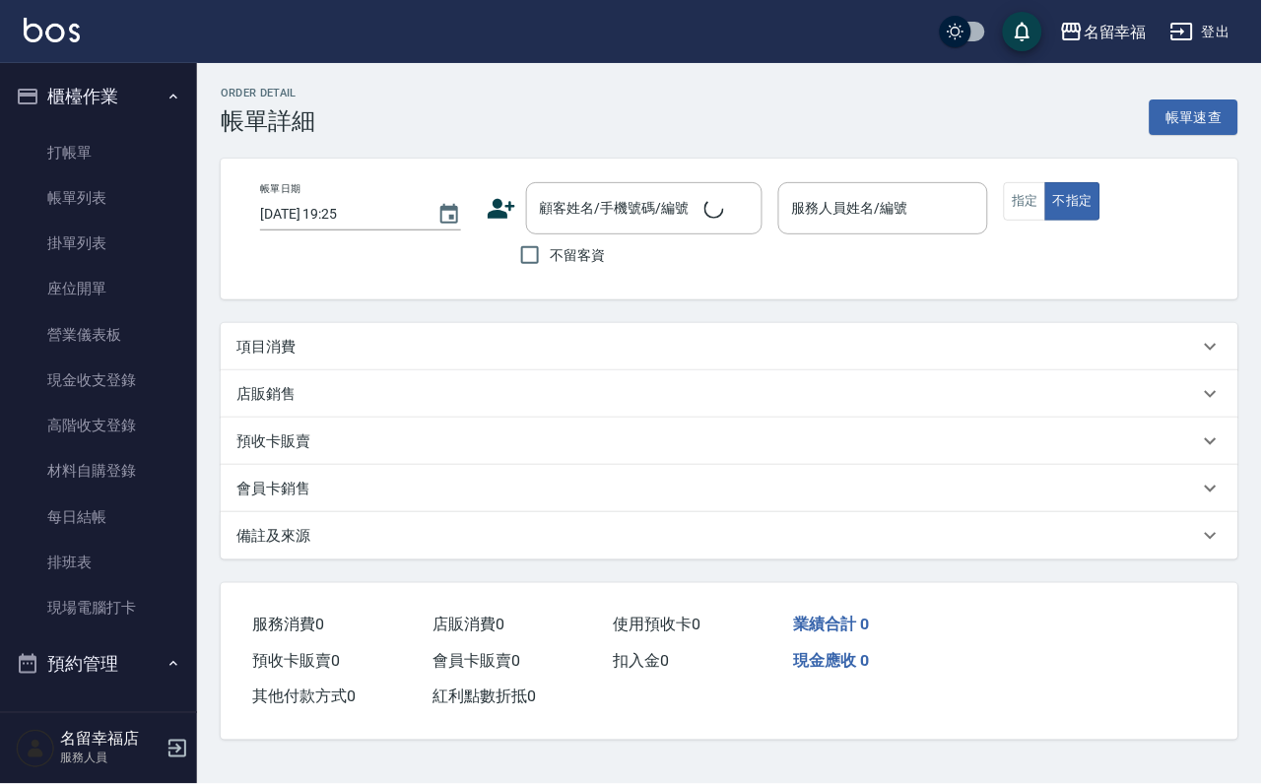
type input "2025/08/22 19:24"
checkbox input "true"
type input "海龜-10"
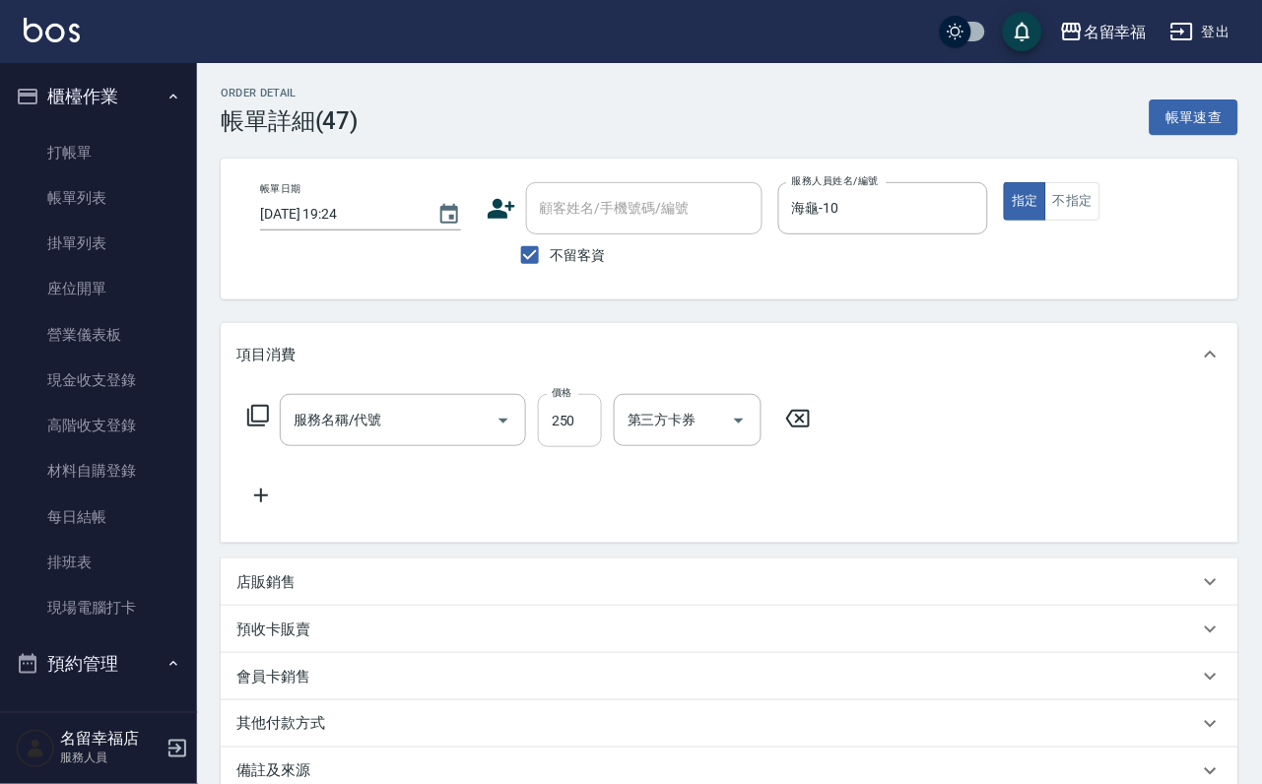
type input "洗髮(101)"
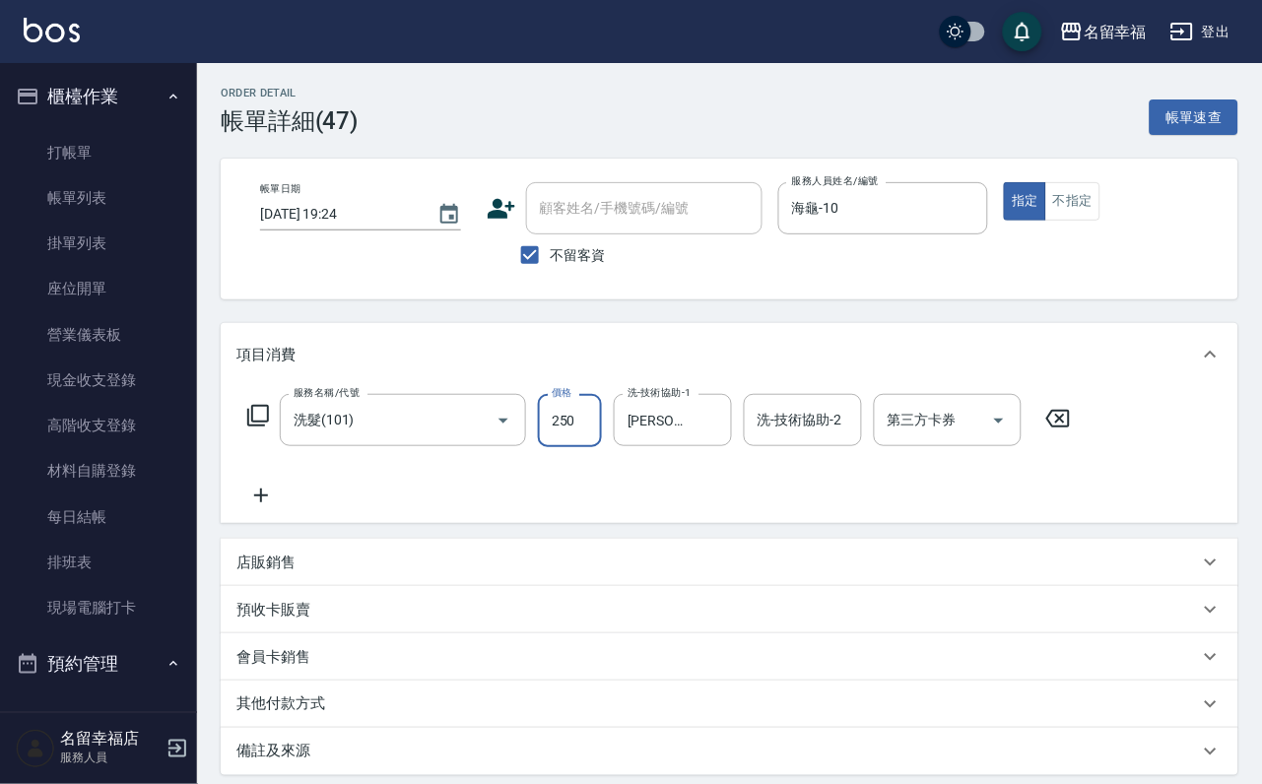
click at [561, 437] on input "250" at bounding box center [570, 420] width 64 height 53
type input "300"
click at [467, 471] on div "服務名稱/代號 洗髮(101) 服務名稱/代號 價格 300 價格 洗-技術協助-1 李姿儀-18 洗-技術協助-1 洗-技術協助-2 洗-技術協助-2 第三…" at bounding box center [659, 450] width 846 height 113
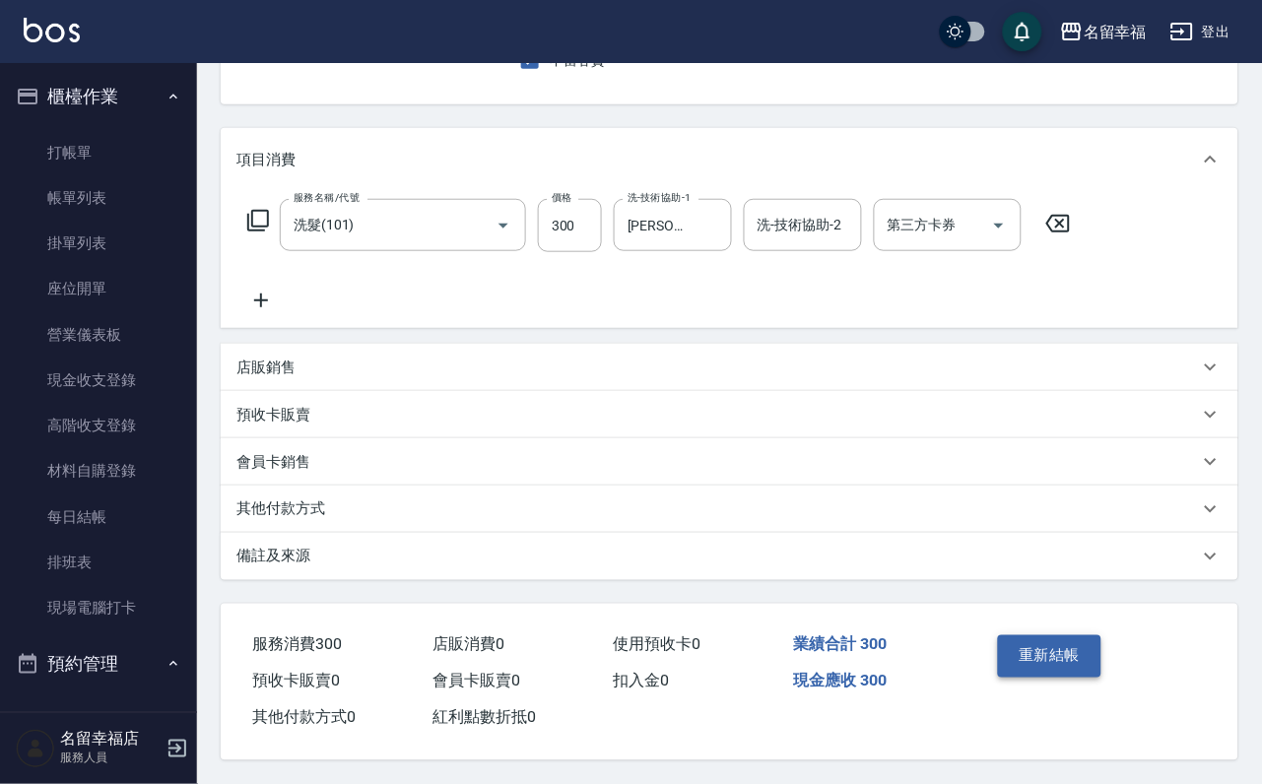
click at [1075, 641] on button "重新結帳" at bounding box center [1050, 655] width 104 height 41
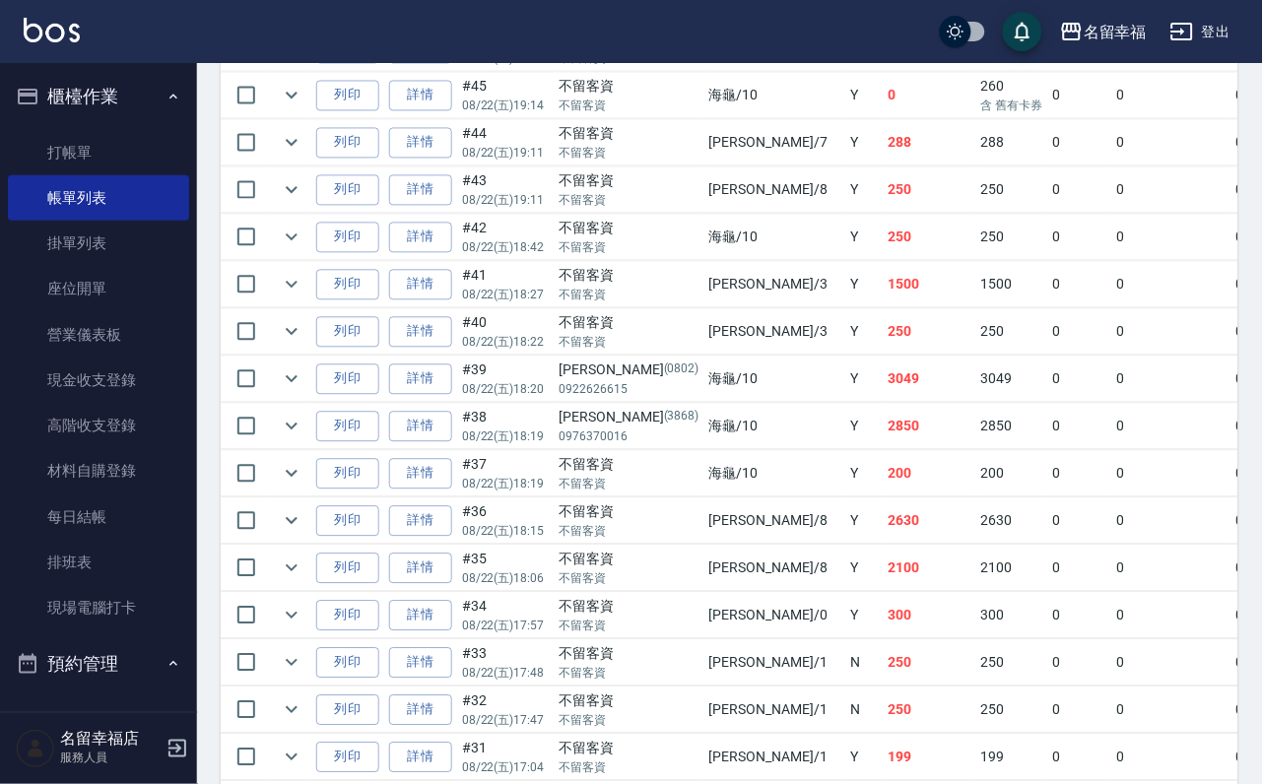
scroll to position [739, 0]
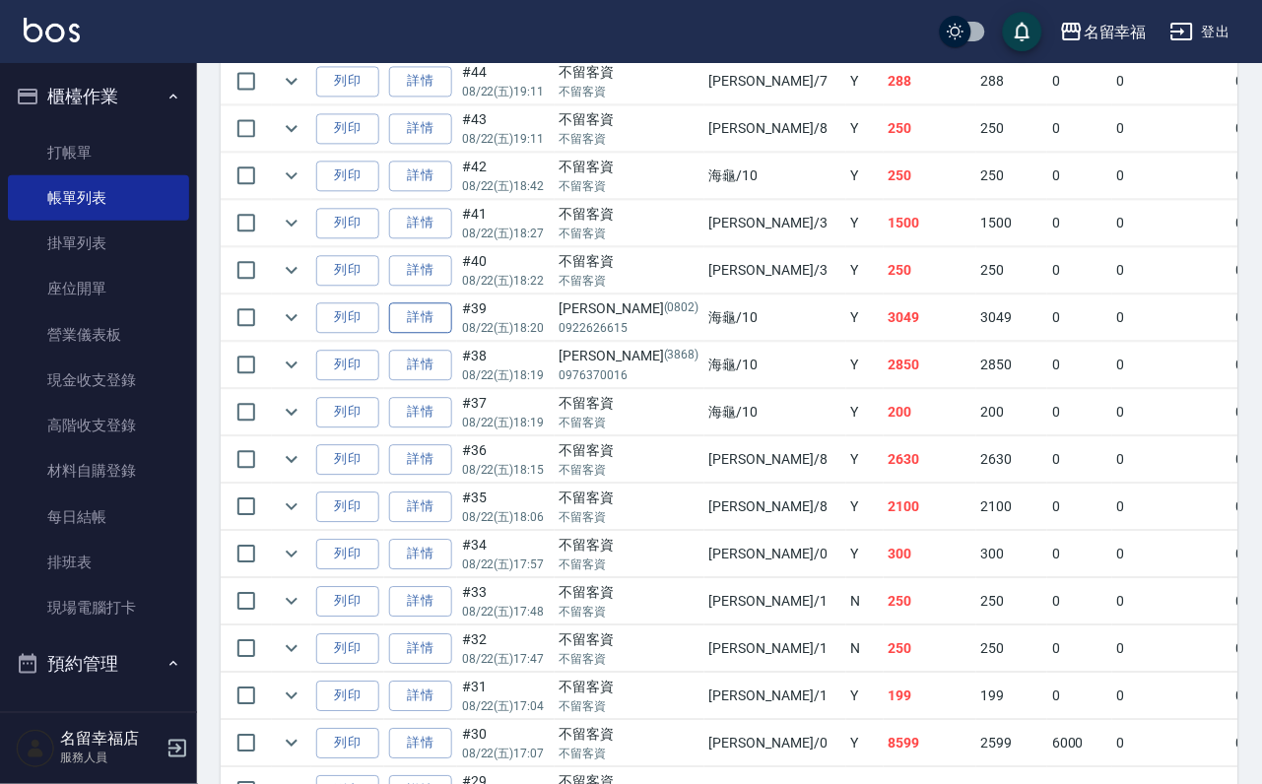
click at [452, 333] on link "詳情" at bounding box center [420, 317] width 63 height 31
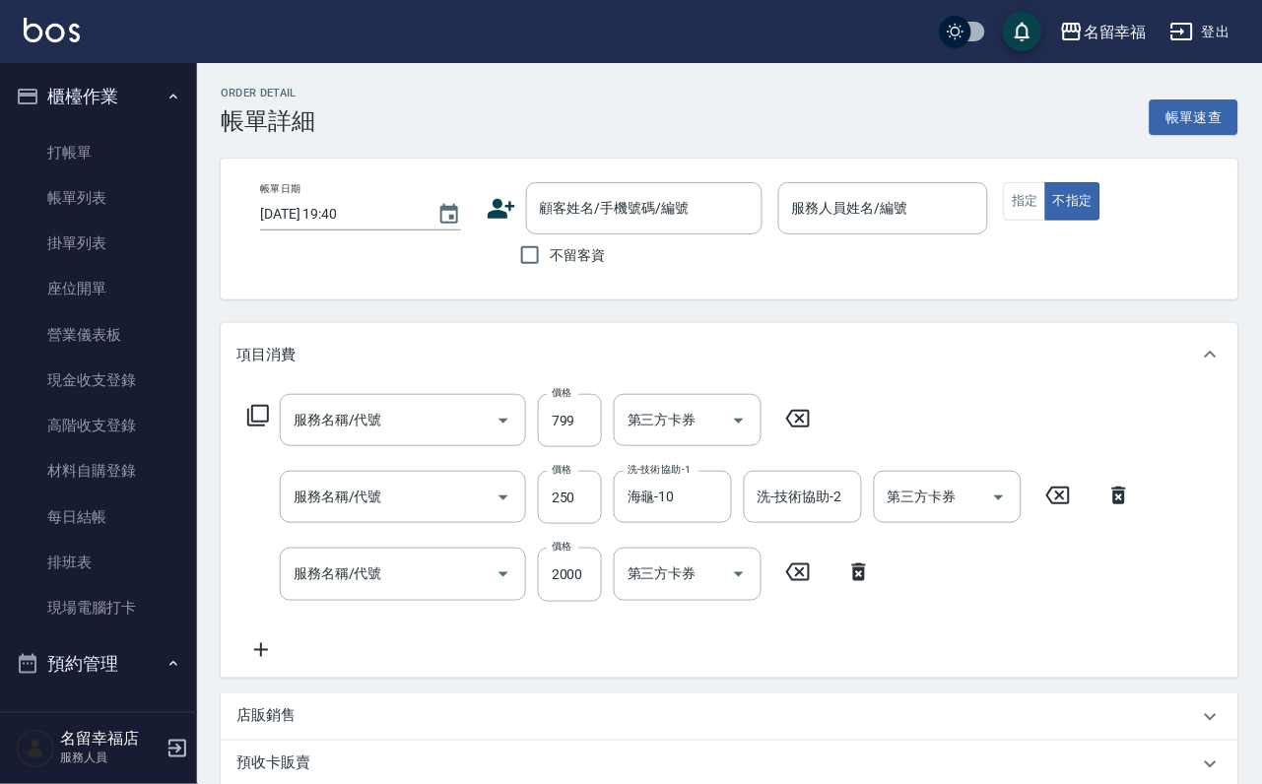
type input "[DATE] 18:20"
type input "海龜-10"
type input "水光針護髮(518)"
type input "洗髮(101)"
type input "設計染髮(404)"
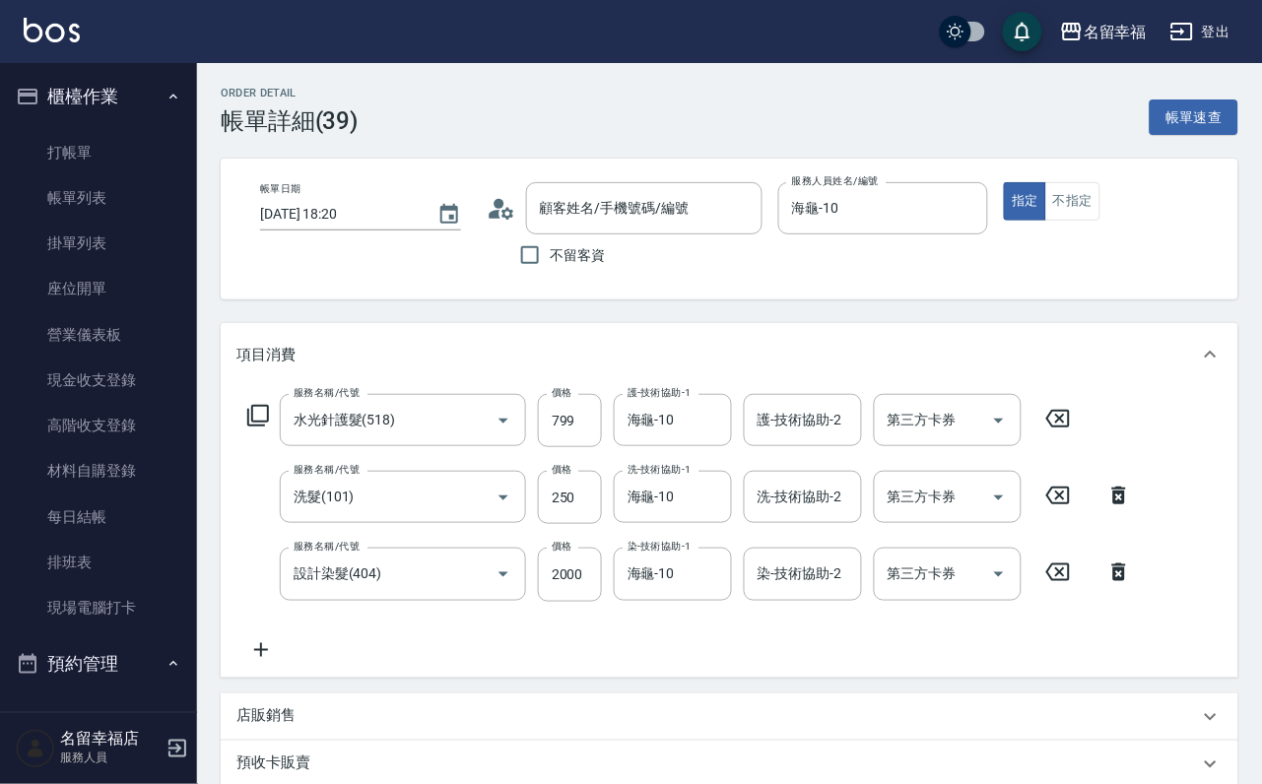
type input "[PERSON_NAME]/0922626615/0802"
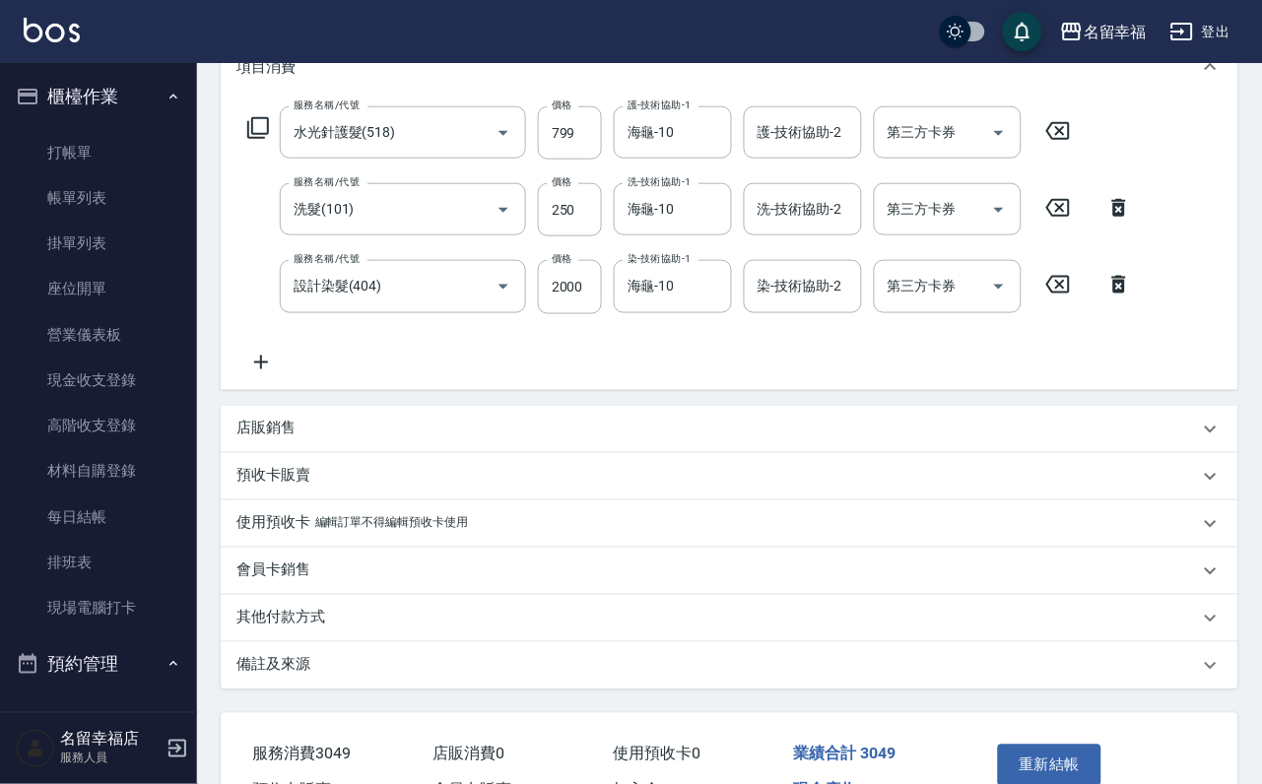
scroll to position [296, 0]
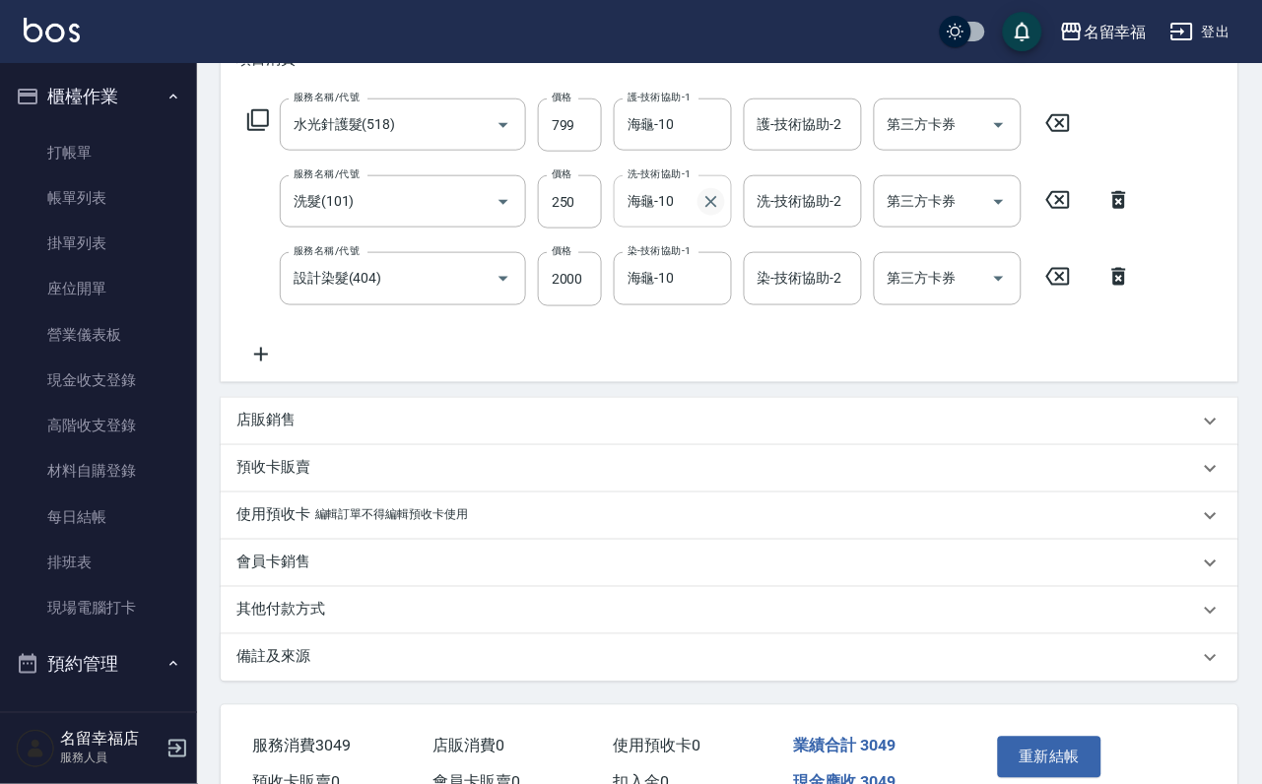
click at [705, 208] on icon "Clear" at bounding box center [711, 202] width 12 height 12
type input "[PERSON_NAME]-1"
click at [721, 135] on icon "Clear" at bounding box center [711, 125] width 20 height 20
type input "[PERSON_NAME]-1"
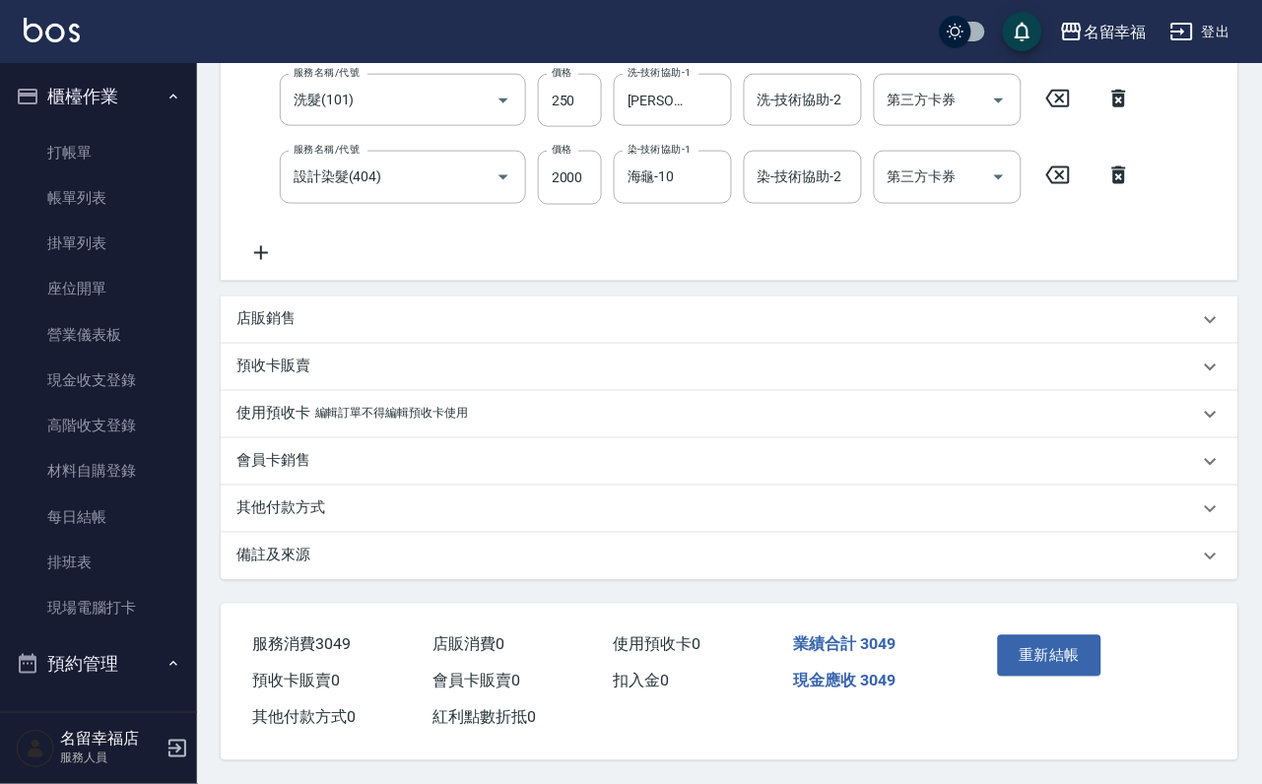
scroll to position [478, 0]
click at [1097, 635] on button "重新結帳" at bounding box center [1050, 655] width 104 height 41
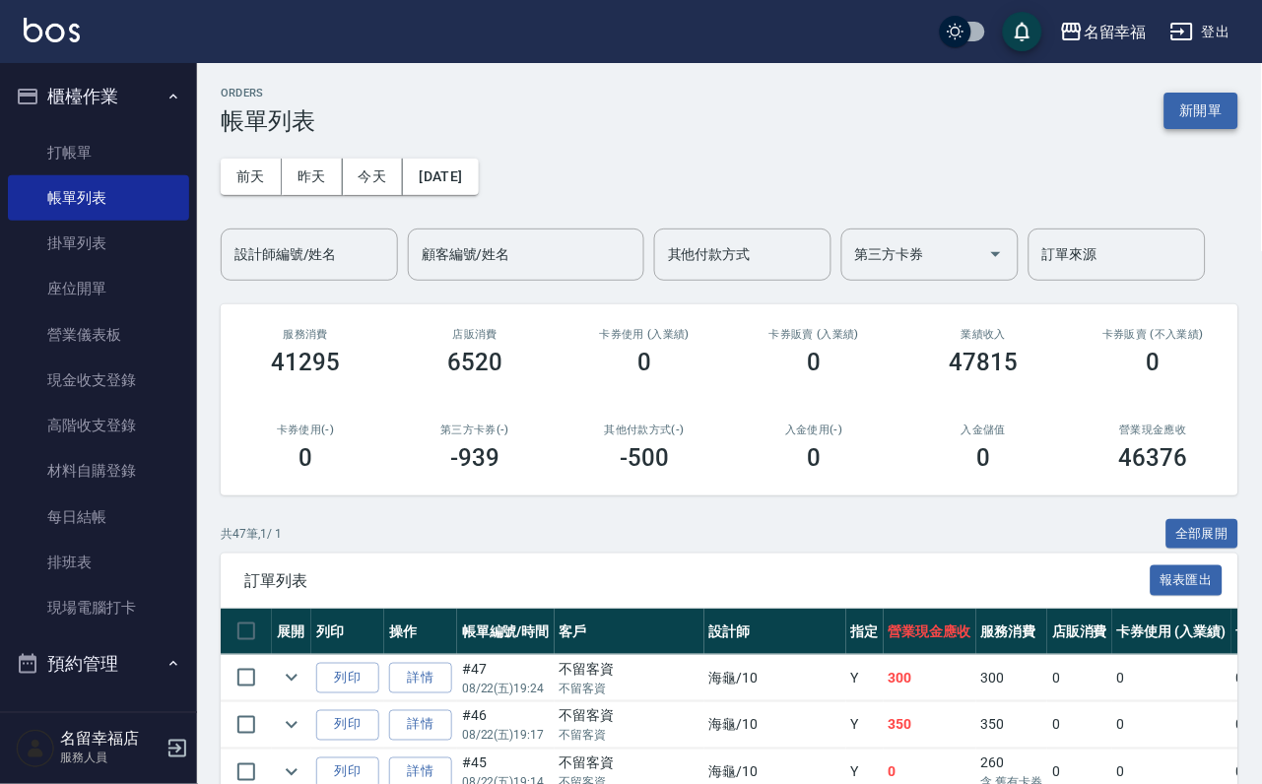
click at [1167, 126] on button "新開單" at bounding box center [1201, 111] width 74 height 36
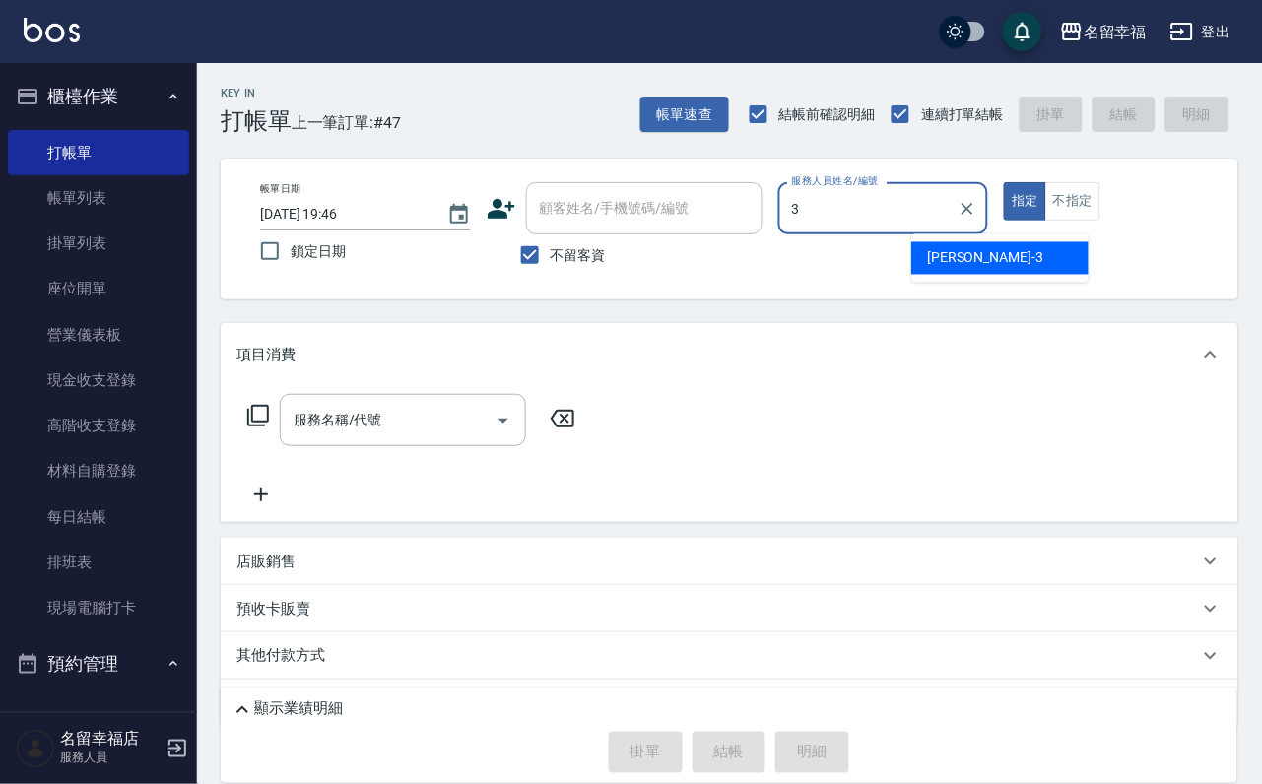
type input "[PERSON_NAME]-3"
type button "true"
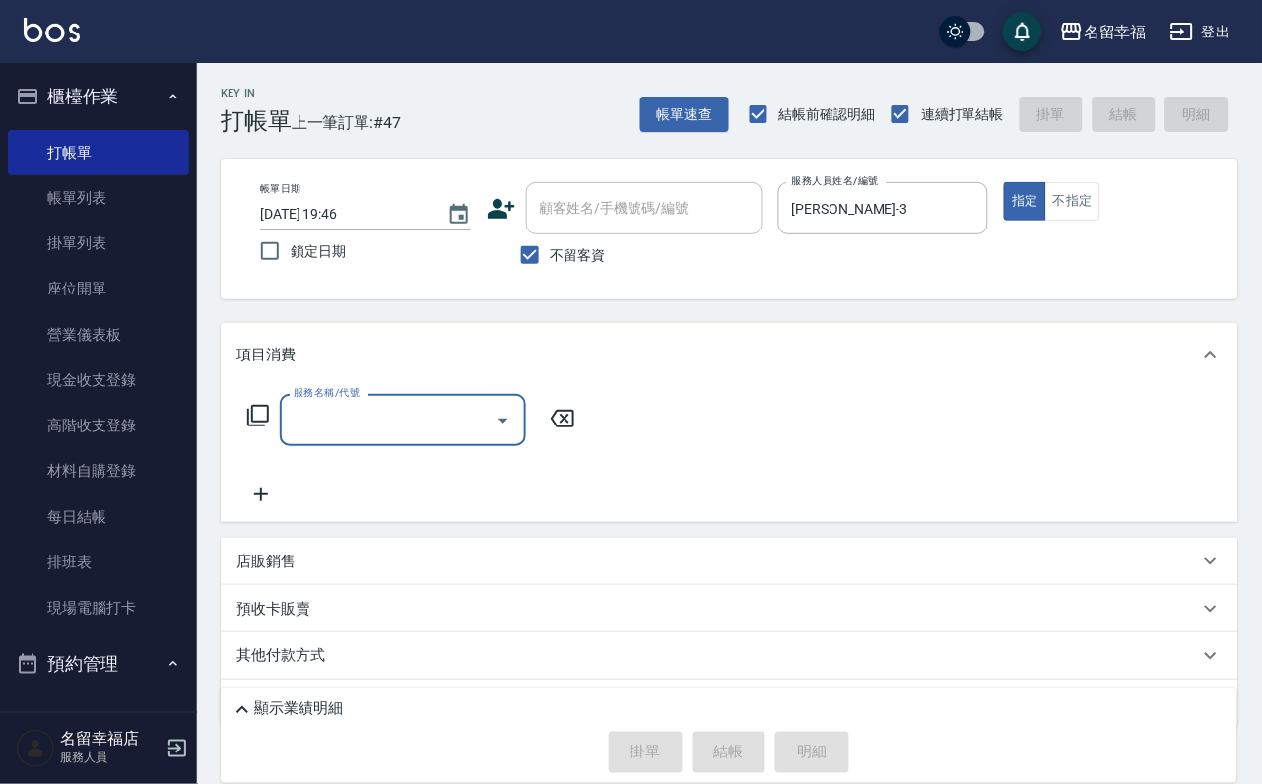
type input "2"
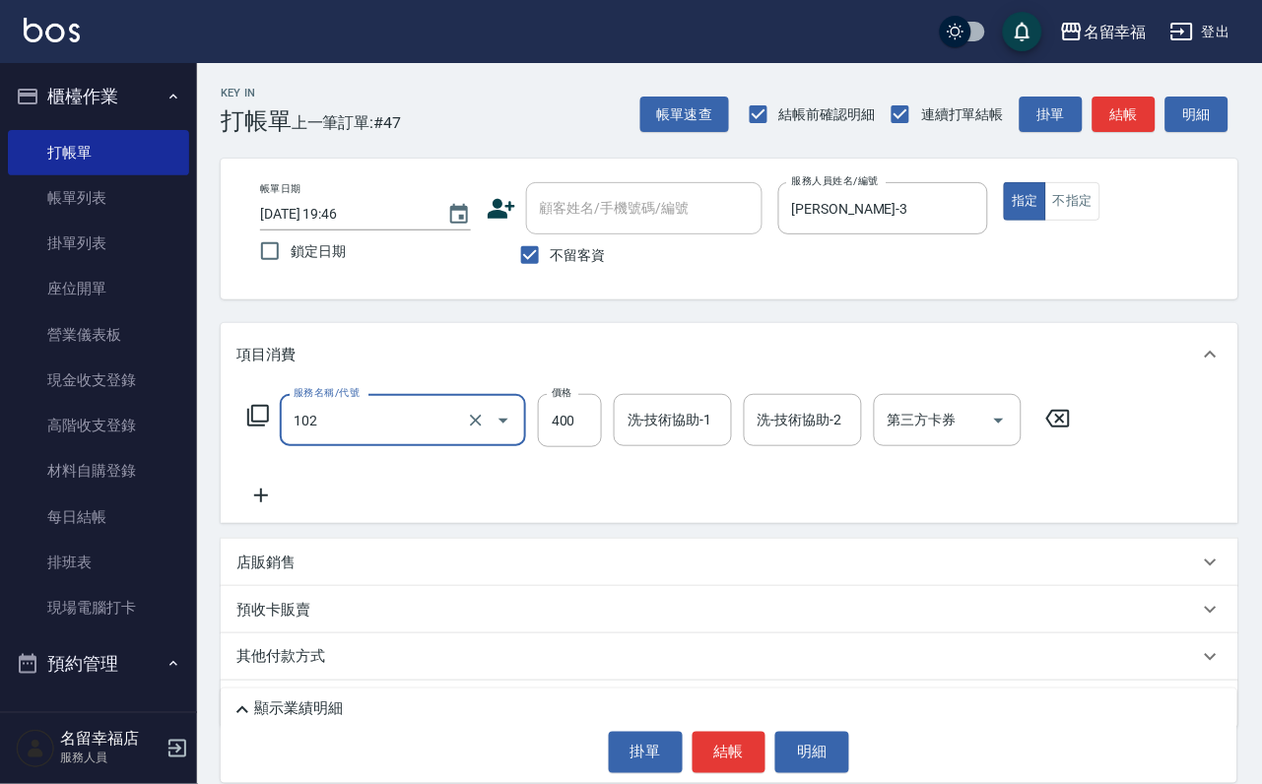
type input "荷那法蕊-自備(102)"
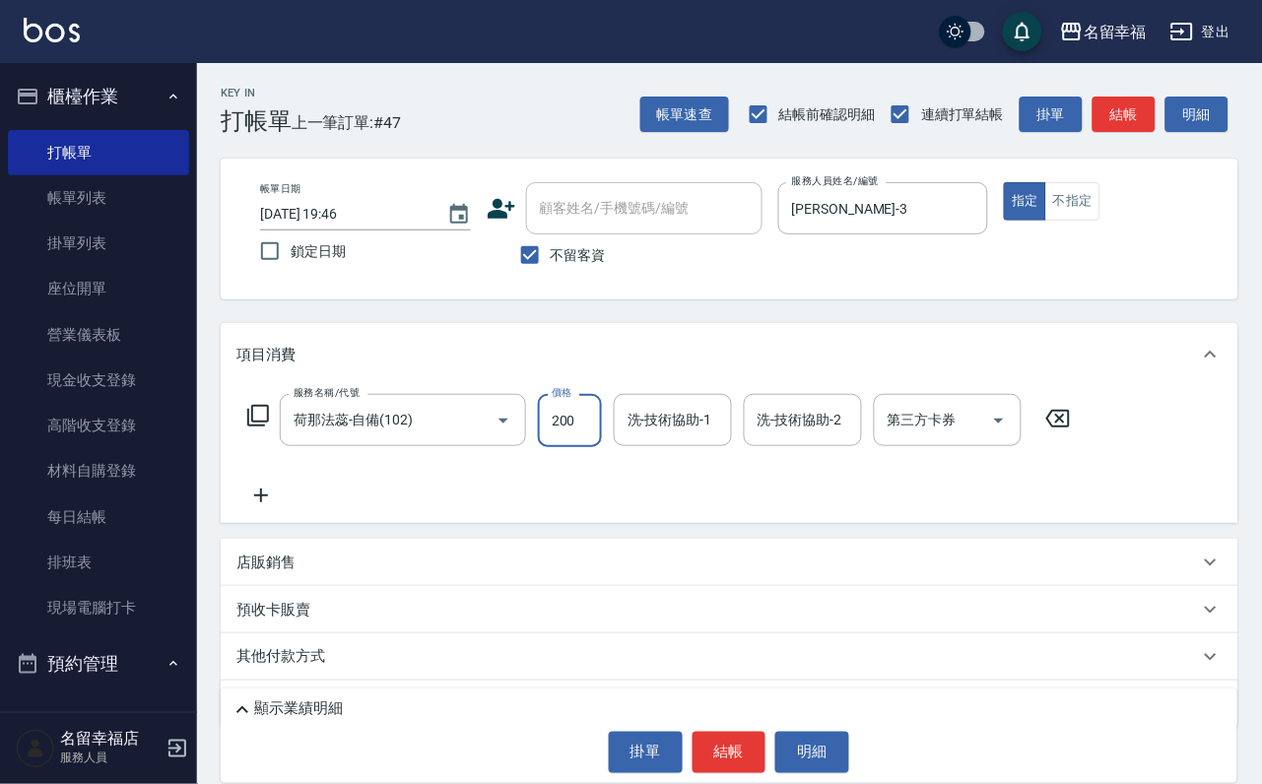
type input "200"
type input "[PERSON_NAME]-3"
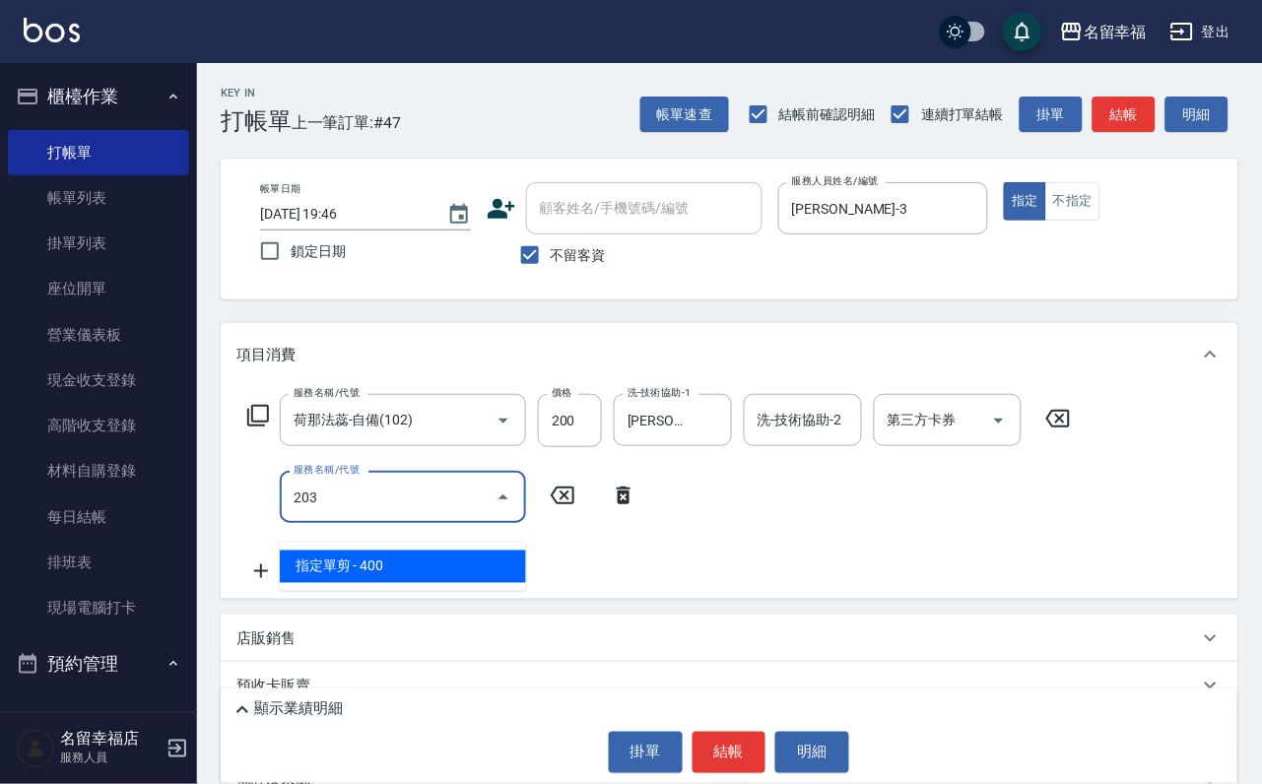
type input "指定單剪(203)"
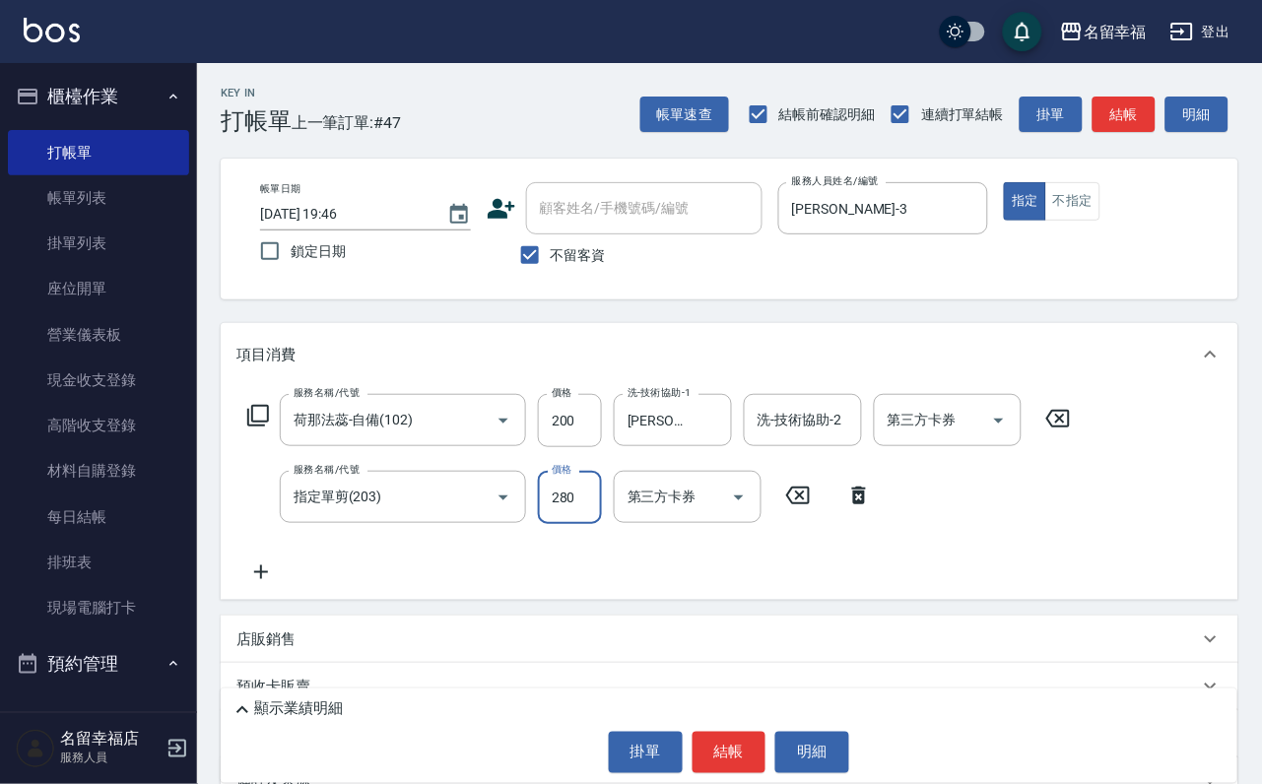
type input "280"
click at [701, 745] on button "結帳" at bounding box center [730, 752] width 74 height 41
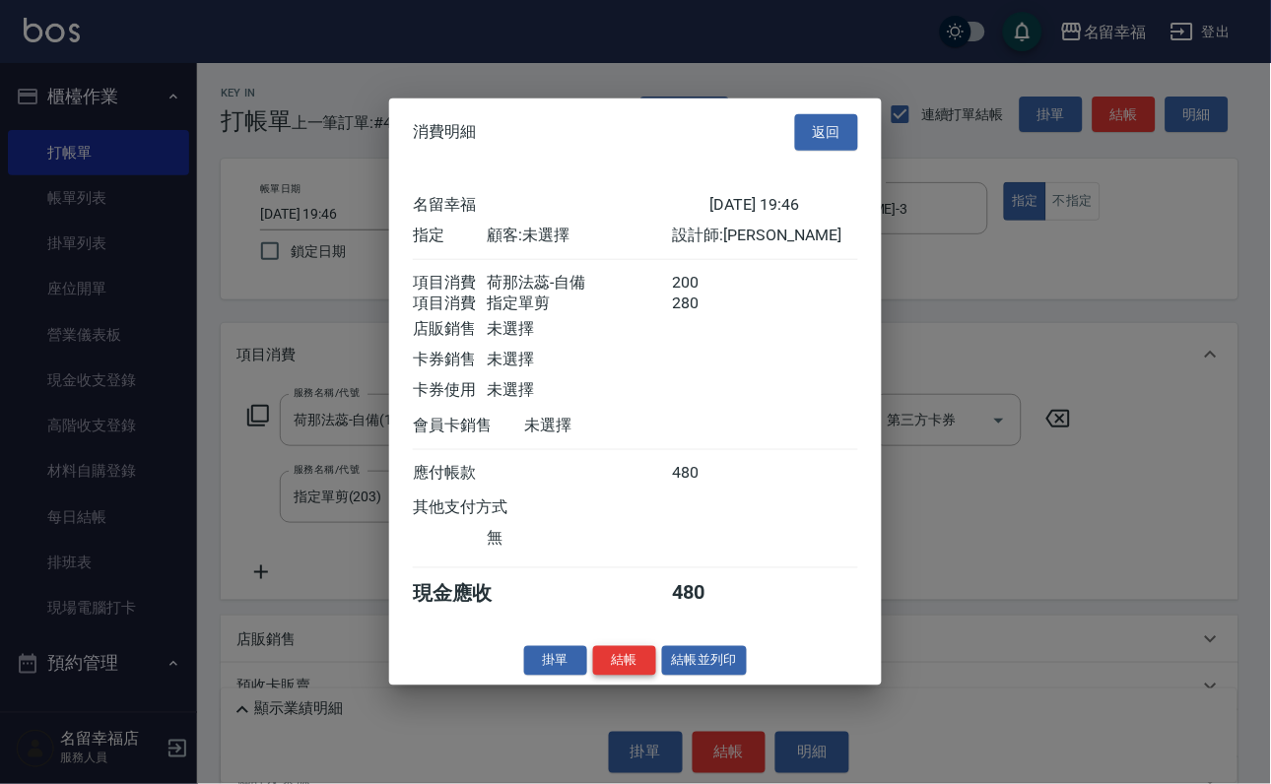
scroll to position [296, 0]
click at [597, 676] on button "結帳" at bounding box center [624, 660] width 63 height 31
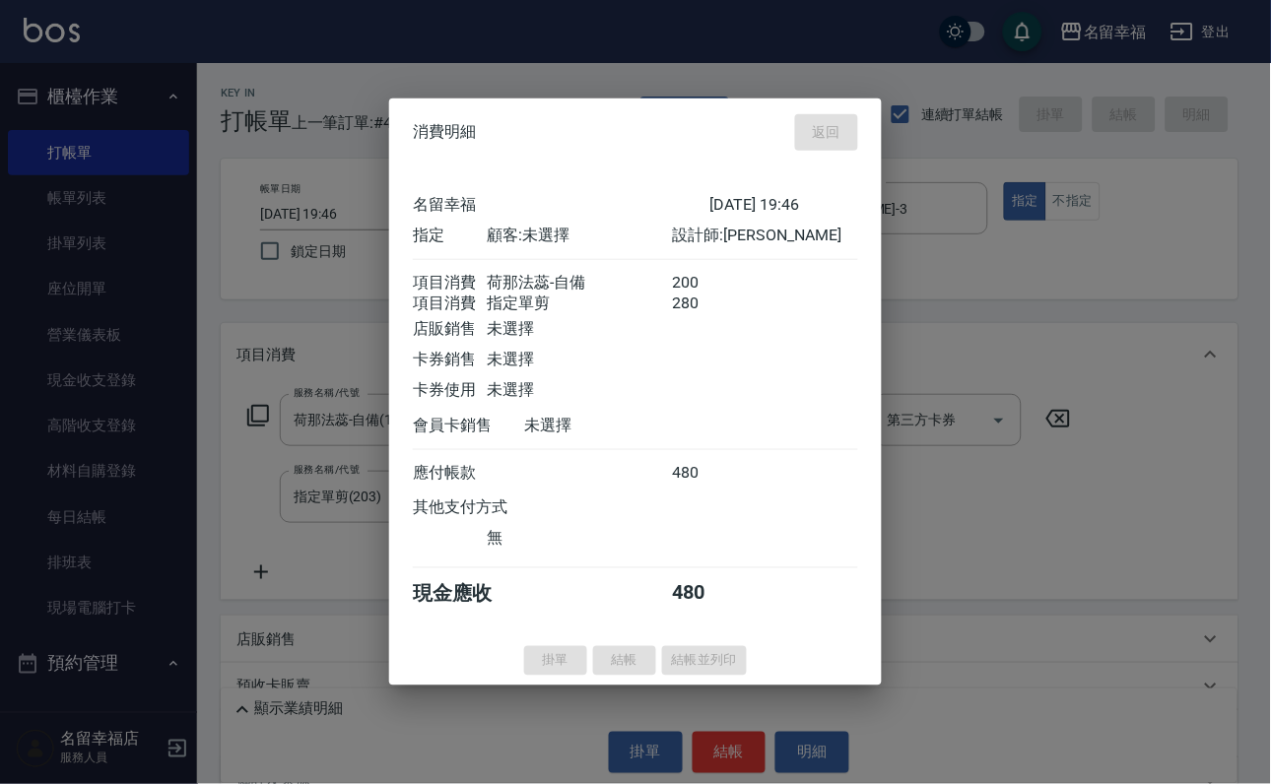
type input "2025/08/22 19:47"
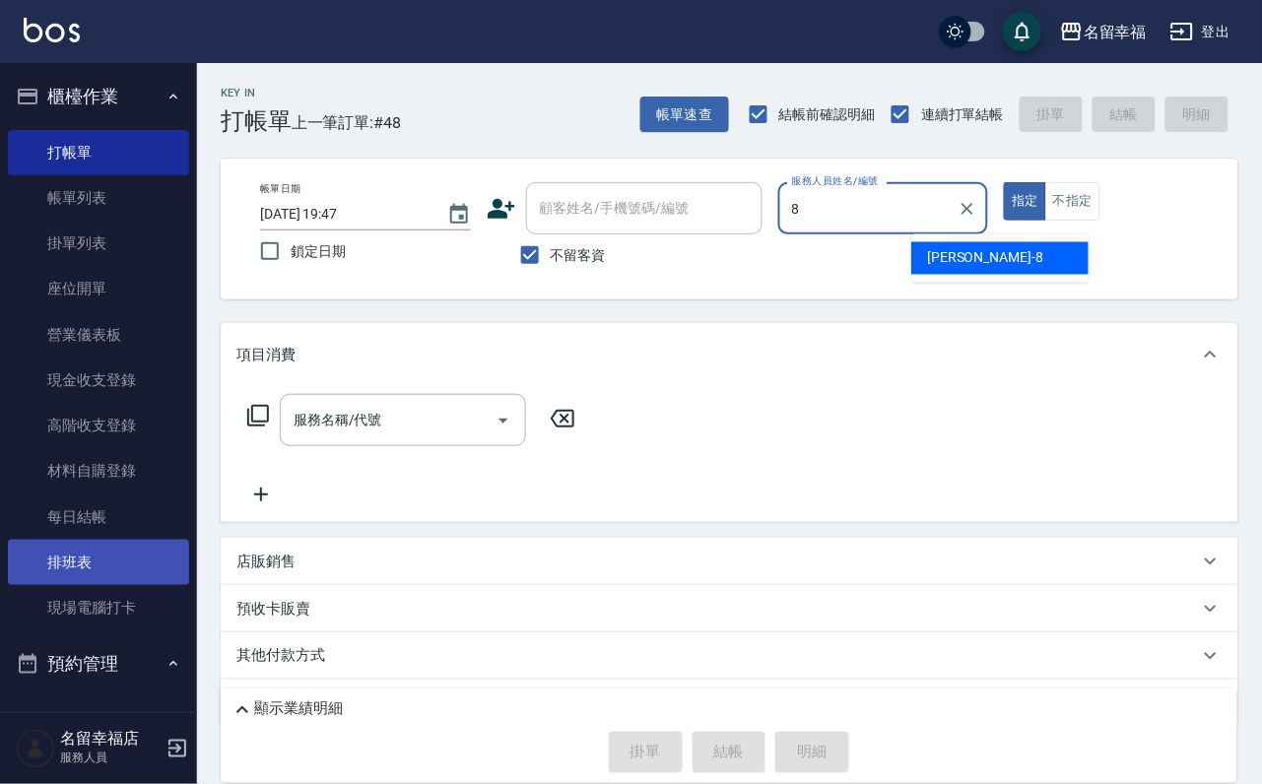
type input "[PERSON_NAME]-8"
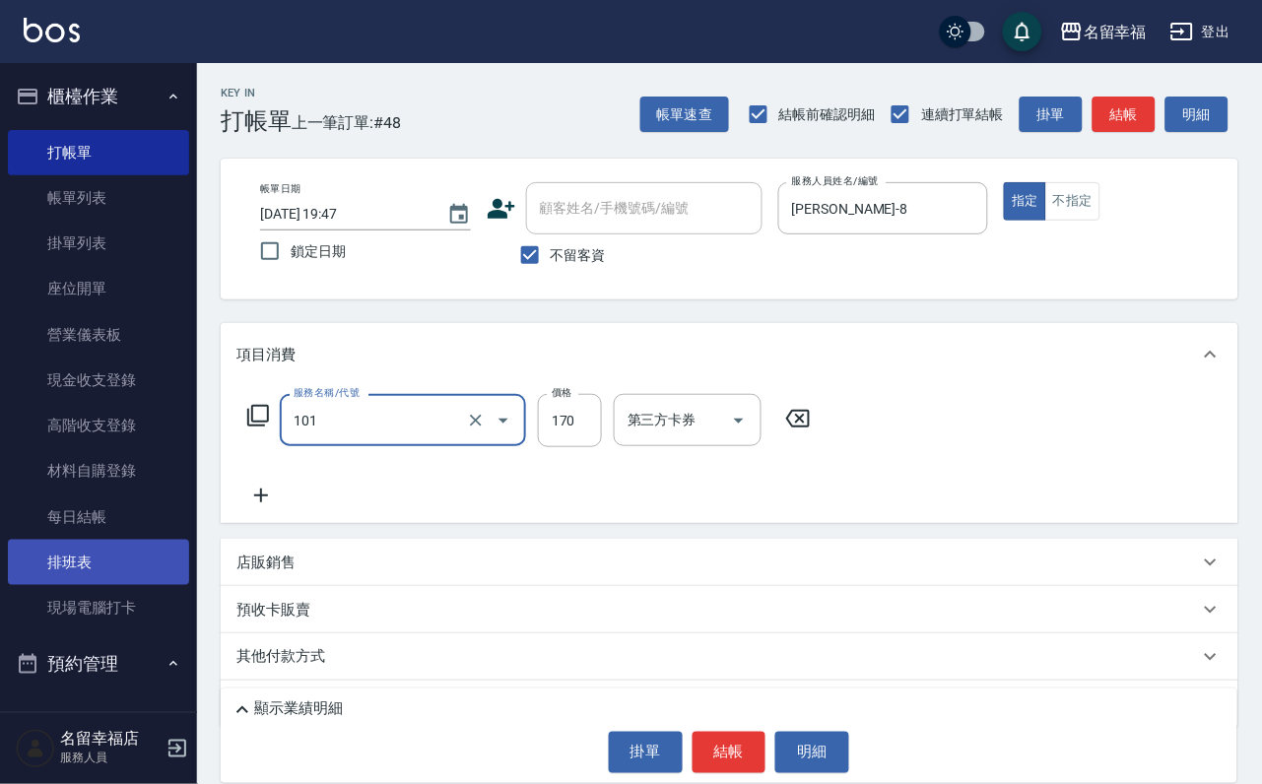
type input "洗髮(101)"
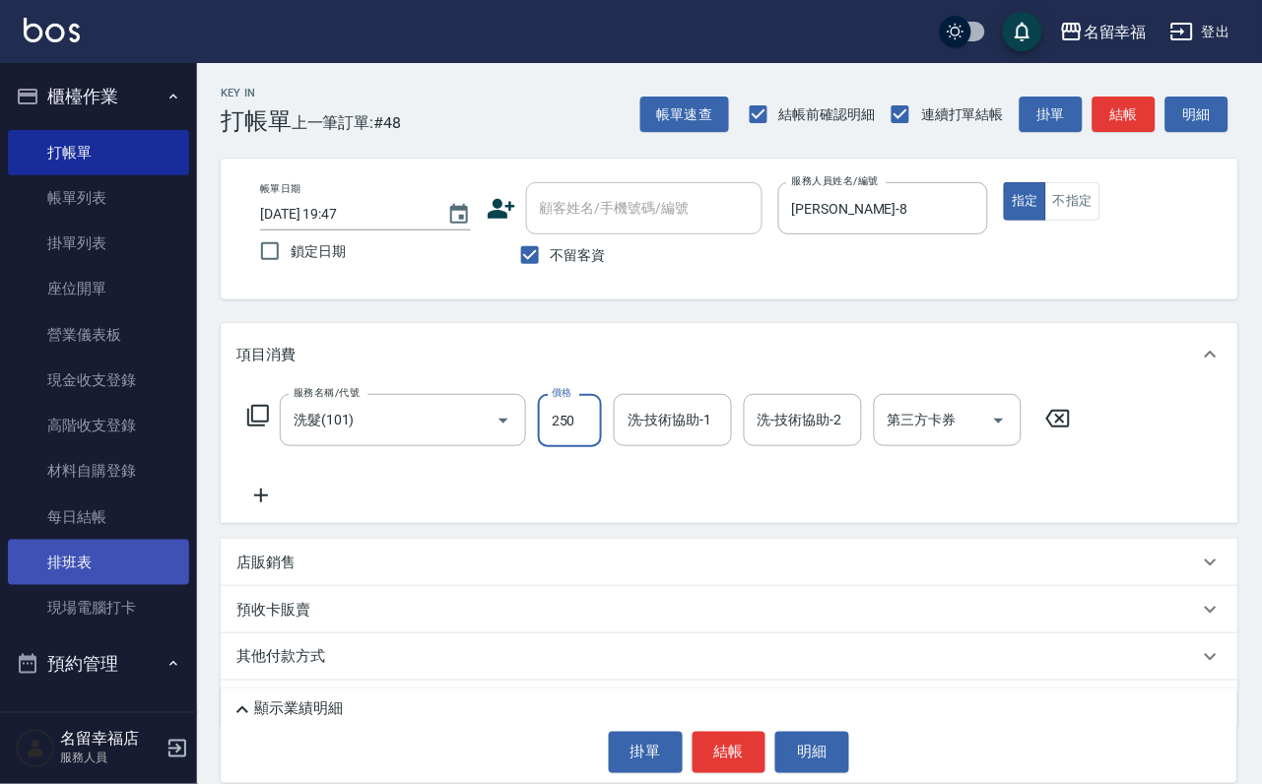
type input "250"
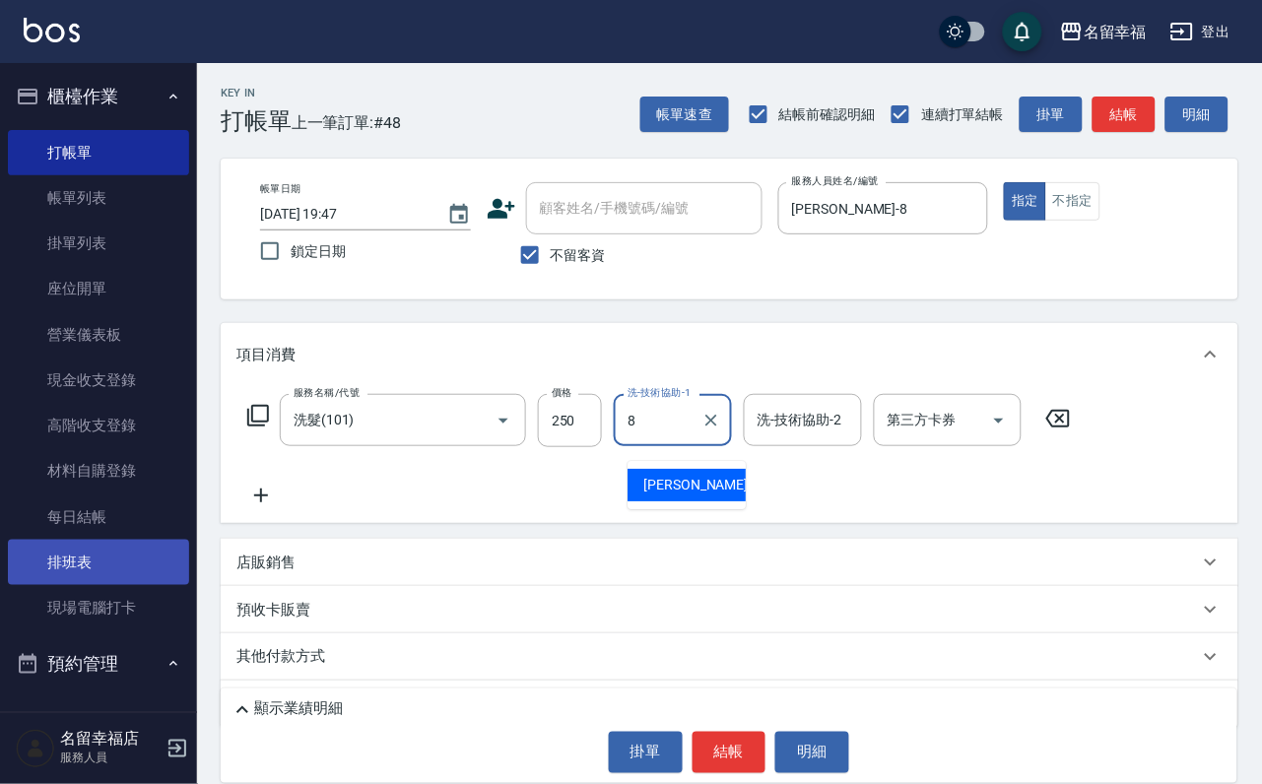
type input "[PERSON_NAME]-8"
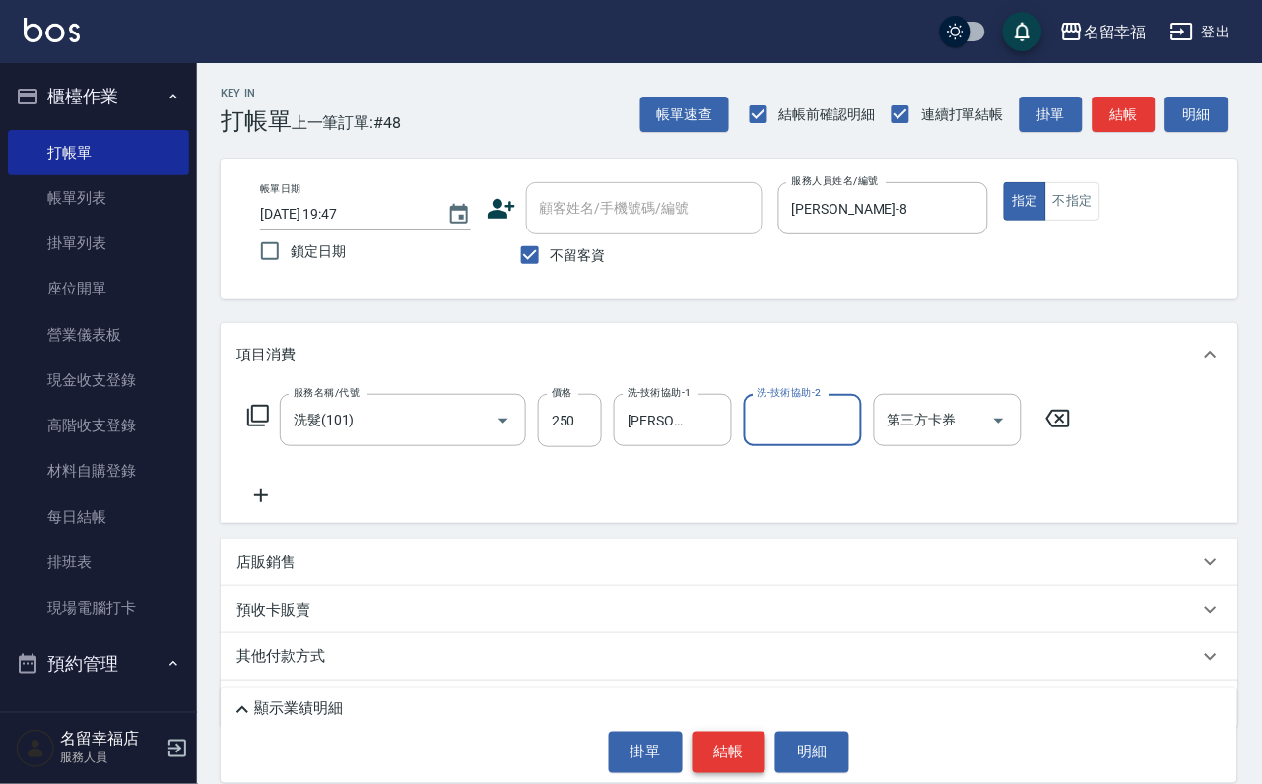
click at [743, 732] on button "結帳" at bounding box center [730, 752] width 74 height 41
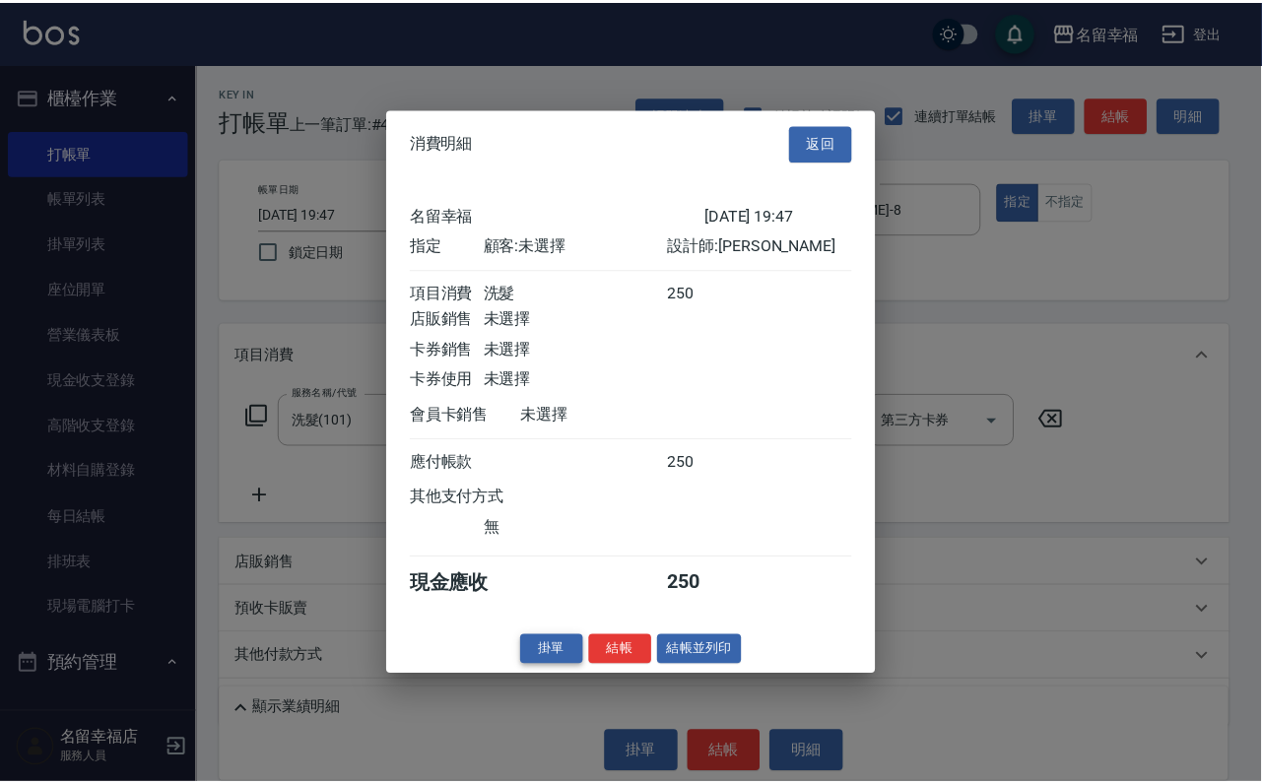
scroll to position [243, 0]
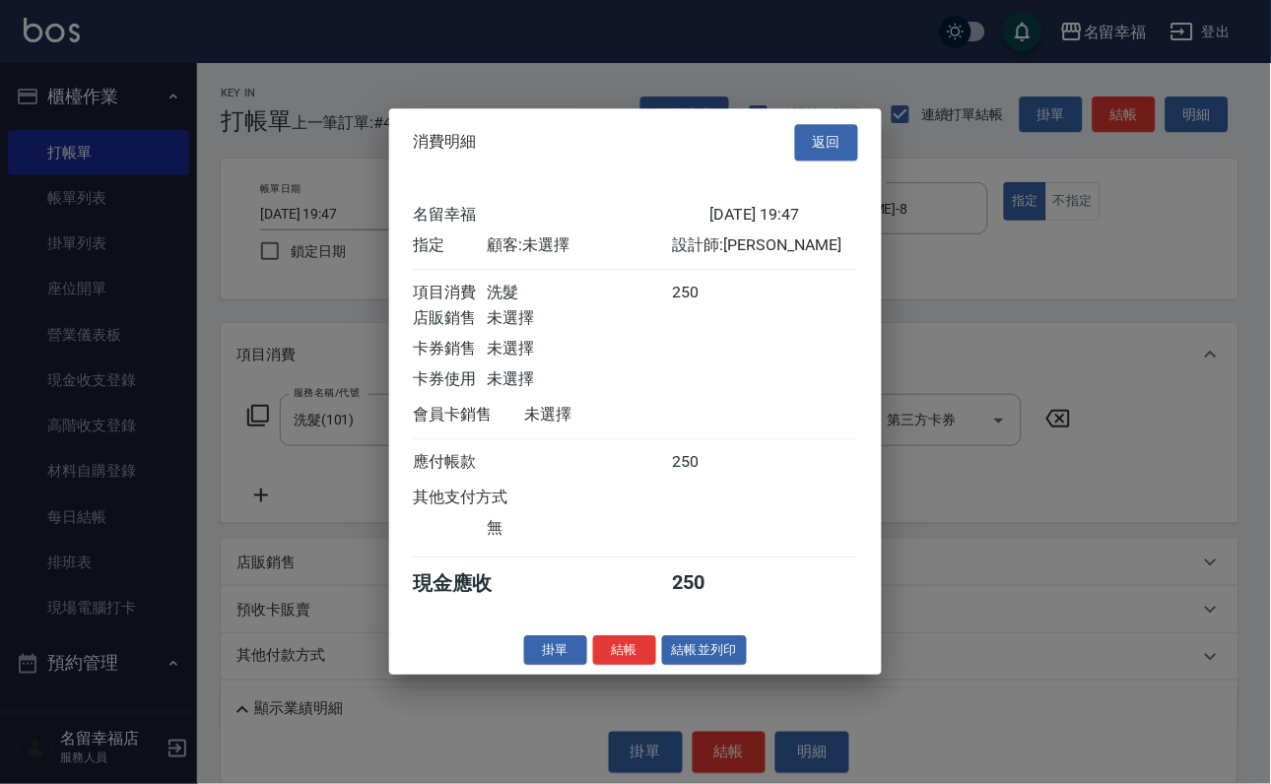
click at [593, 666] on button "結帳" at bounding box center [624, 650] width 63 height 31
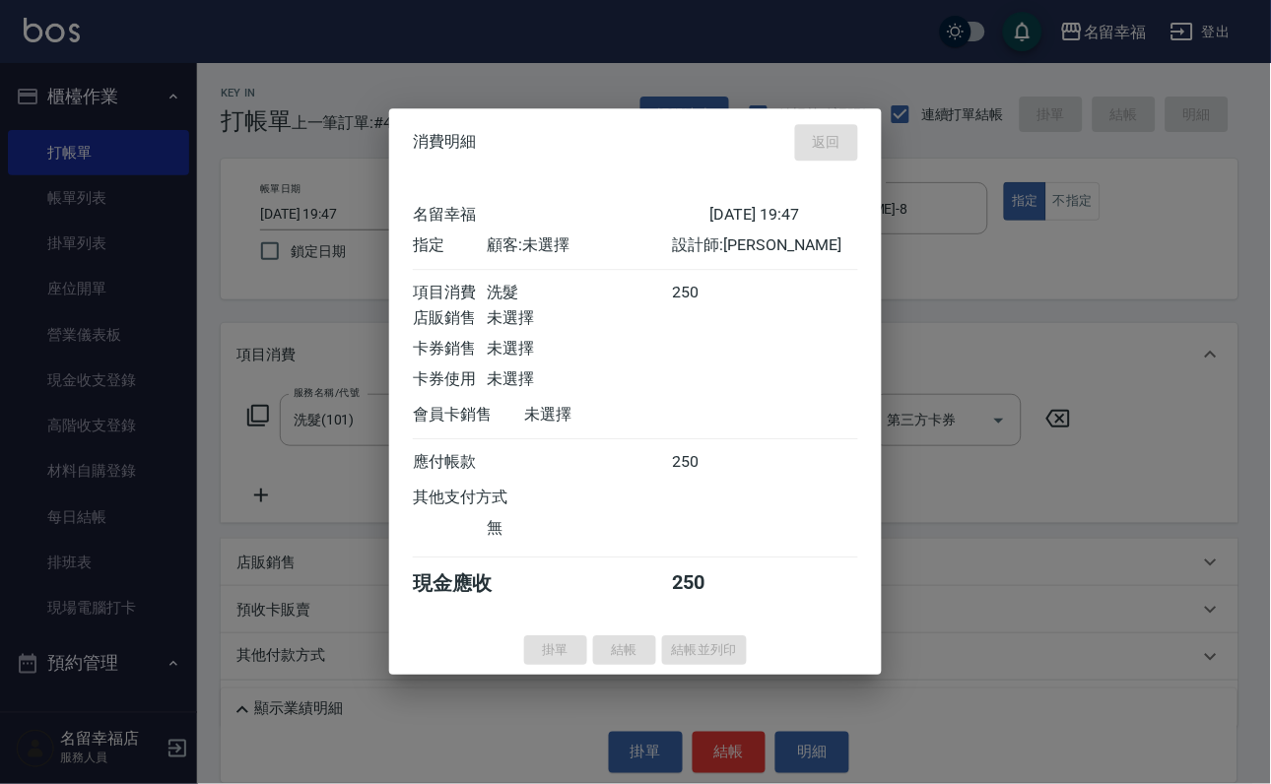
type input "2025/08/22 19:48"
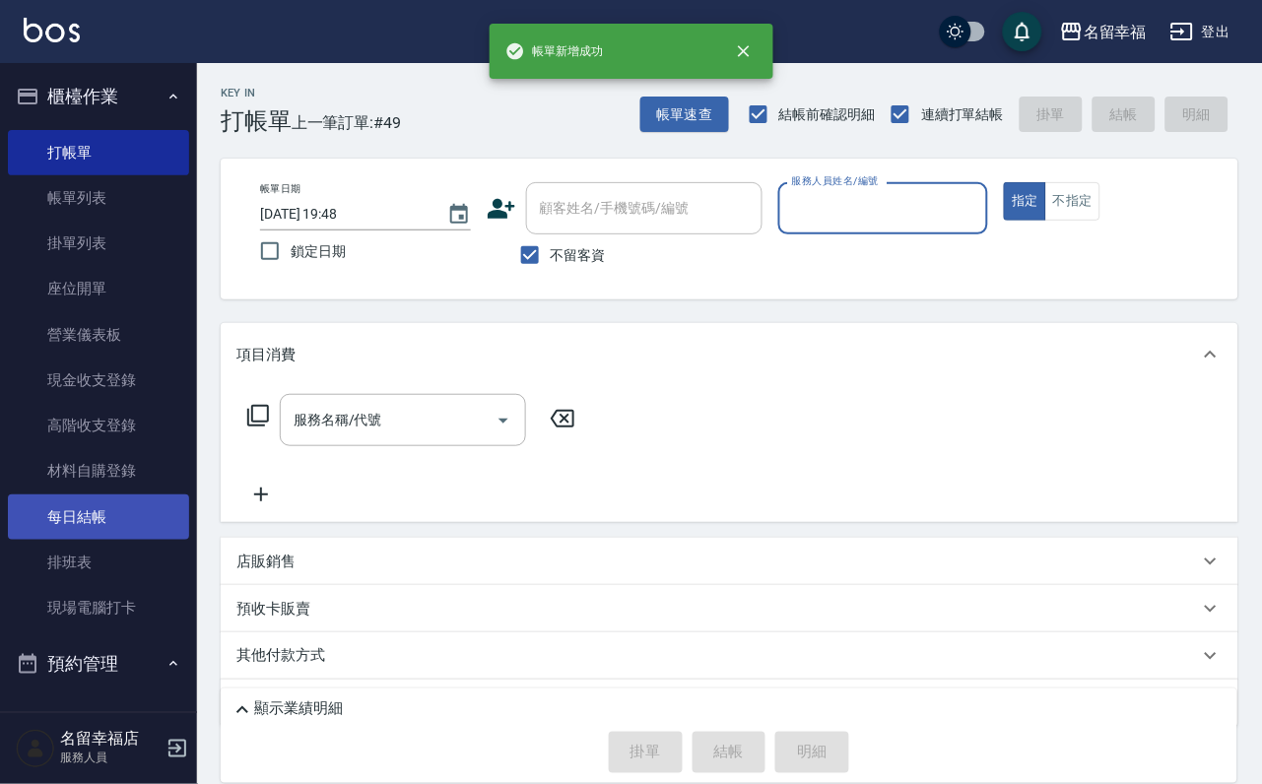
click at [118, 540] on link "每日結帳" at bounding box center [98, 517] width 181 height 45
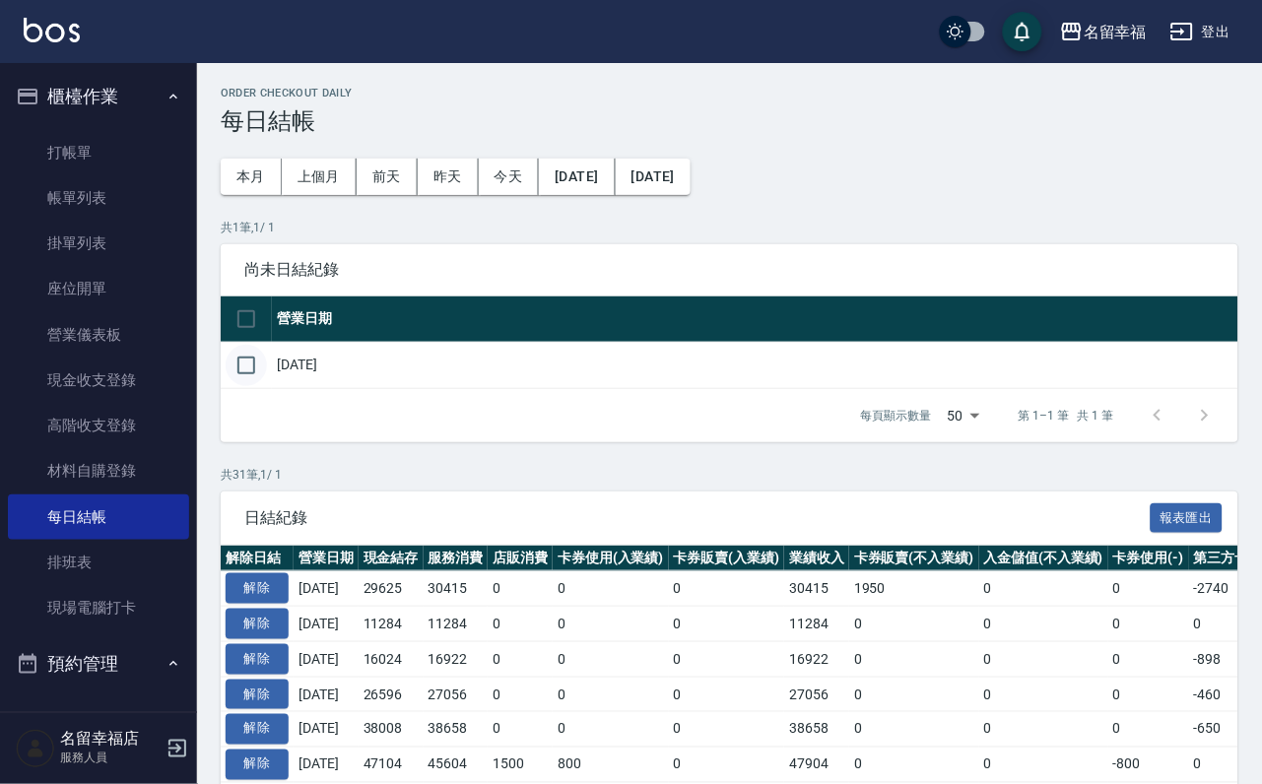
click at [267, 386] on input "checkbox" at bounding box center [246, 365] width 41 height 41
checkbox input "true"
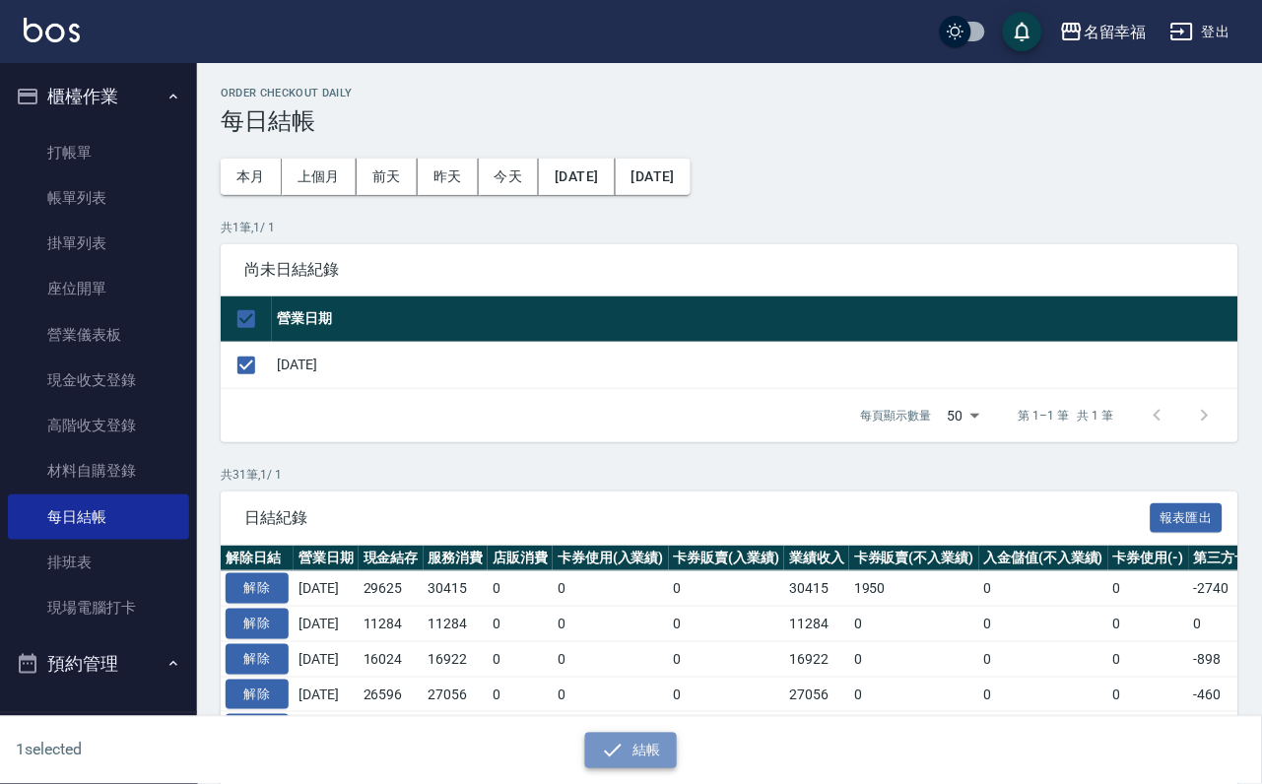
click at [634, 734] on button "結帳" at bounding box center [631, 751] width 92 height 36
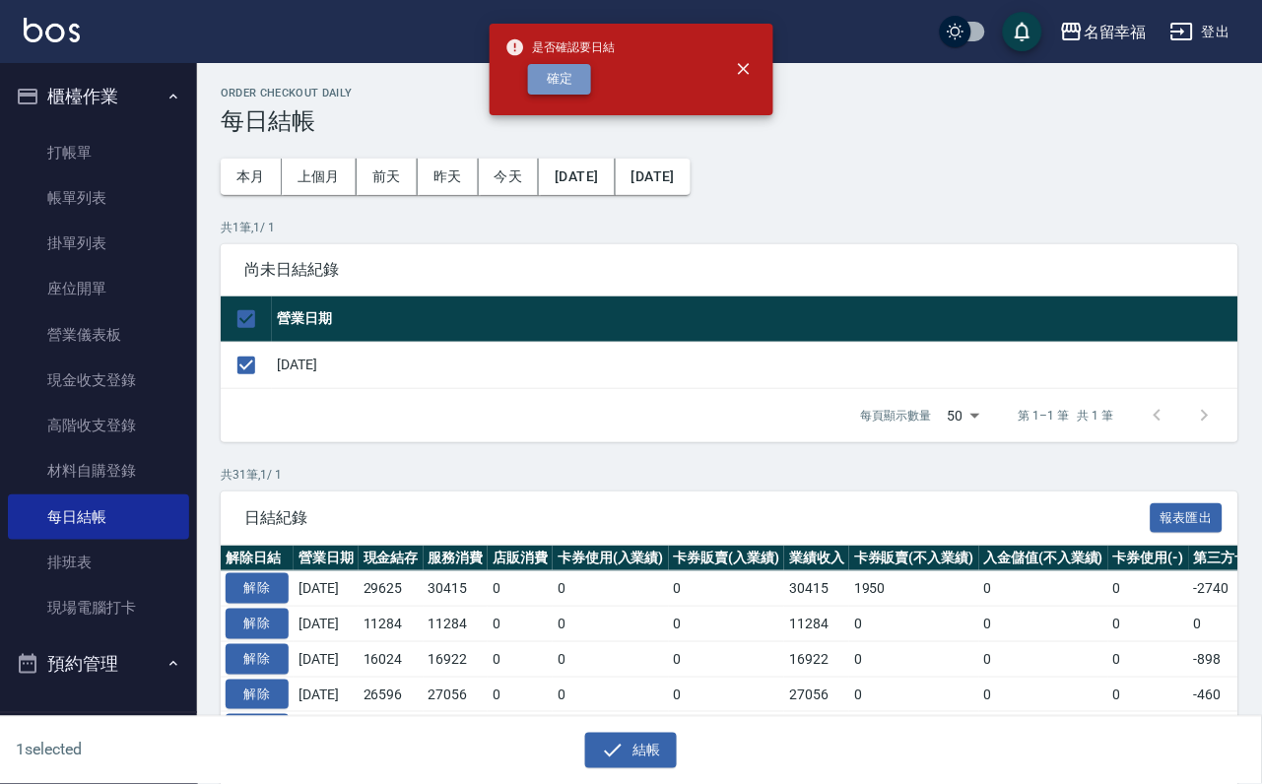
click at [591, 76] on button "確定" at bounding box center [559, 79] width 63 height 31
checkbox input "false"
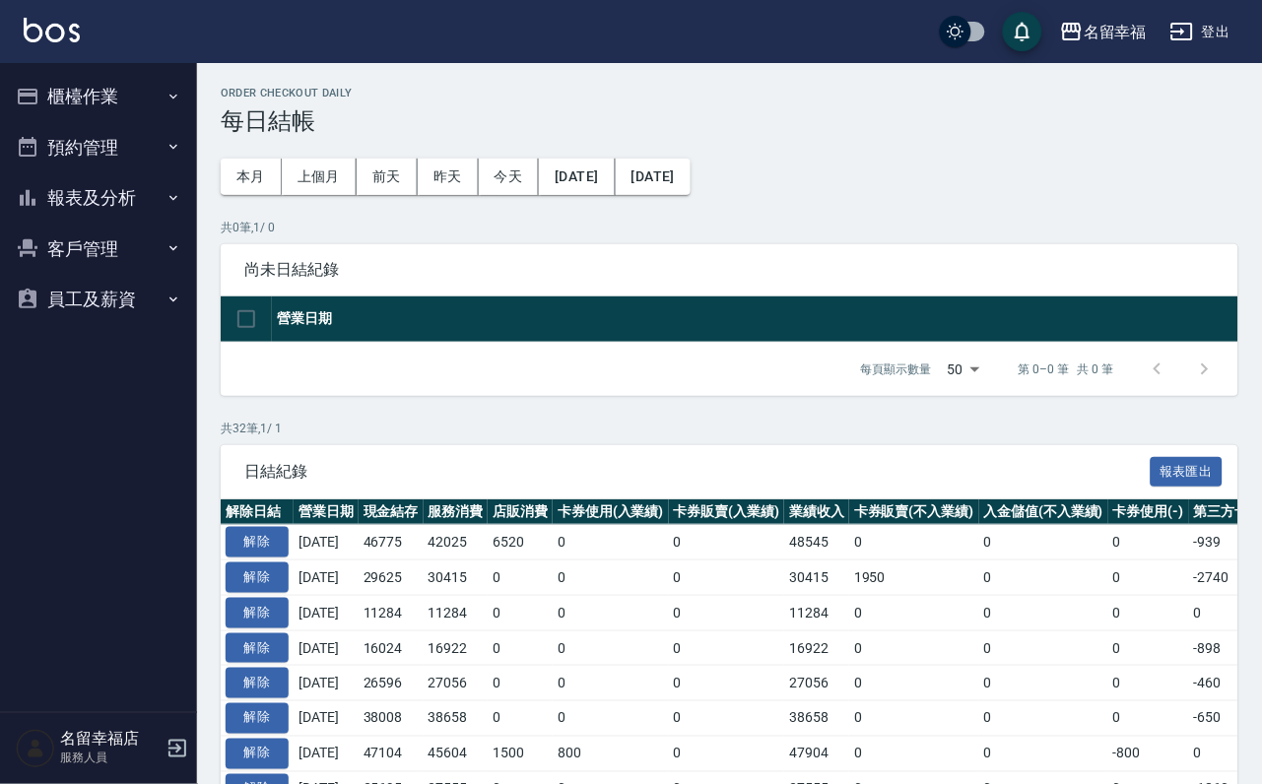
click at [108, 118] on button "櫃檯作業" at bounding box center [98, 96] width 181 height 51
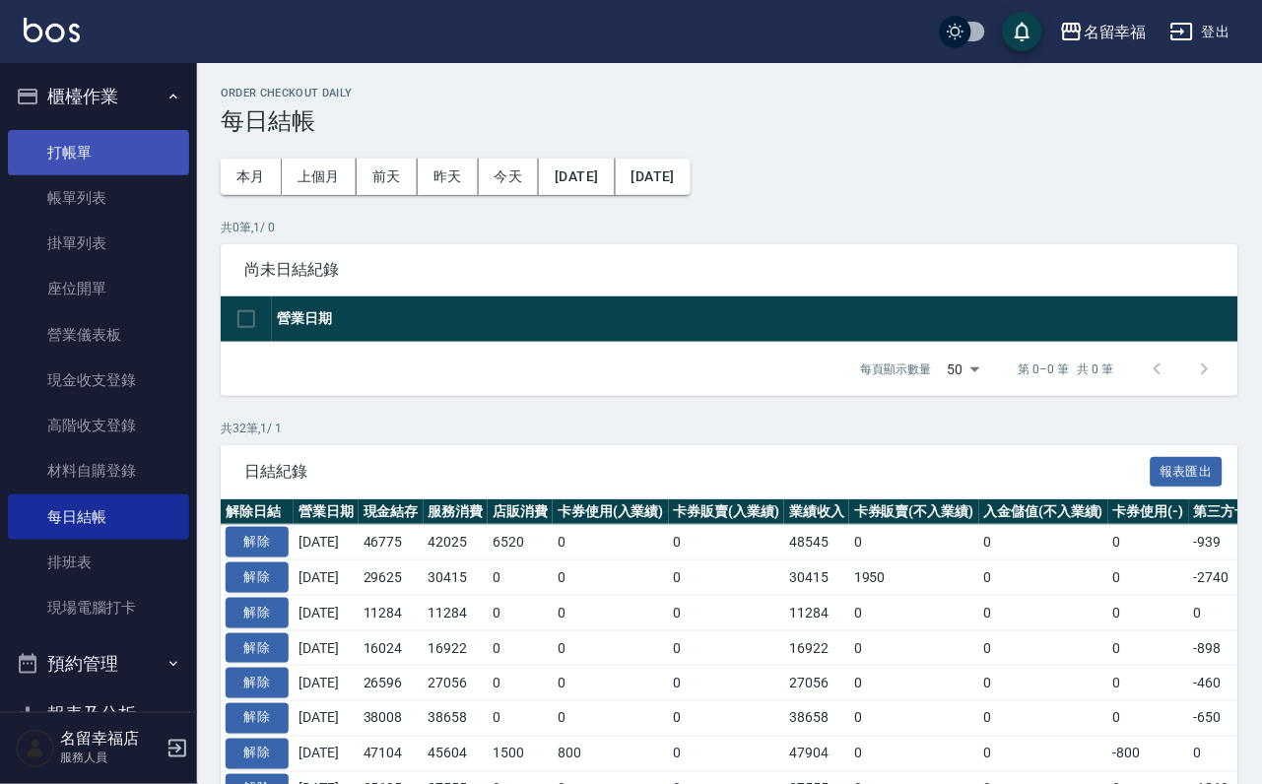
click at [119, 173] on link "打帳單" at bounding box center [98, 152] width 181 height 45
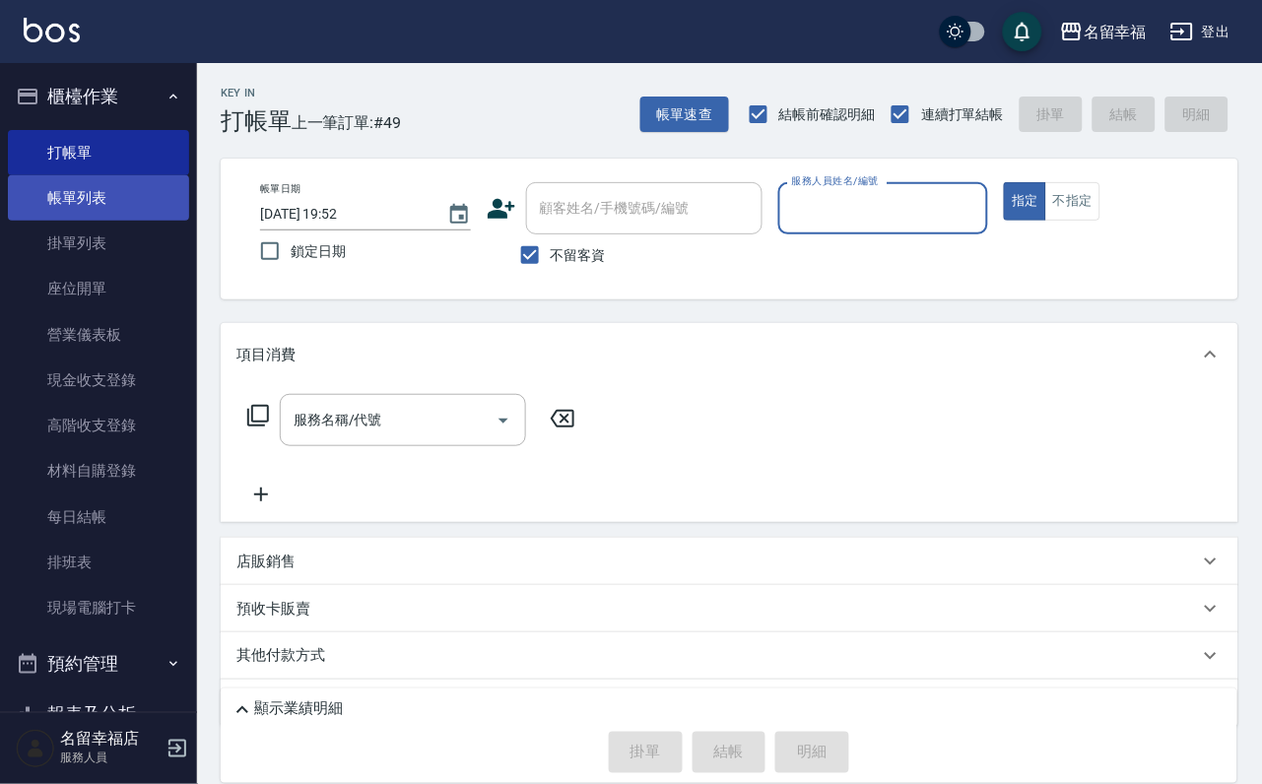
click at [33, 214] on link "帳單列表" at bounding box center [98, 197] width 181 height 45
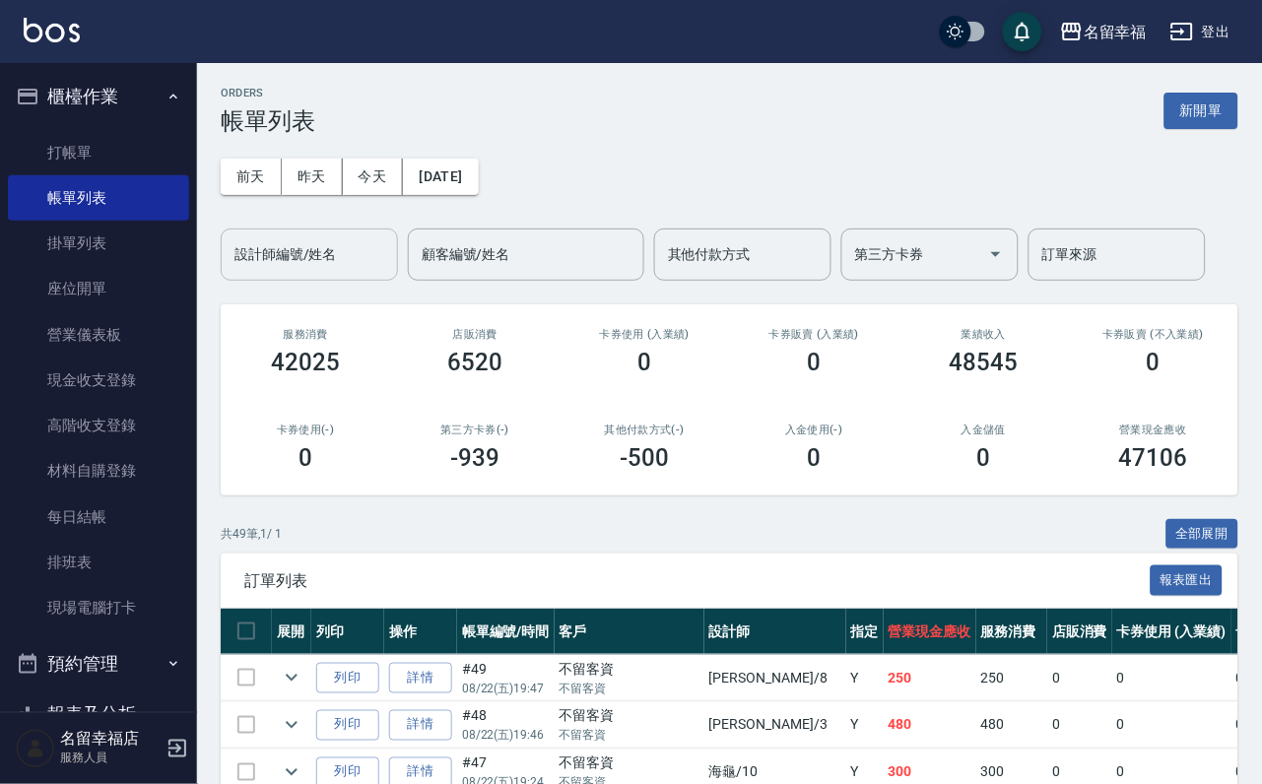
click at [355, 257] on input "設計師編號/姓名" at bounding box center [310, 254] width 160 height 34
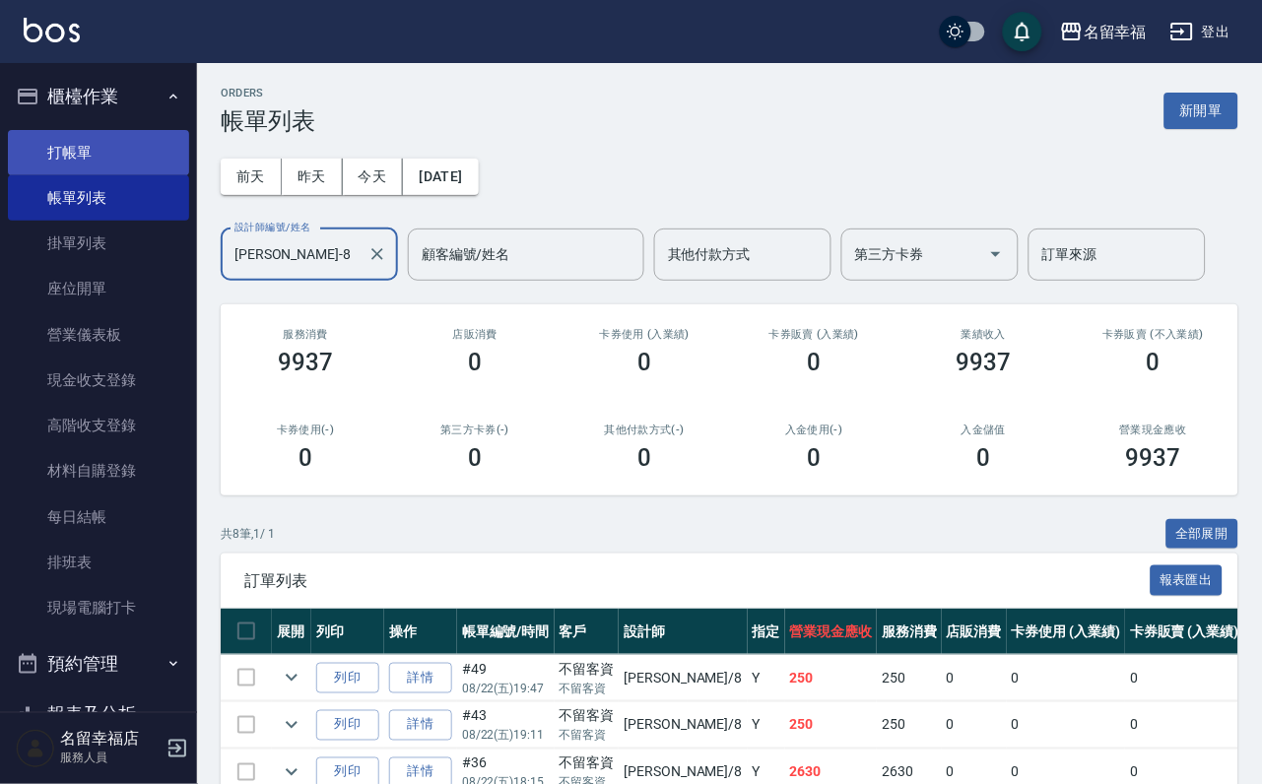
type input "[PERSON_NAME]-8"
click at [118, 175] on link "打帳單" at bounding box center [98, 152] width 181 height 45
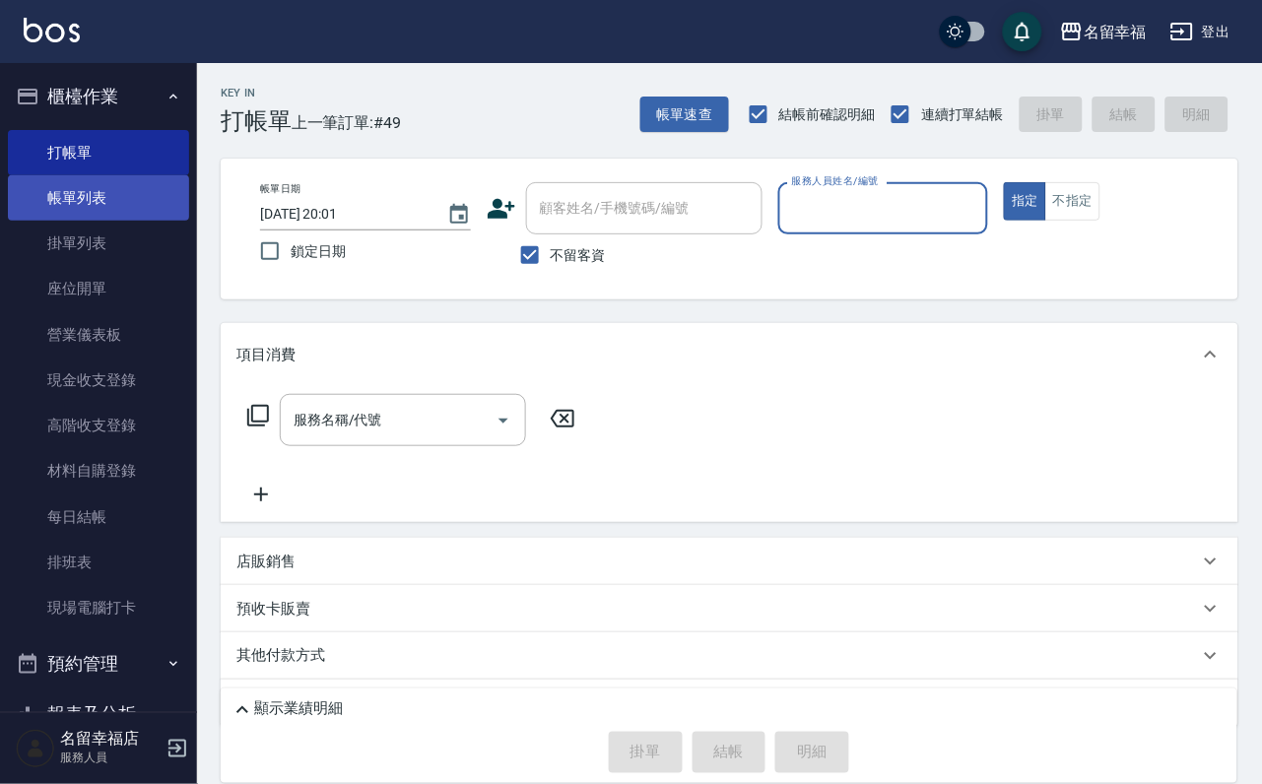
click at [123, 211] on link "帳單列表" at bounding box center [98, 197] width 181 height 45
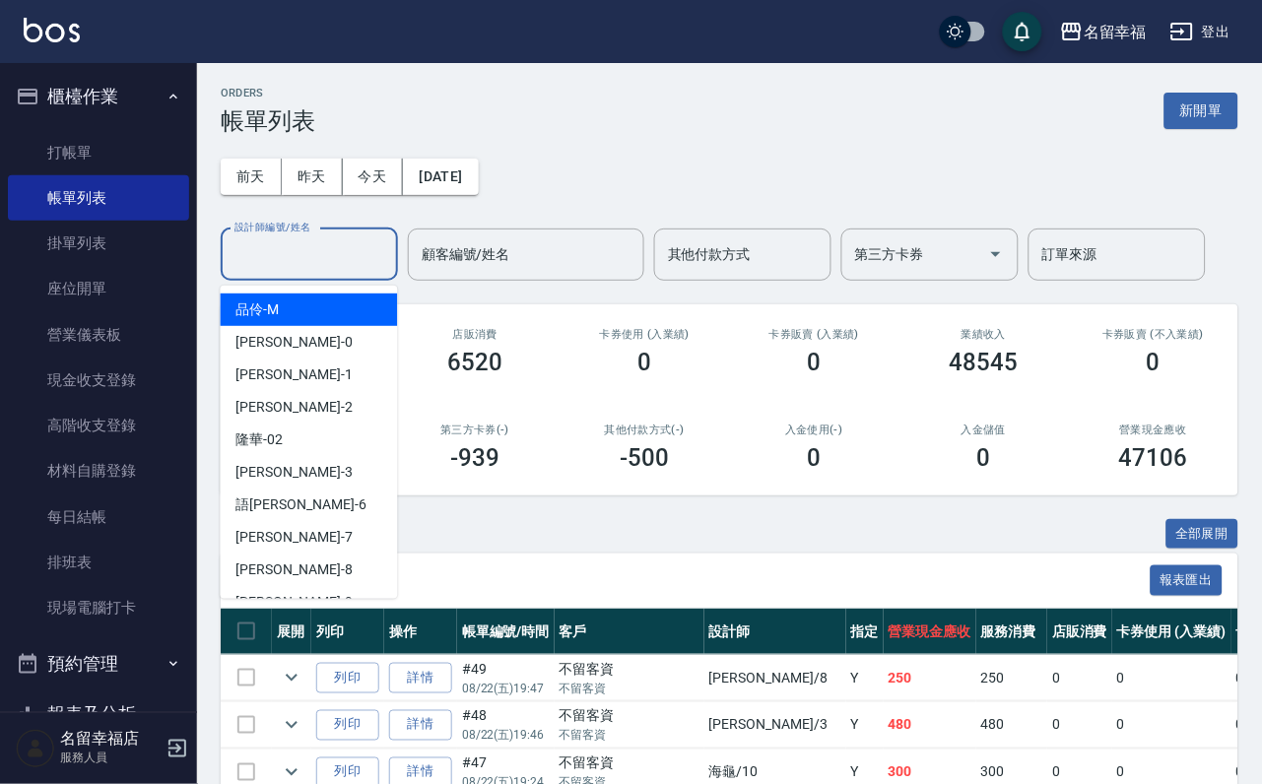
click at [298, 269] on input "設計師編號/姓名" at bounding box center [310, 254] width 160 height 34
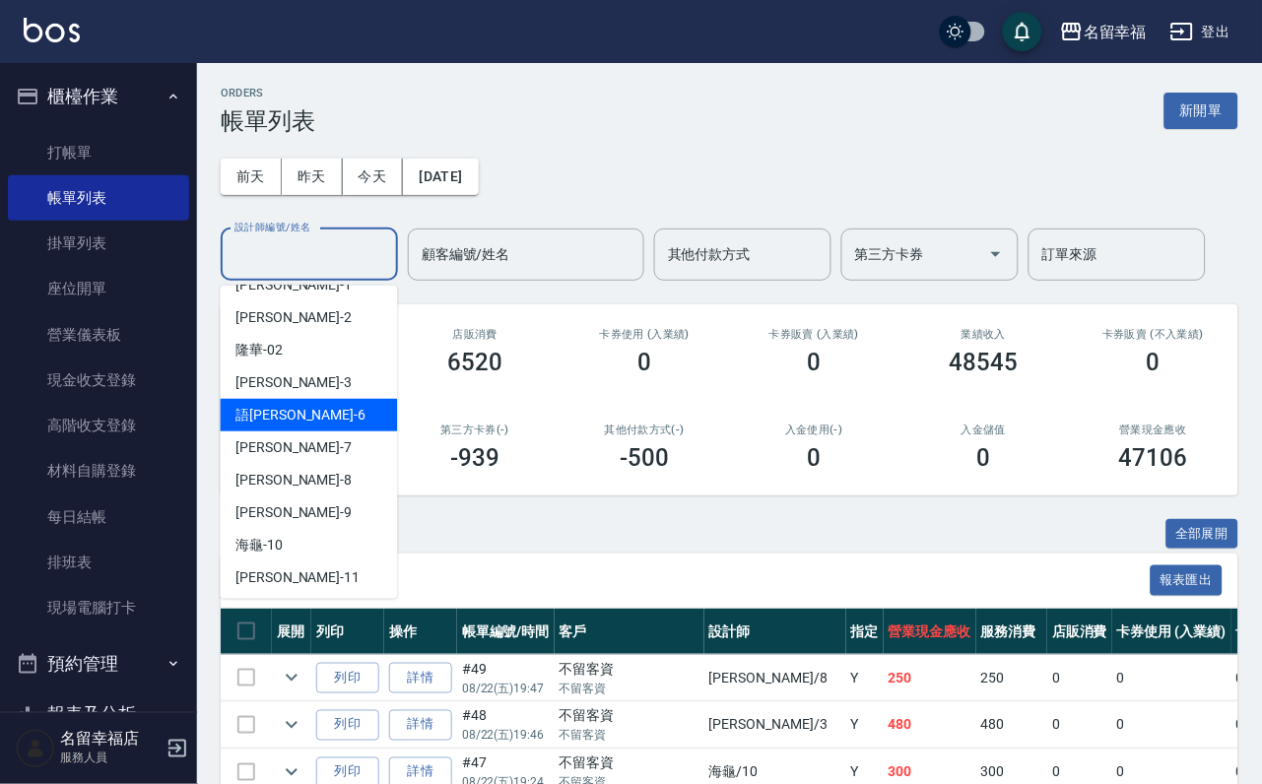
scroll to position [296, 0]
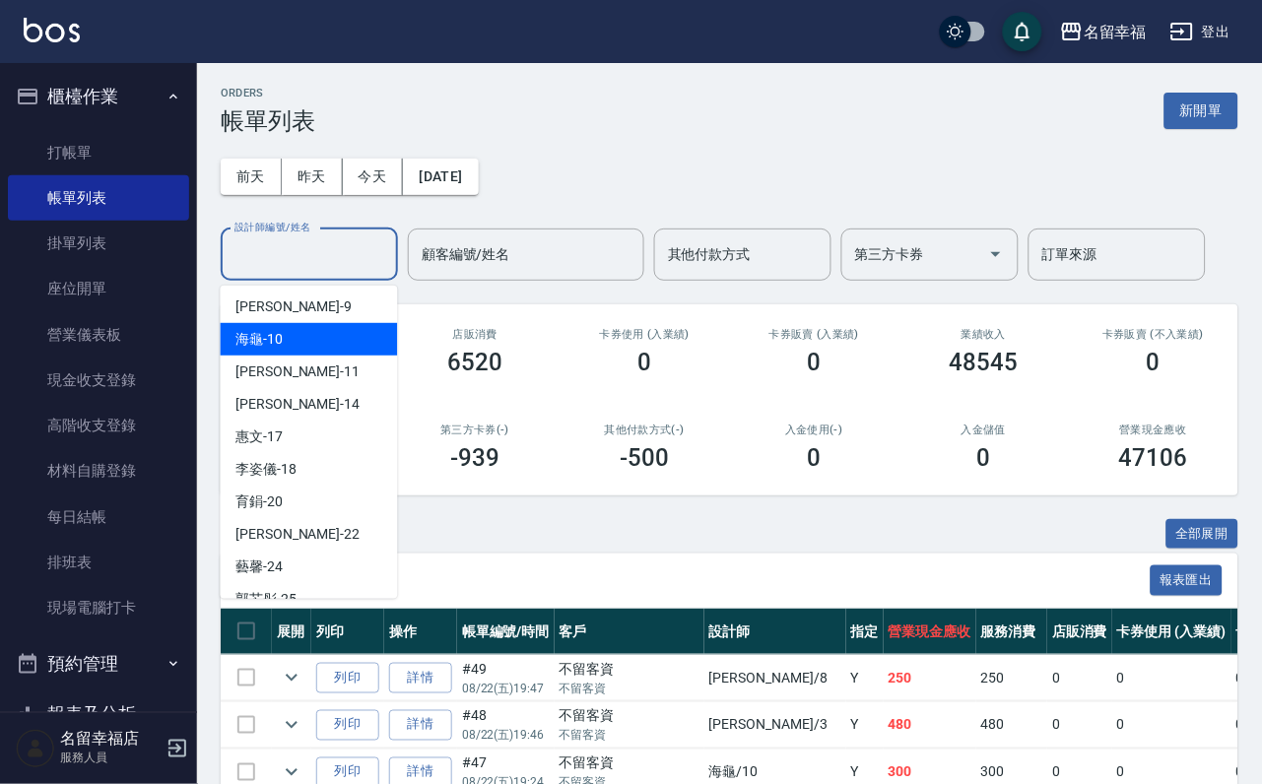
click at [351, 330] on div "海龜 -10" at bounding box center [309, 339] width 177 height 33
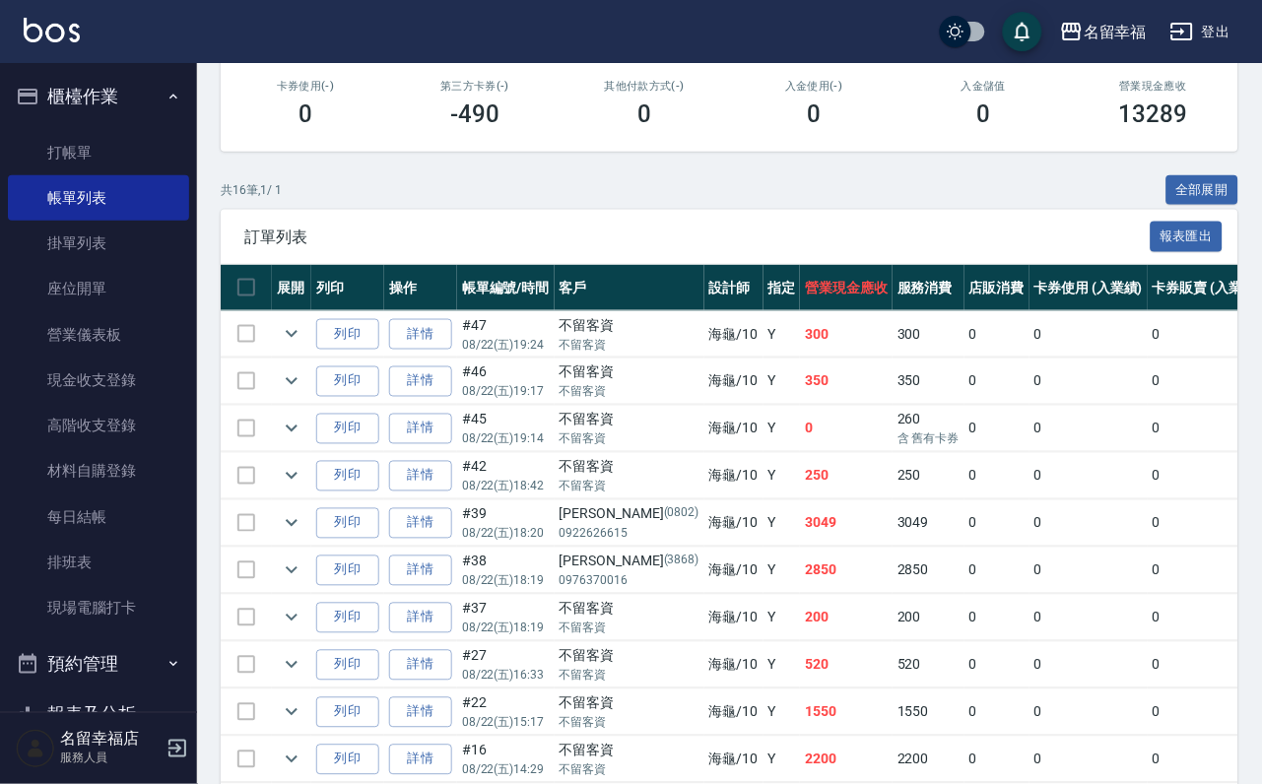
scroll to position [0, 0]
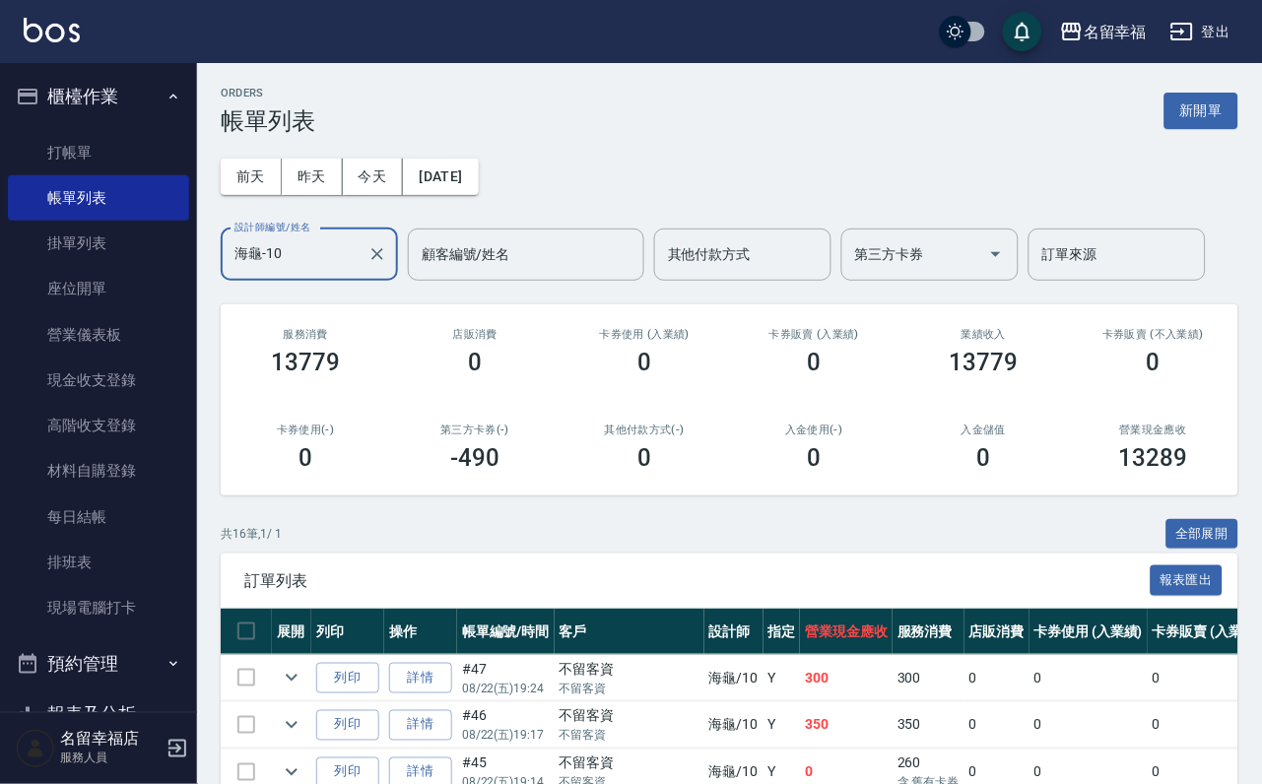
click at [321, 264] on input "海龜-10" at bounding box center [295, 254] width 130 height 34
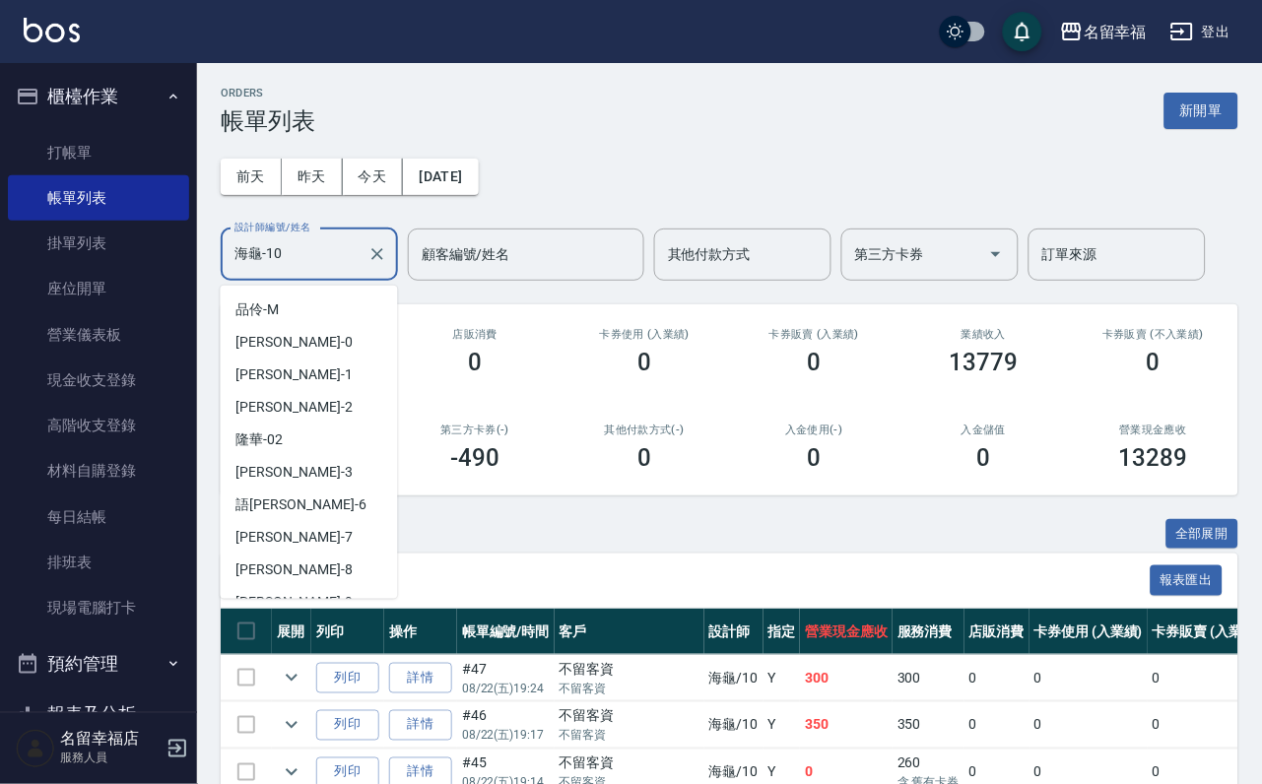
scroll to position [51, 0]
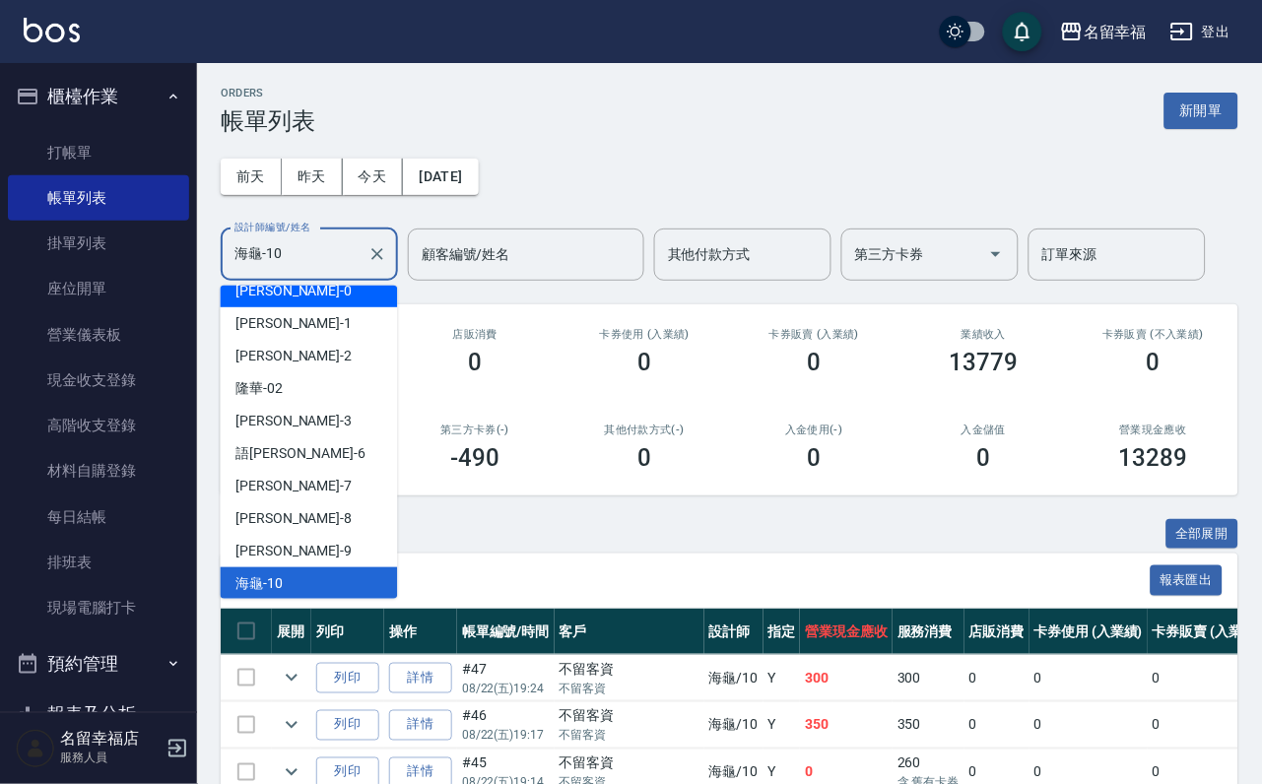
click at [301, 298] on div "小靜 -0" at bounding box center [309, 291] width 177 height 33
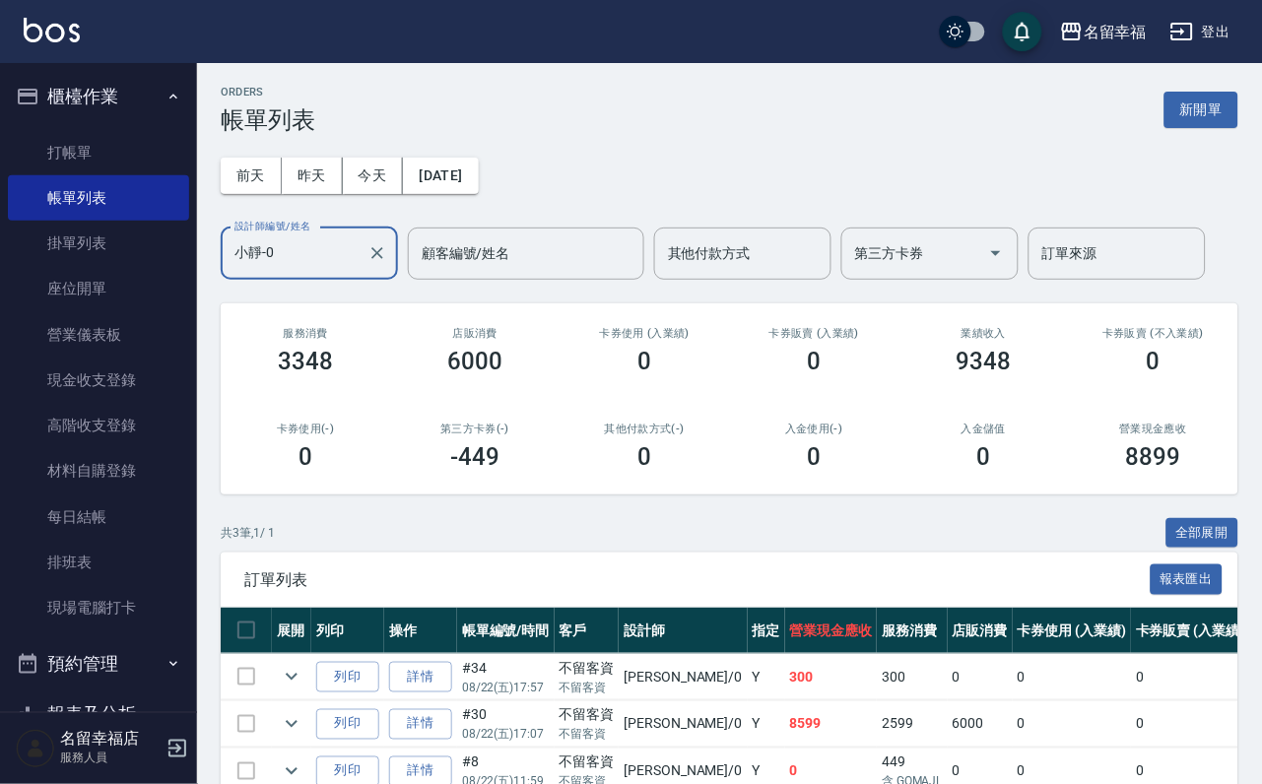
scroll to position [0, 0]
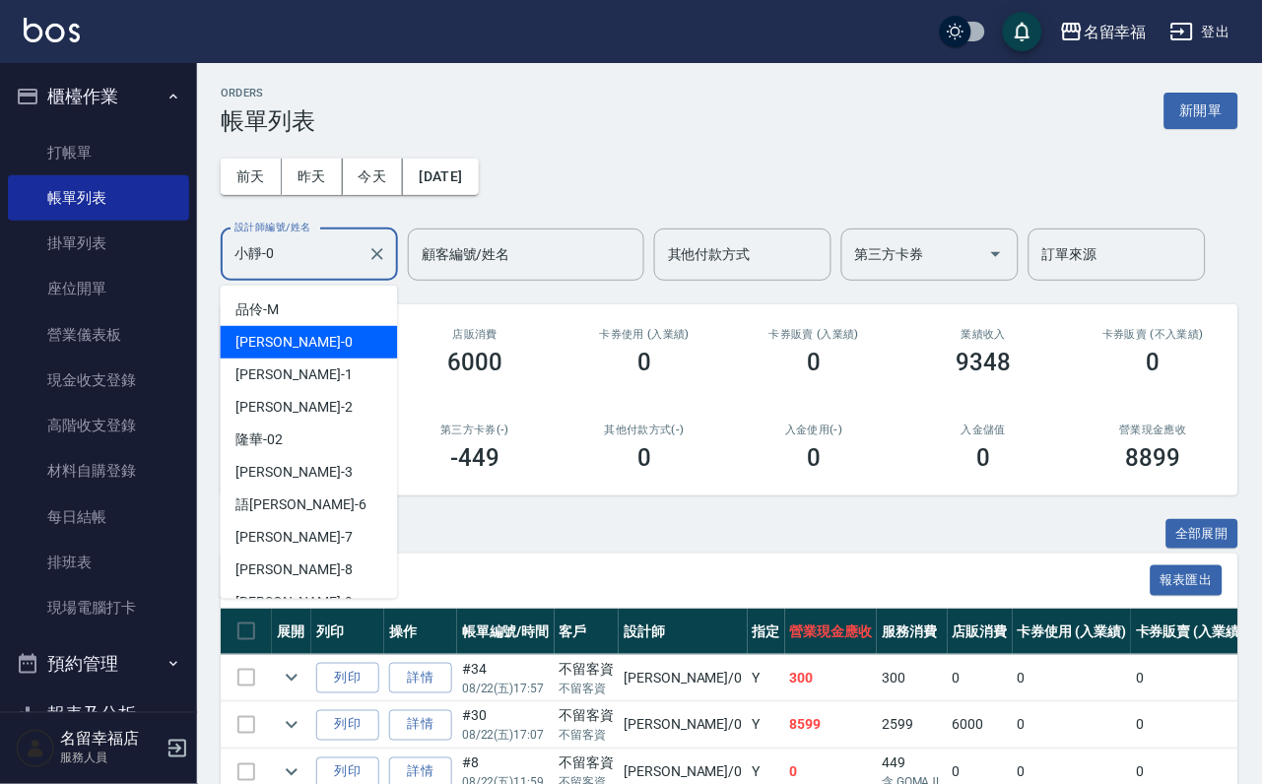
click at [298, 255] on input "小靜-0" at bounding box center [295, 254] width 130 height 34
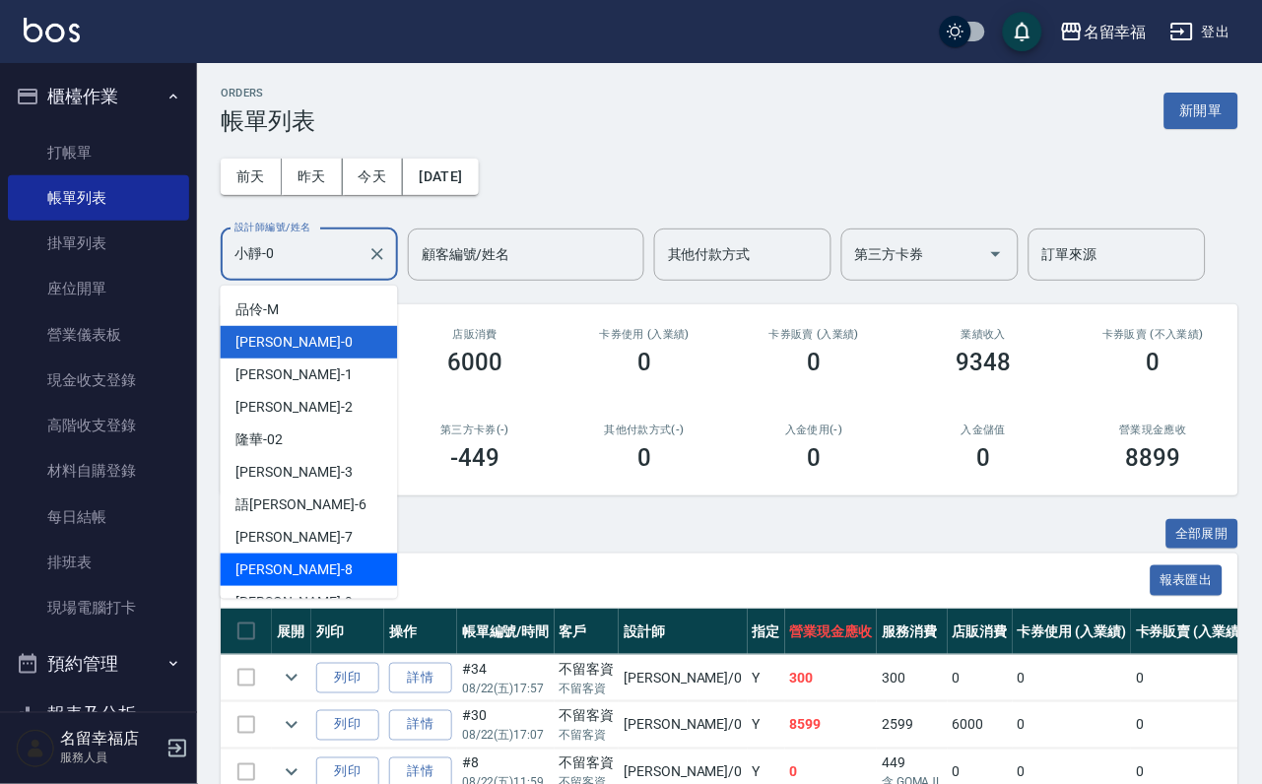
click at [286, 567] on div "詩婷 -8" at bounding box center [309, 570] width 177 height 33
type input "[PERSON_NAME]-8"
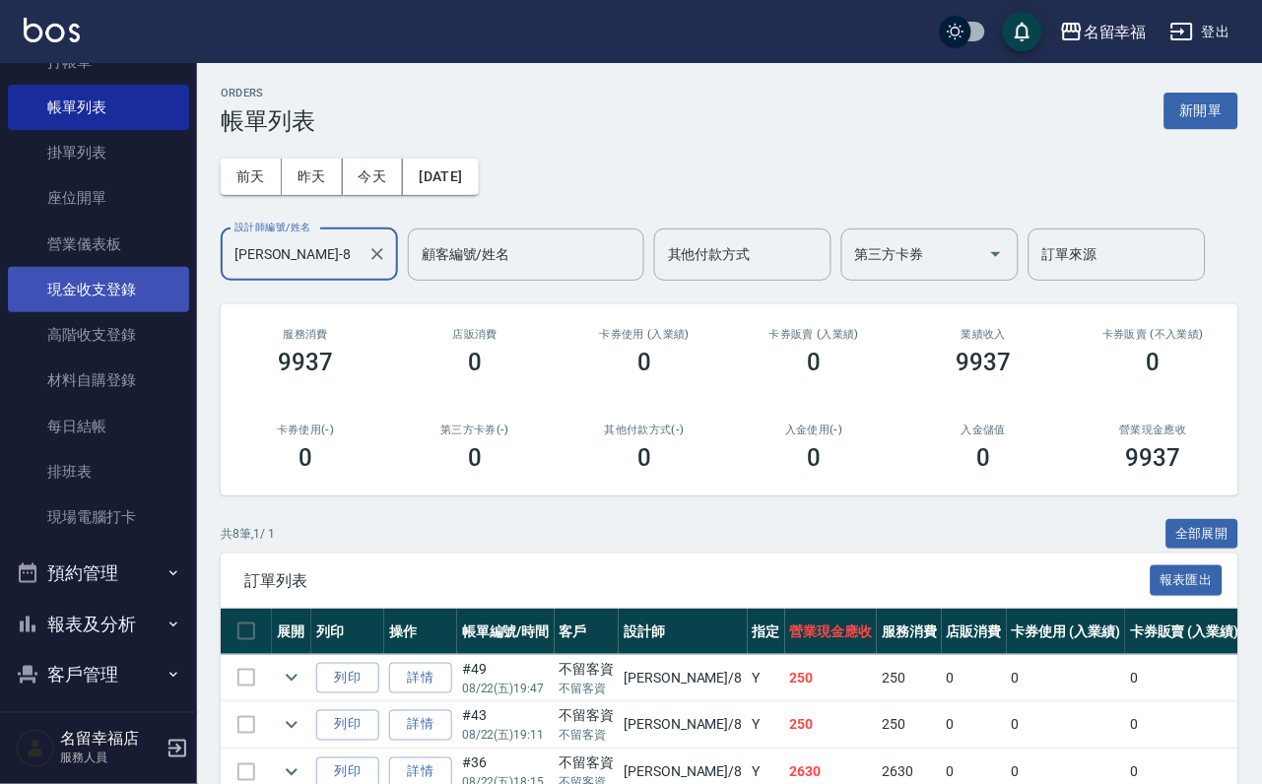
scroll to position [226, 0]
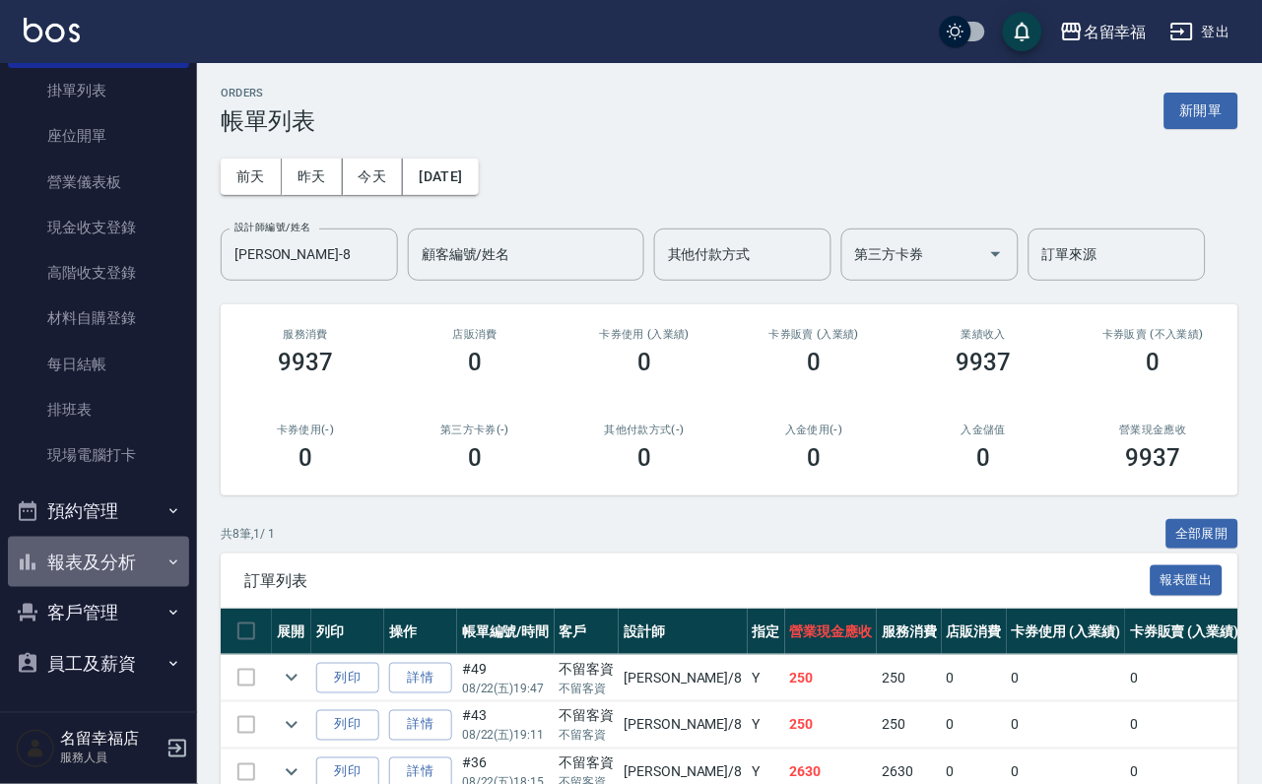
click at [147, 540] on button "報表及分析" at bounding box center [98, 562] width 181 height 51
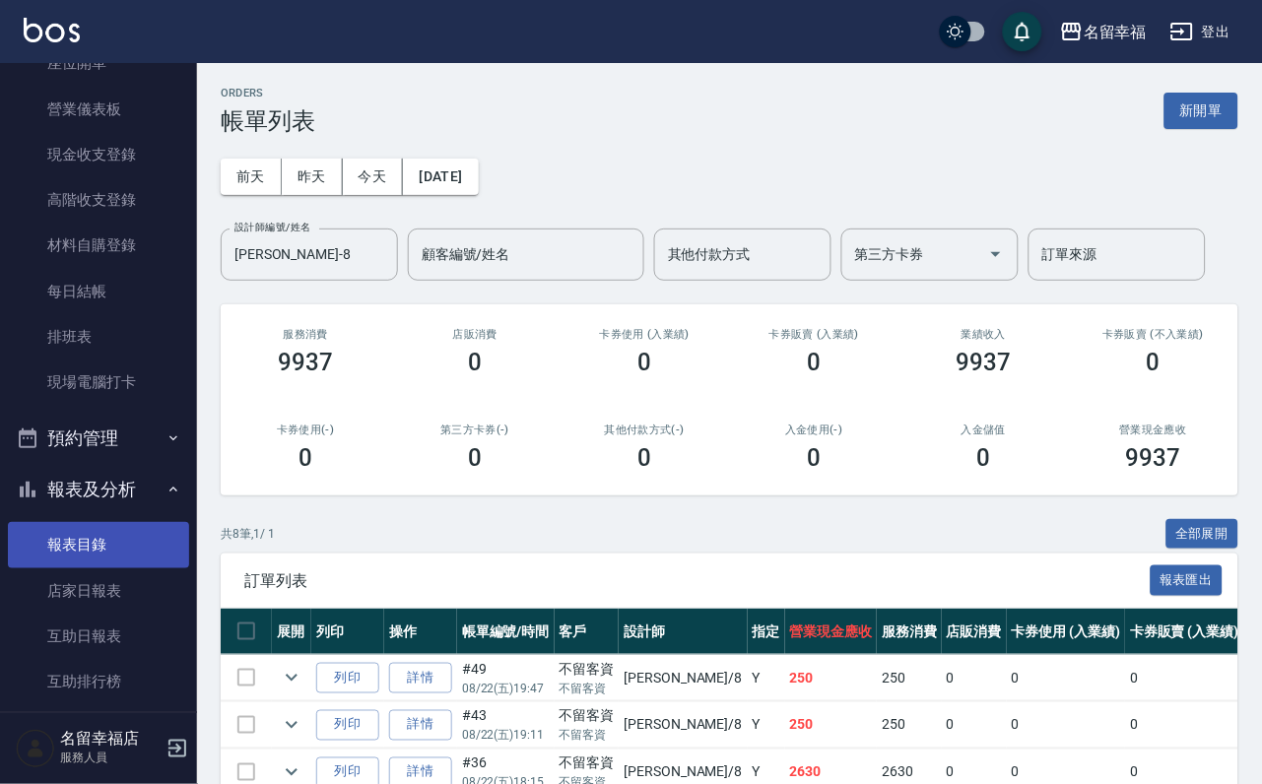
scroll to position [521, 0]
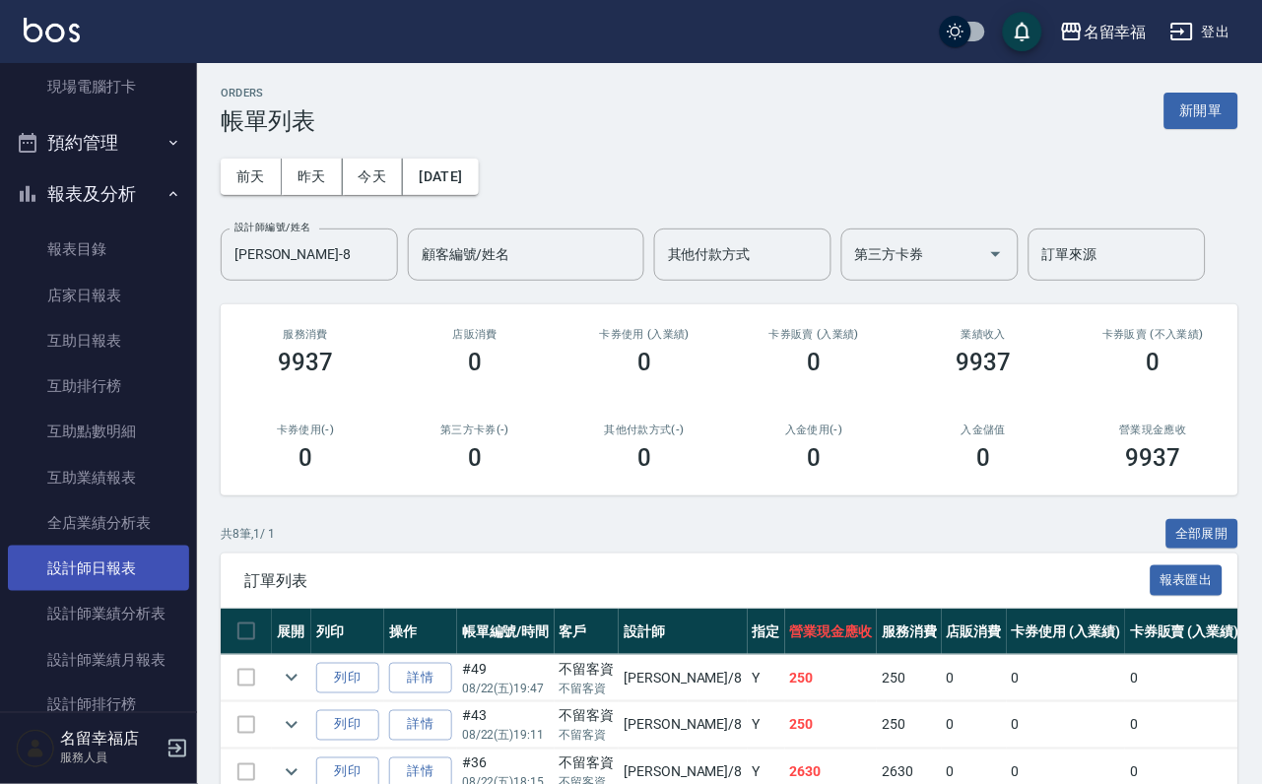
click at [114, 591] on link "設計師日報表" at bounding box center [98, 568] width 181 height 45
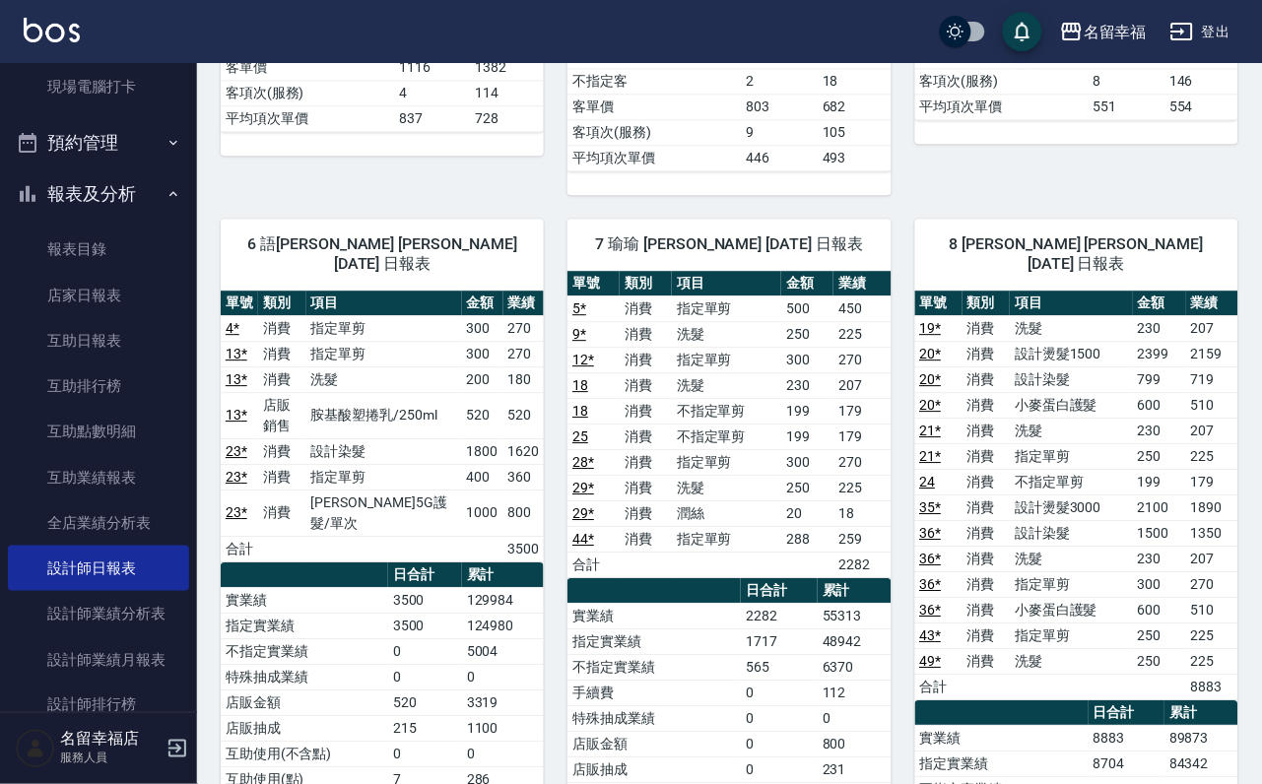
scroll to position [1034, 0]
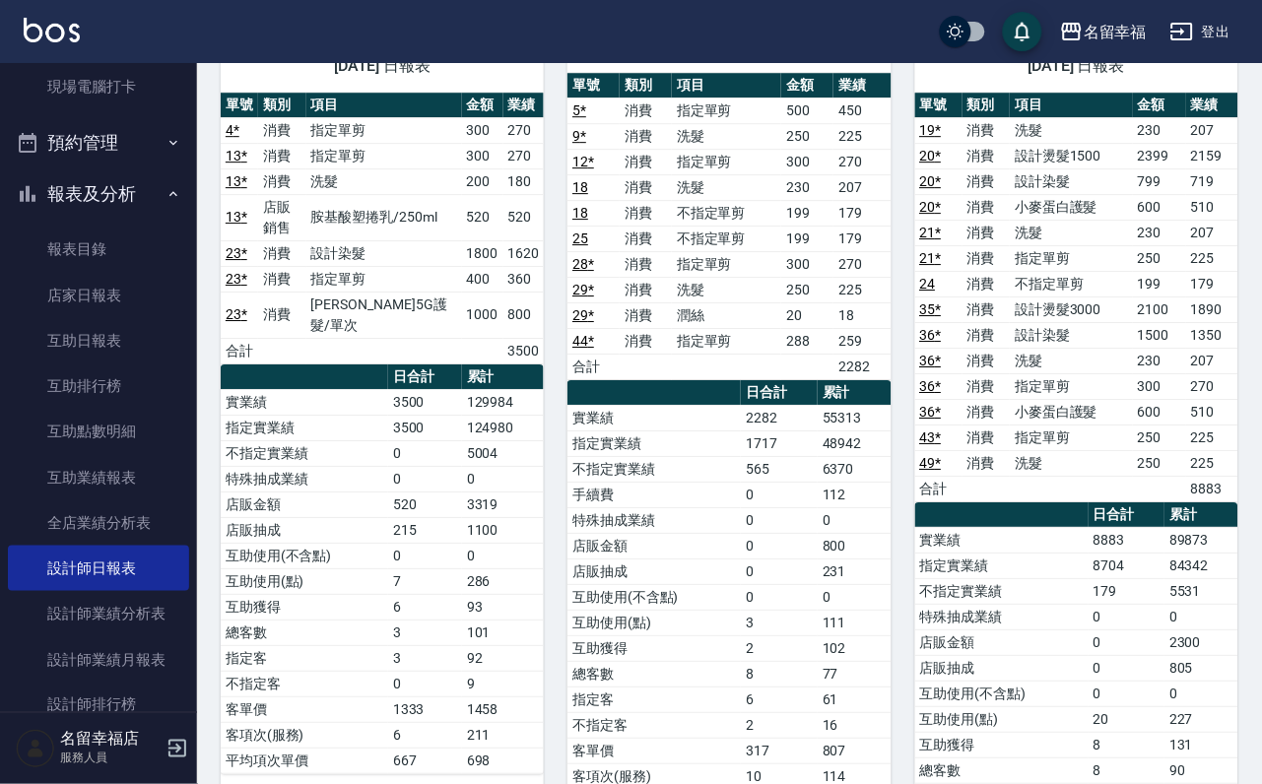
click at [567, 584] on td "互助使用(不含點)" at bounding box center [653, 597] width 173 height 26
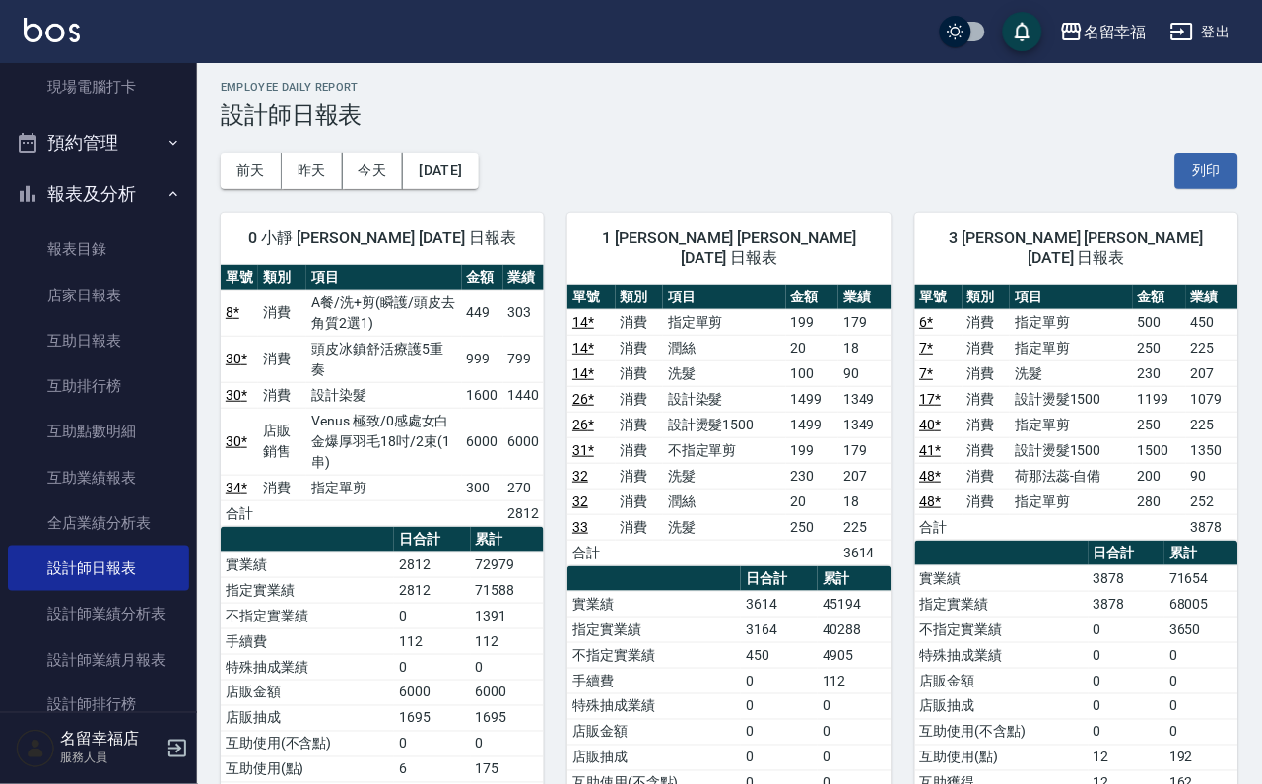
scroll to position [0, 0]
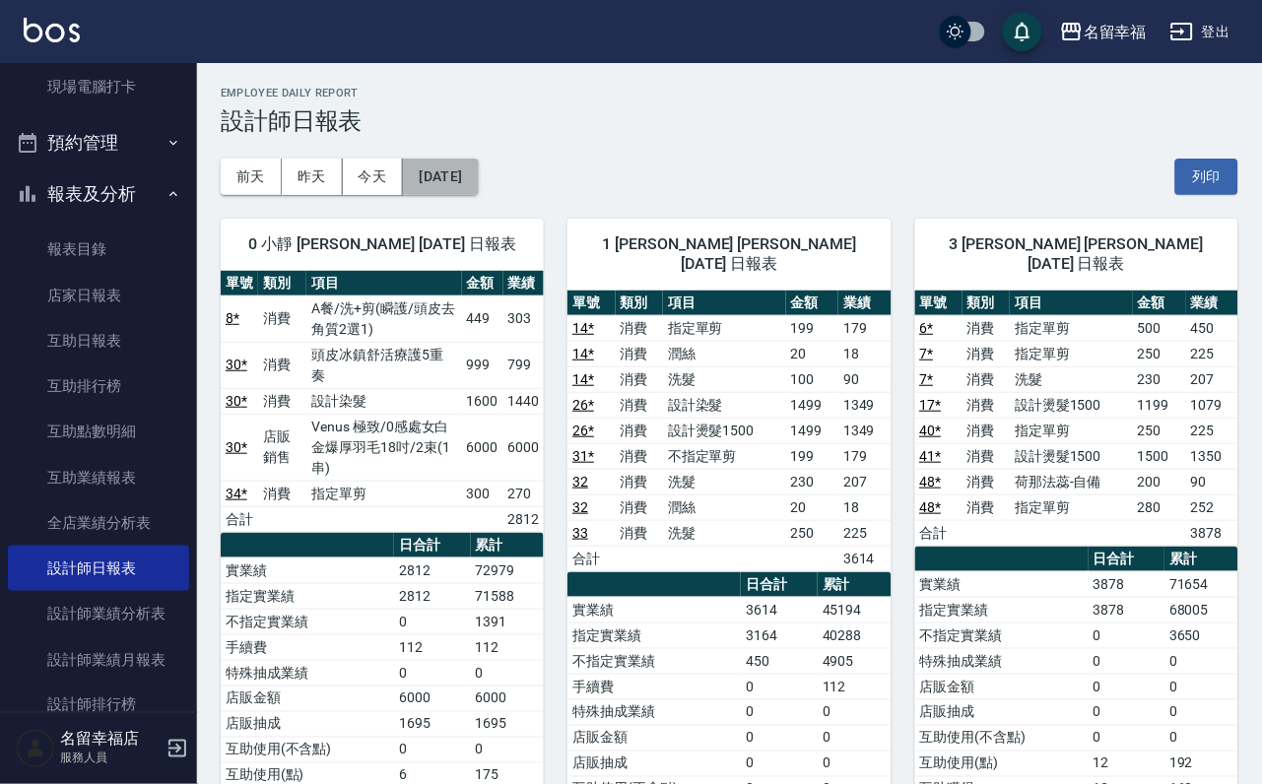
click at [478, 178] on button "[DATE]" at bounding box center [440, 177] width 75 height 36
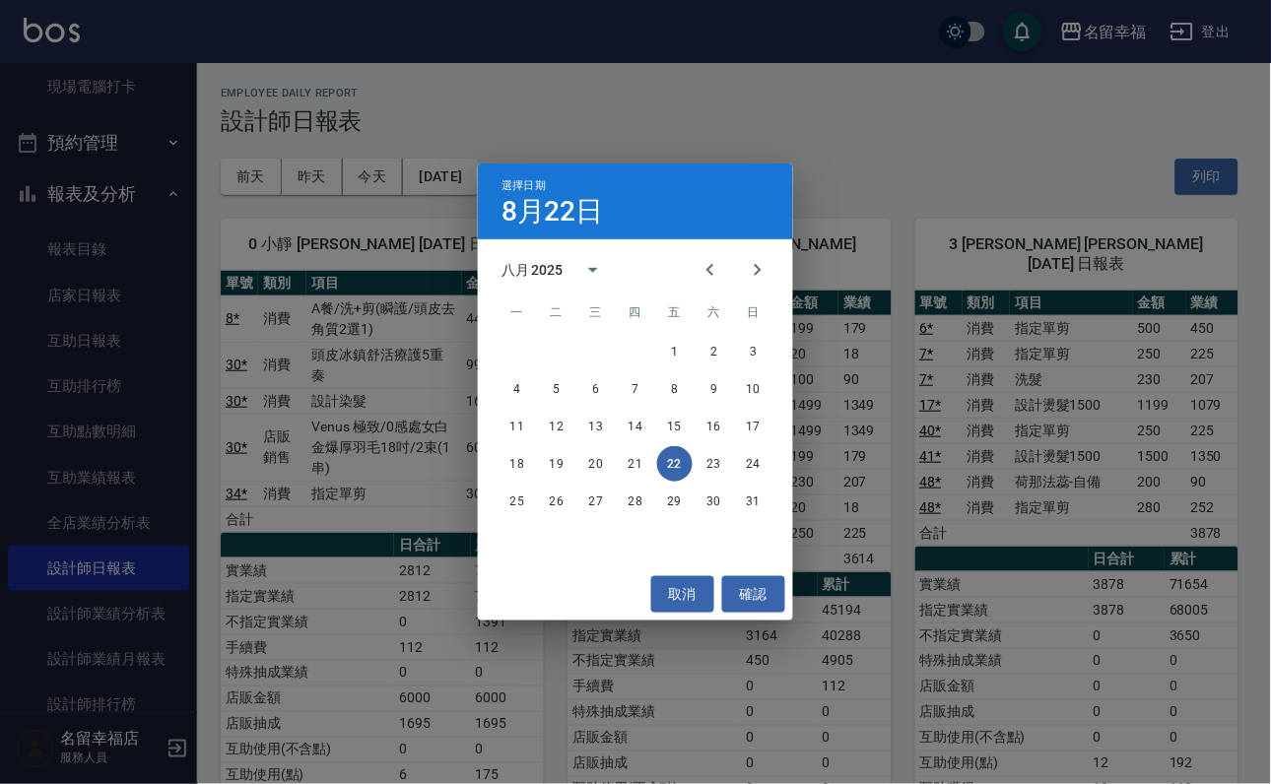
click at [997, 162] on div "選擇日期 8月22日 八月 2025 一 二 三 四 五 六 日 1 2 3 4 5 6 7 8 9 10 11 12 13 14 15 16 17 18 1…" at bounding box center [635, 392] width 1271 height 784
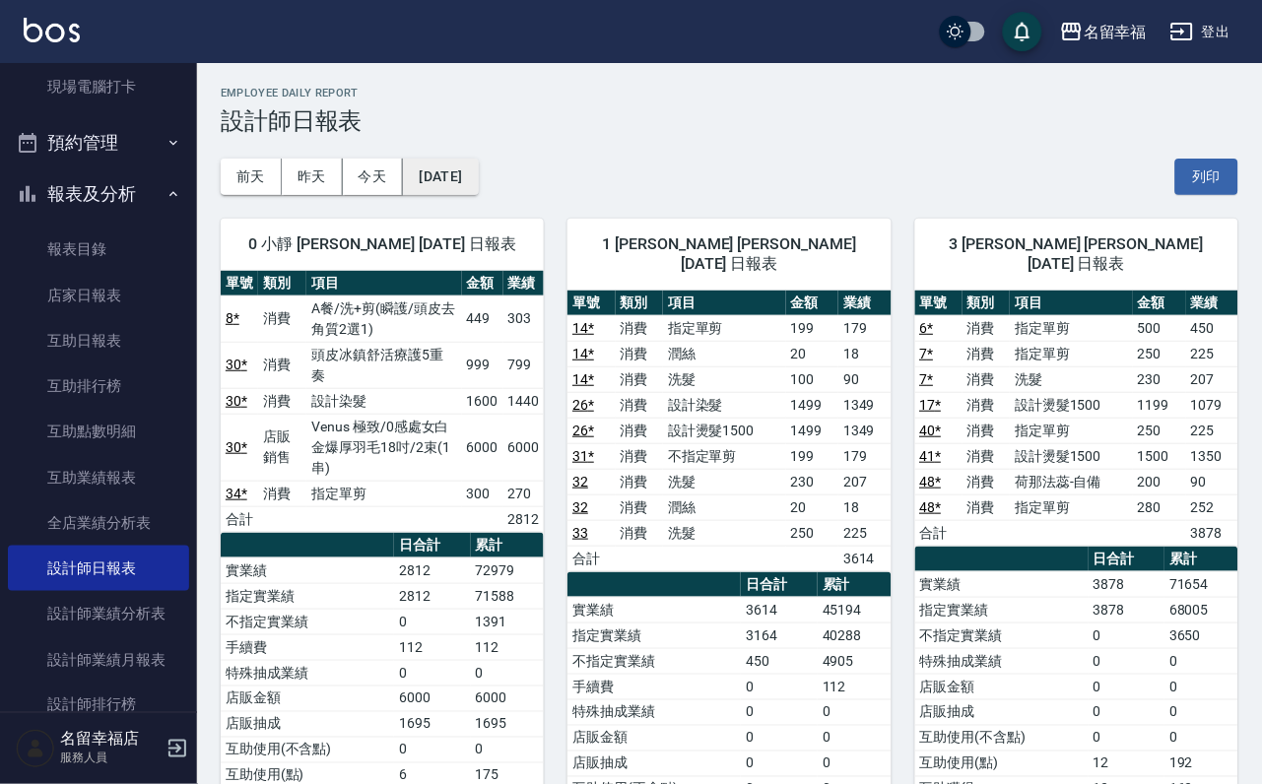
click at [478, 166] on button "[DATE]" at bounding box center [440, 177] width 75 height 36
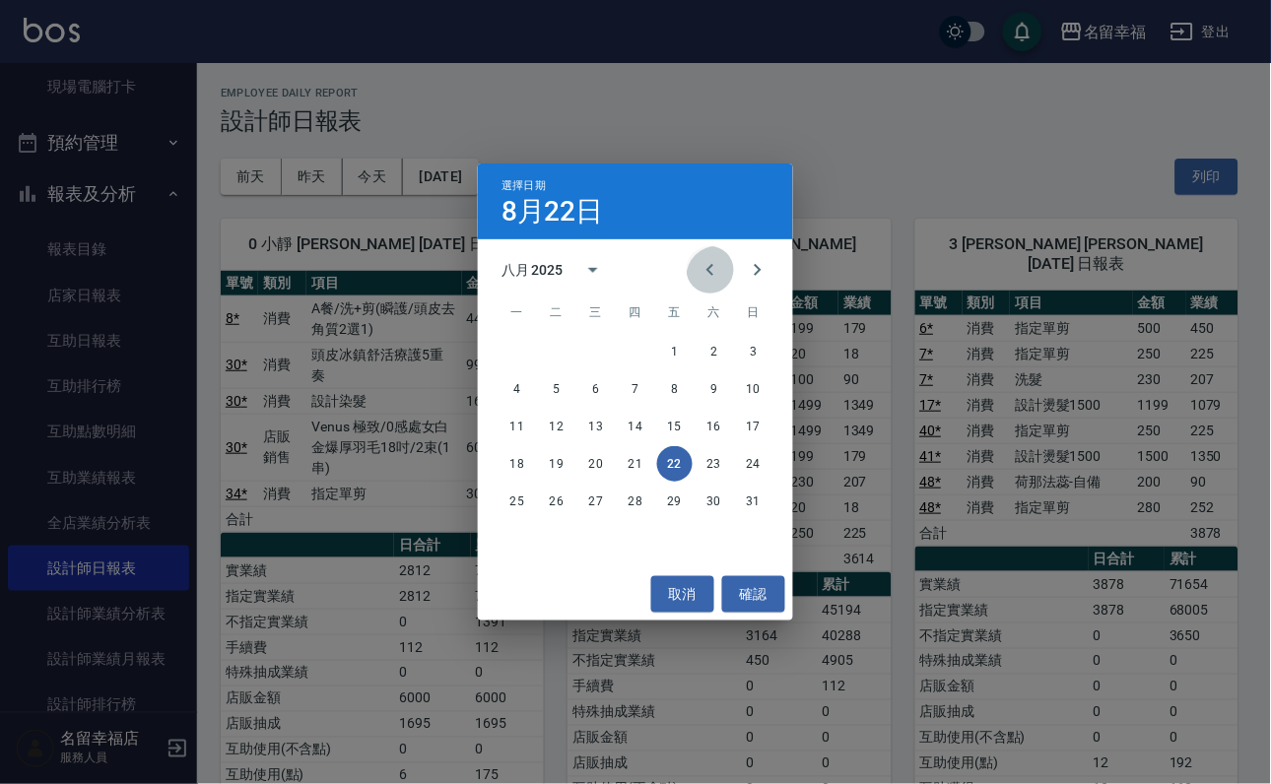
click at [706, 265] on icon "Previous month" at bounding box center [709, 270] width 7 height 12
click at [647, 465] on button "24" at bounding box center [635, 463] width 35 height 35
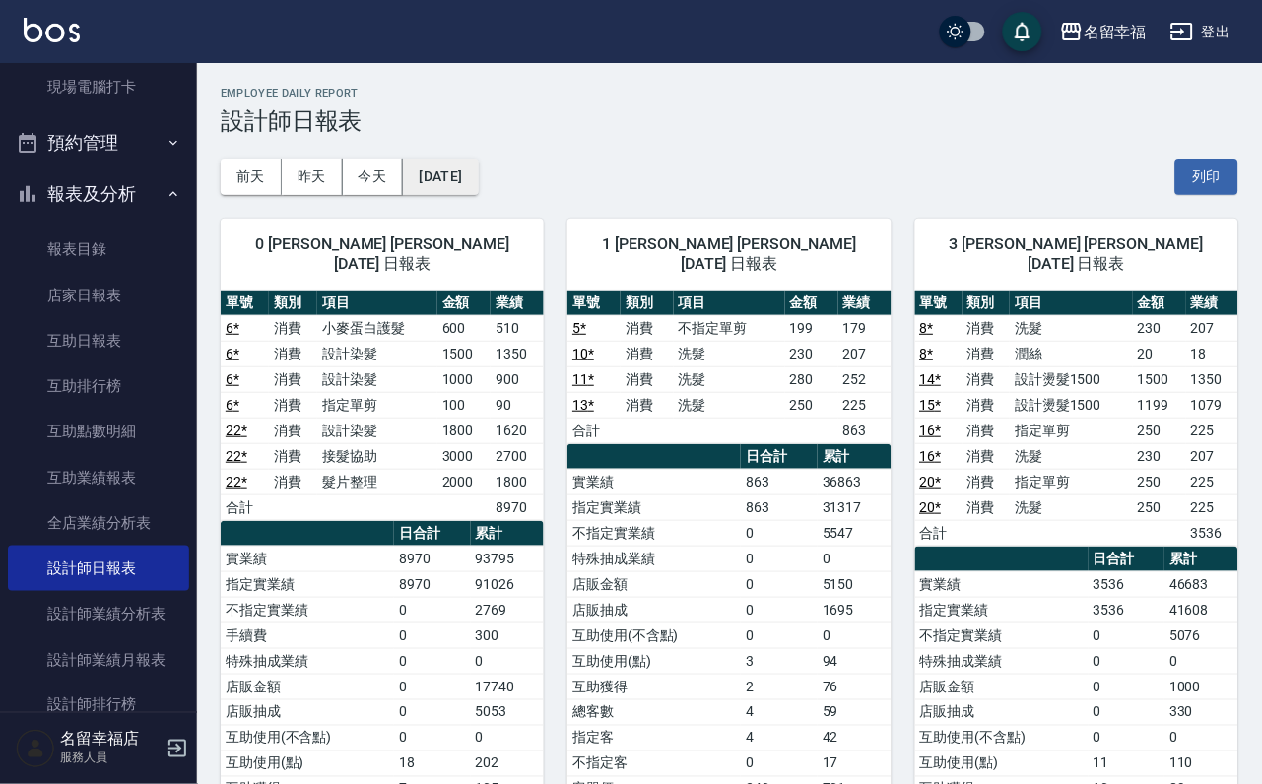
click at [478, 172] on button "2025/07/24" at bounding box center [440, 177] width 75 height 36
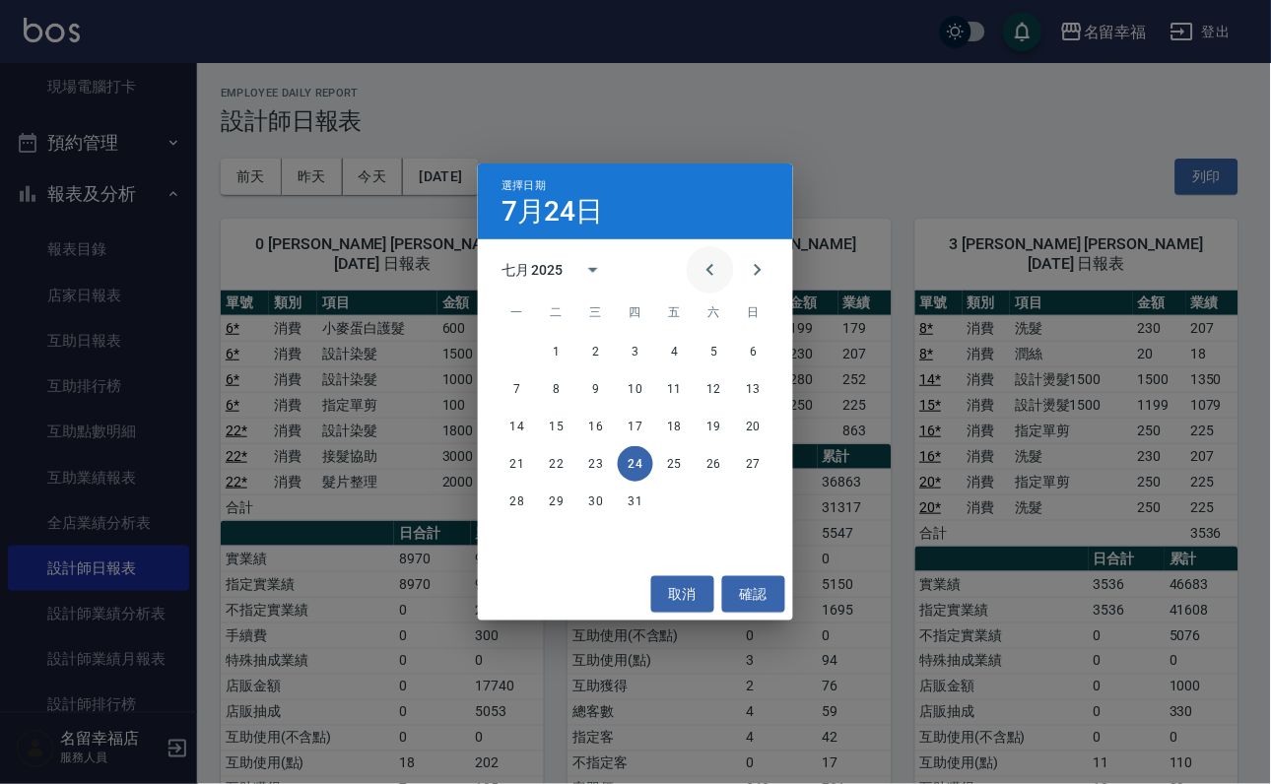
click at [698, 271] on icon "Previous month" at bounding box center [710, 270] width 24 height 24
click at [758, 463] on button "22" at bounding box center [753, 463] width 35 height 35
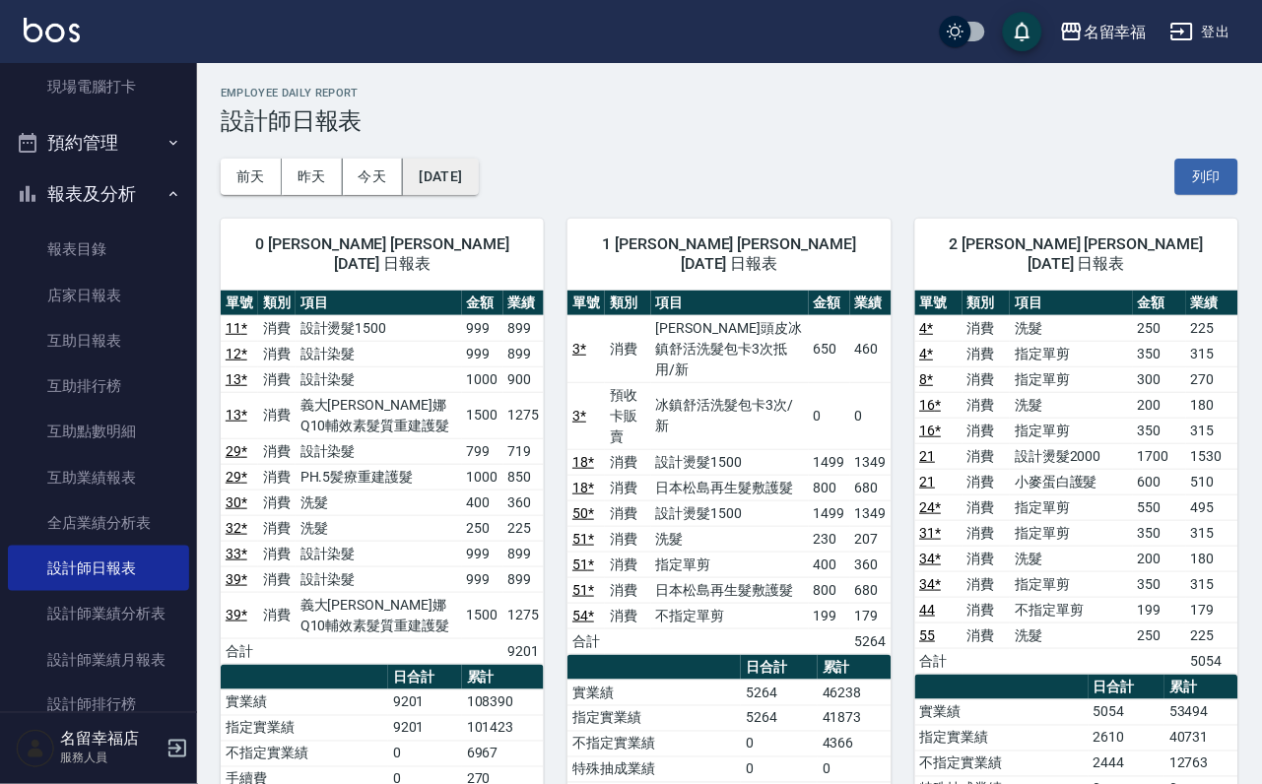
click at [478, 182] on button "[DATE]" at bounding box center [440, 177] width 75 height 36
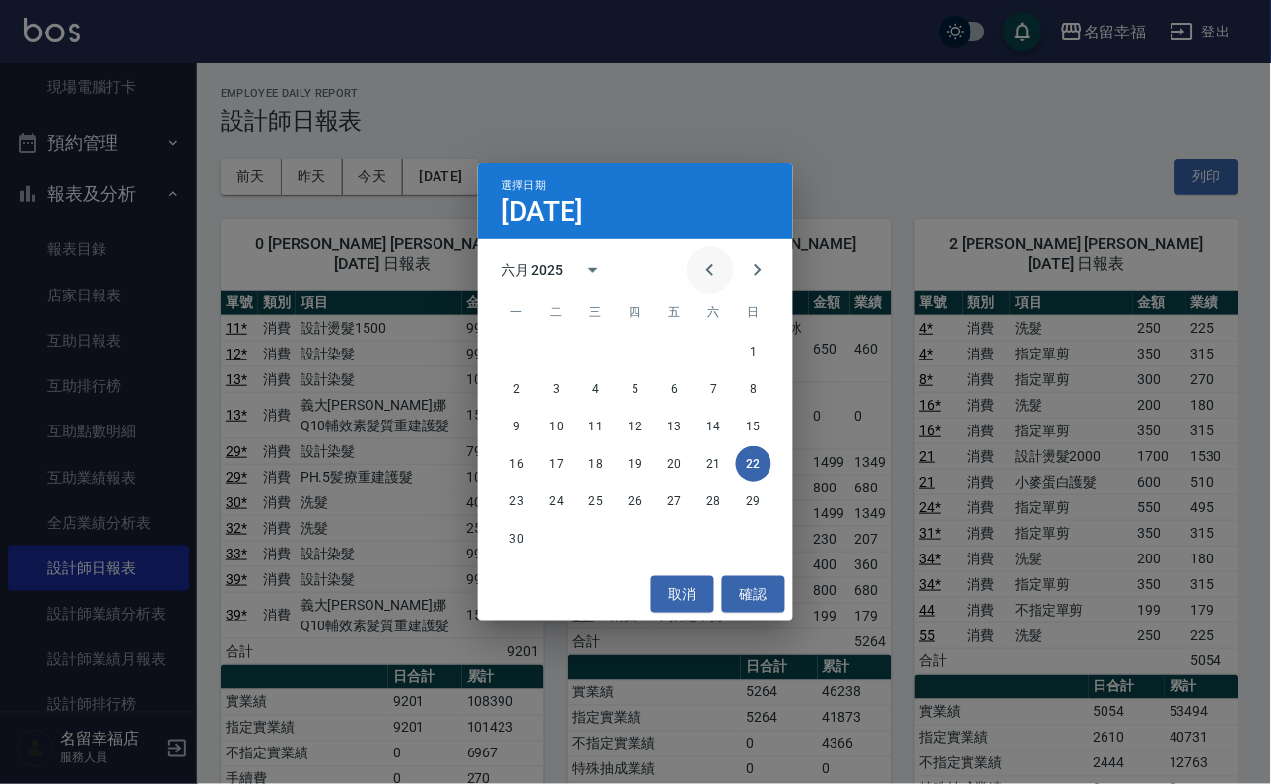
click at [698, 263] on icon "Previous month" at bounding box center [710, 270] width 24 height 24
click at [634, 463] on button "22" at bounding box center [635, 463] width 35 height 35
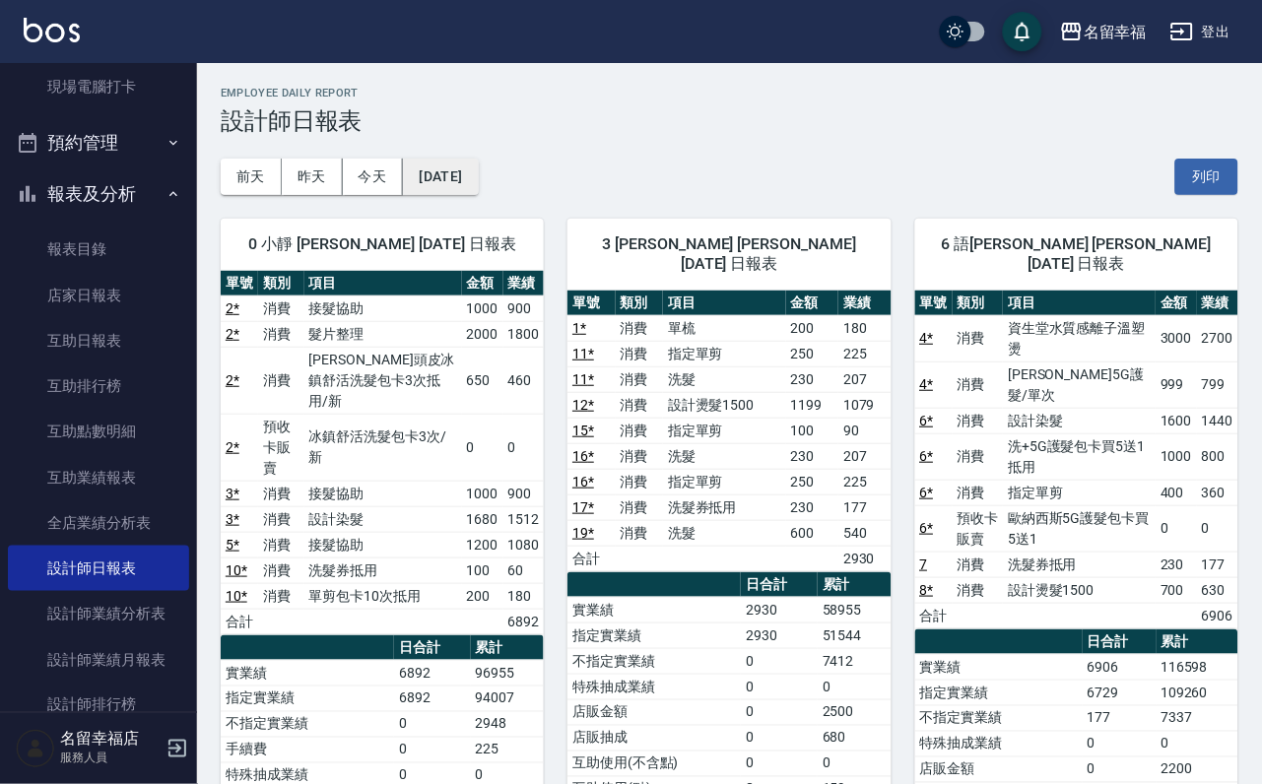
click at [478, 183] on button "2025/05/22" at bounding box center [440, 177] width 75 height 36
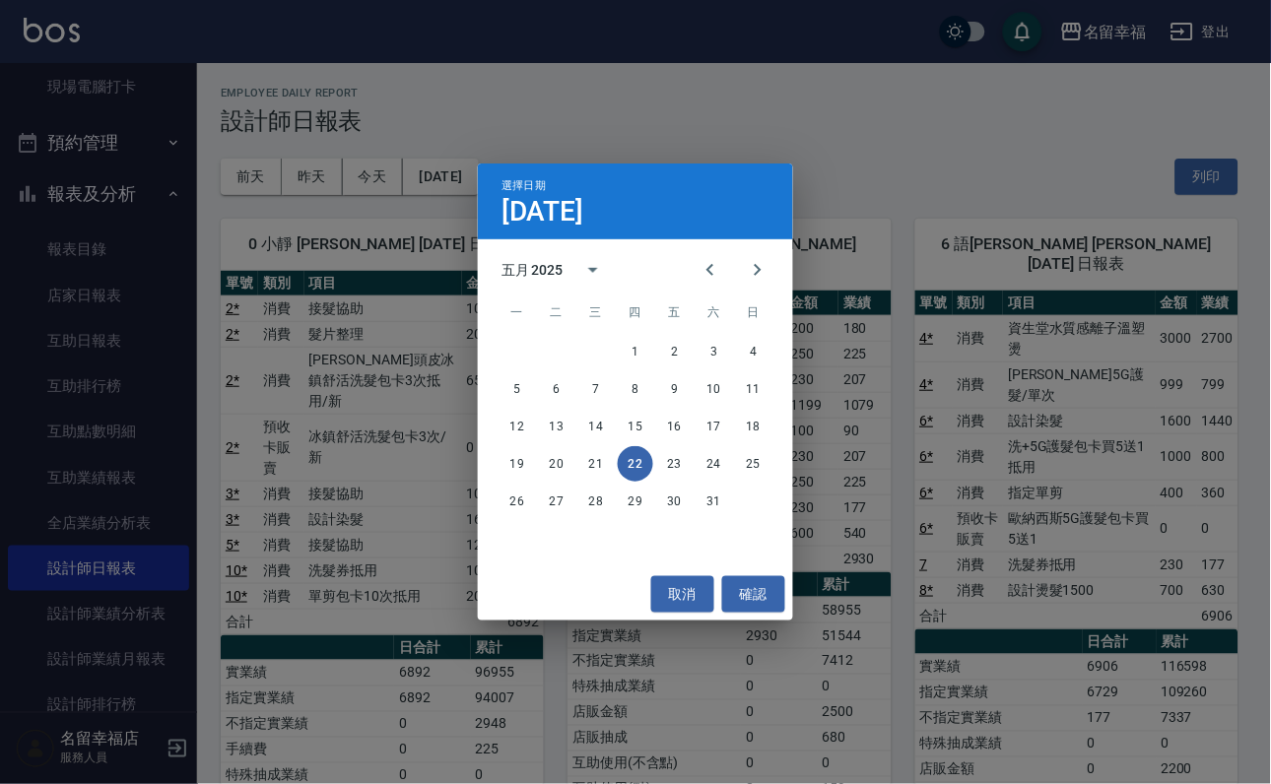
click at [806, 505] on div "選擇日期 5月22日 五月 2025 一 二 三 四 五 六 日 1 2 3 4 5 6 7 8 9 10 11 12 13 14 15 16 17 18 1…" at bounding box center [635, 392] width 1271 height 784
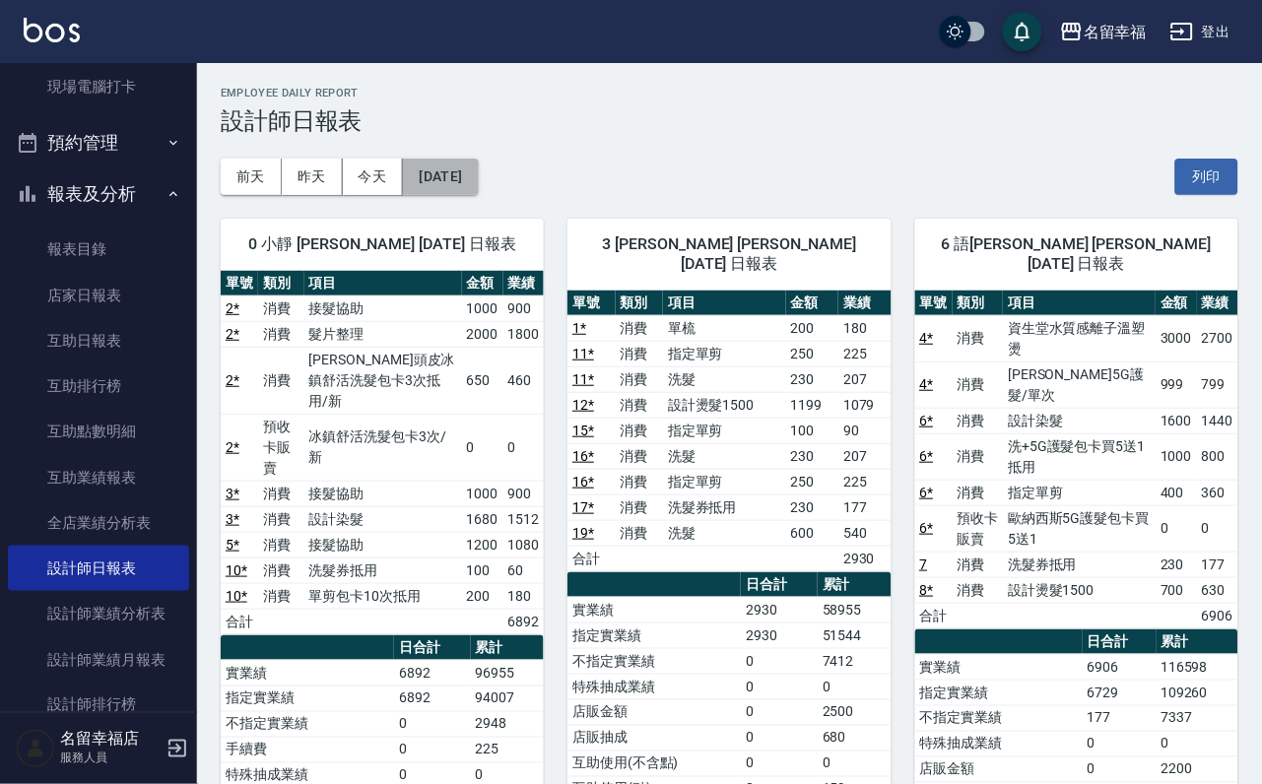
click at [478, 179] on button "2025/05/22" at bounding box center [440, 177] width 75 height 36
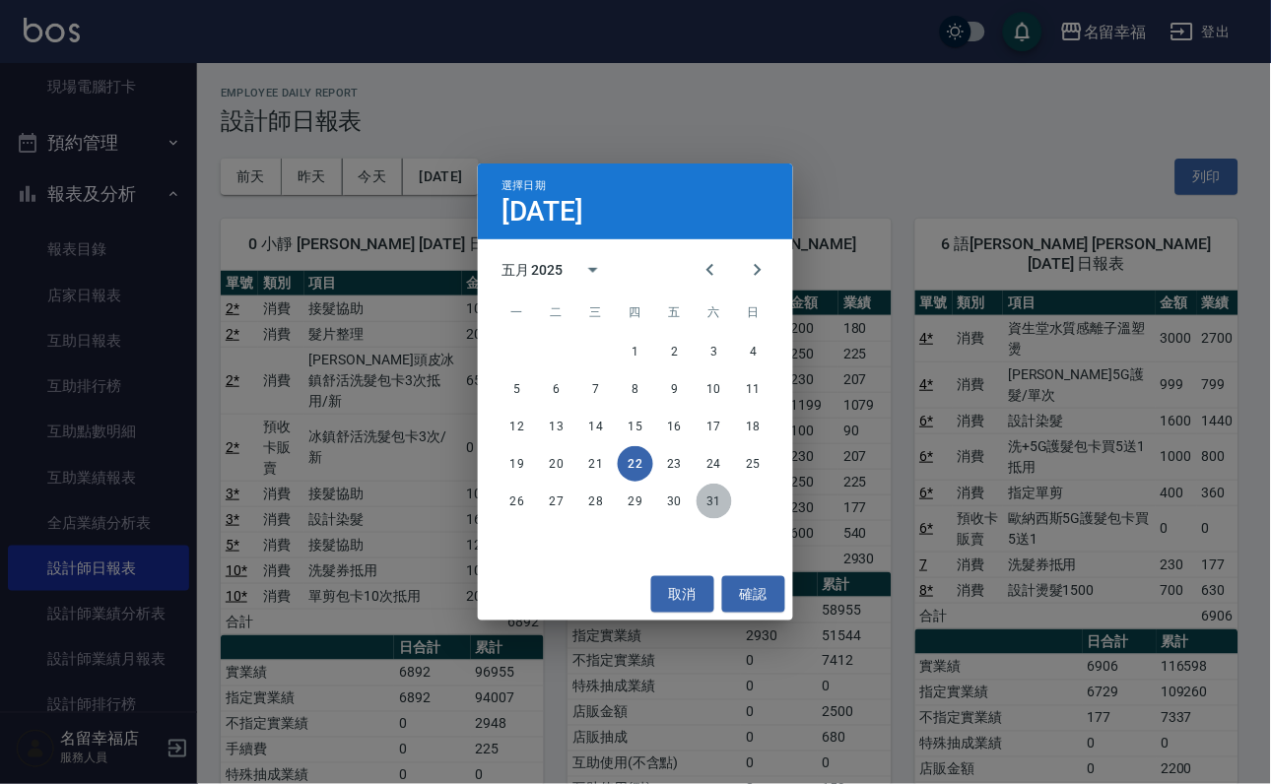
click at [724, 499] on button "31" at bounding box center [713, 501] width 35 height 35
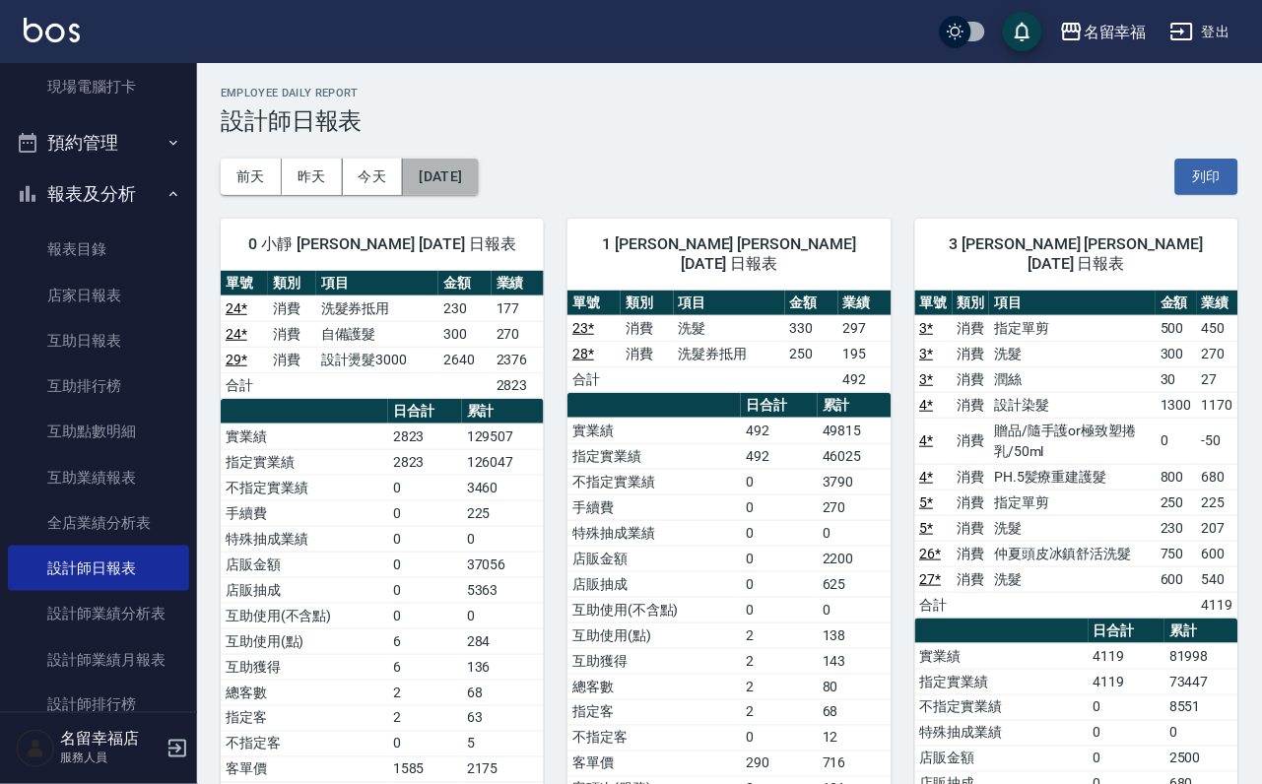
click at [478, 184] on button "2025/05/31" at bounding box center [440, 177] width 75 height 36
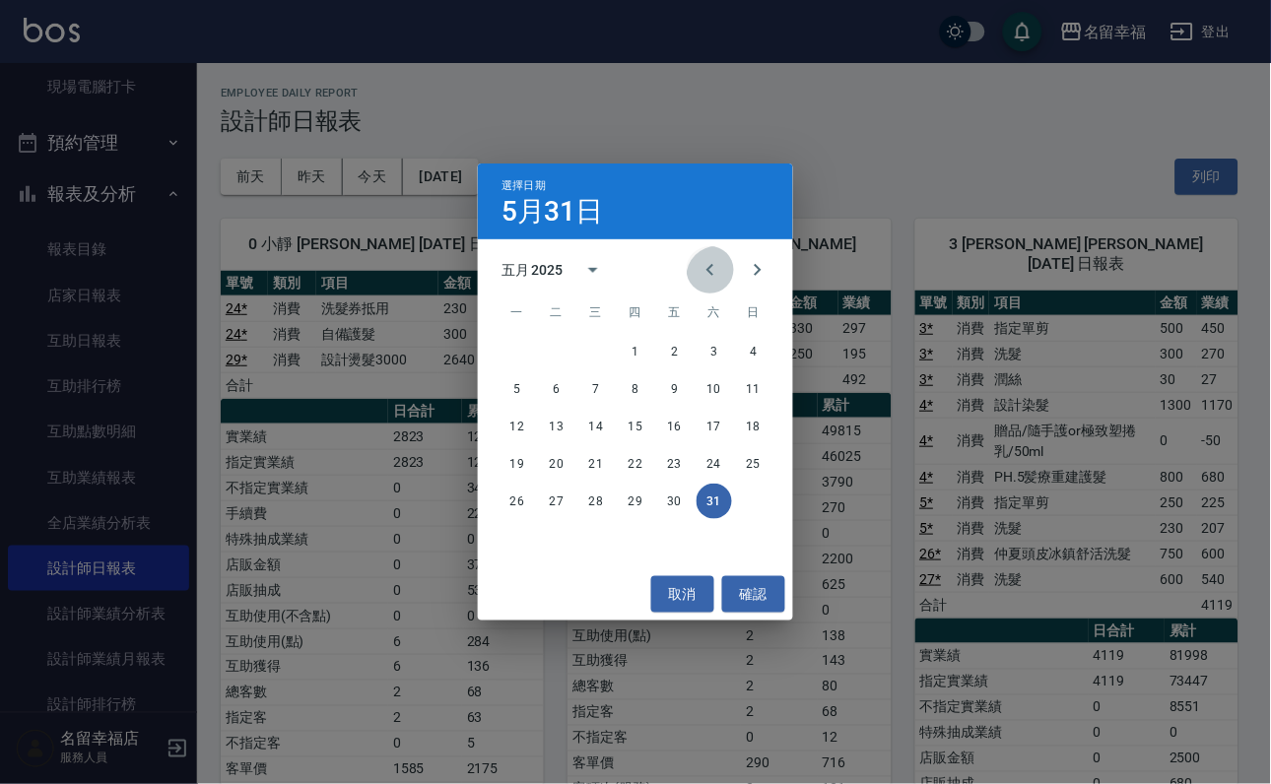
click at [706, 264] on icon "Previous month" at bounding box center [709, 270] width 7 height 12
click at [698, 258] on icon "Previous month" at bounding box center [710, 270] width 24 height 24
click at [768, 266] on icon "Next month" at bounding box center [758, 270] width 24 height 24
click at [630, 466] on button "24" at bounding box center [635, 463] width 35 height 35
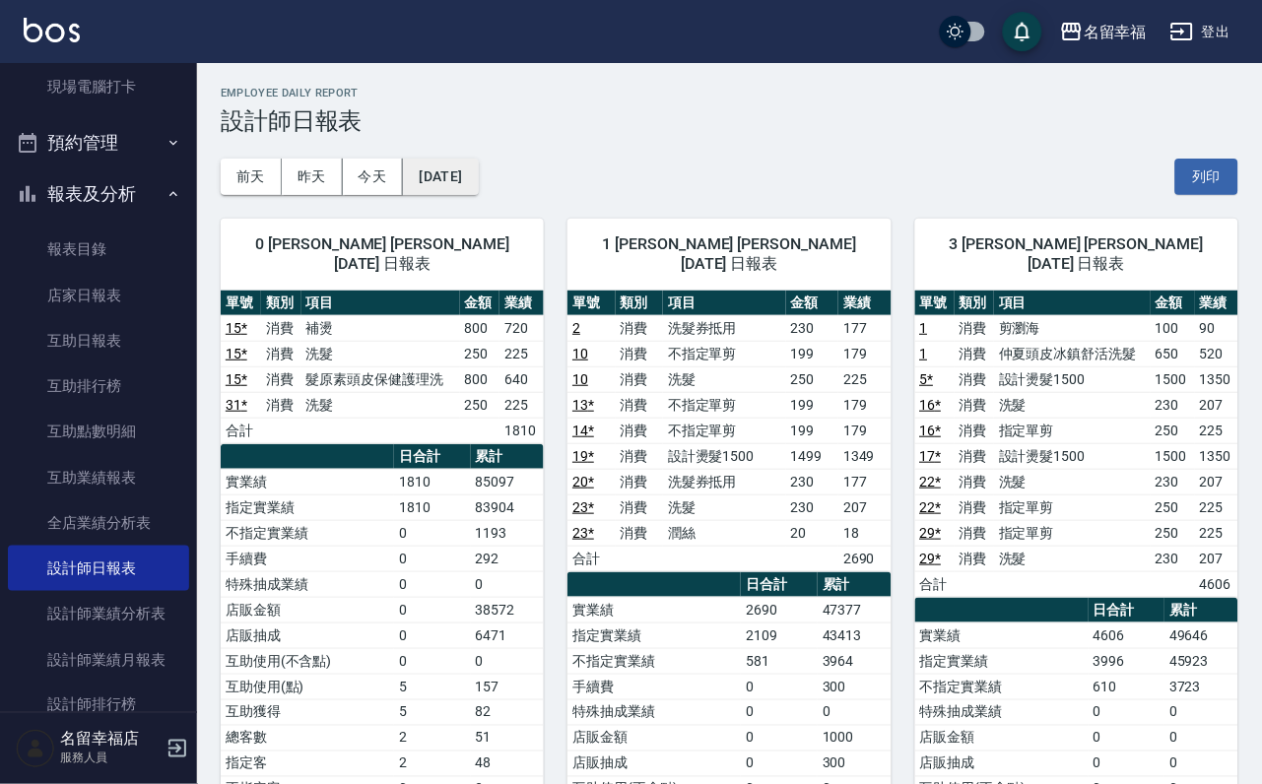
click at [478, 177] on button "2025/04/24" at bounding box center [440, 177] width 75 height 36
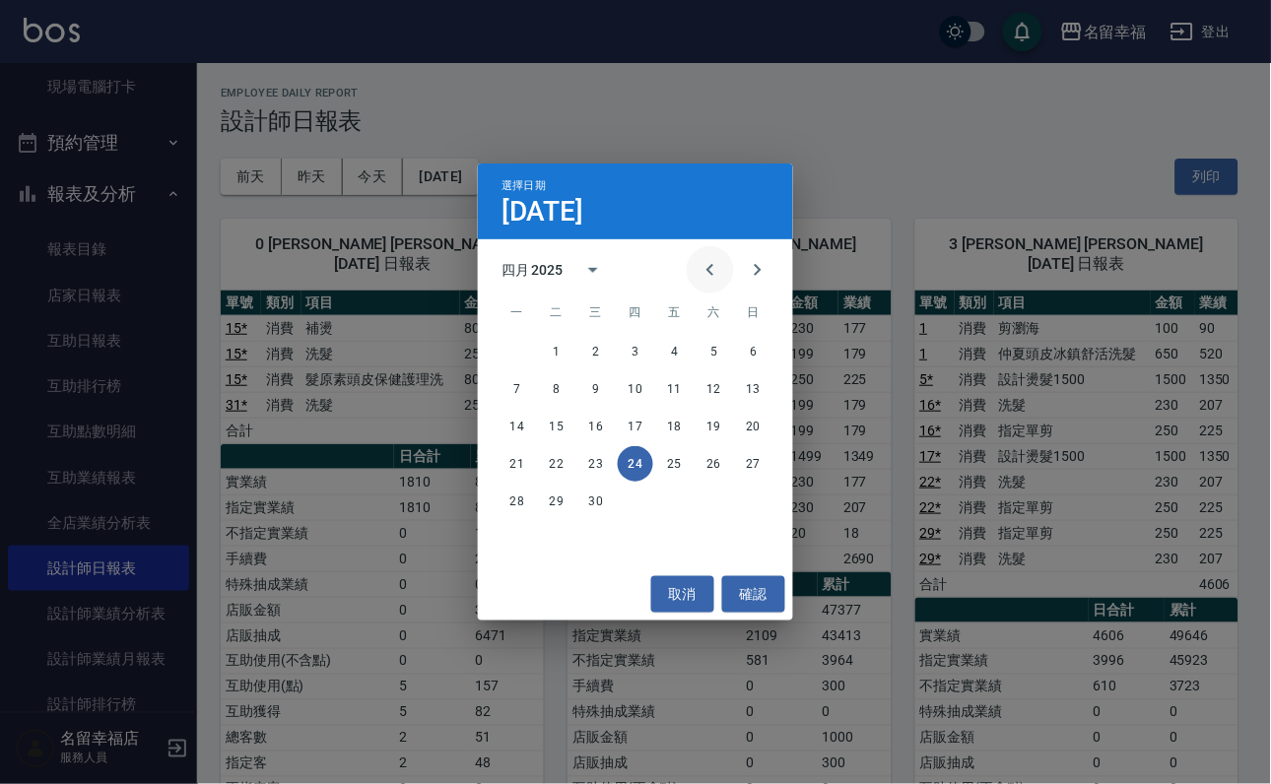
click at [701, 270] on icon "Previous month" at bounding box center [710, 270] width 24 height 24
click at [714, 464] on button "22" at bounding box center [713, 463] width 35 height 35
